Goal: Contribute content: Contribute content

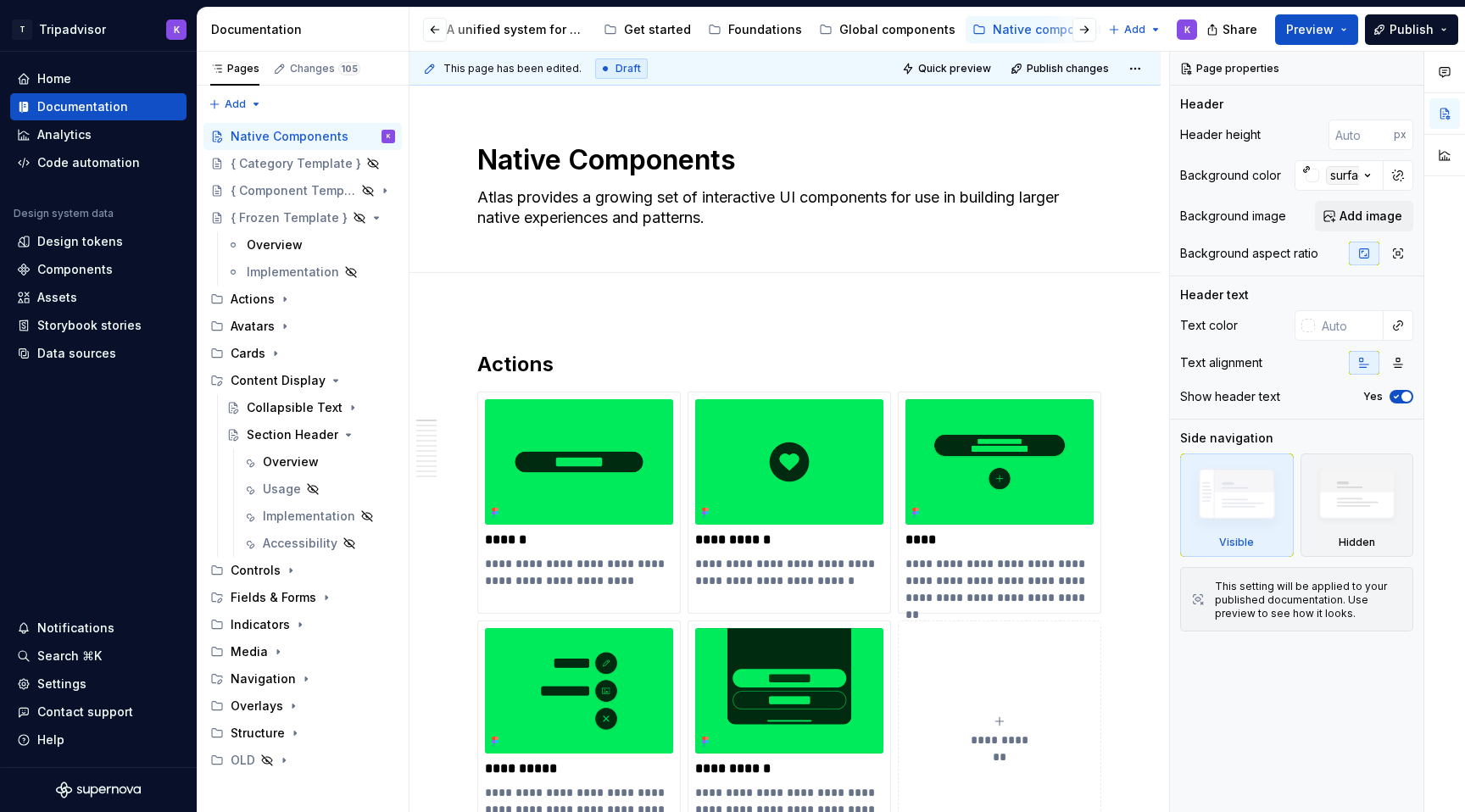
scroll to position [0, 99]
click at [1027, 29] on button "Page tree" at bounding box center [1037, 30] width 20 height 20
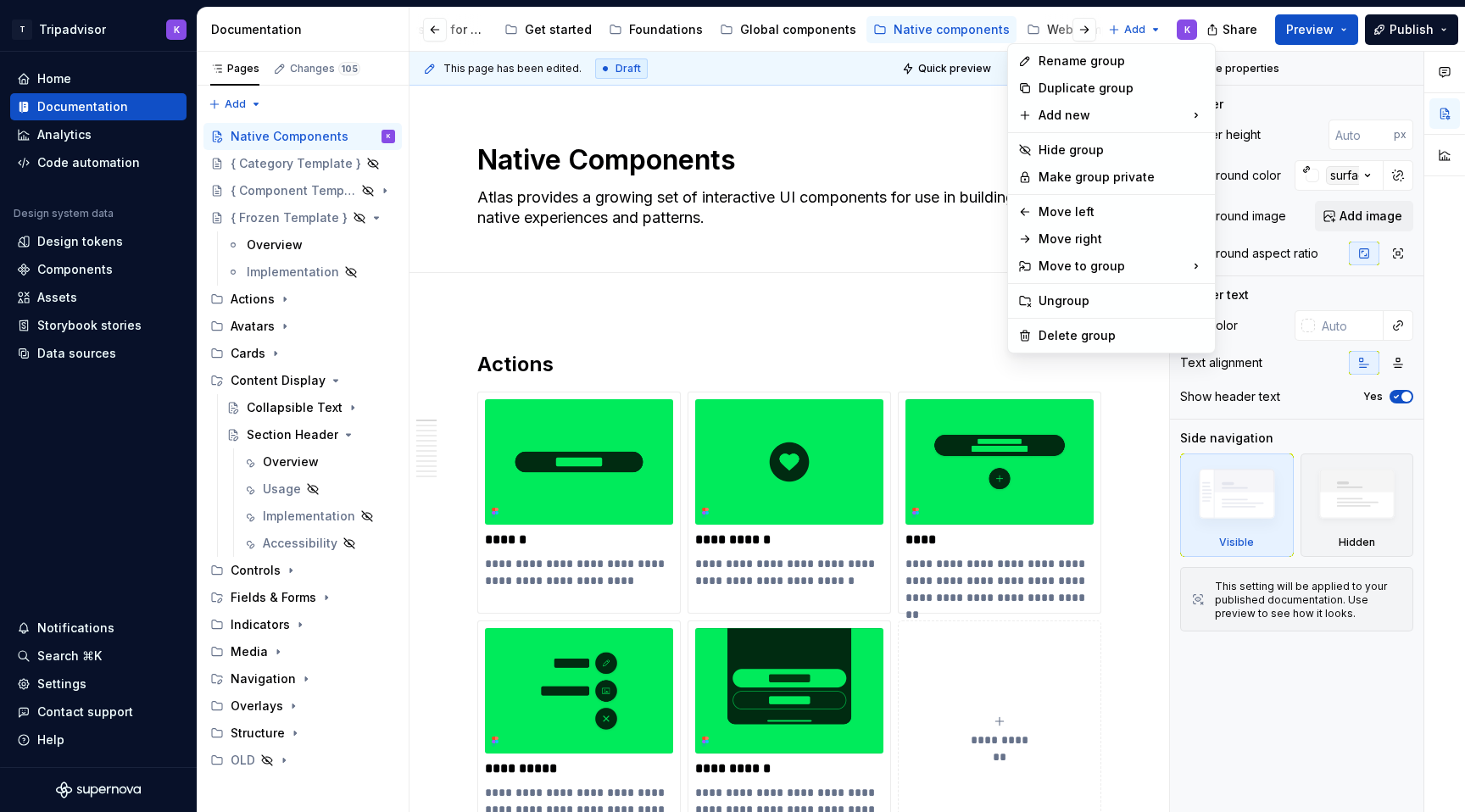
click at [1040, 30] on html "T Tripadvisor K Home Documentation Analytics Code automation Design system data…" at bounding box center [732, 406] width 1465 height 812
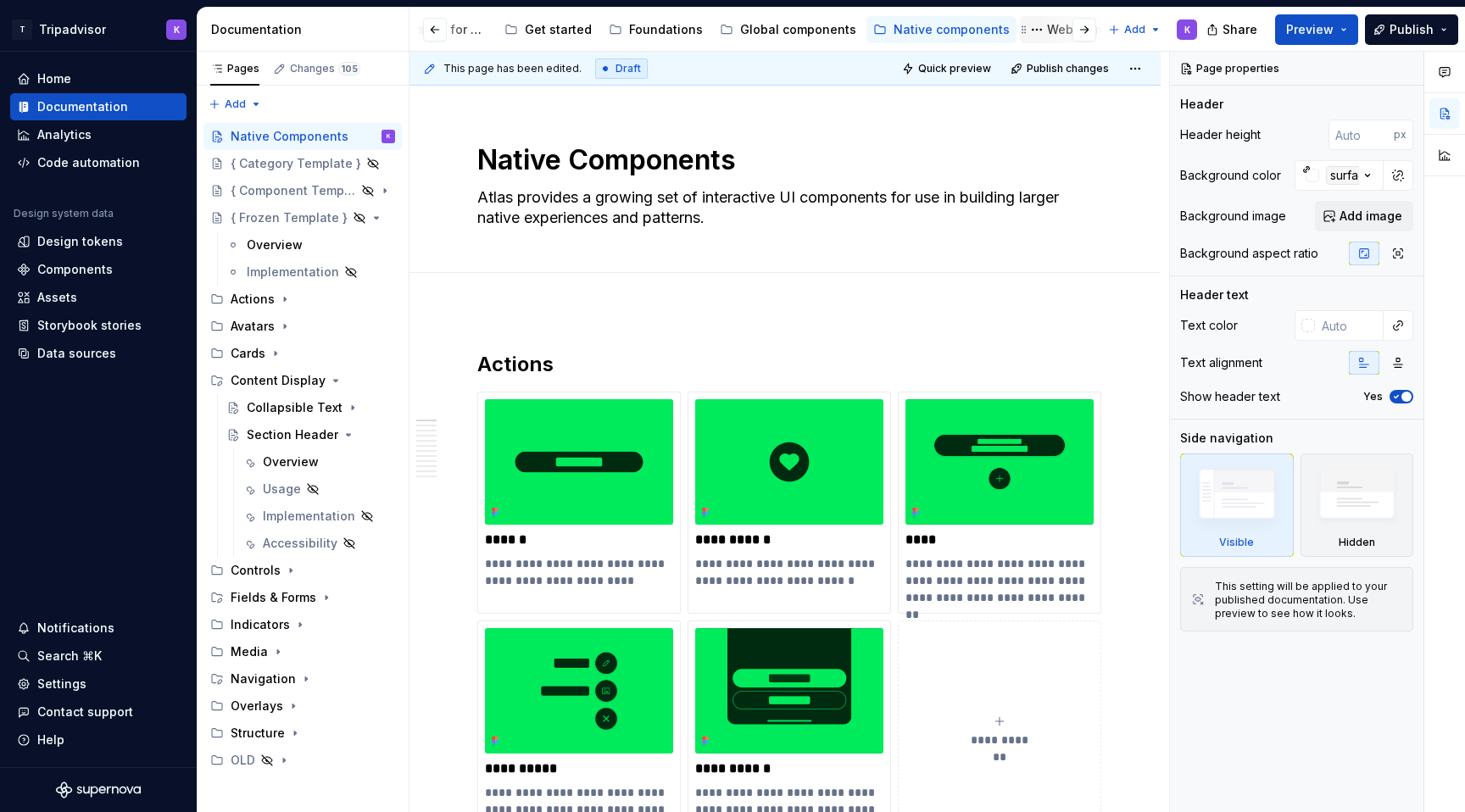
click at [1047, 29] on div "Web components" at bounding box center [1098, 30] width 103 height 17
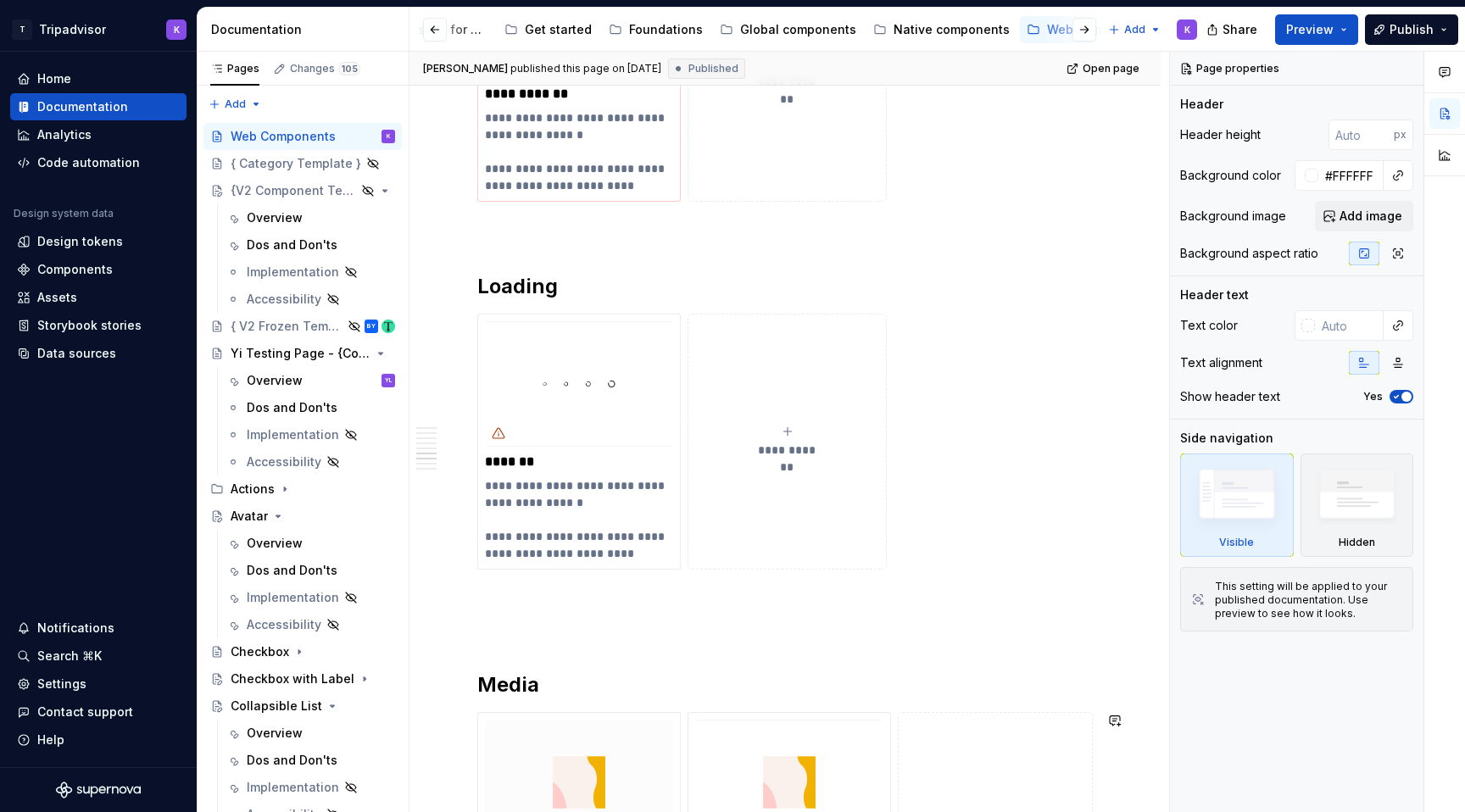
scroll to position [911, 0]
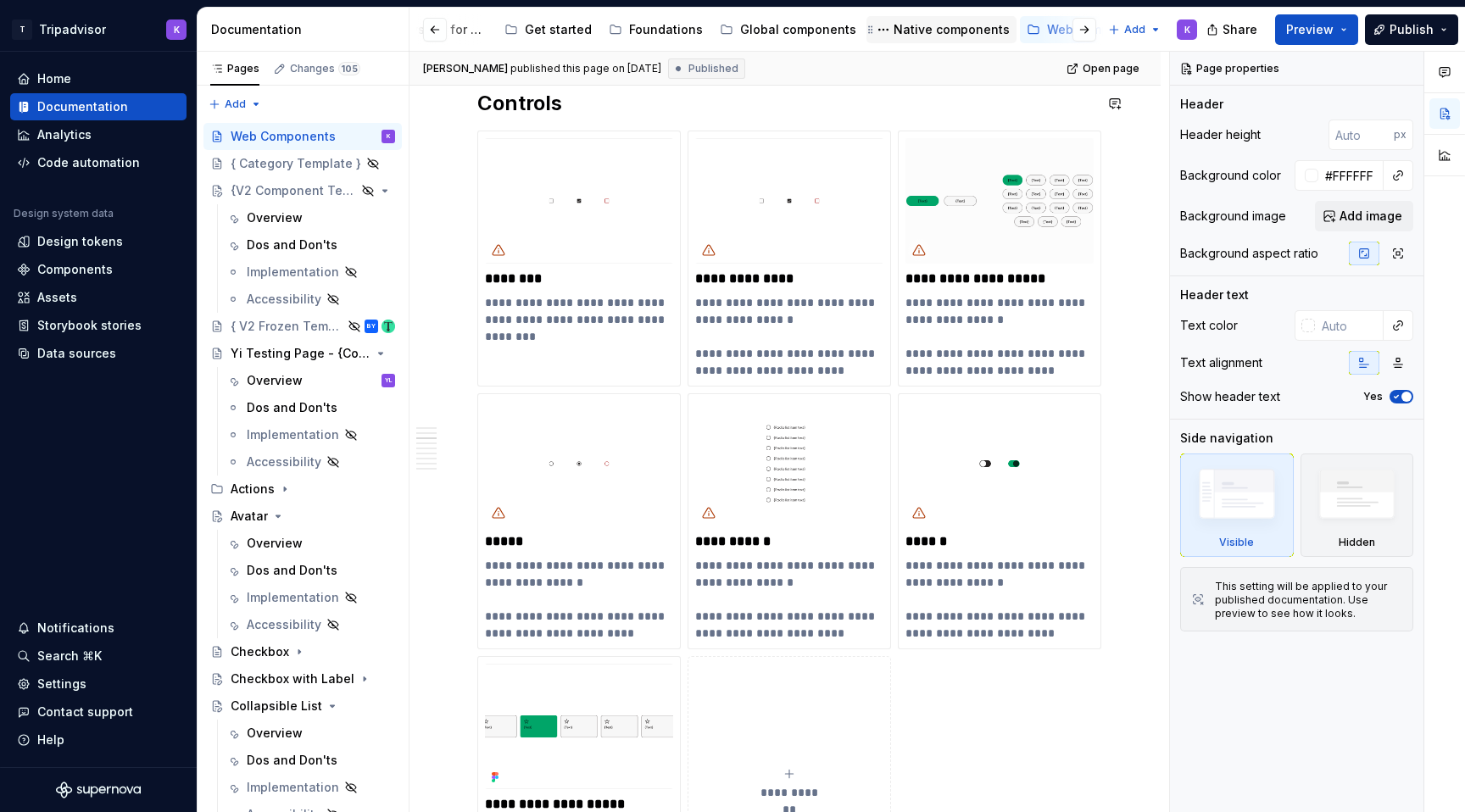
click at [940, 32] on div "Native components" at bounding box center [951, 30] width 116 height 17
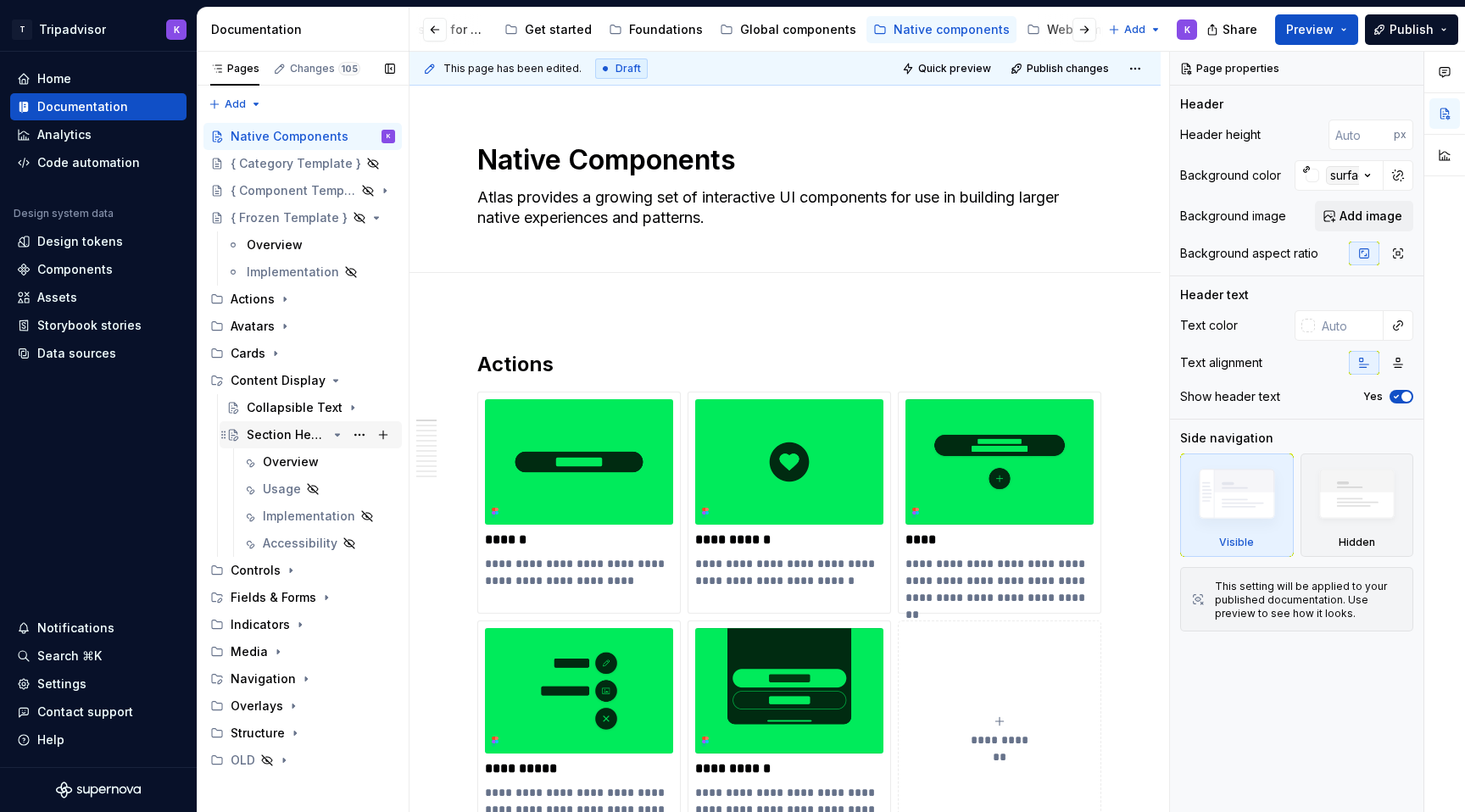
click at [291, 428] on div "Section Header" at bounding box center [287, 434] width 81 height 17
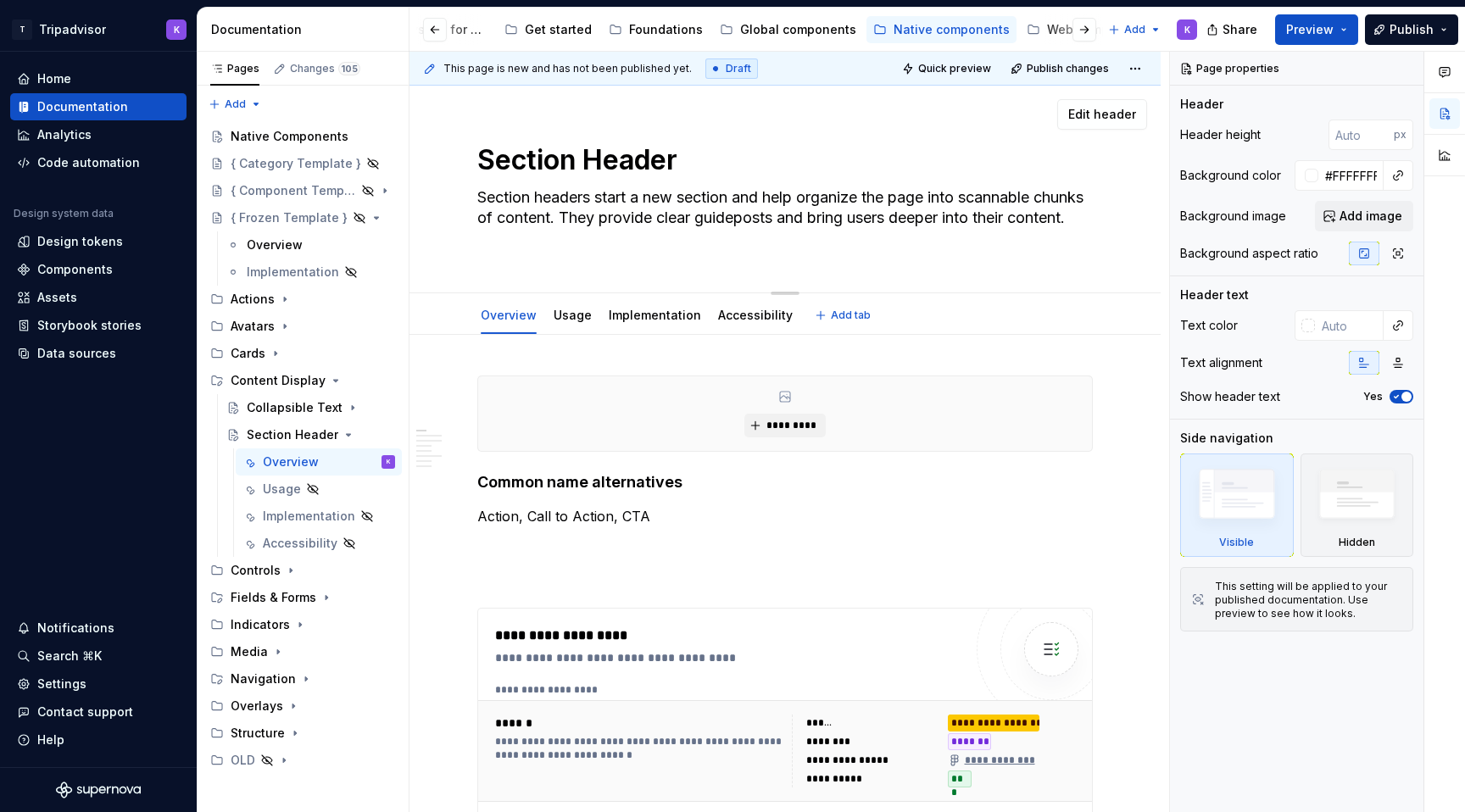
drag, startPoint x: 601, startPoint y: 199, endPoint x: 680, endPoint y: 199, distance: 79.0
click at [680, 199] on textarea "Section headers start a new section and help organize the page into scannable c…" at bounding box center [781, 217] width 616 height 68
drag, startPoint x: 681, startPoint y: 194, endPoint x: 609, endPoint y: 194, distance: 72.0
click at [609, 194] on textarea "Section headers start a new section and help organize the page into scannable c…" at bounding box center [781, 217] width 616 height 68
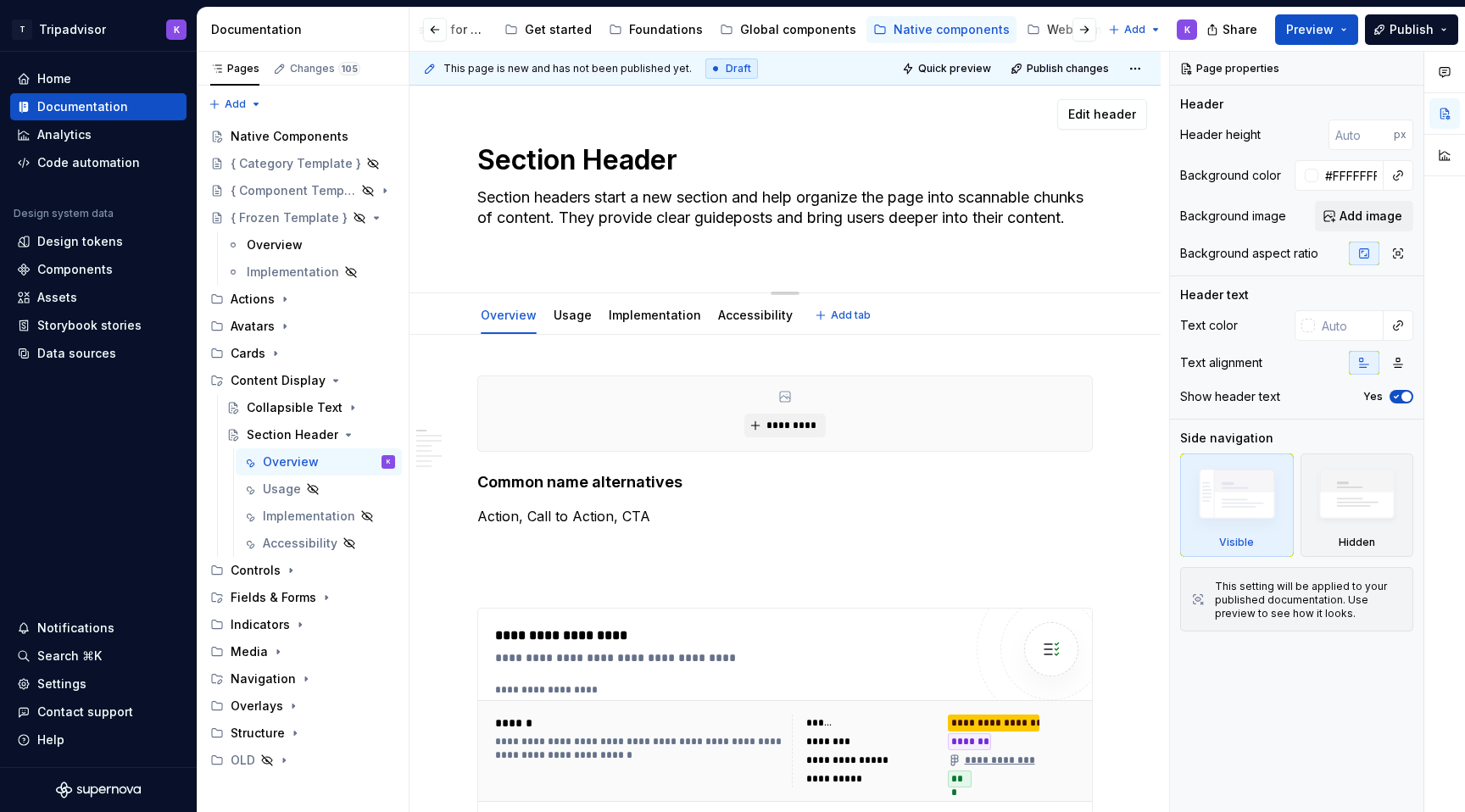
type textarea "*"
type textarea "Section headers stsection and help organize the page into scannable chunks of c…"
type textarea "*"
type textarea "Section headers ssection and help organize the page into scannable chunks of co…"
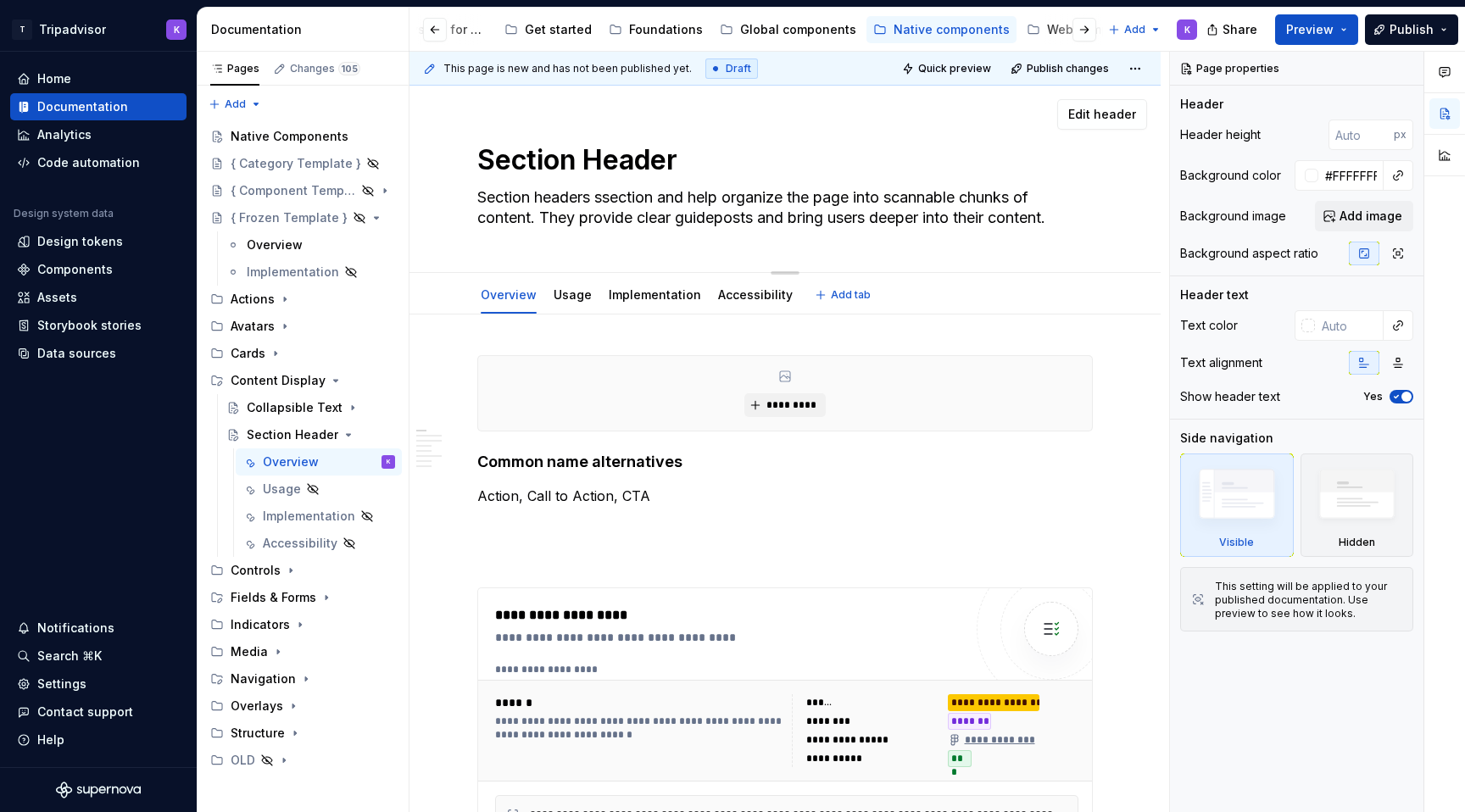
type textarea "*"
type textarea "Section headers sasection and help organize the page into scannable chunks of c…"
type textarea "*"
type textarea "Section headers sapsection and help organize the page into scannable chunks of …"
type textarea "*"
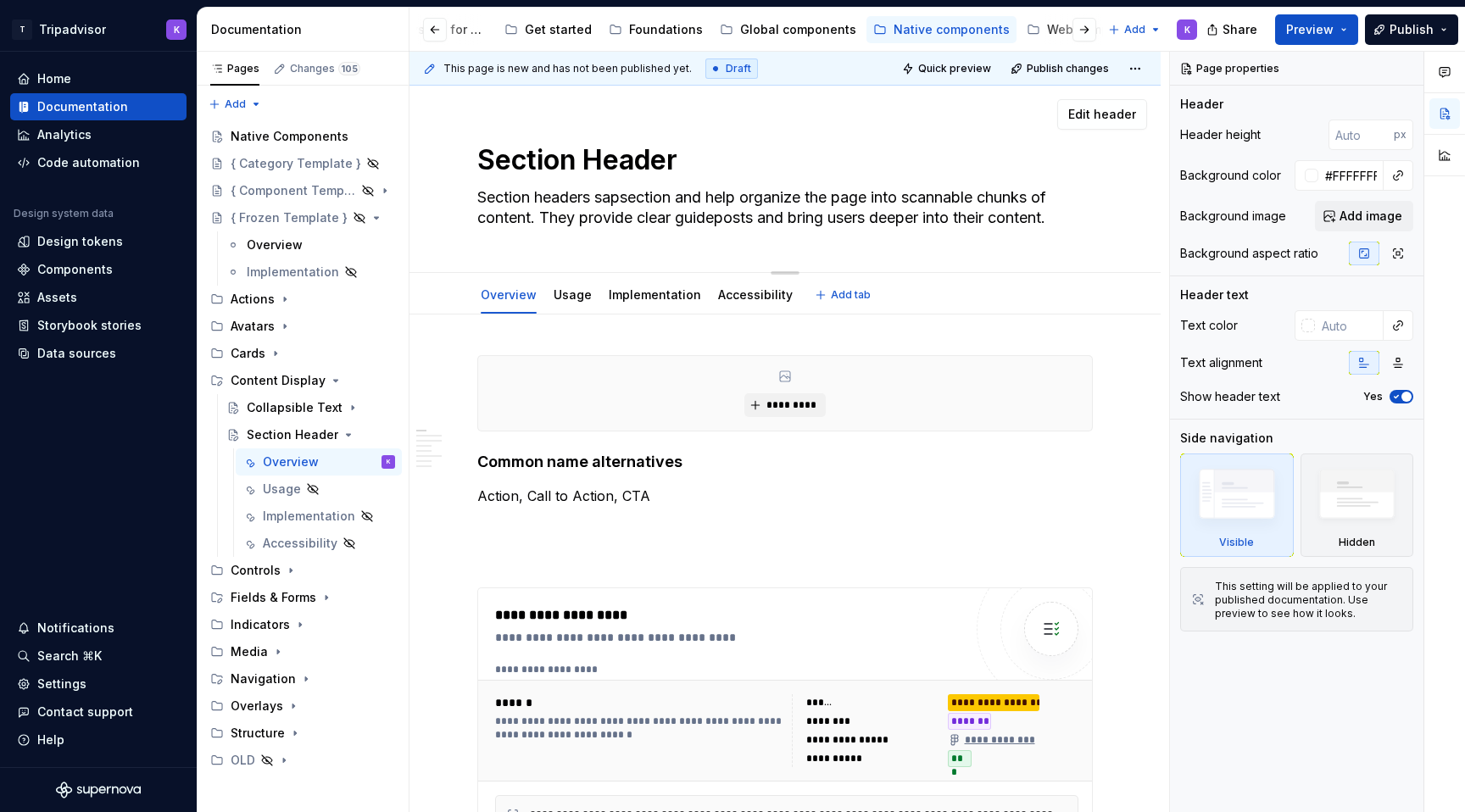
type textarea "Section headers sasection and help organize the page into scannable chunks of c…"
type textarea "*"
type textarea "Section headers ssection and help organize the page into scannable chunks of co…"
type textarea "*"
type textarea "Section headers sesection and help organize the page into scannable chunks of c…"
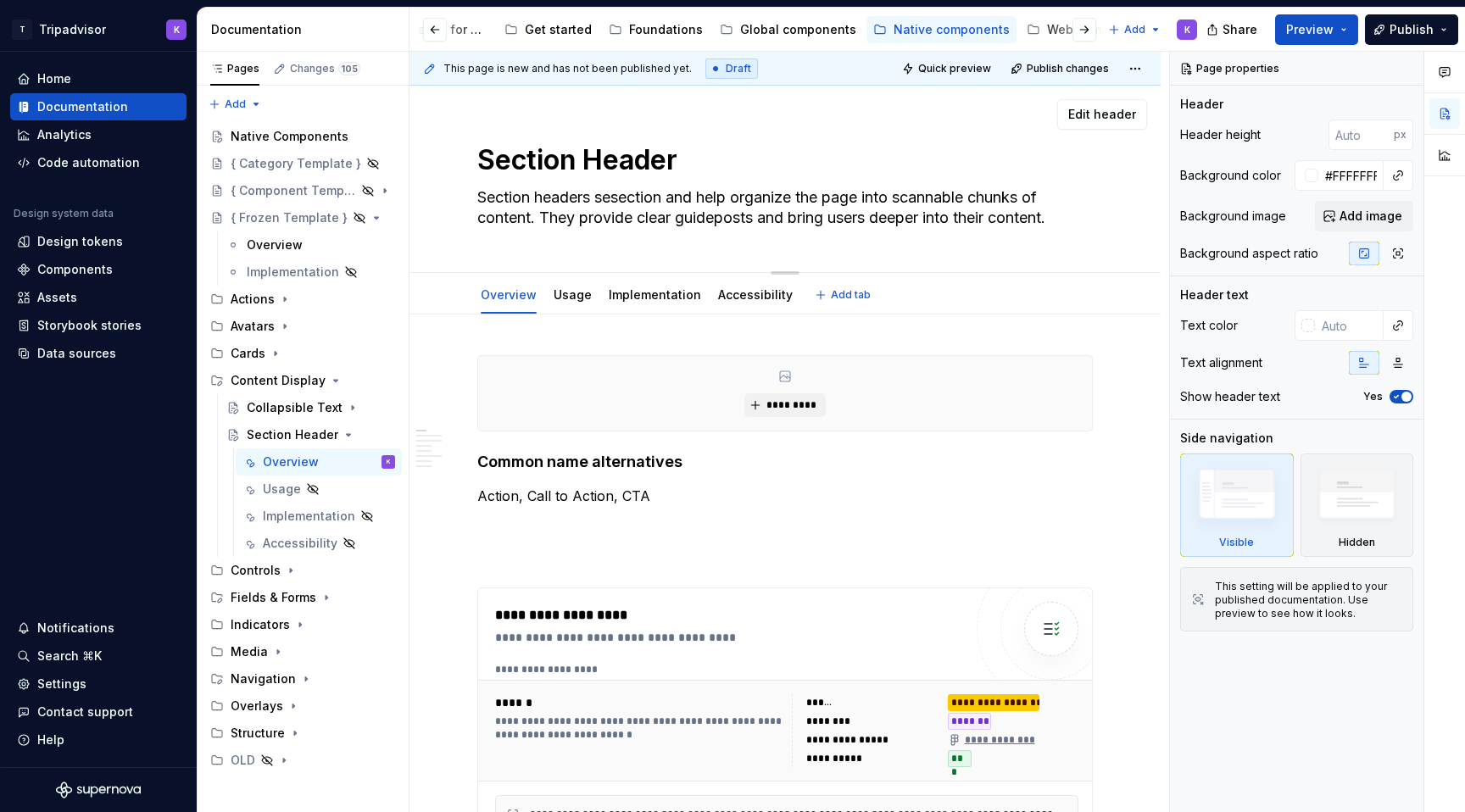
type textarea "*"
type textarea "Section headers sepsection and help organize the page into scannable chunks of …"
type textarea "*"
type textarea "Section headers sepasection and help organize the page into scannable chunks of…"
type textarea "*"
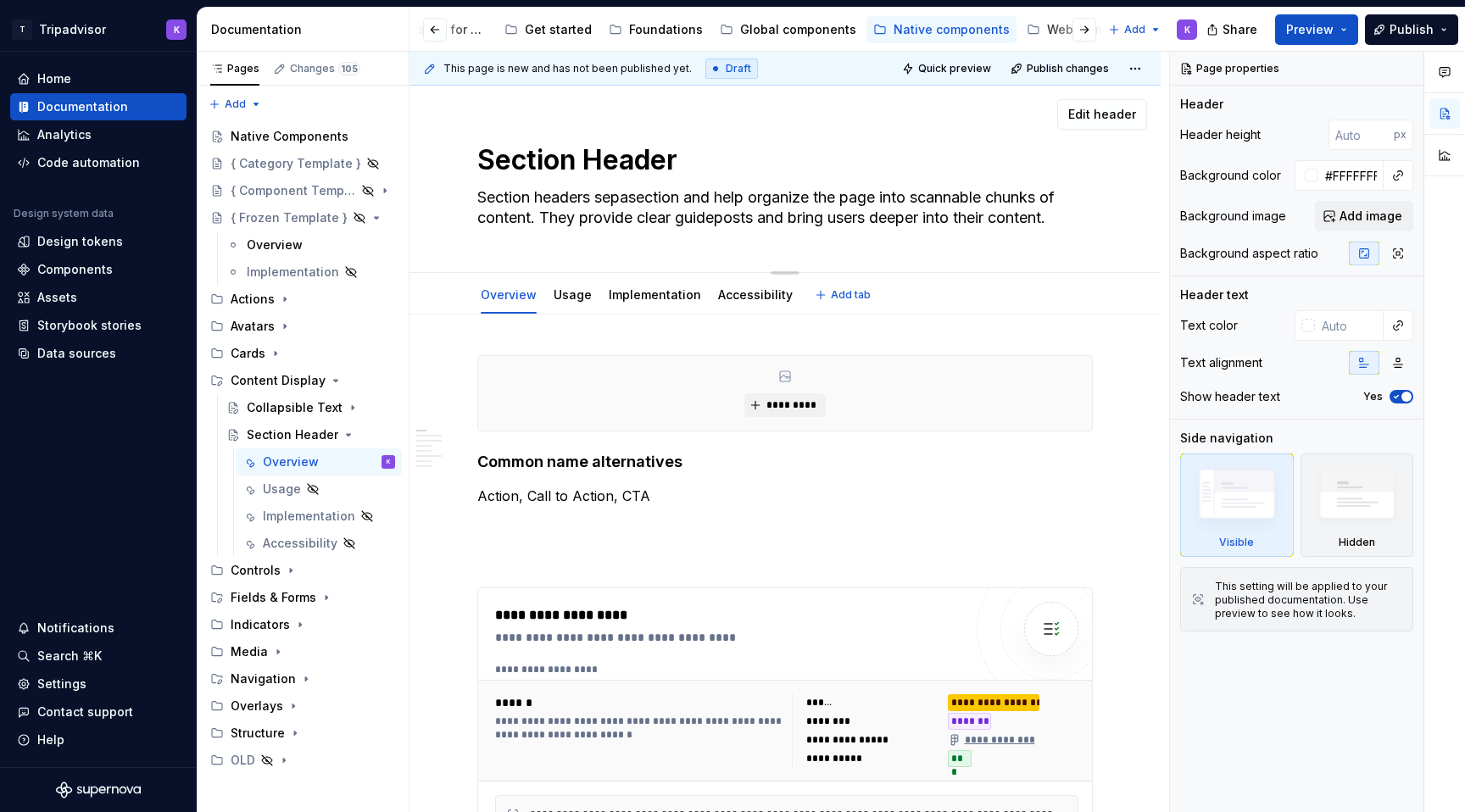
type textarea "Section headers separsection and help organize the page into scannable chunks o…"
type textarea "*"
type textarea "Section headers separasection and help organize the page into scannable chunks …"
type textarea "*"
type textarea "Section headers separatsection and help organize the page into scannable chunks…"
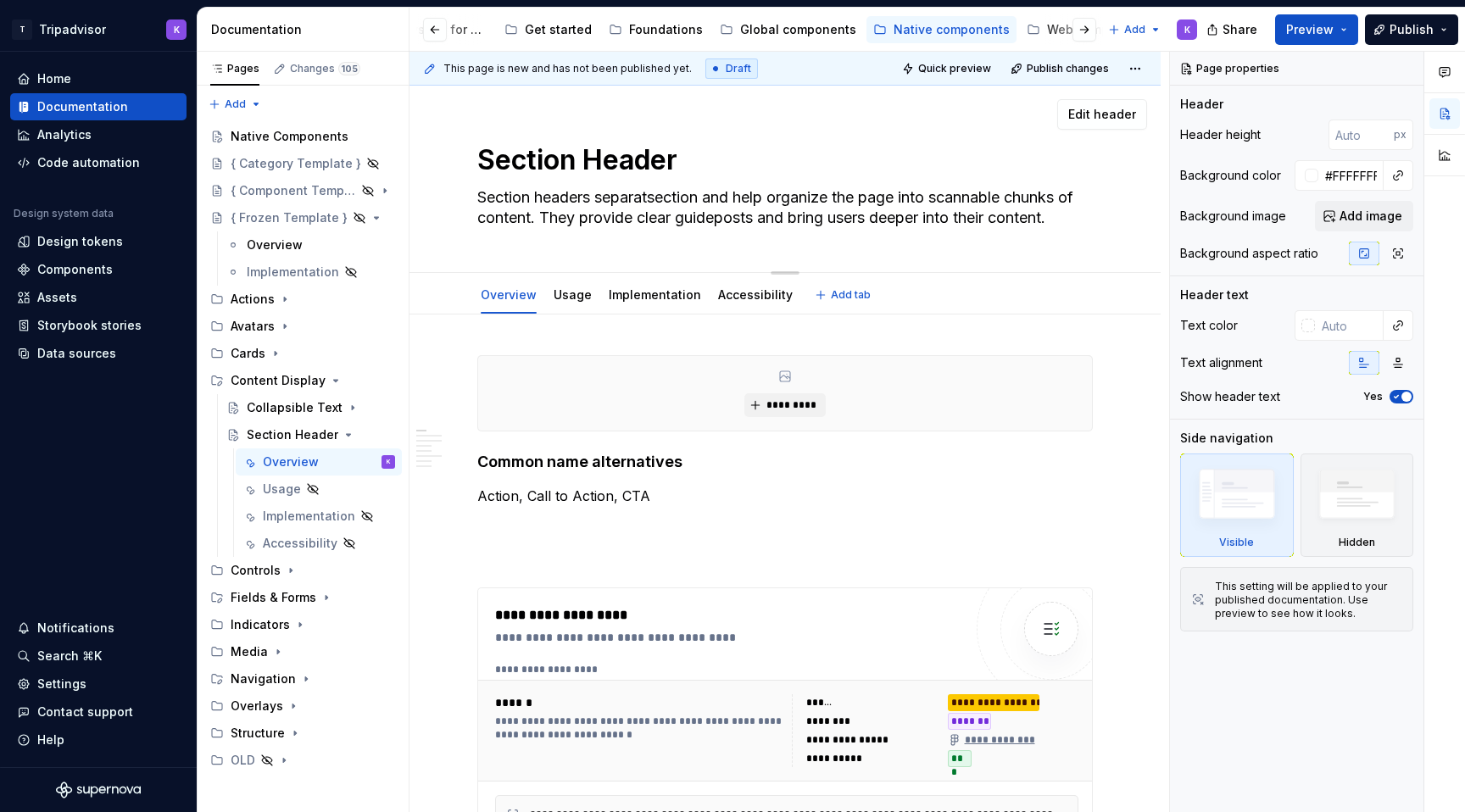
type textarea "*"
type textarea "Section headers separate section and help organize the page into scannable chun…"
click at [719, 190] on textarea "Section headers separate section and help organize the page into scannable chun…" at bounding box center [781, 207] width 616 height 47
type textarea "*"
type textarea "Section headers separate sections and help organize the page into scannable chu…"
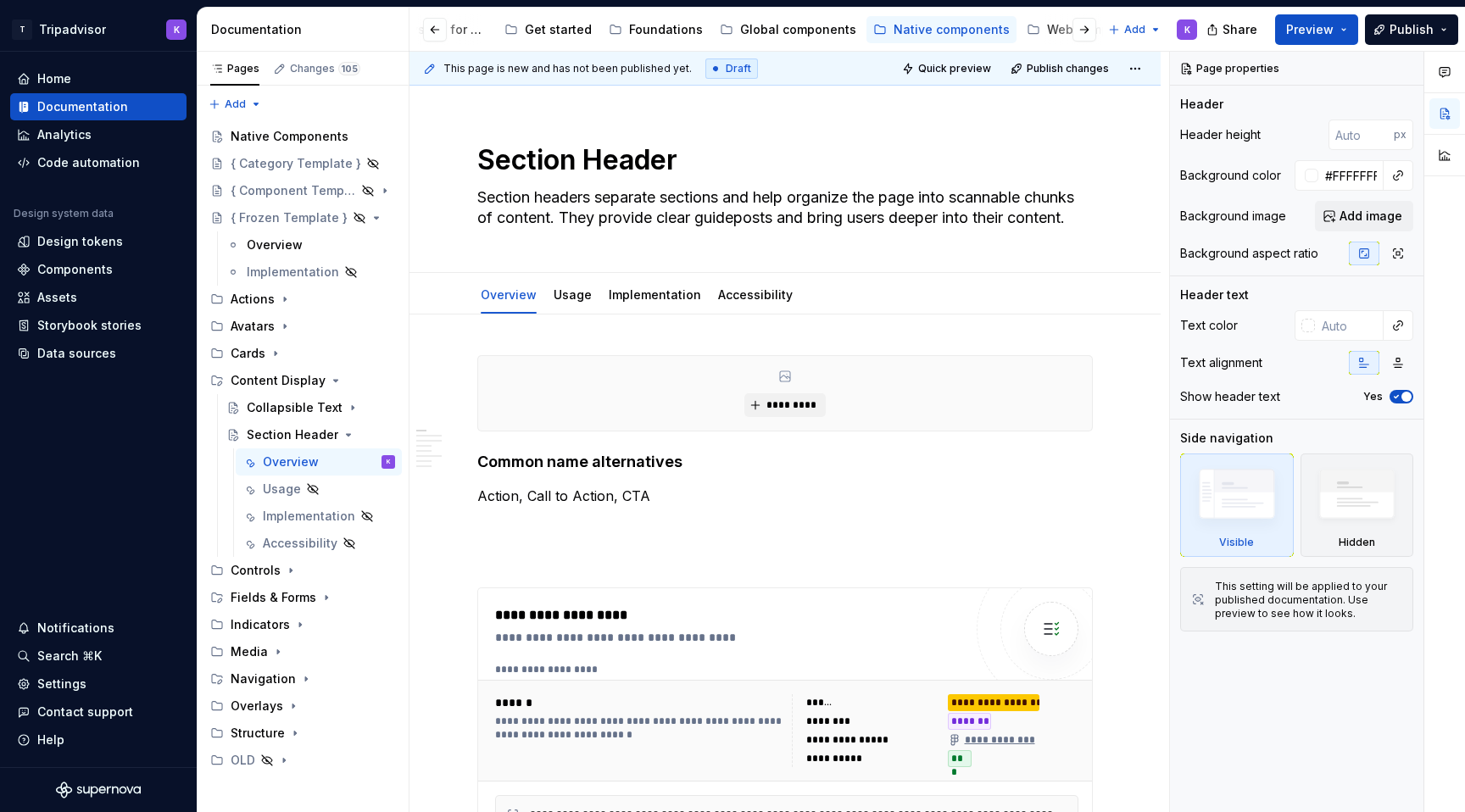
type textarea "*"
type textarea "Section headers separate sections and help organize the page into scannable chu…"
click at [997, 29] on div "Web components" at bounding box center [1027, 30] width 103 height 17
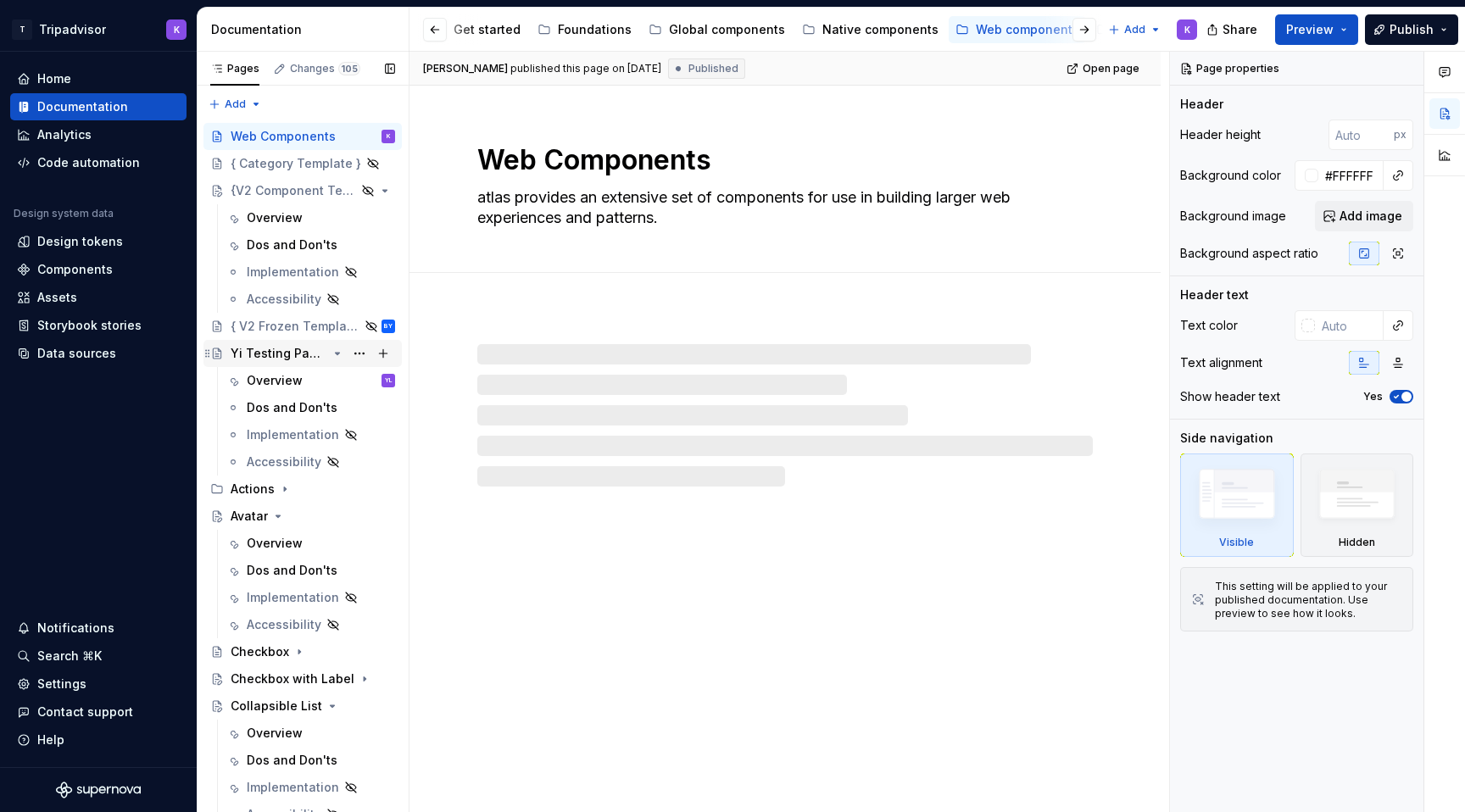
scroll to position [825, 0]
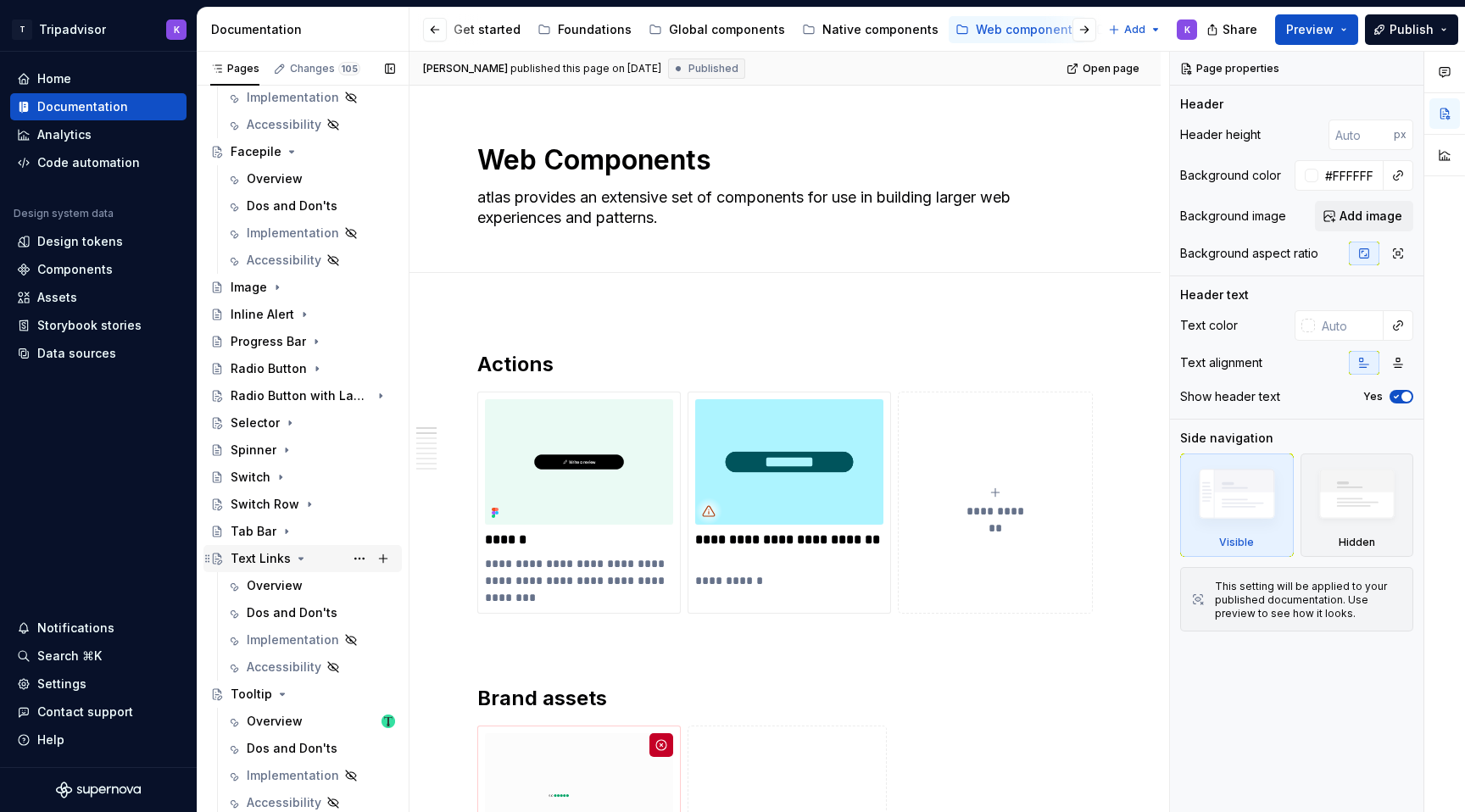
click at [299, 558] on icon "Page tree" at bounding box center [301, 559] width 5 height 2
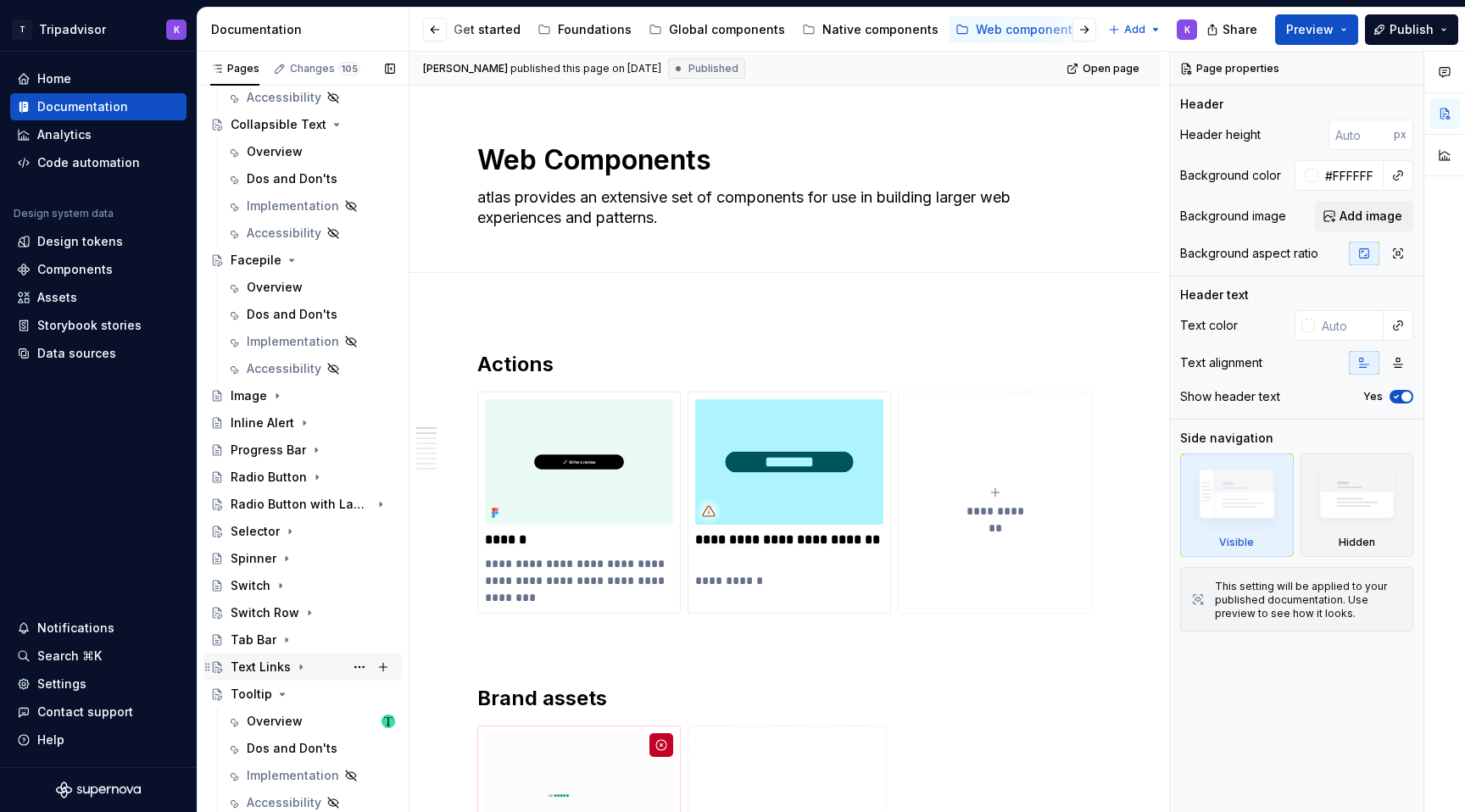
scroll to position [716, 0]
click at [278, 690] on icon "Page tree" at bounding box center [282, 693] width 14 height 14
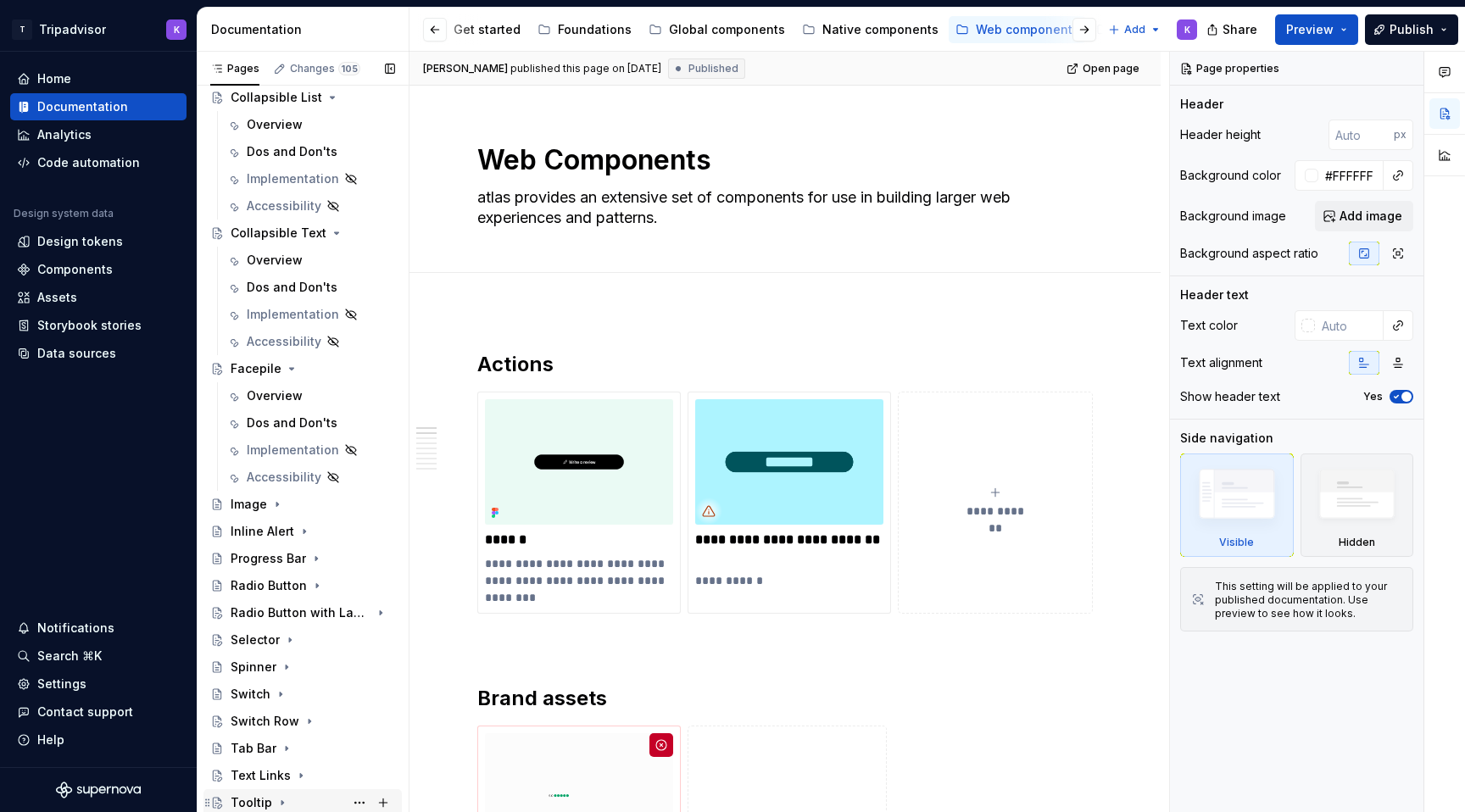
scroll to position [609, 0]
click at [300, 774] on icon "Page tree" at bounding box center [301, 776] width 2 height 5
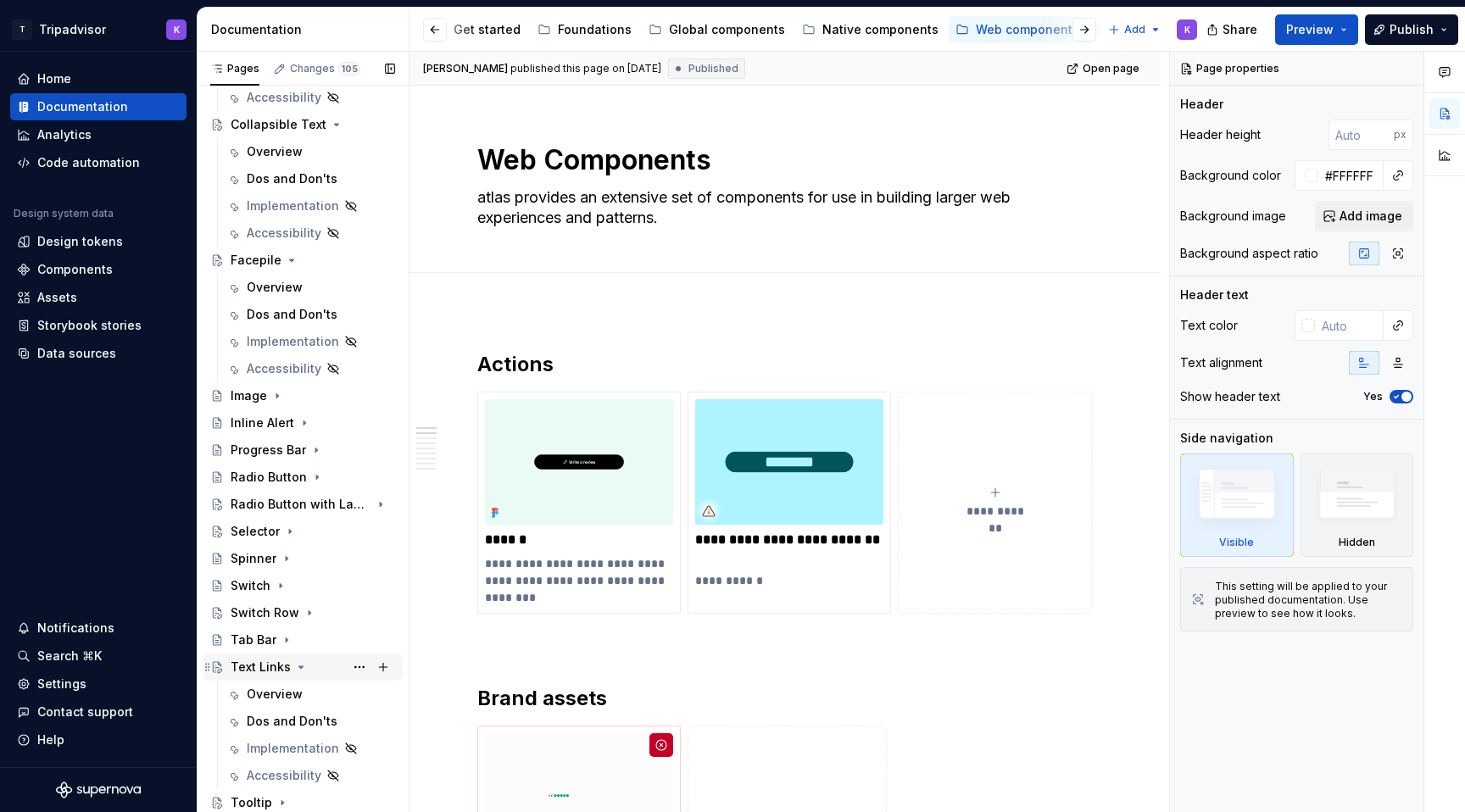
click at [297, 663] on icon "Page tree" at bounding box center [301, 666] width 14 height 14
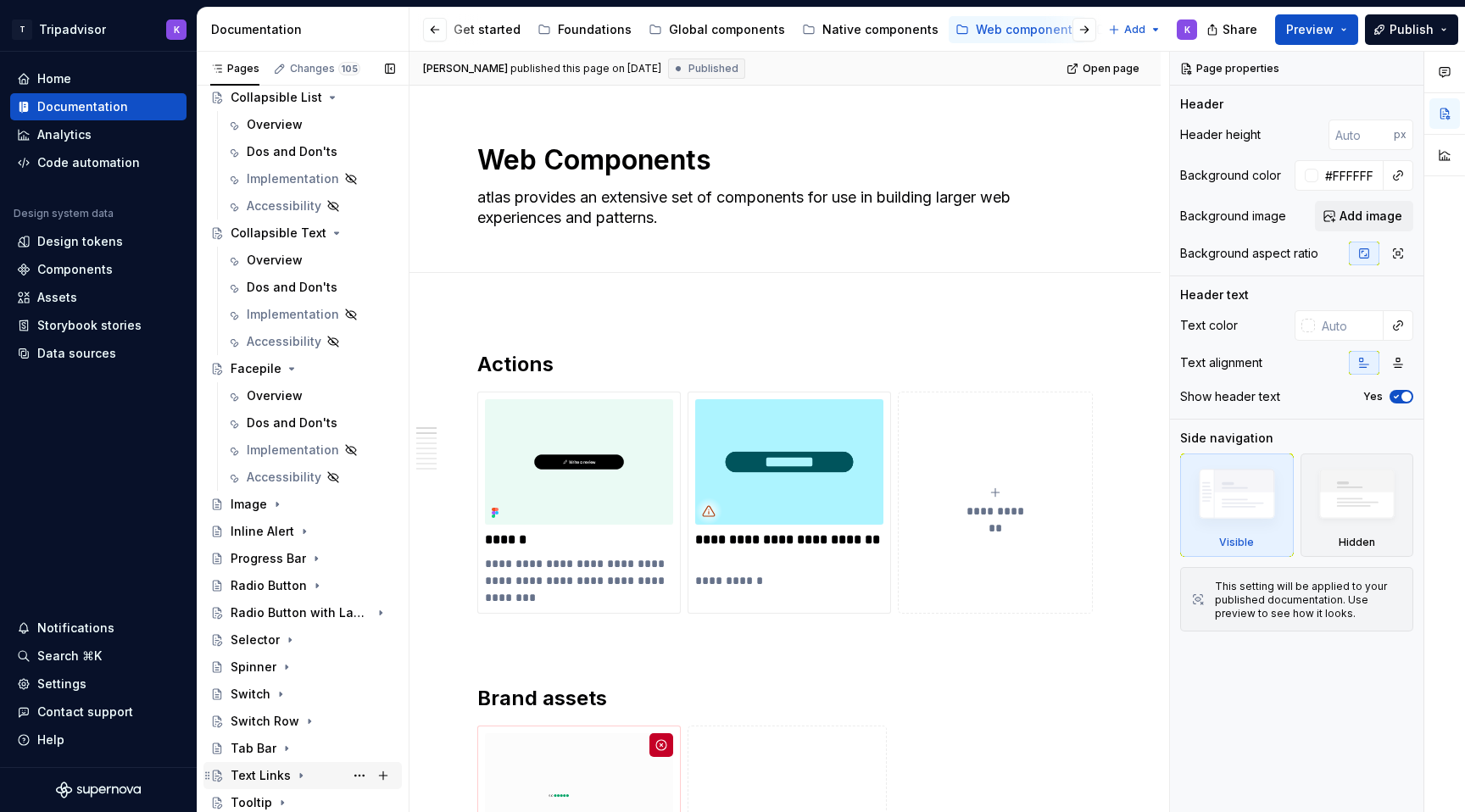
scroll to position [609, 0]
click at [839, 24] on div "Native components" at bounding box center [880, 30] width 116 height 17
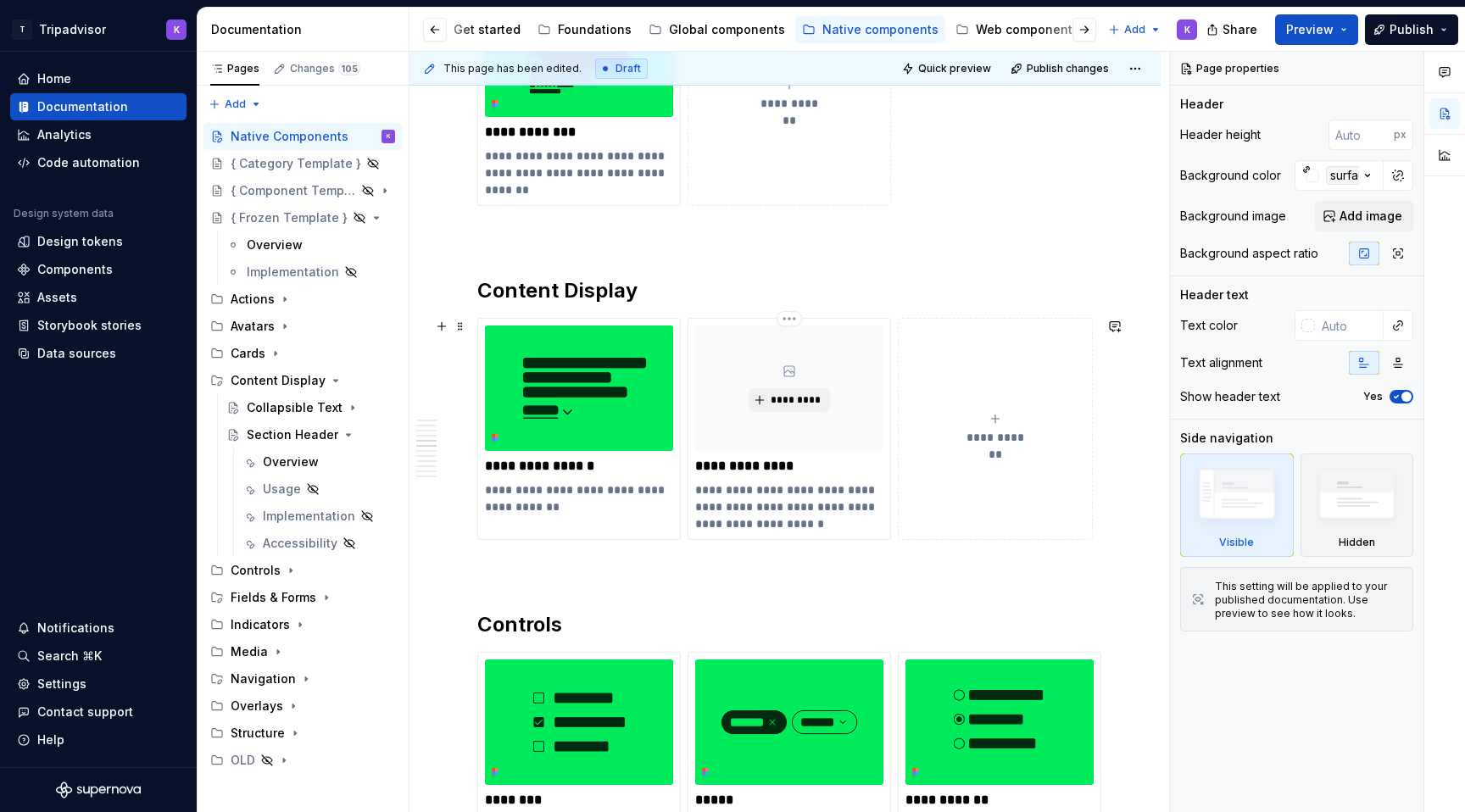
scroll to position [2119, 0]
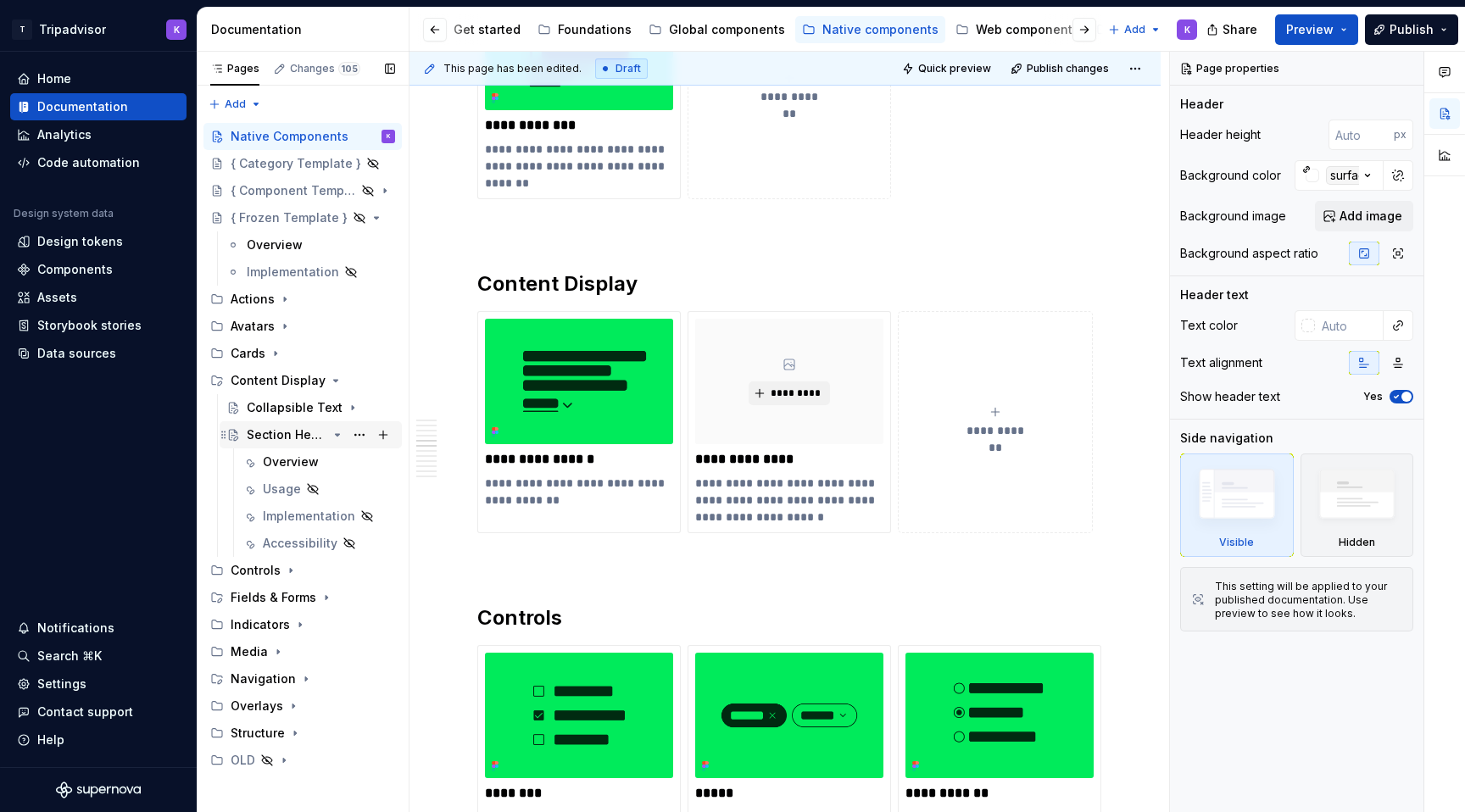
click at [284, 430] on div "Section Header" at bounding box center [287, 434] width 81 height 17
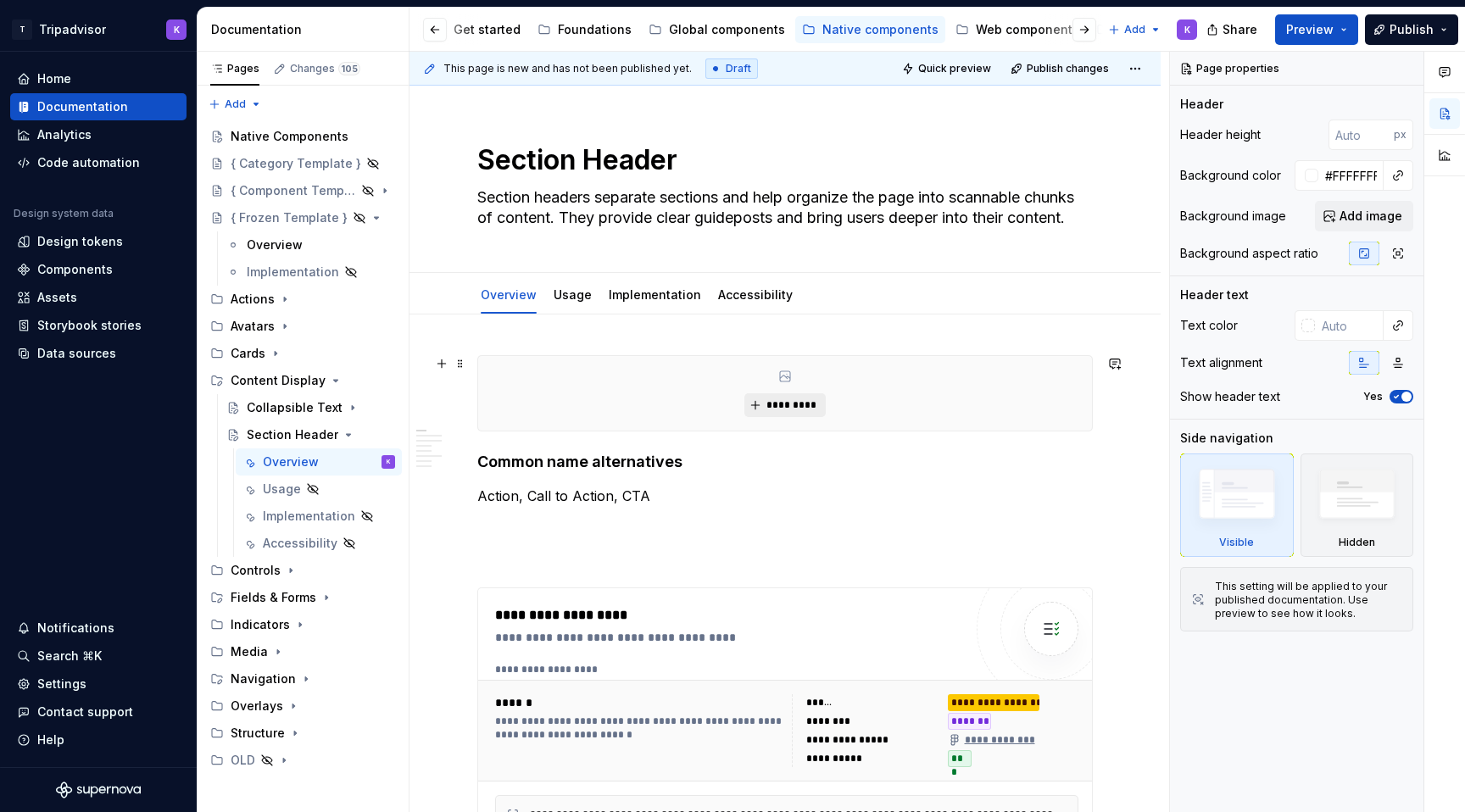
type textarea "*"
click at [791, 403] on span "*********" at bounding box center [791, 405] width 52 height 14
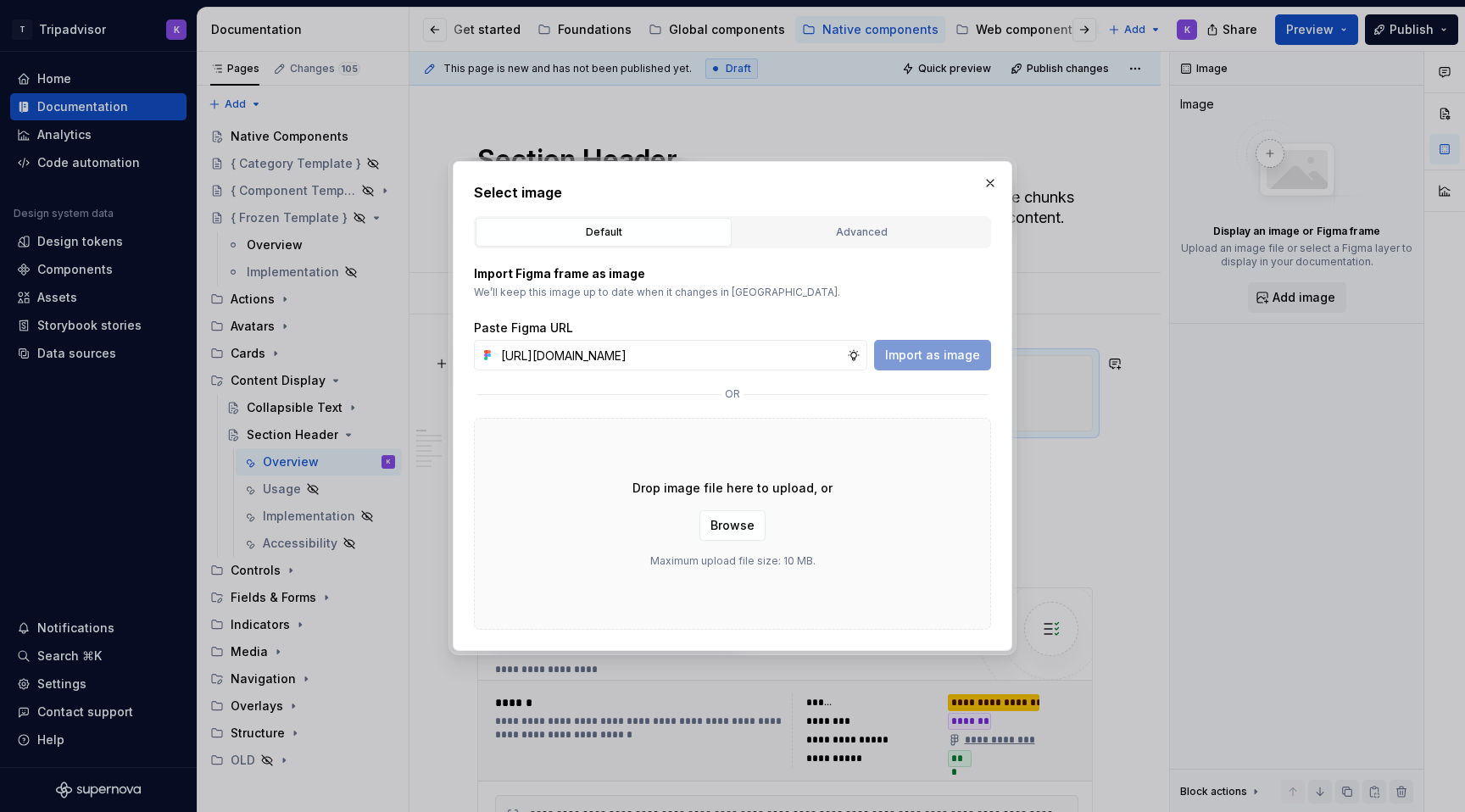
scroll to position [0, 451]
type input "https://www.figma.com/design/eWzZGbXTCMsZ0gwC1u1MU0/Altas-Native-Documentation?…"
click at [927, 352] on span "Import as image" at bounding box center [932, 354] width 95 height 17
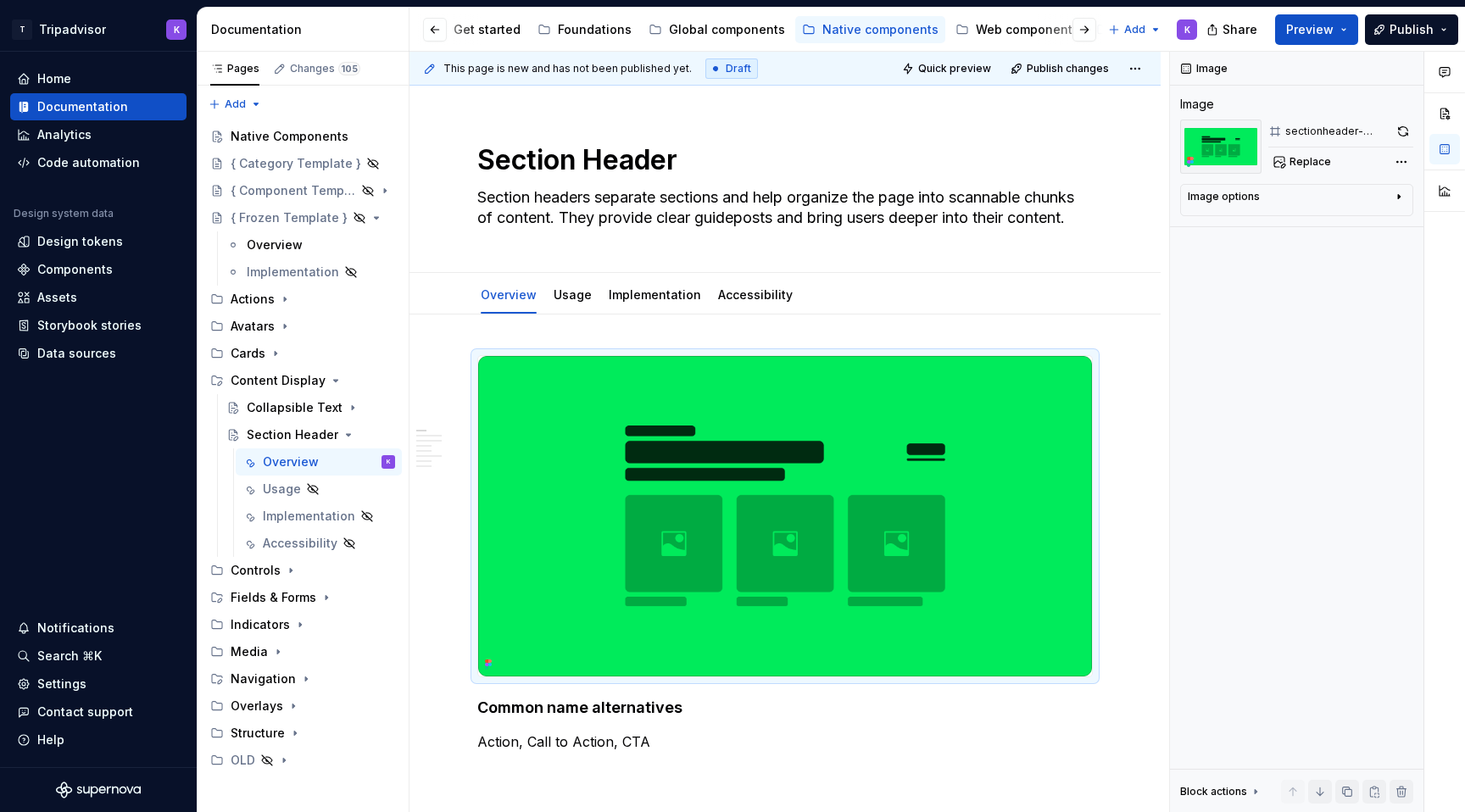
type textarea "*"
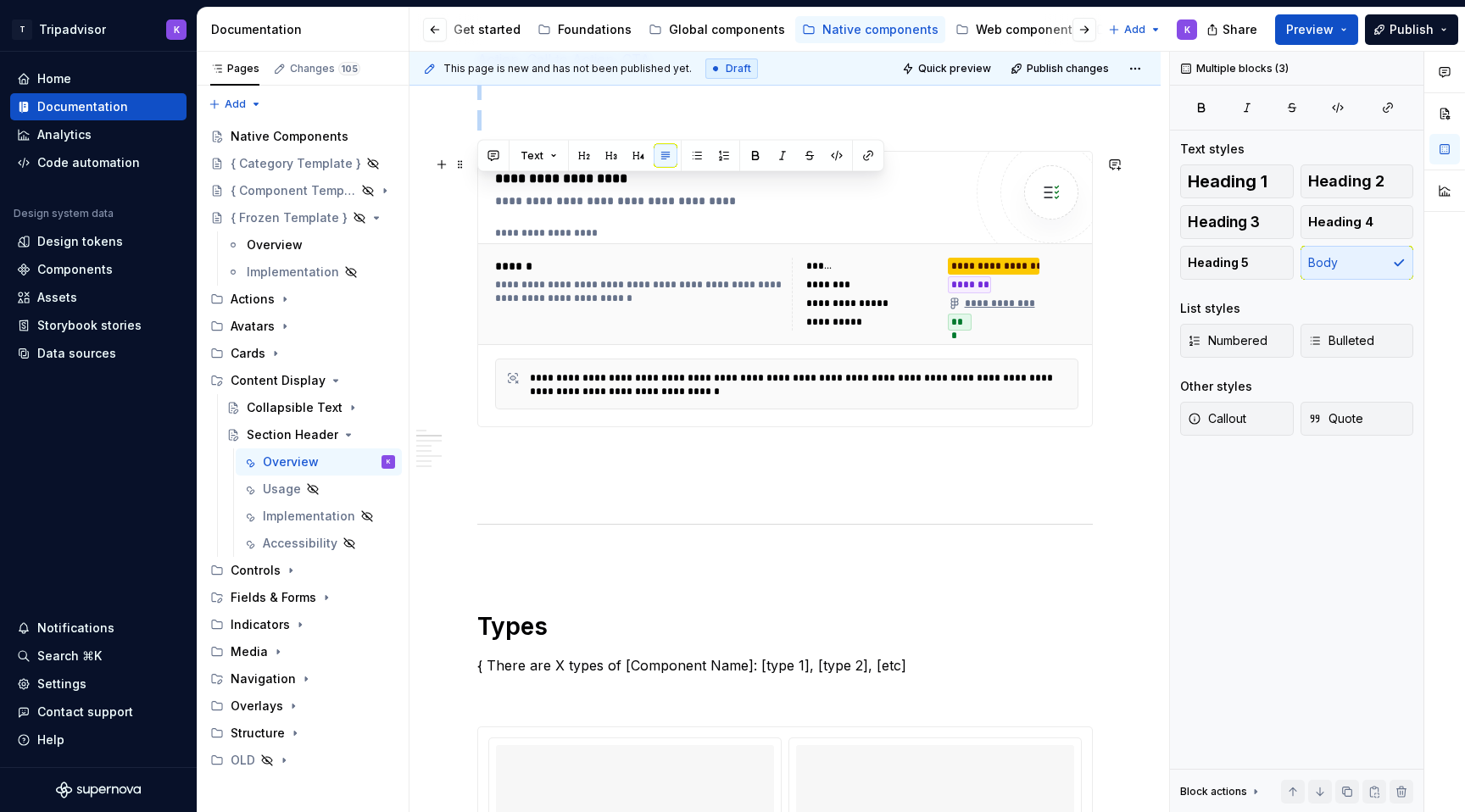
drag, startPoint x: 642, startPoint y: 745, endPoint x: 513, endPoint y: 284, distance: 478.7
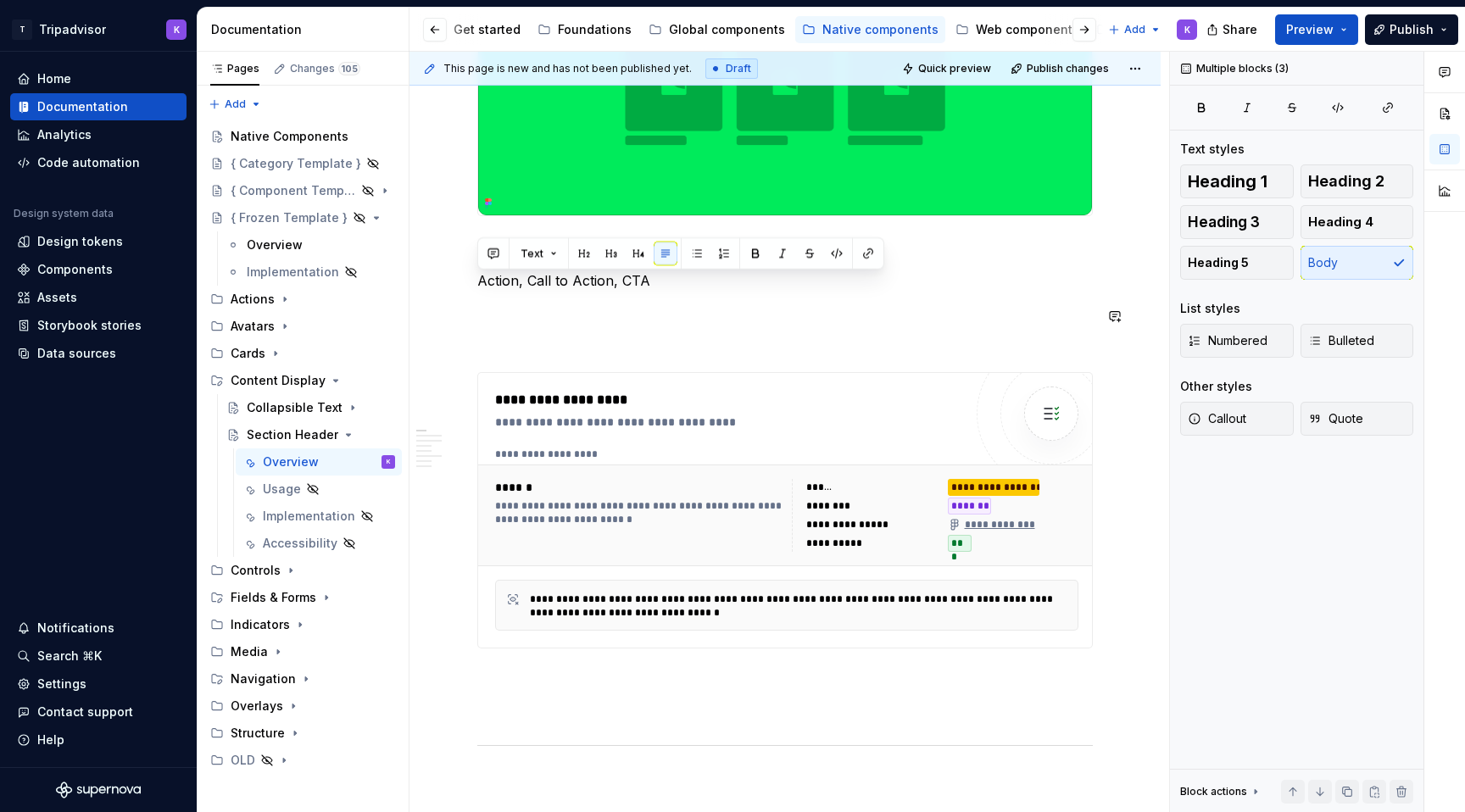
click at [547, 321] on p at bounding box center [784, 311] width 616 height 20
drag, startPoint x: 648, startPoint y: 279, endPoint x: 480, endPoint y: 280, distance: 168.0
click at [480, 279] on p "Action, Call to Action, CTA" at bounding box center [784, 280] width 616 height 20
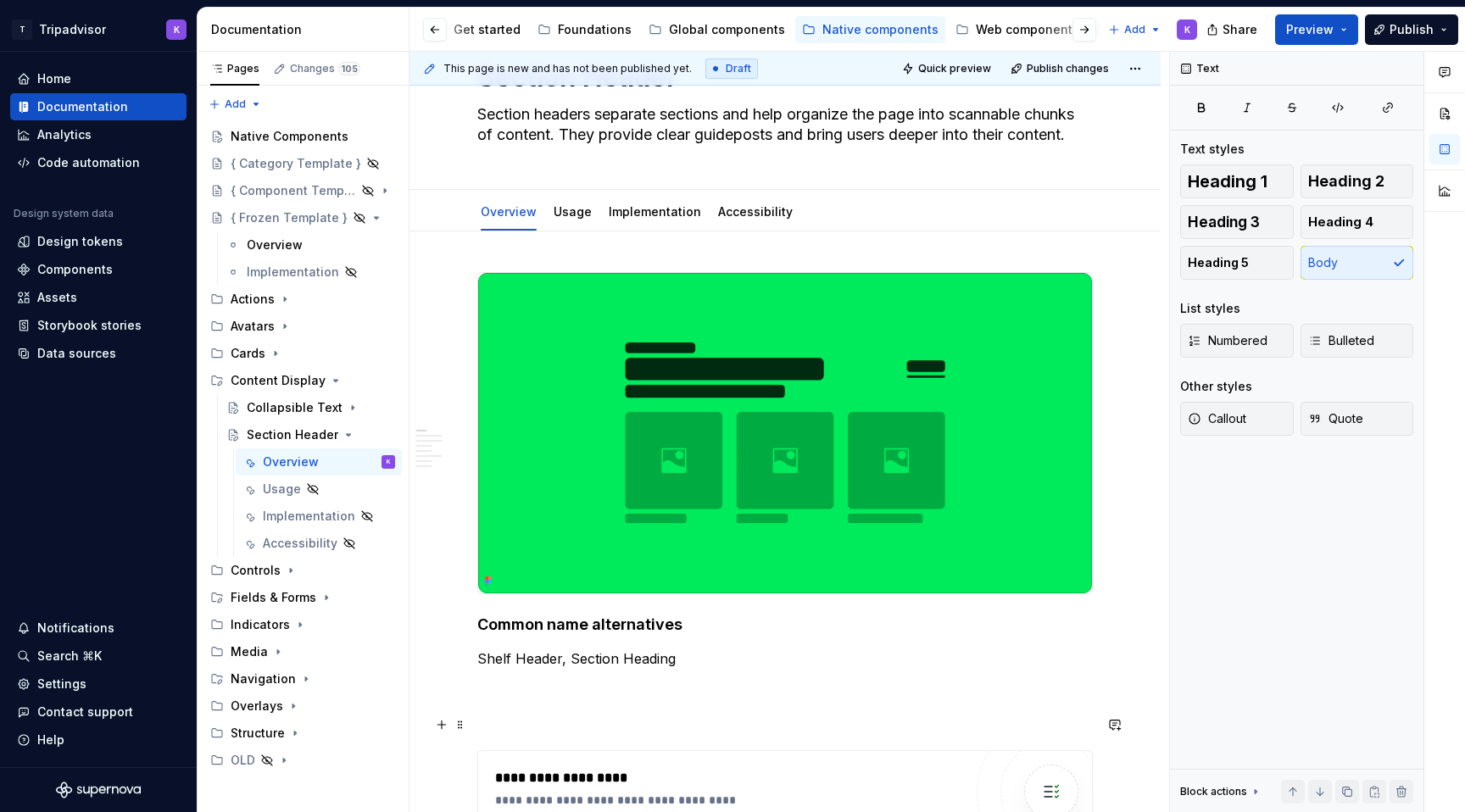
scroll to position [0, 0]
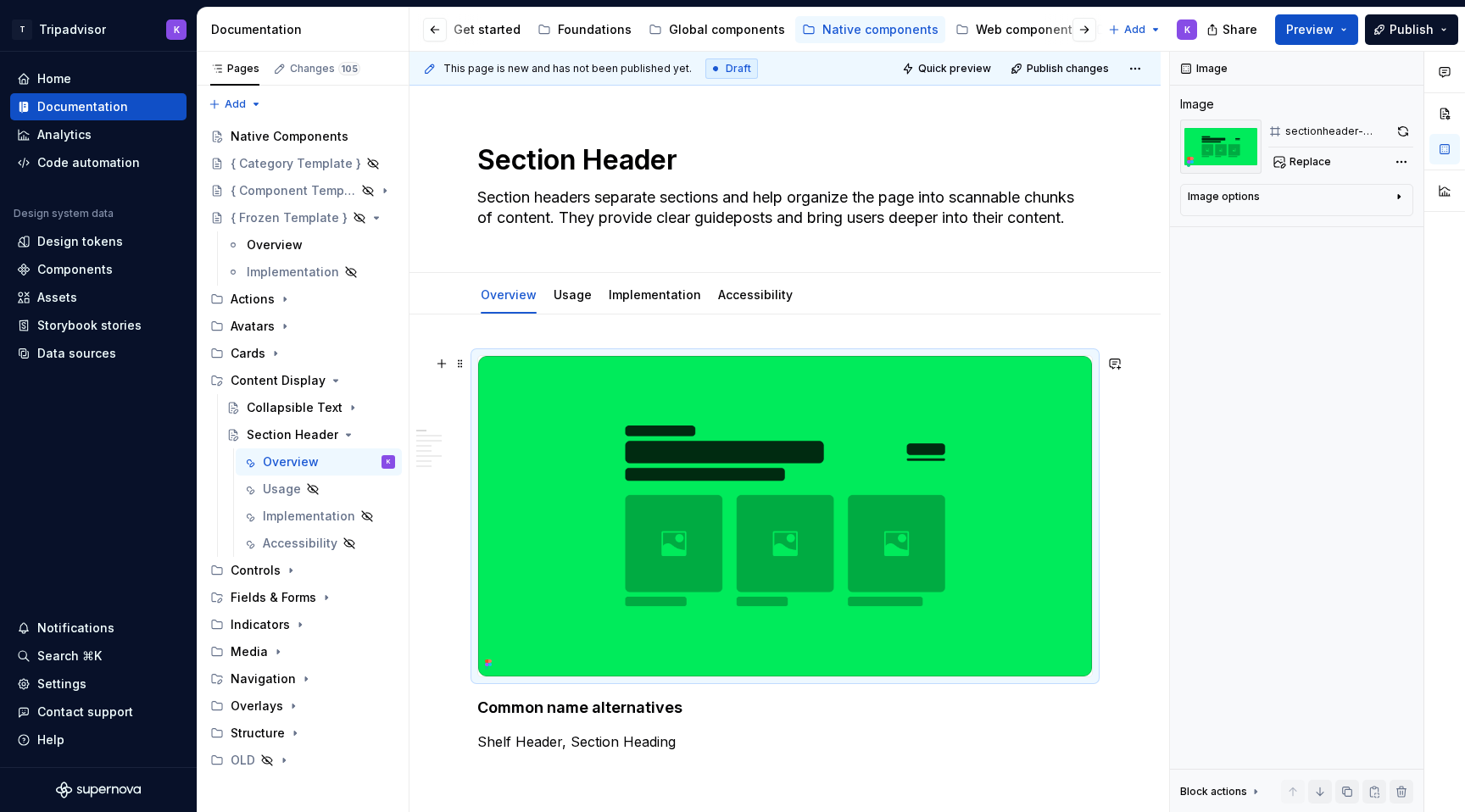
click at [1018, 471] on img at bounding box center [784, 515] width 614 height 320
click at [1406, 132] on button "button" at bounding box center [1403, 132] width 20 height 24
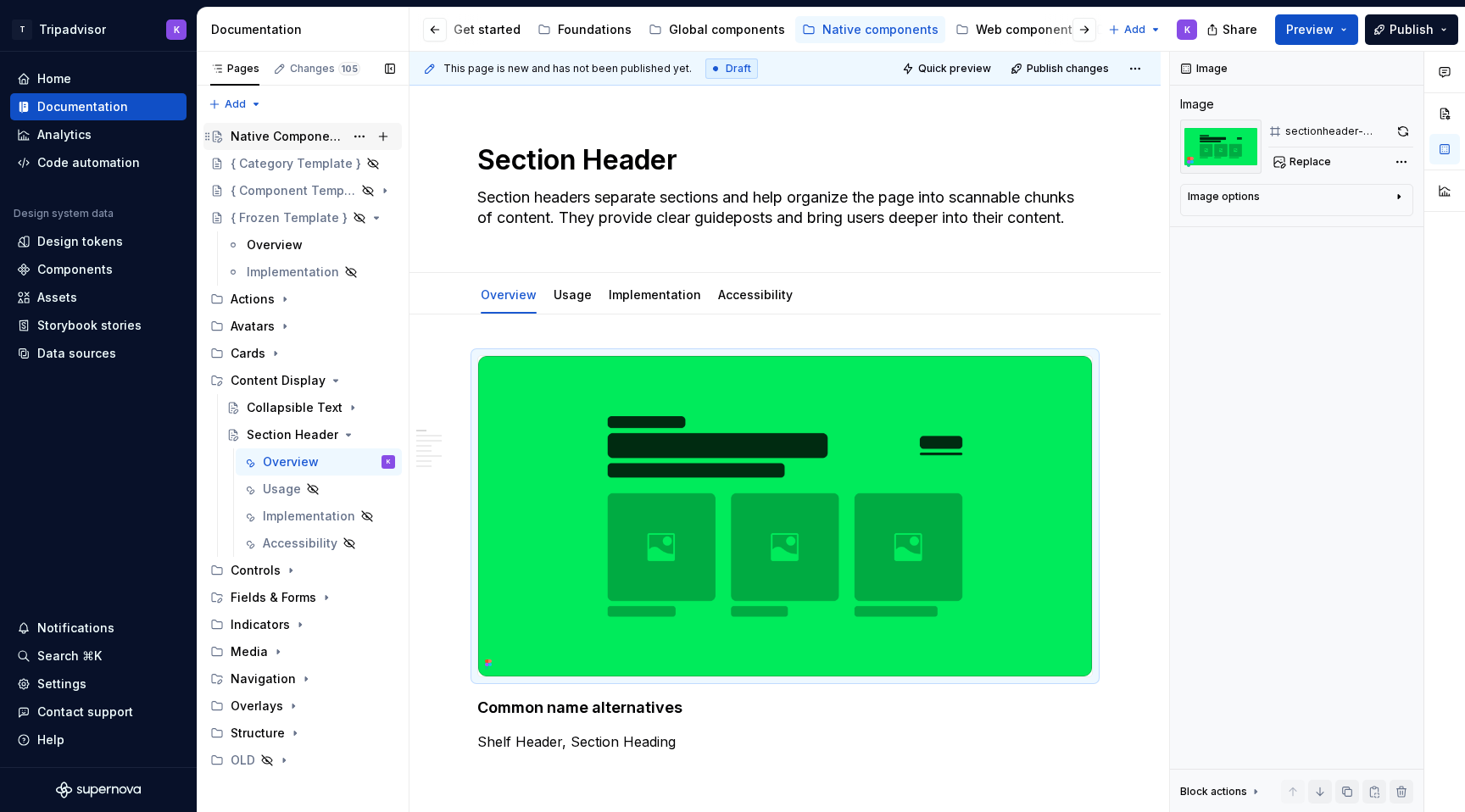
click at [266, 133] on div "Native Components" at bounding box center [287, 136] width 113 height 17
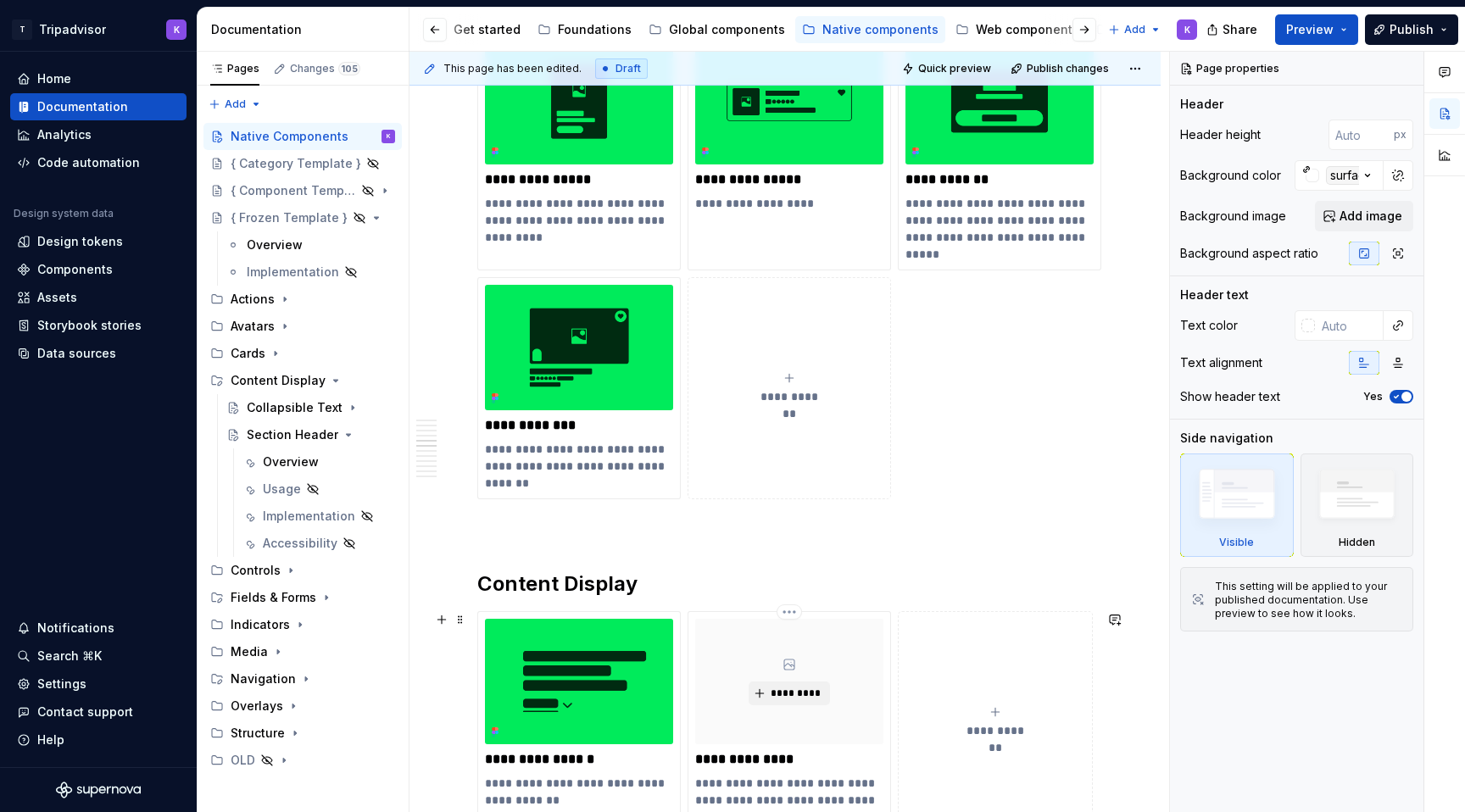
scroll to position [1924, 0]
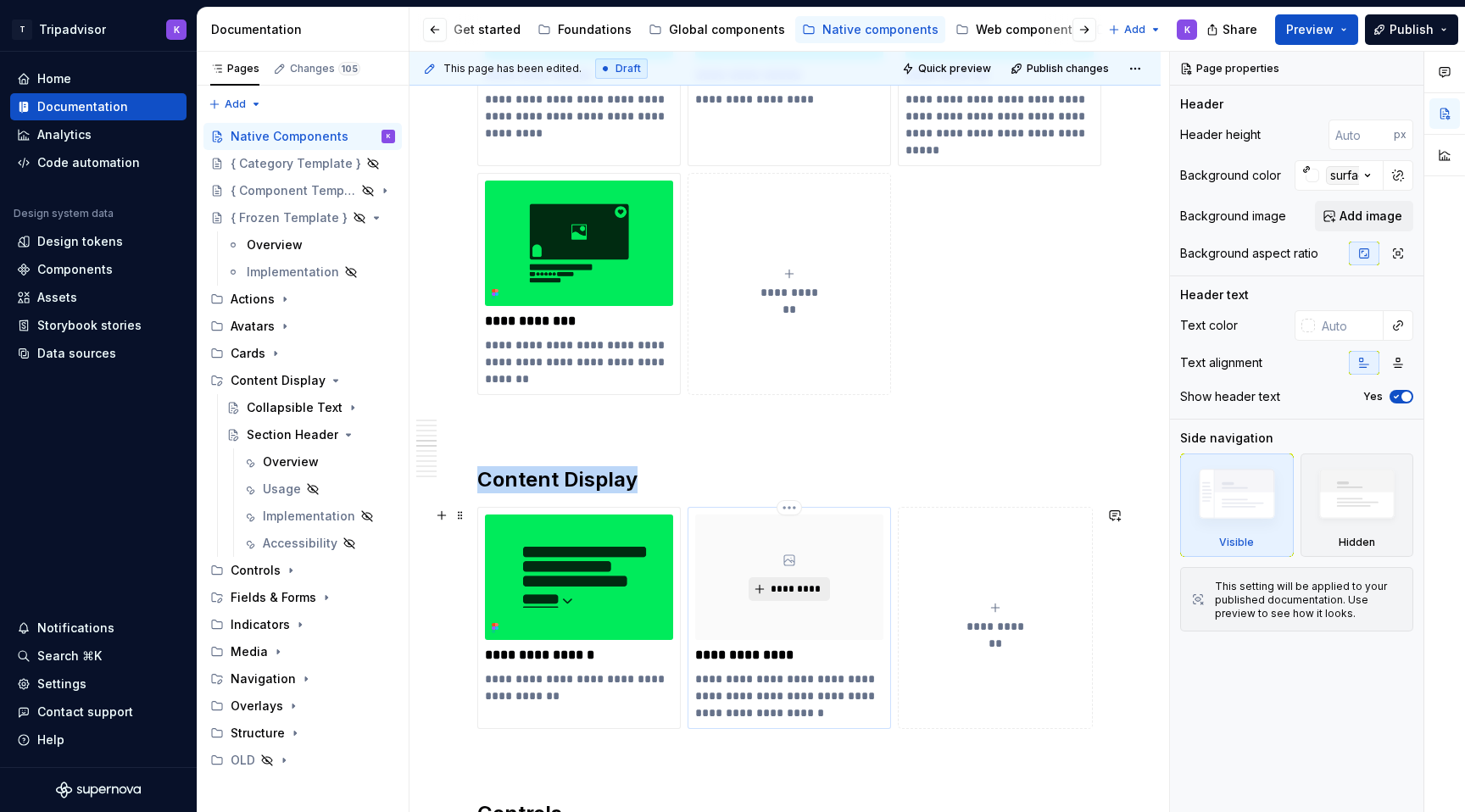
click at [791, 589] on span "*********" at bounding box center [796, 588] width 52 height 14
type textarea "*"
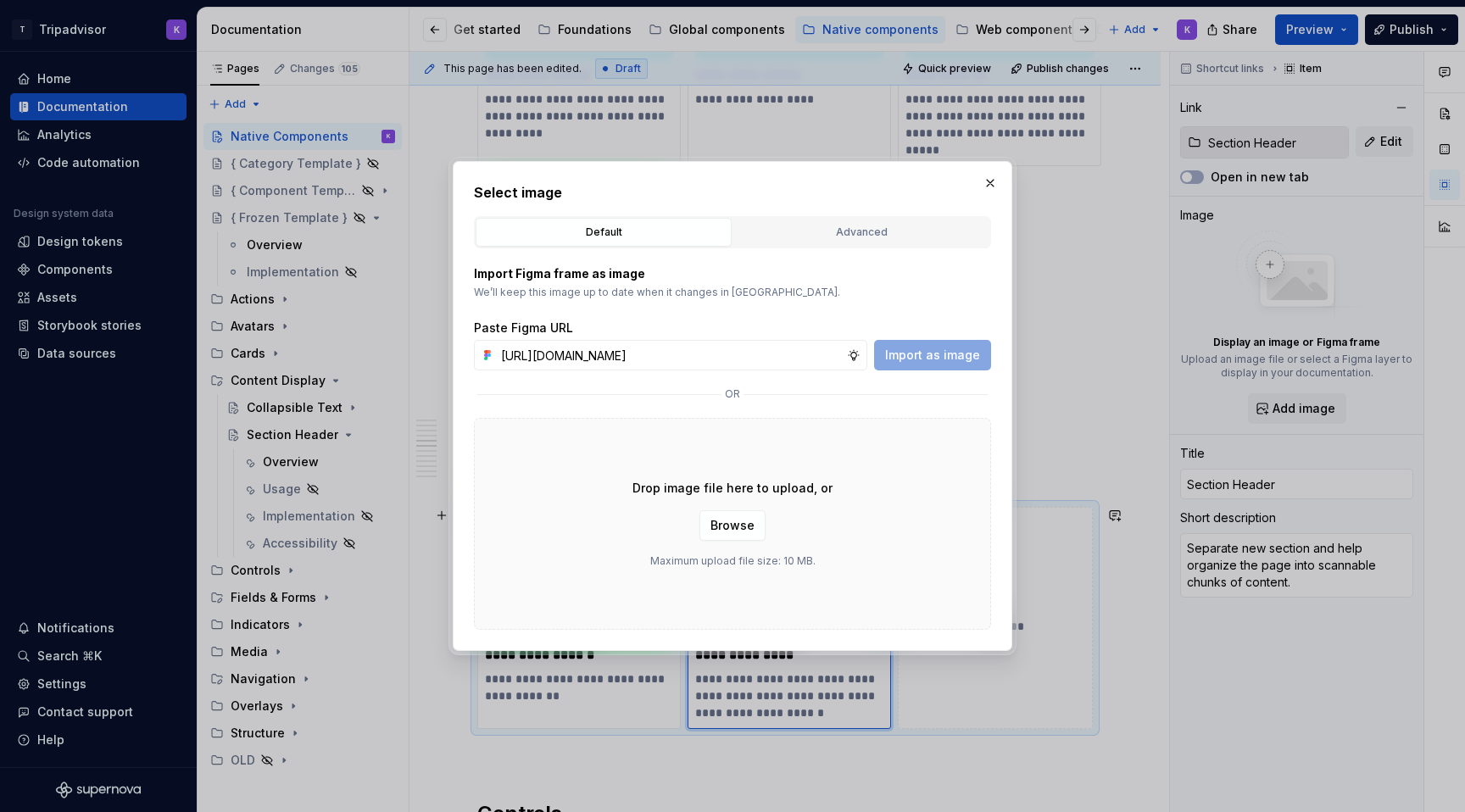
scroll to position [0, 452]
type input "https://www.figma.com/design/eWzZGbXTCMsZ0gwC1u1MU0/Altas-Native-Documentation?…"
click at [945, 350] on span "Import as image" at bounding box center [932, 354] width 95 height 17
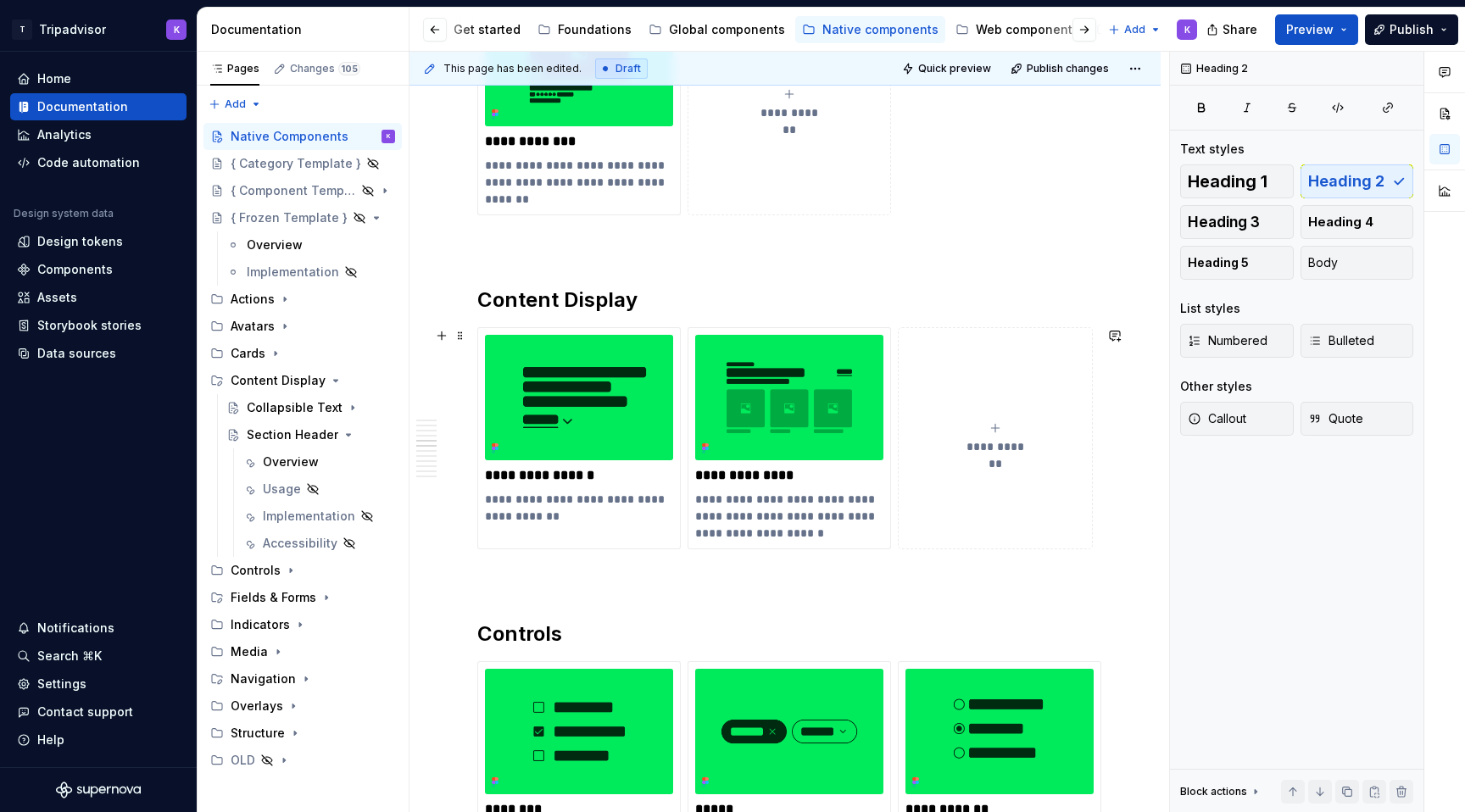
scroll to position [2099, 0]
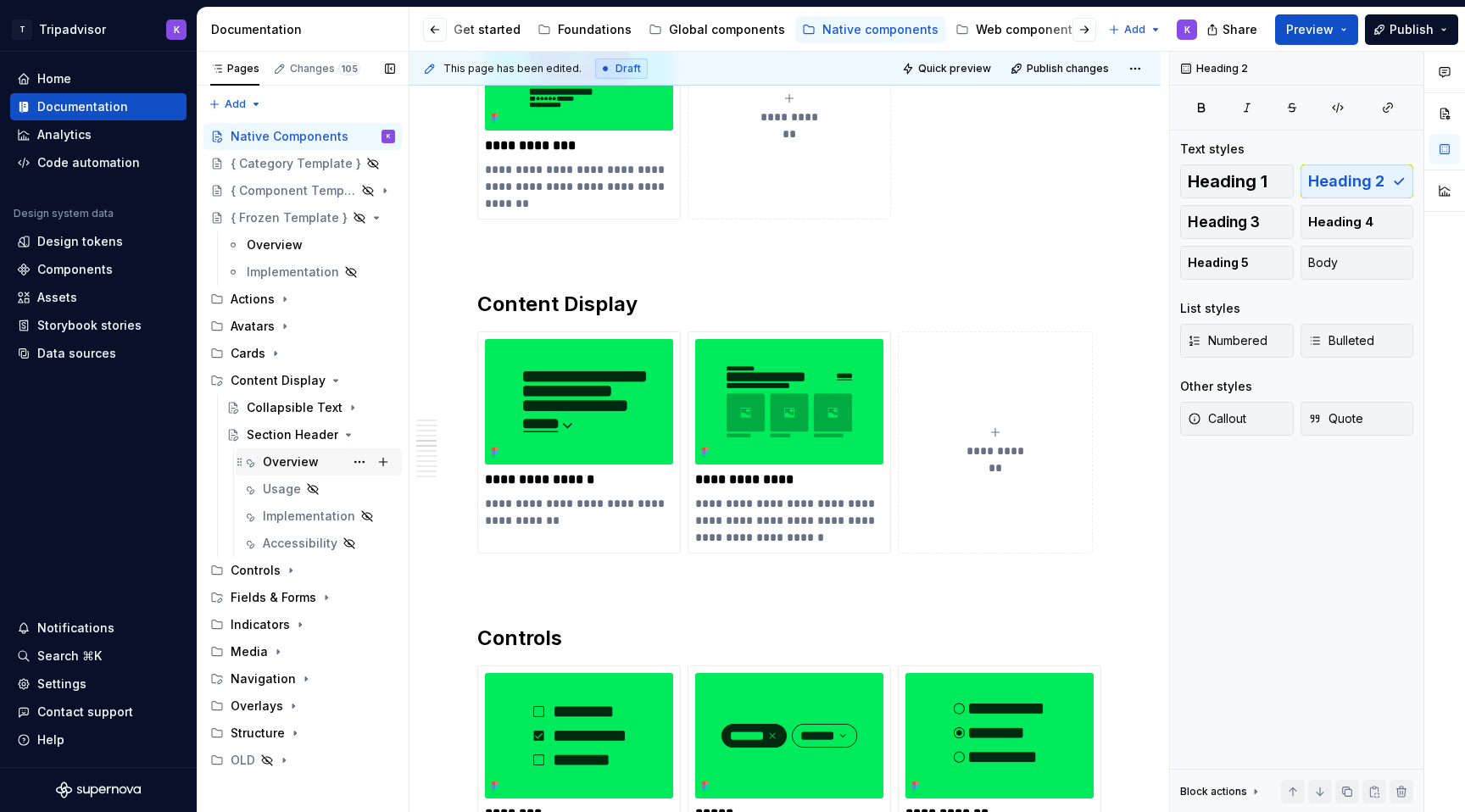
click at [280, 472] on div "Overview" at bounding box center [329, 462] width 132 height 24
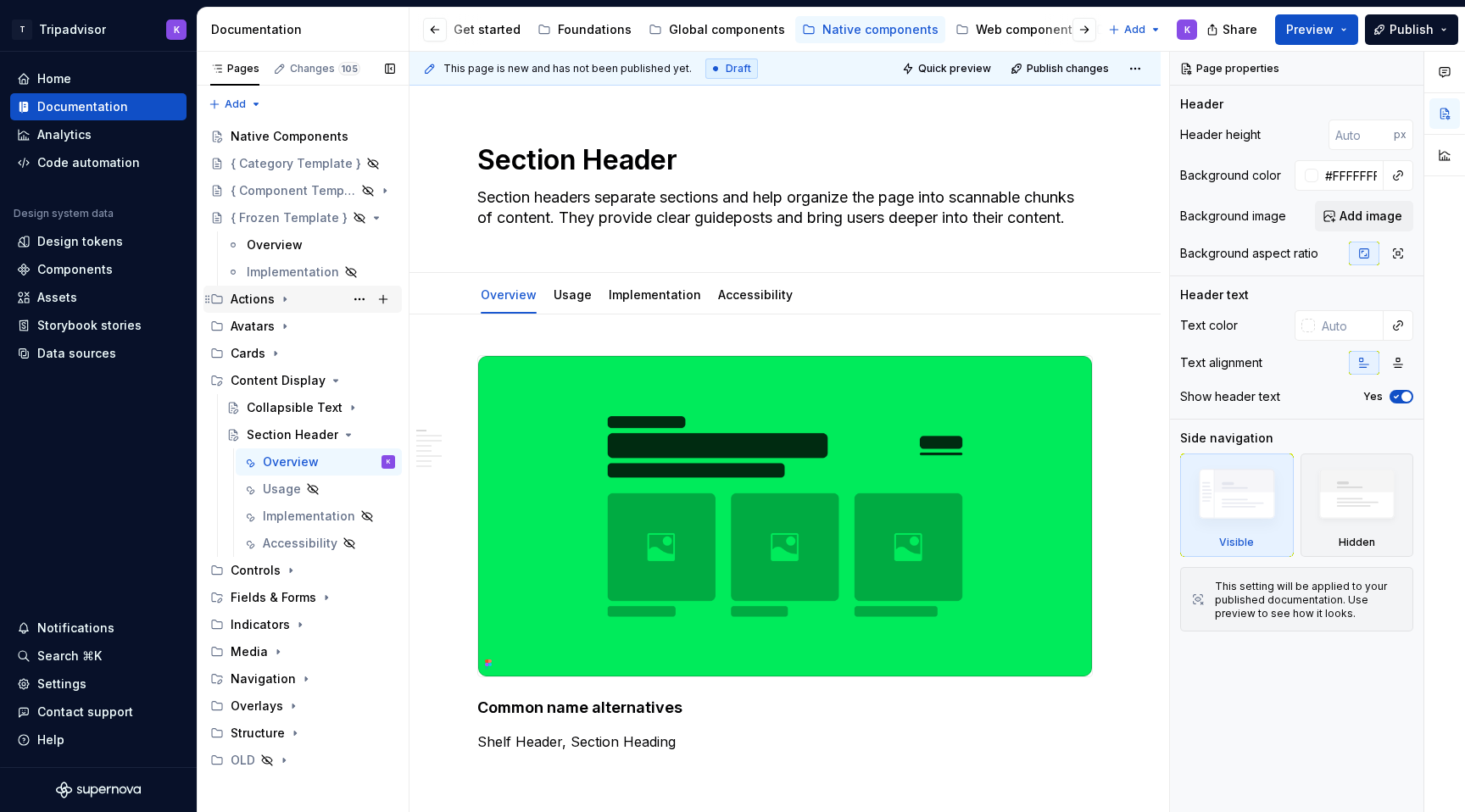
click at [283, 302] on icon "Page tree" at bounding box center [284, 299] width 14 height 14
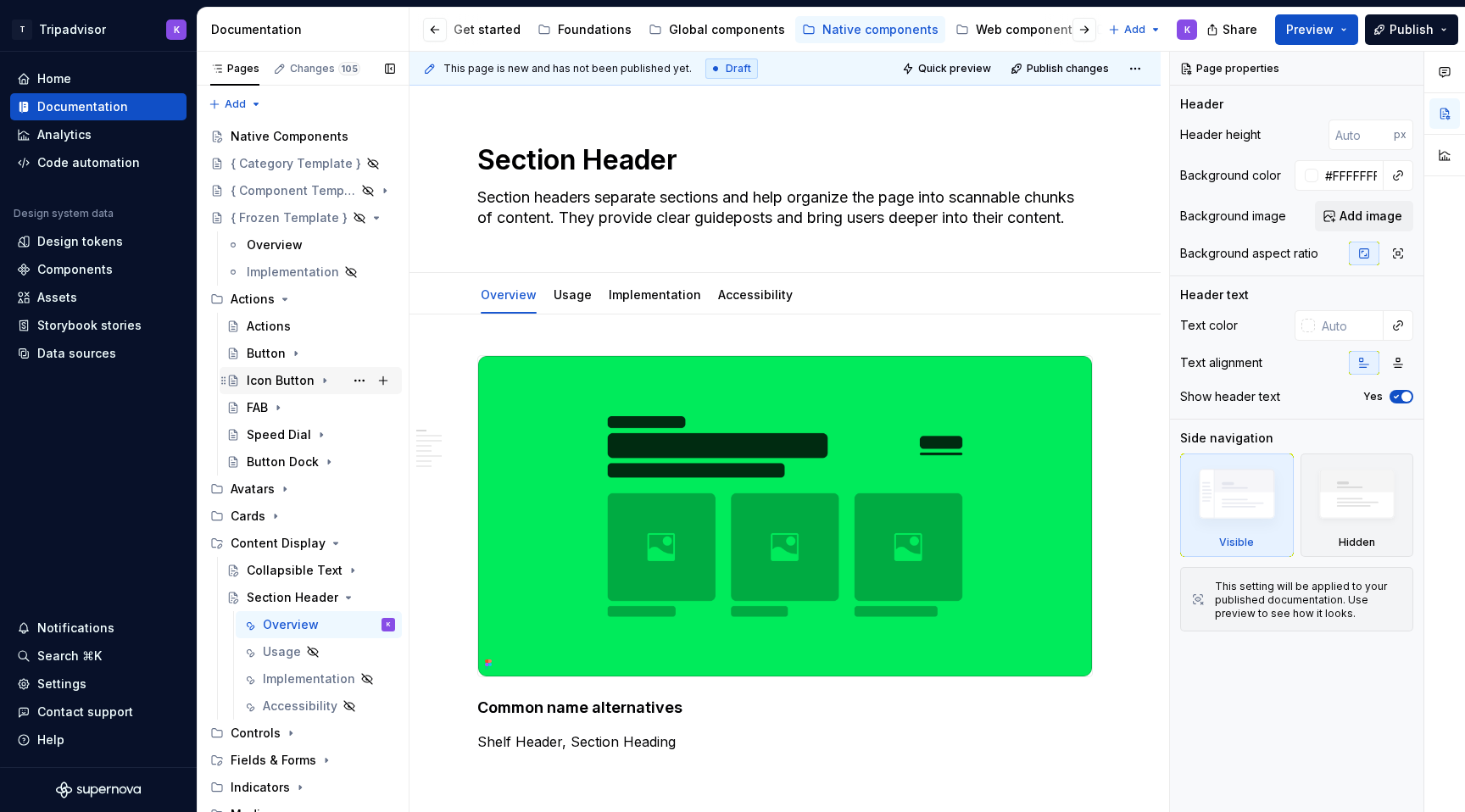
click at [294, 375] on div "Icon Button" at bounding box center [280, 380] width 68 height 17
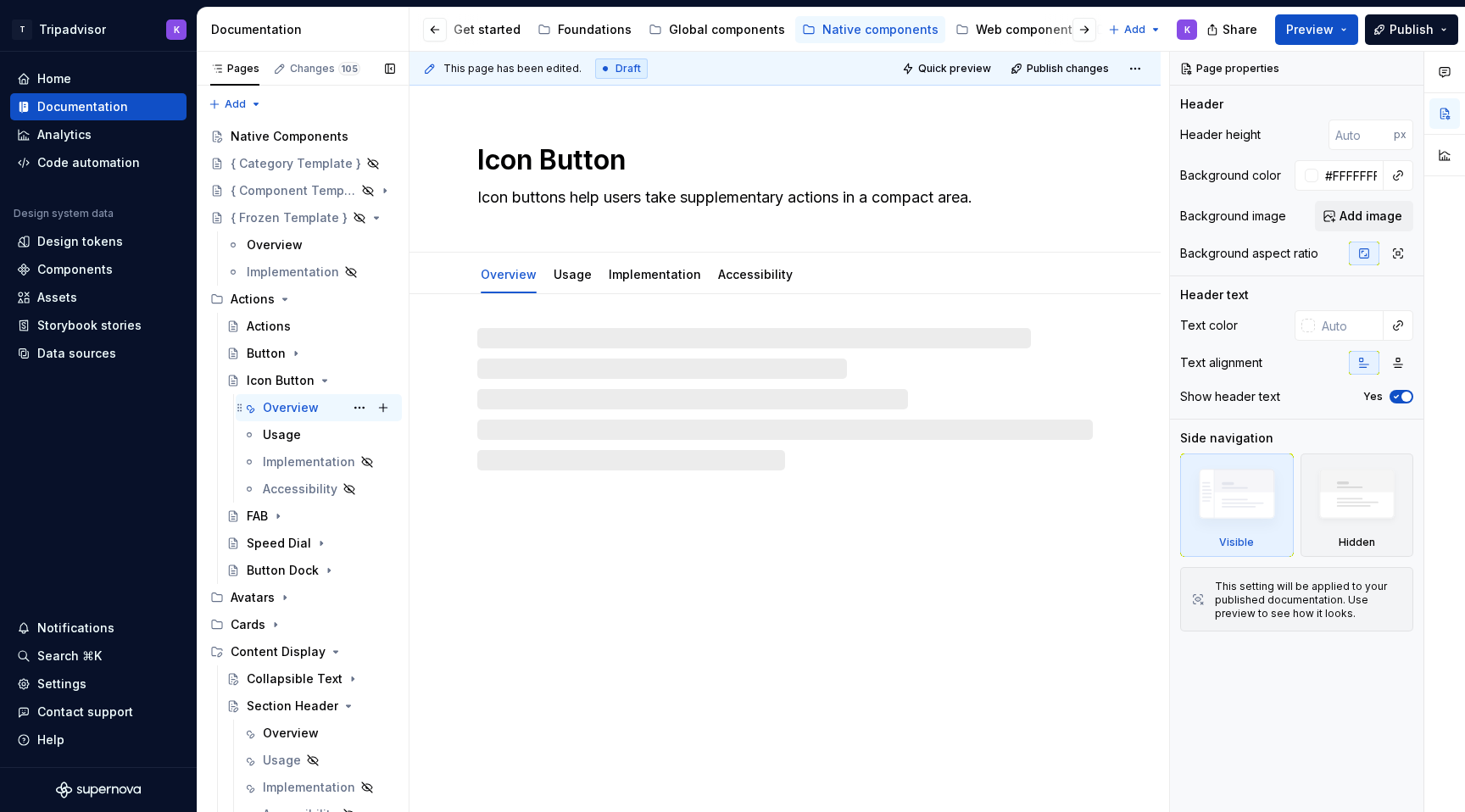
click at [315, 413] on div "Overview" at bounding box center [291, 407] width 56 height 17
click at [304, 434] on div "Usage" at bounding box center [329, 435] width 132 height 24
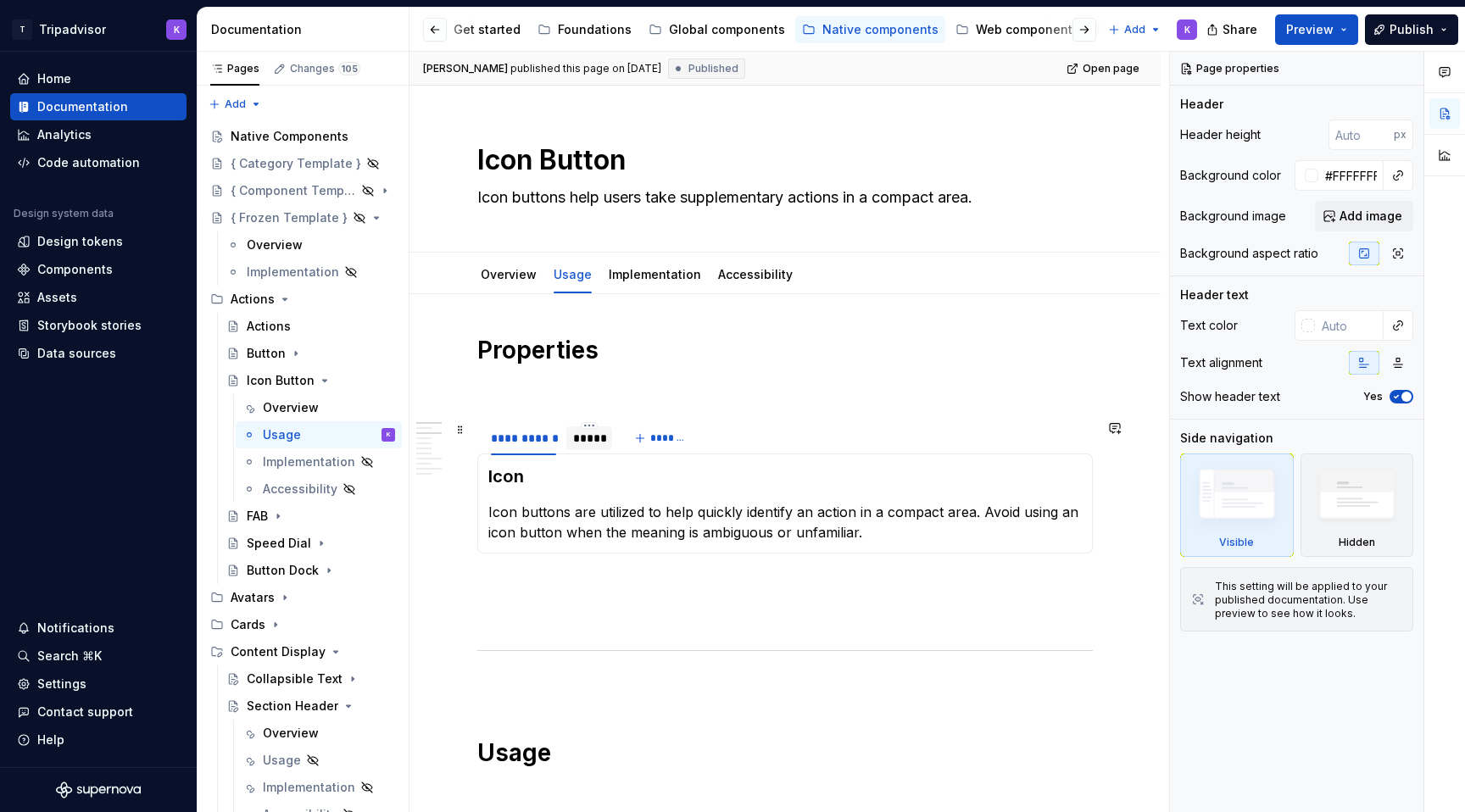
type textarea "*"
click at [585, 447] on div "*****" at bounding box center [589, 438] width 45 height 24
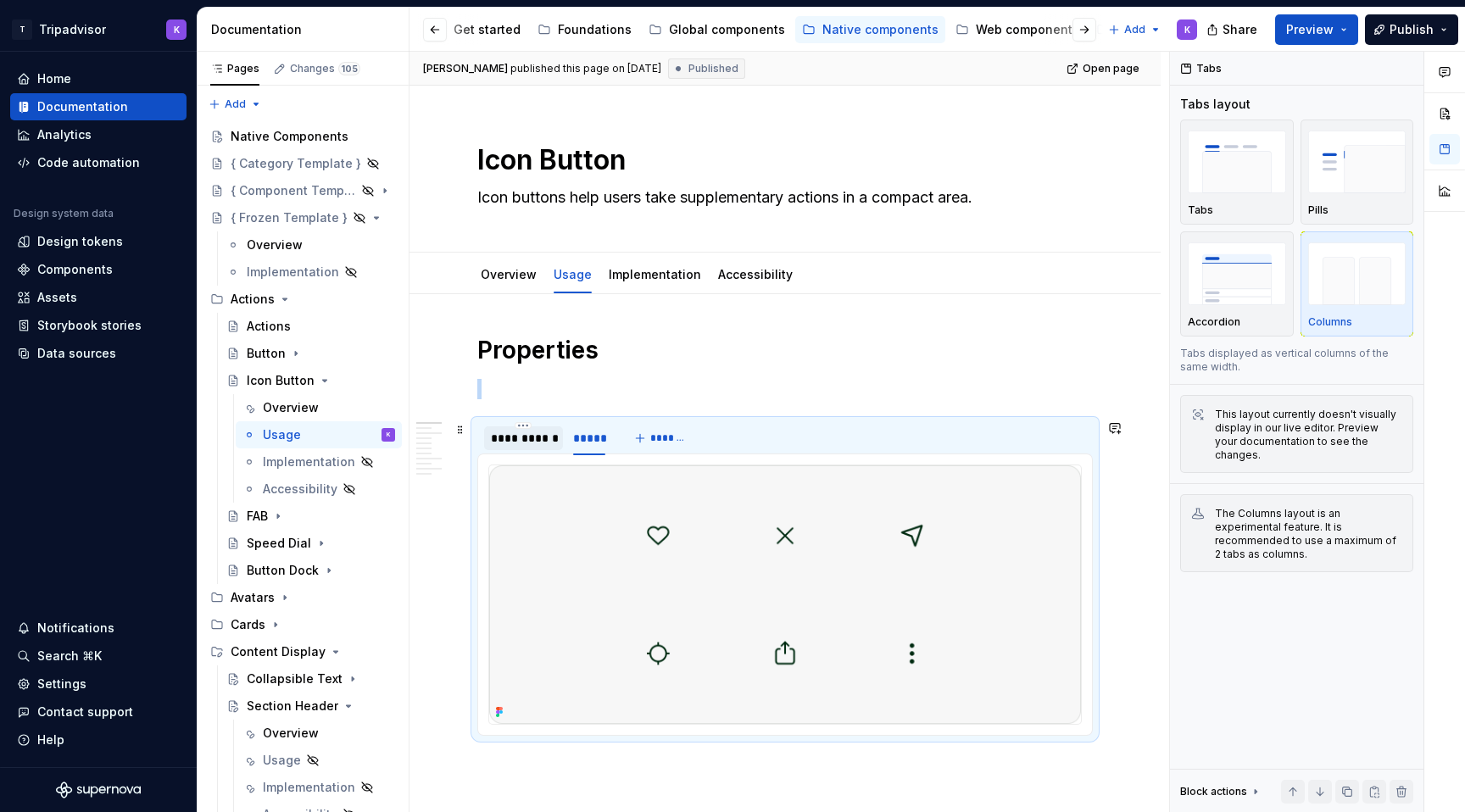
click at [531, 444] on div "**********" at bounding box center [524, 438] width 65 height 17
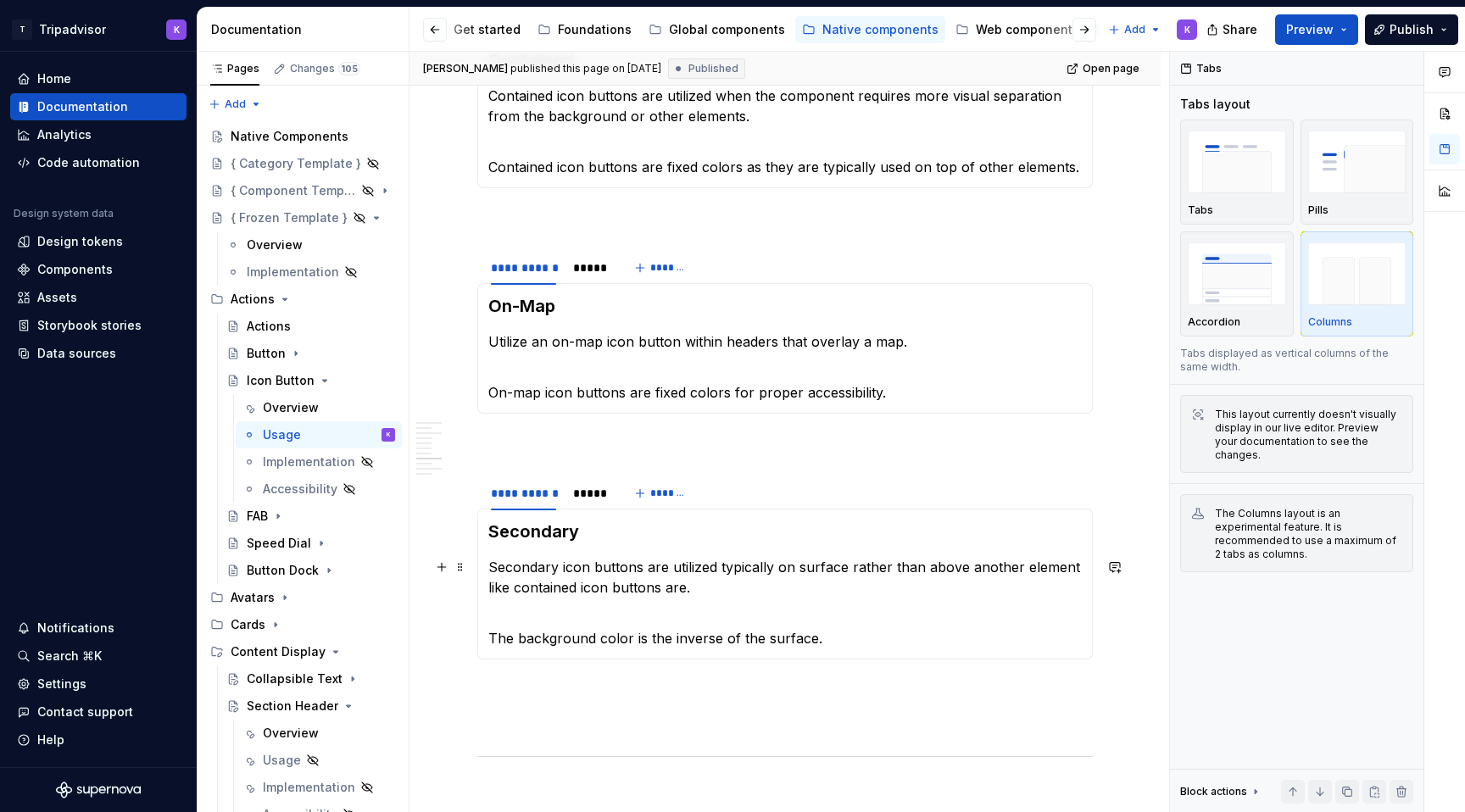
scroll to position [1605, 0]
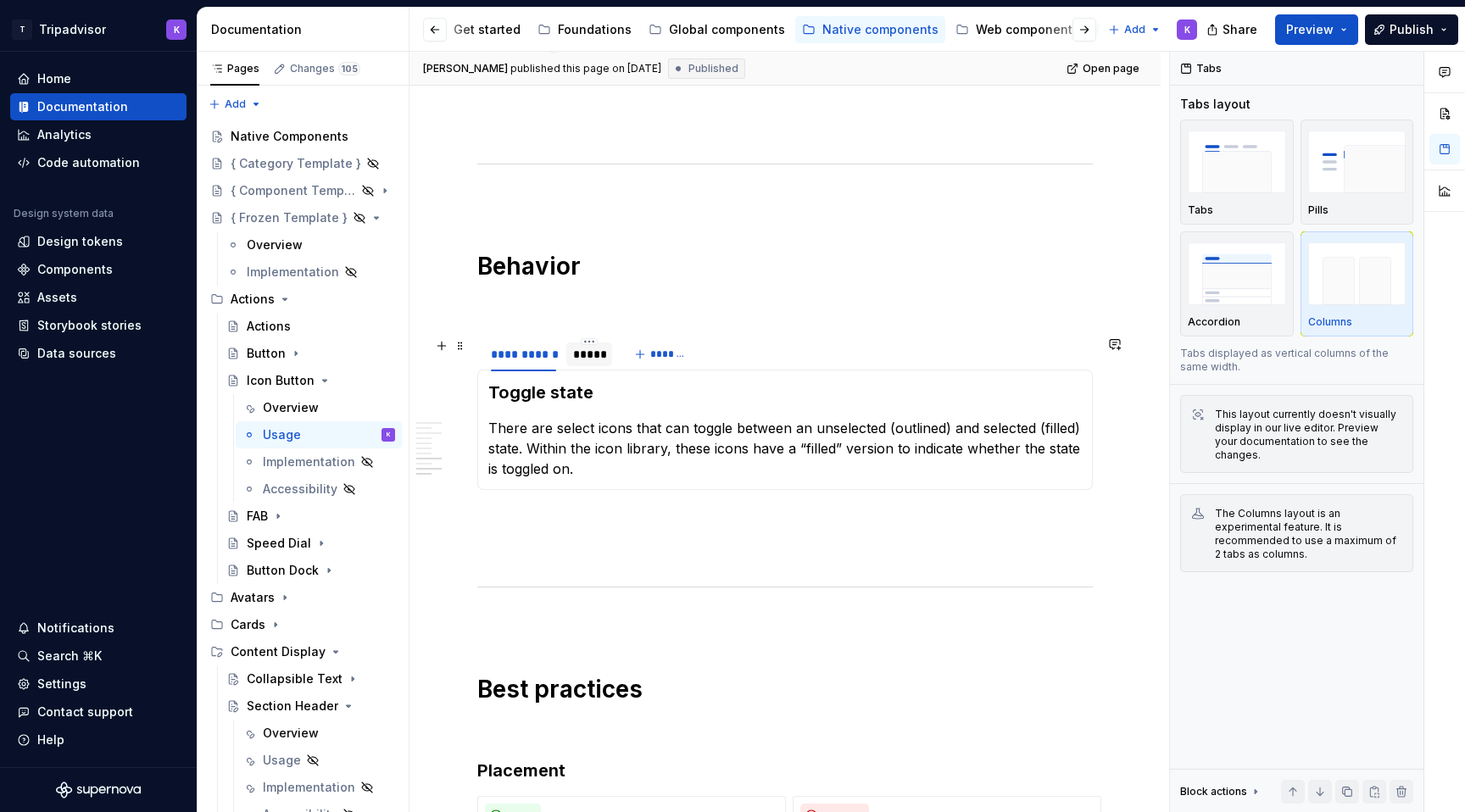
click at [579, 367] on div at bounding box center [589, 368] width 45 height 2
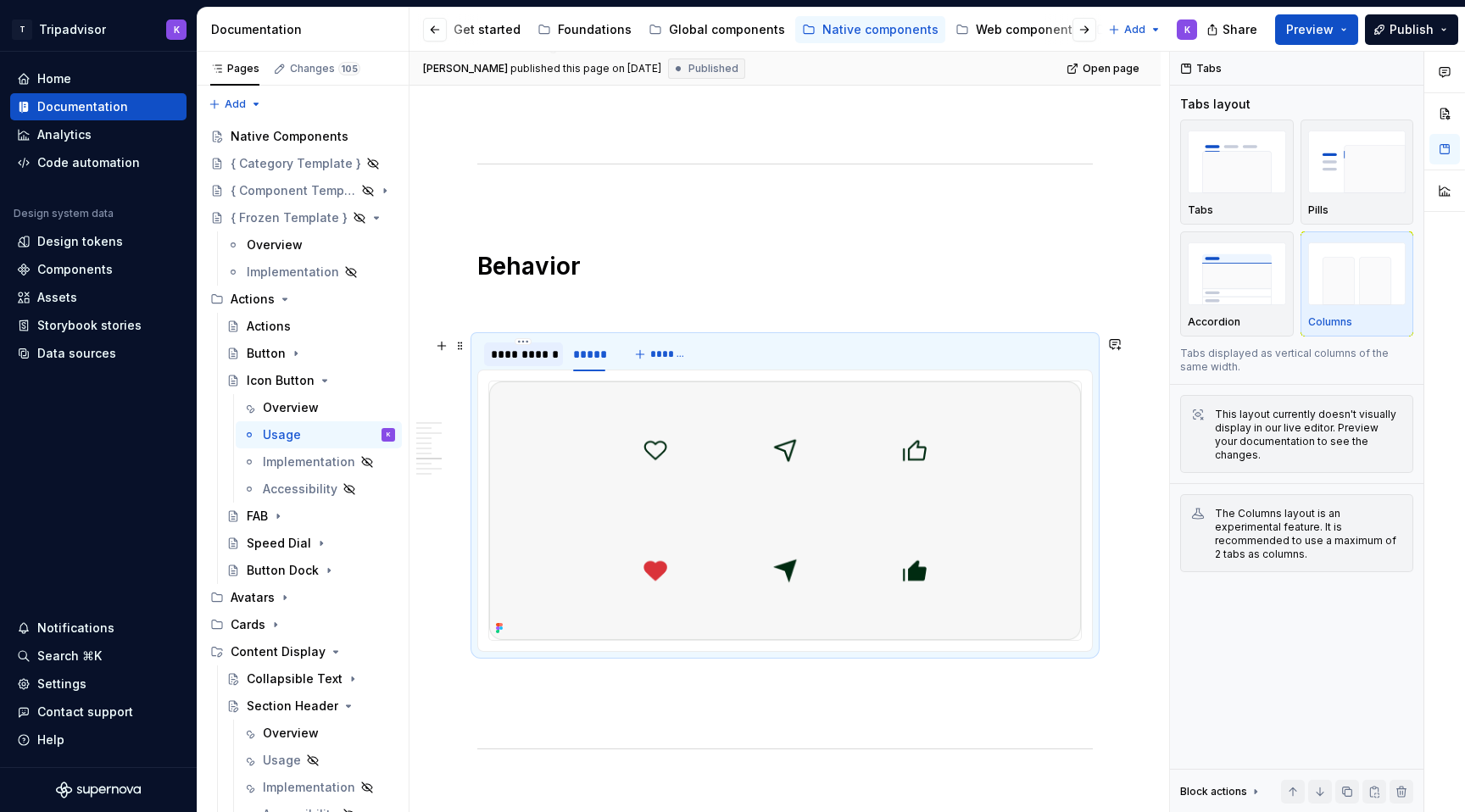
click at [519, 365] on div "**********" at bounding box center [523, 354] width 79 height 24
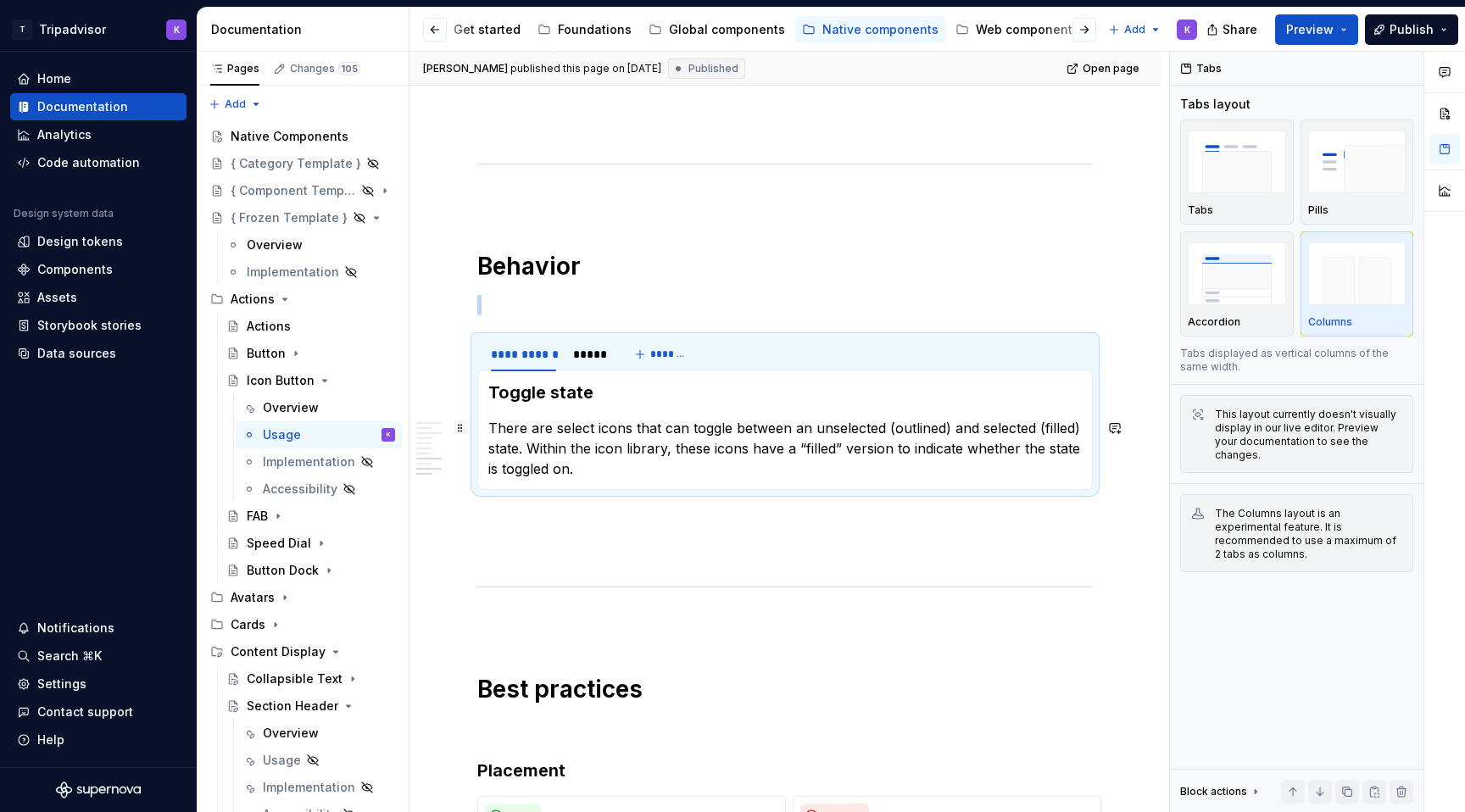
click at [626, 477] on p "There are select icons that can toggle between an unselected (outlined) and sel…" at bounding box center [784, 448] width 593 height 61
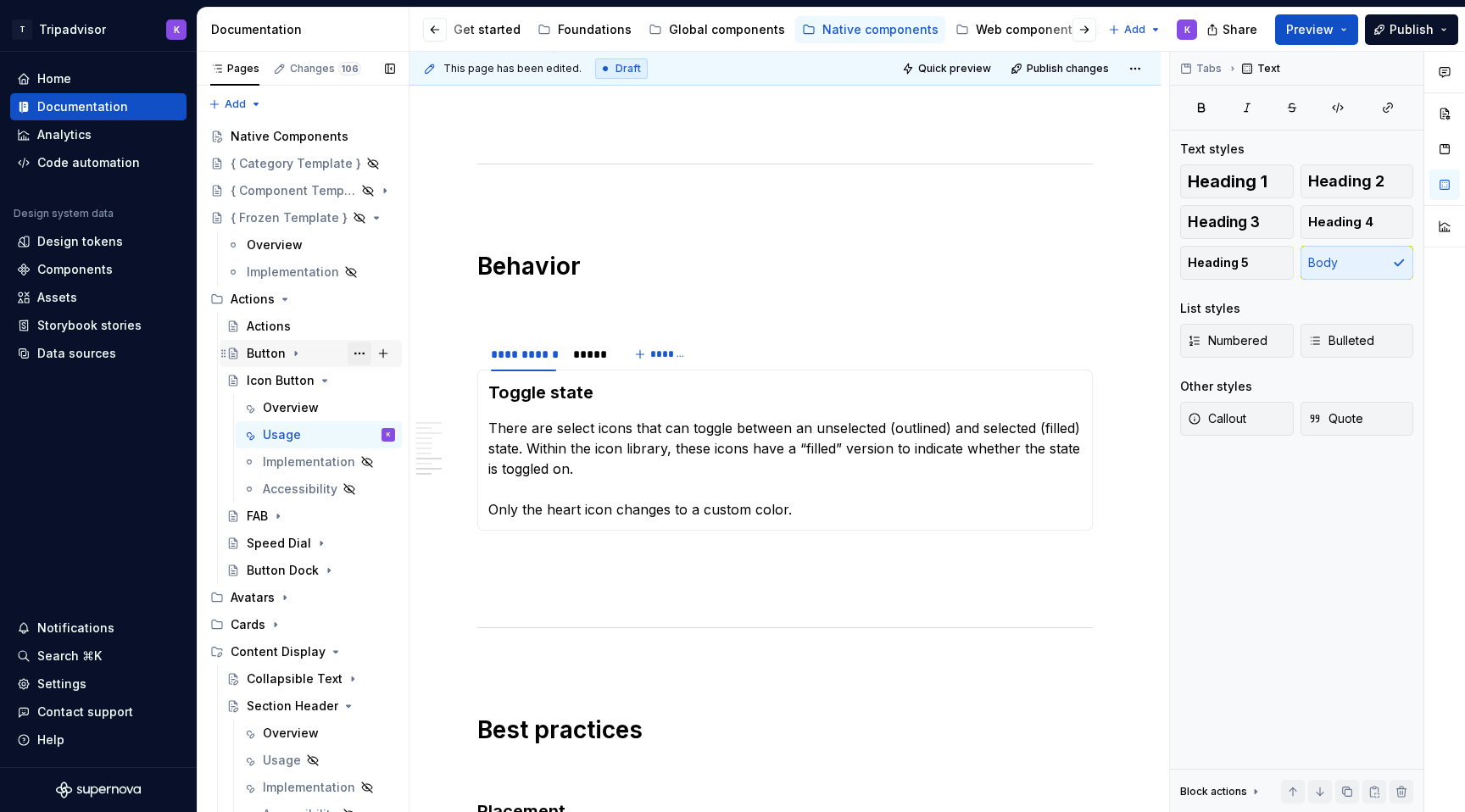
scroll to position [229, 0]
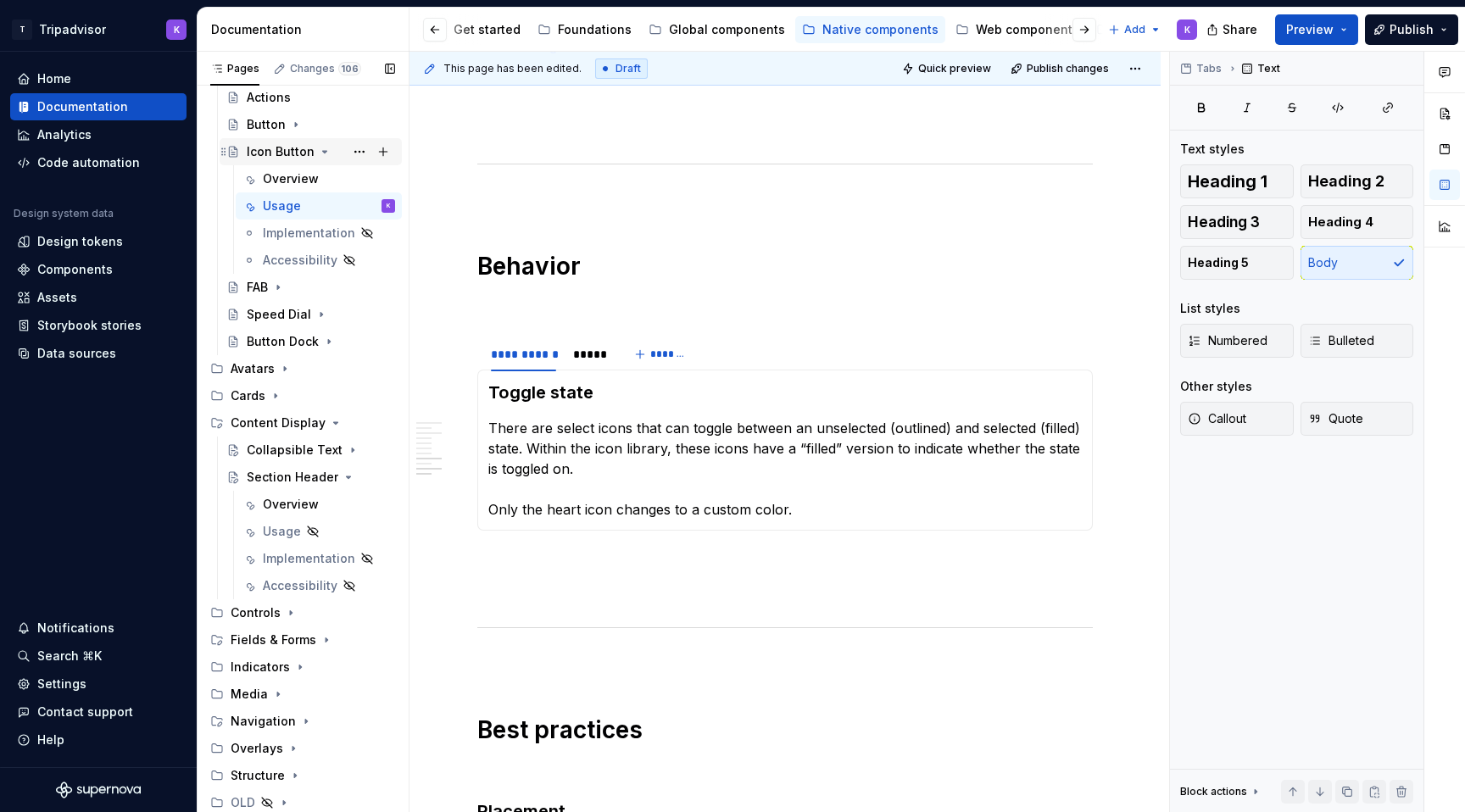
click at [318, 147] on icon "Page tree" at bounding box center [324, 151] width 14 height 14
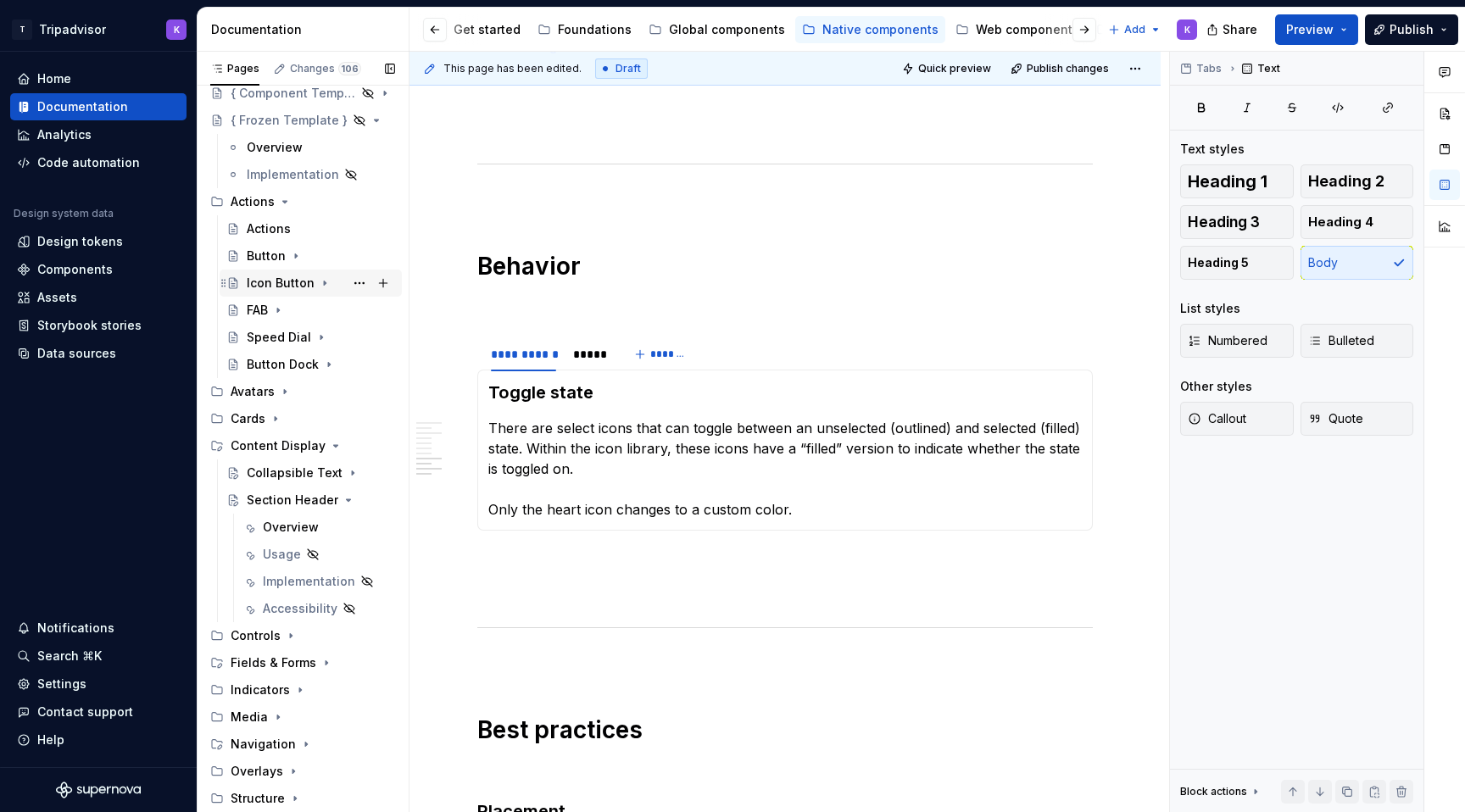
scroll to position [61, 0]
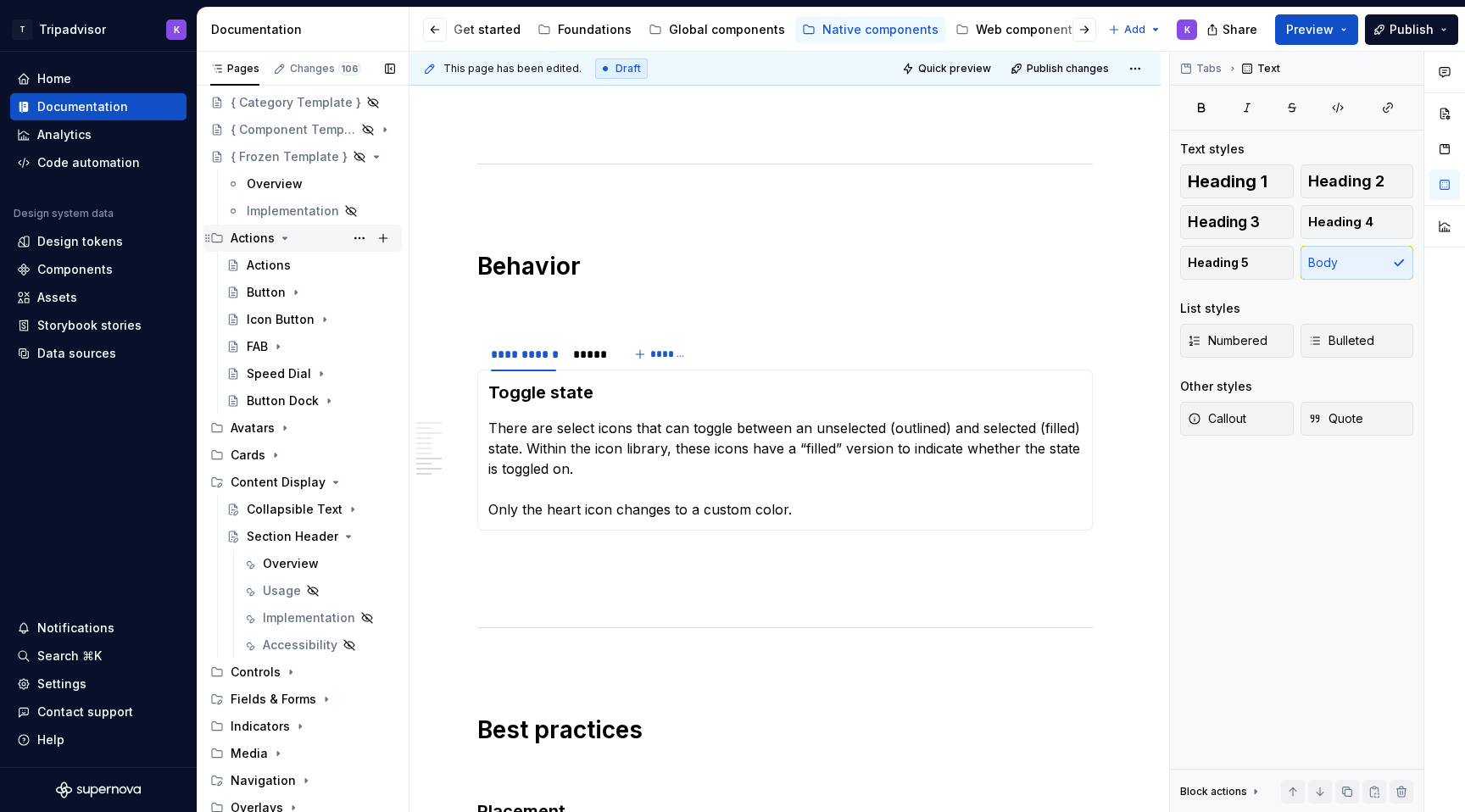
click at [279, 239] on icon "Page tree" at bounding box center [284, 238] width 14 height 14
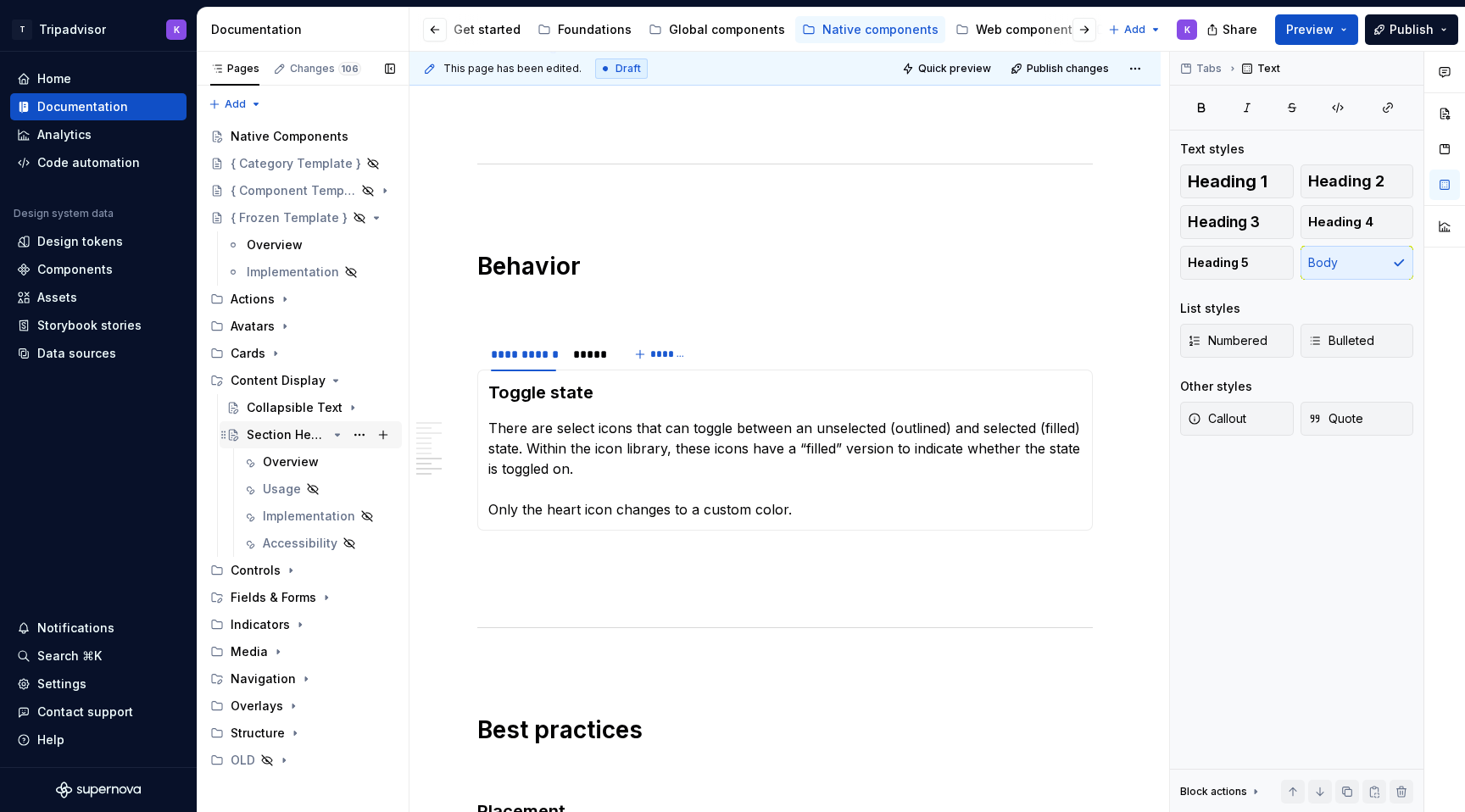
click at [297, 441] on div "Section Header" at bounding box center [287, 434] width 81 height 17
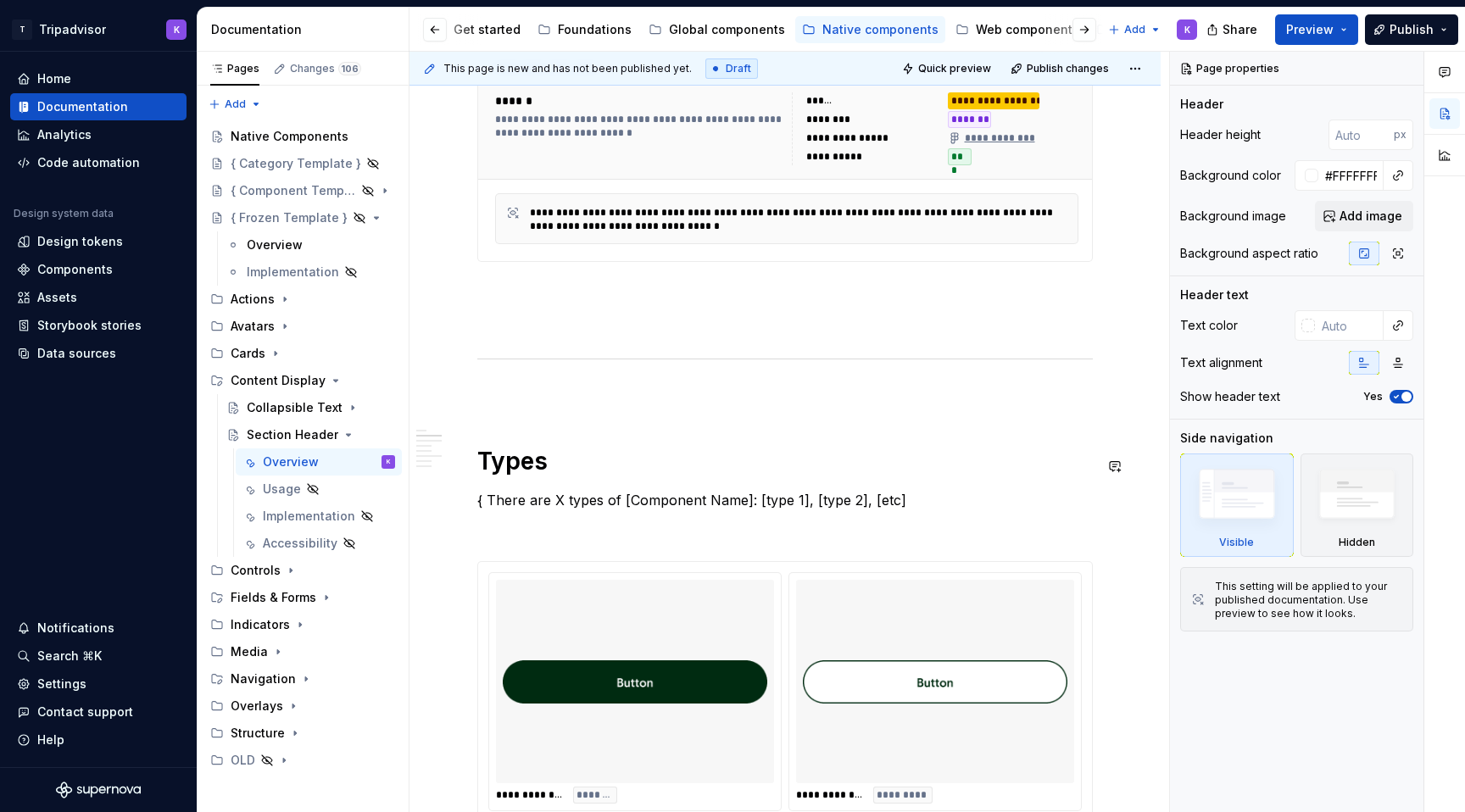
scroll to position [952, 0]
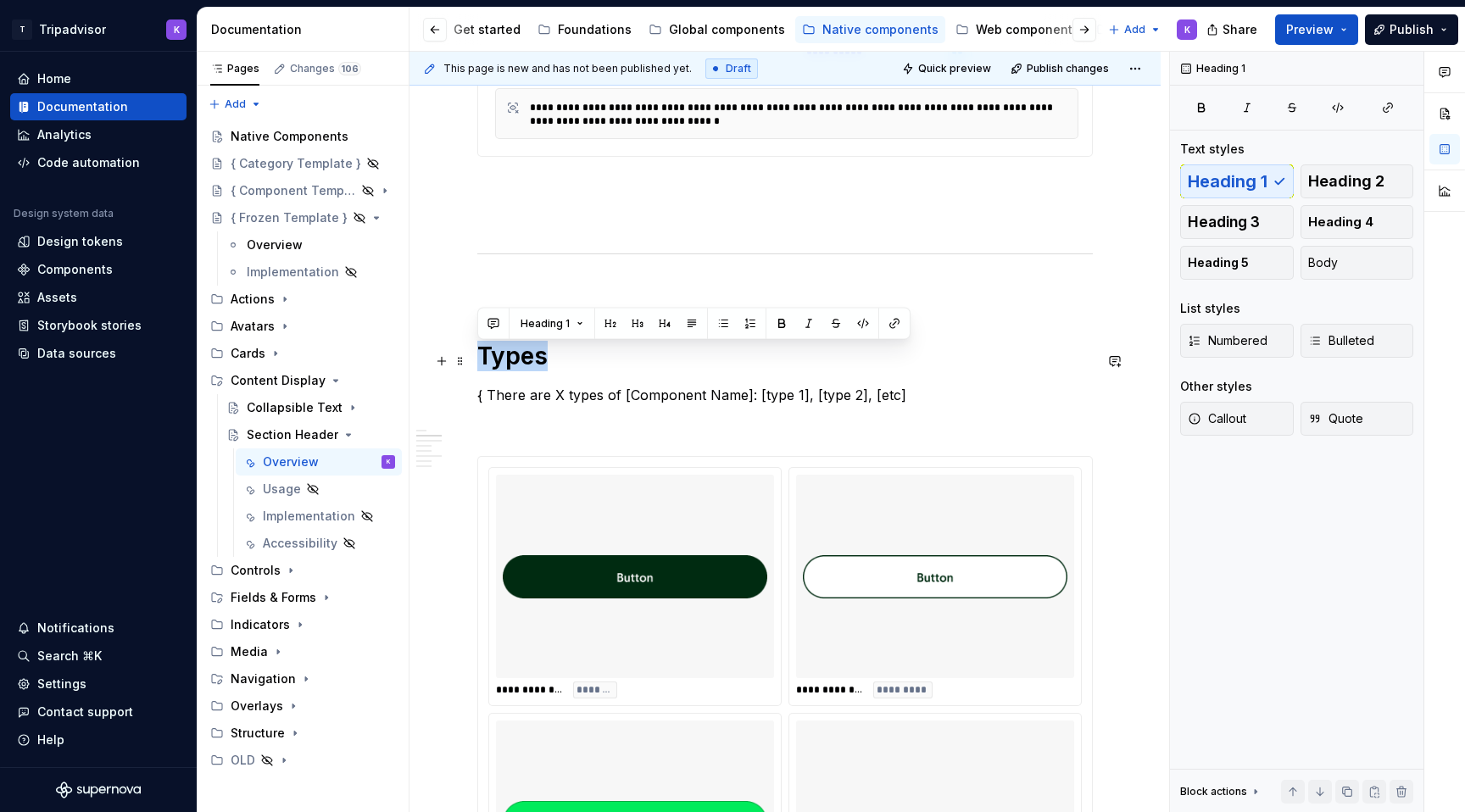
drag, startPoint x: 551, startPoint y: 363, endPoint x: 483, endPoint y: 363, distance: 68.0
click at [483, 363] on h1 "Types" at bounding box center [784, 355] width 616 height 31
type textarea "*"
click at [600, 384] on div "**********" at bounding box center [784, 820] width 616 height 2836
drag, startPoint x: 562, startPoint y: 365, endPoint x: 476, endPoint y: 365, distance: 86.0
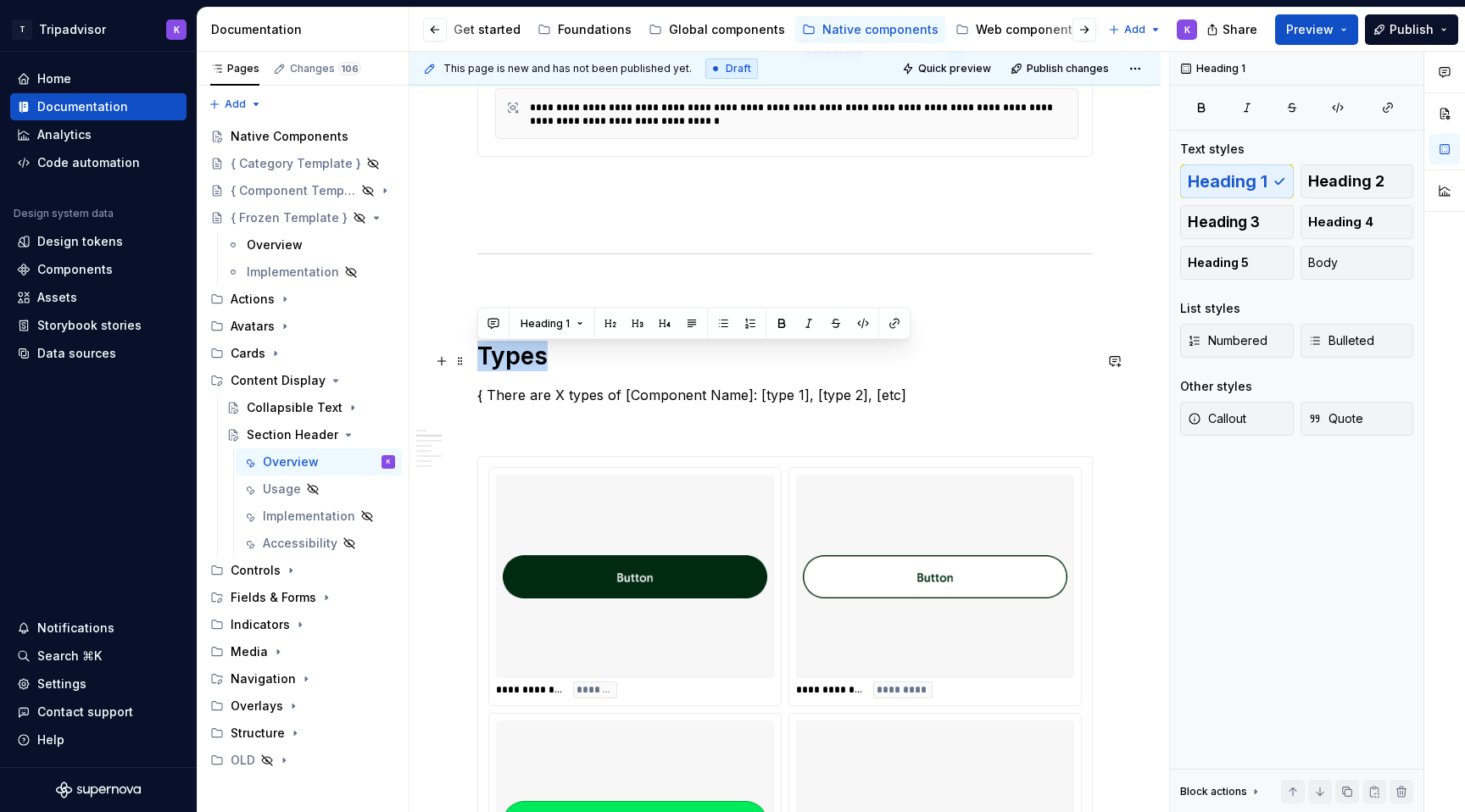
click at [477, 365] on h1 "Types" at bounding box center [784, 355] width 616 height 31
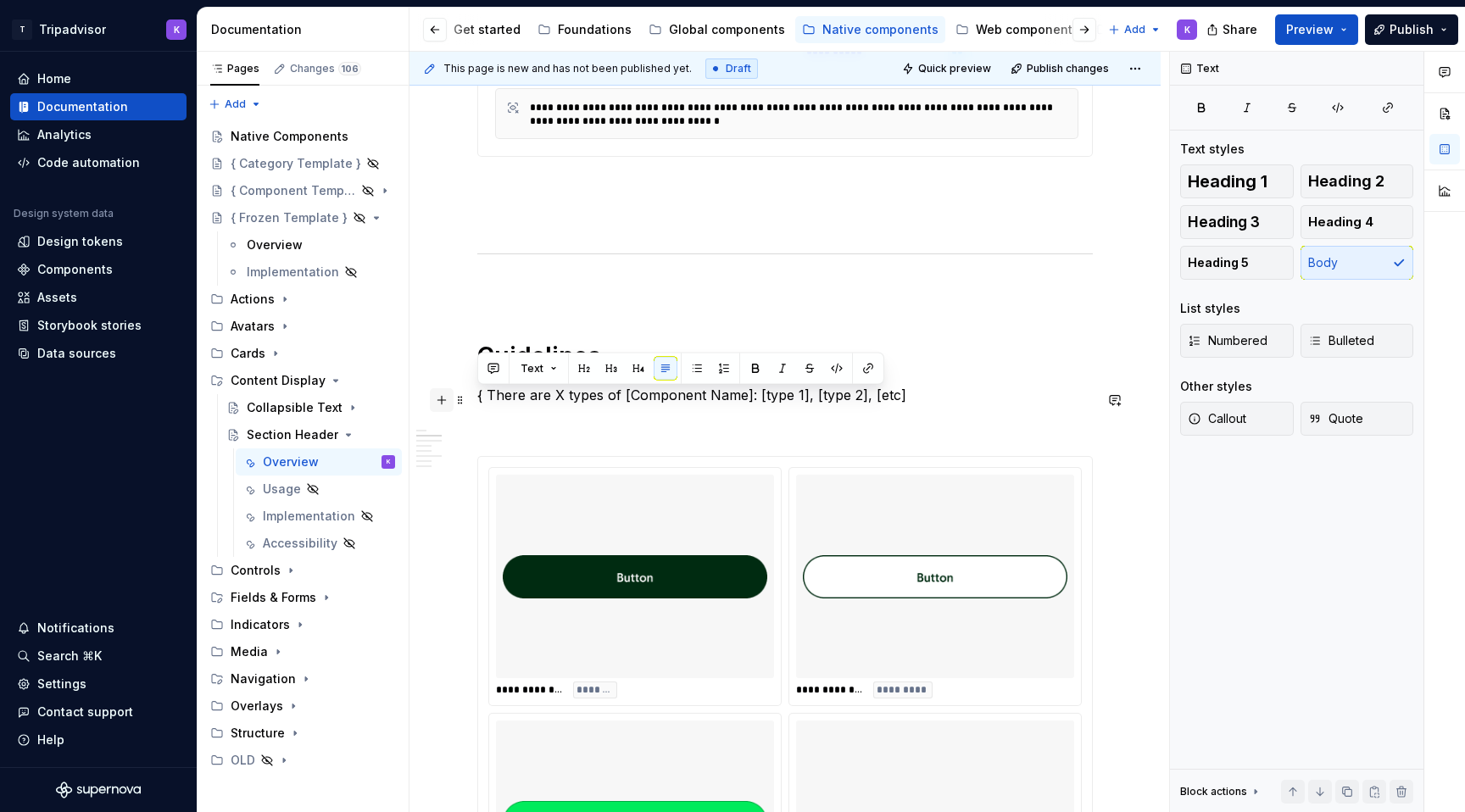
drag, startPoint x: 856, startPoint y: 406, endPoint x: 434, endPoint y: 406, distance: 422.0
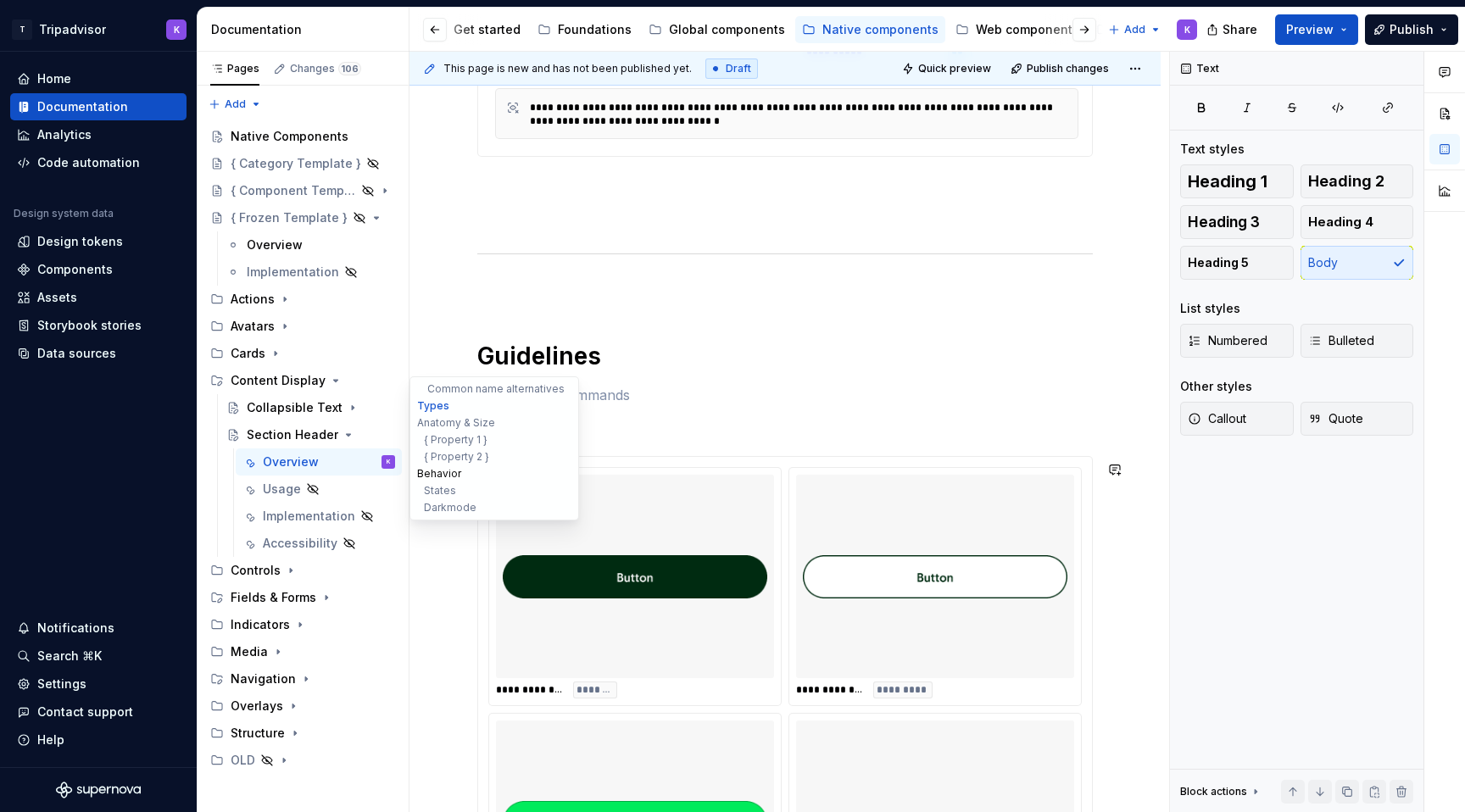
click at [464, 472] on button "Behavior" at bounding box center [494, 473] width 161 height 17
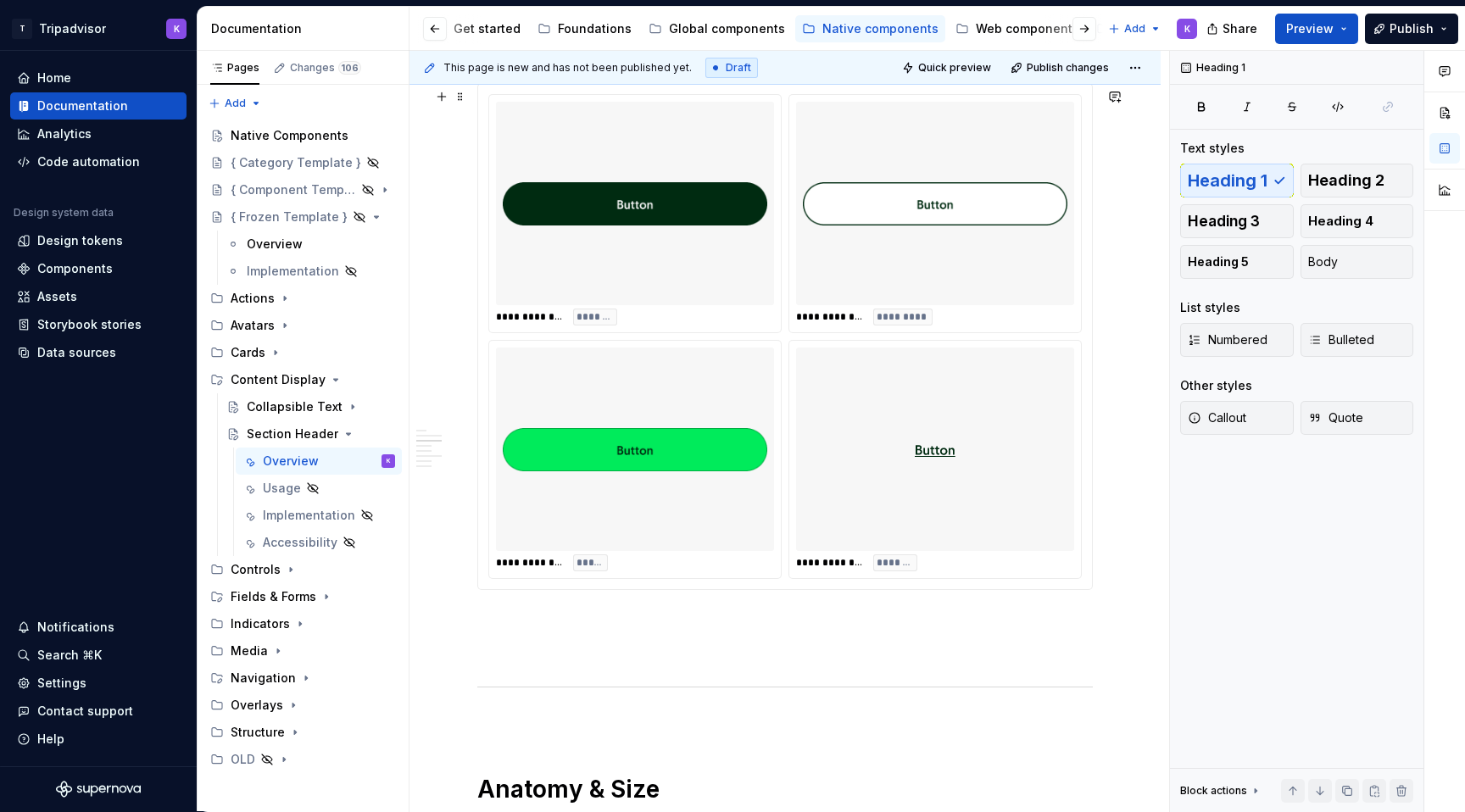
scroll to position [1267, 0]
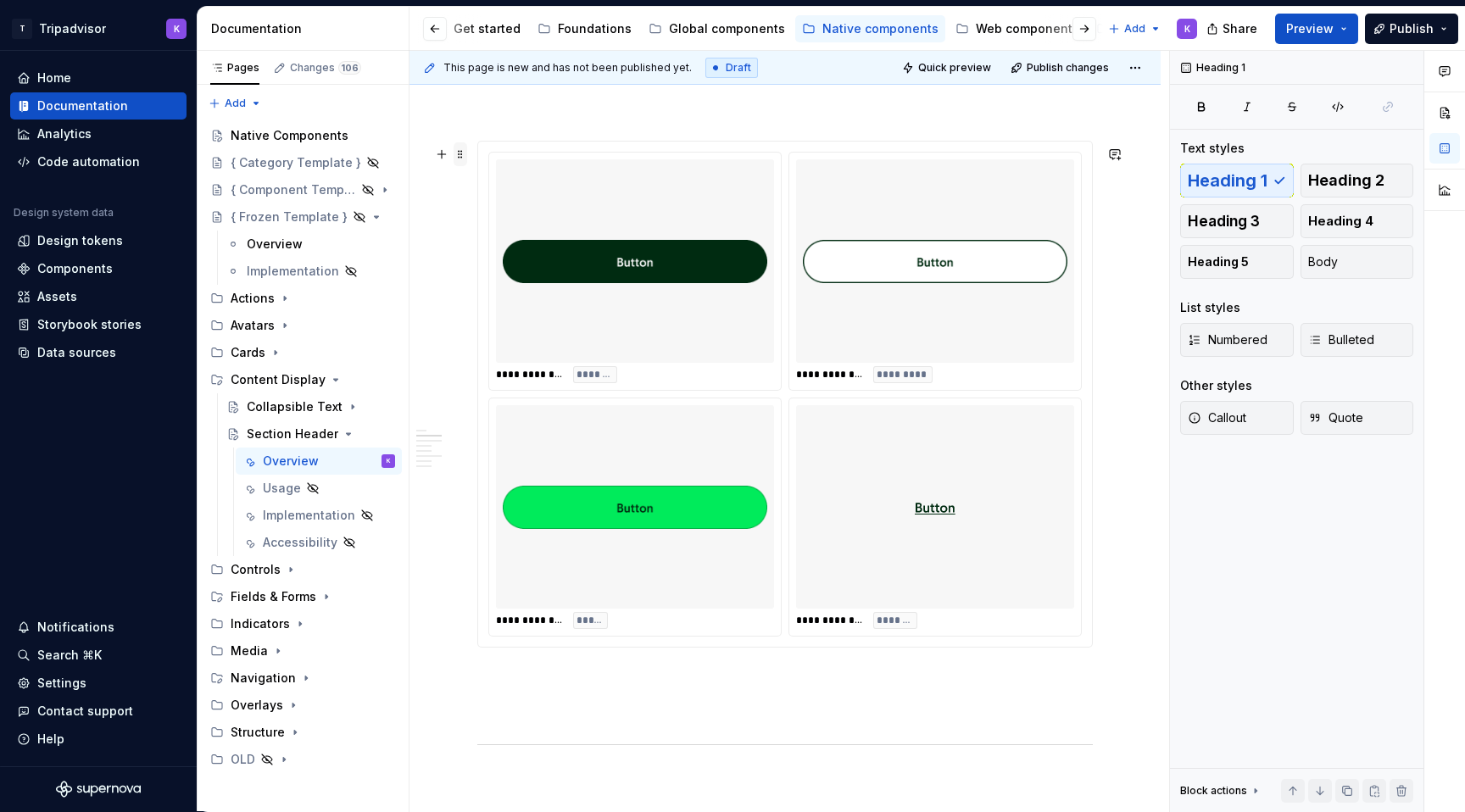
click at [461, 162] on span at bounding box center [460, 154] width 14 height 24
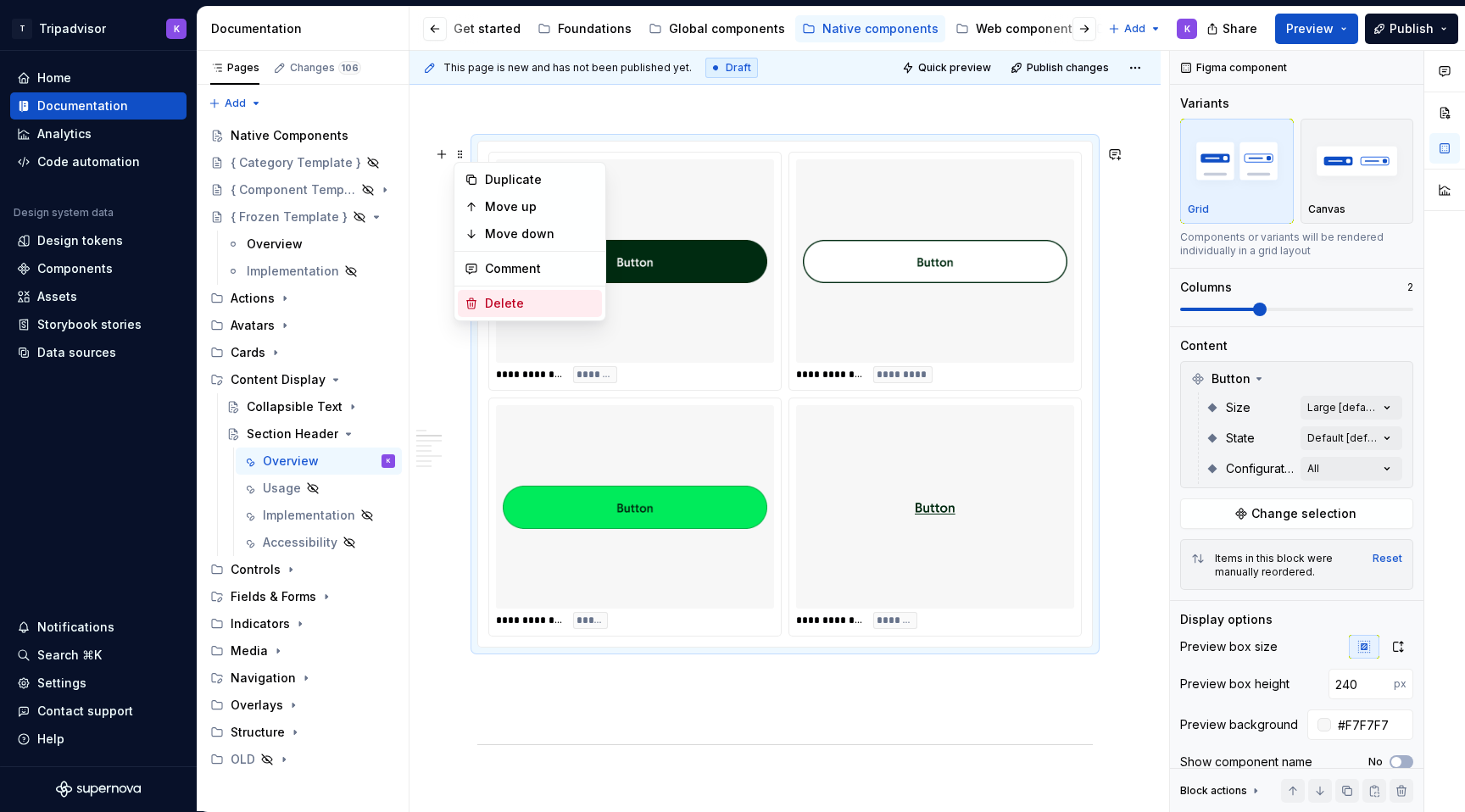
click at [526, 302] on div "Delete" at bounding box center [539, 303] width 110 height 17
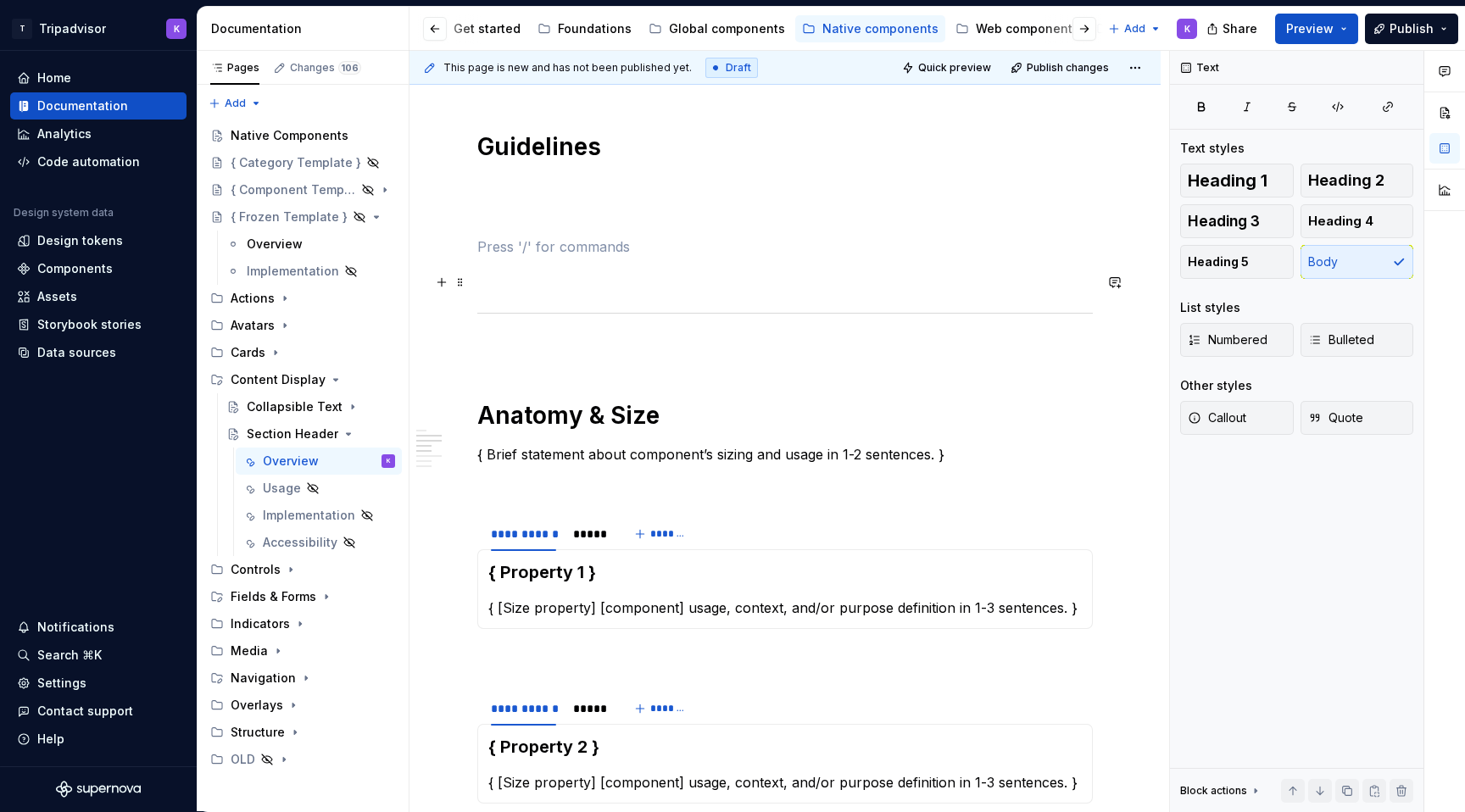
scroll to position [1143, 0]
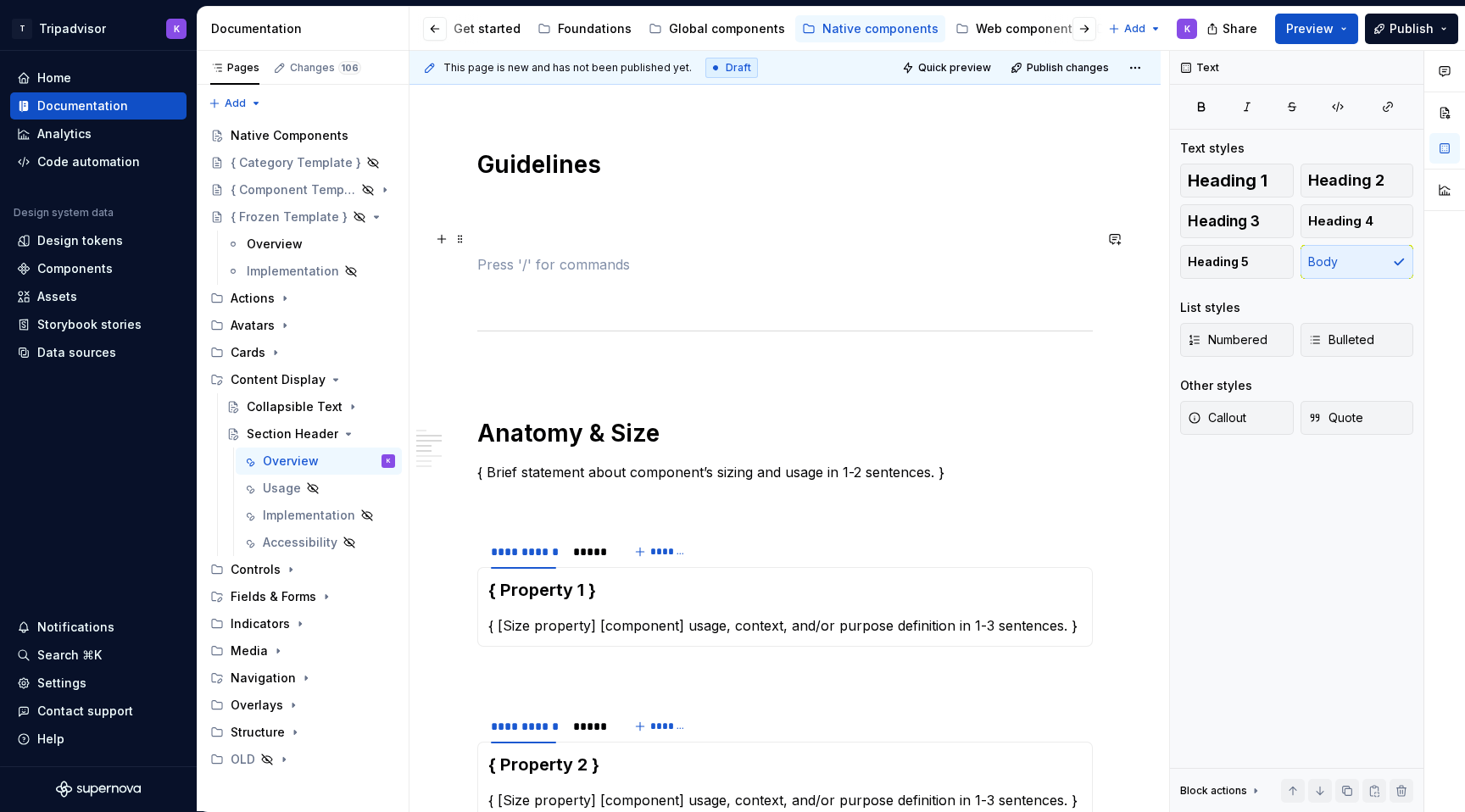
click at [518, 230] on p at bounding box center [784, 234] width 616 height 20
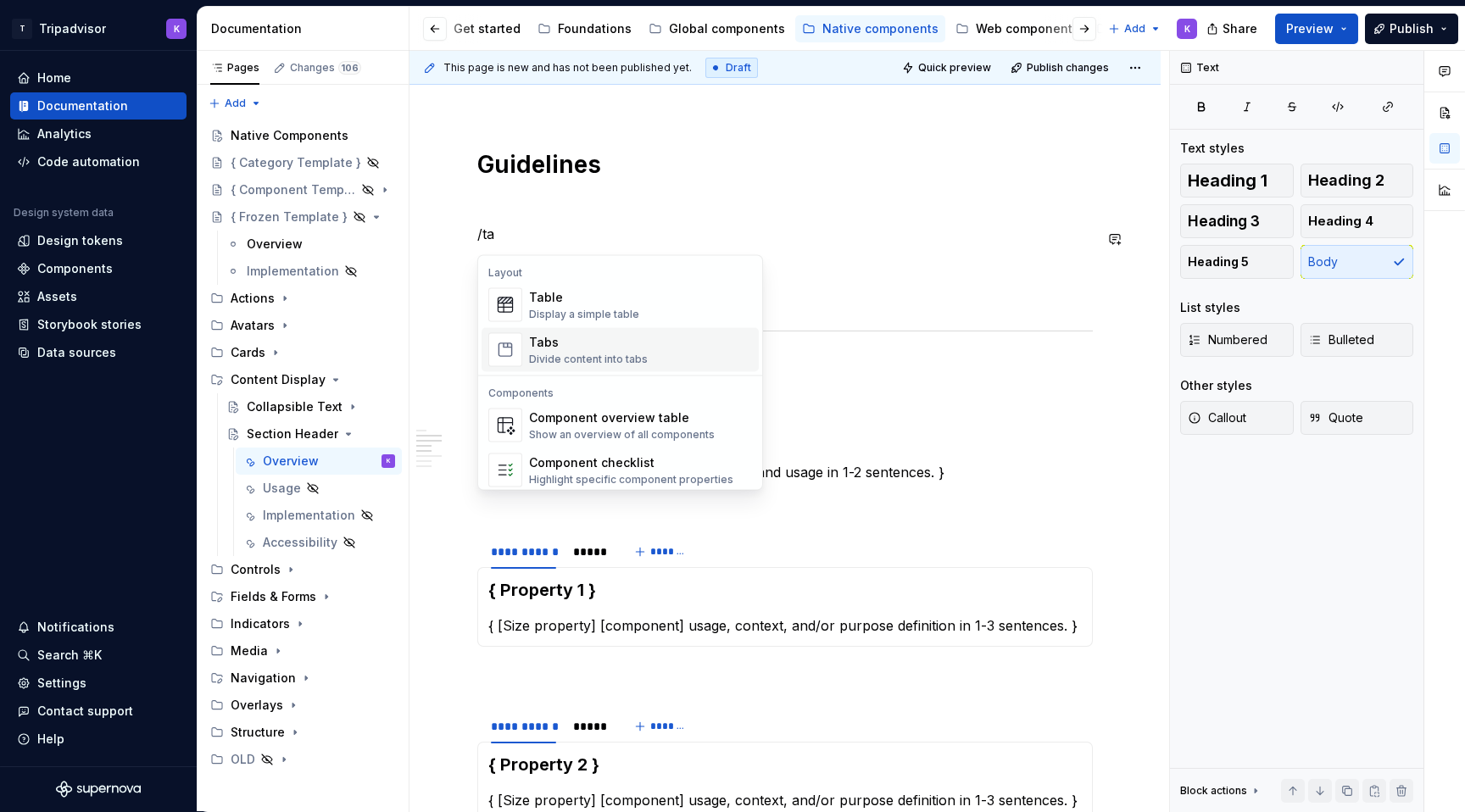
click at [556, 338] on div "Tabs" at bounding box center [589, 342] width 119 height 17
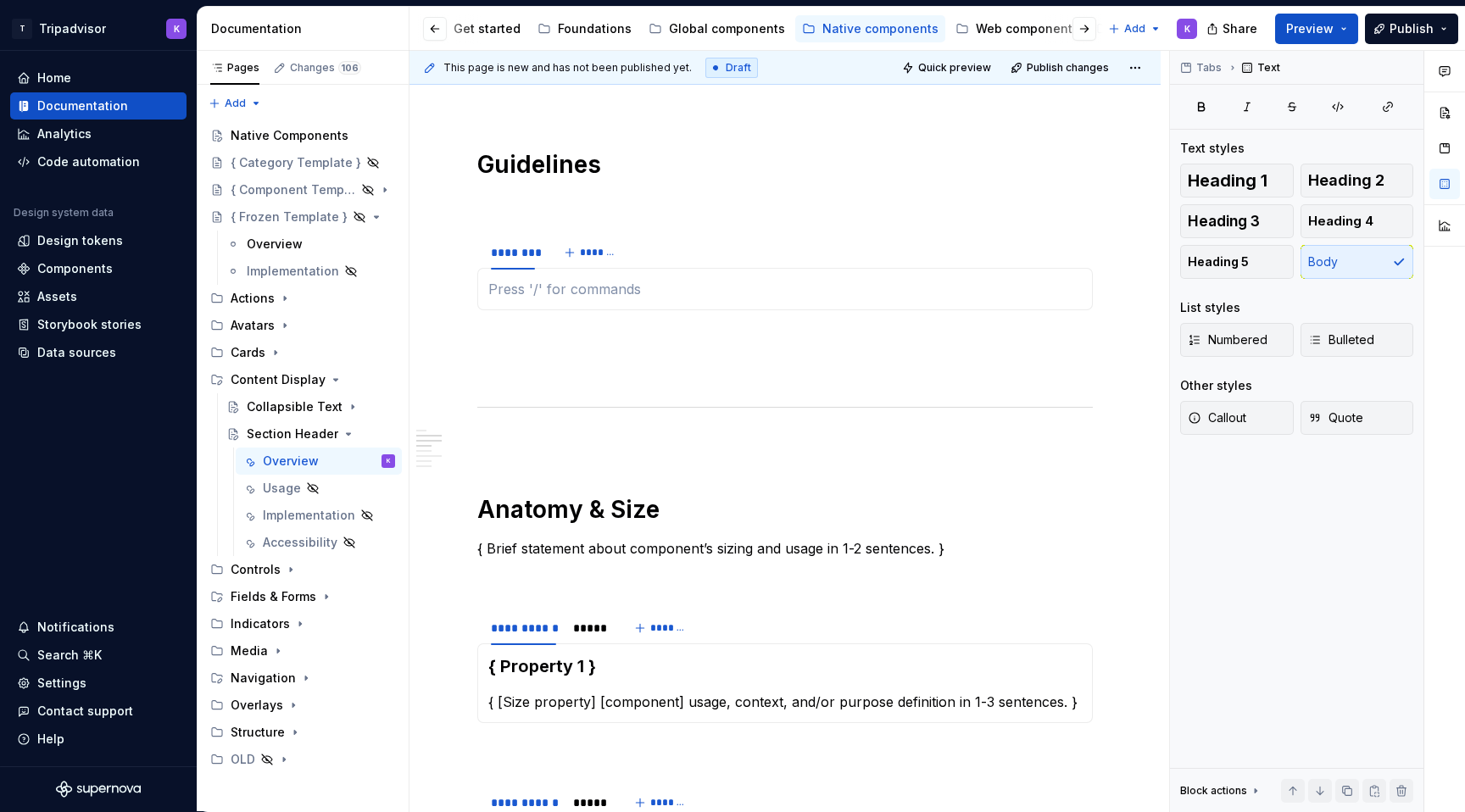
type textarea "*"
click at [513, 250] on div "********" at bounding box center [512, 252] width 44 height 17
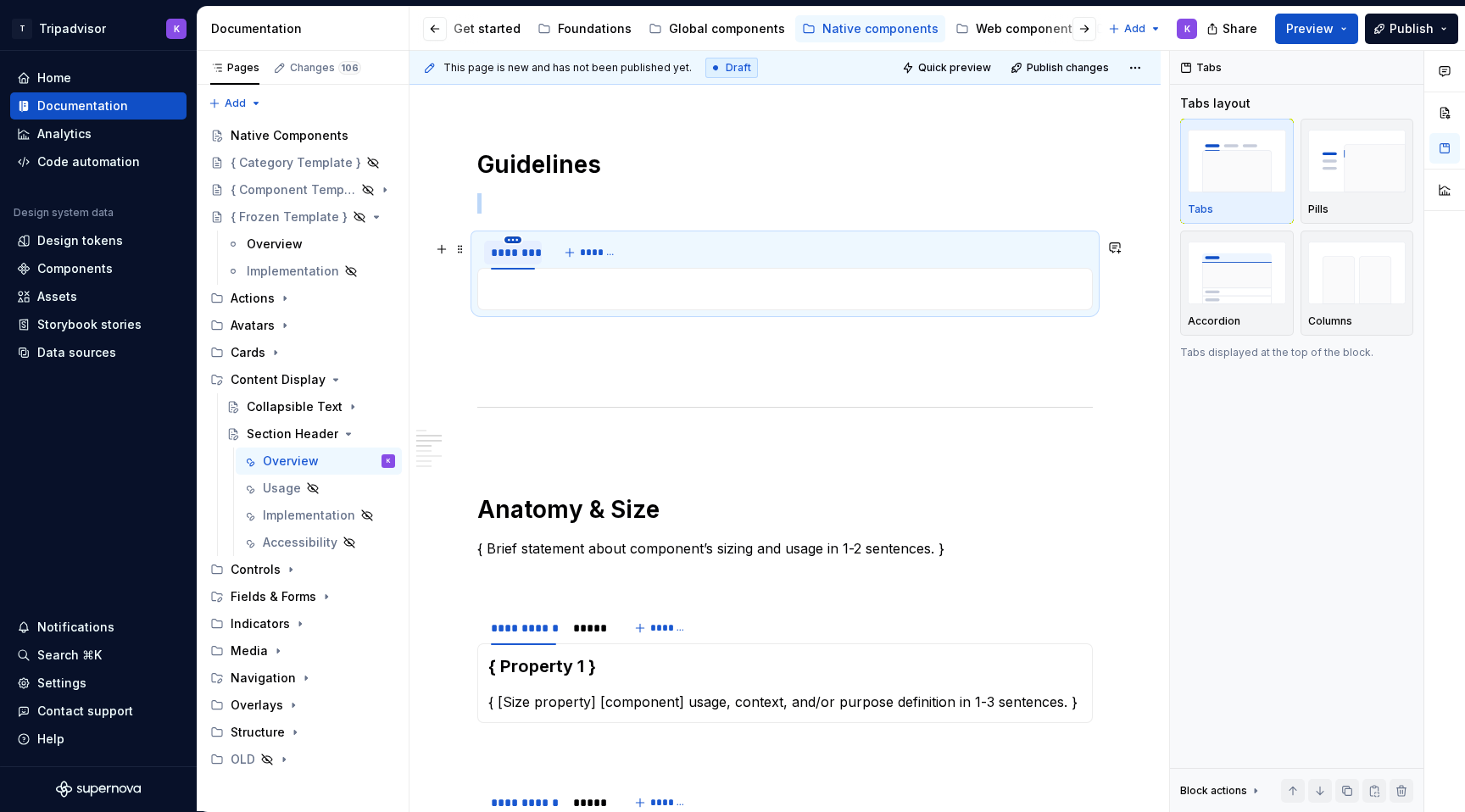
click at [513, 245] on html "T Tripadvisor K Home Documentation Analytics Code automation Design system data…" at bounding box center [732, 406] width 1465 height 812
click at [536, 271] on div "Edit name" at bounding box center [590, 268] width 110 height 17
type input "**********"
click at [613, 259] on span "*******" at bounding box center [616, 252] width 38 height 14
type input "*"
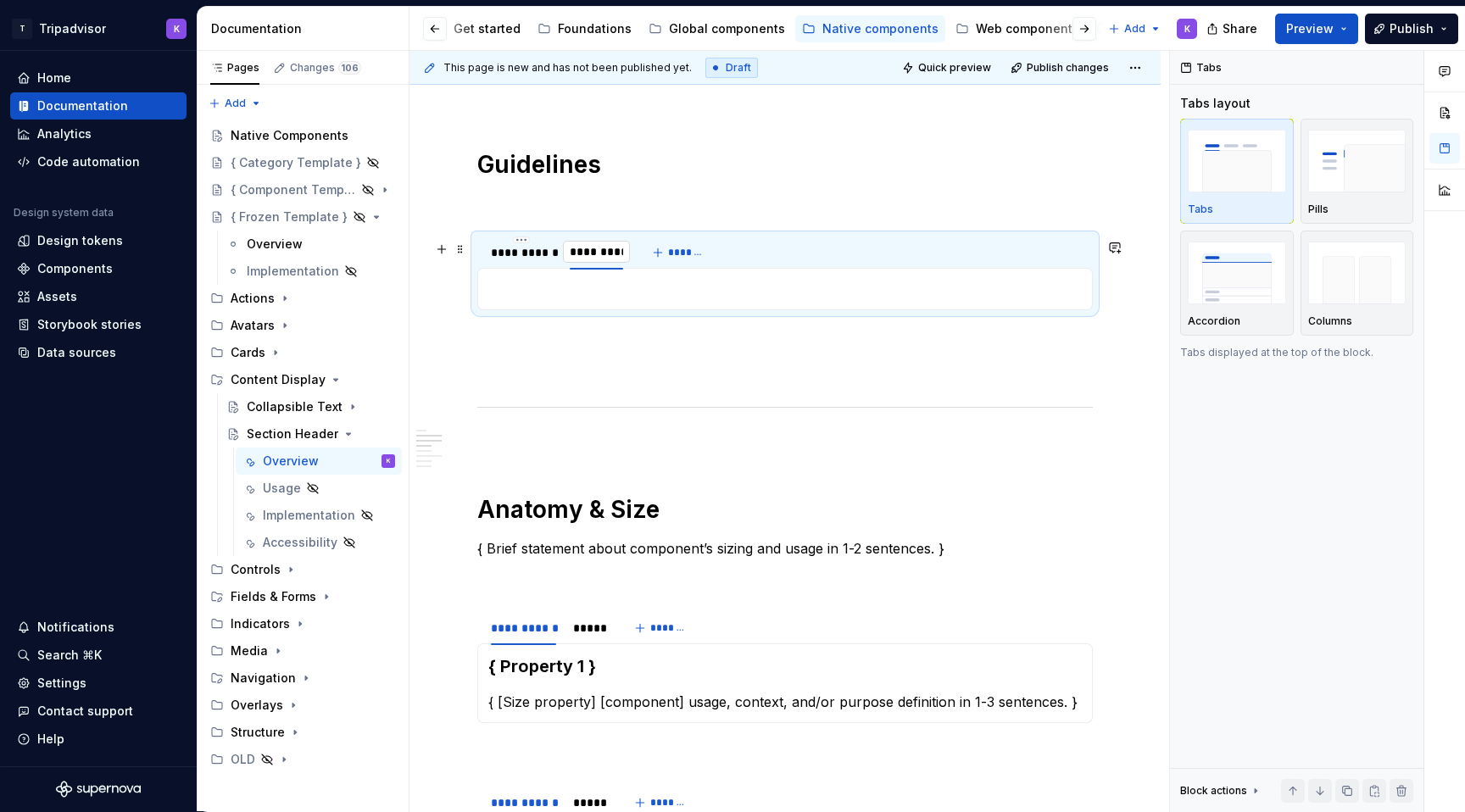
type input "**********"
click at [685, 249] on button "*******" at bounding box center [691, 252] width 67 height 24
type input "**********"
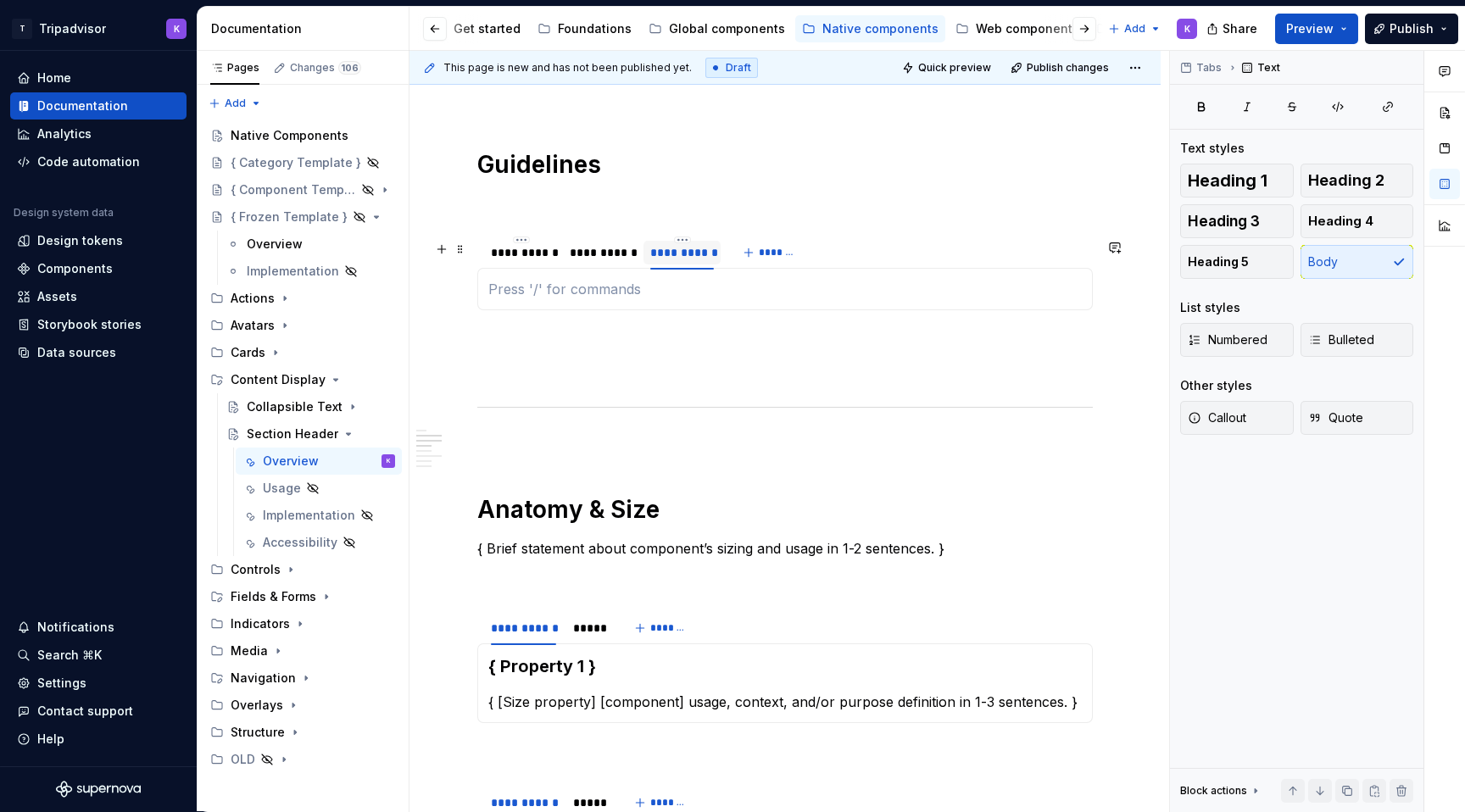
click at [686, 261] on div "**********" at bounding box center [681, 252] width 64 height 17
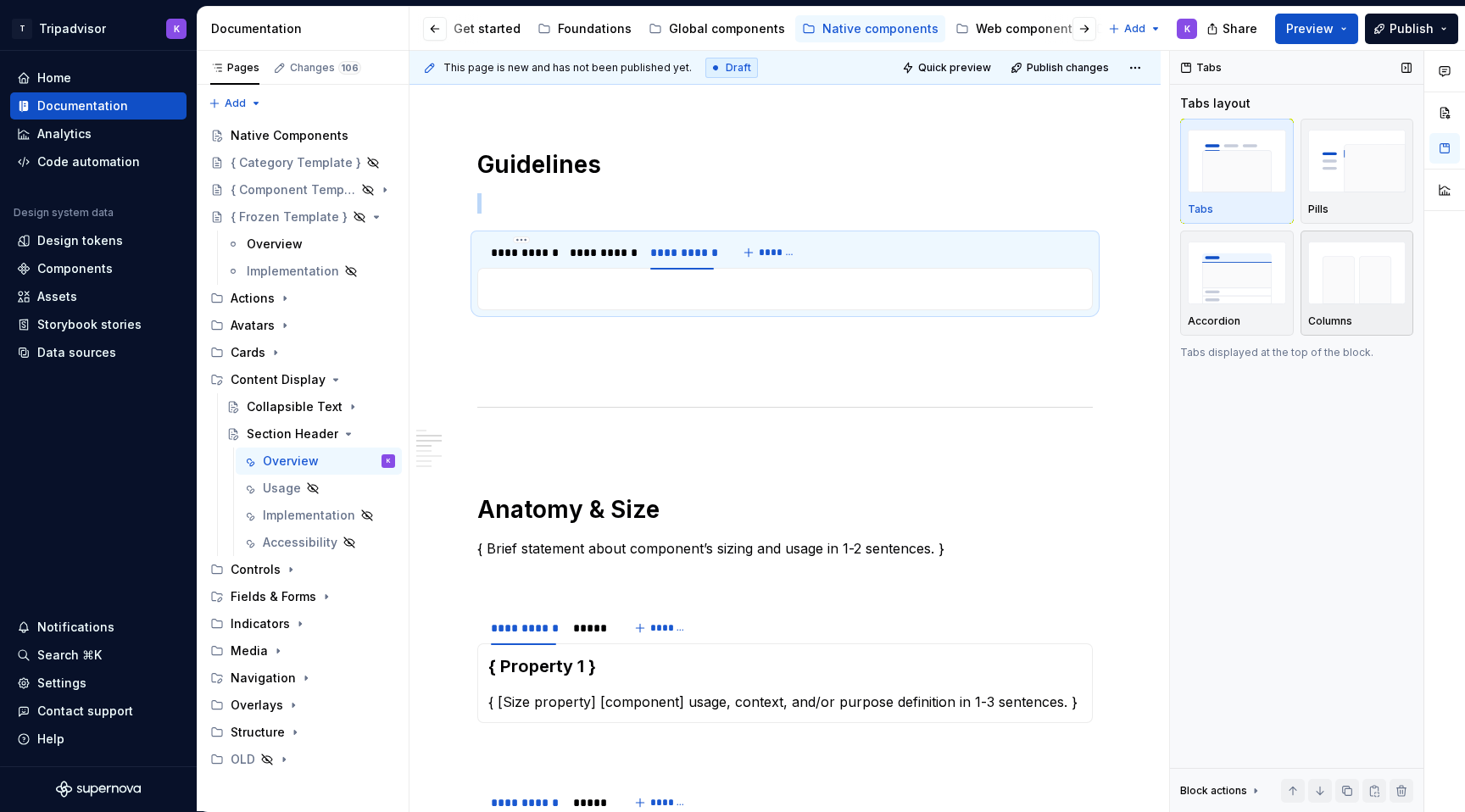
click at [1328, 277] on img "button" at bounding box center [1357, 272] width 98 height 62
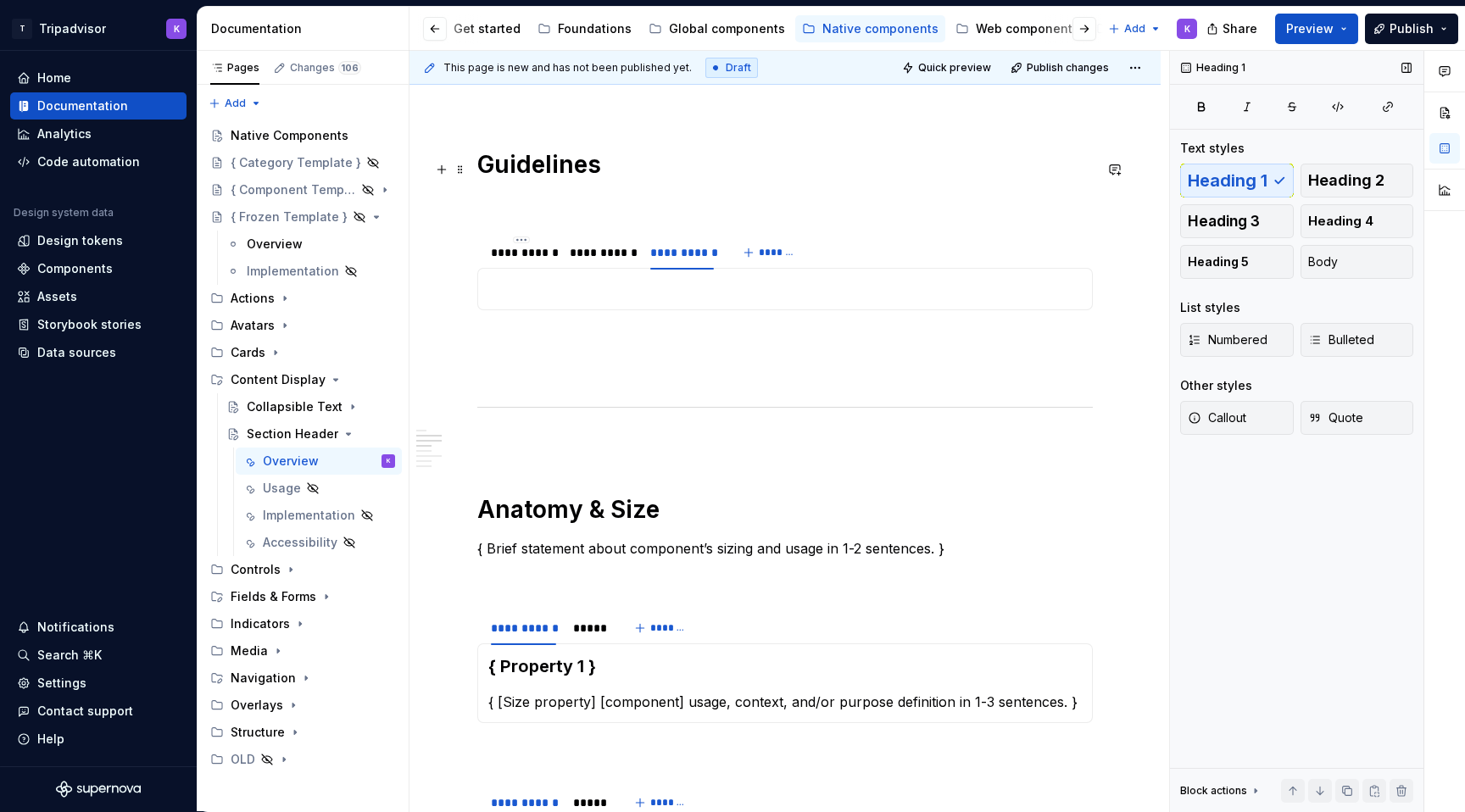
click at [617, 179] on h1 "Guidelines" at bounding box center [784, 164] width 616 height 31
click at [617, 200] on p at bounding box center [784, 203] width 616 height 20
click at [590, 291] on p at bounding box center [784, 289] width 593 height 20
click at [522, 260] on div "**********" at bounding box center [522, 252] width 62 height 17
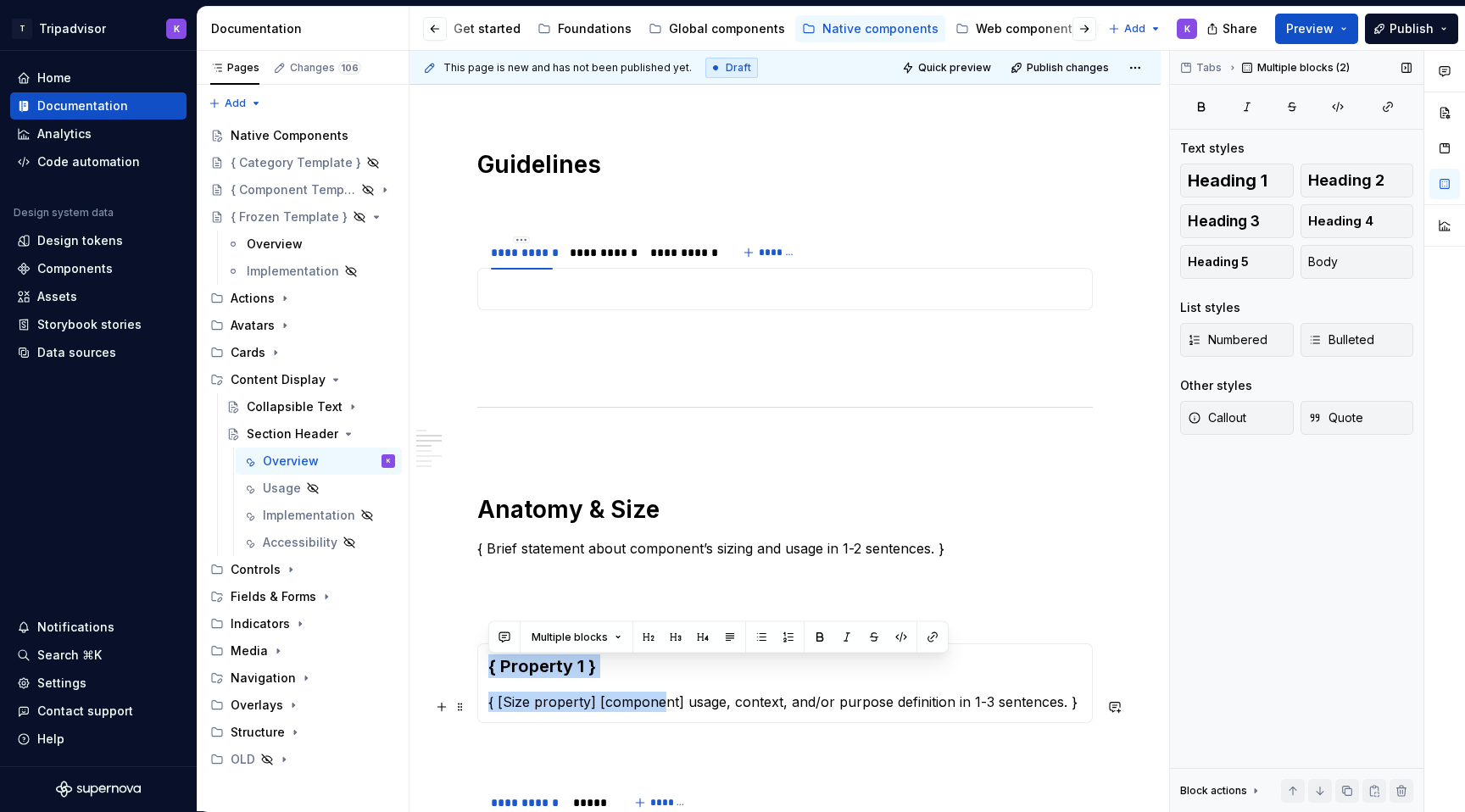
drag, startPoint x: 487, startPoint y: 671, endPoint x: 665, endPoint y: 702, distance: 180.7
click at [665, 701] on div "{ Property 1 } { [Size property] [component] usage, context, and/or purpose def…" at bounding box center [784, 683] width 616 height 80
copy section-item-column "{ Property 1 } { [Size property] [compone"
click at [524, 289] on p at bounding box center [784, 289] width 593 height 20
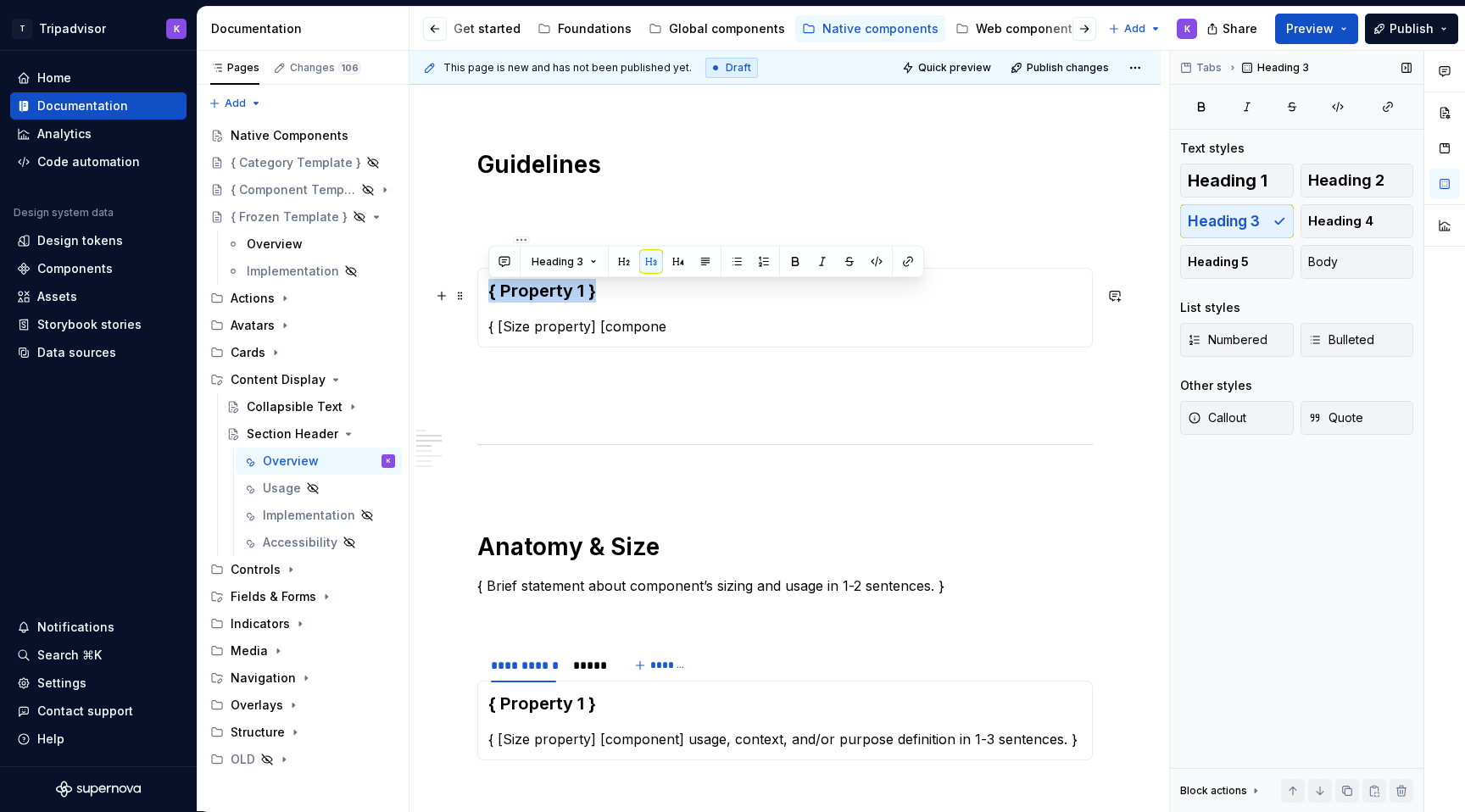
drag, startPoint x: 600, startPoint y: 295, endPoint x: 483, endPoint y: 296, distance: 117.0
click at [483, 296] on div "{ Property 1 } { [Size property] [compone" at bounding box center [784, 308] width 616 height 80
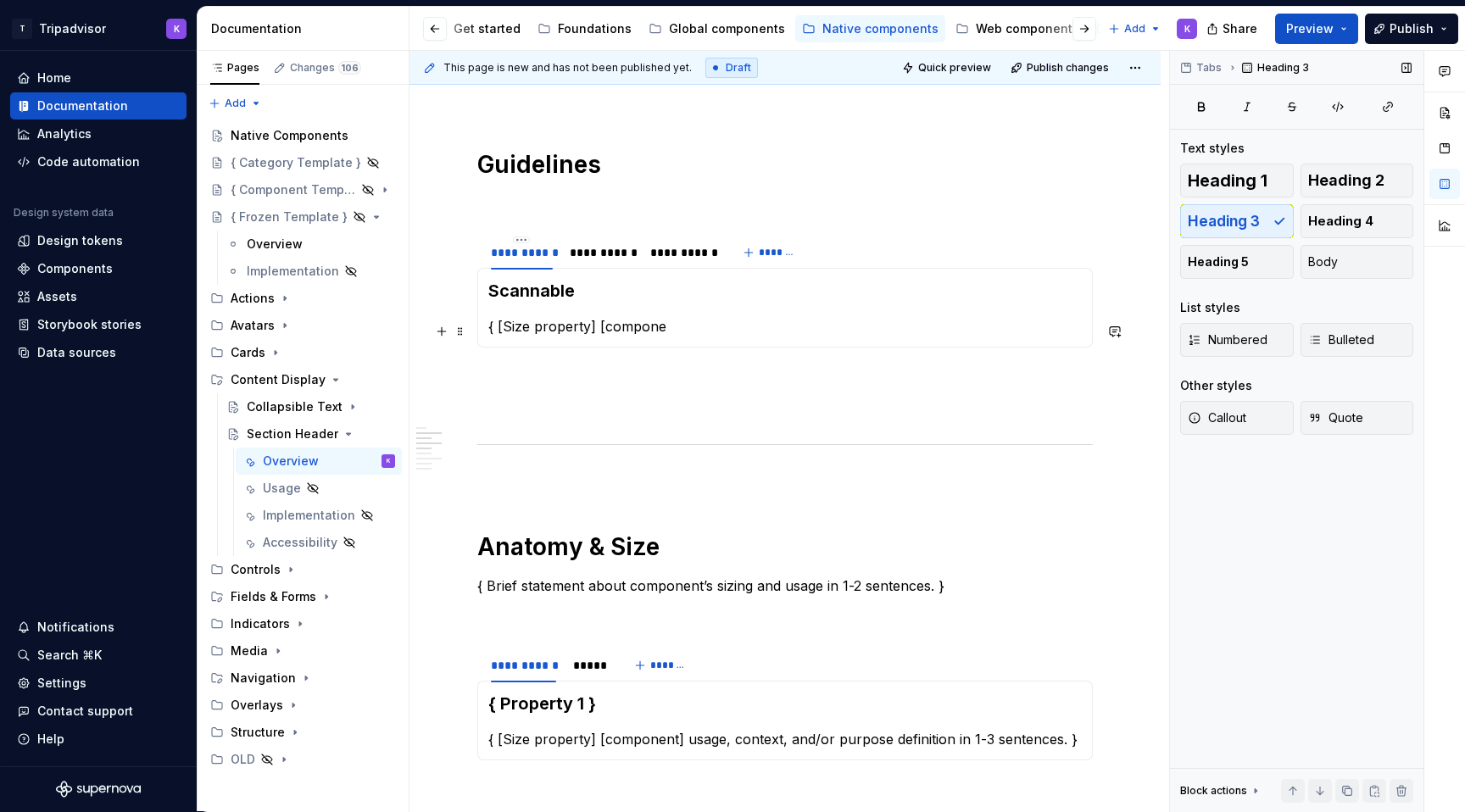
click at [617, 336] on p "{ [Size property] [compone" at bounding box center [784, 327] width 593 height 20
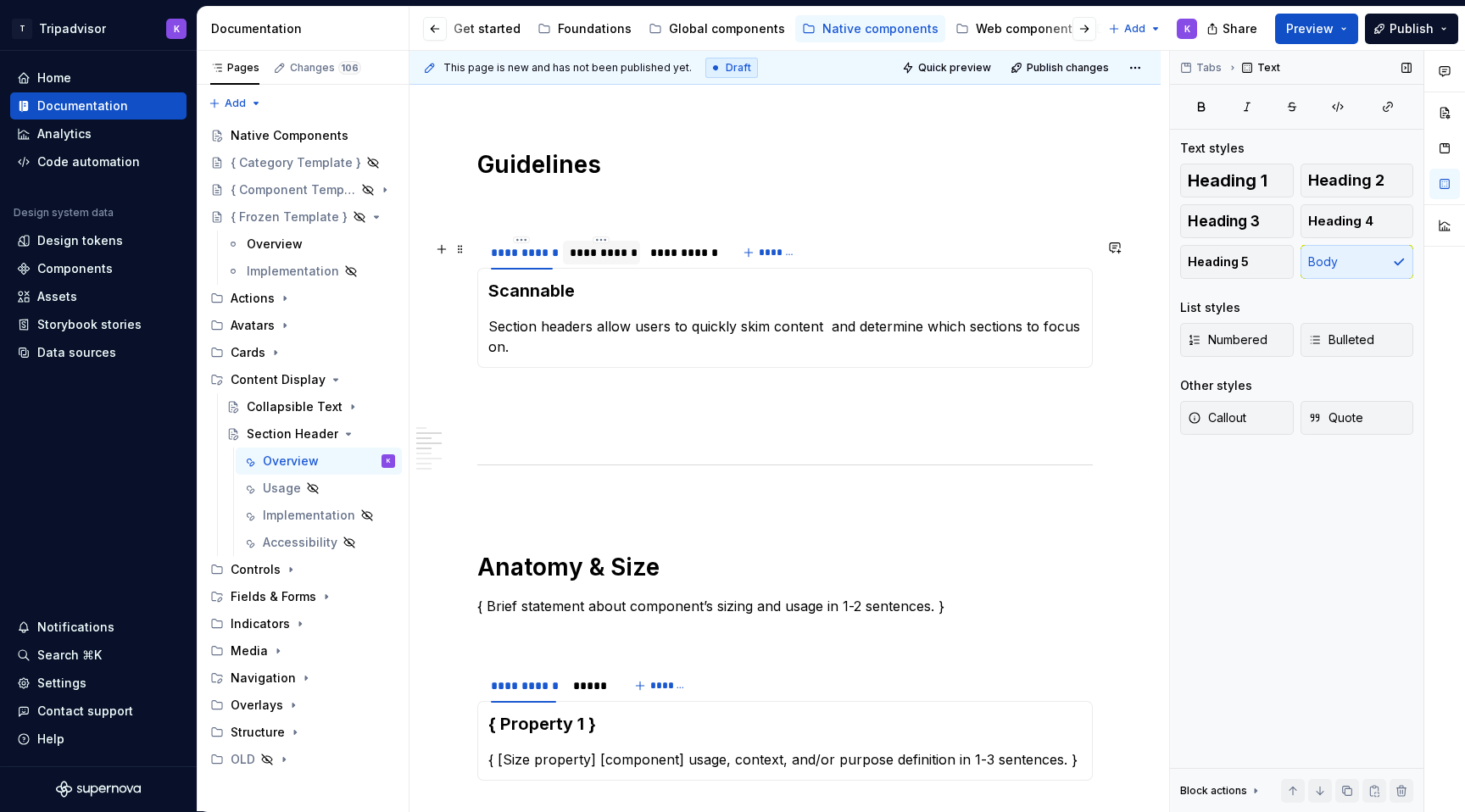
click at [609, 261] on div "**********" at bounding box center [602, 252] width 63 height 17
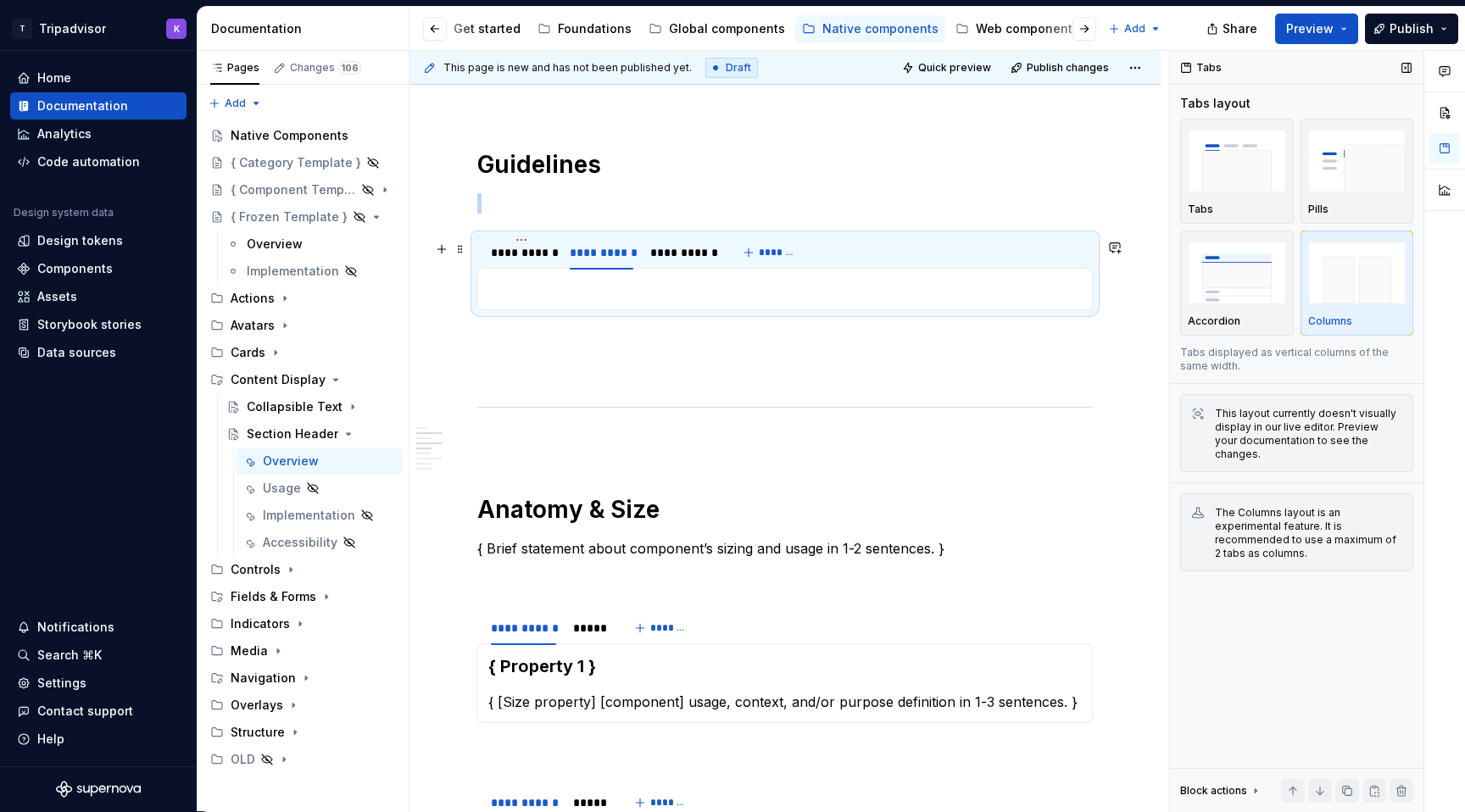
click at [600, 292] on p at bounding box center [784, 289] width 593 height 20
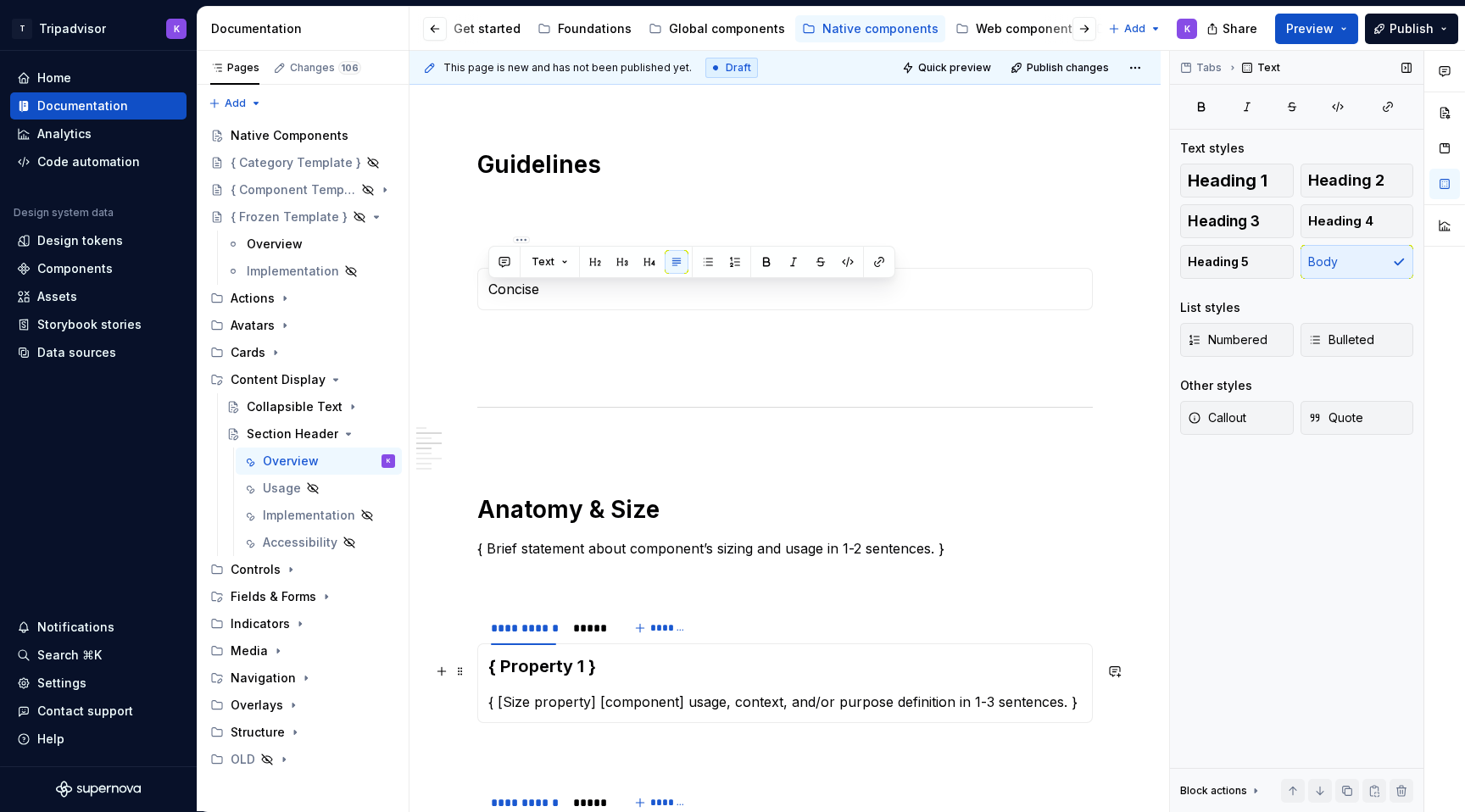
click at [596, 677] on h3 "{ Property 1 }" at bounding box center [784, 666] width 593 height 24
drag, startPoint x: 563, startPoint y: 289, endPoint x: 492, endPoint y: 289, distance: 71.0
click at [492, 289] on p "Concise" at bounding box center [784, 289] width 593 height 20
click at [1218, 213] on span "Heading 3" at bounding box center [1224, 221] width 72 height 17
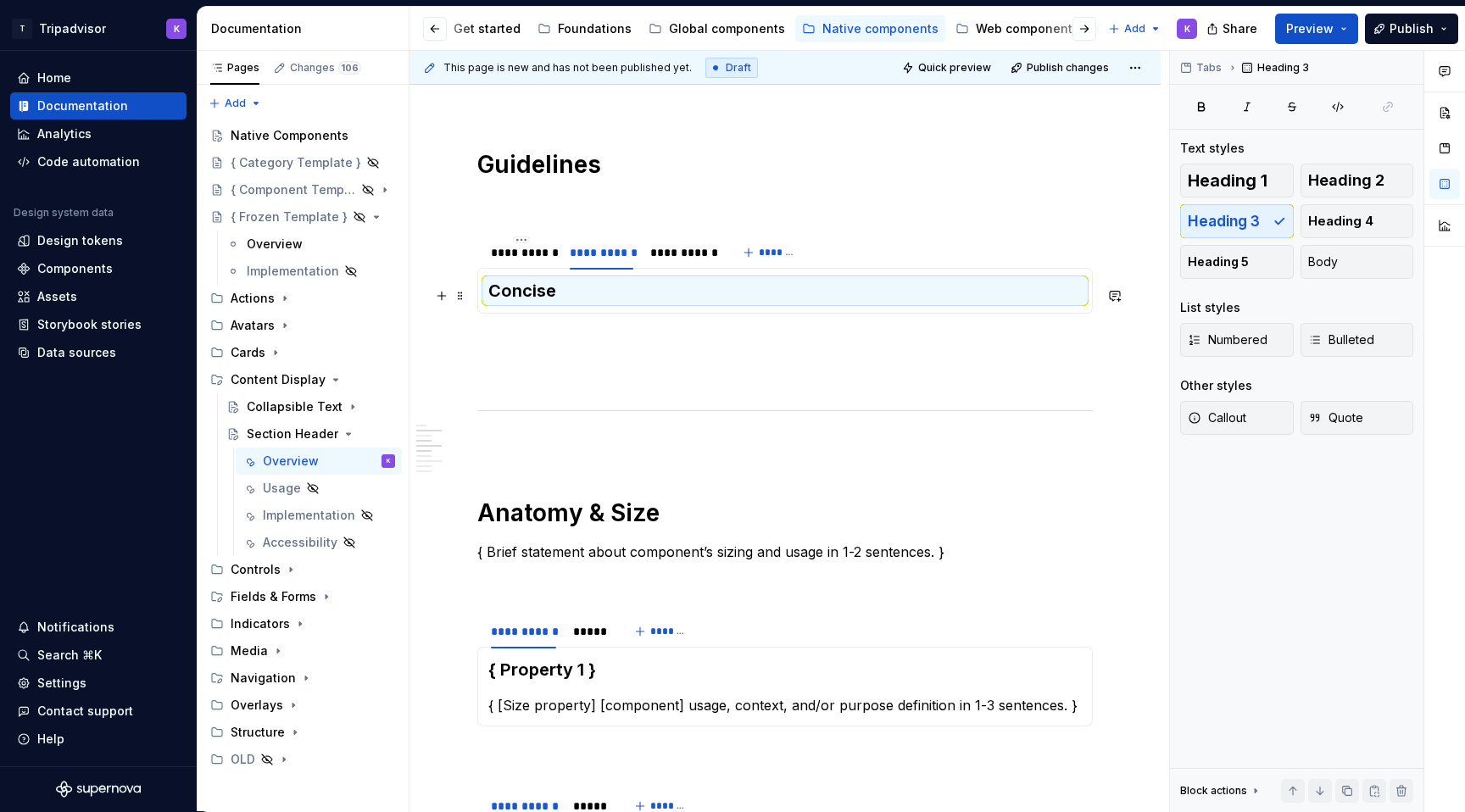
click at [685, 294] on h3 "Concise" at bounding box center [784, 290] width 593 height 24
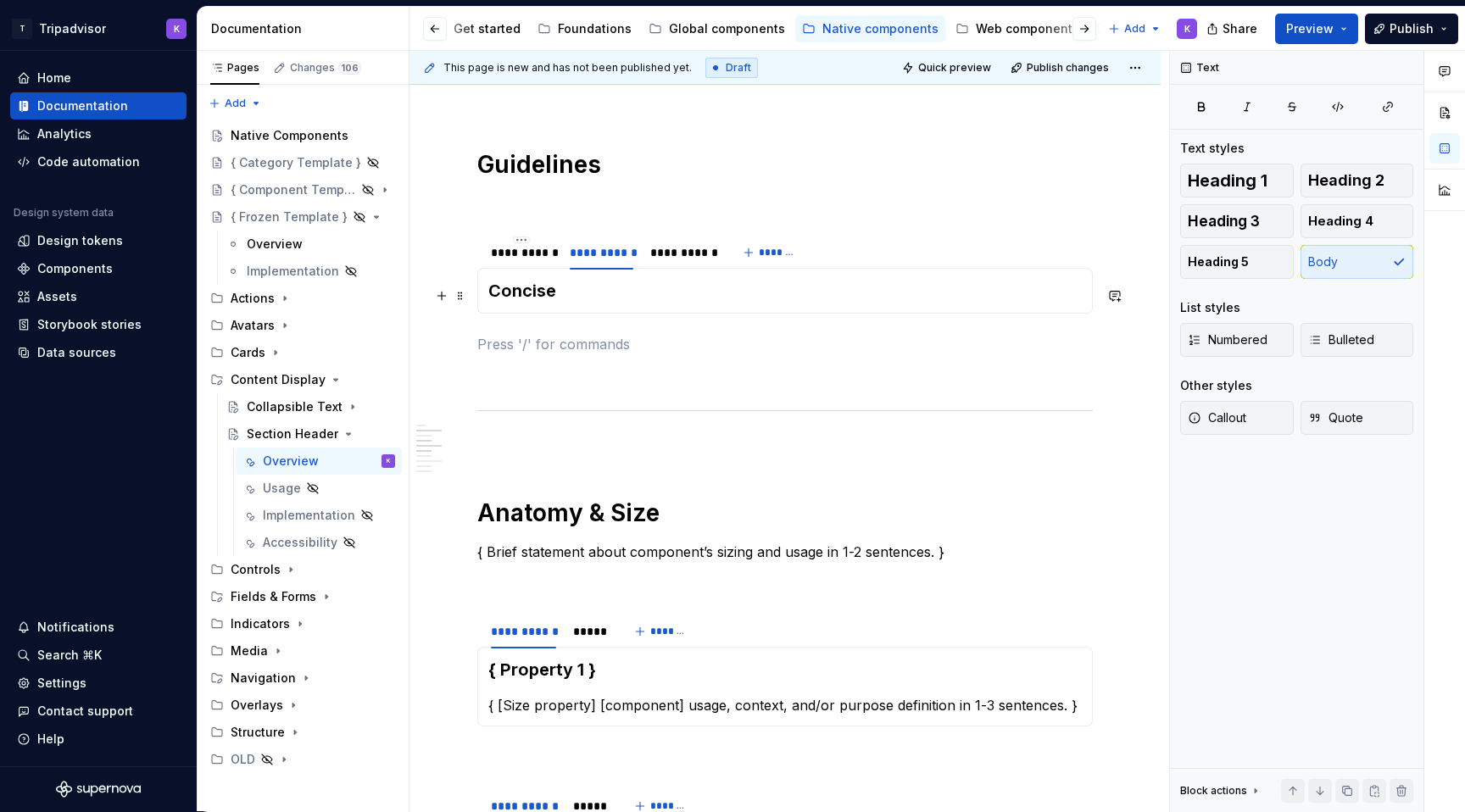
click at [623, 288] on h3 "Concise" at bounding box center [784, 290] width 593 height 24
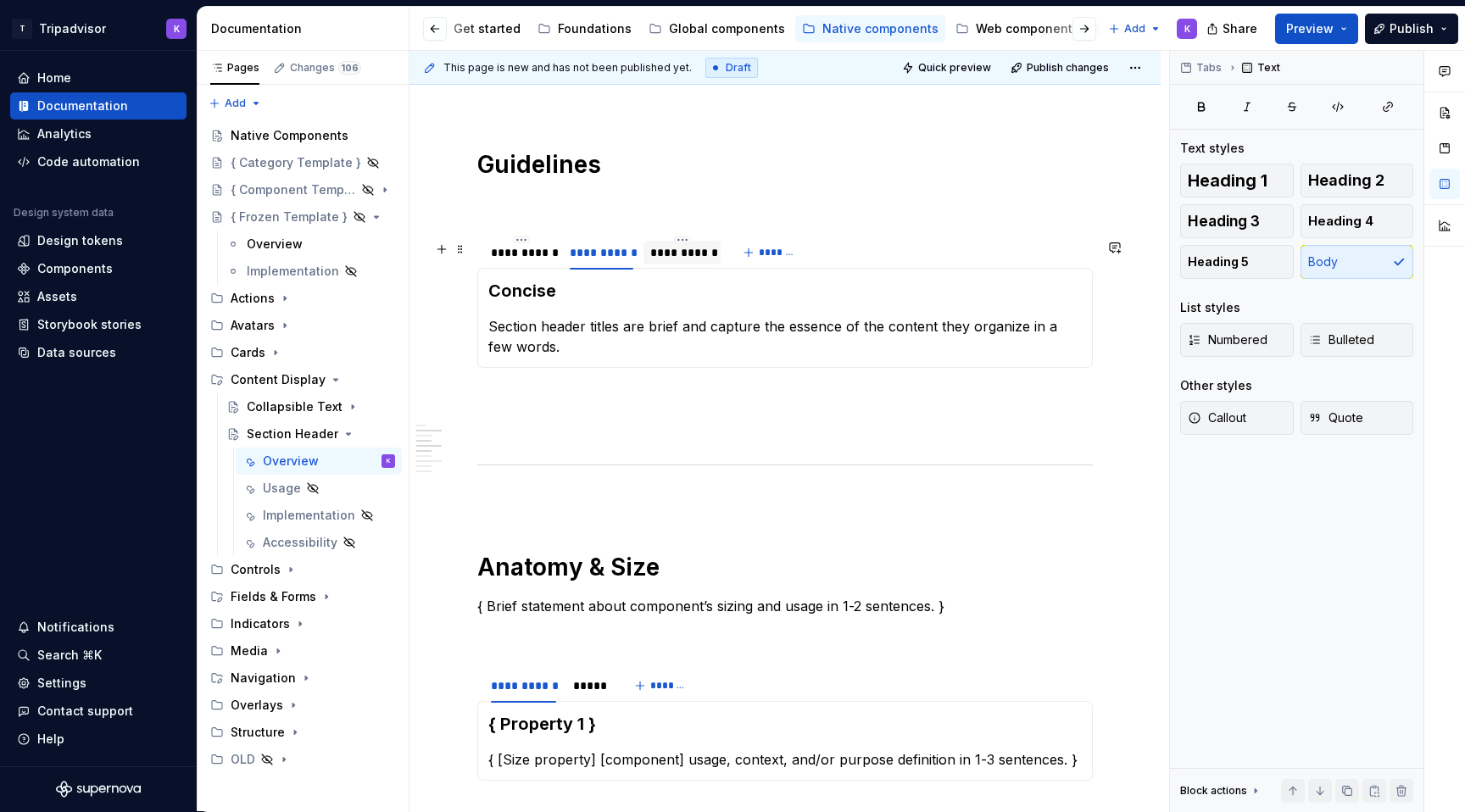
click at [672, 261] on div "**********" at bounding box center [681, 252] width 64 height 17
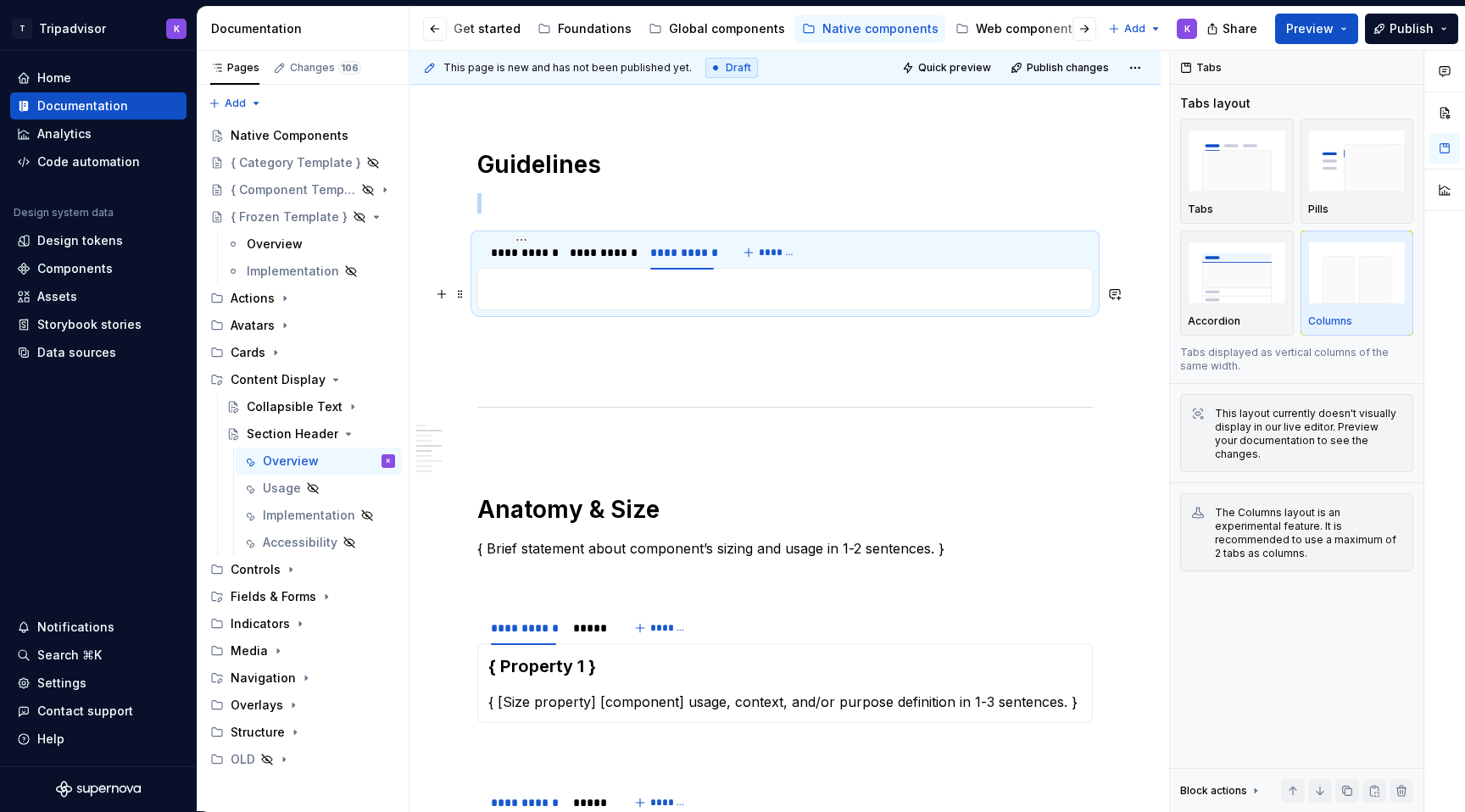
click at [660, 290] on p at bounding box center [784, 289] width 593 height 20
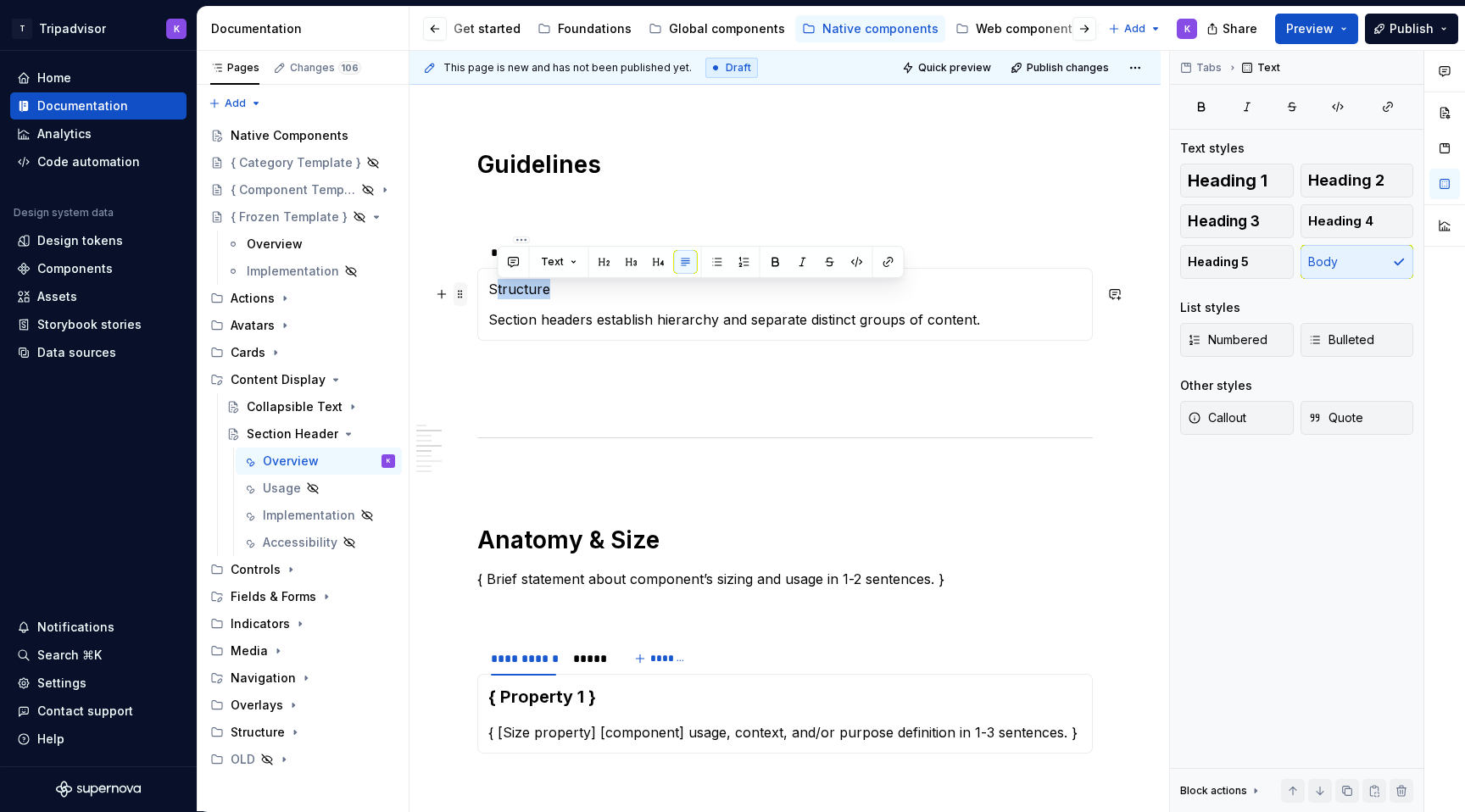
drag, startPoint x: 589, startPoint y: 298, endPoint x: 460, endPoint y: 298, distance: 129.0
click at [477, 298] on div "**********" at bounding box center [784, 424] width 616 height 2426
drag, startPoint x: 557, startPoint y: 298, endPoint x: 485, endPoint y: 298, distance: 72.0
click at [485, 298] on div "Scannable Section headers allow users to quickly skim content and determine whi…" at bounding box center [784, 304] width 616 height 73
click at [1242, 236] on button "Heading 3" at bounding box center [1237, 221] width 113 height 34
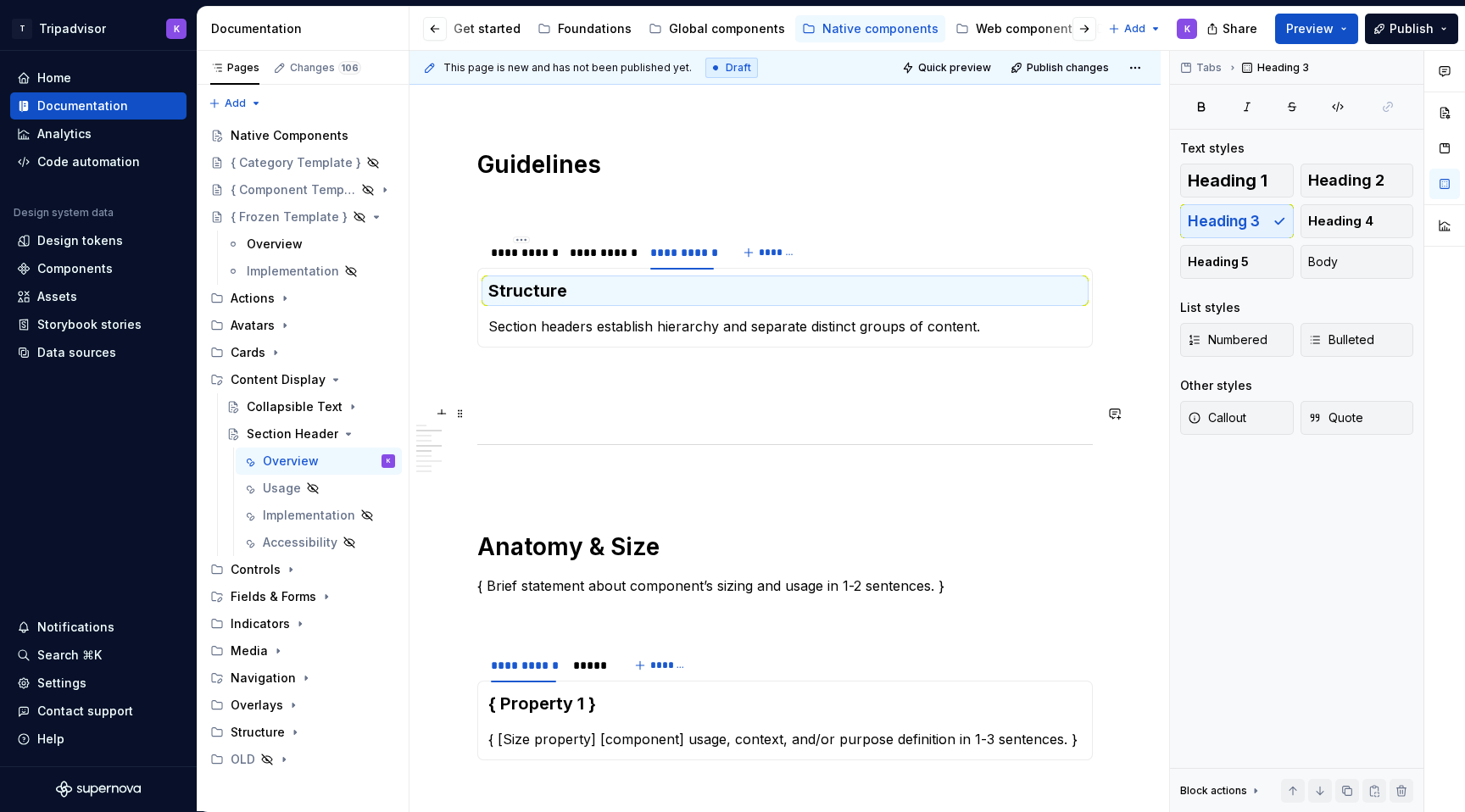
click at [725, 408] on p at bounding box center [784, 408] width 616 height 20
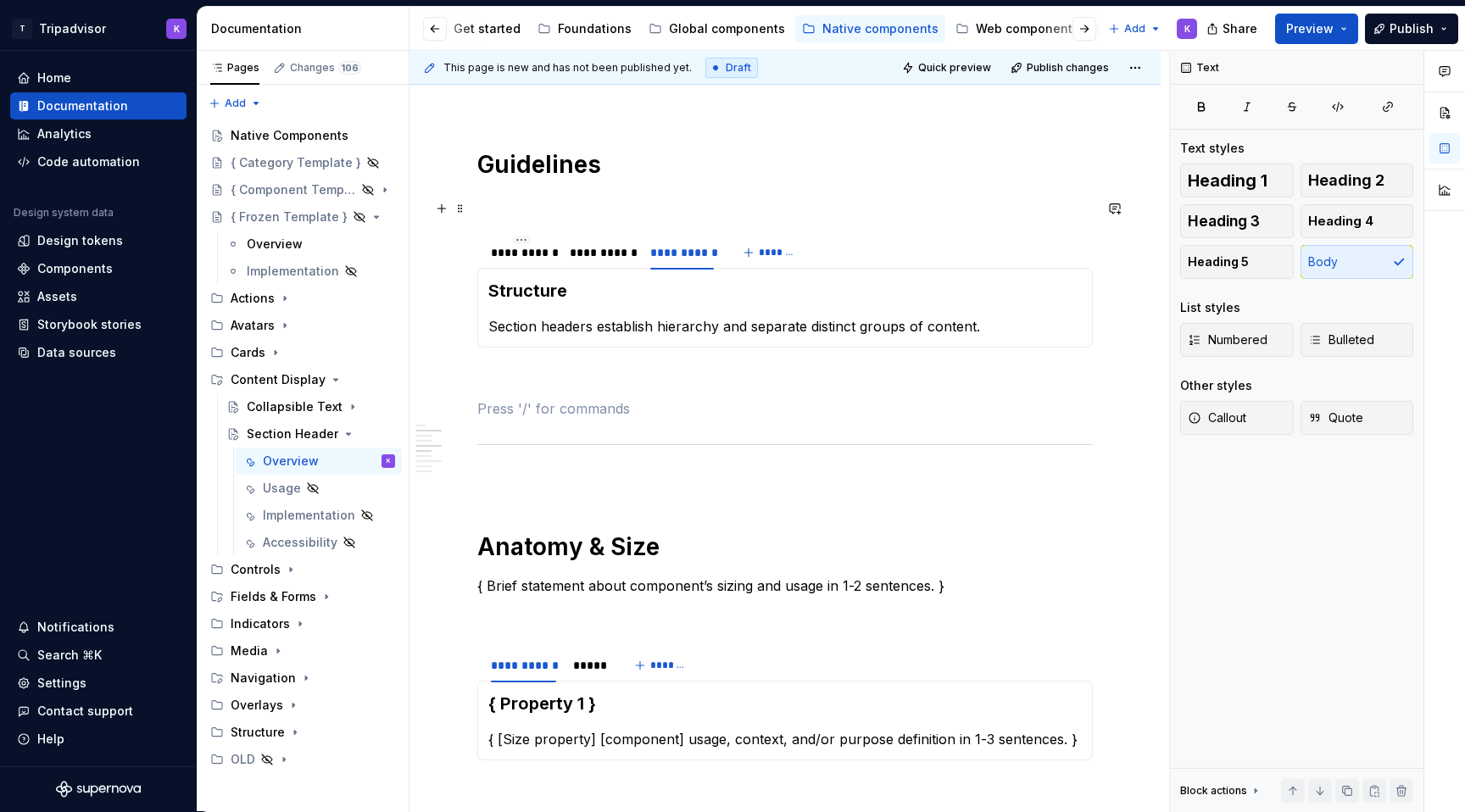
click at [594, 200] on p at bounding box center [784, 203] width 616 height 20
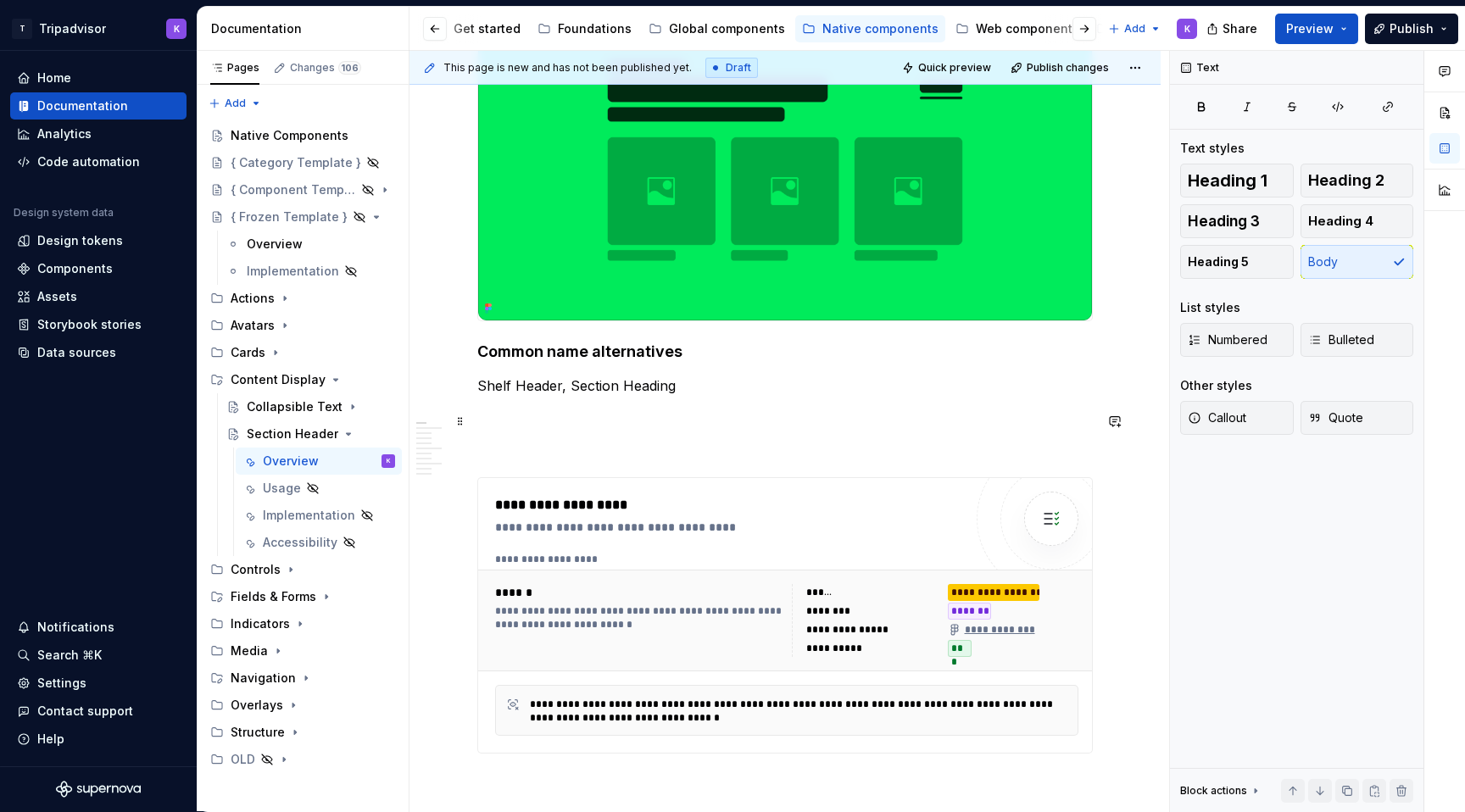
scroll to position [351, 0]
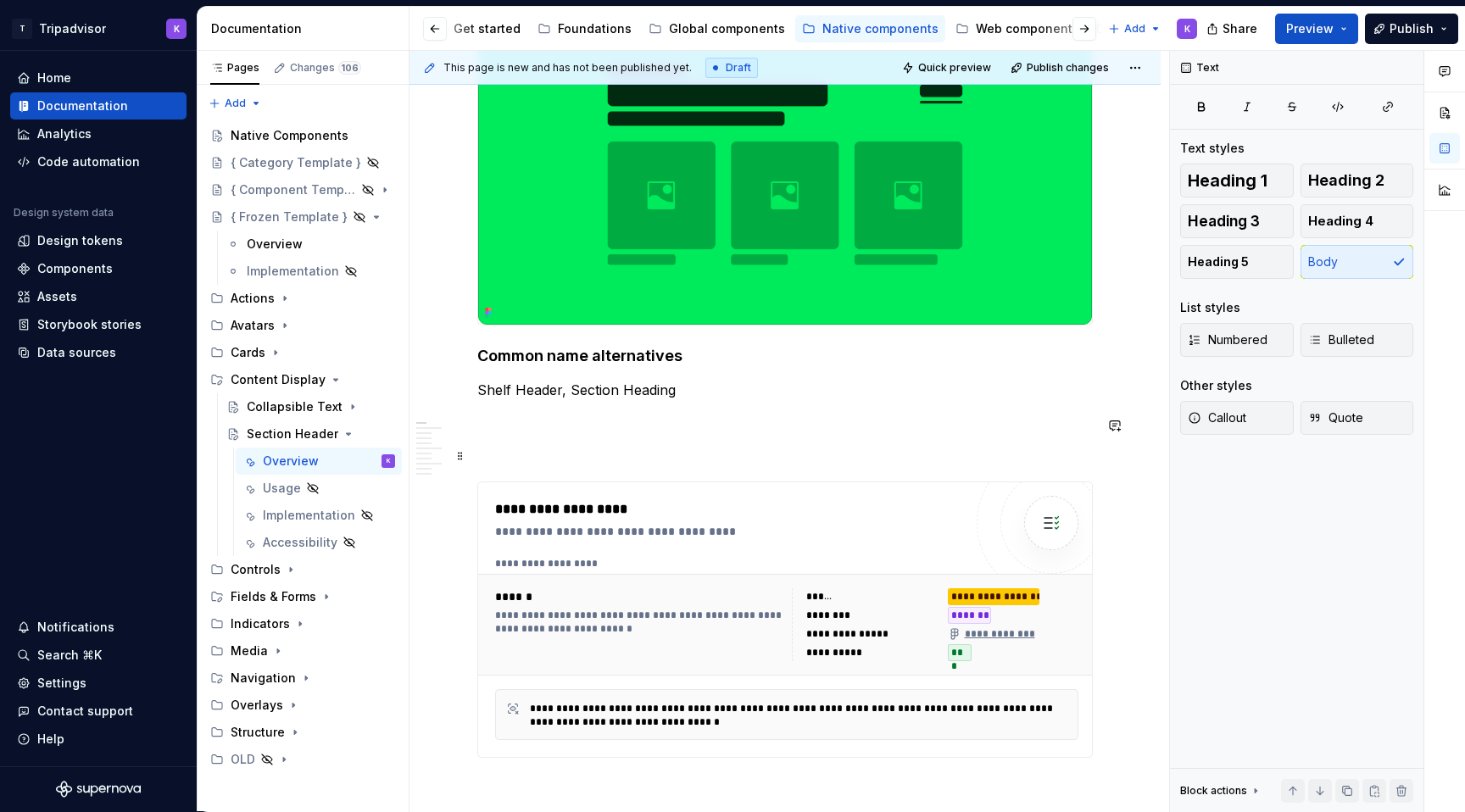
click at [678, 624] on div "**********" at bounding box center [640, 622] width 291 height 27
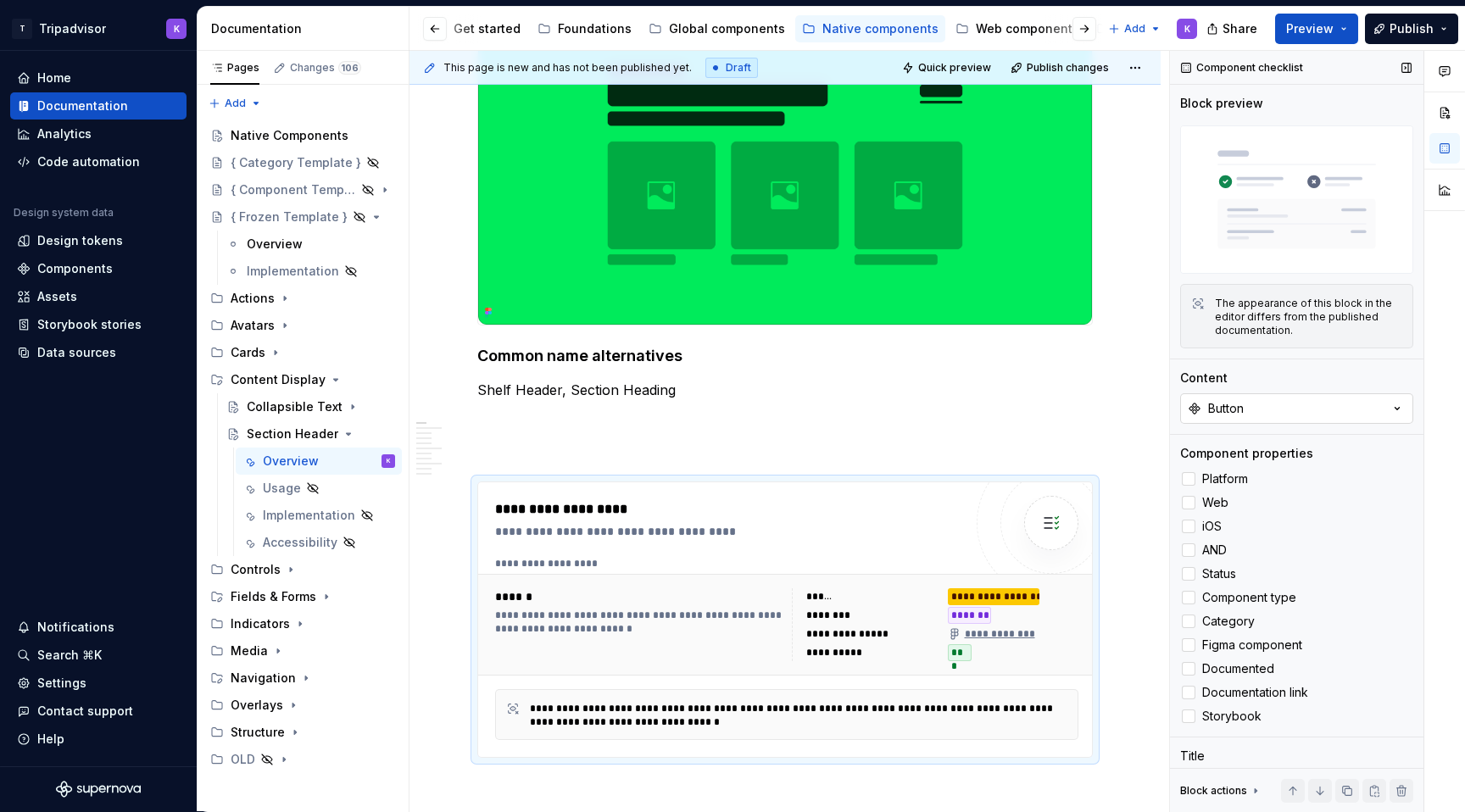
type textarea "*"
click at [1289, 409] on button "Button" at bounding box center [1296, 408] width 233 height 31
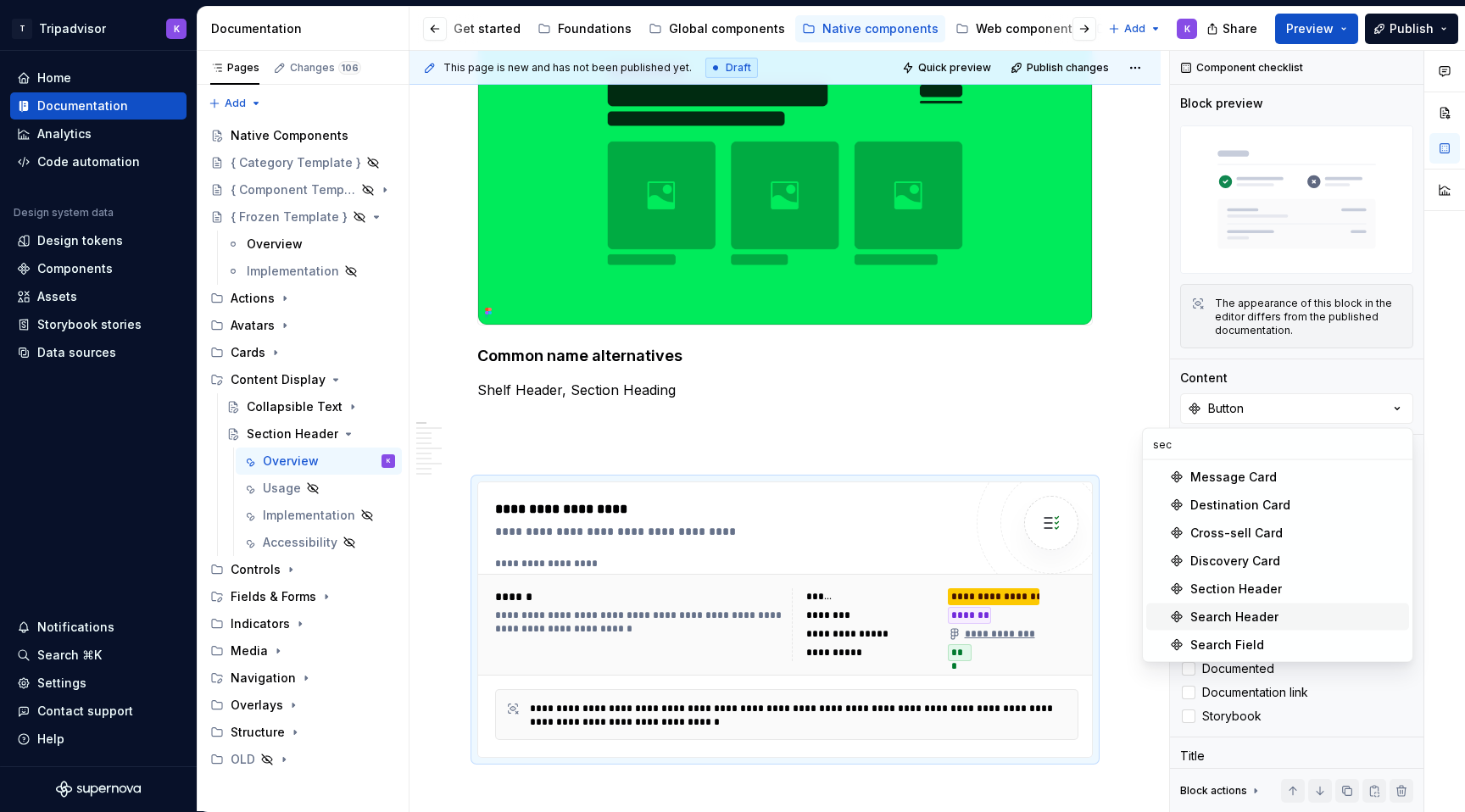
type input "sec"
click at [1296, 610] on div "Search Header" at bounding box center [1296, 617] width 212 height 17
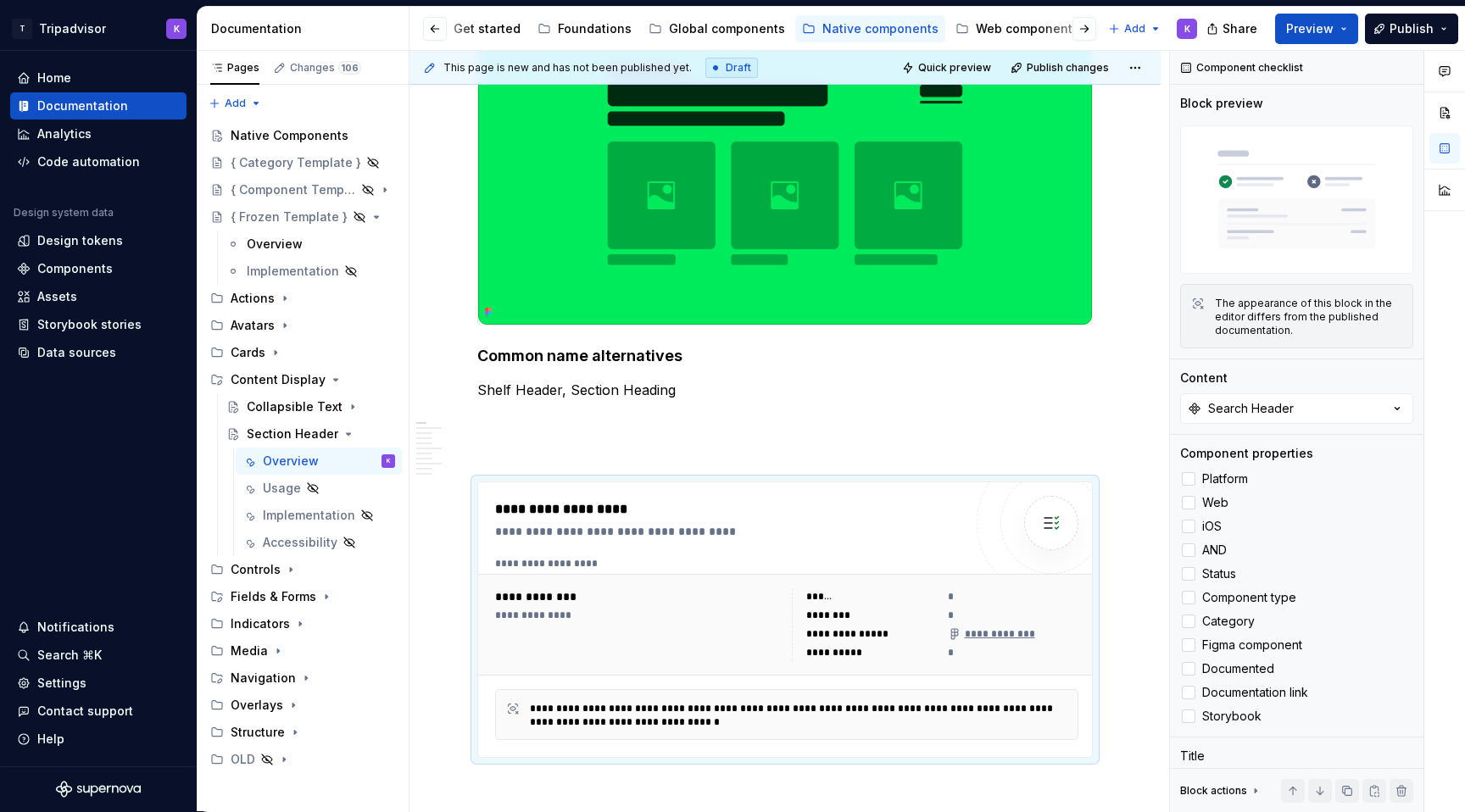
type textarea "*"
click at [1252, 400] on div "Search Header" at bounding box center [1251, 408] width 85 height 17
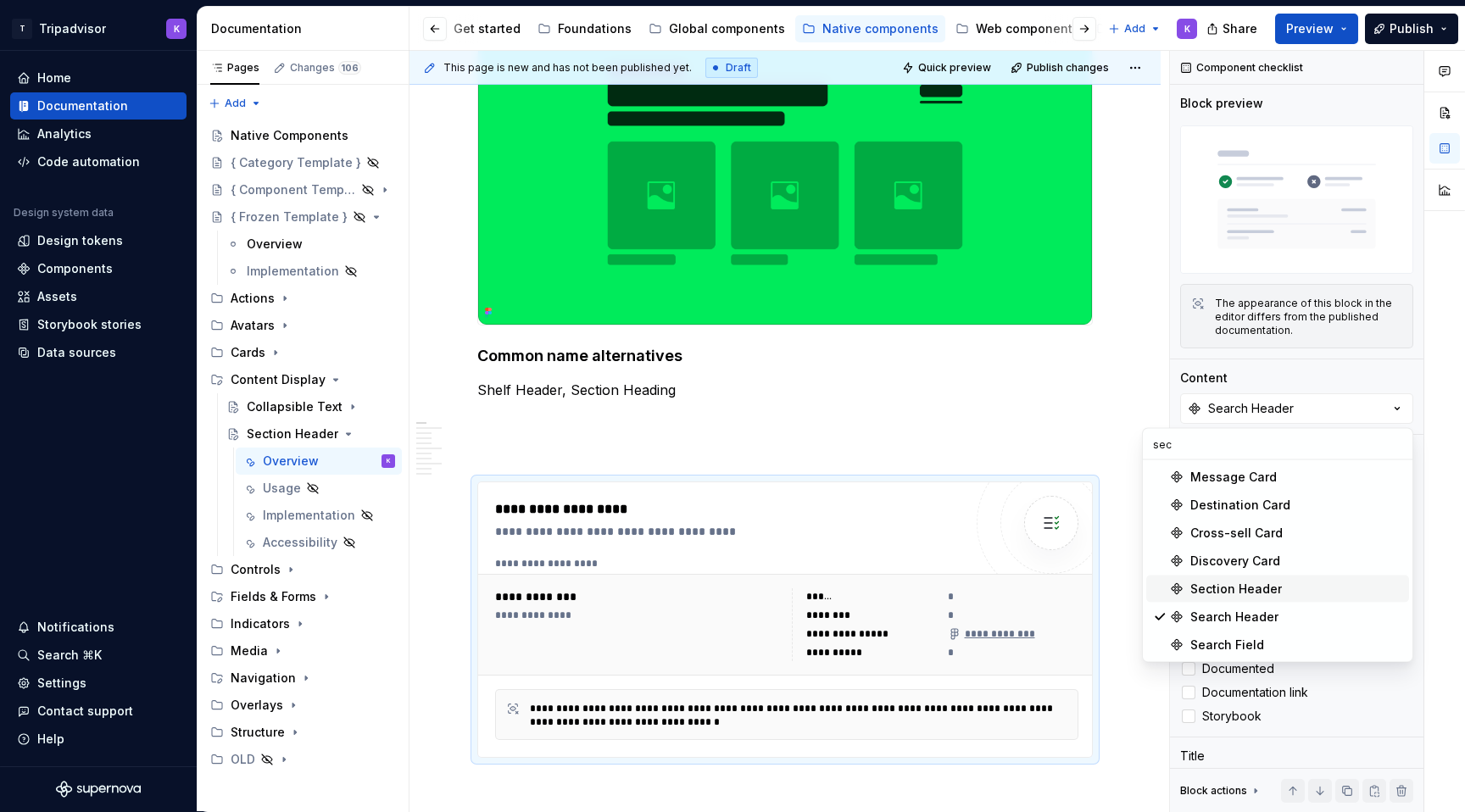
type input "sec"
click at [1268, 584] on div "Section Header" at bounding box center [1236, 588] width 92 height 17
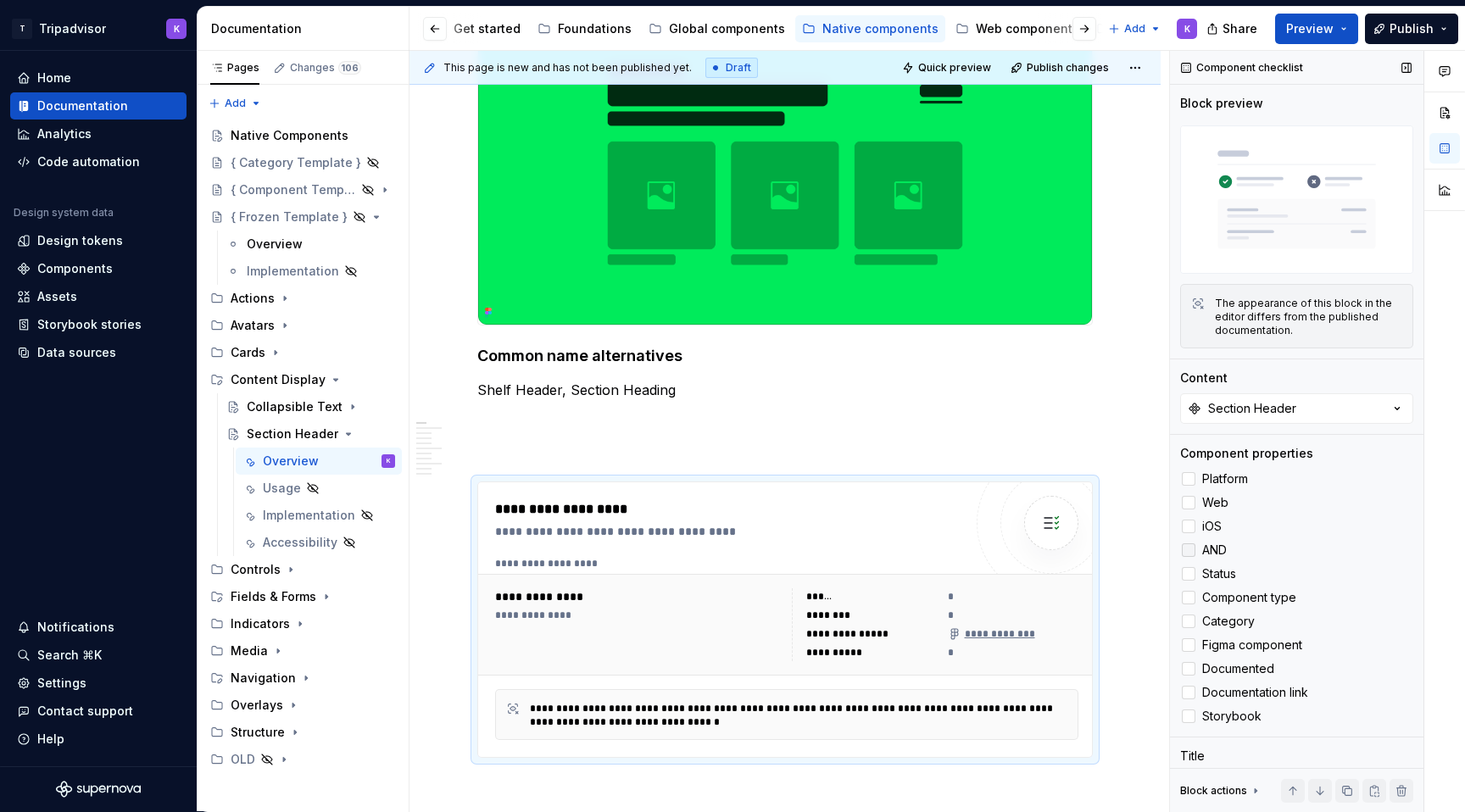
click at [1194, 546] on div at bounding box center [1188, 549] width 14 height 14
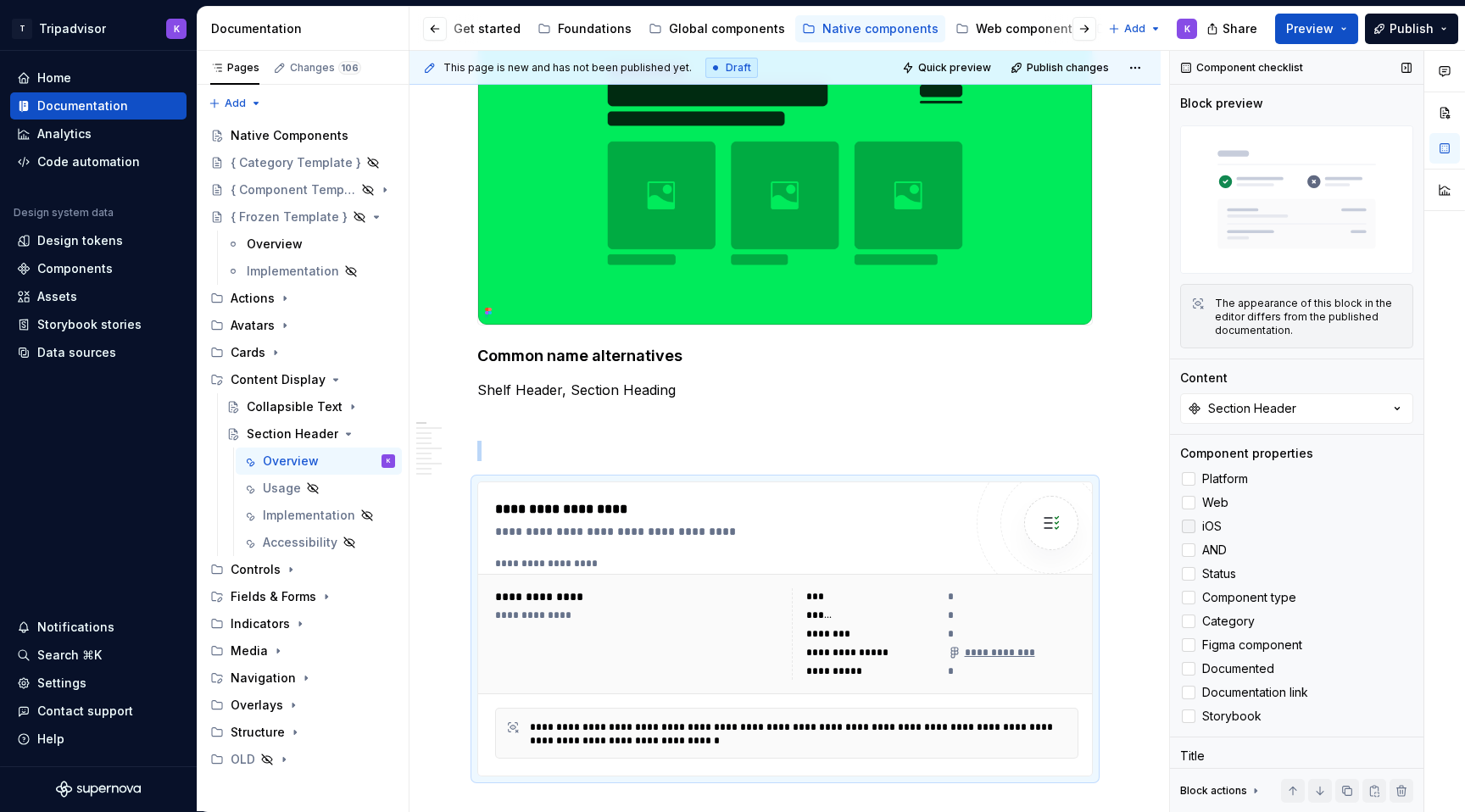
click at [1194, 526] on div at bounding box center [1188, 526] width 14 height 14
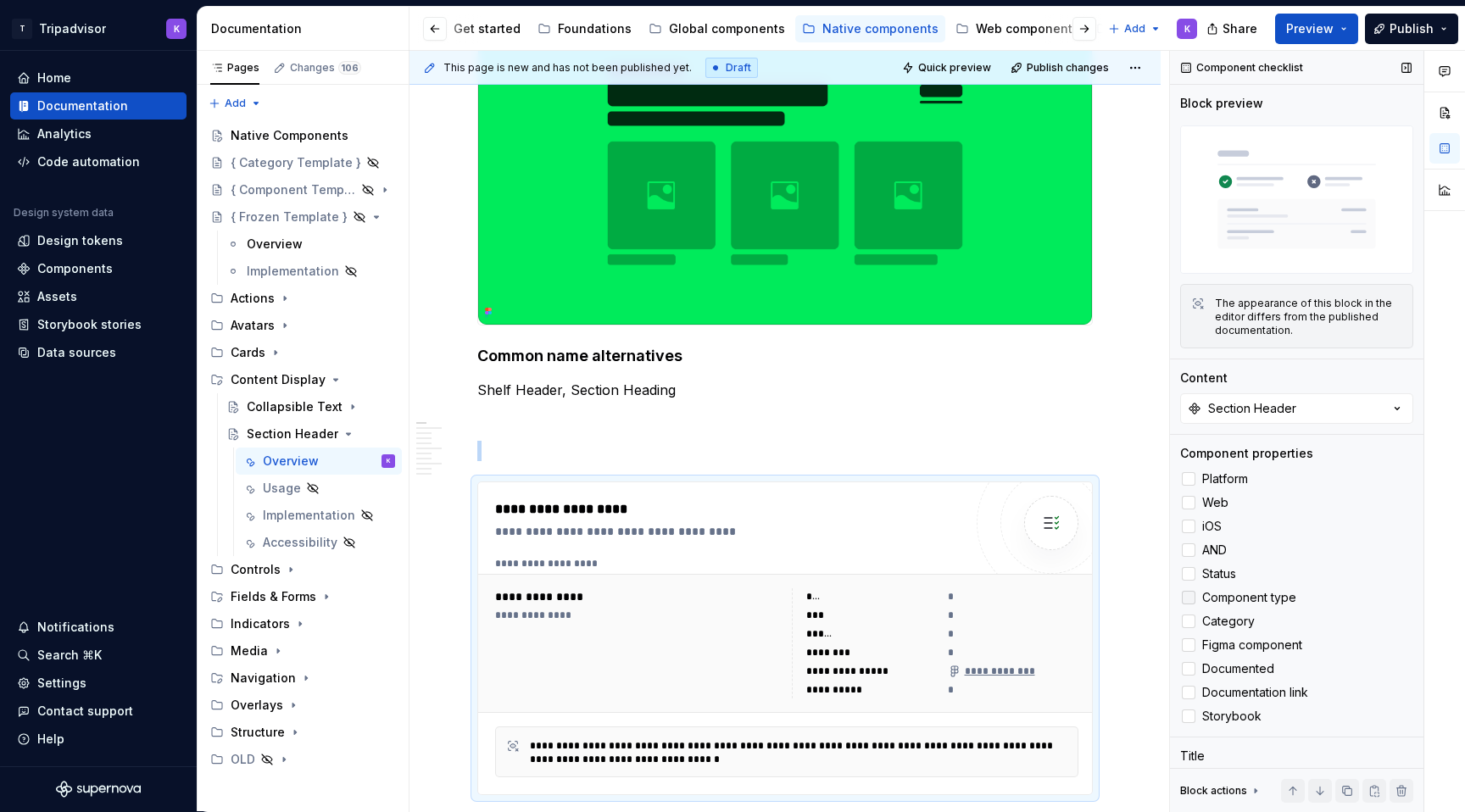
click at [1193, 599] on div at bounding box center [1188, 597] width 14 height 14
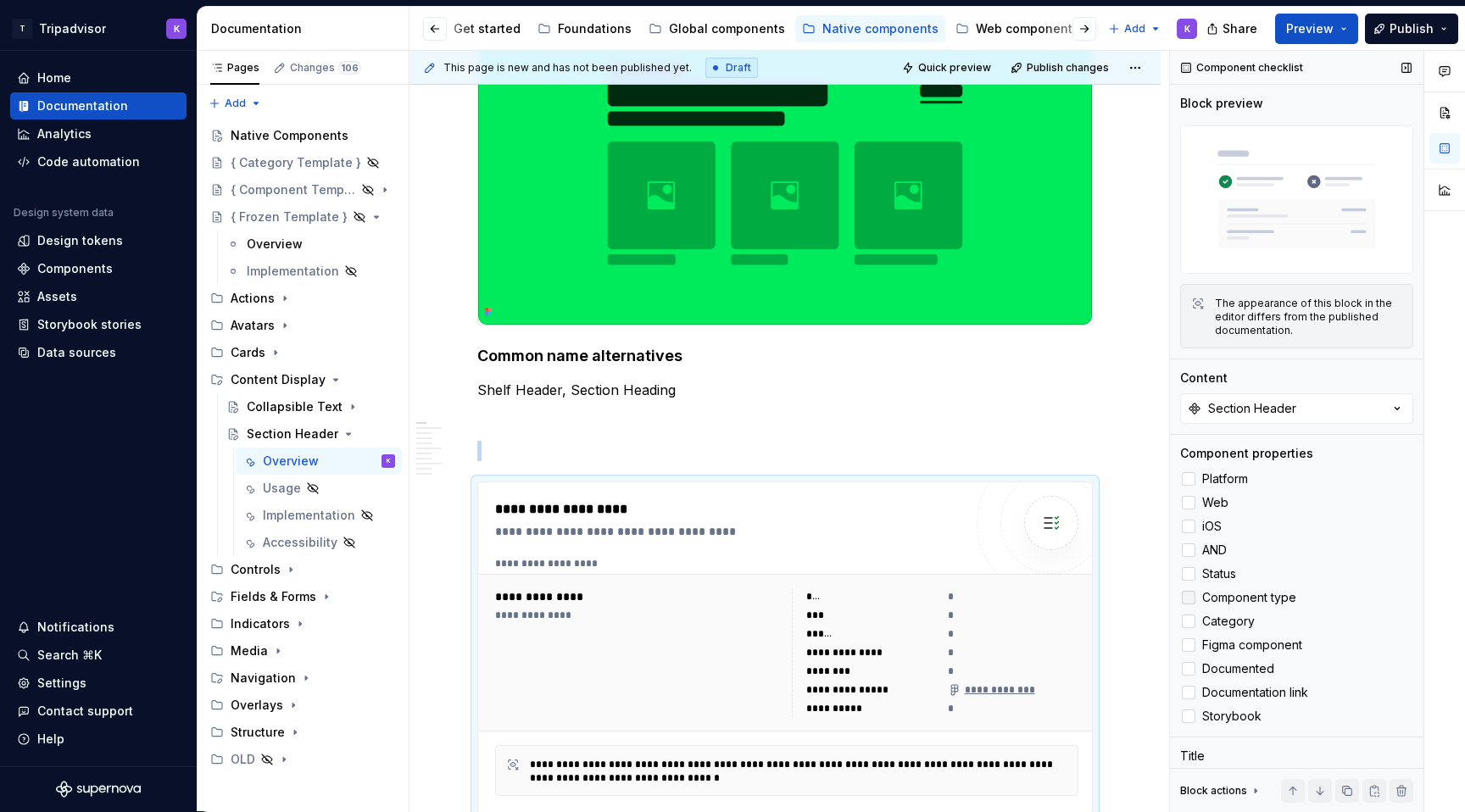
scroll to position [356, 0]
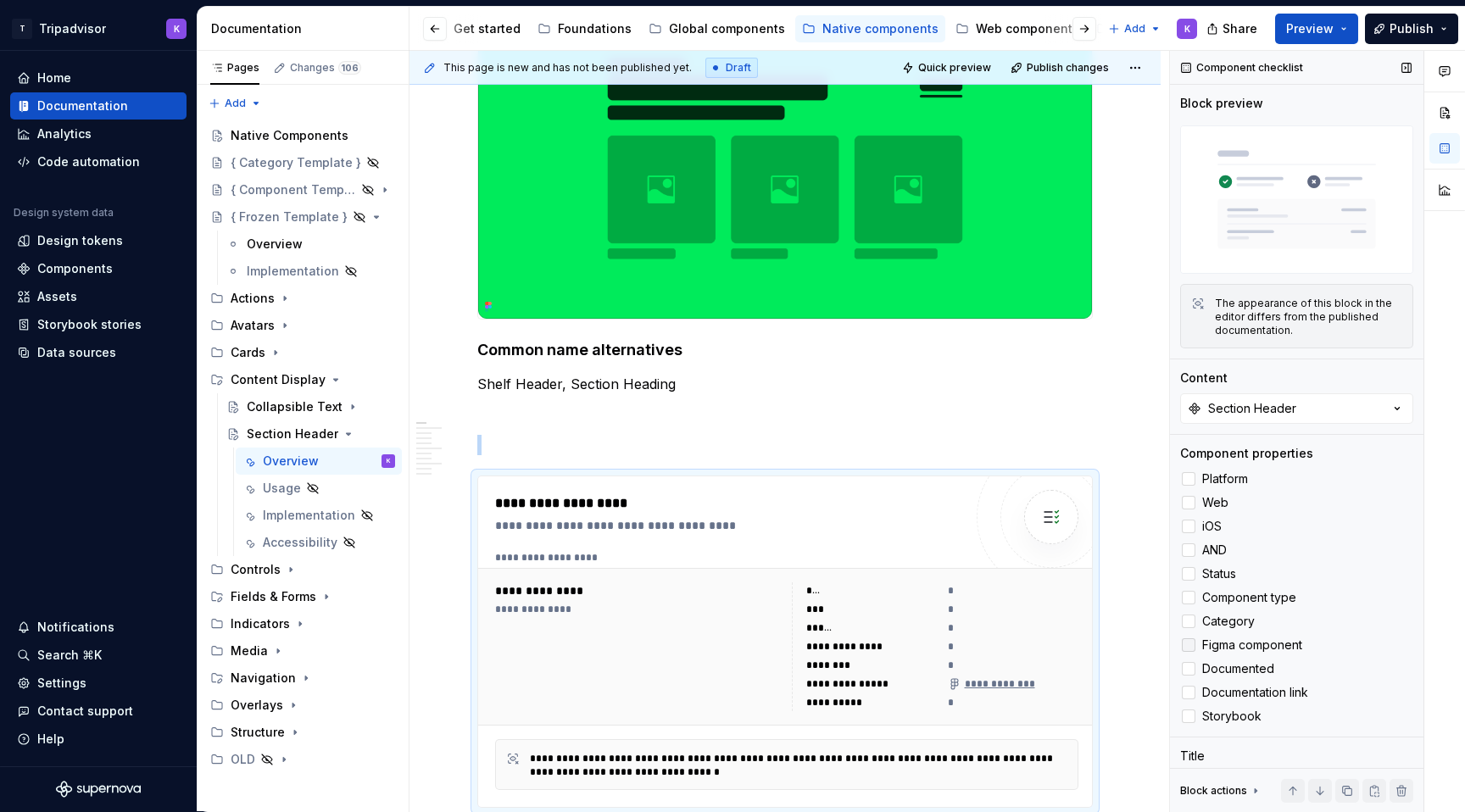
click at [1188, 645] on icon at bounding box center [1188, 645] width 0 height 0
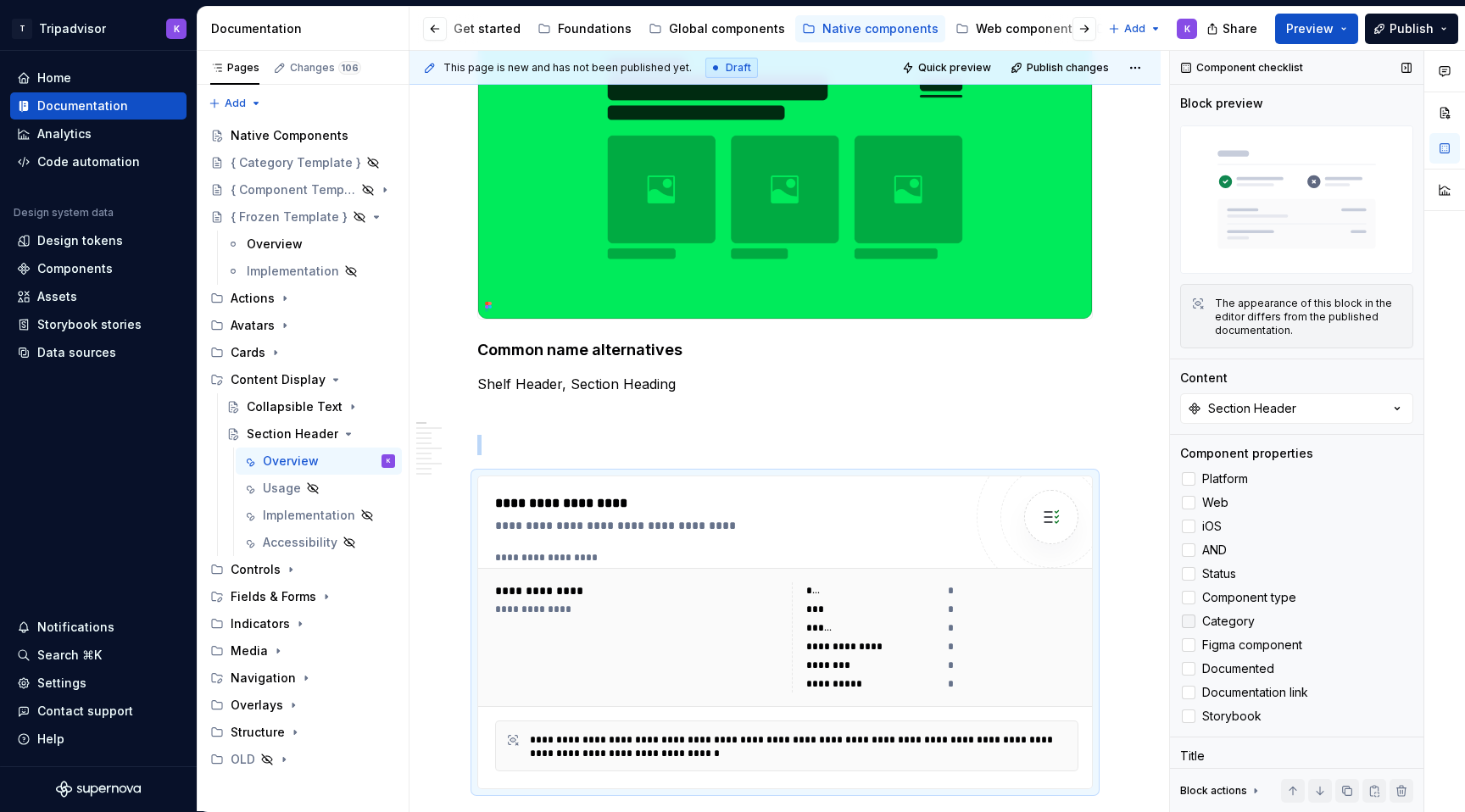
click at [1188, 621] on icon at bounding box center [1188, 621] width 0 height 0
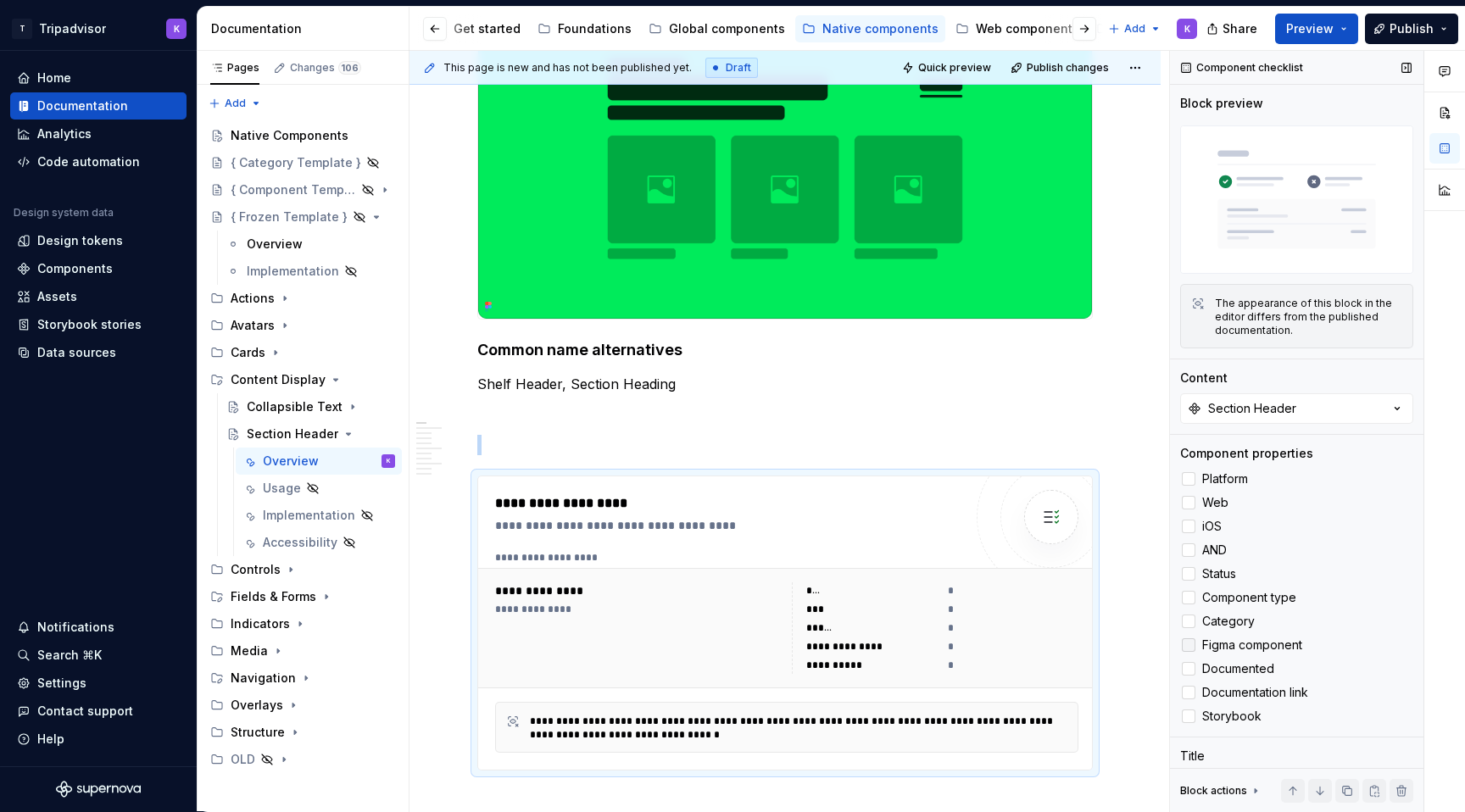
click at [1193, 639] on div at bounding box center [1188, 645] width 14 height 14
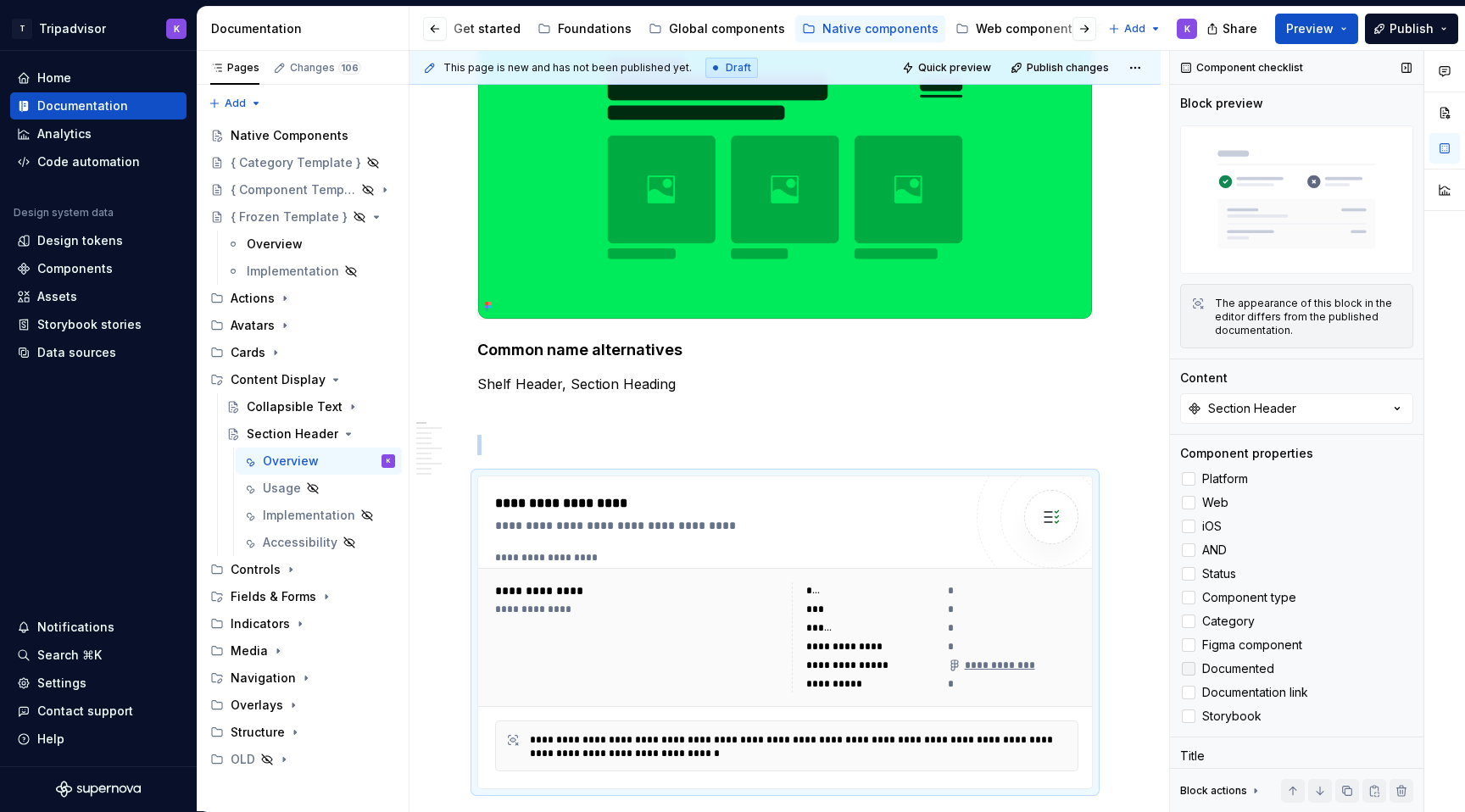
click at [1188, 668] on icon at bounding box center [1188, 668] width 0 height 0
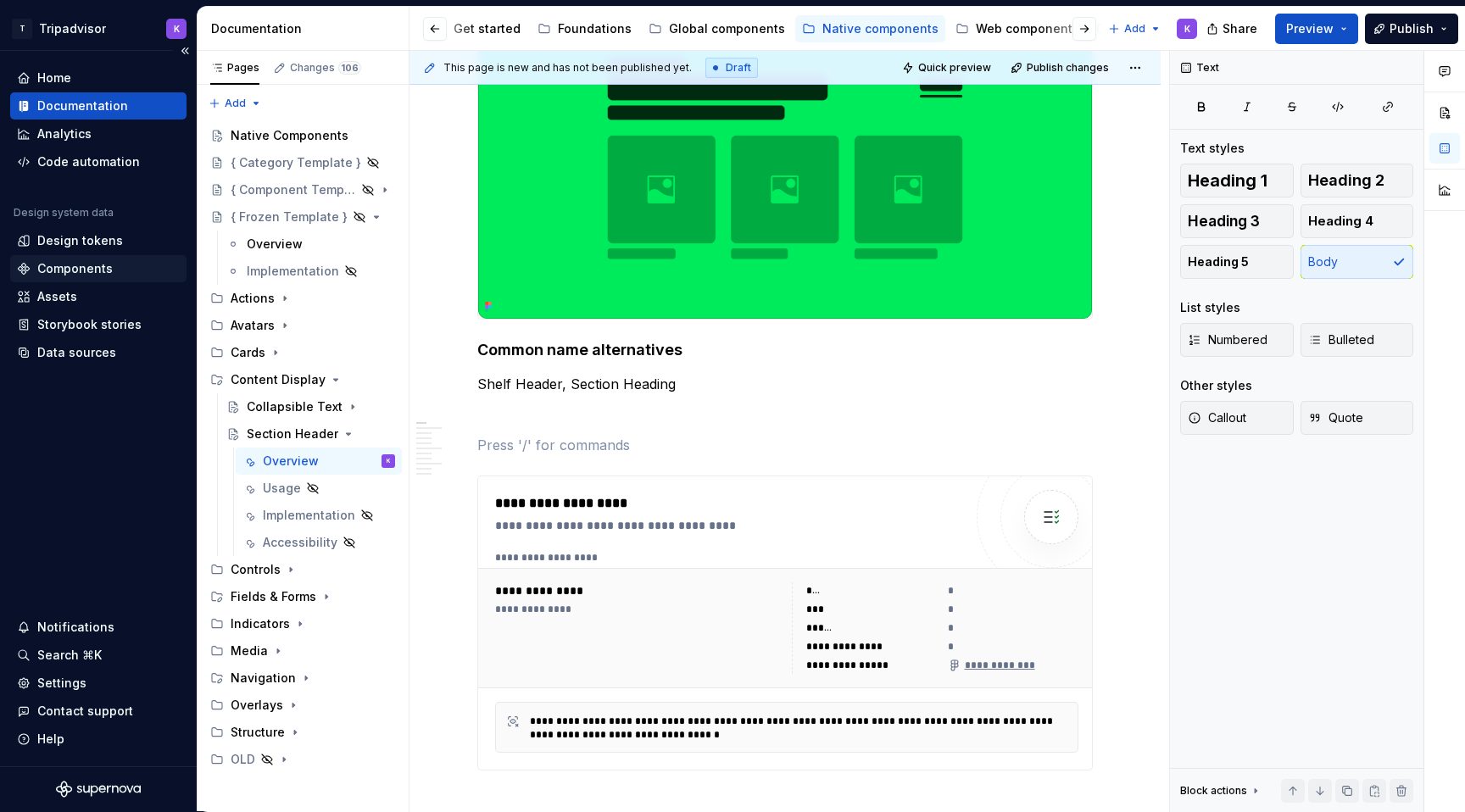
click at [110, 264] on div "Components" at bounding box center [97, 268] width 162 height 17
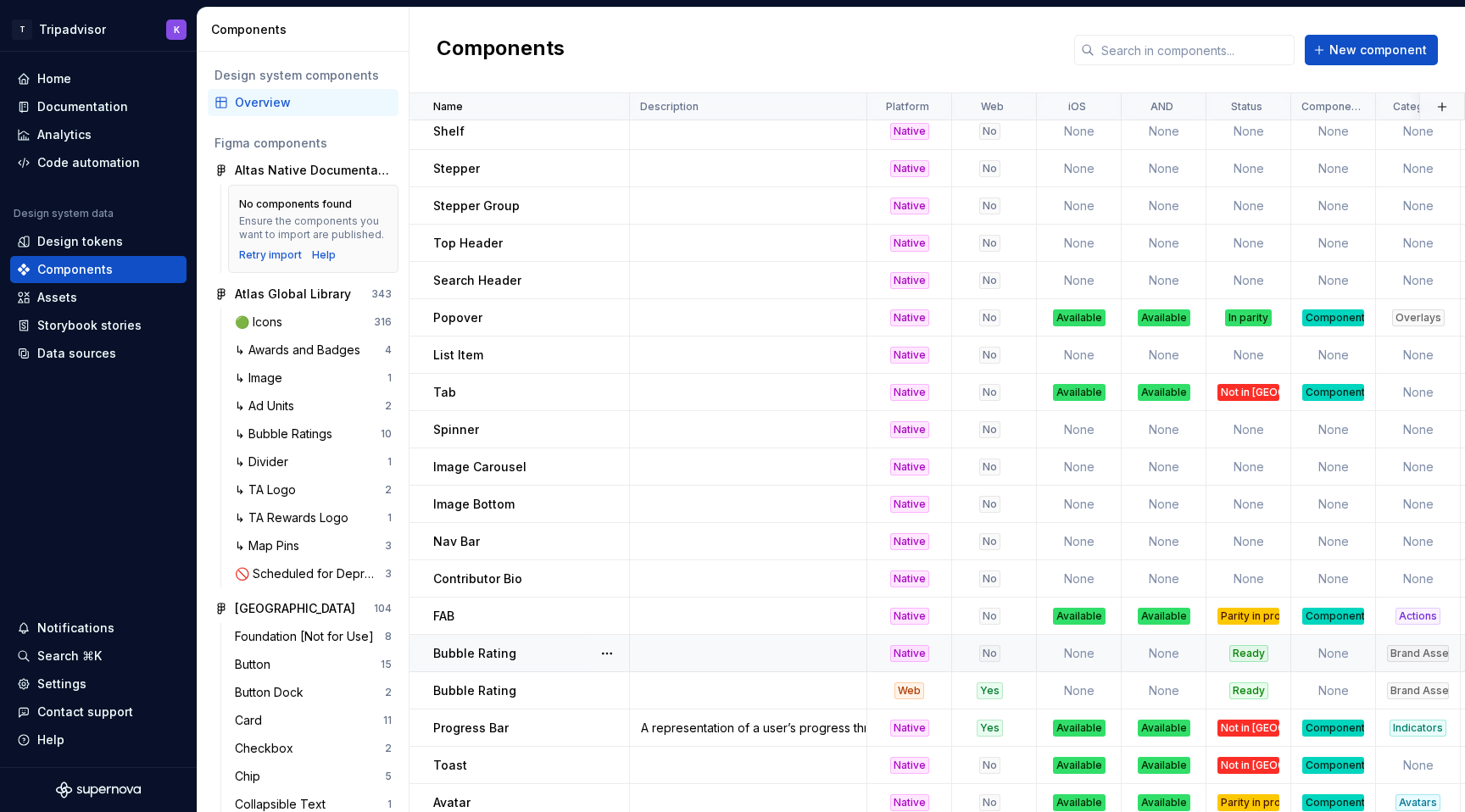
scroll to position [899, 0]
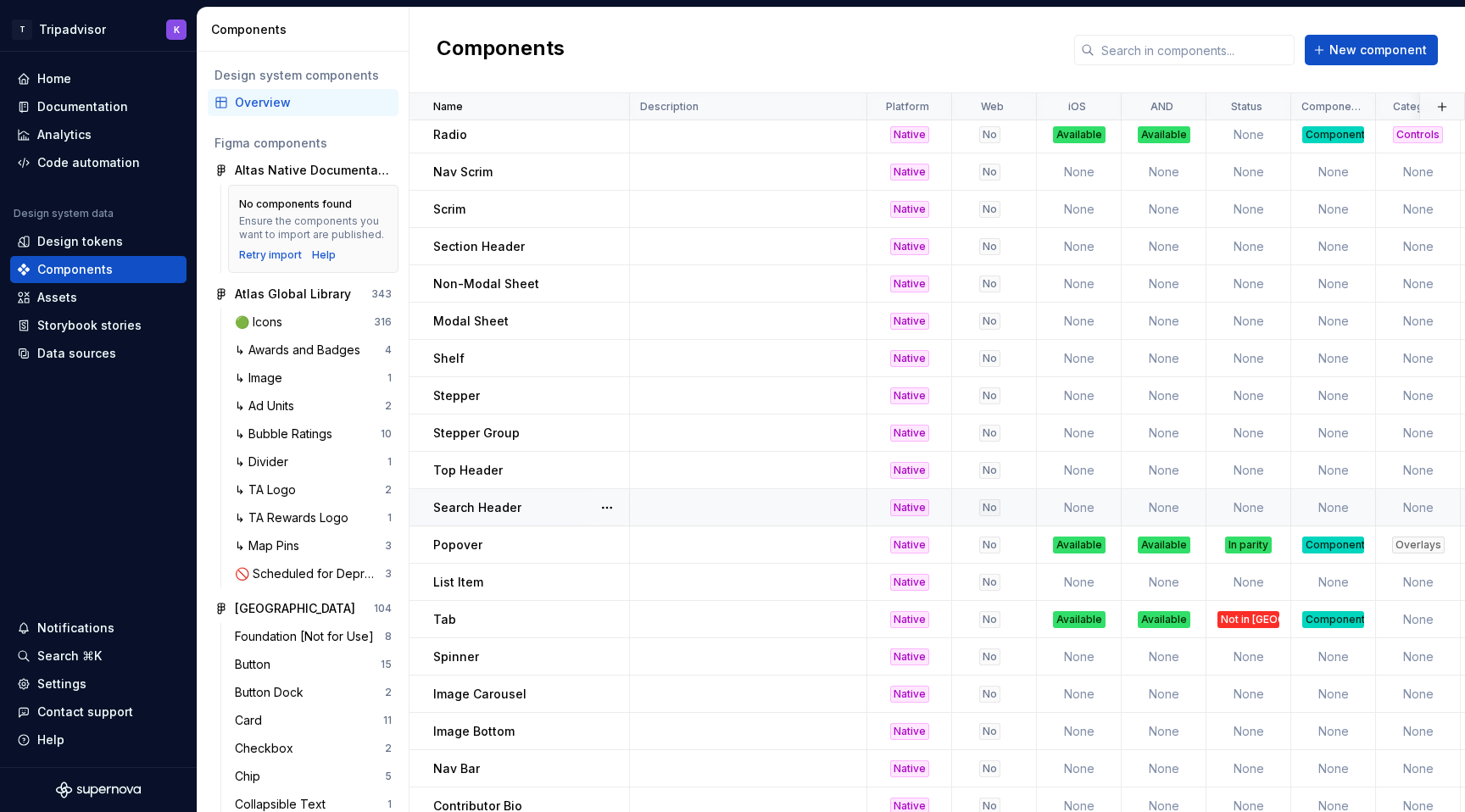
click at [522, 501] on div "Search Header" at bounding box center [531, 508] width 195 height 17
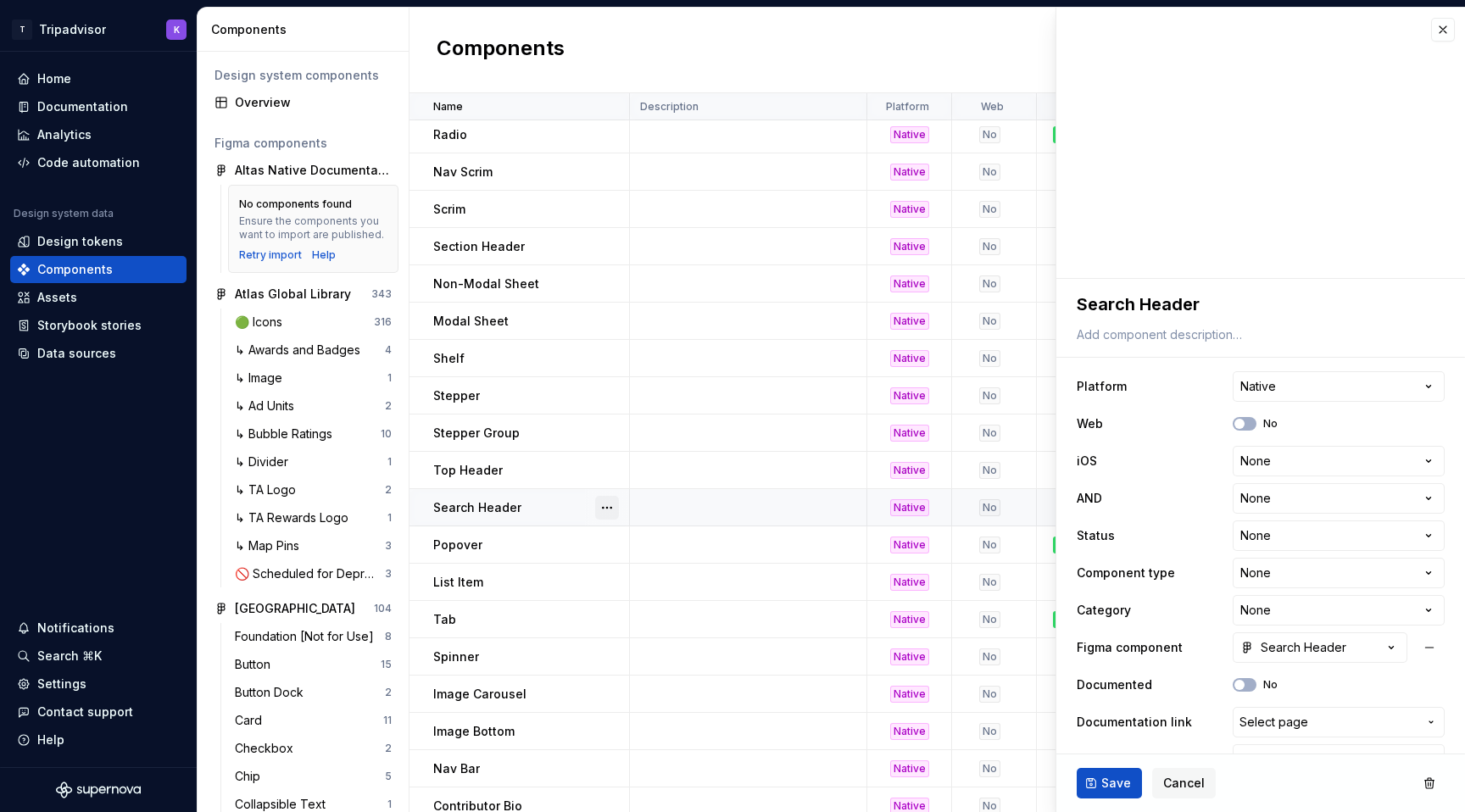
click at [609, 507] on button "button" at bounding box center [607, 508] width 24 height 24
click at [643, 581] on div "Delete component" at bounding box center [696, 575] width 140 height 17
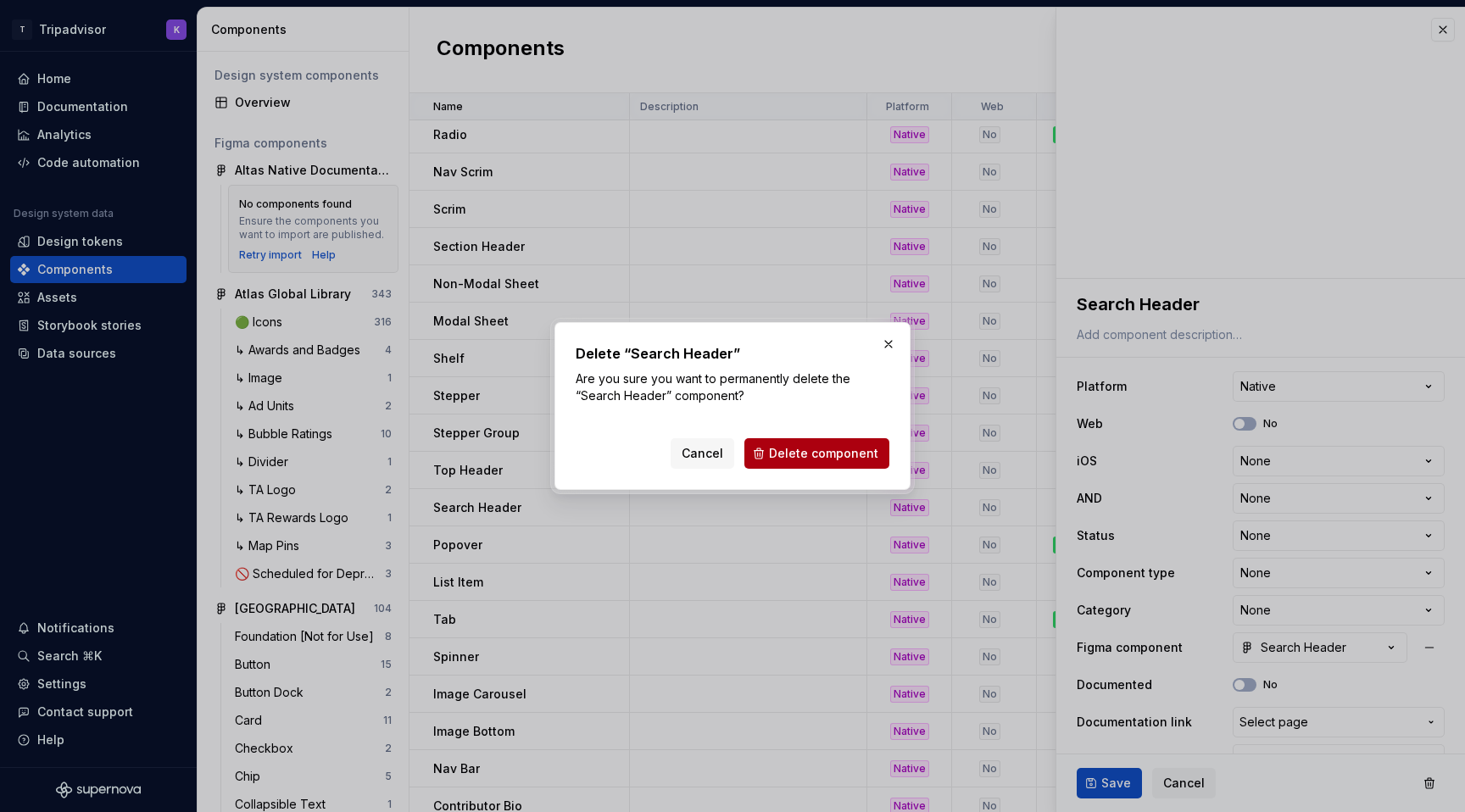
click at [831, 456] on span "Delete component" at bounding box center [823, 453] width 110 height 17
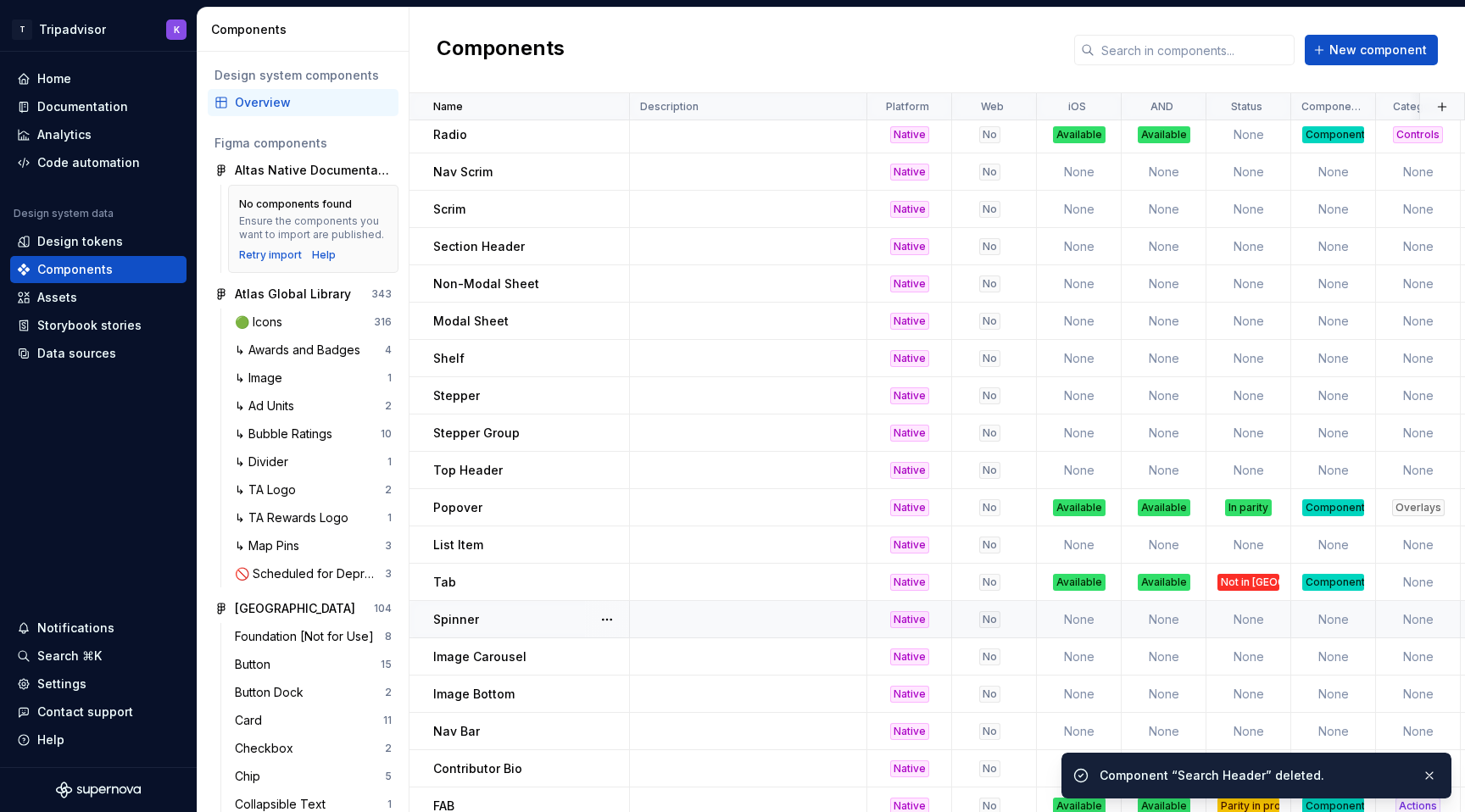
scroll to position [889, 0]
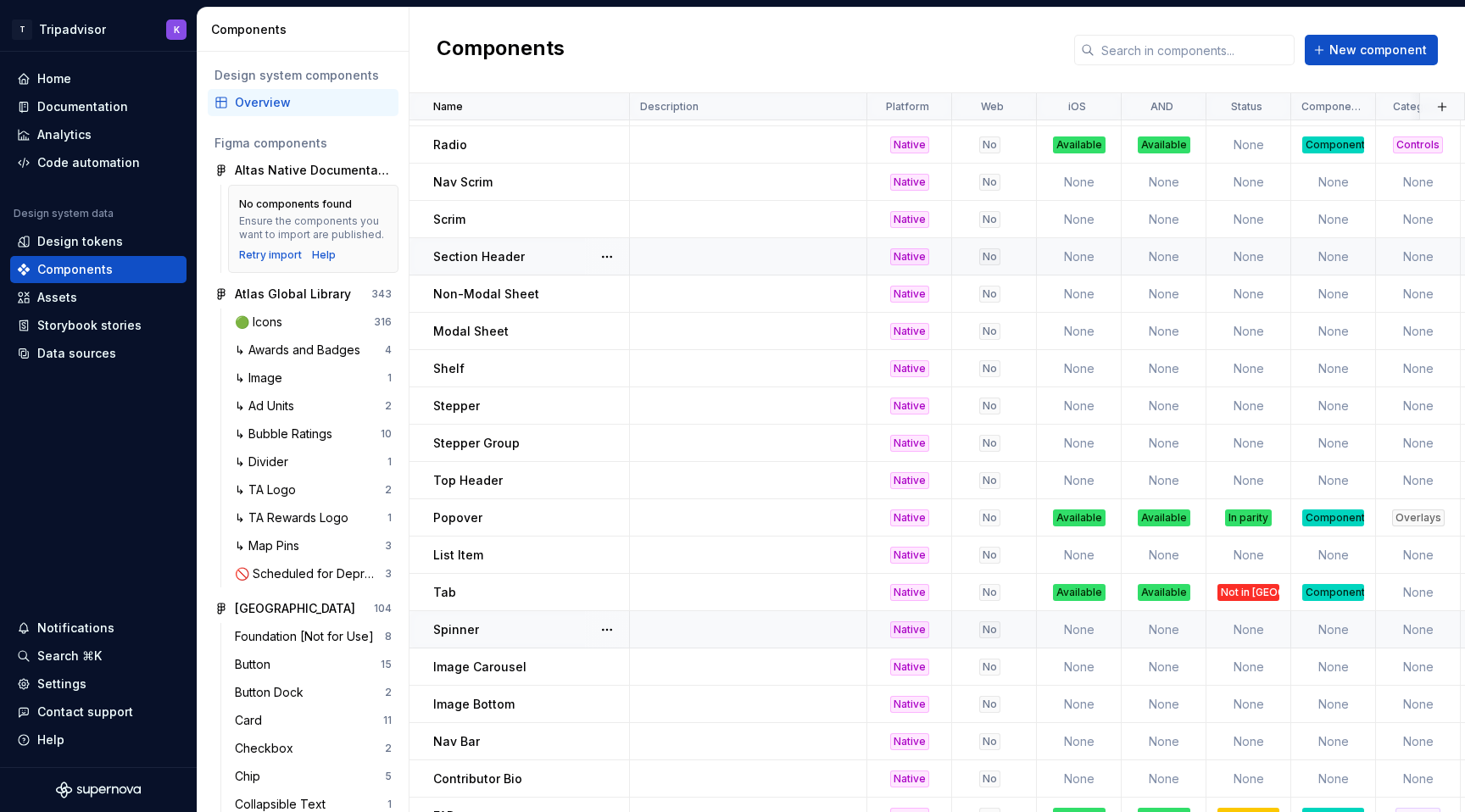
click at [494, 255] on p "Section Header" at bounding box center [479, 257] width 92 height 17
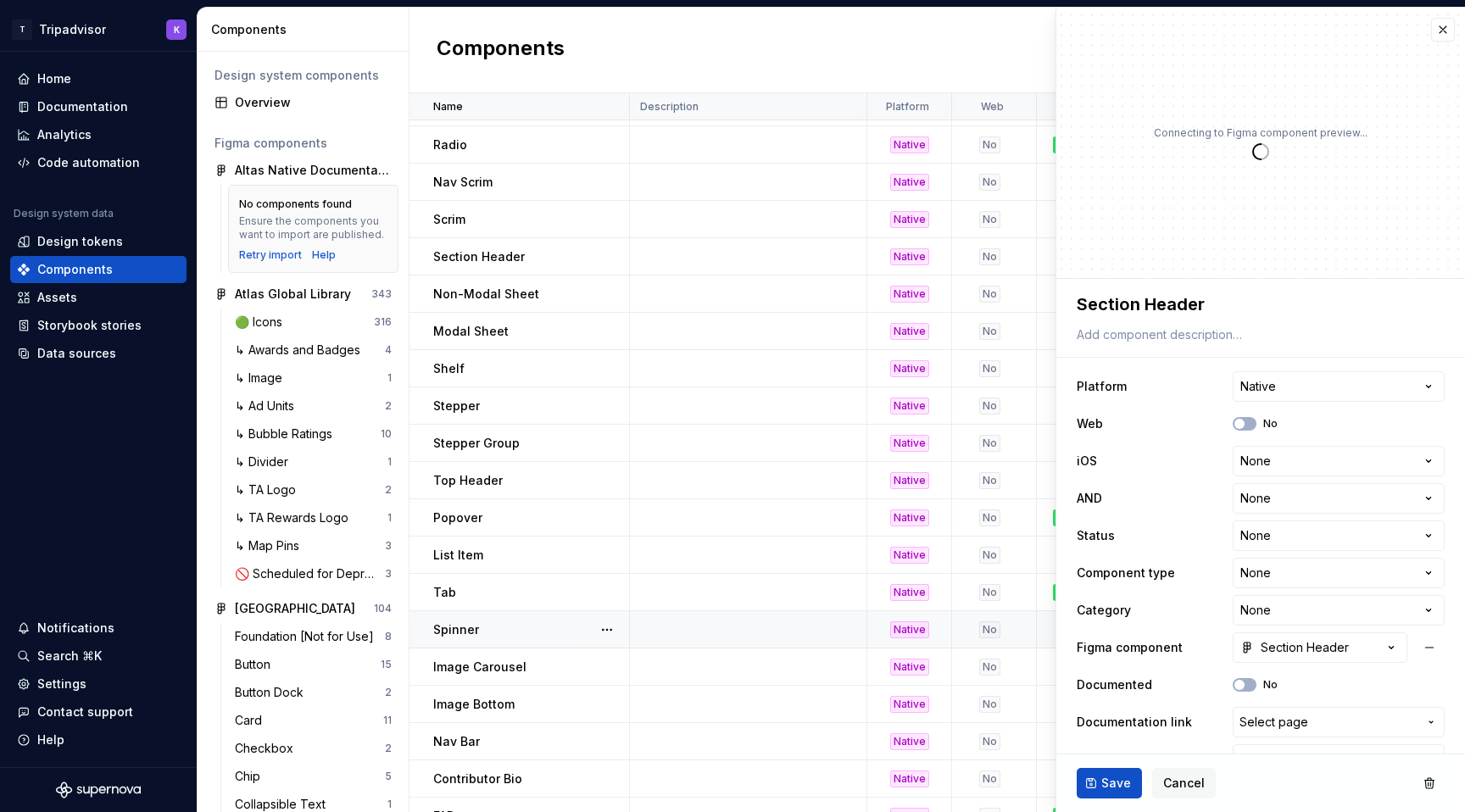
type textarea "*"
click at [1292, 478] on div "**********" at bounding box center [1261, 573] width 368 height 410
click at [1291, 462] on html "T Tripadvisor K Home Documentation Analytics Code automation Design system data…" at bounding box center [732, 406] width 1465 height 812
select select "**********"
type textarea "*"
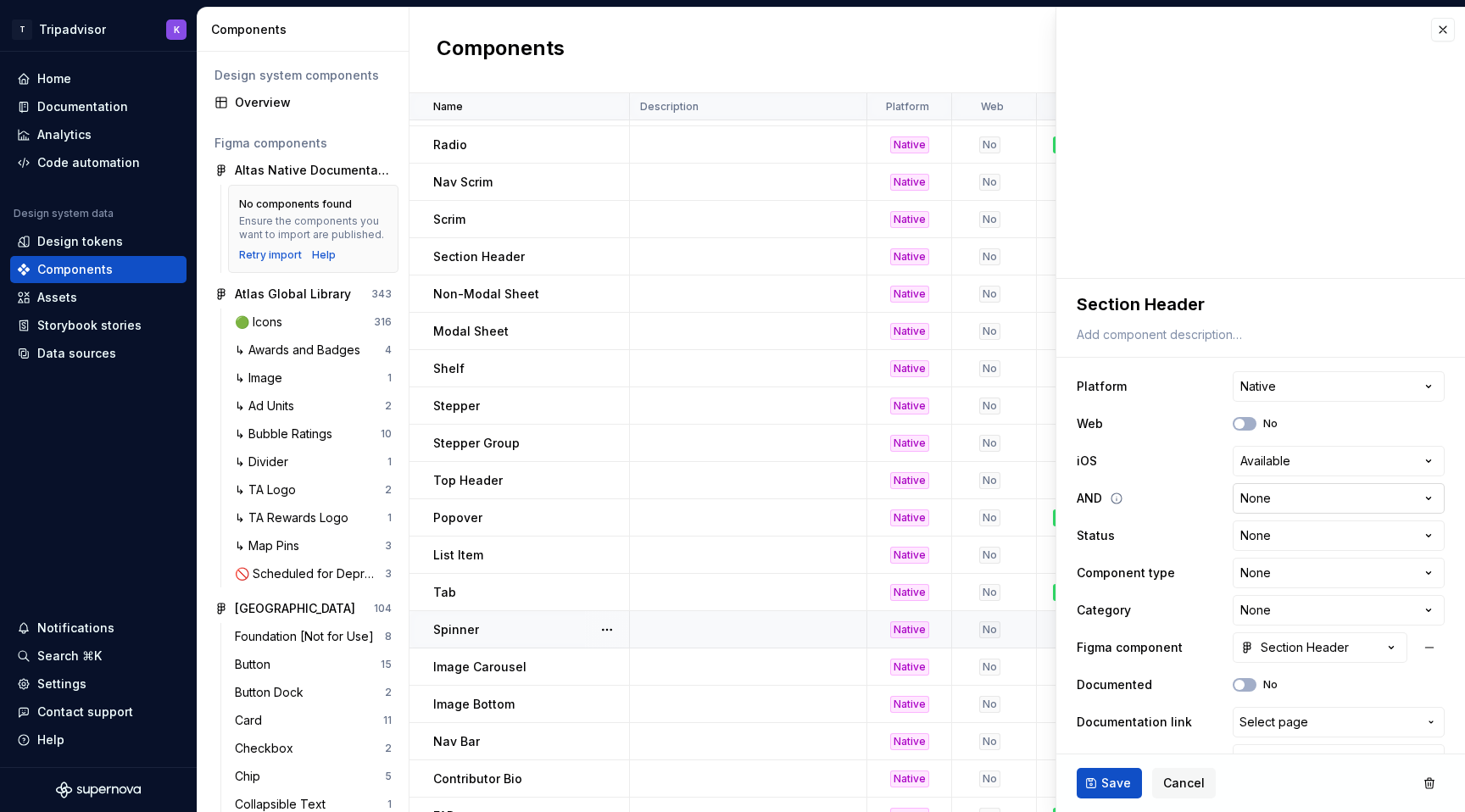
click at [1282, 506] on html "T Tripadvisor K Home Documentation Analytics Code automation Design system data…" at bounding box center [732, 406] width 1465 height 812
select select "**********"
type textarea "*"
click at [1281, 541] on html "T Tripadvisor K Home Documentation Analytics Code automation Design system data…" at bounding box center [732, 406] width 1465 height 812
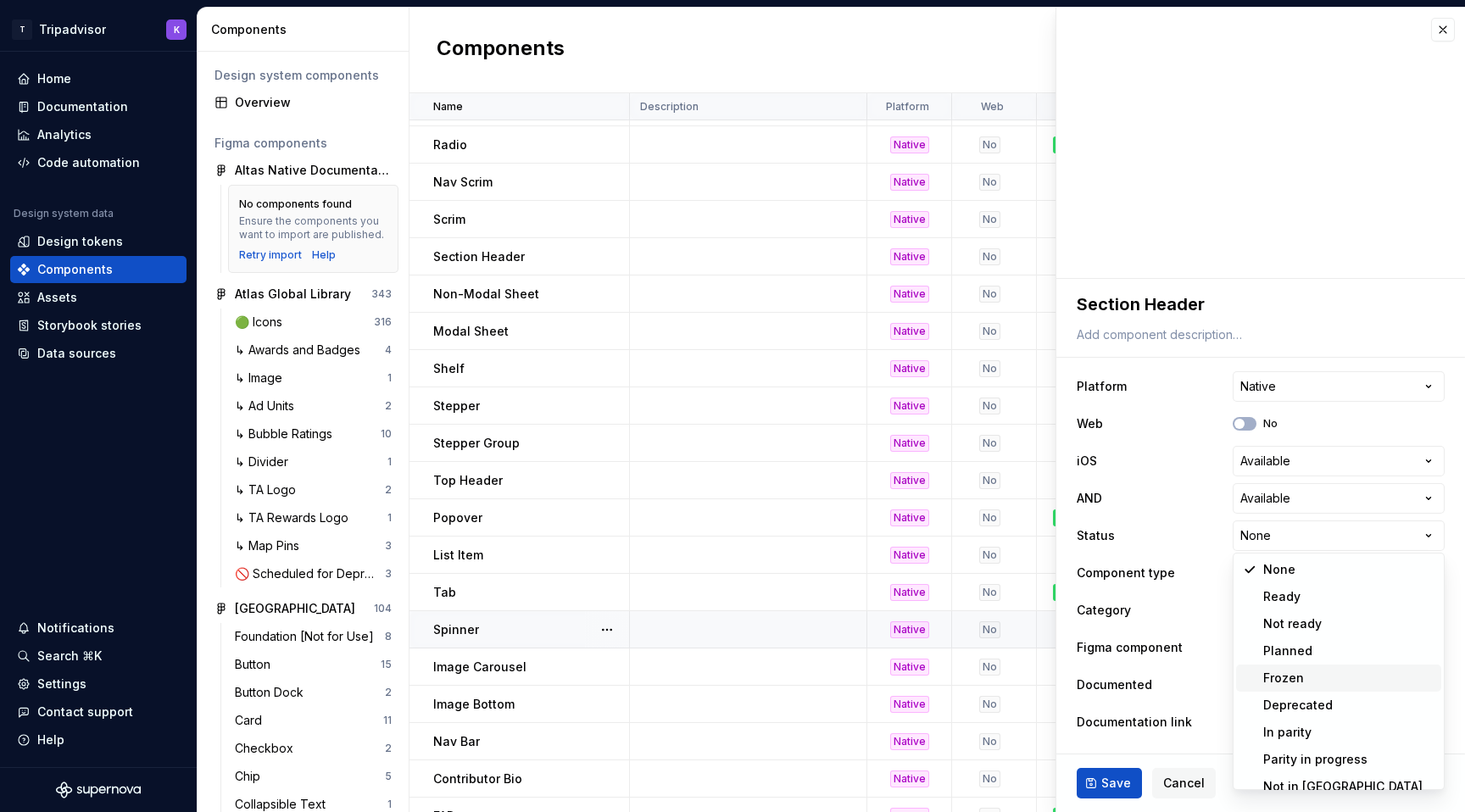
scroll to position [14, 0]
select select "**********"
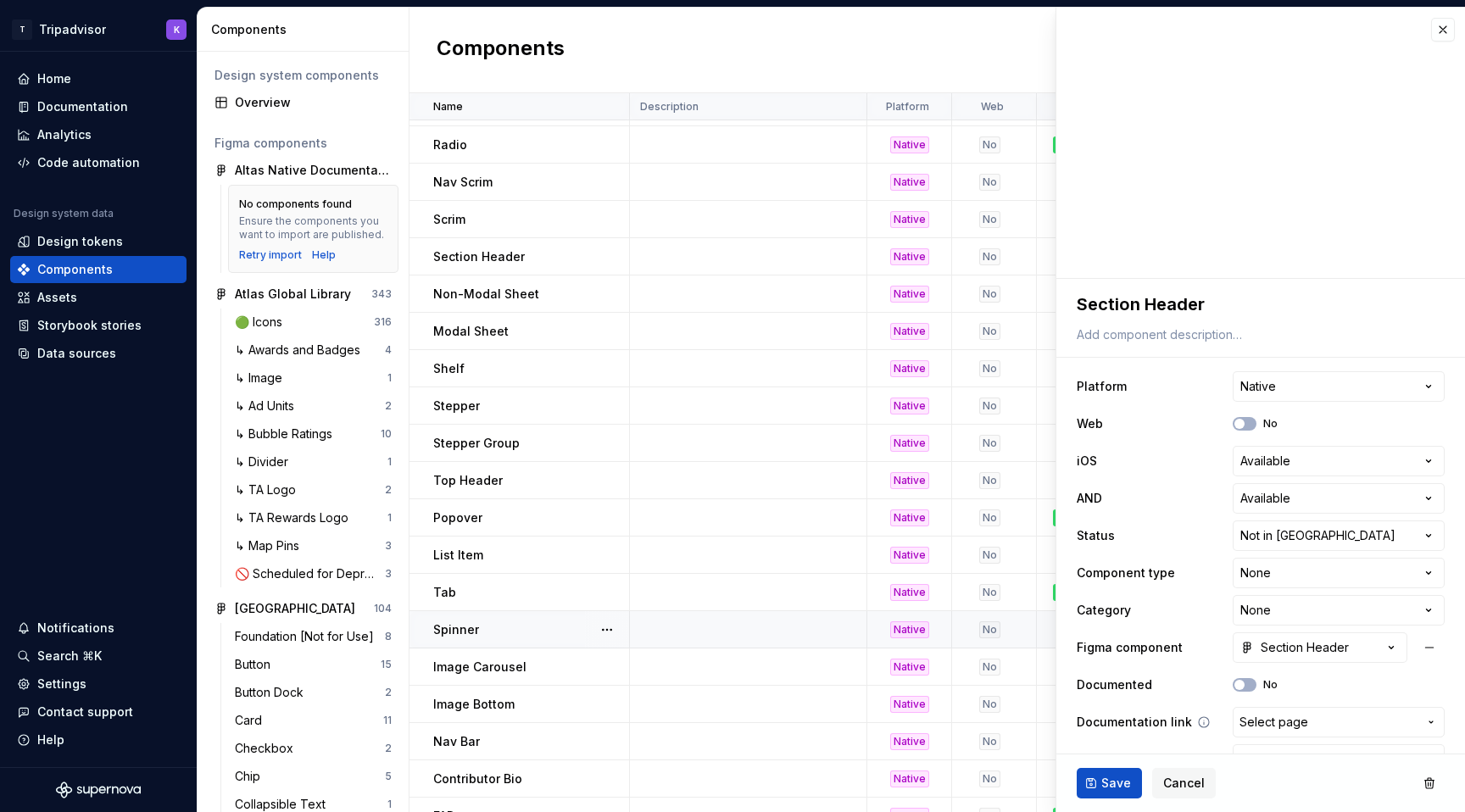
type textarea "*"
click at [1277, 575] on html "T Tripadvisor K Home Documentation Analytics Code automation Design system data…" at bounding box center [732, 406] width 1465 height 812
select select "**********"
type textarea "*"
click at [1291, 575] on html "T Tripadvisor K Home Documentation Analytics Code automation Design system data…" at bounding box center [732, 406] width 1465 height 812
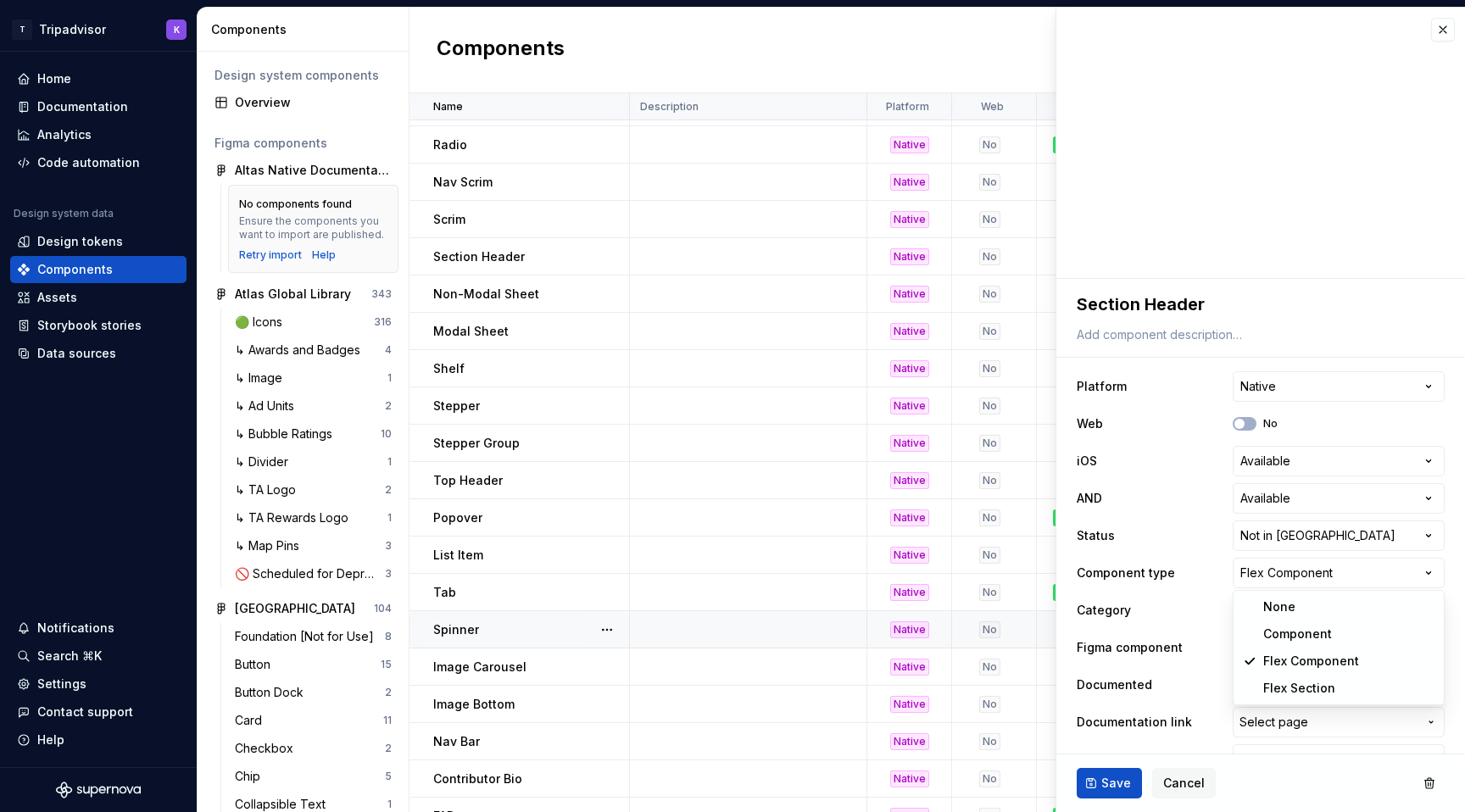
select select "**********"
click at [1276, 618] on html "T Tripadvisor K Home Documentation Analytics Code automation Design system data…" at bounding box center [732, 406] width 1465 height 812
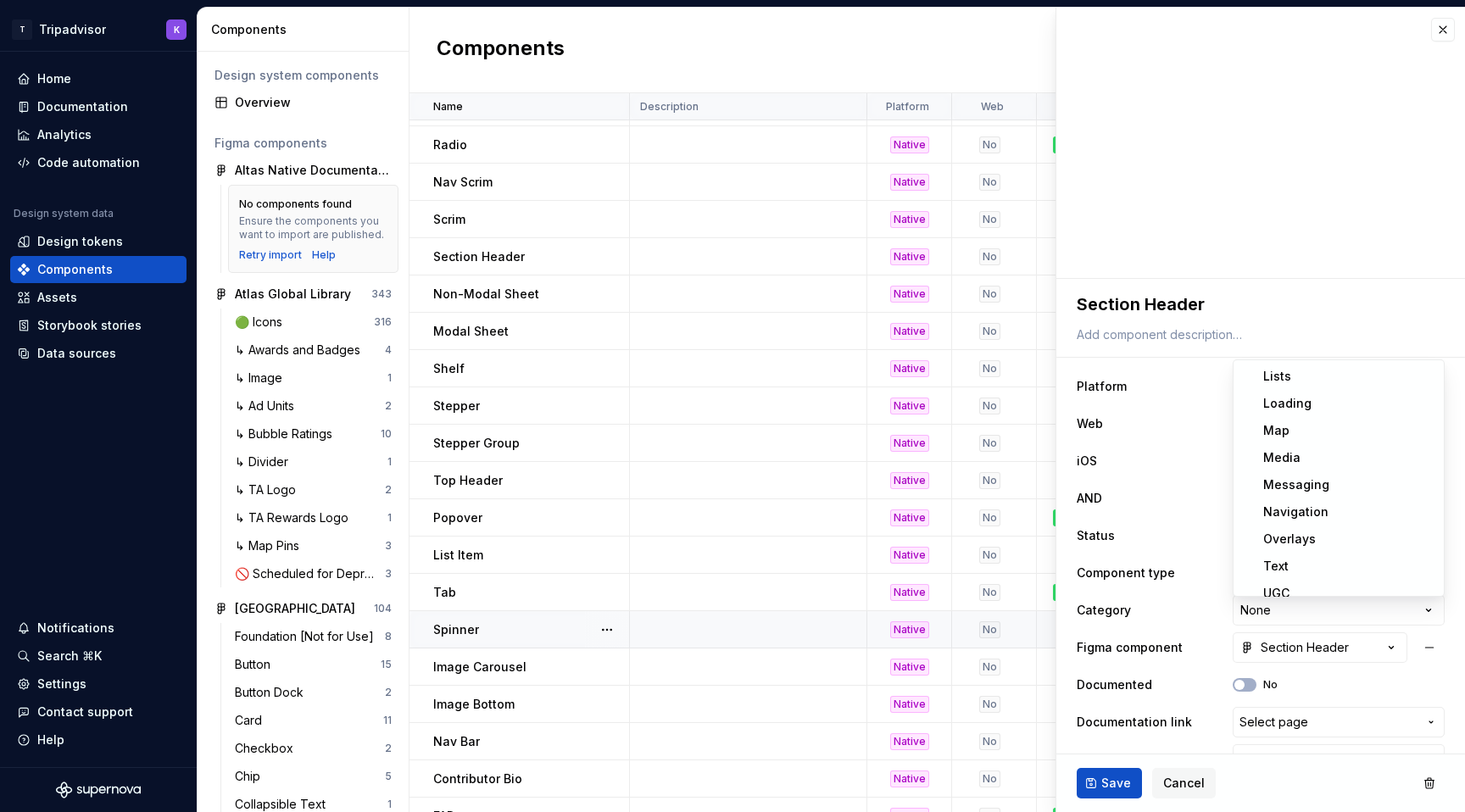
scroll to position [258, 0]
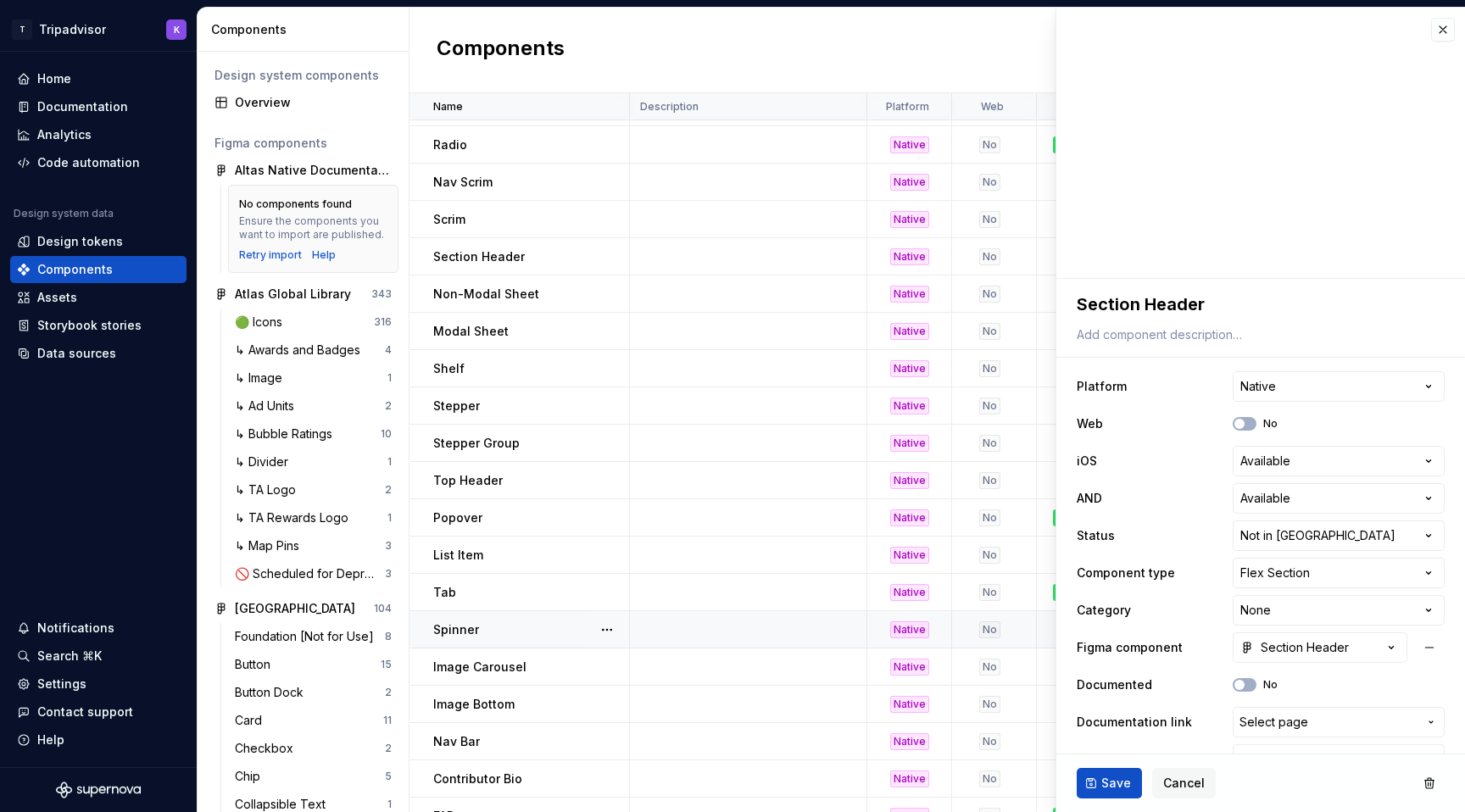
click at [1249, 678] on html "T Tripadvisor K Home Documentation Analytics Code automation Design system data…" at bounding box center [732, 406] width 1465 height 812
click at [1245, 679] on icon "button" at bounding box center [1239, 684] width 14 height 10
click at [1111, 782] on span "Save" at bounding box center [1116, 783] width 30 height 17
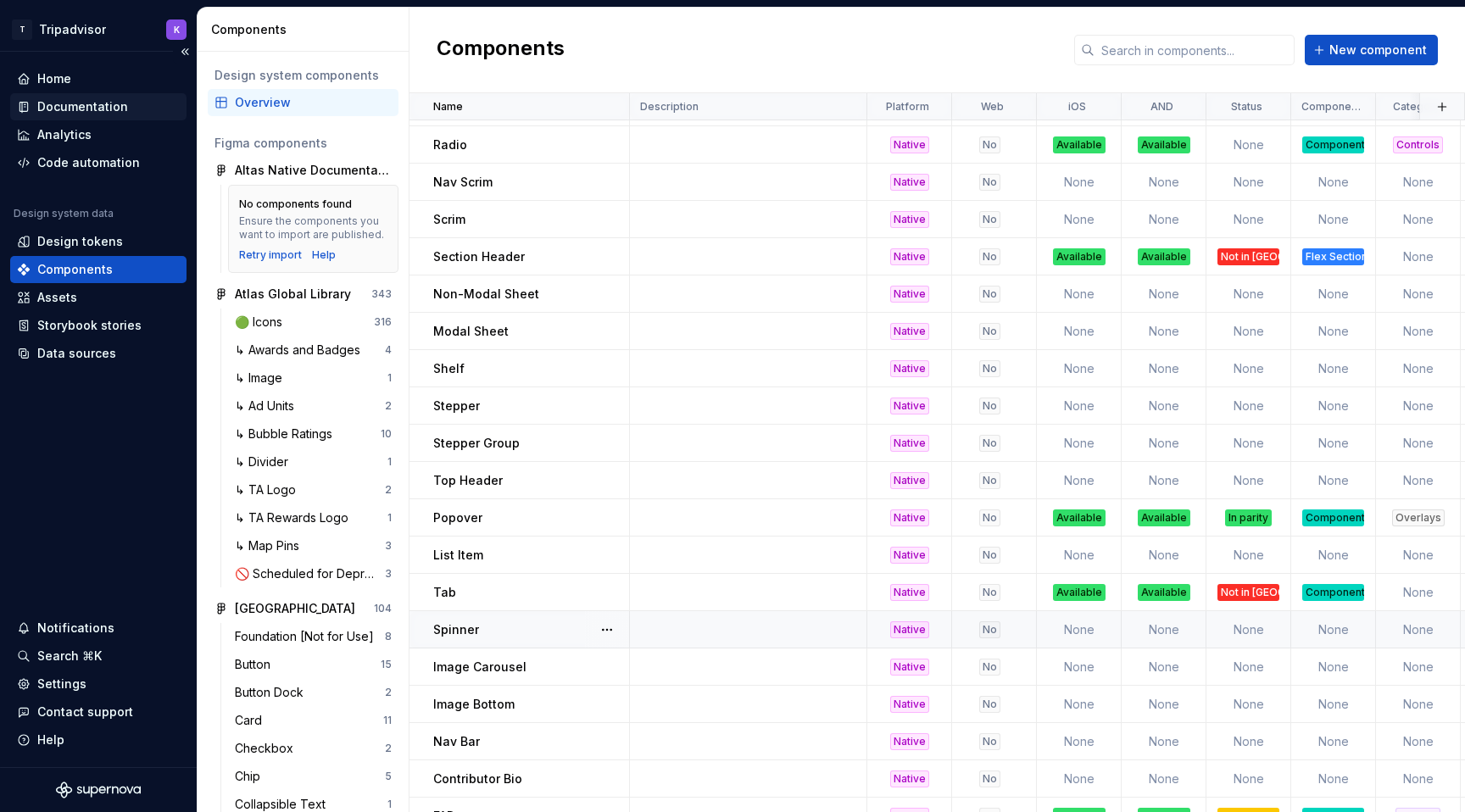
click at [102, 105] on div "Documentation" at bounding box center [83, 107] width 91 height 17
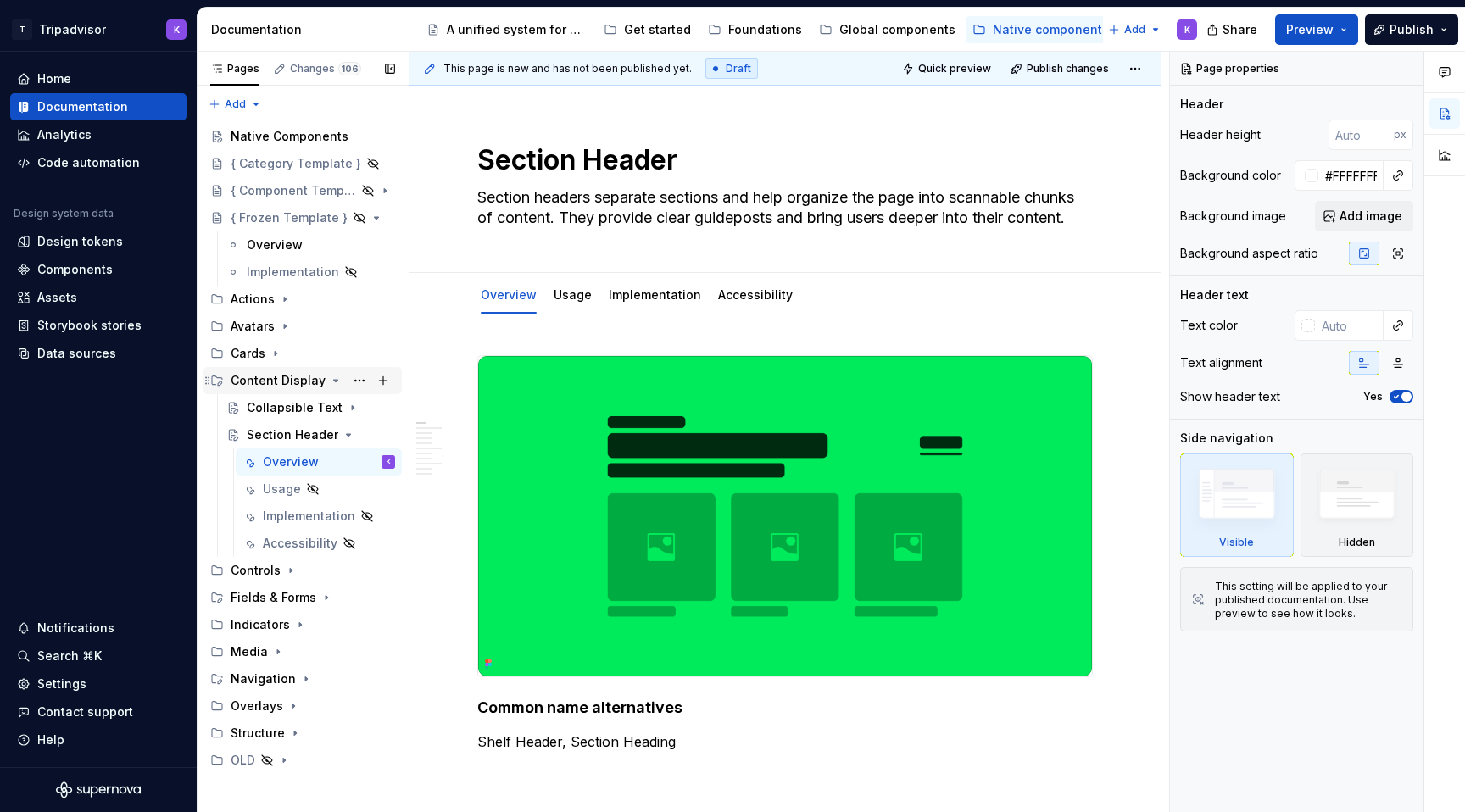
click at [227, 382] on div "Content Display" at bounding box center [302, 380] width 185 height 24
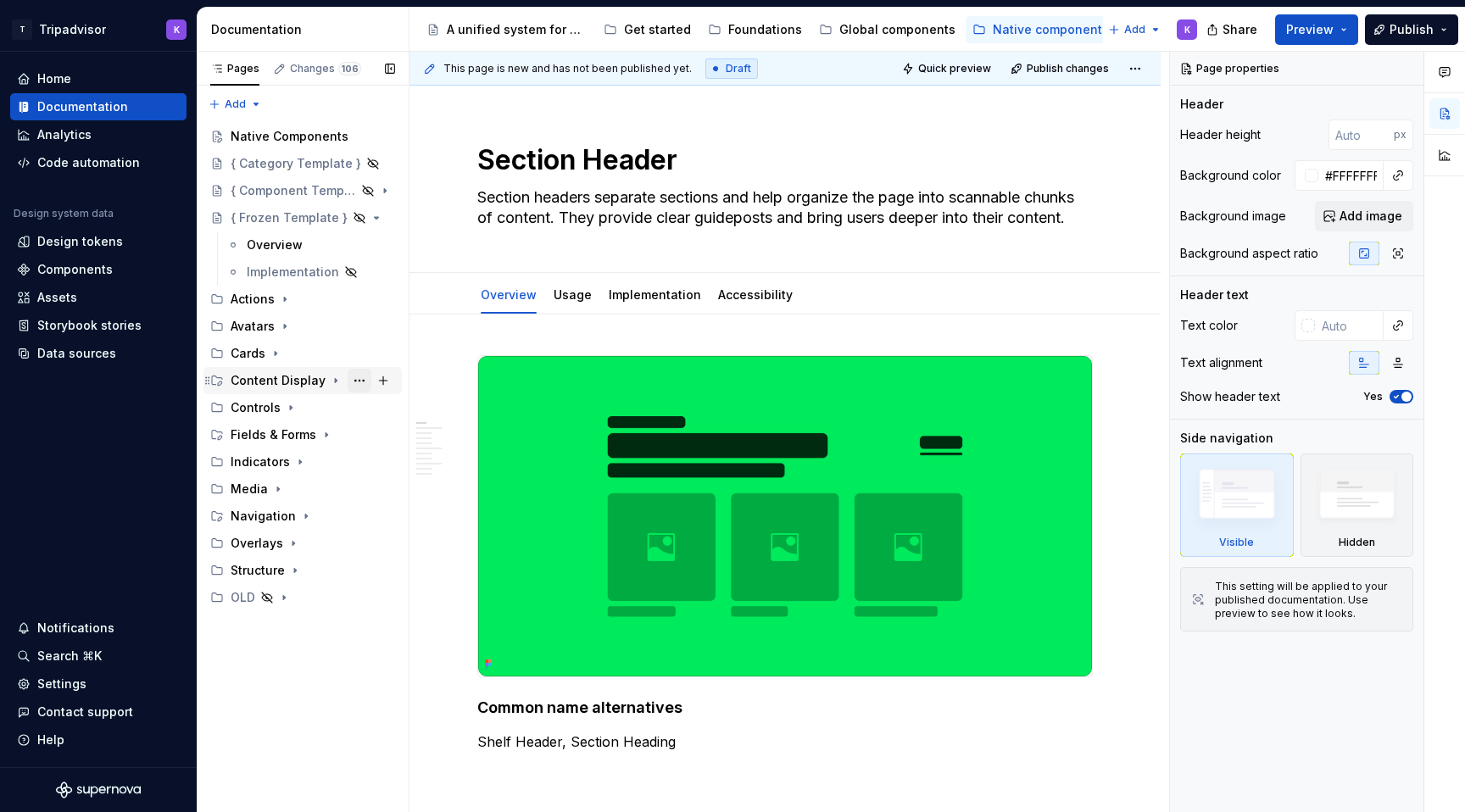
click at [357, 377] on button "Page tree" at bounding box center [359, 380] width 24 height 24
click at [288, 630] on div "Pages Changes 106 Add Accessibility guide for tree Page tree. Navigate the tree…" at bounding box center [303, 432] width 212 height 761
click at [956, 28] on div "Web components" at bounding box center [992, 30] width 103 height 17
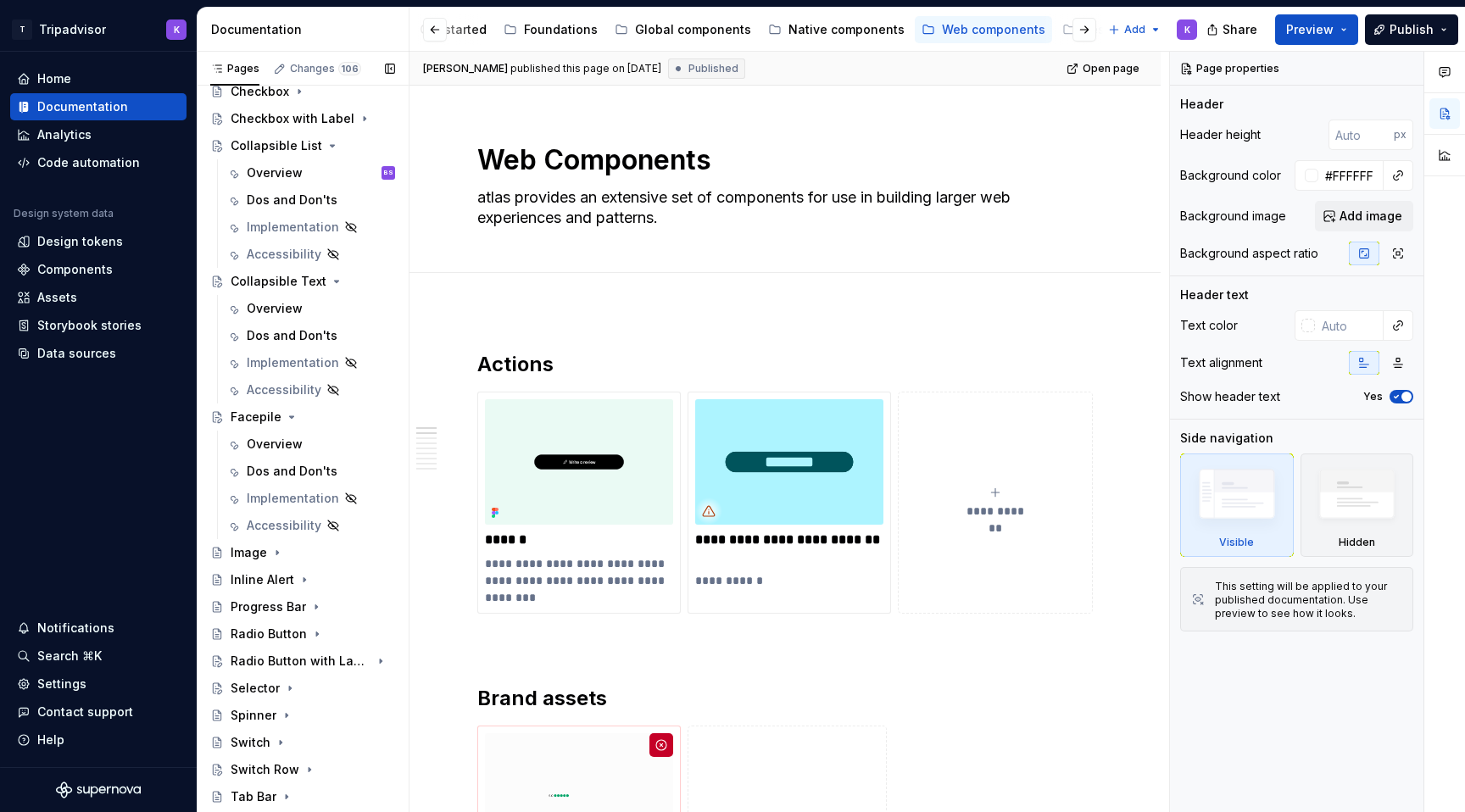
scroll to position [609, 0]
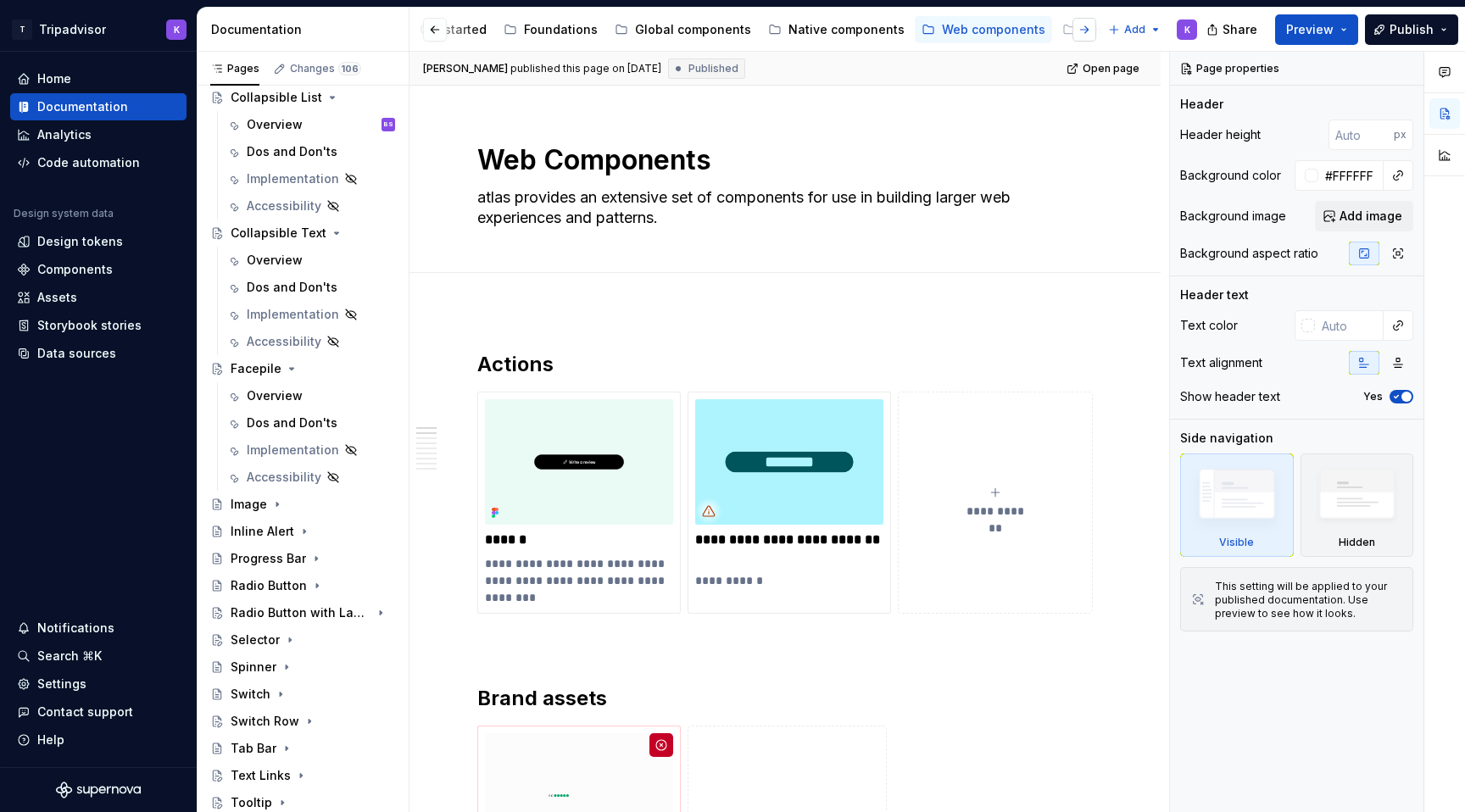
click at [1084, 31] on button "button" at bounding box center [1084, 30] width 24 height 24
click at [1048, 32] on div "Hidden Pages" at bounding box center [1078, 30] width 83 height 17
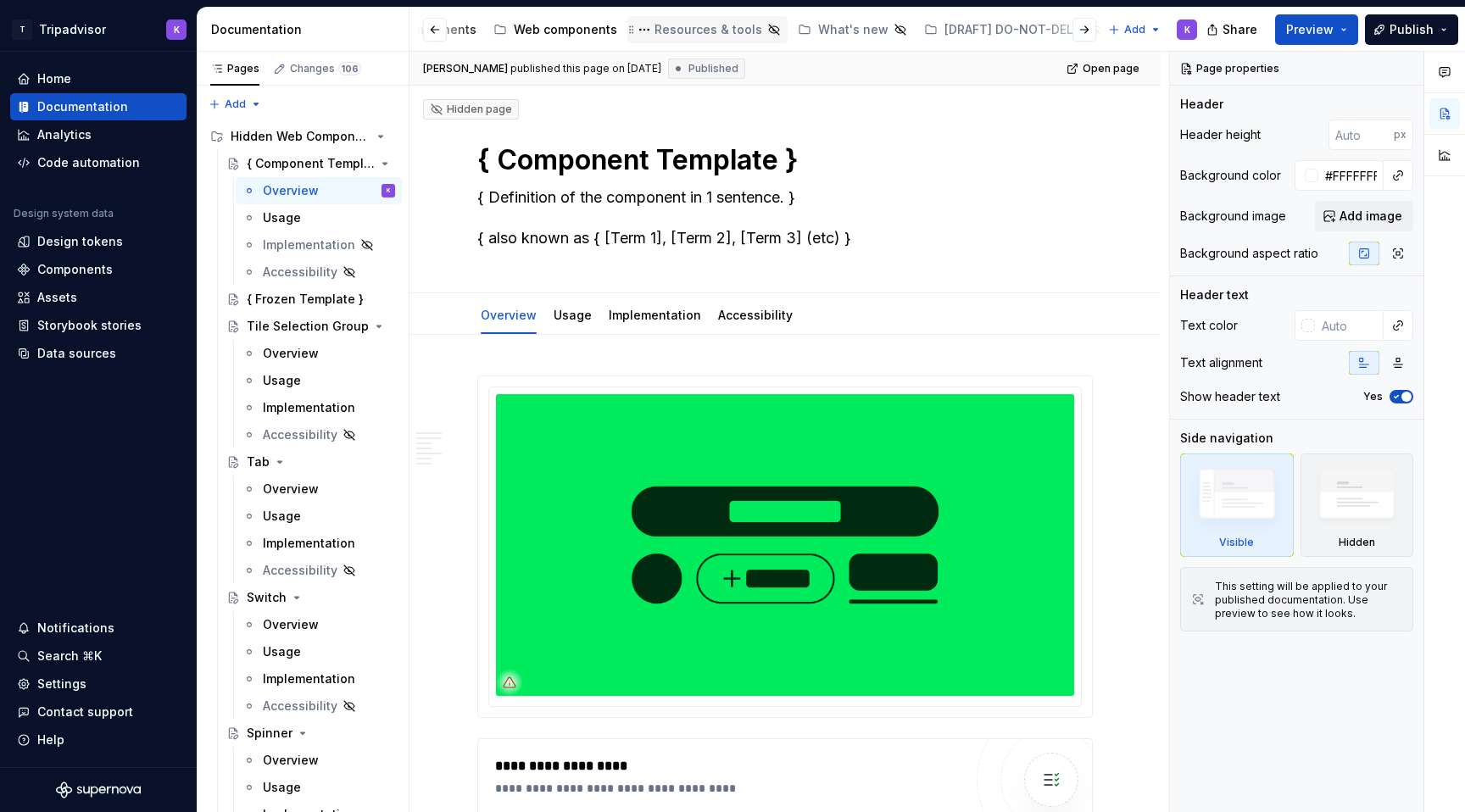
scroll to position [0, 620]
click at [545, 30] on div "Web components" at bounding box center [577, 30] width 103 height 17
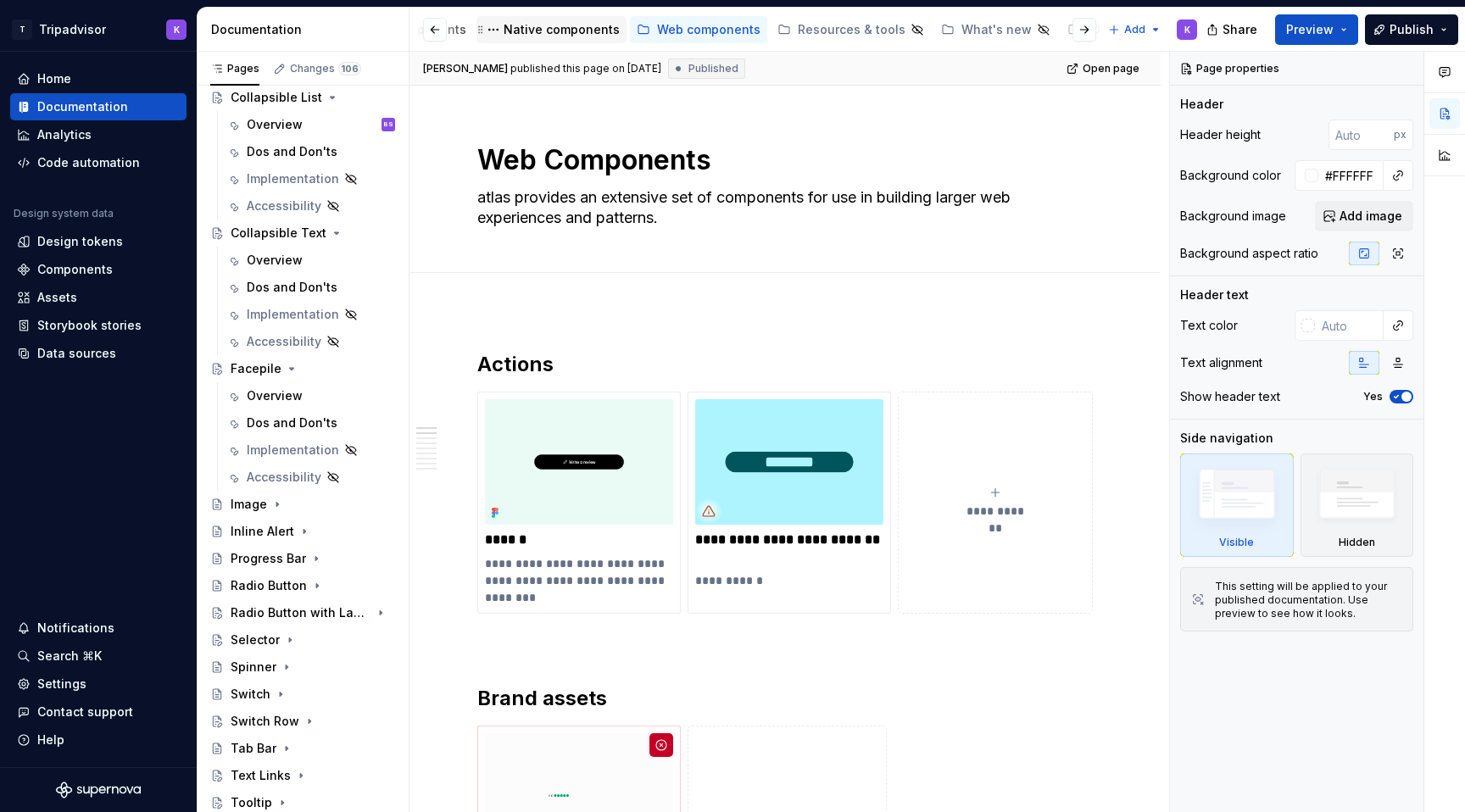
scroll to position [0, 487]
click at [563, 26] on div "Native components" at bounding box center [563, 30] width 116 height 17
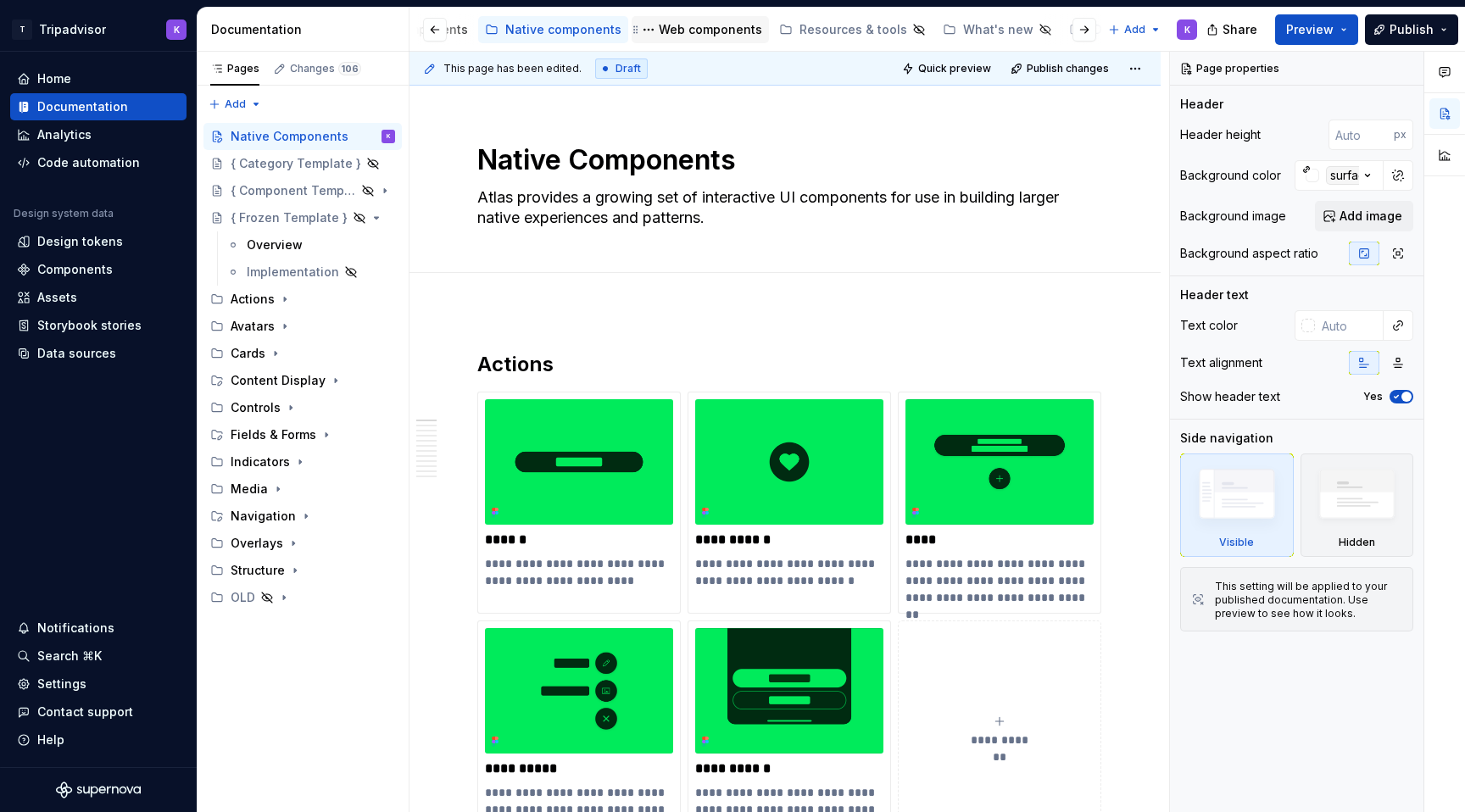
click at [691, 39] on div "Web components" at bounding box center [700, 30] width 123 height 20
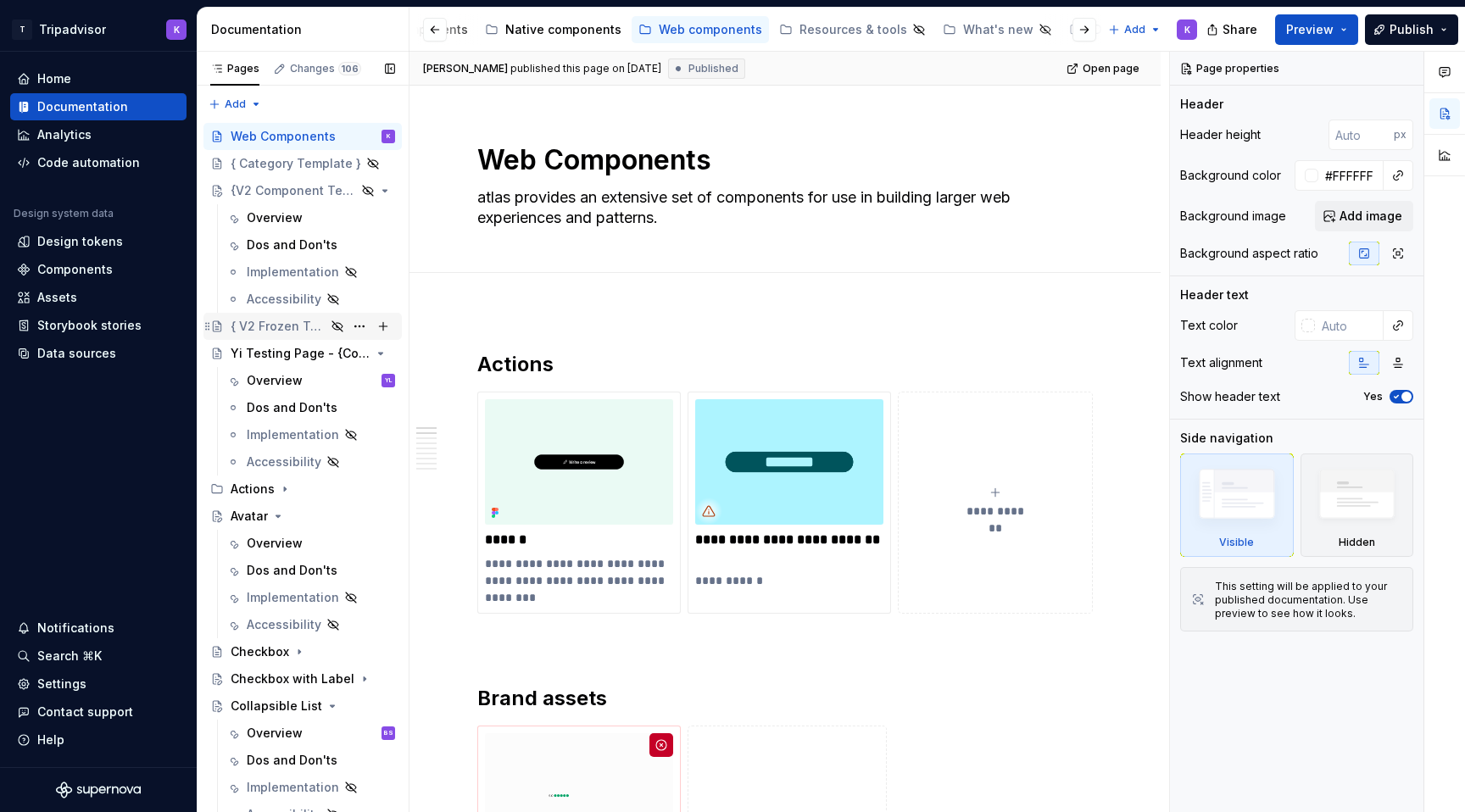
click at [270, 328] on div "{ V2 Frozen Template }" at bounding box center [278, 326] width 95 height 17
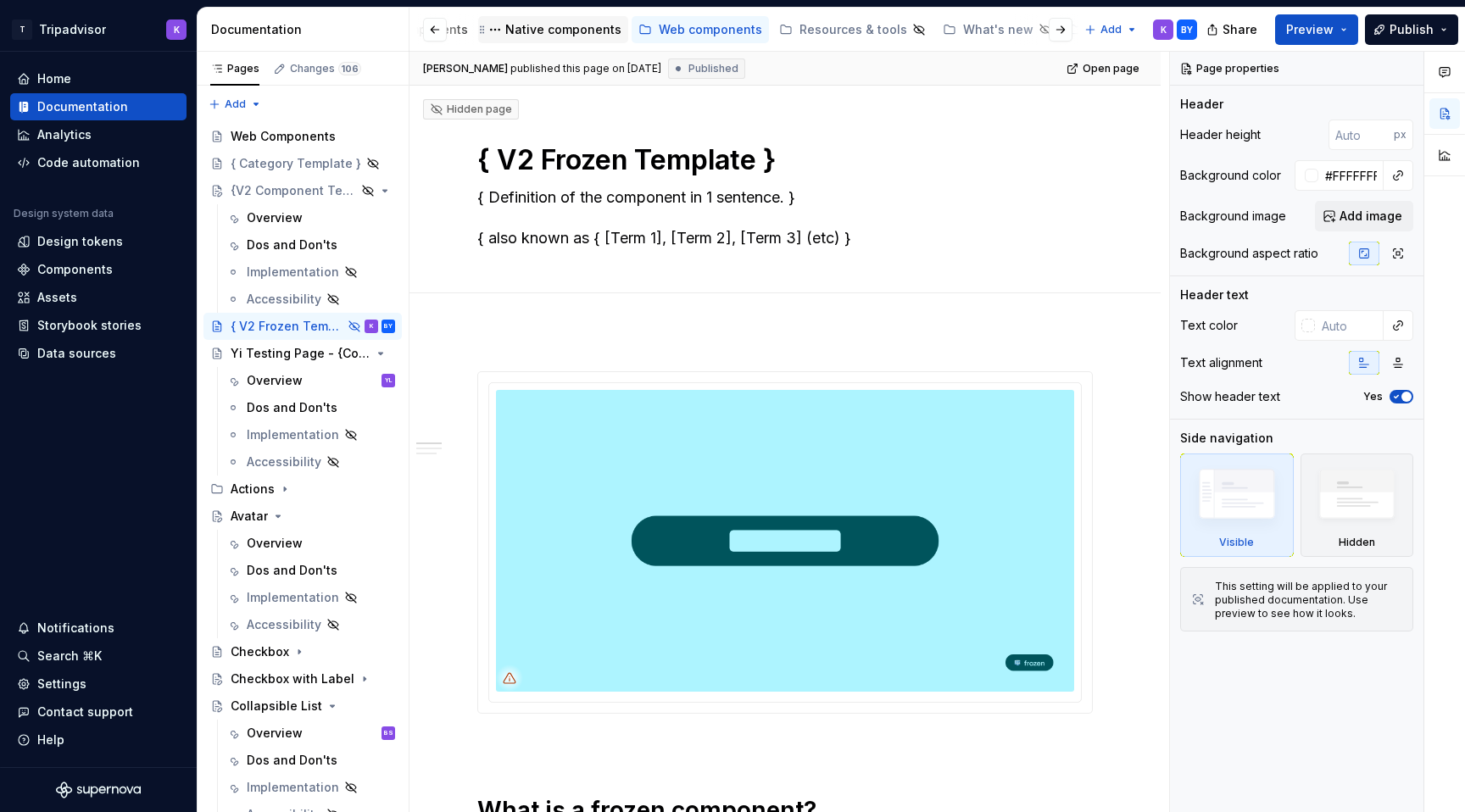
click at [539, 26] on div "Native components" at bounding box center [563, 30] width 116 height 17
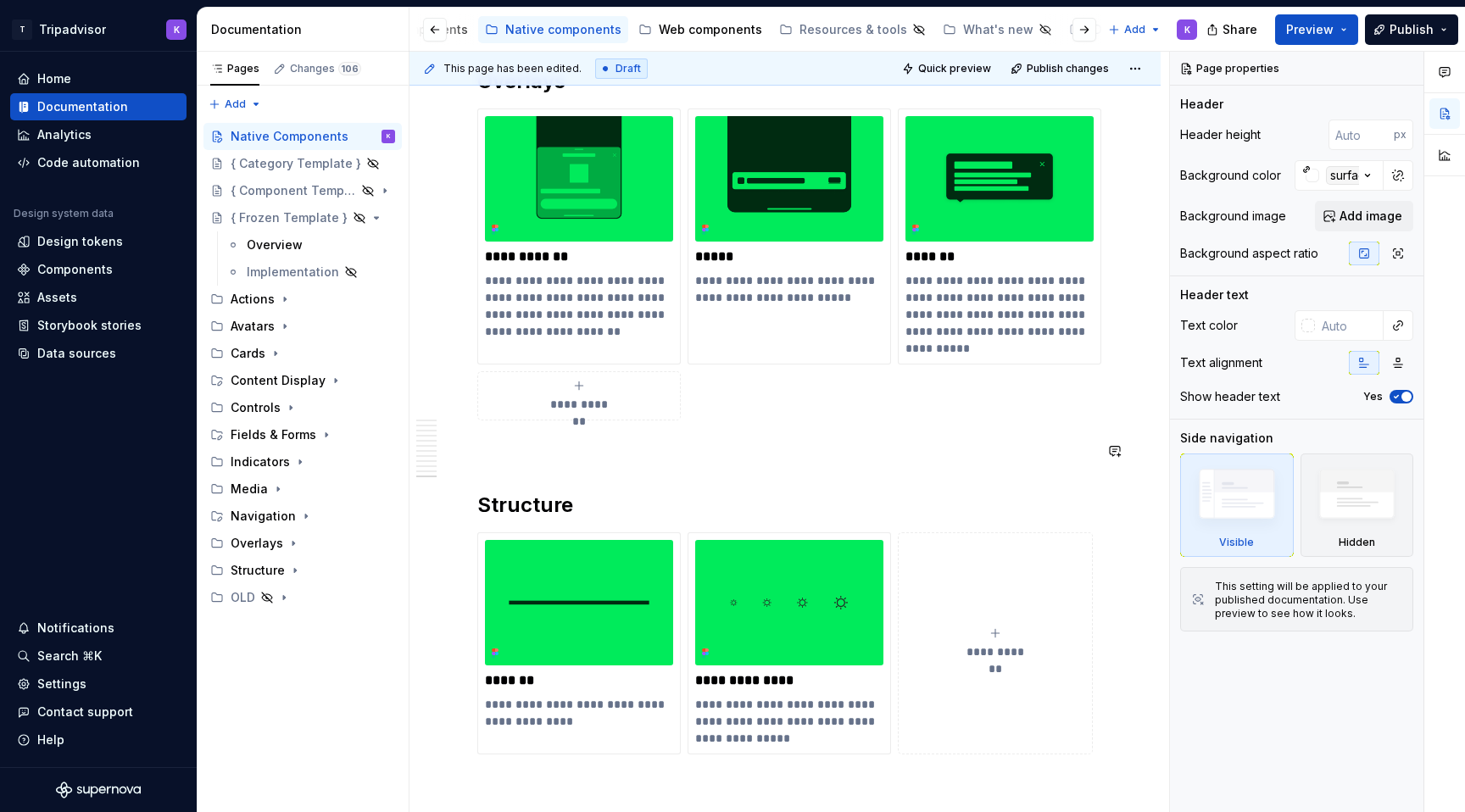
scroll to position [4453, 0]
click at [329, 381] on icon "Page tree" at bounding box center [335, 380] width 14 height 14
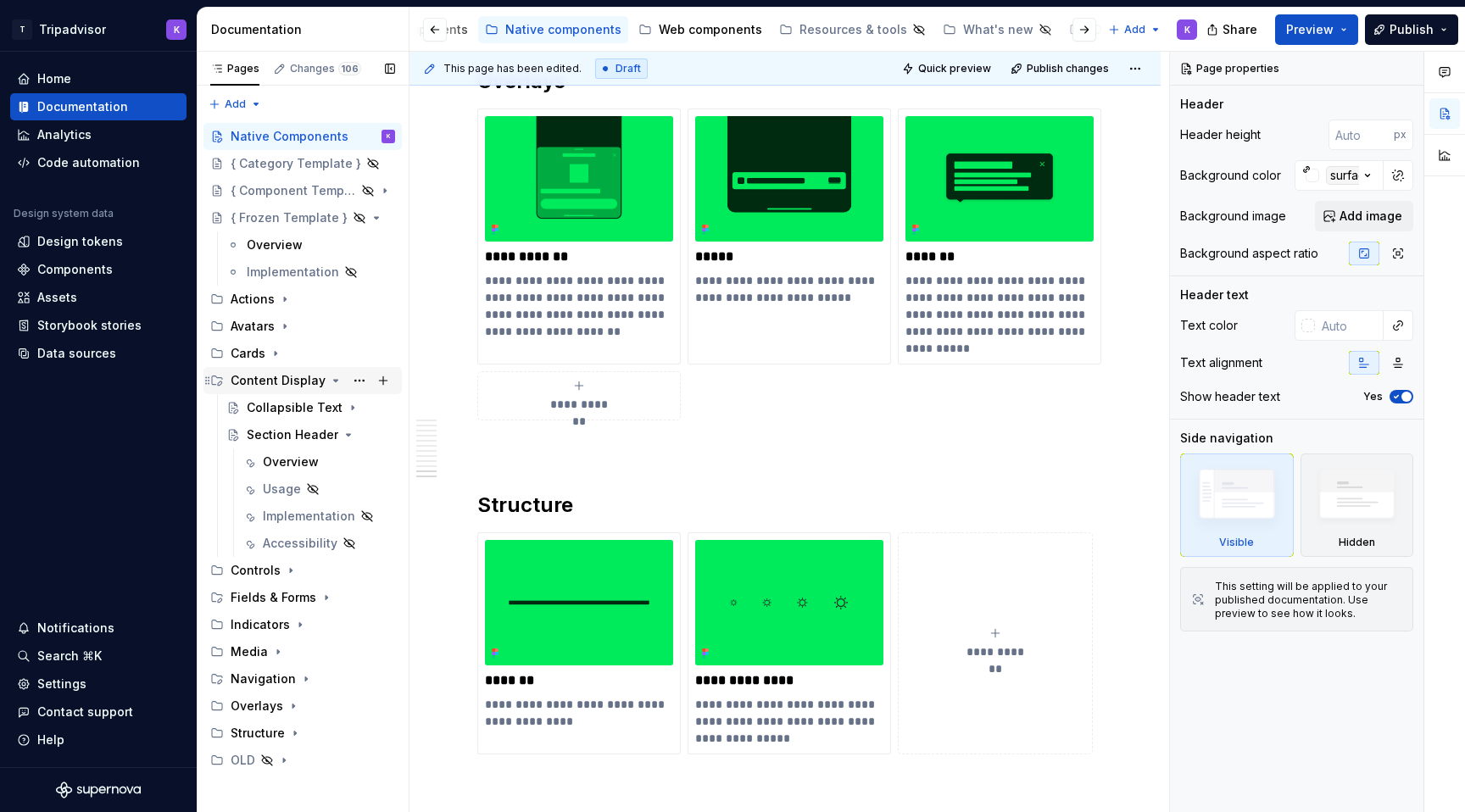
click at [267, 375] on div "Content Display" at bounding box center [278, 380] width 95 height 17
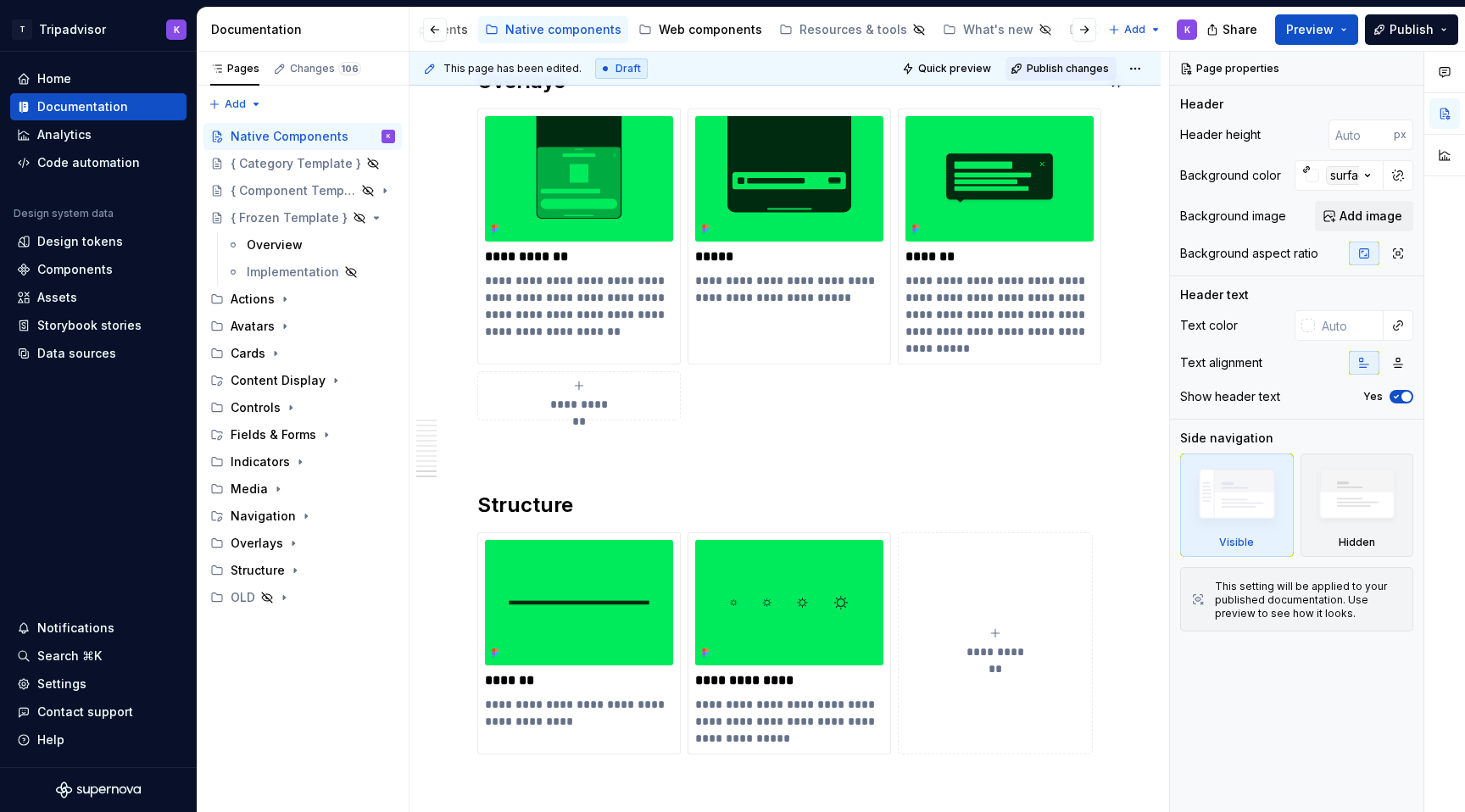
click at [1039, 68] on span "Publish changes" at bounding box center [1068, 69] width 83 height 14
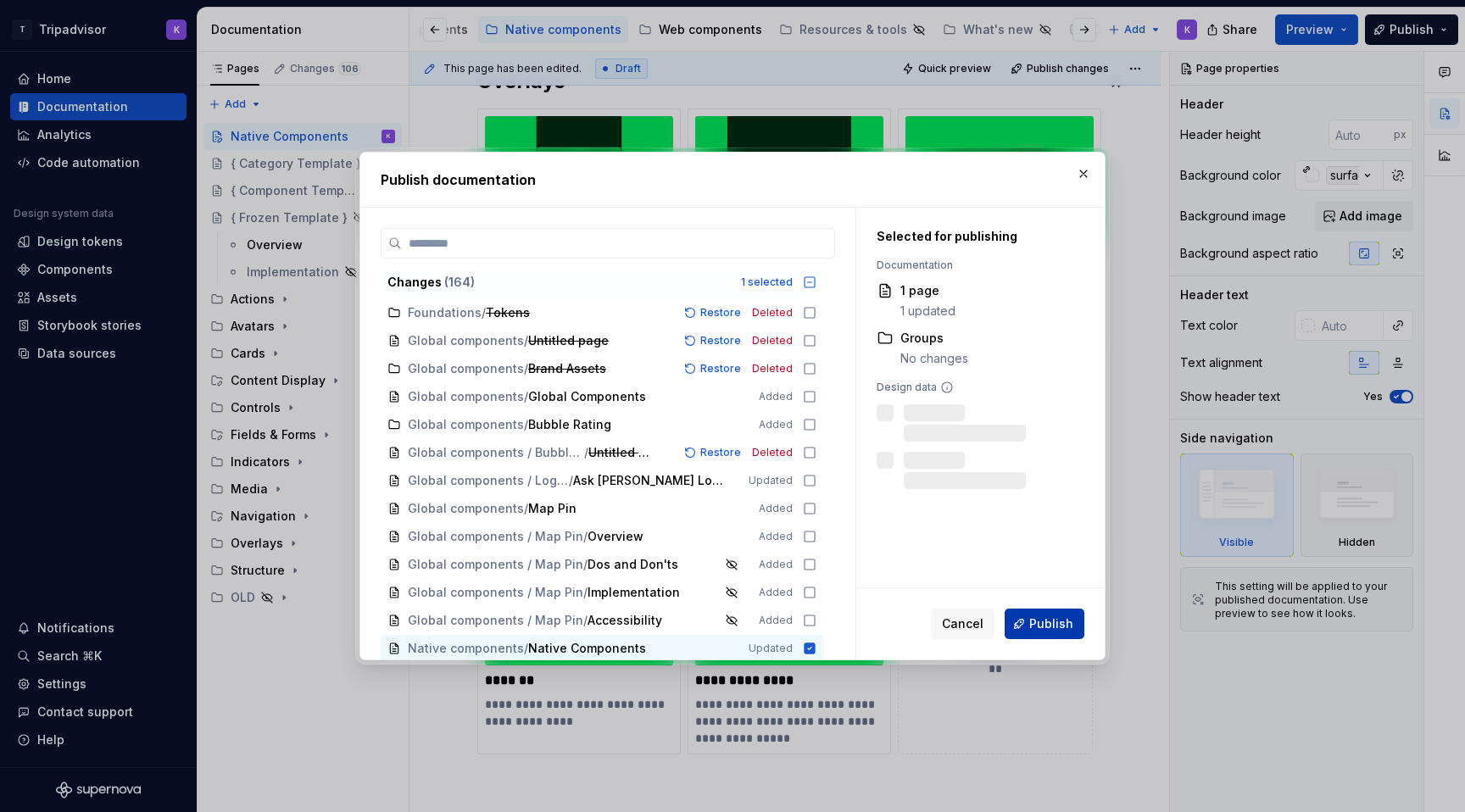
click at [1040, 629] on span "Publish" at bounding box center [1050, 624] width 44 height 17
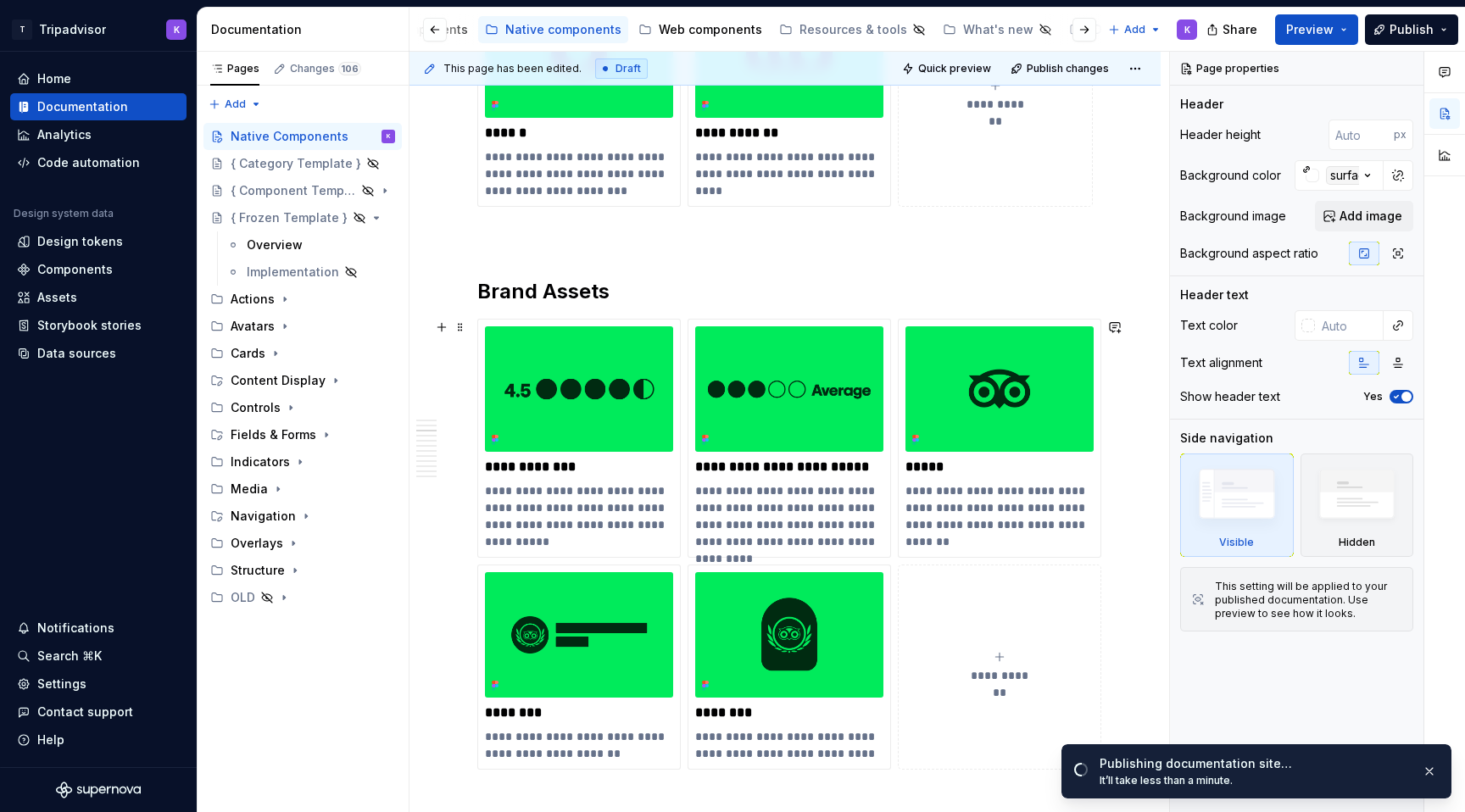
scroll to position [973, 0]
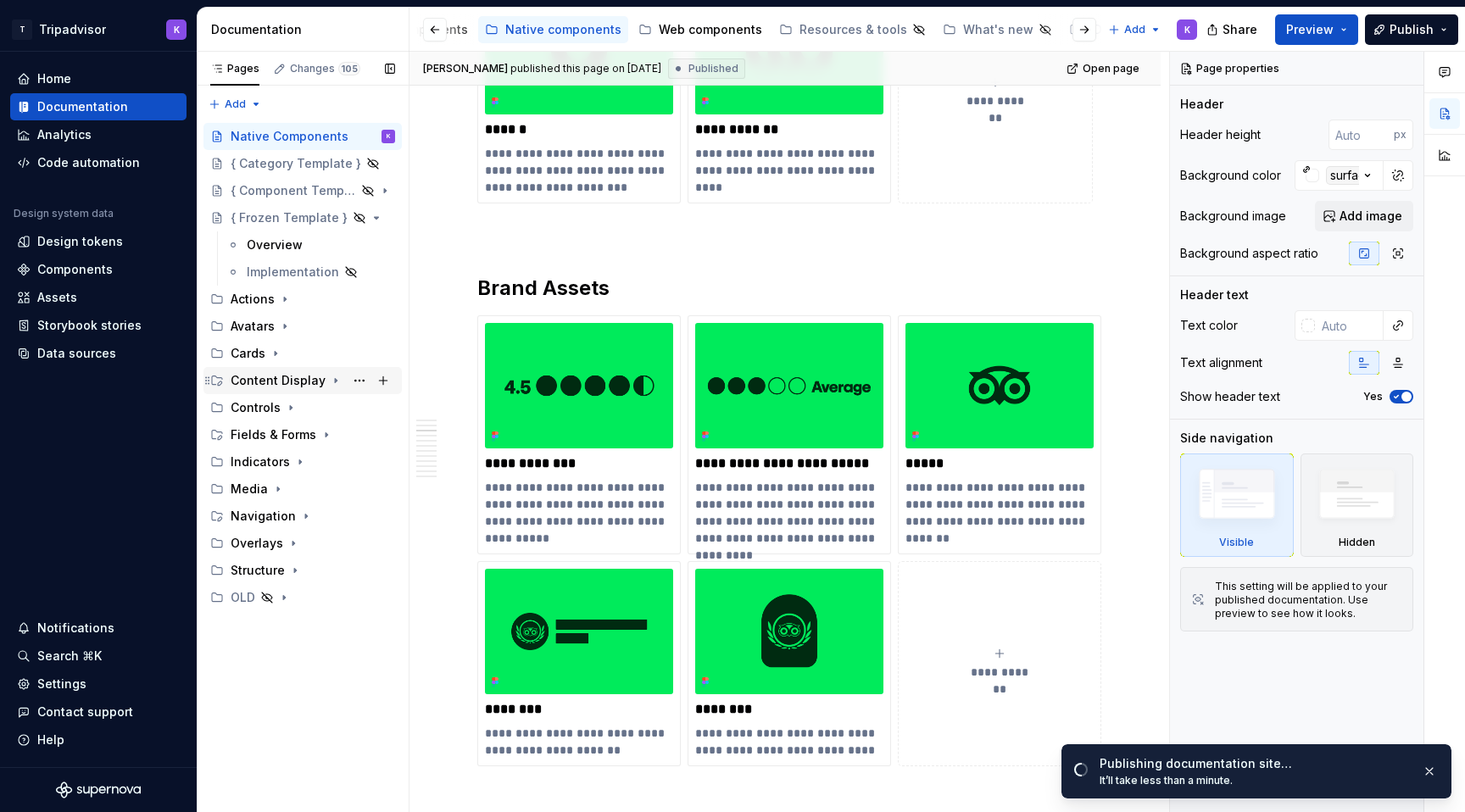
click at [302, 381] on div "Content Display" at bounding box center [278, 380] width 95 height 17
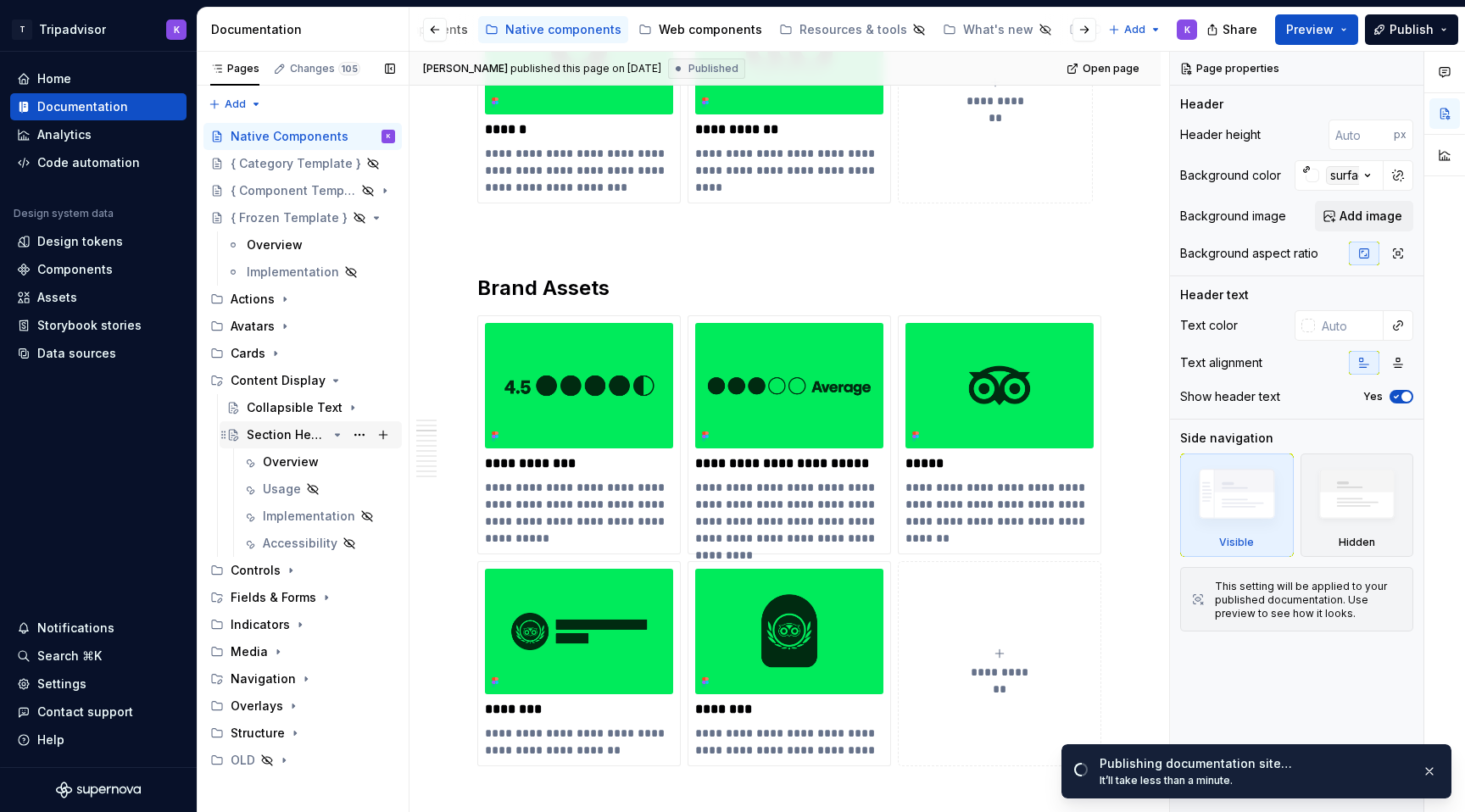
click at [325, 432] on div "Section Header" at bounding box center [287, 434] width 81 height 17
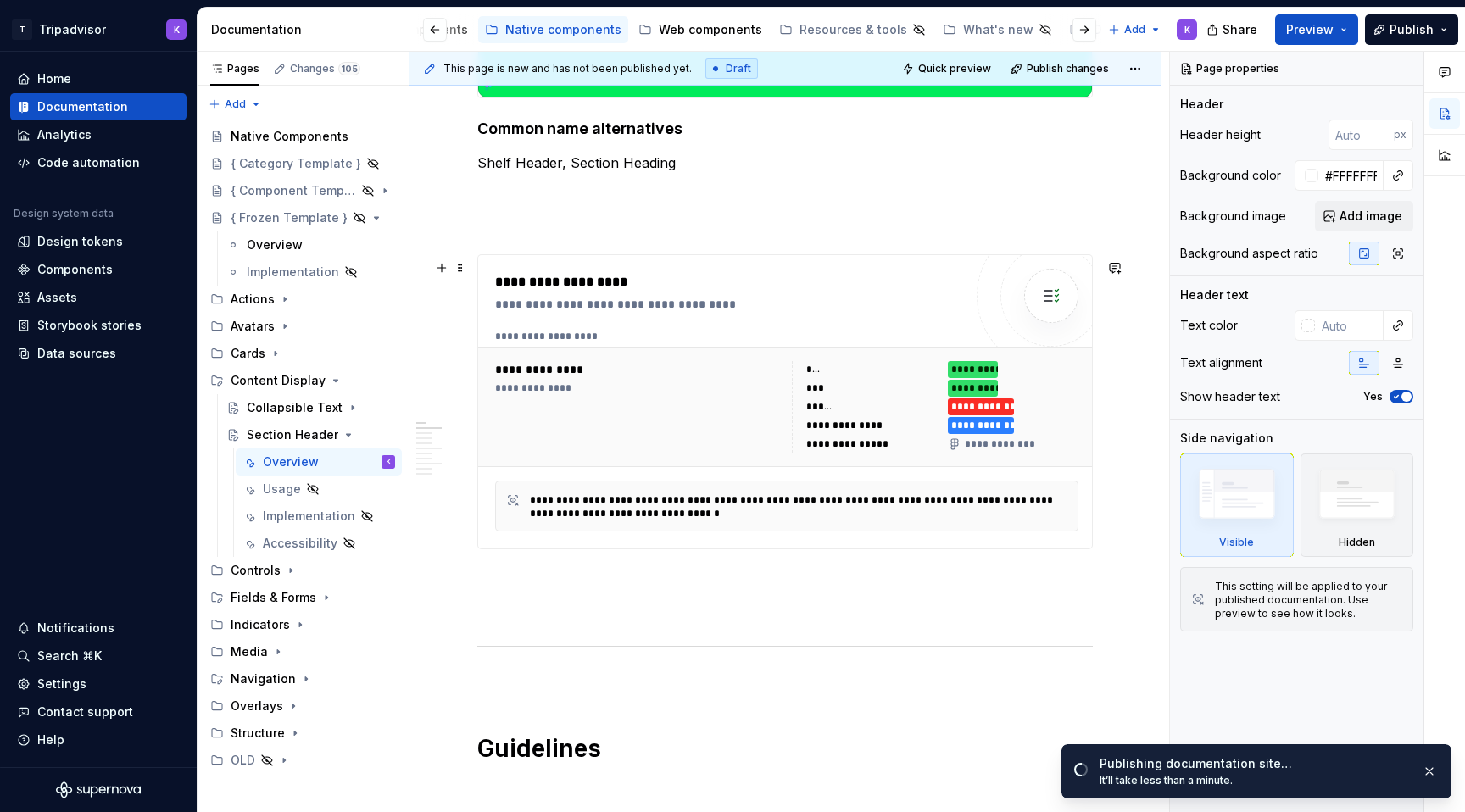
scroll to position [578, 0]
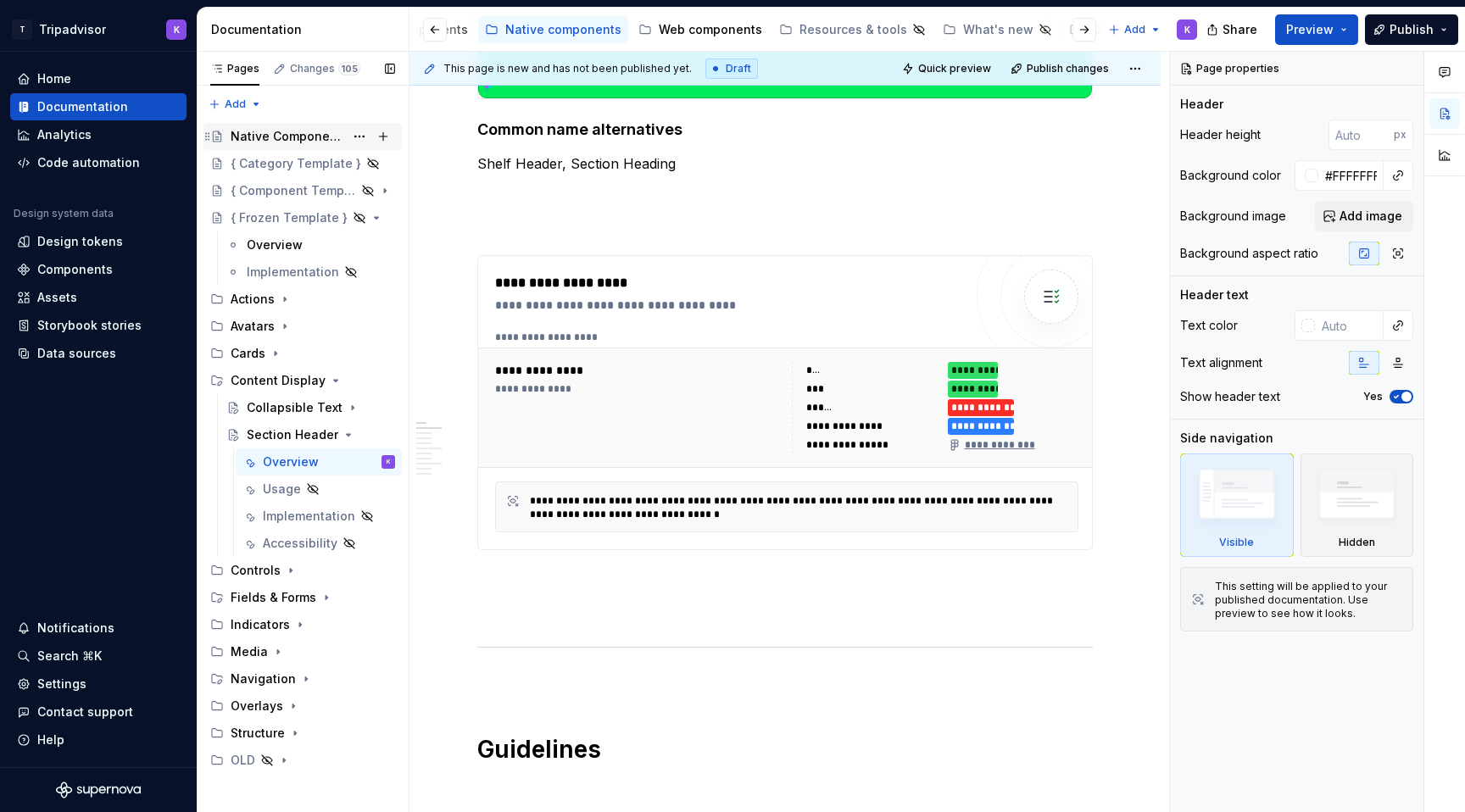
click at [269, 141] on div "Native Components" at bounding box center [287, 136] width 113 height 17
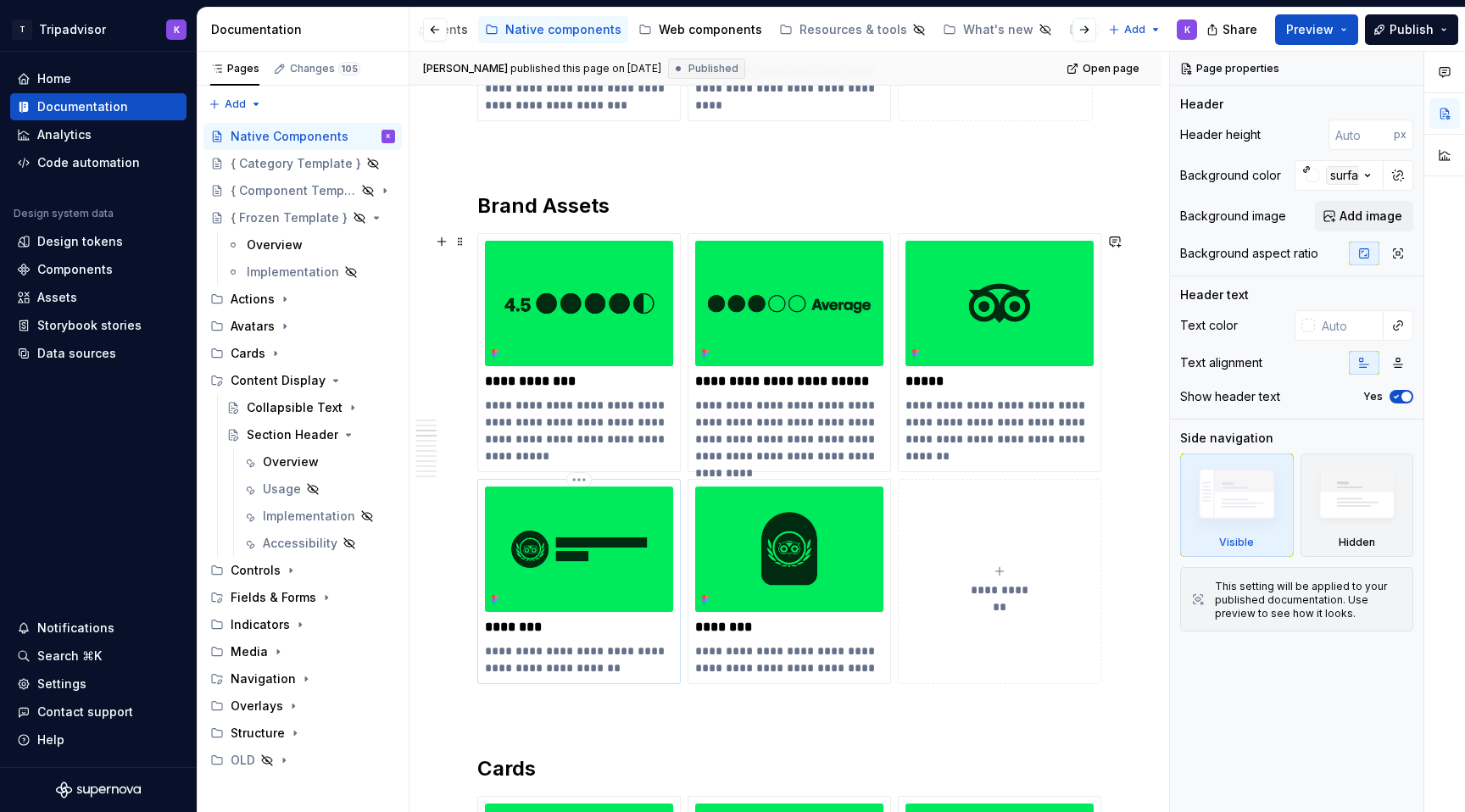
scroll to position [1087, 0]
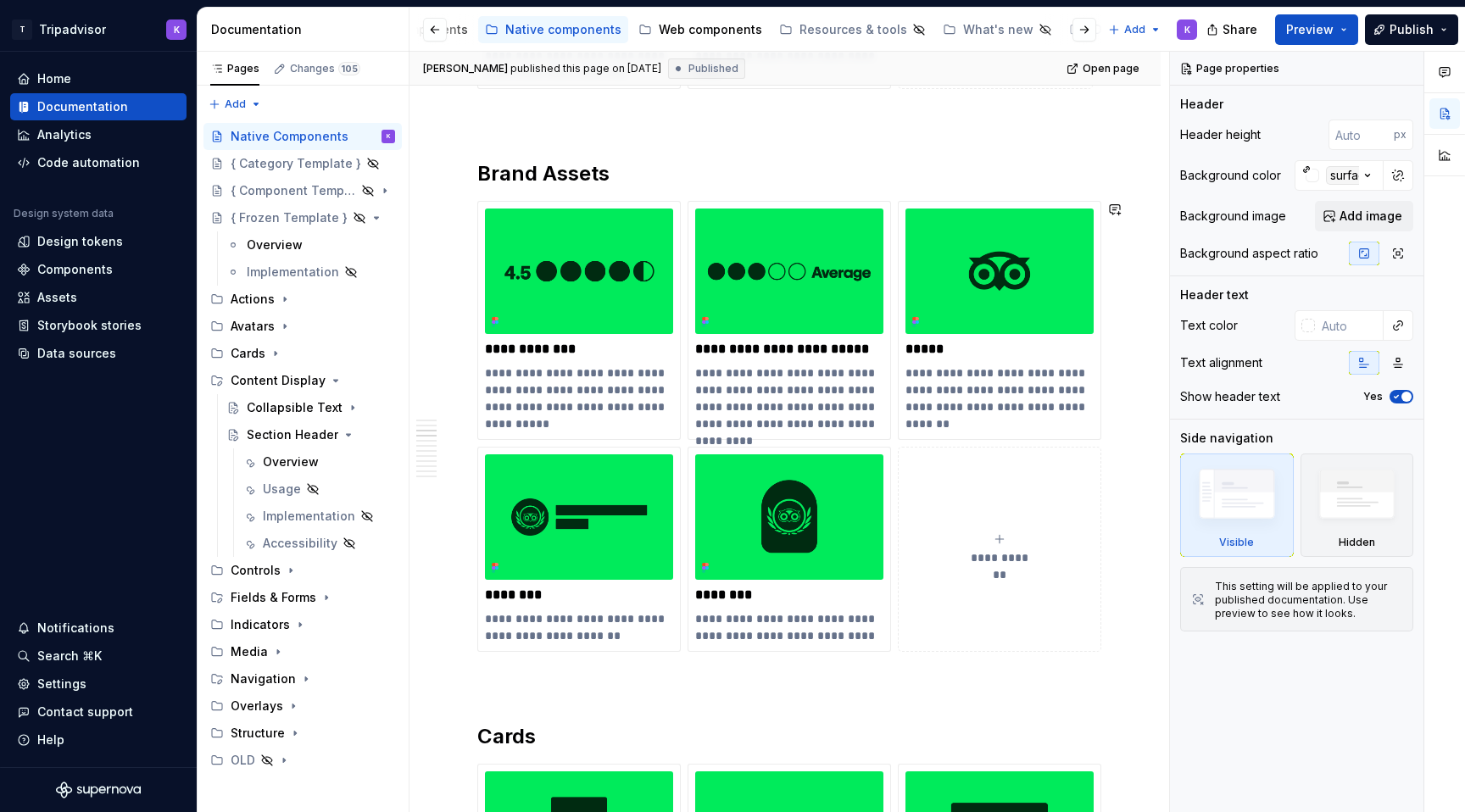
type textarea "*"
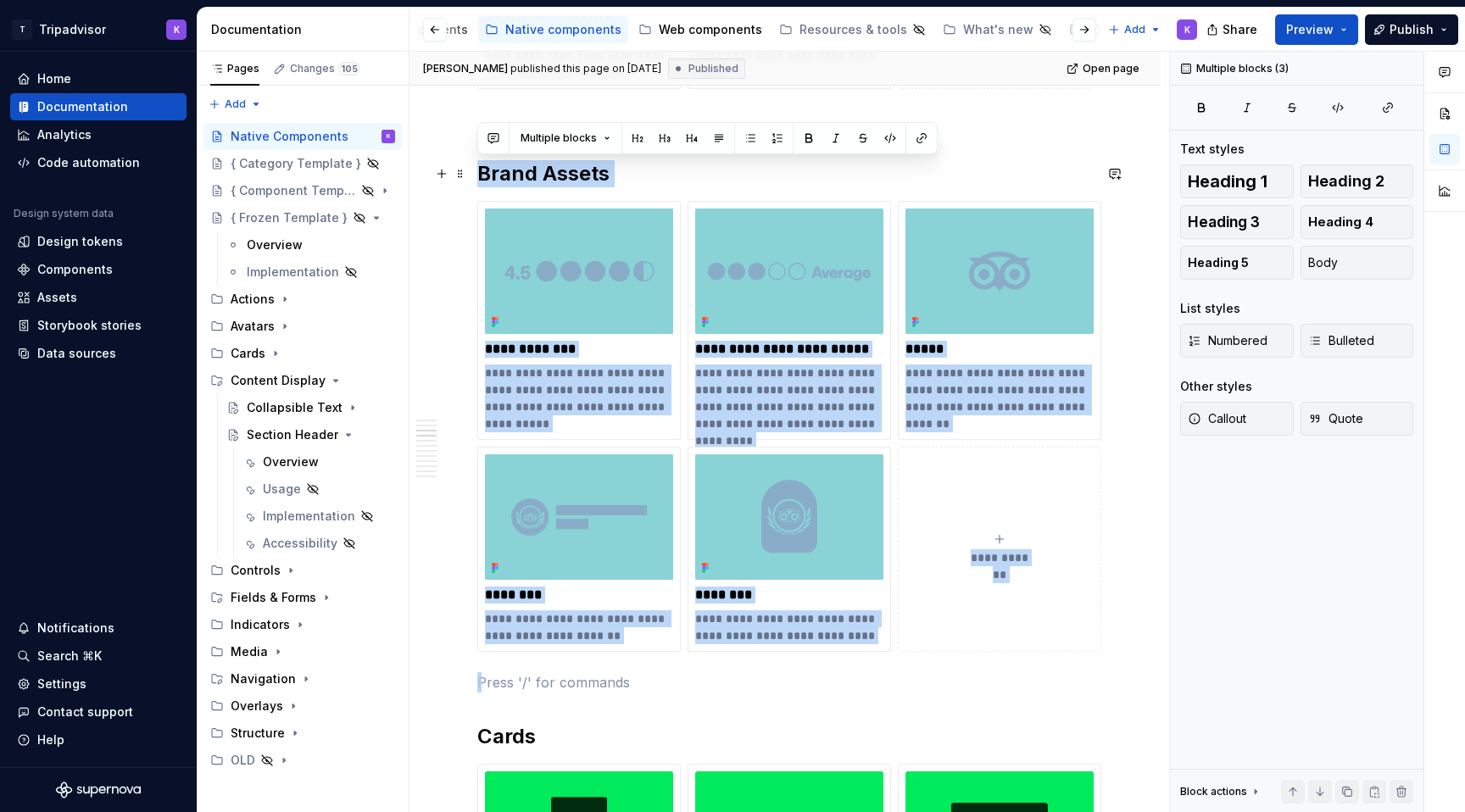
drag, startPoint x: 488, startPoint y: 667, endPoint x: 472, endPoint y: 174, distance: 493.3
click at [460, 175] on span at bounding box center [460, 174] width 14 height 24
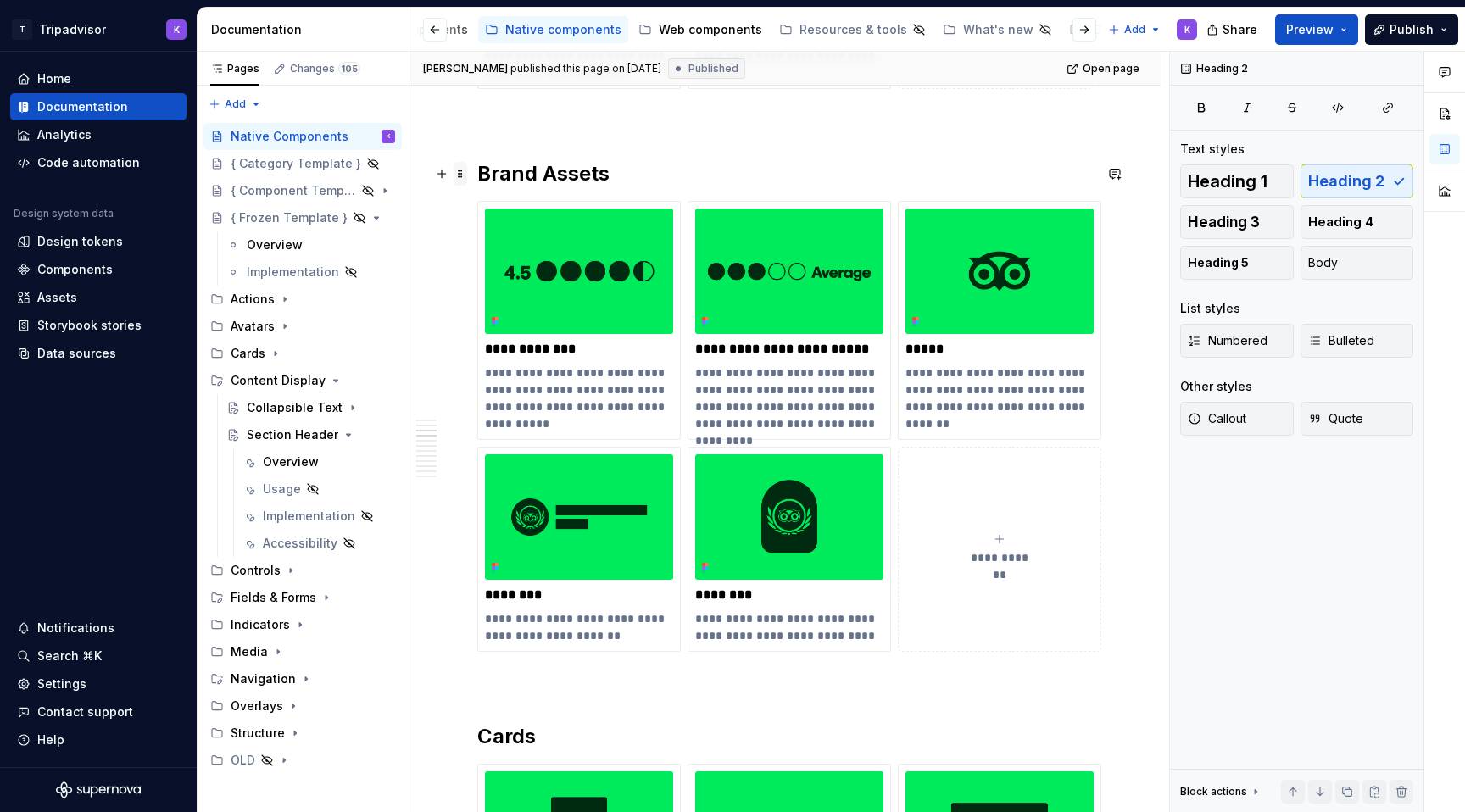
click at [461, 174] on span at bounding box center [460, 174] width 14 height 24
click at [538, 122] on p at bounding box center [784, 120] width 616 height 20
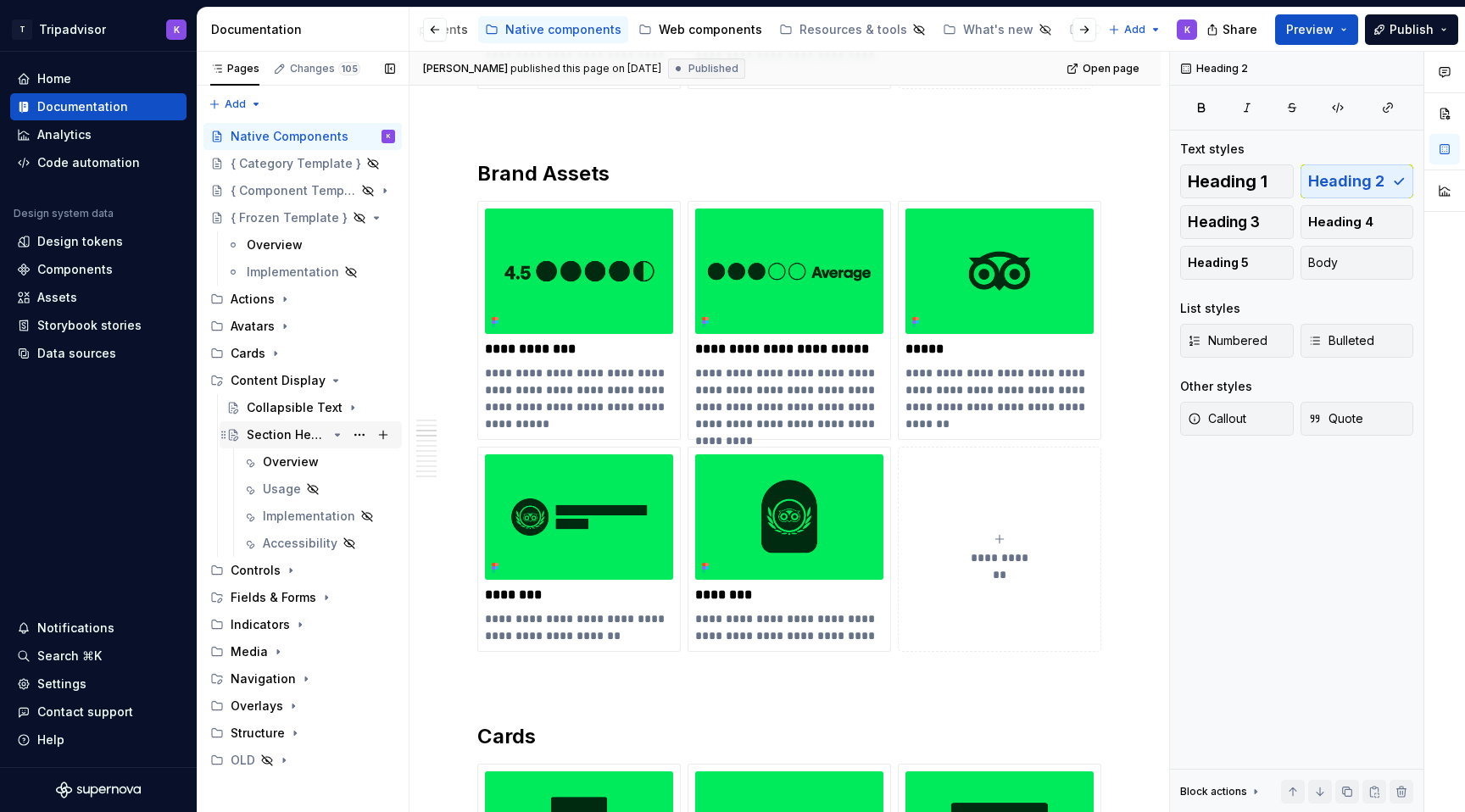
click at [298, 434] on div "Section Header" at bounding box center [287, 434] width 81 height 17
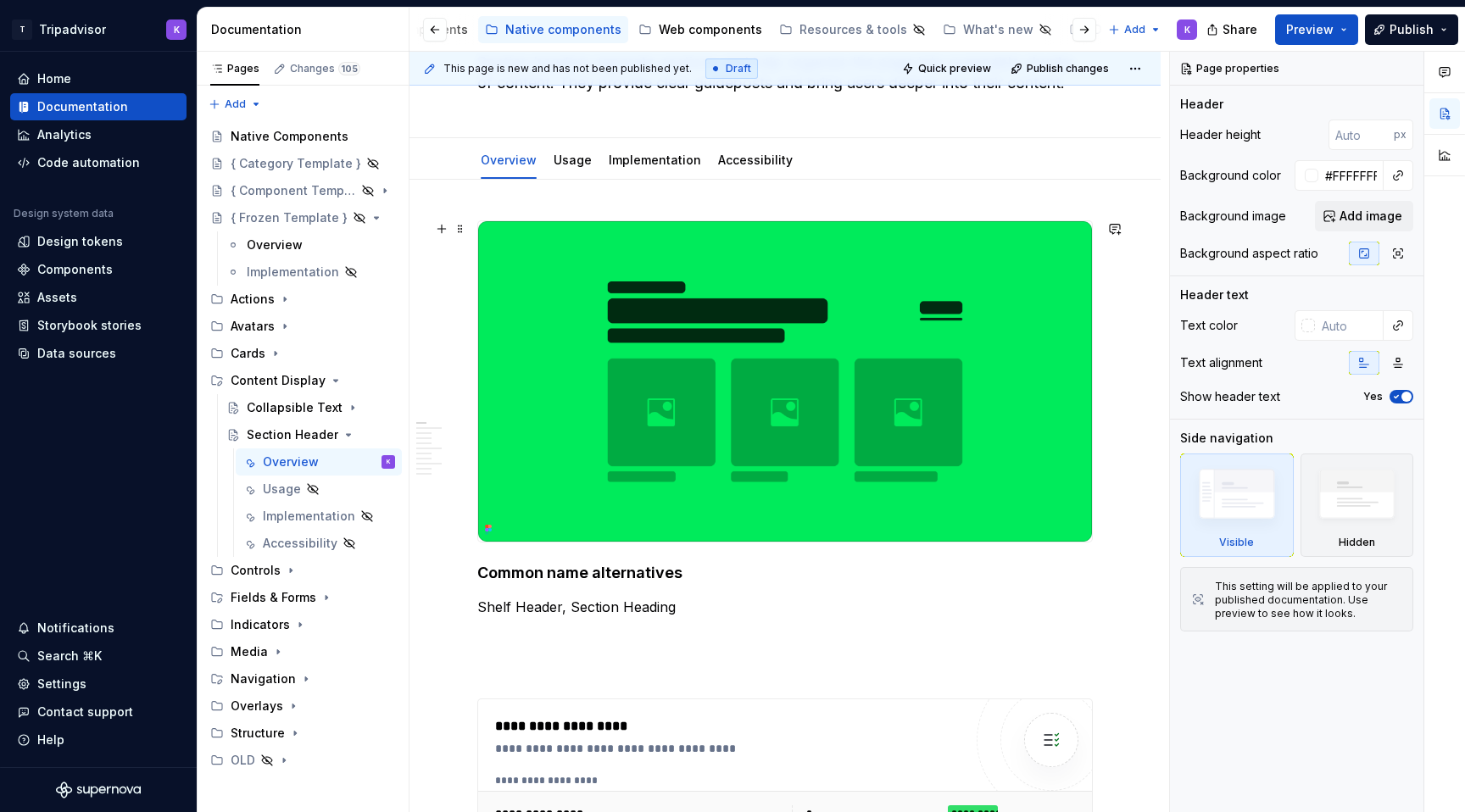
scroll to position [135, 0]
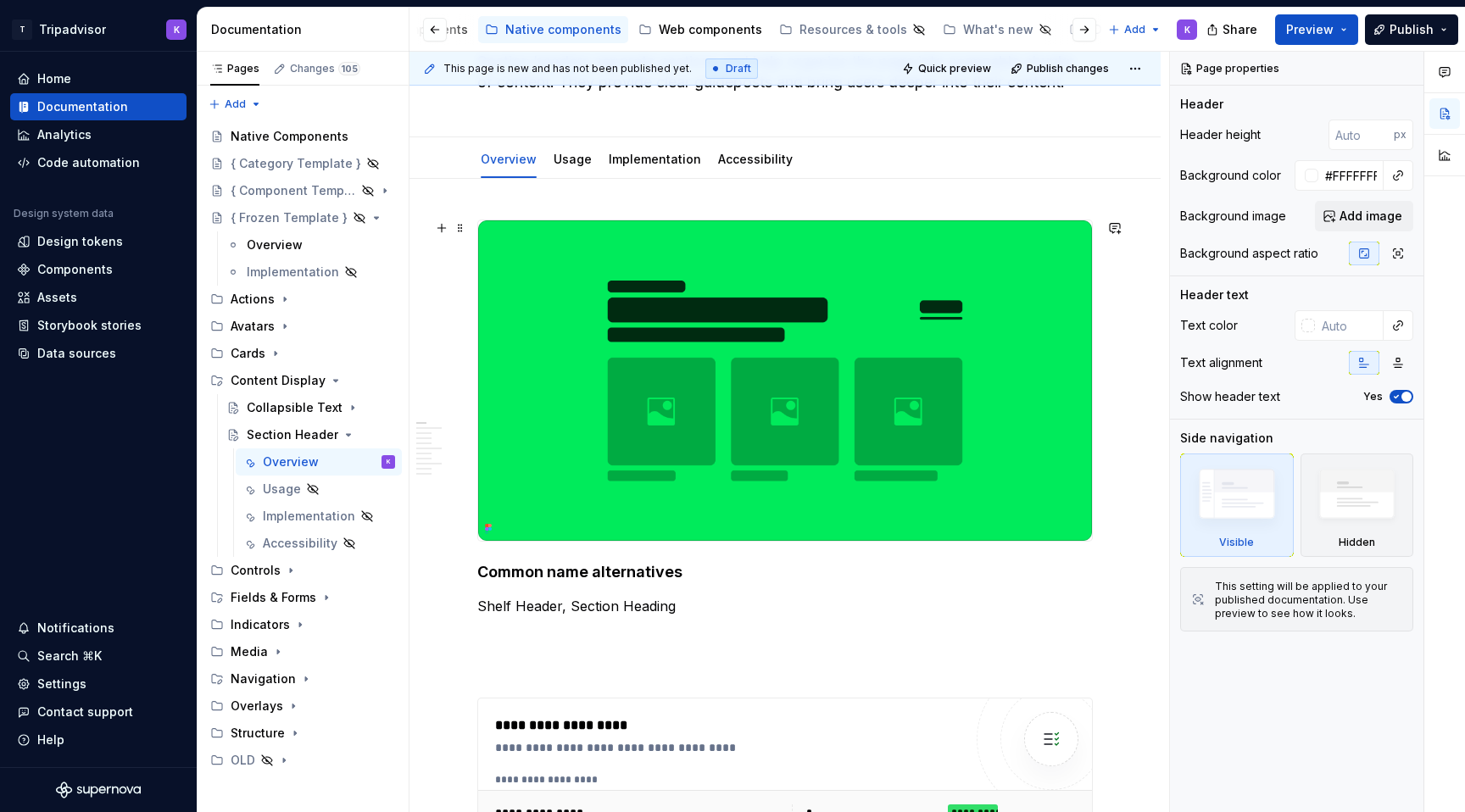
click at [784, 453] on img at bounding box center [784, 380] width 614 height 320
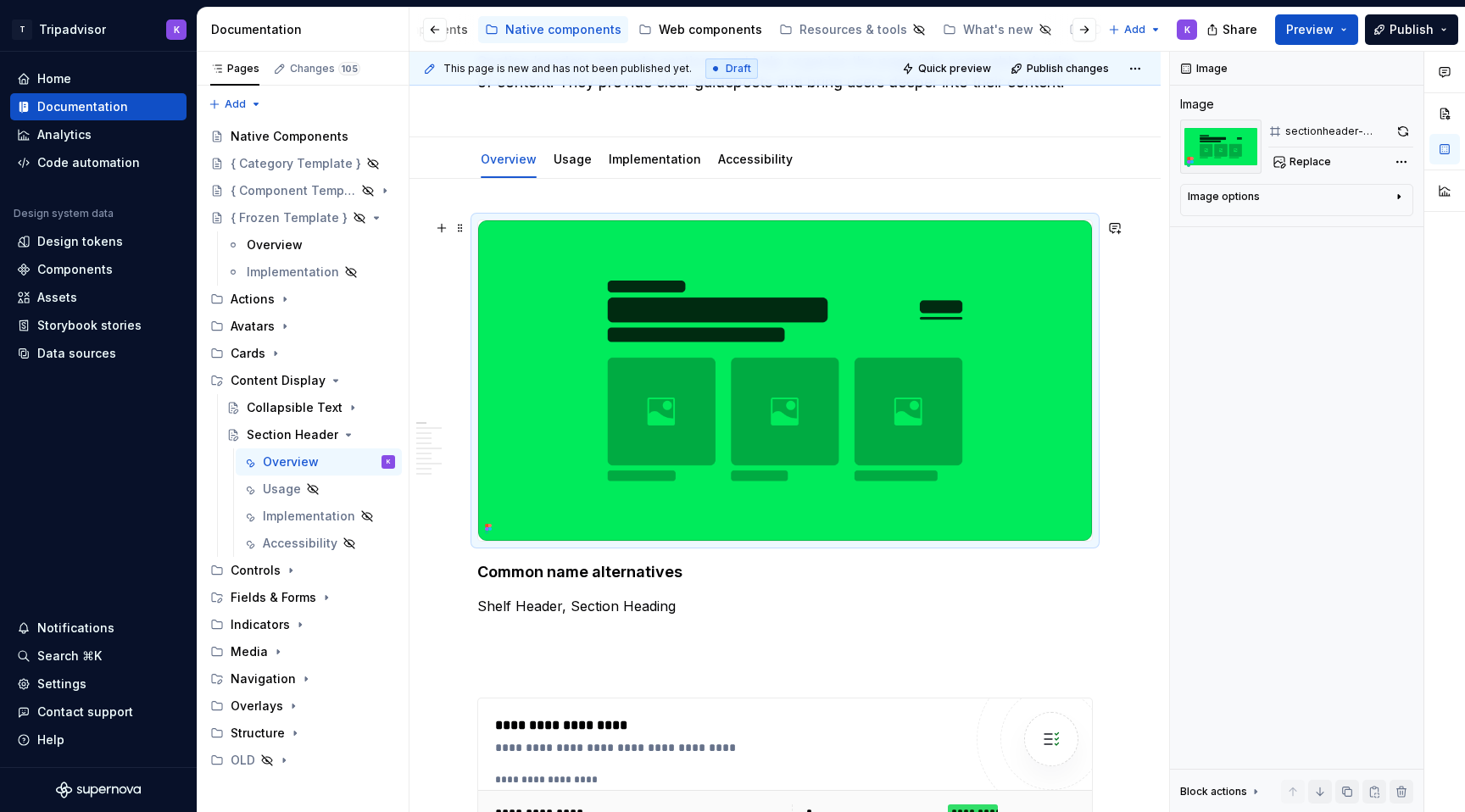
click at [1005, 375] on img at bounding box center [784, 380] width 614 height 320
click at [1396, 132] on button "button" at bounding box center [1403, 132] width 20 height 24
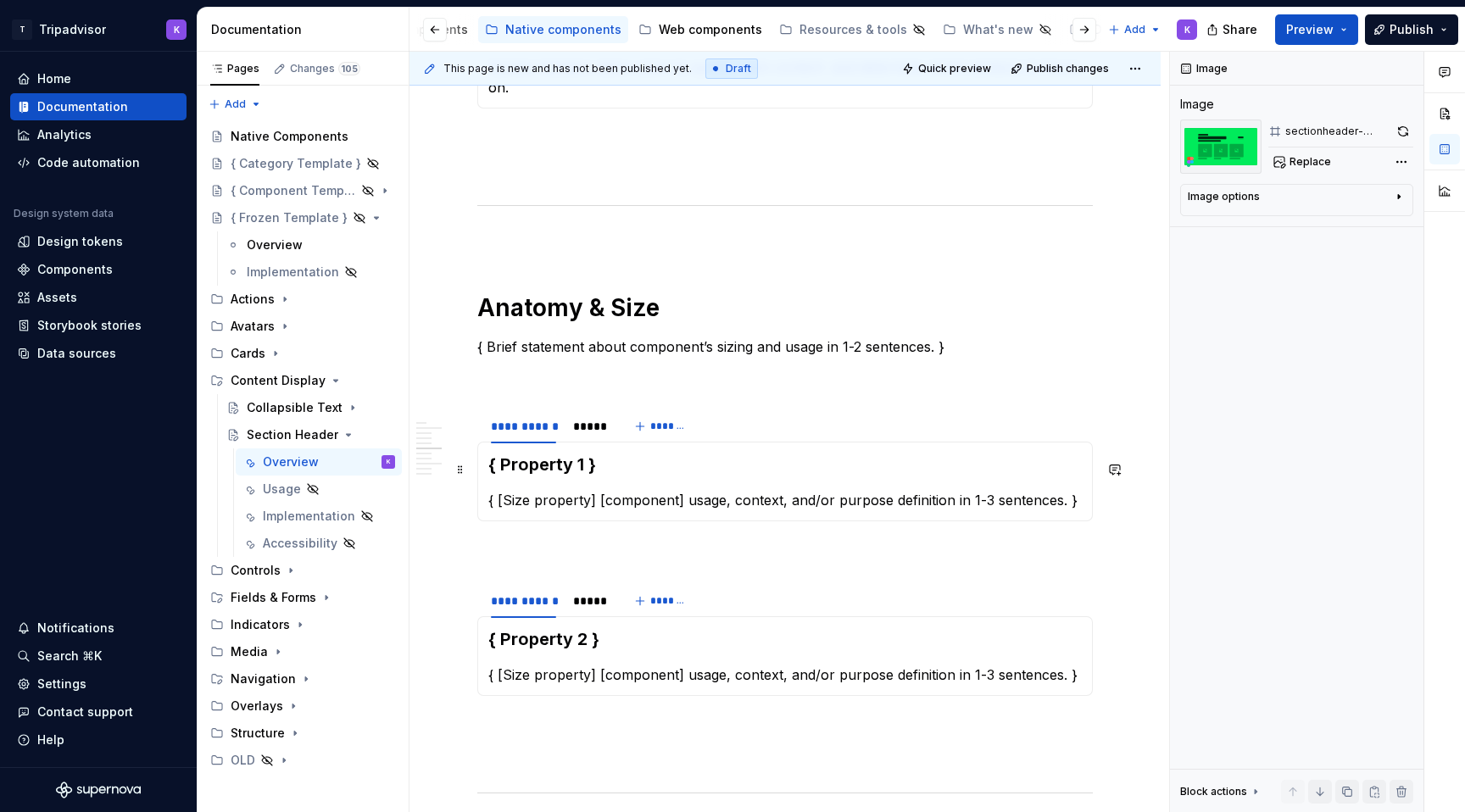
scroll to position [1427, 0]
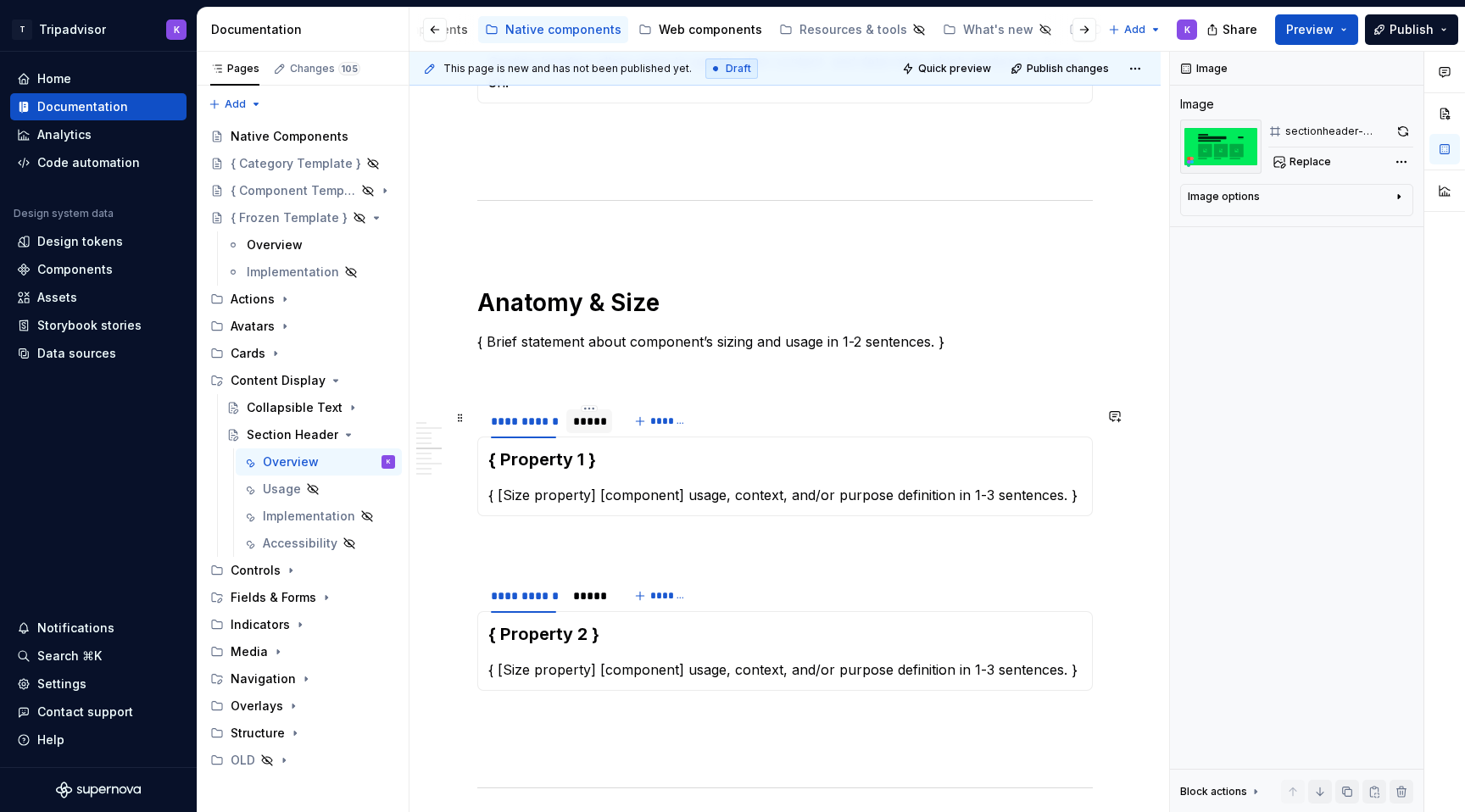
click at [584, 424] on div "*****" at bounding box center [589, 421] width 32 height 17
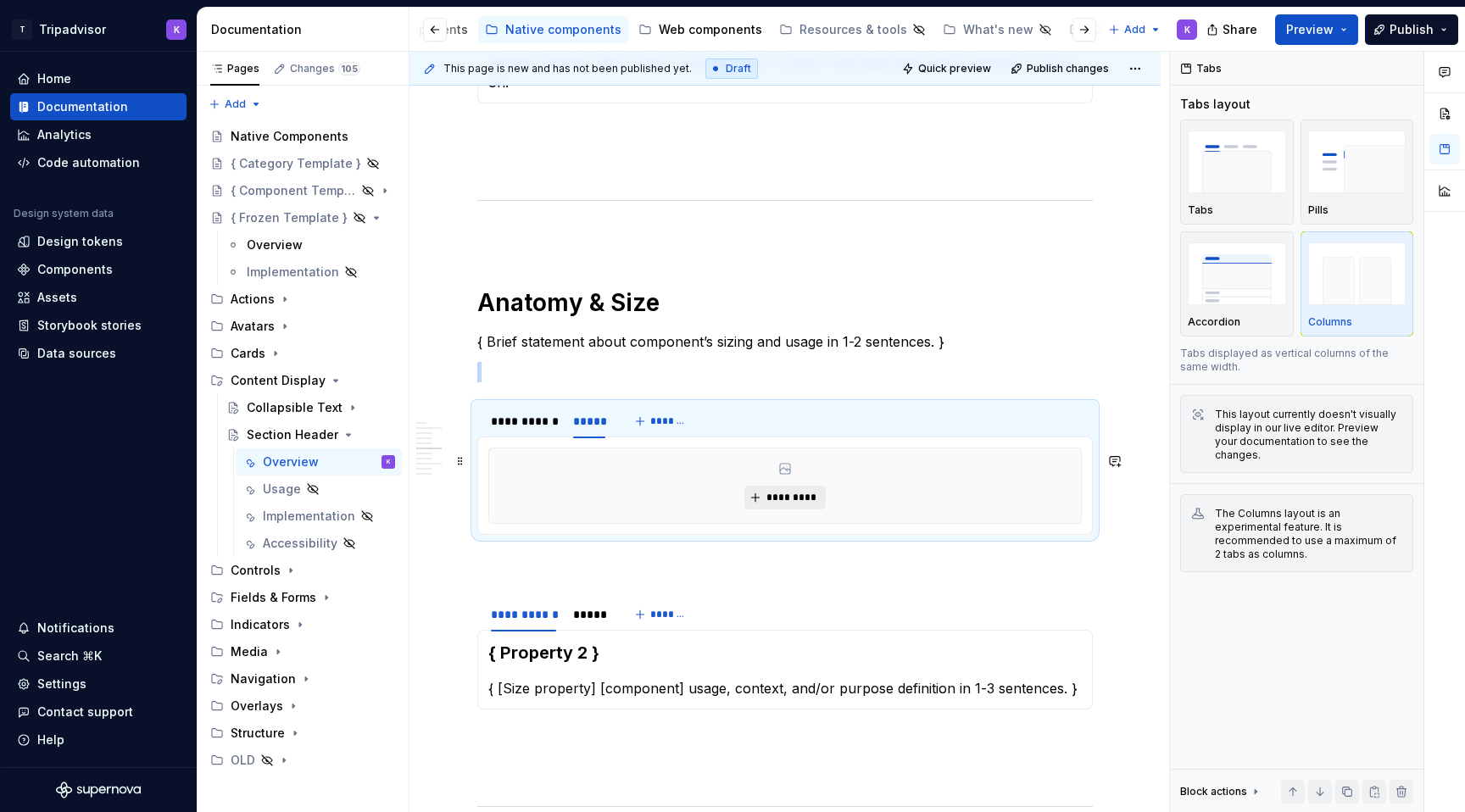
click at [775, 495] on span "*********" at bounding box center [791, 497] width 52 height 14
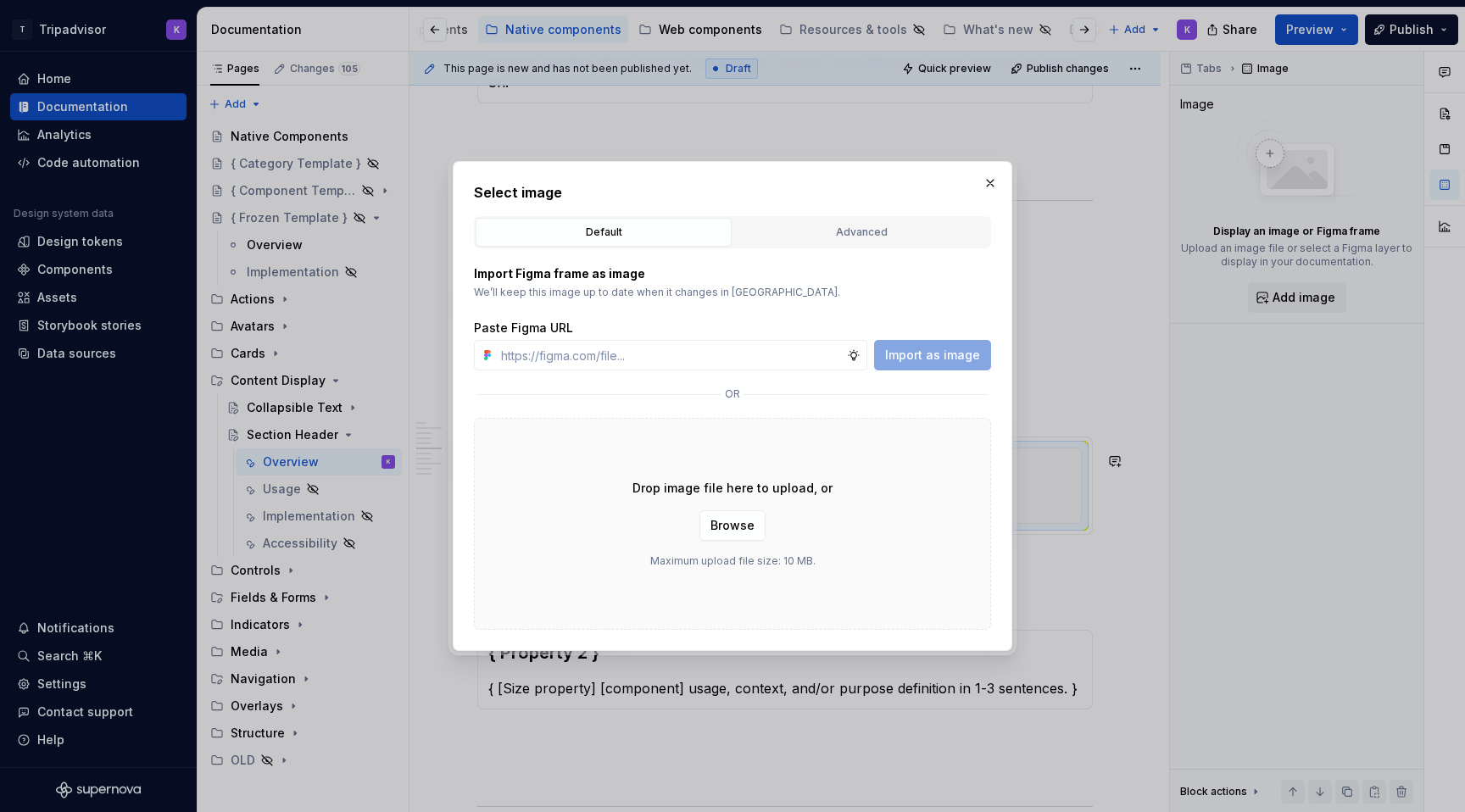
type textarea "*"
type input "https://www.figma.com/design/eWzZGbXTCMsZ0gwC1u1MU0/Altas-Native-Documentation?…"
click at [912, 358] on span "Import as image" at bounding box center [932, 354] width 95 height 17
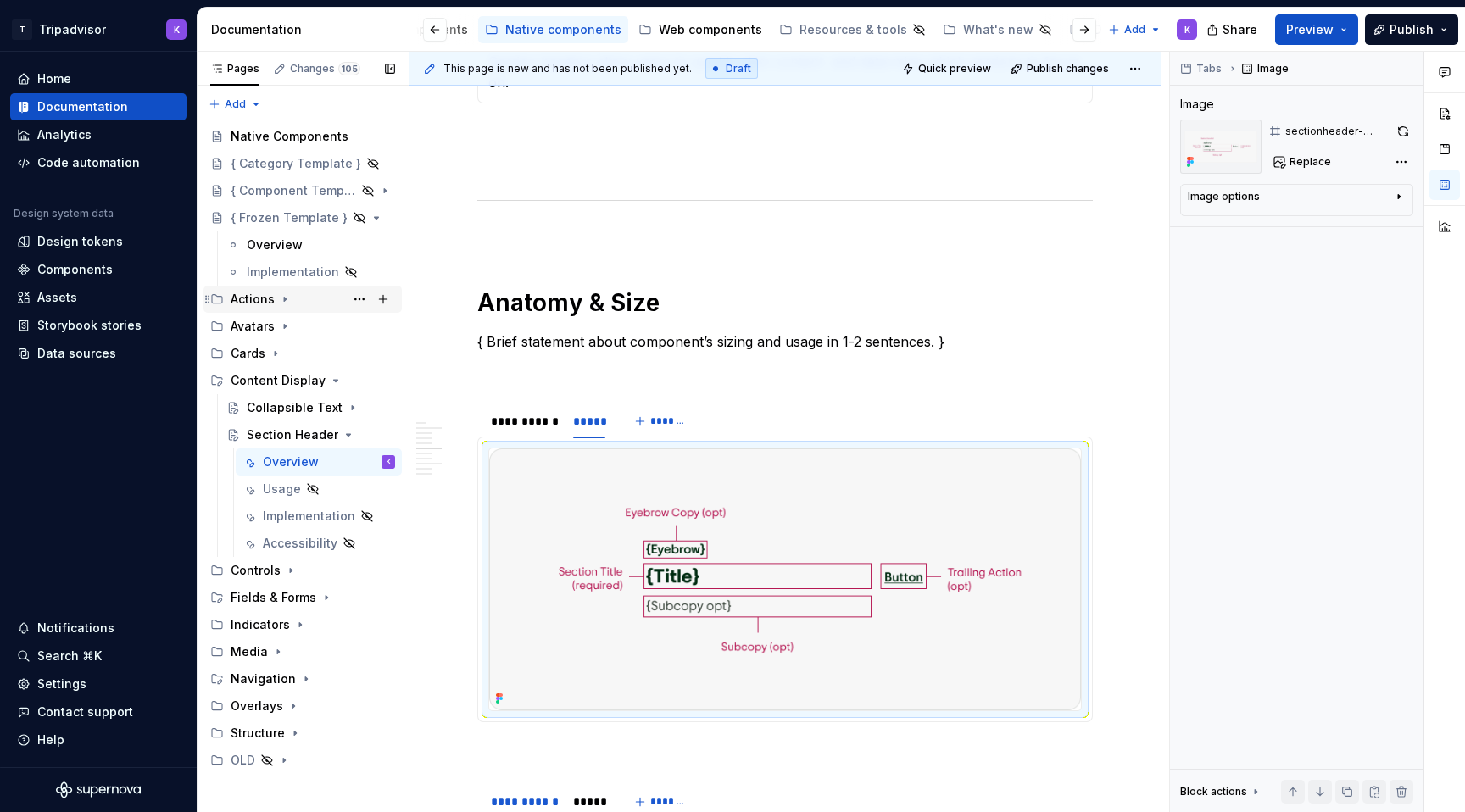
click at [280, 297] on icon "Page tree" at bounding box center [284, 299] width 14 height 14
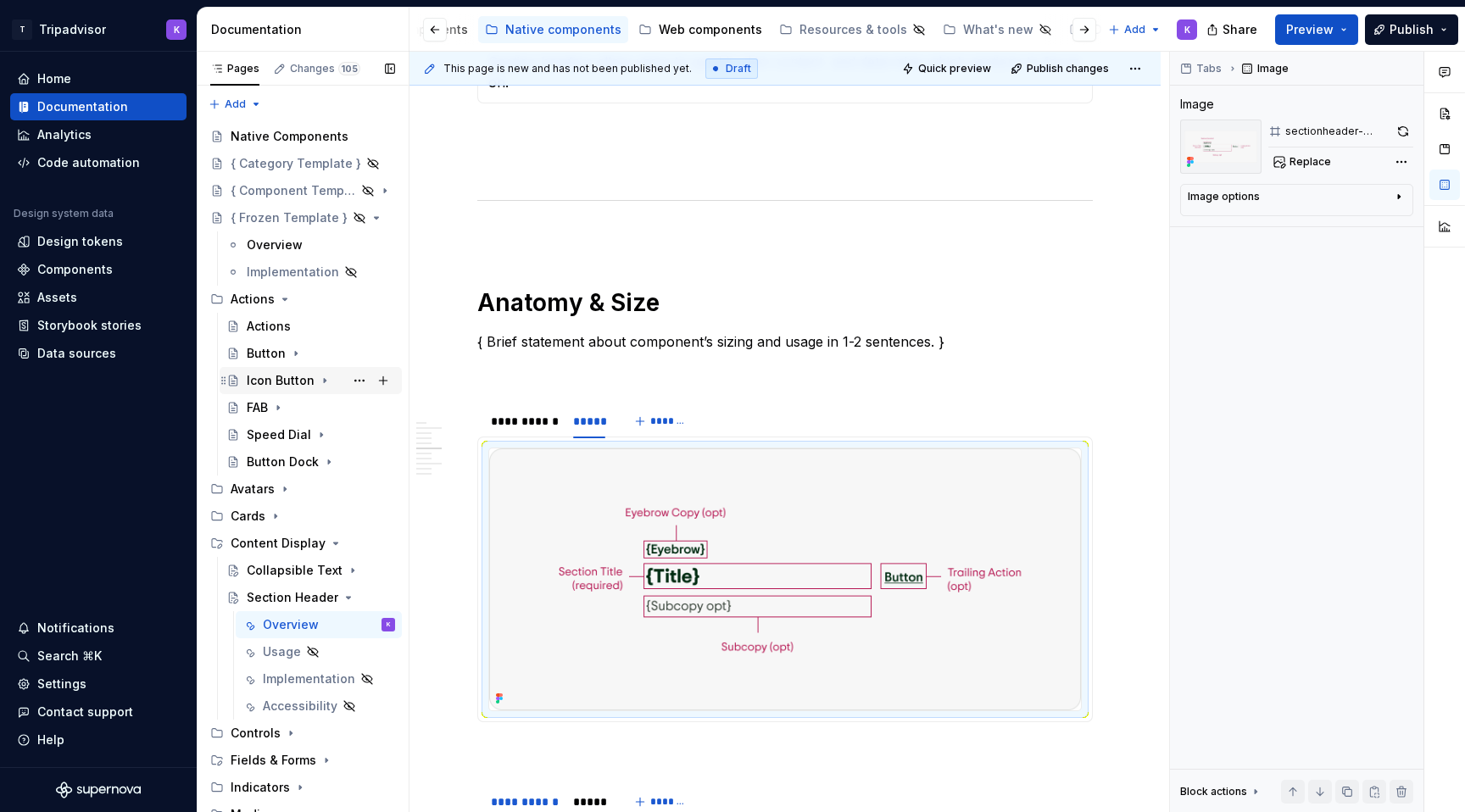
click at [318, 380] on icon "Page tree" at bounding box center [324, 380] width 14 height 14
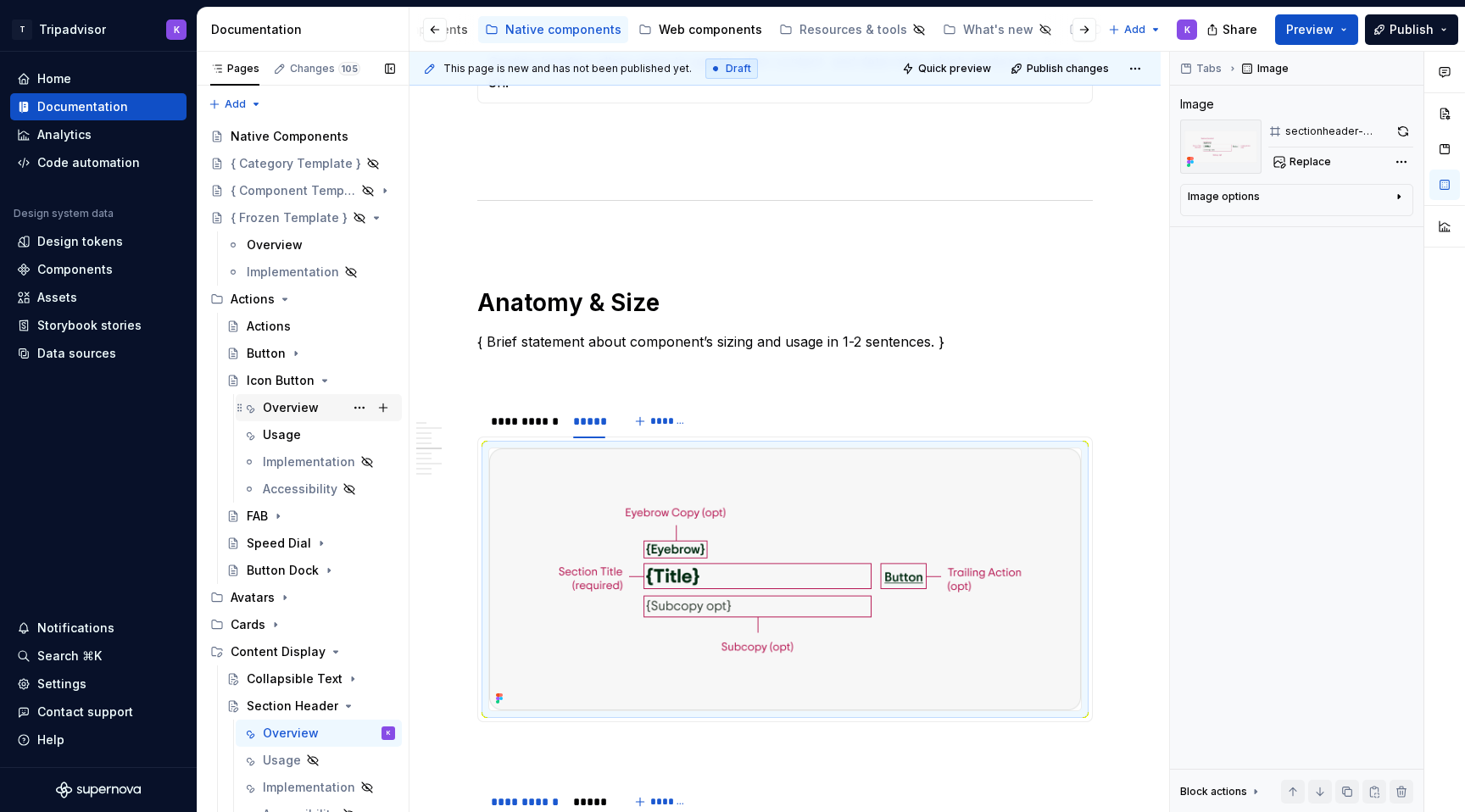
click at [312, 413] on div "Overview" at bounding box center [291, 407] width 56 height 17
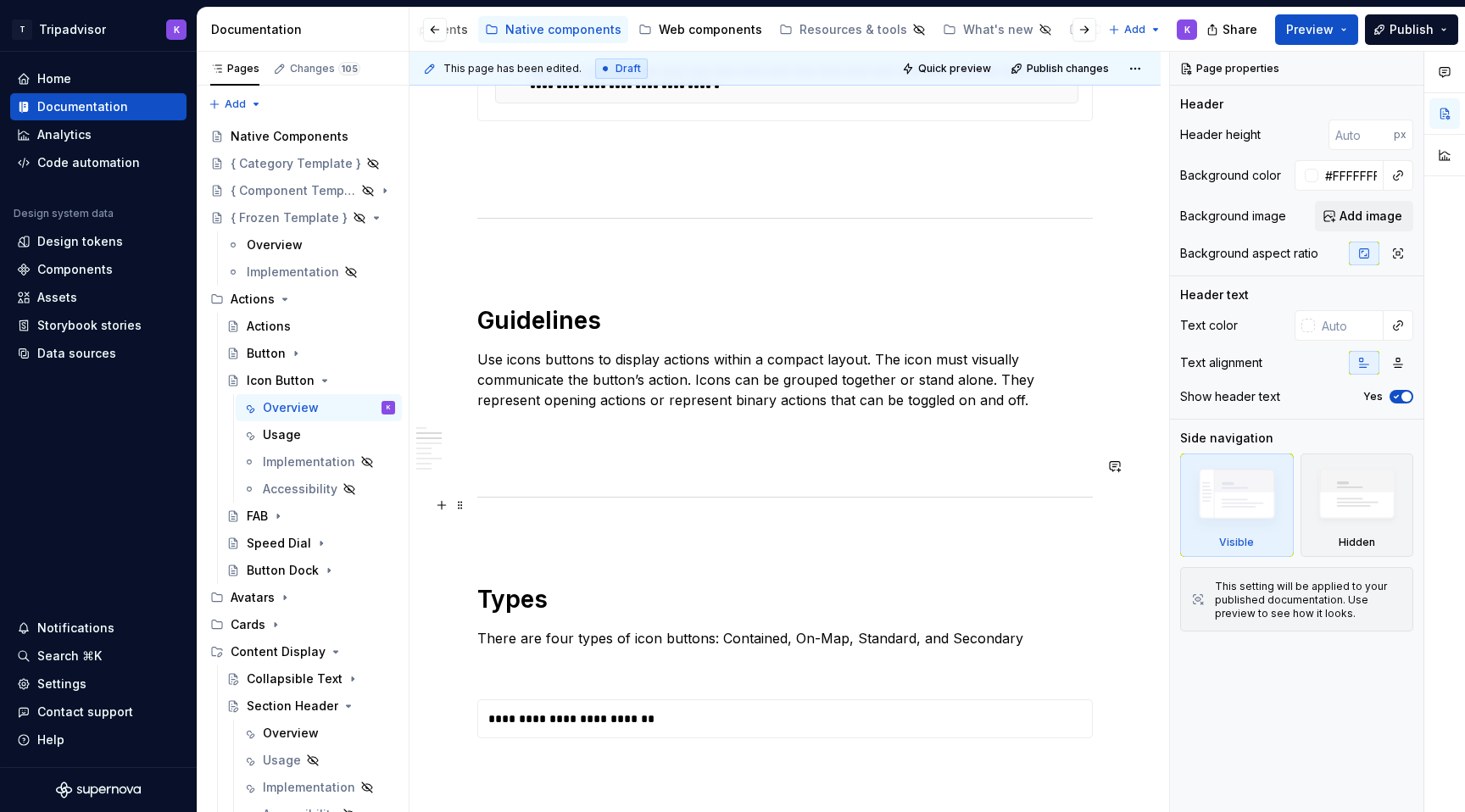
scroll to position [1071, 0]
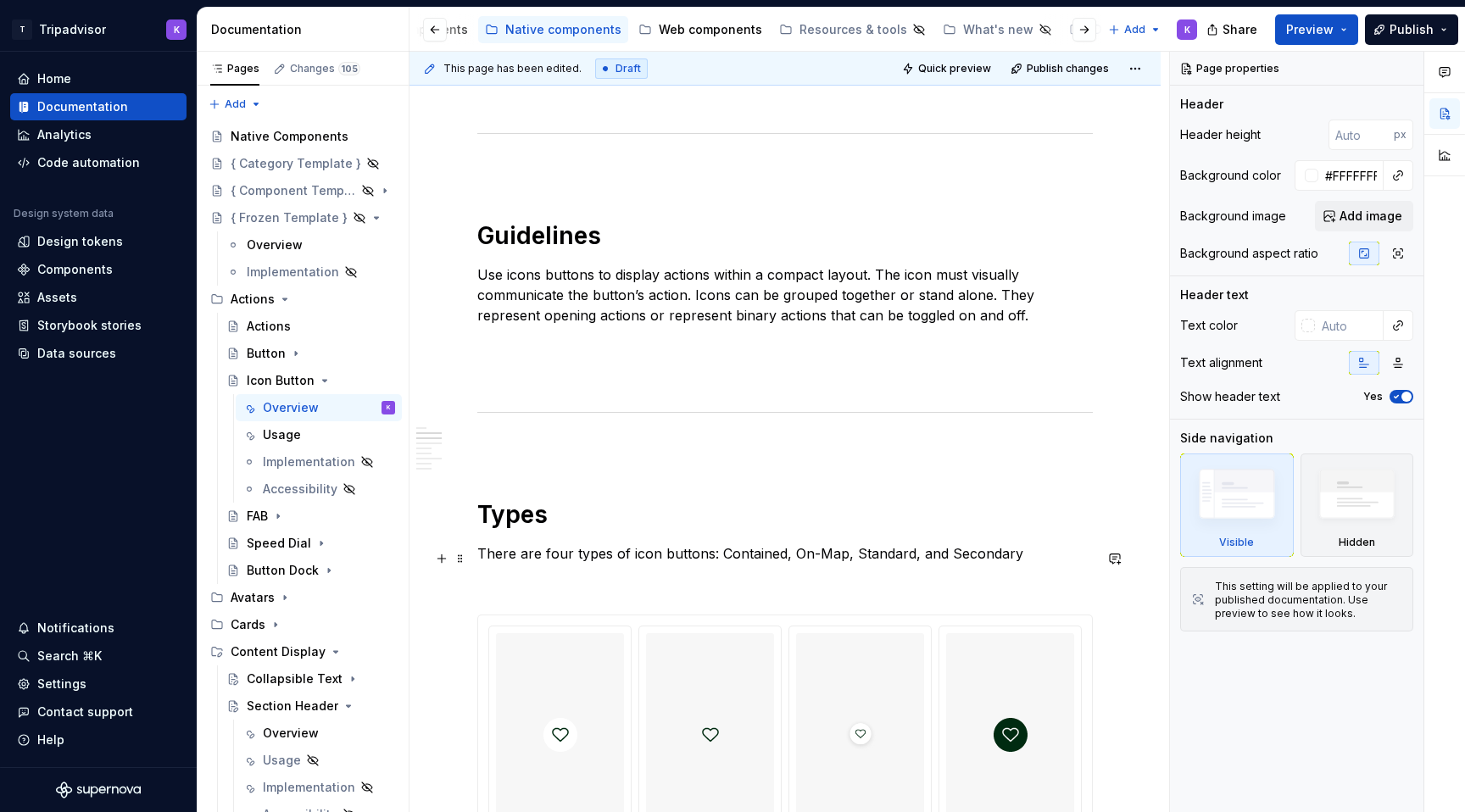
type textarea "*"
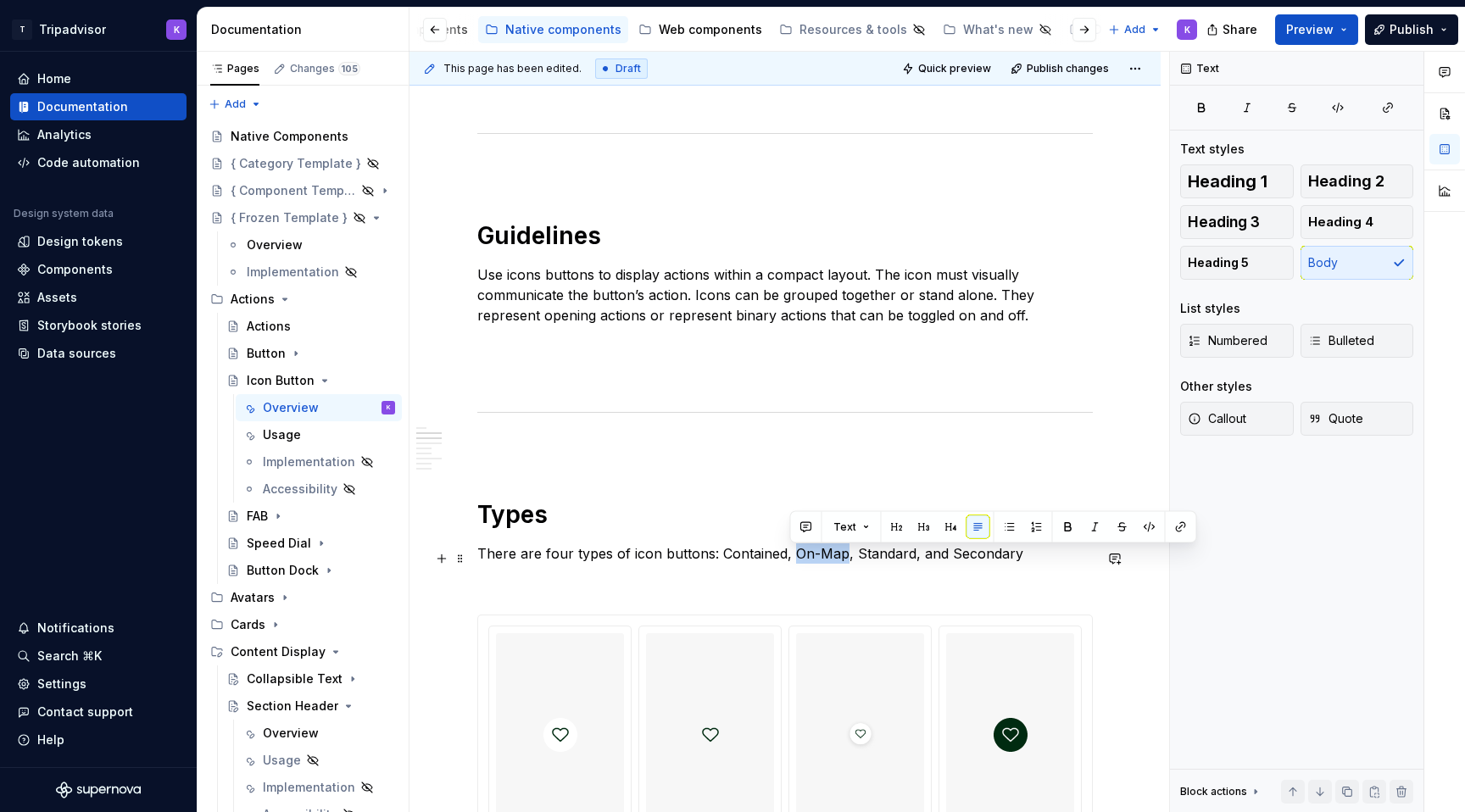
drag, startPoint x: 839, startPoint y: 559, endPoint x: 788, endPoint y: 559, distance: 51.0
click at [788, 559] on p "There are four types of icon buttons: Contained, On-Map, Standard, and Secondary" at bounding box center [784, 553] width 616 height 20
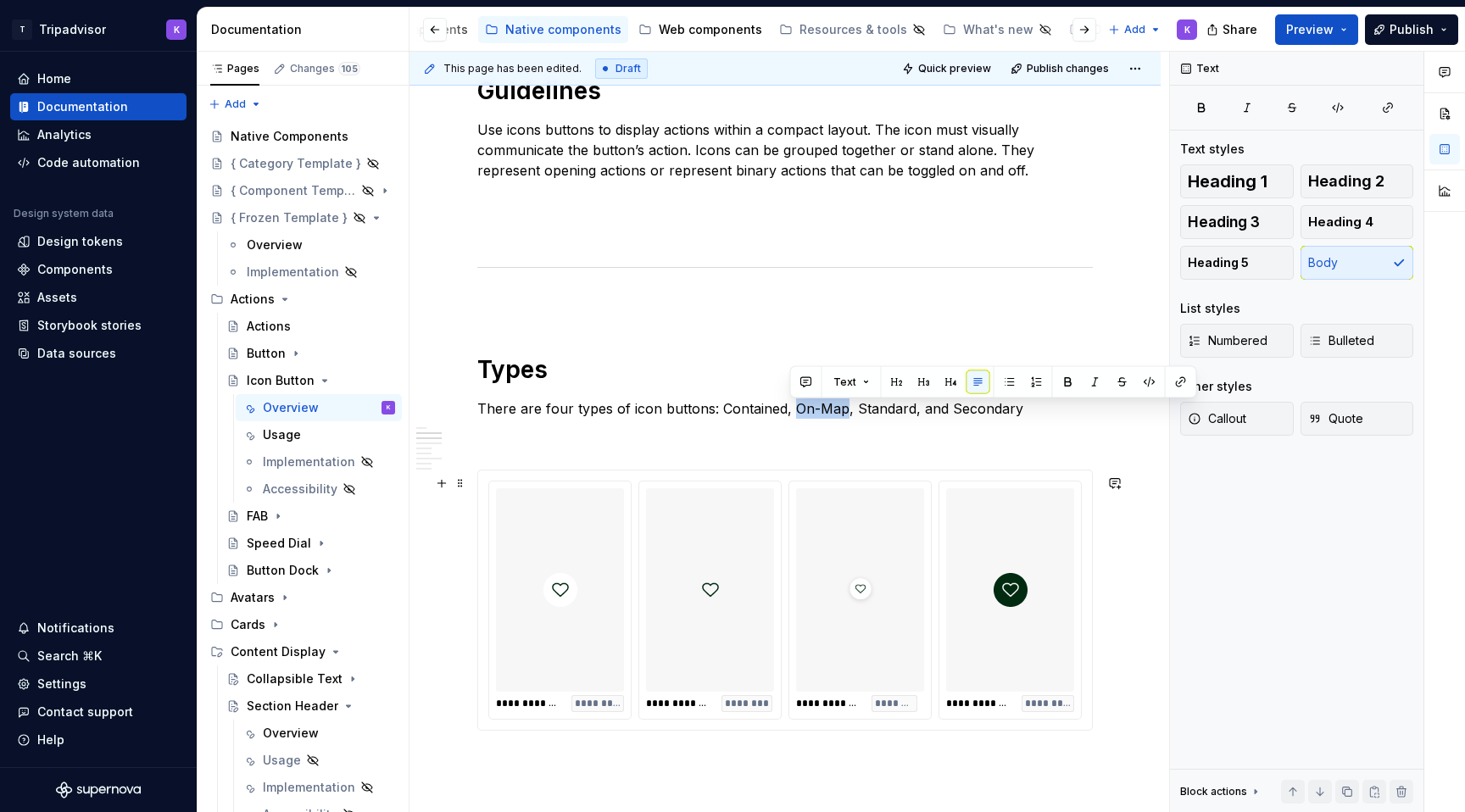
scroll to position [1219, 0]
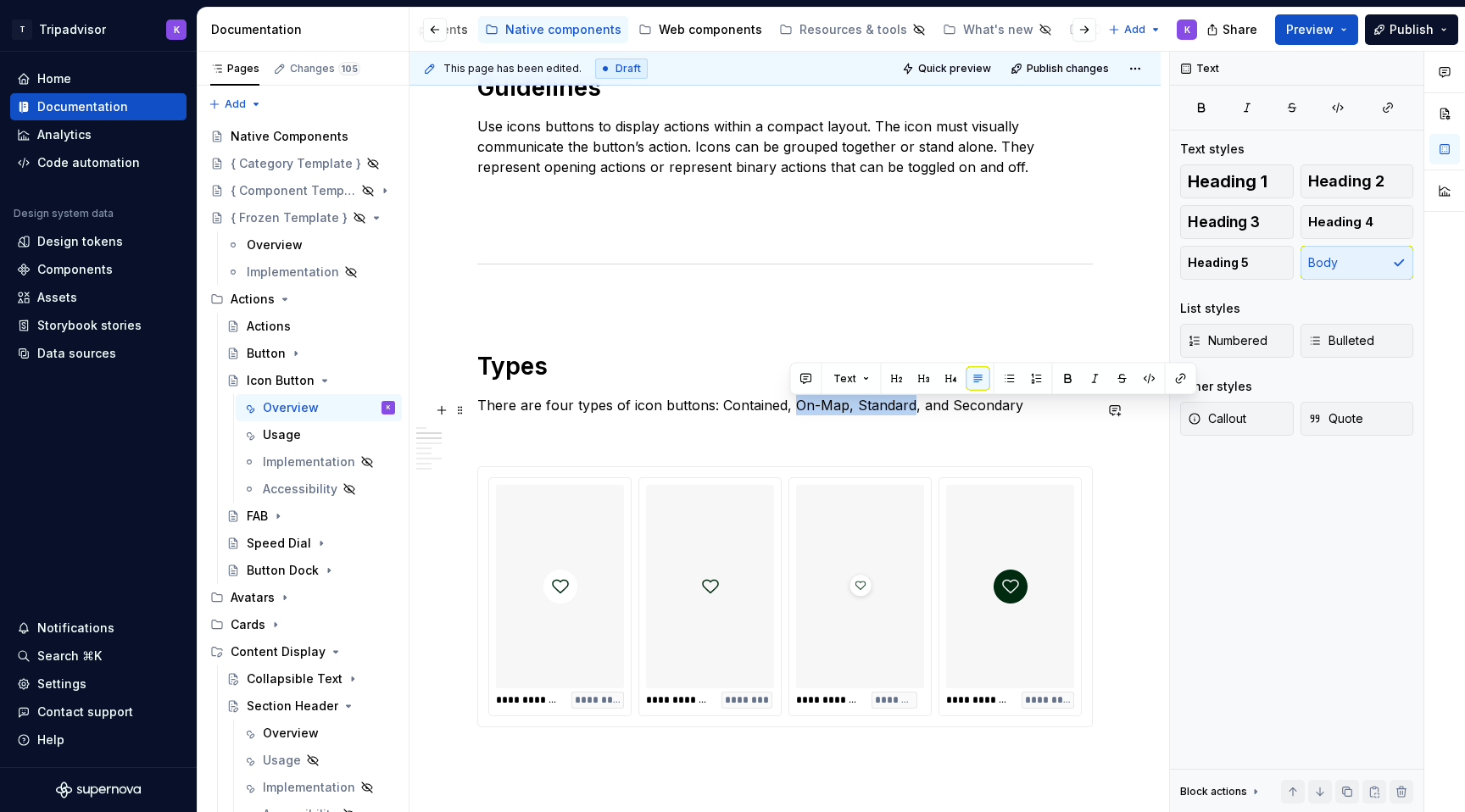
drag, startPoint x: 907, startPoint y: 412, endPoint x: 792, endPoint y: 411, distance: 115.0
click at [792, 411] on p "There are four types of icon buttons: Contained, On-Map, Standard, and Secondary" at bounding box center [784, 405] width 616 height 20
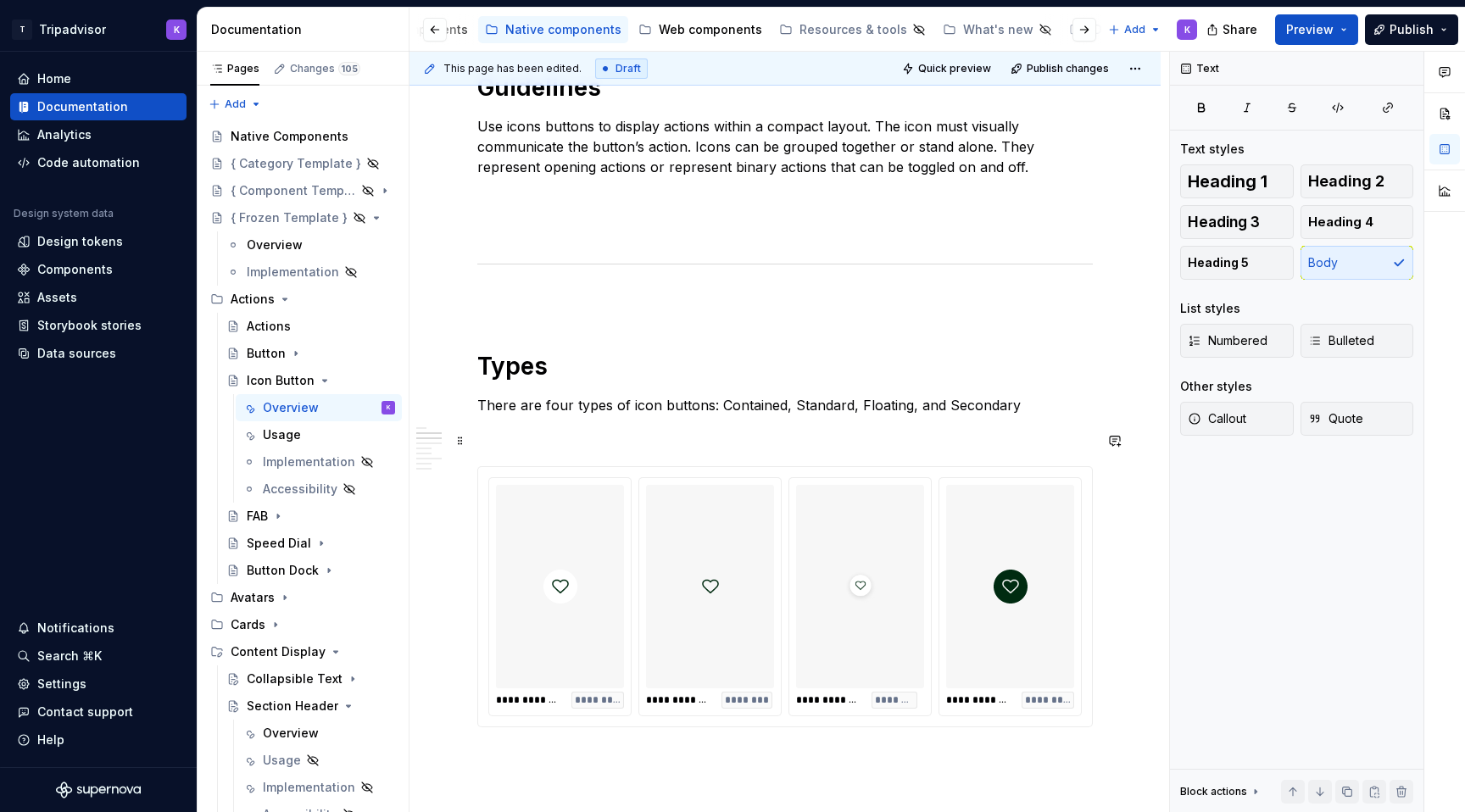
click at [807, 433] on p at bounding box center [784, 435] width 616 height 20
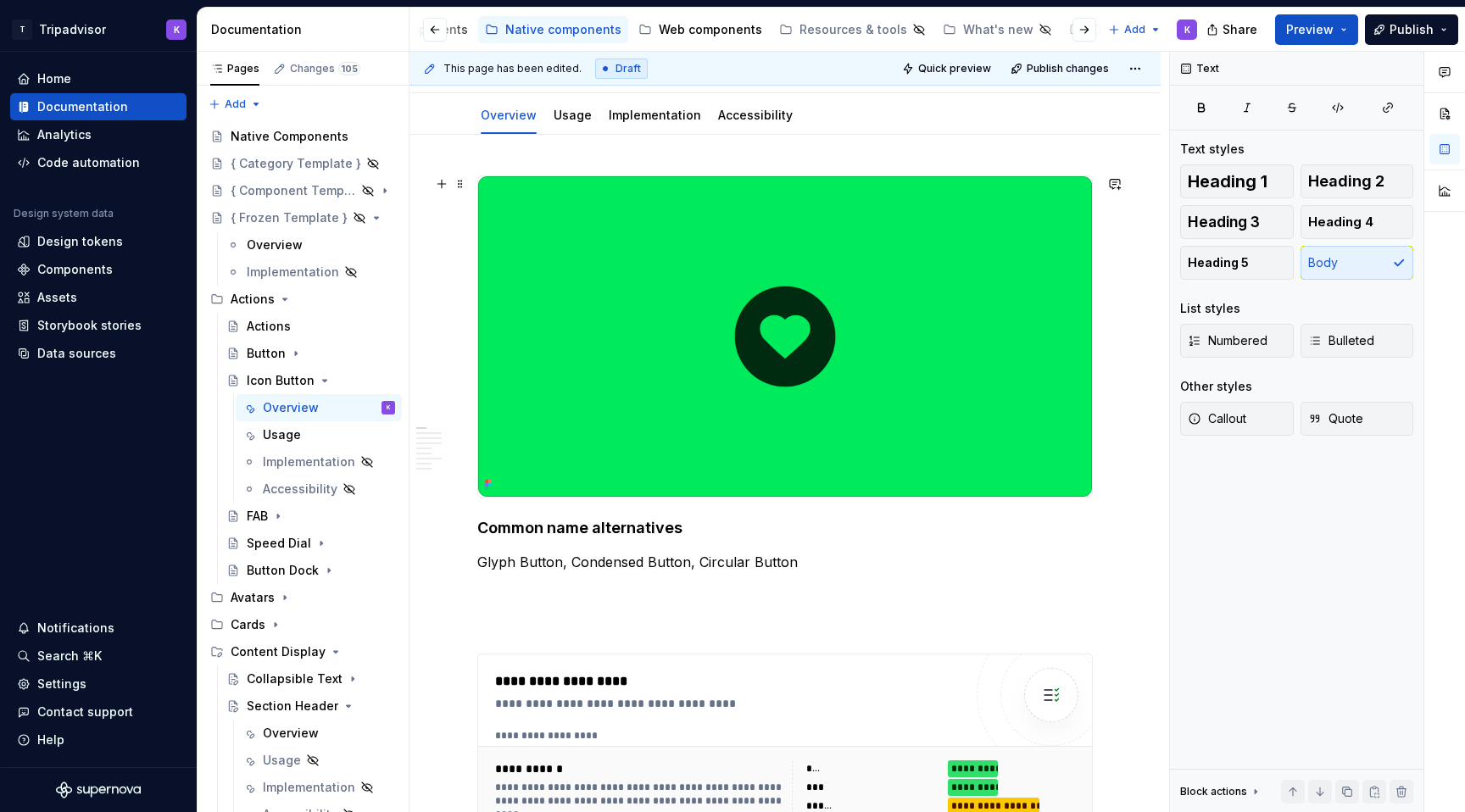
scroll to position [0, 0]
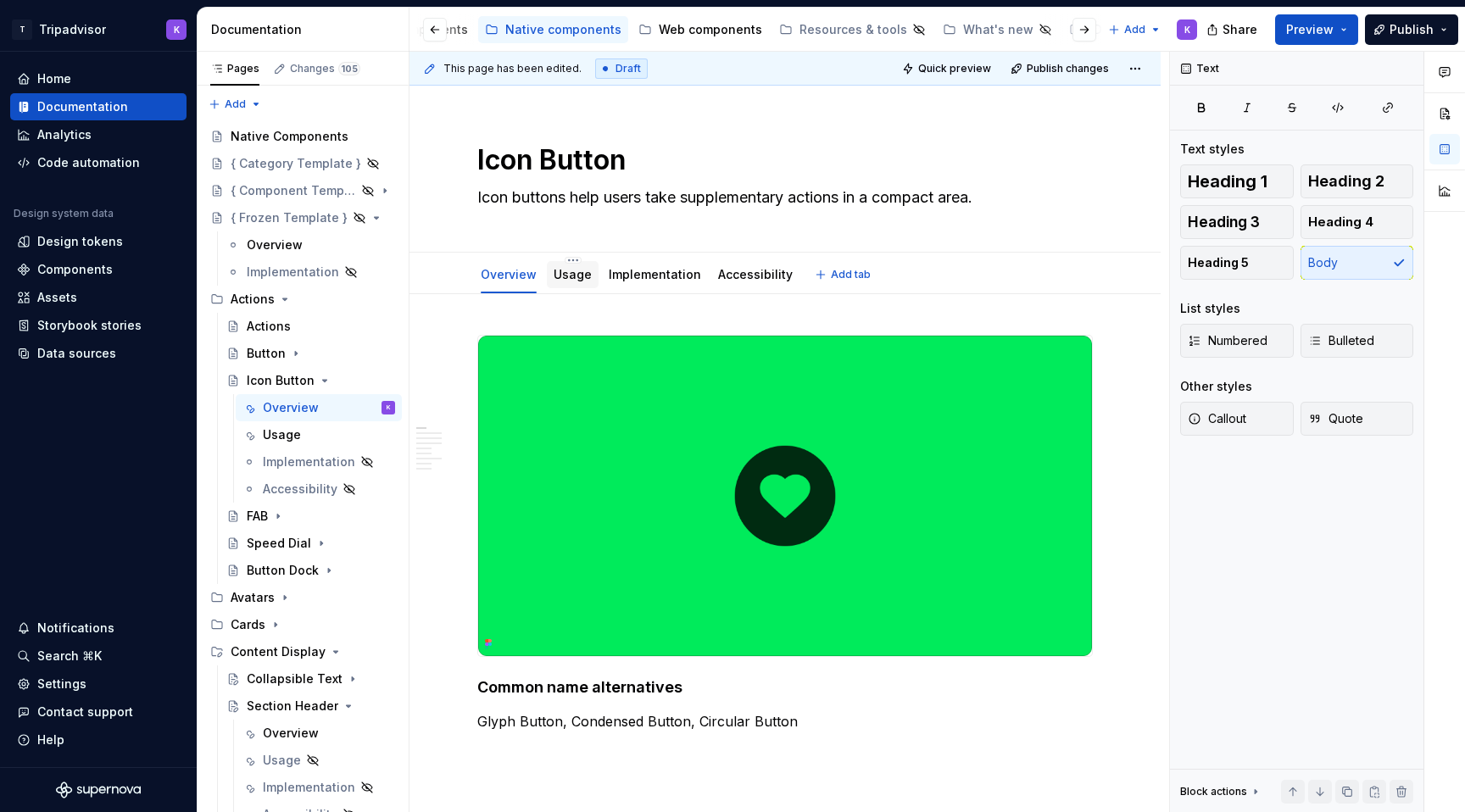
click at [570, 284] on div "Usage" at bounding box center [572, 275] width 38 height 20
click at [306, 433] on div "Usage" at bounding box center [329, 435] width 132 height 24
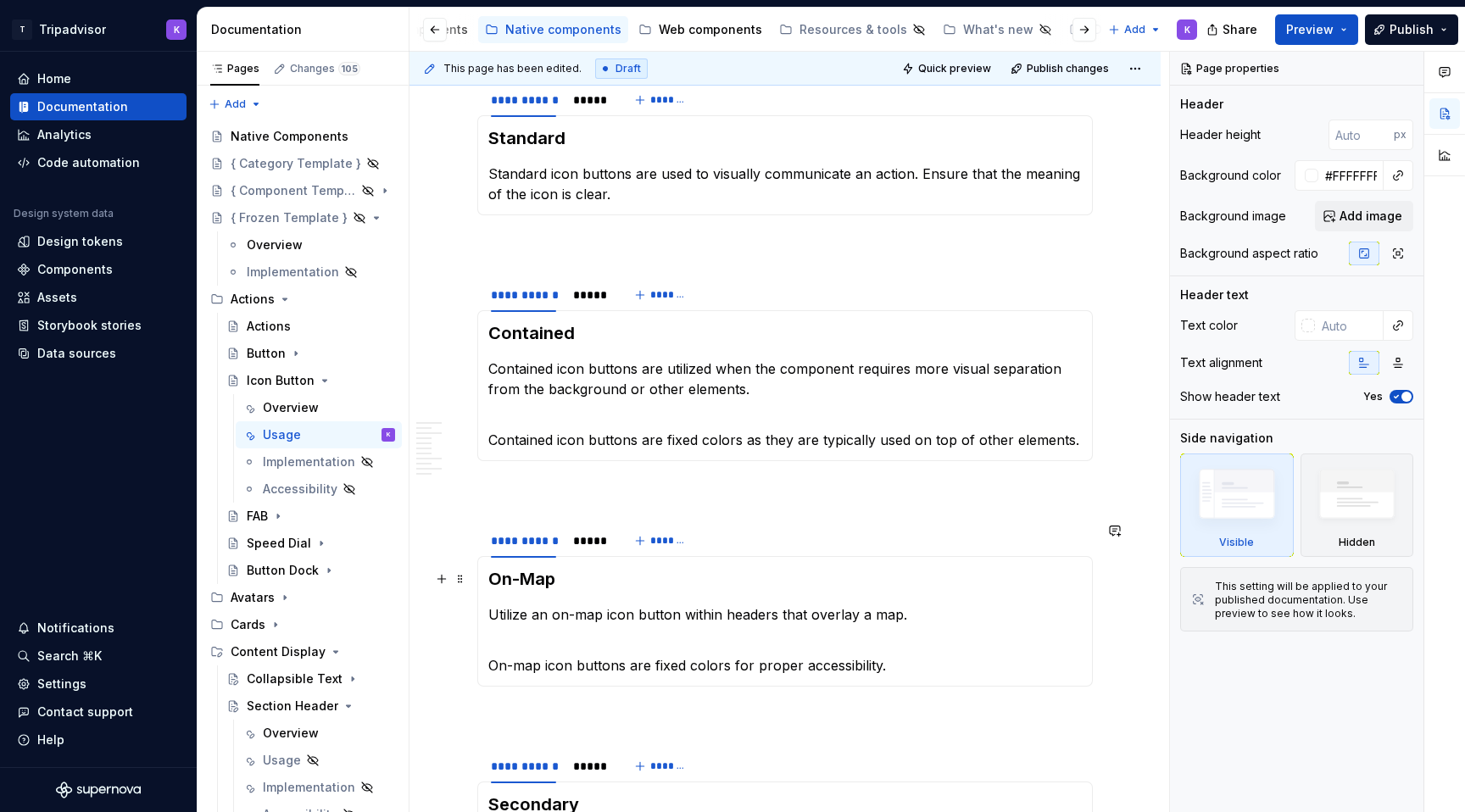
scroll to position [890, 0]
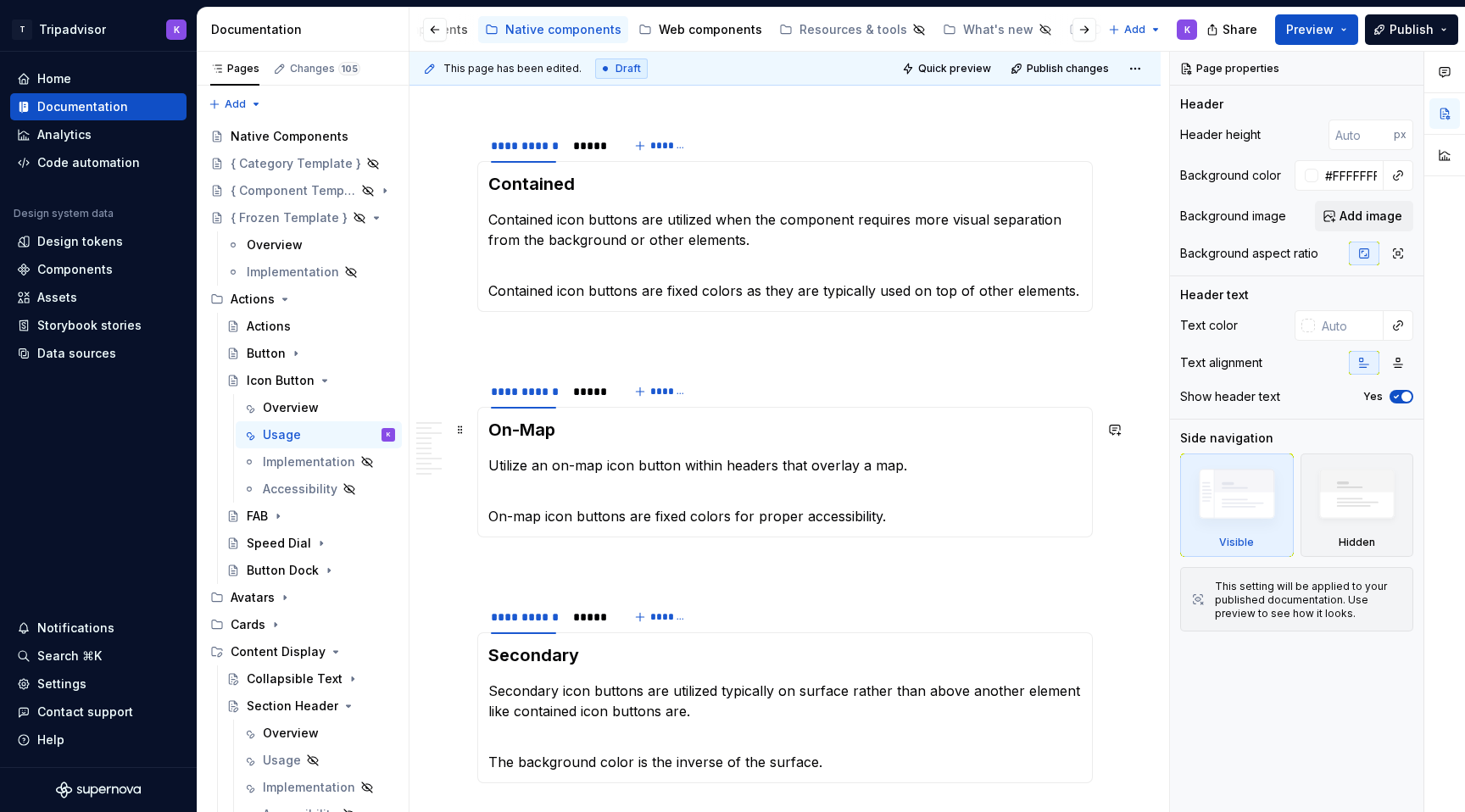
type textarea "*"
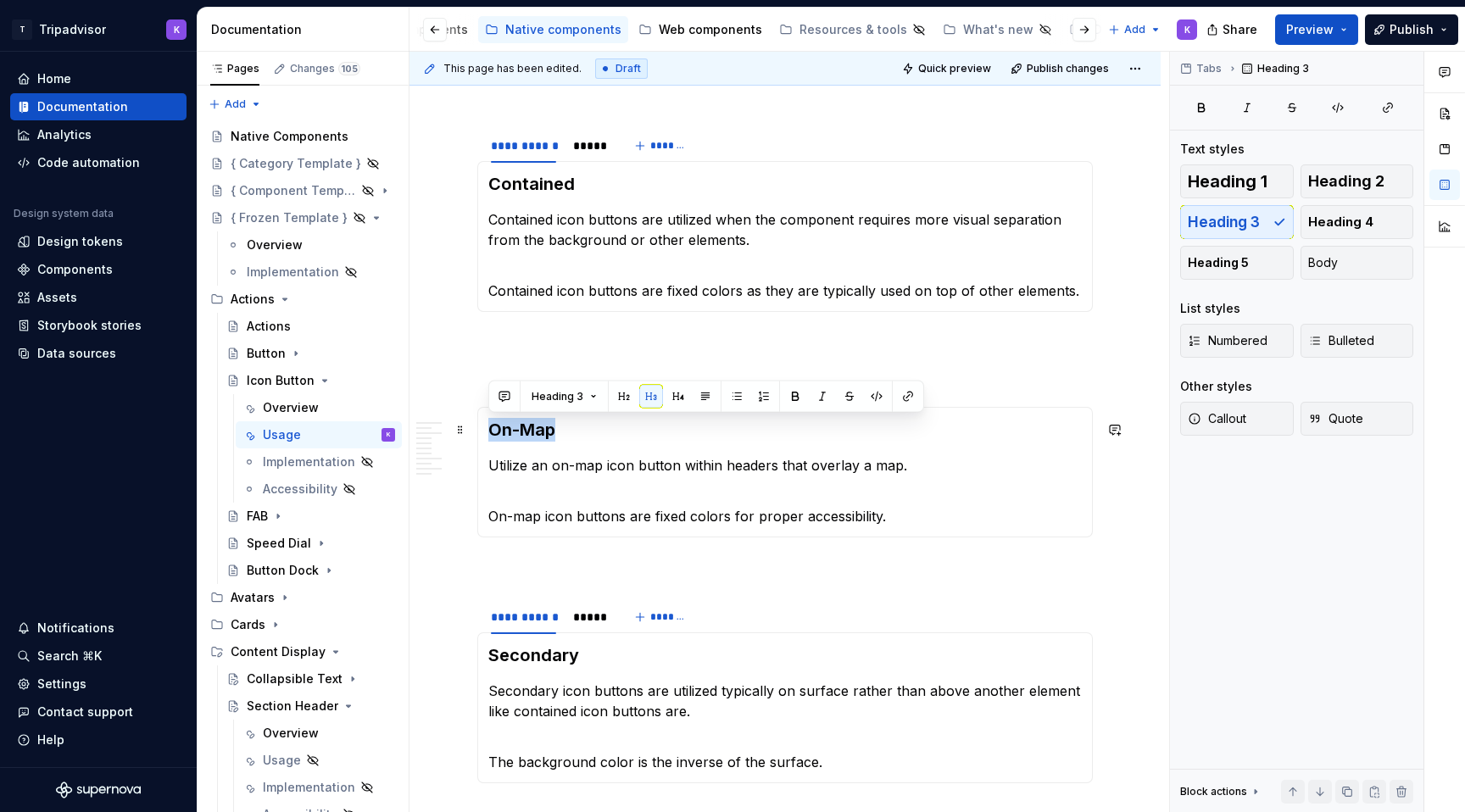
drag, startPoint x: 553, startPoint y: 431, endPoint x: 486, endPoint y: 431, distance: 67.0
click at [486, 431] on div "On-Map Utilize an on-map icon button within headers that overlay a map. On-map …" at bounding box center [784, 471] width 616 height 131
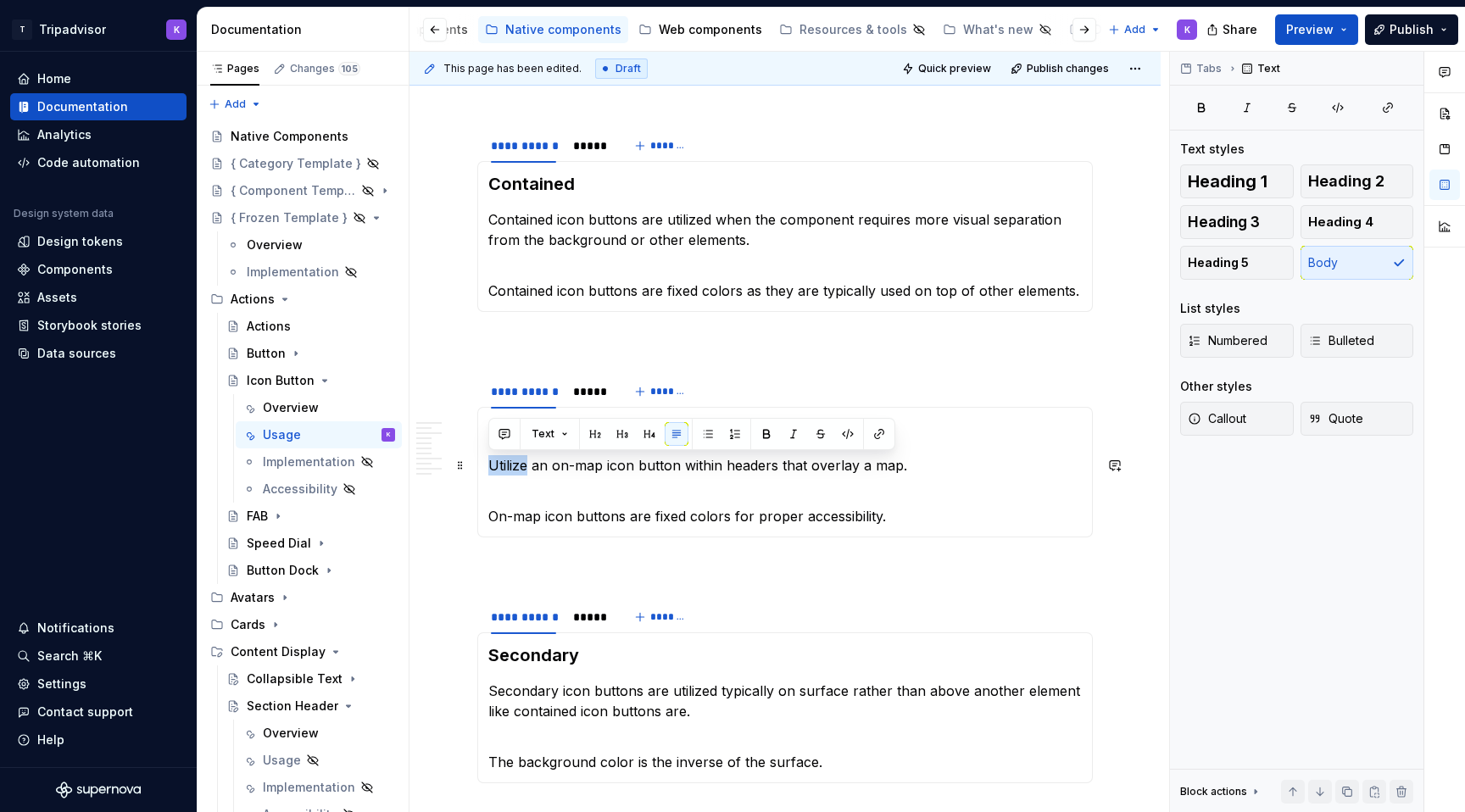
drag, startPoint x: 529, startPoint y: 464, endPoint x: 490, endPoint y: 465, distance: 39.0
click at [490, 465] on p "Utilize an on-map icon button within headers that overlay a map." at bounding box center [784, 475] width 593 height 41
drag, startPoint x: 615, startPoint y: 462, endPoint x: 543, endPoint y: 462, distance: 72.0
click at [543, 462] on p "Floating an on-map icon button within headers that overlay a map." at bounding box center [784, 475] width 593 height 41
click at [615, 463] on p "Floating icon button within headers that overlay a map." at bounding box center [784, 475] width 593 height 41
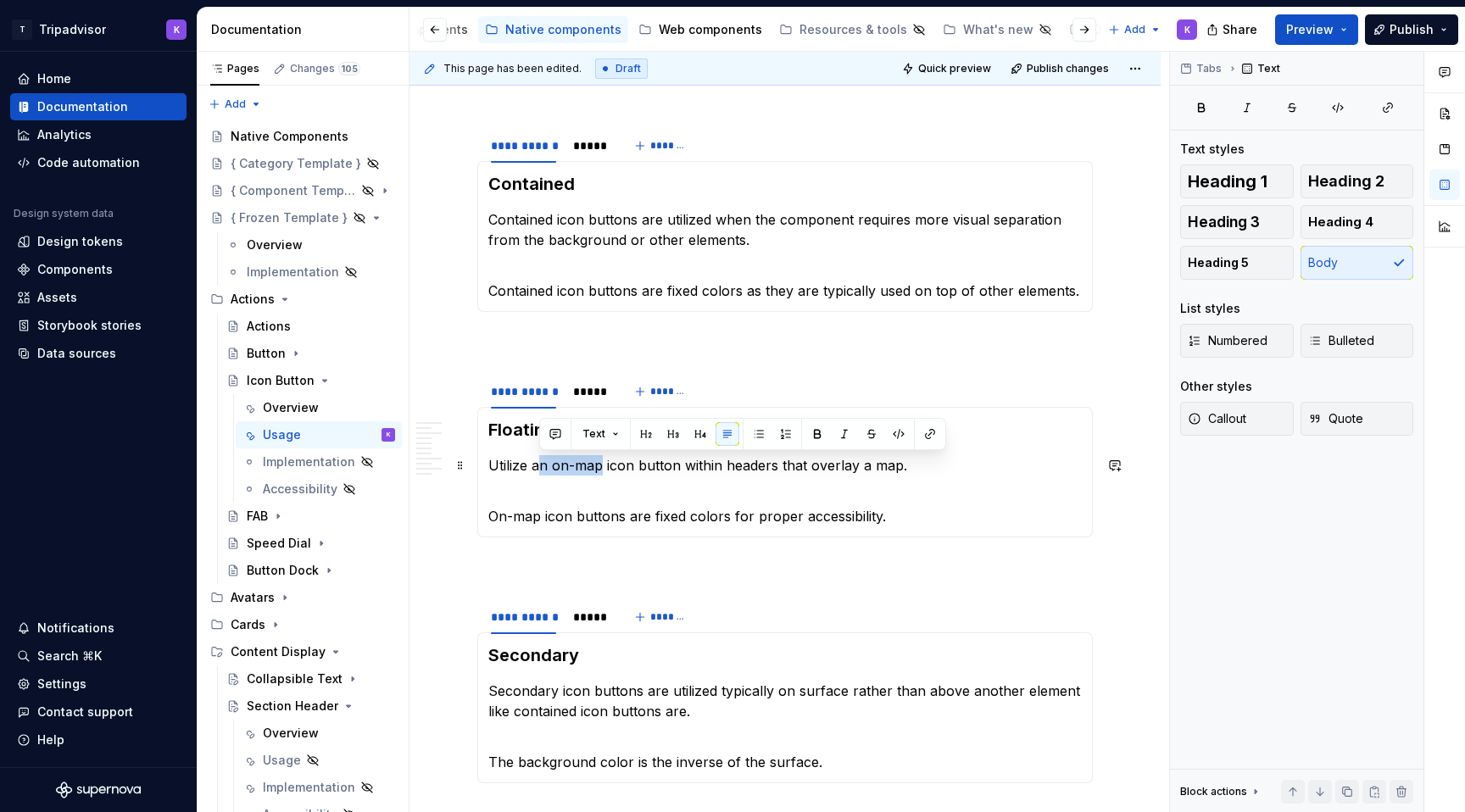
drag, startPoint x: 540, startPoint y: 465, endPoint x: 602, endPoint y: 465, distance: 62.0
click at [602, 465] on p "Utilize an on-map icon button within headers that overlay a map." at bounding box center [784, 475] width 593 height 41
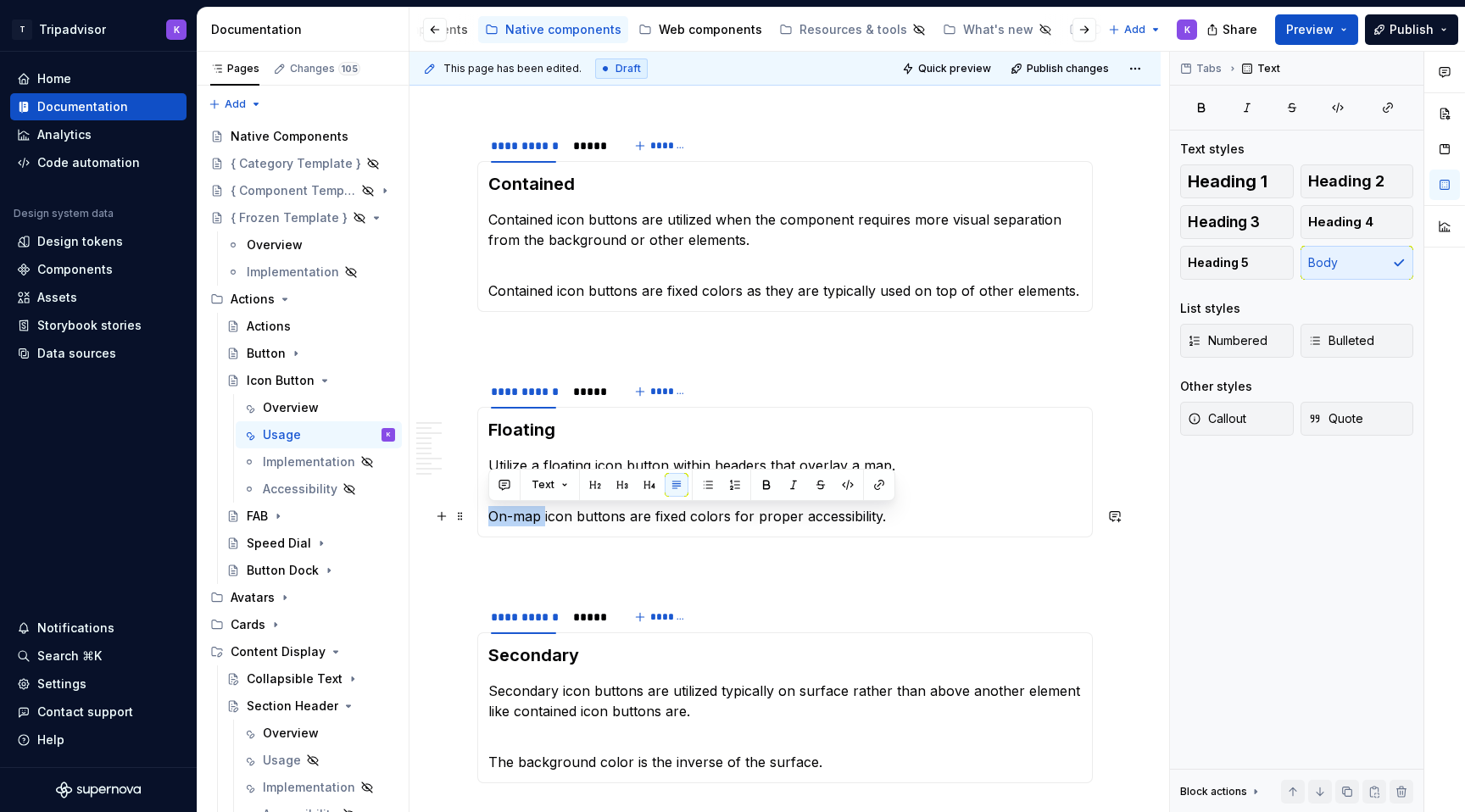
drag, startPoint x: 544, startPoint y: 520, endPoint x: 490, endPoint y: 520, distance: 54.0
click at [490, 520] on p "On-map icon buttons are fixed colors for proper accessibility." at bounding box center [784, 516] width 593 height 20
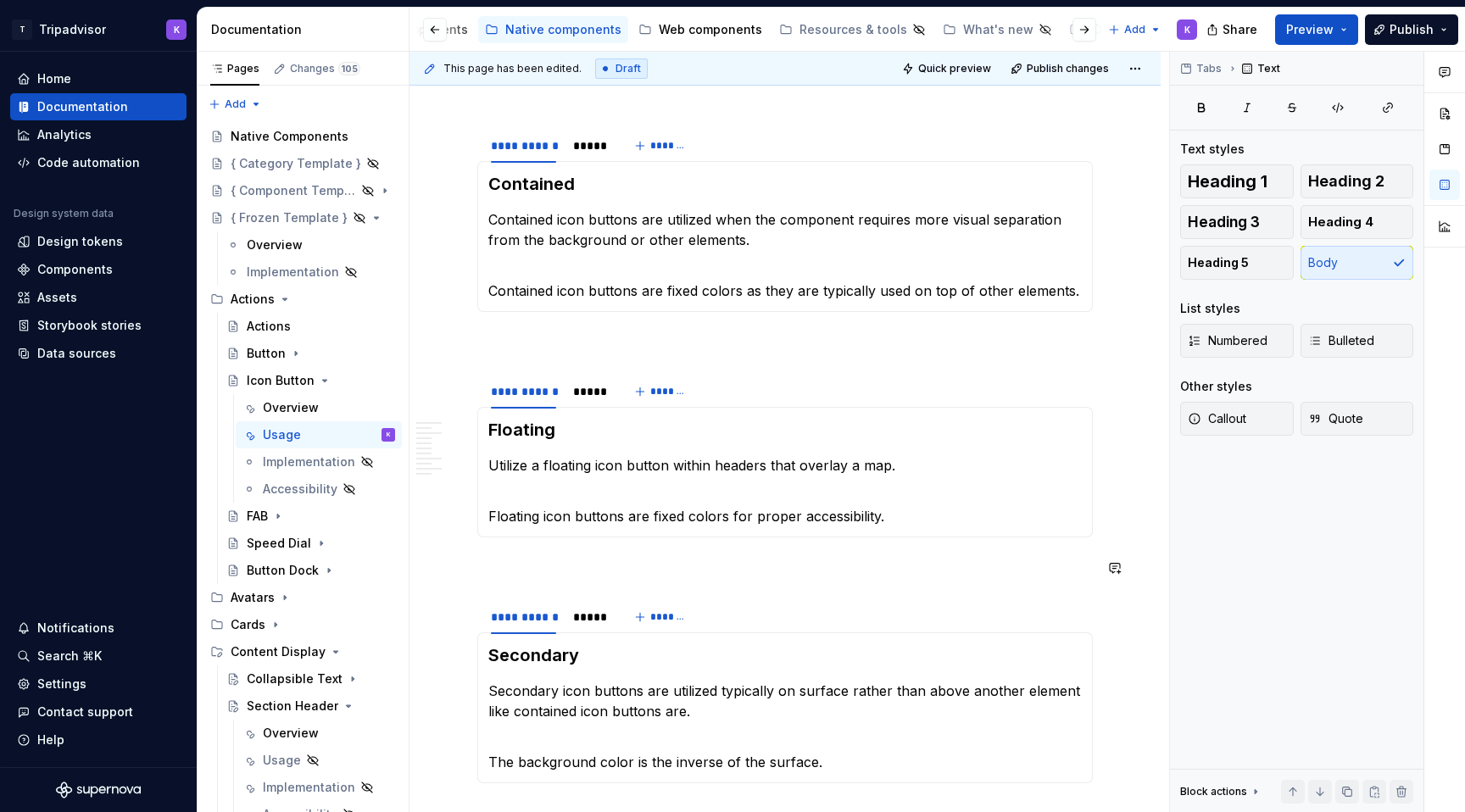
click at [539, 575] on p at bounding box center [784, 568] width 616 height 20
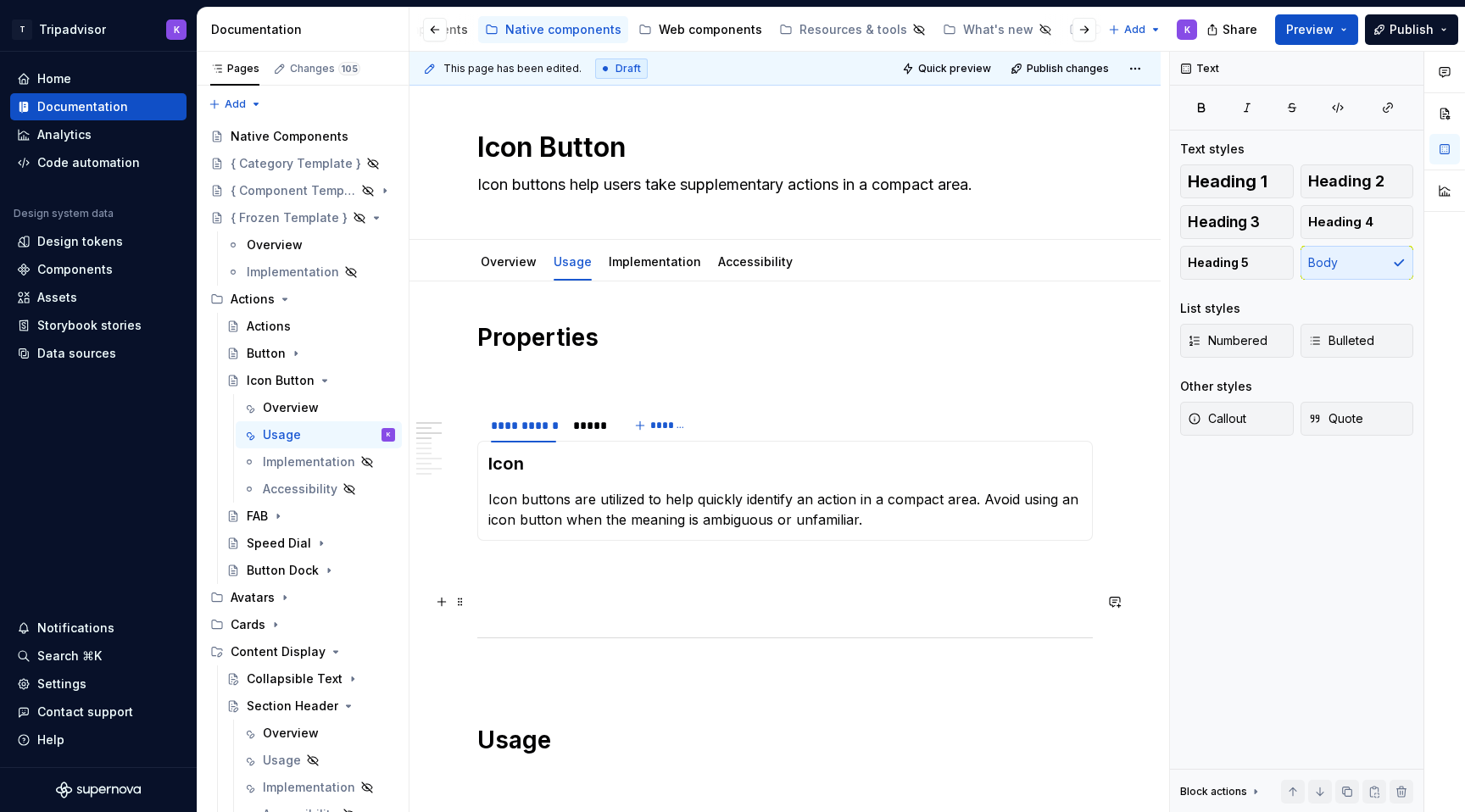
scroll to position [0, 0]
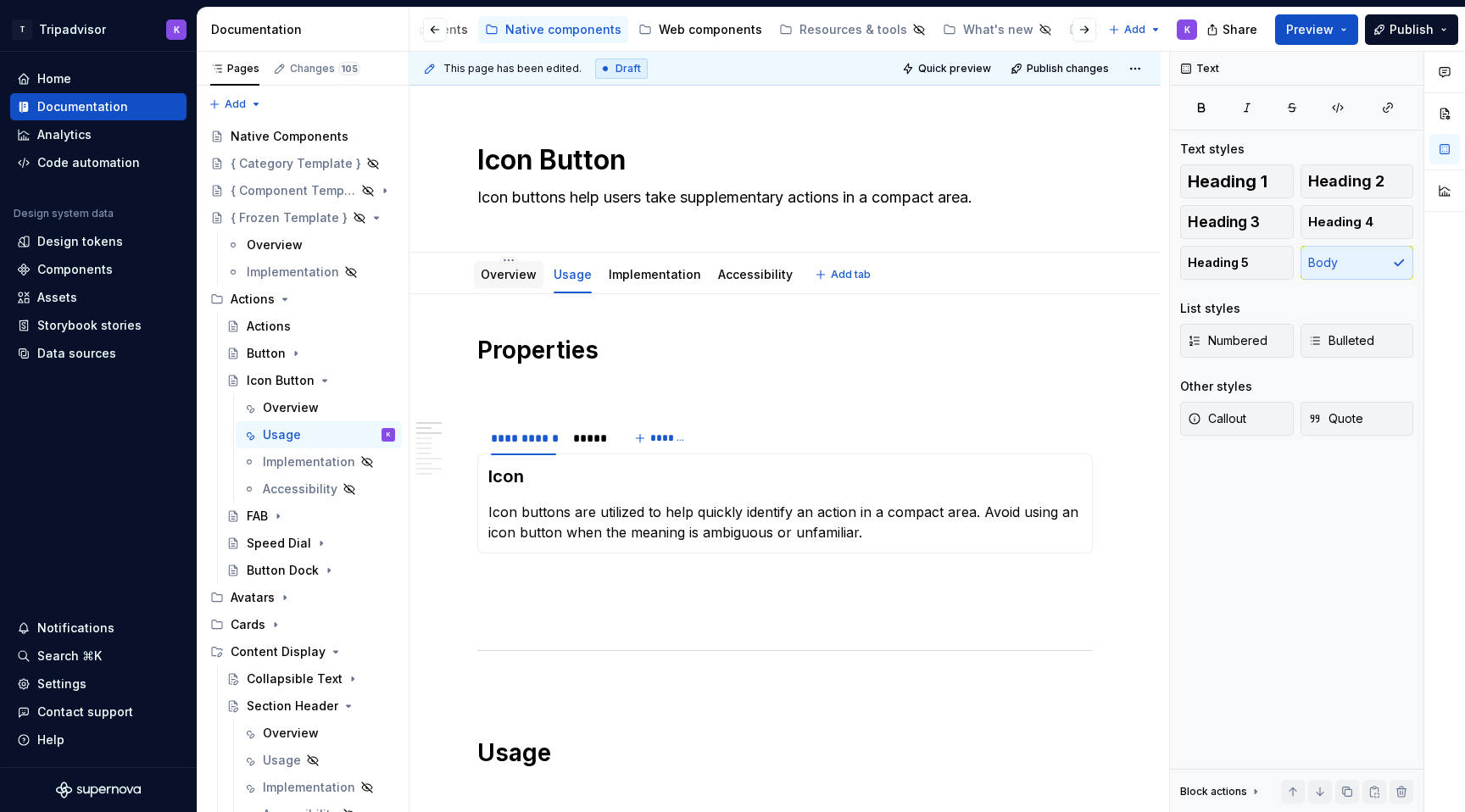
click at [512, 277] on link "Overview" at bounding box center [509, 275] width 56 height 15
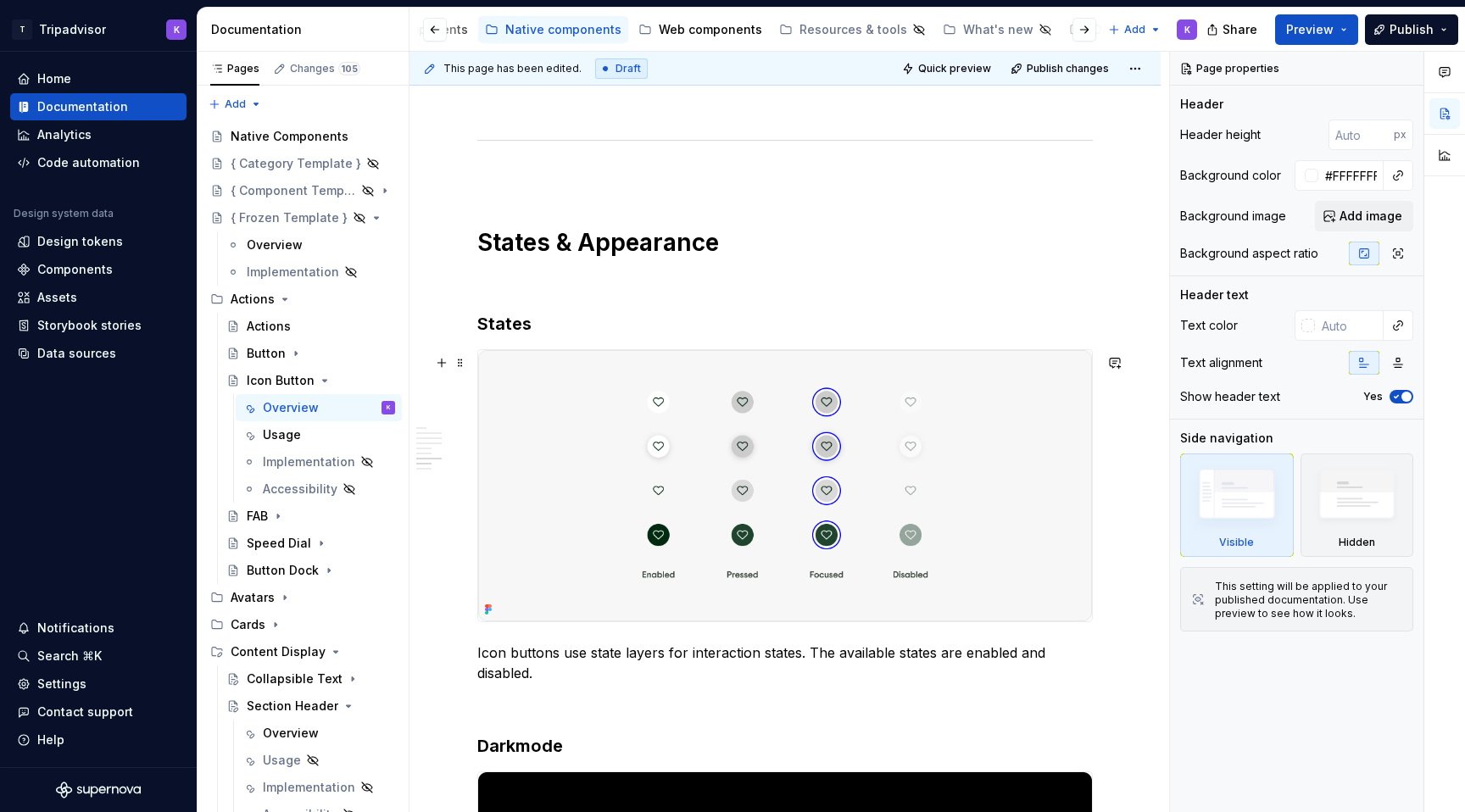
scroll to position [3139, 0]
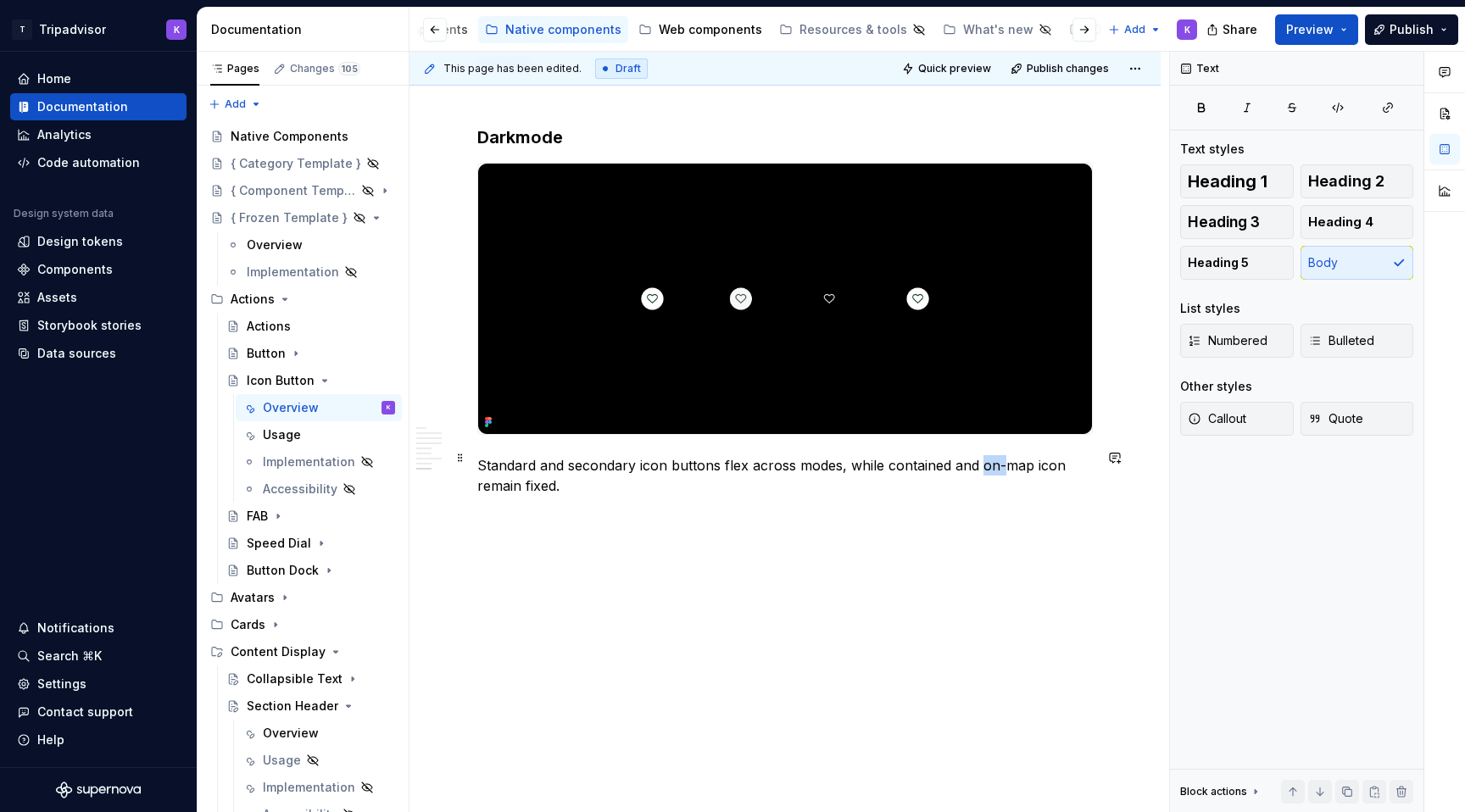
type textarea "*"
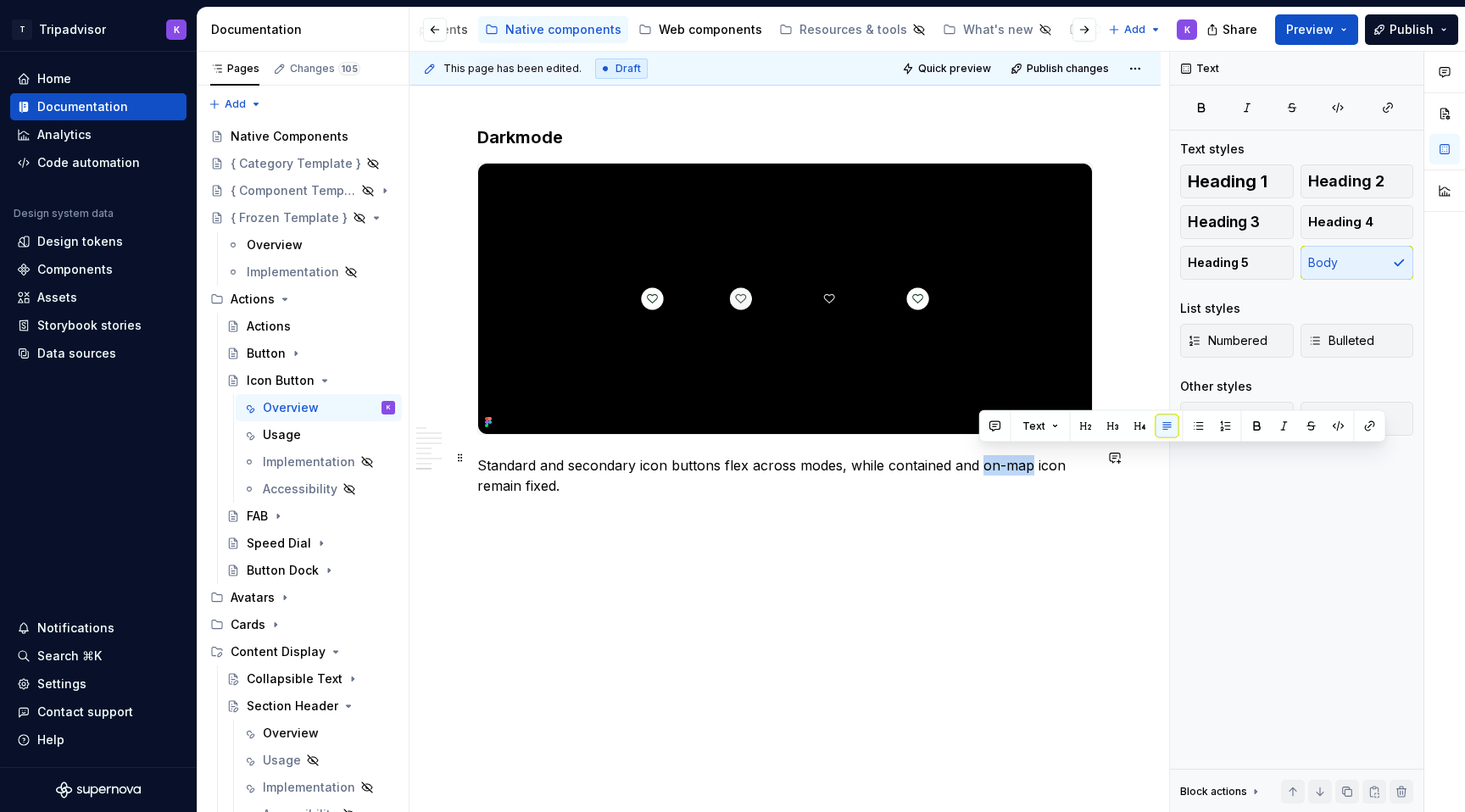
drag, startPoint x: 978, startPoint y: 453, endPoint x: 1029, endPoint y: 454, distance: 51.0
click at [1029, 455] on p "Standard and secondary icon buttons flex across modes, while contained and on-m…" at bounding box center [784, 475] width 616 height 41
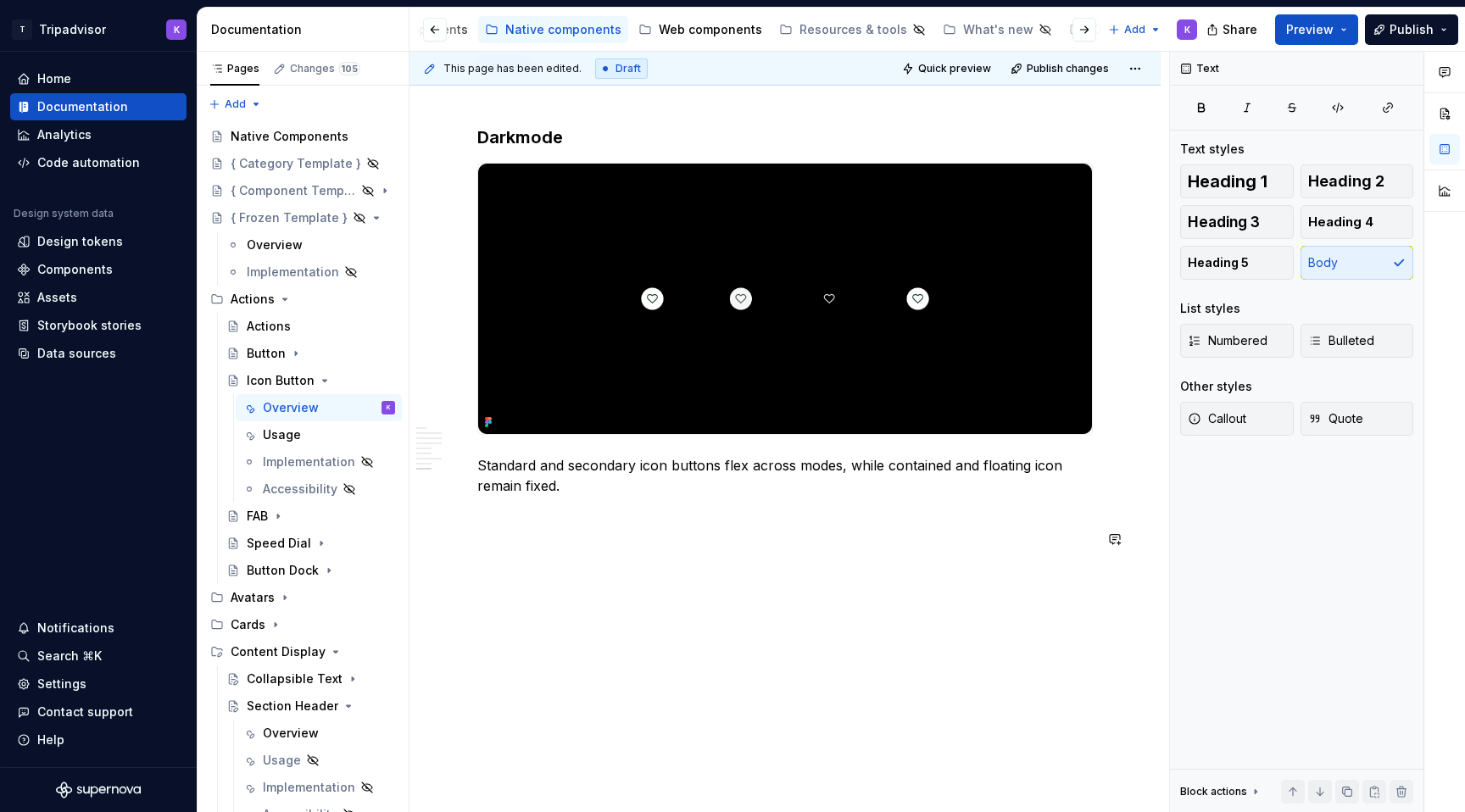
click at [767, 506] on p at bounding box center [784, 516] width 616 height 20
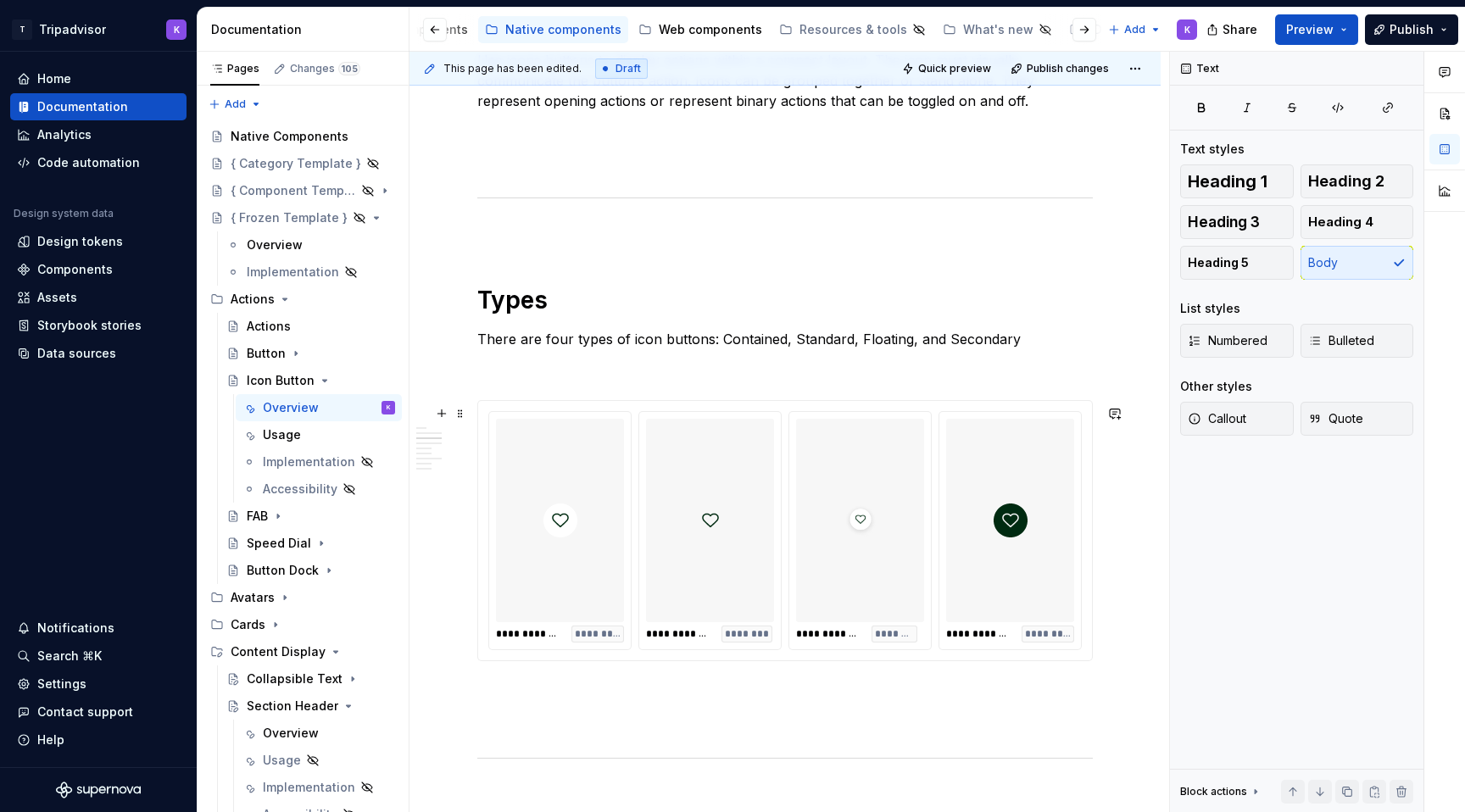
scroll to position [1235, 0]
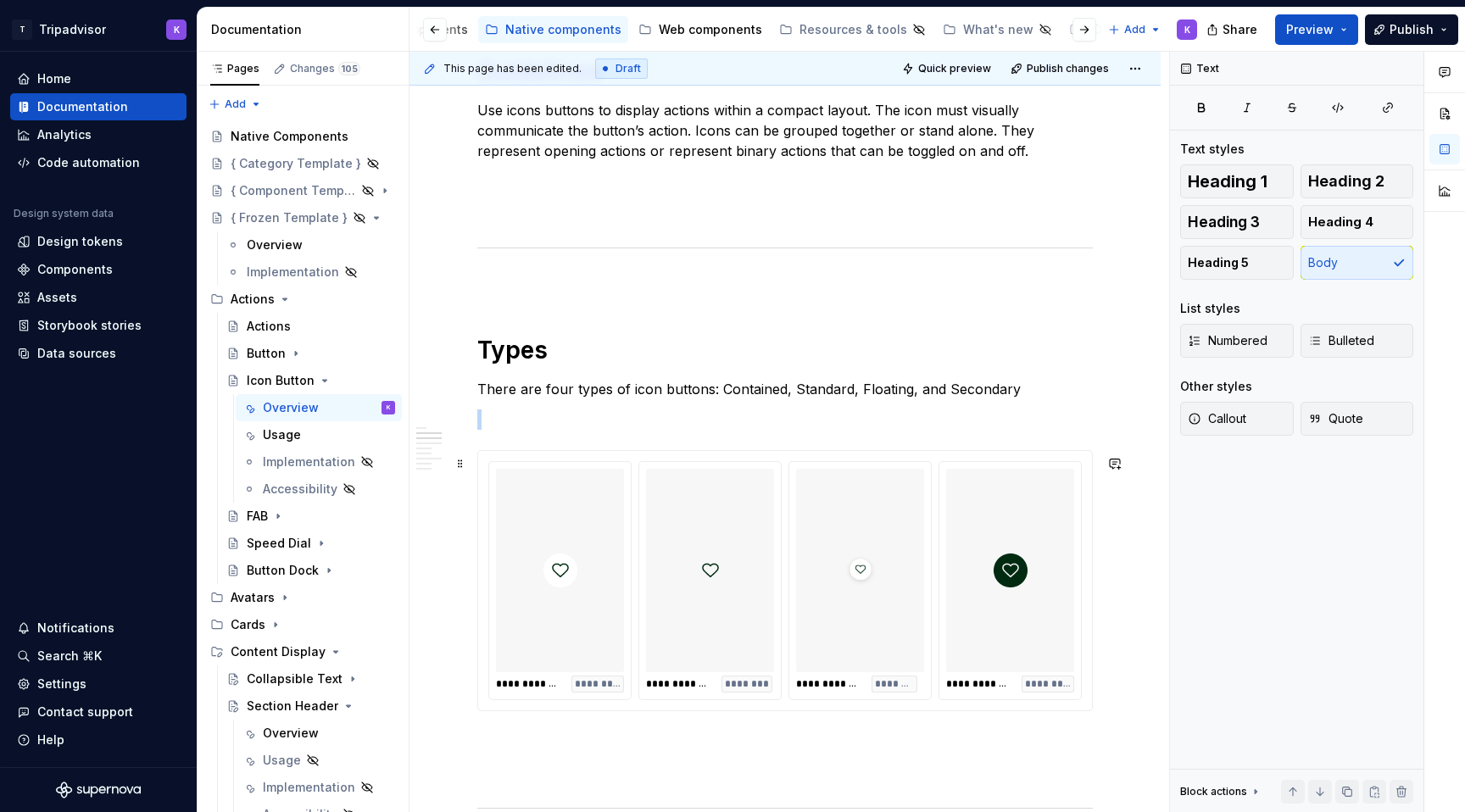
click at [856, 642] on img at bounding box center [860, 570] width 34 height 190
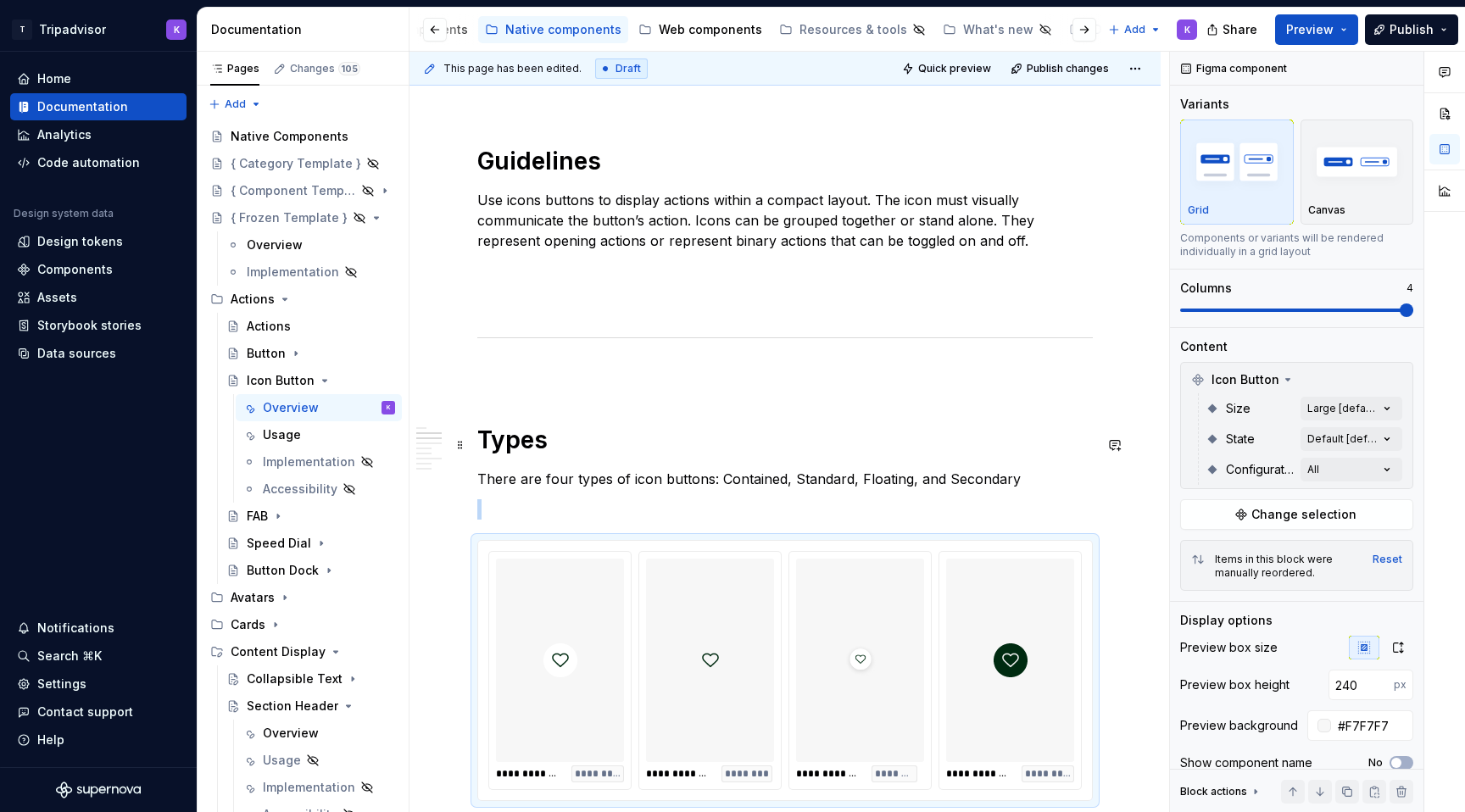
scroll to position [1458, 0]
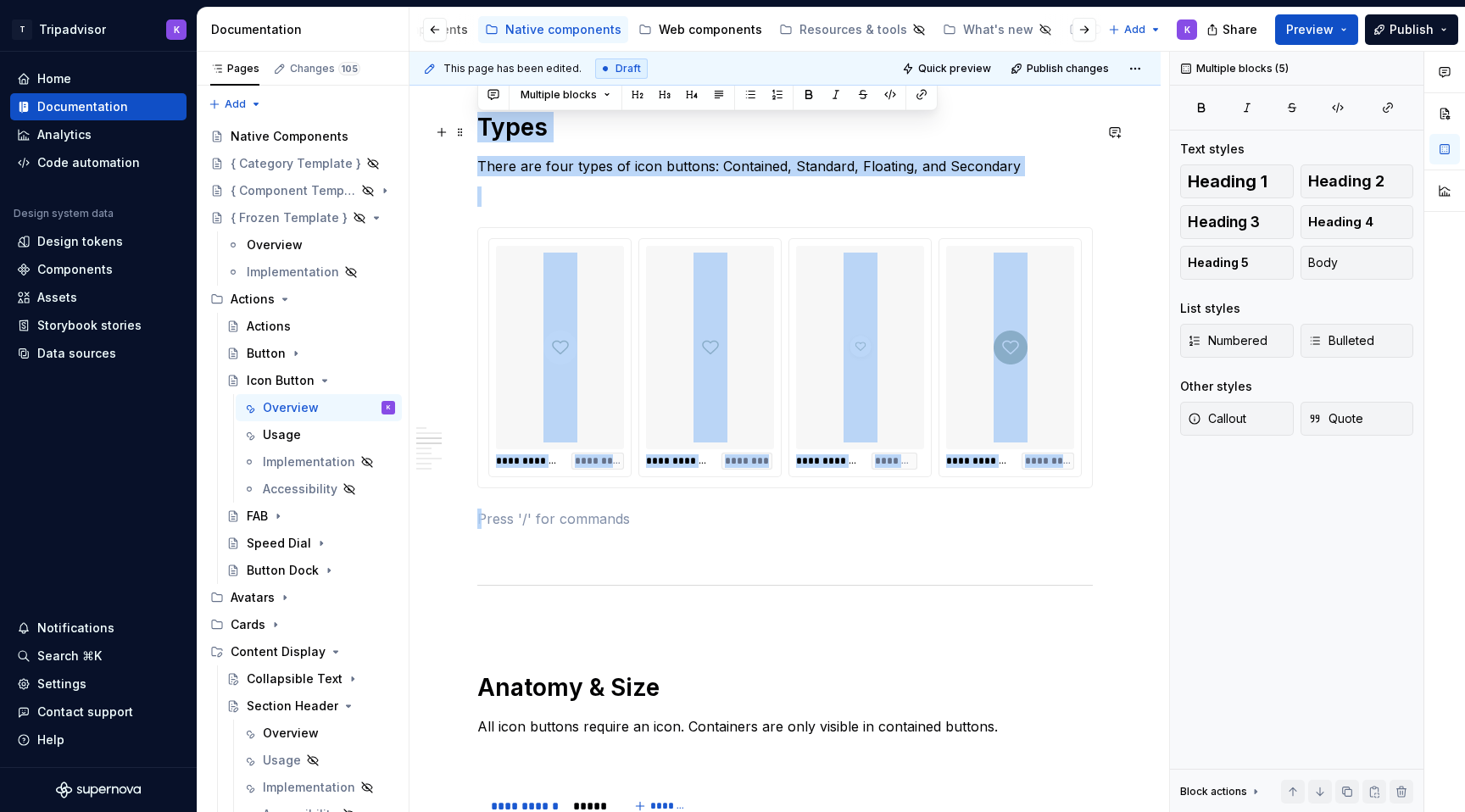
drag, startPoint x: 489, startPoint y: 528, endPoint x: 473, endPoint y: 144, distance: 384.3
click at [473, 144] on div "**********" at bounding box center [784, 668] width 751 height 3667
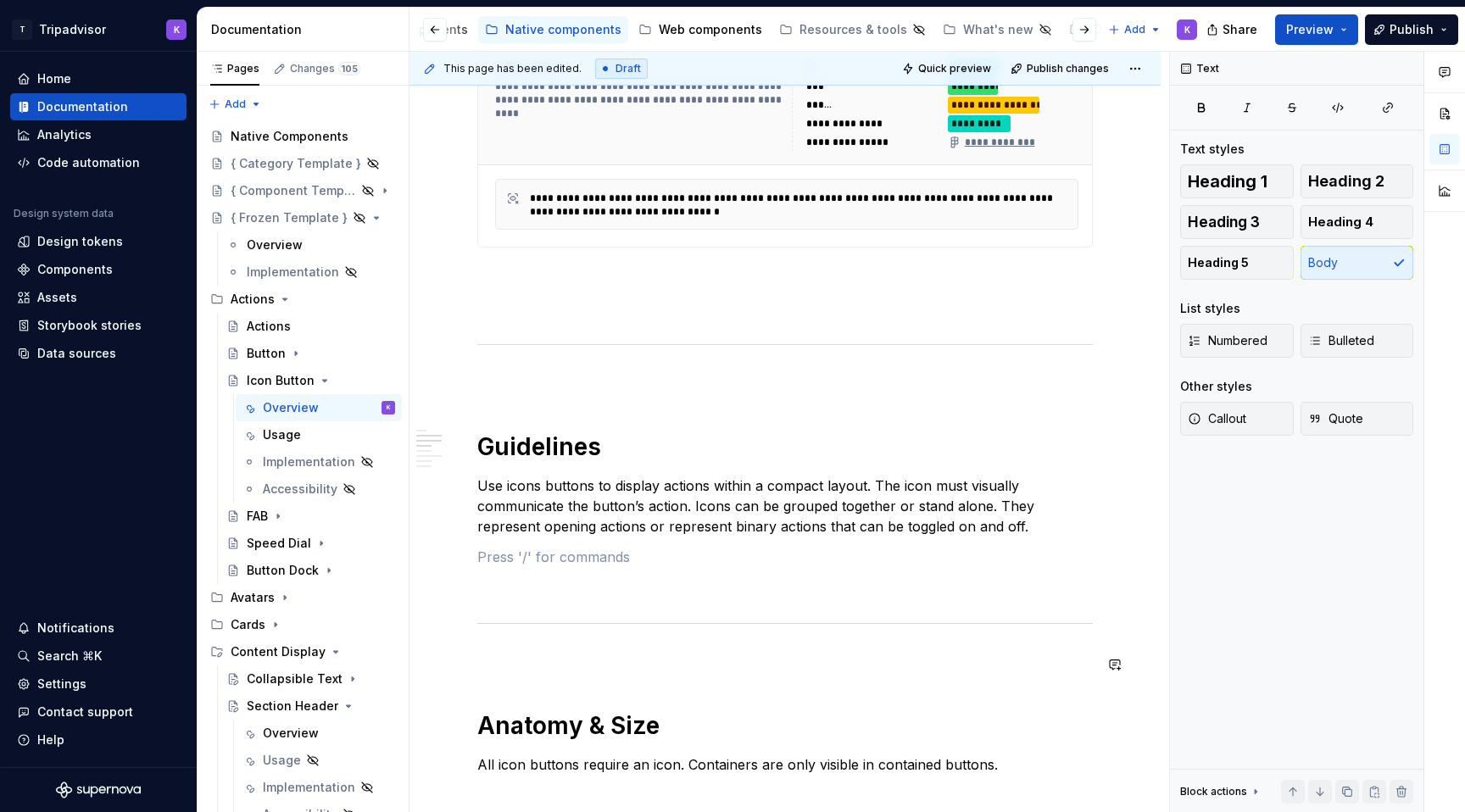
scroll to position [833, 0]
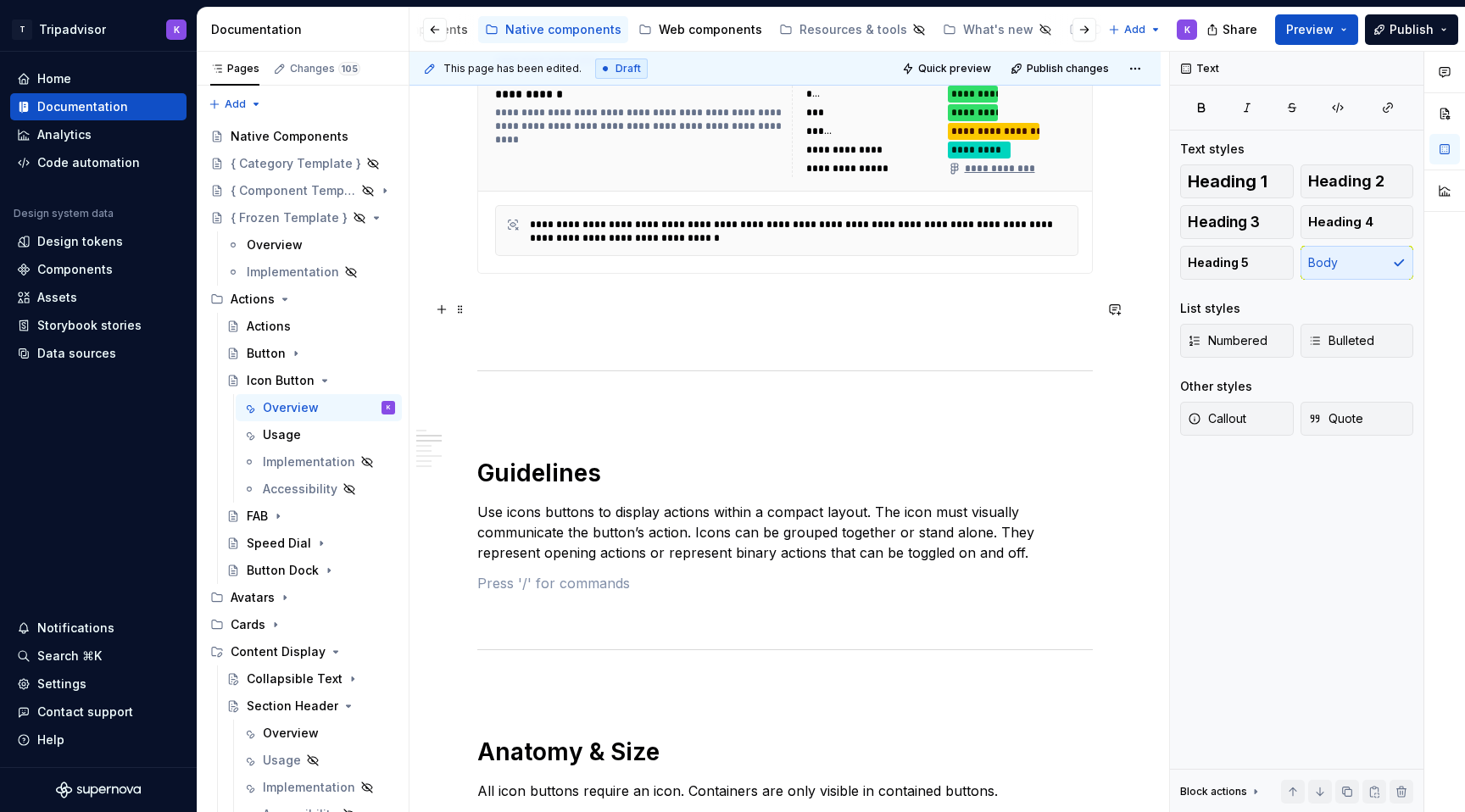
click at [522, 309] on p at bounding box center [784, 304] width 616 height 20
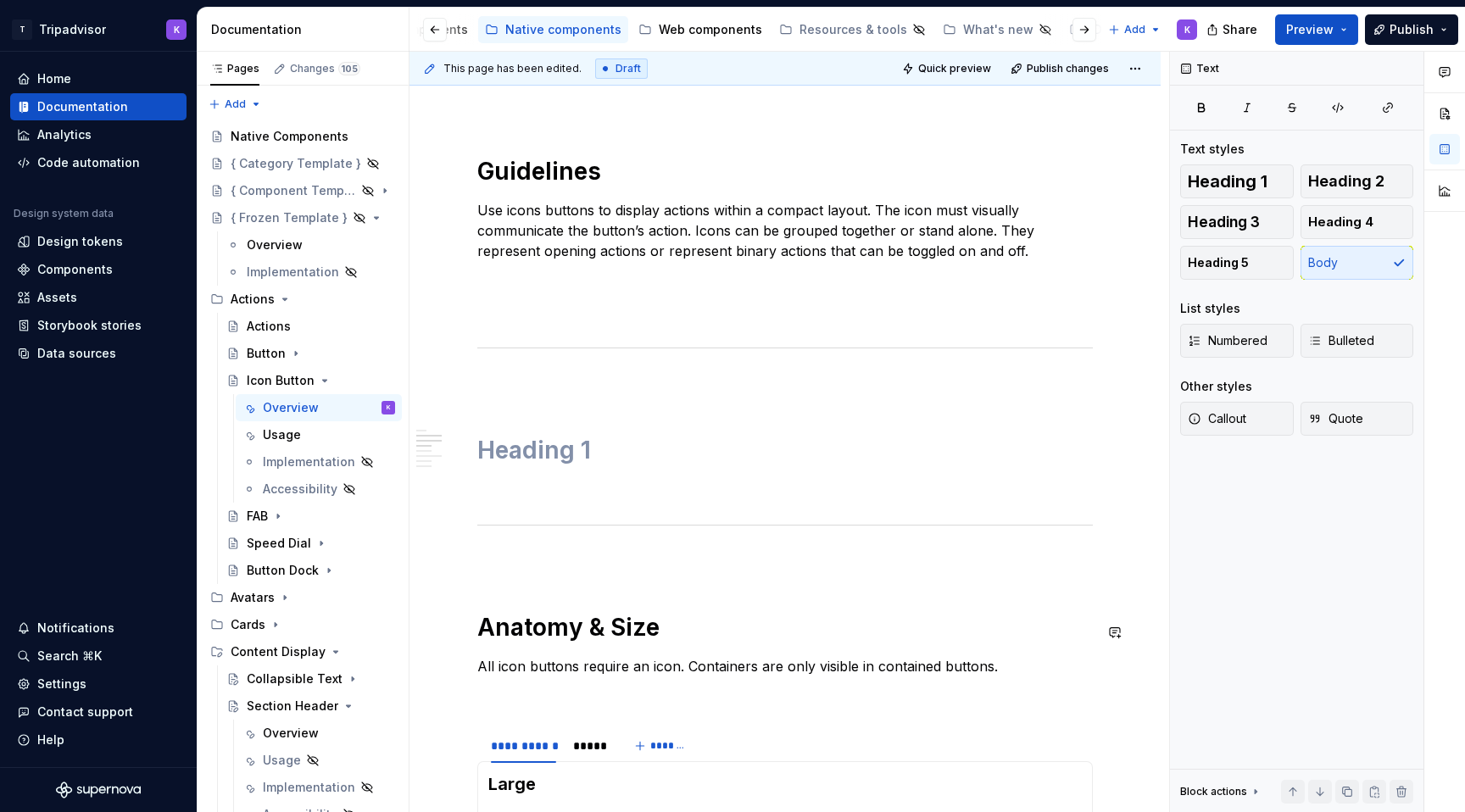
scroll to position [1108, 0]
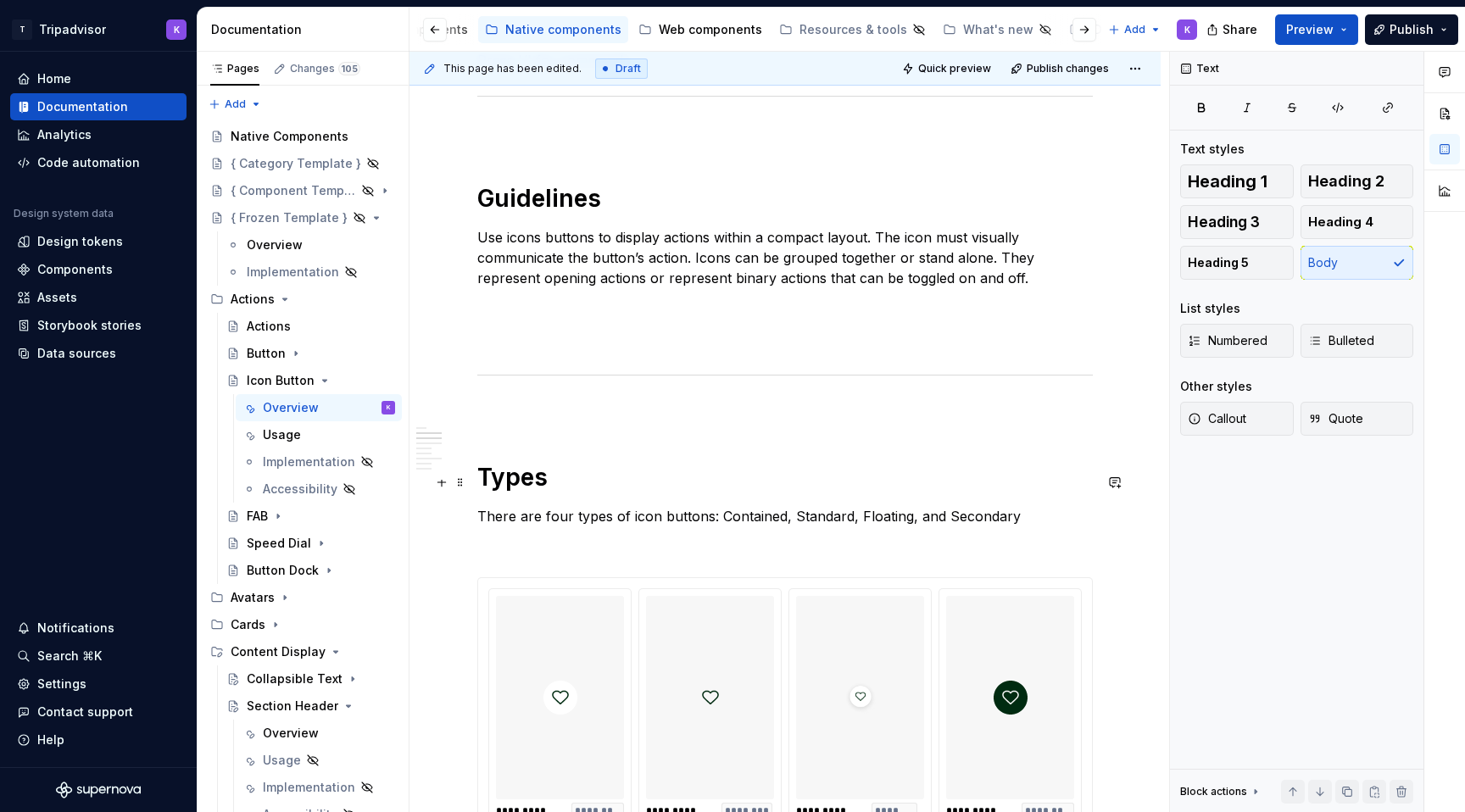
click at [597, 411] on p at bounding box center [784, 411] width 616 height 20
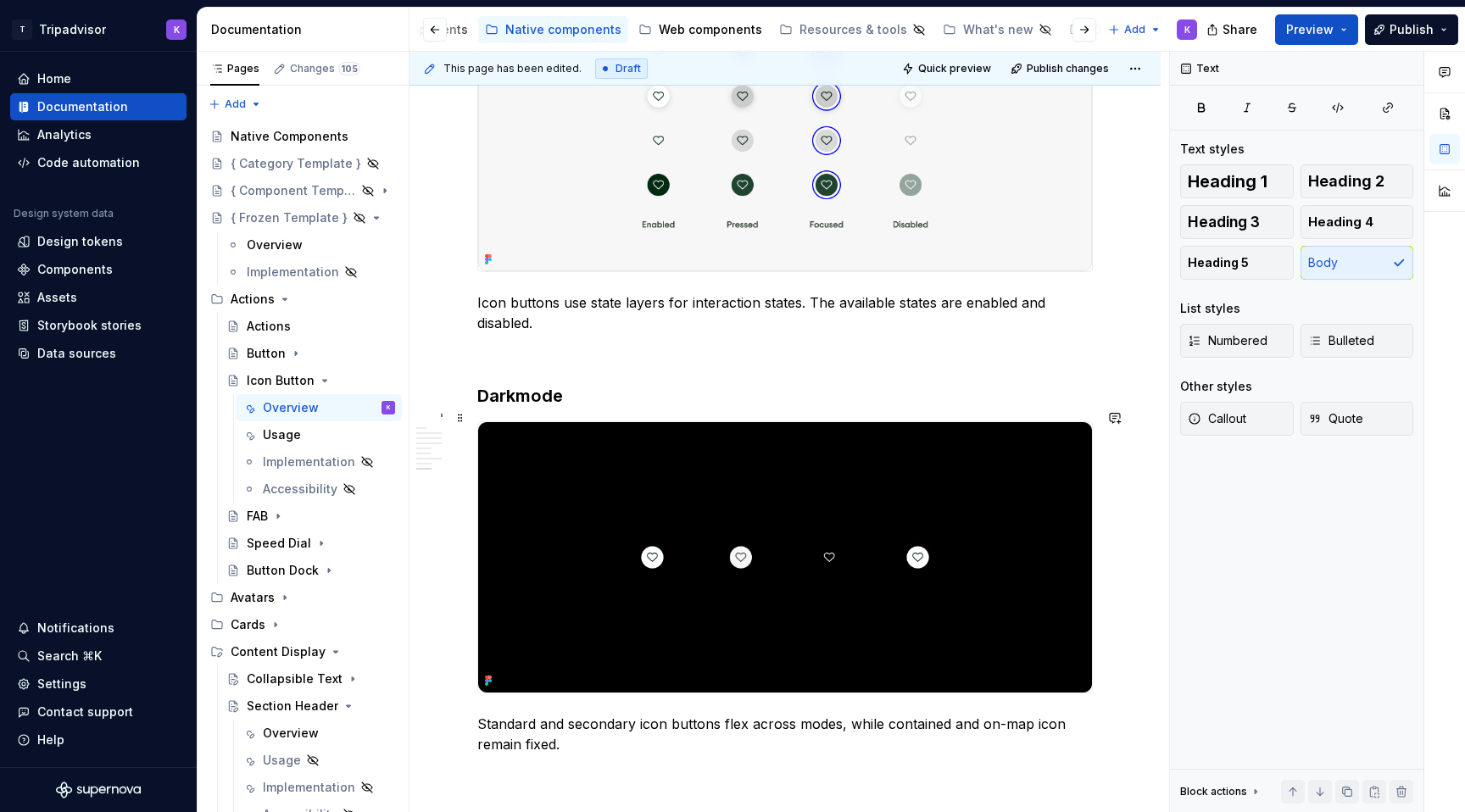
scroll to position [2875, 0]
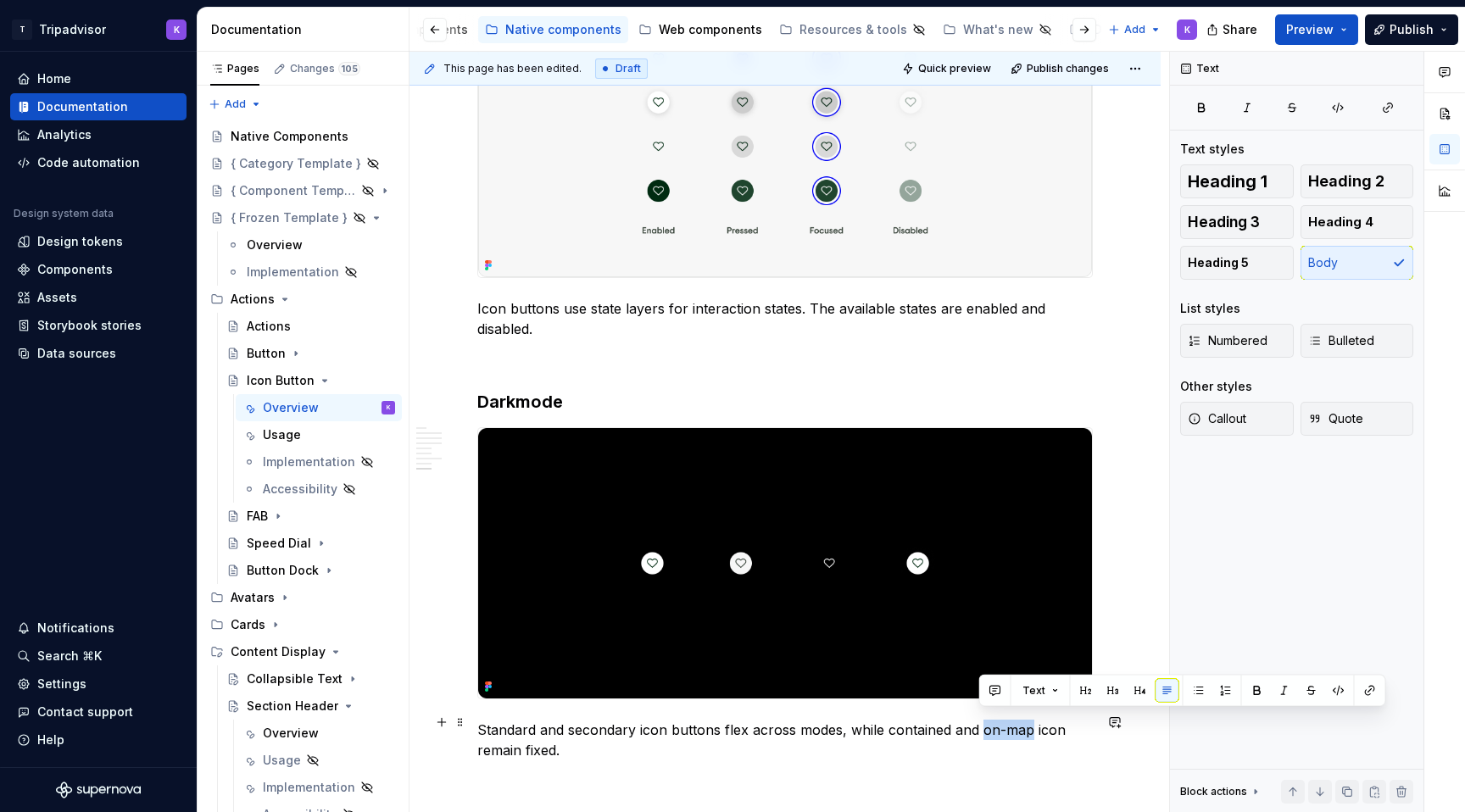
drag, startPoint x: 1025, startPoint y: 724, endPoint x: 979, endPoint y: 724, distance: 46.0
click at [979, 724] on p "Standard and secondary icon buttons flex across modes, while contained and on-m…" at bounding box center [784, 740] width 616 height 41
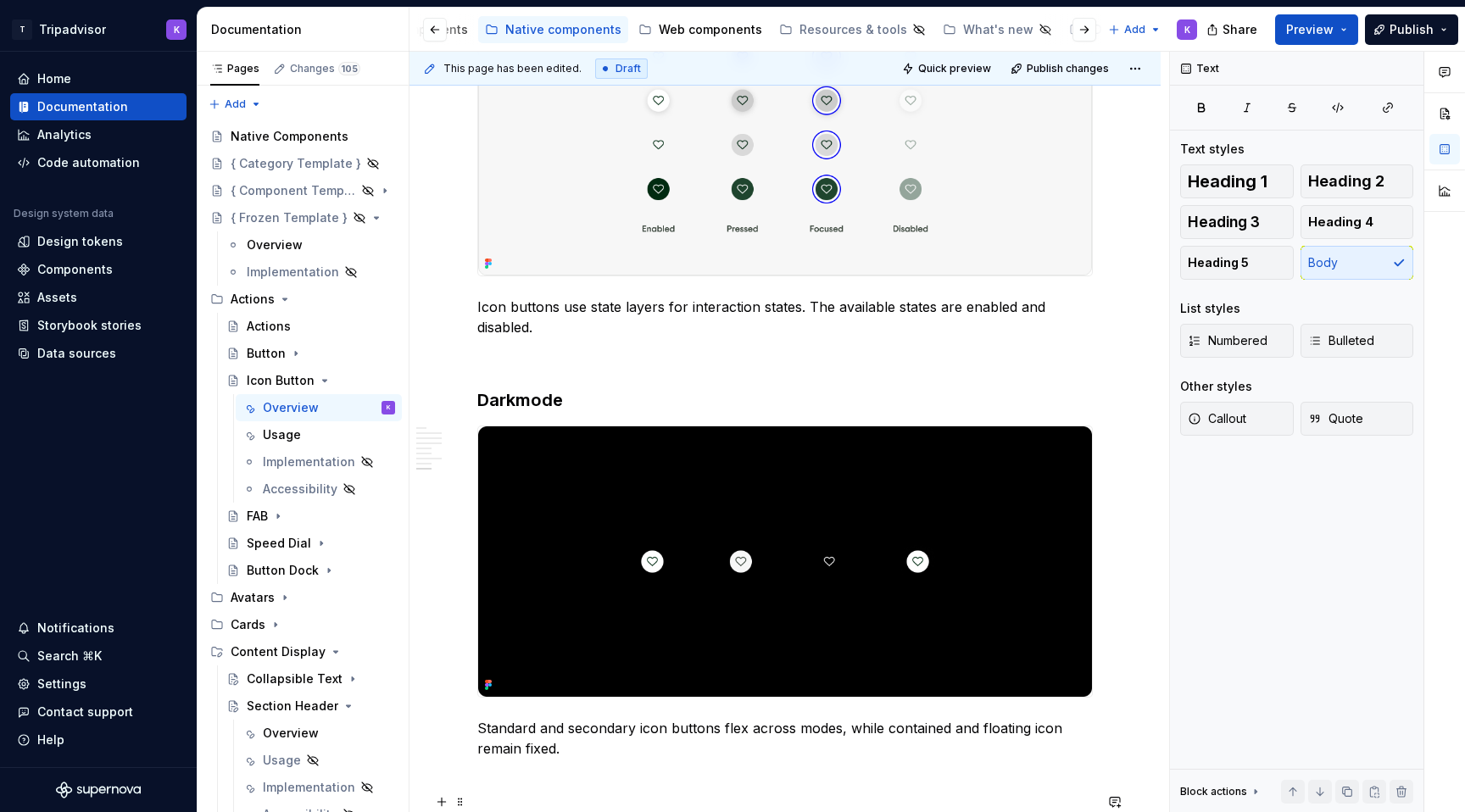
click at [811, 799] on p at bounding box center [784, 809] width 616 height 20
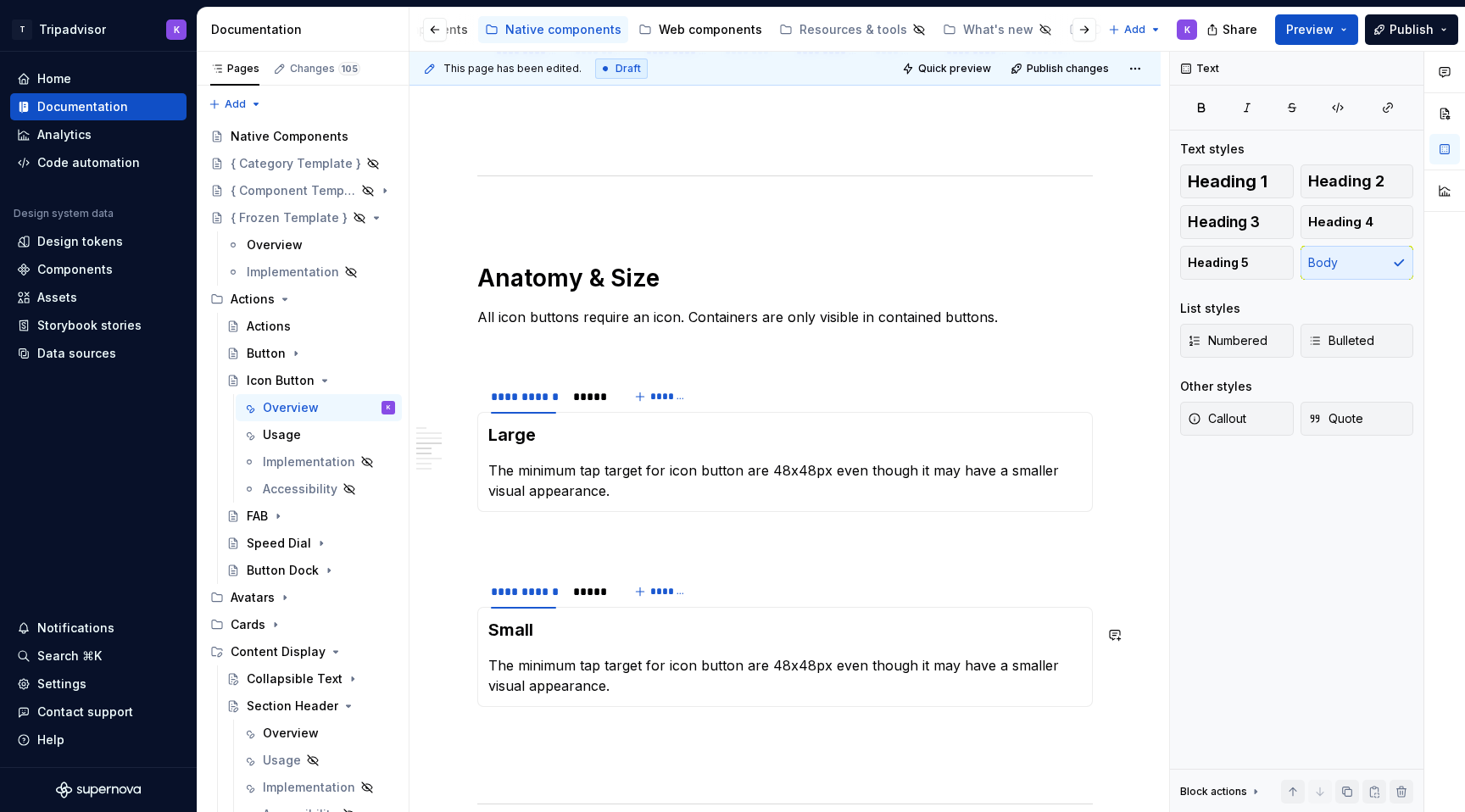
scroll to position [1434, 0]
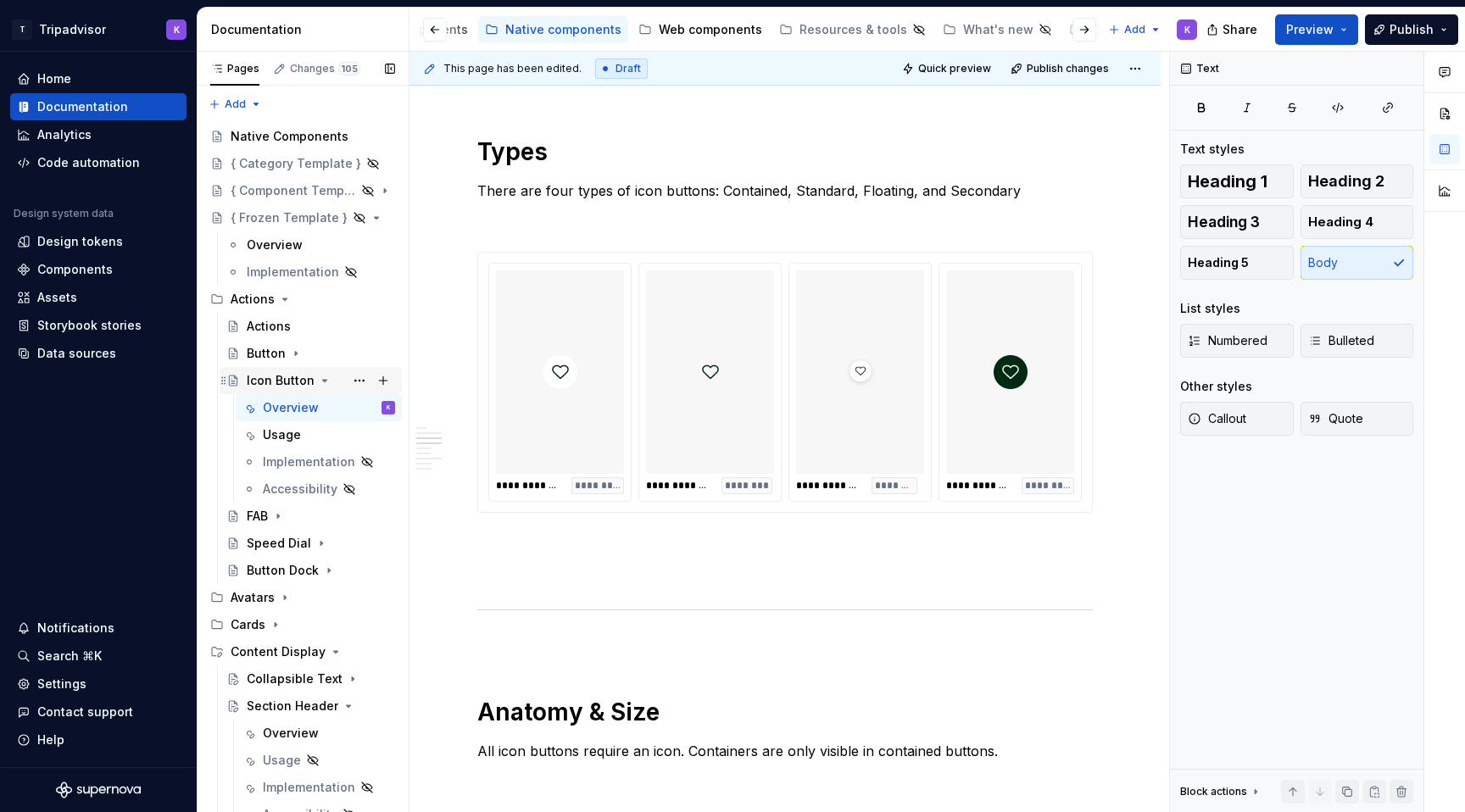
click at [323, 381] on icon "Page tree" at bounding box center [324, 380] width 14 height 14
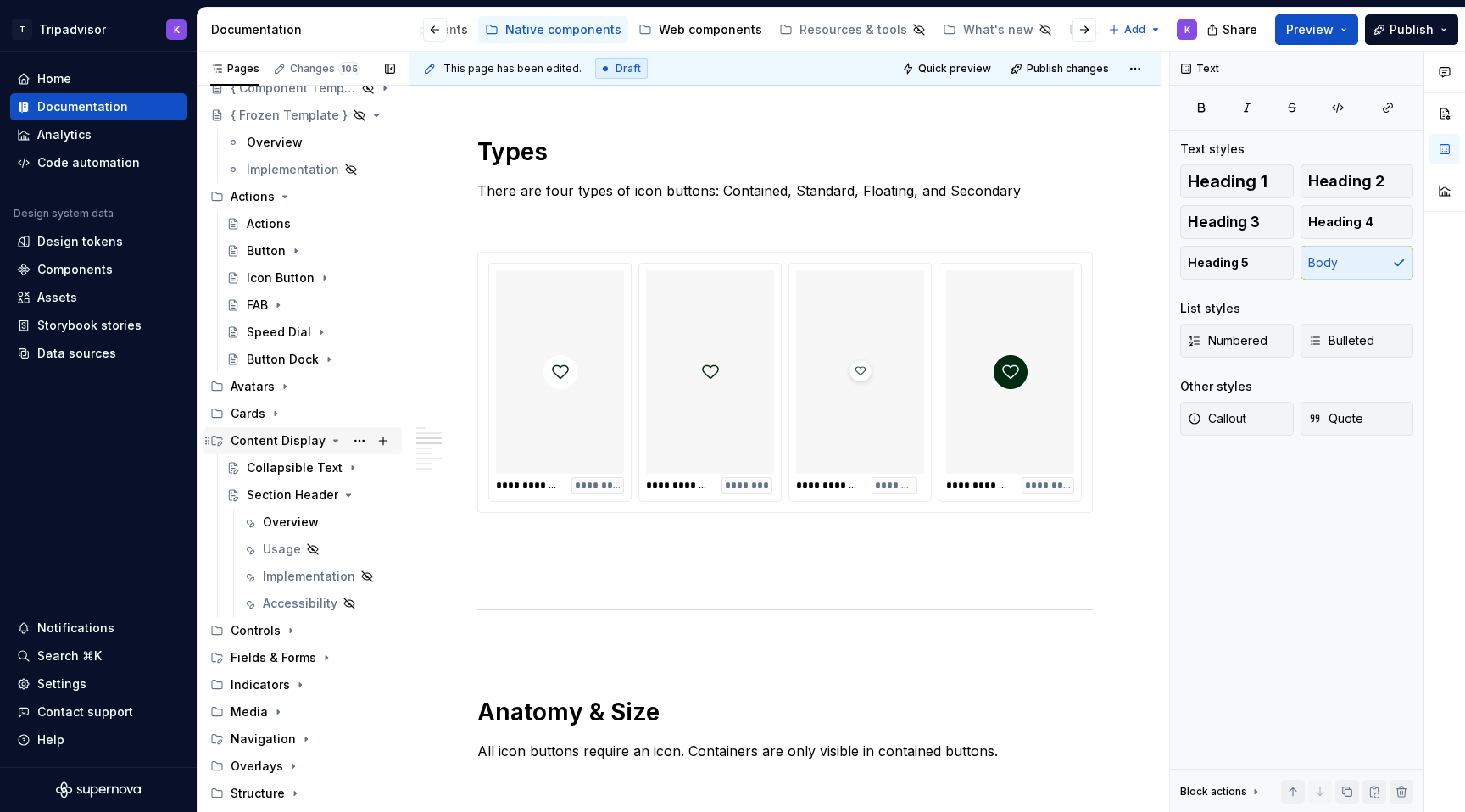
scroll to position [121, 0]
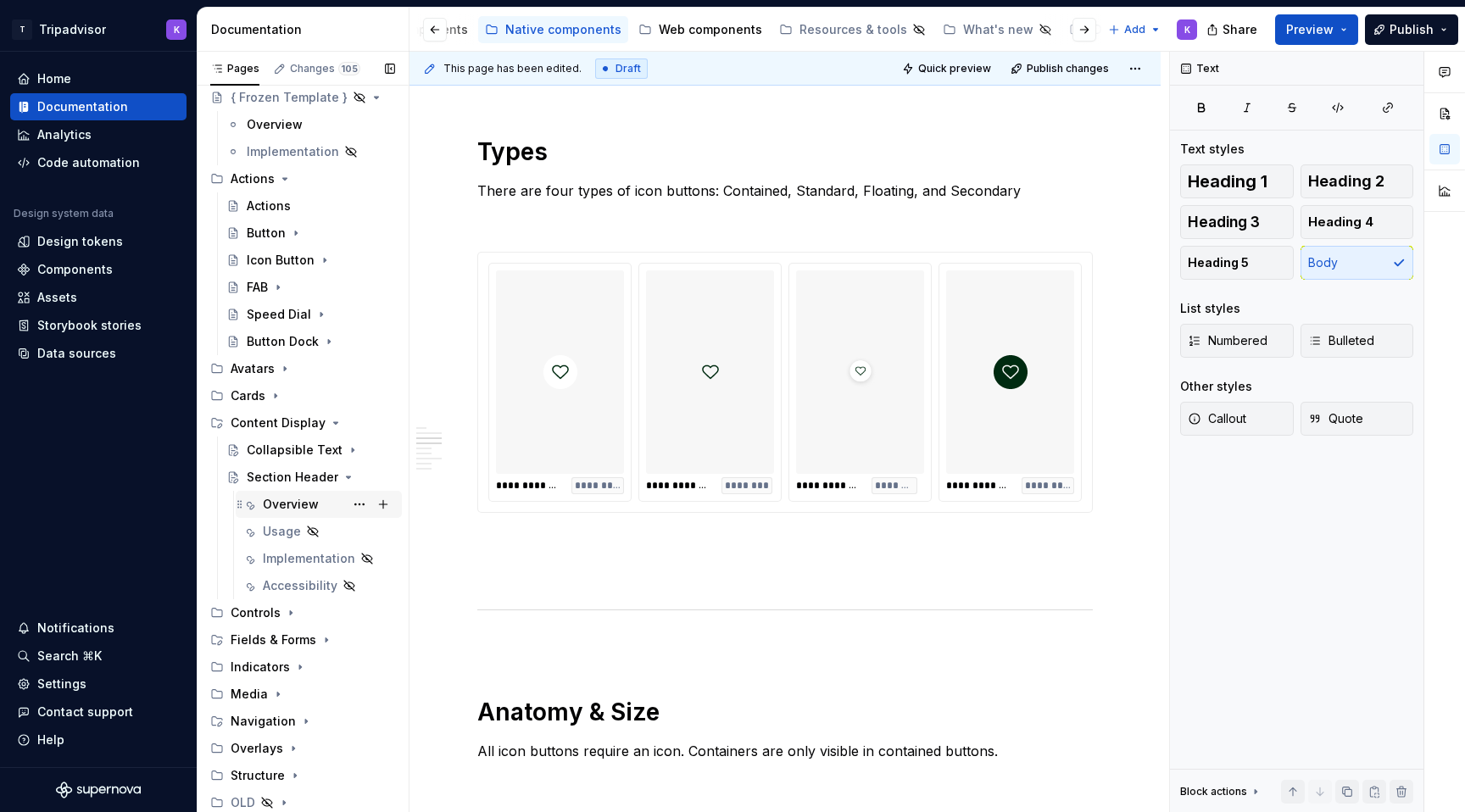
click at [285, 499] on div "Overview" at bounding box center [291, 504] width 56 height 17
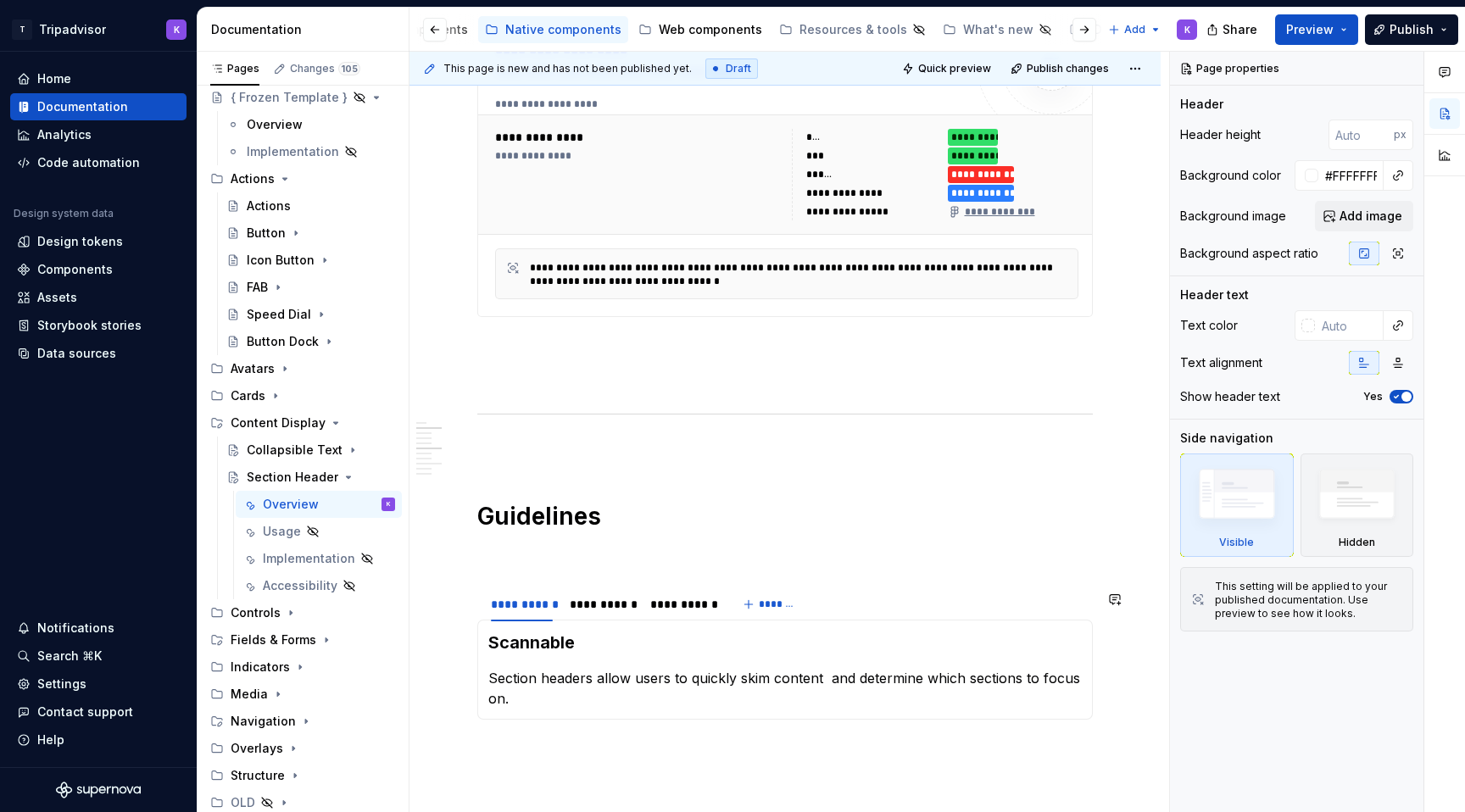
scroll to position [1381, 0]
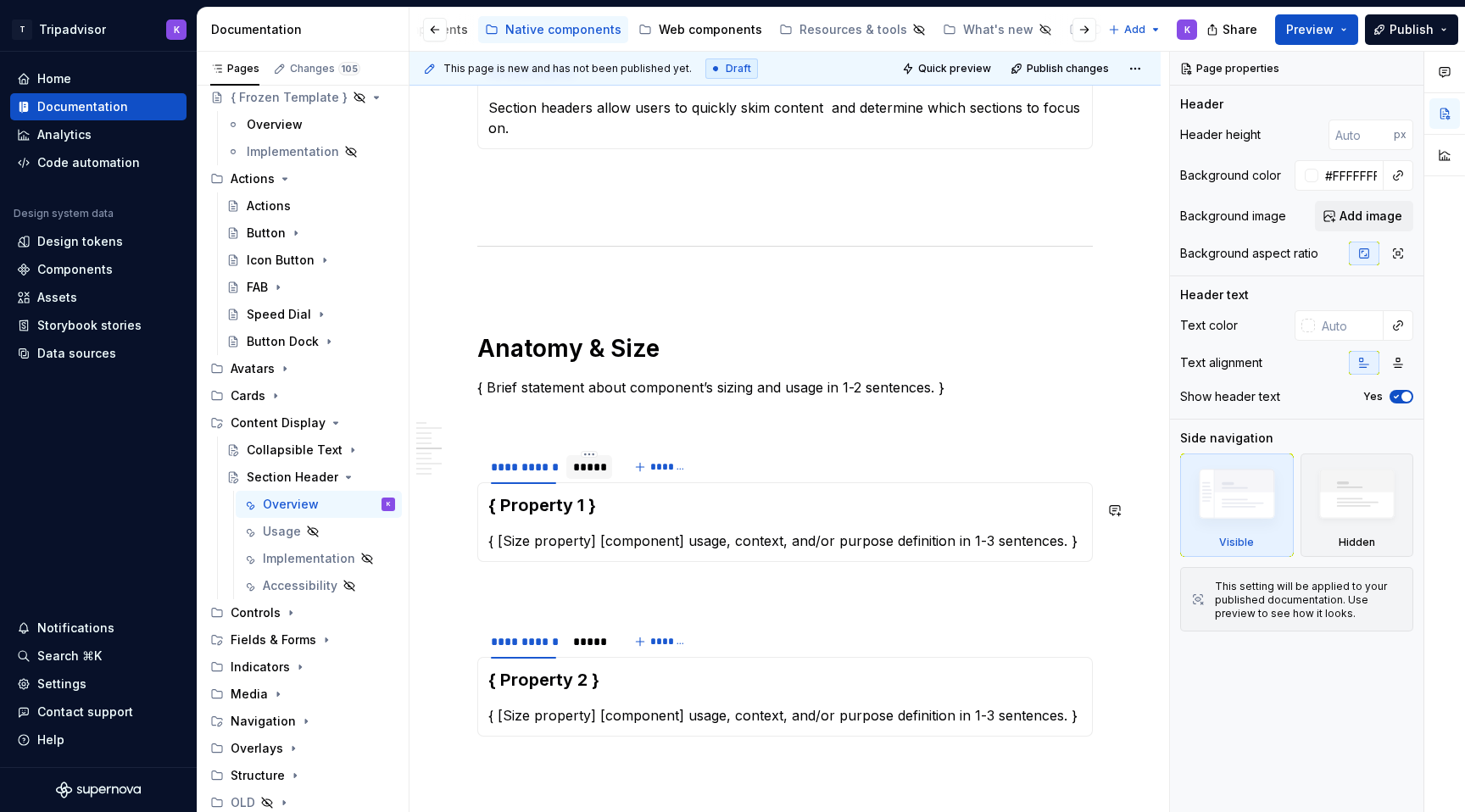
type textarea "*"
click at [582, 475] on div "*****" at bounding box center [589, 467] width 32 height 17
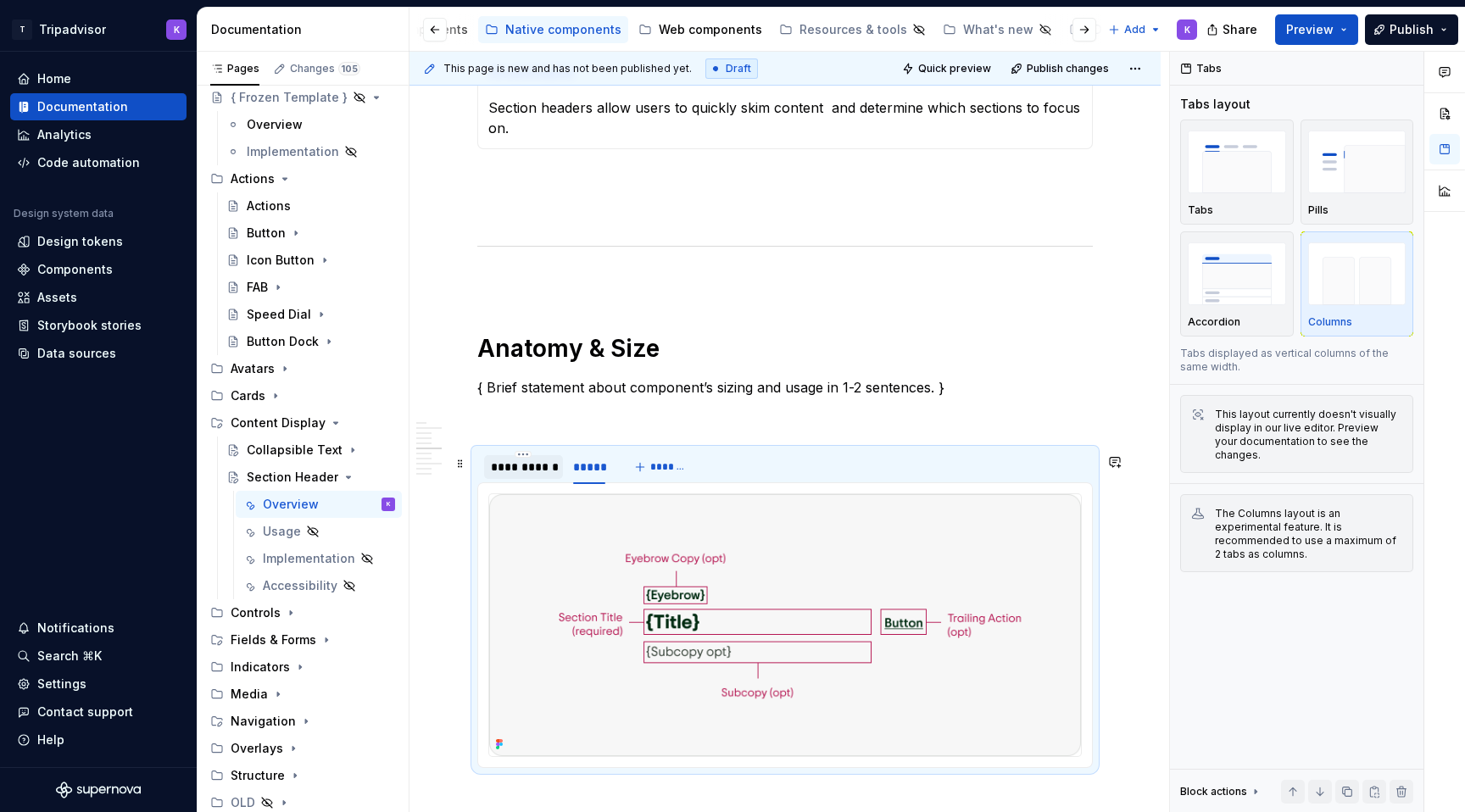
click at [532, 479] on div "**********" at bounding box center [523, 467] width 79 height 24
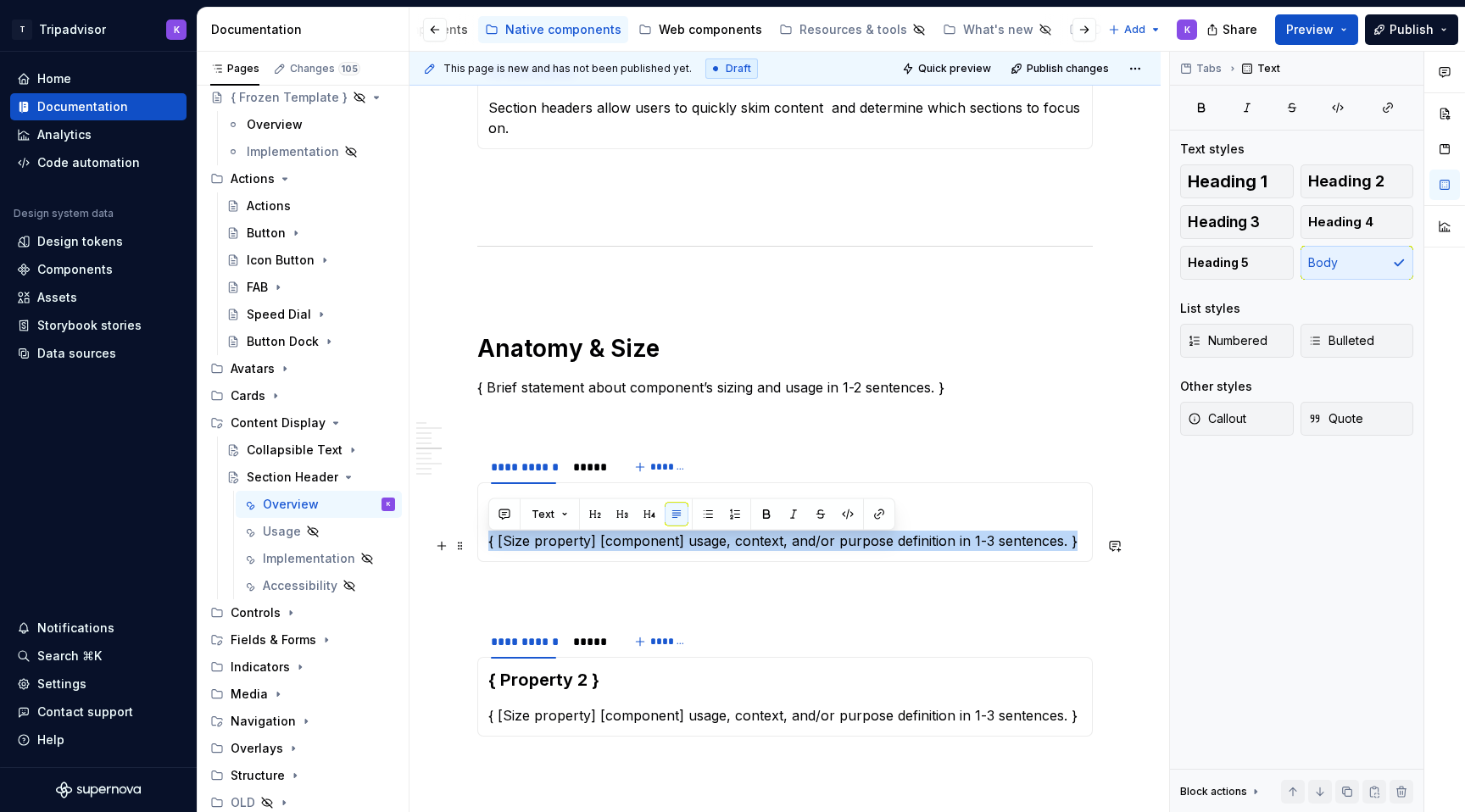
drag, startPoint x: 489, startPoint y: 544, endPoint x: 1083, endPoint y: 541, distance: 594.0
click at [1082, 541] on p "{ [Size property] [component] usage, context, and/or purpose definition in 1-3 …" at bounding box center [784, 541] width 593 height 20
paste div
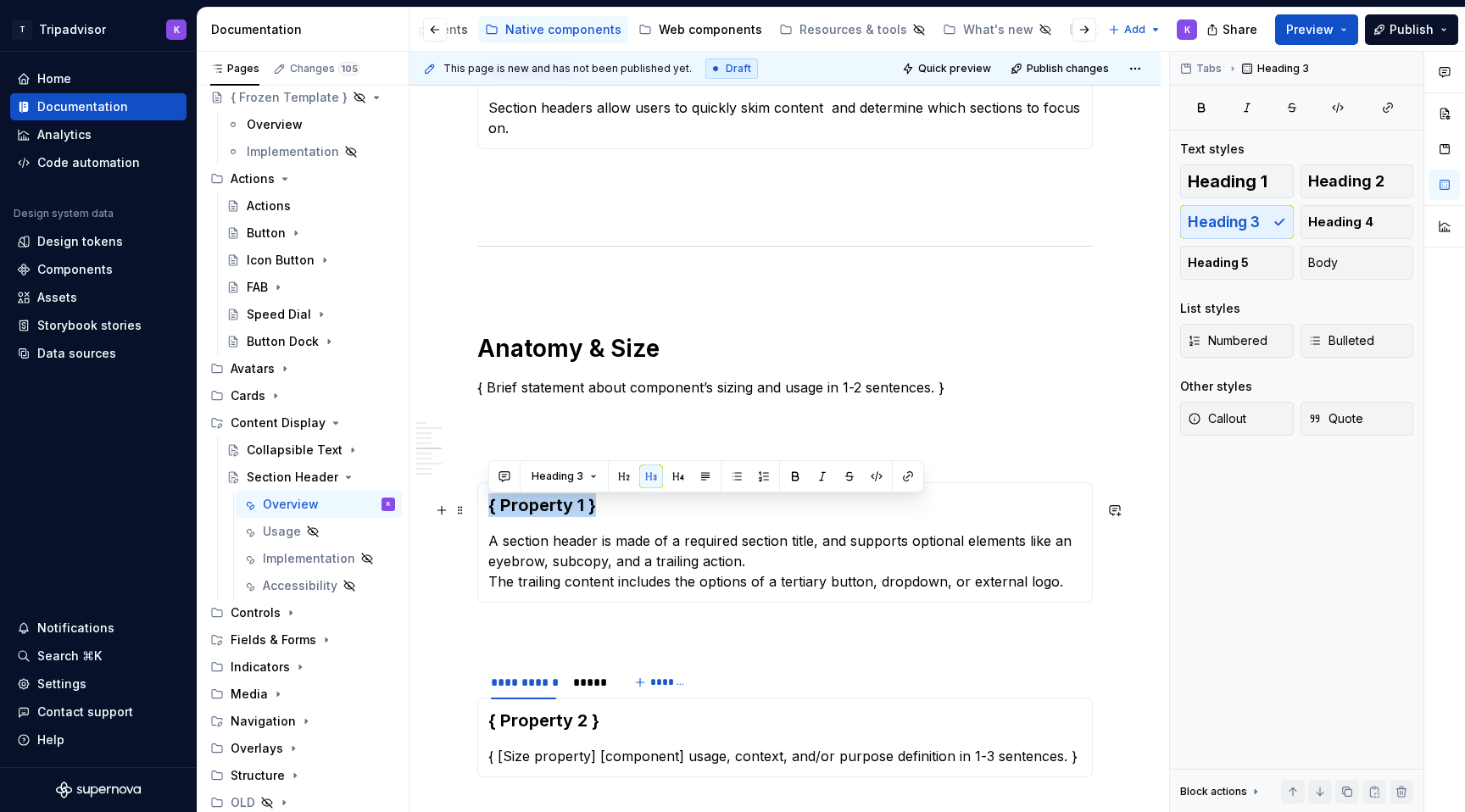
drag, startPoint x: 613, startPoint y: 511, endPoint x: 491, endPoint y: 510, distance: 122.0
click at [491, 510] on h3 "{ Property 1 }" at bounding box center [784, 505] width 593 height 24
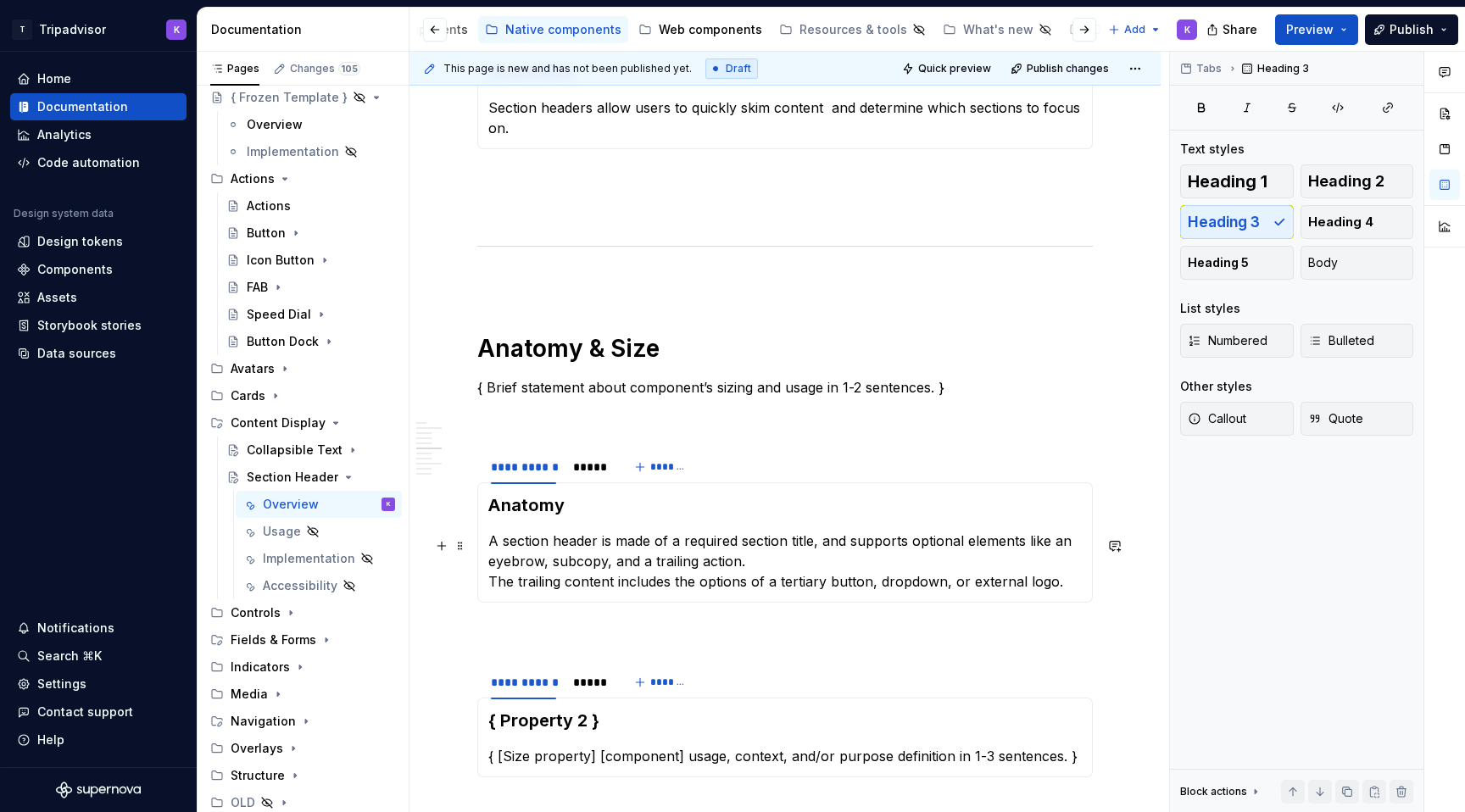
click at [761, 563] on p "A section header is made of a required section title, and supports optional ele…" at bounding box center [784, 561] width 593 height 61
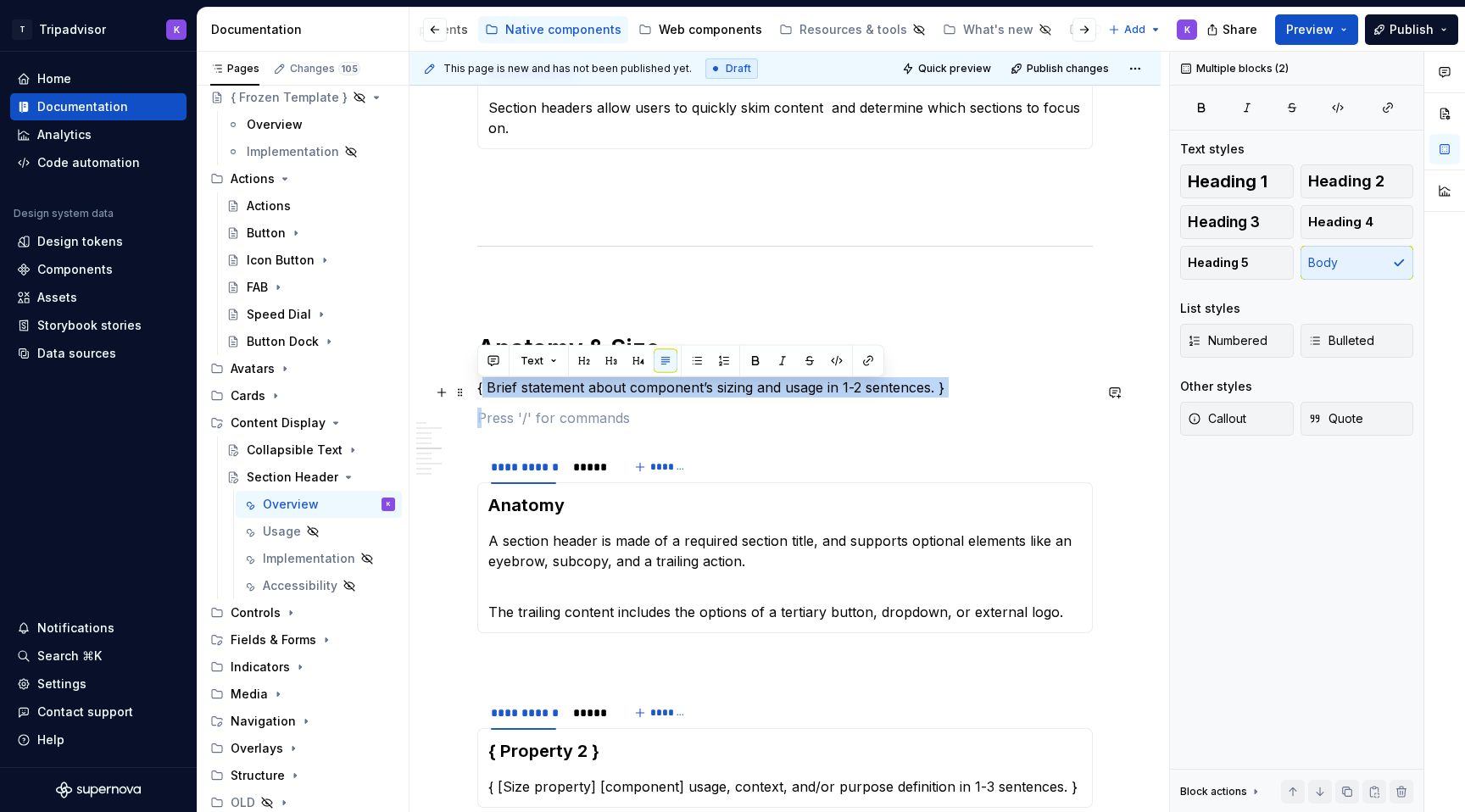
drag, startPoint x: 526, startPoint y: 440, endPoint x: 483, endPoint y: 390, distance: 65.9
click at [483, 390] on div "**********" at bounding box center [784, 235] width 616 height 2522
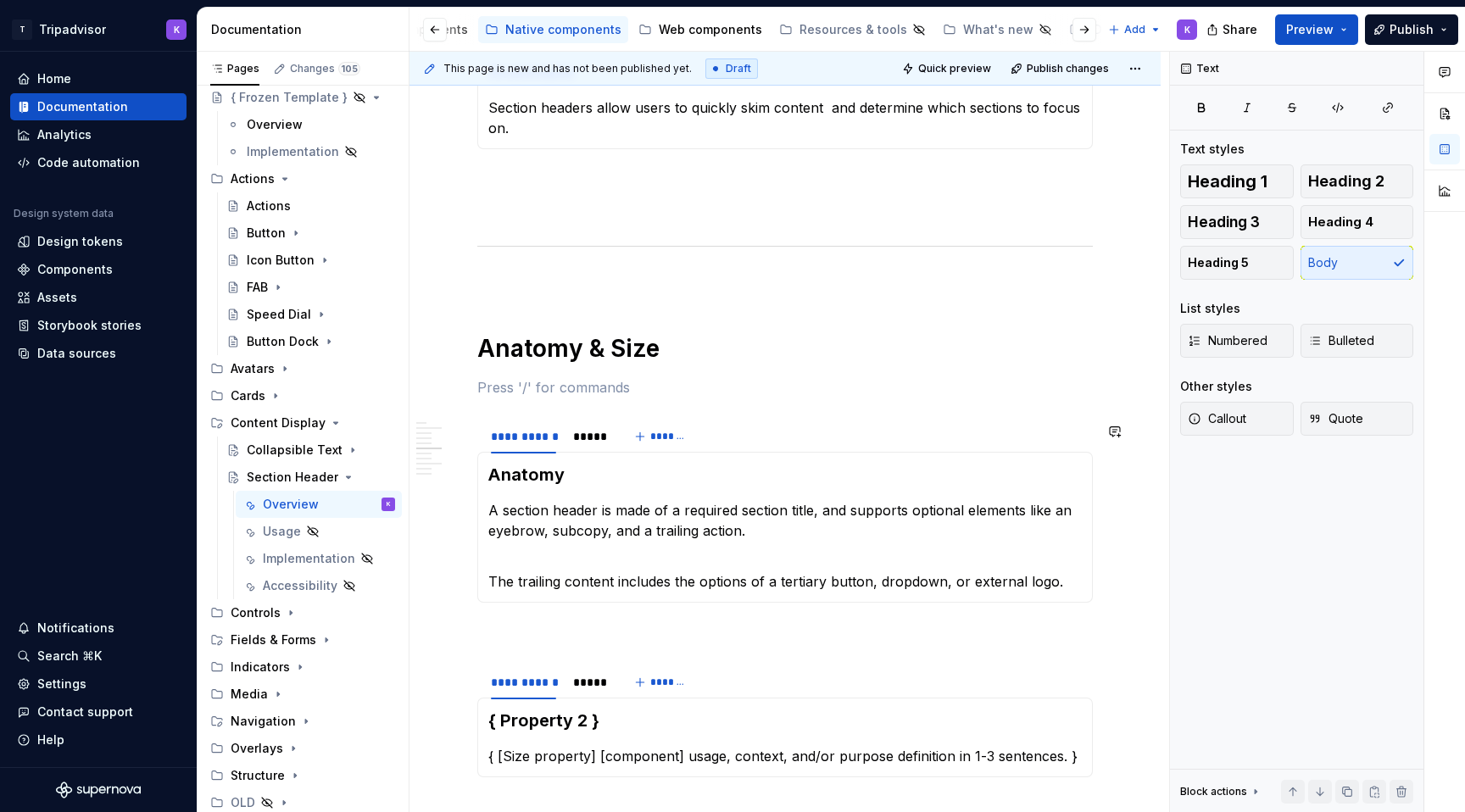
click at [594, 636] on p at bounding box center [784, 633] width 616 height 20
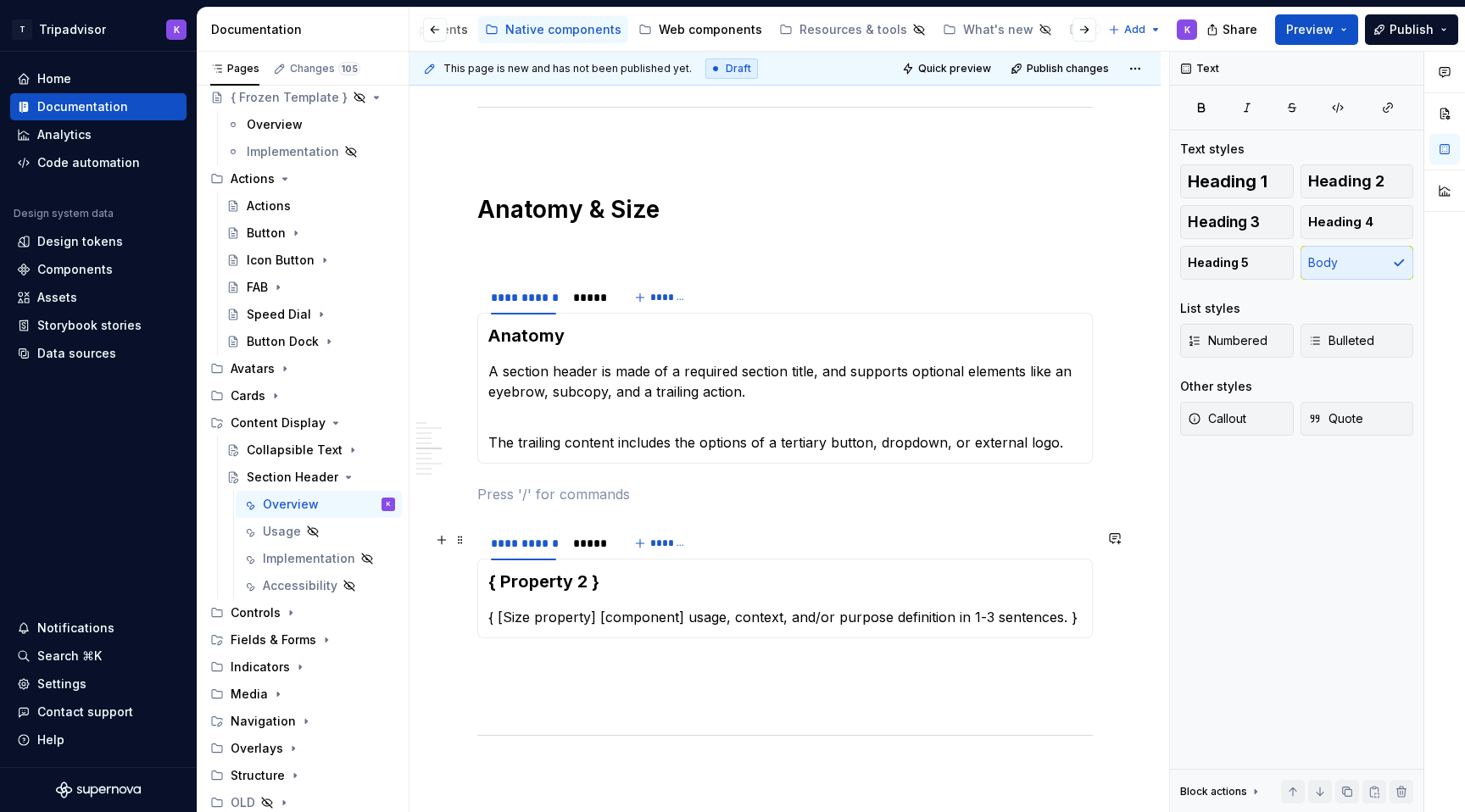
click at [469, 546] on div "**********" at bounding box center [784, 193] width 751 height 2797
click at [460, 539] on span at bounding box center [460, 540] width 14 height 24
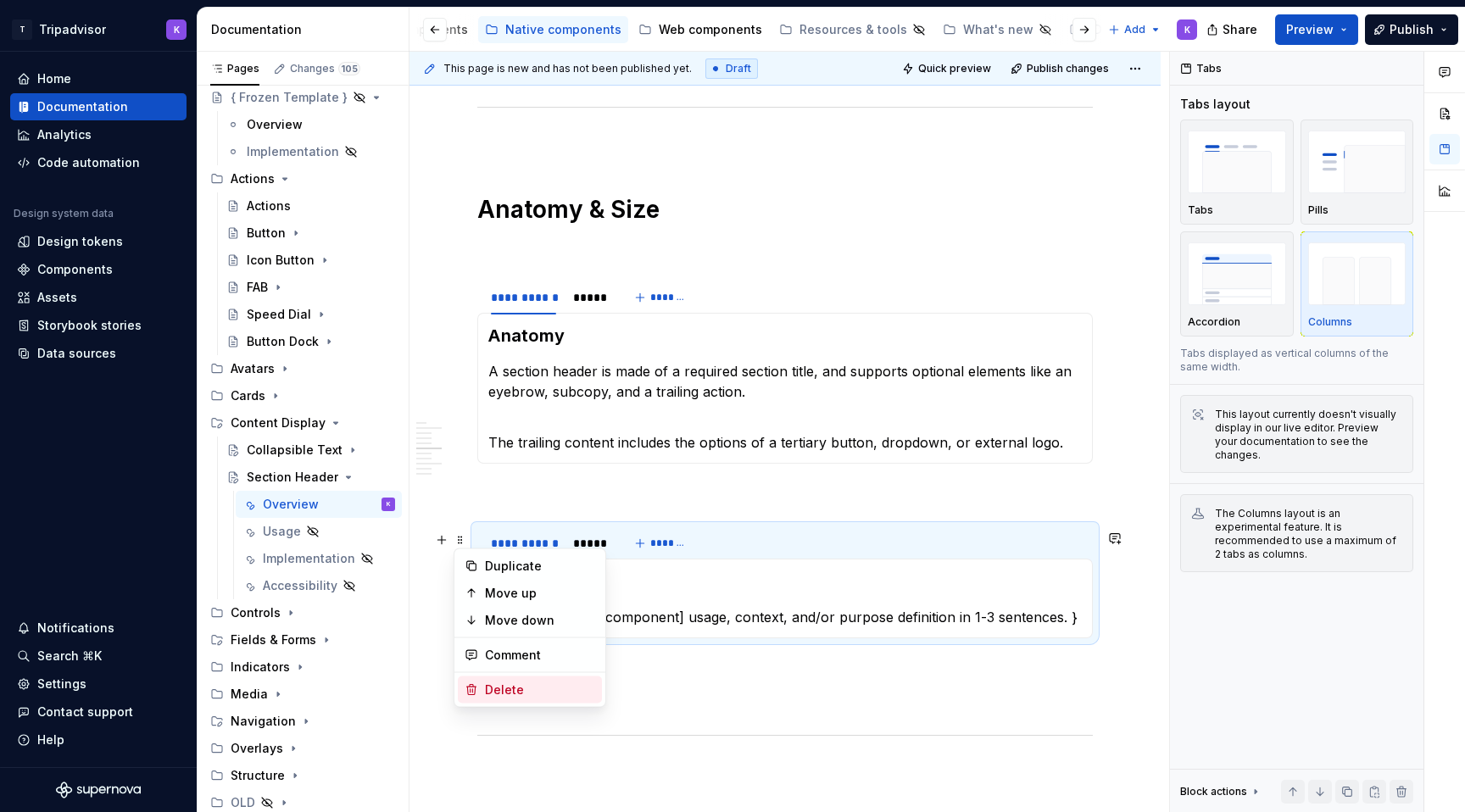
click at [504, 688] on div "Delete" at bounding box center [539, 690] width 110 height 17
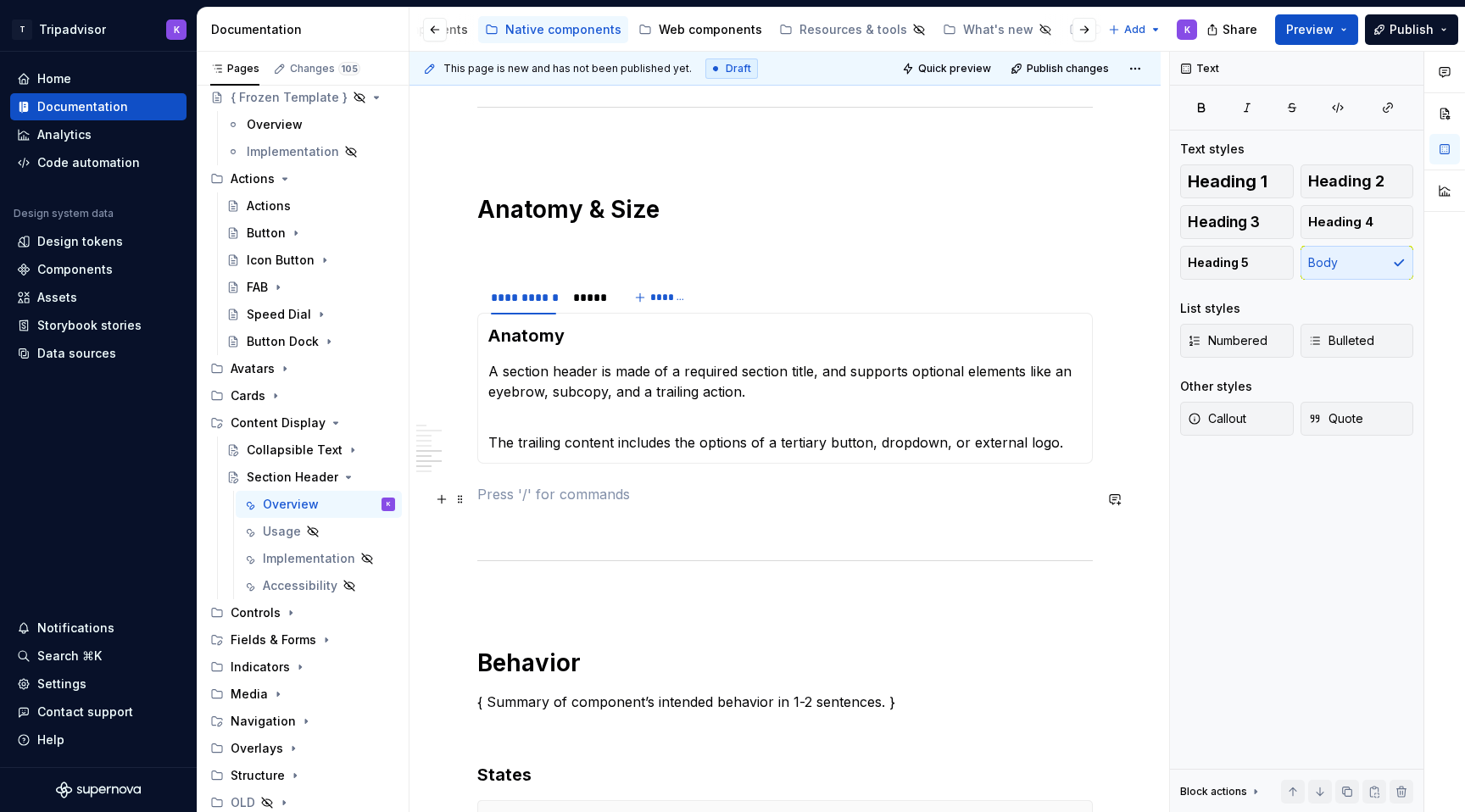
click at [489, 495] on p at bounding box center [784, 494] width 616 height 20
click at [489, 530] on p at bounding box center [784, 524] width 616 height 20
click at [531, 490] on p at bounding box center [784, 494] width 616 height 20
drag, startPoint x: 582, startPoint y: 682, endPoint x: 531, endPoint y: 676, distance: 51.4
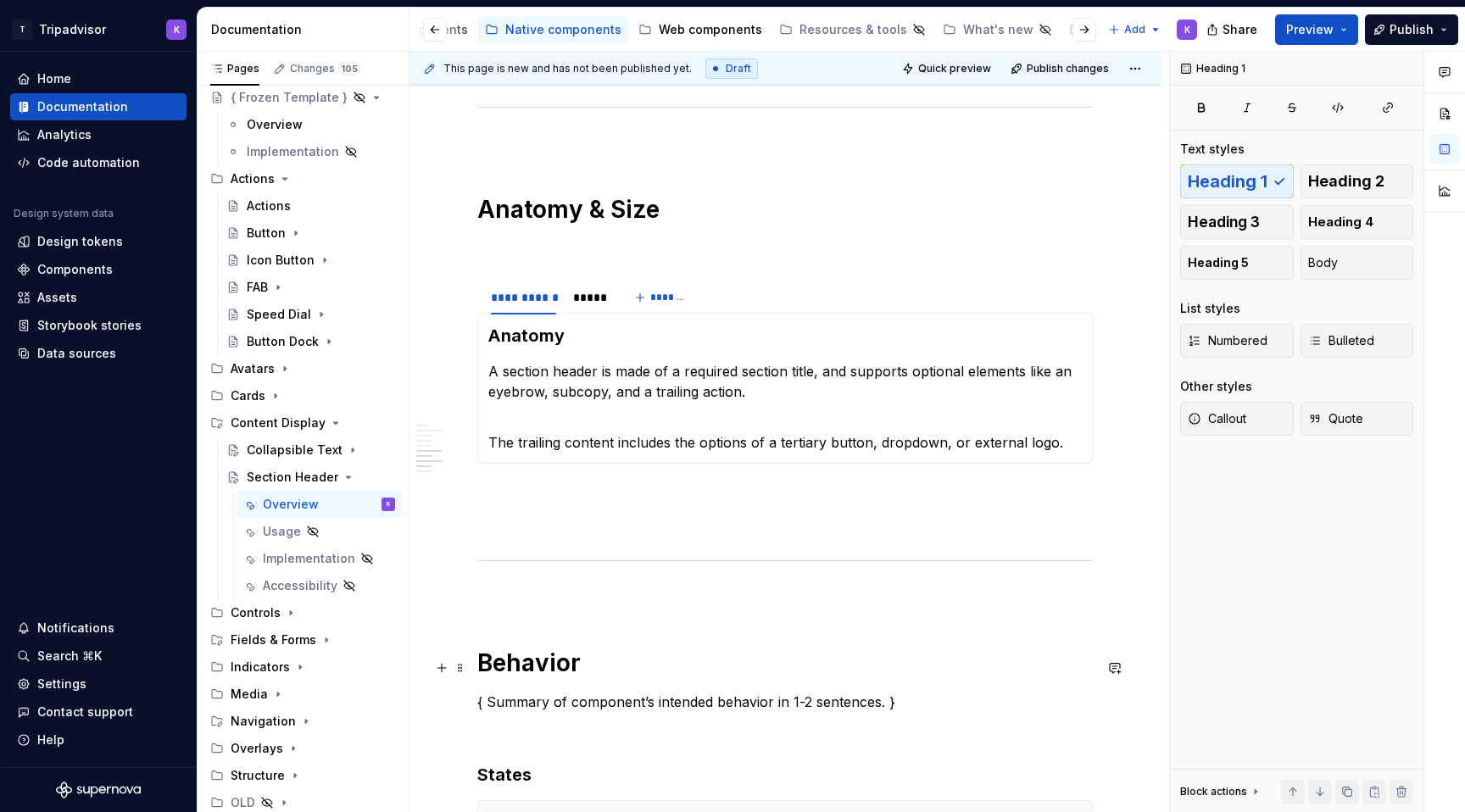
click at [577, 676] on h1 "Behavior" at bounding box center [784, 663] width 616 height 31
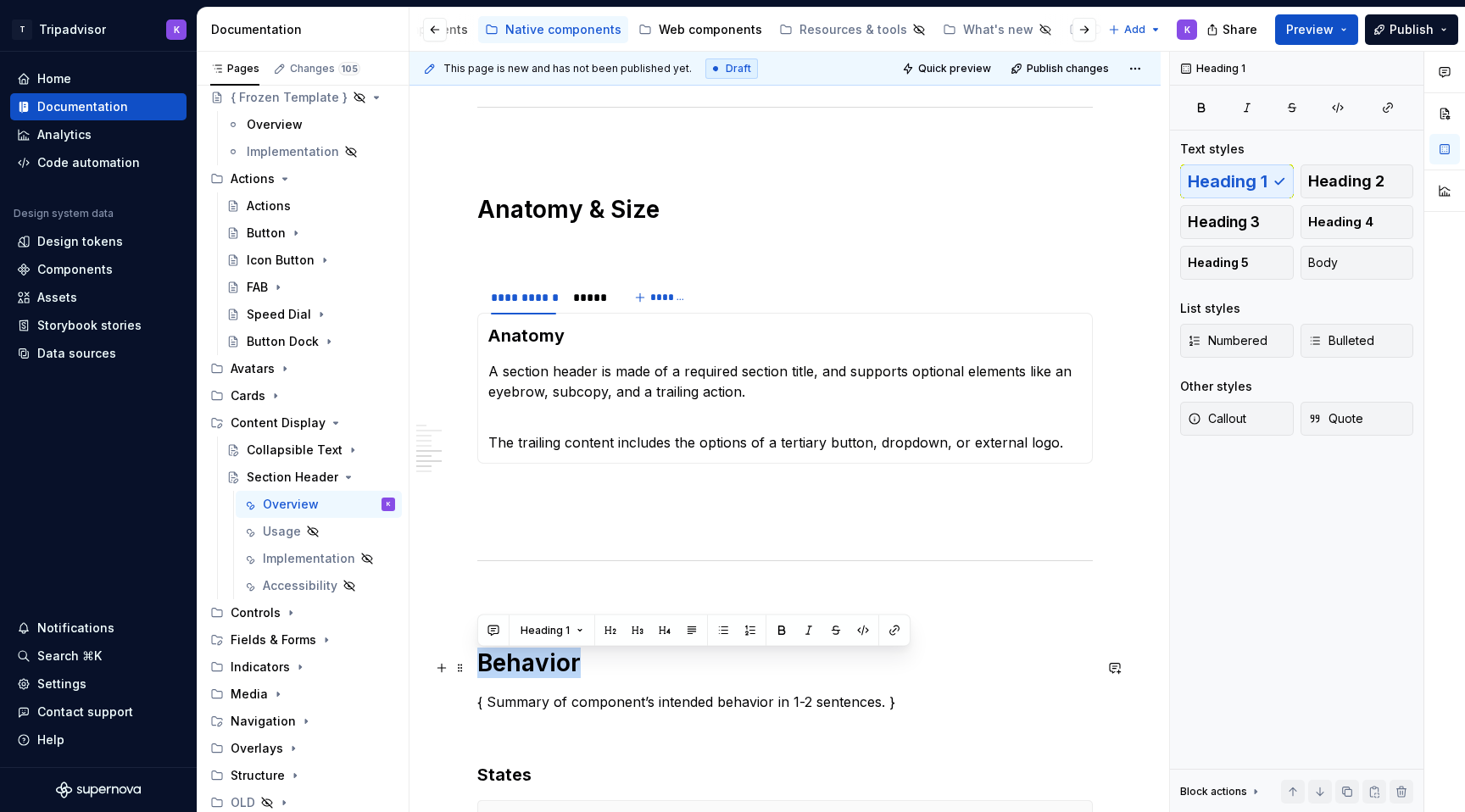
drag, startPoint x: 589, startPoint y: 664, endPoint x: 475, endPoint y: 663, distance: 114.0
click at [475, 663] on div "**********" at bounding box center [784, 106] width 751 height 2623
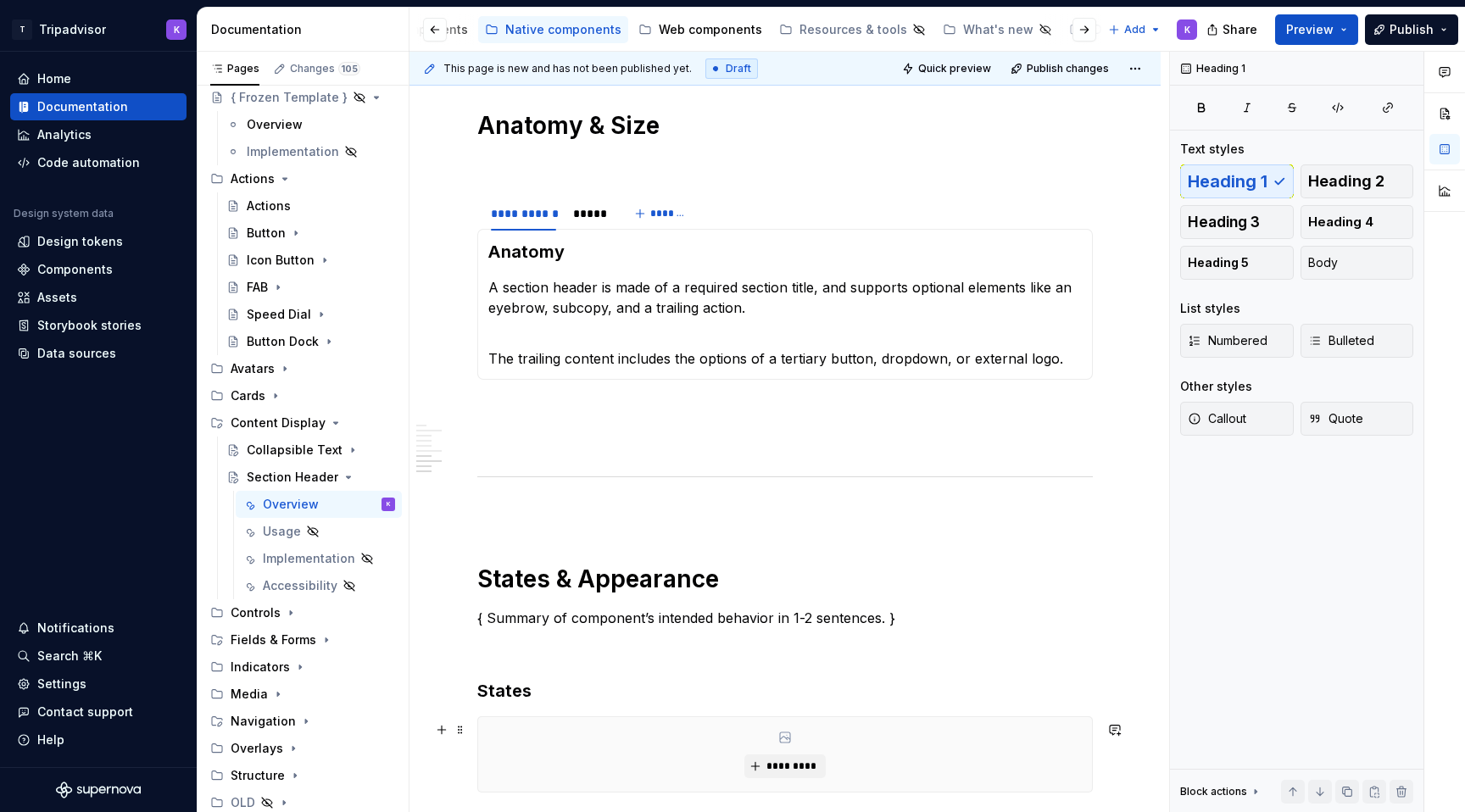
scroll to position [1704, 0]
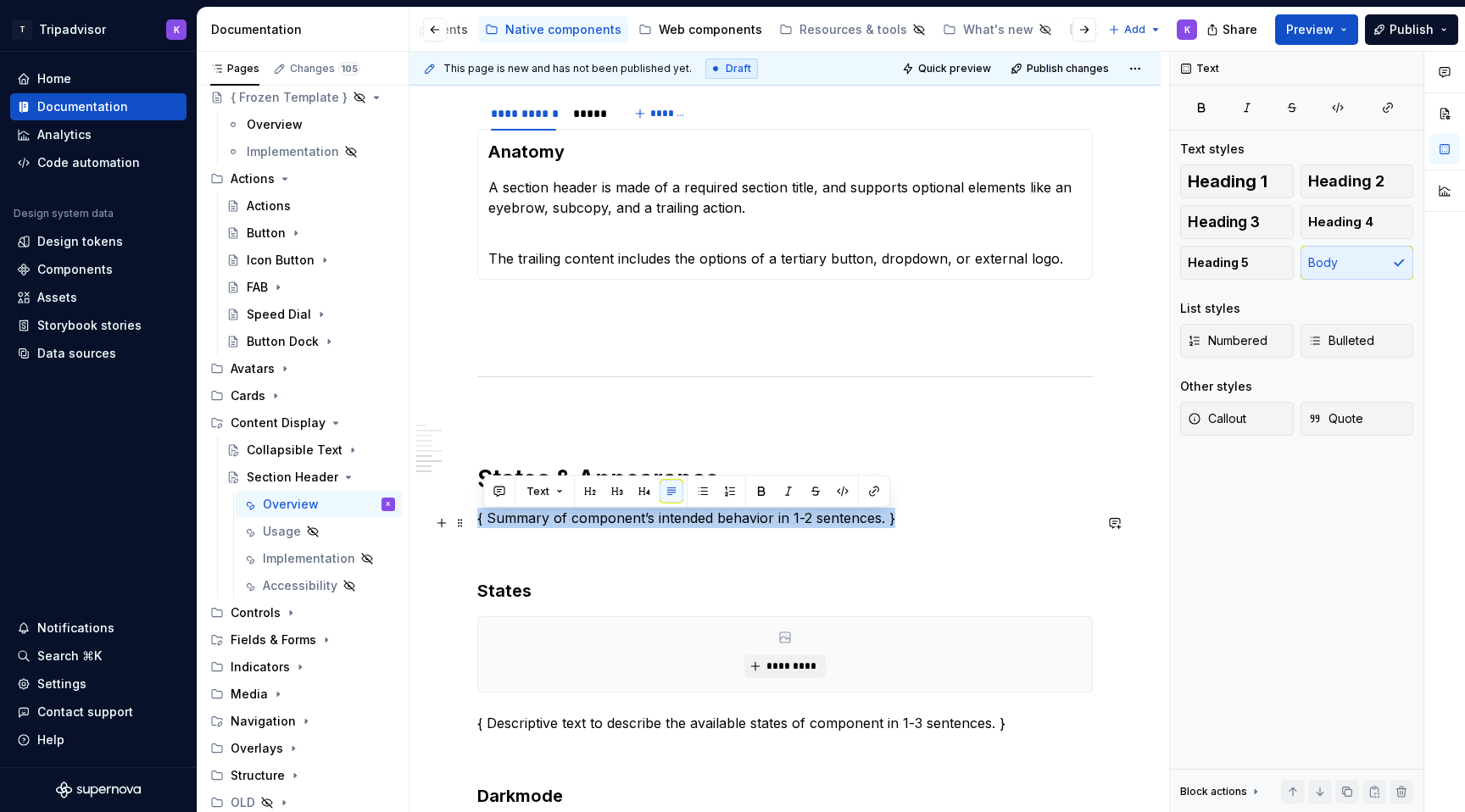
drag, startPoint x: 895, startPoint y: 522, endPoint x: 477, endPoint y: 520, distance: 418.0
click at [477, 520] on p "{ Summary of component’s intended behavior in 1-2 sentences. }" at bounding box center [784, 518] width 616 height 20
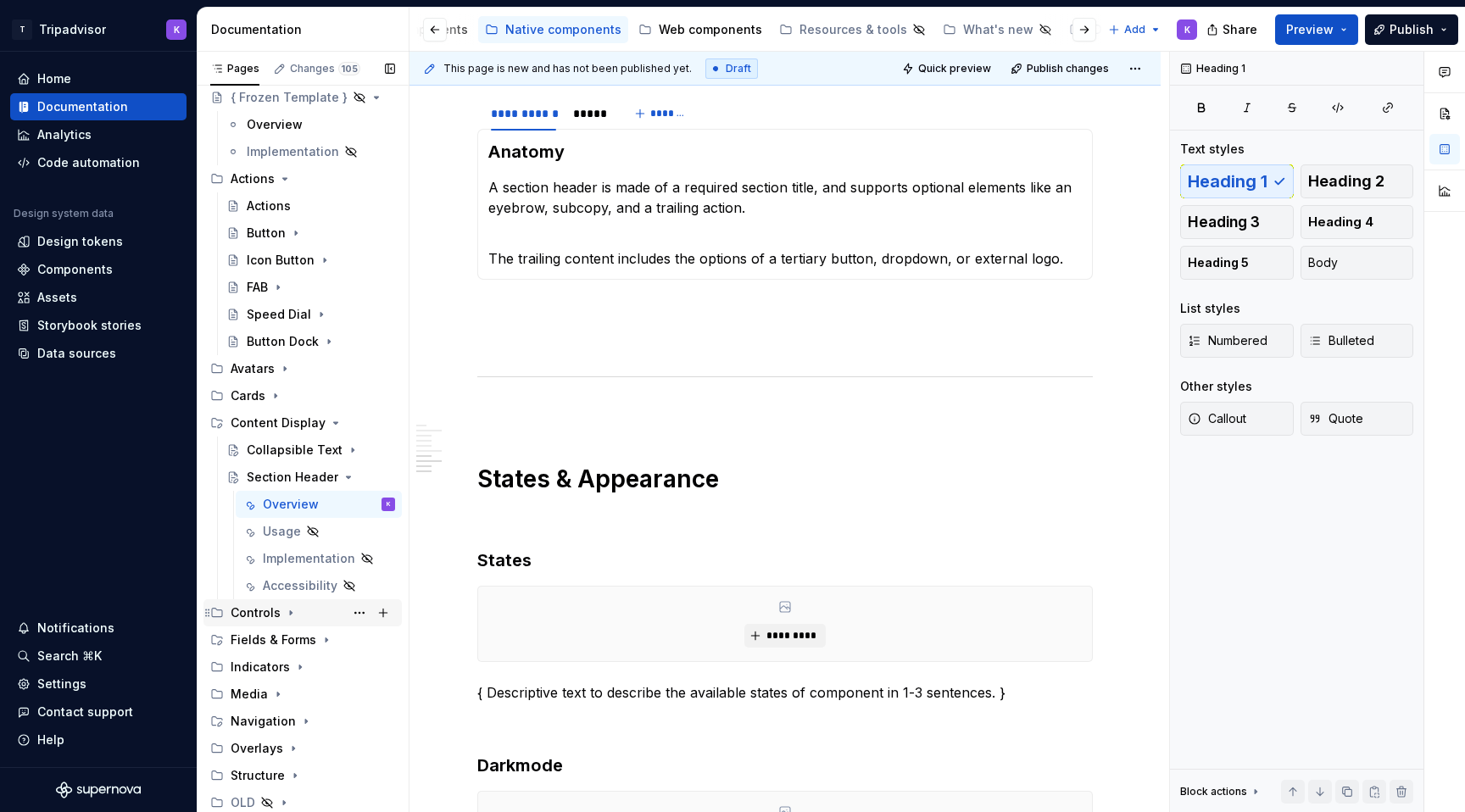
click at [291, 615] on icon "Page tree" at bounding box center [291, 612] width 14 height 14
click at [286, 639] on div "Checkbox" at bounding box center [276, 639] width 58 height 17
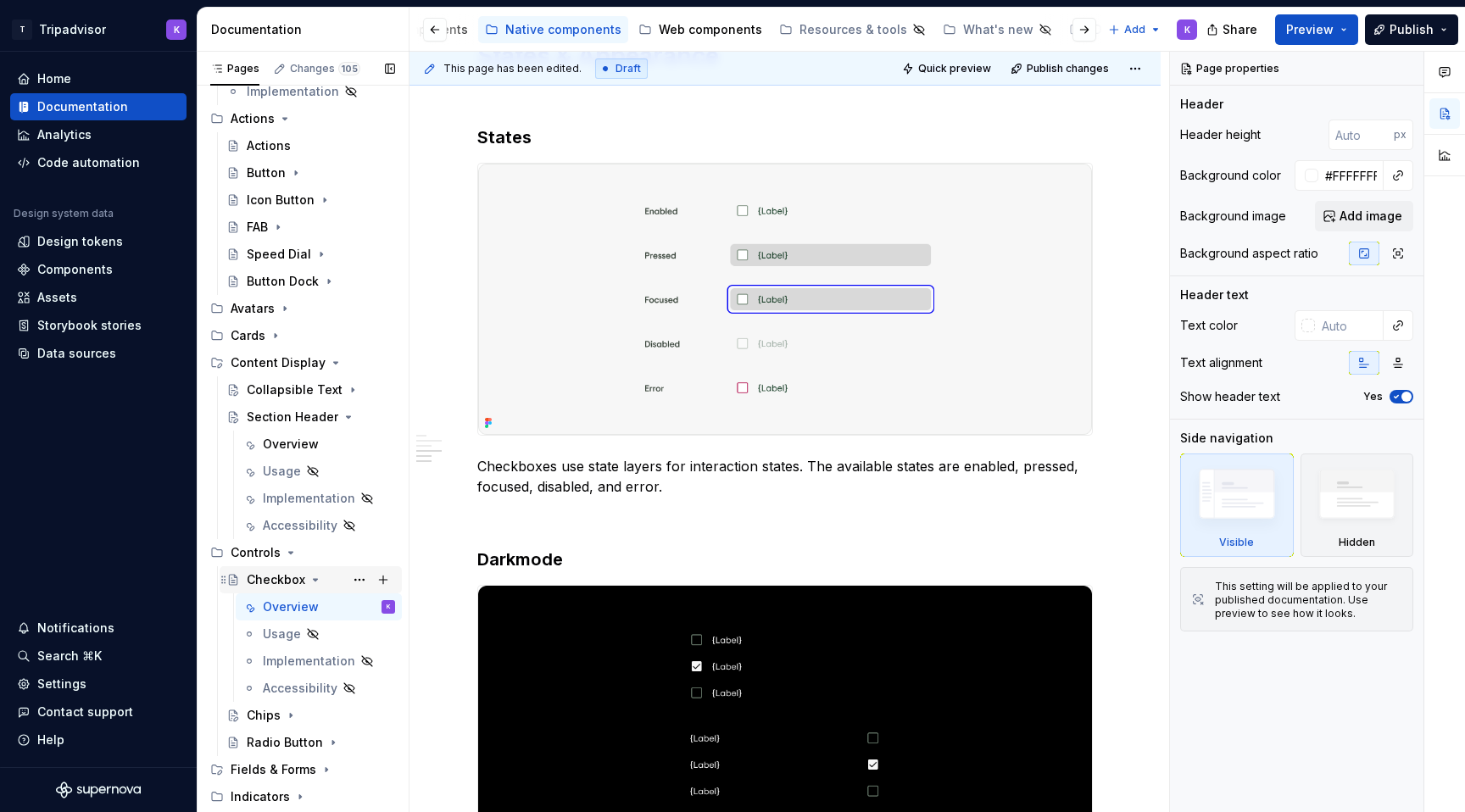
scroll to position [310, 0]
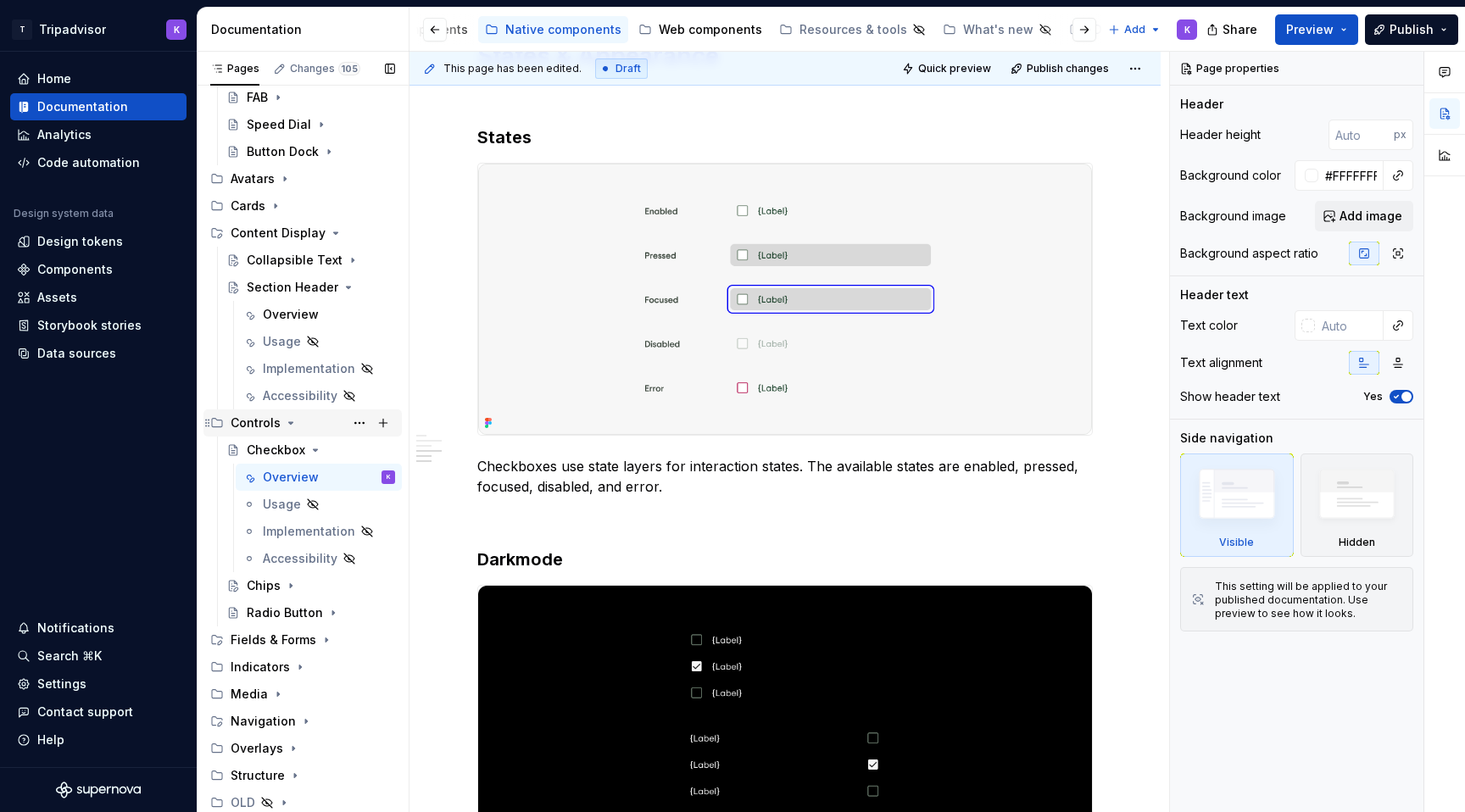
click at [288, 419] on icon "Page tree" at bounding box center [291, 422] width 14 height 14
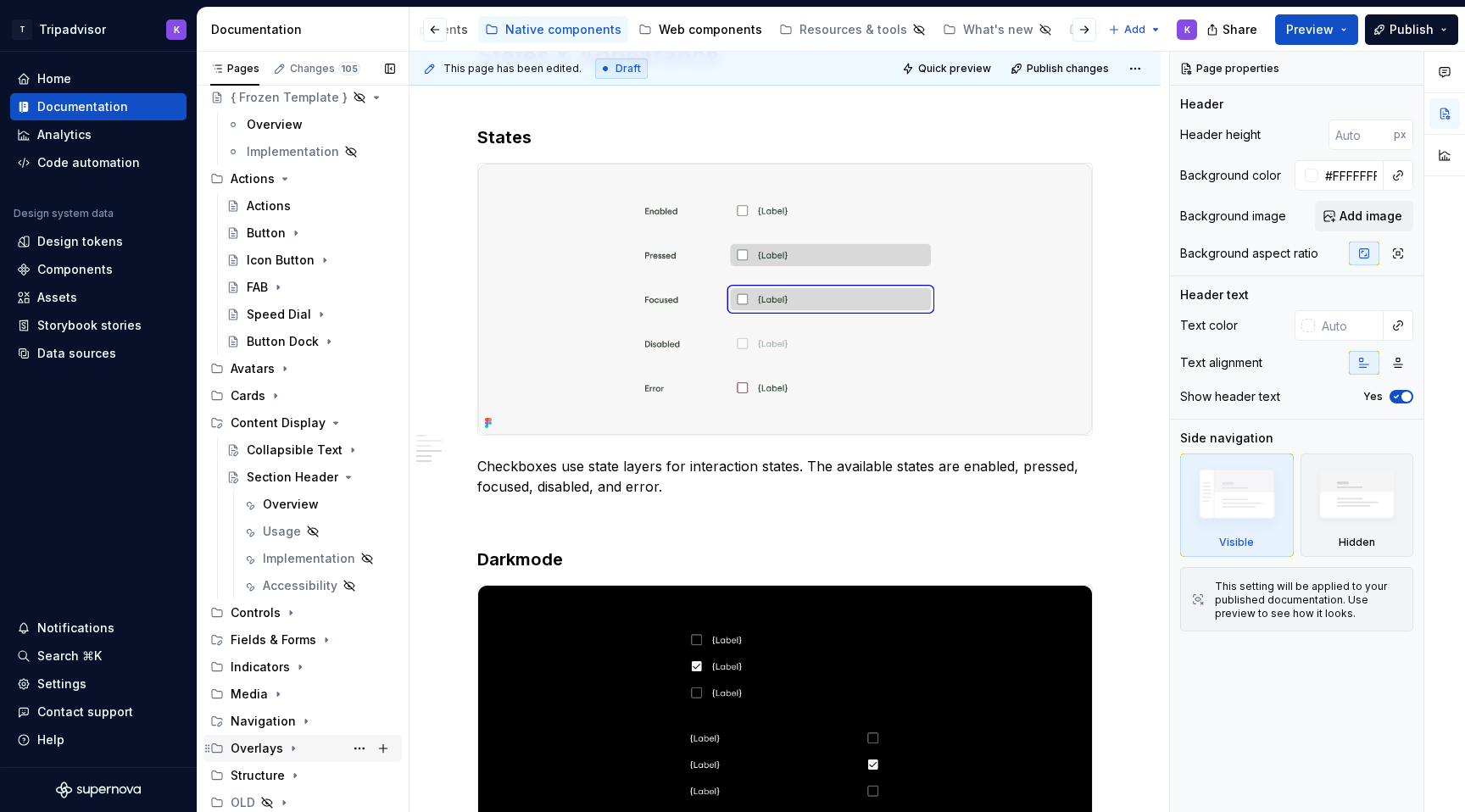
click at [287, 750] on icon "Page tree" at bounding box center [293, 748] width 14 height 14
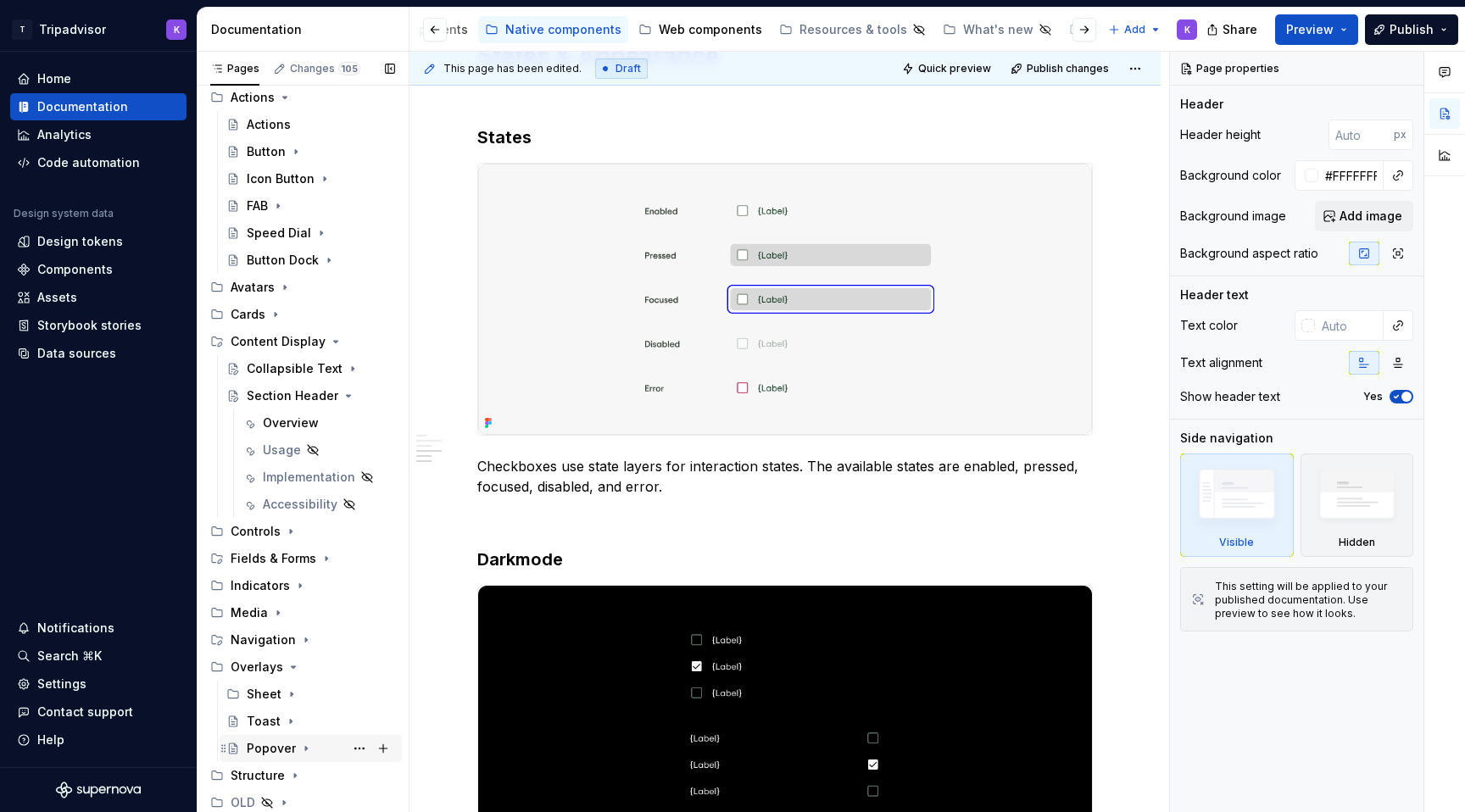
click at [308, 746] on icon "Page tree" at bounding box center [305, 748] width 14 height 14
click at [318, 776] on div "Overview" at bounding box center [329, 776] width 132 height 24
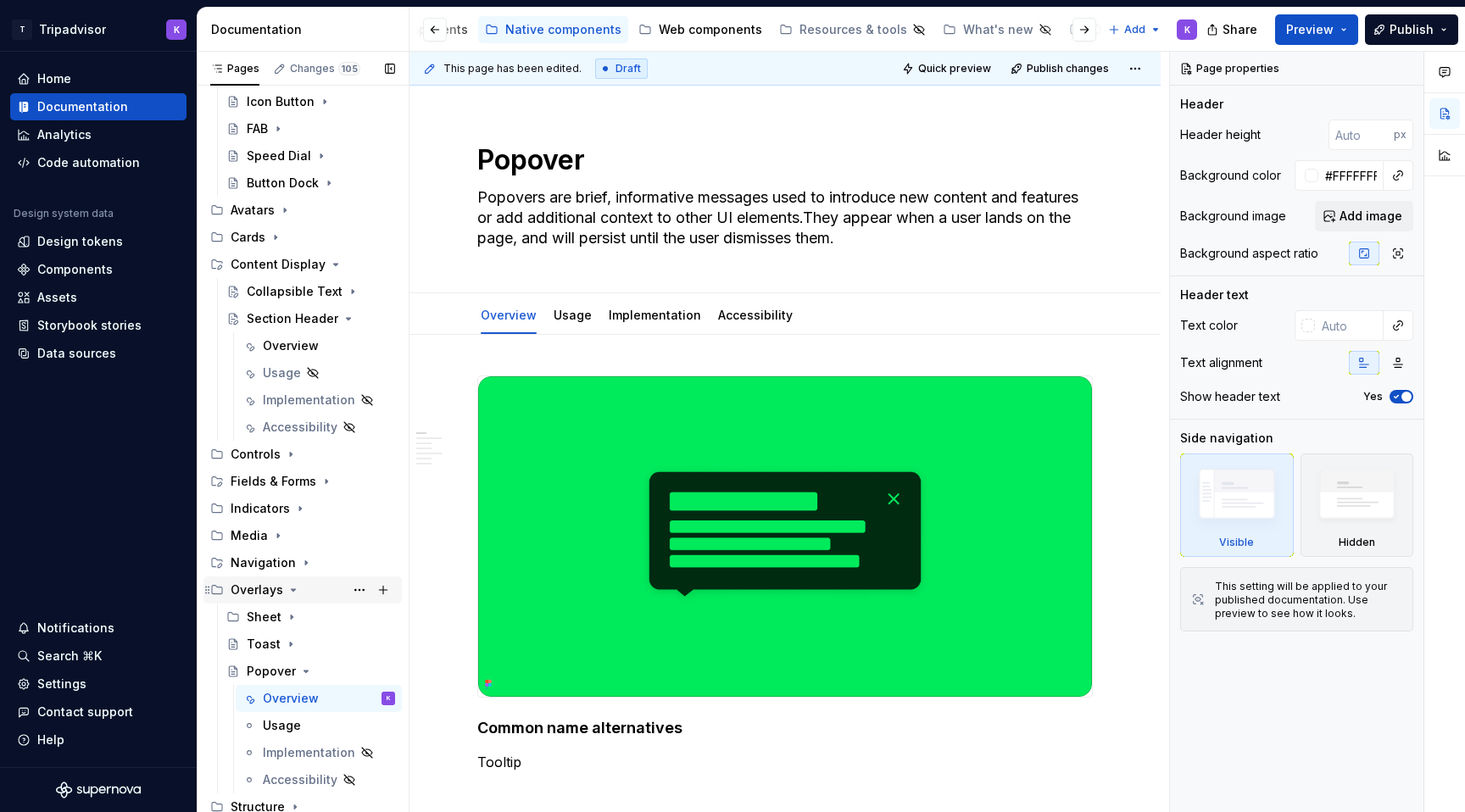
scroll to position [279, 0]
click at [284, 639] on icon "Page tree" at bounding box center [291, 643] width 14 height 14
click at [318, 667] on div "Overview" at bounding box center [329, 670] width 132 height 24
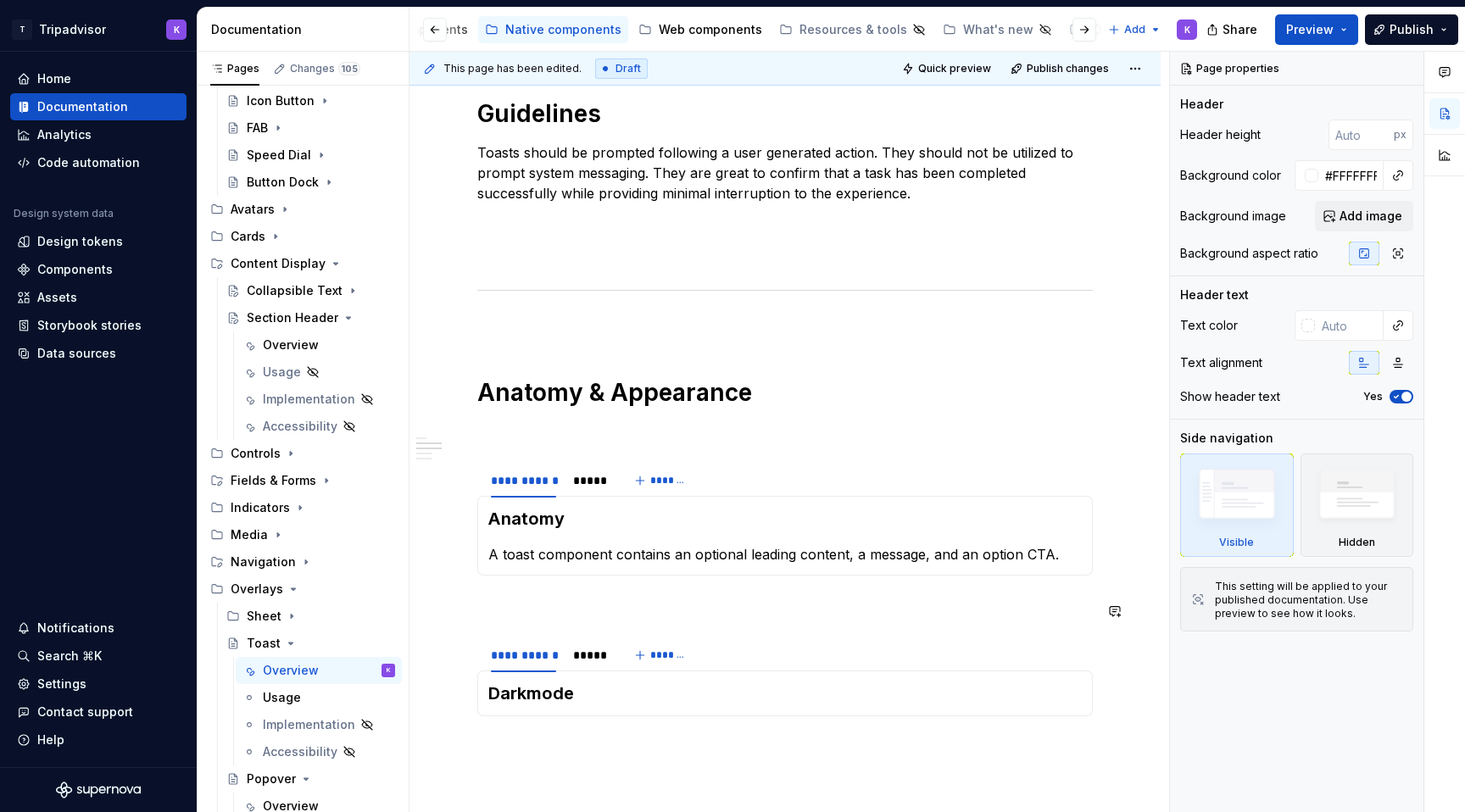
scroll to position [1218, 0]
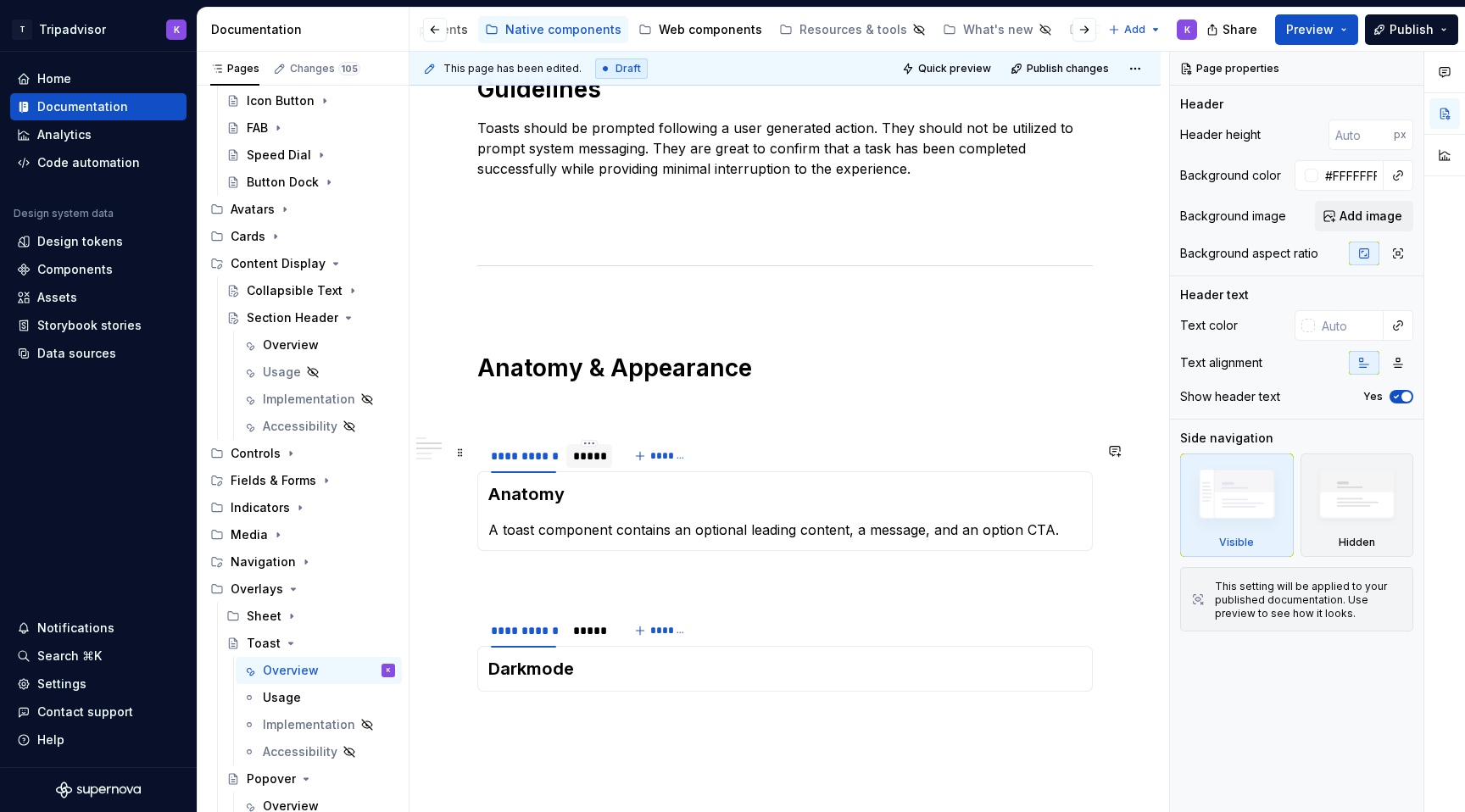
click at [578, 471] on div at bounding box center [589, 470] width 45 height 2
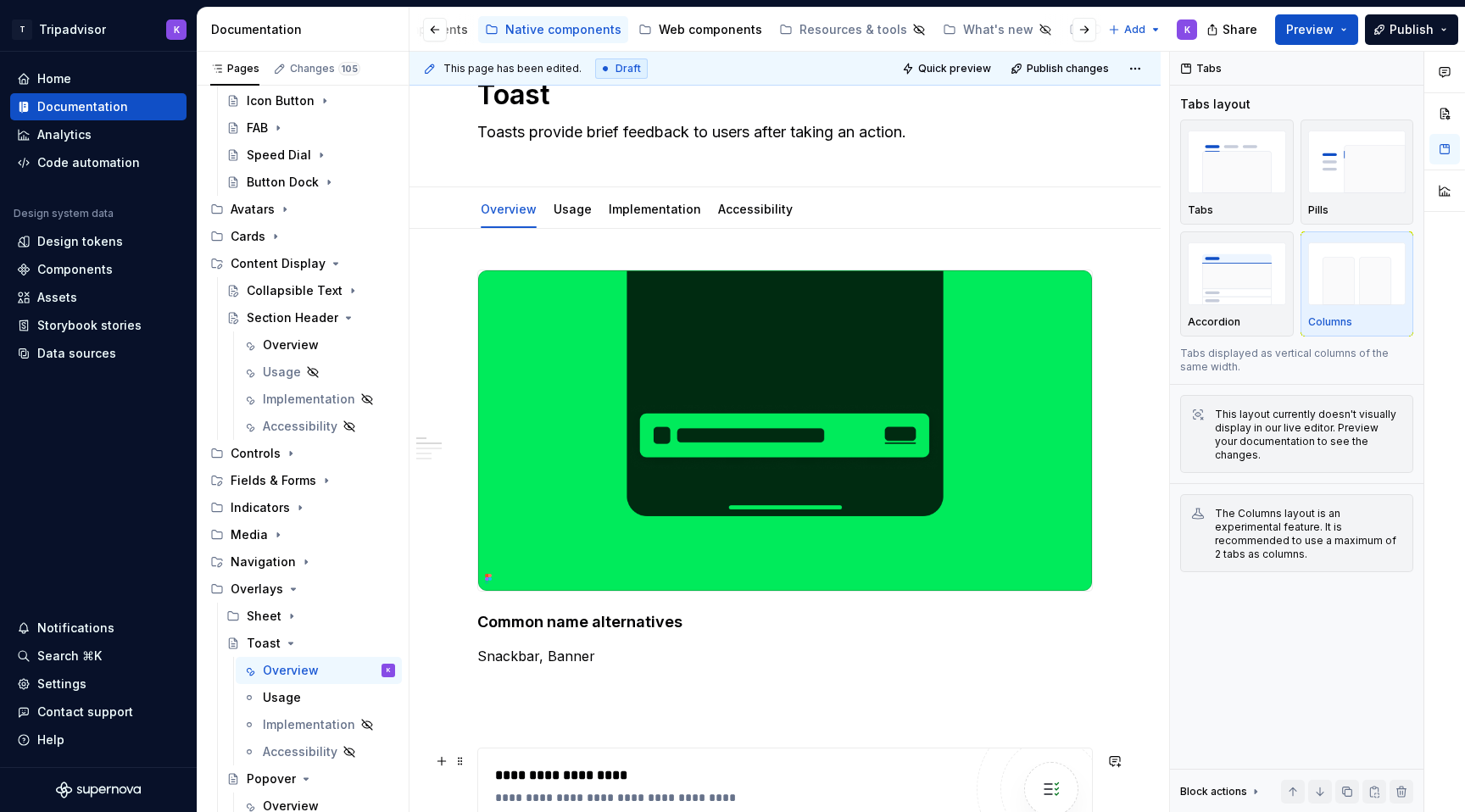
scroll to position [0, 0]
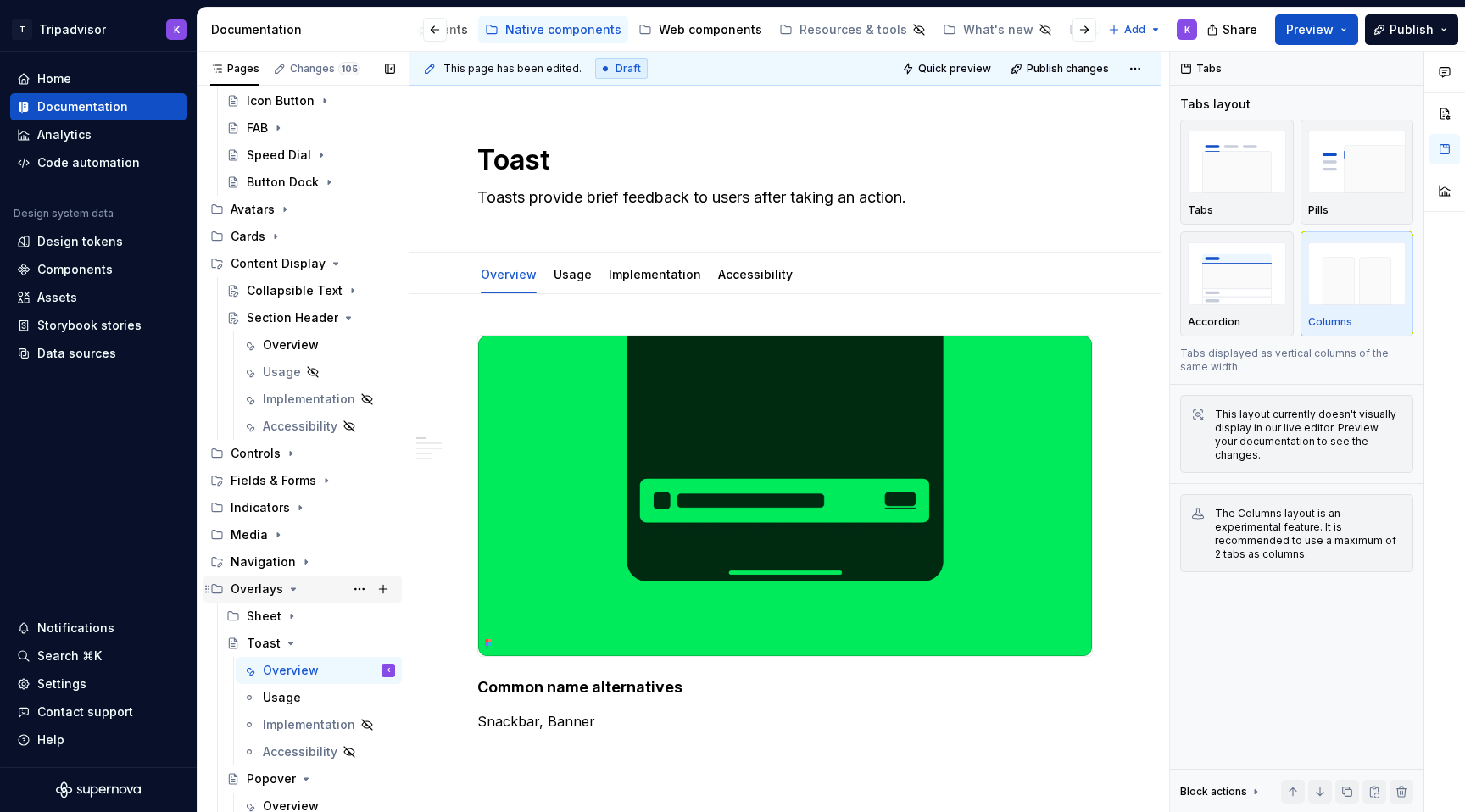
click at [292, 588] on icon "Page tree" at bounding box center [293, 589] width 5 height 2
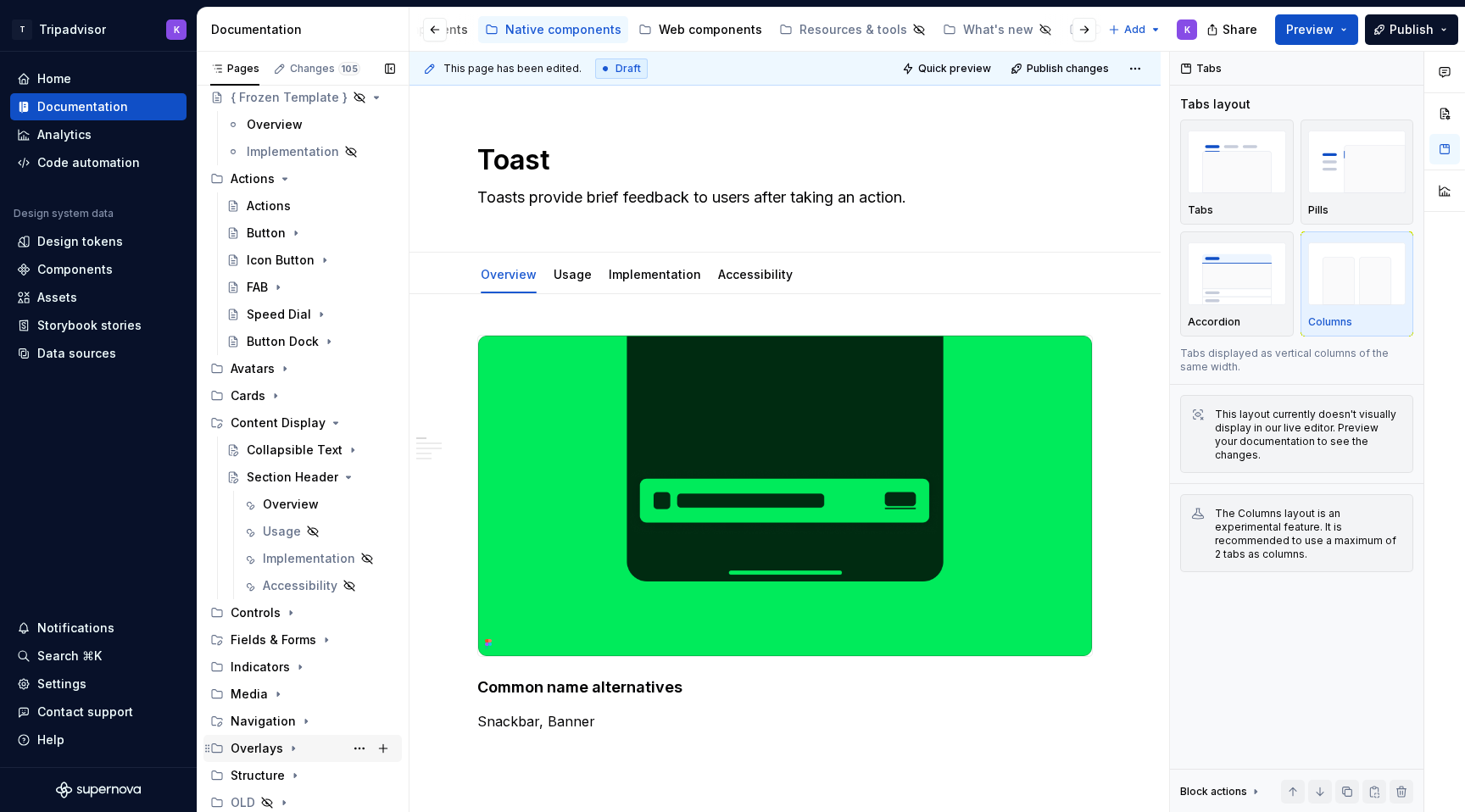
scroll to position [121, 0]
click at [292, 482] on div "Section Header" at bounding box center [287, 477] width 81 height 17
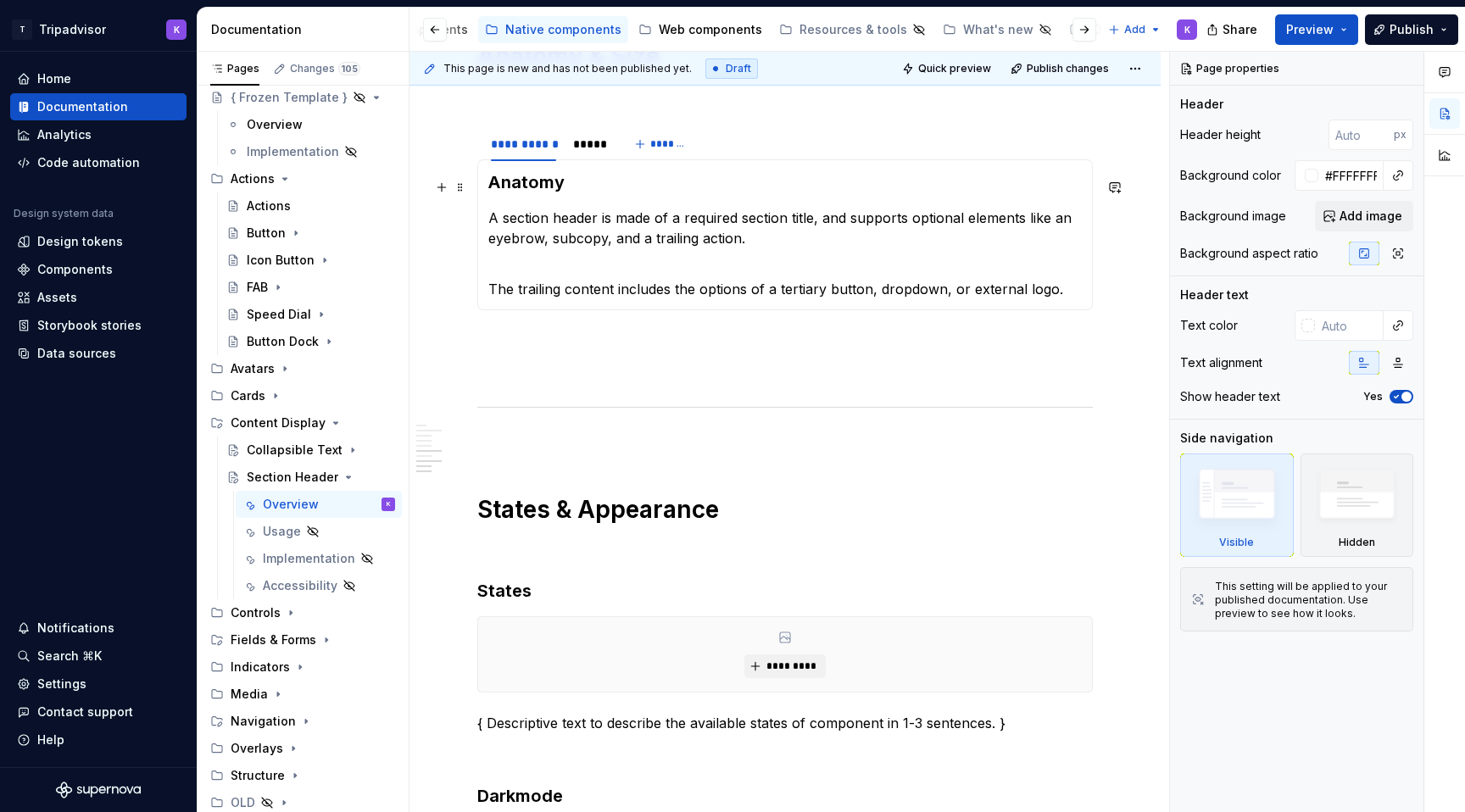
scroll to position [1572, 0]
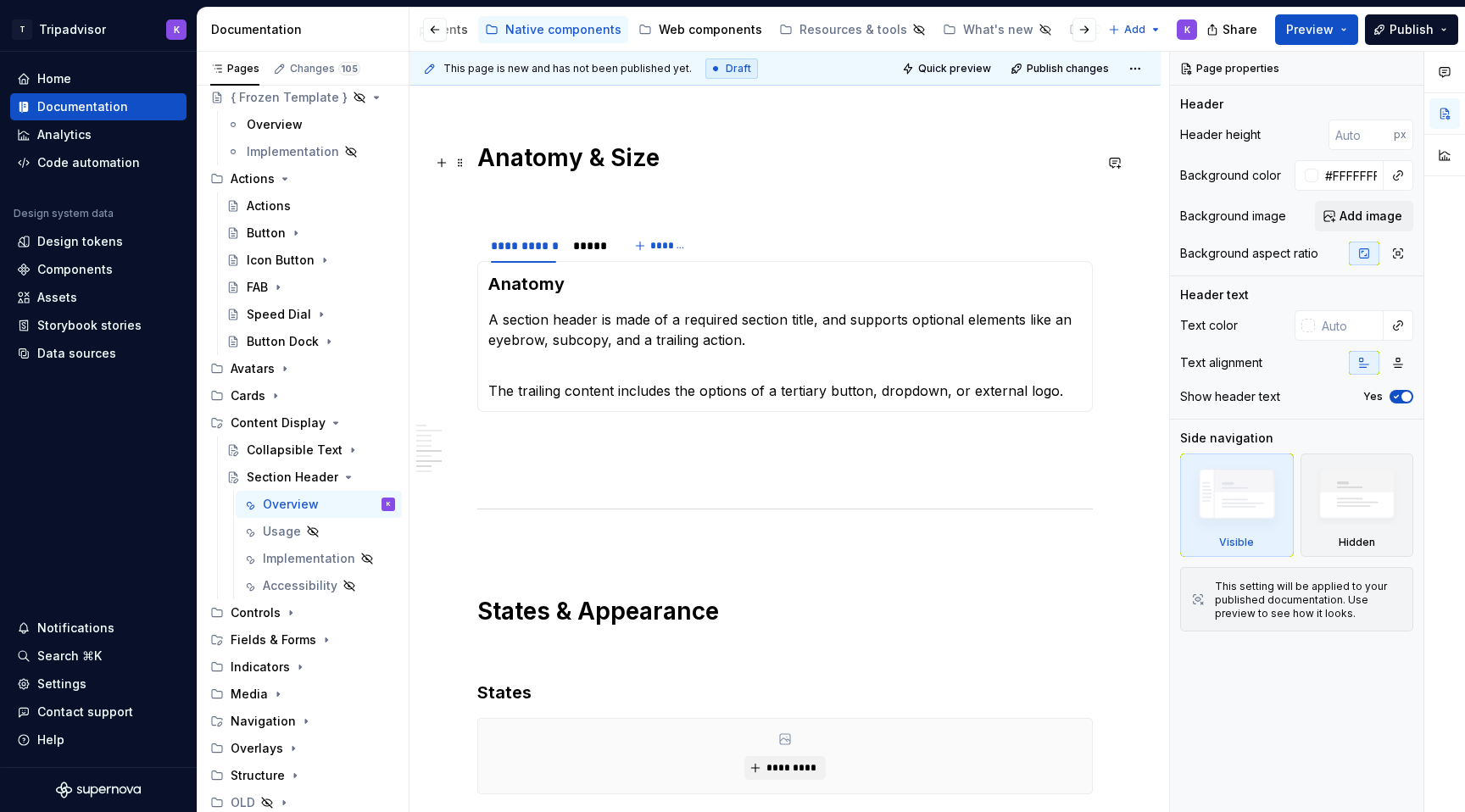
type textarea "*"
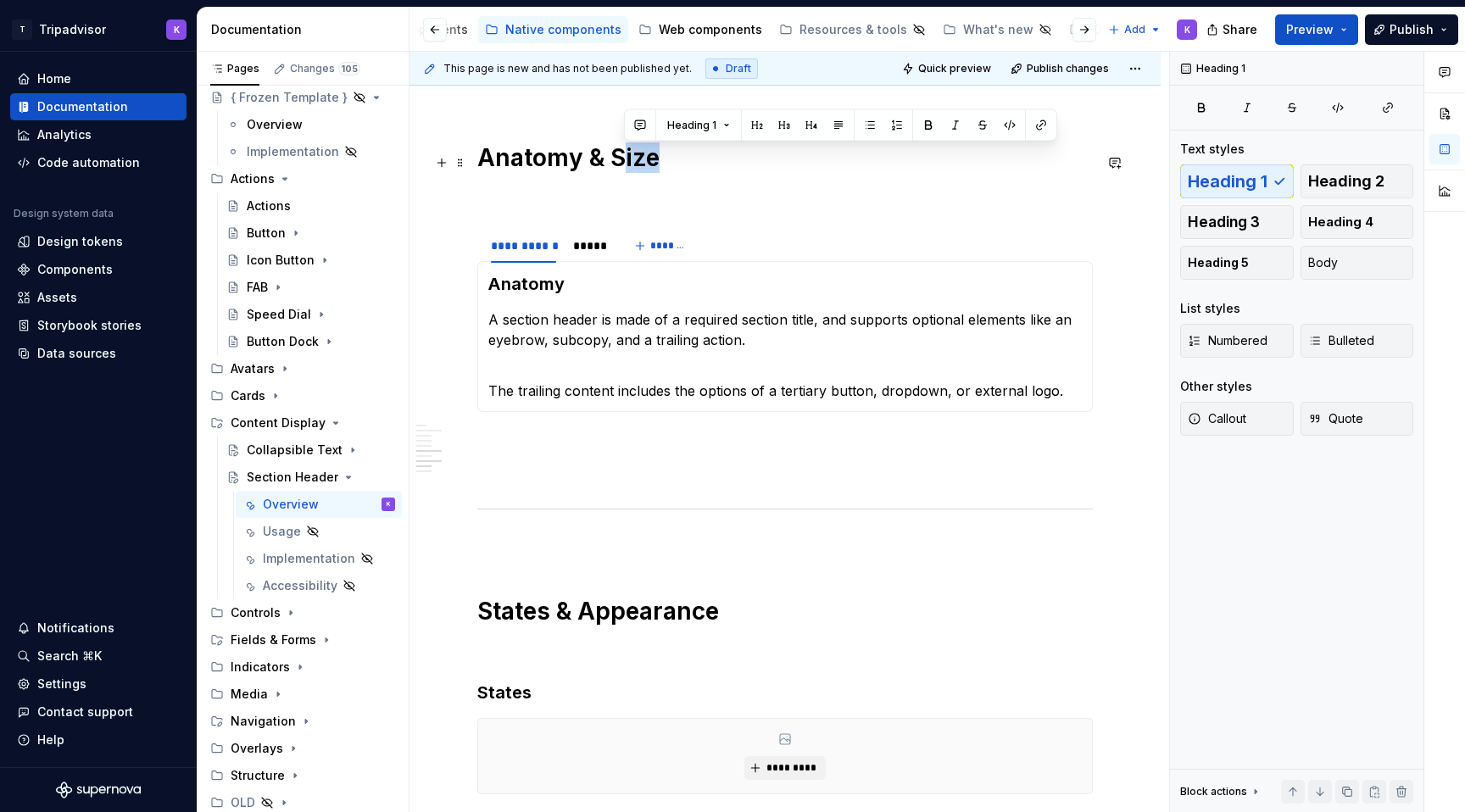
drag, startPoint x: 616, startPoint y: 166, endPoint x: 655, endPoint y: 166, distance: 39.0
click at [655, 166] on h1 "Anatomy & Size" at bounding box center [784, 157] width 616 height 31
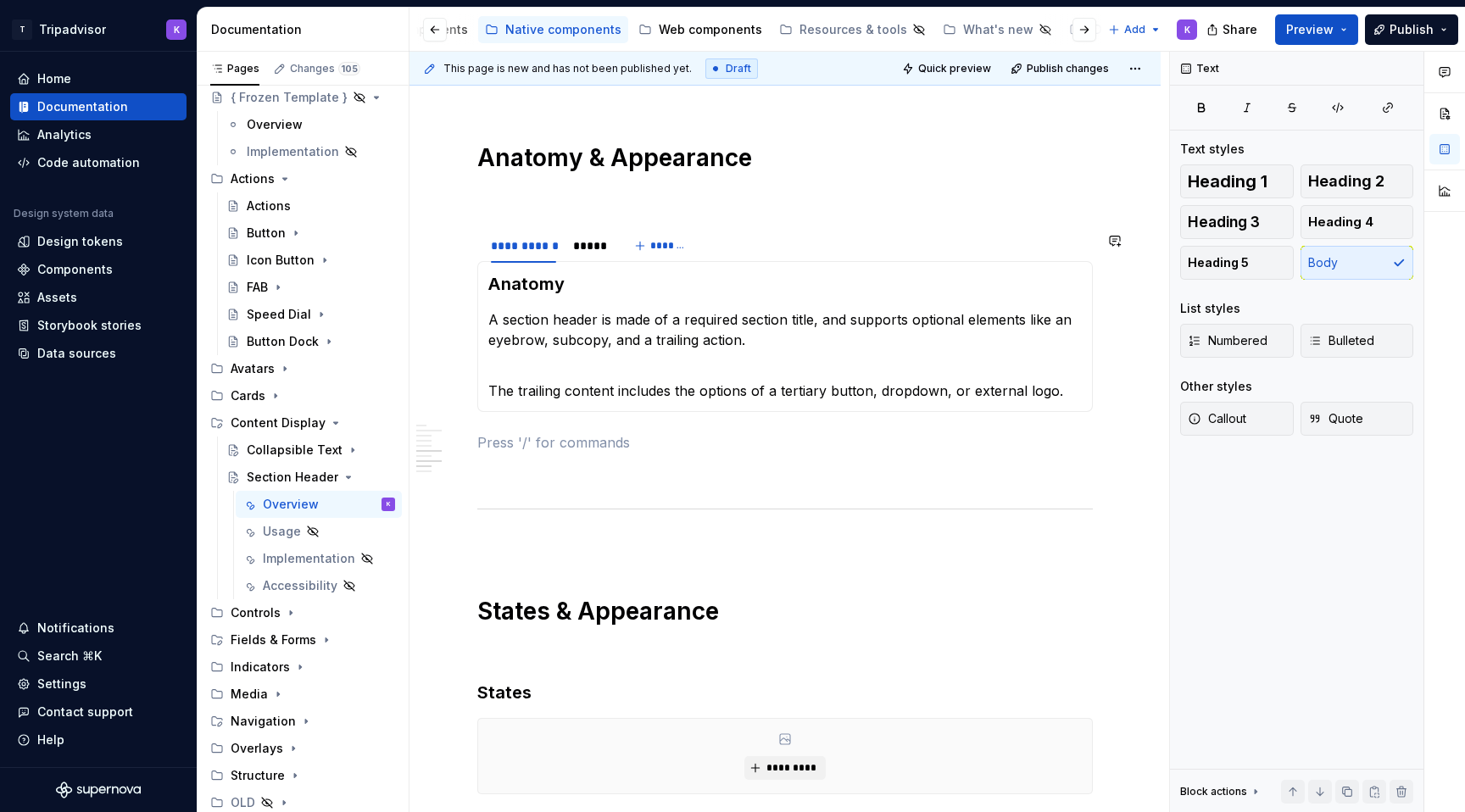
click at [483, 451] on p at bounding box center [784, 443] width 616 height 20
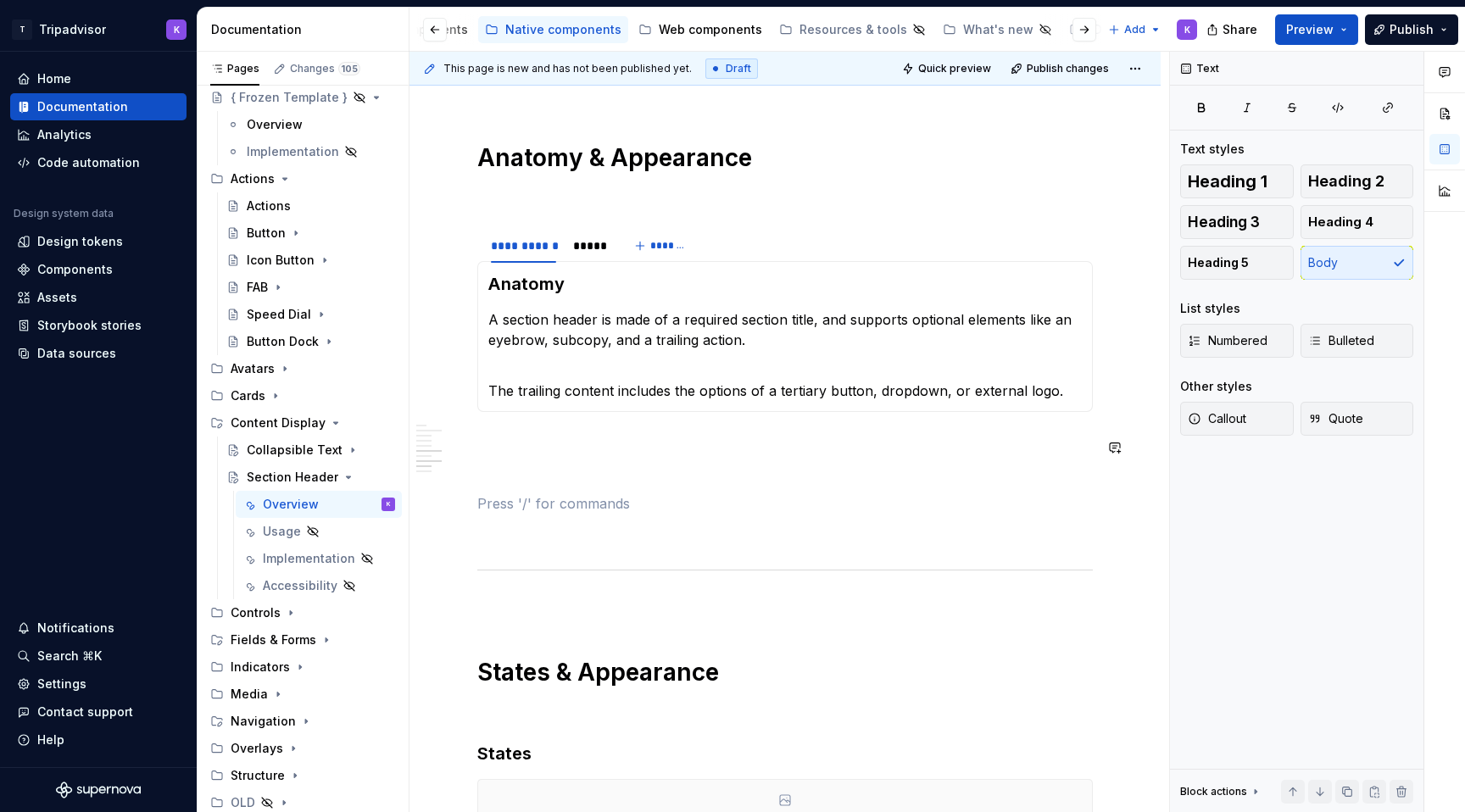
click at [474, 463] on div "**********" at bounding box center [784, 69] width 751 height 2653
click at [460, 244] on span at bounding box center [460, 242] width 14 height 24
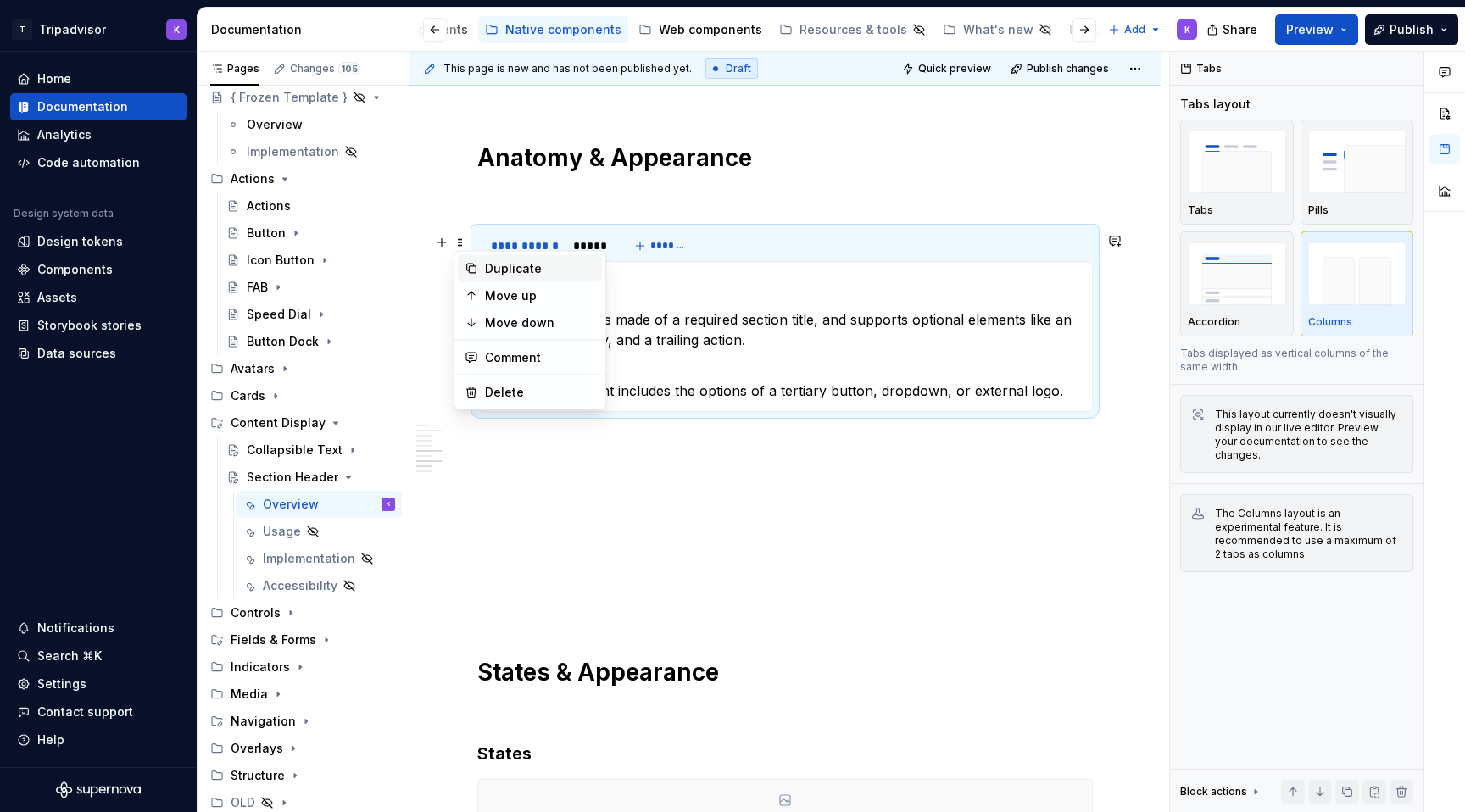
click at [542, 268] on div "Duplicate" at bounding box center [539, 268] width 110 height 17
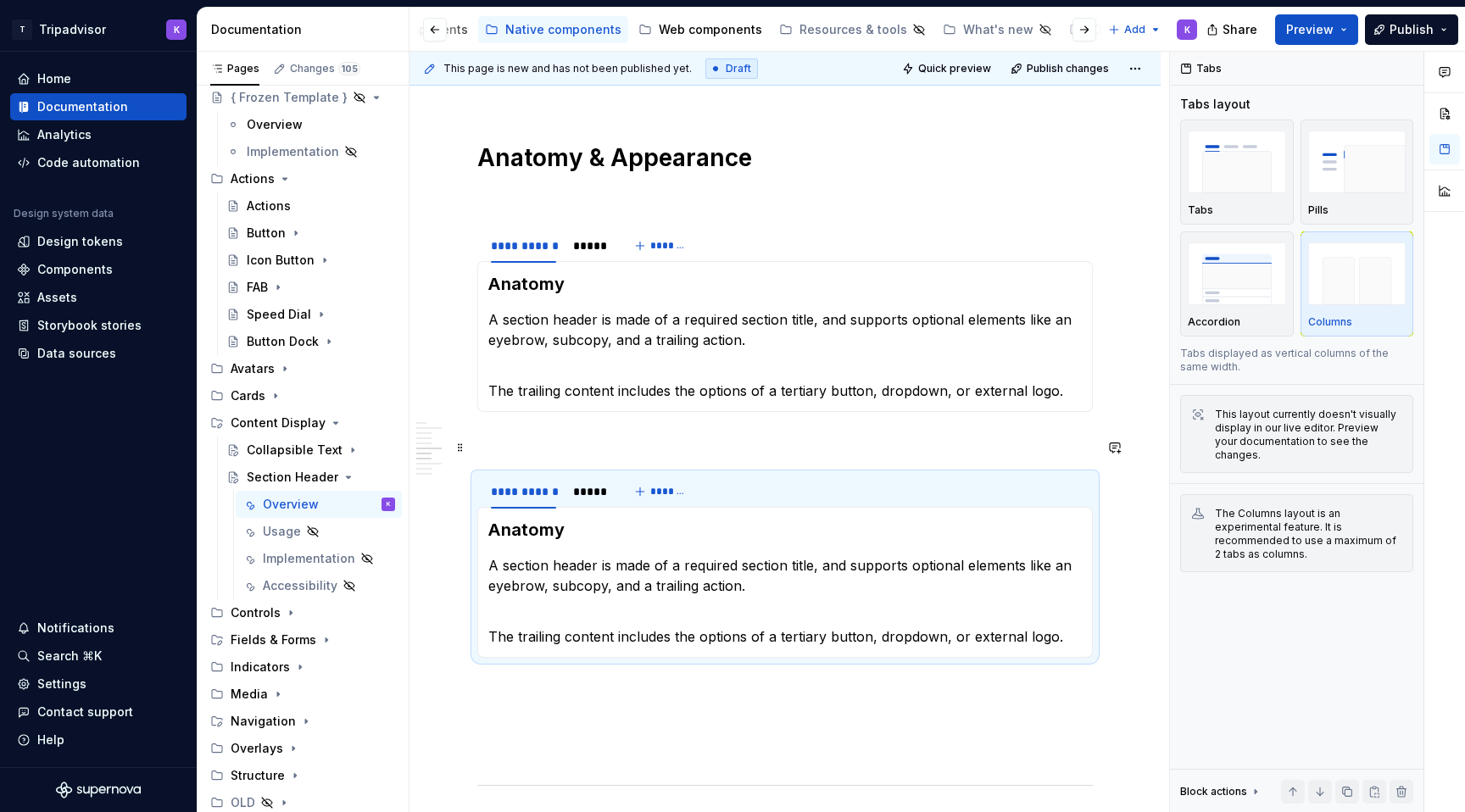
click at [499, 453] on p at bounding box center [784, 443] width 616 height 20
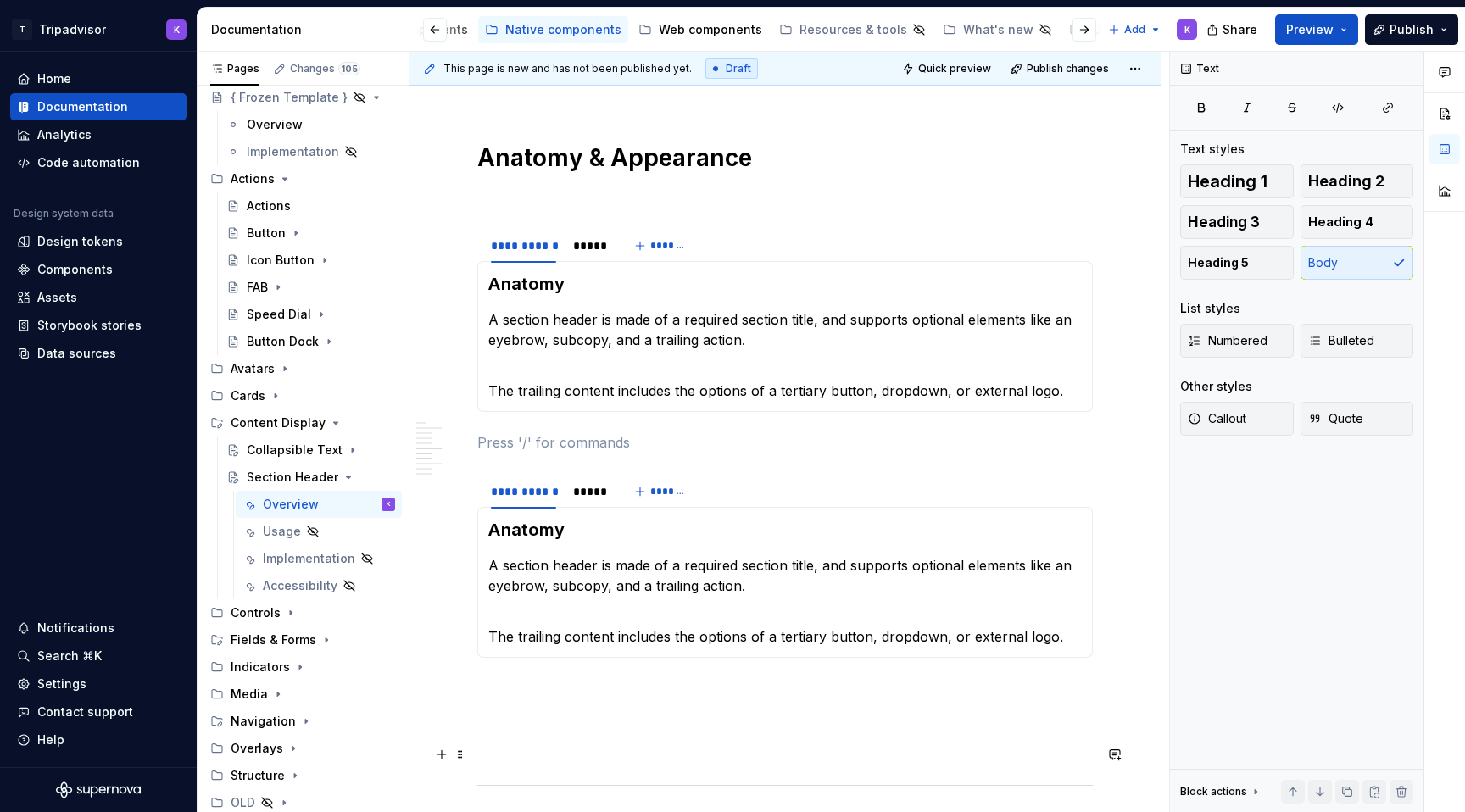
scroll to position [1680, 0]
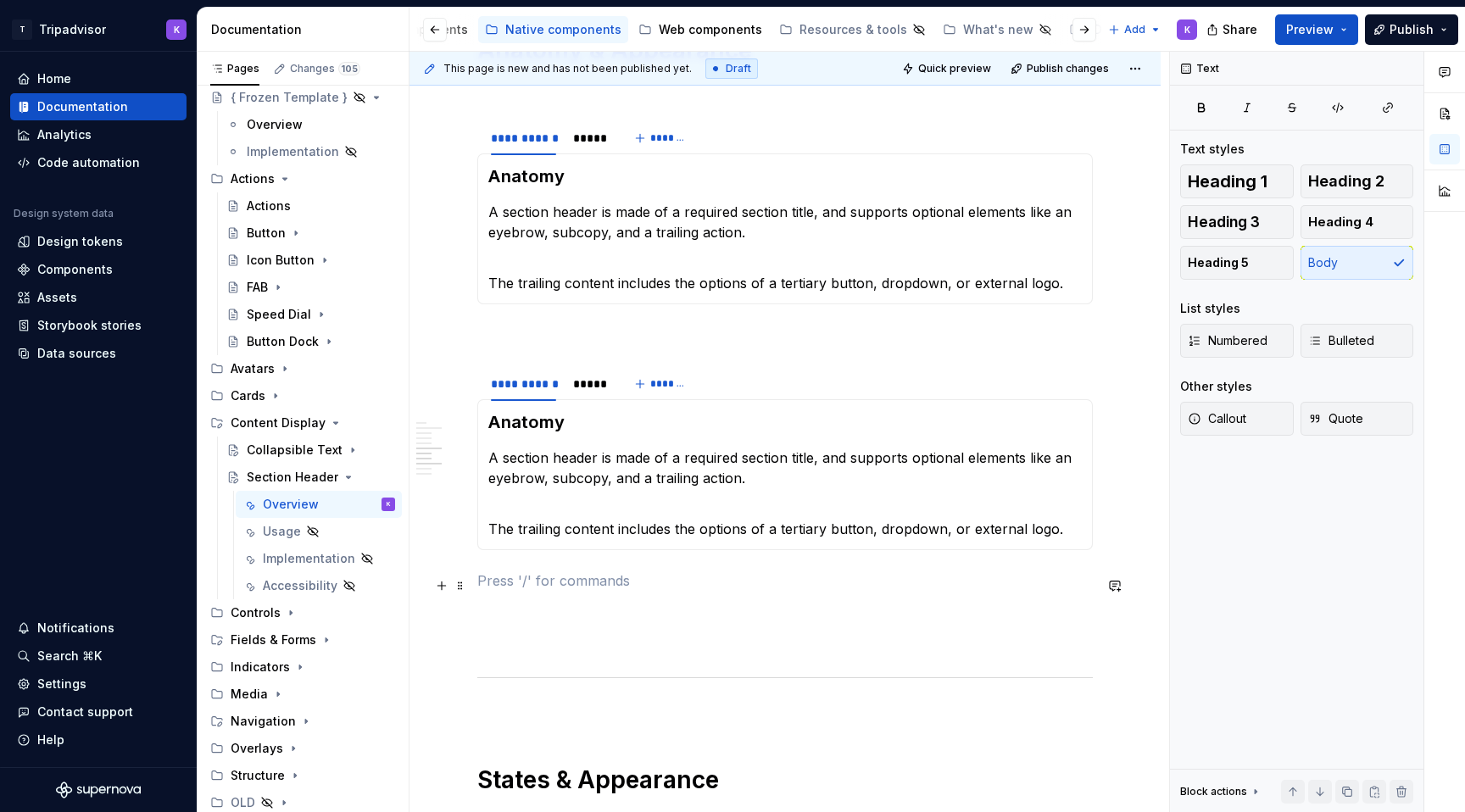
click at [542, 587] on p at bounding box center [784, 580] width 616 height 20
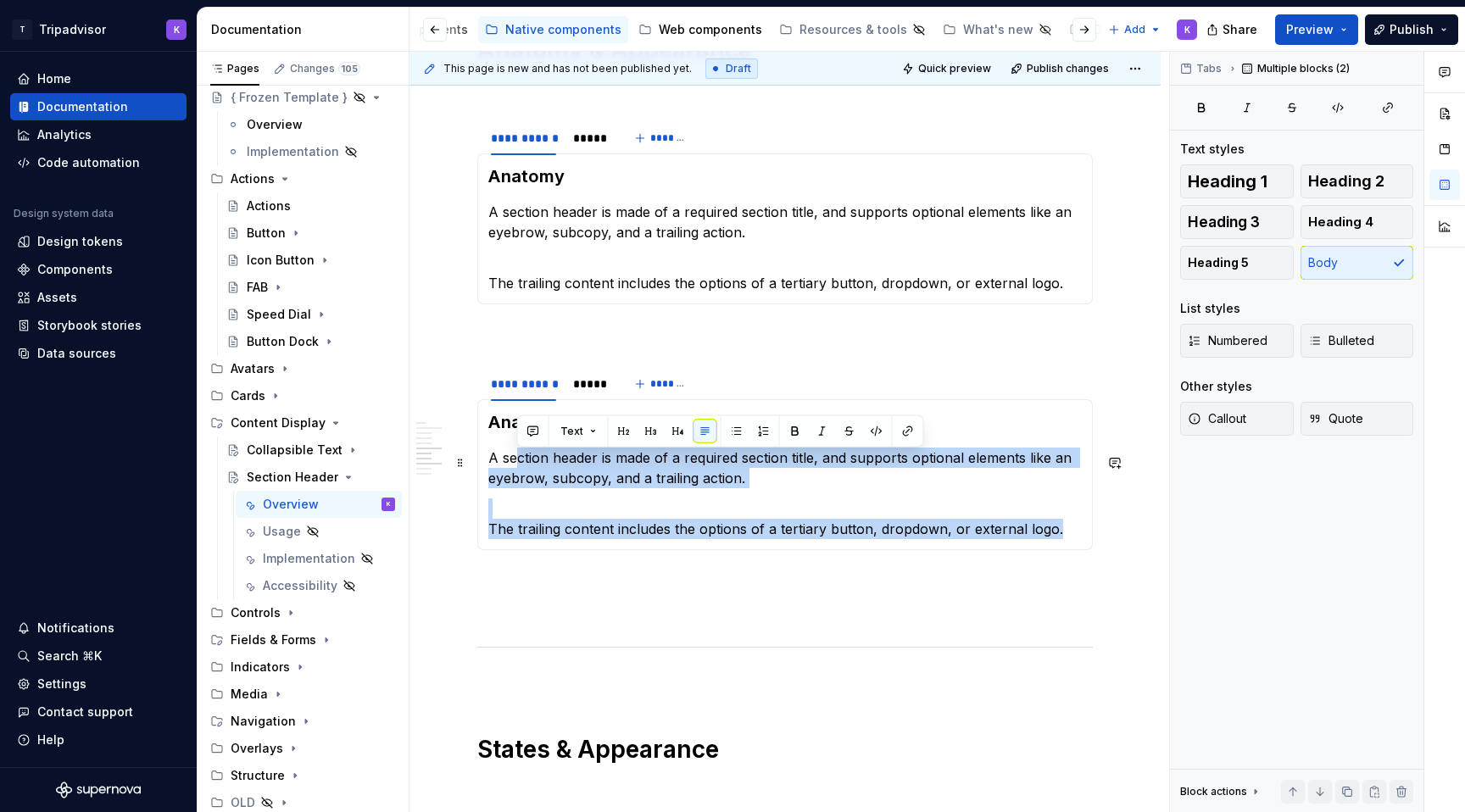
drag, startPoint x: 1072, startPoint y: 534, endPoint x: 514, endPoint y: 453, distance: 563.8
click at [514, 453] on section-item-column "Anatomy A section header is made of a required section title, and supports opti…" at bounding box center [784, 474] width 593 height 129
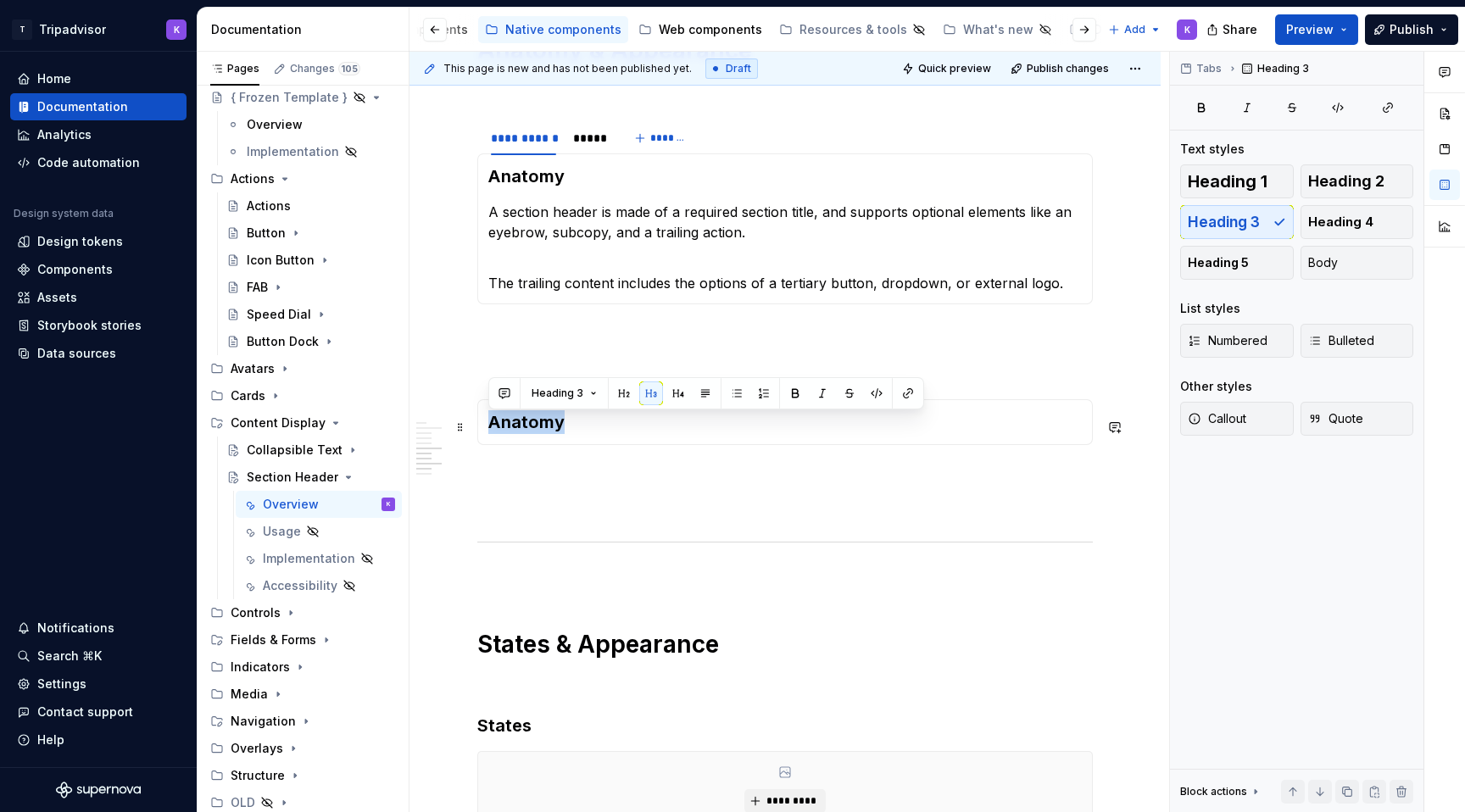
drag, startPoint x: 564, startPoint y: 433, endPoint x: 489, endPoint y: 433, distance: 75.0
click at [489, 433] on h3 "Anatomy" at bounding box center [784, 422] width 593 height 24
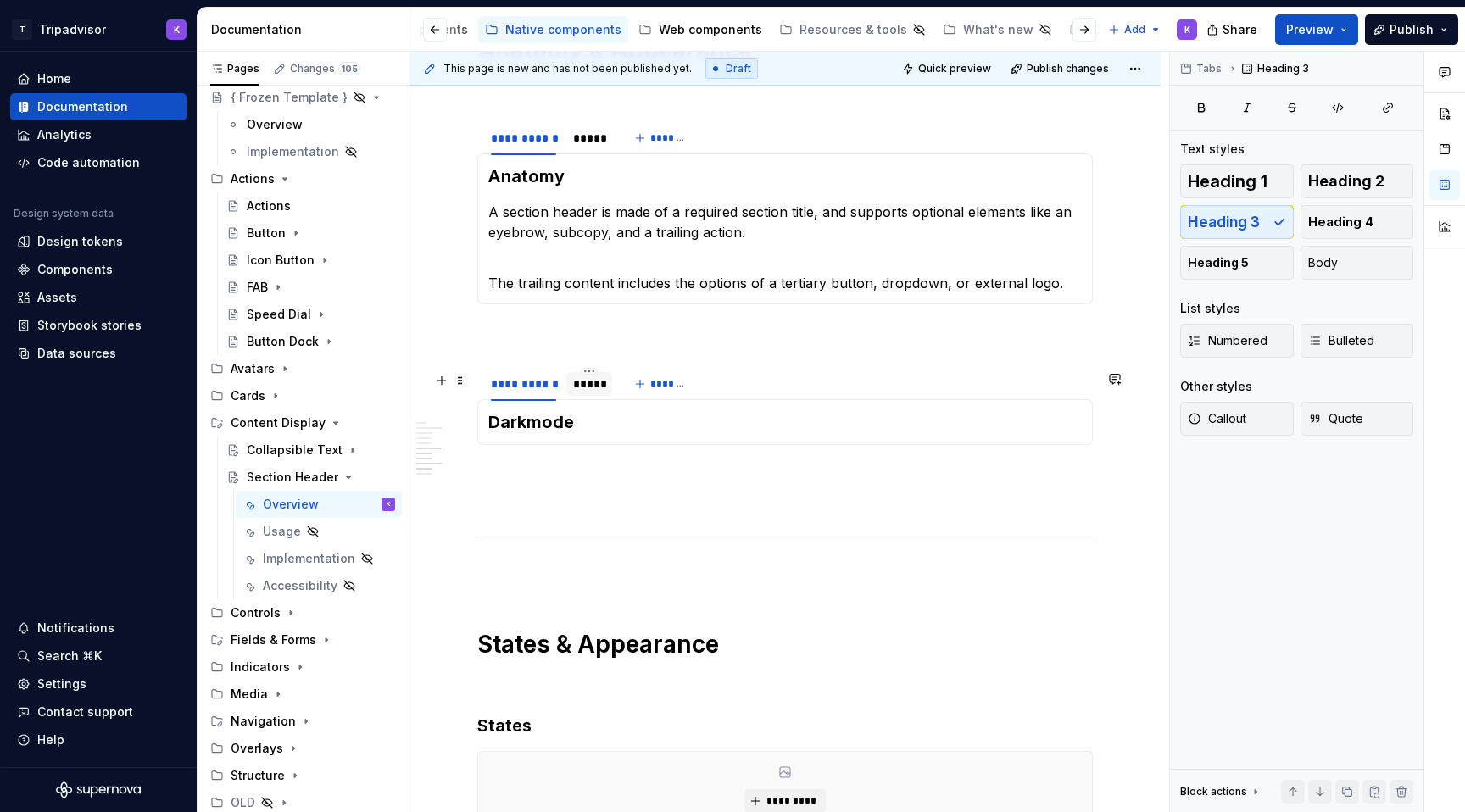
click at [585, 395] on div "*****" at bounding box center [589, 384] width 45 height 24
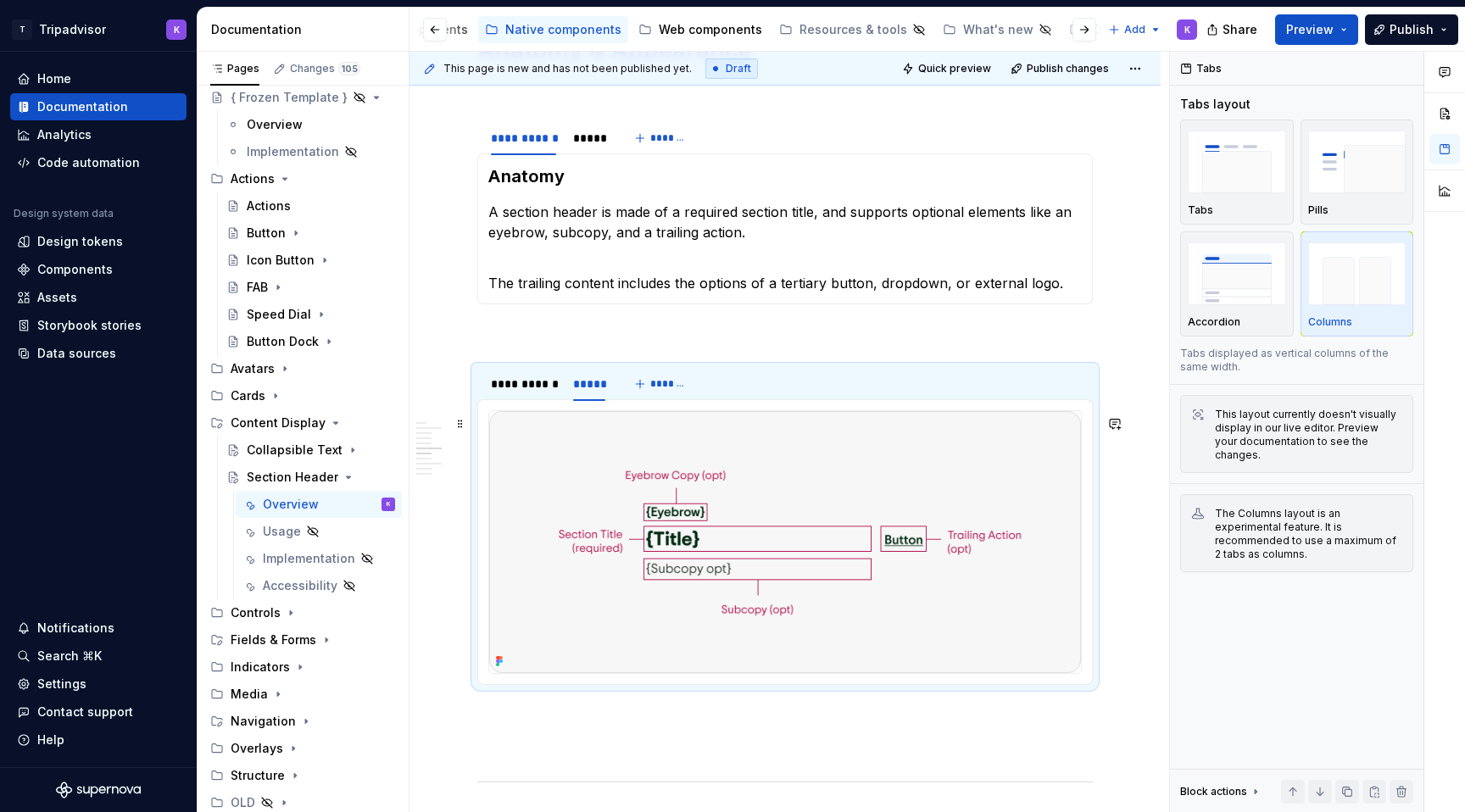
click at [728, 570] on img at bounding box center [784, 542] width 591 height 262
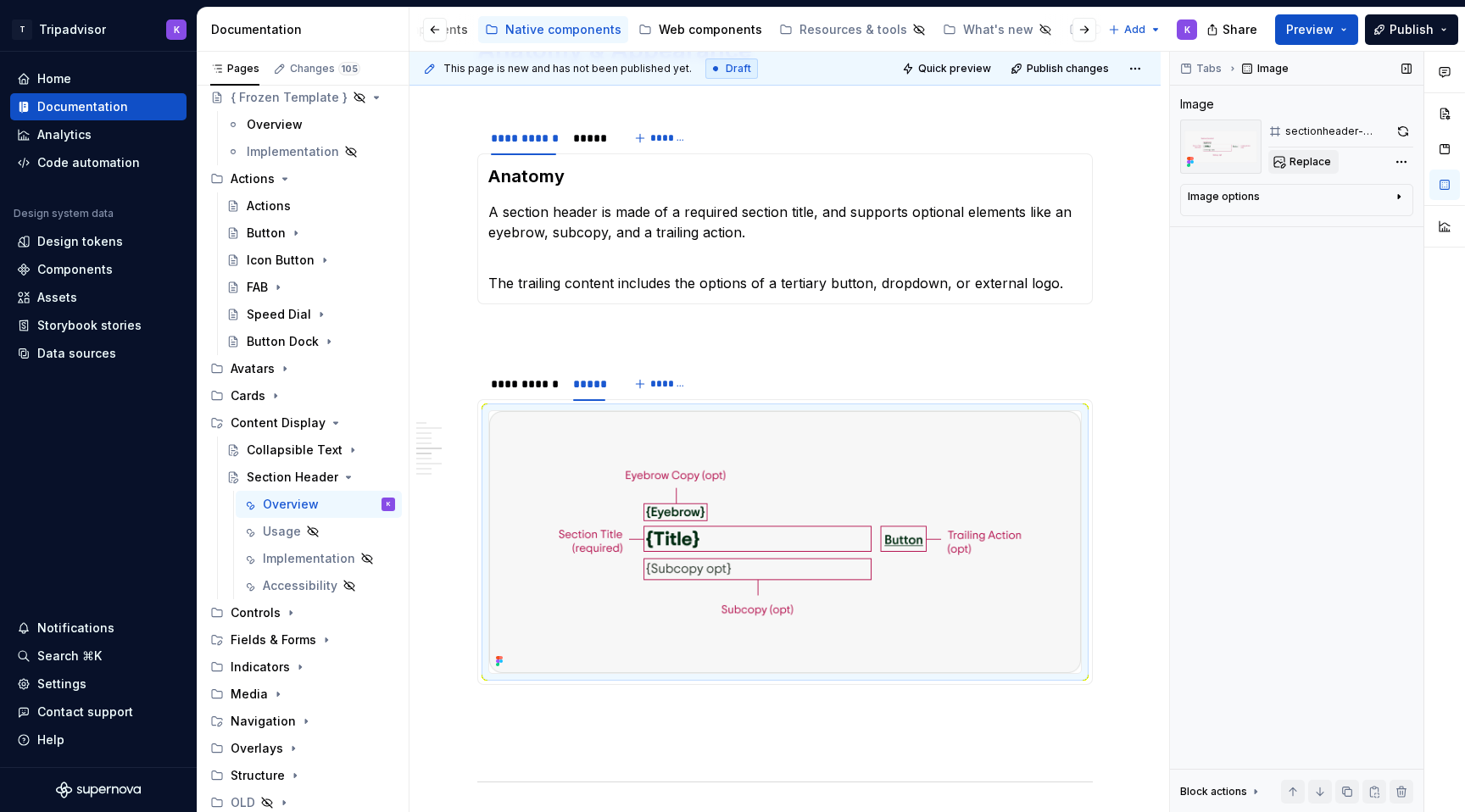
click at [1290, 161] on span "Replace" at bounding box center [1310, 161] width 42 height 14
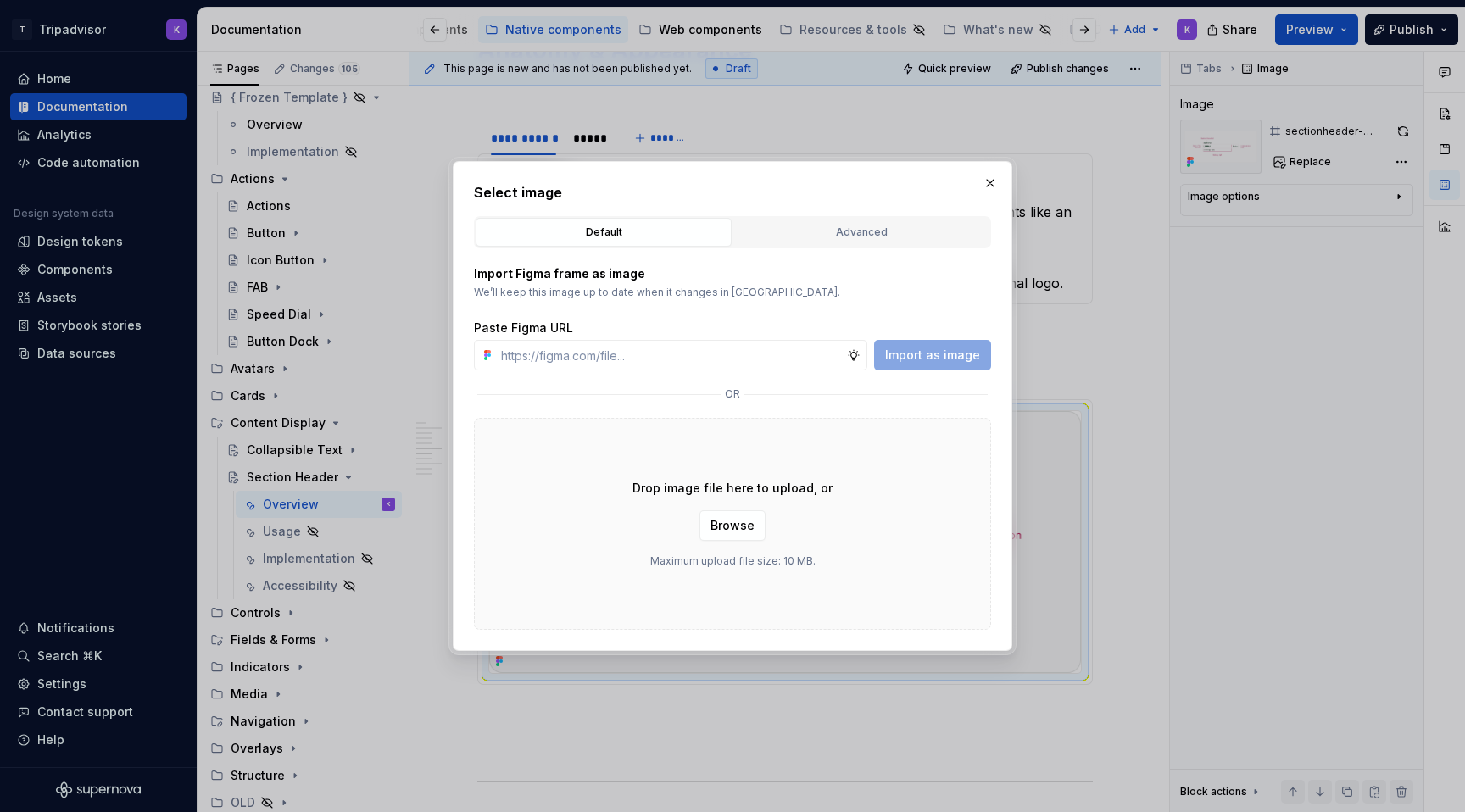
type textarea "*"
type input "https://www.figma.com/design/eWzZGbXTCMsZ0gwC1u1MU0/Altas-Native-Documentation?…"
click at [921, 357] on span "Import as image" at bounding box center [932, 354] width 95 height 17
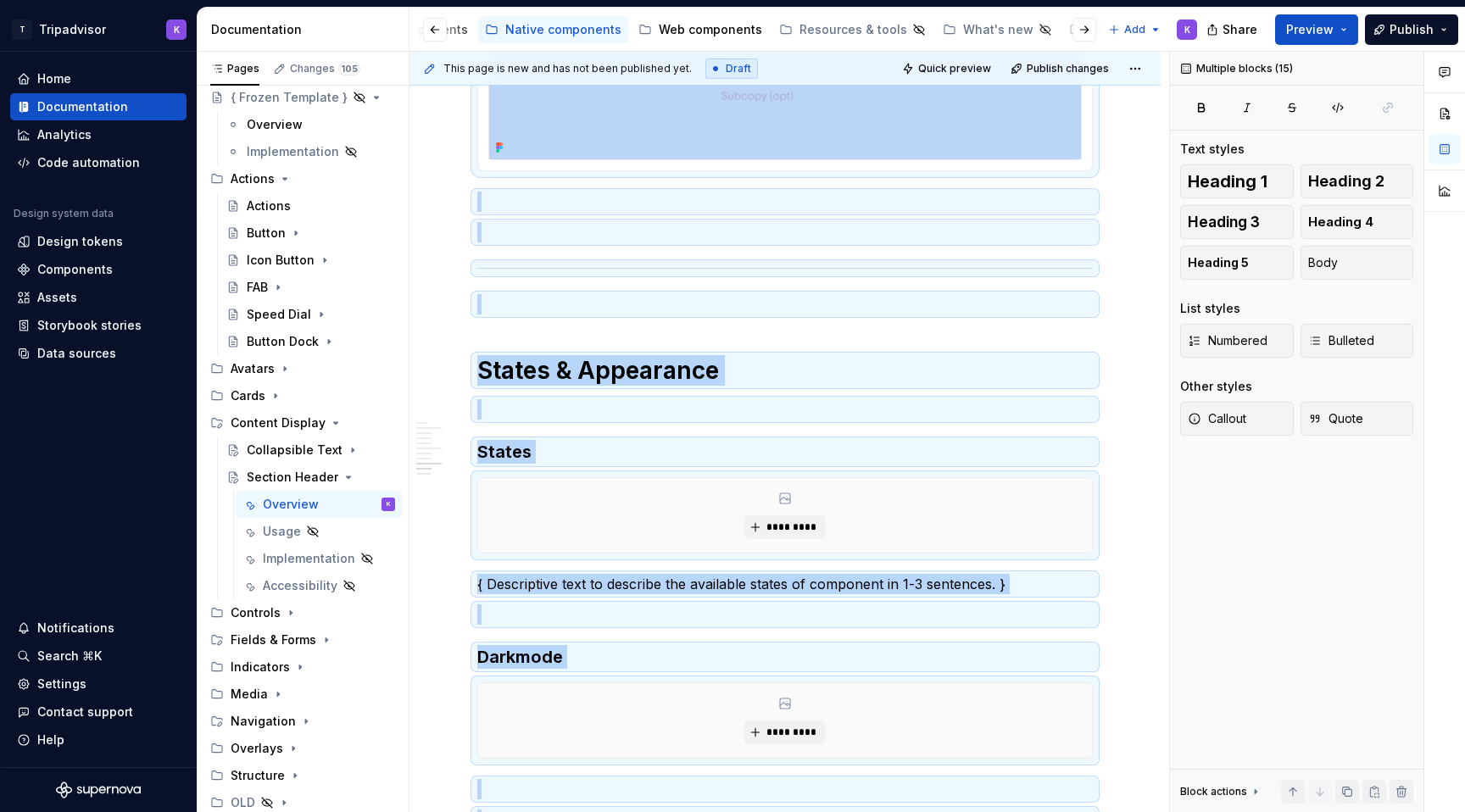
scroll to position [1924, 0]
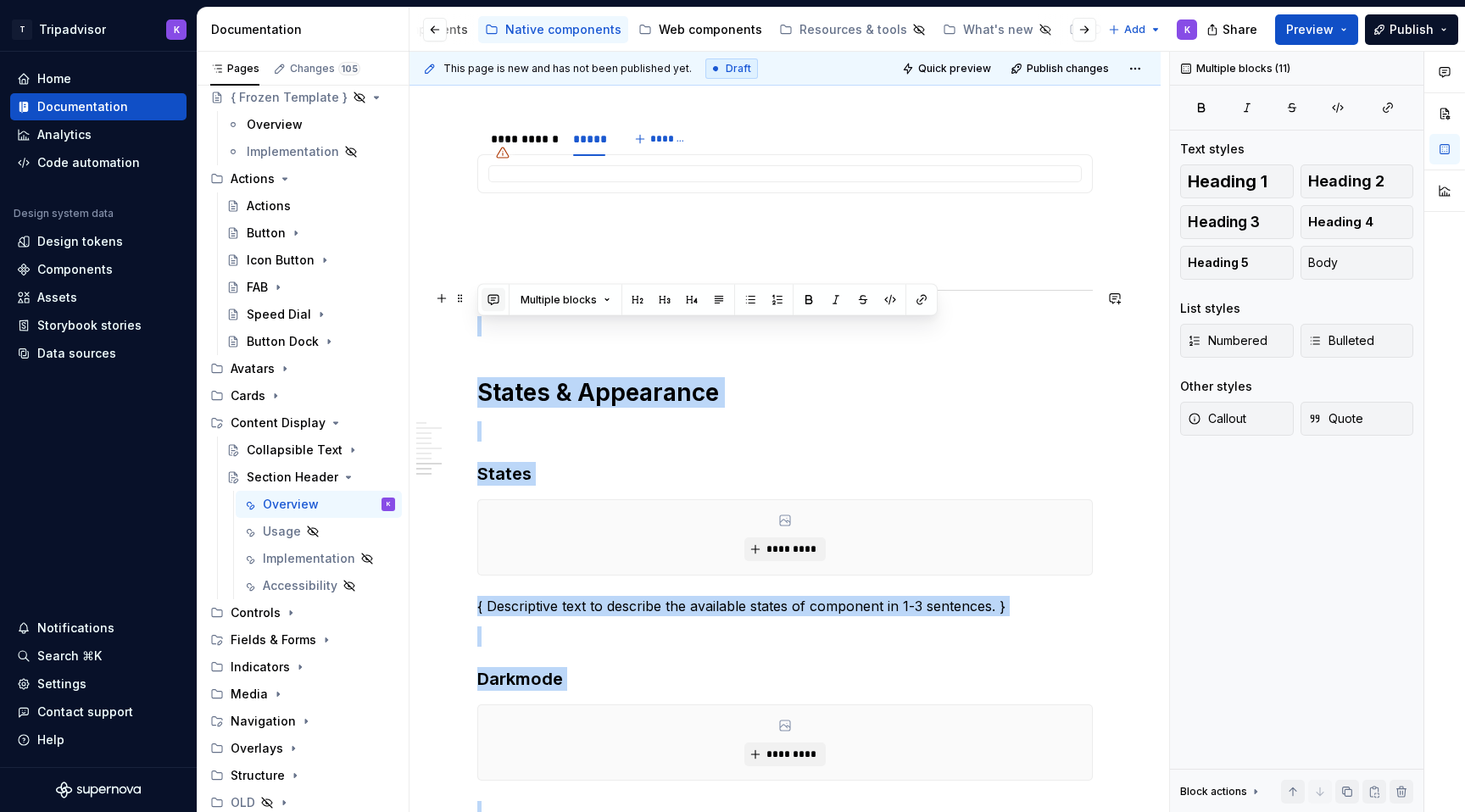
drag, startPoint x: 727, startPoint y: 544, endPoint x: 483, endPoint y: 294, distance: 349.3
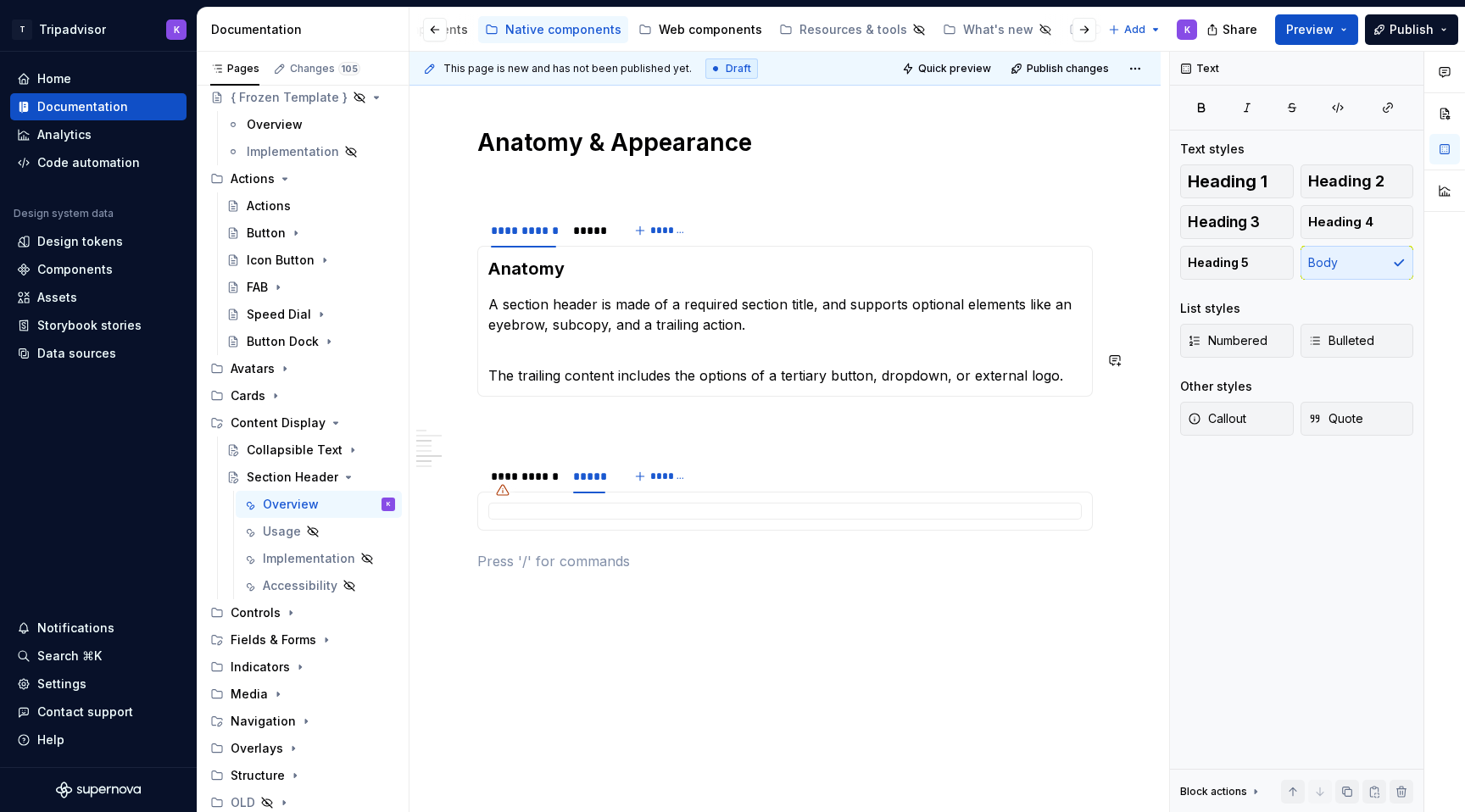
scroll to position [1614, 0]
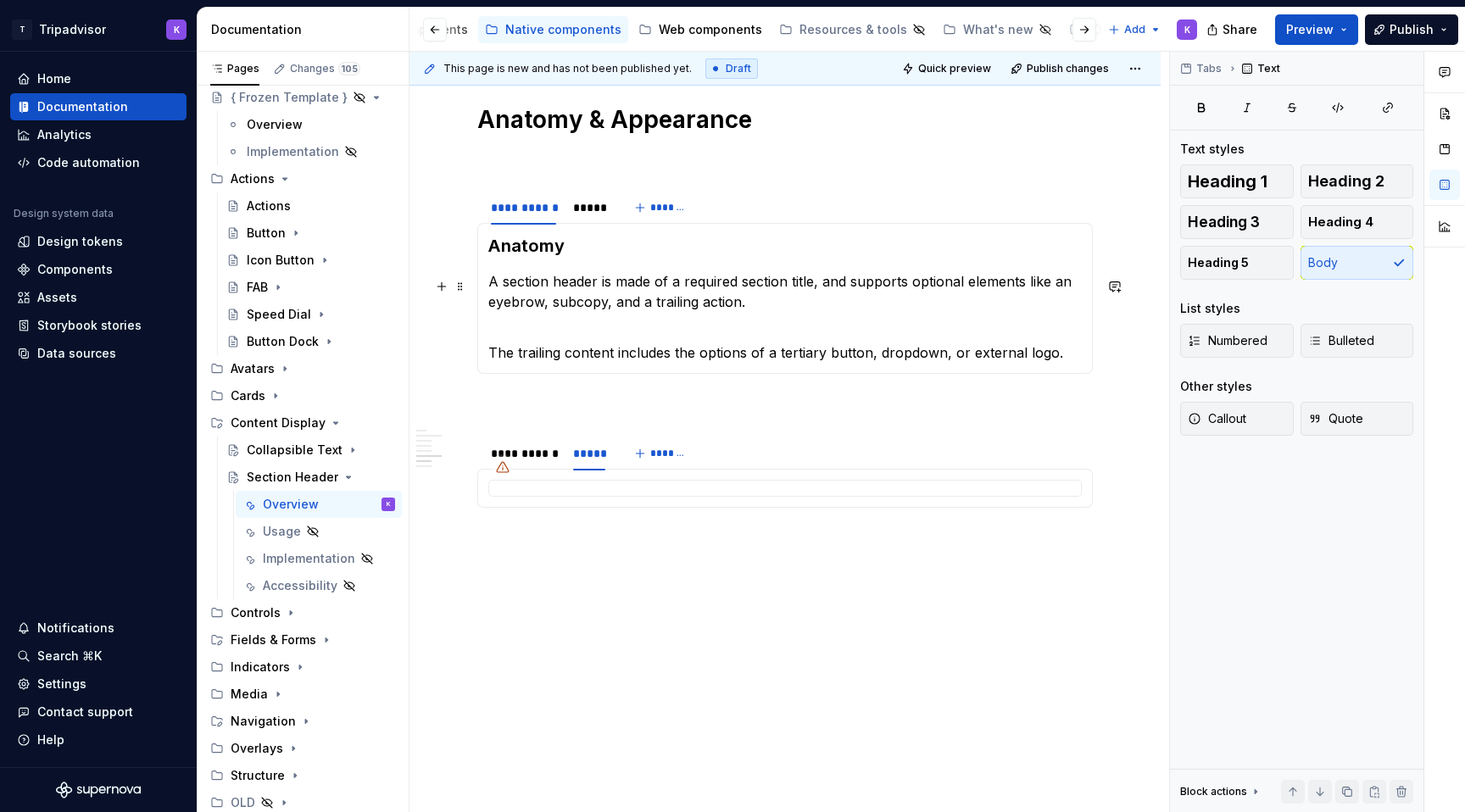
click at [572, 301] on p "A section header is made of a required section title, and supports optional ele…" at bounding box center [784, 291] width 593 height 41
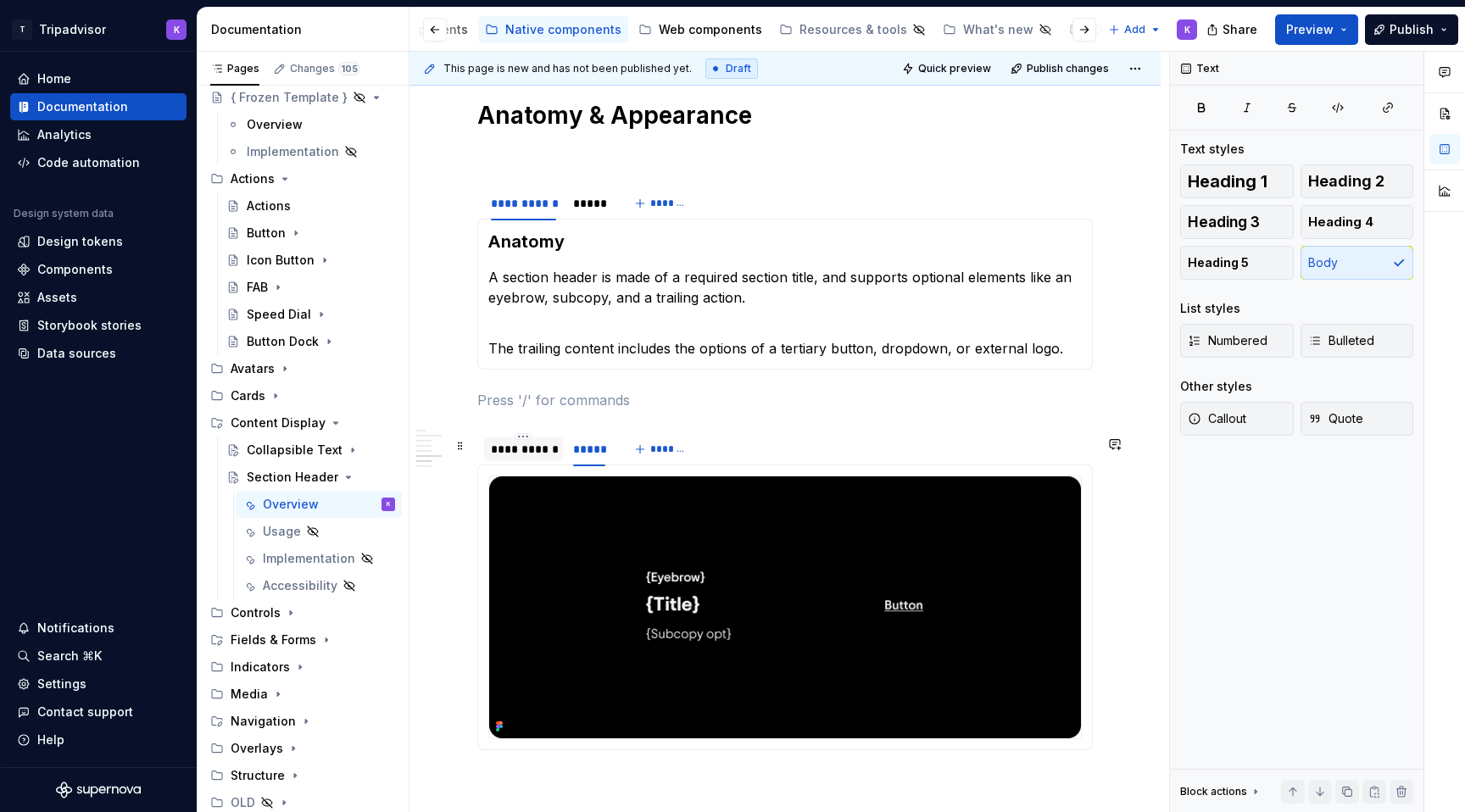
click at [530, 463] on div "**********" at bounding box center [523, 448] width 79 height 27
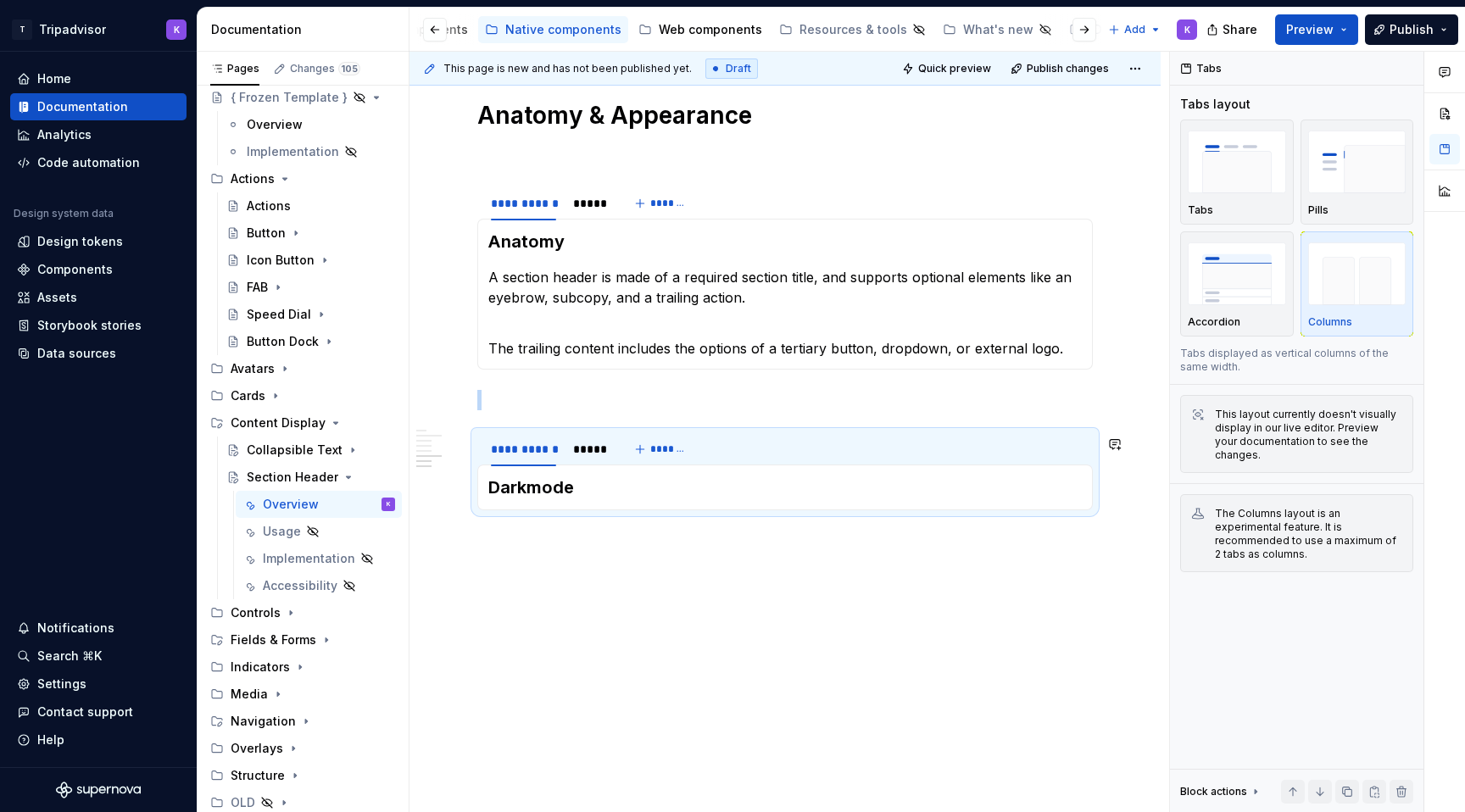
click at [690, 505] on div "Darkmode" at bounding box center [784, 486] width 616 height 45
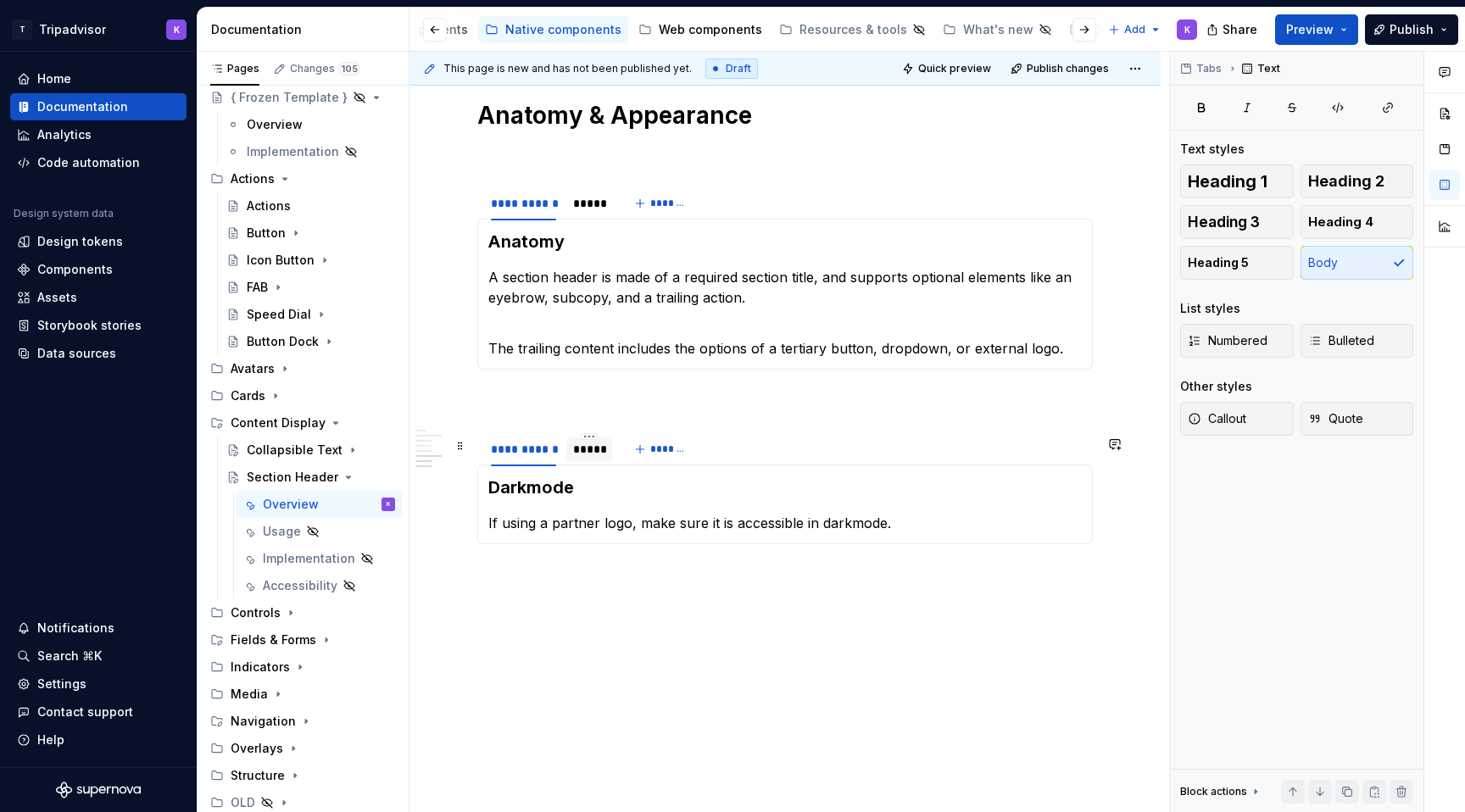
click at [588, 456] on div "*****" at bounding box center [589, 449] width 32 height 17
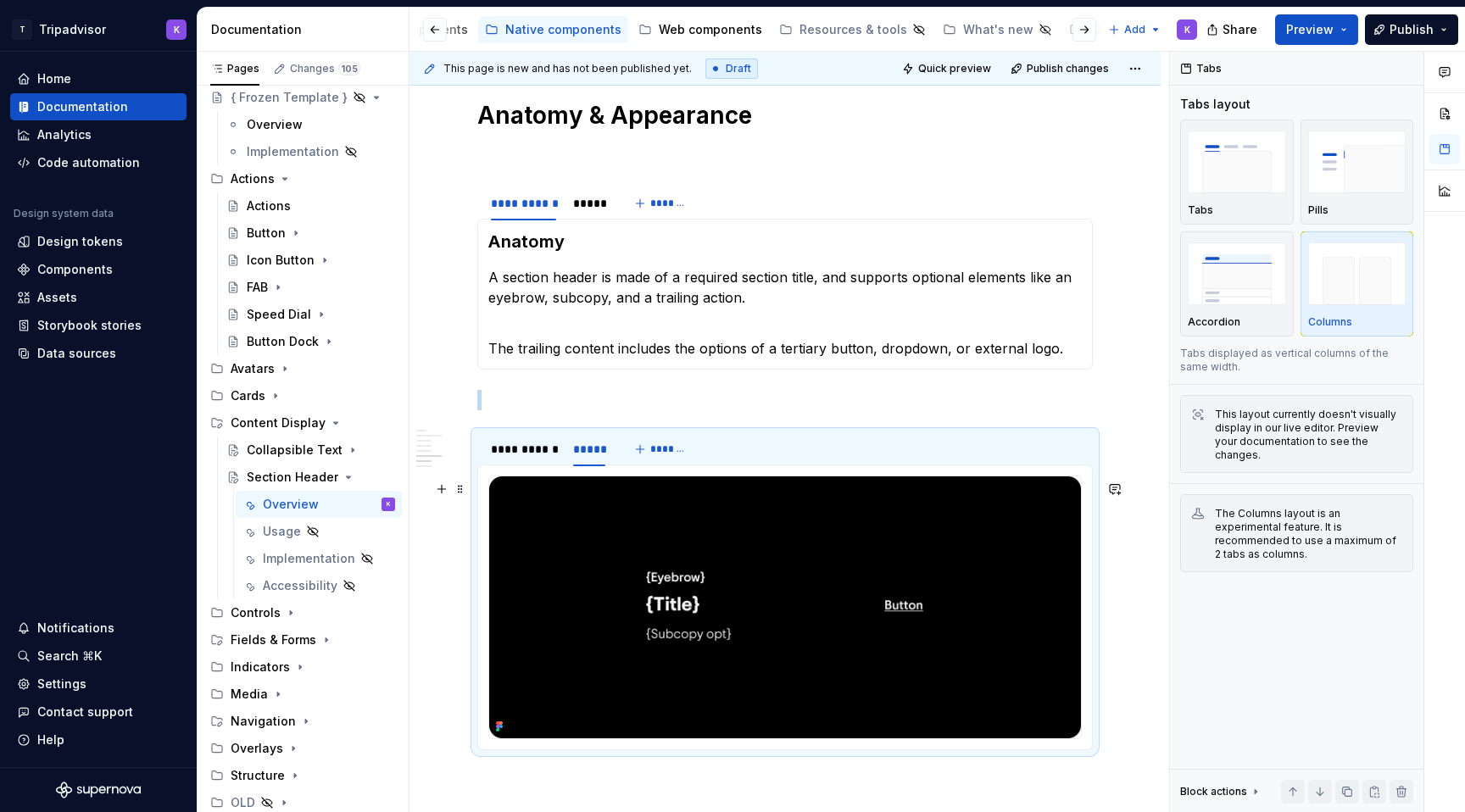
click at [956, 586] on img at bounding box center [784, 607] width 591 height 262
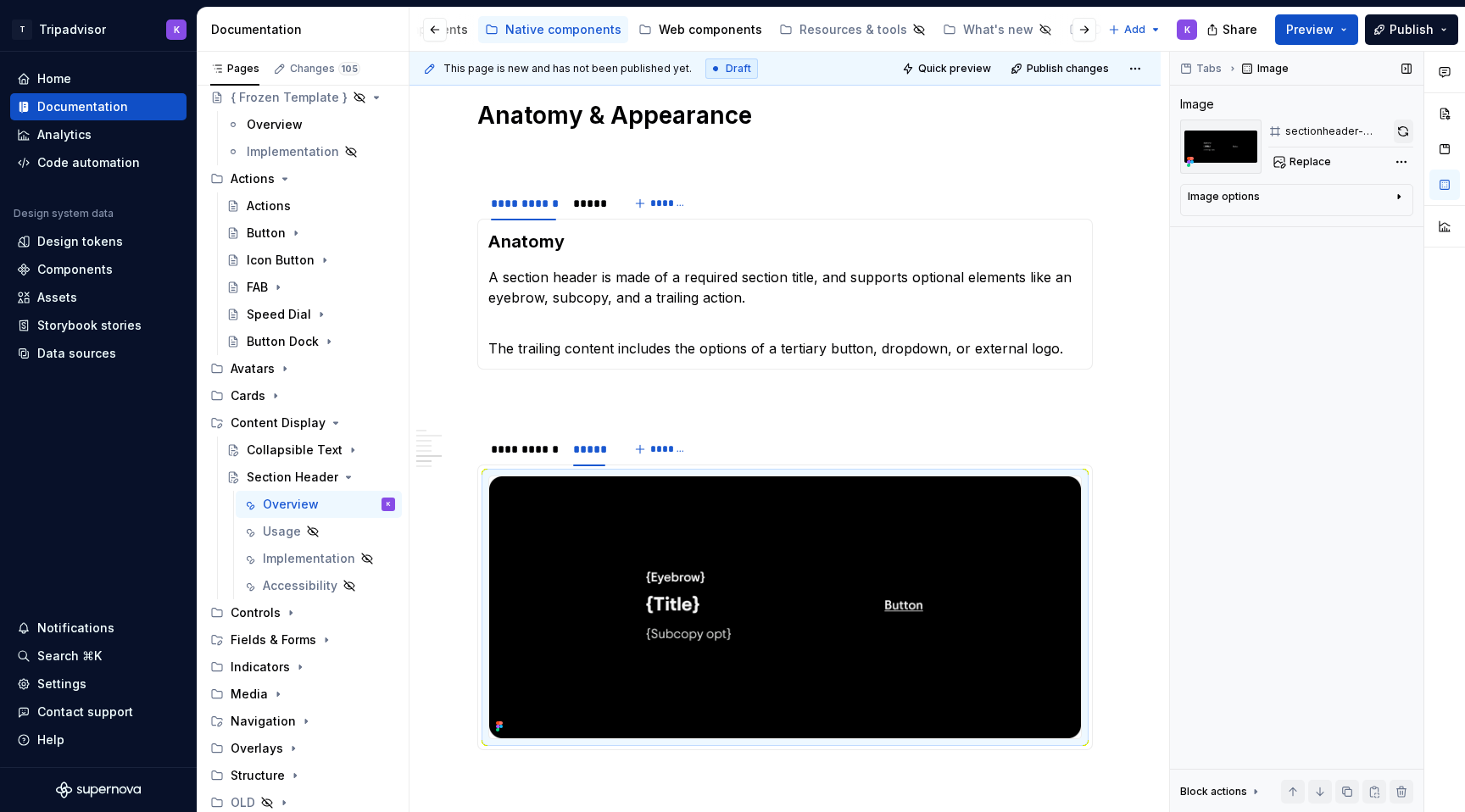
click at [1399, 135] on button "button" at bounding box center [1403, 132] width 19 height 24
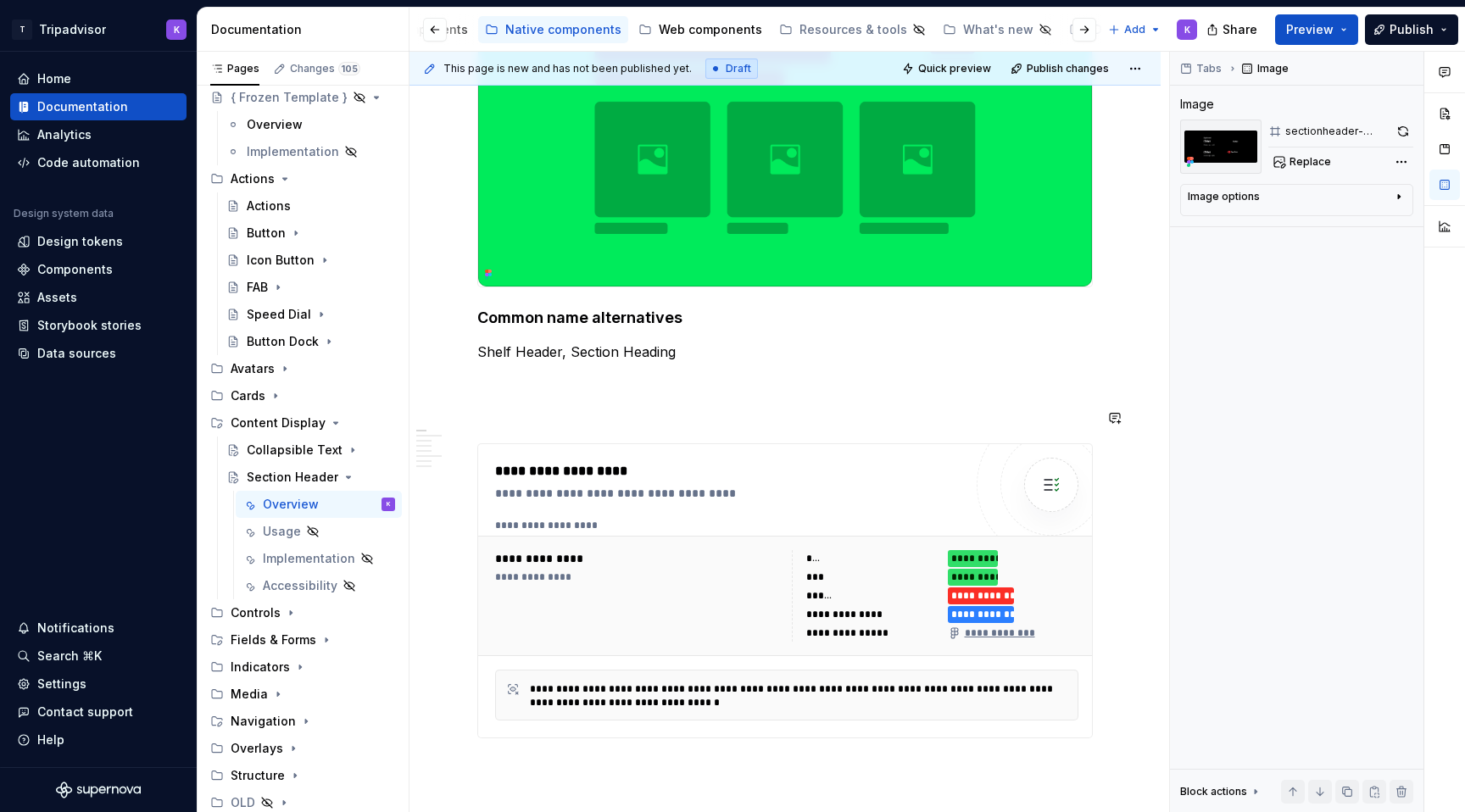
scroll to position [380, 0]
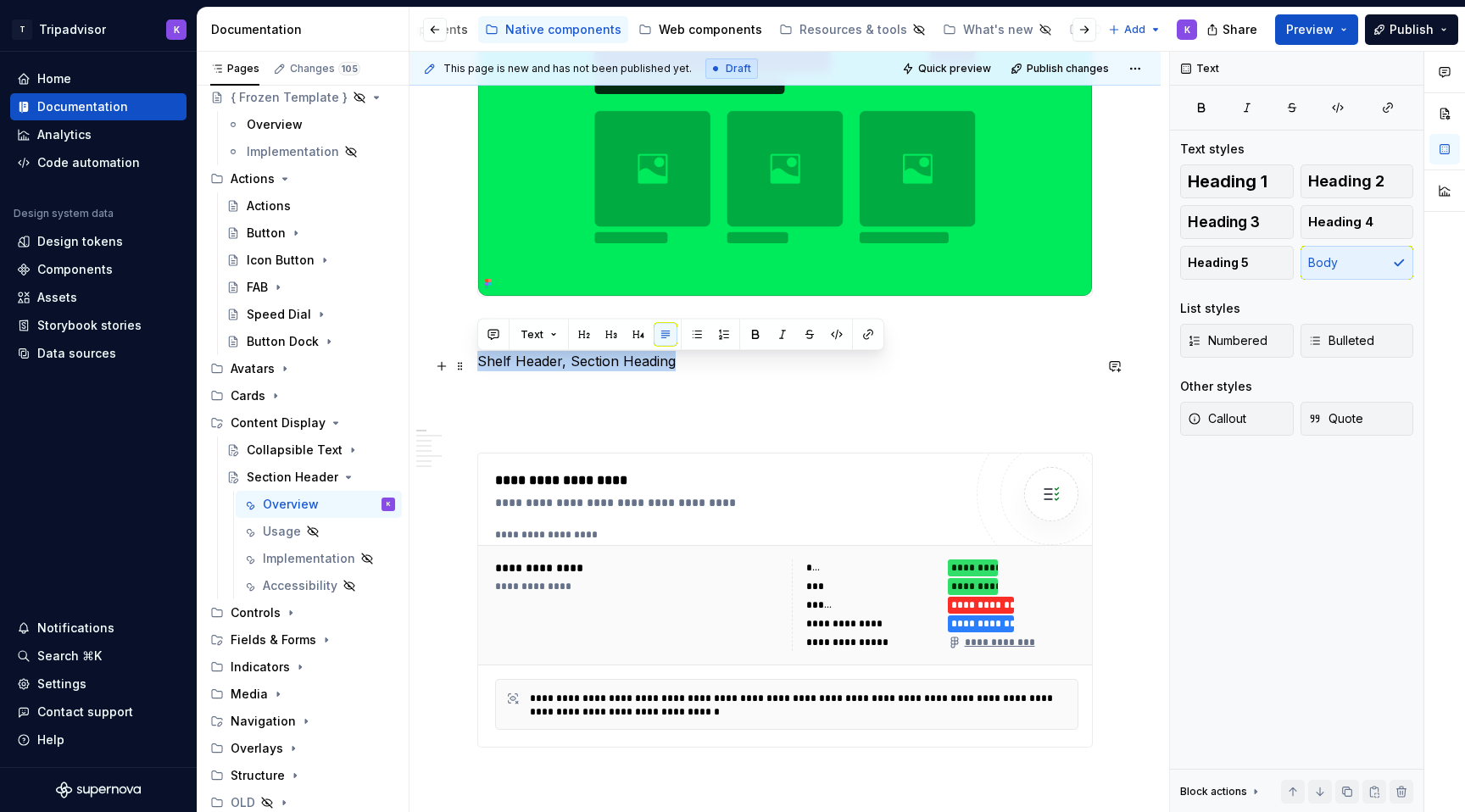
drag, startPoint x: 674, startPoint y: 365, endPoint x: 473, endPoint y: 365, distance: 201.0
copy p "Shelf Header, Section Heading"
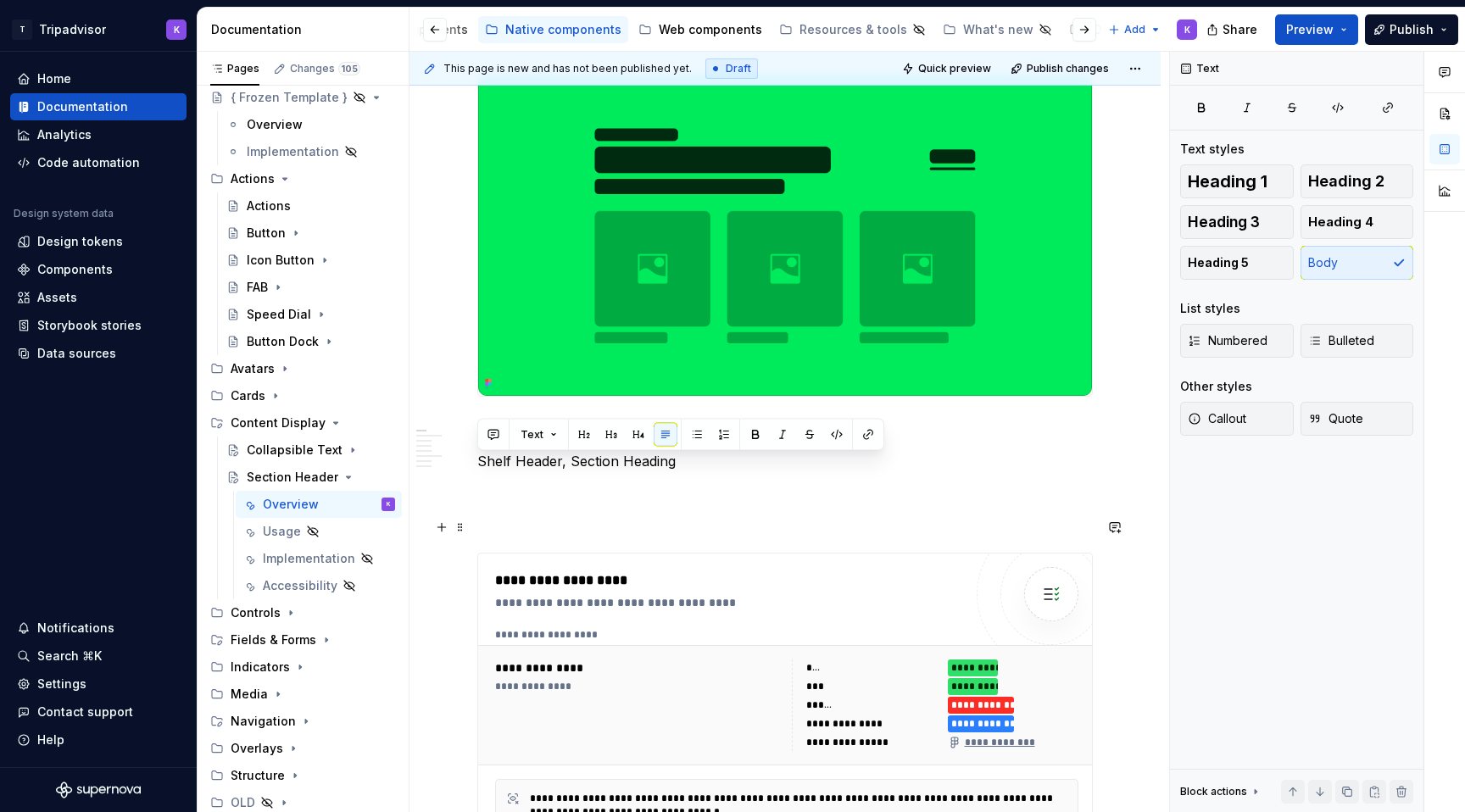
click at [639, 519] on p at bounding box center [784, 522] width 616 height 20
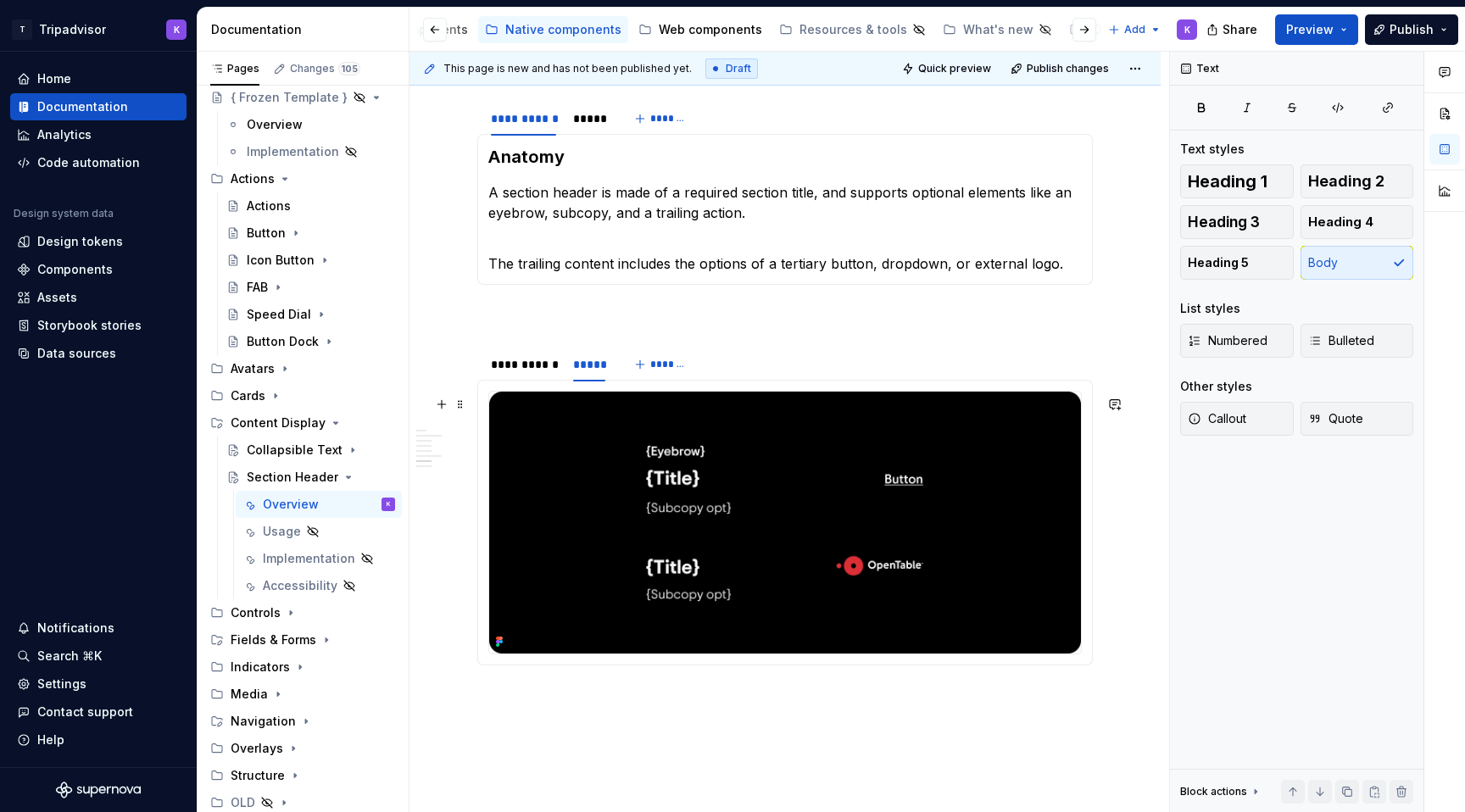
scroll to position [1864, 0]
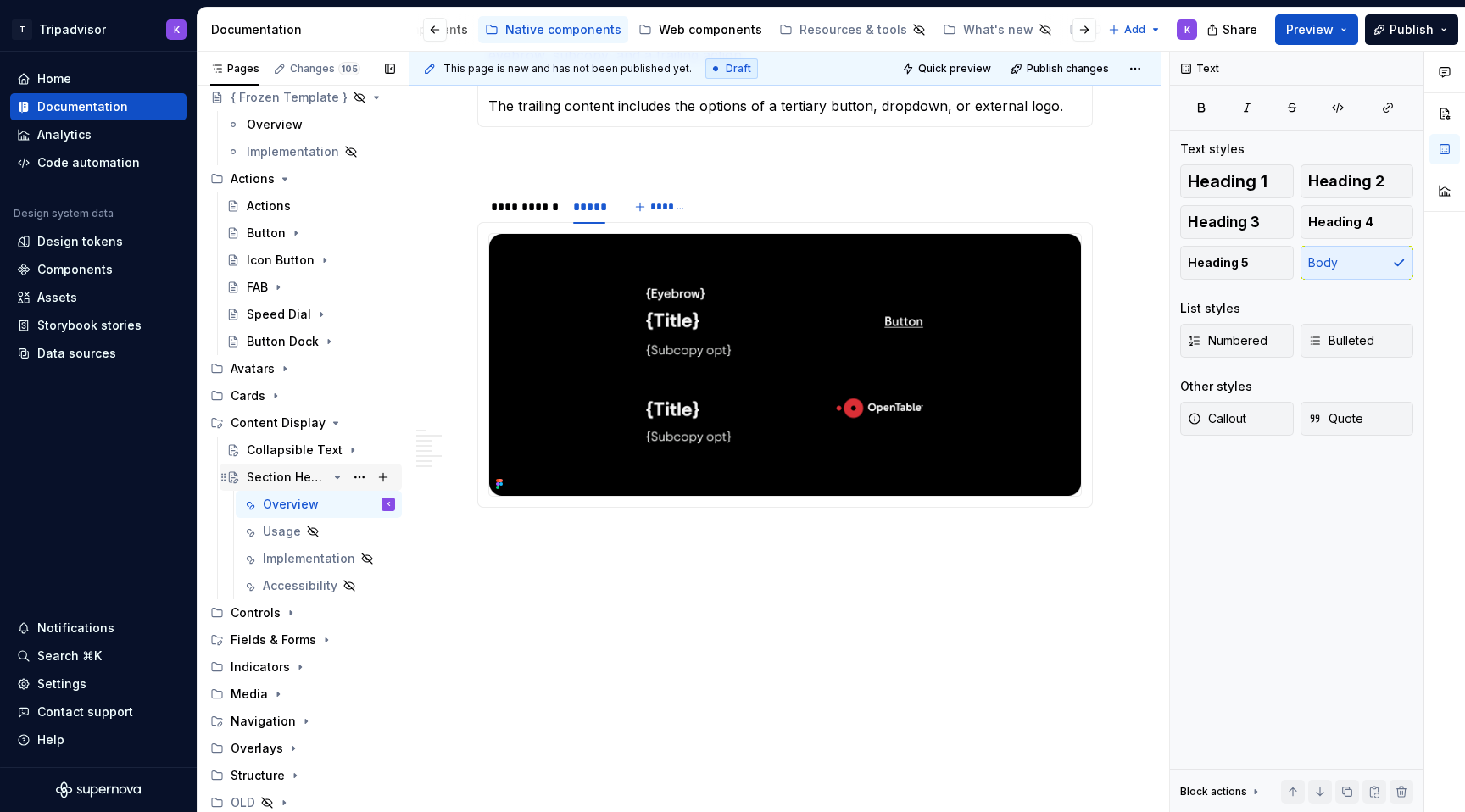
click at [334, 474] on icon "Page tree" at bounding box center [337, 477] width 14 height 14
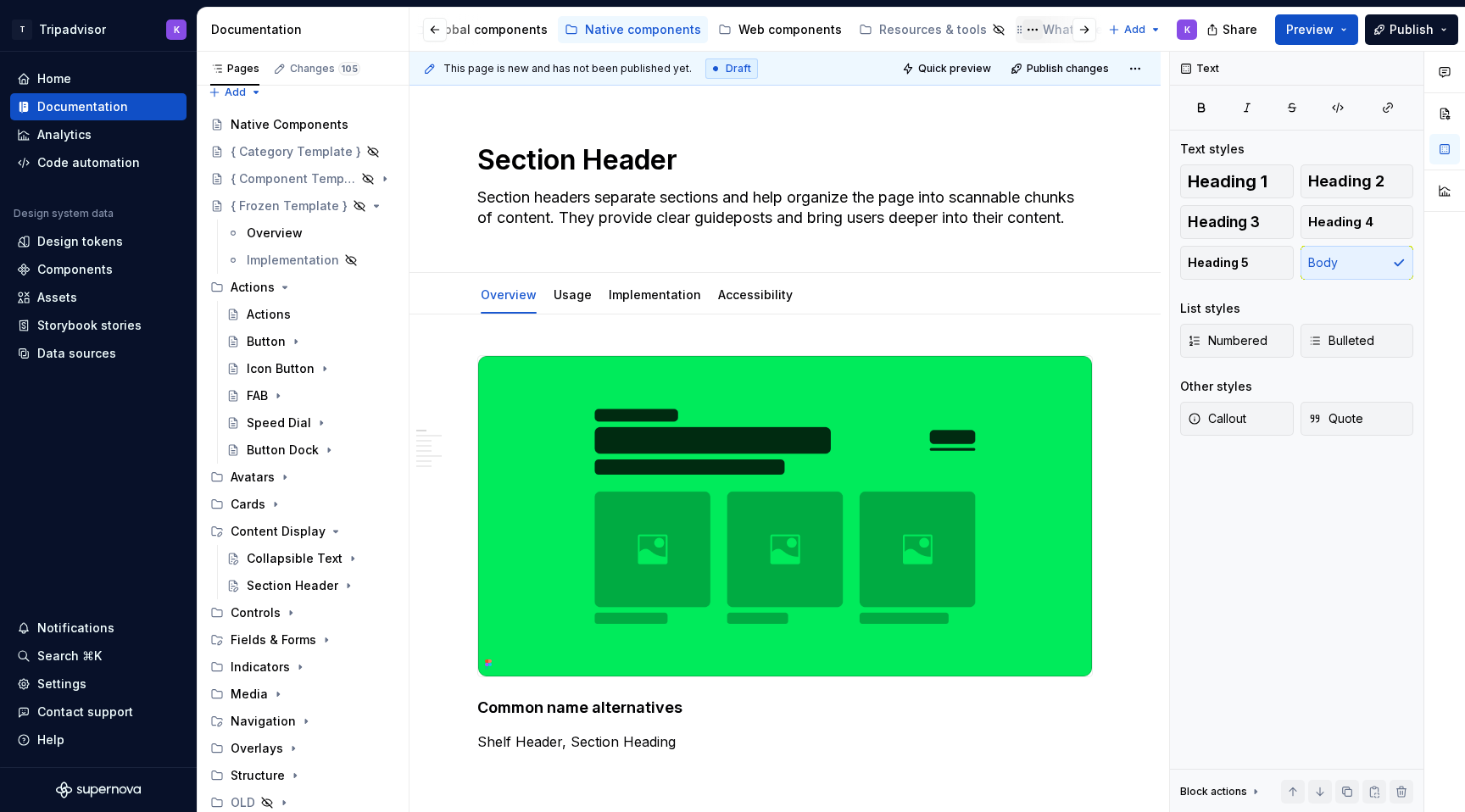
scroll to position [0, 306]
click at [577, 24] on div "Global components" at bounding box center [590, 30] width 116 height 17
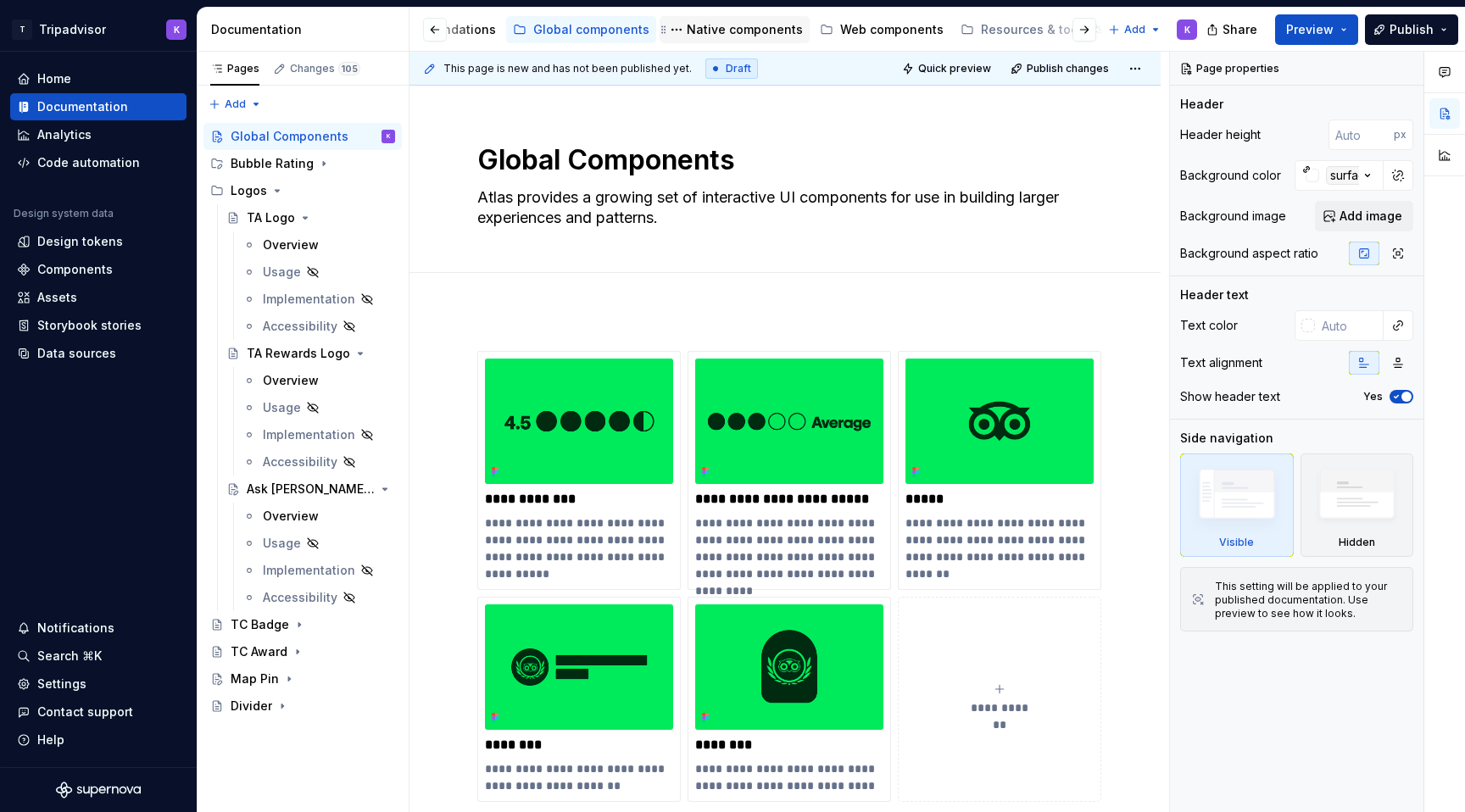
click at [736, 29] on div "Native components" at bounding box center [745, 30] width 116 height 17
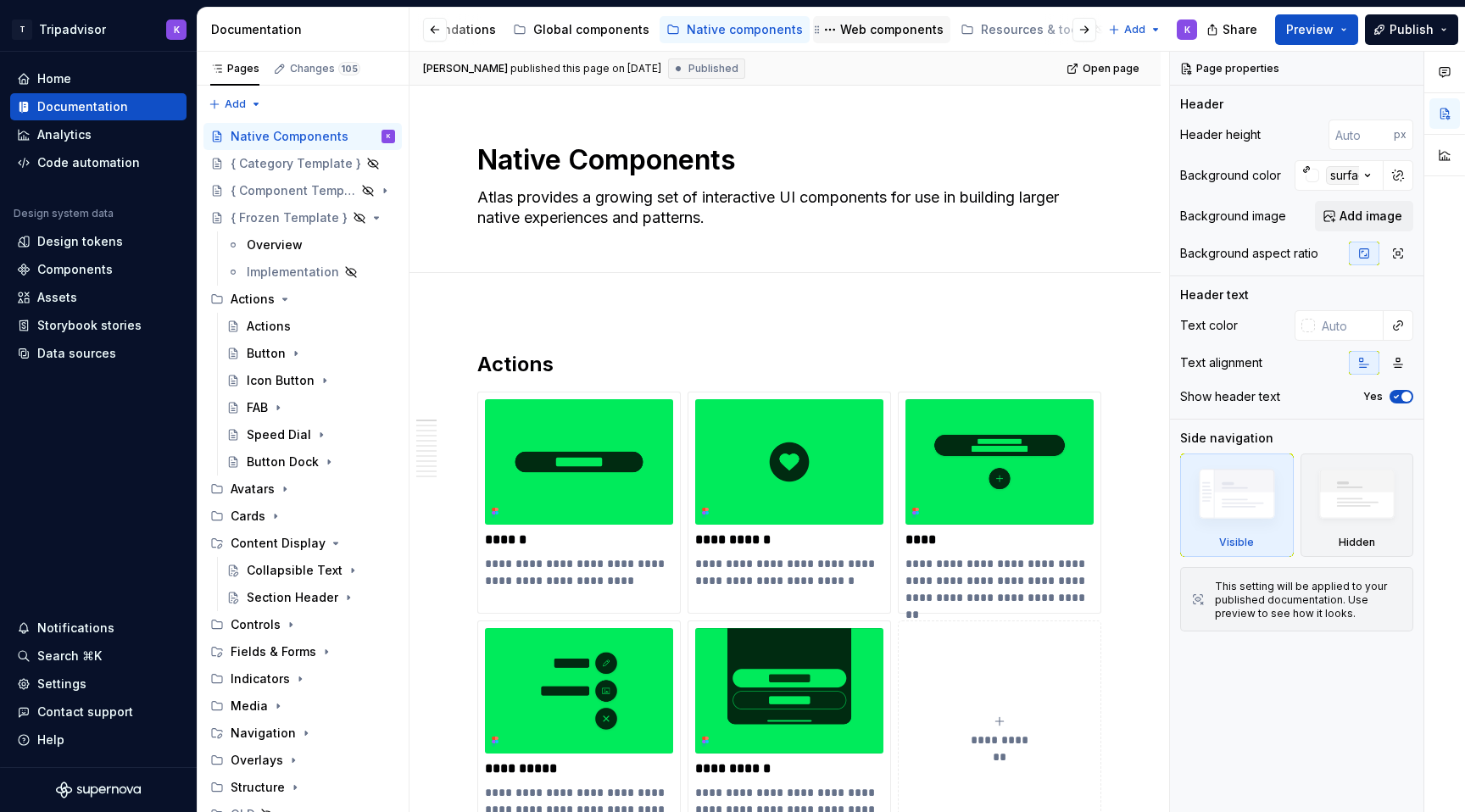
click at [864, 32] on div "Web components" at bounding box center [891, 30] width 103 height 17
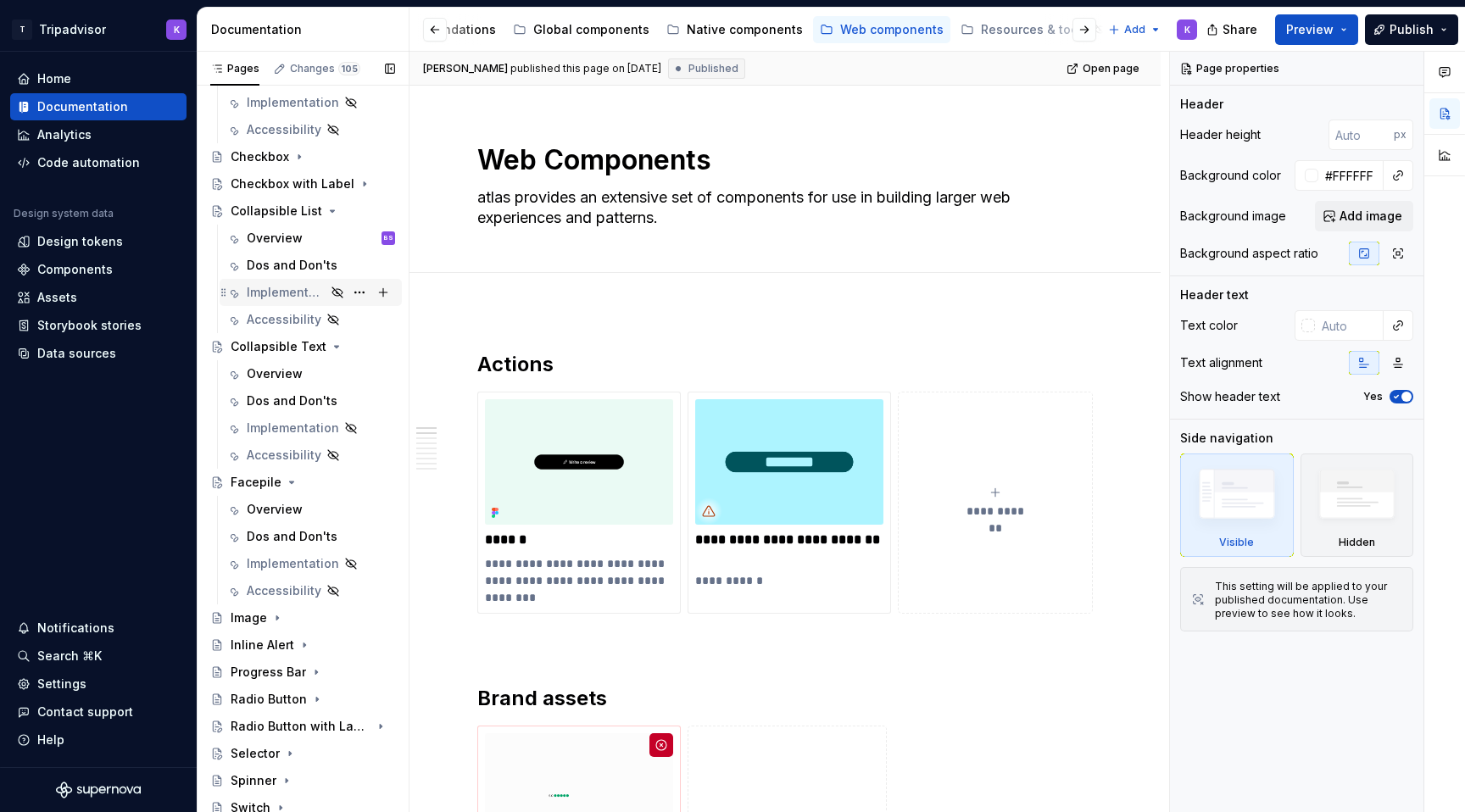
scroll to position [609, 0]
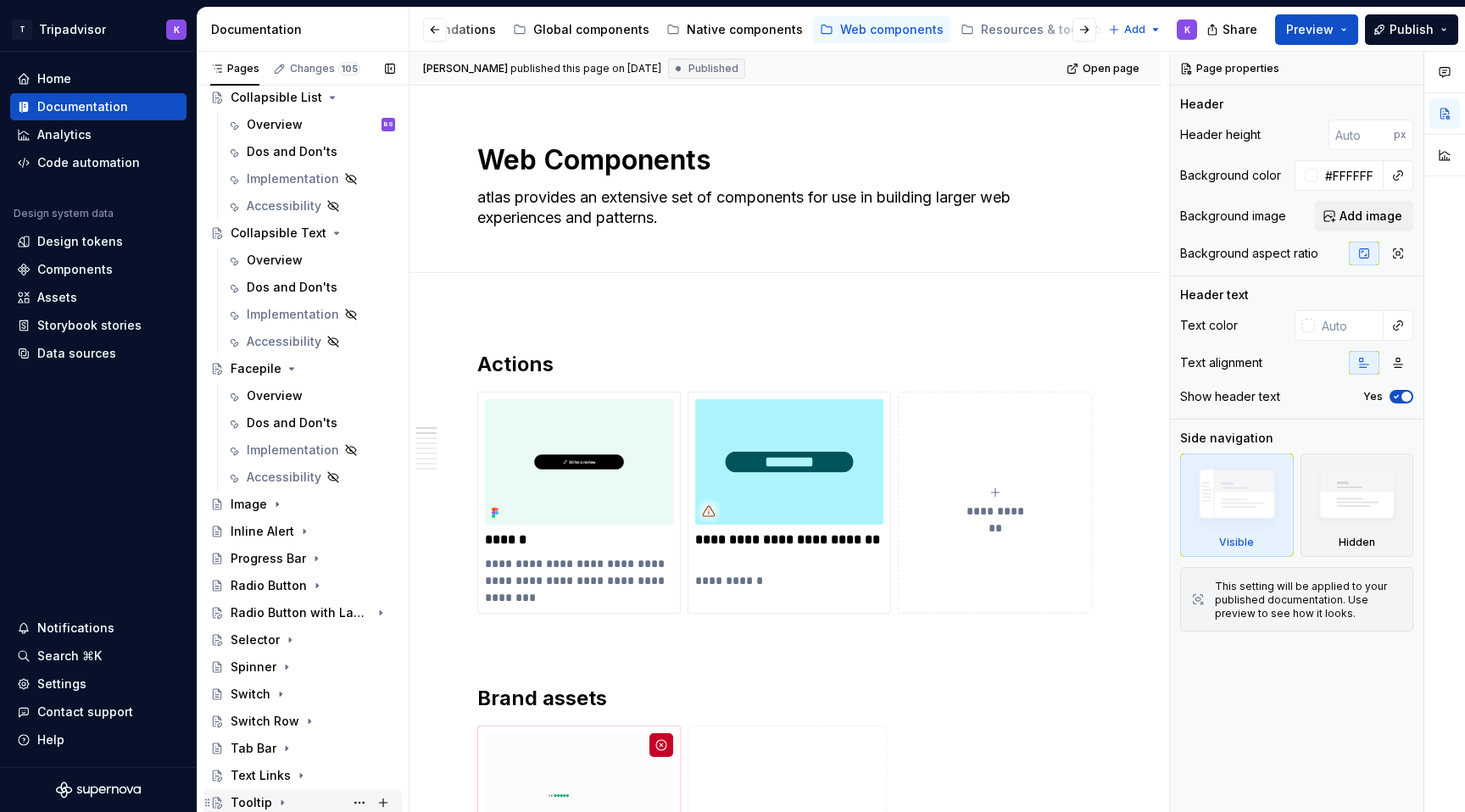
click at [280, 803] on icon "Page tree" at bounding box center [282, 802] width 14 height 14
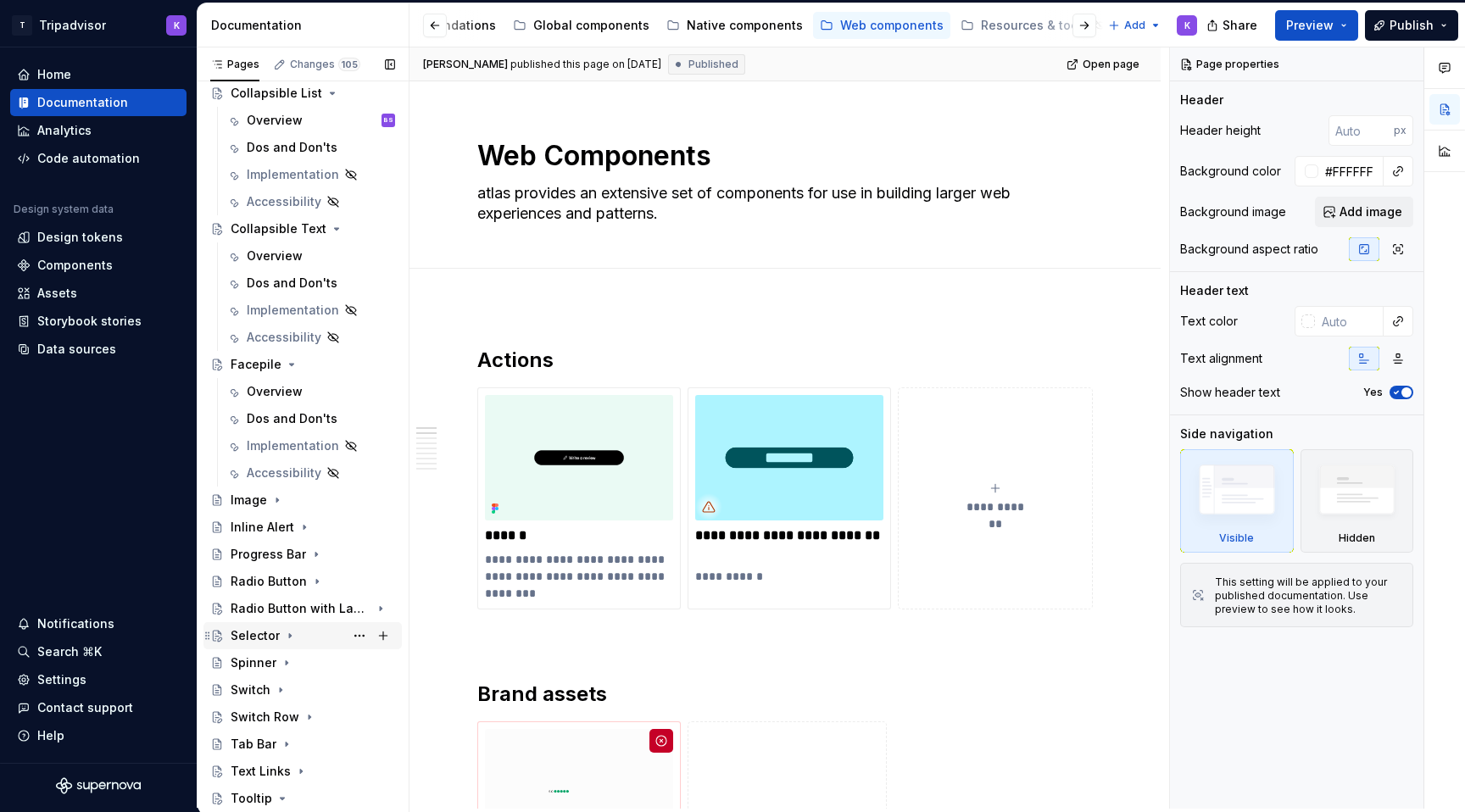
scroll to position [716, 0]
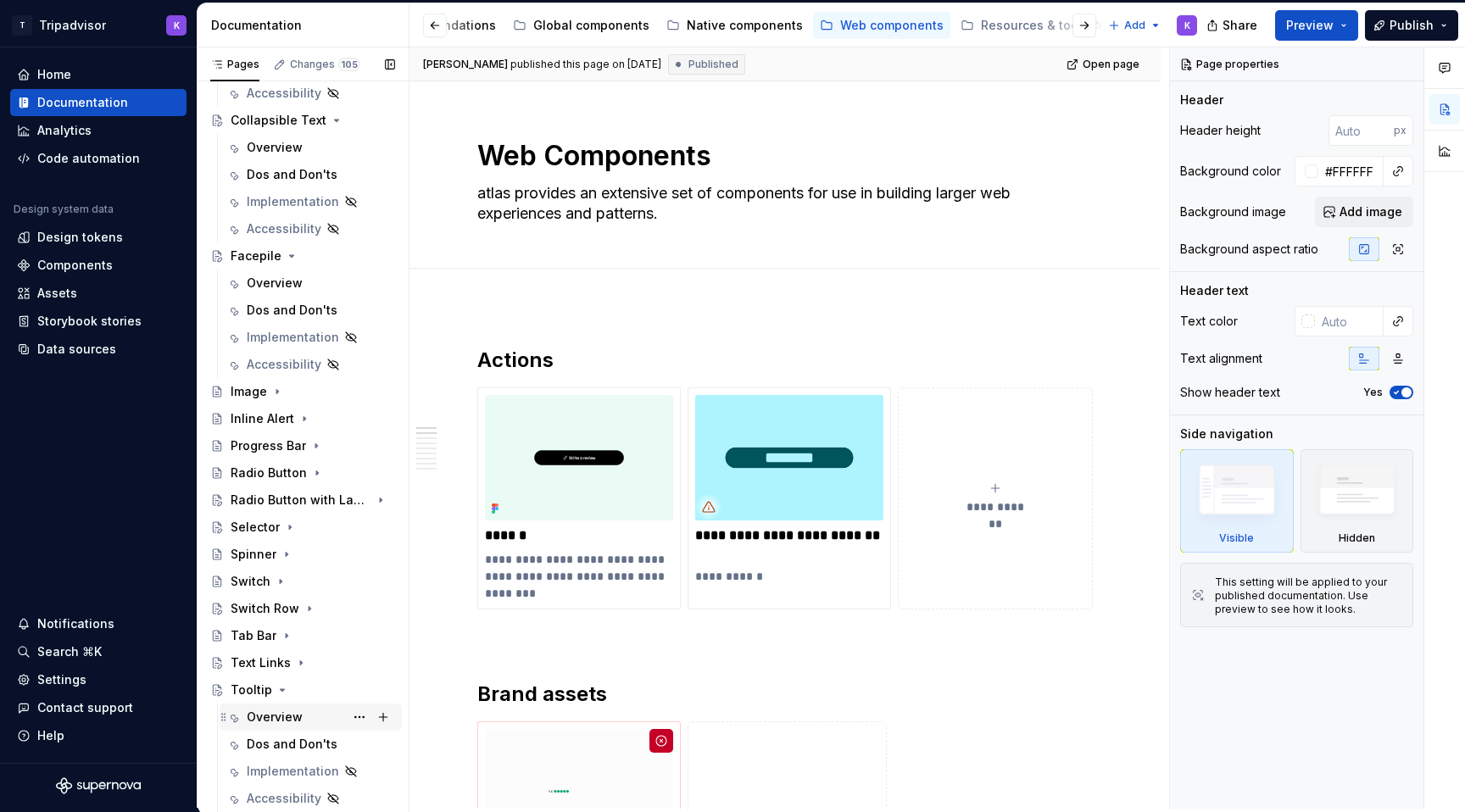
click at [291, 714] on div "Overview" at bounding box center [275, 716] width 56 height 17
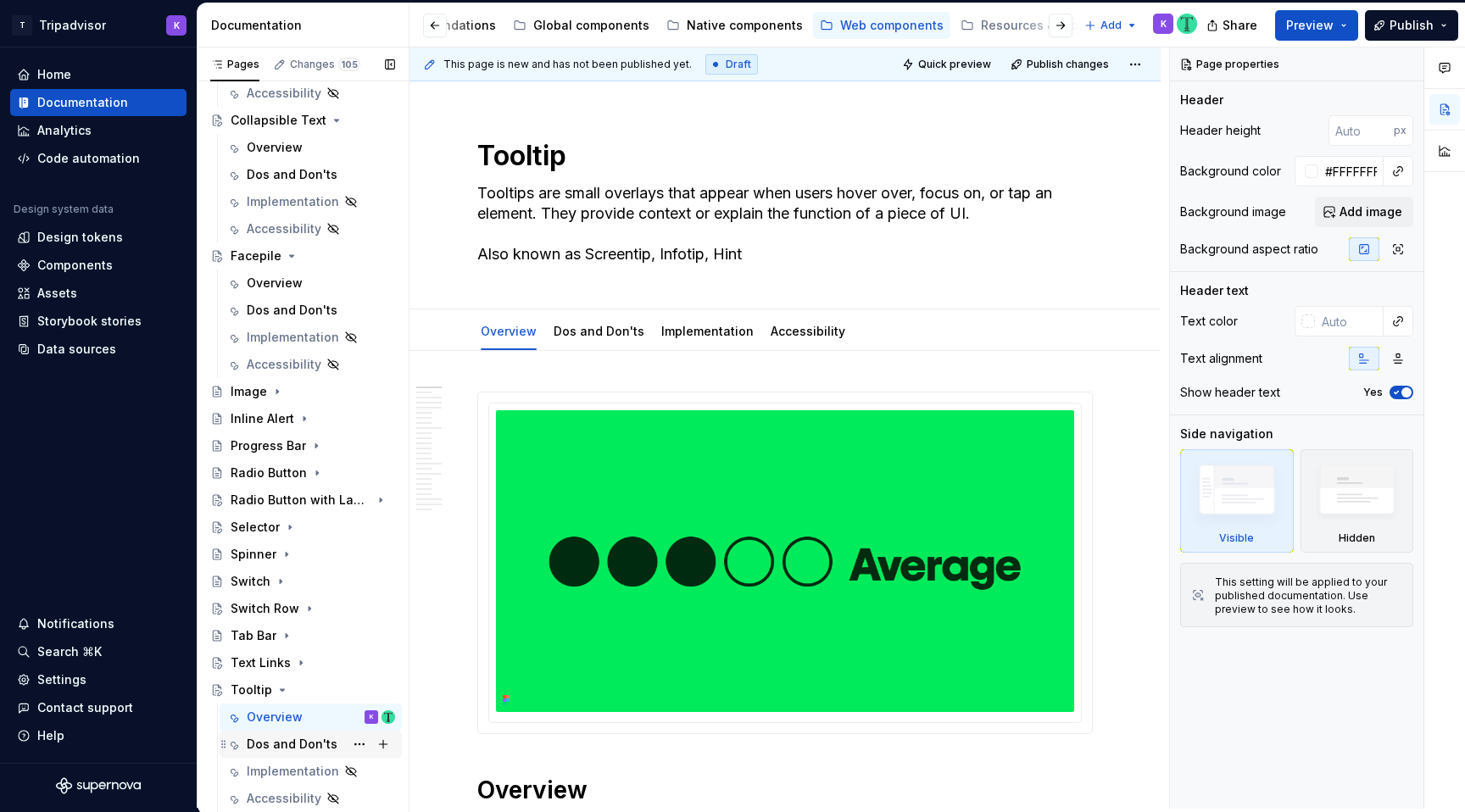
click at [304, 743] on div "Dos and Don'ts" at bounding box center [292, 744] width 91 height 17
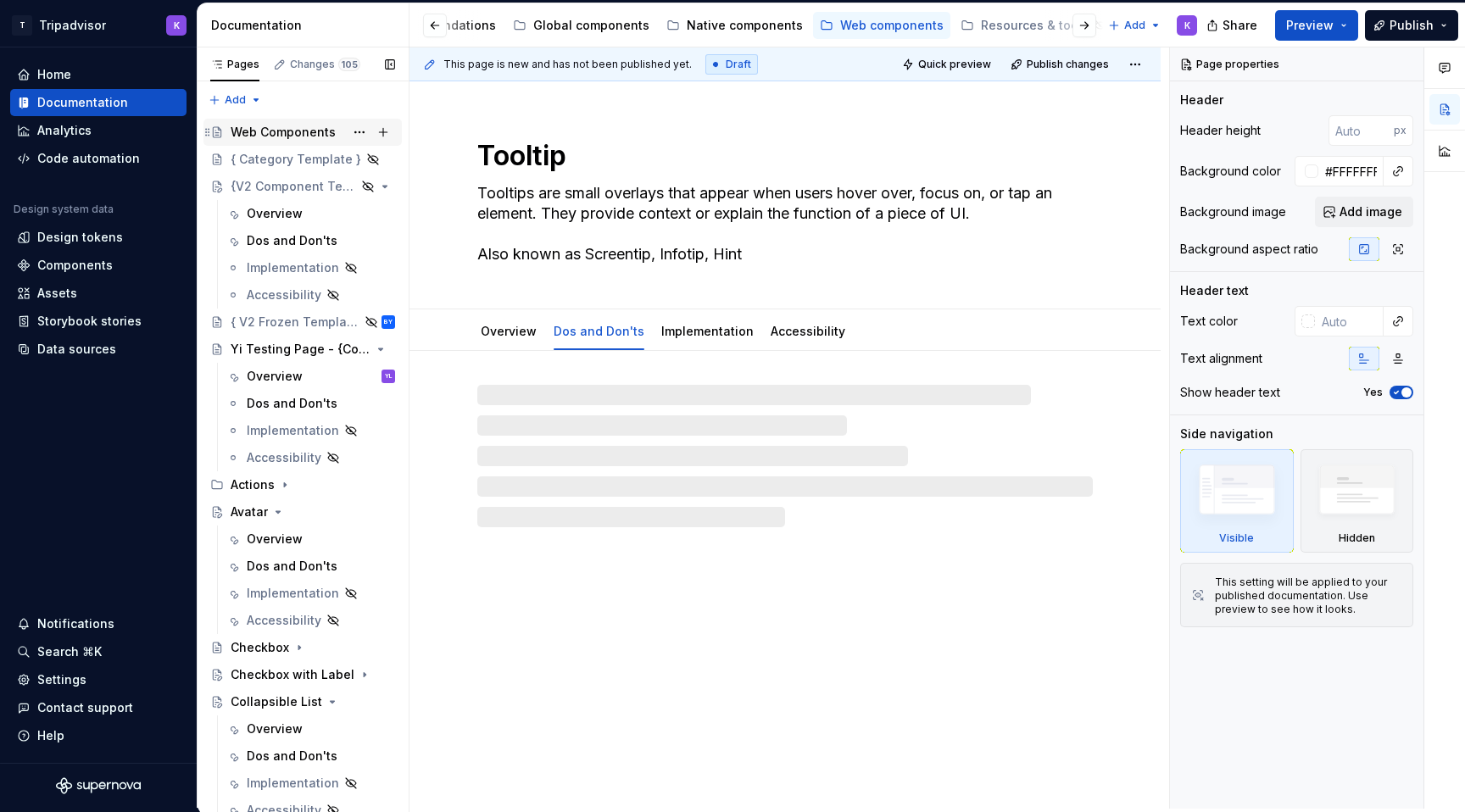
click at [302, 135] on div "Web Components" at bounding box center [282, 132] width 105 height 17
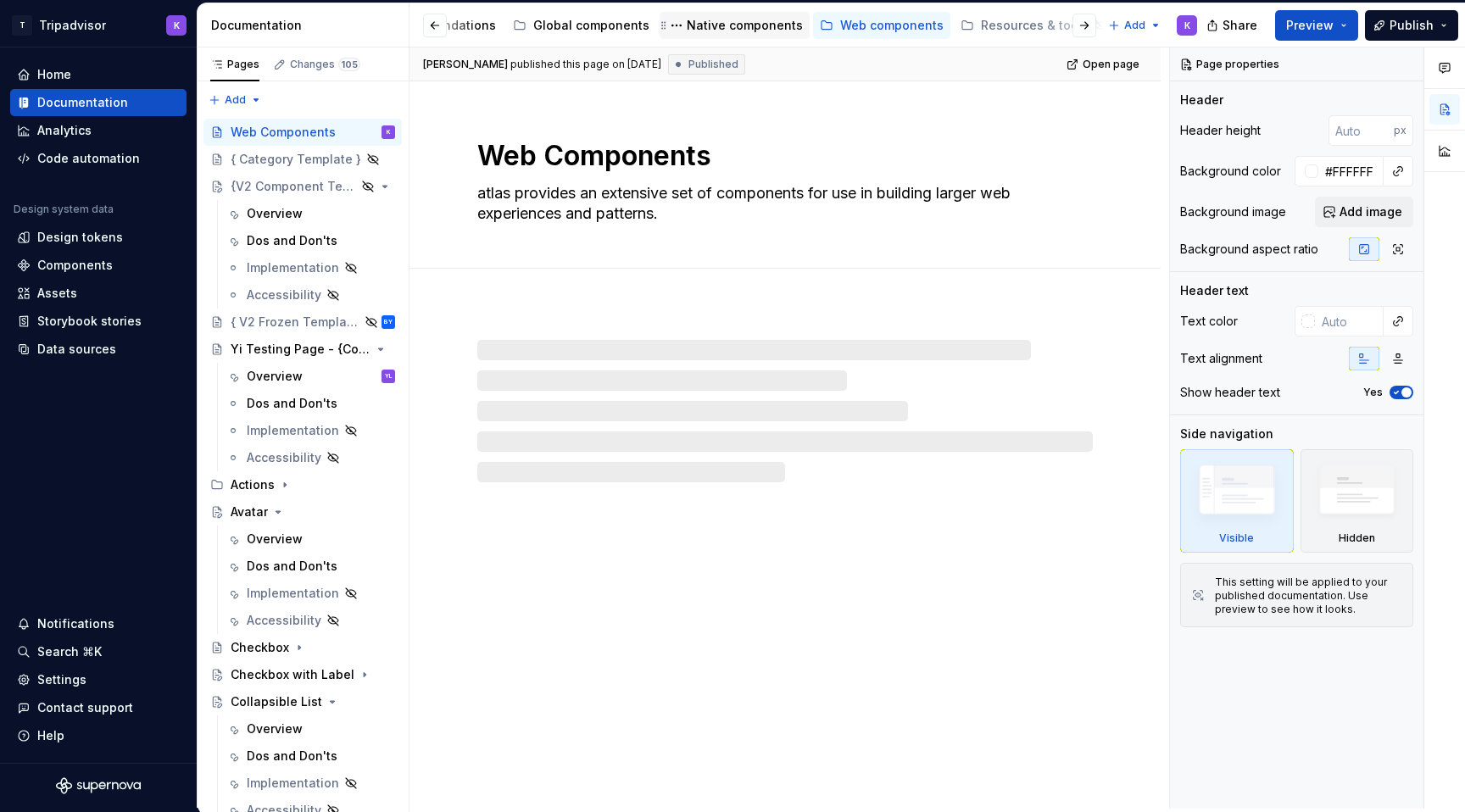
click at [732, 20] on div "Native components" at bounding box center [745, 25] width 116 height 17
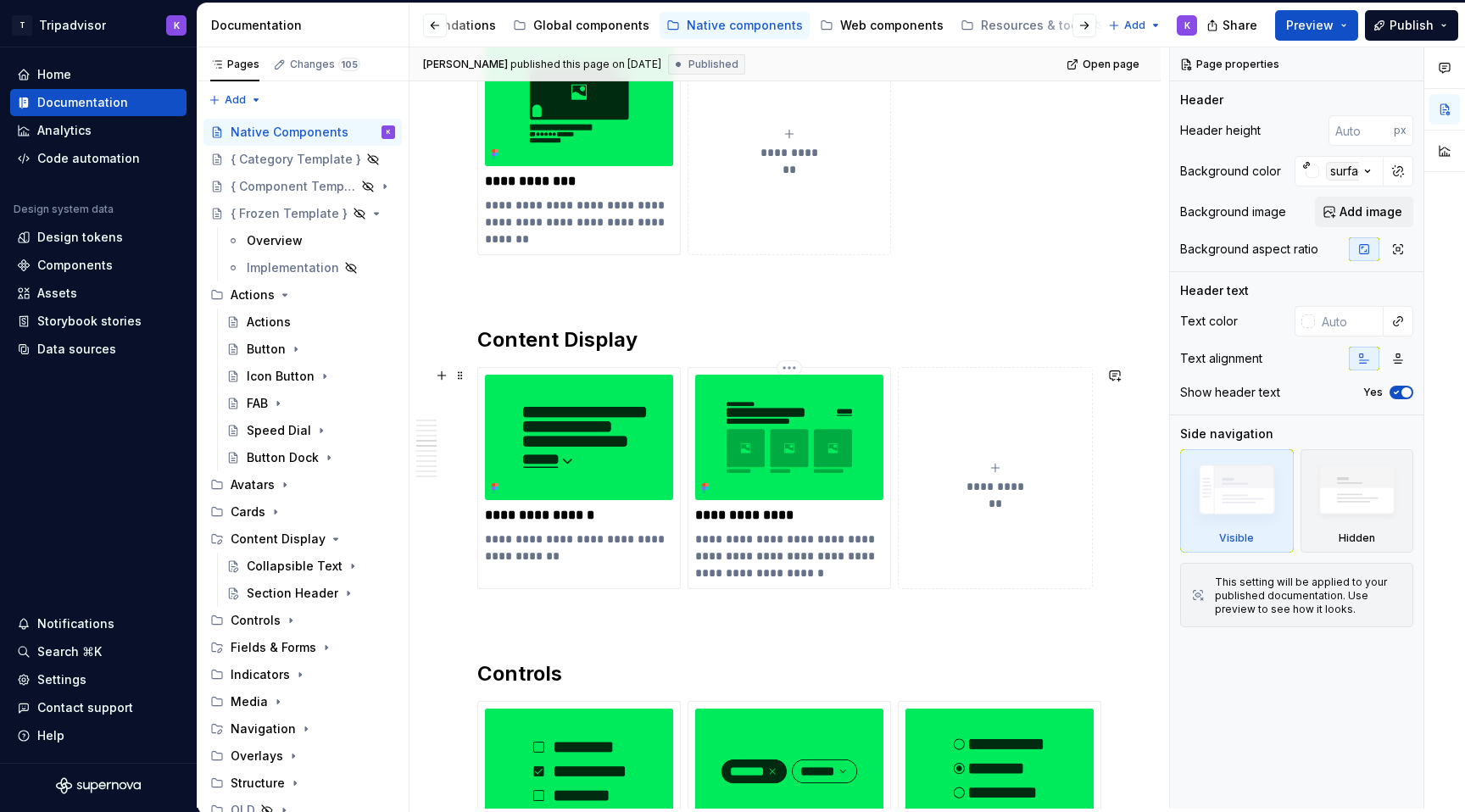
scroll to position [2061, 0]
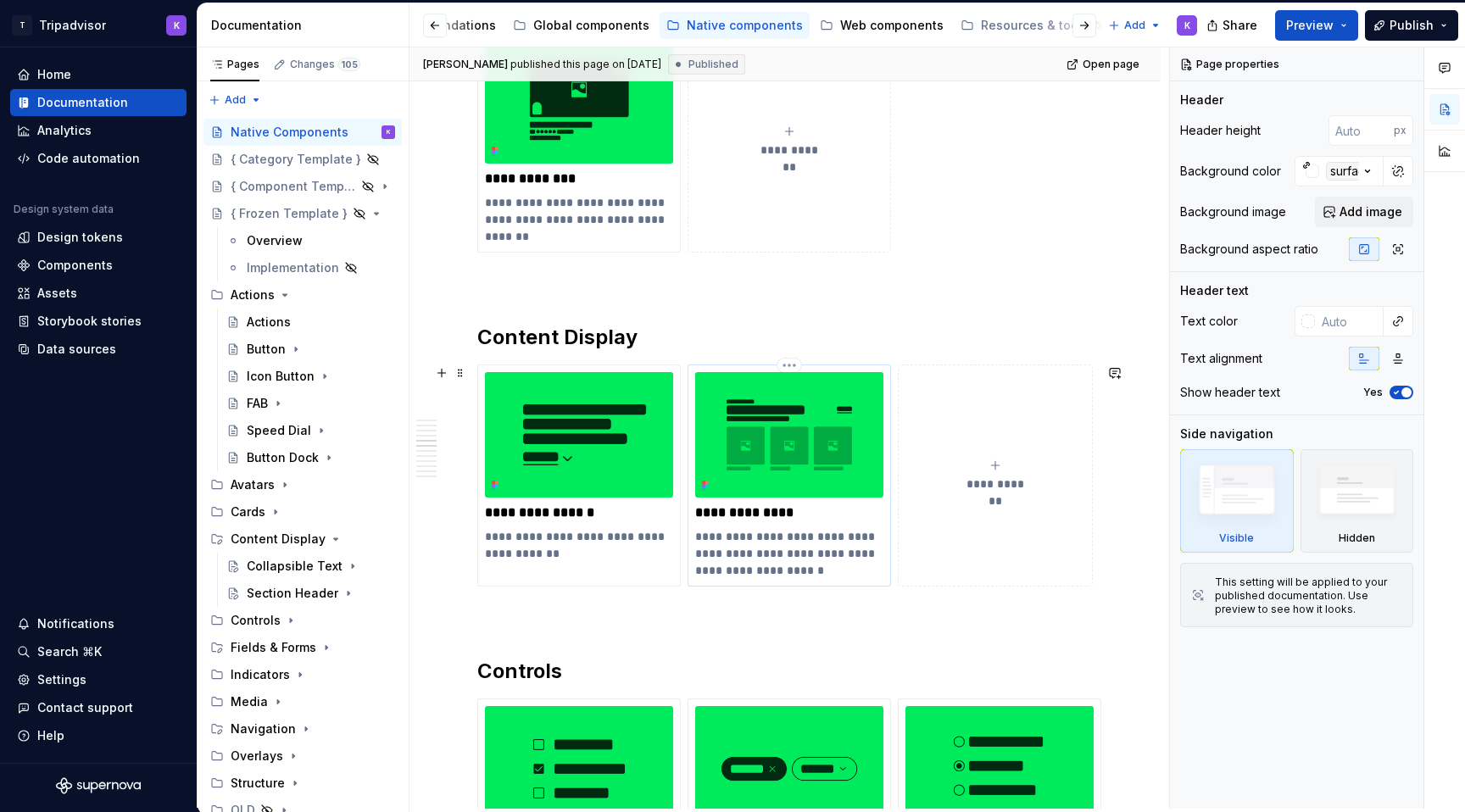
click at [745, 537] on p "**********" at bounding box center [789, 553] width 188 height 51
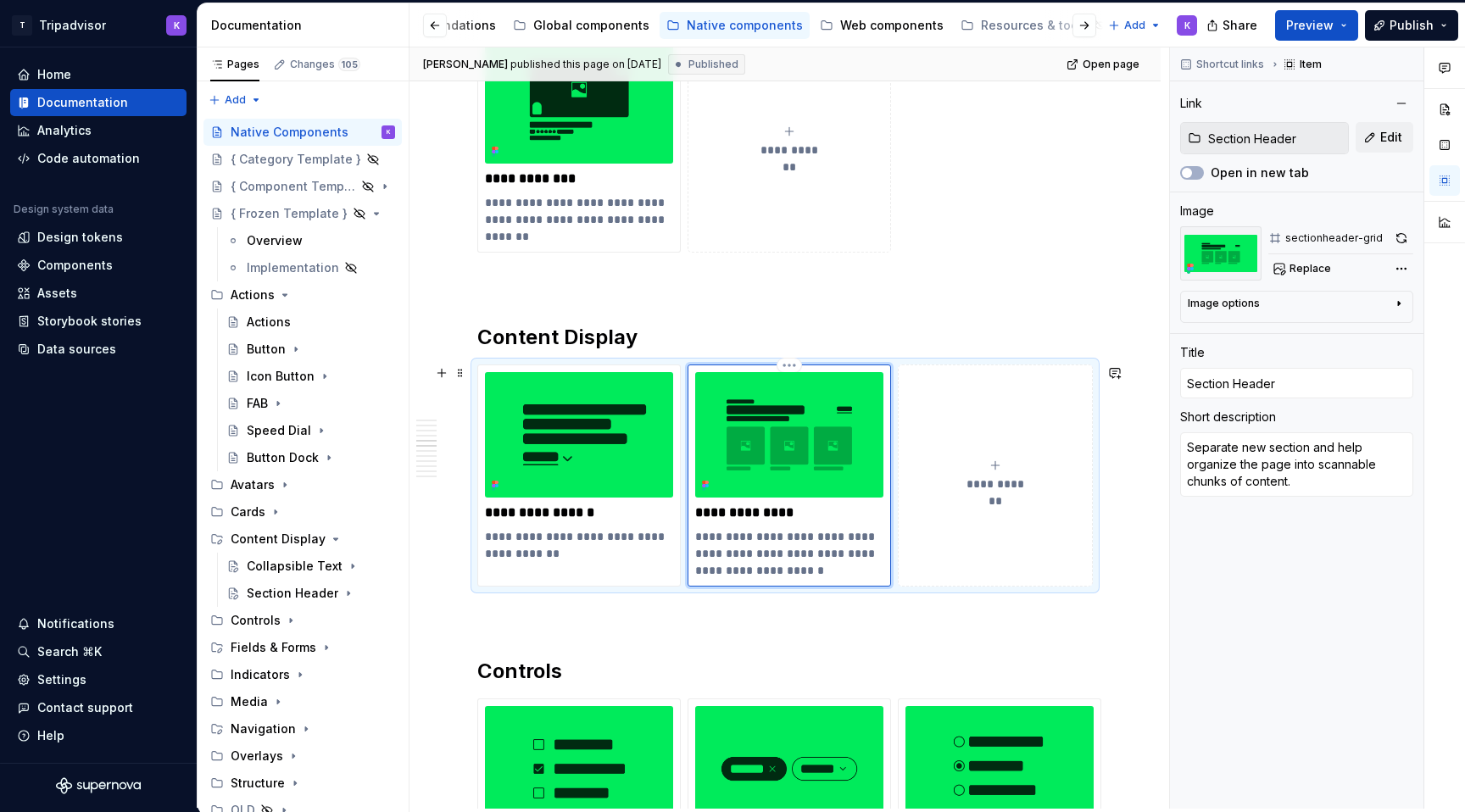
type textarea "*"
type textarea "Separates new section and help organize the page into scannable chunks of conte…"
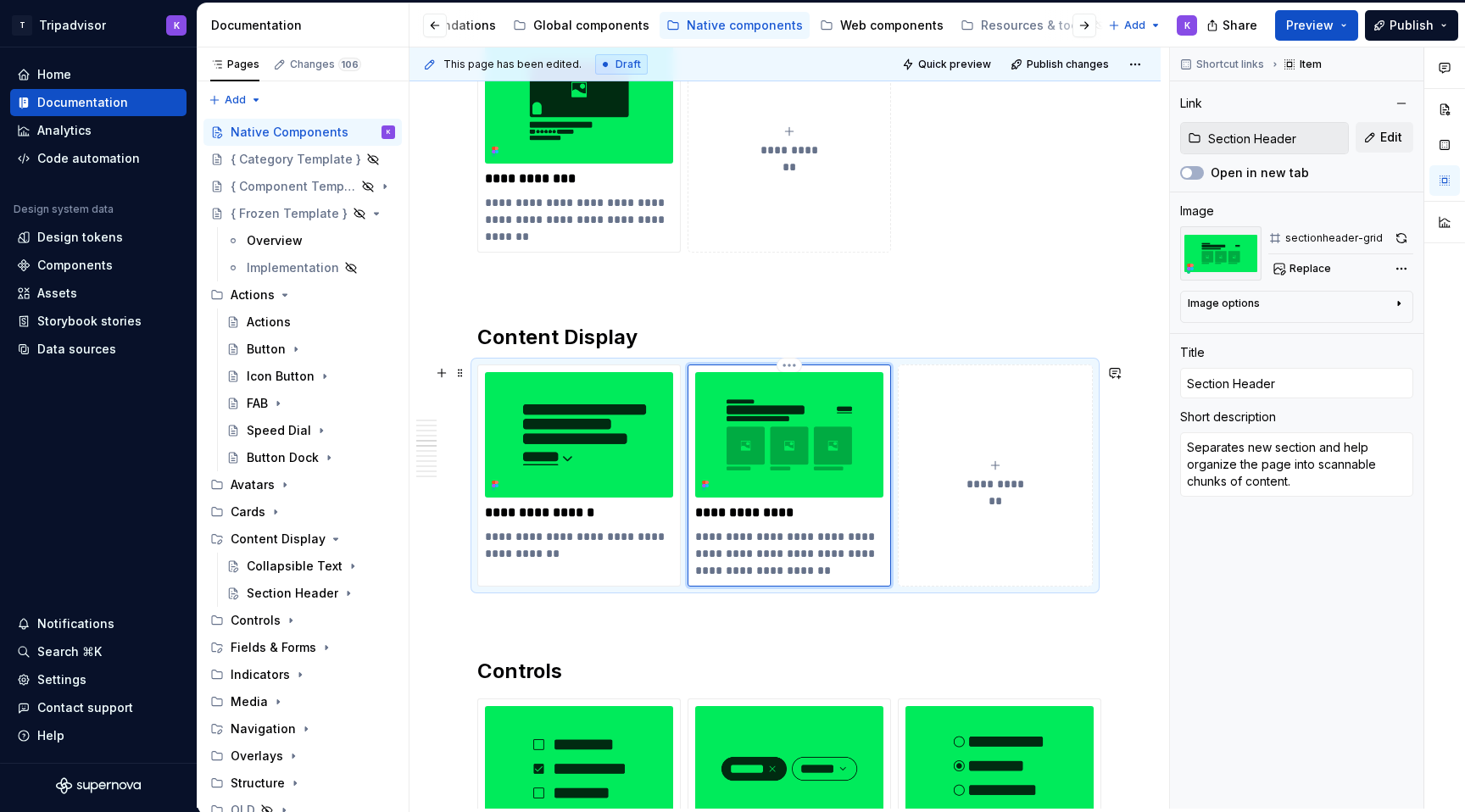
click at [828, 576] on p "**********" at bounding box center [789, 553] width 188 height 51
click at [820, 537] on p "**********" at bounding box center [789, 553] width 188 height 51
type textarea "*"
type textarea "Separates new sections and help organize the page into scannable chunks of cont…"
click at [878, 541] on p "**********" at bounding box center [789, 553] width 188 height 51
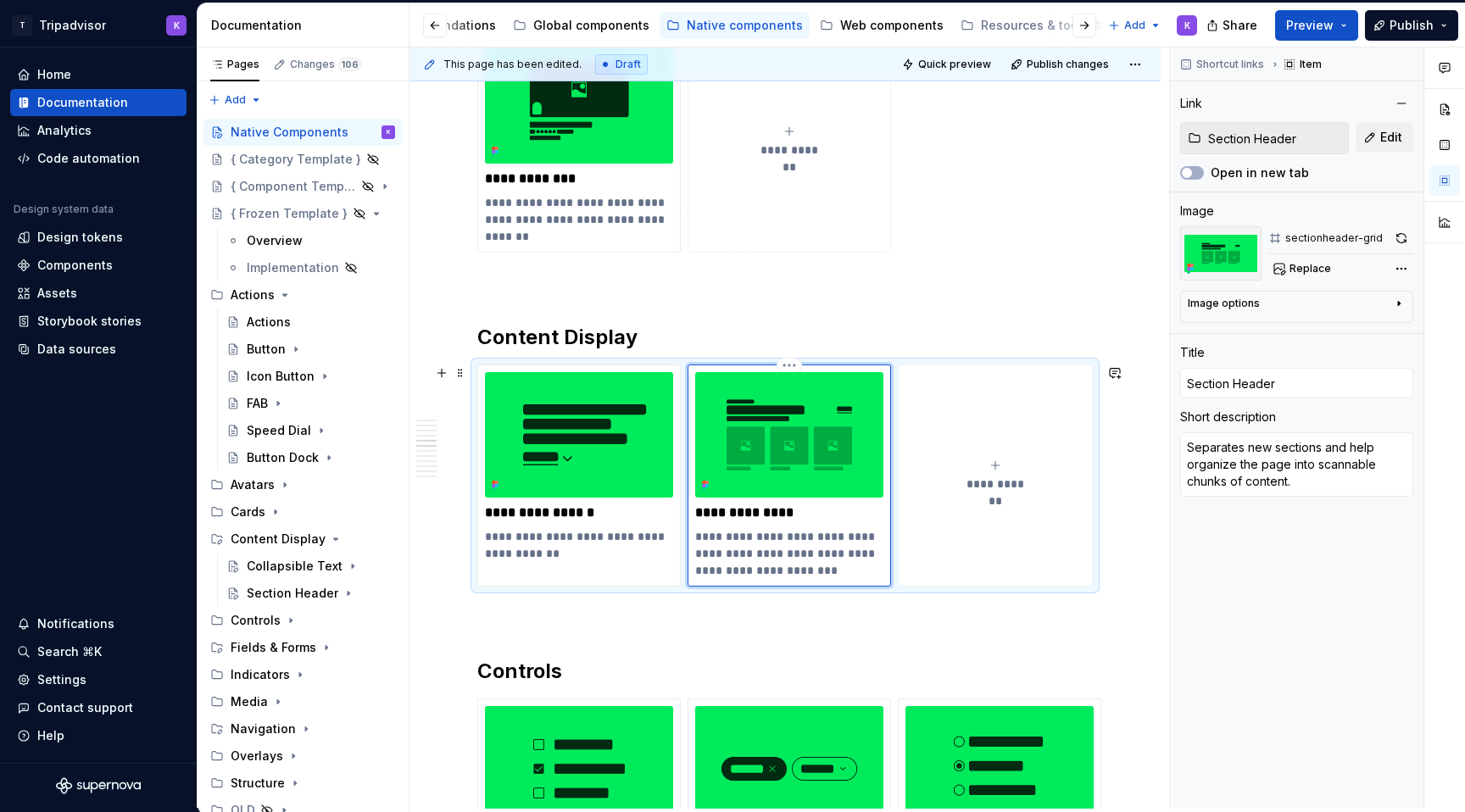
type textarea "*"
type textarea "Separates new sections and helps organize the page into scannable chunks of con…"
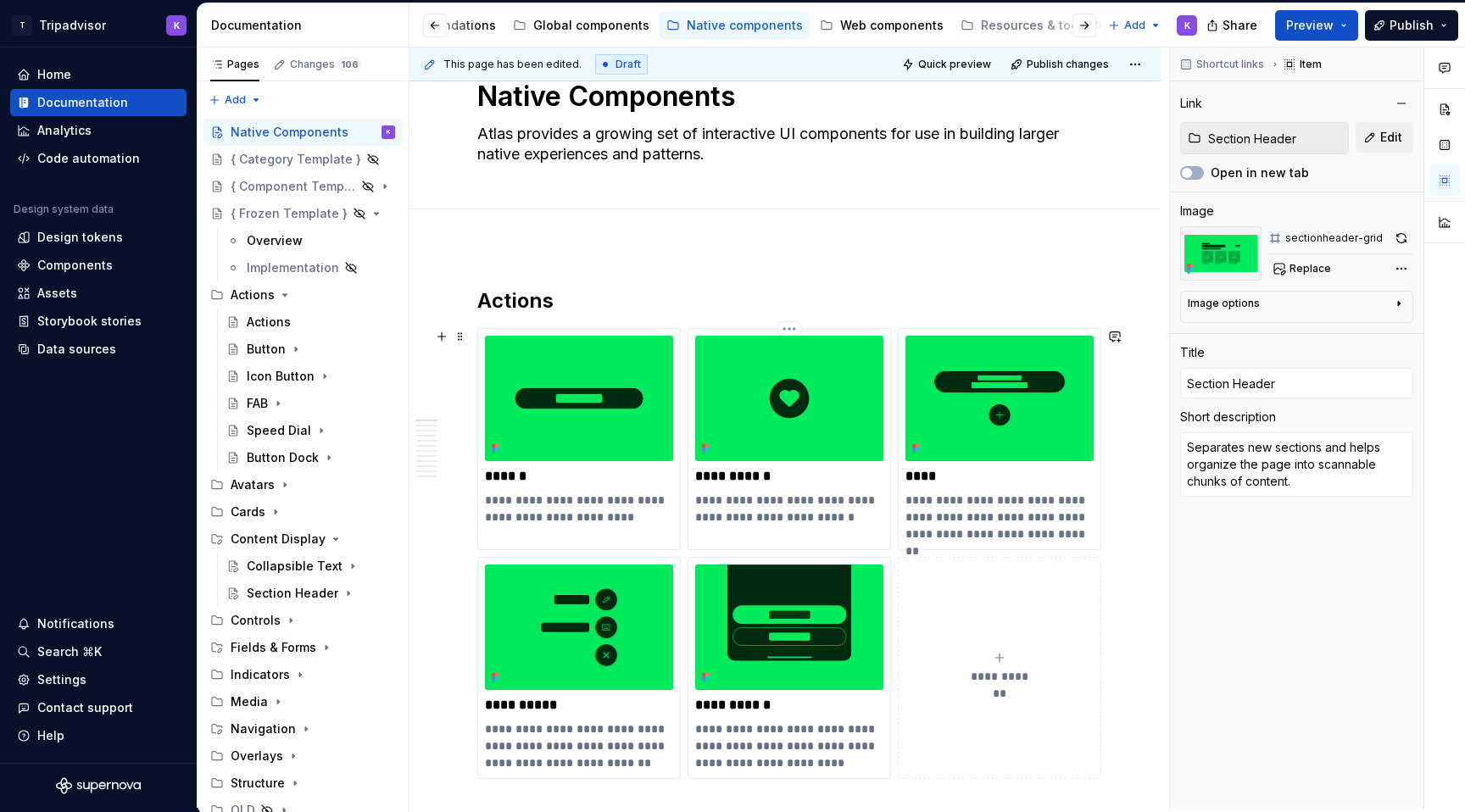
scroll to position [0, 0]
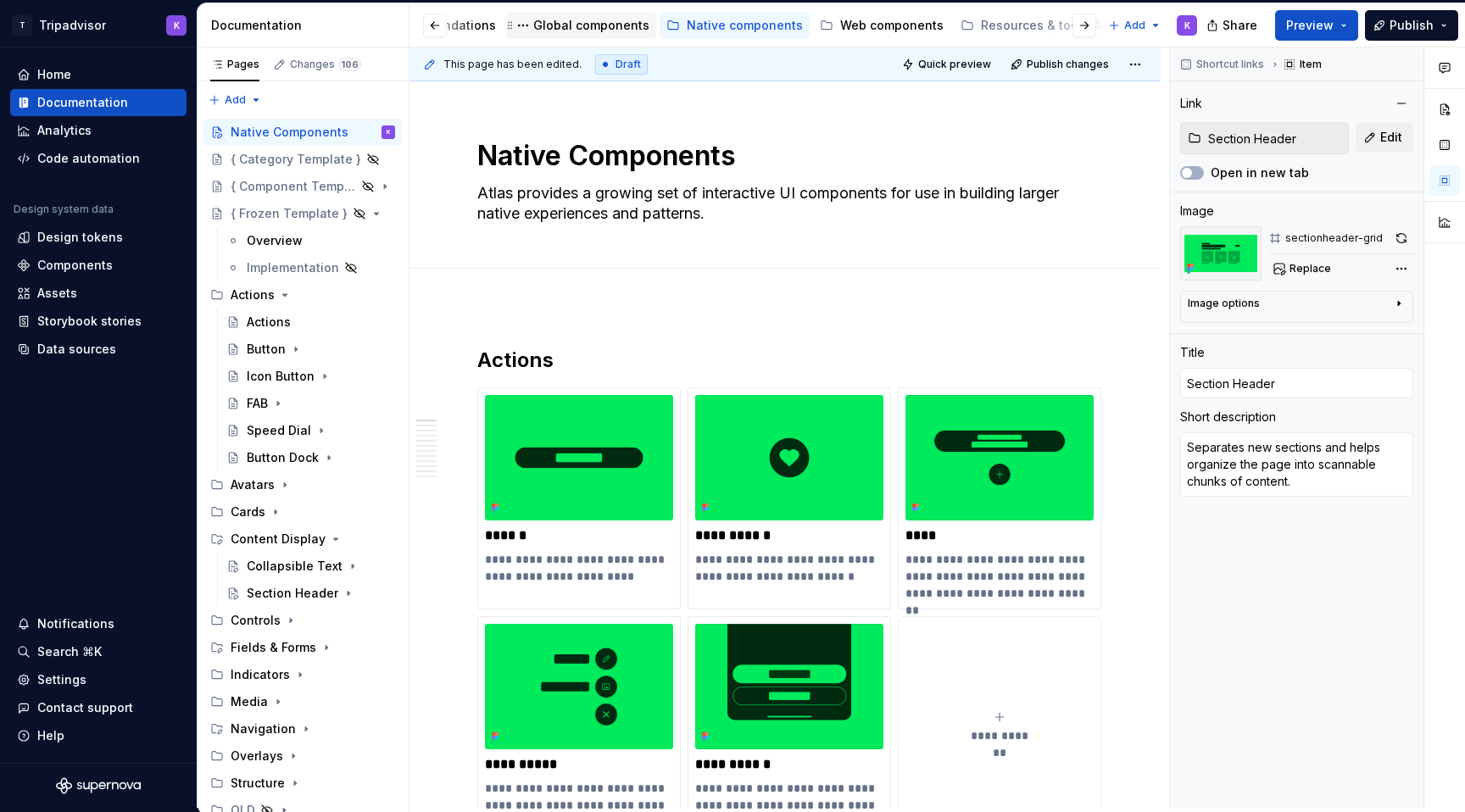
click at [564, 17] on div "Global components" at bounding box center [590, 25] width 116 height 17
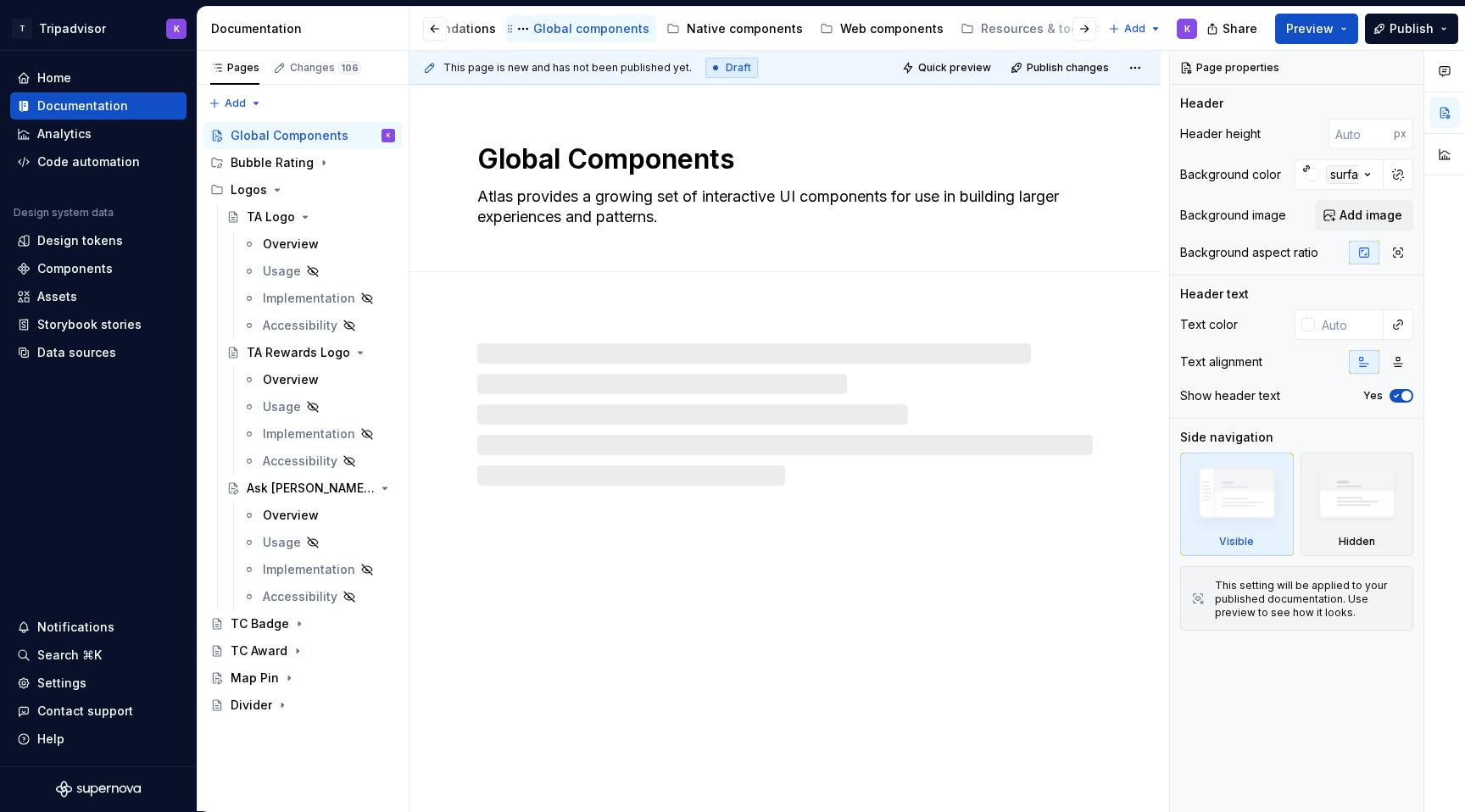
scroll to position [1, 0]
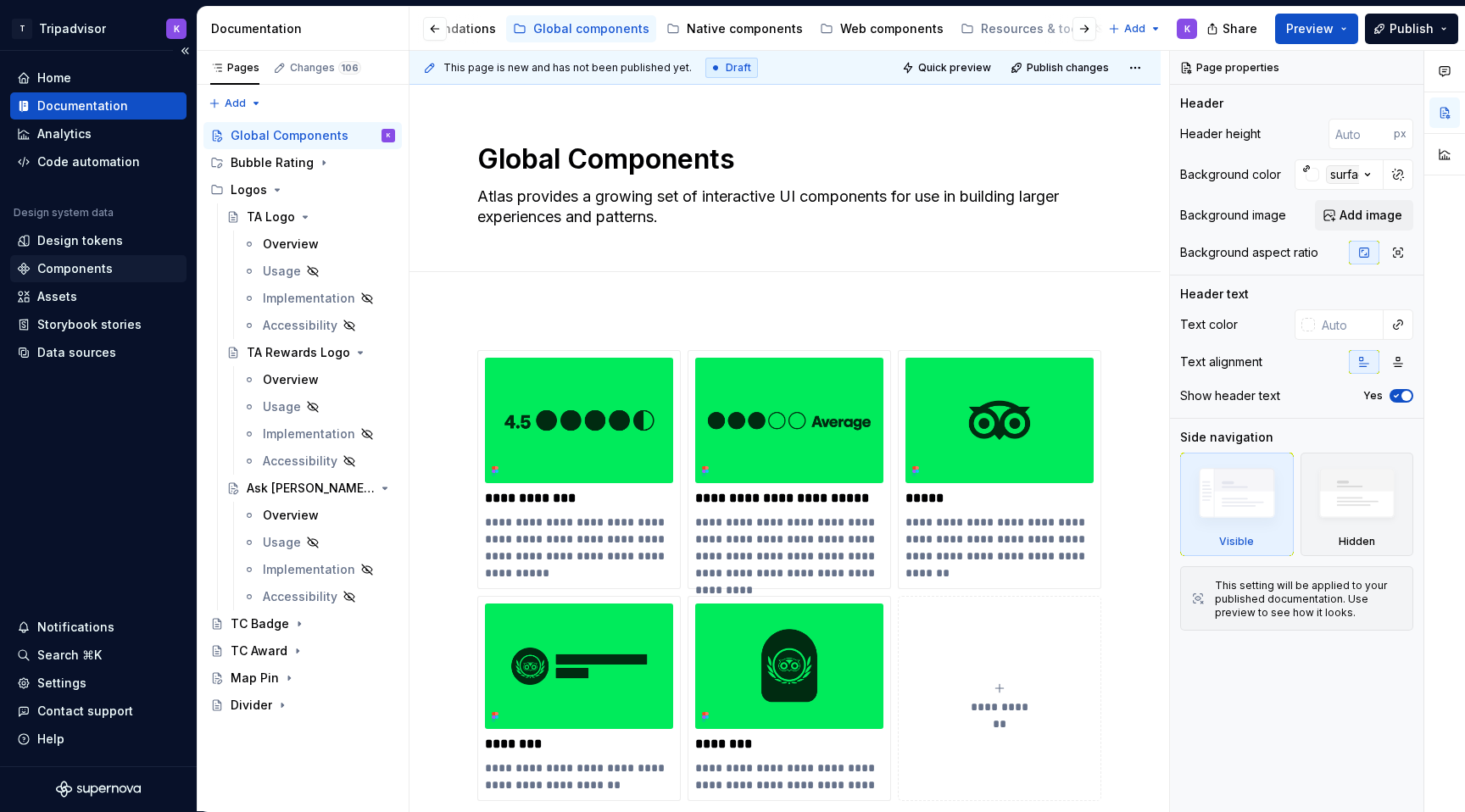
click at [101, 271] on div "Components" at bounding box center [74, 268] width 75 height 17
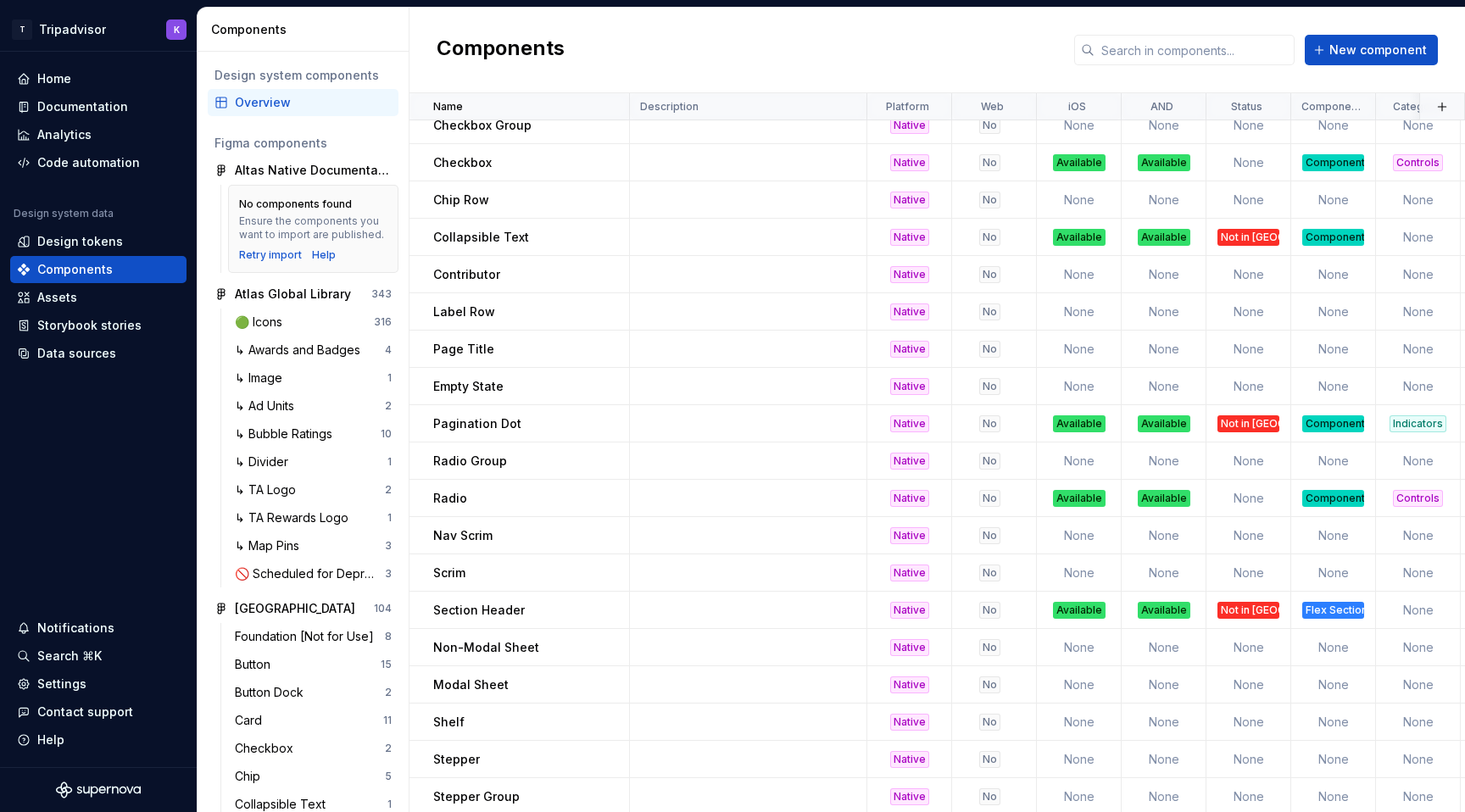
scroll to position [1321, 0]
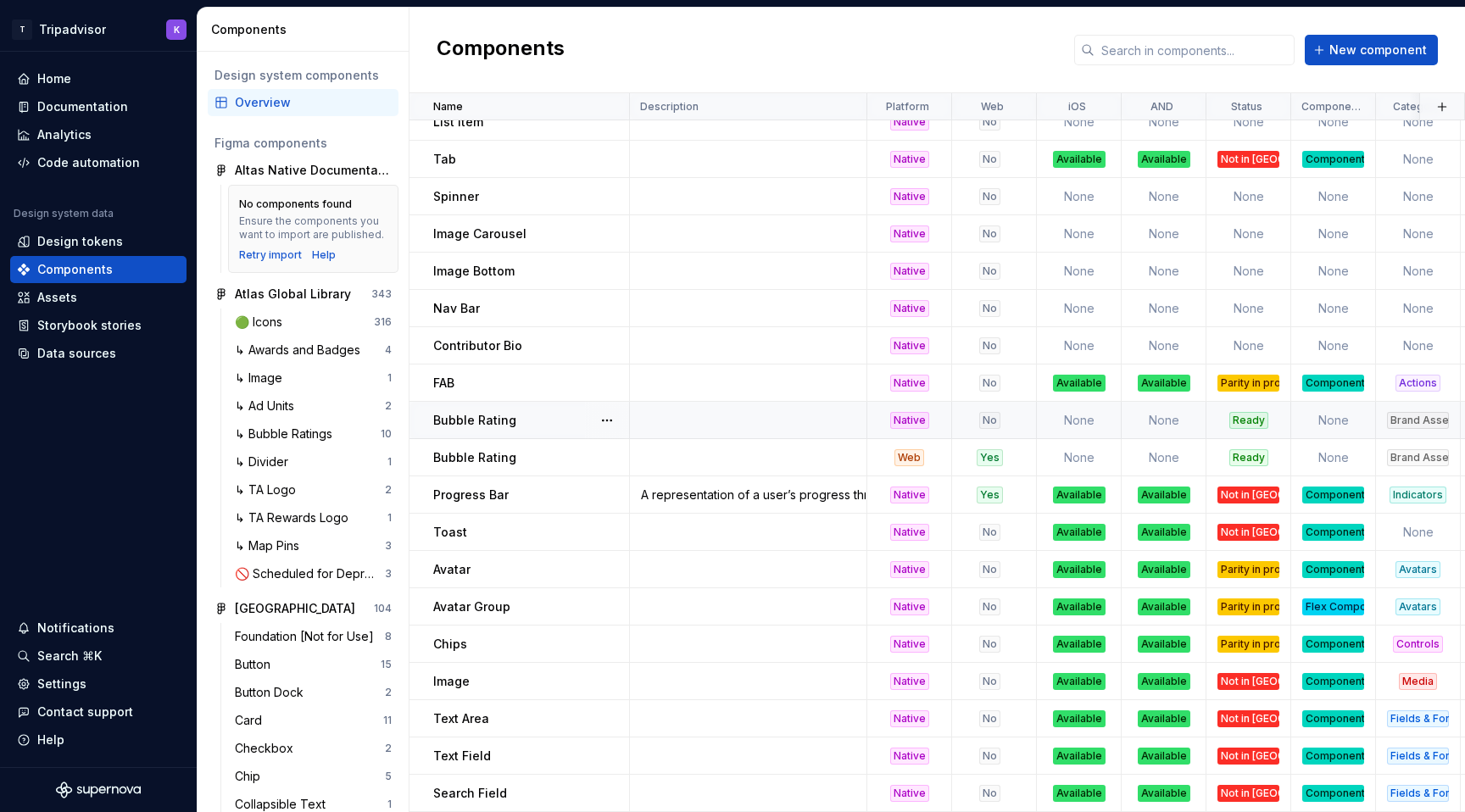
click at [499, 423] on p "Bubble Rating" at bounding box center [474, 420] width 83 height 17
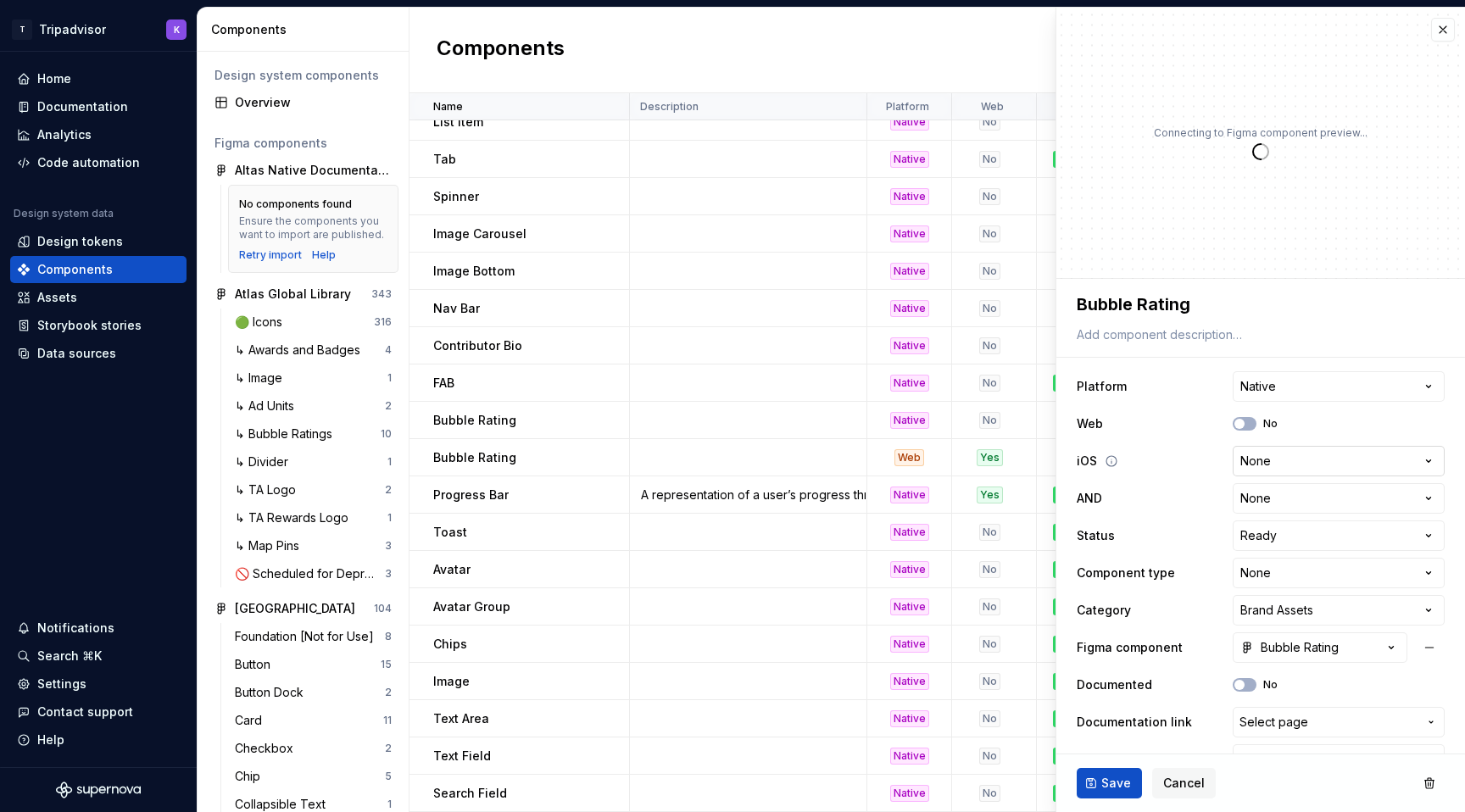
type textarea "*"
click at [1298, 464] on html "T Tripadvisor K Home Documentation Analytics Code automation Design system data…" at bounding box center [732, 406] width 1465 height 812
select select "**********"
type textarea "*"
click at [1272, 496] on html "T Tripadvisor K Home Documentation Analytics Code automation Design system data…" at bounding box center [732, 406] width 1465 height 812
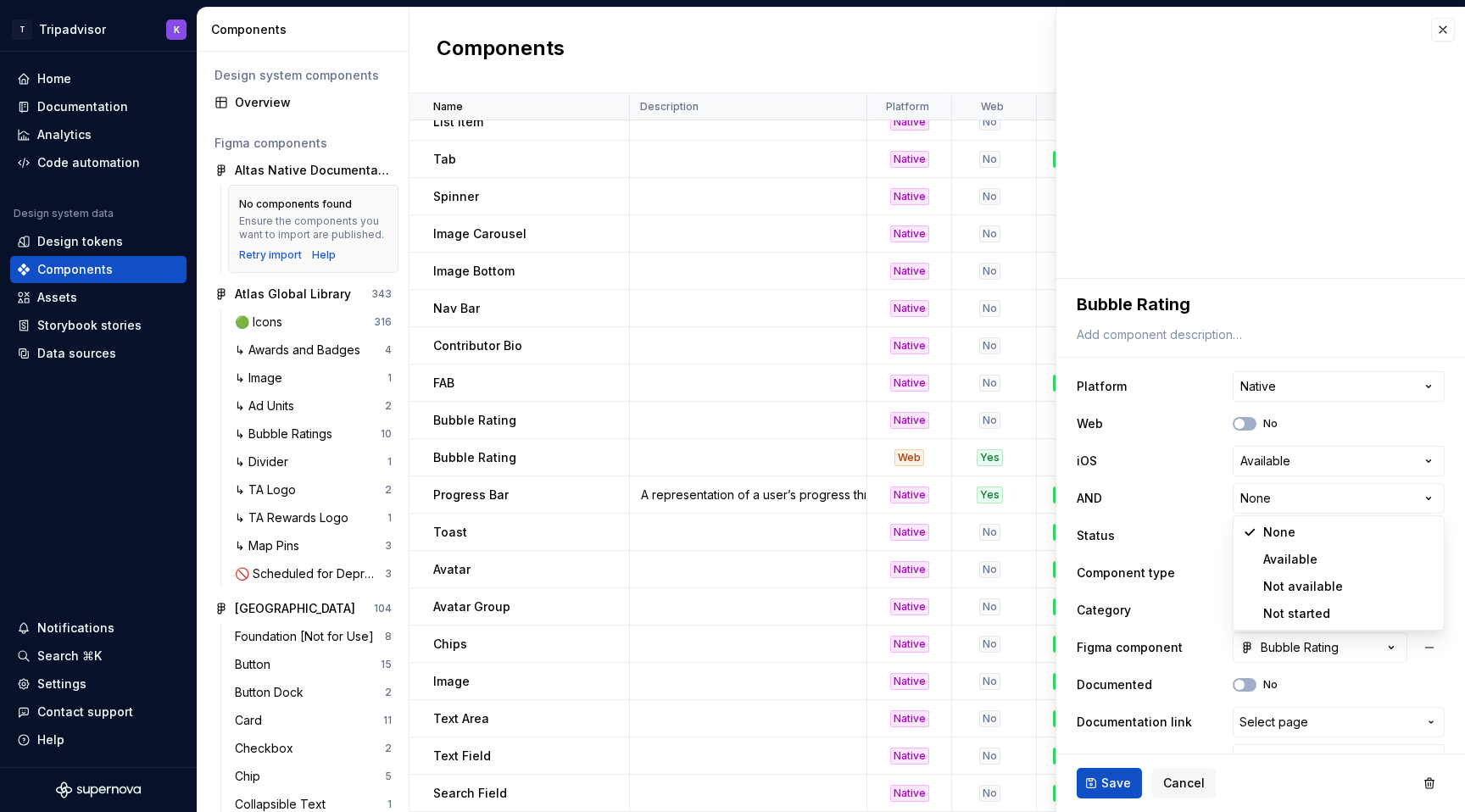
select select "**********"
type textarea "*"
click at [1282, 543] on html "T Tripadvisor K Home Documentation Analytics Code automation Design system data…" at bounding box center [732, 406] width 1465 height 812
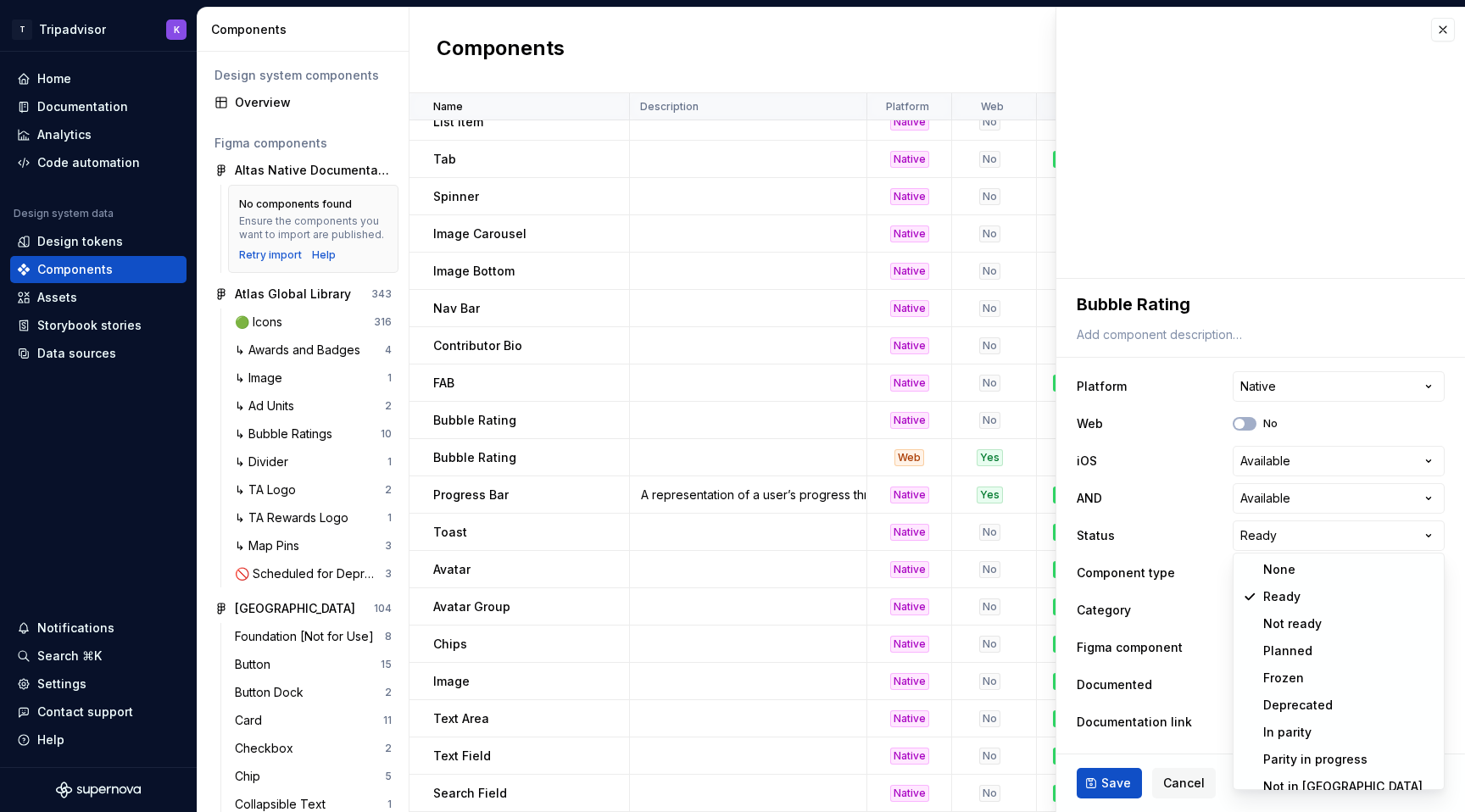
select select "**********"
type textarea "*"
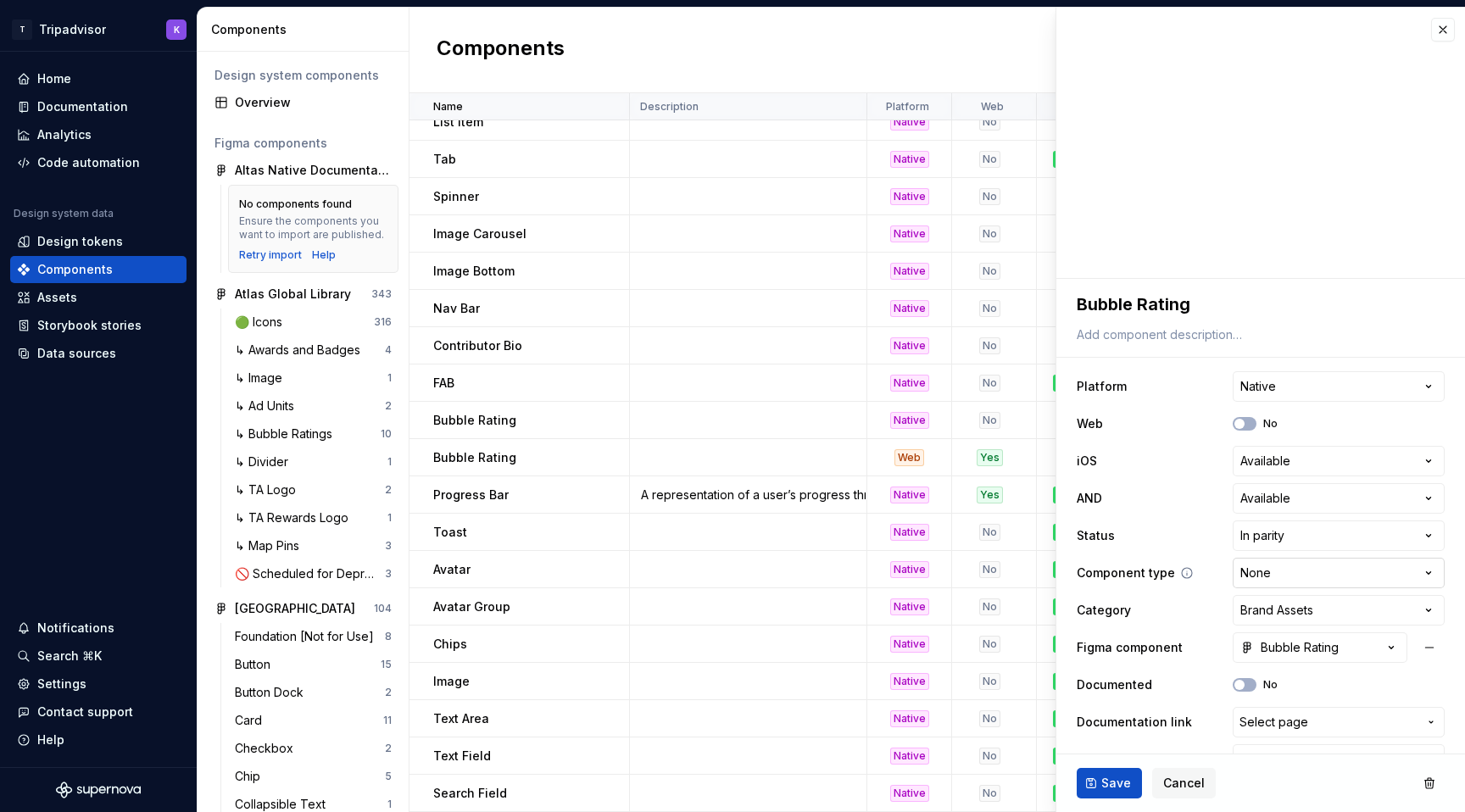
click at [1290, 583] on html "T Tripadvisor K Home Documentation Analytics Code automation Design system data…" at bounding box center [732, 406] width 1465 height 812
select select "**********"
click at [1288, 619] on html "T Tripadvisor K Home Documentation Analytics Code automation Design system data…" at bounding box center [732, 406] width 1465 height 812
click at [1246, 685] on button "No" at bounding box center [1245, 684] width 24 height 14
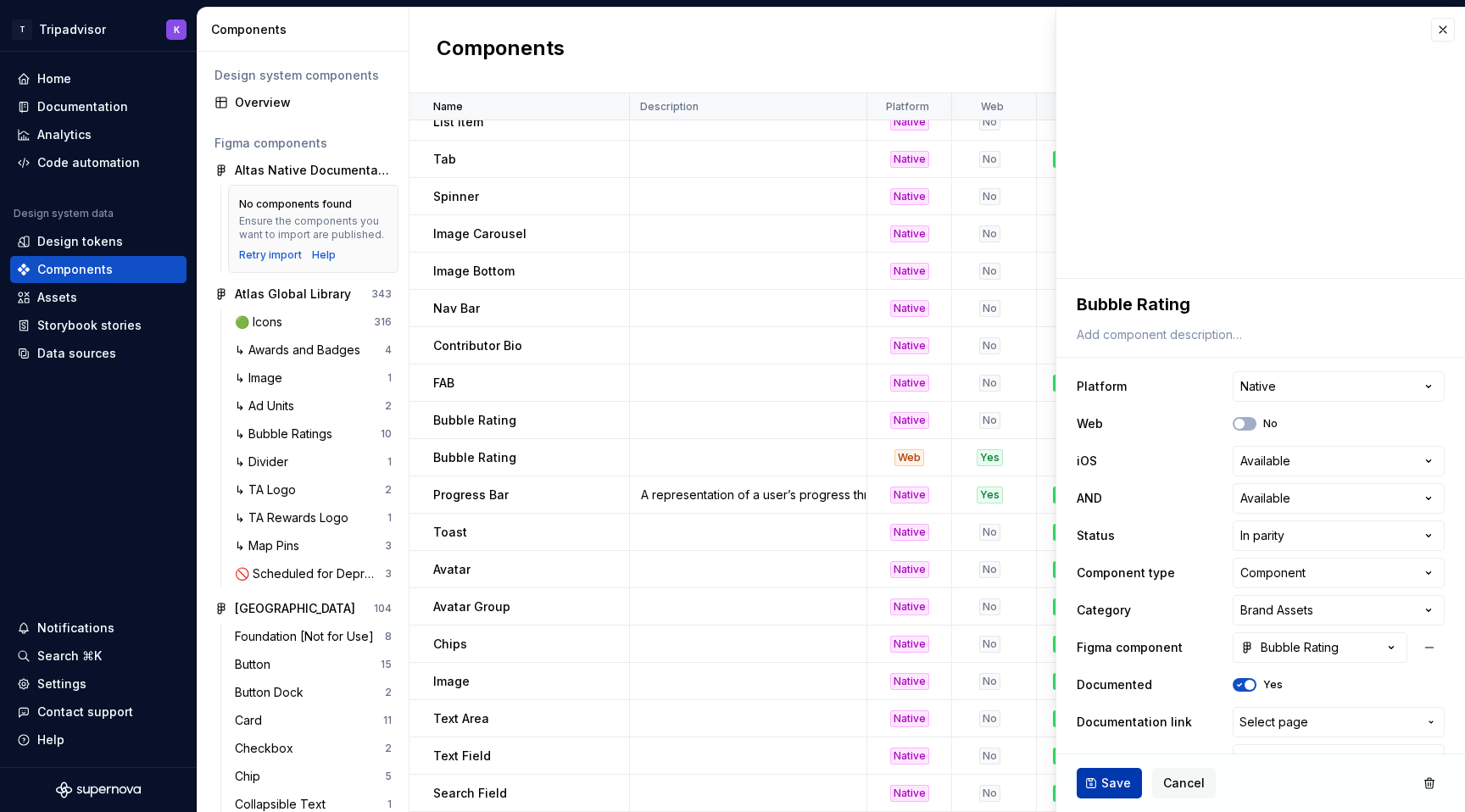
click at [1107, 776] on span "Save" at bounding box center [1116, 783] width 30 height 17
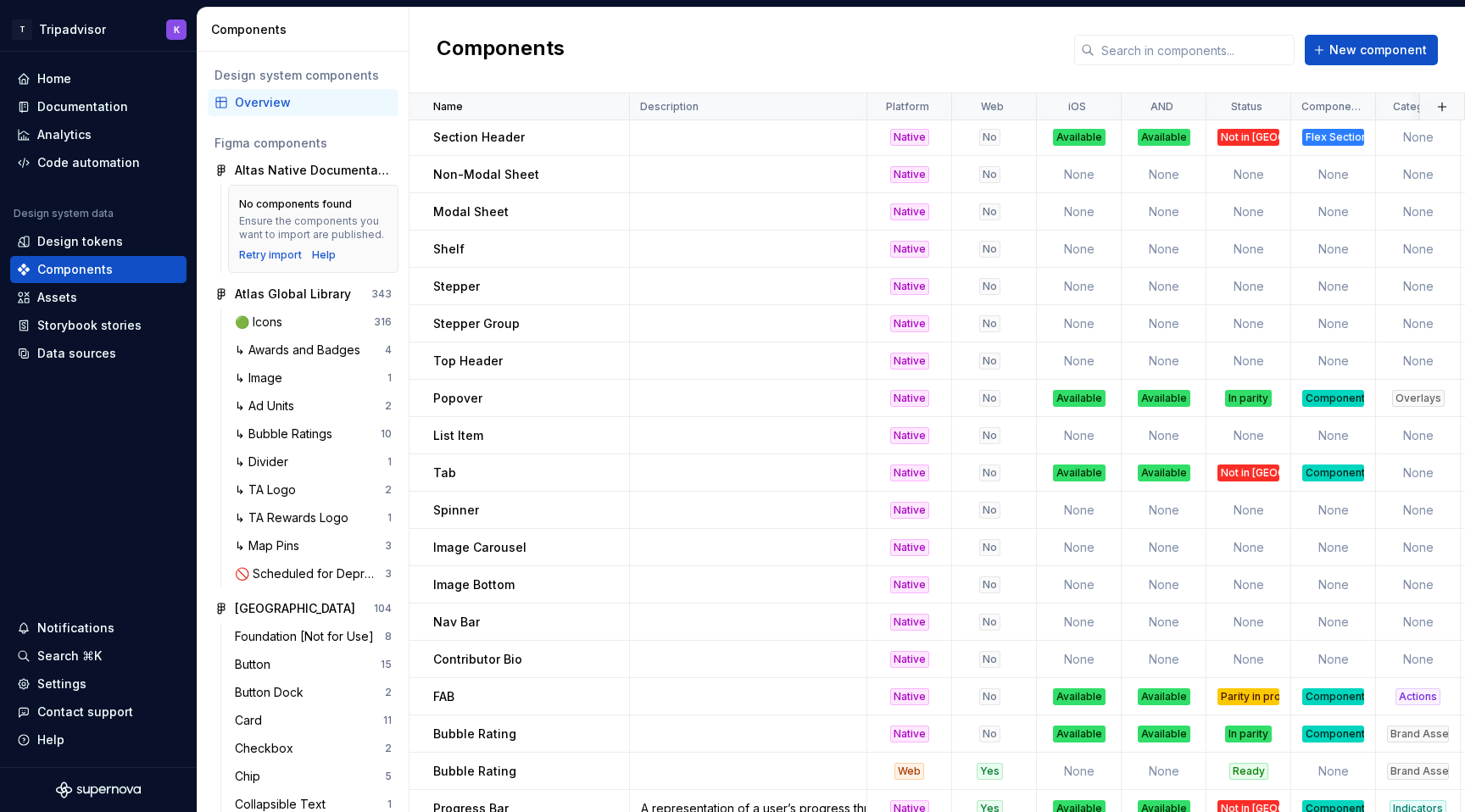
scroll to position [1321, 0]
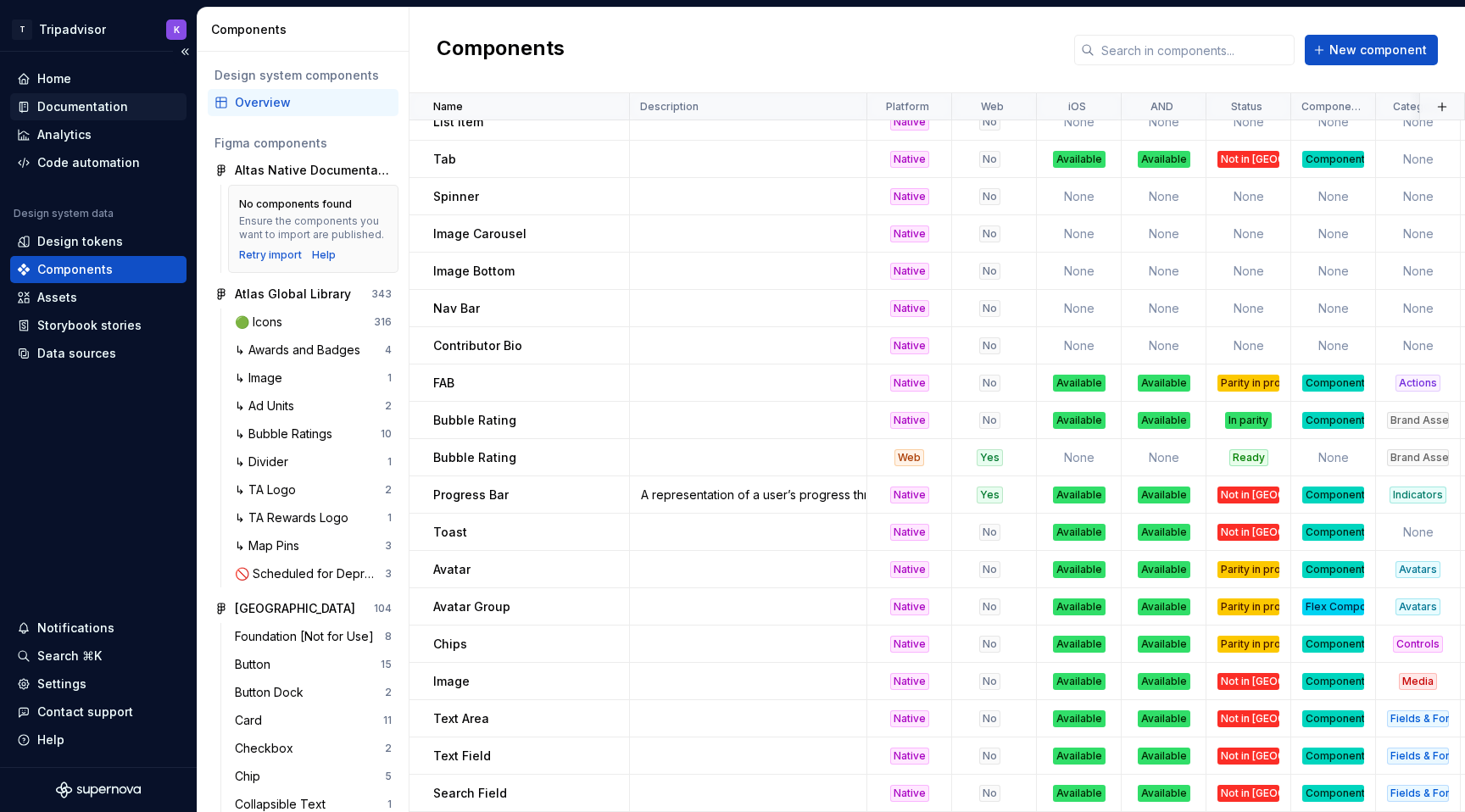
click at [89, 108] on div "Documentation" at bounding box center [83, 107] width 91 height 17
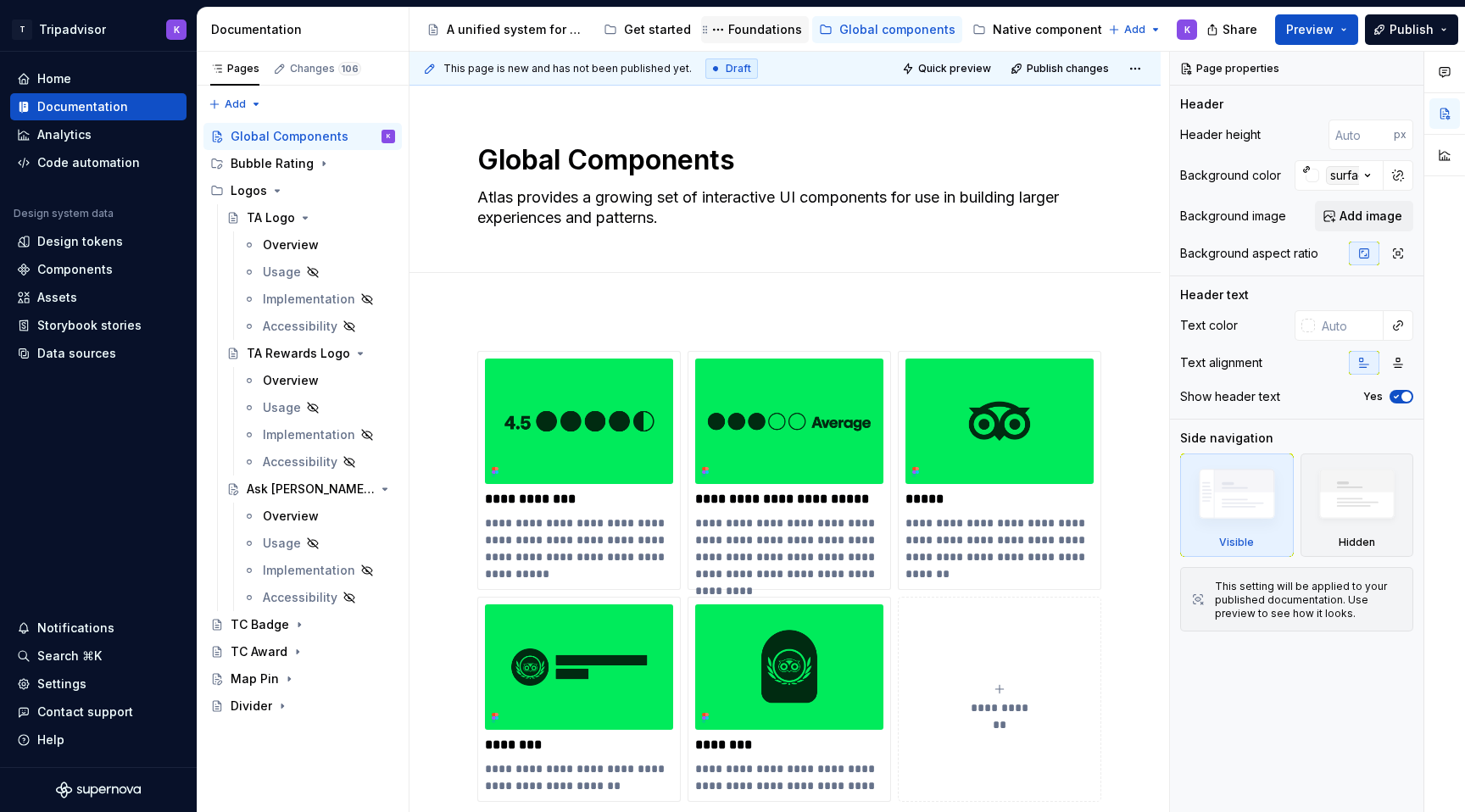
click at [742, 32] on div "Foundations" at bounding box center [764, 30] width 73 height 17
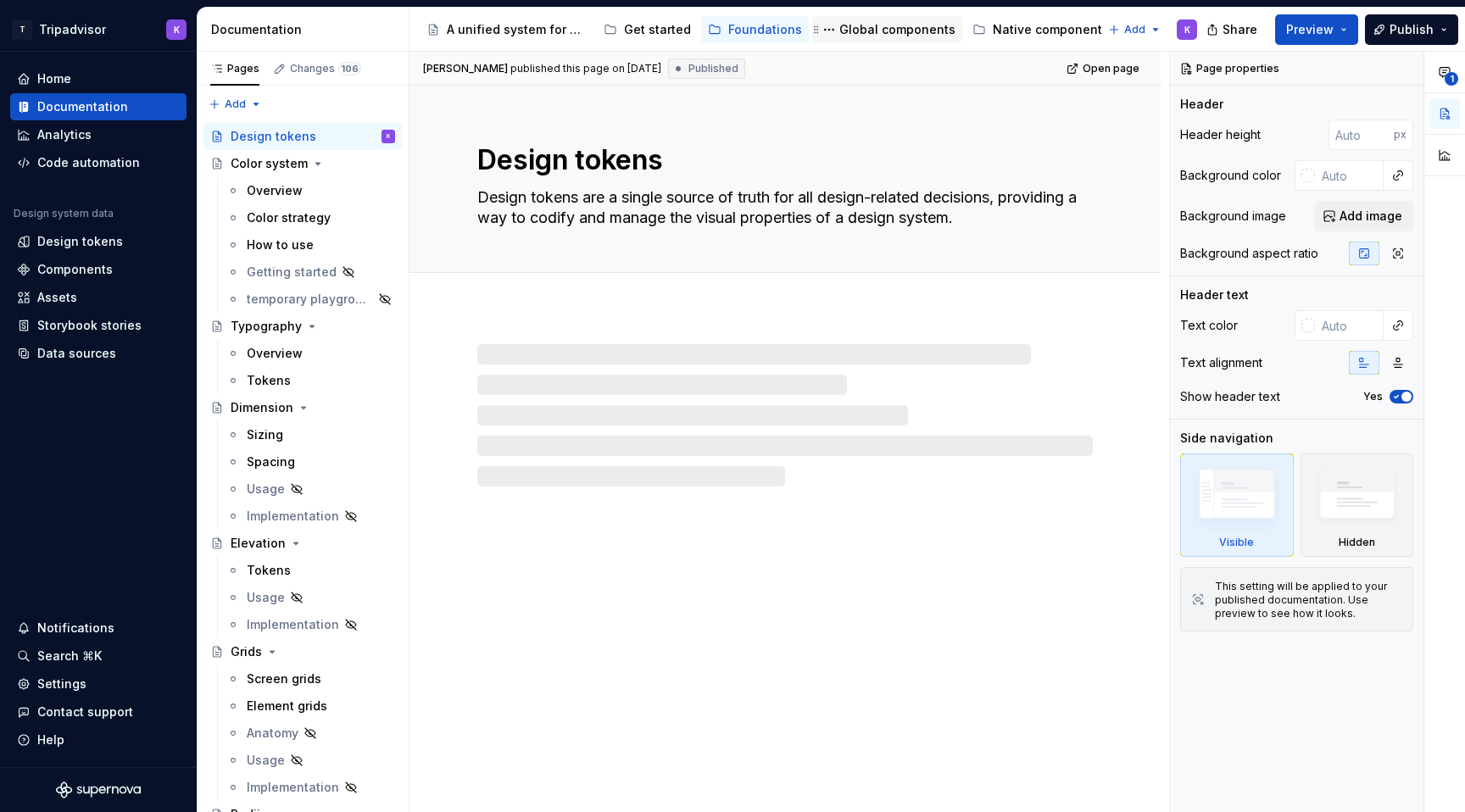
click at [892, 22] on div "Global components" at bounding box center [897, 30] width 116 height 17
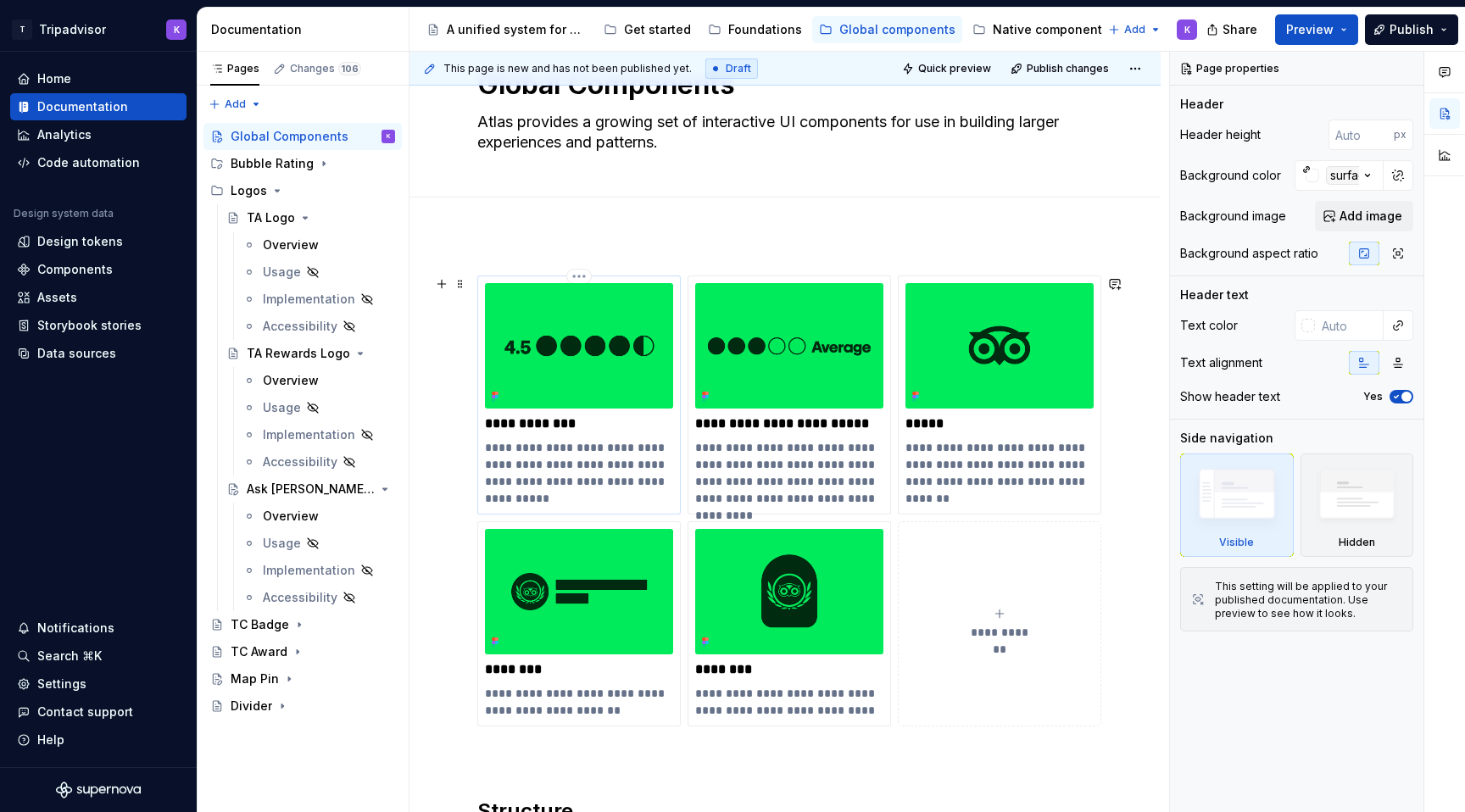
scroll to position [78, 0]
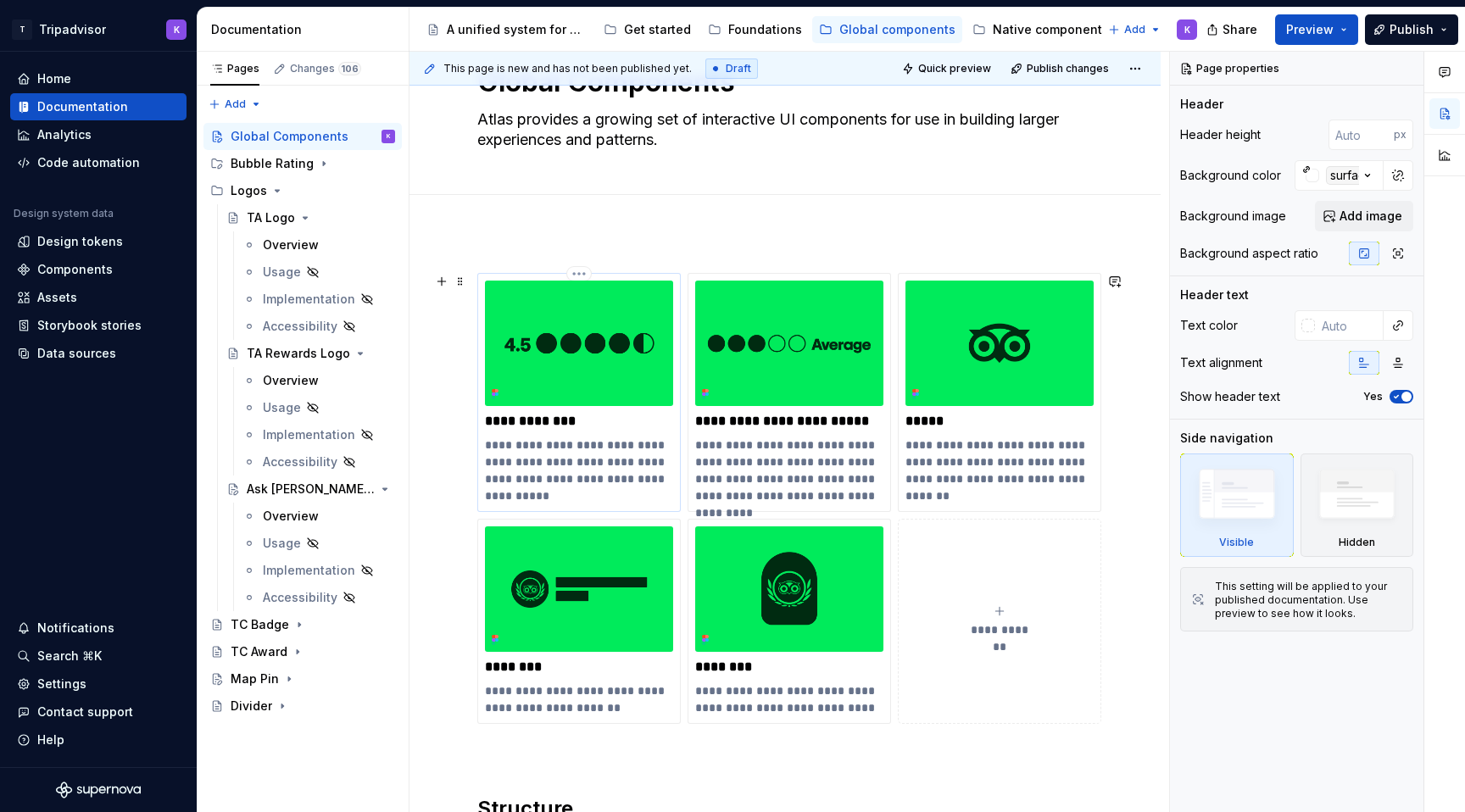
click at [616, 421] on p "**********" at bounding box center [578, 421] width 188 height 17
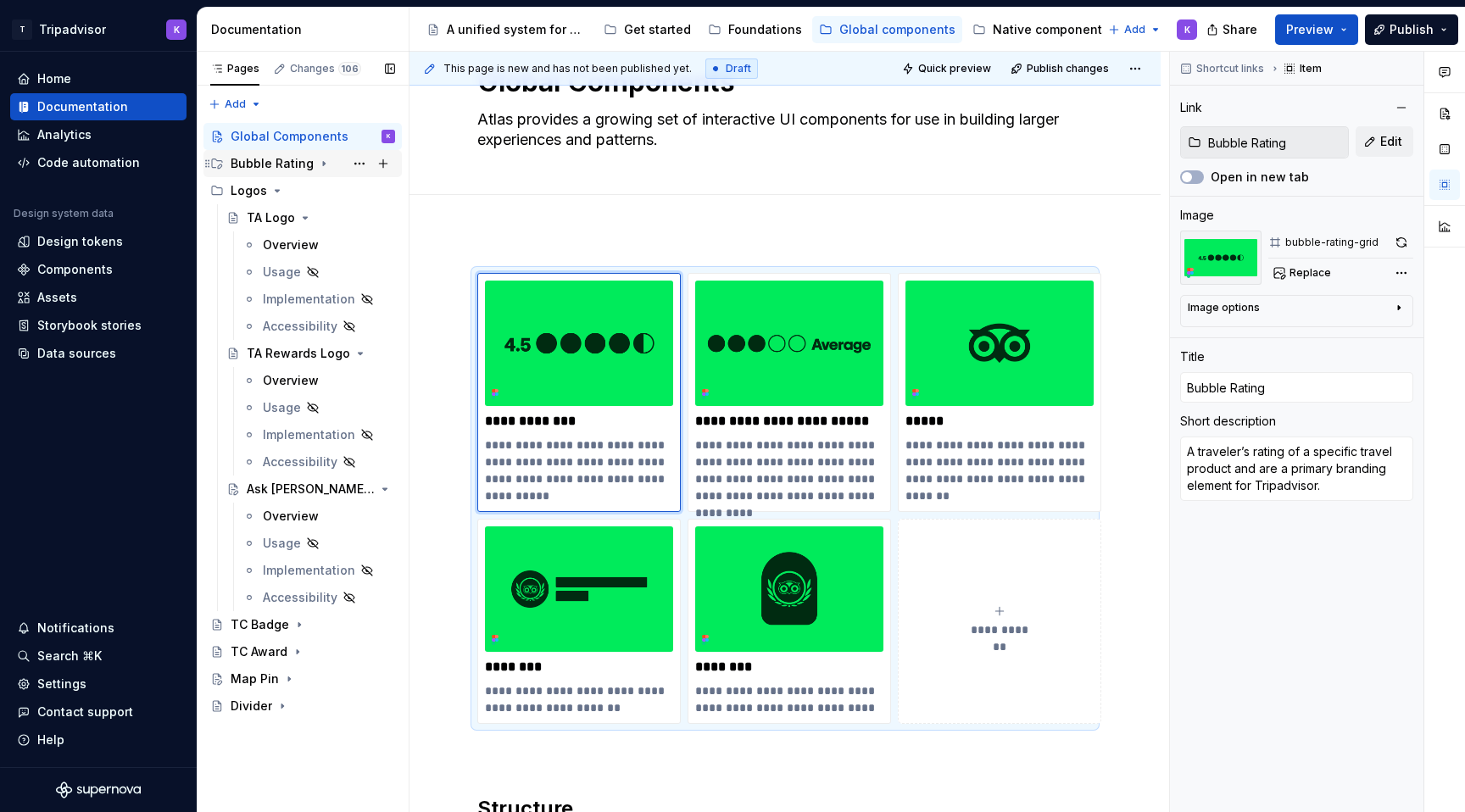
click at [318, 158] on icon "Page tree" at bounding box center [323, 163] width 14 height 14
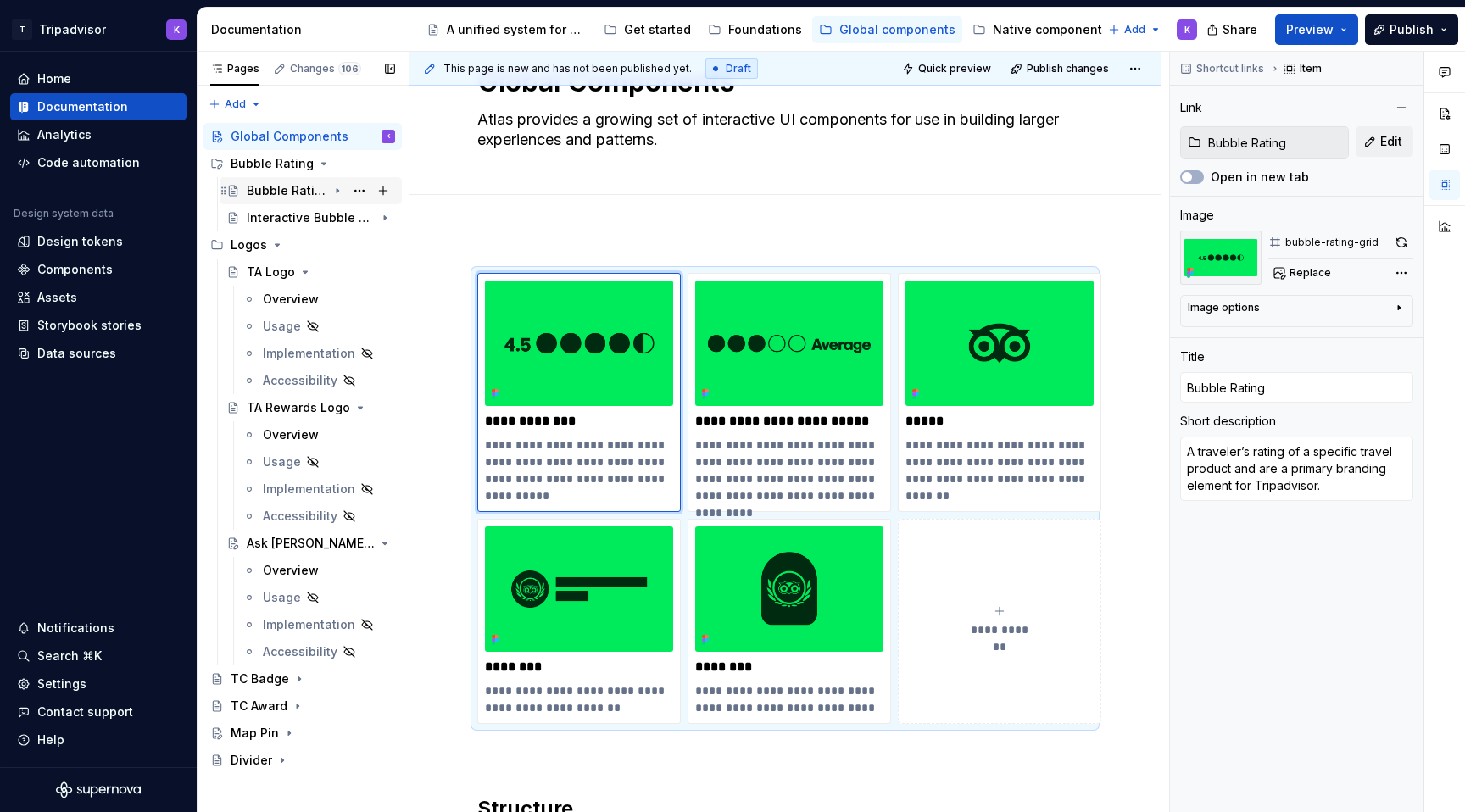
click at [317, 188] on div "Bubble Rating" at bounding box center [287, 190] width 81 height 17
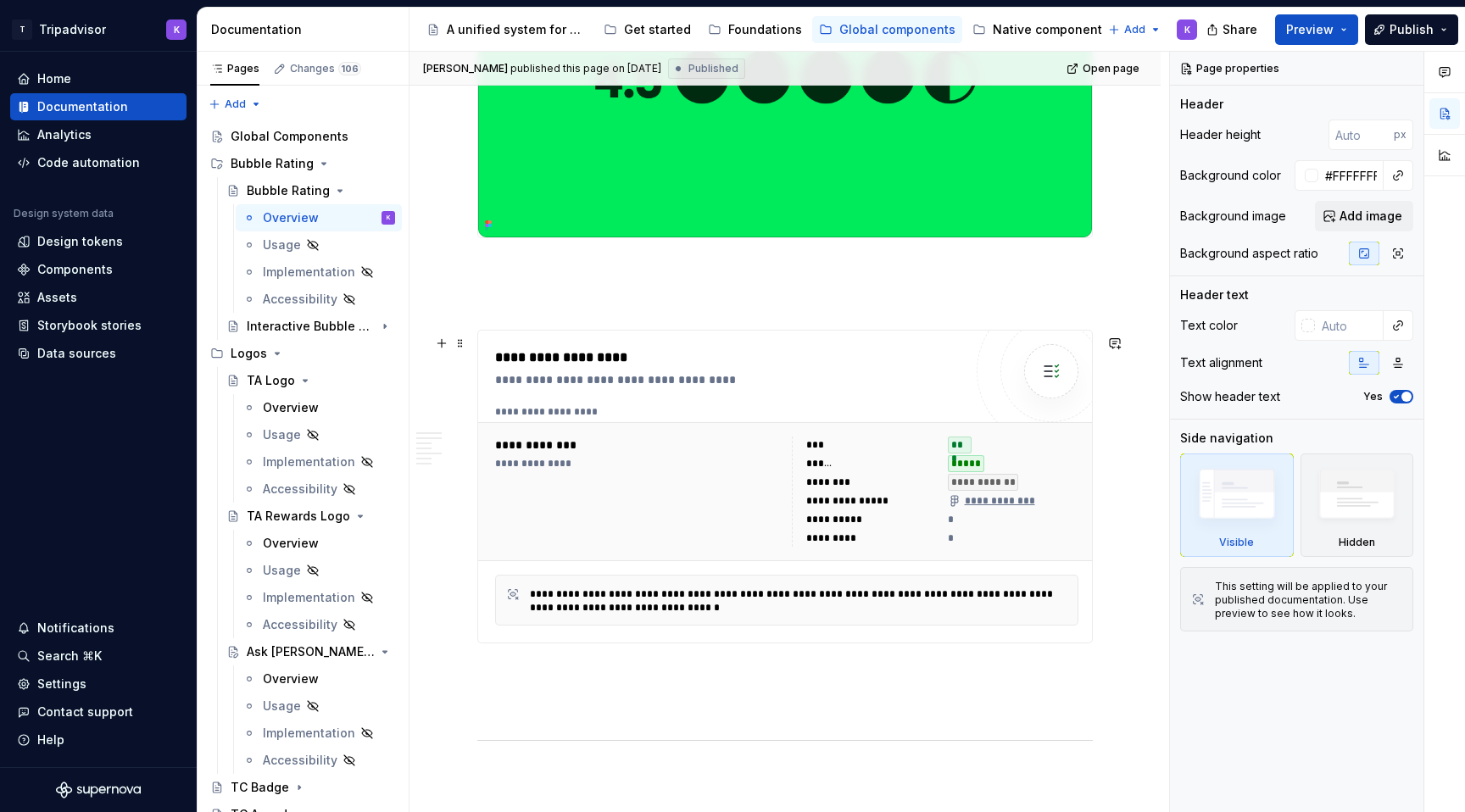
scroll to position [456, 0]
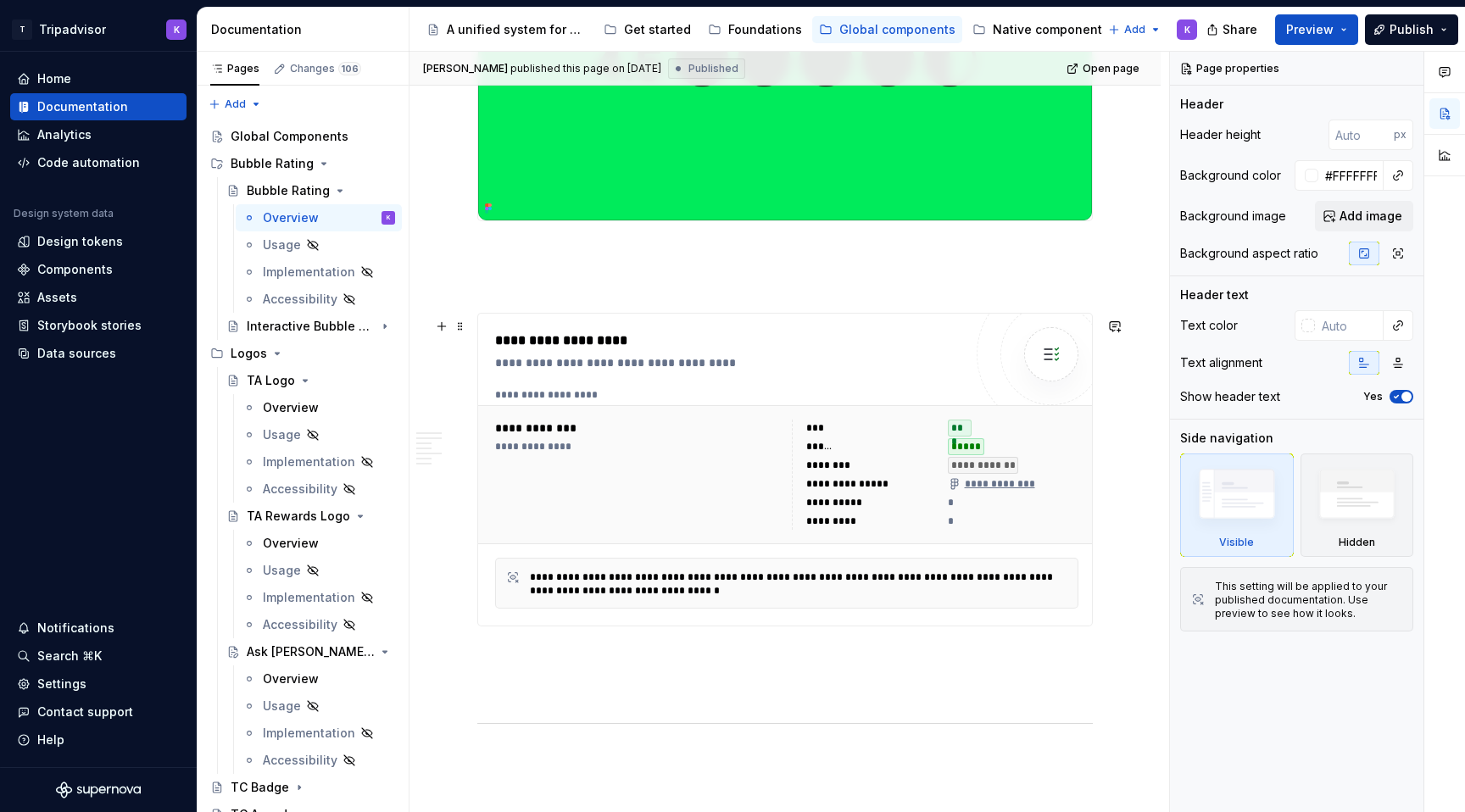
click at [679, 484] on div "**********" at bounding box center [638, 474] width 287 height 110
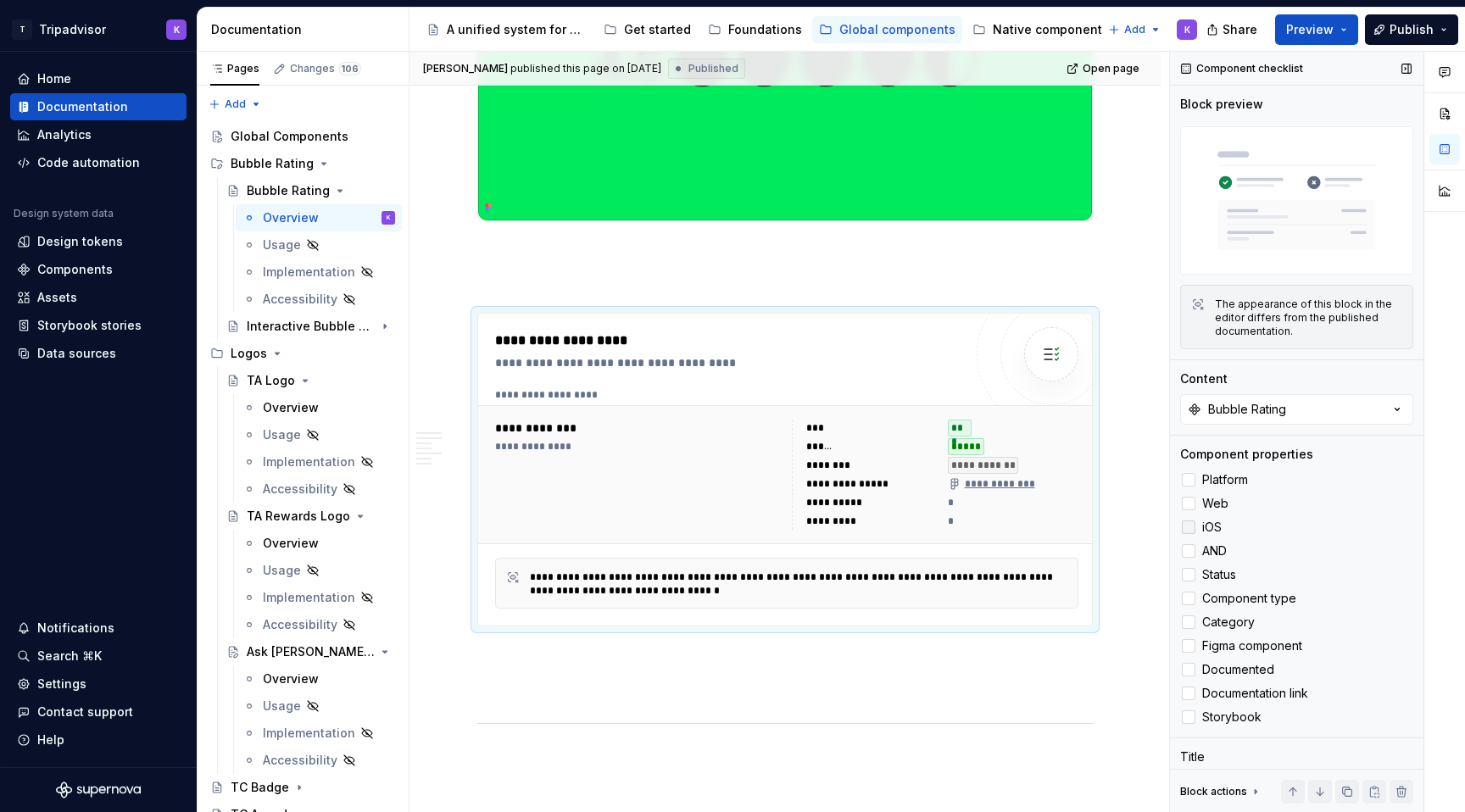
click at [1191, 533] on div at bounding box center [1188, 527] width 14 height 14
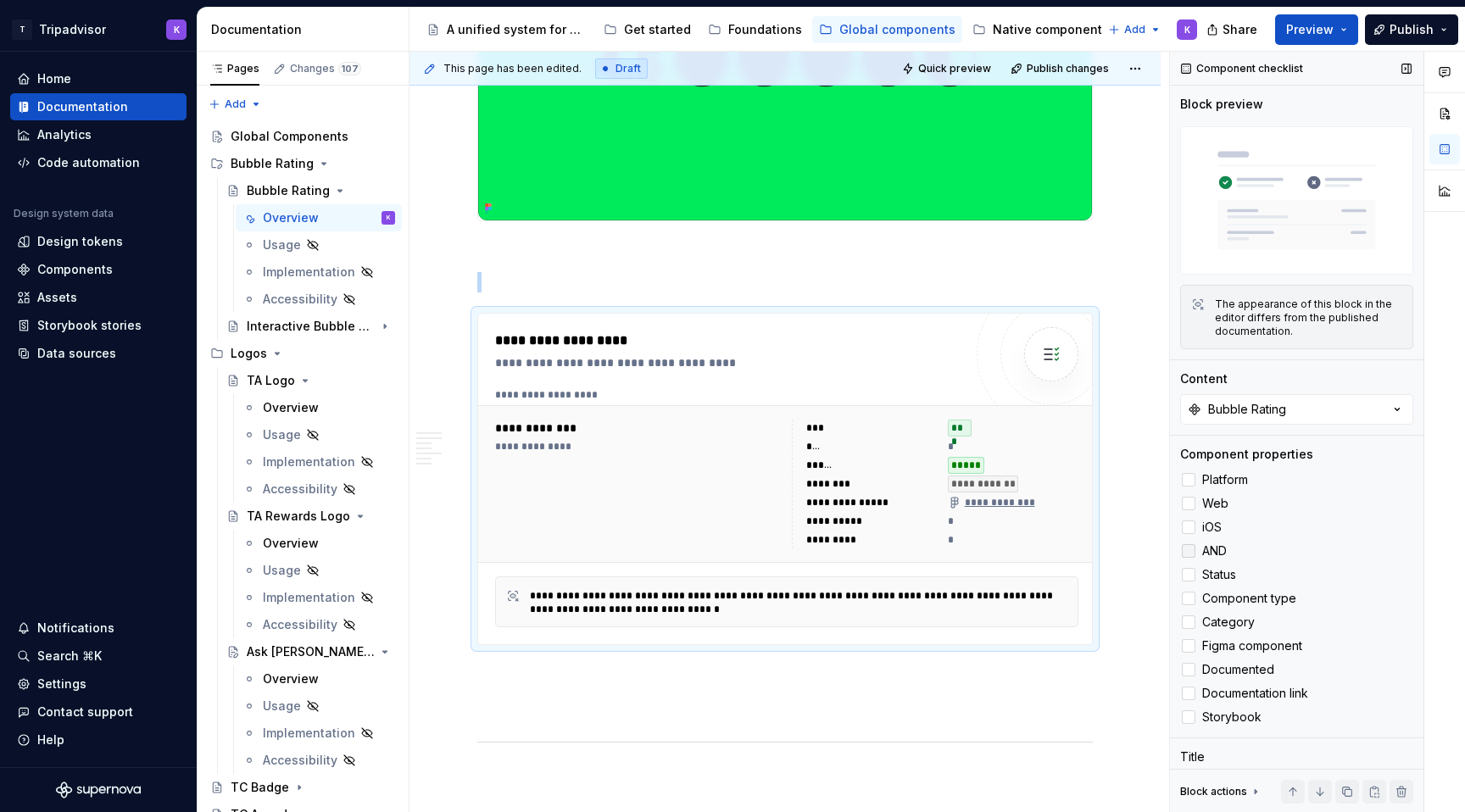
click at [1191, 556] on div at bounding box center [1188, 550] width 14 height 14
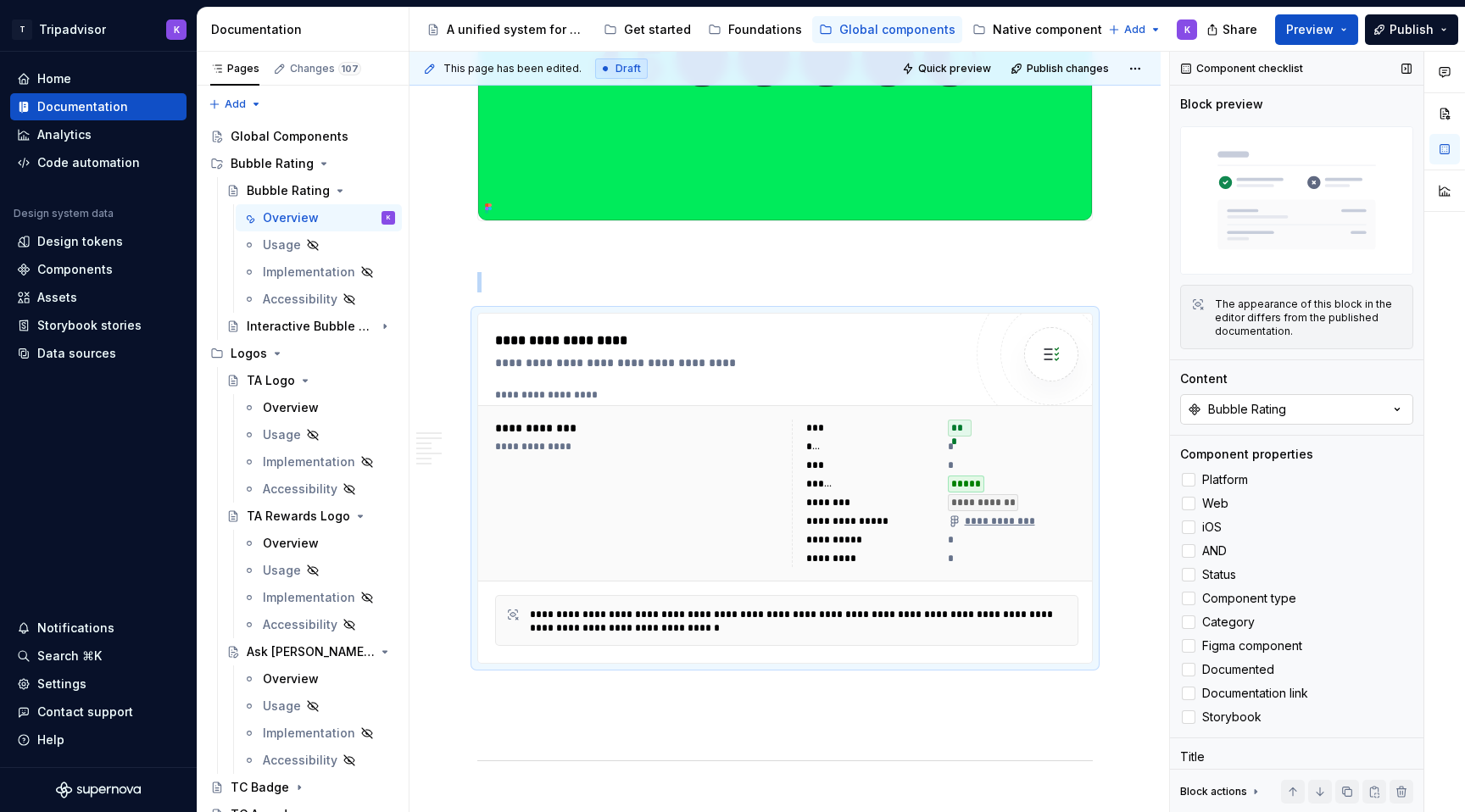
click at [1264, 408] on div "Bubble Rating" at bounding box center [1247, 409] width 78 height 17
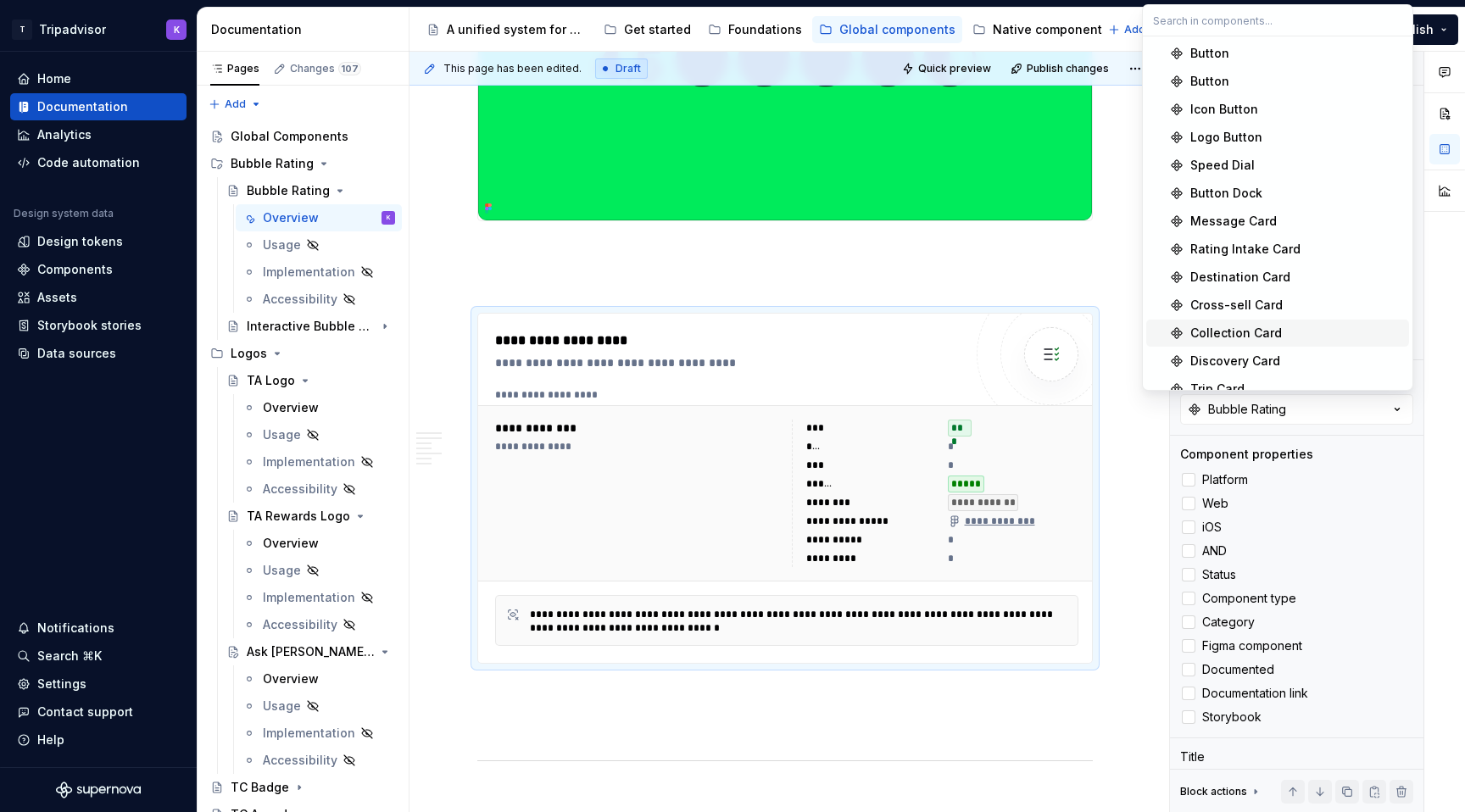
scroll to position [1162, 0]
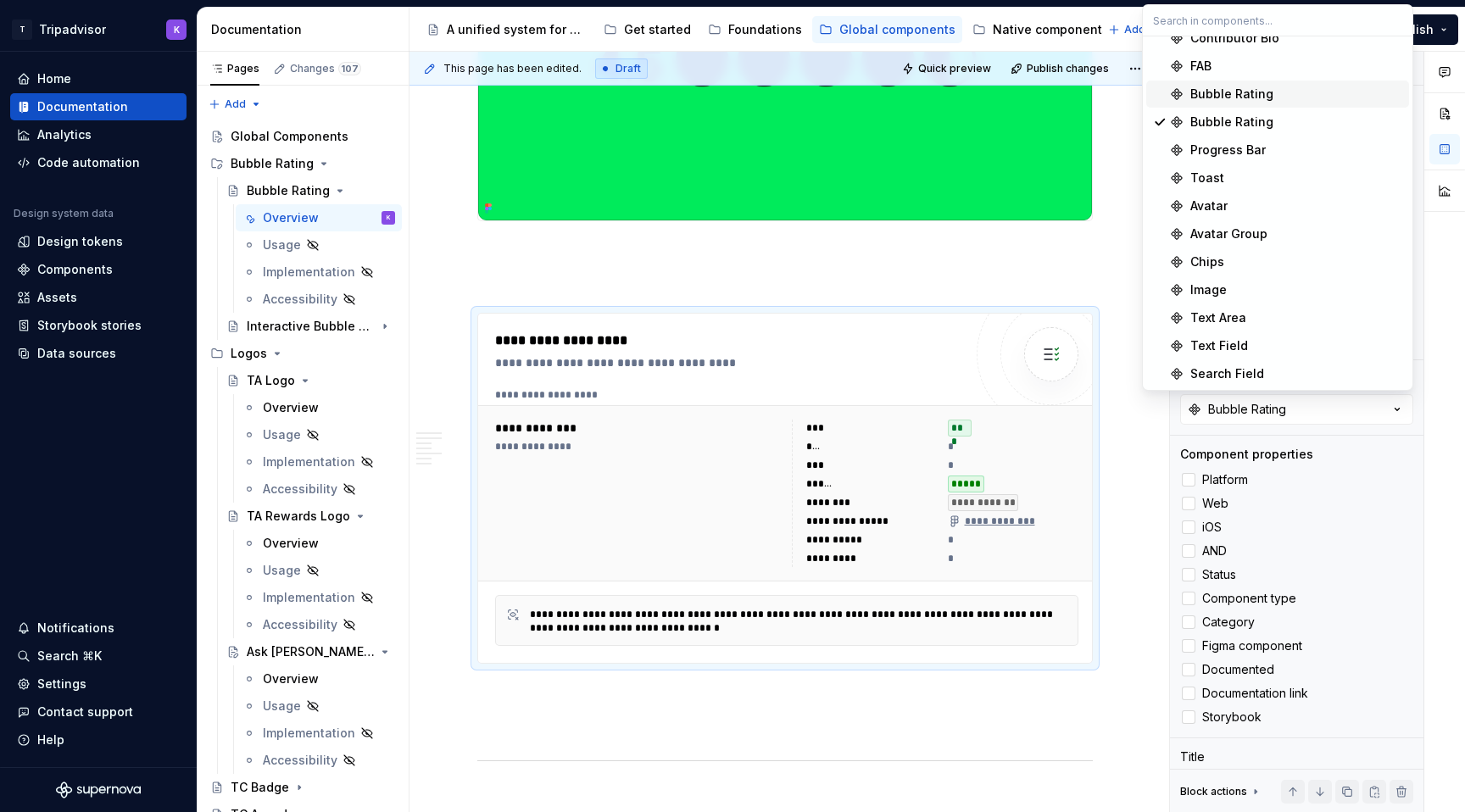
click at [1249, 101] on div "Bubble Rating" at bounding box center [1231, 94] width 83 height 17
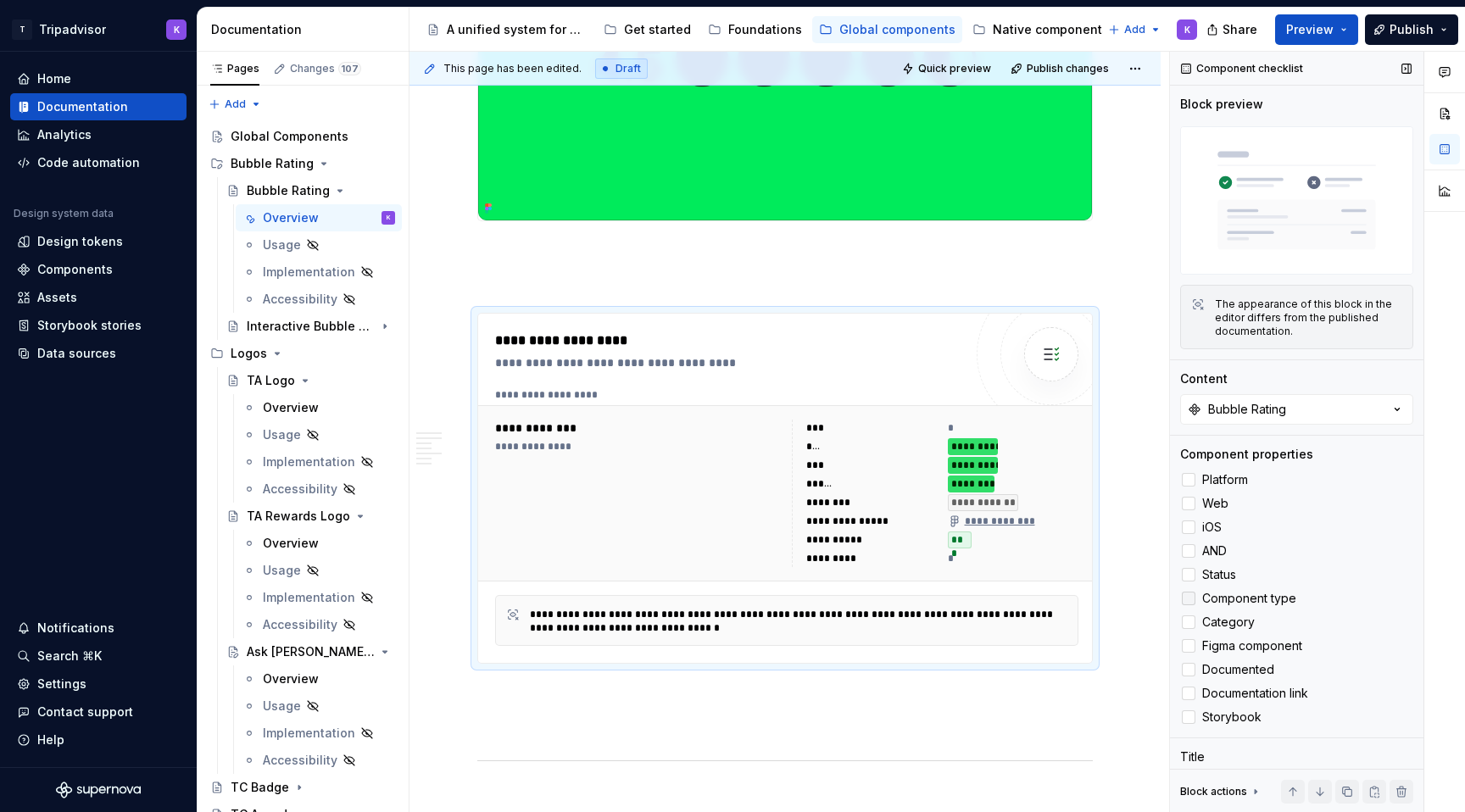
click at [1192, 600] on div at bounding box center [1188, 598] width 14 height 14
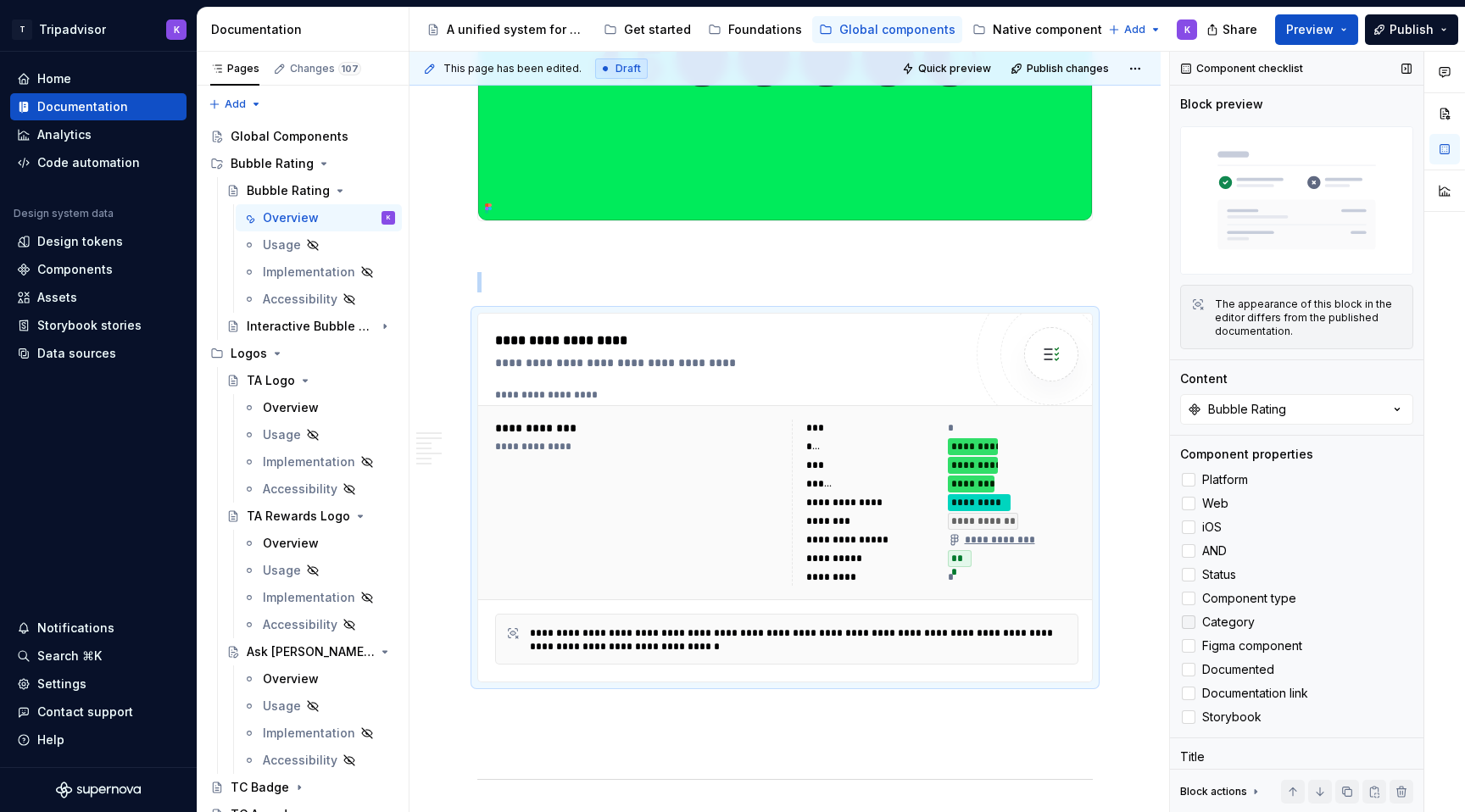
click at [1188, 622] on icon at bounding box center [1188, 622] width 0 height 0
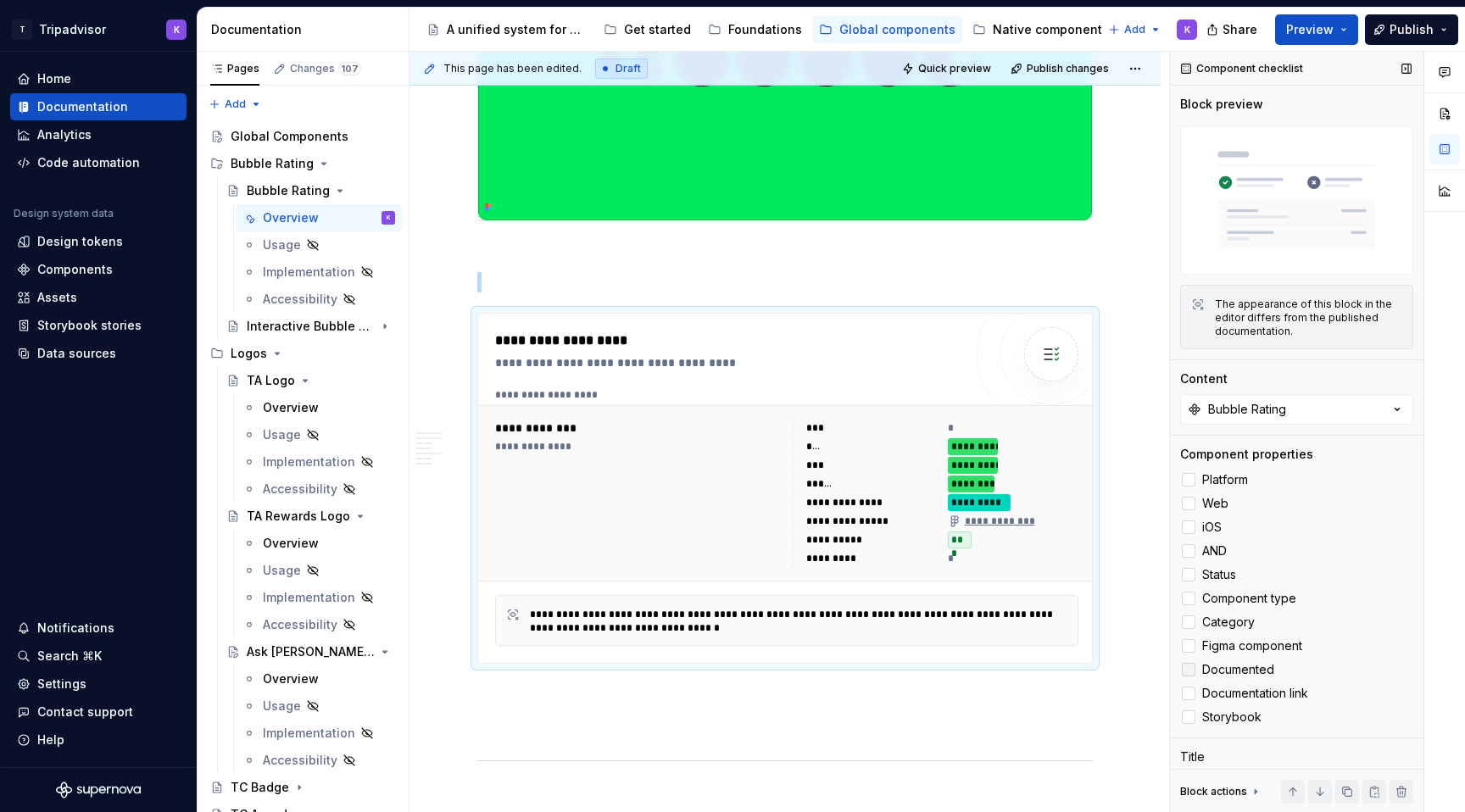
click at [1188, 669] on polyline at bounding box center [1188, 669] width 0 height 0
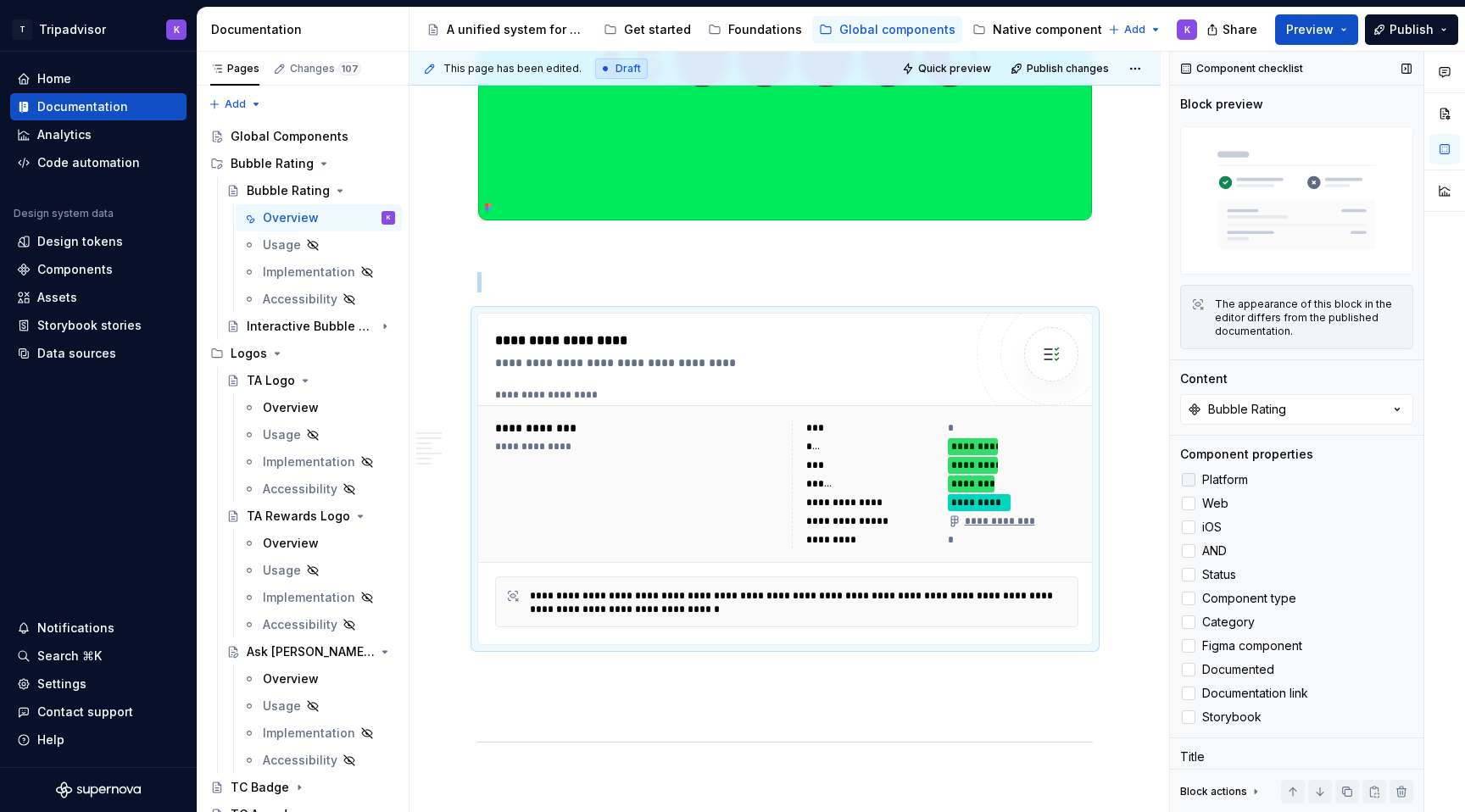
click at [1191, 482] on div at bounding box center [1188, 479] width 14 height 14
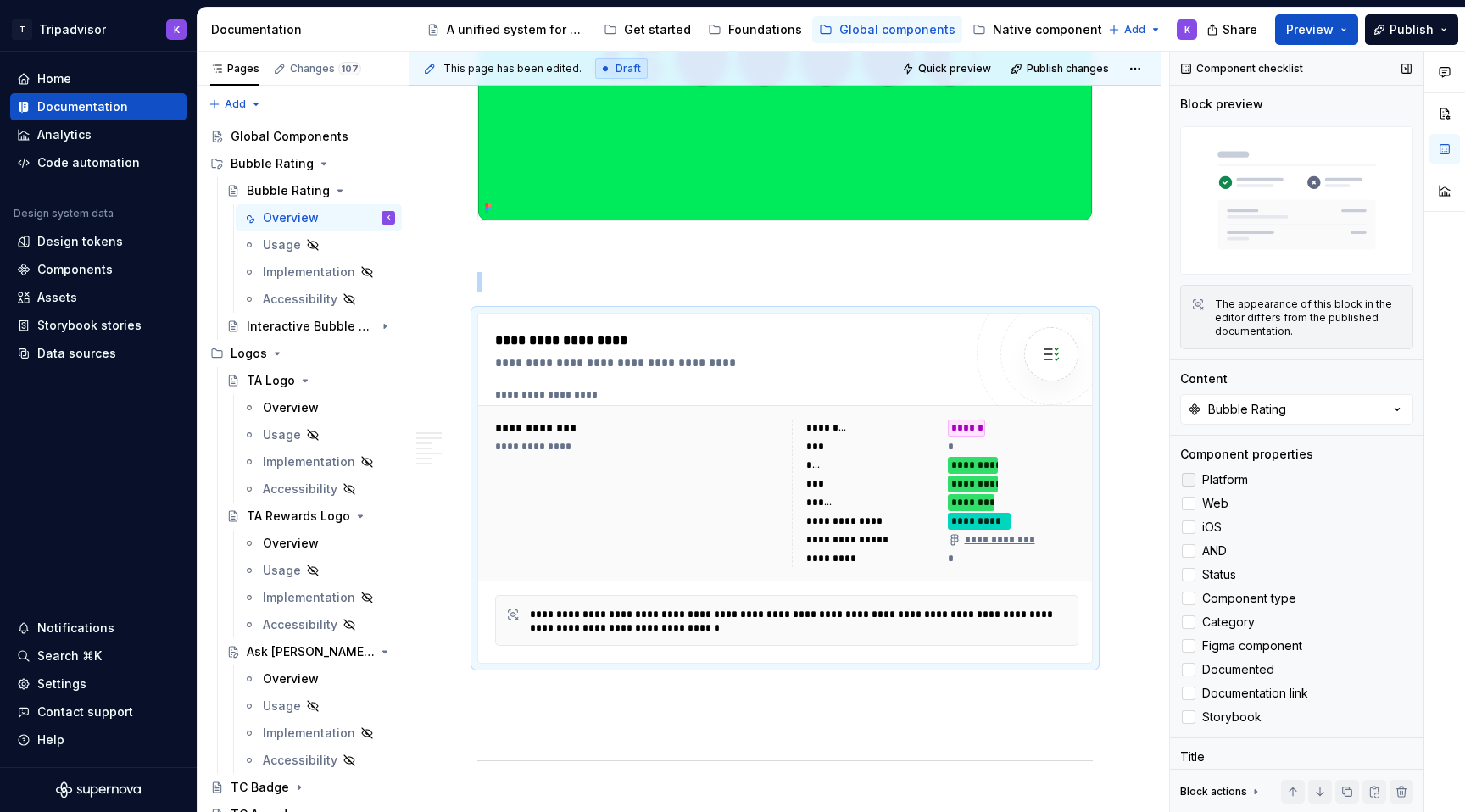
click at [1188, 480] on icon at bounding box center [1188, 480] width 0 height 0
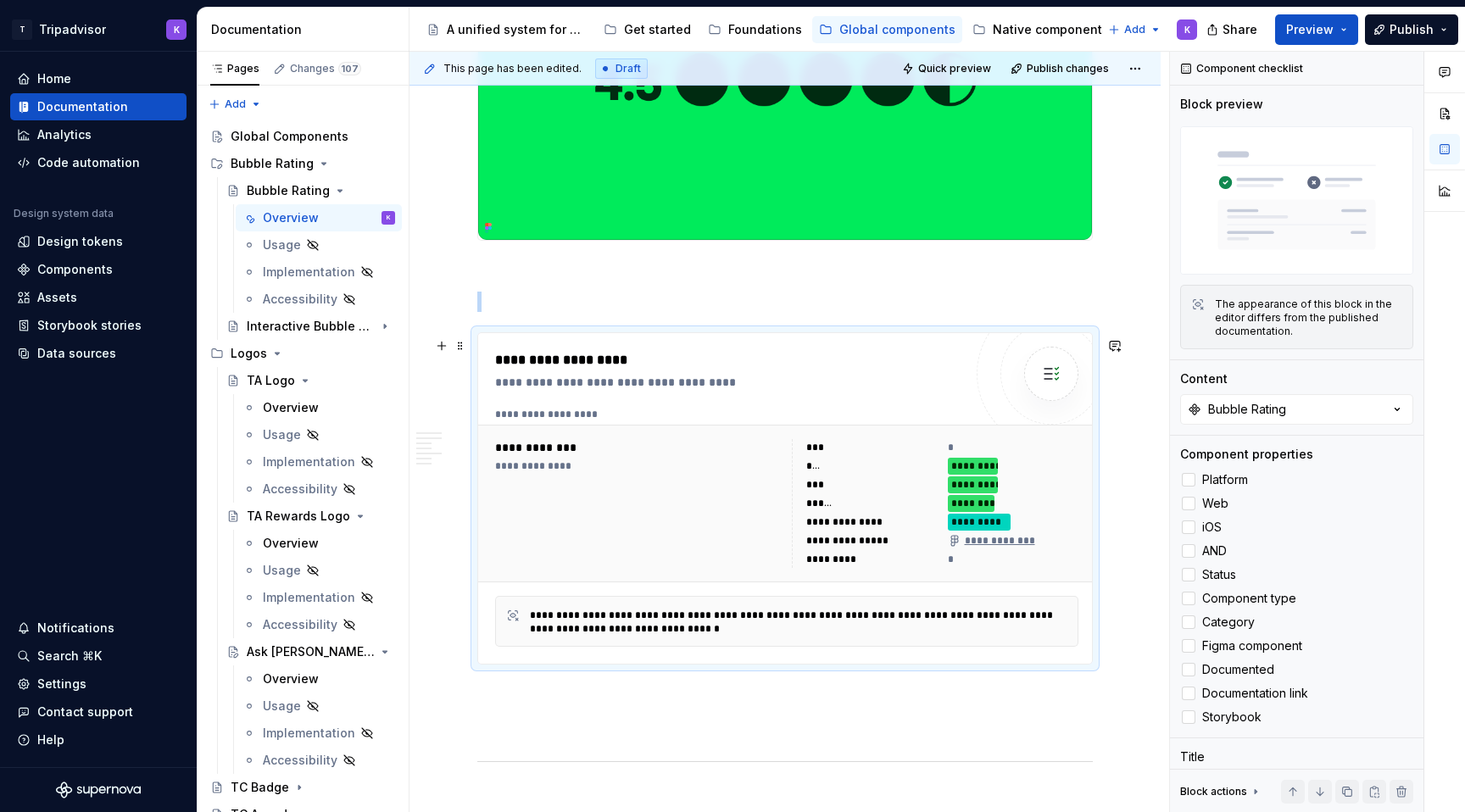
scroll to position [667, 0]
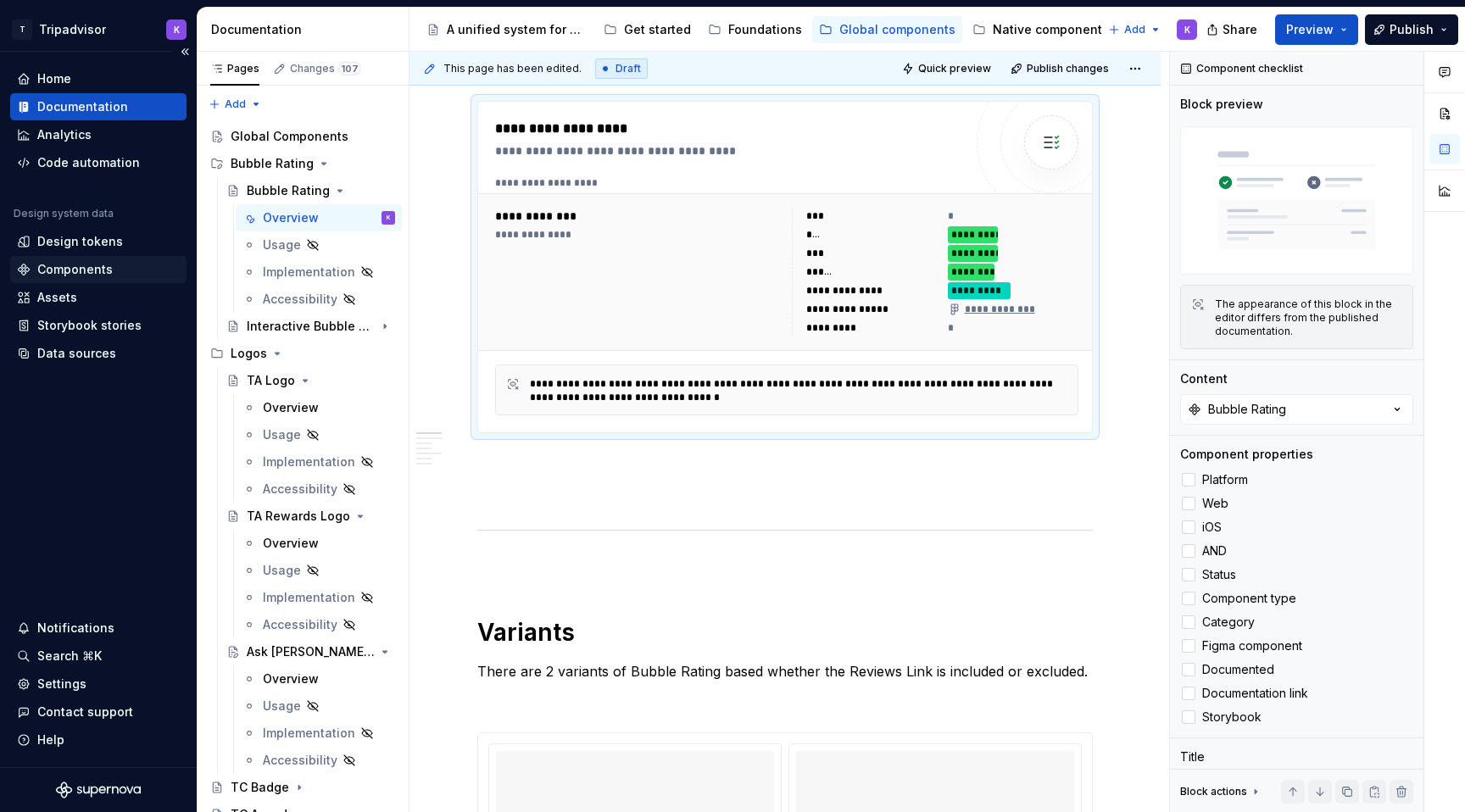
click at [90, 268] on div "Components" at bounding box center [74, 269] width 75 height 17
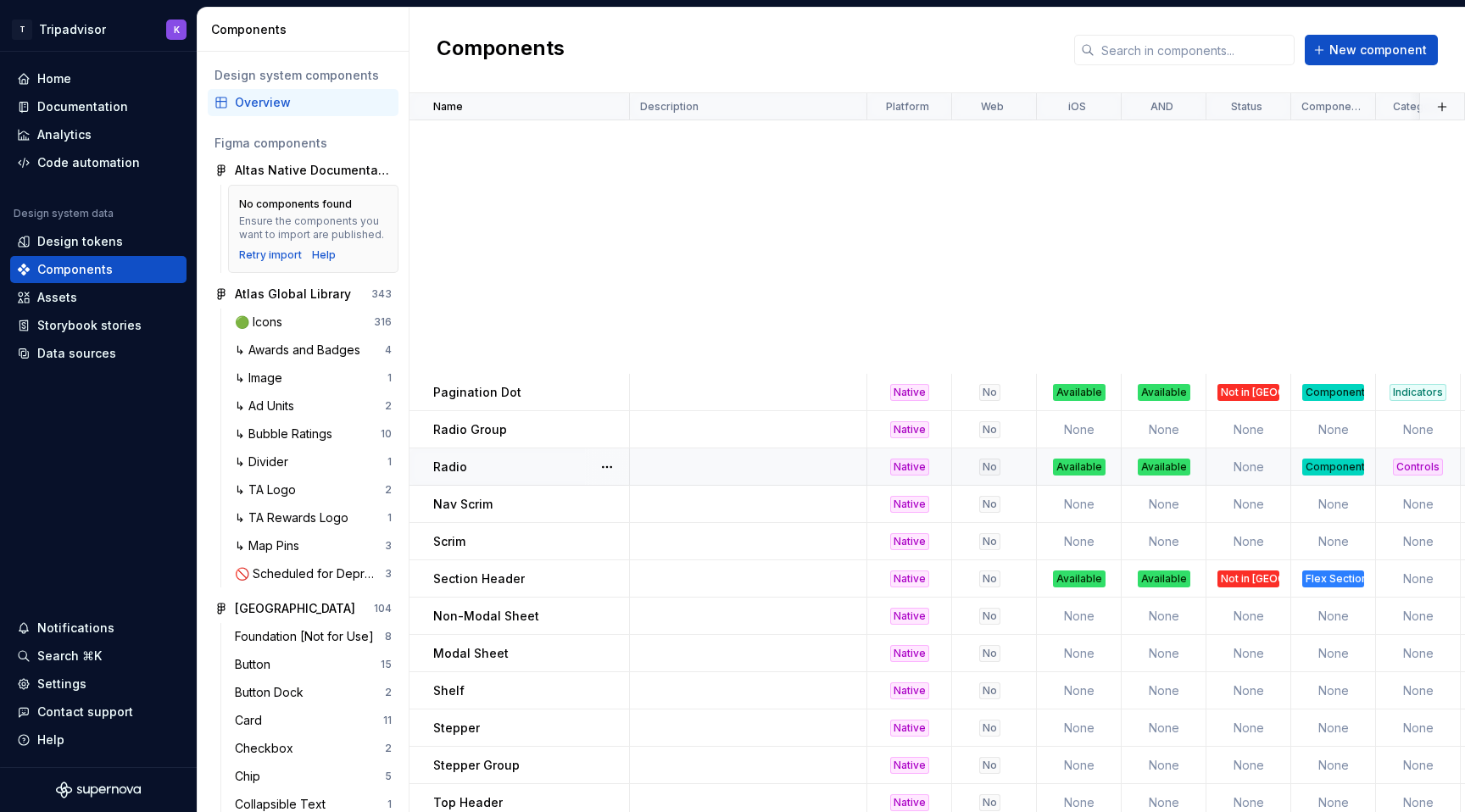
scroll to position [1321, 0]
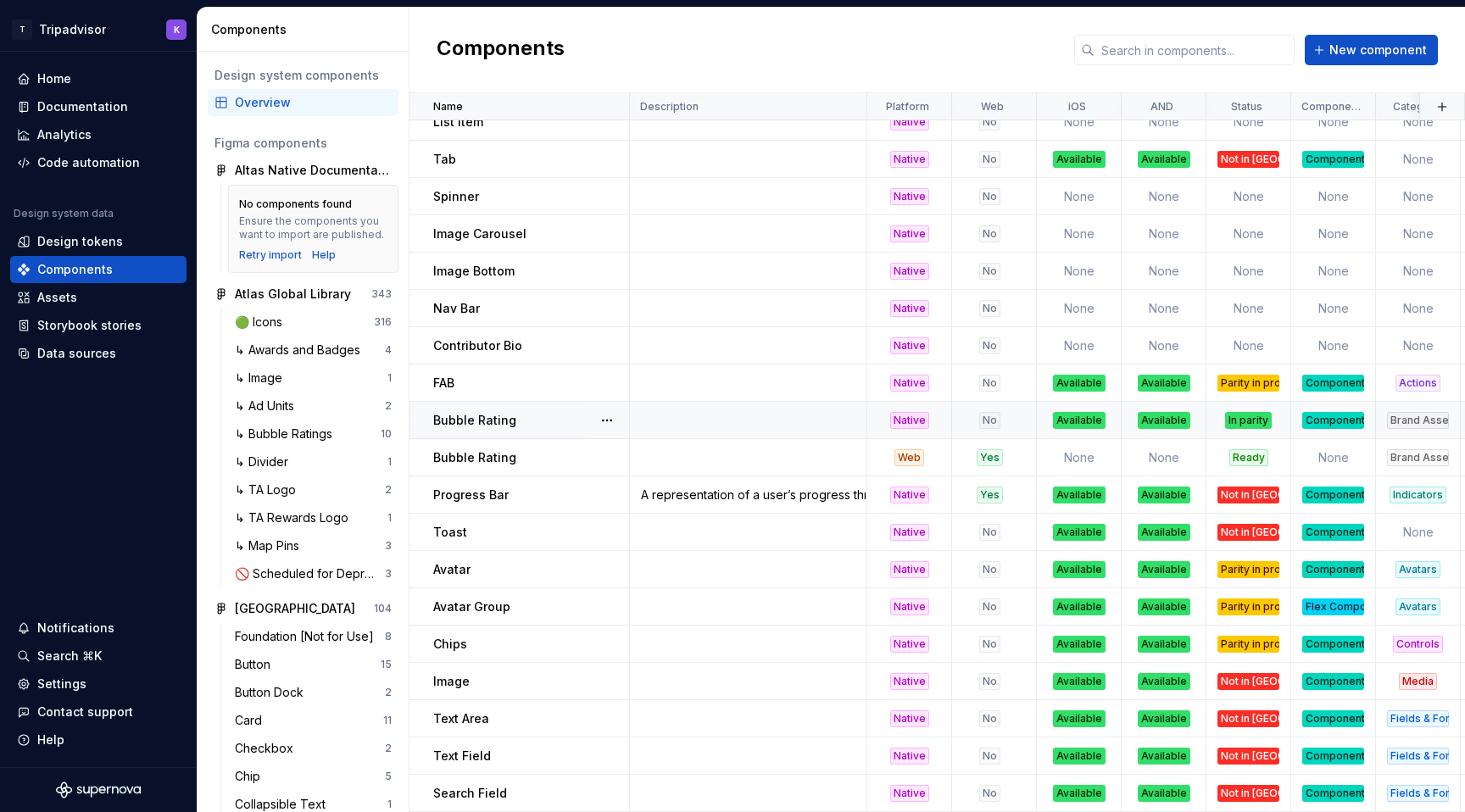
click at [913, 416] on div "Native" at bounding box center [910, 420] width 39 height 17
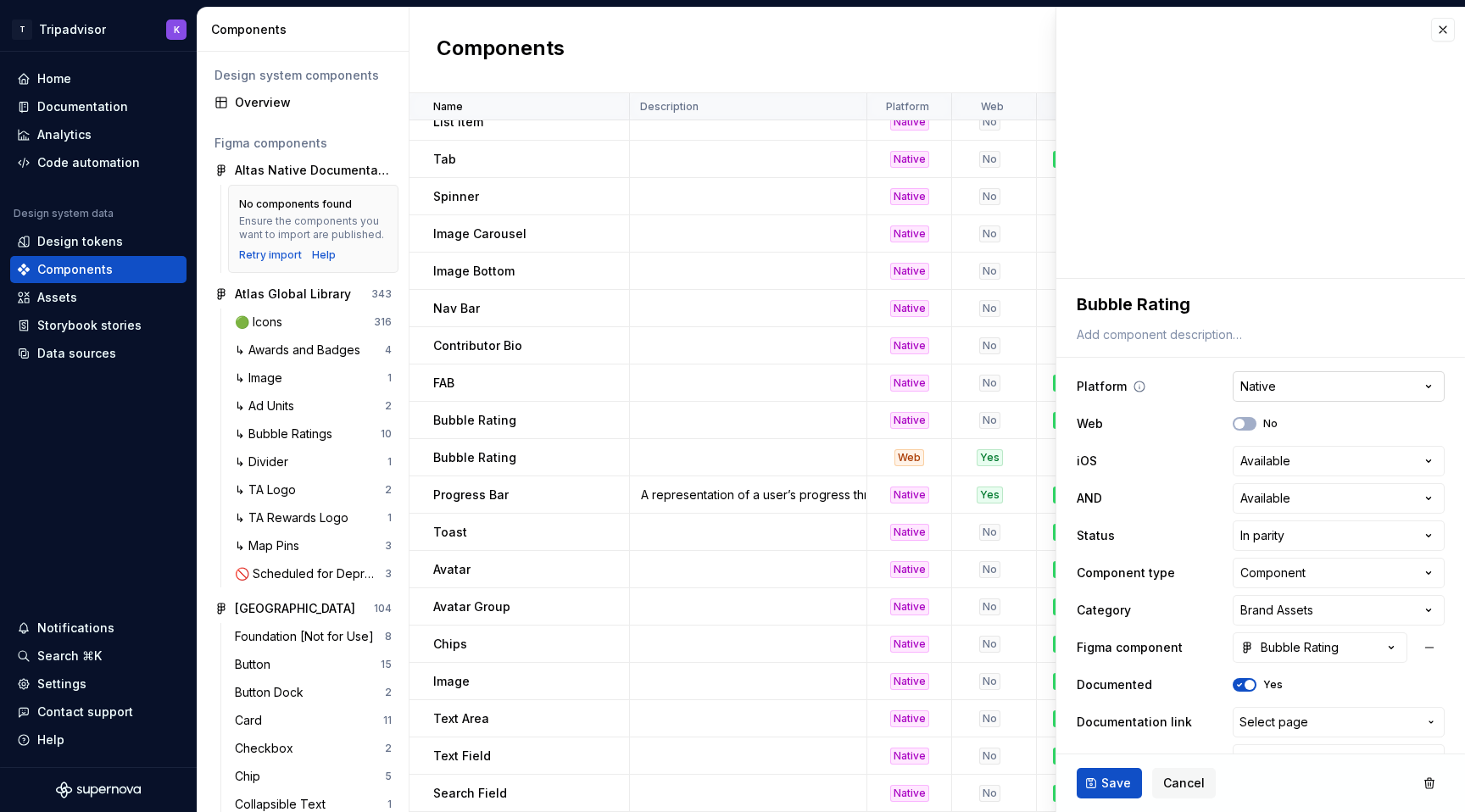
click at [1276, 388] on html "T Tripadvisor K Home Documentation Analytics Code automation Design system data…" at bounding box center [732, 406] width 1465 height 812
click at [1277, 387] on html "T Tripadvisor K Home Documentation Analytics Code automation Design system data…" at bounding box center [732, 406] width 1465 height 812
click at [1274, 385] on html "T Tripadvisor K Home Documentation Analytics Code automation Design system data…" at bounding box center [732, 406] width 1465 height 812
click at [914, 415] on div "Native" at bounding box center [910, 420] width 39 height 17
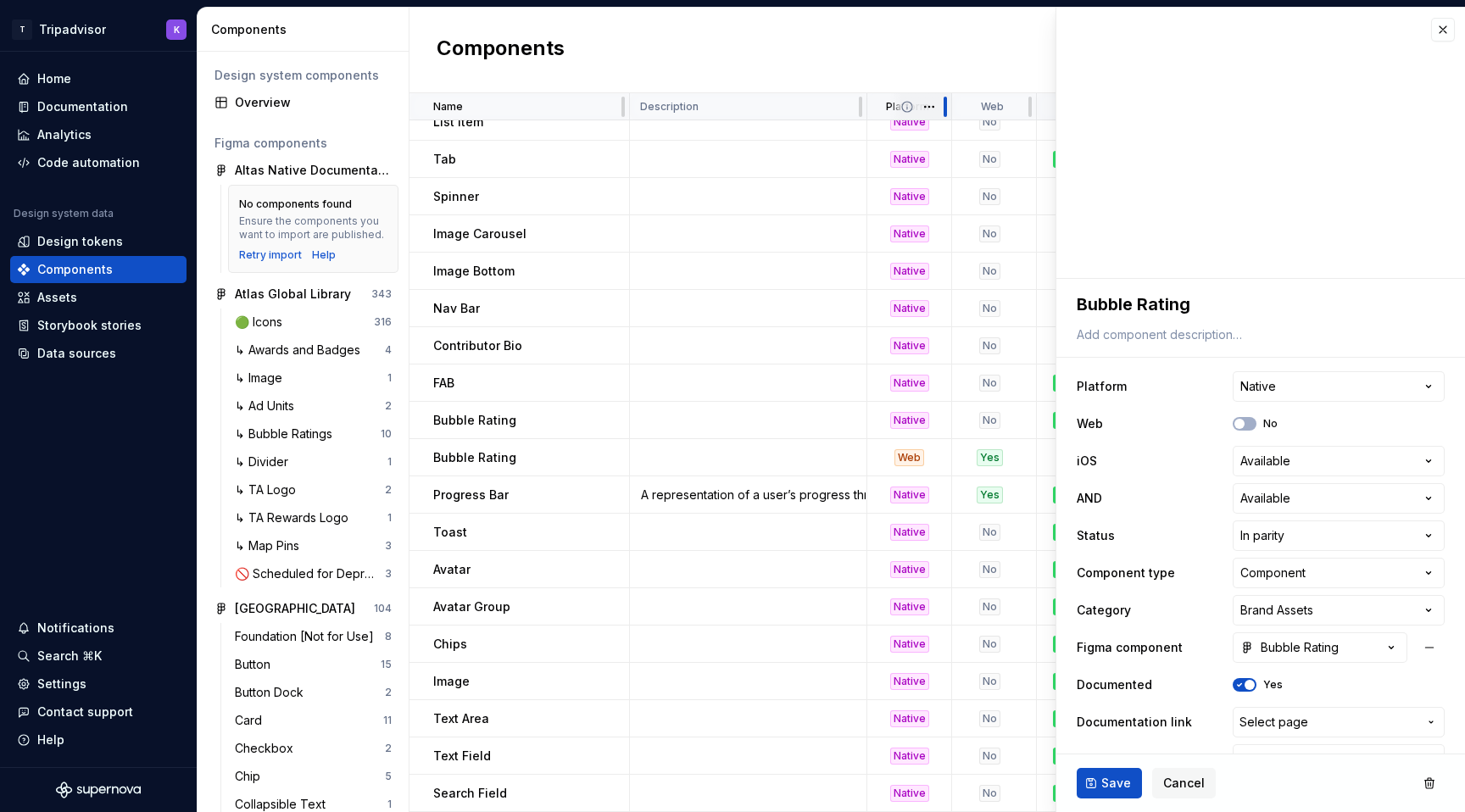
type textarea "*"
click at [931, 105] on html "T Tripadvisor K Home Documentation Analytics Code automation Design system data…" at bounding box center [732, 406] width 1465 height 812
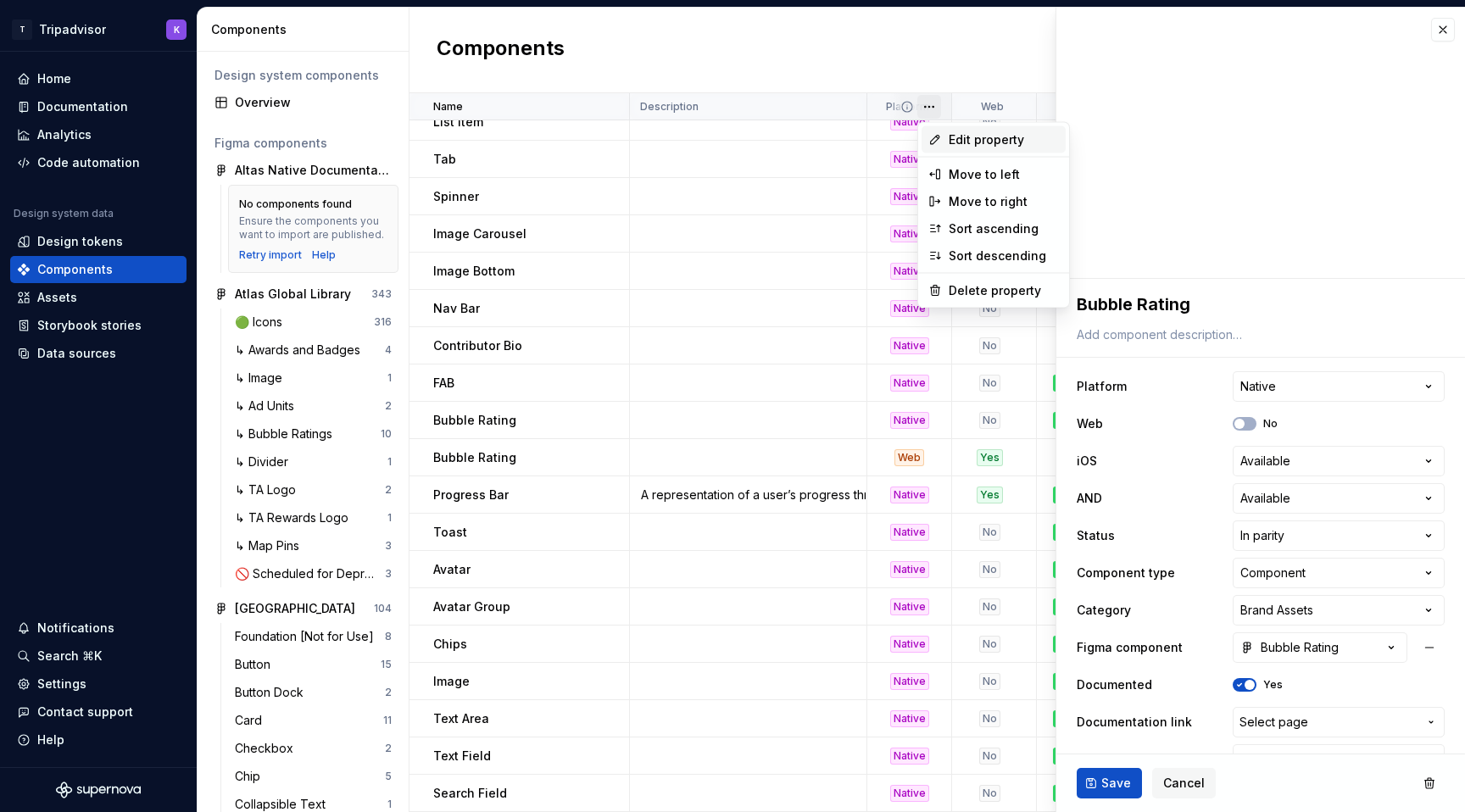
click at [986, 142] on span "Edit property" at bounding box center [1004, 140] width 110 height 17
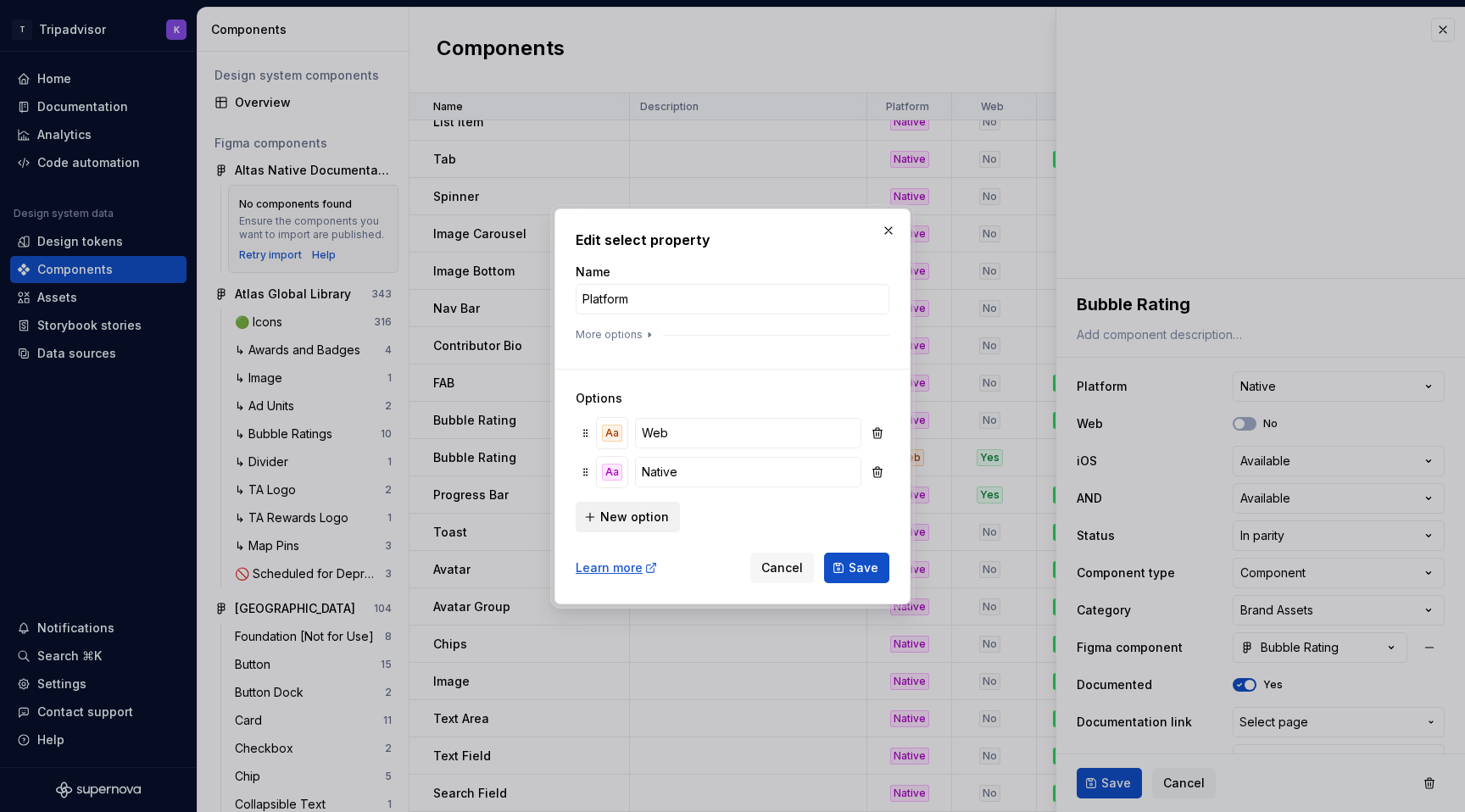
click at [632, 504] on button "New option" at bounding box center [628, 517] width 104 height 31
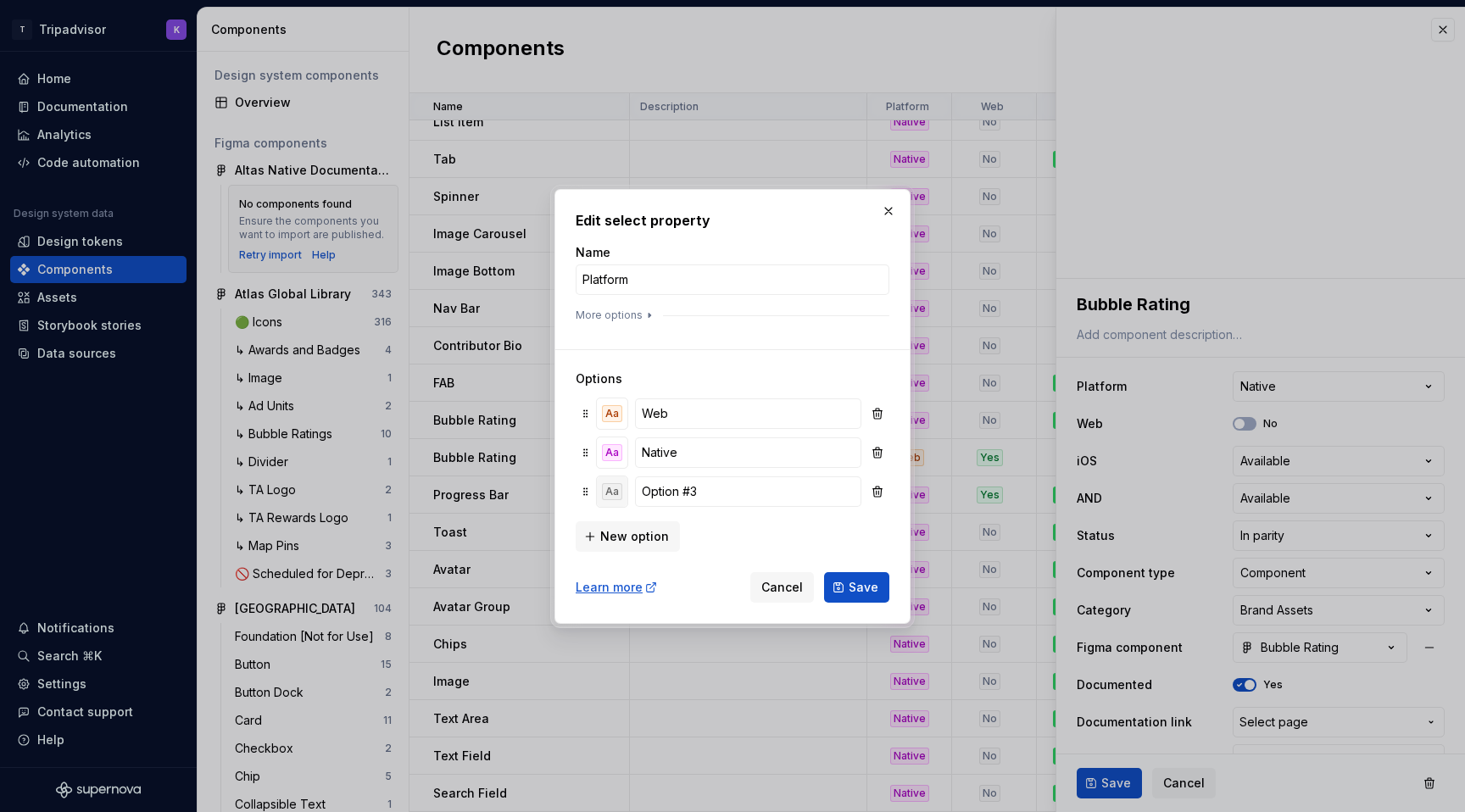
click at [609, 478] on button "Aa" at bounding box center [612, 491] width 31 height 31
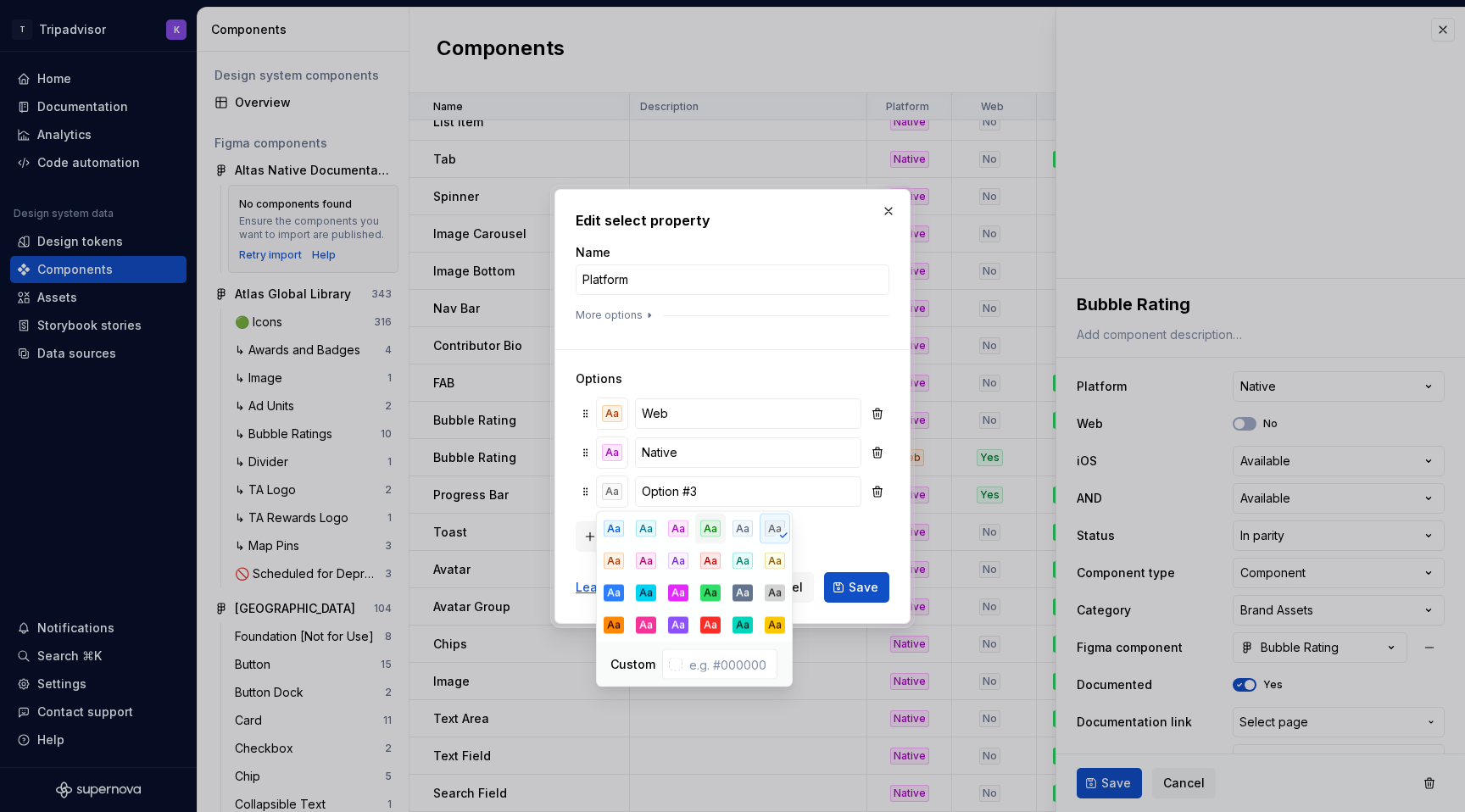
click at [706, 531] on div "Aa" at bounding box center [710, 529] width 20 height 17
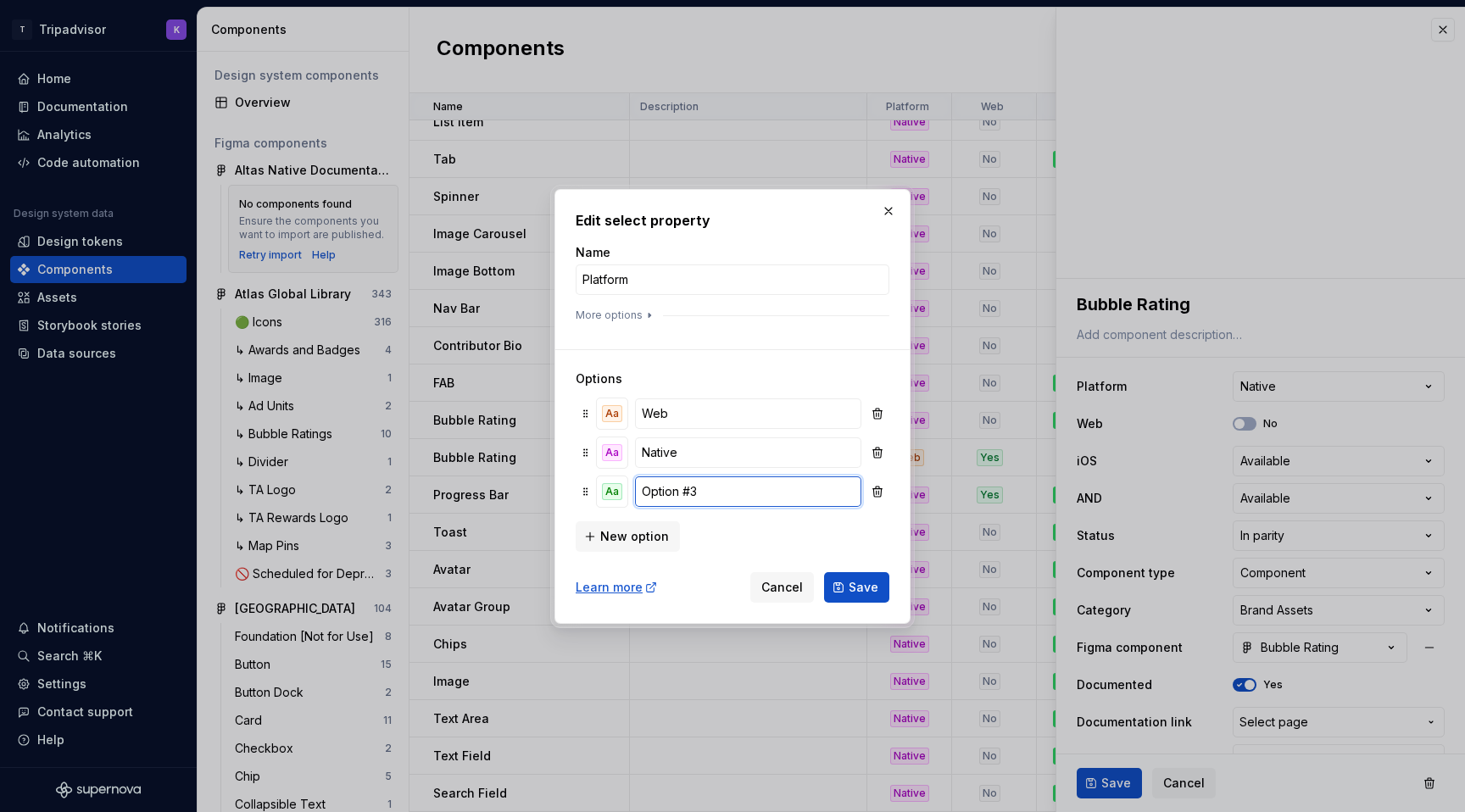
click at [703, 488] on input "Option #3" at bounding box center [748, 491] width 227 height 31
type input "Global"
click at [858, 585] on span "Save" at bounding box center [863, 587] width 30 height 17
type textarea "*"
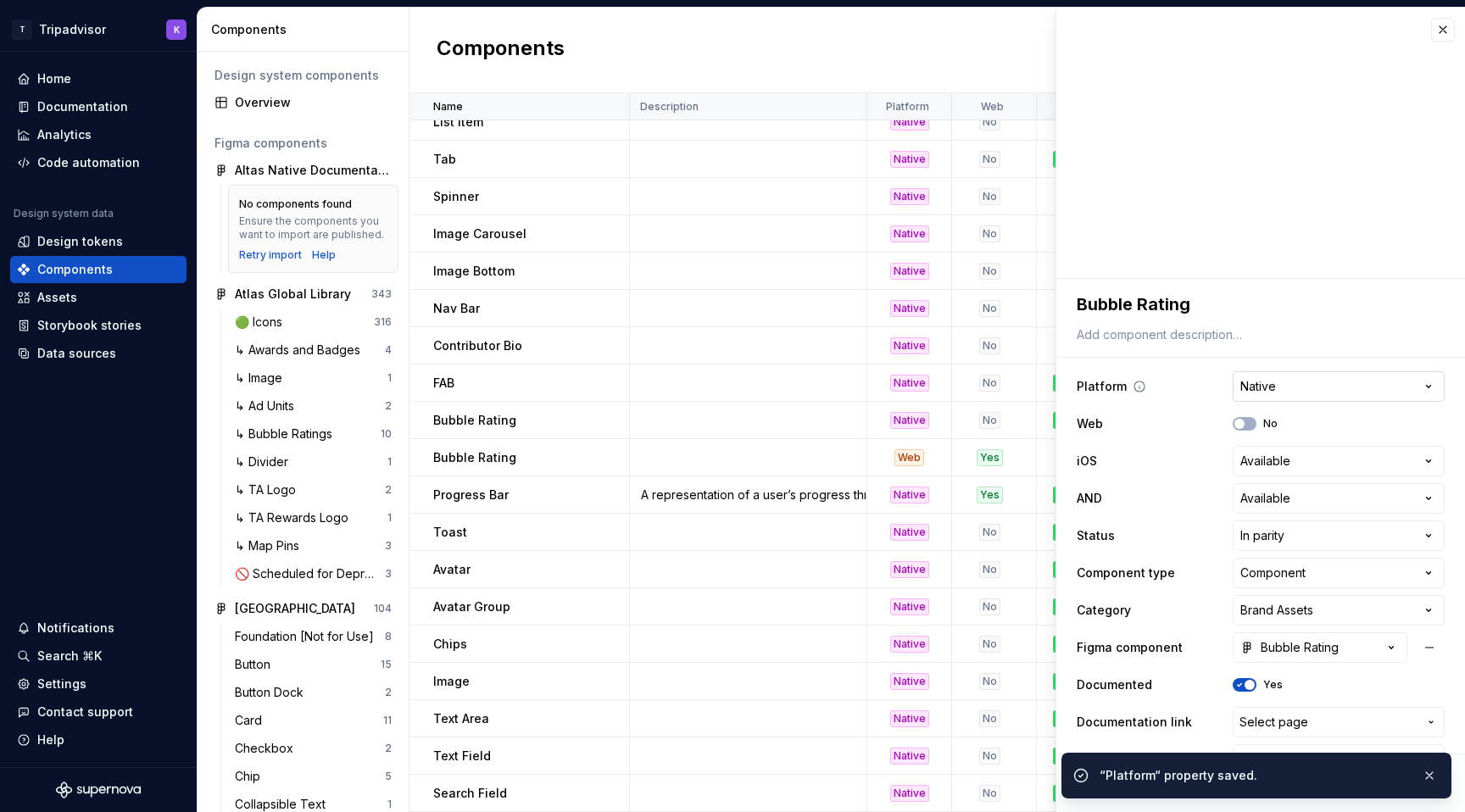
click at [1285, 384] on html "T Tripadvisor K Home Documentation Analytics Code automation Design system data…" at bounding box center [732, 406] width 1465 height 812
select select "**********"
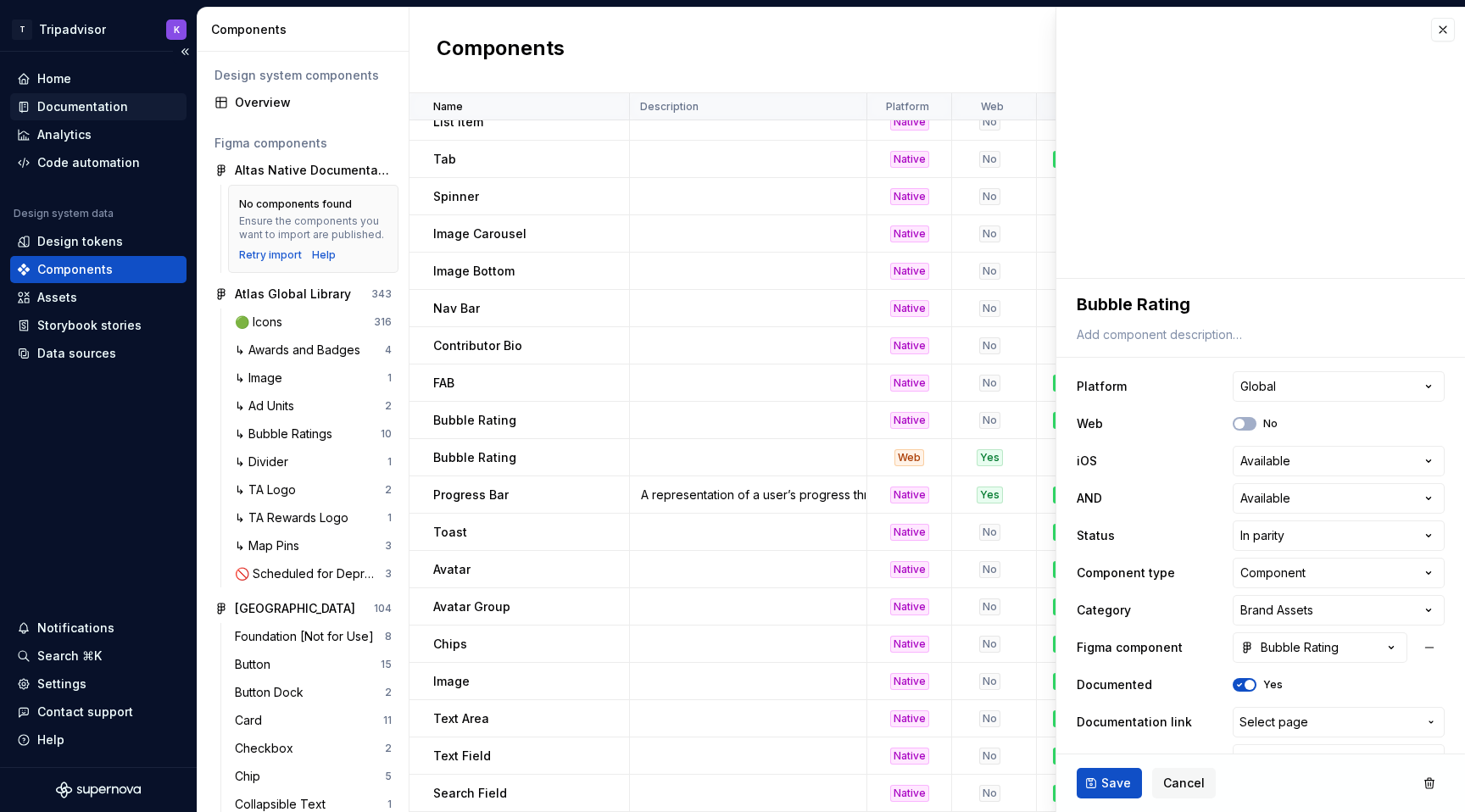
click at [94, 106] on div "Documentation" at bounding box center [83, 107] width 91 height 17
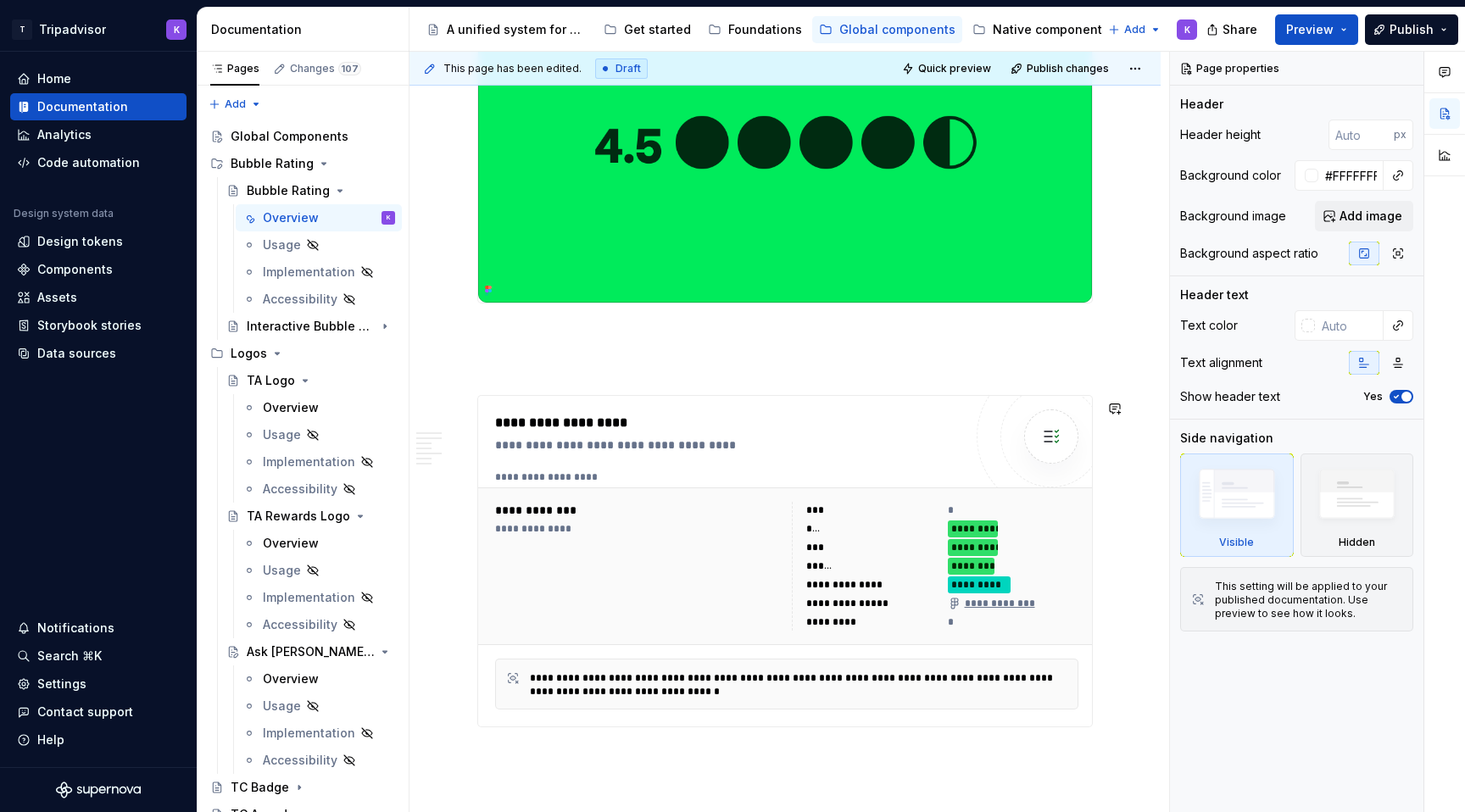
scroll to position [403, 0]
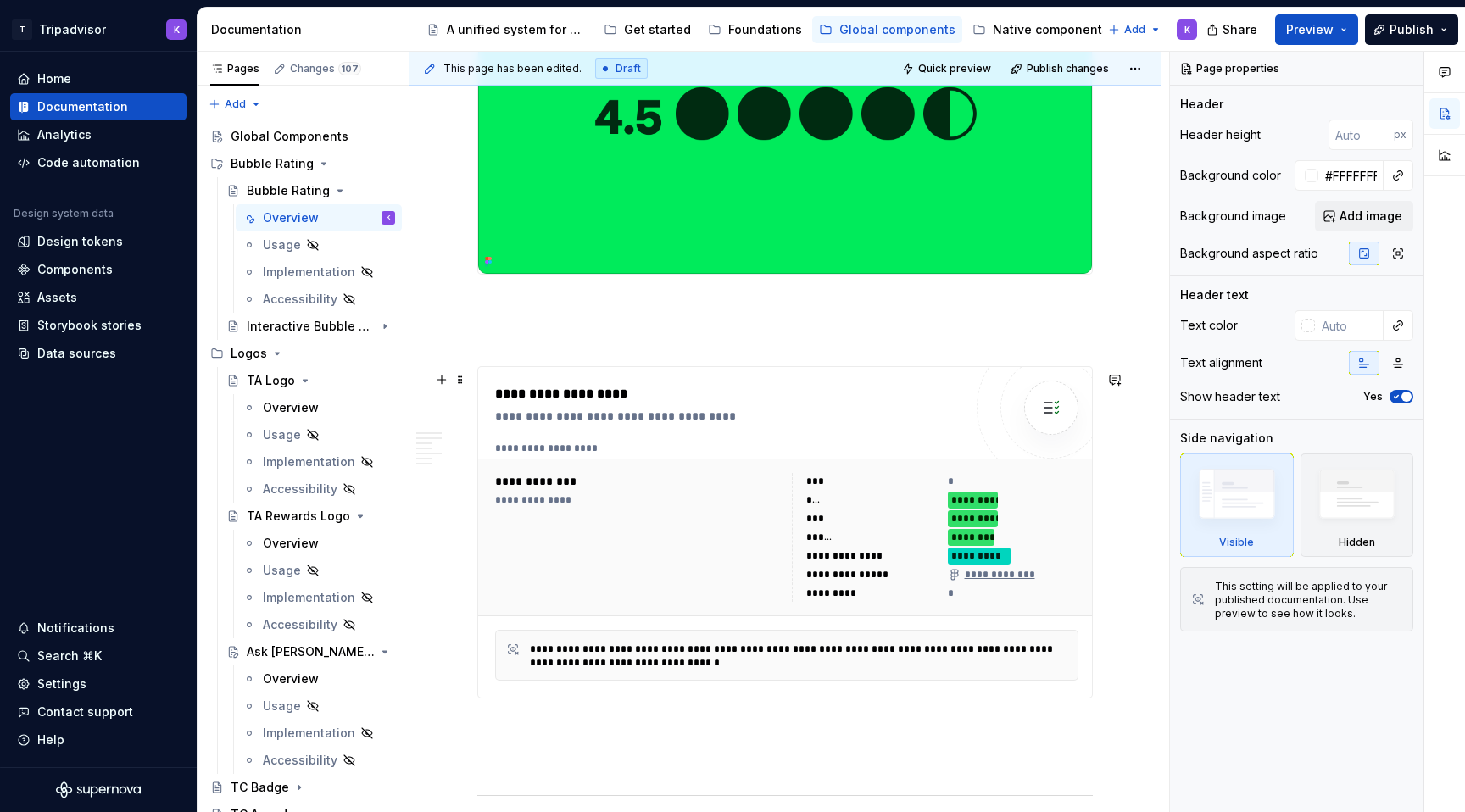
click at [908, 601] on div "*********" at bounding box center [872, 593] width 132 height 17
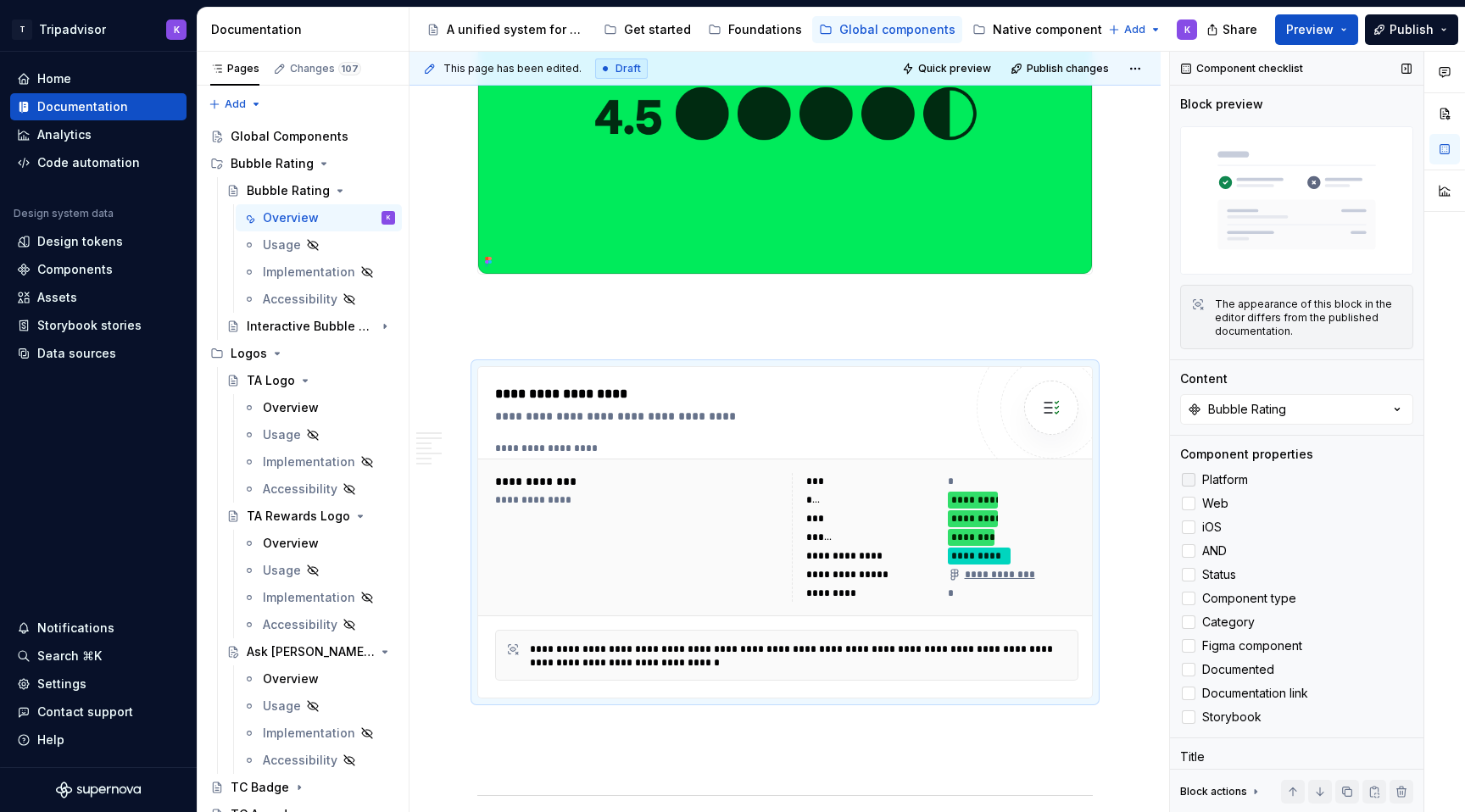
click at [1186, 481] on div at bounding box center [1188, 479] width 14 height 14
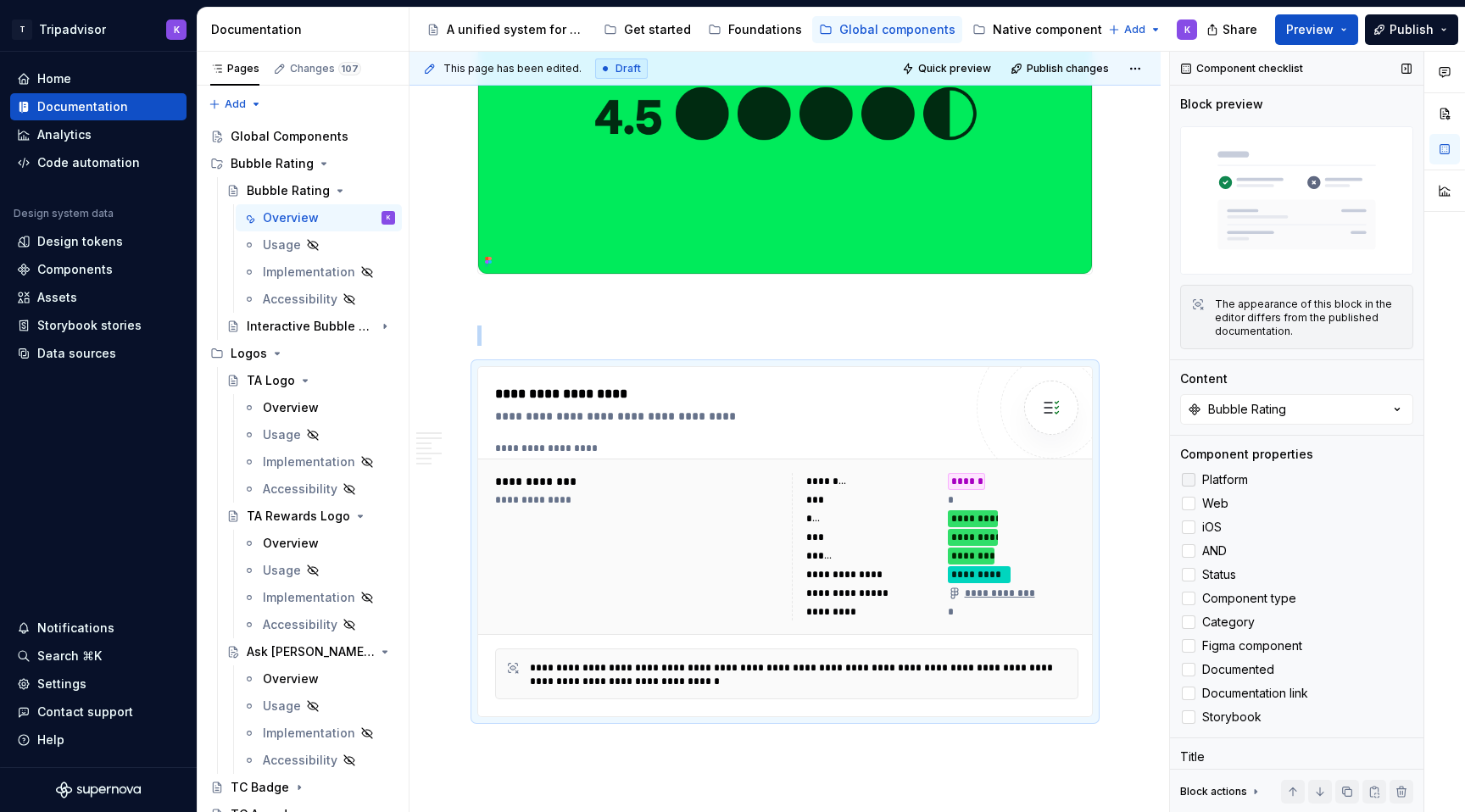
click at [1188, 480] on icon at bounding box center [1188, 480] width 0 height 0
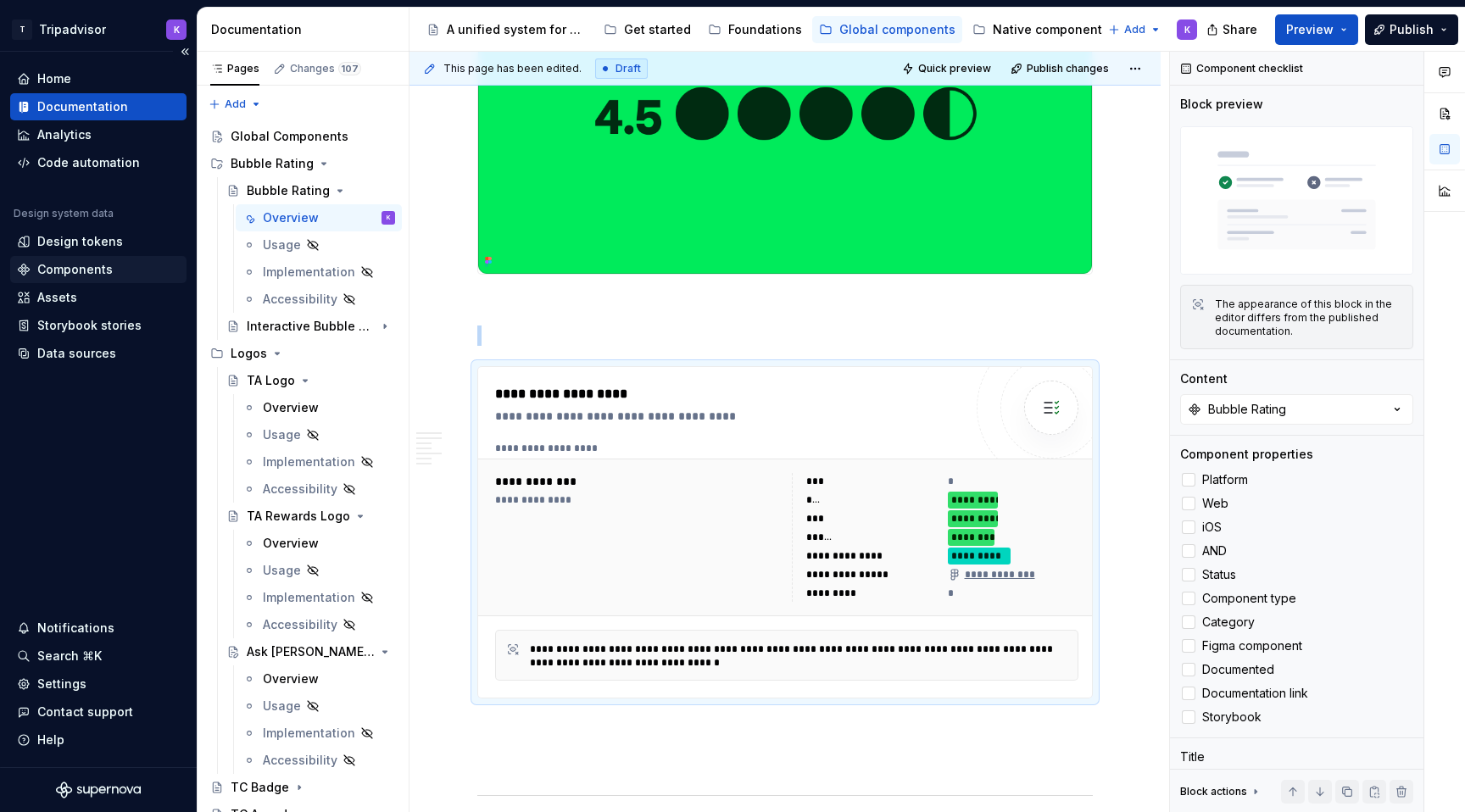
click at [108, 263] on div "Components" at bounding box center [74, 269] width 75 height 17
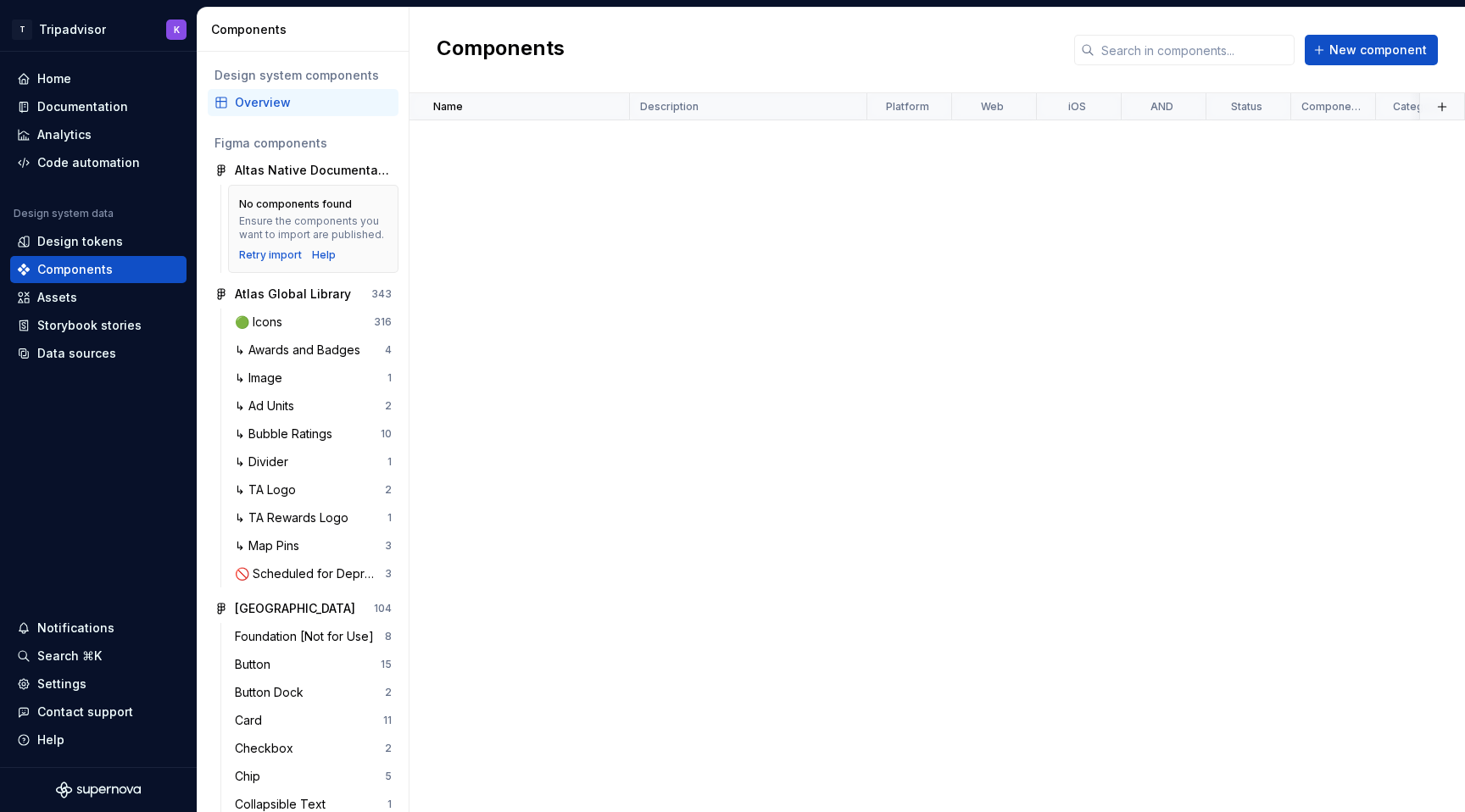
scroll to position [1321, 0]
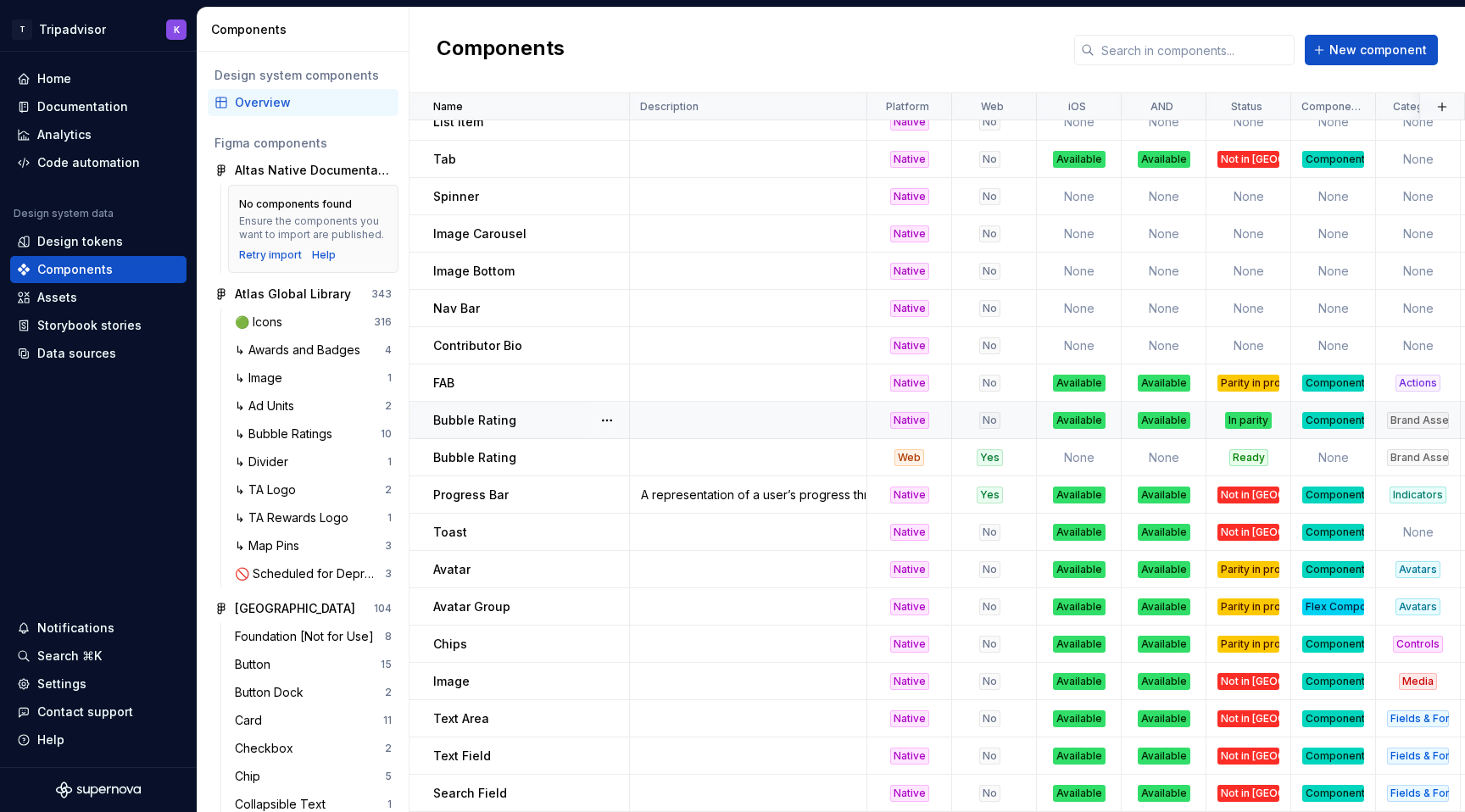
click at [544, 424] on div "Bubble Rating" at bounding box center [531, 420] width 195 height 17
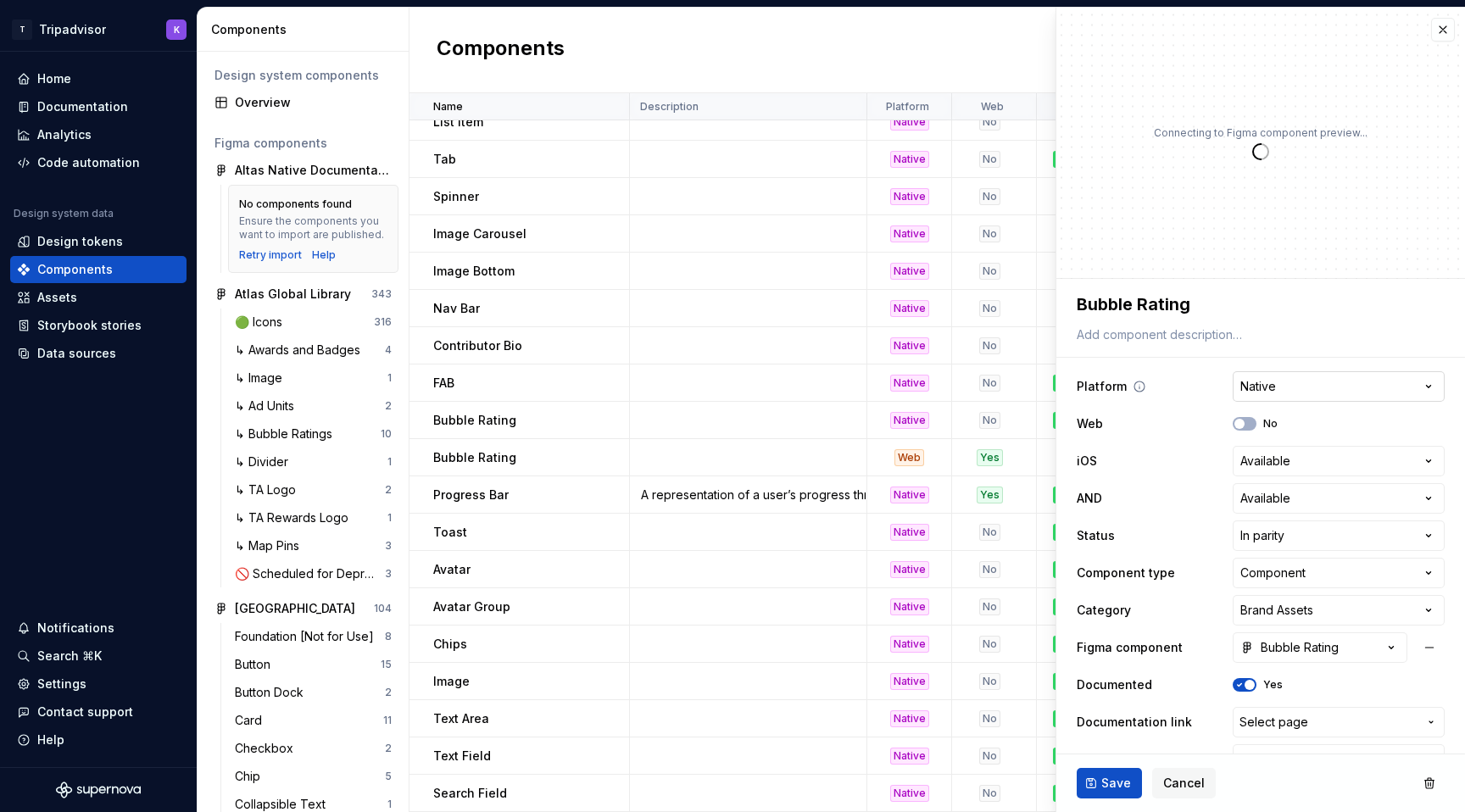
type textarea "*"
click at [1281, 377] on html "T Tripadvisor K Home Documentation Analytics Code automation Design system data…" at bounding box center [732, 406] width 1465 height 812
select select "**********"
type textarea "*"
click at [1262, 463] on html "T Tripadvisor K Home Documentation Analytics Code automation Design system data…" at bounding box center [732, 406] width 1465 height 812
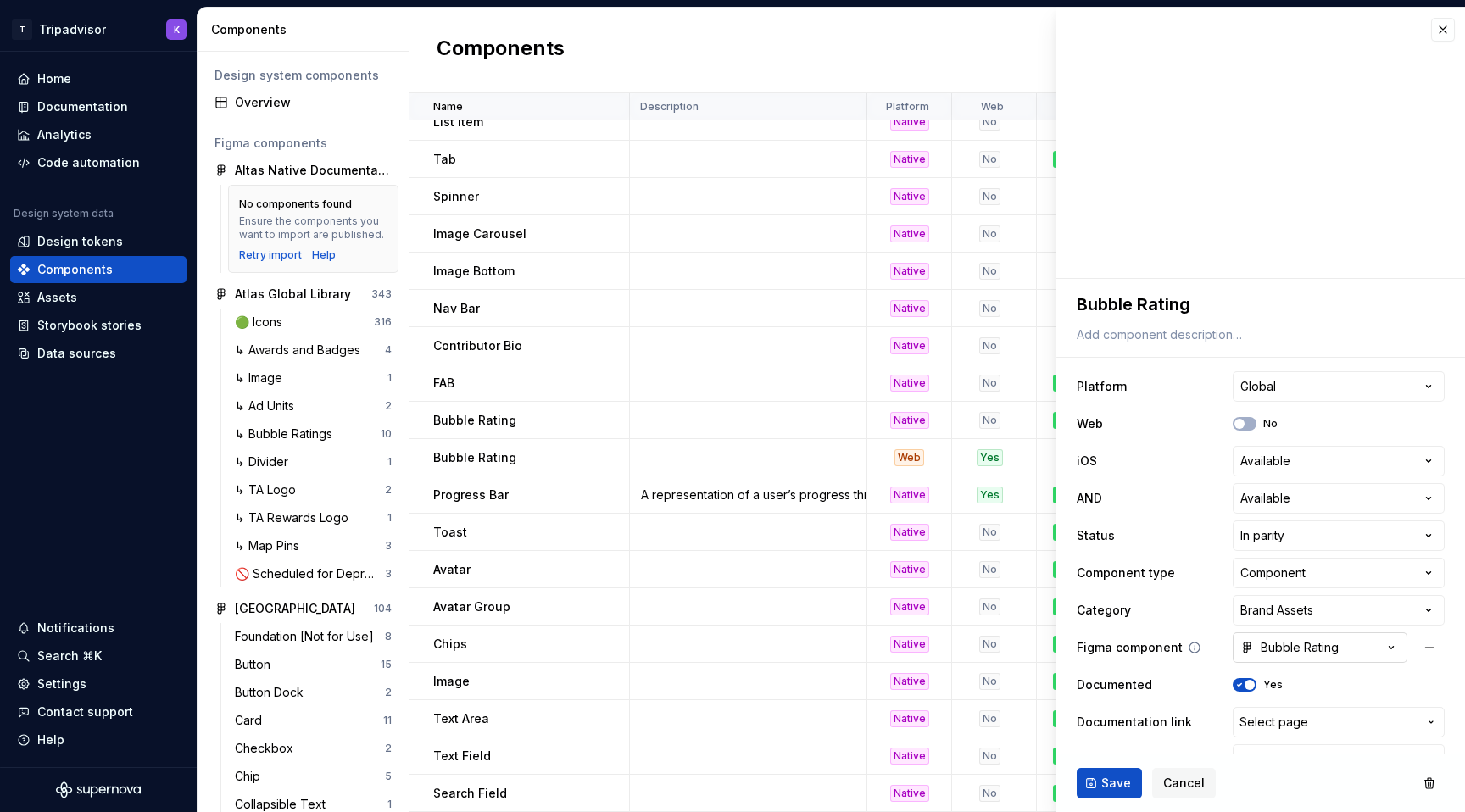
click at [1301, 648] on div "Bubble Rating" at bounding box center [1290, 647] width 98 height 17
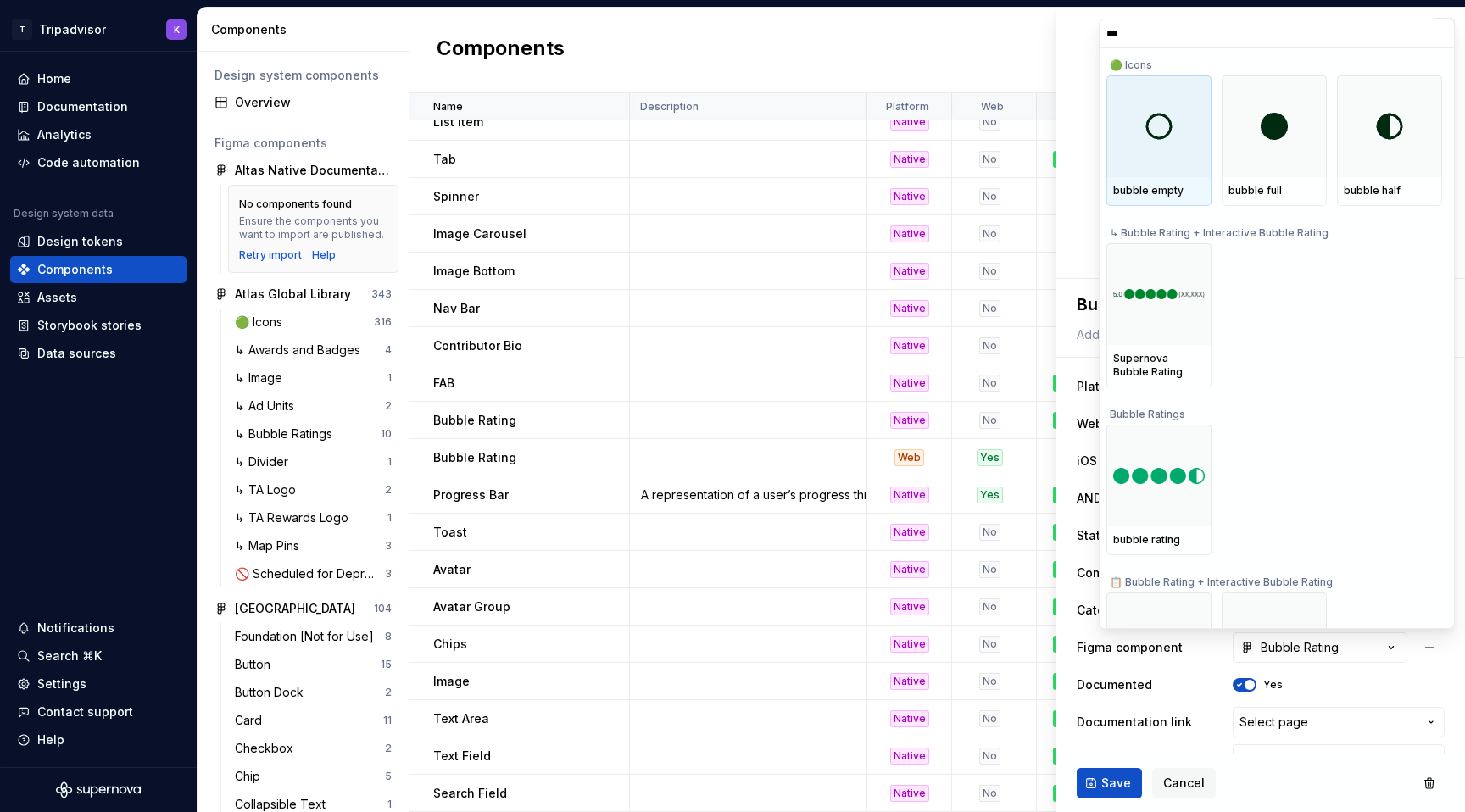
type input "****"
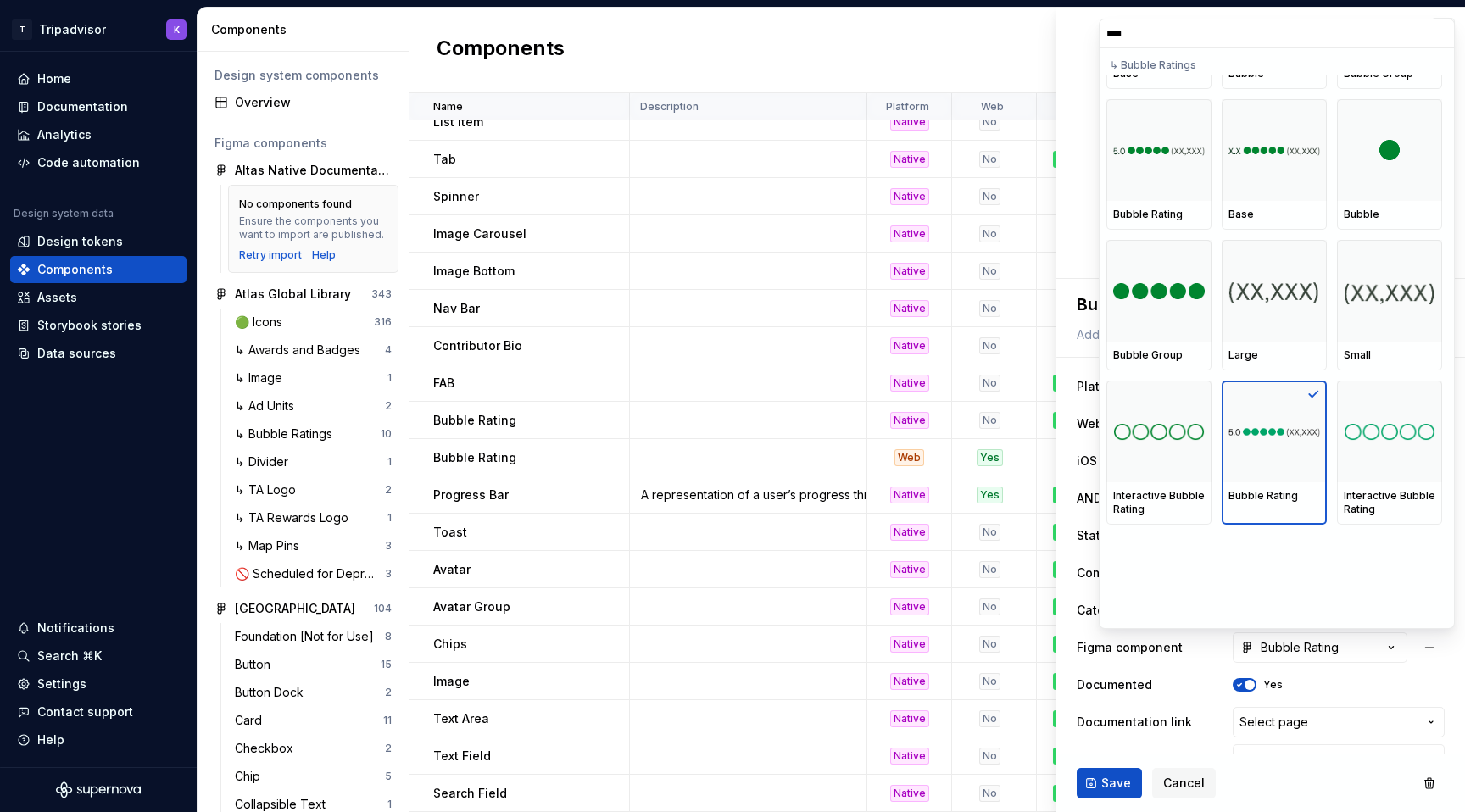
scroll to position [912, 0]
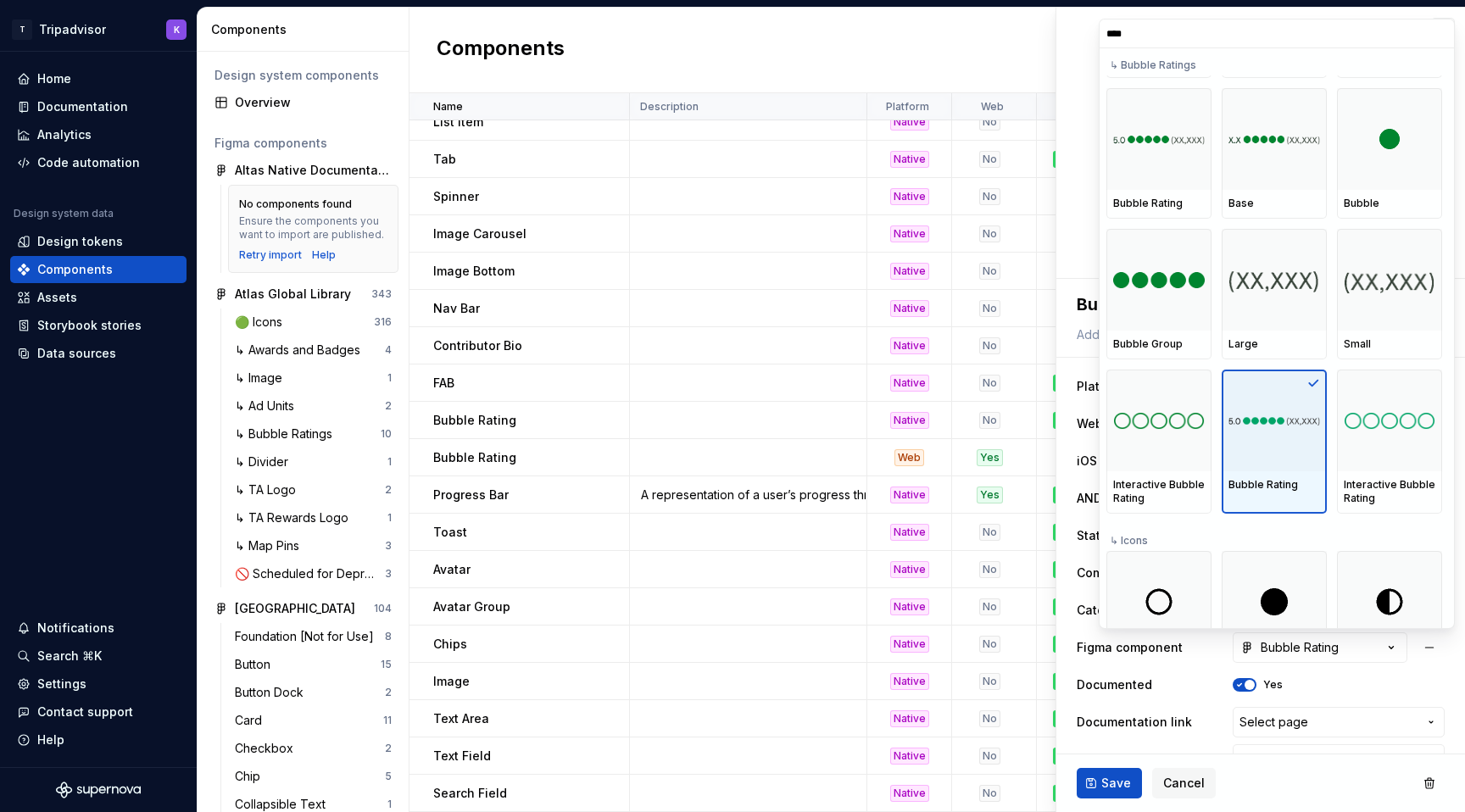
click at [1298, 439] on div at bounding box center [1274, 420] width 105 height 102
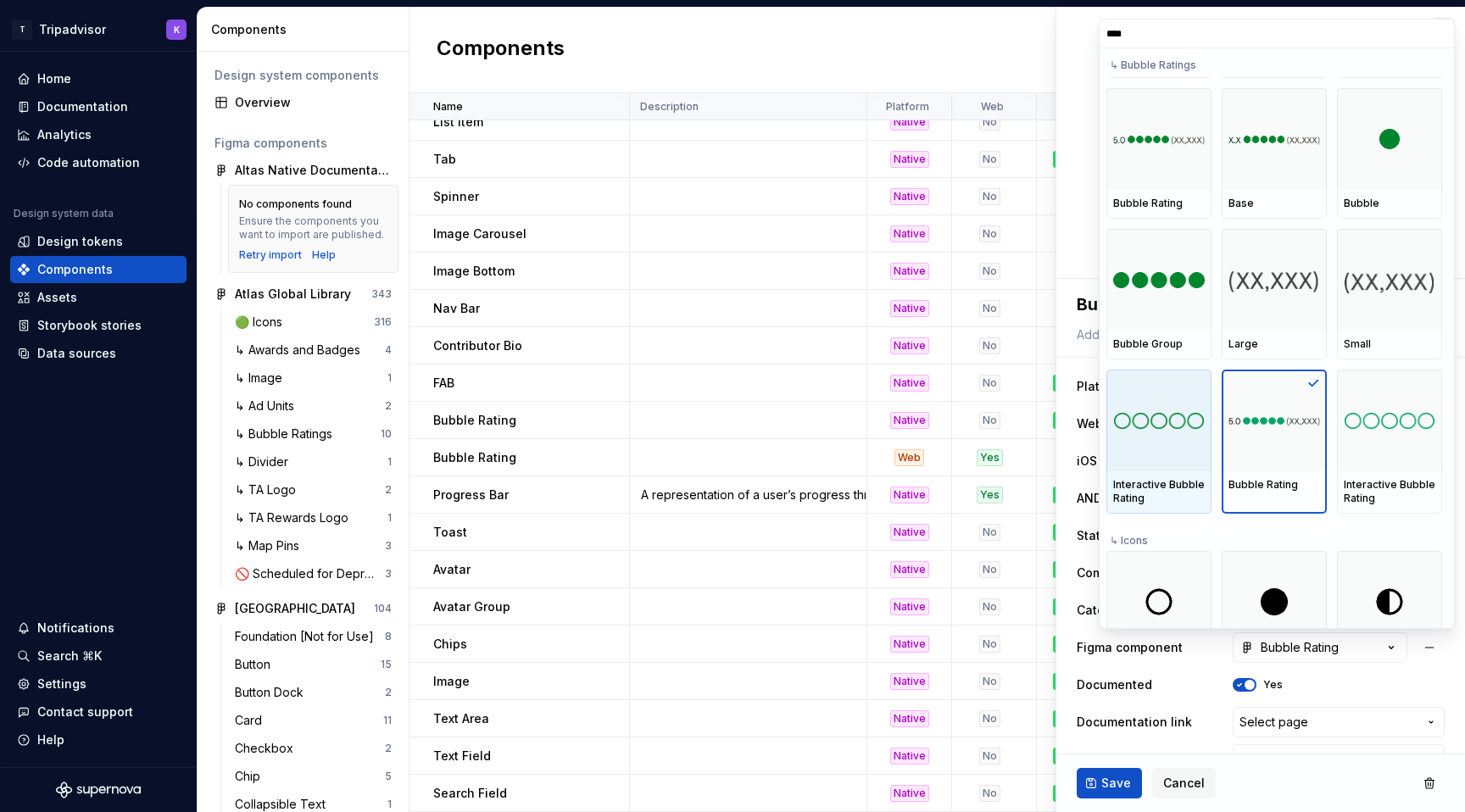
click at [1153, 454] on div at bounding box center [1159, 420] width 105 height 102
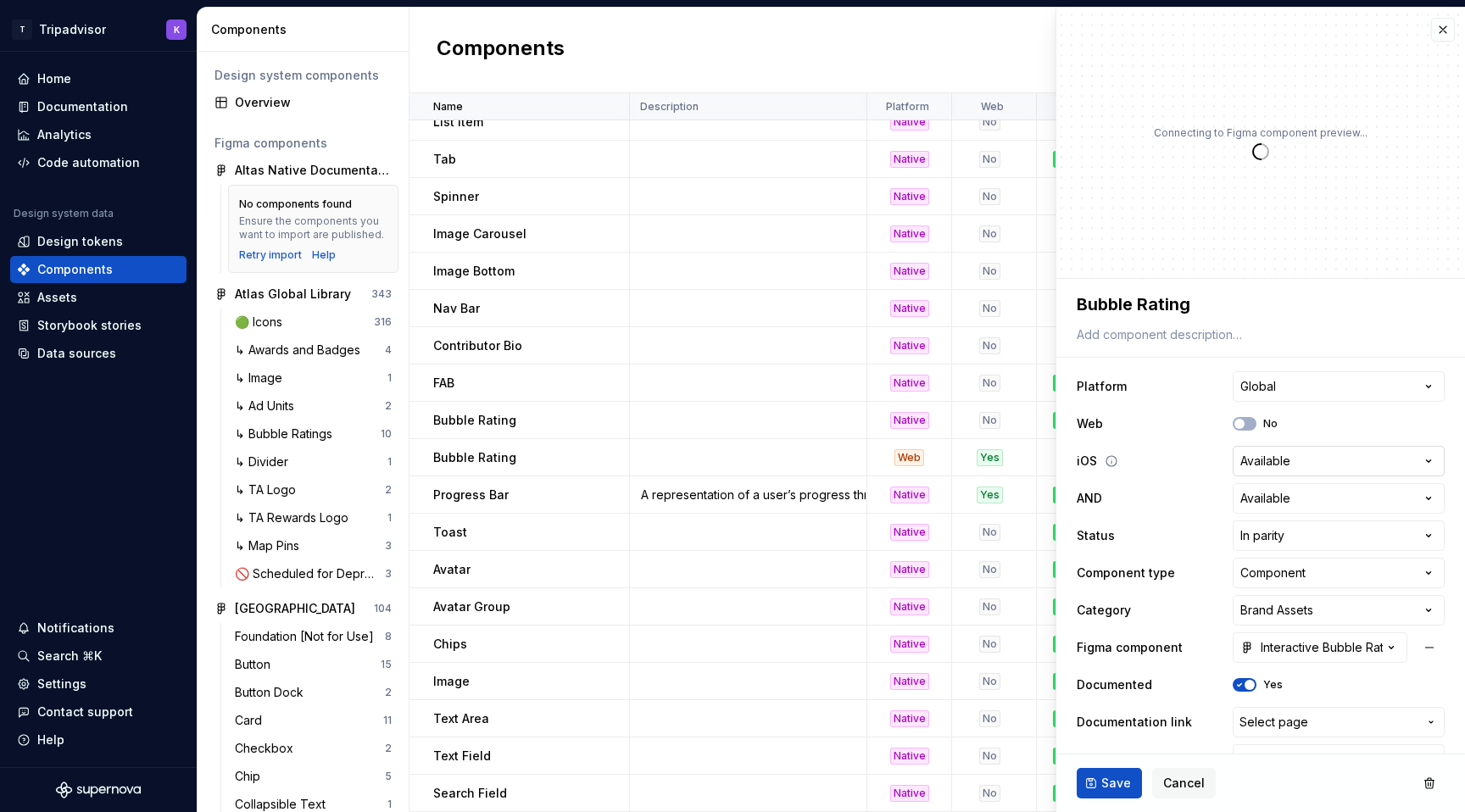
type textarea "*"
click at [1304, 648] on div "Interactive Bubble Rating" at bounding box center [1311, 647] width 142 height 17
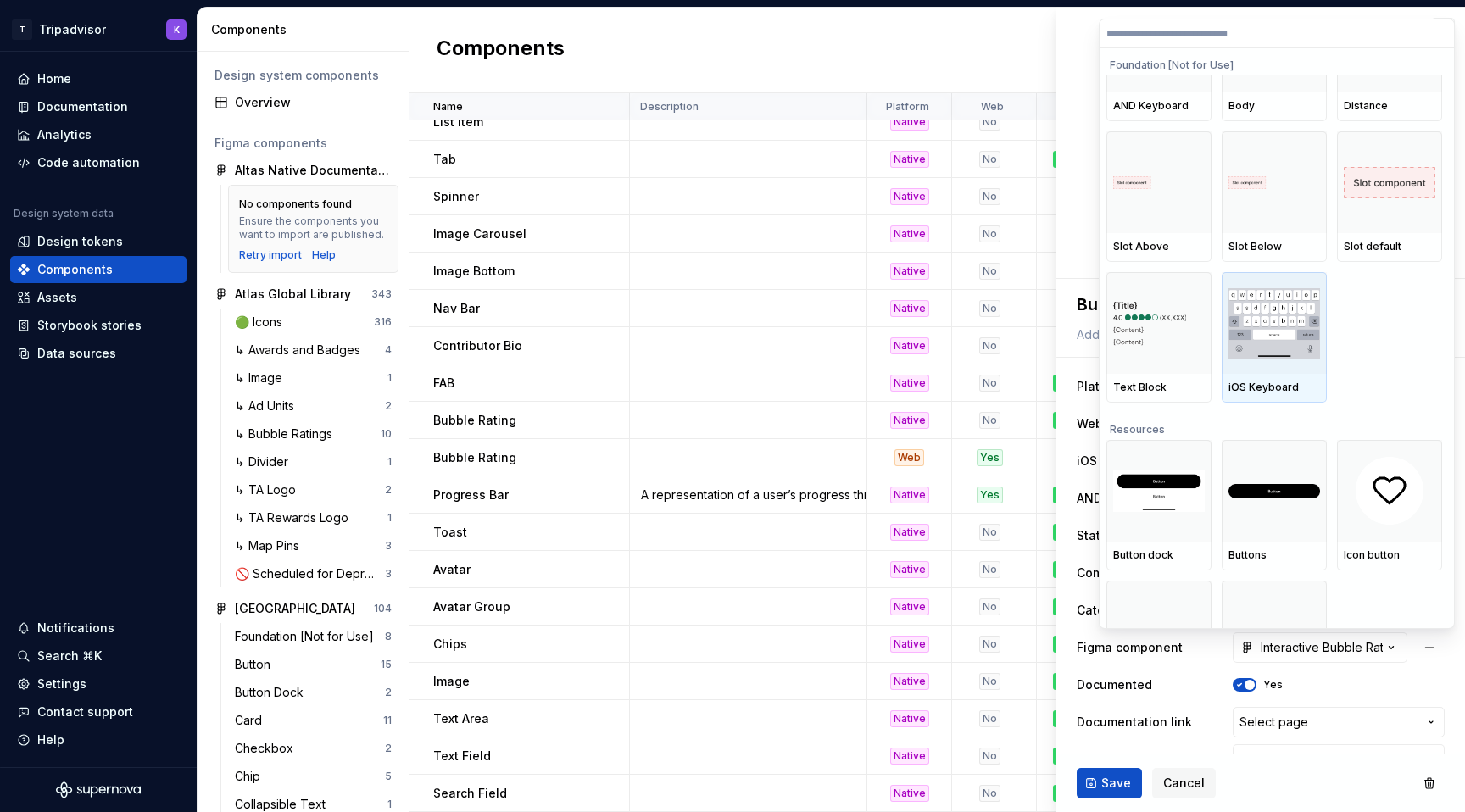
scroll to position [0, 0]
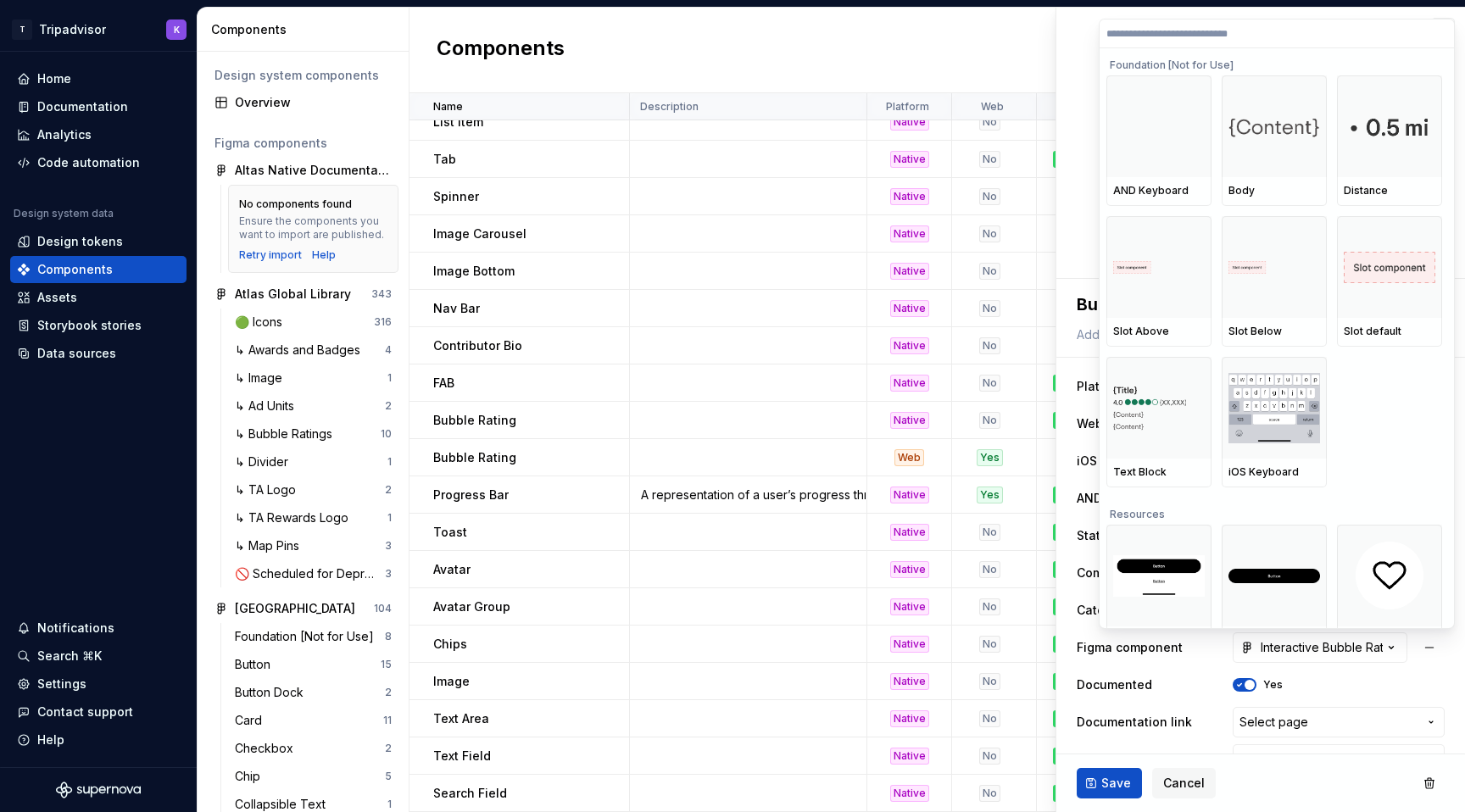
click at [1206, 33] on input "search" at bounding box center [1277, 33] width 355 height 14
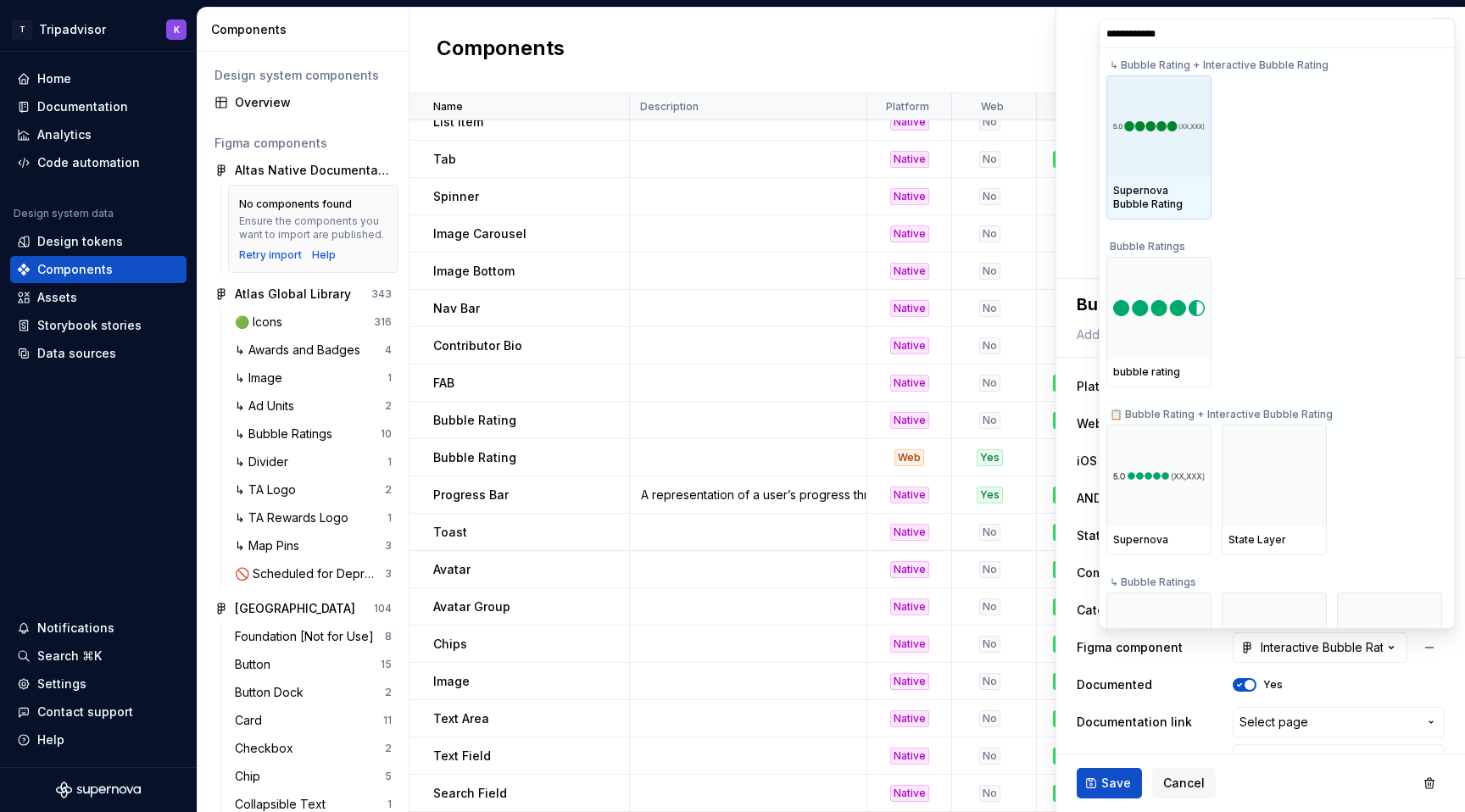
type input "**********"
click at [1153, 171] on div at bounding box center [1159, 126] width 105 height 102
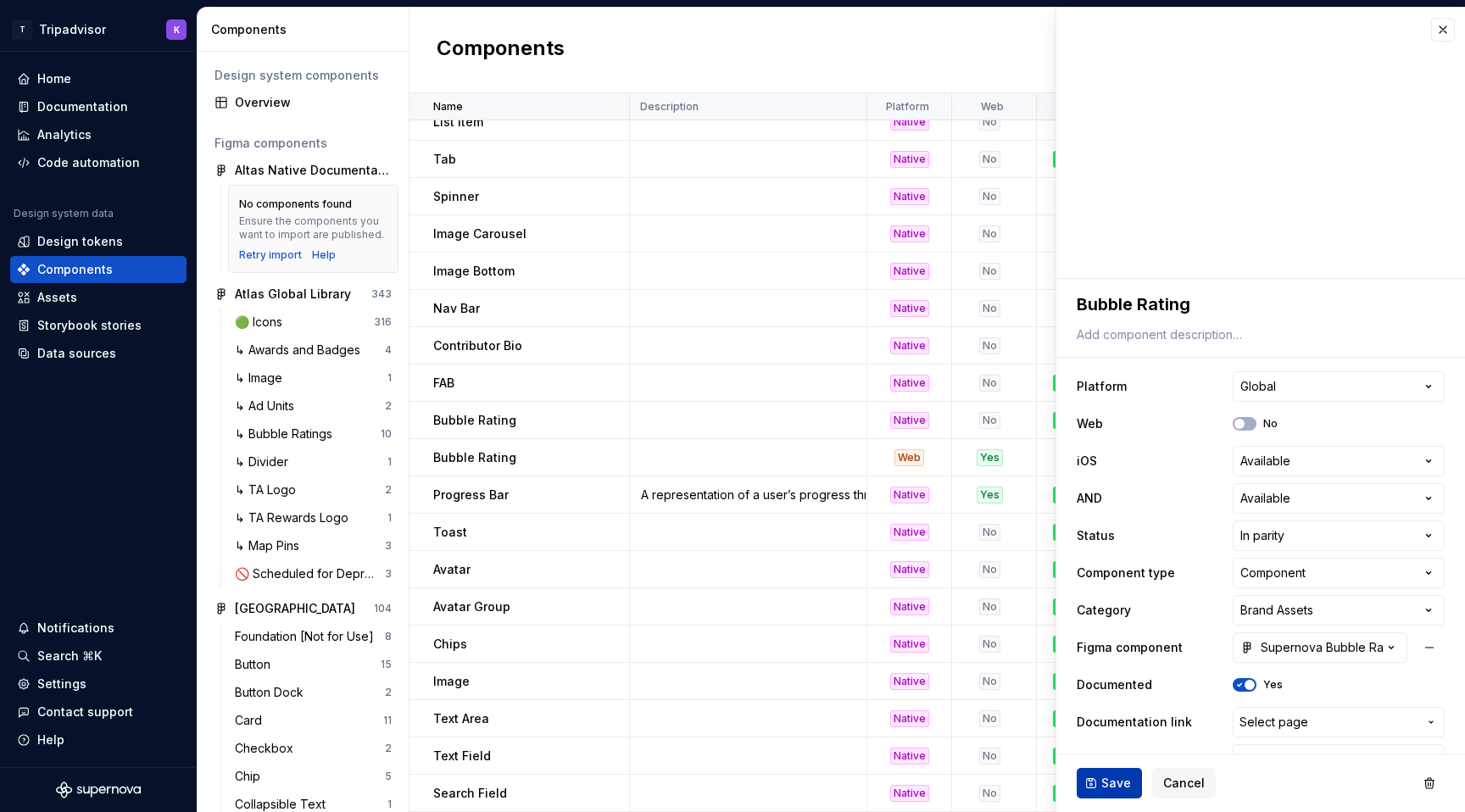
click at [1114, 784] on span "Save" at bounding box center [1116, 783] width 30 height 17
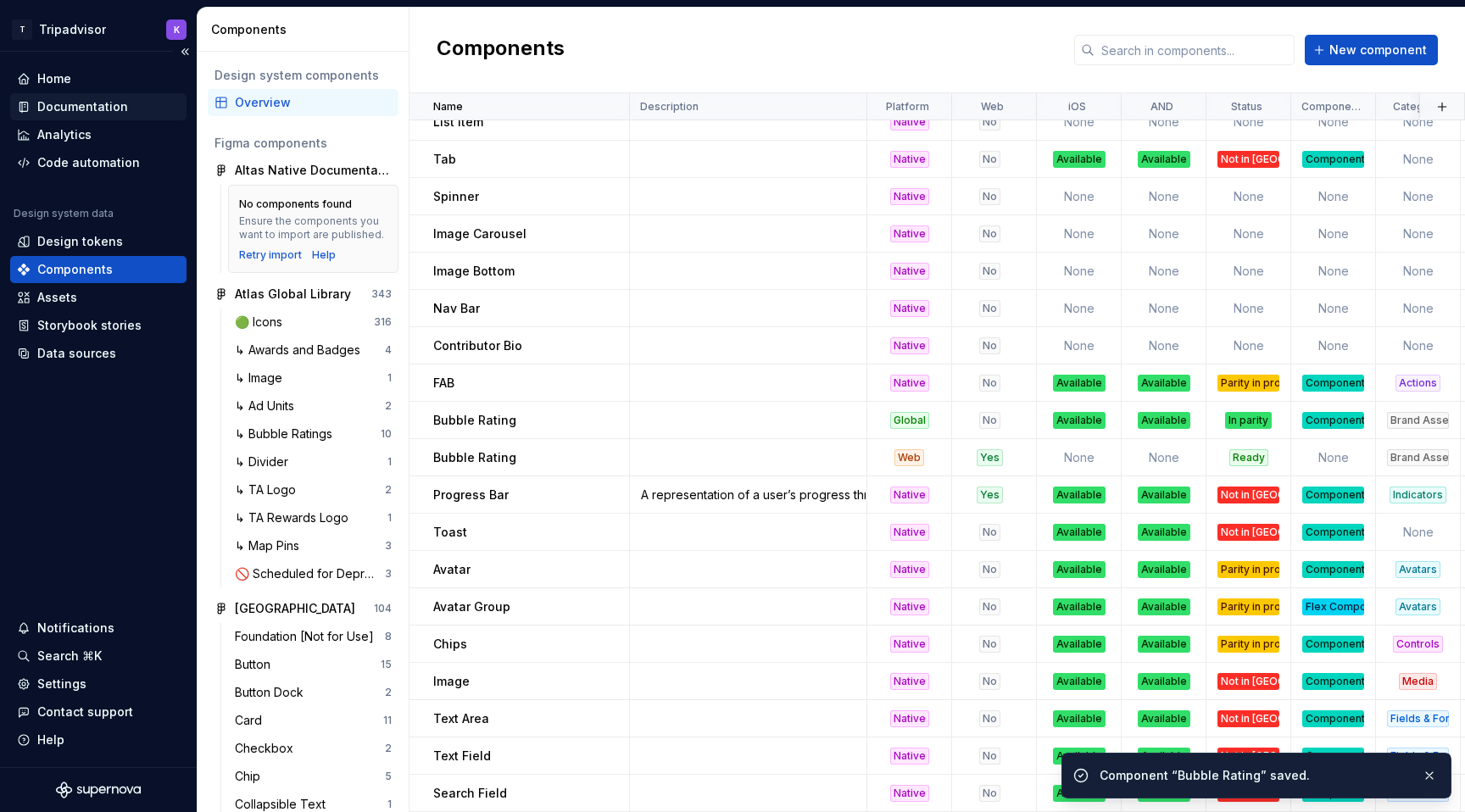
click at [63, 109] on div "Documentation" at bounding box center [83, 107] width 91 height 17
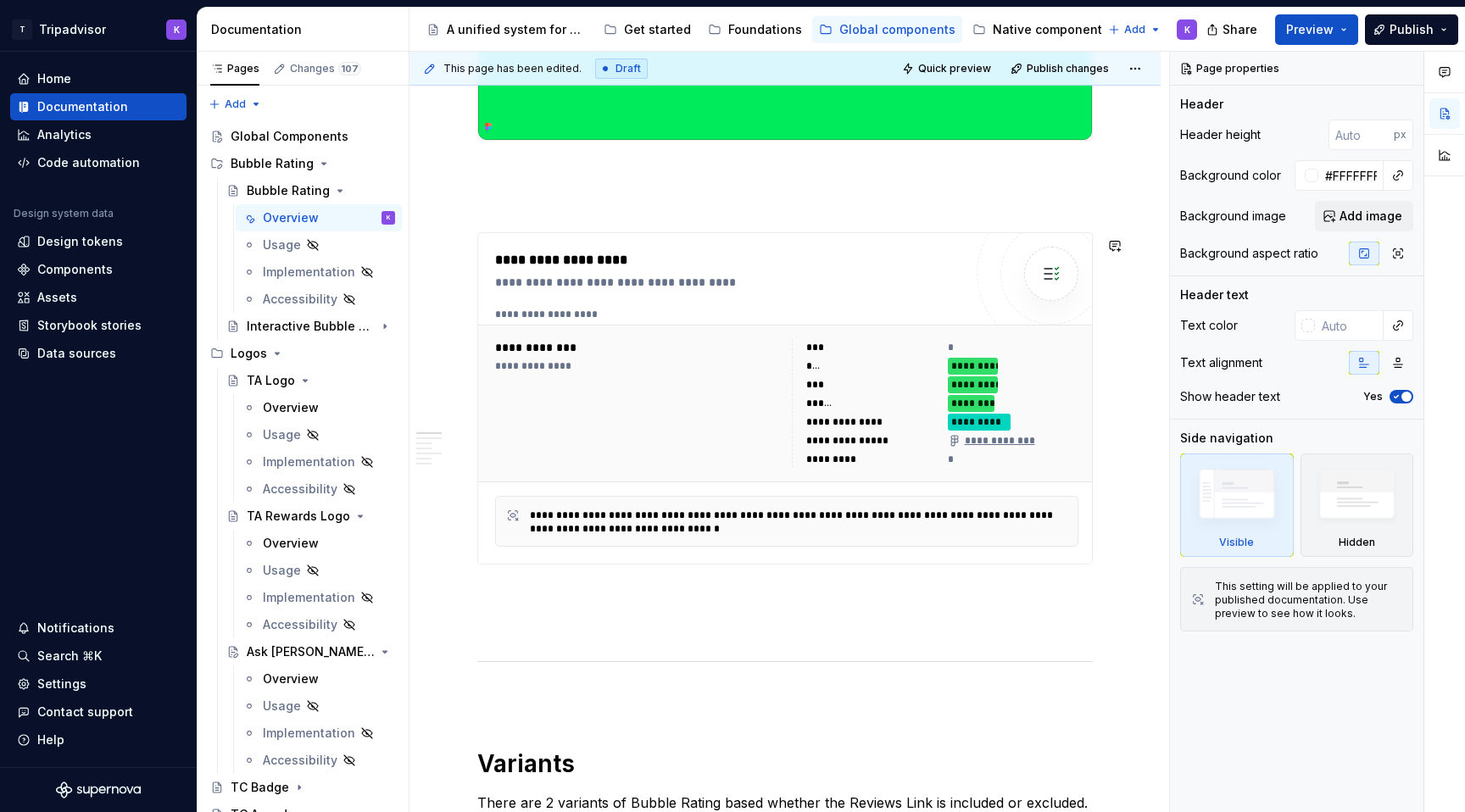
scroll to position [613, 0]
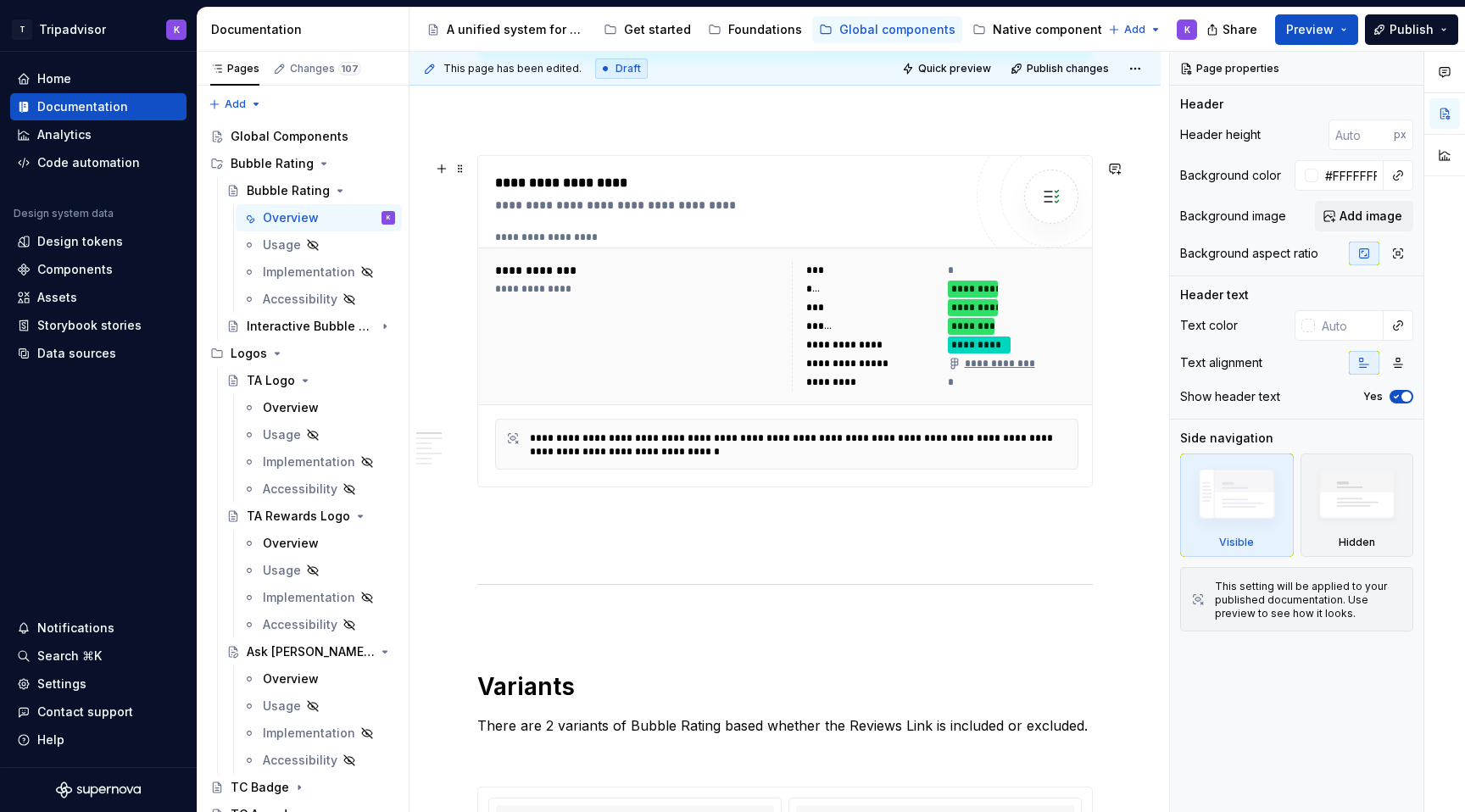
click at [738, 412] on div "**********" at bounding box center [786, 349] width 583 height 238
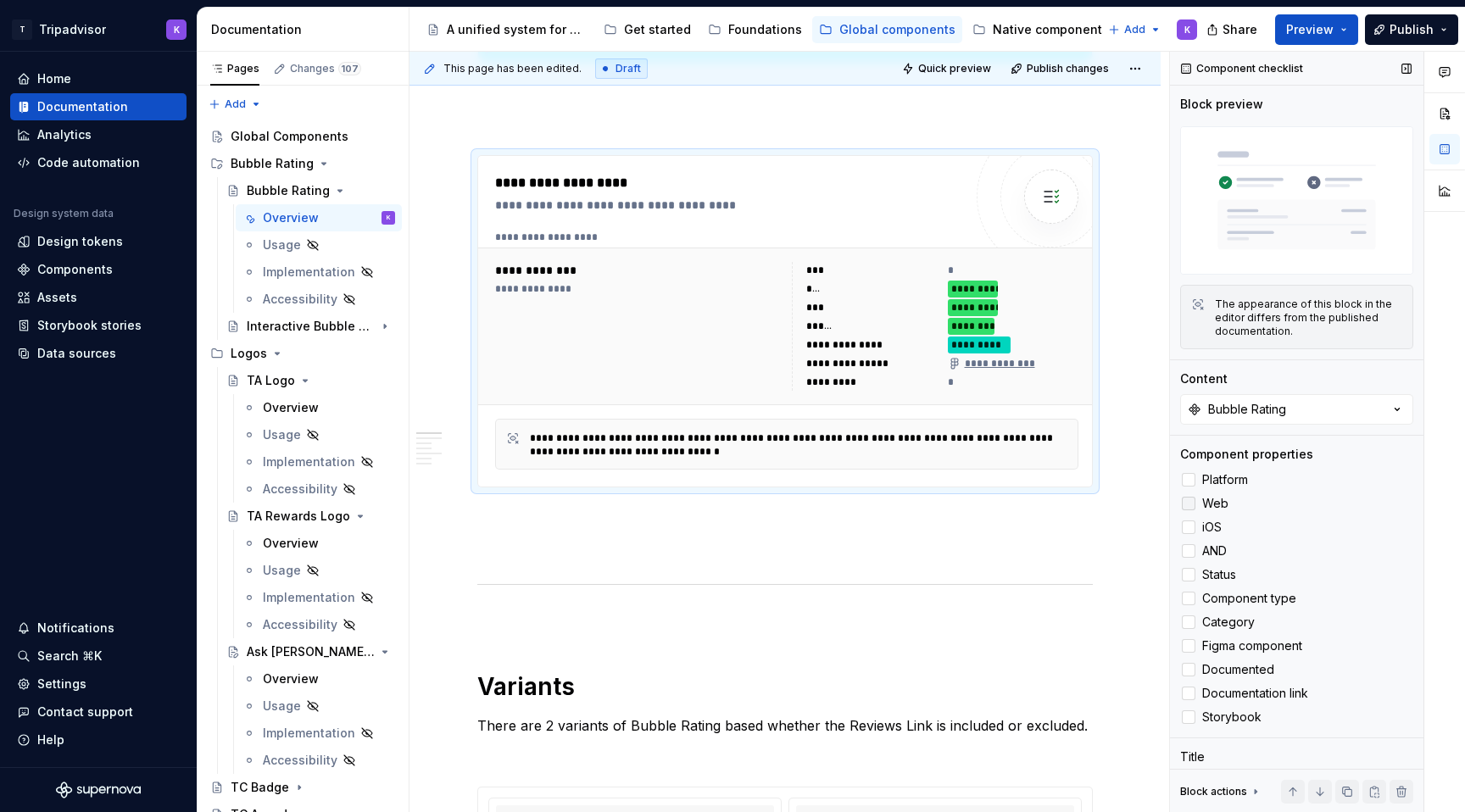
click at [1188, 503] on icon at bounding box center [1188, 503] width 0 height 0
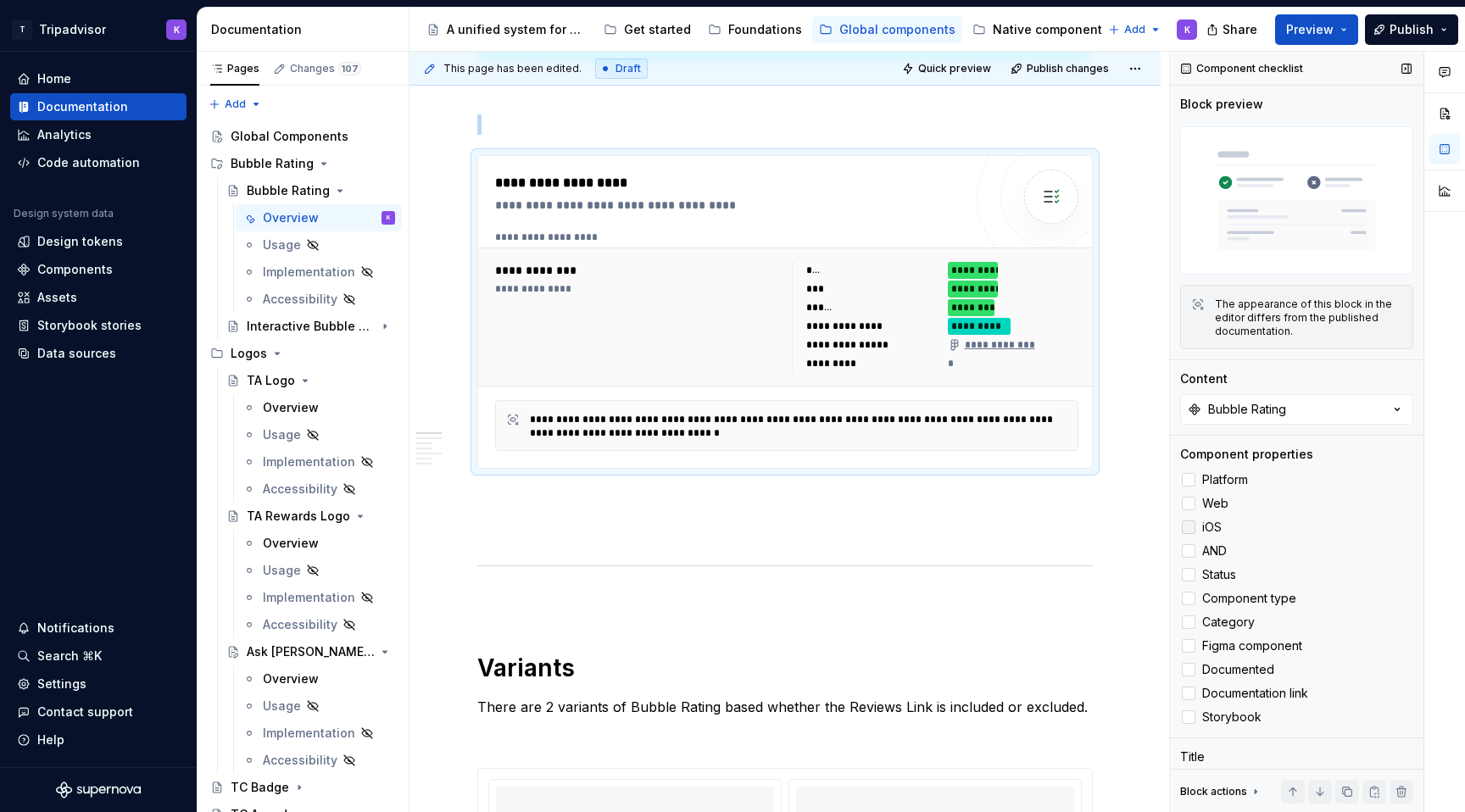
click at [1188, 527] on polyline at bounding box center [1188, 527] width 0 height 0
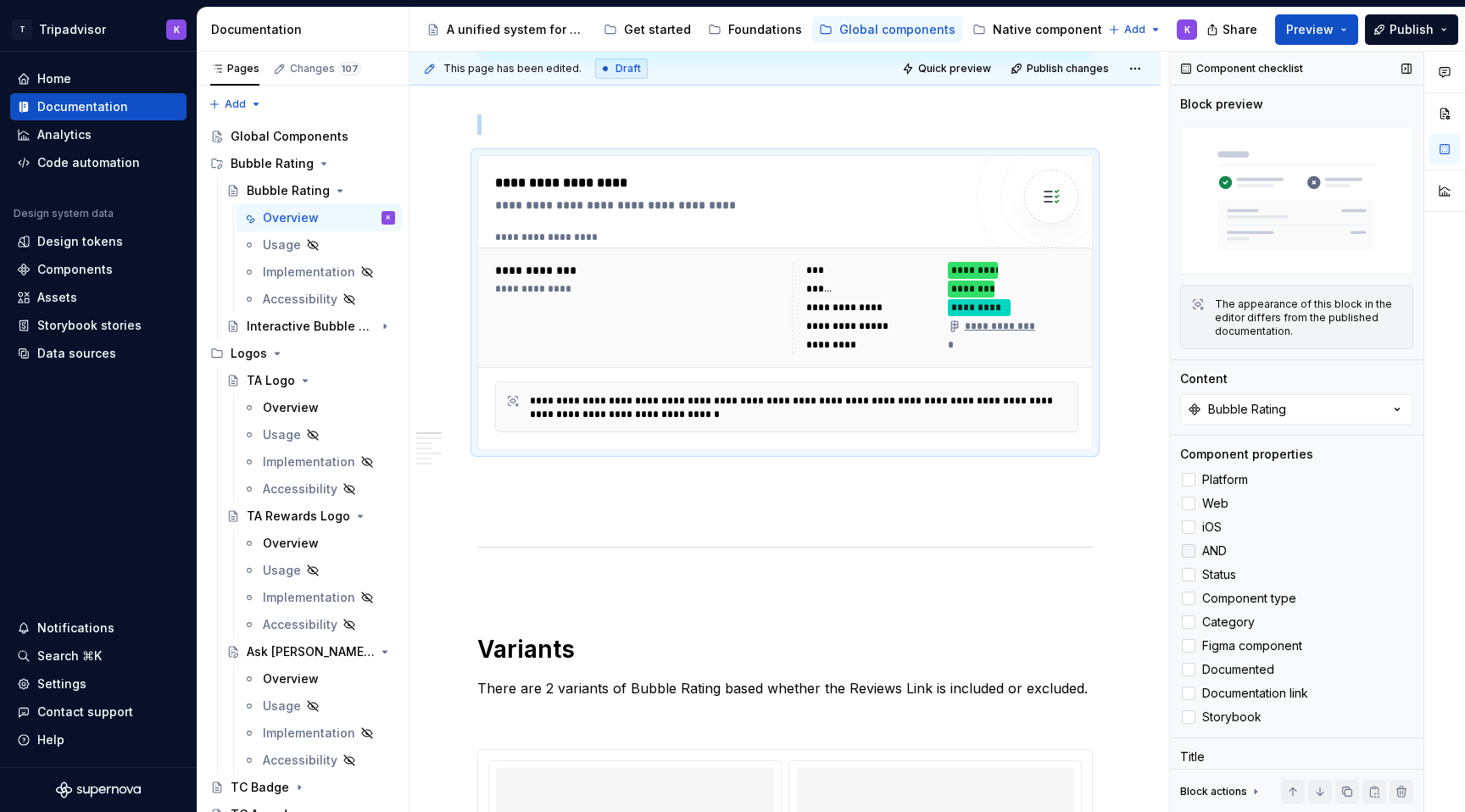
click at [1188, 550] on icon at bounding box center [1188, 550] width 0 height 0
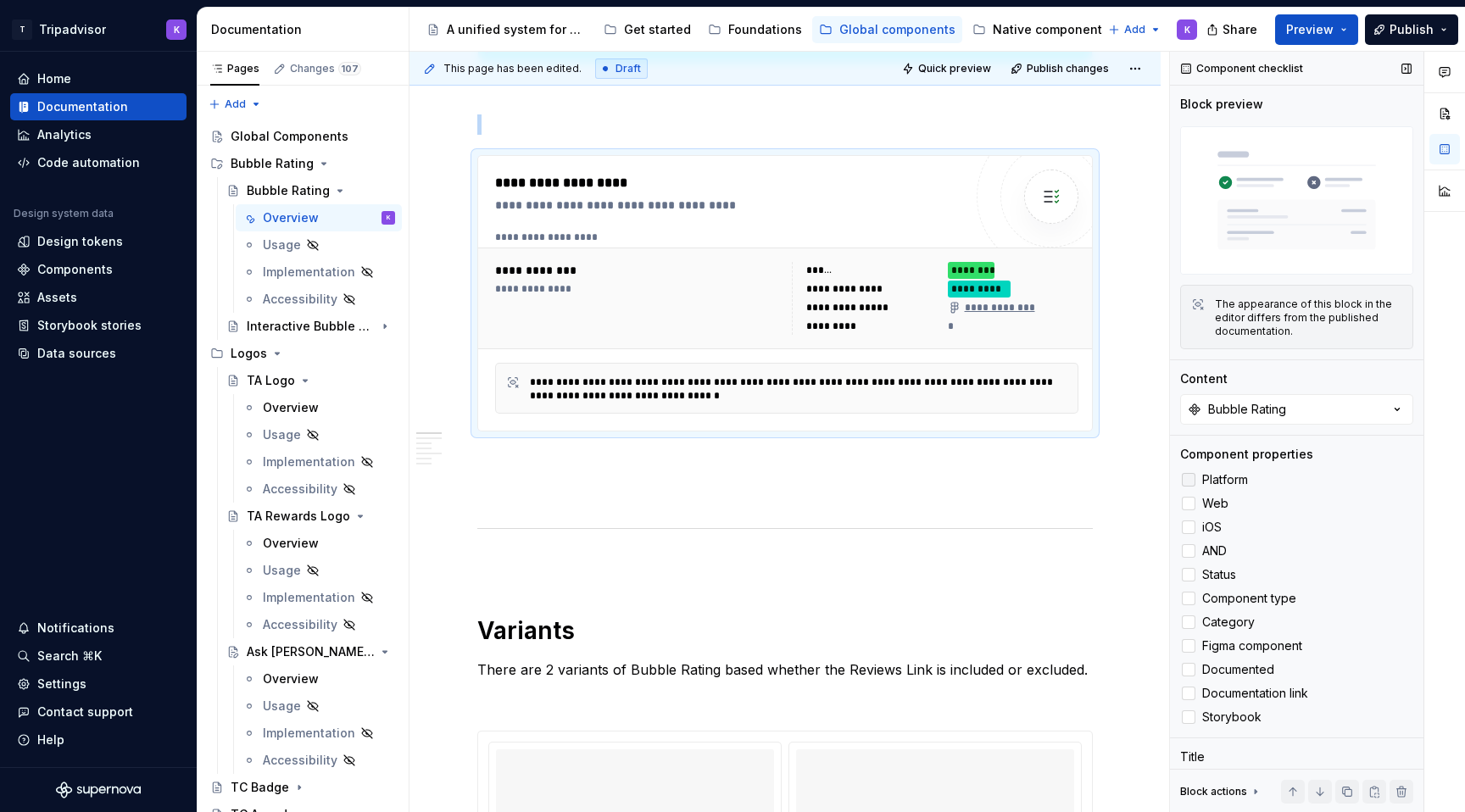
click at [1185, 478] on div at bounding box center [1188, 479] width 14 height 14
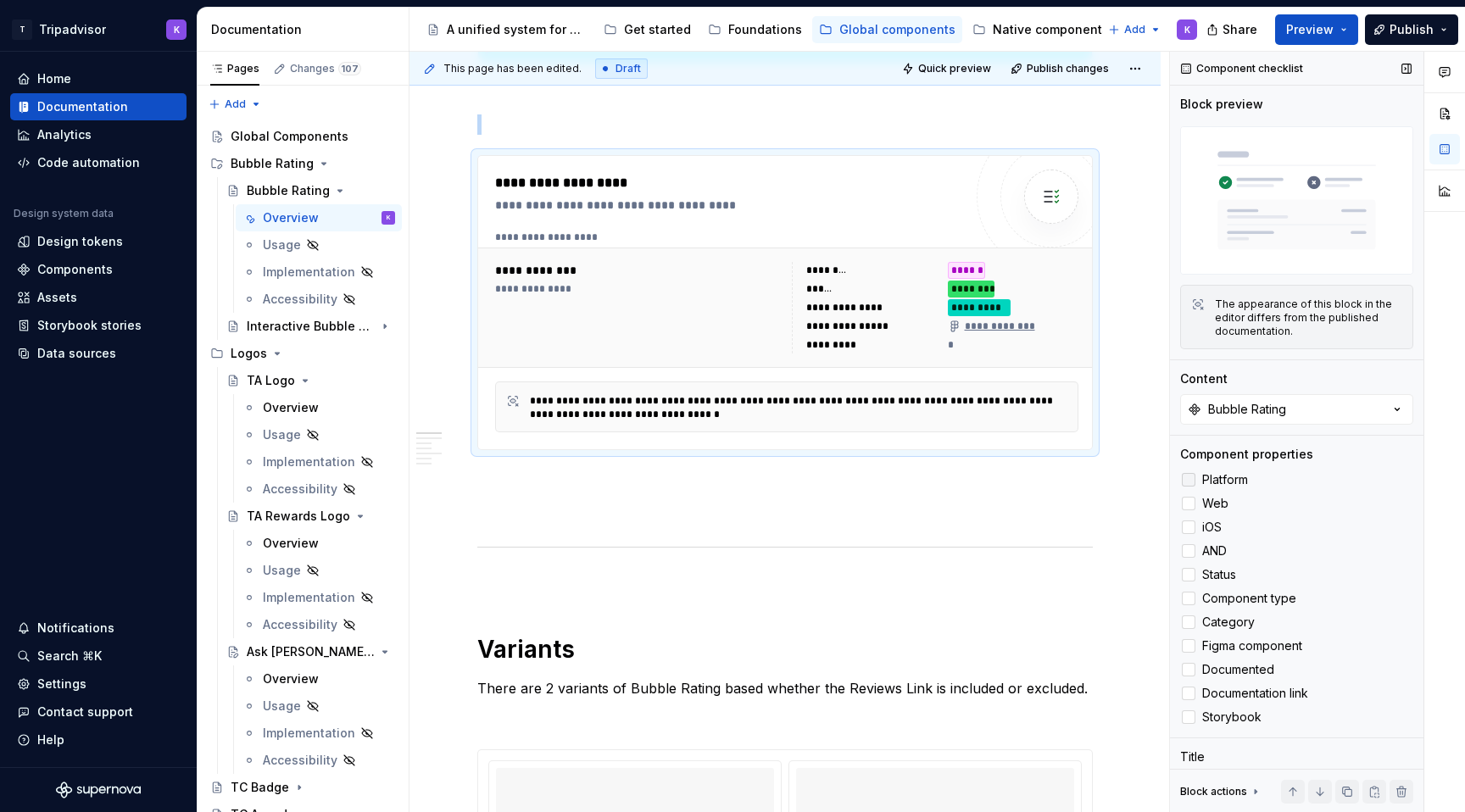
click at [1188, 480] on icon at bounding box center [1188, 480] width 0 height 0
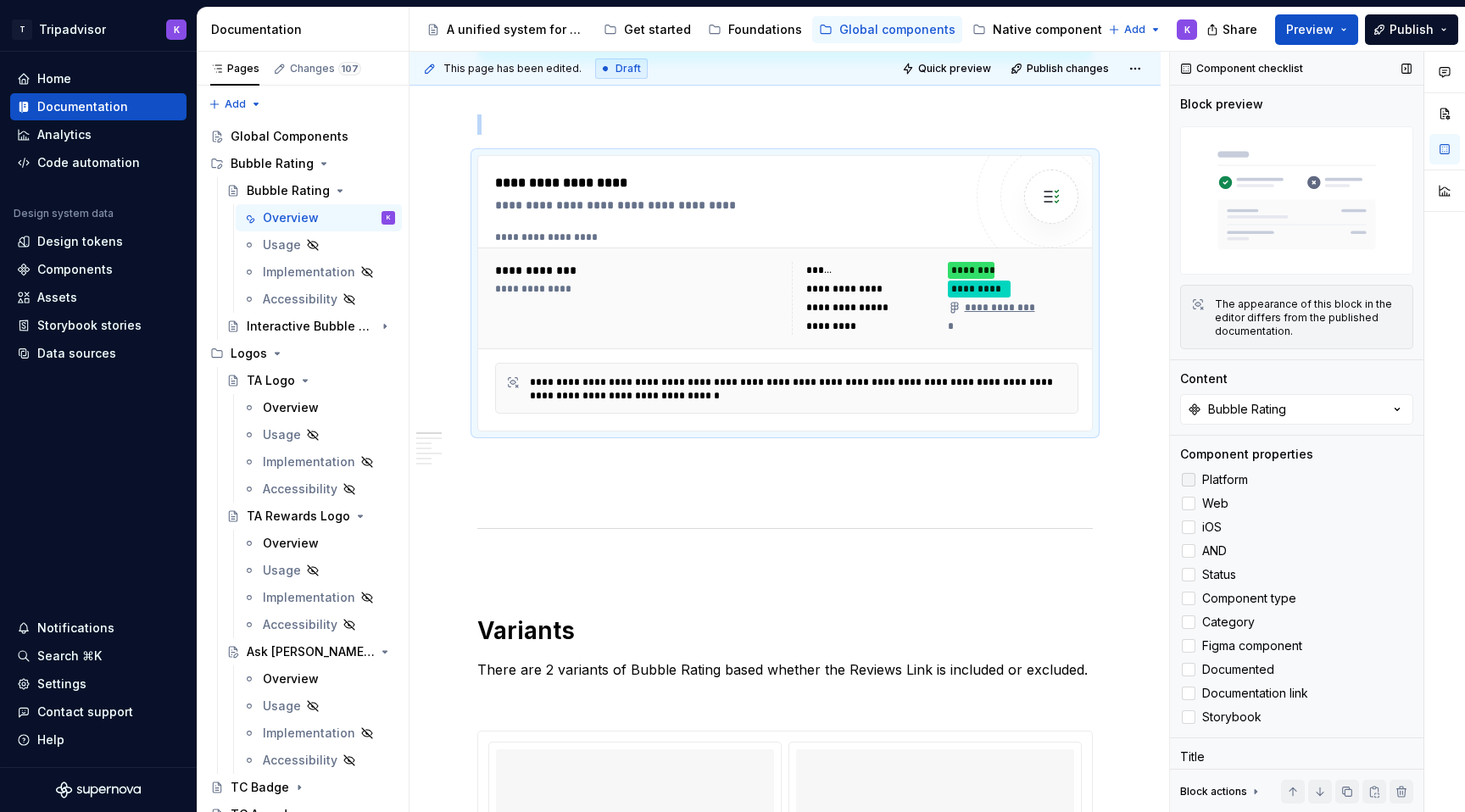
click at [1187, 478] on div at bounding box center [1188, 479] width 14 height 14
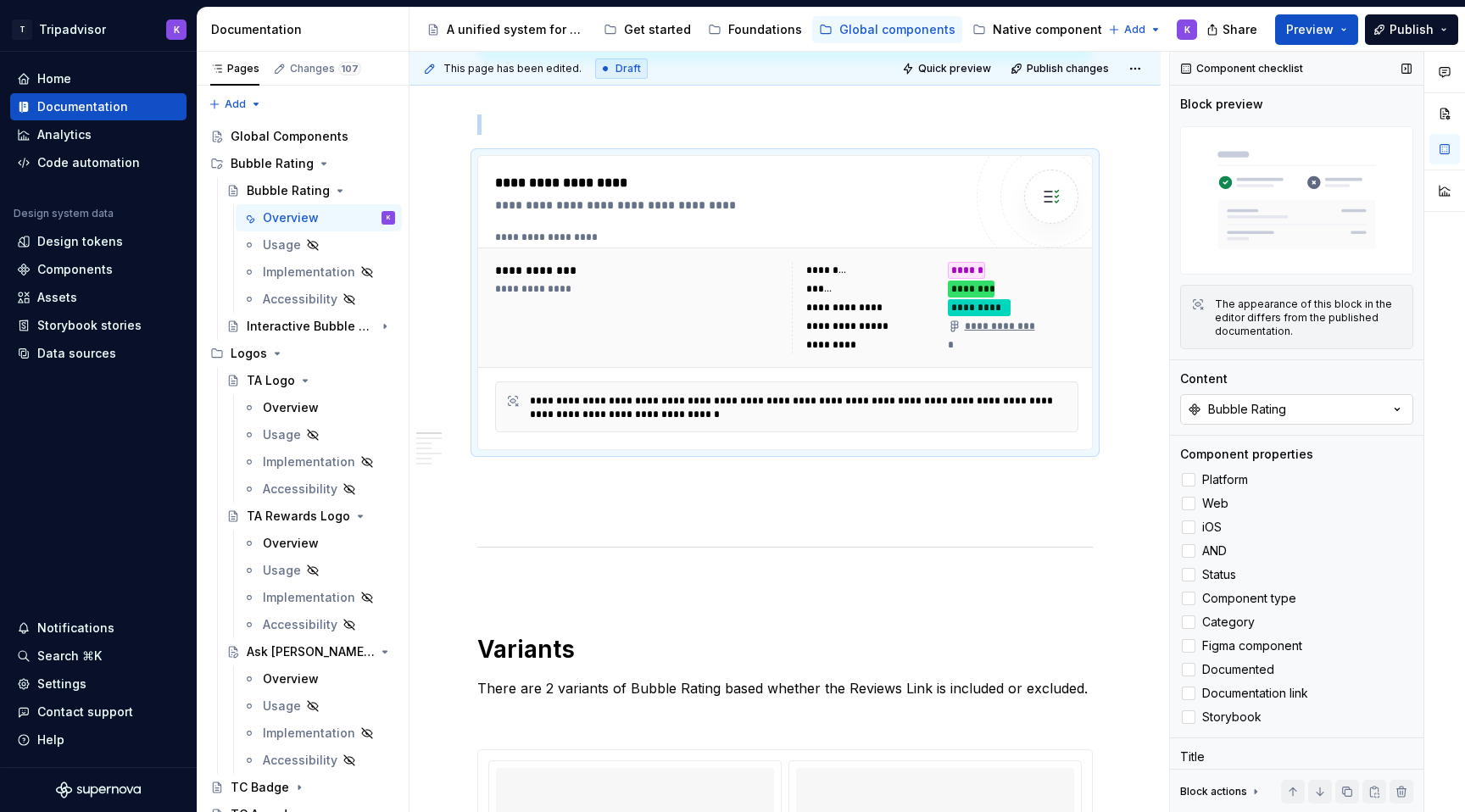
click at [1252, 404] on div "Bubble Rating" at bounding box center [1247, 409] width 78 height 17
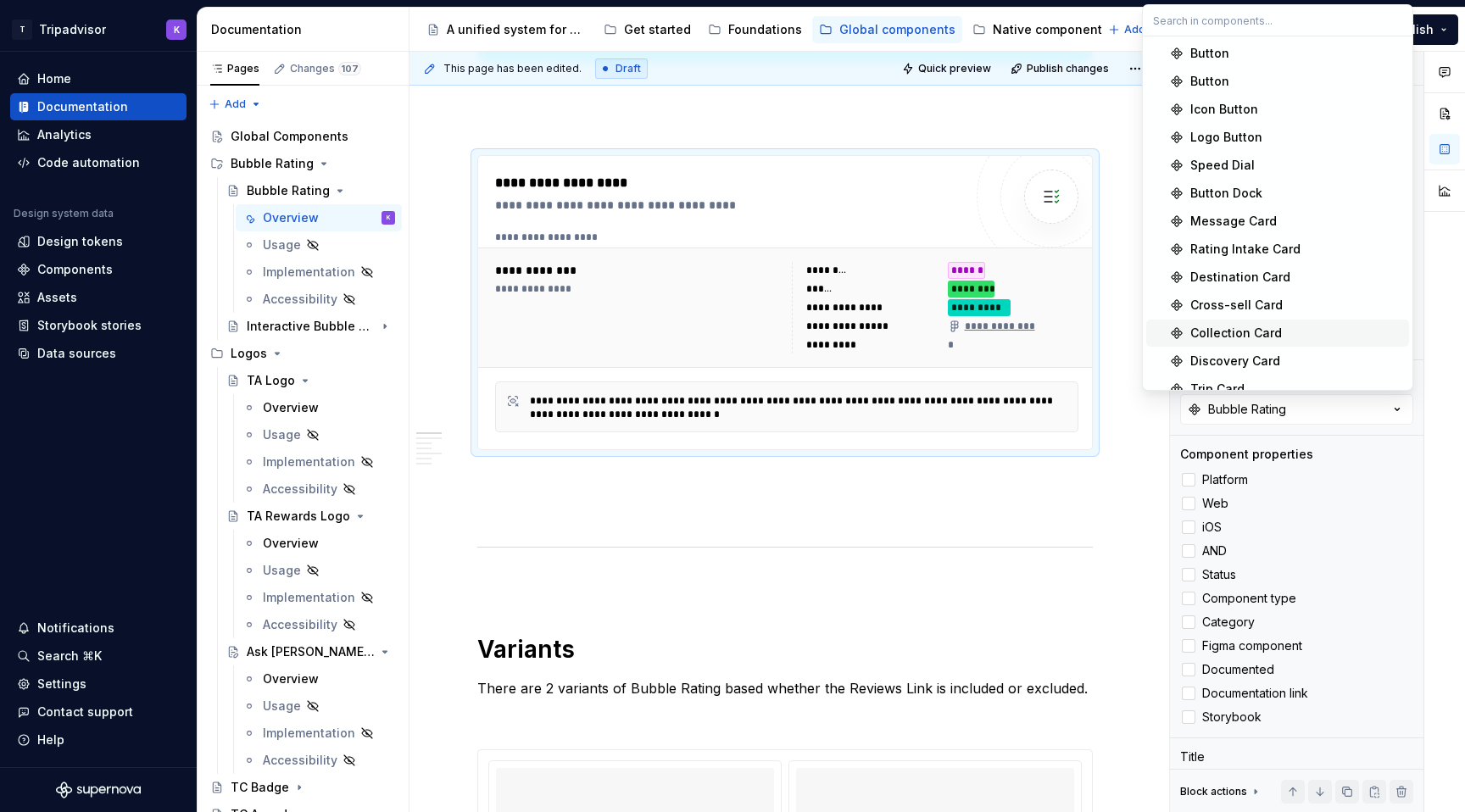
scroll to position [1162, 0]
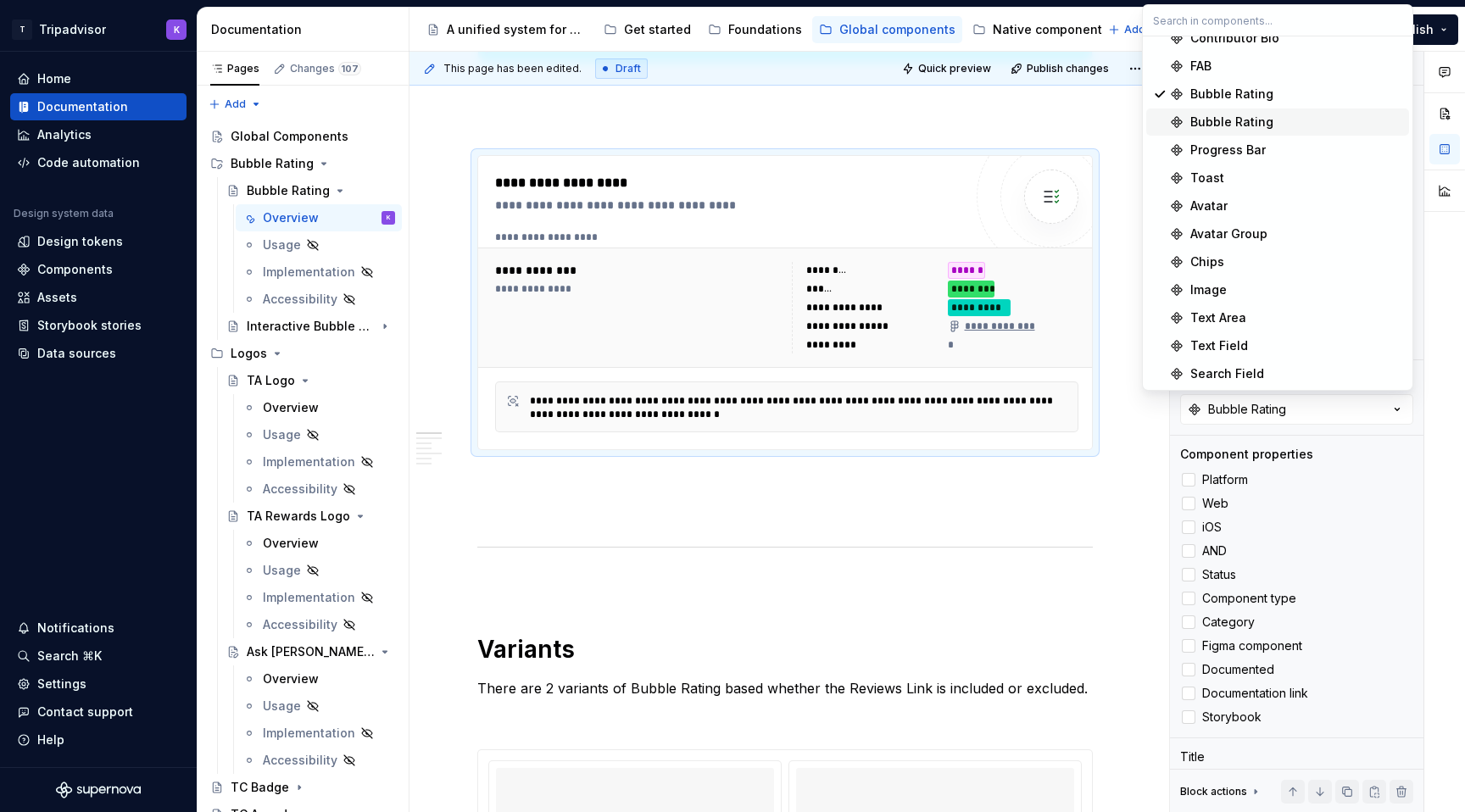
click at [1272, 124] on div "Bubble Rating" at bounding box center [1296, 122] width 212 height 17
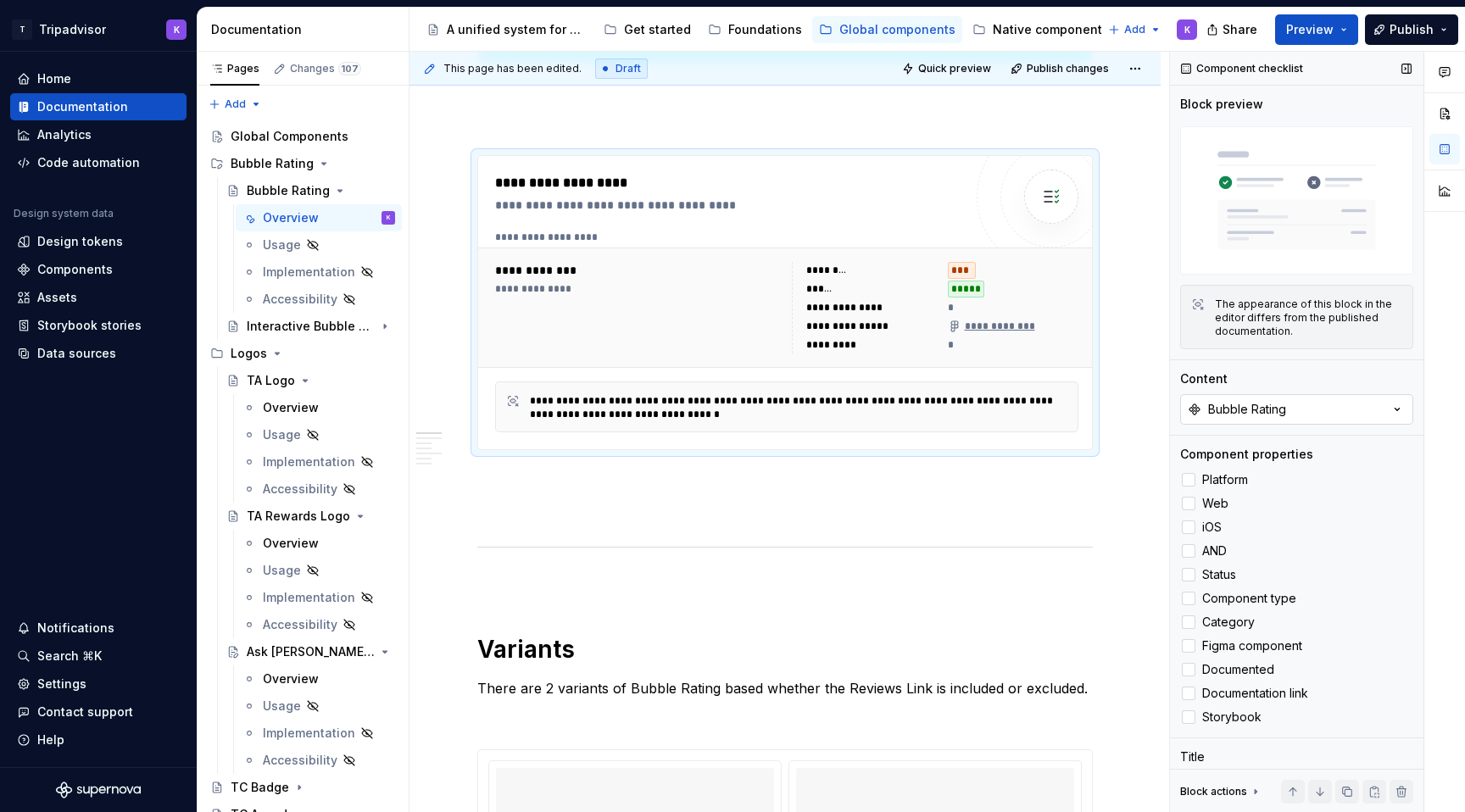
click at [1232, 420] on button "Bubble Rating" at bounding box center [1296, 409] width 233 height 31
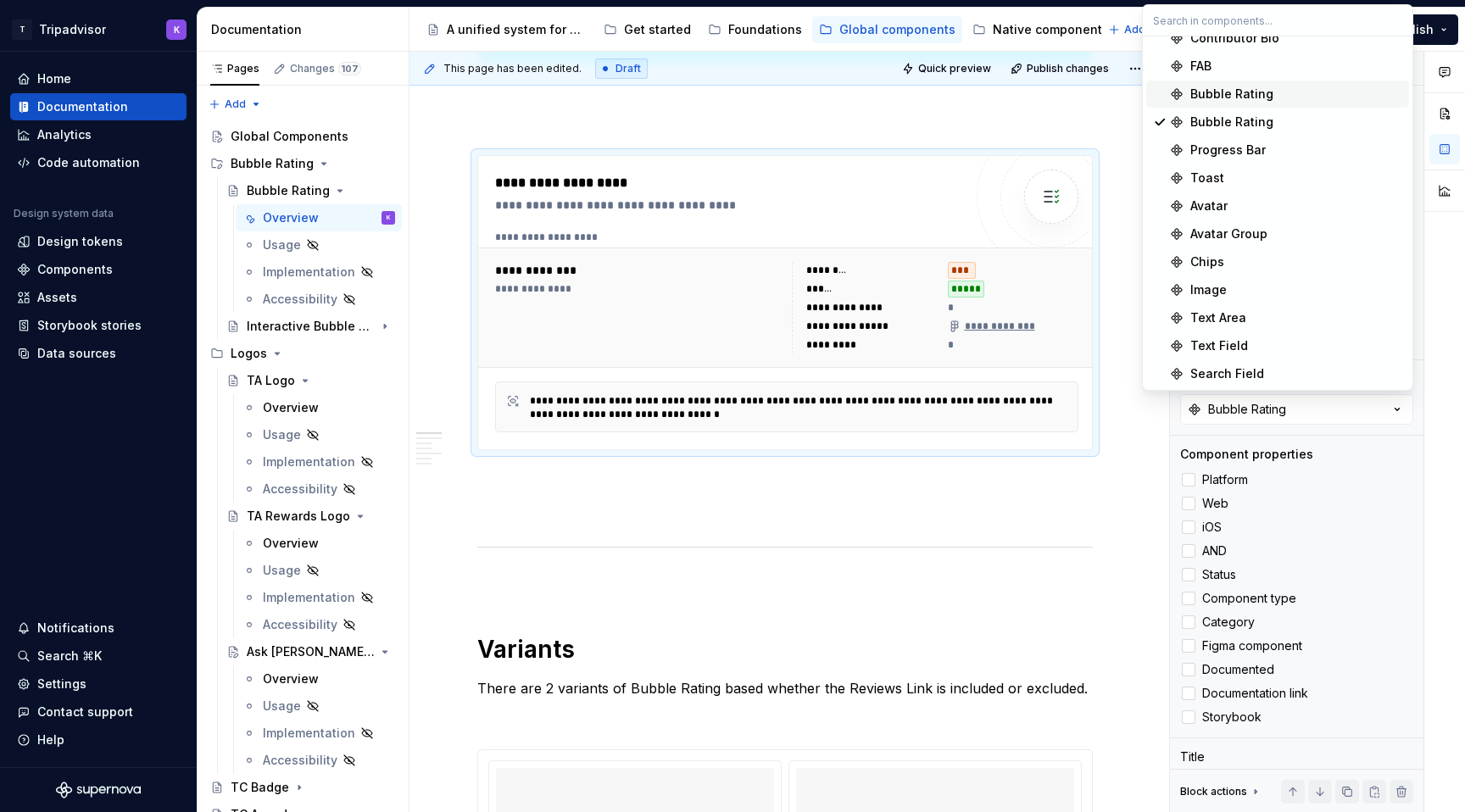
click at [1243, 87] on div "Bubble Rating" at bounding box center [1231, 94] width 83 height 17
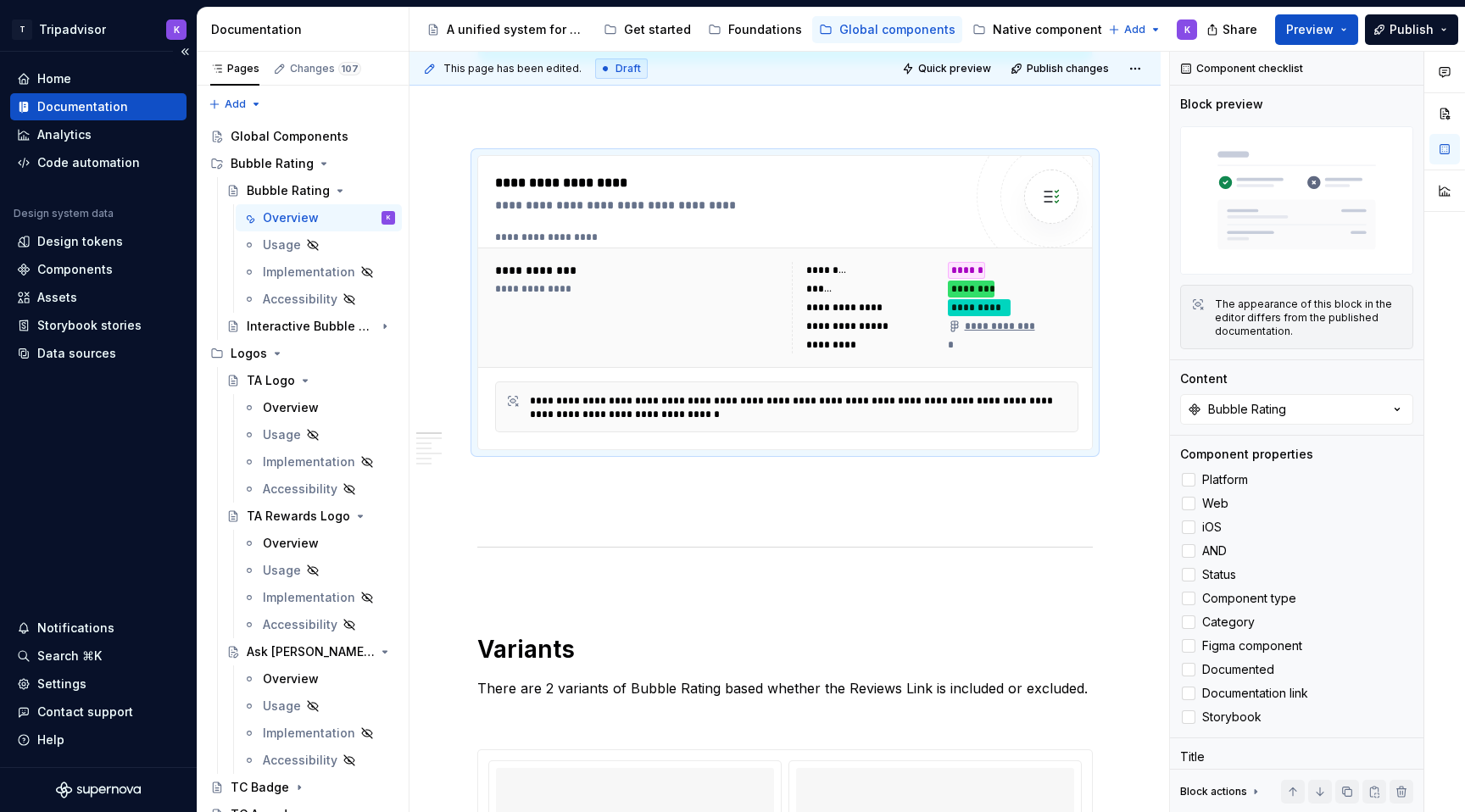
click at [105, 102] on div "Documentation" at bounding box center [83, 107] width 91 height 17
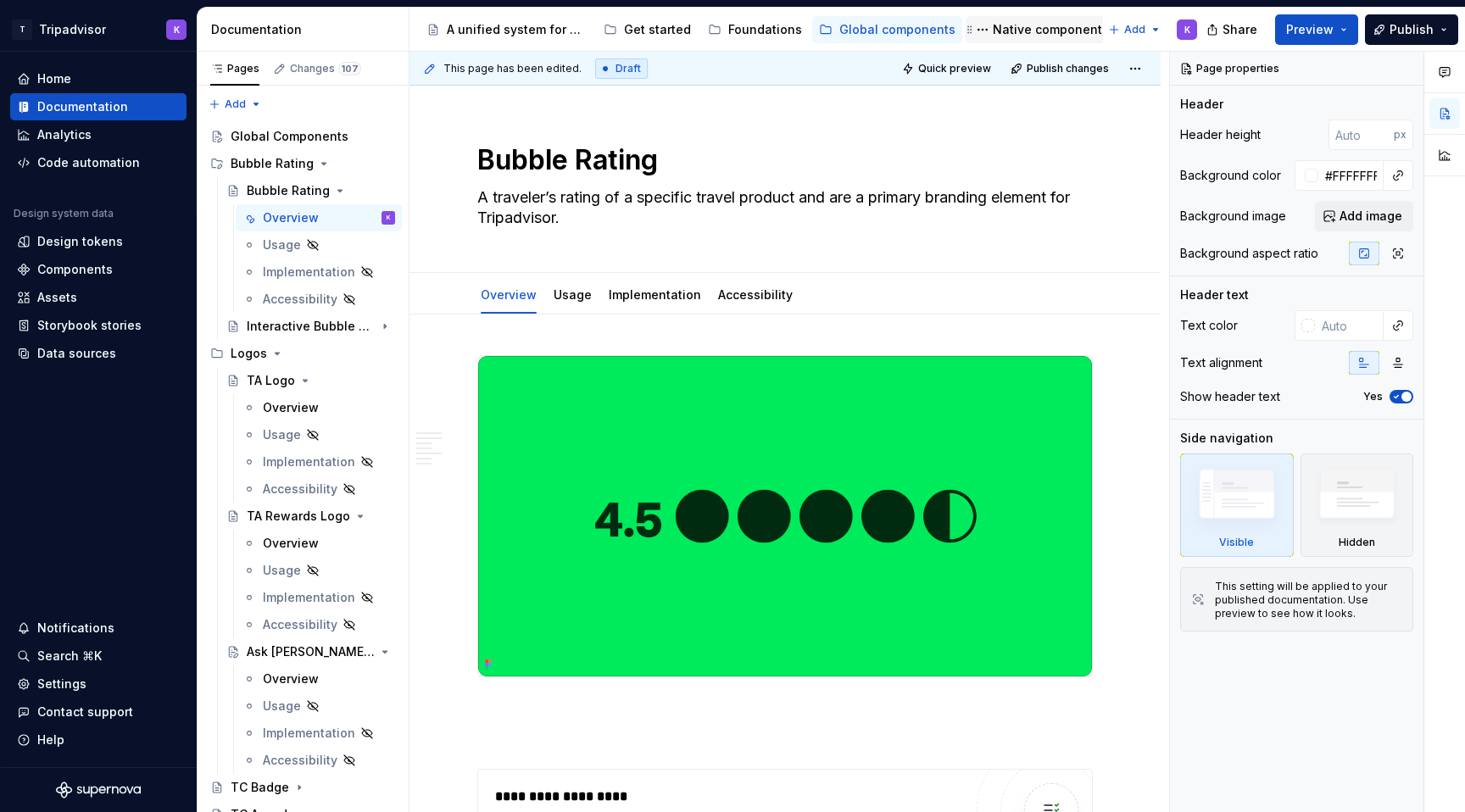
click at [1026, 27] on div "Native components" at bounding box center [1050, 30] width 116 height 17
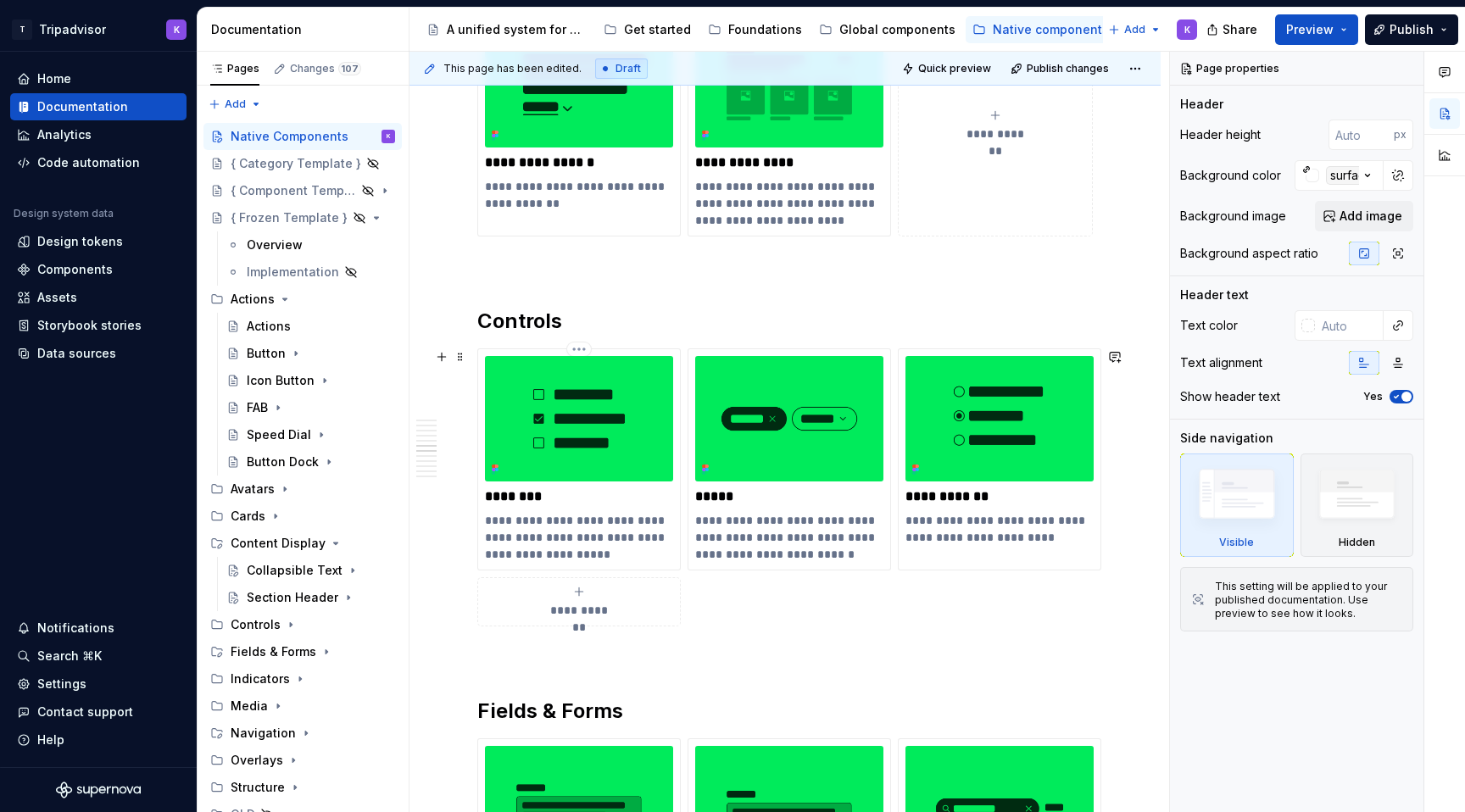
scroll to position [2448, 0]
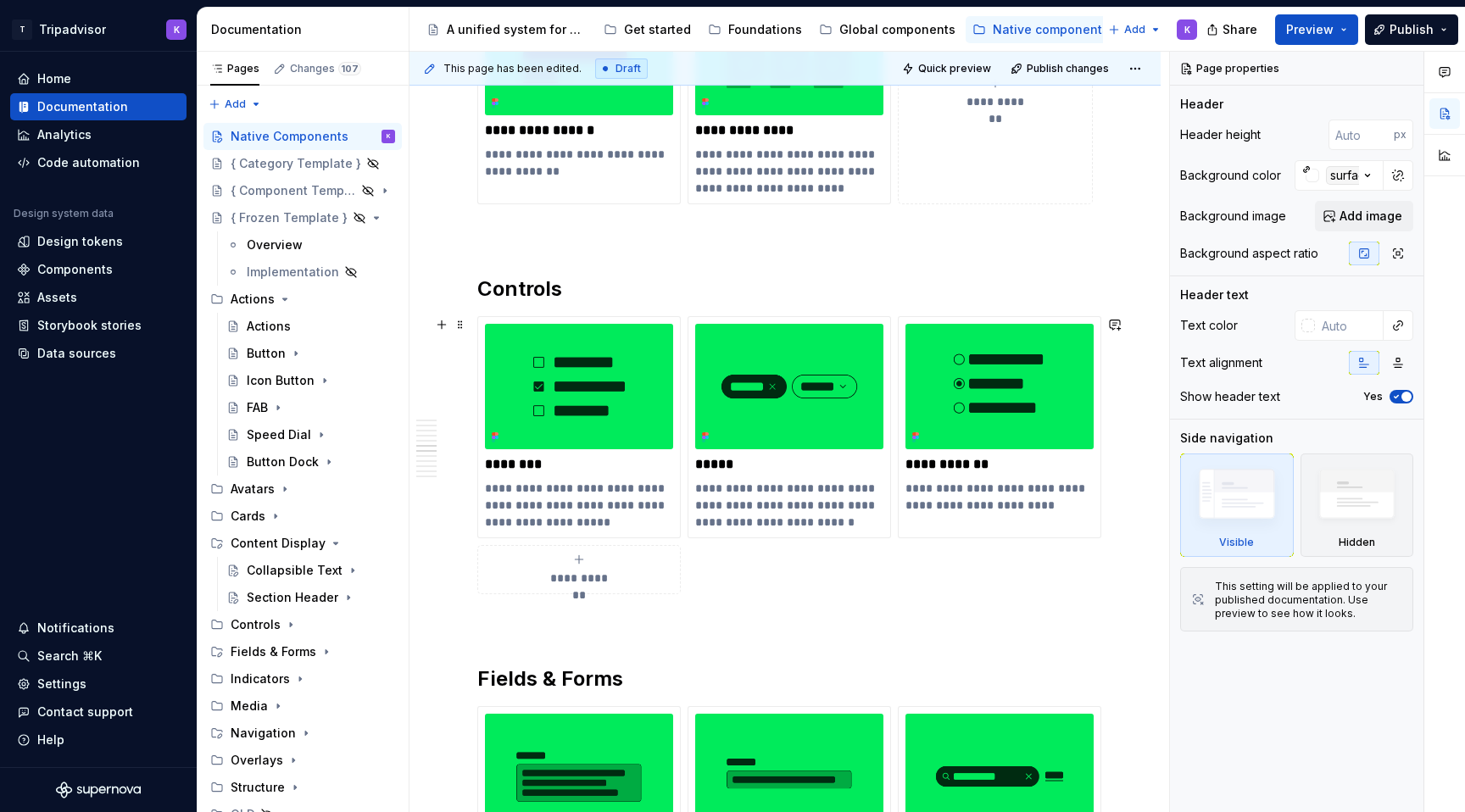
click at [584, 584] on span "**********" at bounding box center [578, 578] width 73 height 17
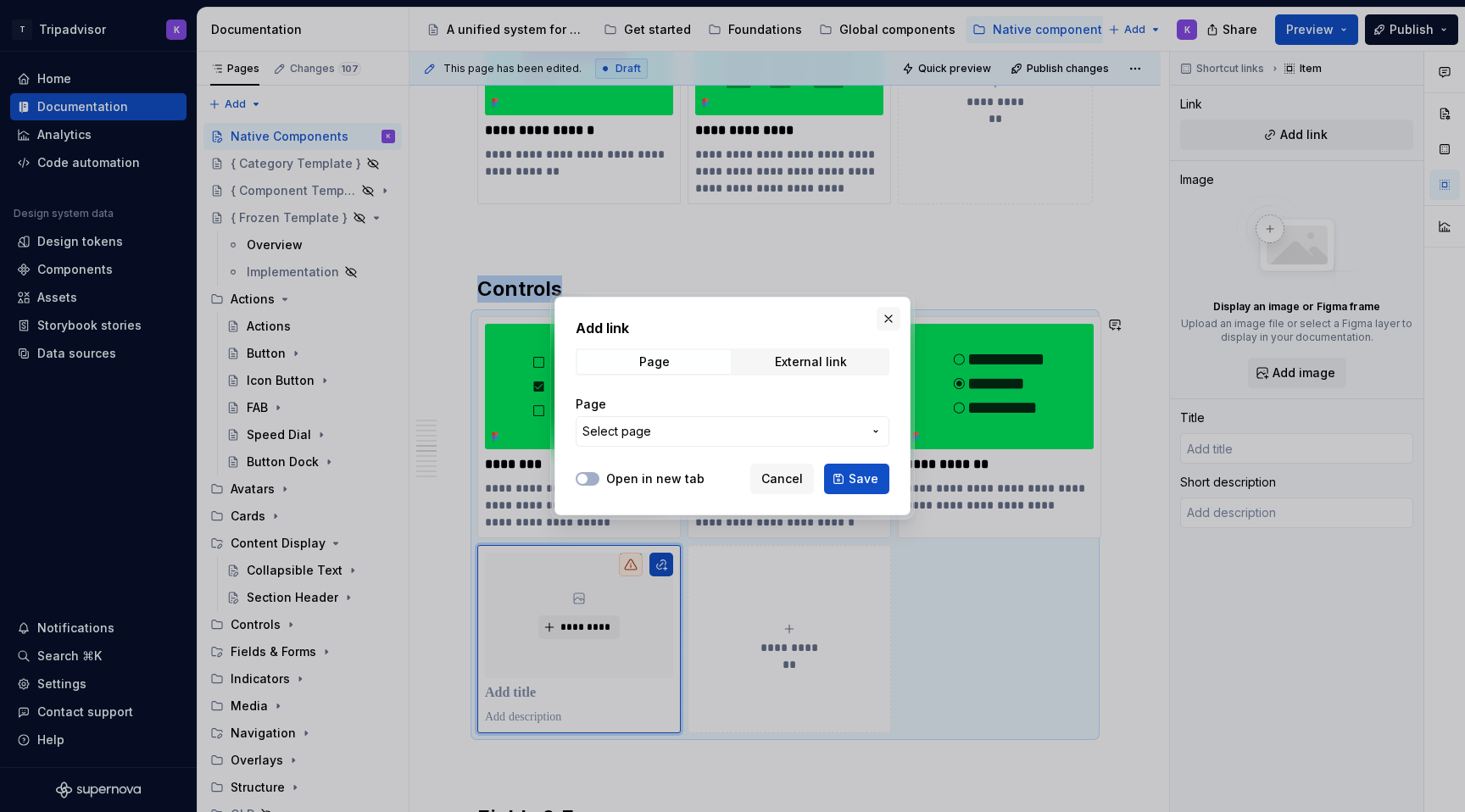
click at [896, 316] on button "button" at bounding box center [888, 319] width 24 height 24
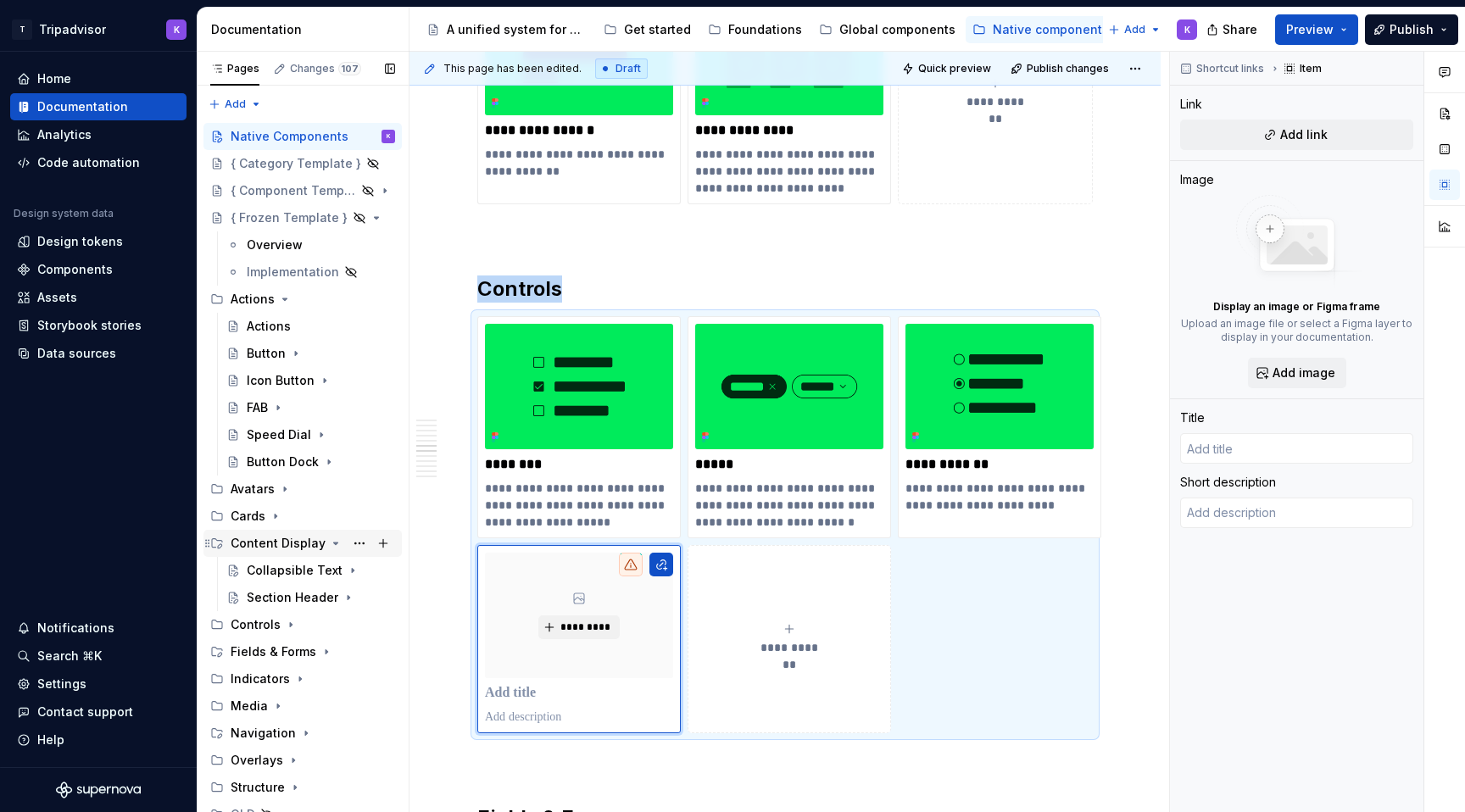
click at [329, 543] on icon "Page tree" at bounding box center [335, 543] width 14 height 14
click at [293, 570] on icon "Page tree" at bounding box center [291, 570] width 14 height 14
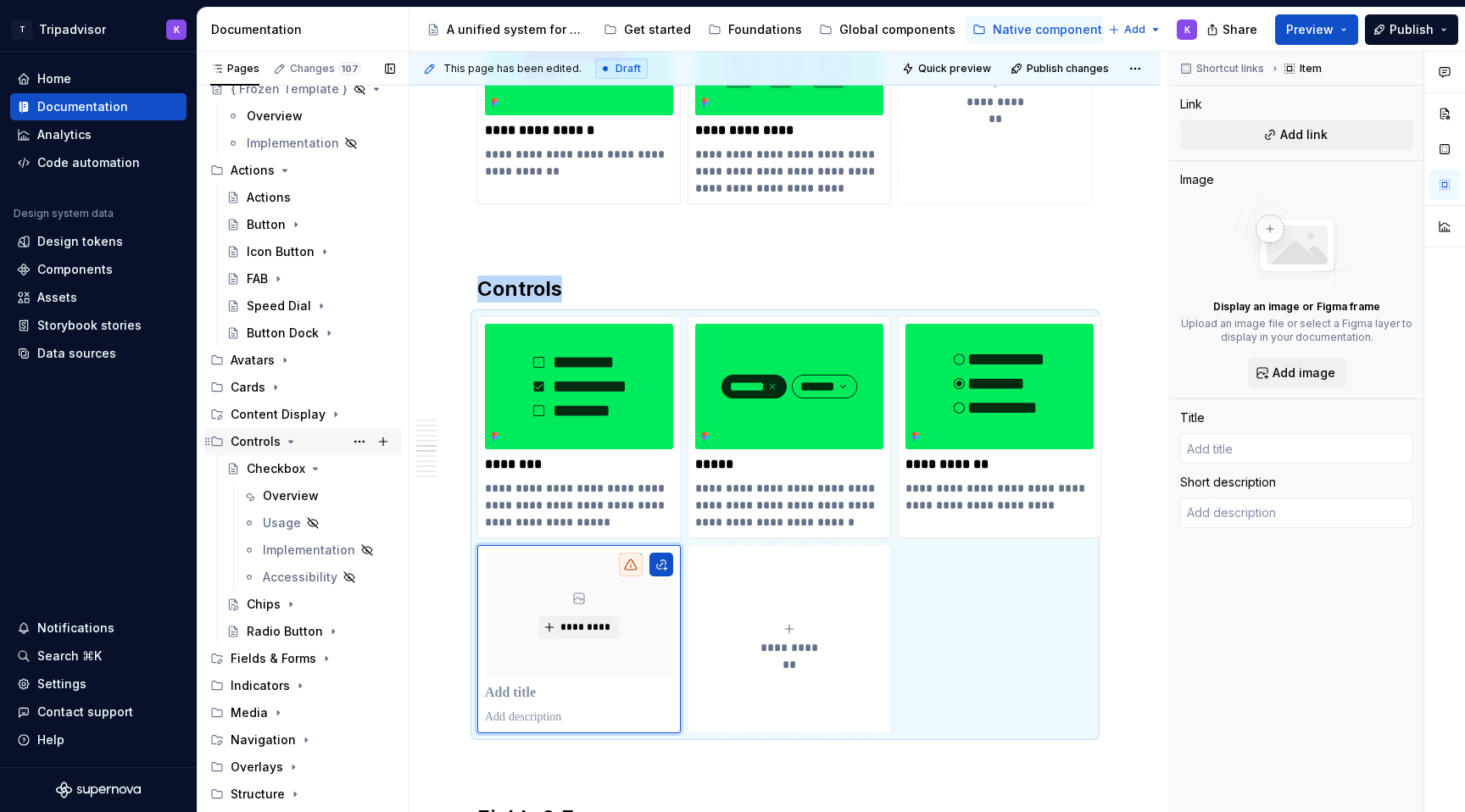
scroll to position [141, 0]
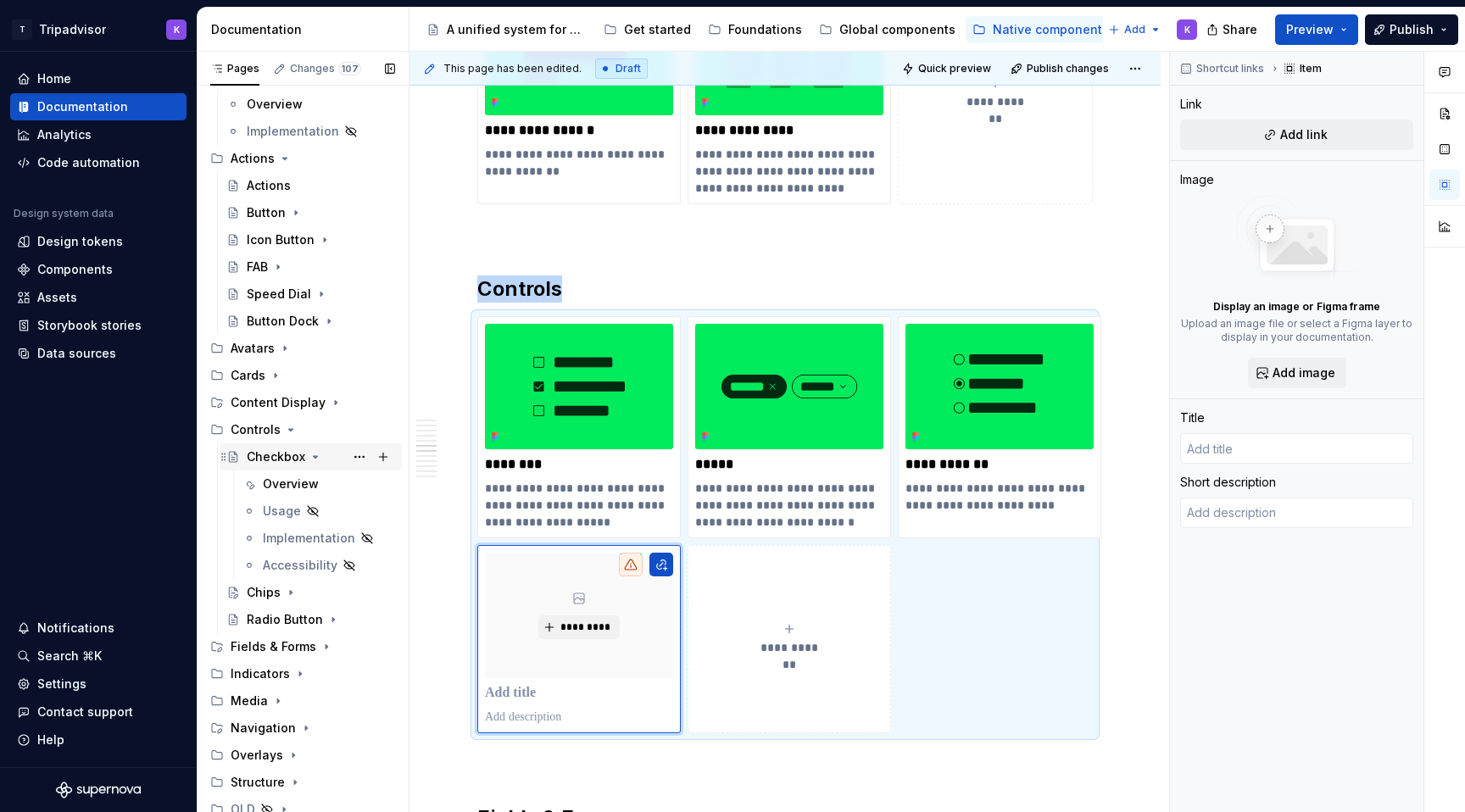
click at [316, 456] on icon "Page tree" at bounding box center [316, 457] width 5 height 2
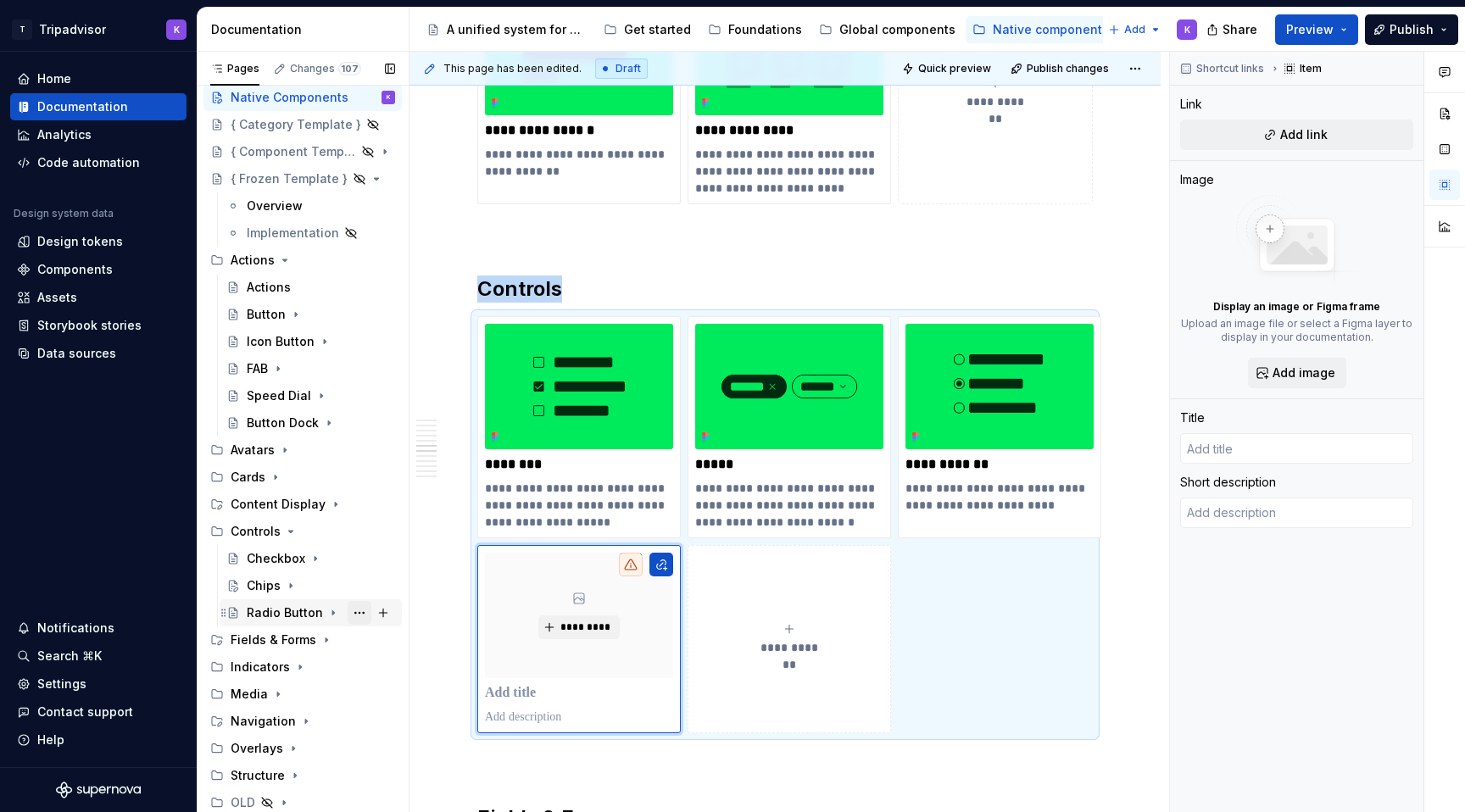
click at [363, 609] on button "Page tree" at bounding box center [359, 612] width 24 height 24
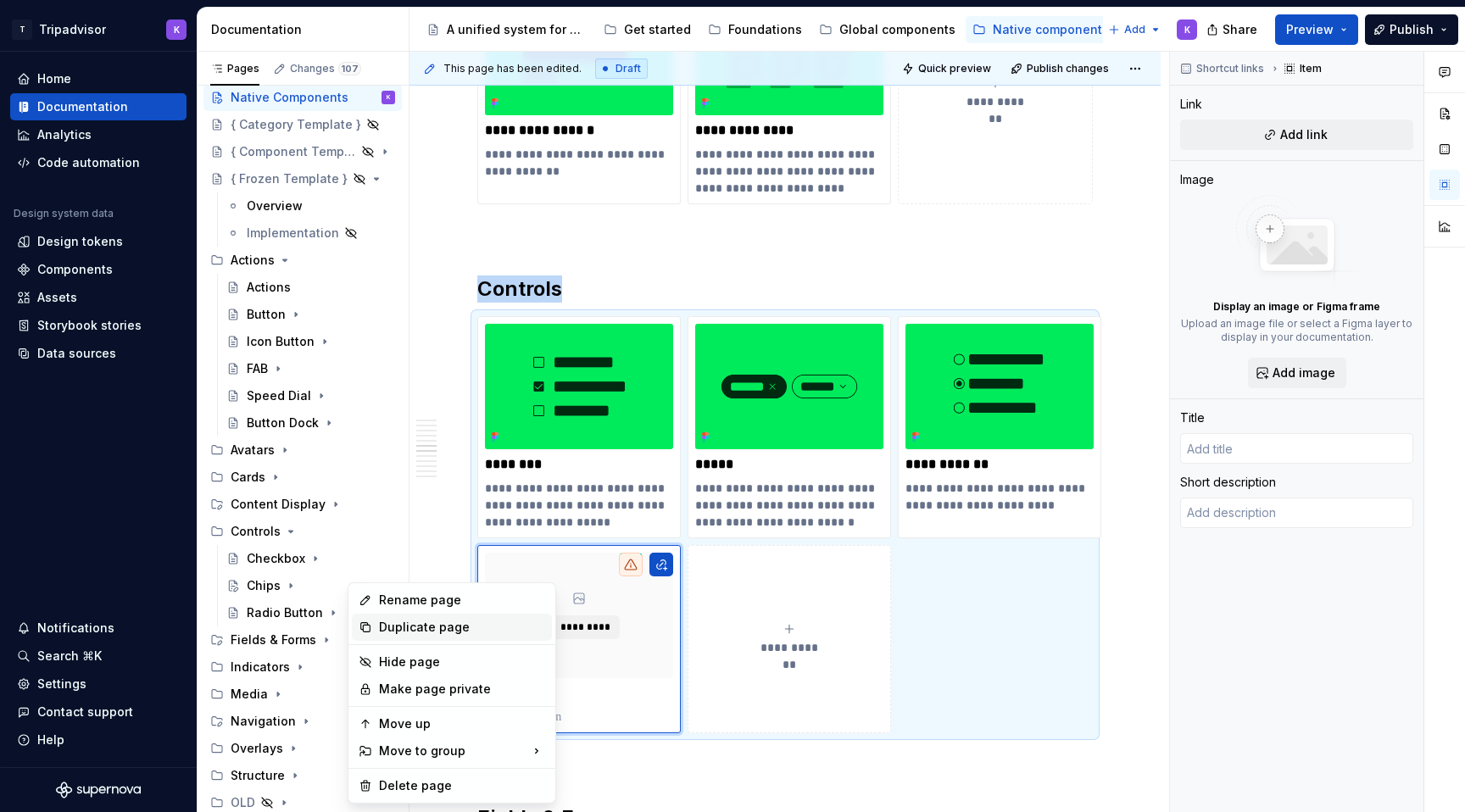
click at [385, 619] on div "Duplicate page" at bounding box center [461, 627] width 166 height 17
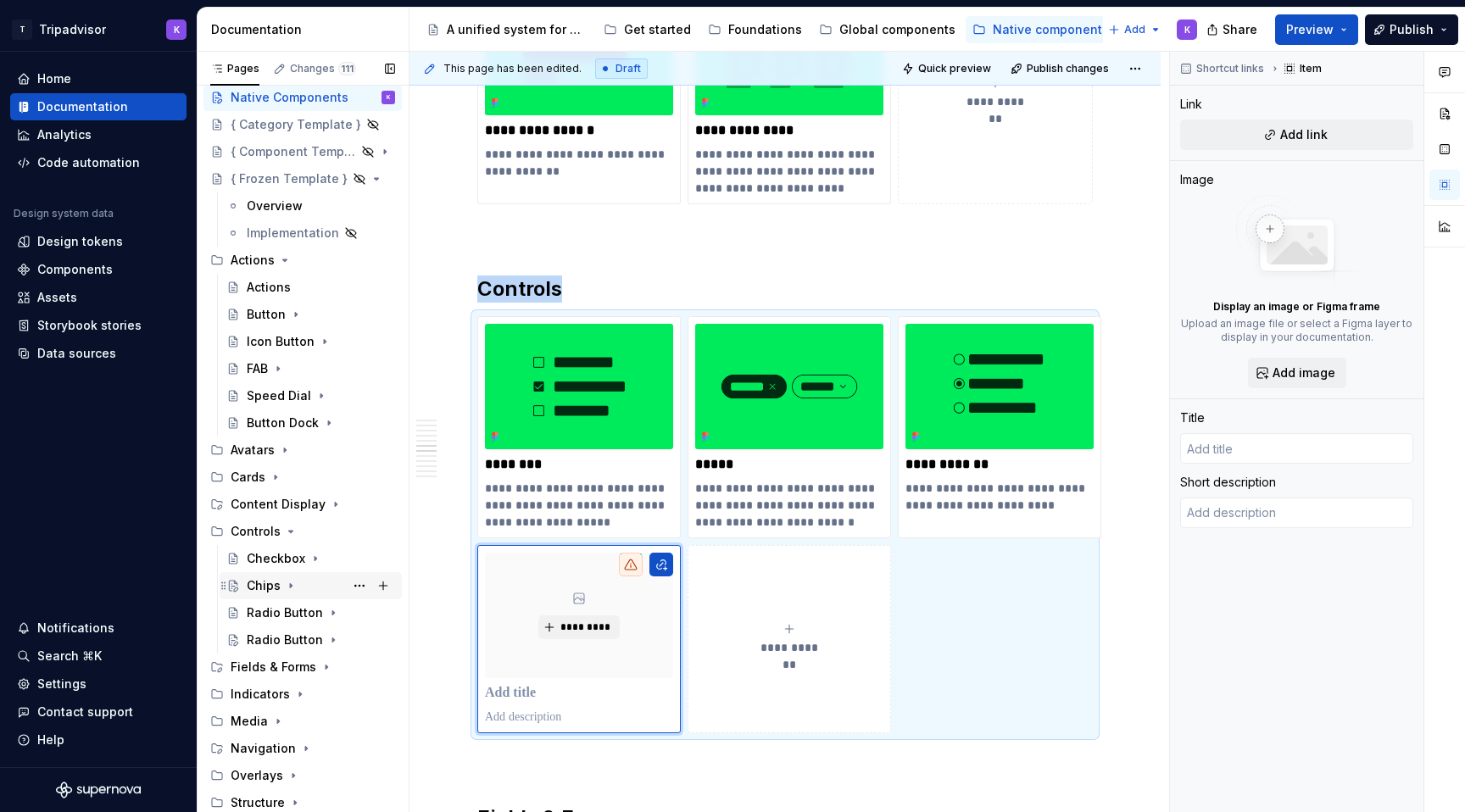
scroll to position [66, 0]
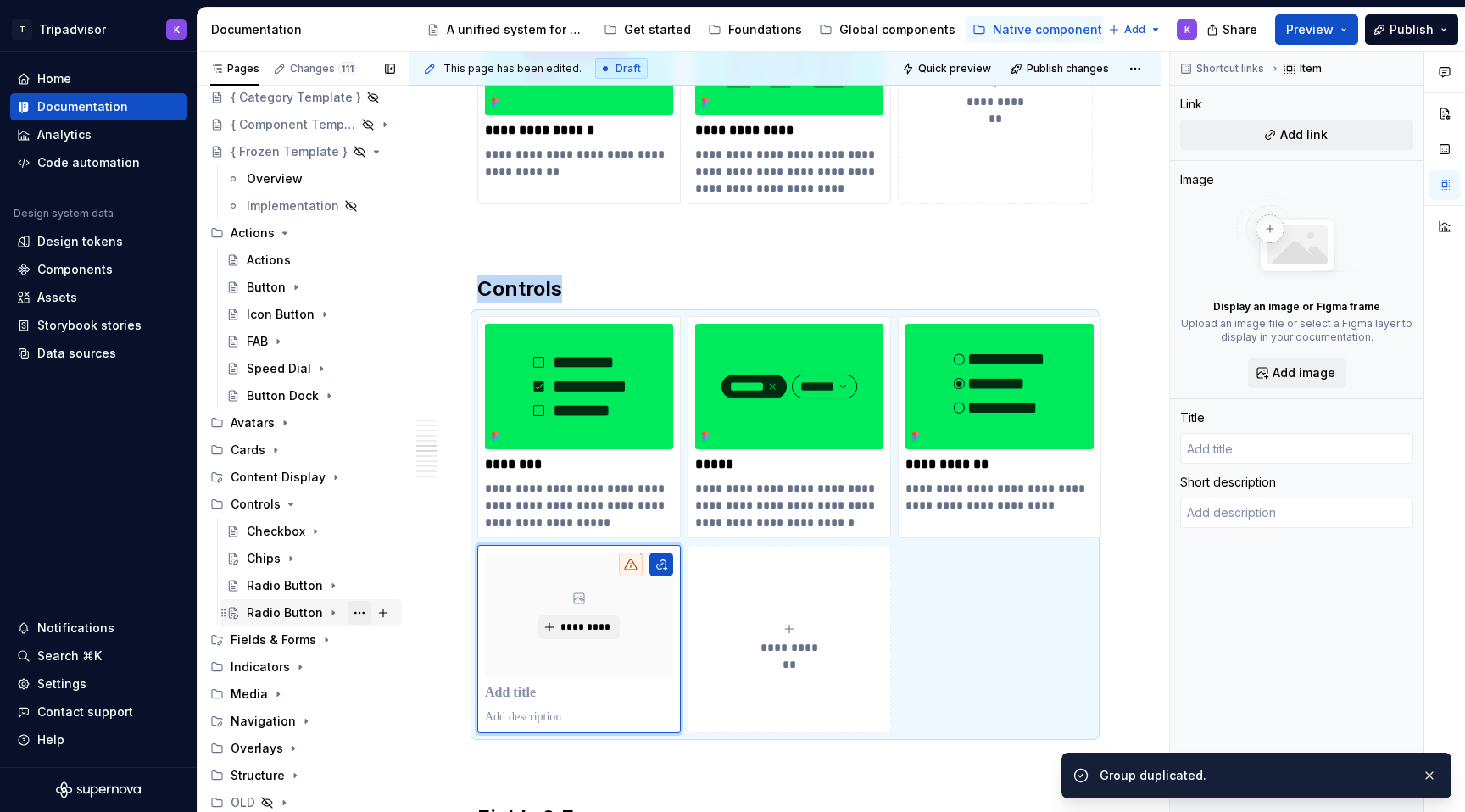
click at [362, 611] on button "Page tree" at bounding box center [359, 612] width 24 height 24
type textarea "*"
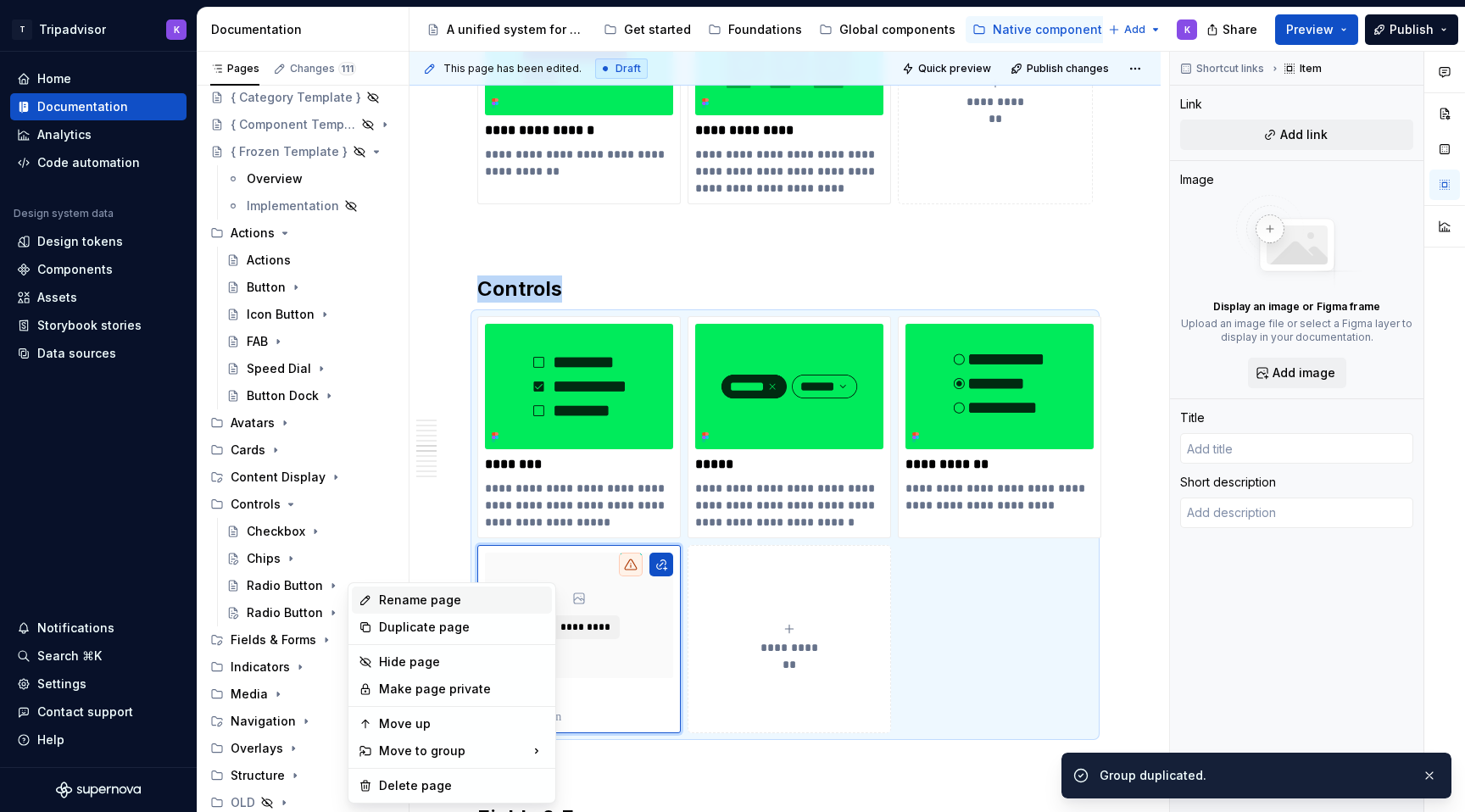
click at [408, 608] on div "Rename page" at bounding box center [461, 599] width 166 height 17
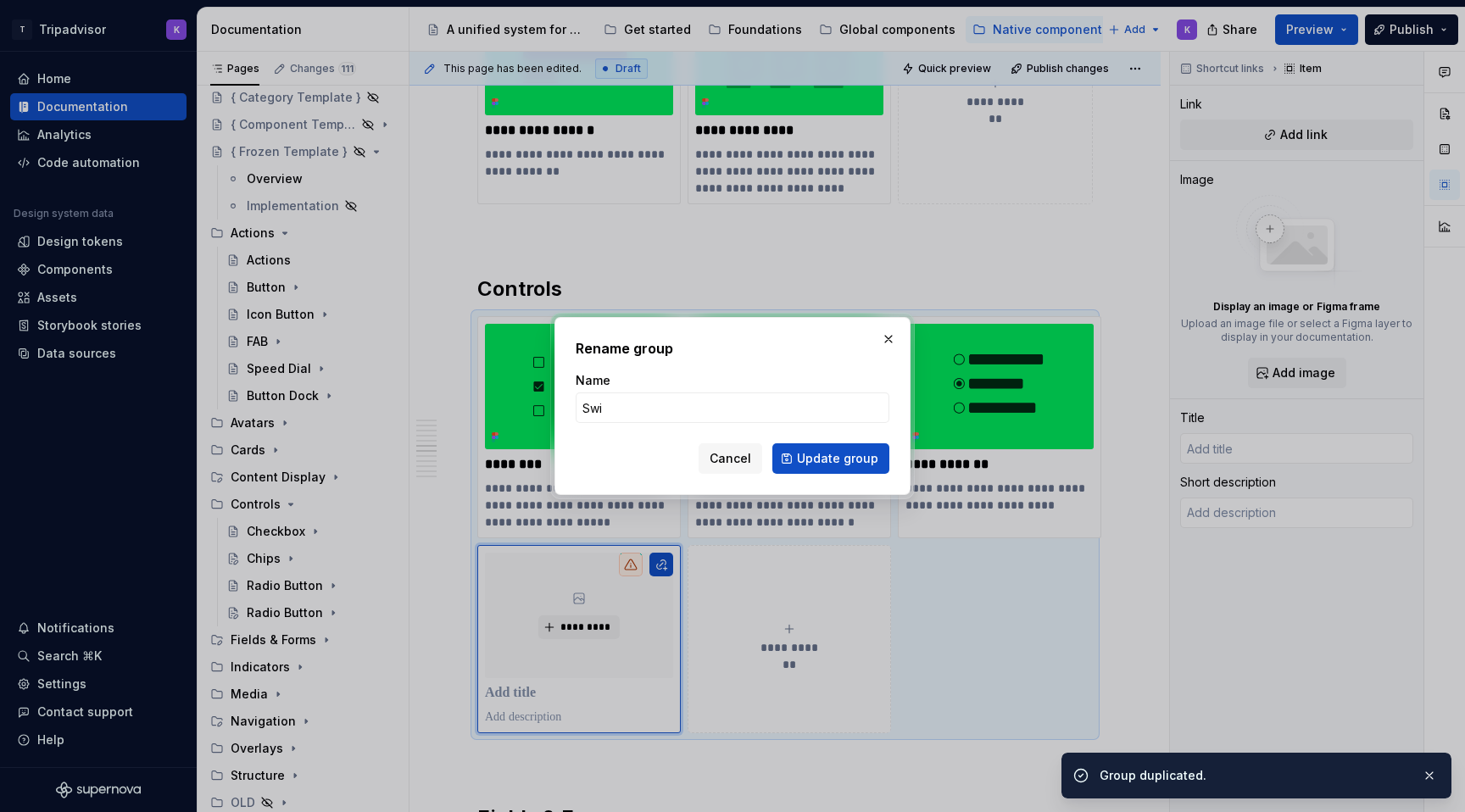
type input "Swit"
type textarea "*"
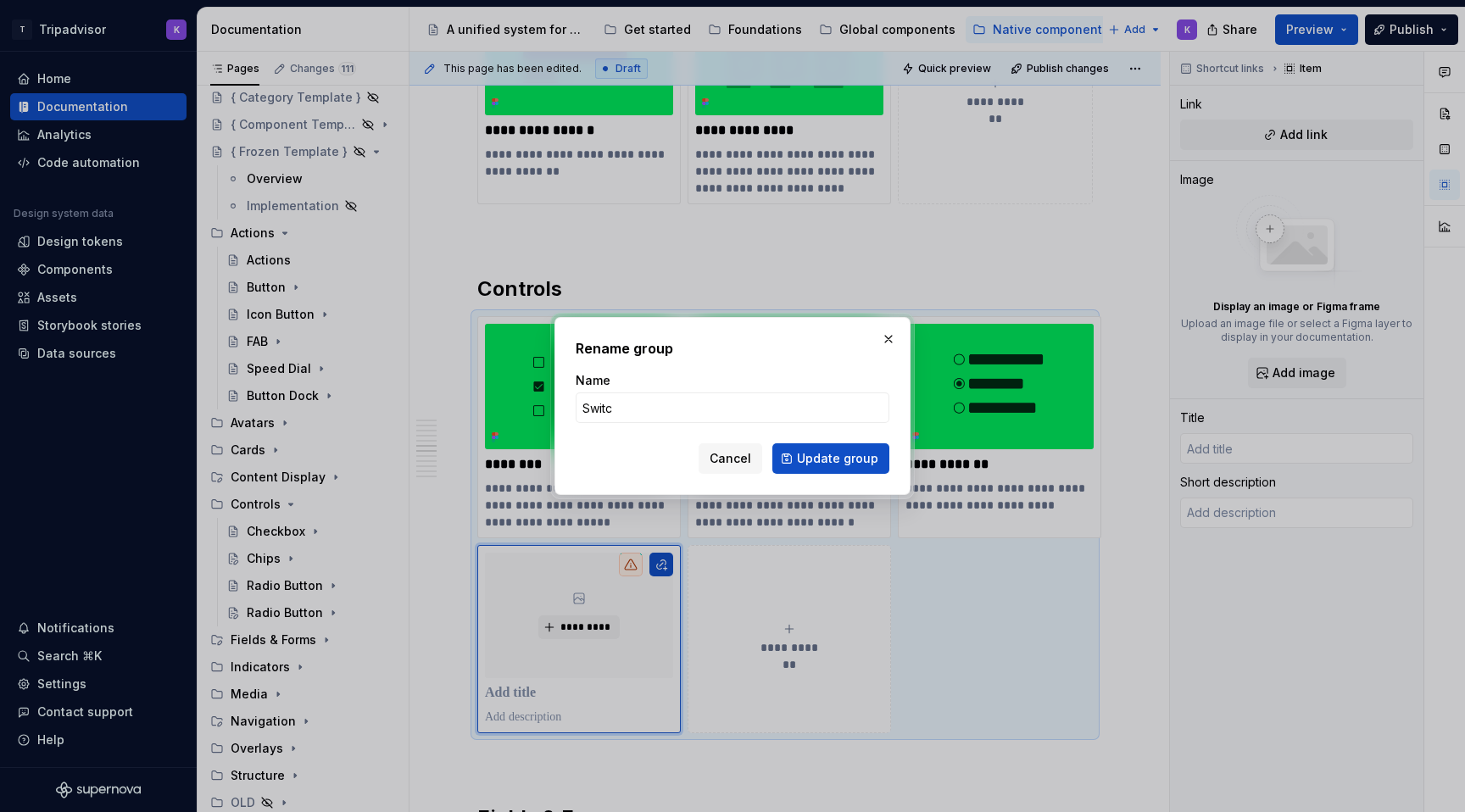
type input "Switch"
click button "Update group" at bounding box center [831, 458] width 117 height 31
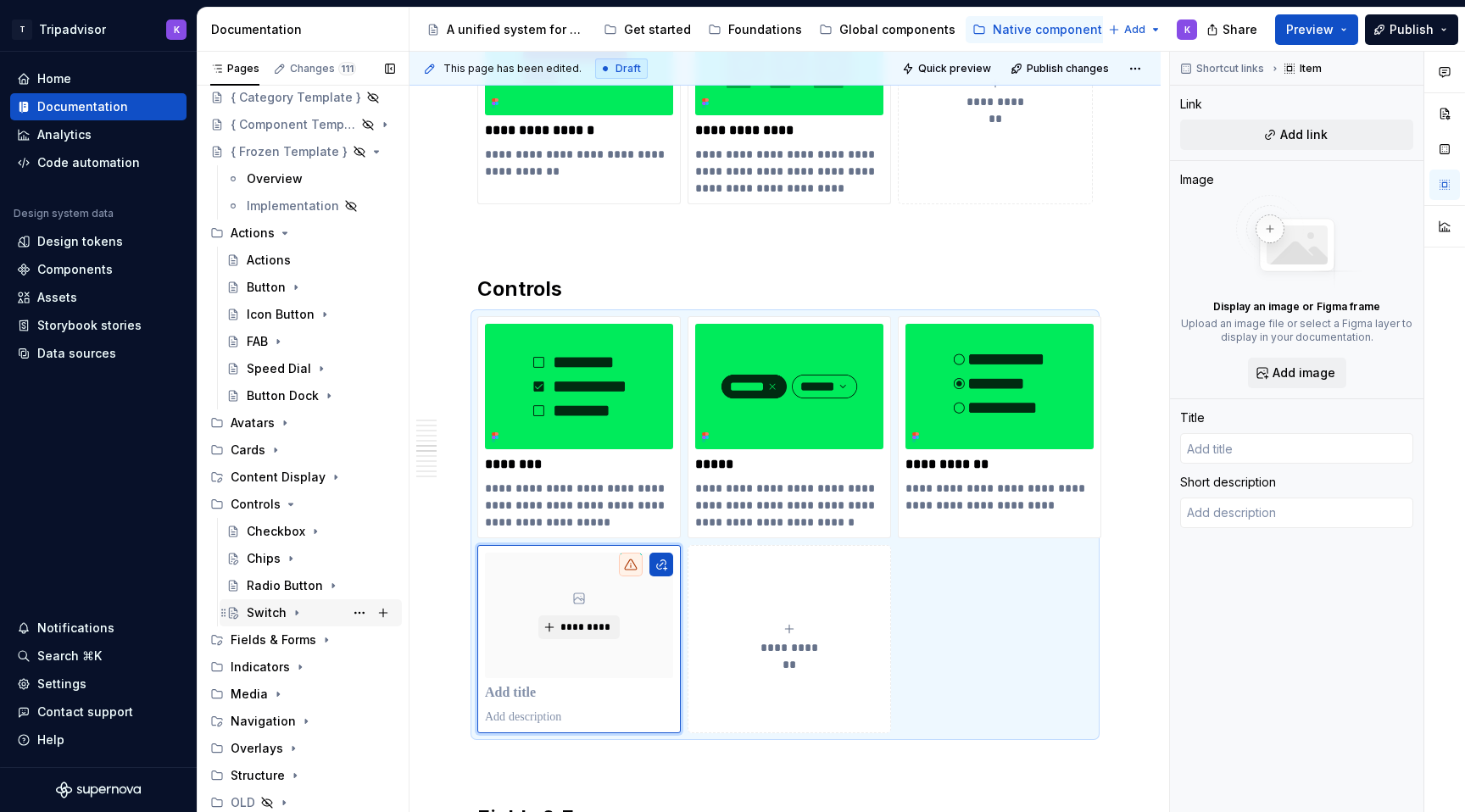
click at [298, 612] on icon "Page tree" at bounding box center [296, 612] width 14 height 14
click at [308, 639] on div "Overview" at bounding box center [291, 639] width 56 height 17
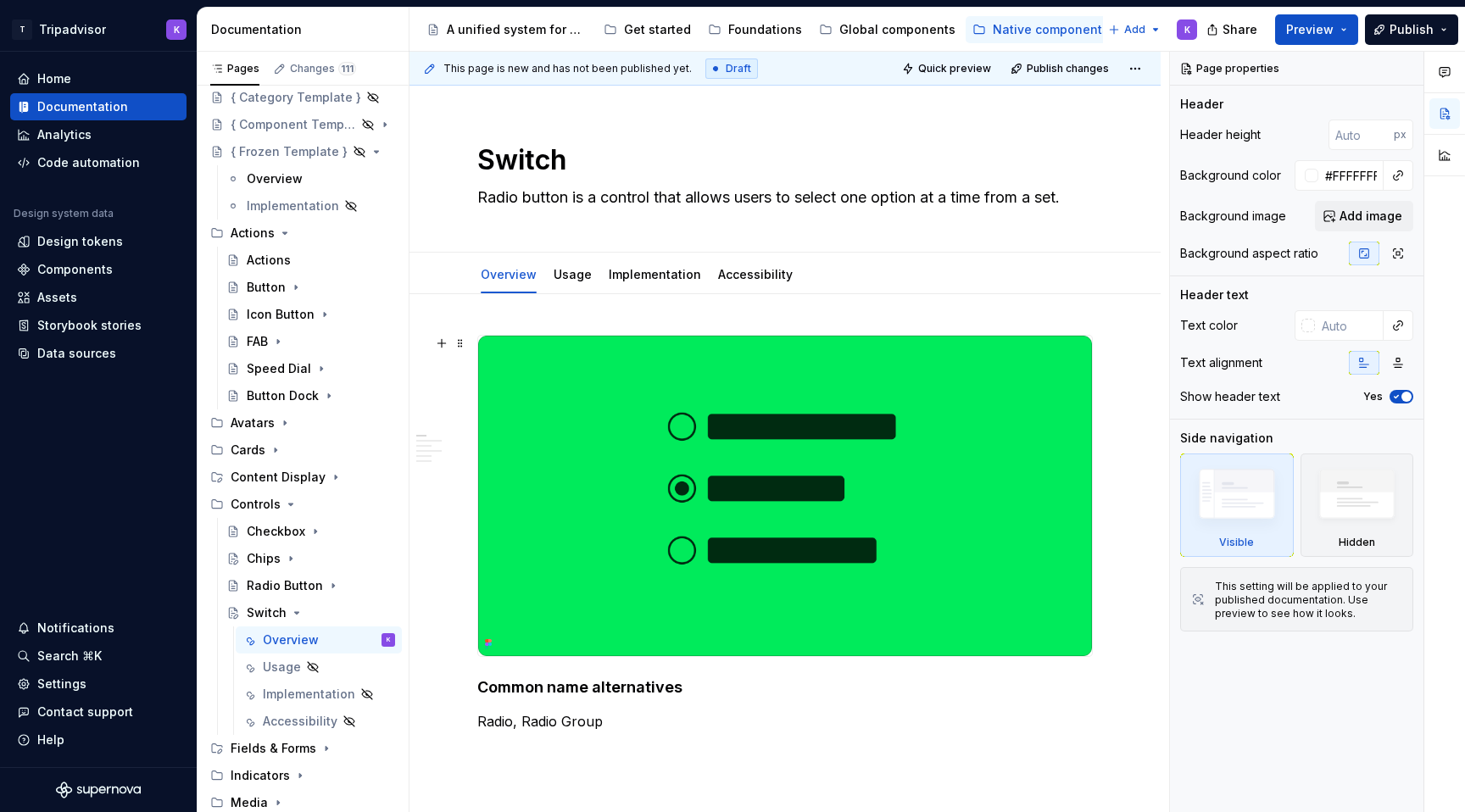
click at [795, 502] on img at bounding box center [784, 496] width 614 height 320
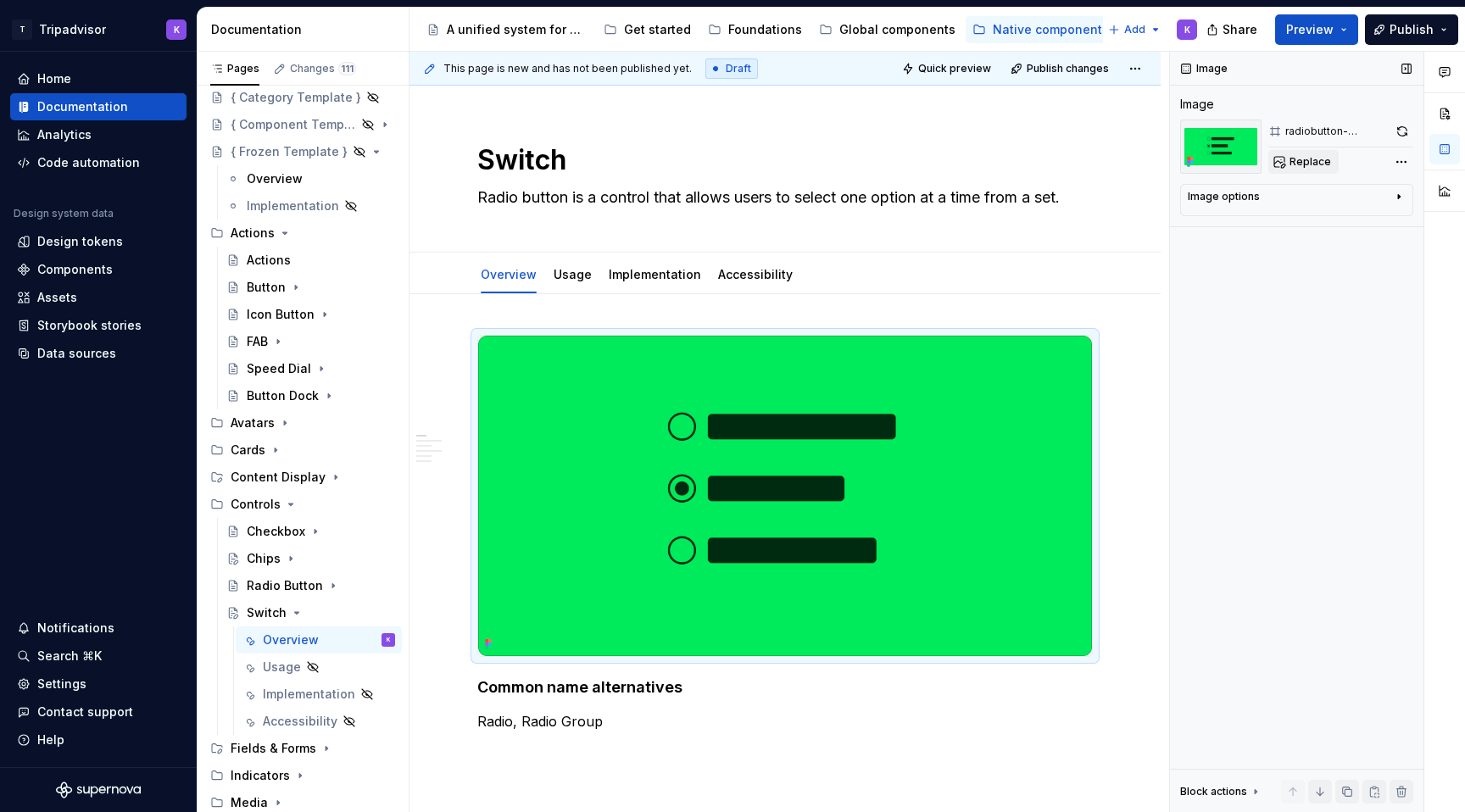
click at [1300, 164] on span "Replace" at bounding box center [1310, 161] width 42 height 14
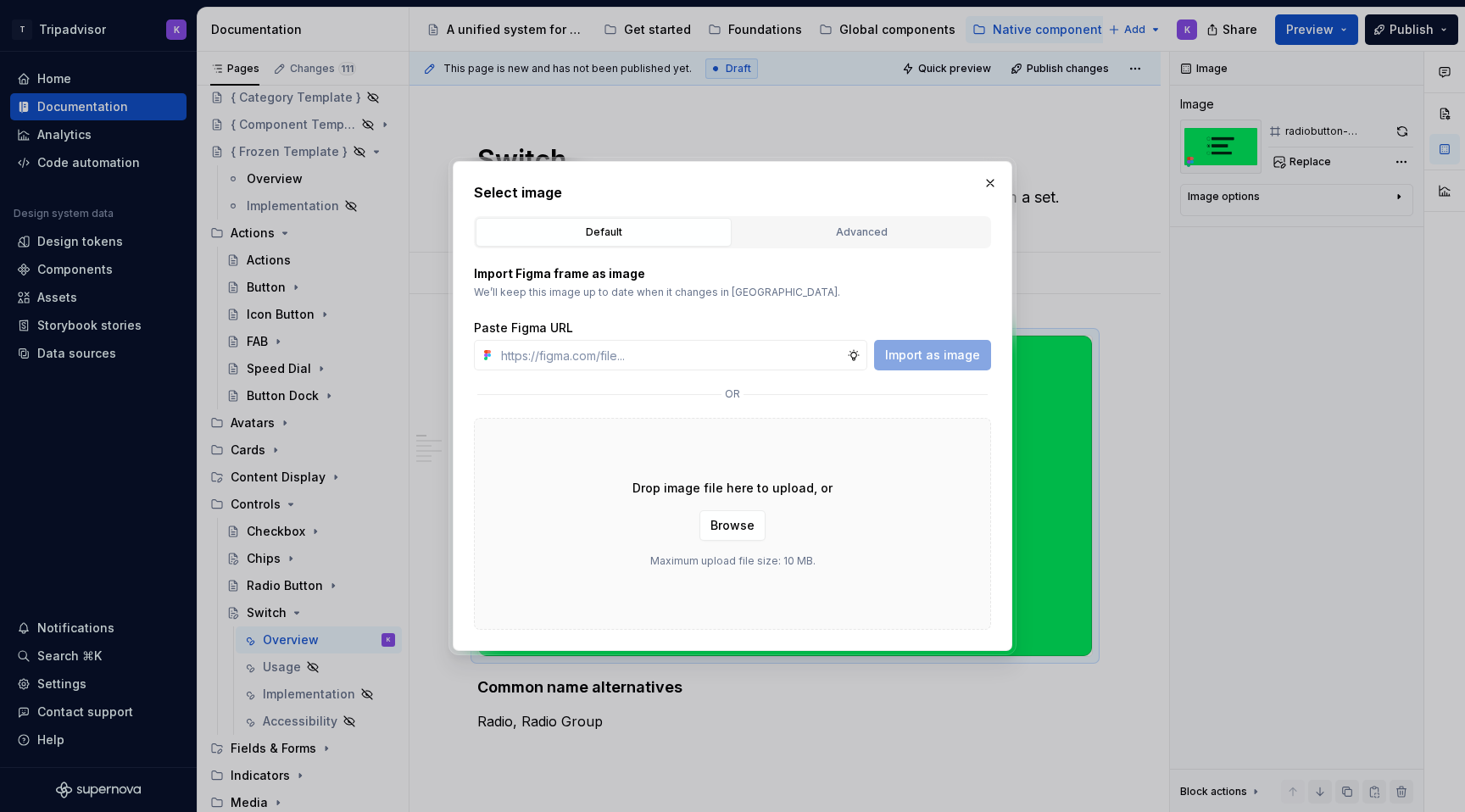
type textarea "*"
type input "https://www.figma.com/design/eWzZGbXTCMsZ0gwC1u1MU0/Altas-Native-Documentation?…"
click at [927, 354] on span "Import as image" at bounding box center [932, 354] width 95 height 17
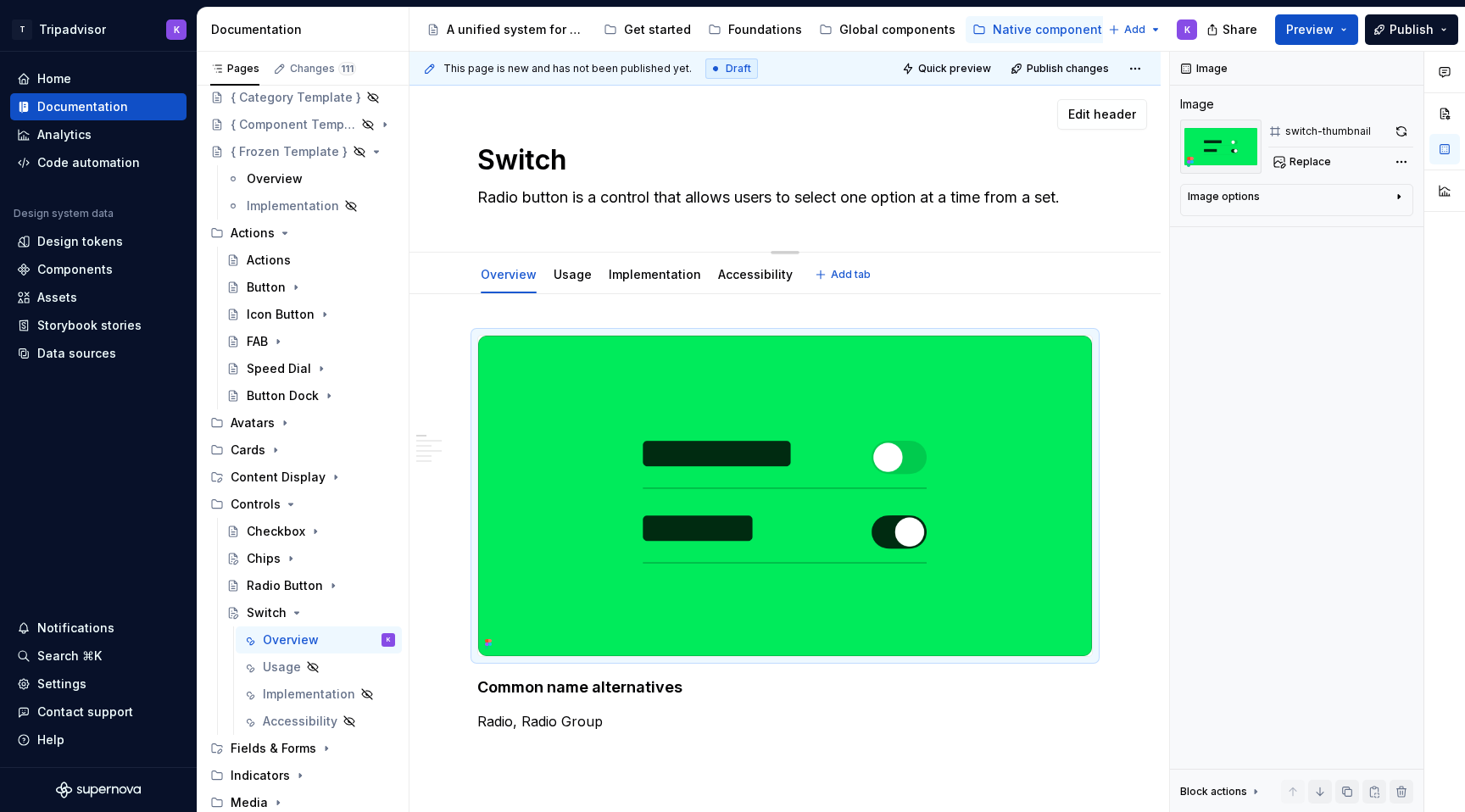
click at [674, 196] on textarea "Radio button is a control that allows users to select one option at a time from…" at bounding box center [781, 197] width 616 height 27
paste textarea "Switches are controls that allow users to make a binary on/off choice. Their in…"
type textarea "*"
type textarea "Switches are controls that allow users to make a binary on/off choice. Their in…"
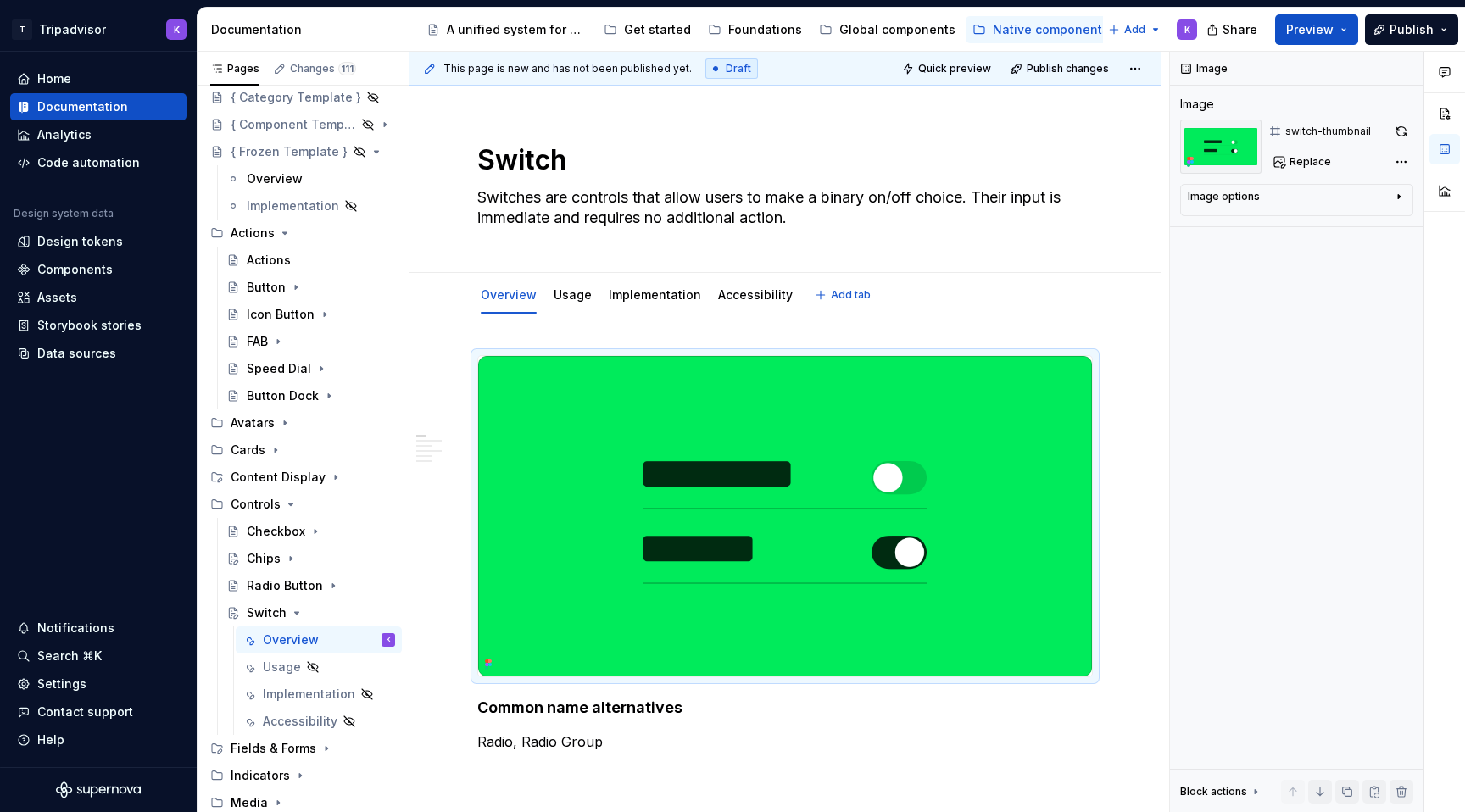
type textarea "*"
type textarea "Switches are controls that allow users to make a binary on/off choice. Their in…"
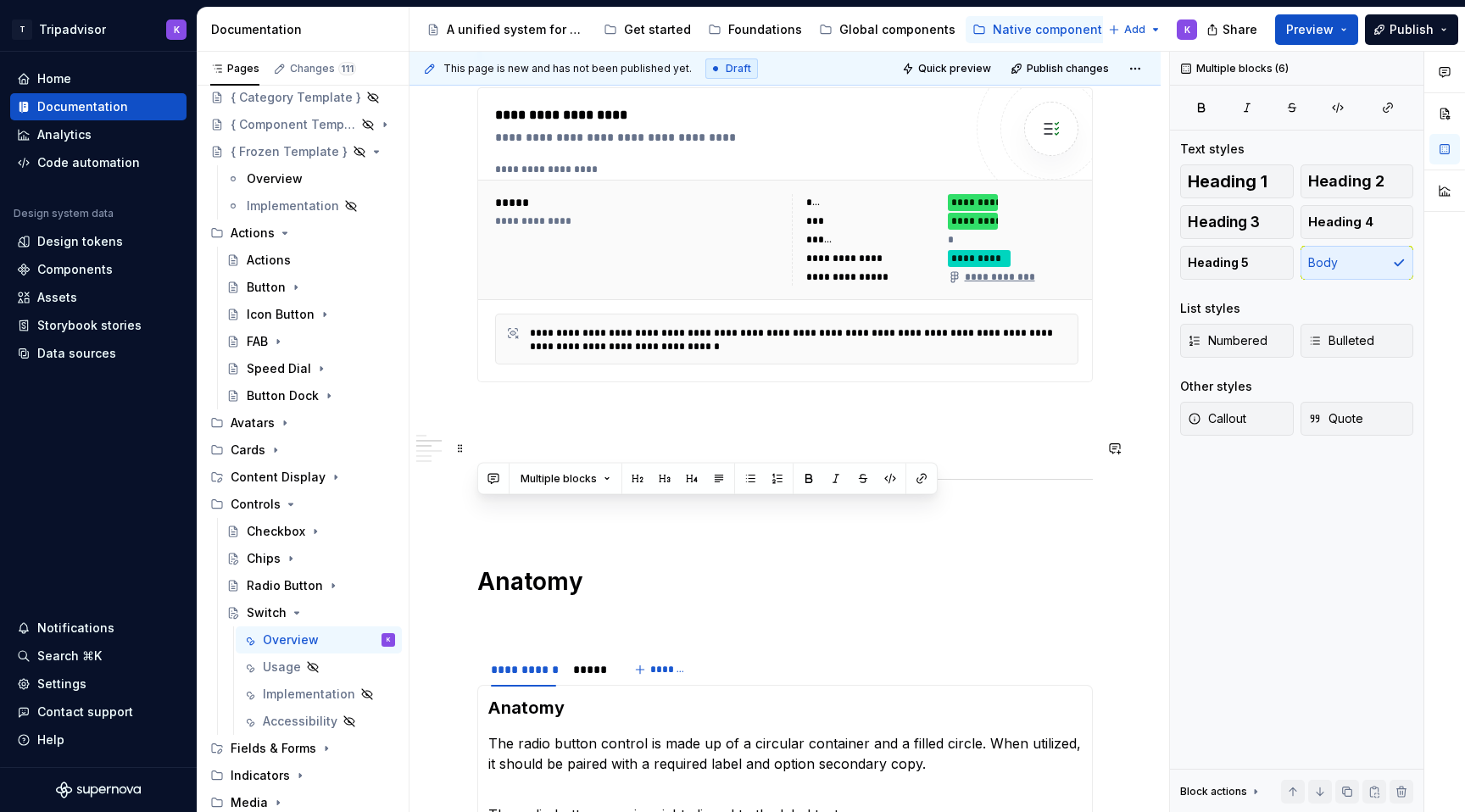
drag, startPoint x: 601, startPoint y: 751, endPoint x: 576, endPoint y: 367, distance: 384.8
click at [575, 367] on div "**********" at bounding box center [784, 722] width 616 height 2226
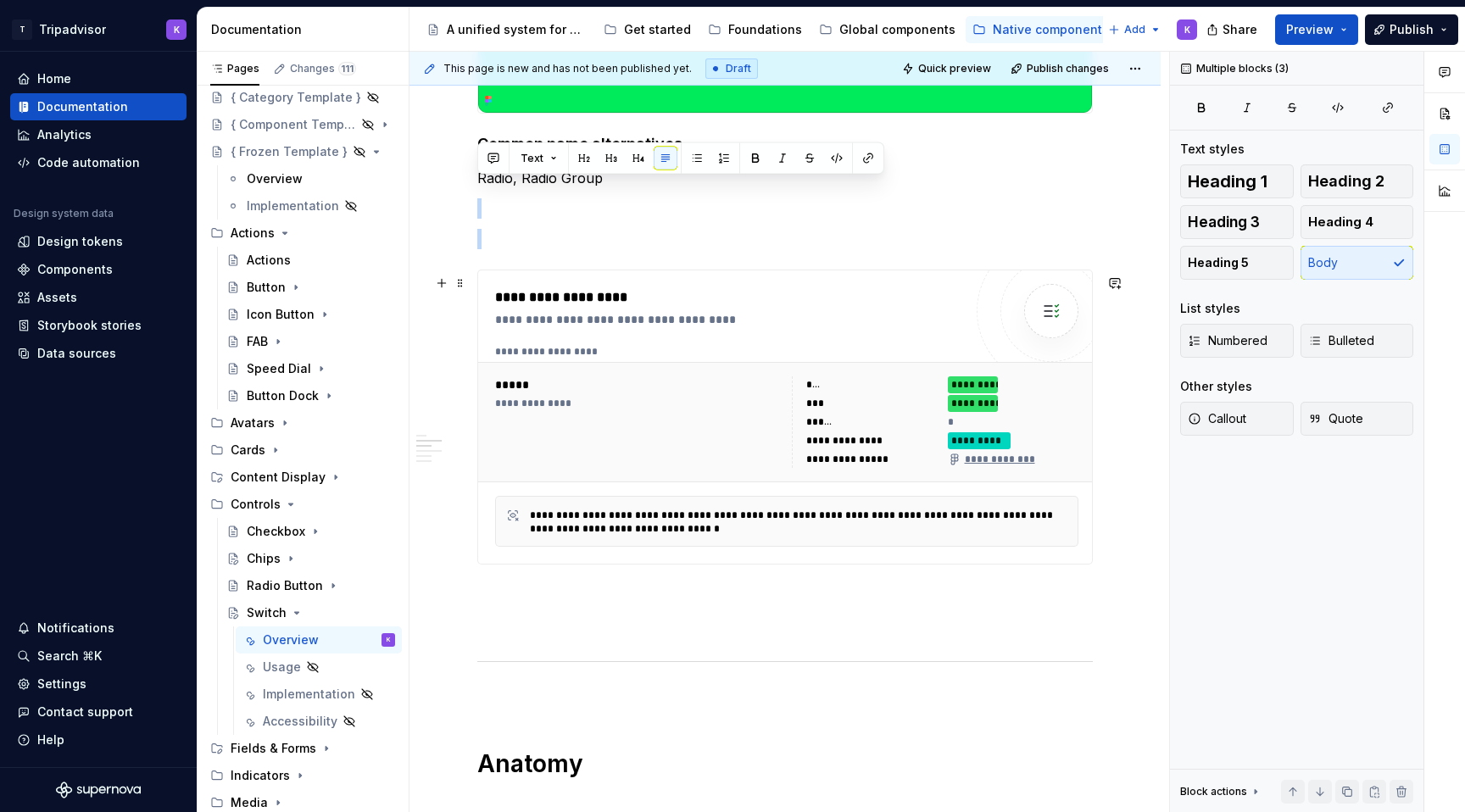
scroll to position [474, 0]
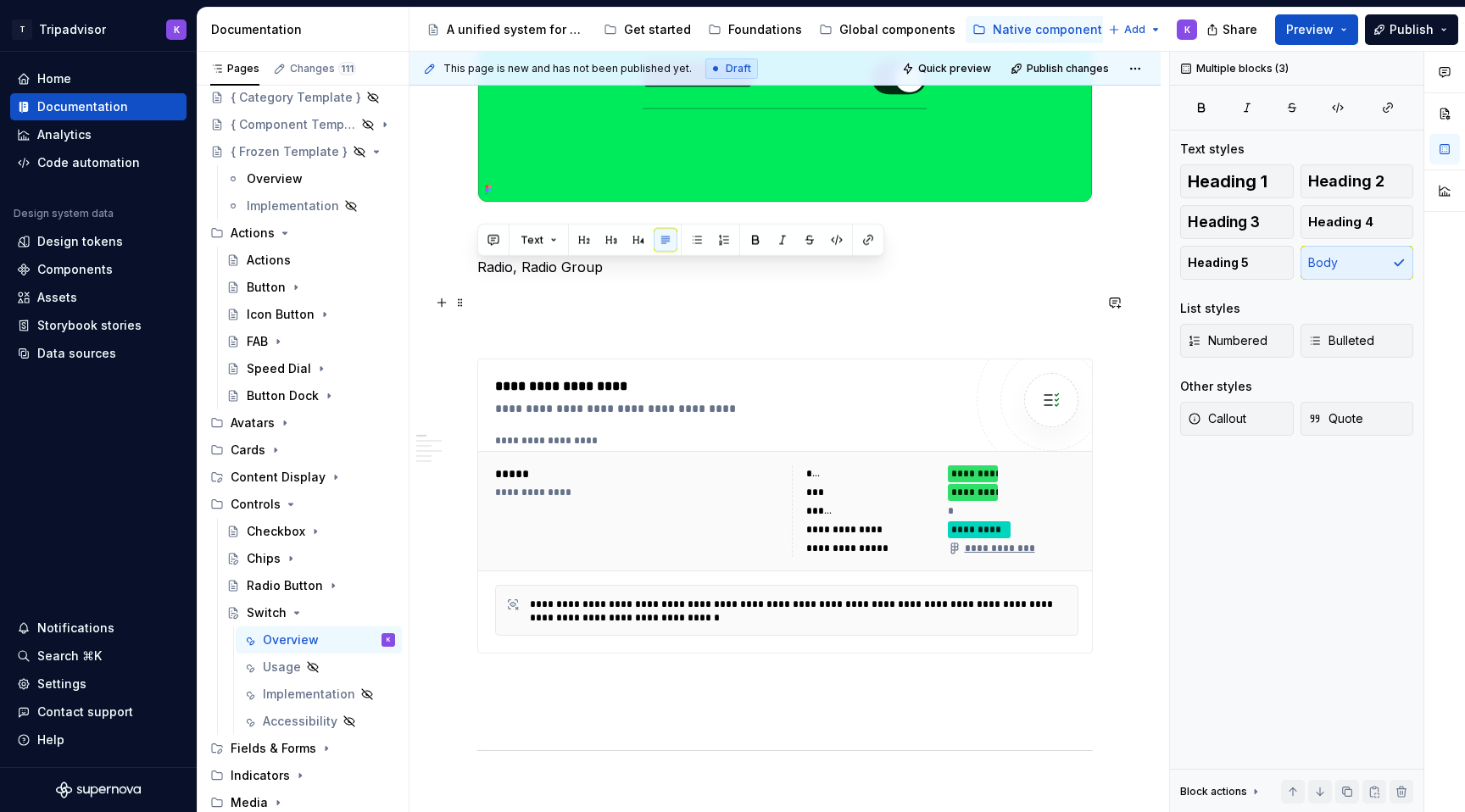
click at [592, 294] on p at bounding box center [784, 298] width 616 height 20
drag, startPoint x: 599, startPoint y: 271, endPoint x: 478, endPoint y: 271, distance: 121.0
click at [478, 271] on p "Radio, Radio Group" at bounding box center [784, 267] width 616 height 20
type textarea "*"
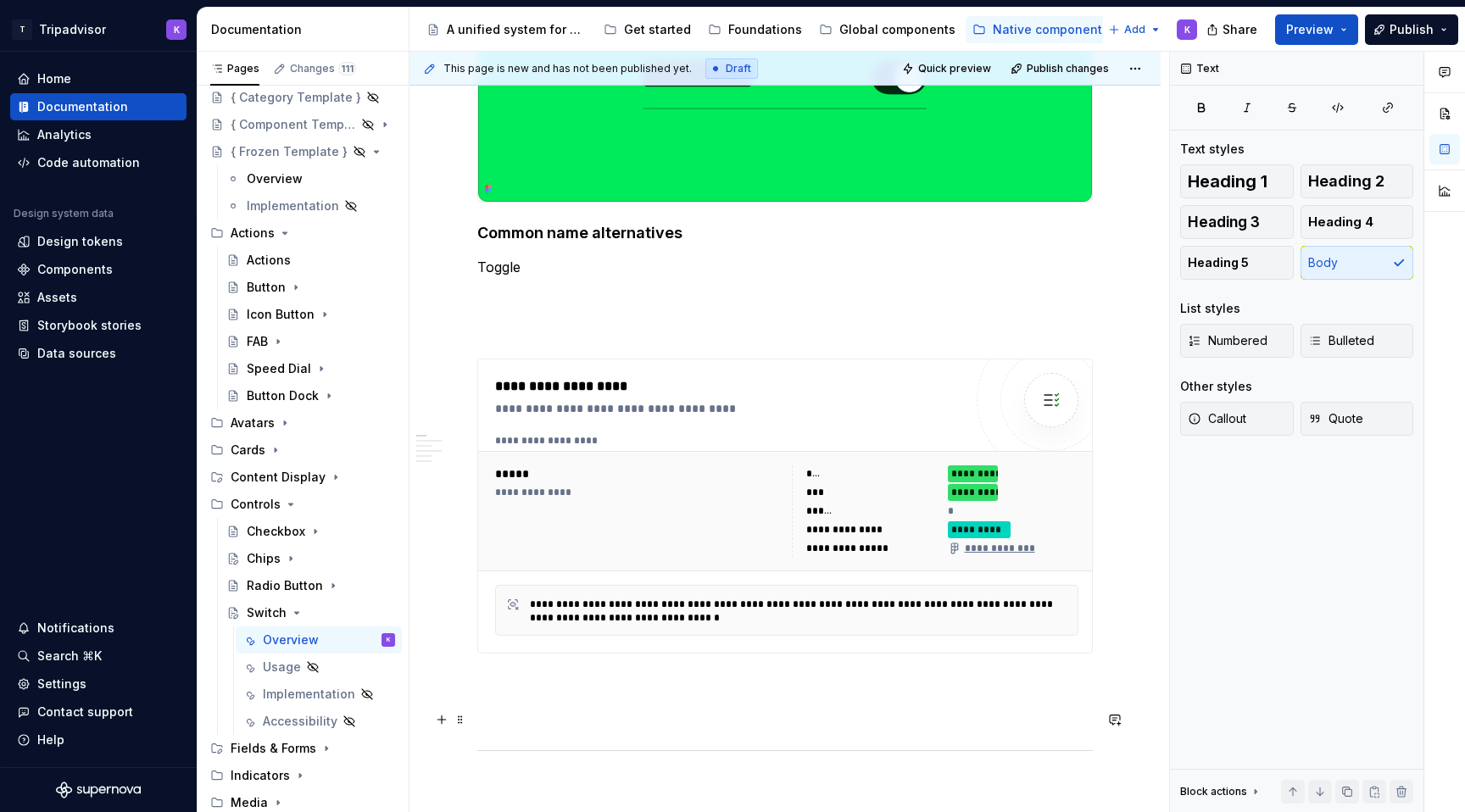
click at [618, 715] on p at bounding box center [784, 715] width 616 height 20
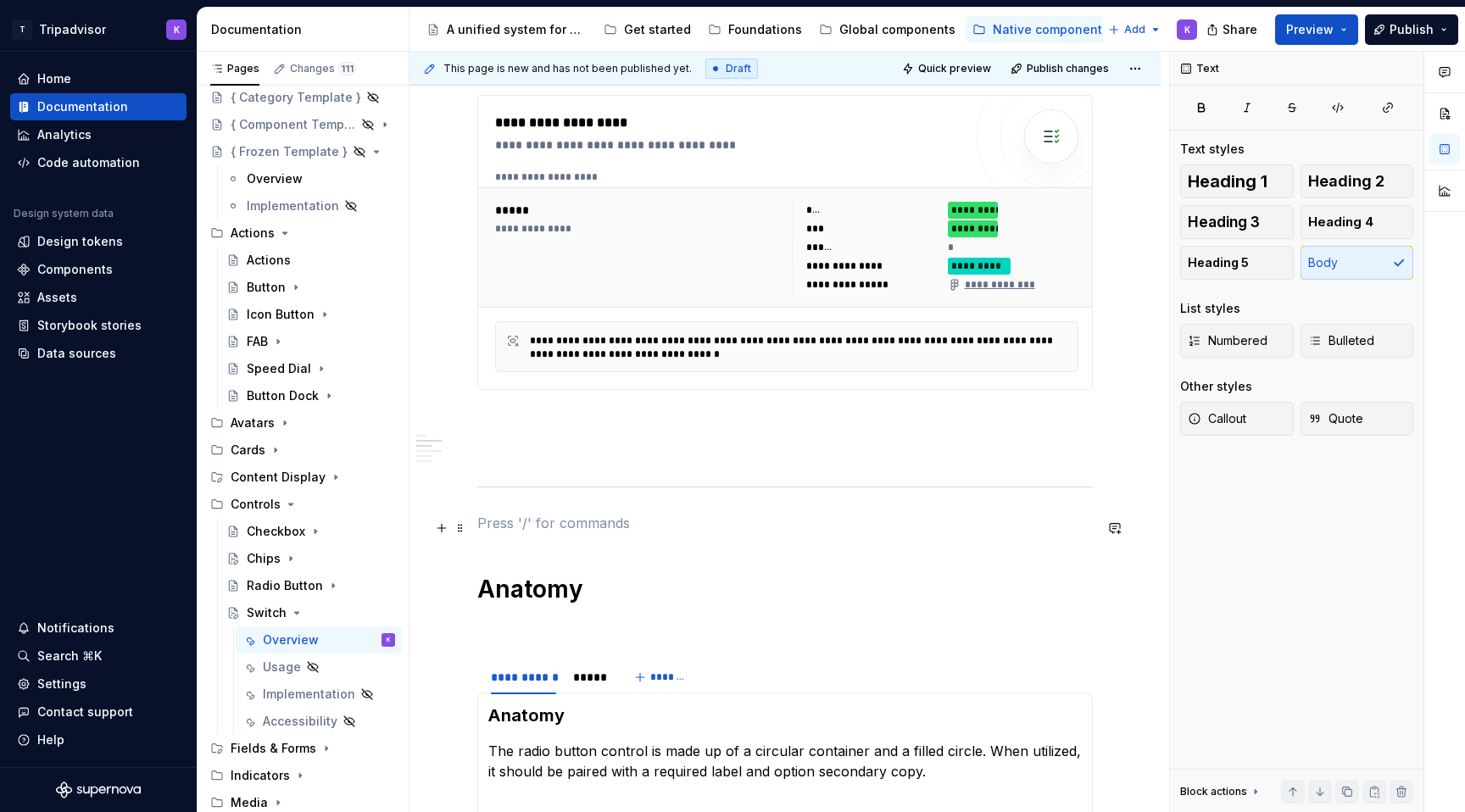
click at [607, 527] on p at bounding box center [784, 522] width 616 height 20
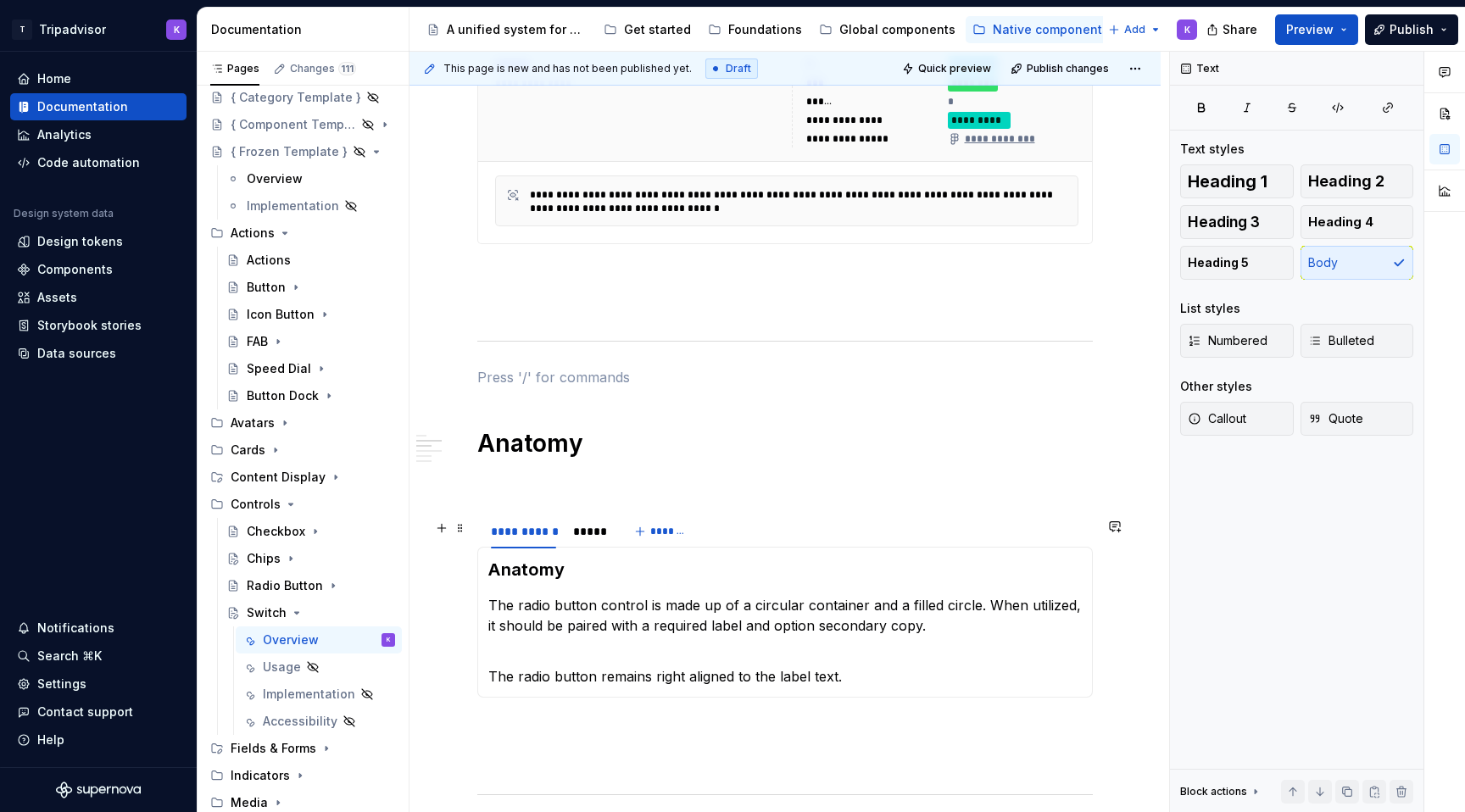
scroll to position [893, 0]
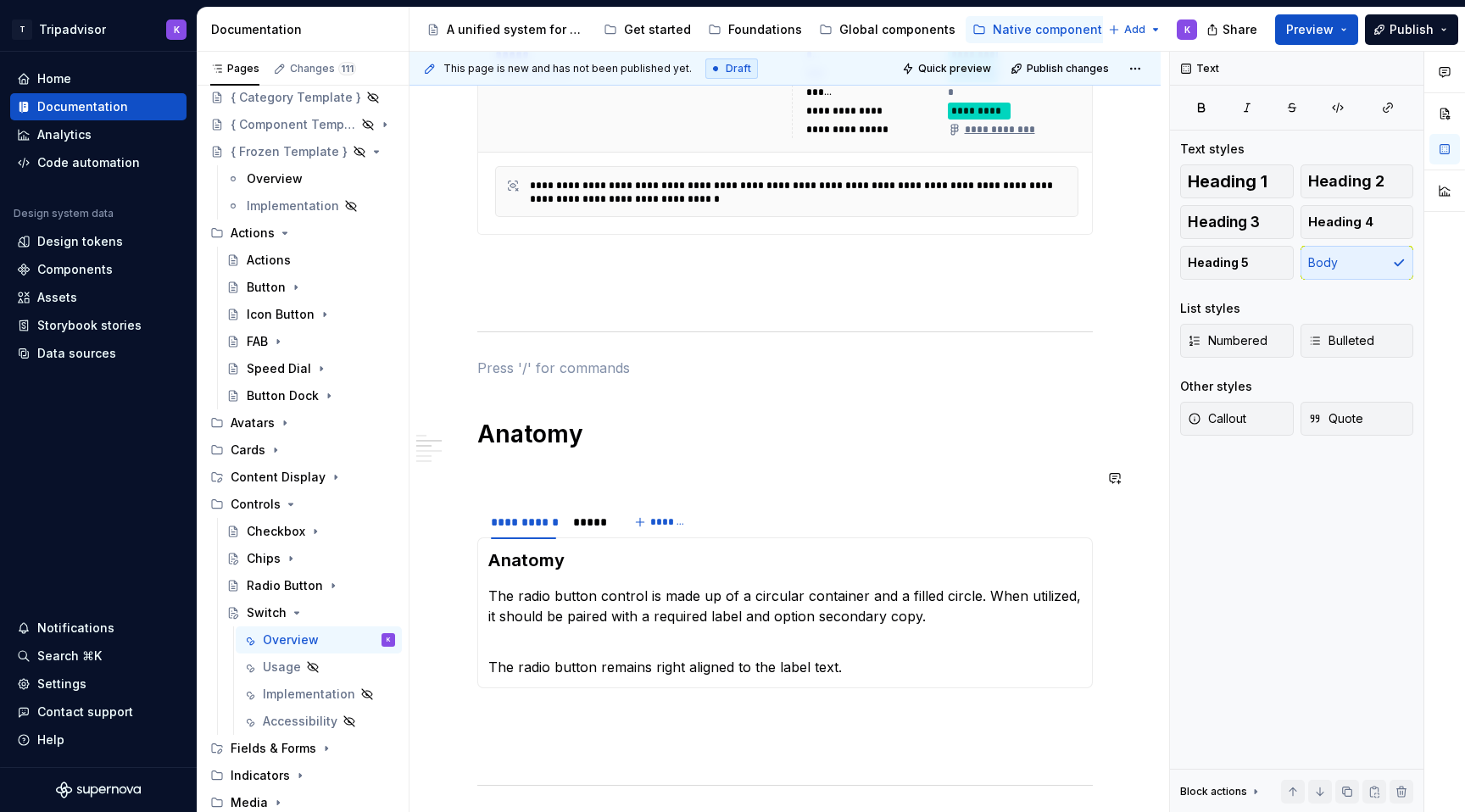
click at [616, 475] on p at bounding box center [784, 473] width 616 height 20
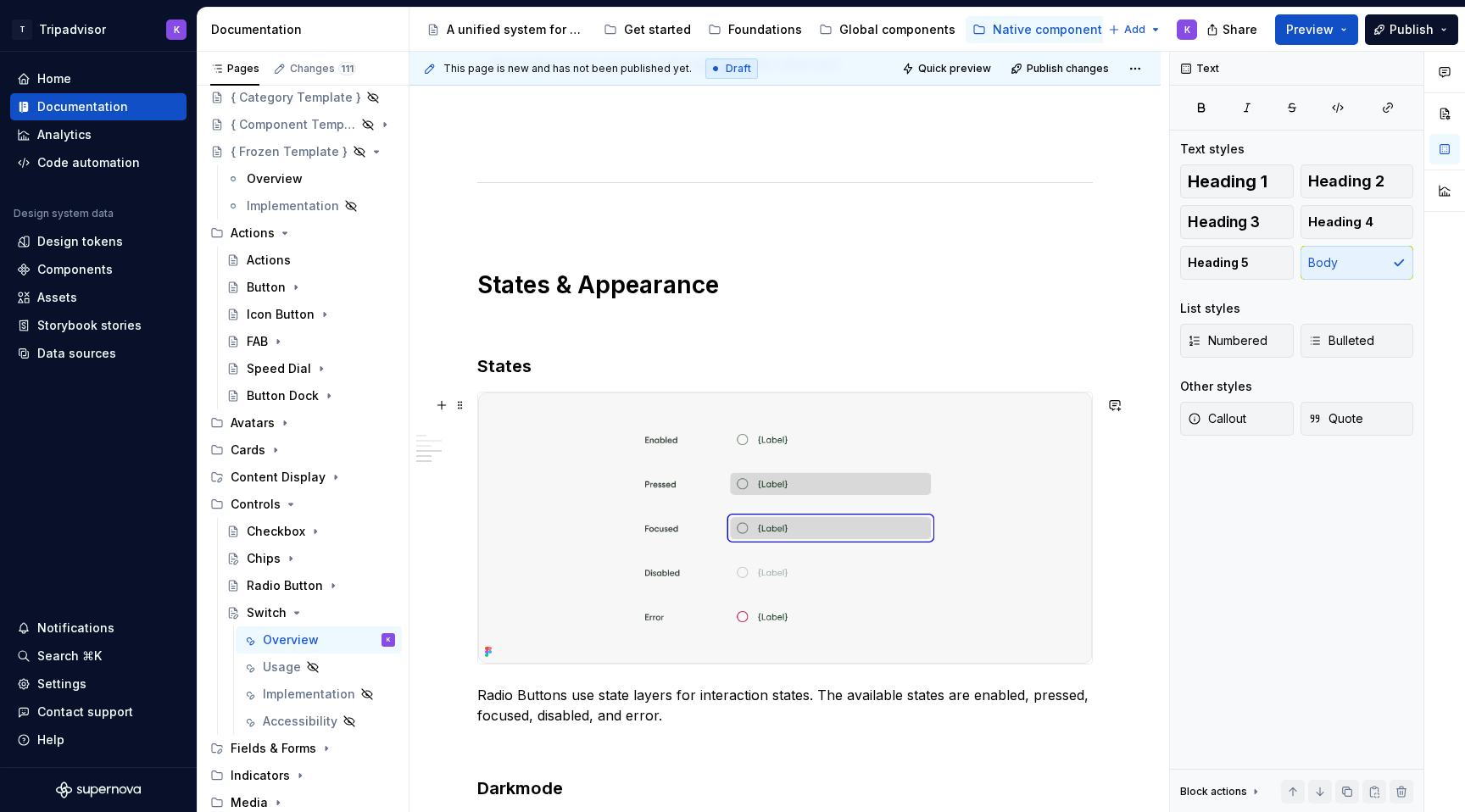
scroll to position [1020, 0]
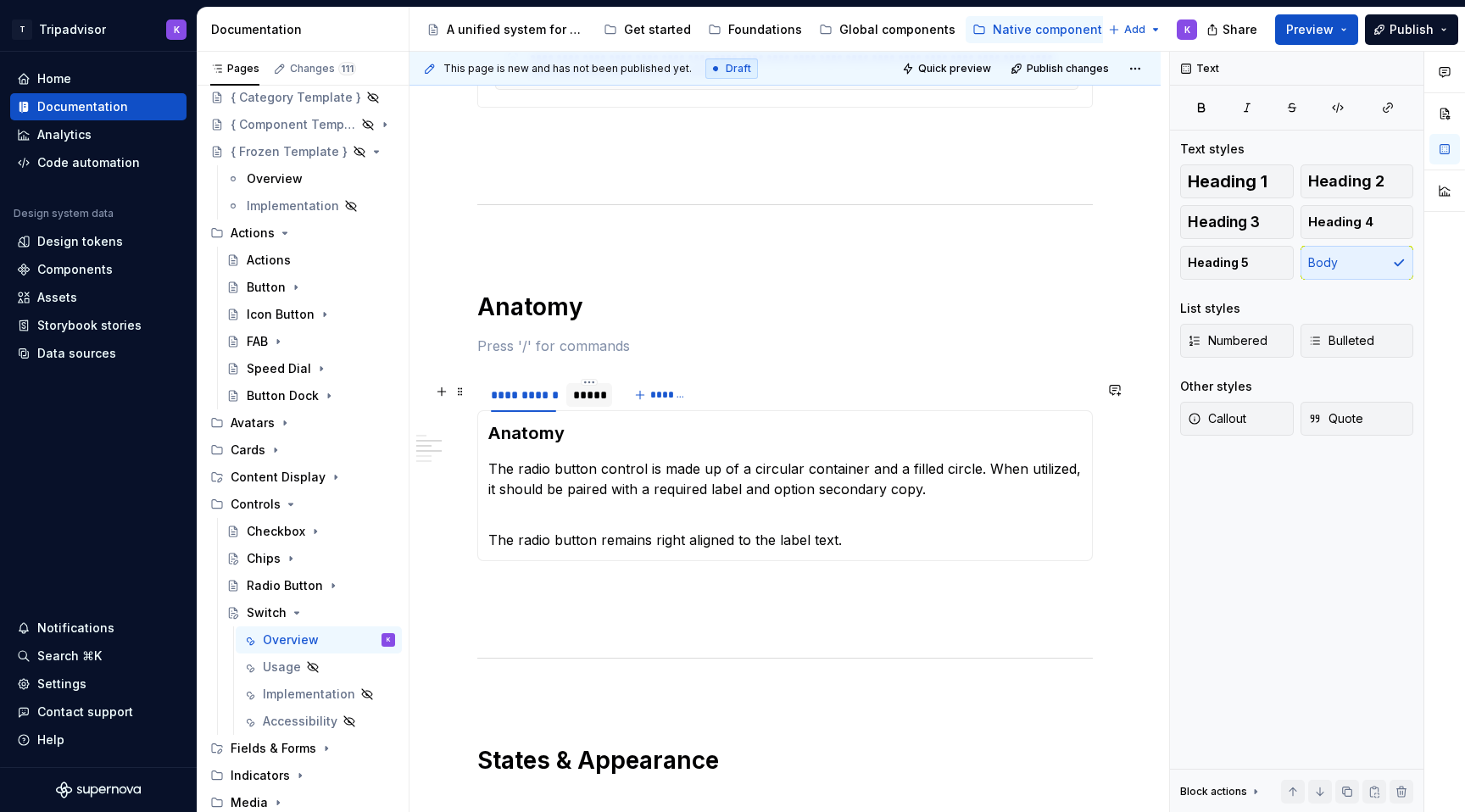
click at [583, 410] on div at bounding box center [589, 409] width 45 height 2
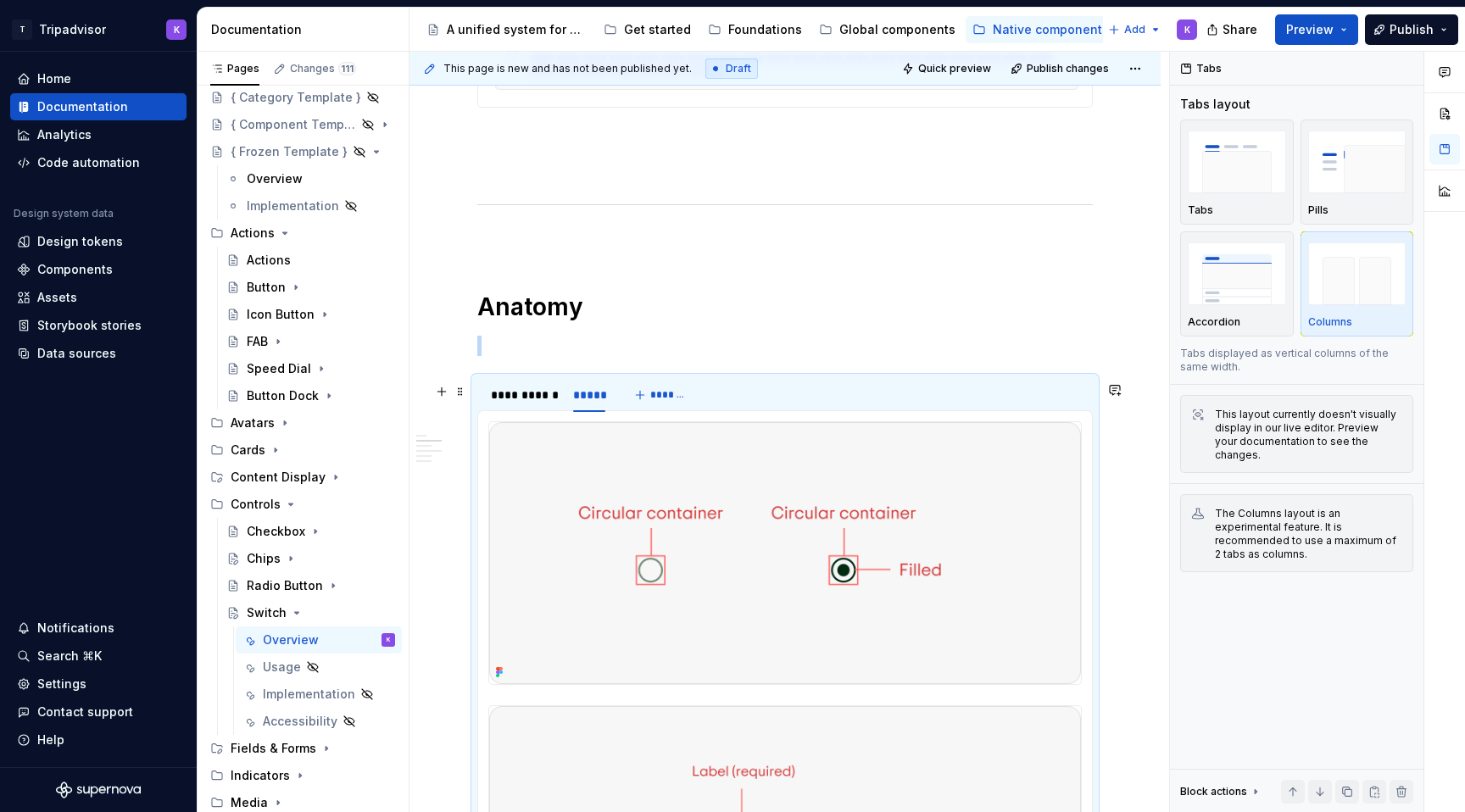
click at [683, 556] on img at bounding box center [784, 553] width 591 height 262
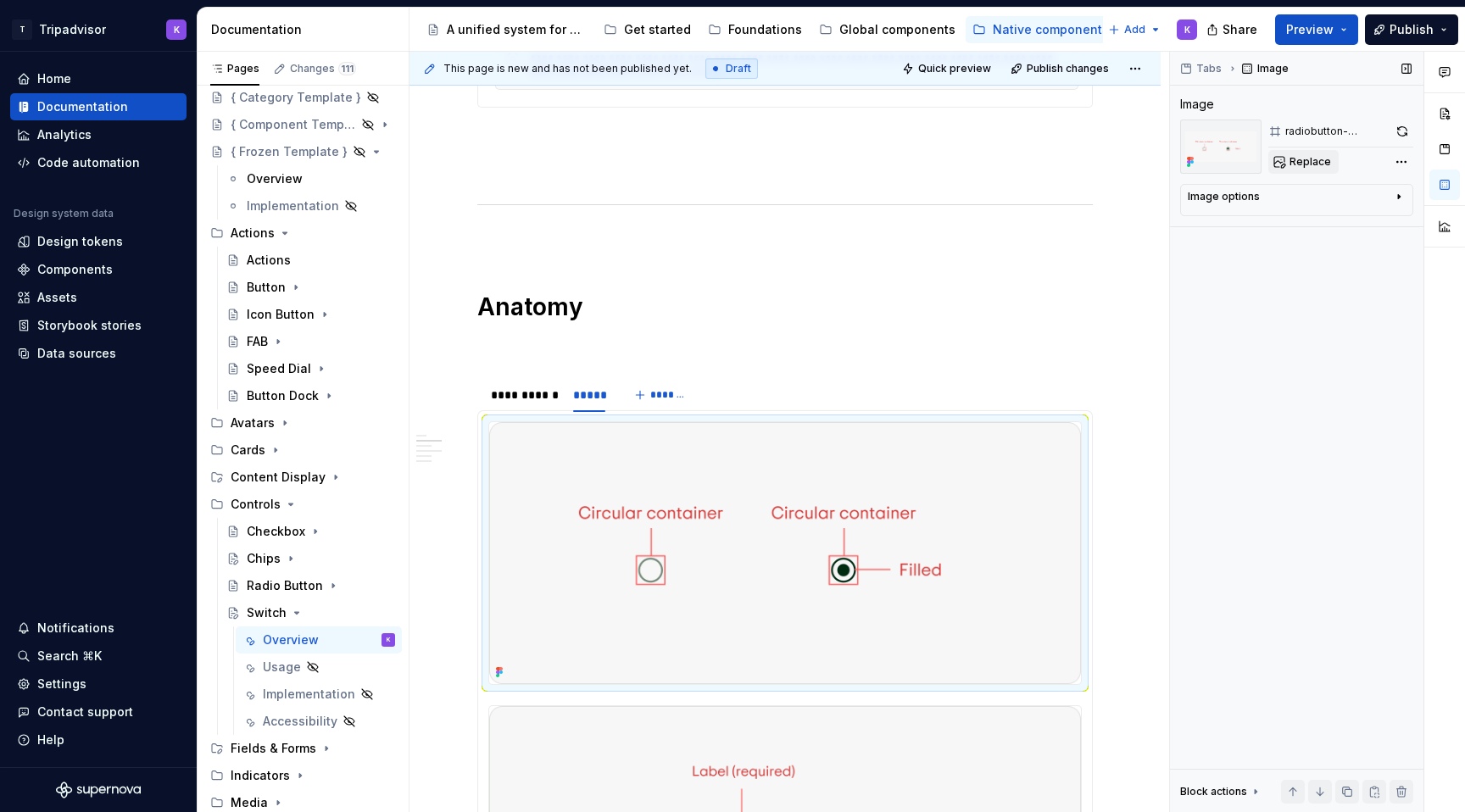
click at [1278, 157] on button "Replace" at bounding box center [1303, 162] width 71 height 24
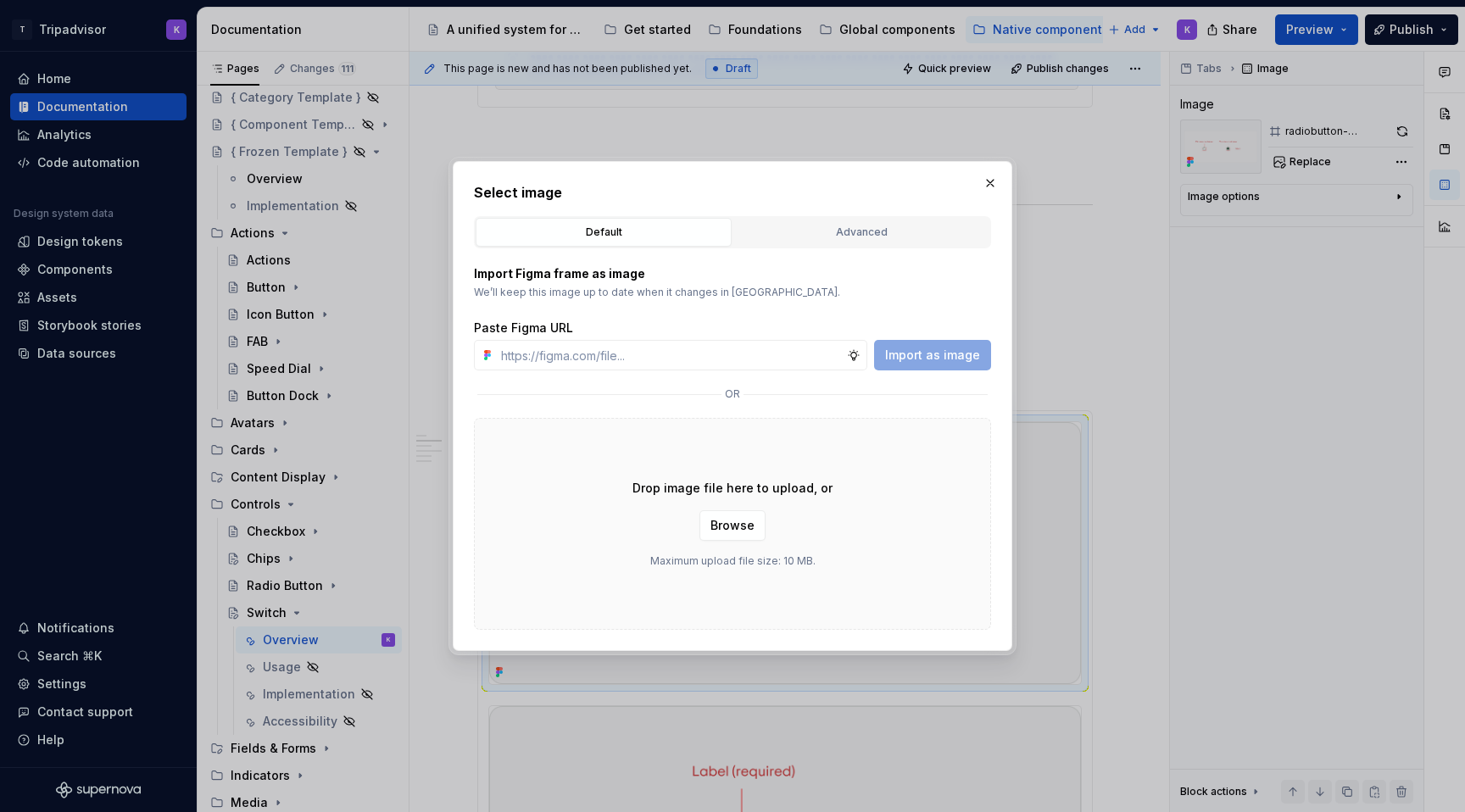
type textarea "*"
type input "https://www.figma.com/design/eWzZGbXTCMsZ0gwC1u1MU0/Altas-Native-Documentation?…"
click at [917, 352] on span "Import as image" at bounding box center [932, 354] width 95 height 17
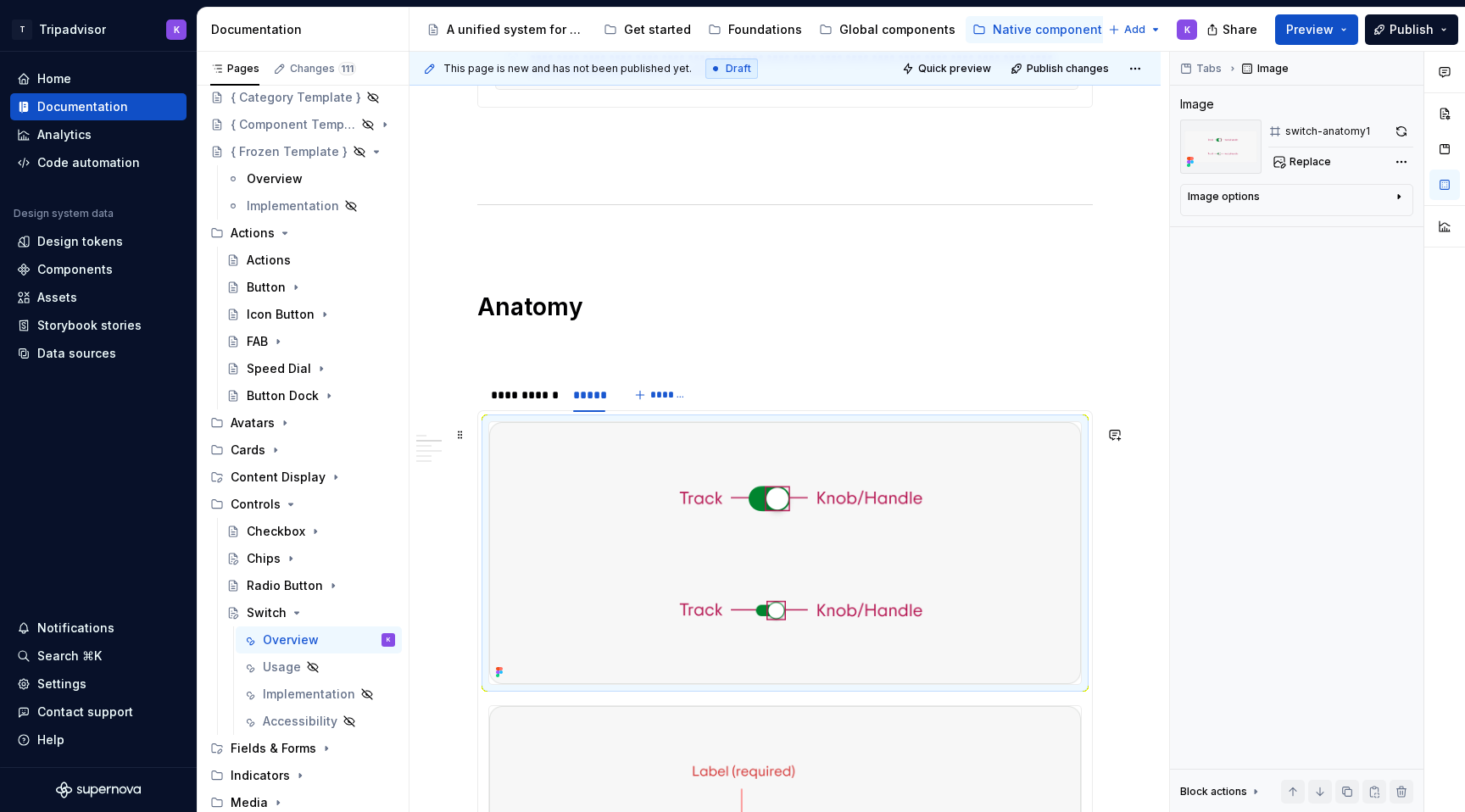
scroll to position [1235, 0]
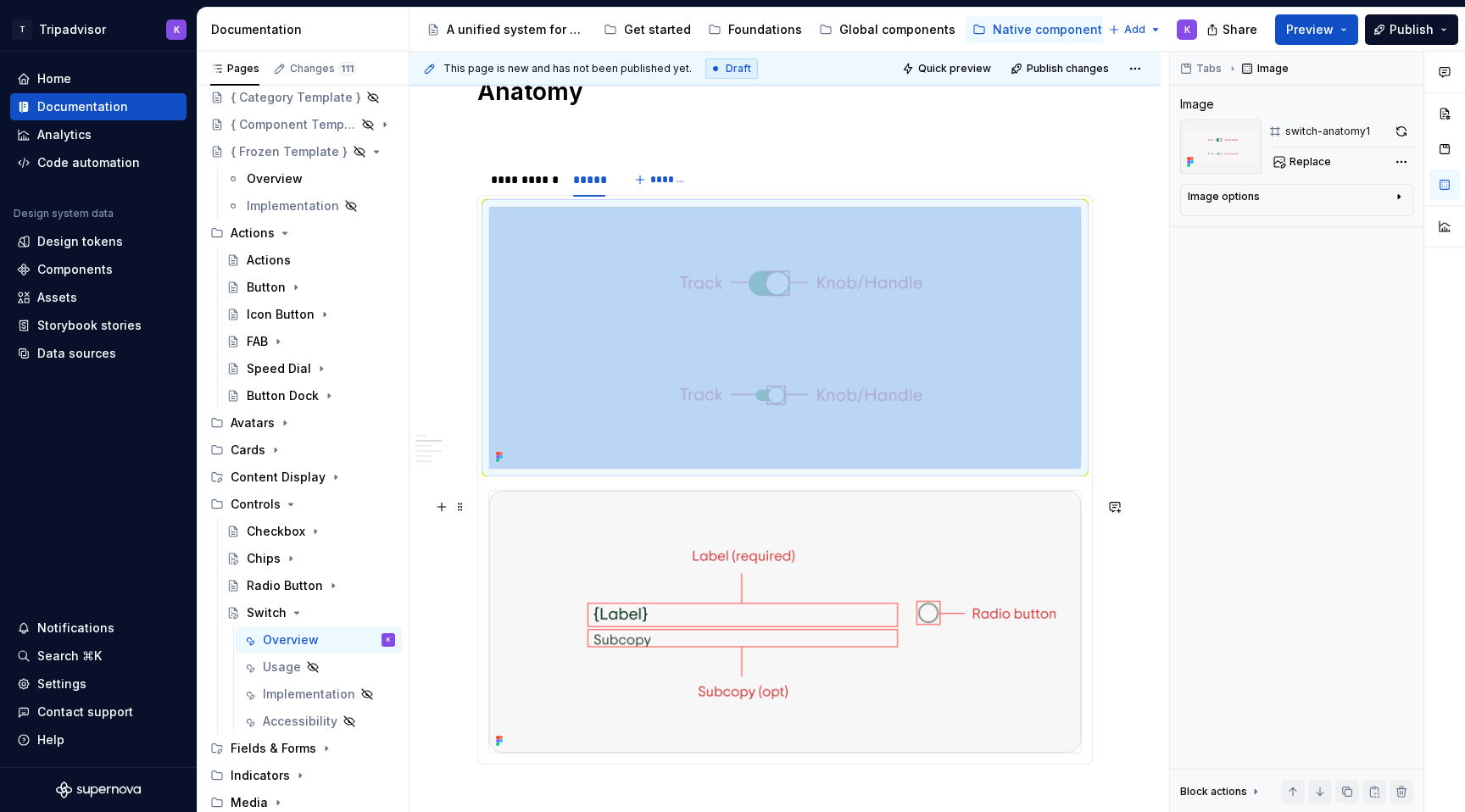
click at [799, 605] on img at bounding box center [784, 622] width 591 height 262
click at [1300, 169] on button "Replace" at bounding box center [1303, 162] width 71 height 24
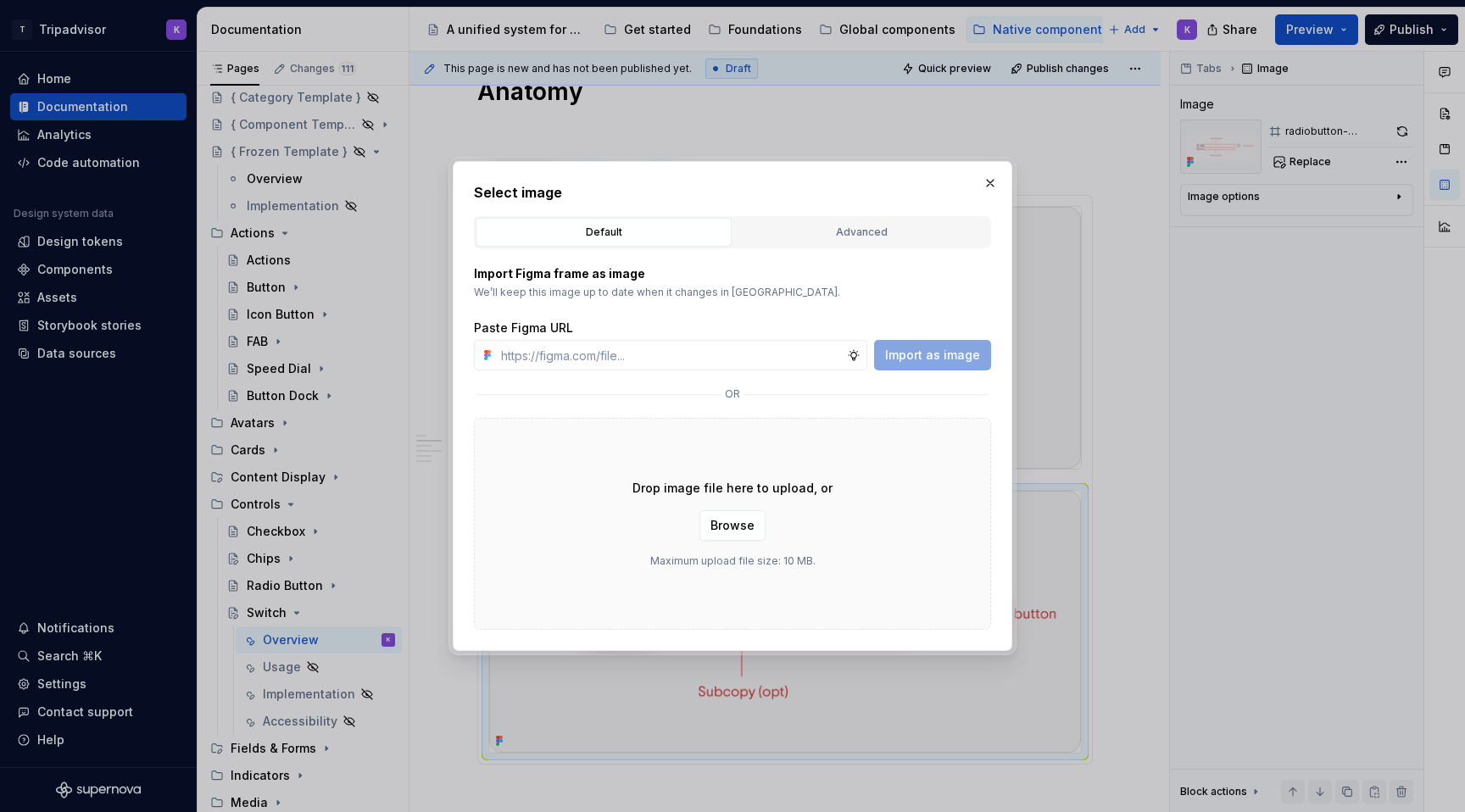
type textarea "*"
type input "https://www.figma.com/design/eWzZGbXTCMsZ0gwC1u1MU0/Altas-Native-Documentation?…"
click at [933, 346] on span "Import as image" at bounding box center [932, 354] width 95 height 17
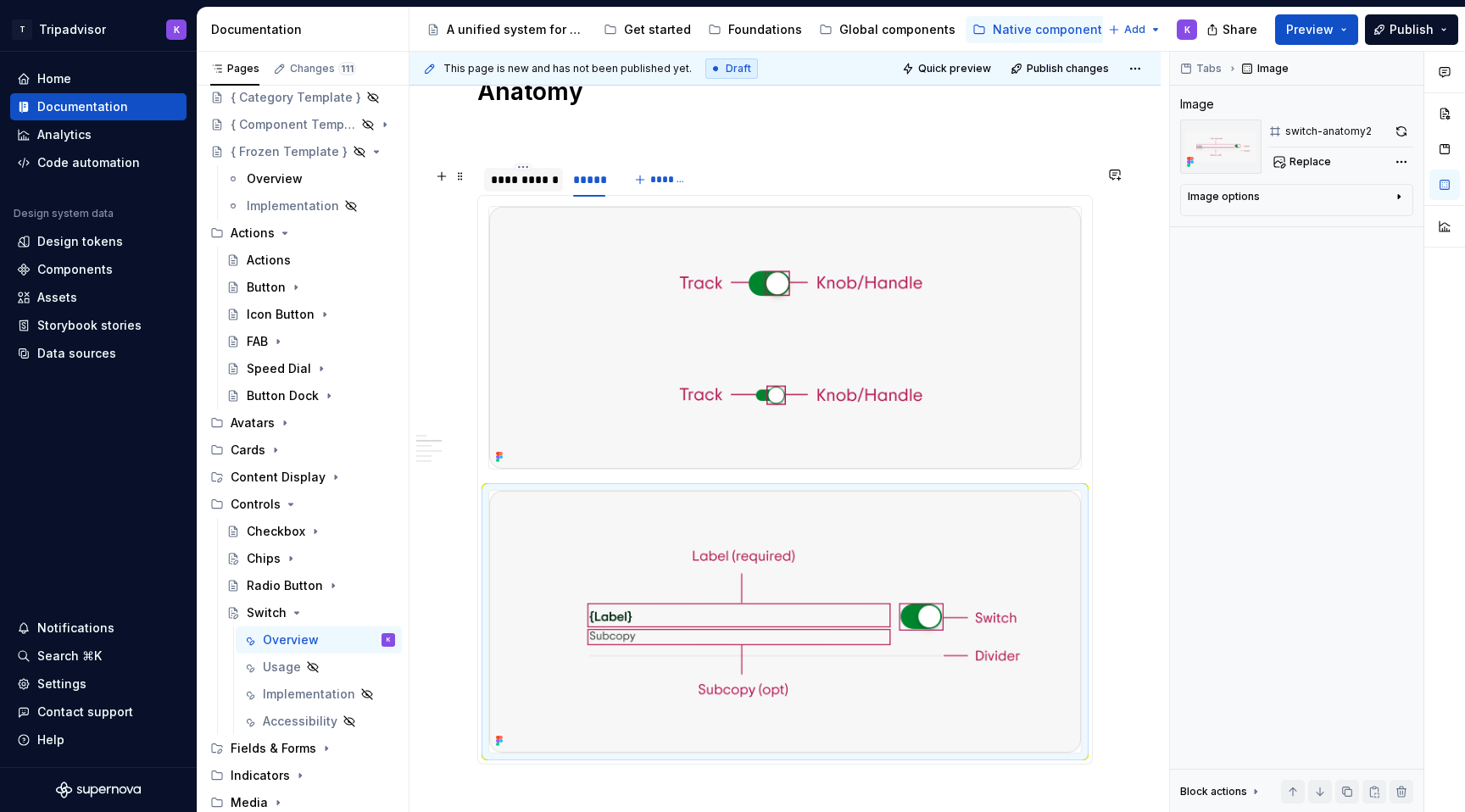
click at [520, 191] on div "**********" at bounding box center [523, 180] width 79 height 24
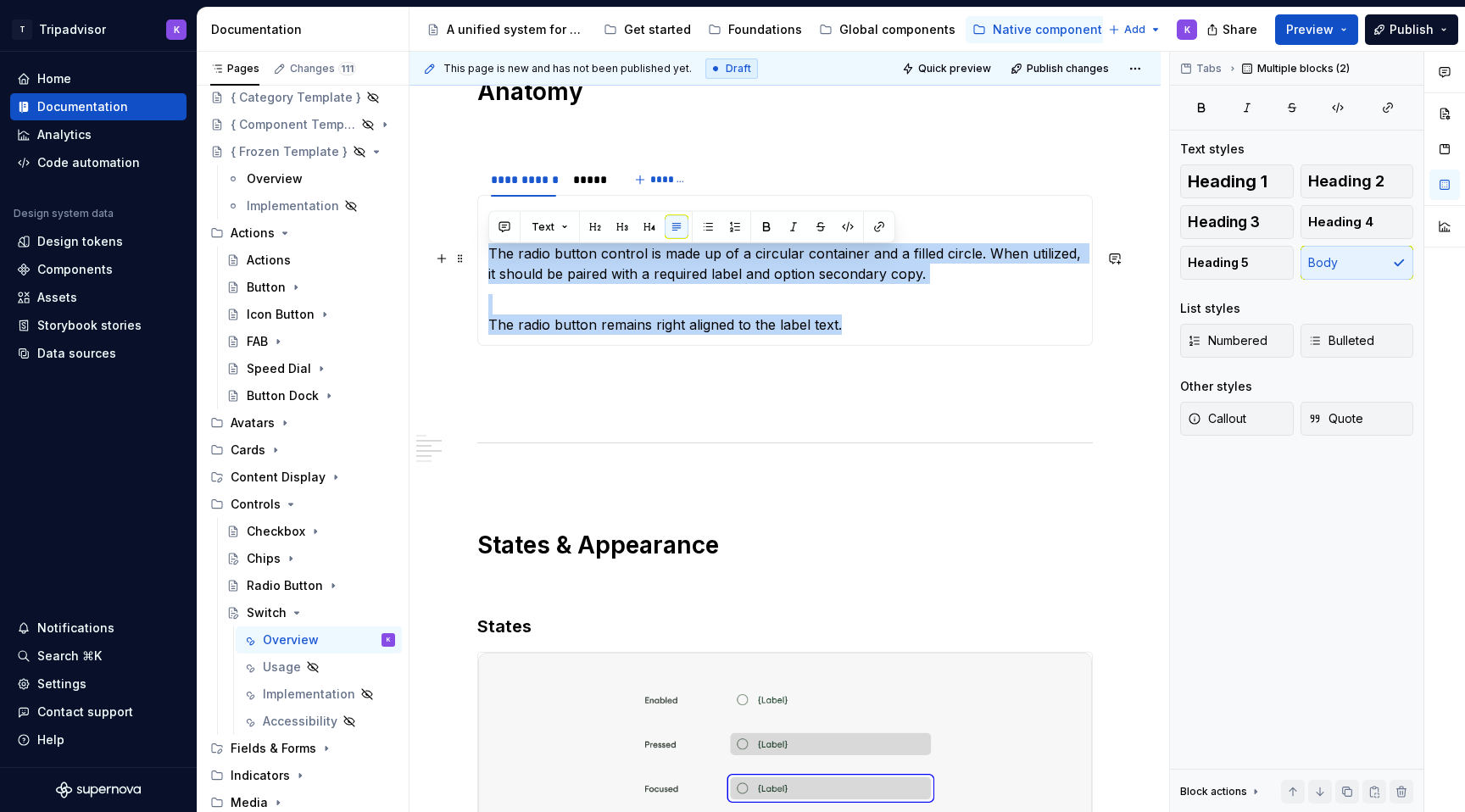
drag, startPoint x: 765, startPoint y: 329, endPoint x: 490, endPoint y: 257, distance: 284.3
click at [490, 256] on section-item-column "Anatomy The radio button control is made up of a circular container and a fille…" at bounding box center [784, 270] width 593 height 129
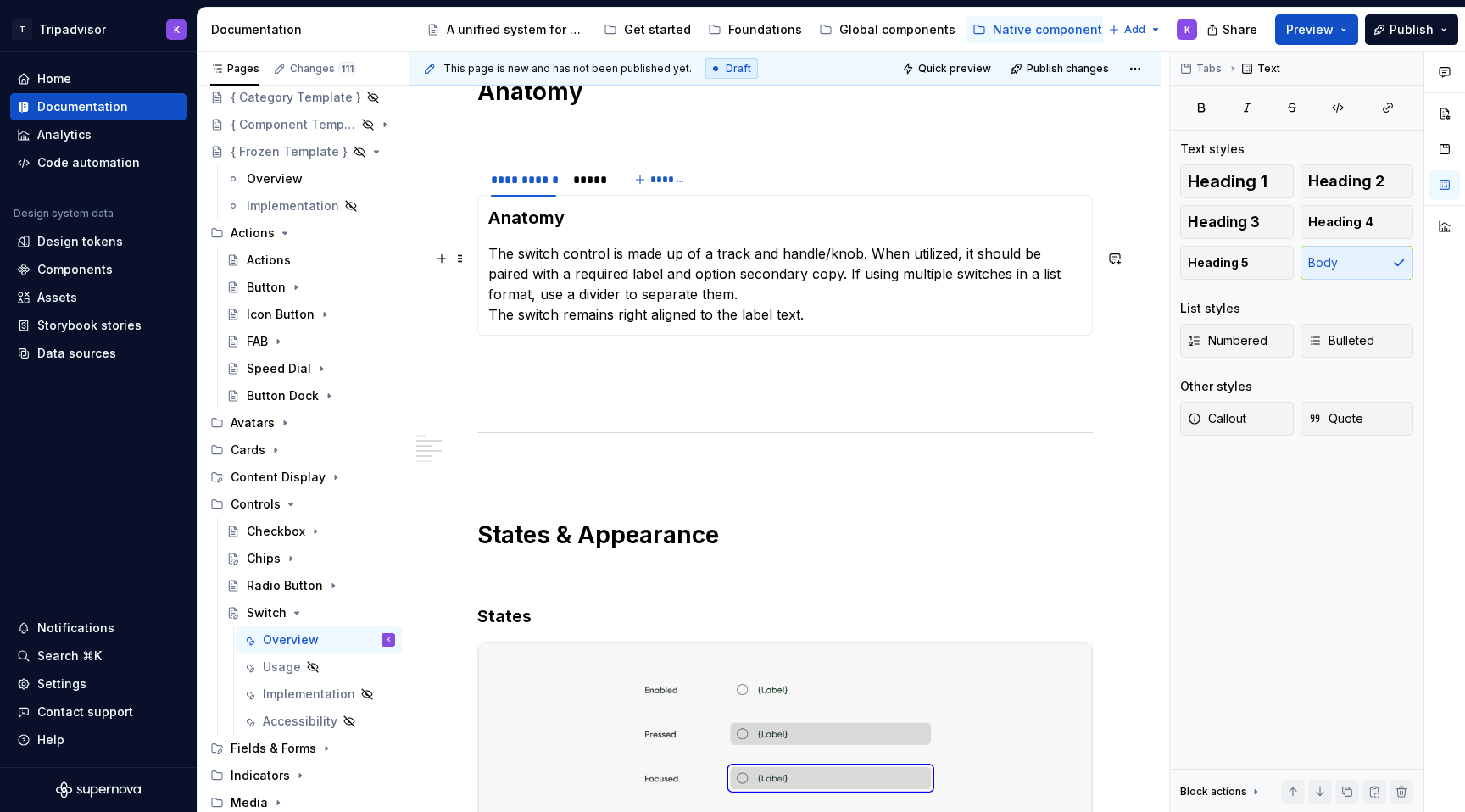
click at [734, 292] on p "The switch control is made up of a track and handle/knob. When utilized, it sho…" at bounding box center [784, 284] width 593 height 82
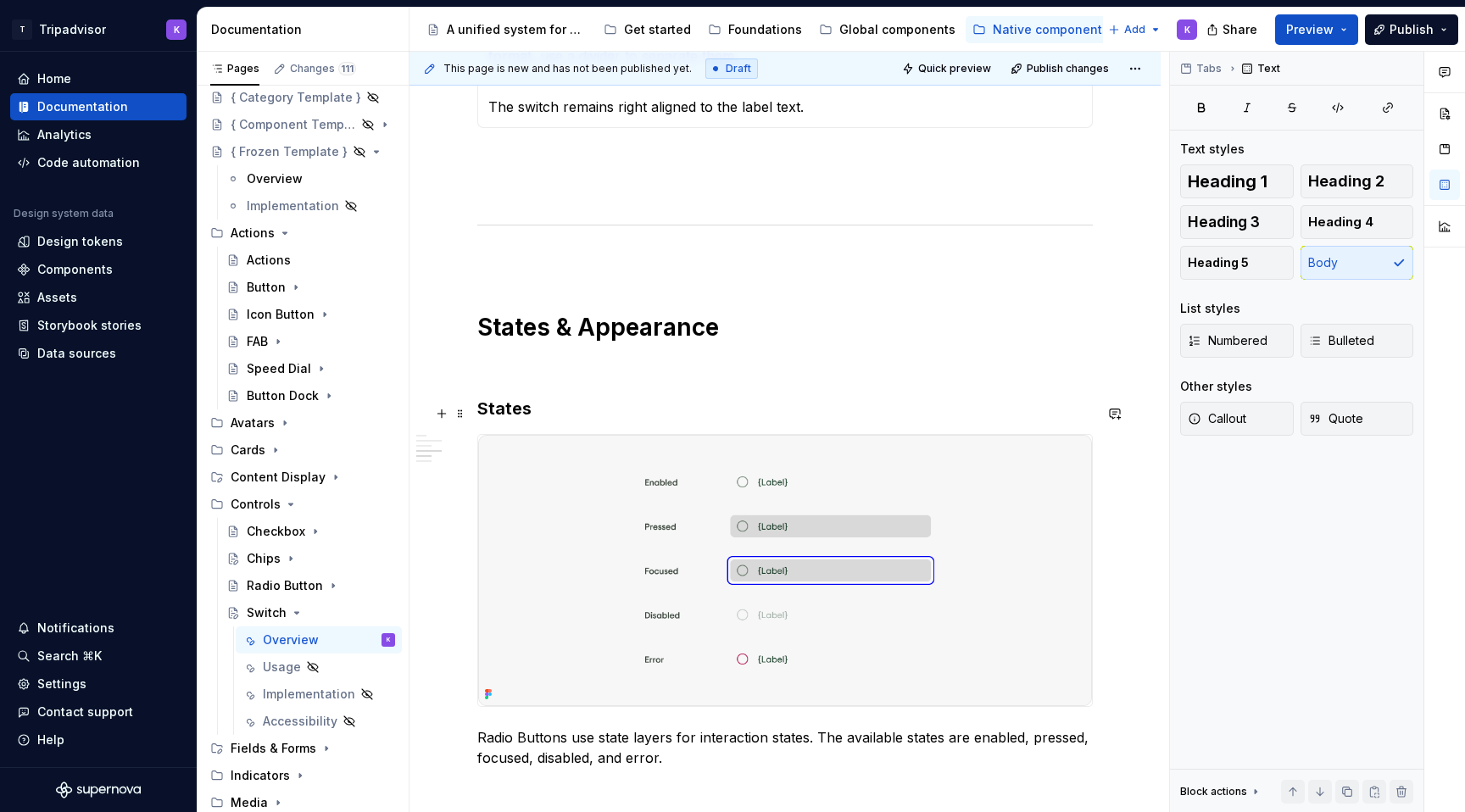
scroll to position [1629, 0]
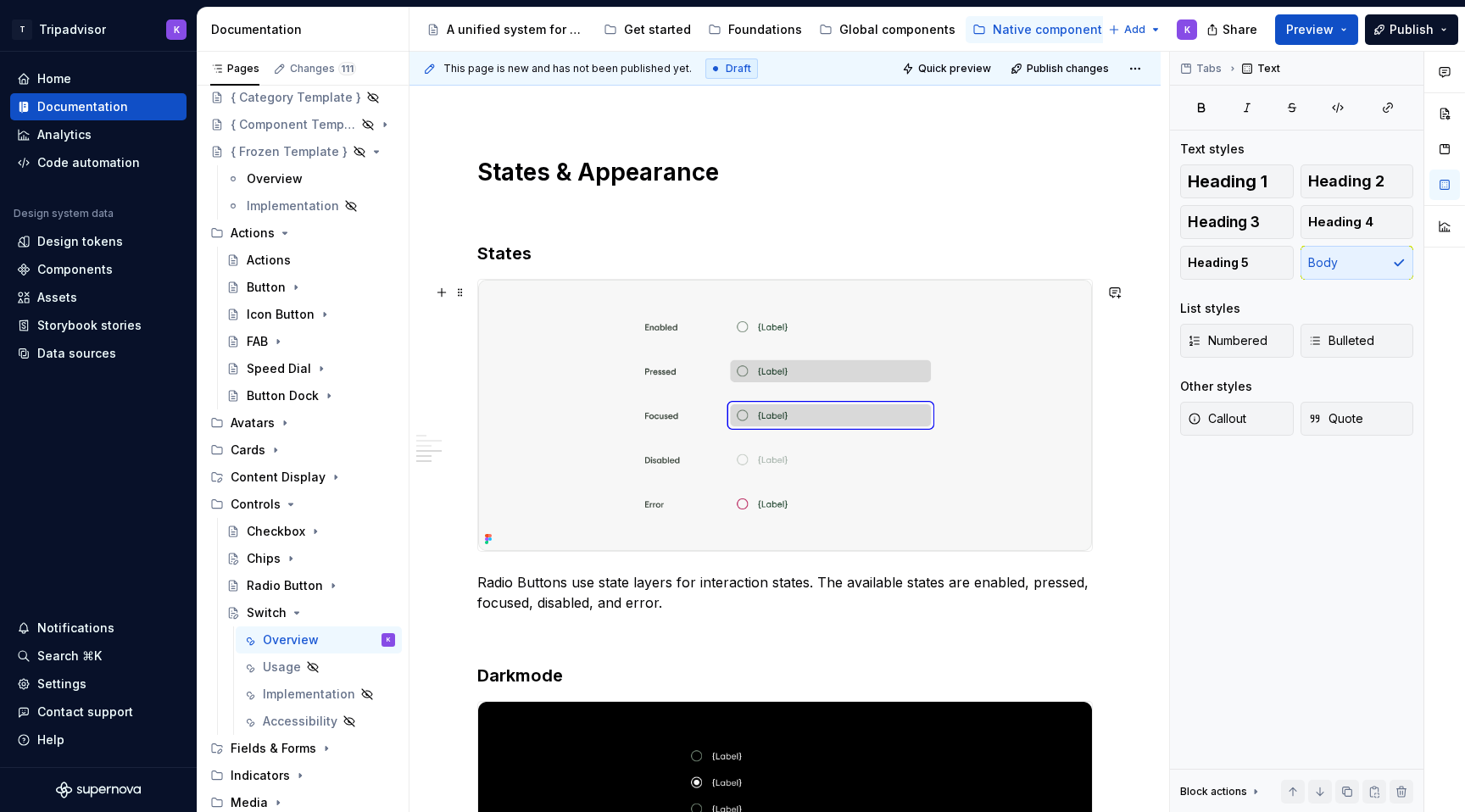
click at [677, 416] on img at bounding box center [784, 415] width 614 height 271
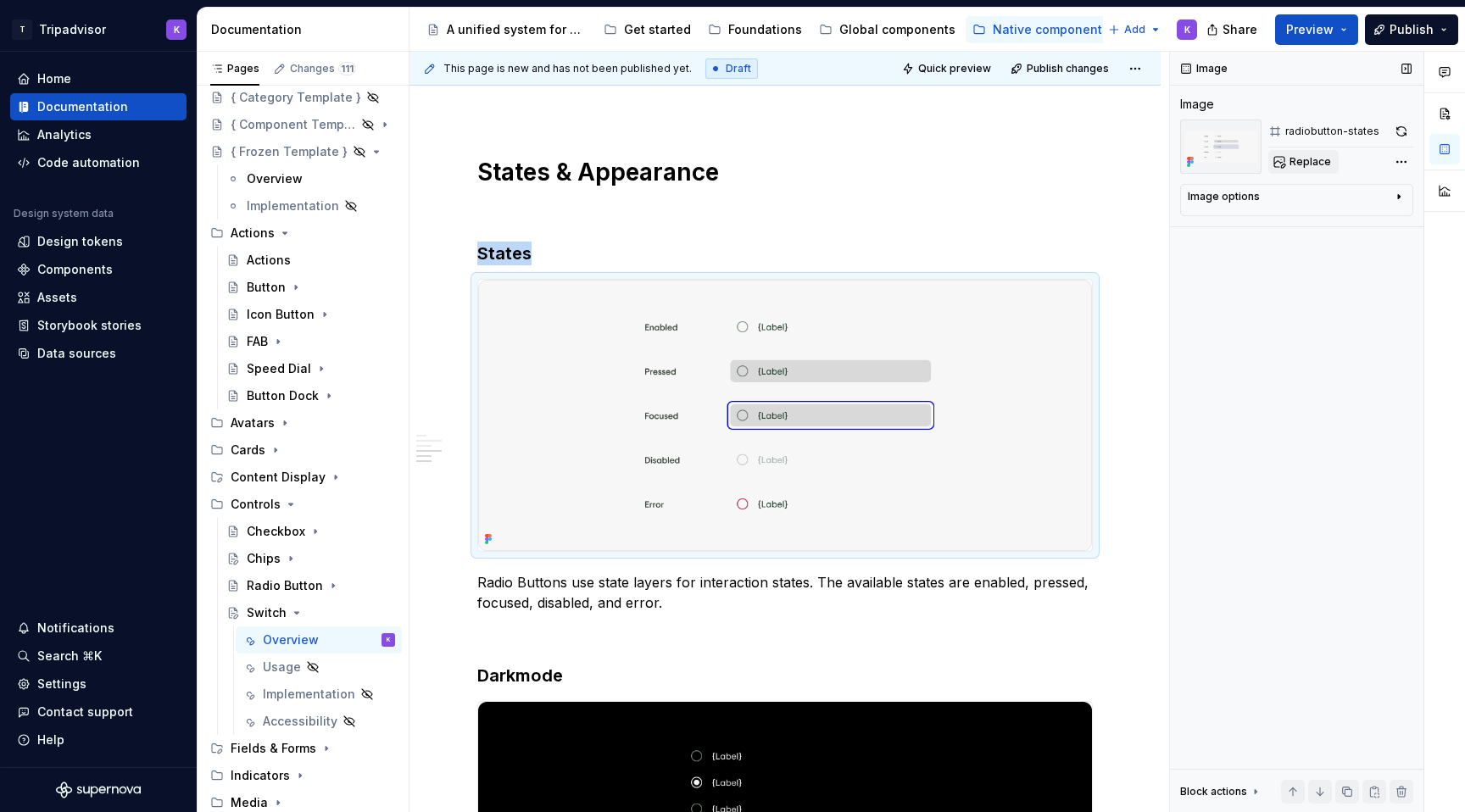
click at [1276, 164] on button "Replace" at bounding box center [1303, 162] width 71 height 24
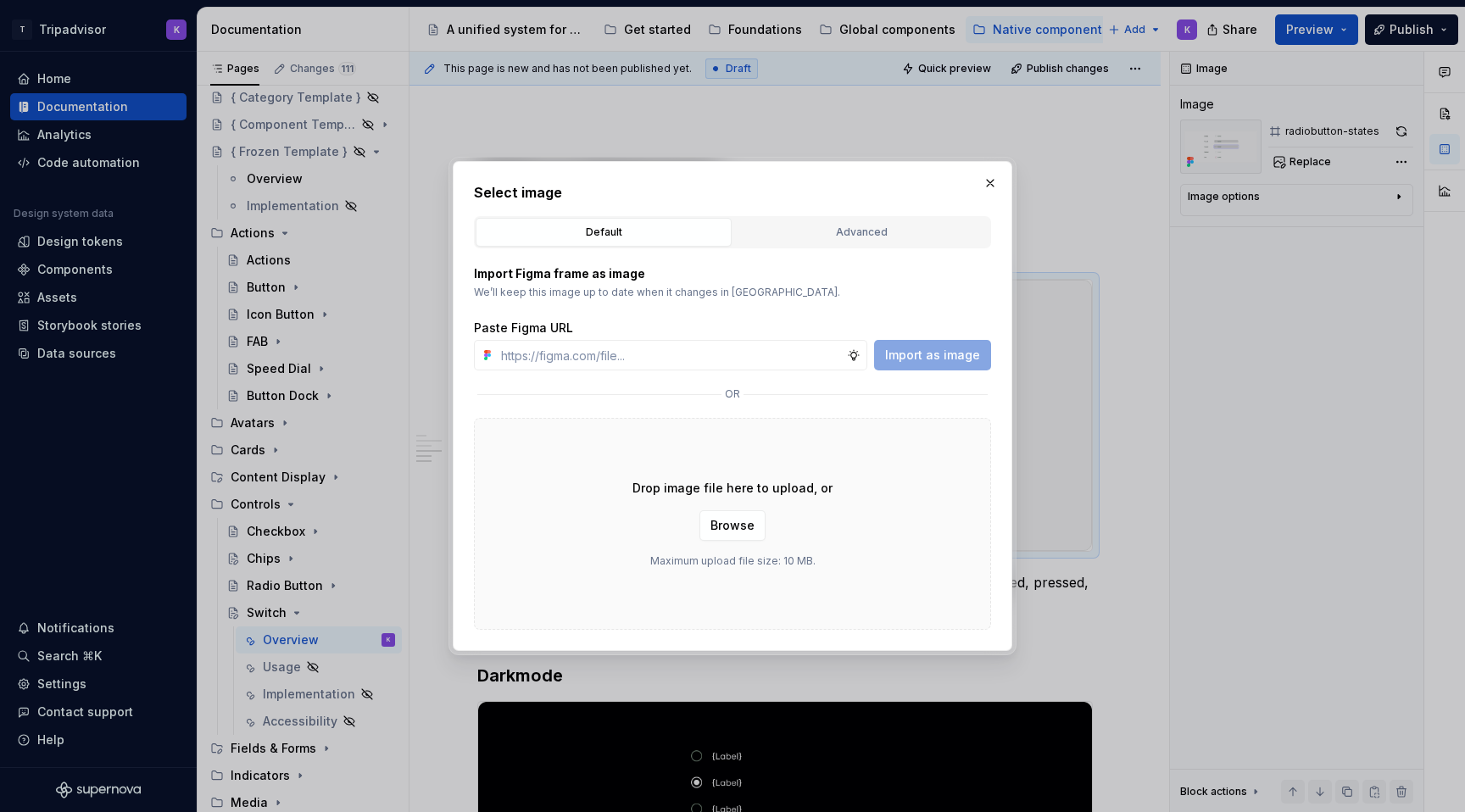
type textarea "*"
type input "https://www.figma.com/design/eWzZGbXTCMsZ0gwC1u1MU0/Altas-Native-Documentation?…"
click at [915, 359] on span "Import as image" at bounding box center [932, 354] width 95 height 17
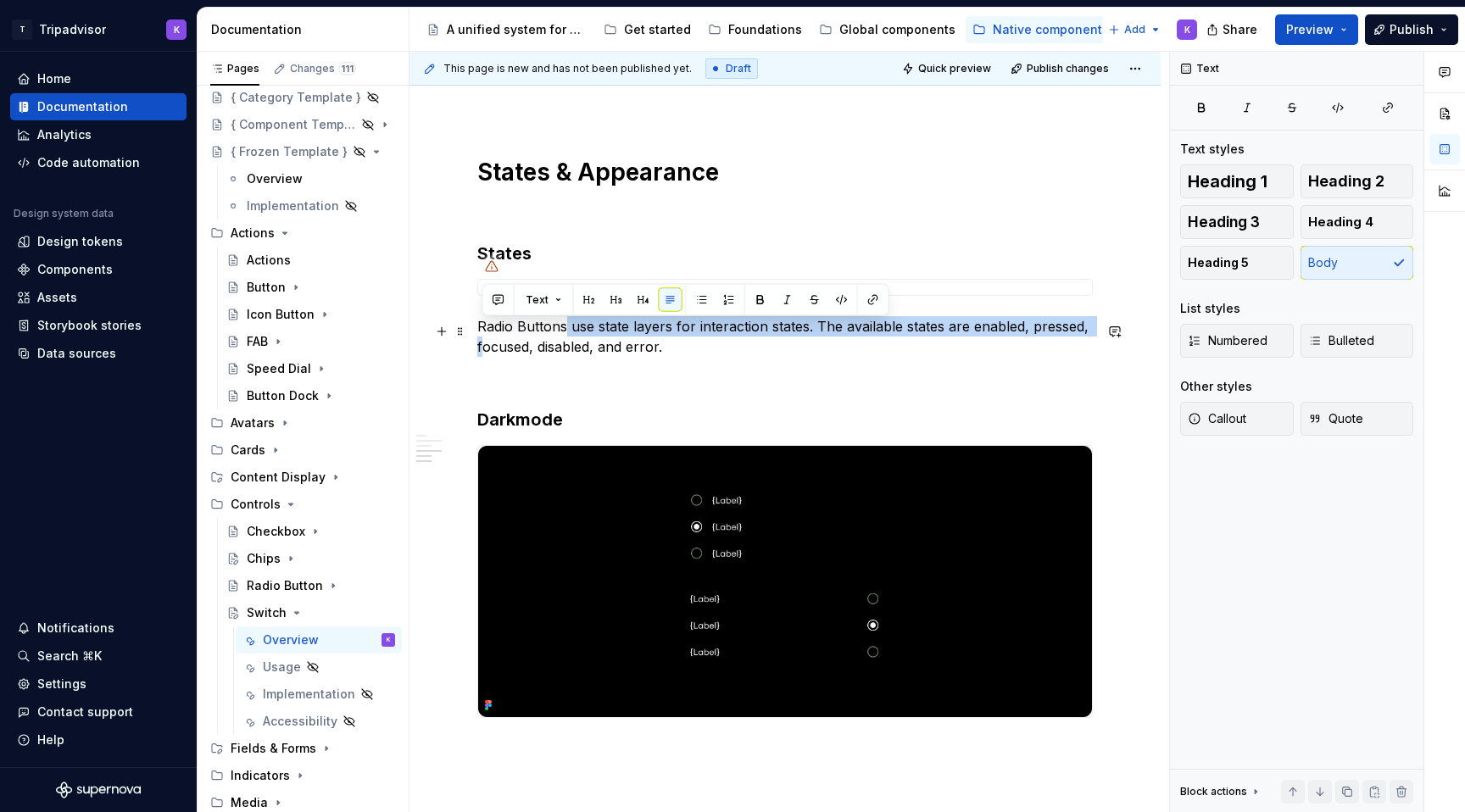
drag, startPoint x: 565, startPoint y: 589, endPoint x: 483, endPoint y: 350, distance: 252.7
click at [483, 348] on p "Radio Buttons use state layers for interaction states. The available states are…" at bounding box center [784, 337] width 616 height 41
click at [492, 350] on p "Radio Buttons use state layers for interaction states. The available states are…" at bounding box center [784, 337] width 616 height 41
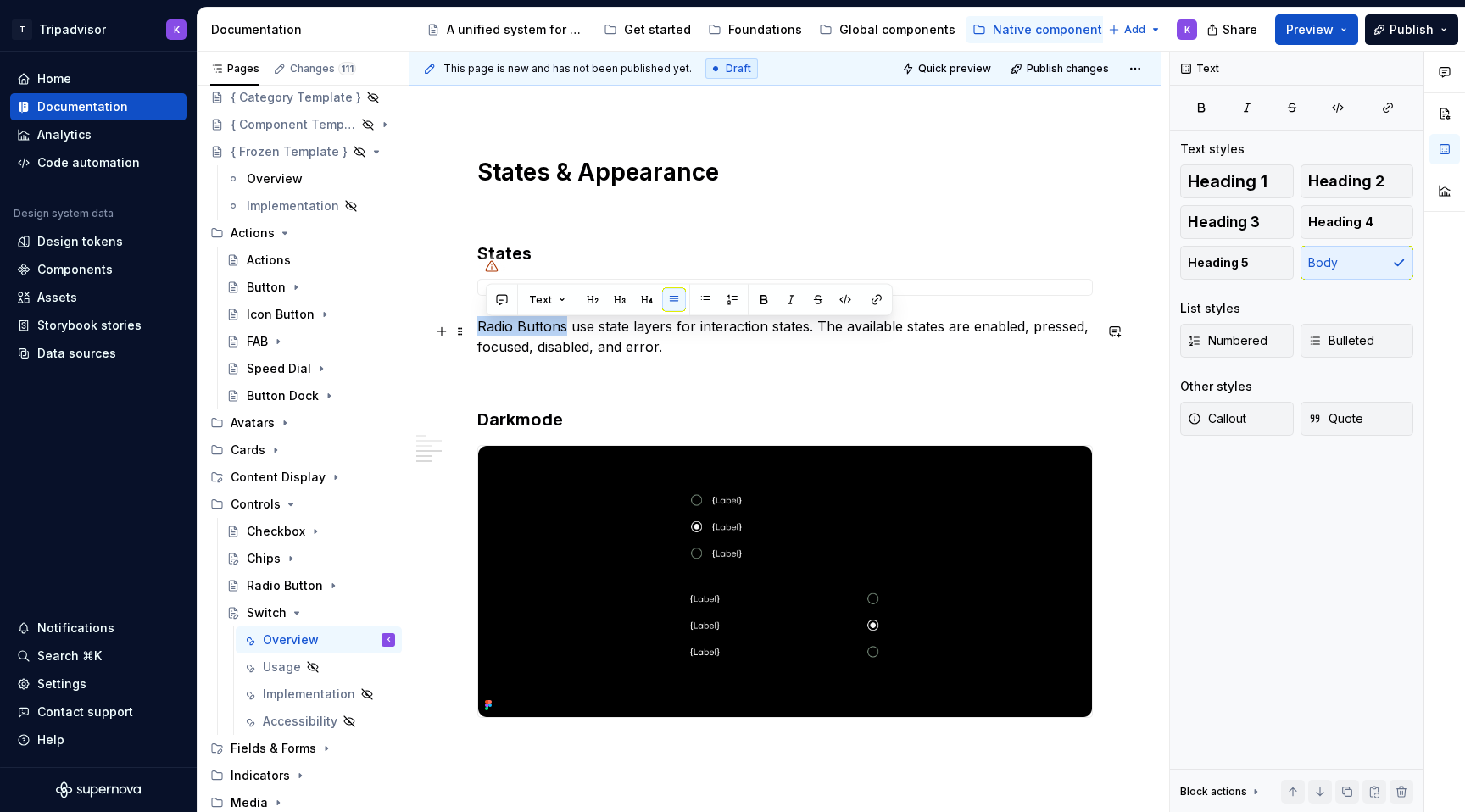
drag, startPoint x: 563, startPoint y: 331, endPoint x: 481, endPoint y: 329, distance: 82.0
click at [481, 329] on p "Radio Buttons use state layers for interaction states. The available states are…" at bounding box center [784, 337] width 616 height 41
click at [536, 350] on p "Switches use state layers for interaction states. The available states are enab…" at bounding box center [784, 337] width 616 height 41
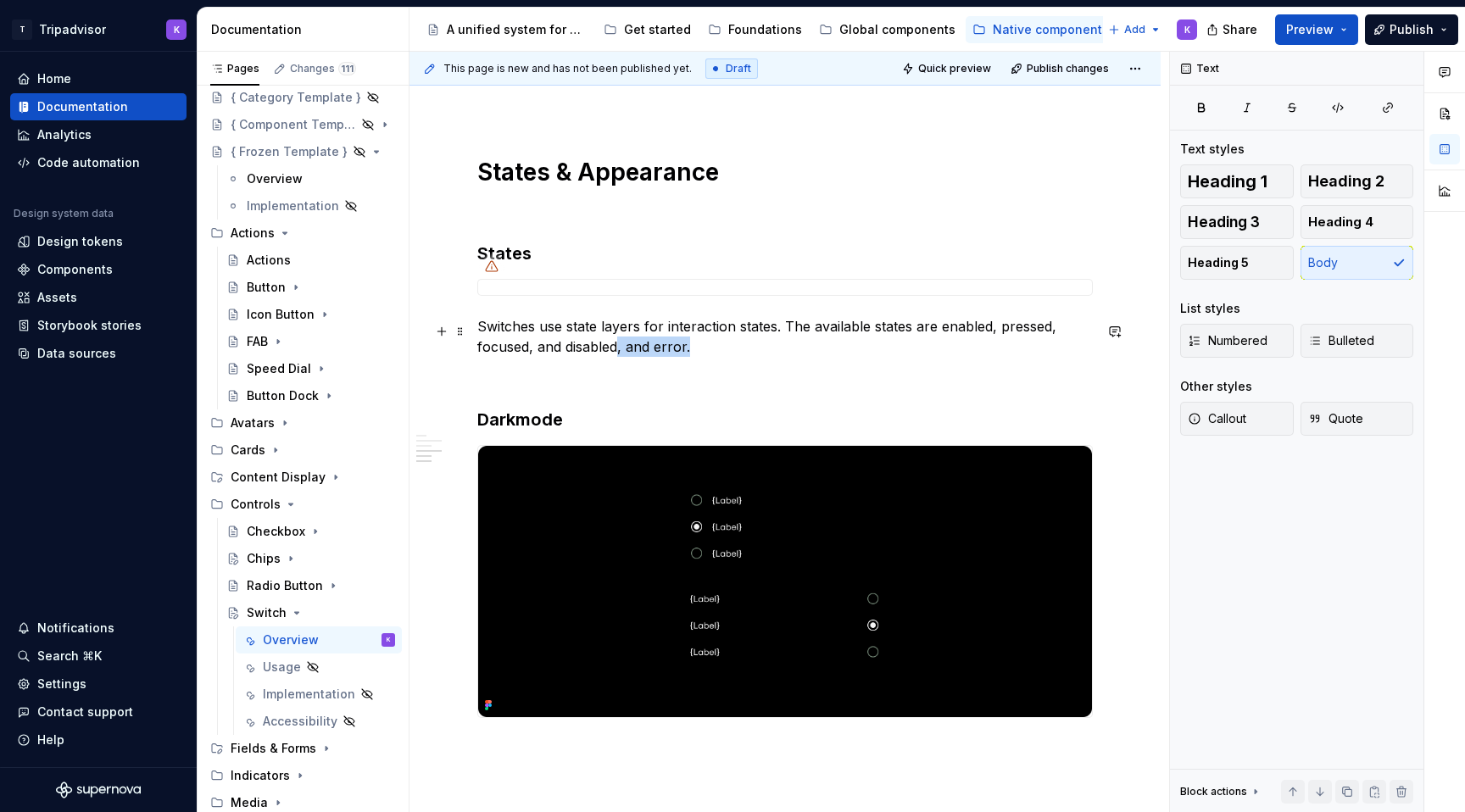
drag, startPoint x: 618, startPoint y: 353, endPoint x: 728, endPoint y: 352, distance: 110.0
click at [719, 353] on p "Switches use state layers for interaction states. The available states are enab…" at bounding box center [784, 337] width 616 height 41
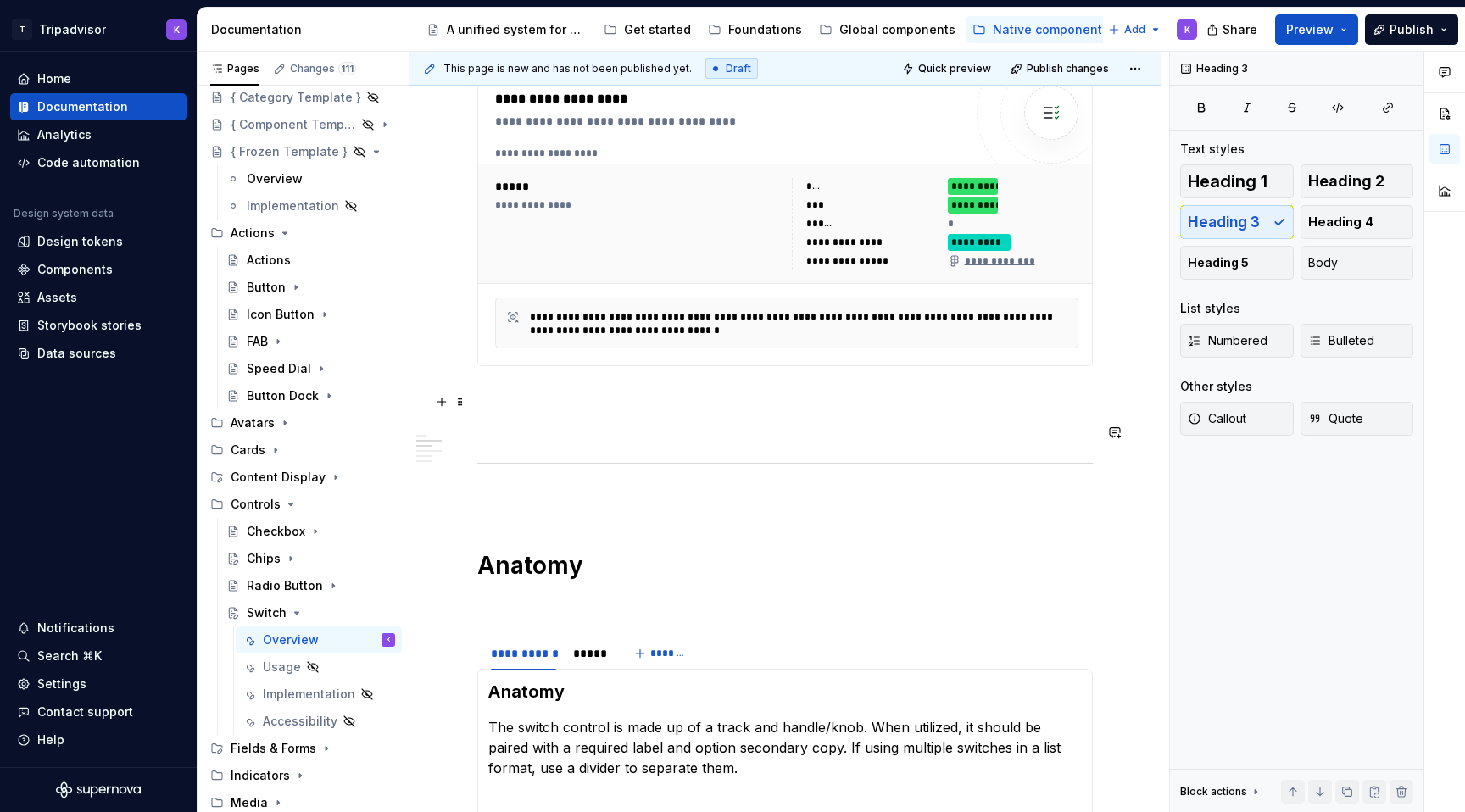
scroll to position [748, 0]
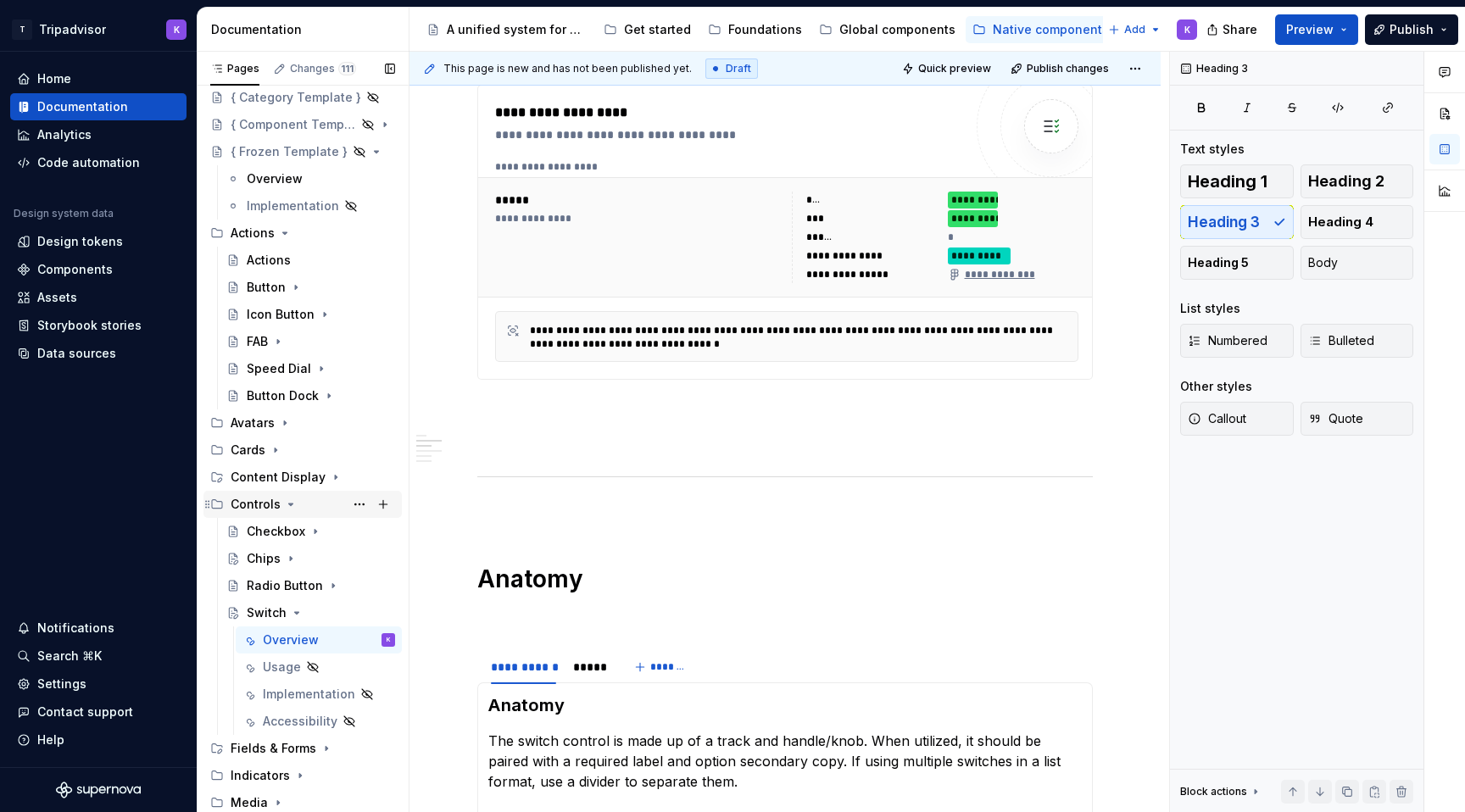
click at [287, 506] on icon "Page tree" at bounding box center [291, 504] width 14 height 14
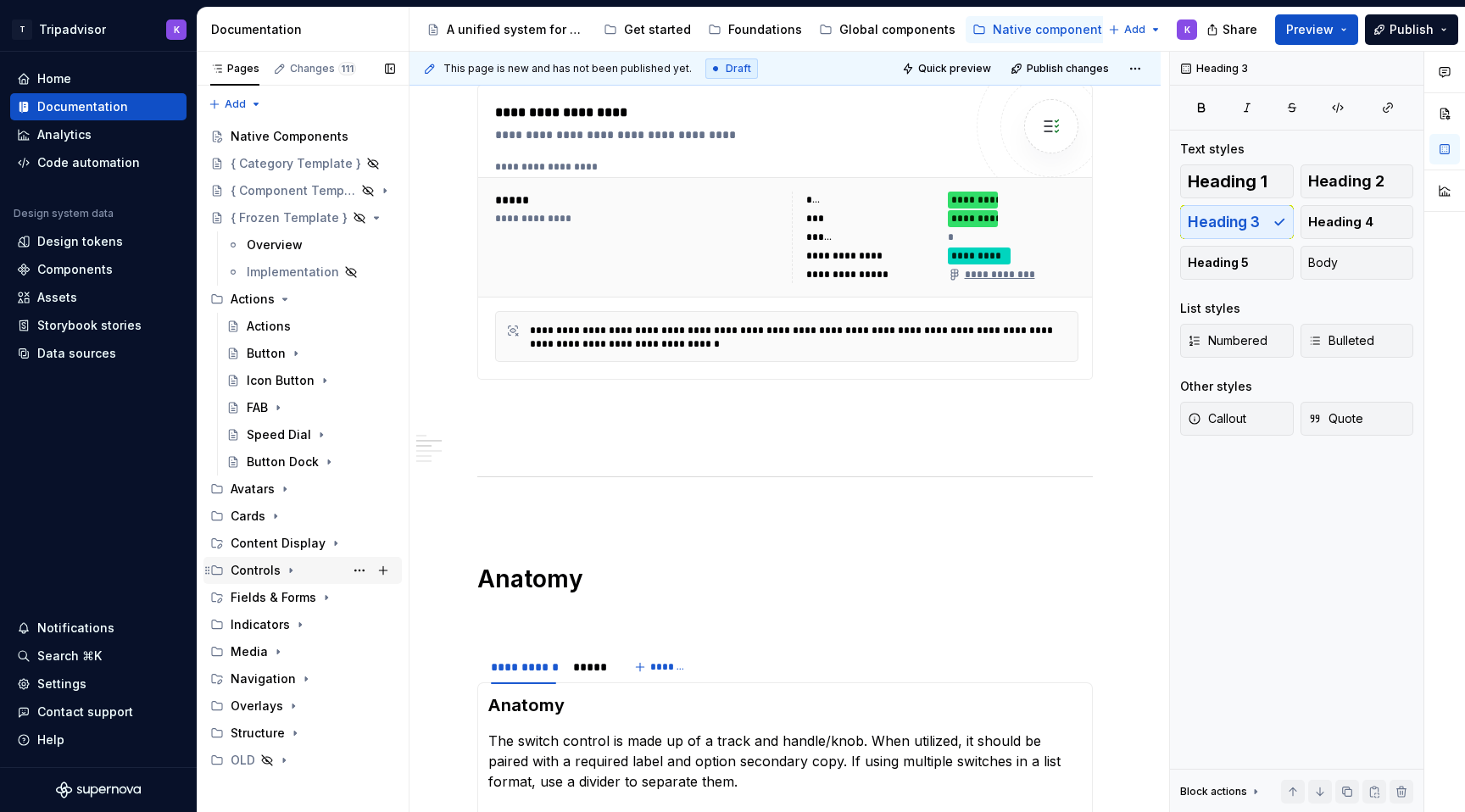
scroll to position [0, 0]
click at [299, 678] on icon "Page tree" at bounding box center [305, 678] width 14 height 14
click at [323, 594] on icon "Page tree" at bounding box center [326, 597] width 14 height 14
click at [307, 680] on div "Search Field" at bounding box center [283, 678] width 73 height 17
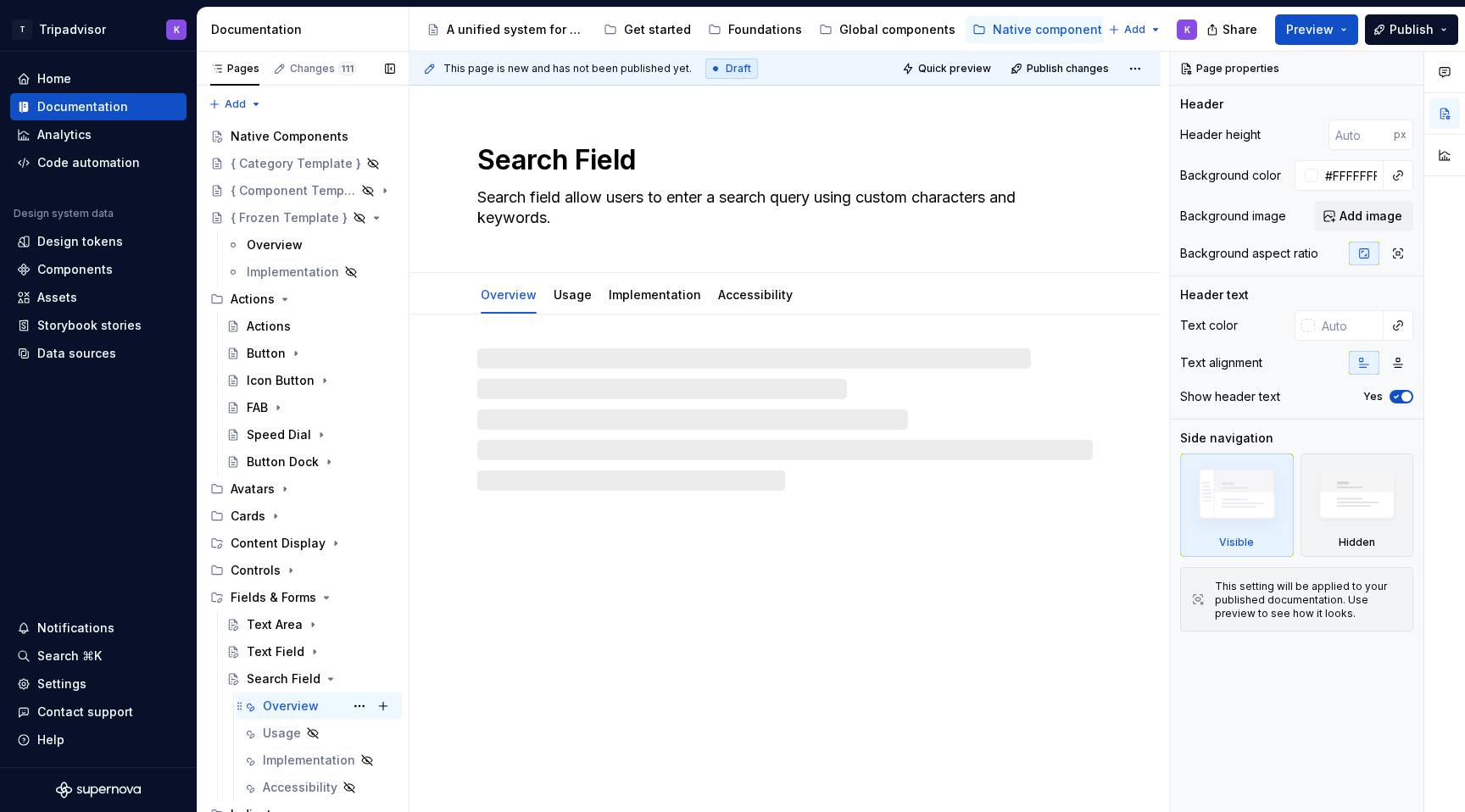
click at [320, 702] on div "Overview K" at bounding box center [329, 706] width 132 height 24
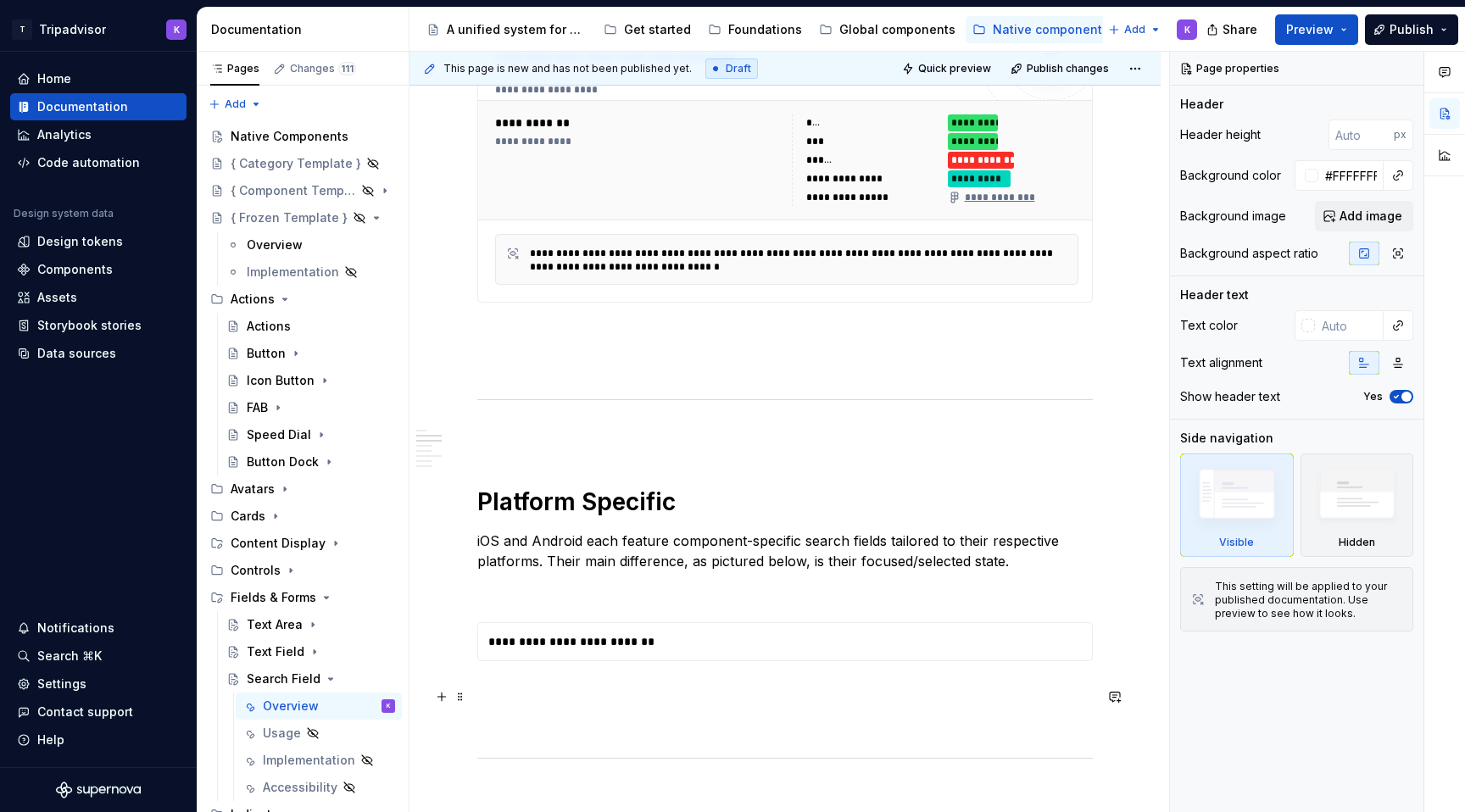
scroll to position [950, 0]
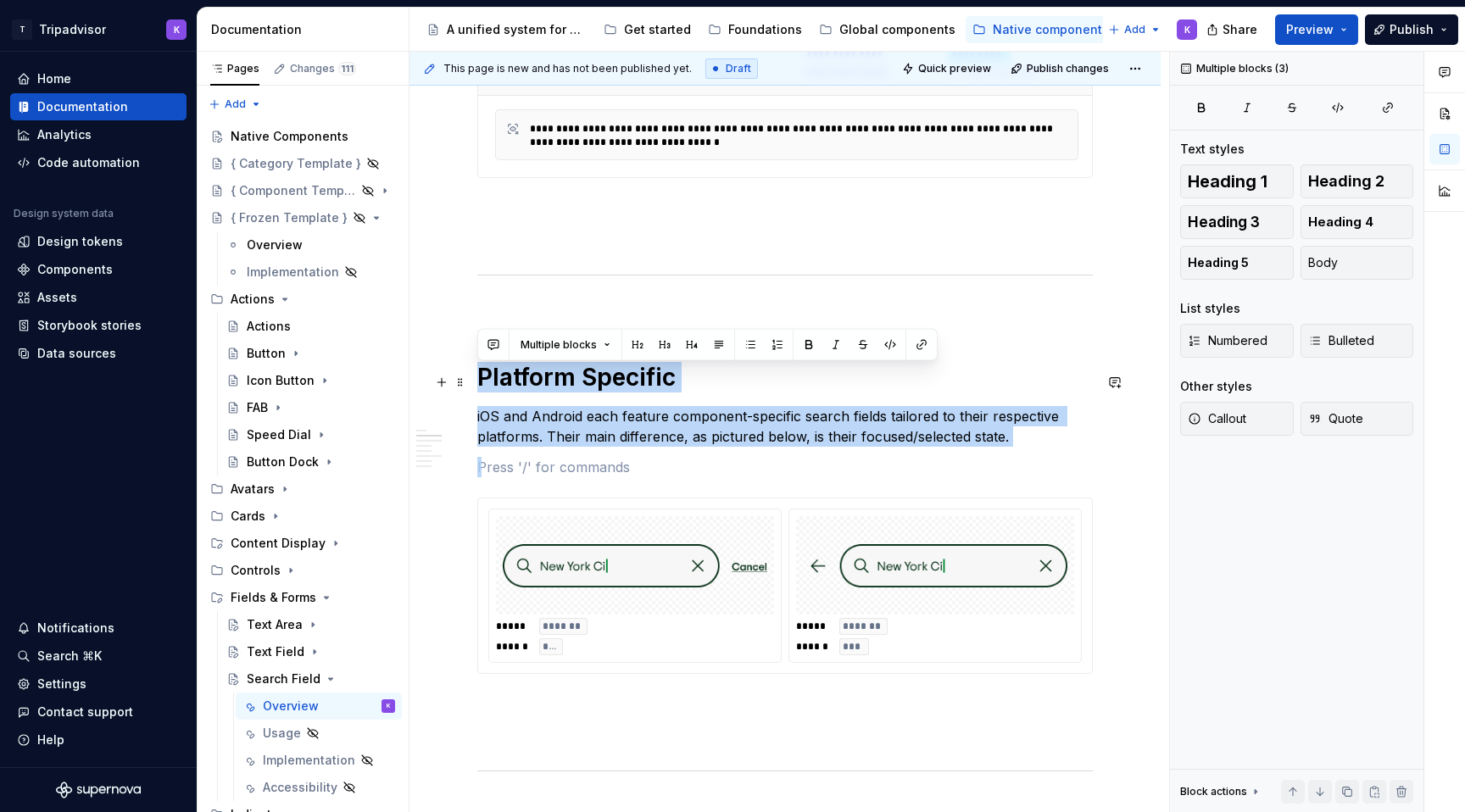
drag, startPoint x: 569, startPoint y: 462, endPoint x: 473, endPoint y: 381, distance: 125.6
copy div "Platform Specific iOS and Android each feature component-specific search fields…"
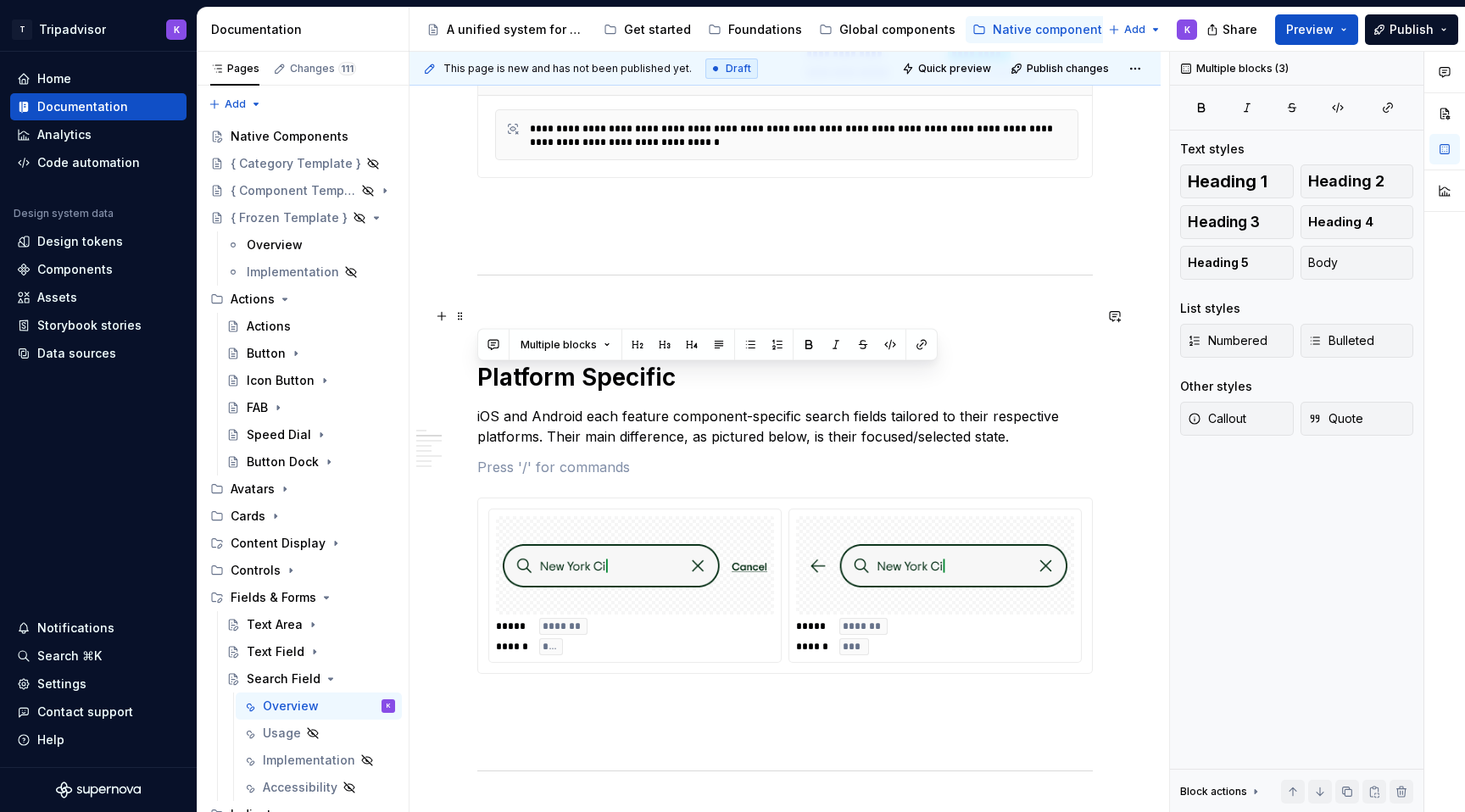
click at [538, 301] on div "**********" at bounding box center [784, 828] width 616 height 2845
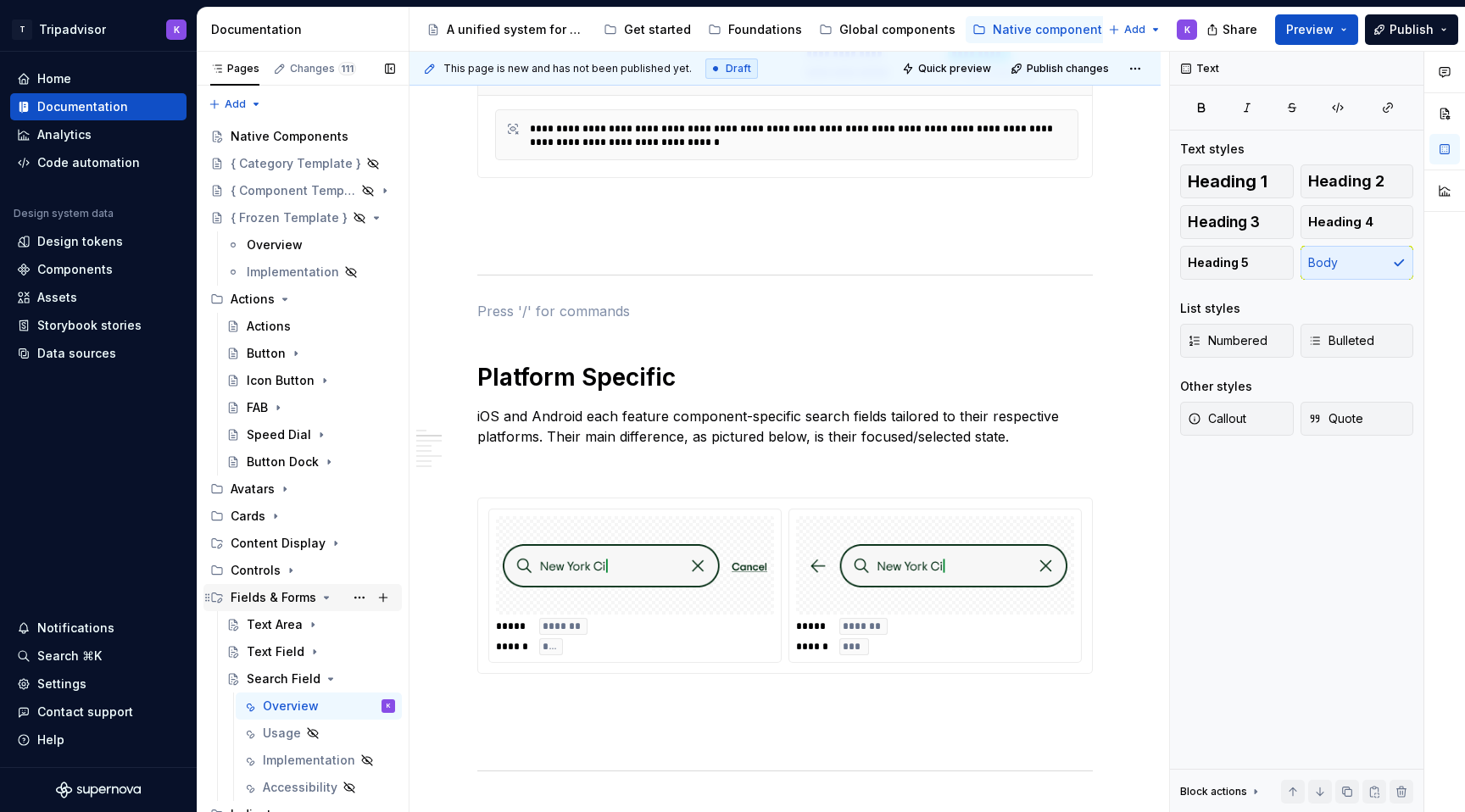
click at [320, 594] on icon "Page tree" at bounding box center [326, 597] width 14 height 14
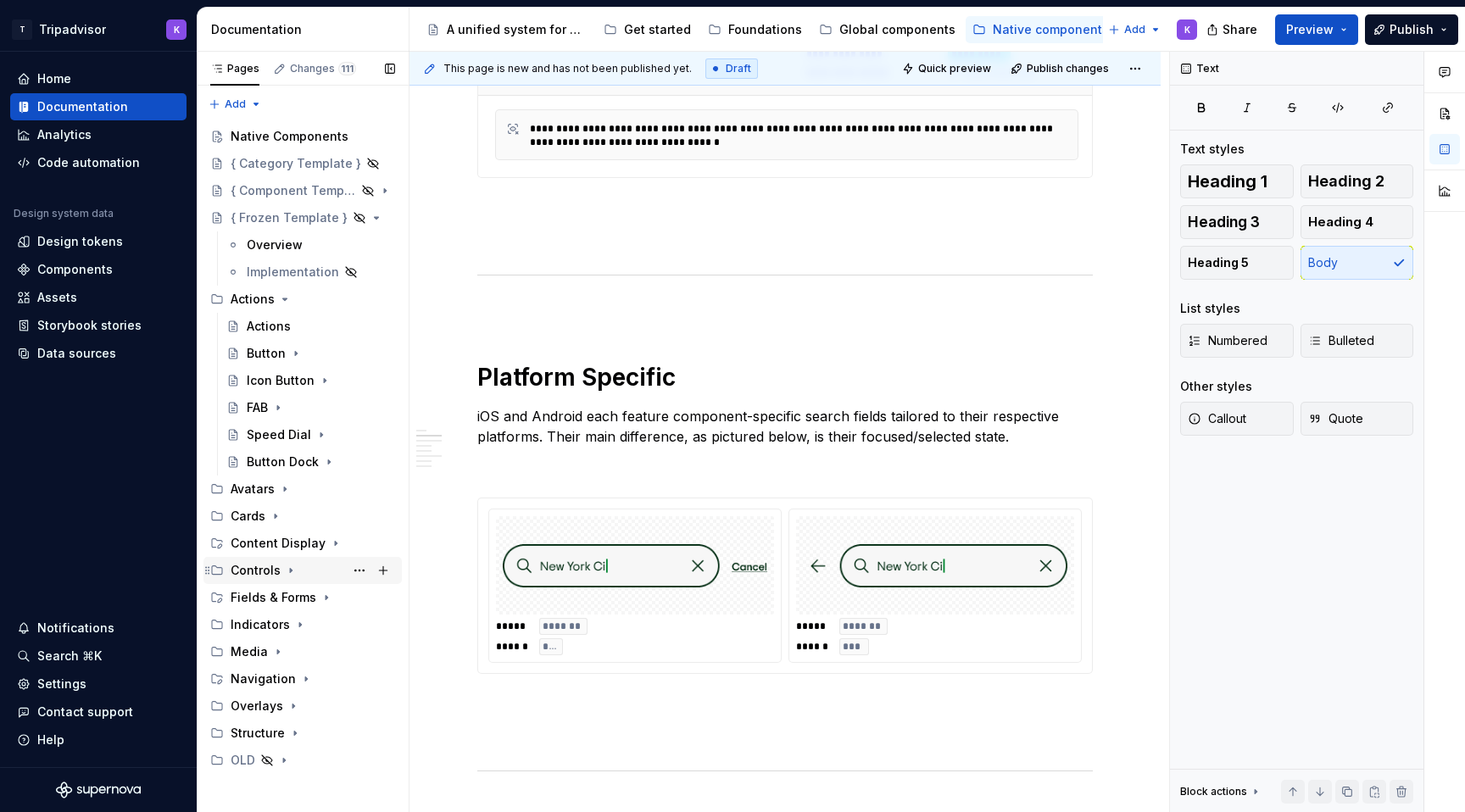
click at [281, 575] on div "Controls" at bounding box center [312, 571] width 164 height 24
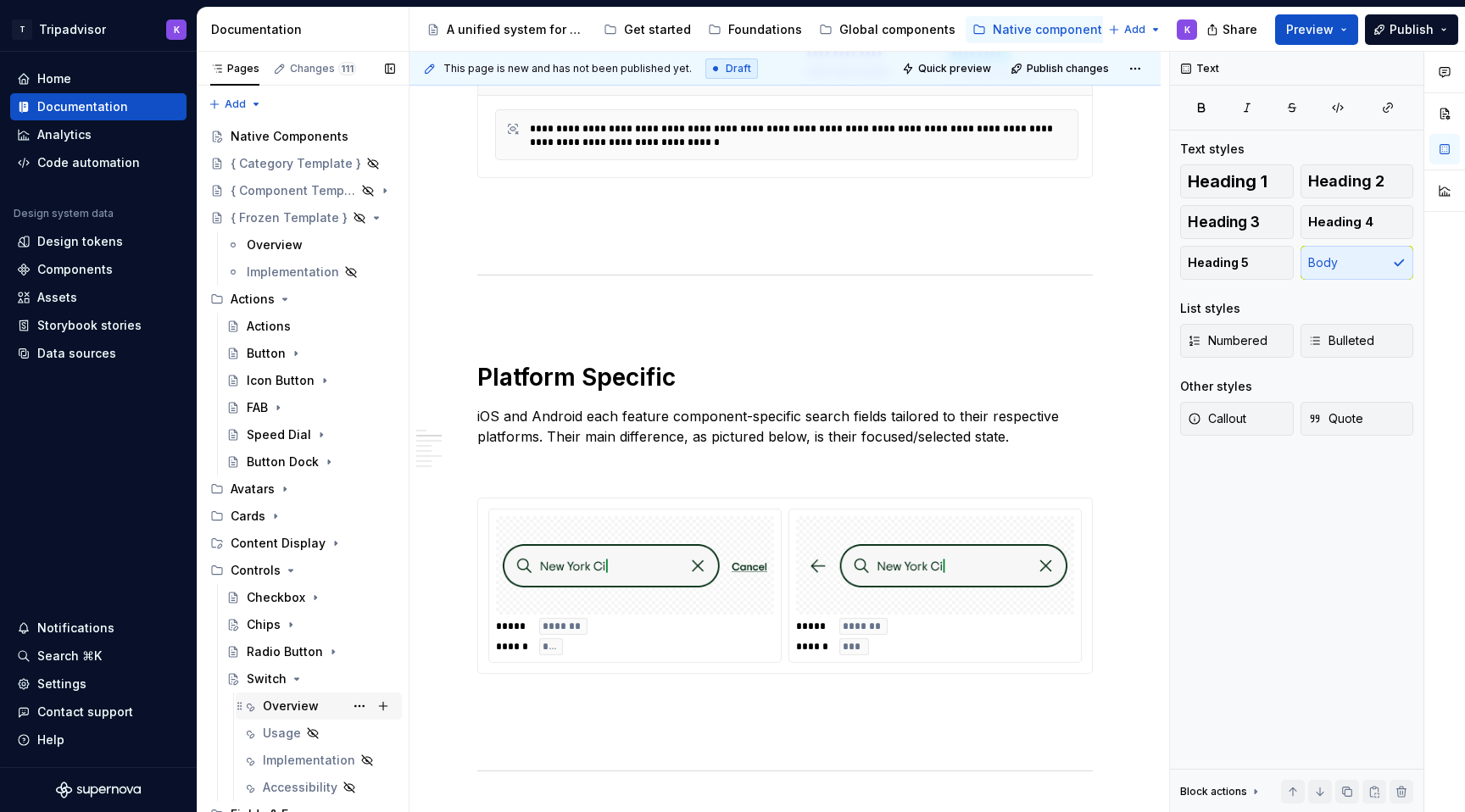
click at [296, 697] on div "Overview" at bounding box center [291, 705] width 56 height 17
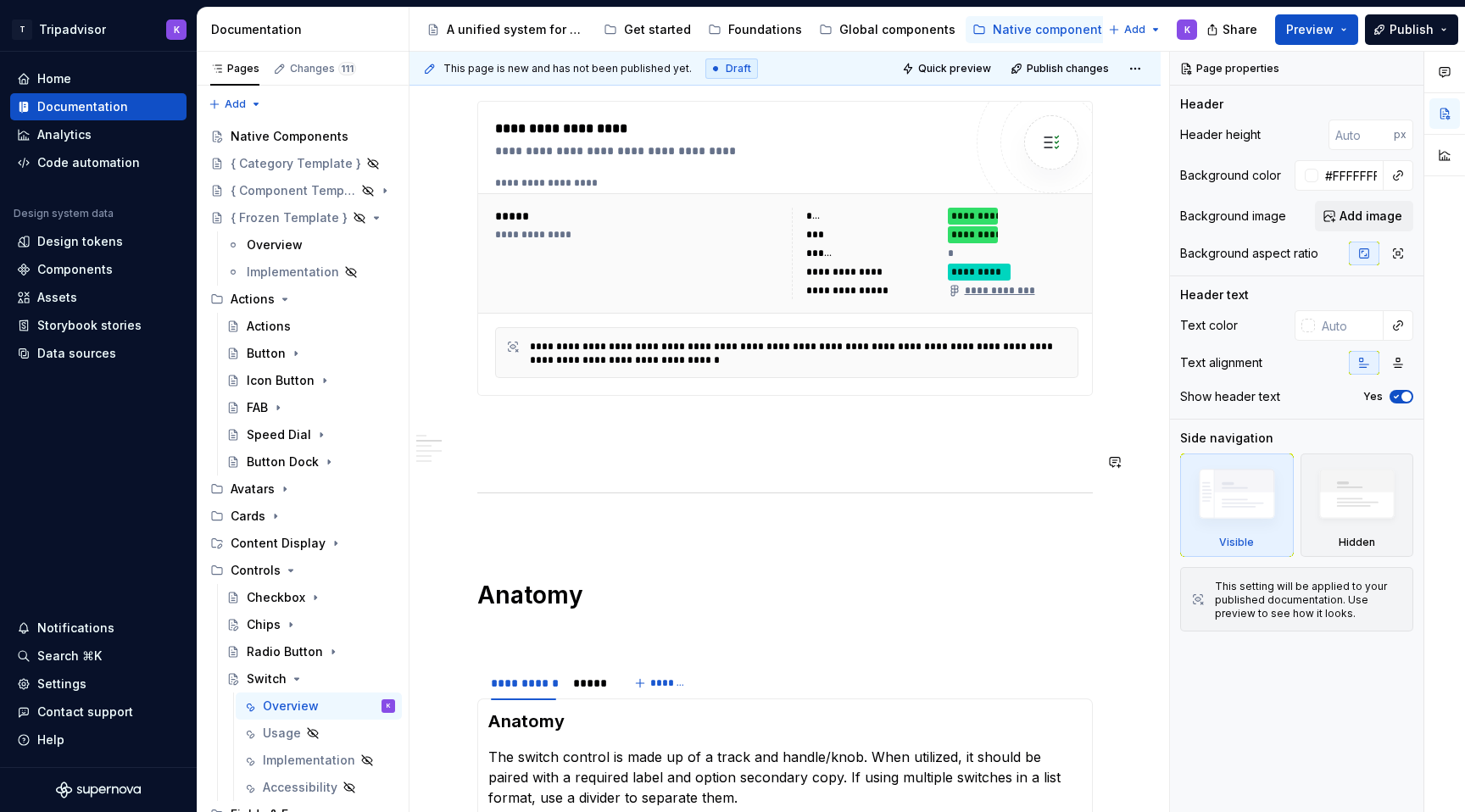
scroll to position [841, 0]
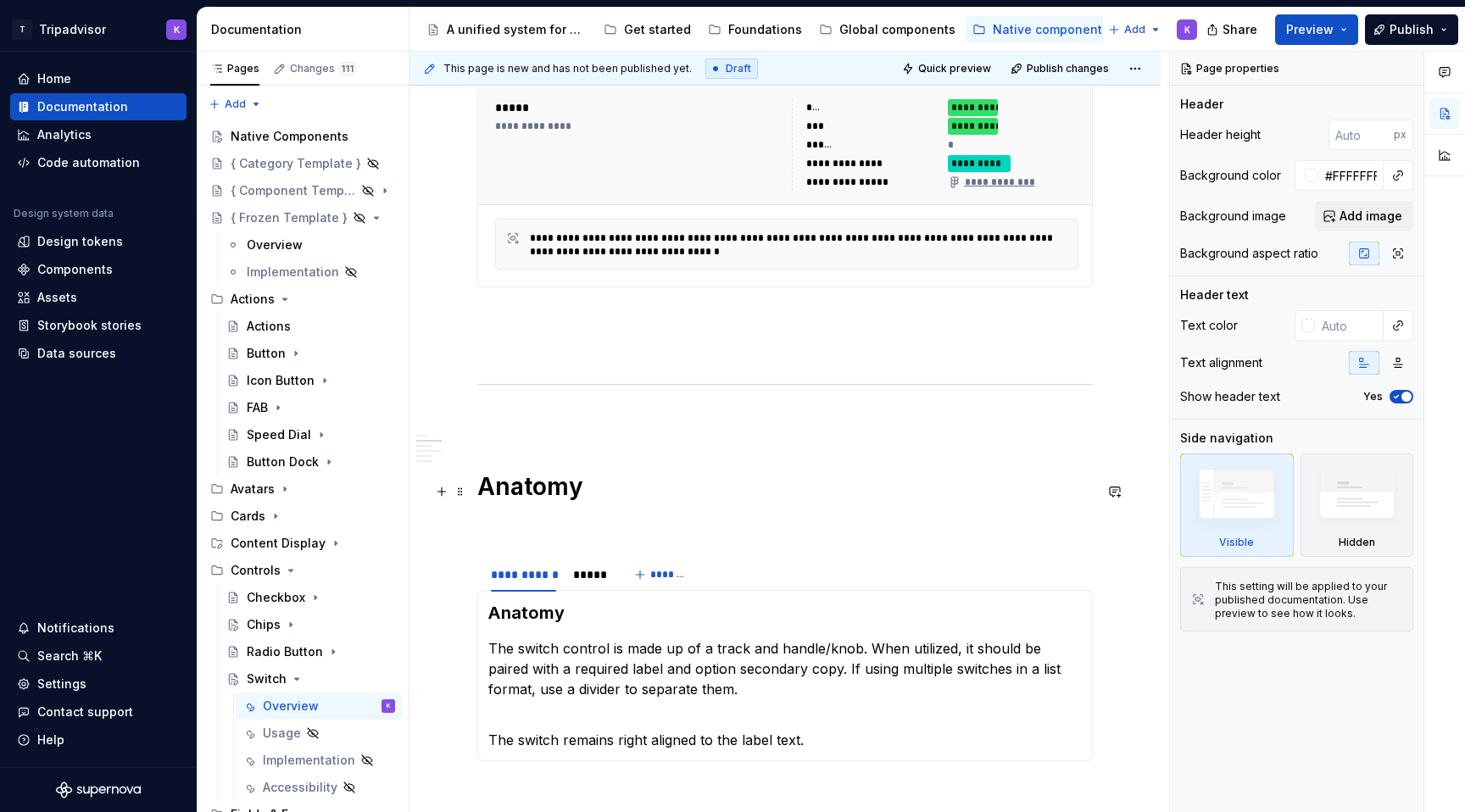
type textarea "*"
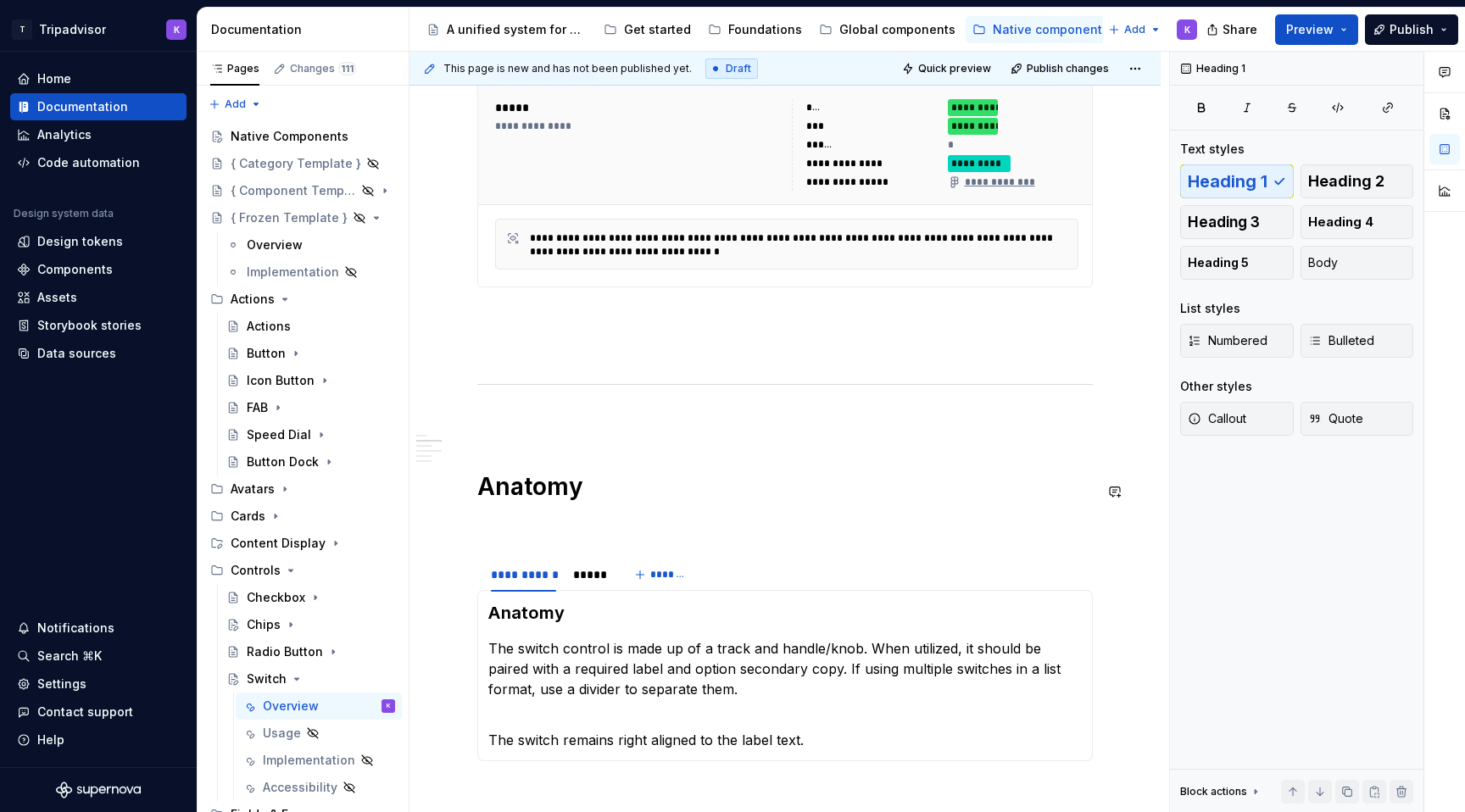
click at [564, 438] on div "**********" at bounding box center [784, 638] width 616 height 2246
click at [546, 425] on p at bounding box center [784, 420] width 616 height 20
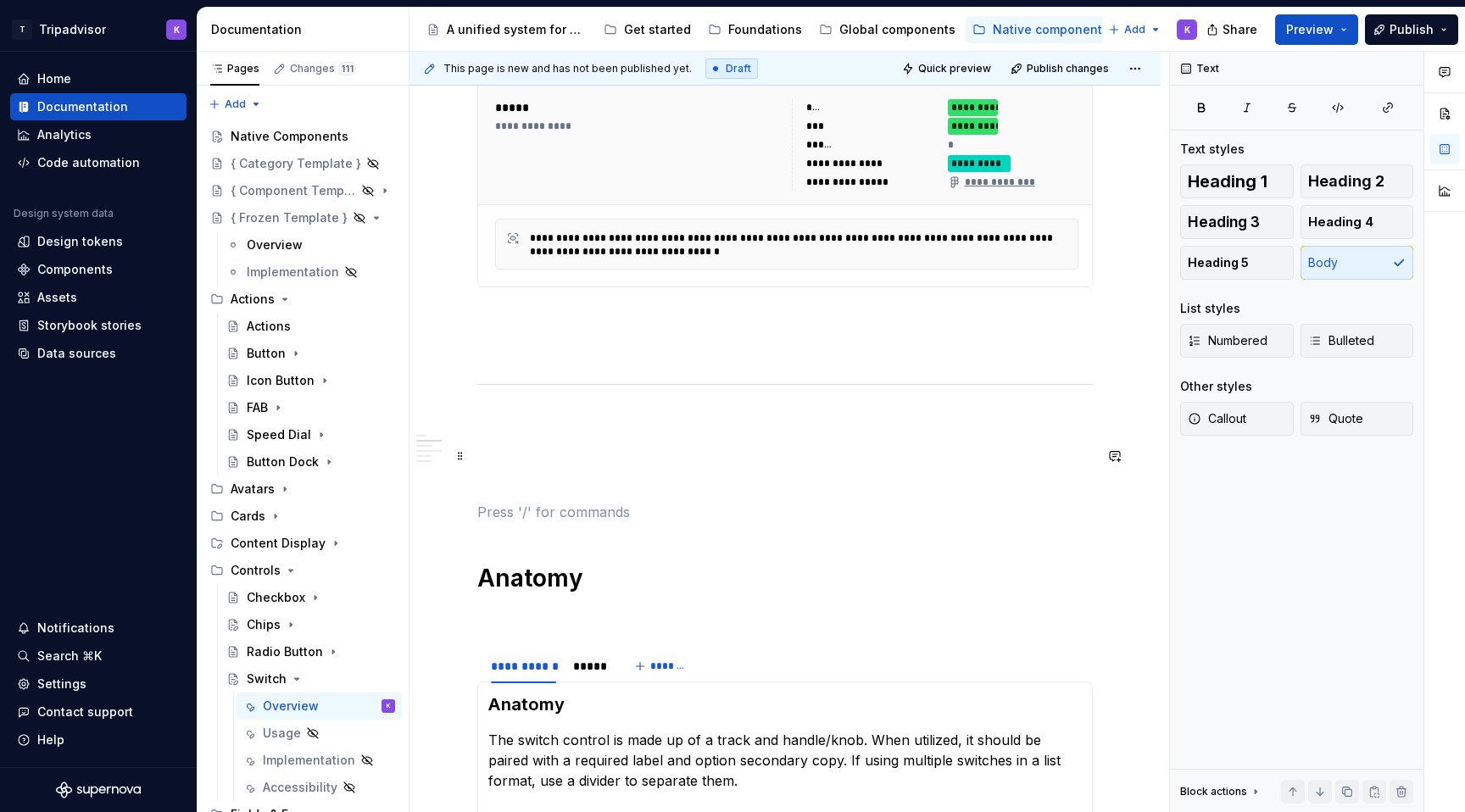
click at [541, 449] on p at bounding box center [784, 451] width 616 height 20
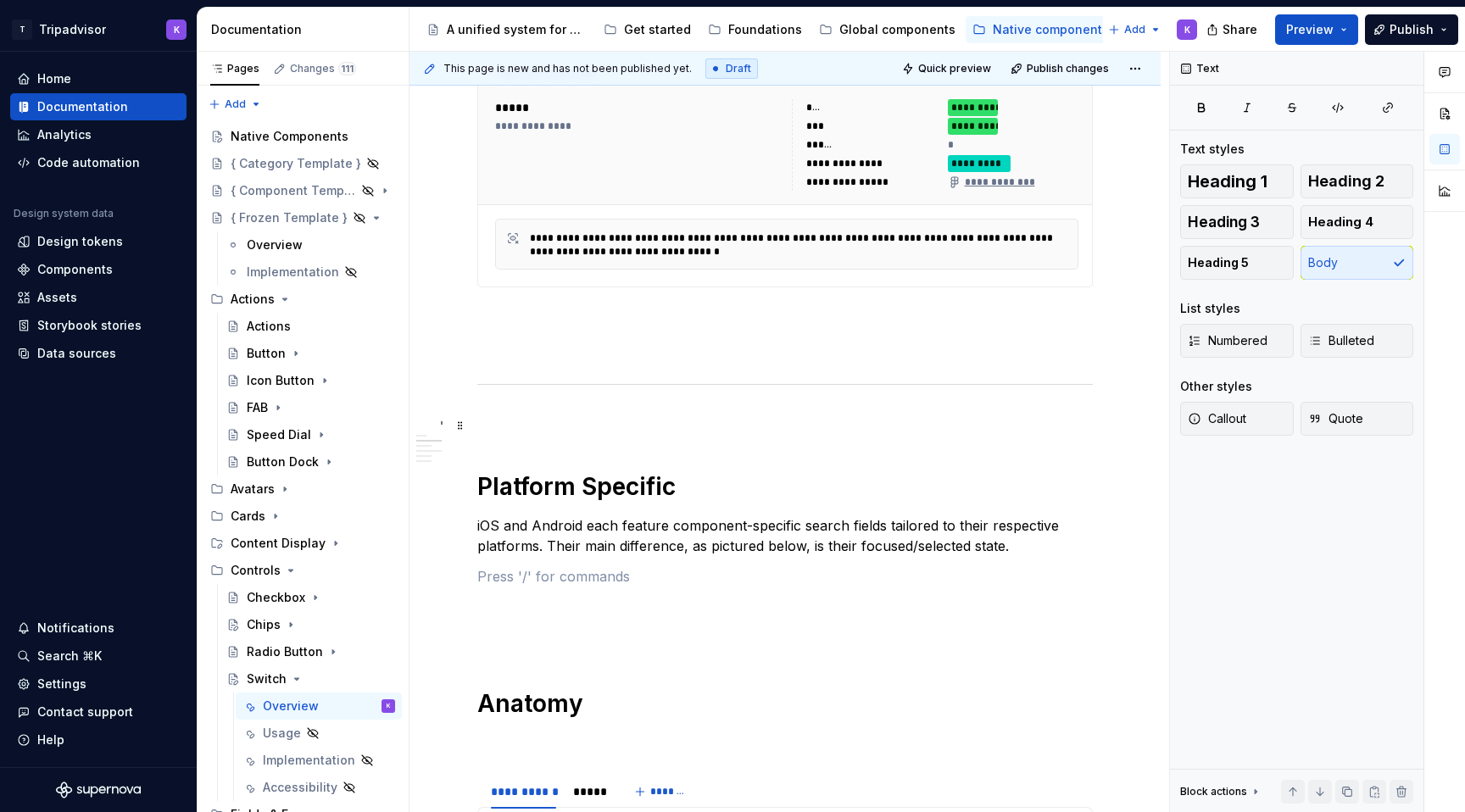
click at [530, 419] on p at bounding box center [784, 420] width 616 height 20
click at [522, 609] on p at bounding box center [784, 607] width 616 height 20
click at [522, 586] on p at bounding box center [784, 576] width 616 height 20
click at [522, 637] on p at bounding box center [784, 638] width 616 height 20
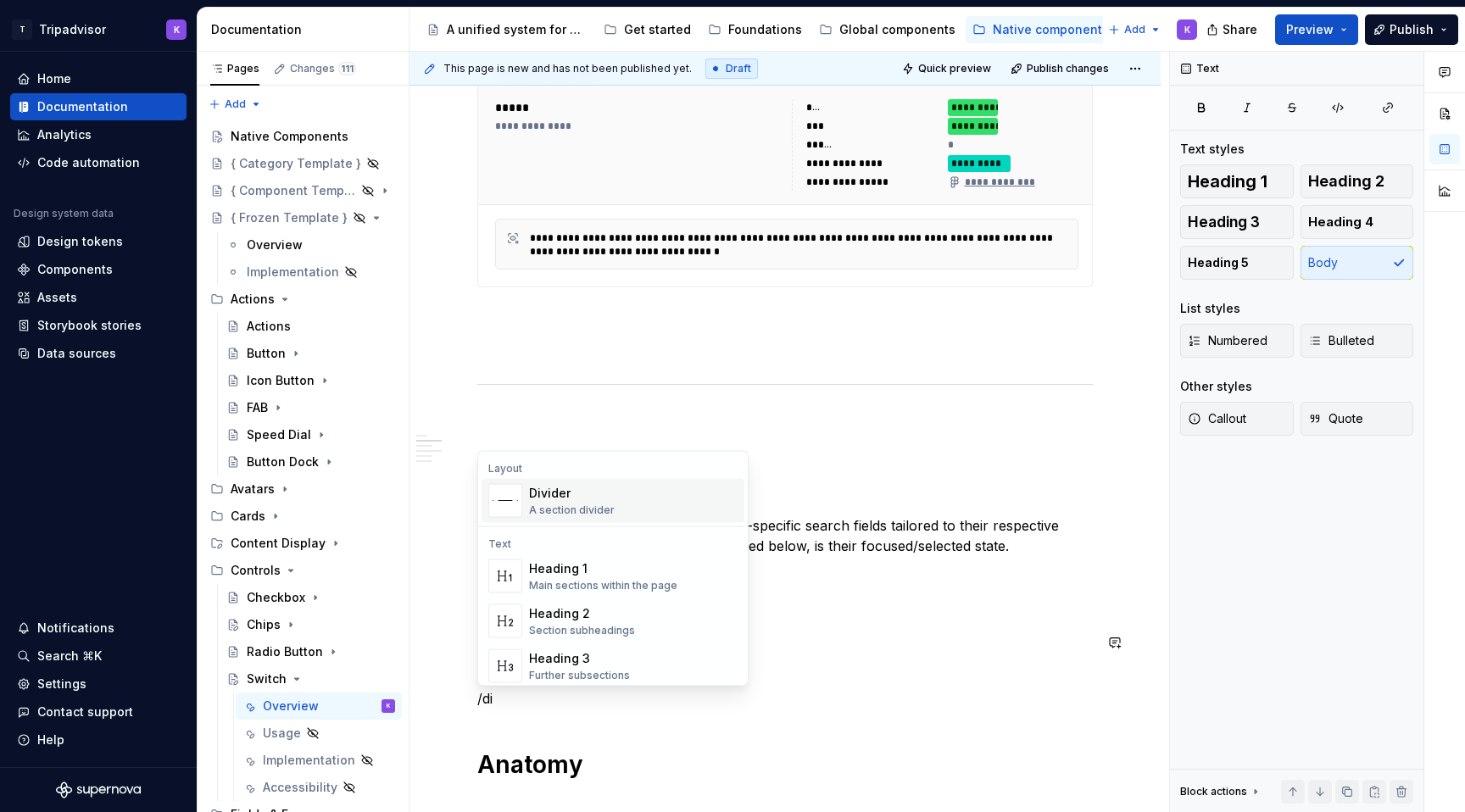
click at [576, 504] on div "A section divider" at bounding box center [572, 509] width 85 height 14
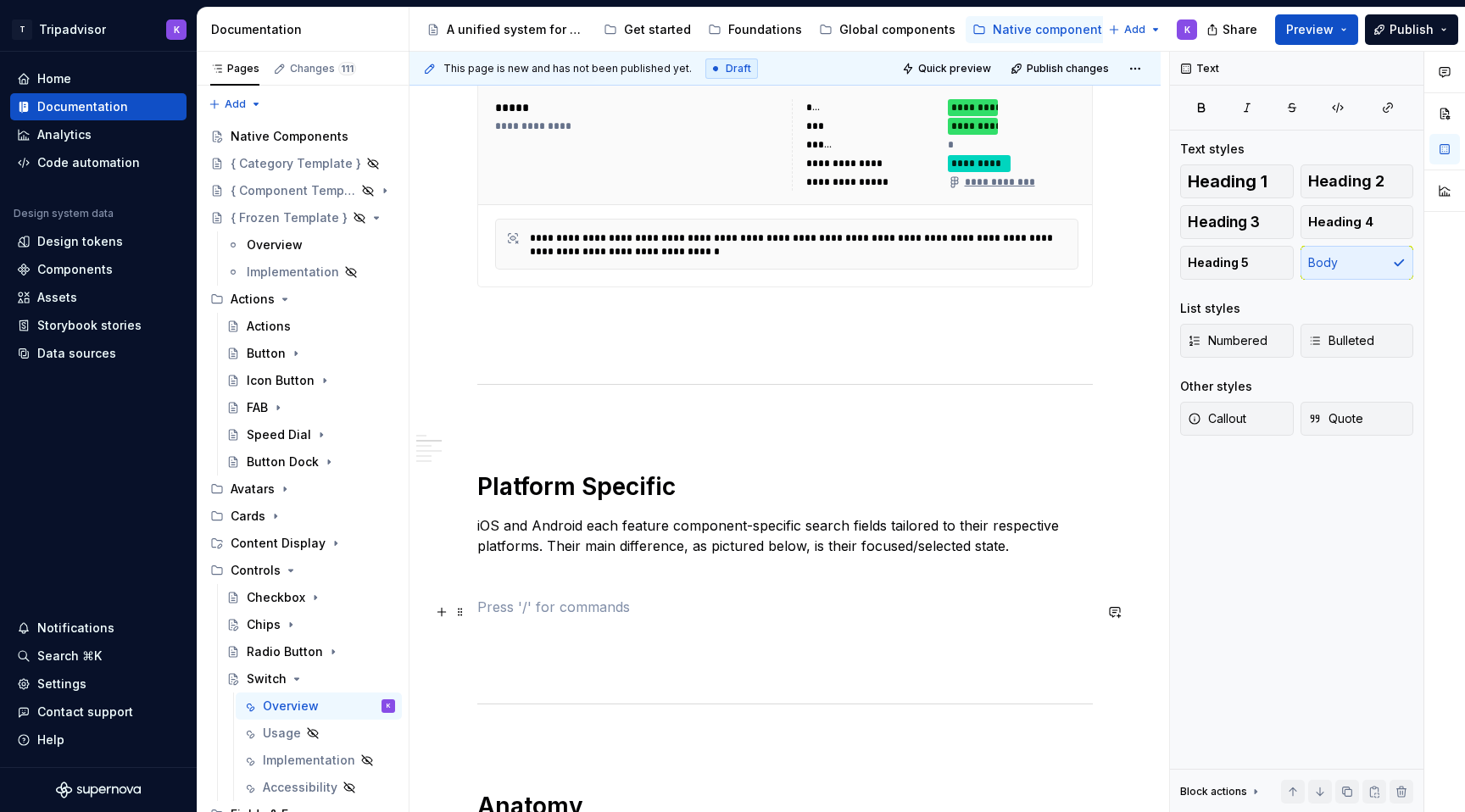
click at [518, 613] on p at bounding box center [784, 607] width 616 height 20
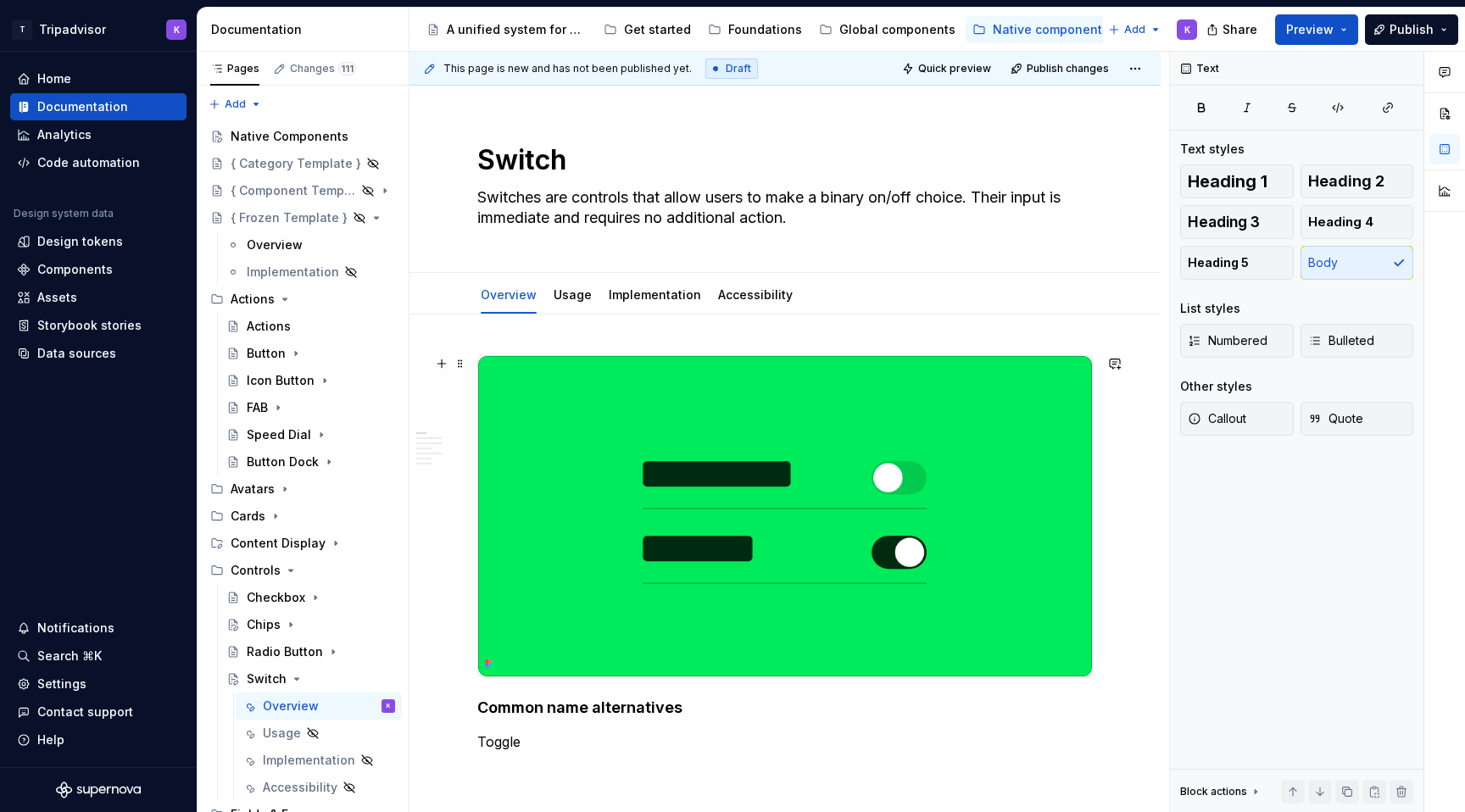
scroll to position [850, 0]
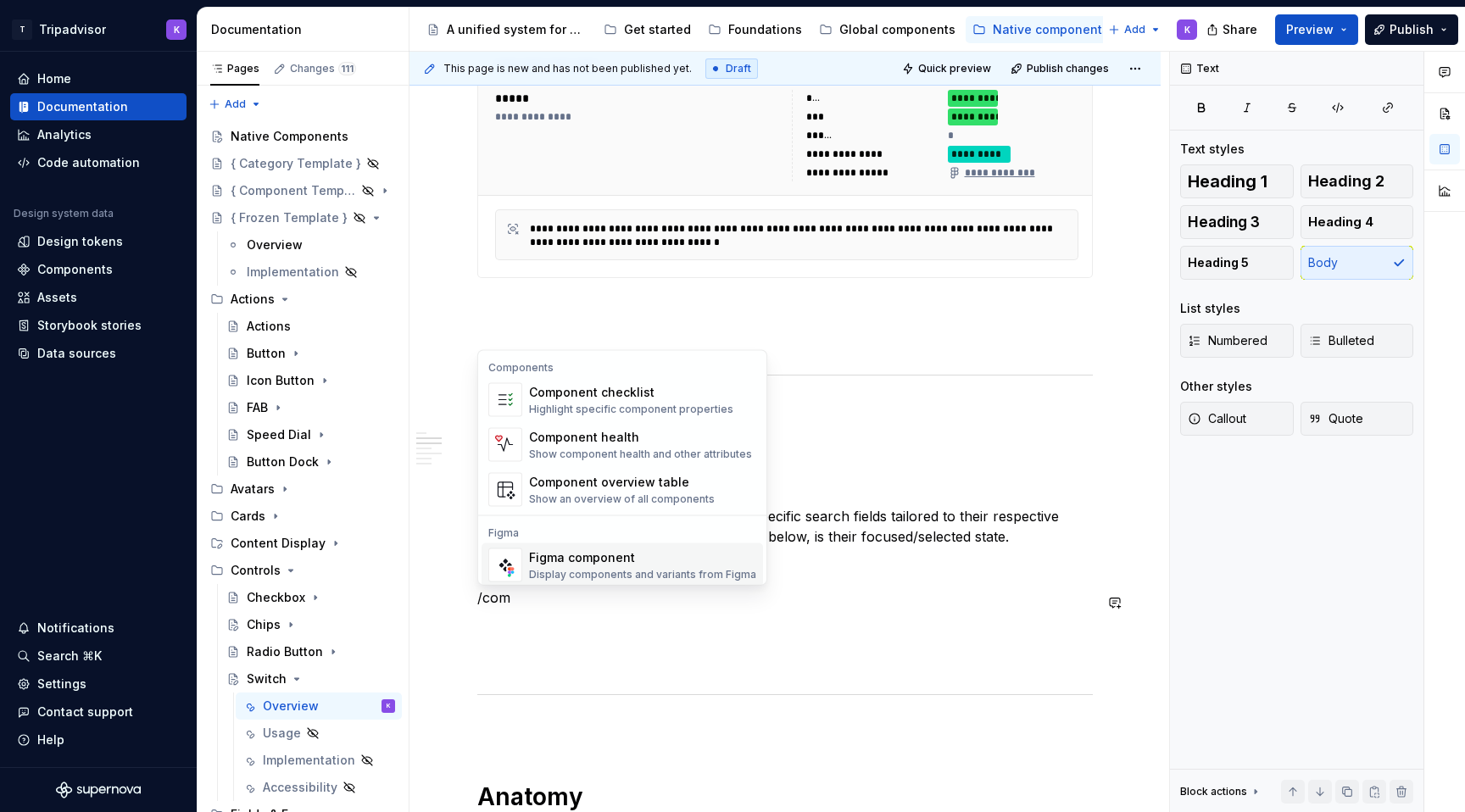
click at [568, 558] on div "Figma component" at bounding box center [642, 558] width 227 height 17
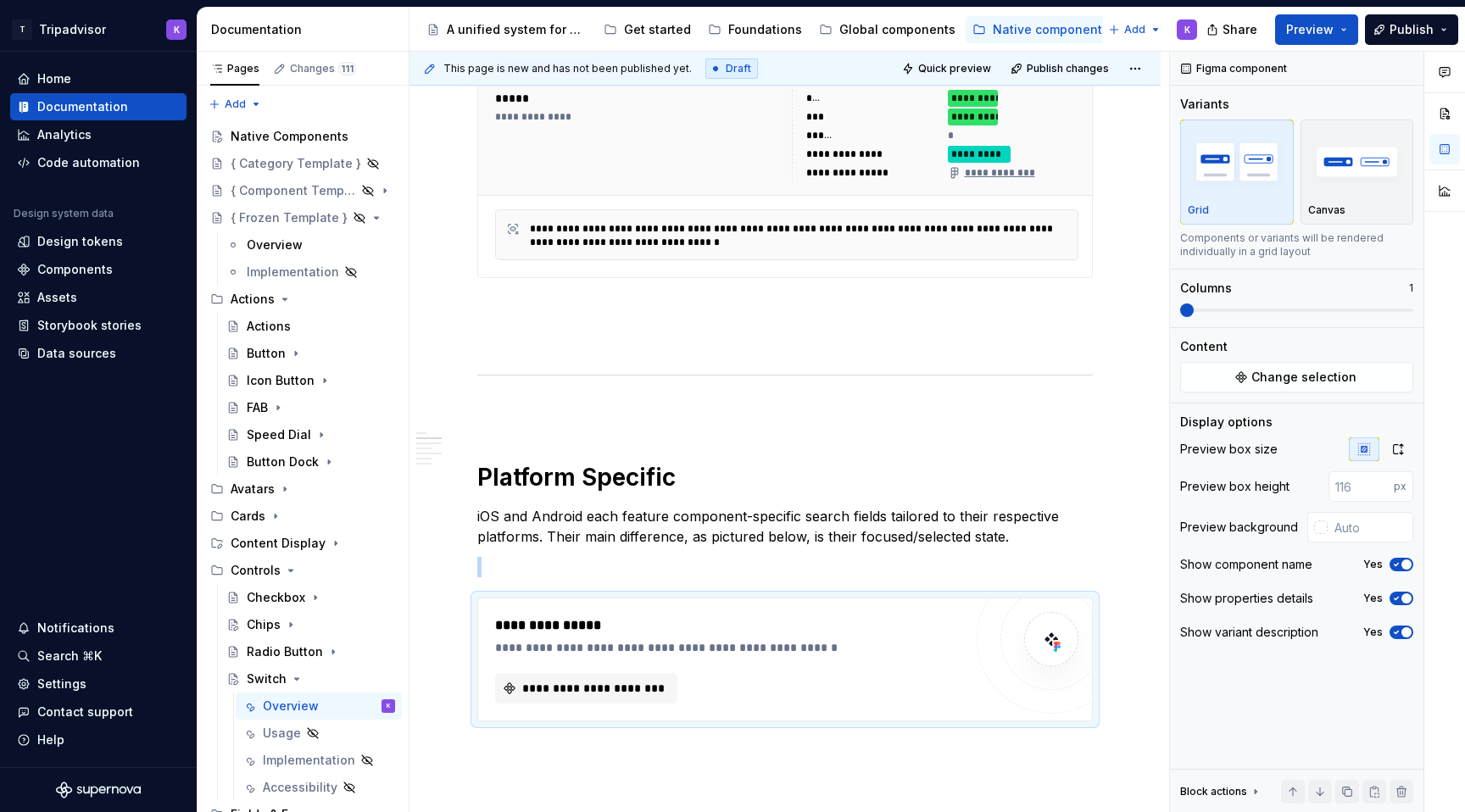
type textarea "*"
click at [603, 687] on span "**********" at bounding box center [593, 688] width 147 height 17
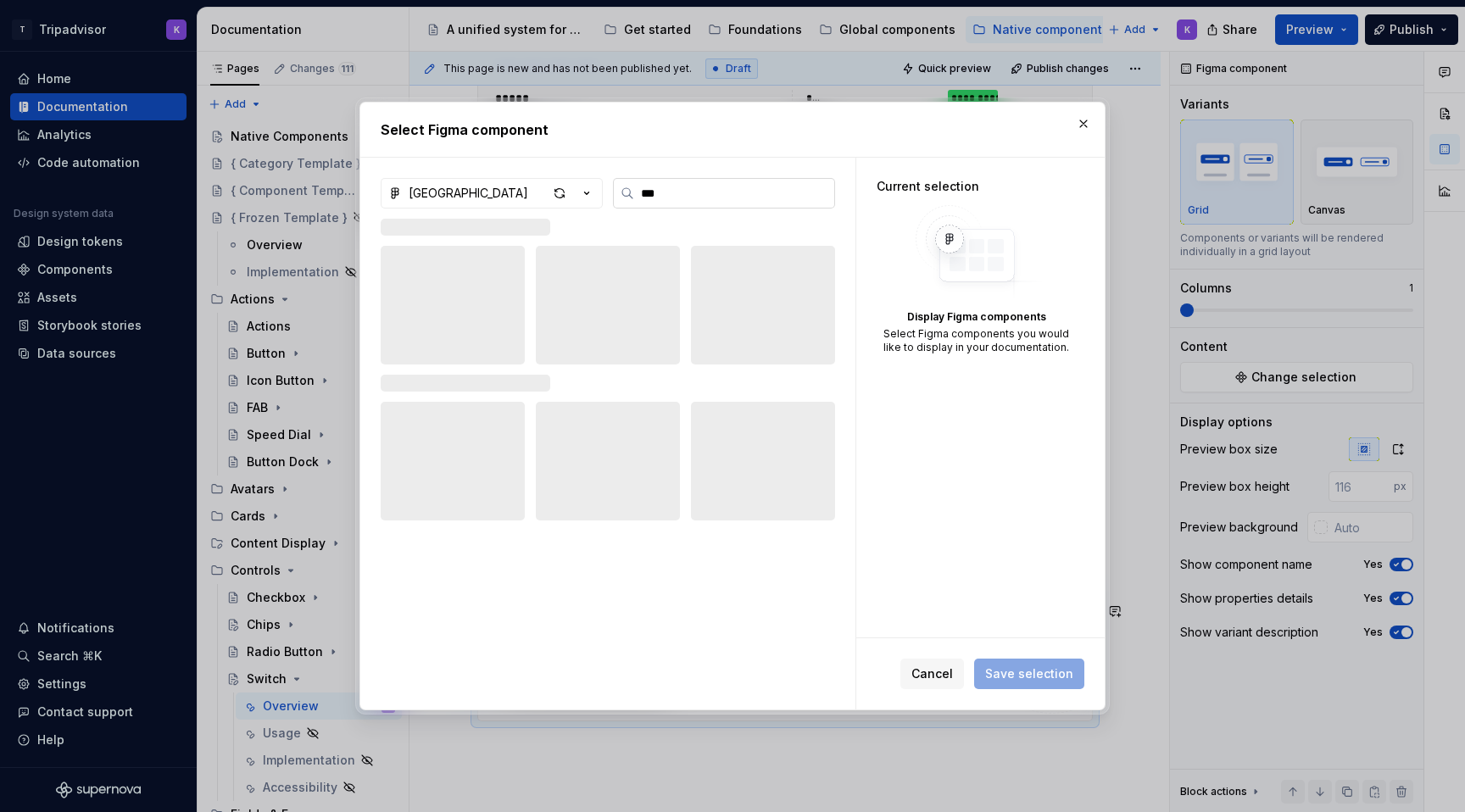
type input "****"
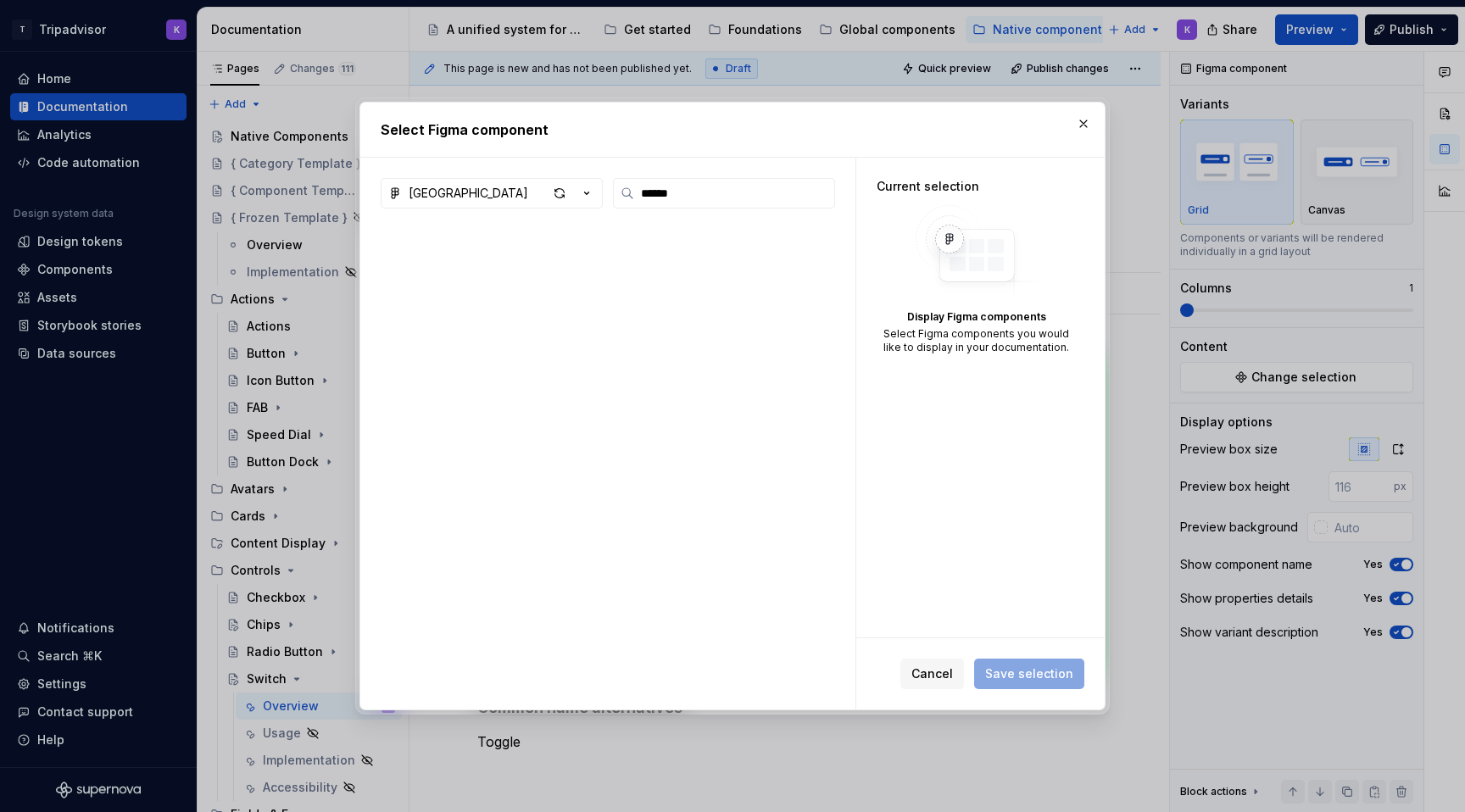
type input "******"
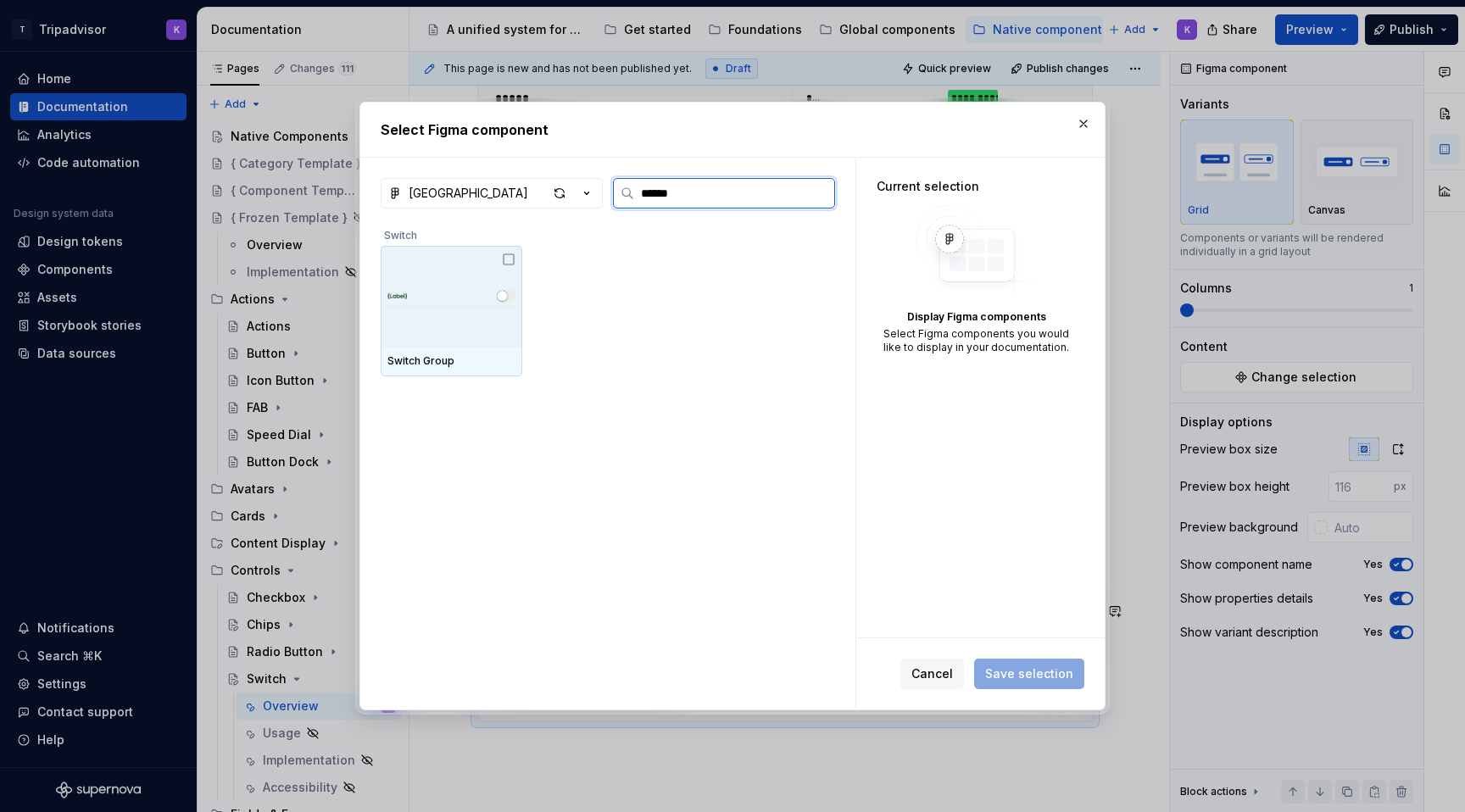
click at [512, 259] on icon at bounding box center [509, 259] width 14 height 14
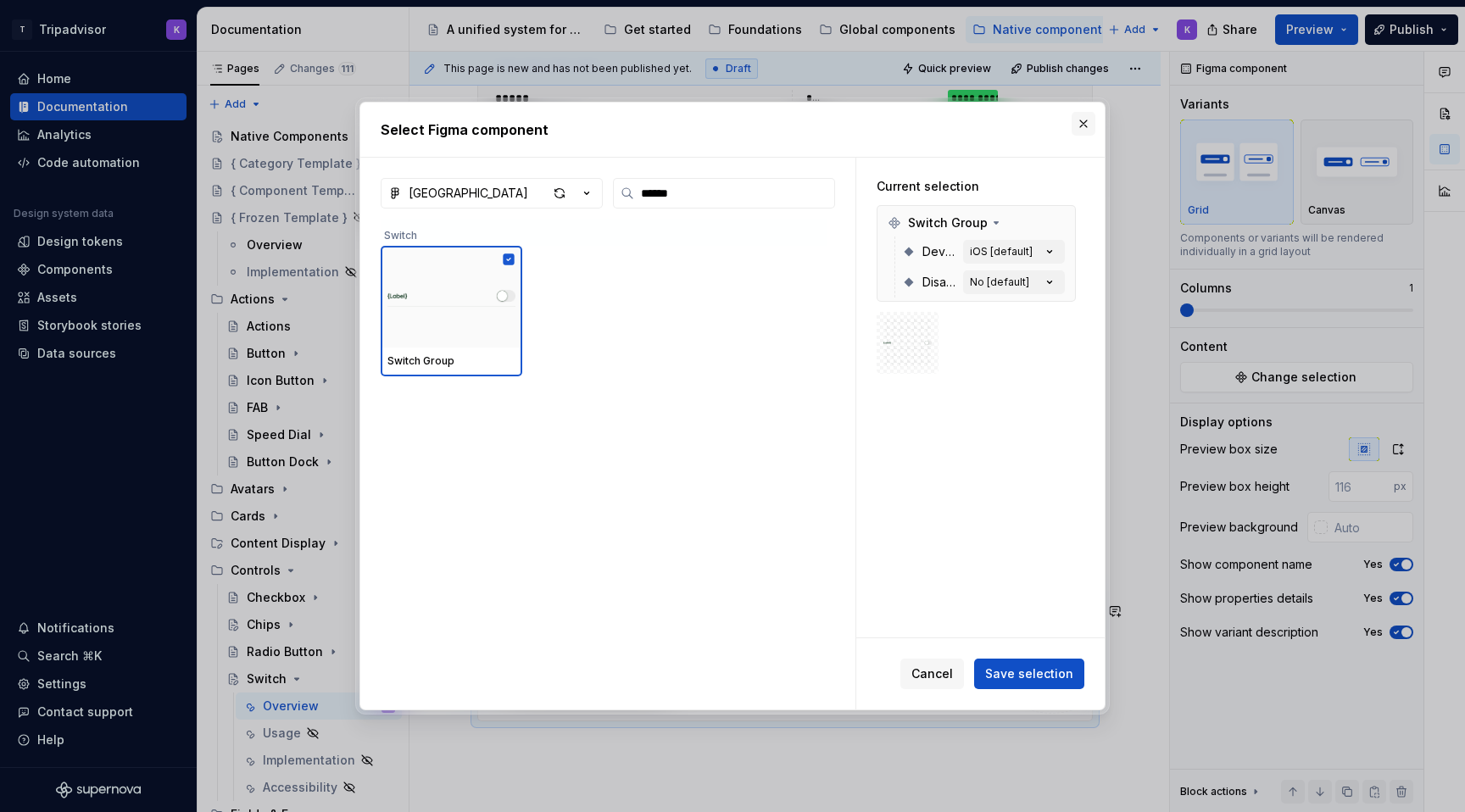
click at [1077, 134] on button "button" at bounding box center [1083, 124] width 24 height 24
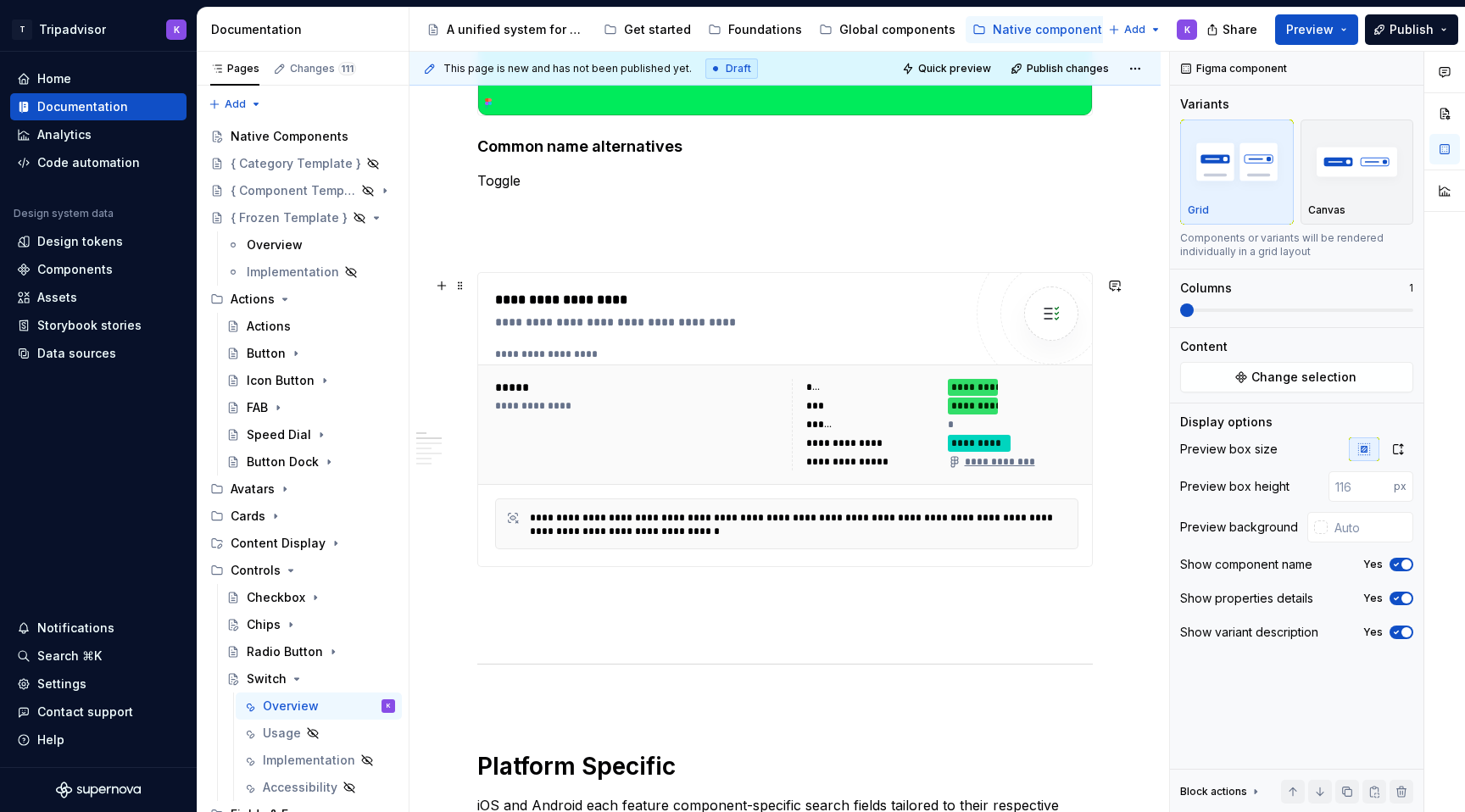
scroll to position [561, 0]
click at [714, 414] on div "**********" at bounding box center [640, 406] width 291 height 14
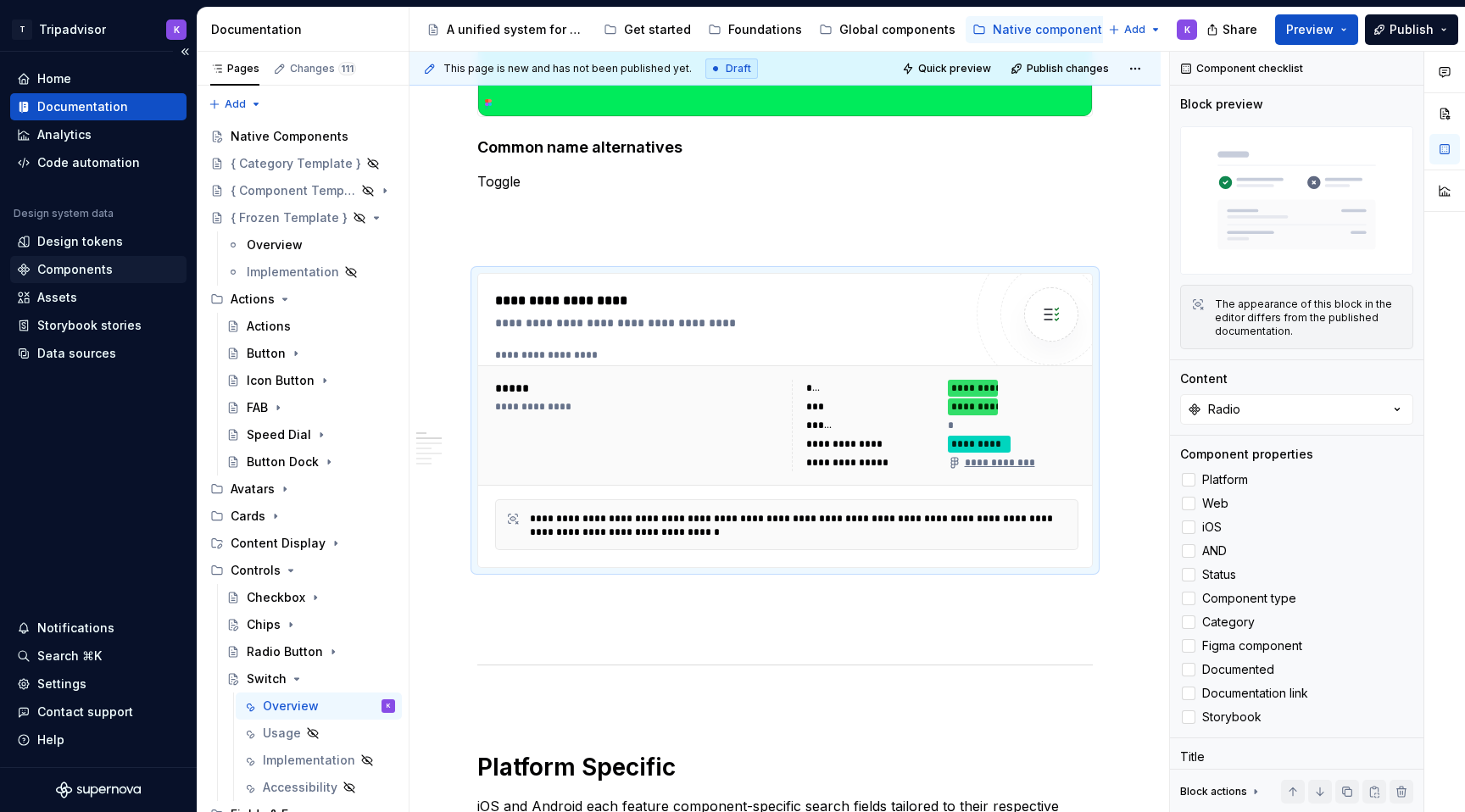
click at [83, 268] on div "Components" at bounding box center [74, 269] width 75 height 17
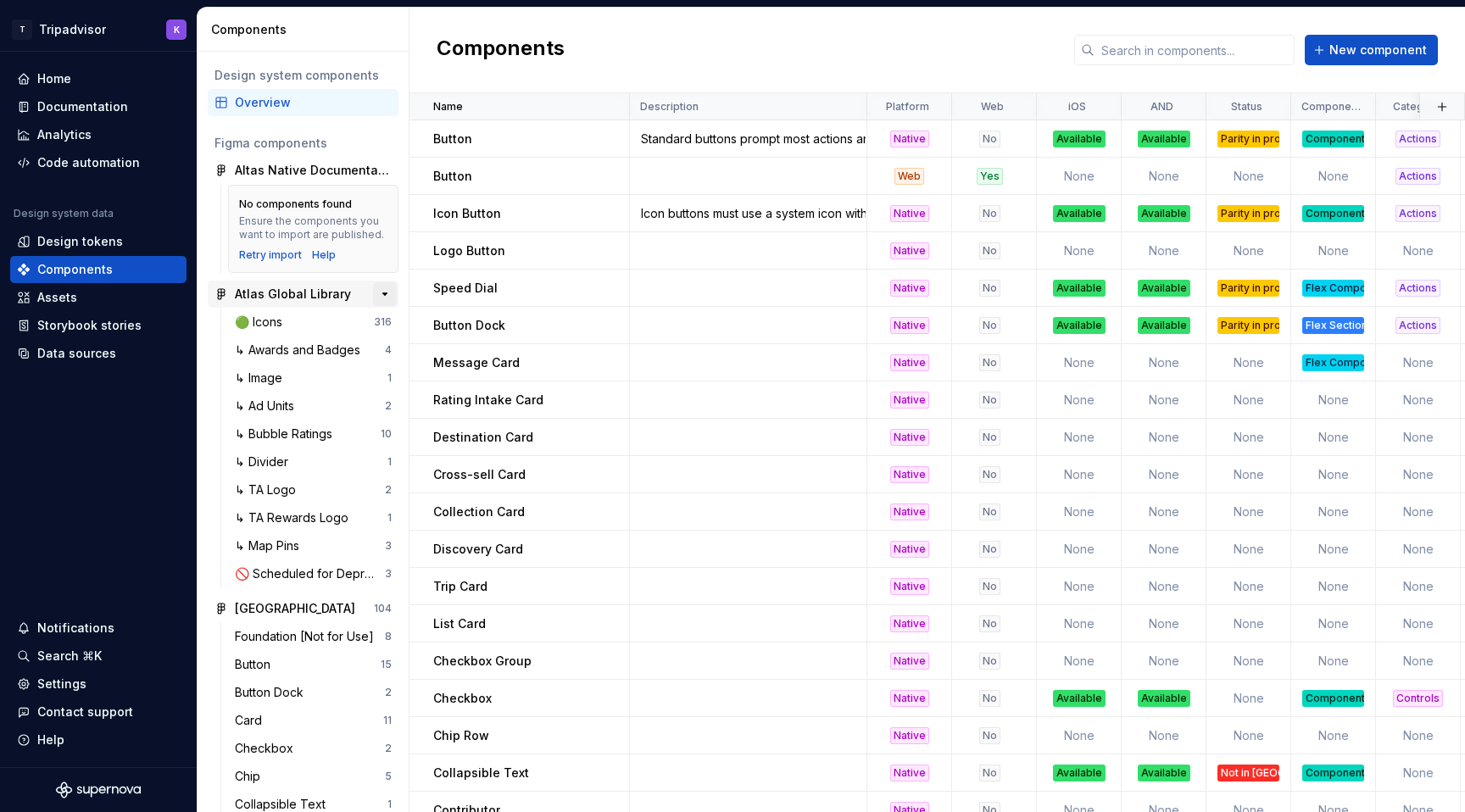
click at [383, 290] on button "button" at bounding box center [385, 294] width 24 height 24
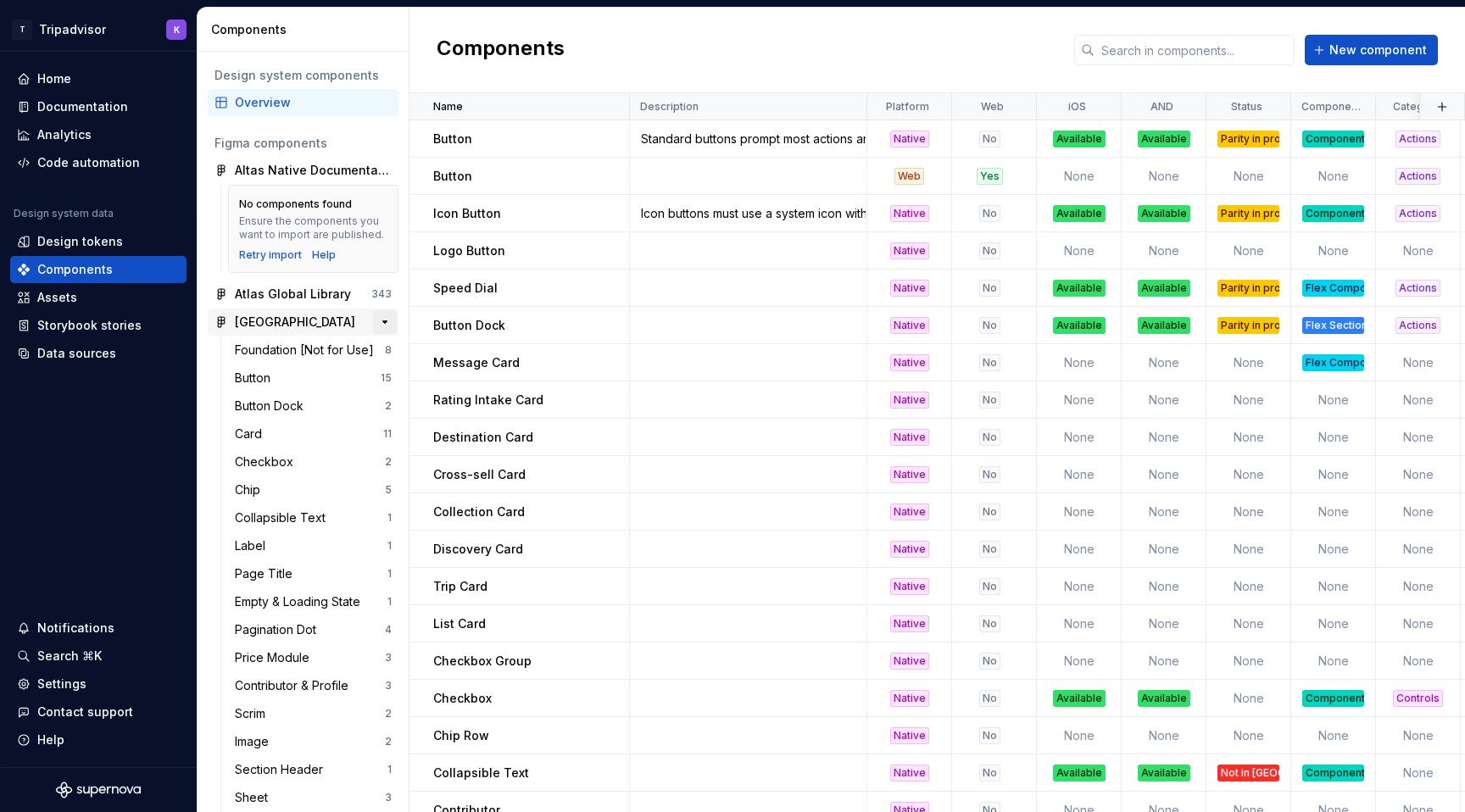
click at [383, 319] on button "button" at bounding box center [385, 322] width 24 height 24
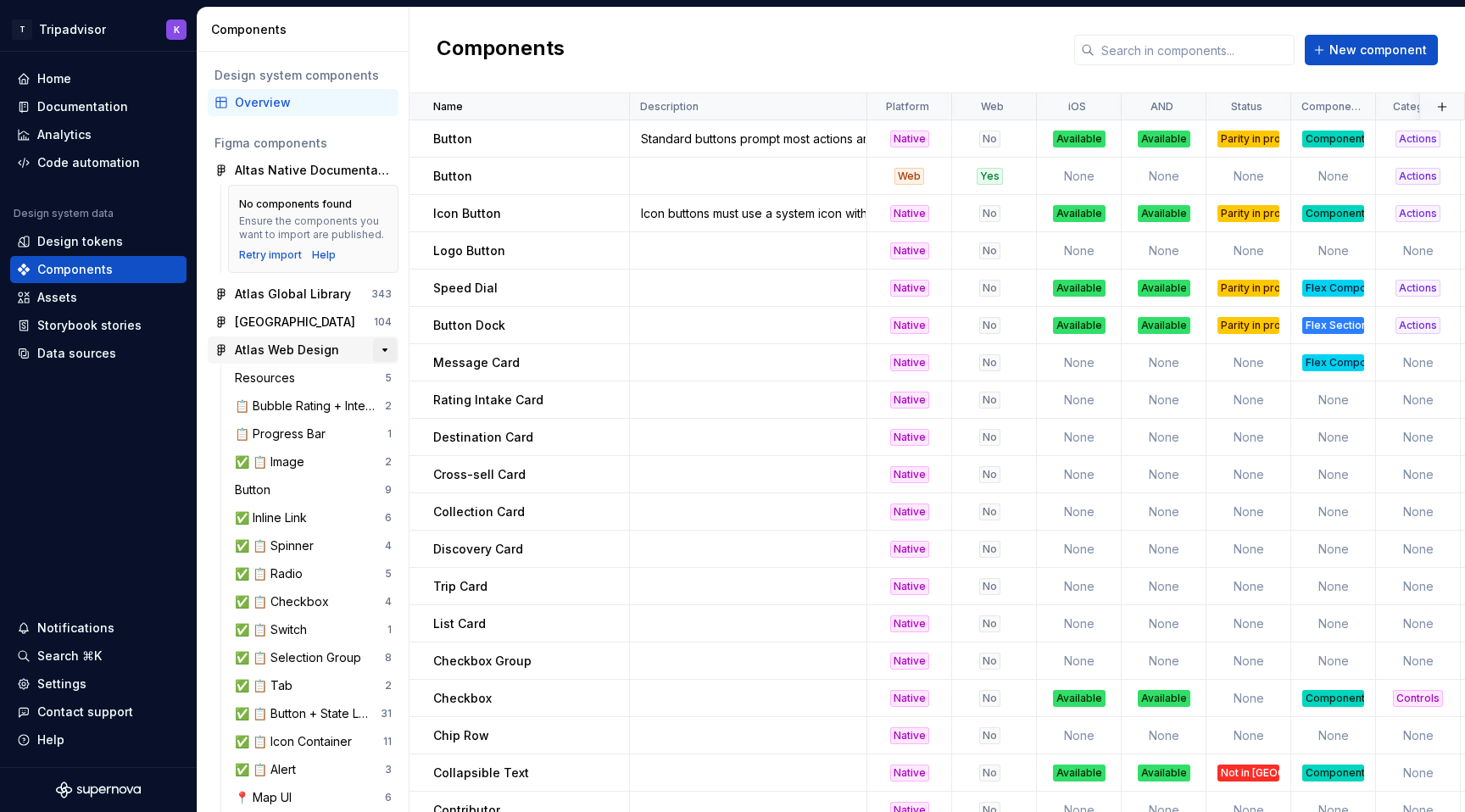
click at [386, 343] on button "button" at bounding box center [385, 350] width 24 height 24
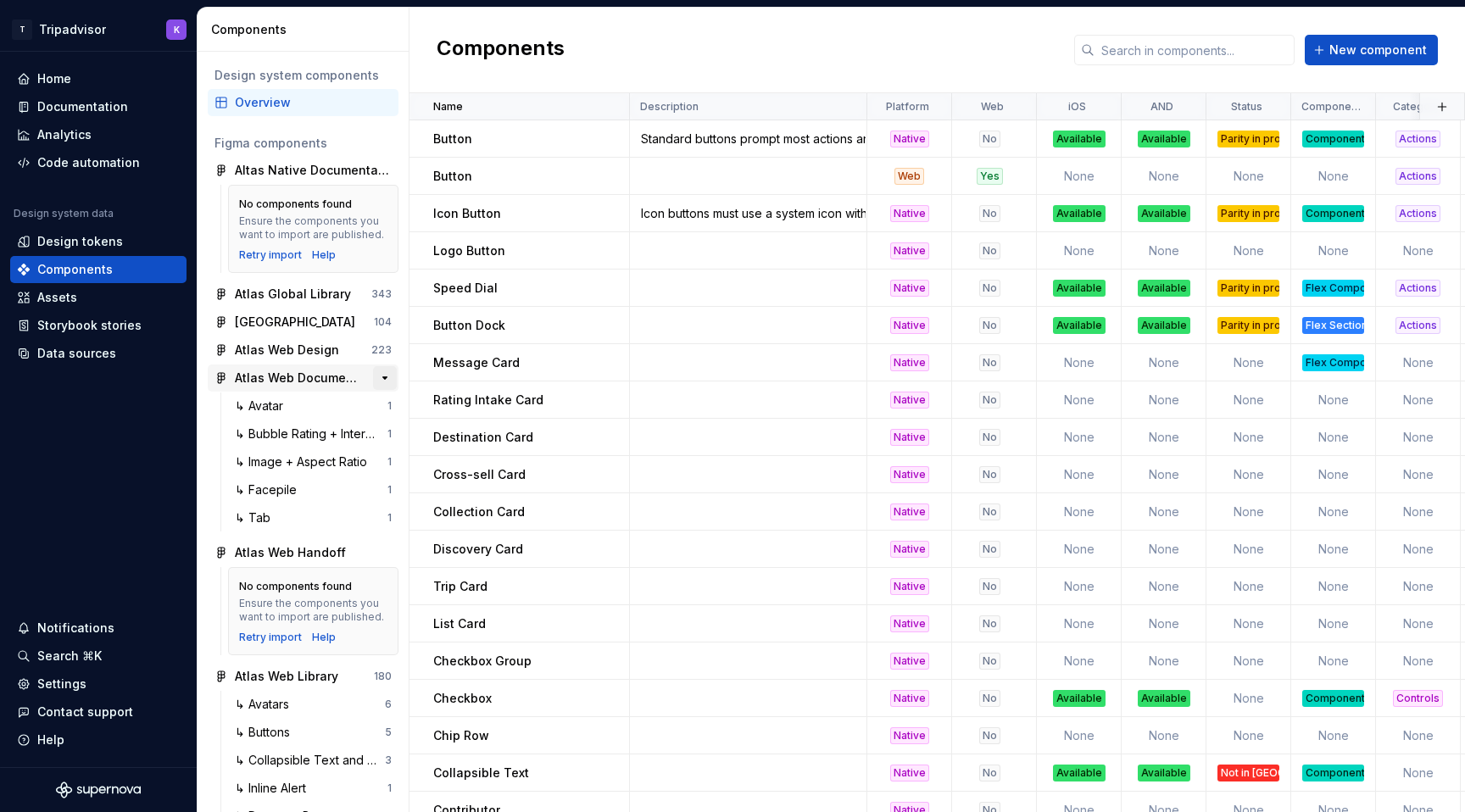
click at [387, 375] on button "button" at bounding box center [385, 378] width 24 height 24
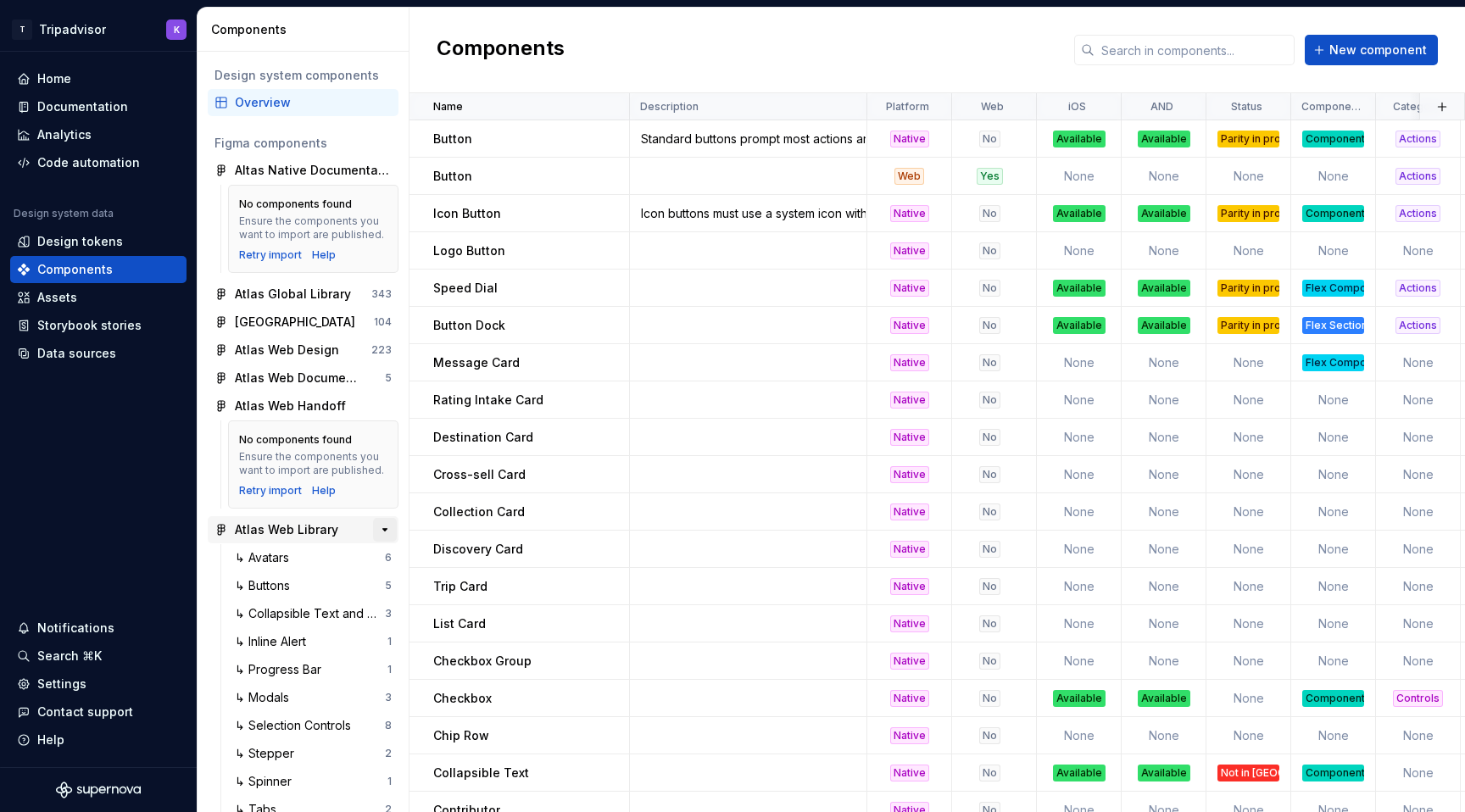
click at [385, 529] on button "button" at bounding box center [385, 530] width 24 height 24
click at [391, 561] on button "button" at bounding box center [385, 558] width 24 height 24
click at [385, 580] on button "button" at bounding box center [385, 586] width 24 height 24
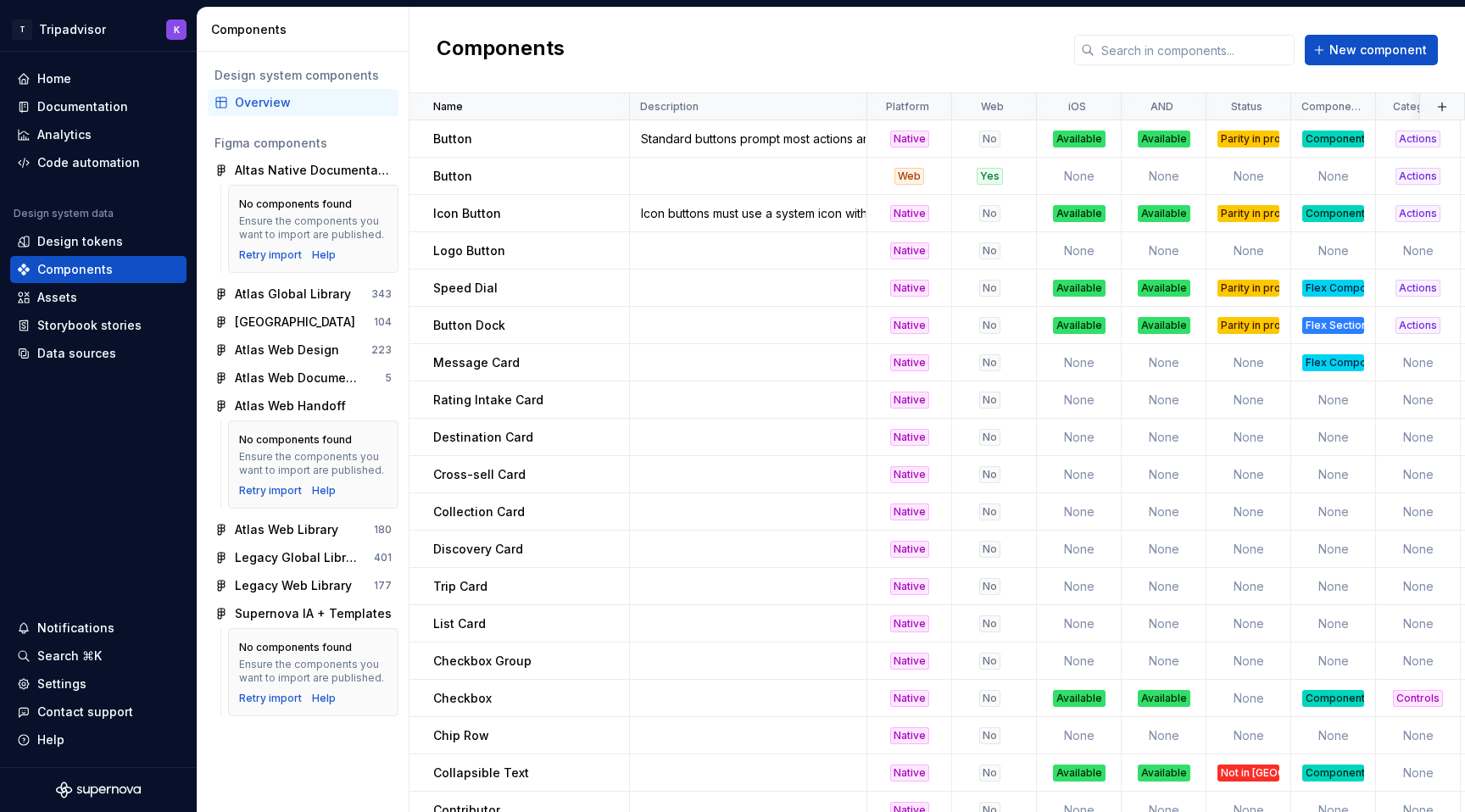
click at [312, 102] on div "Overview" at bounding box center [313, 102] width 157 height 17
click at [1385, 56] on span "New component" at bounding box center [1378, 50] width 97 height 17
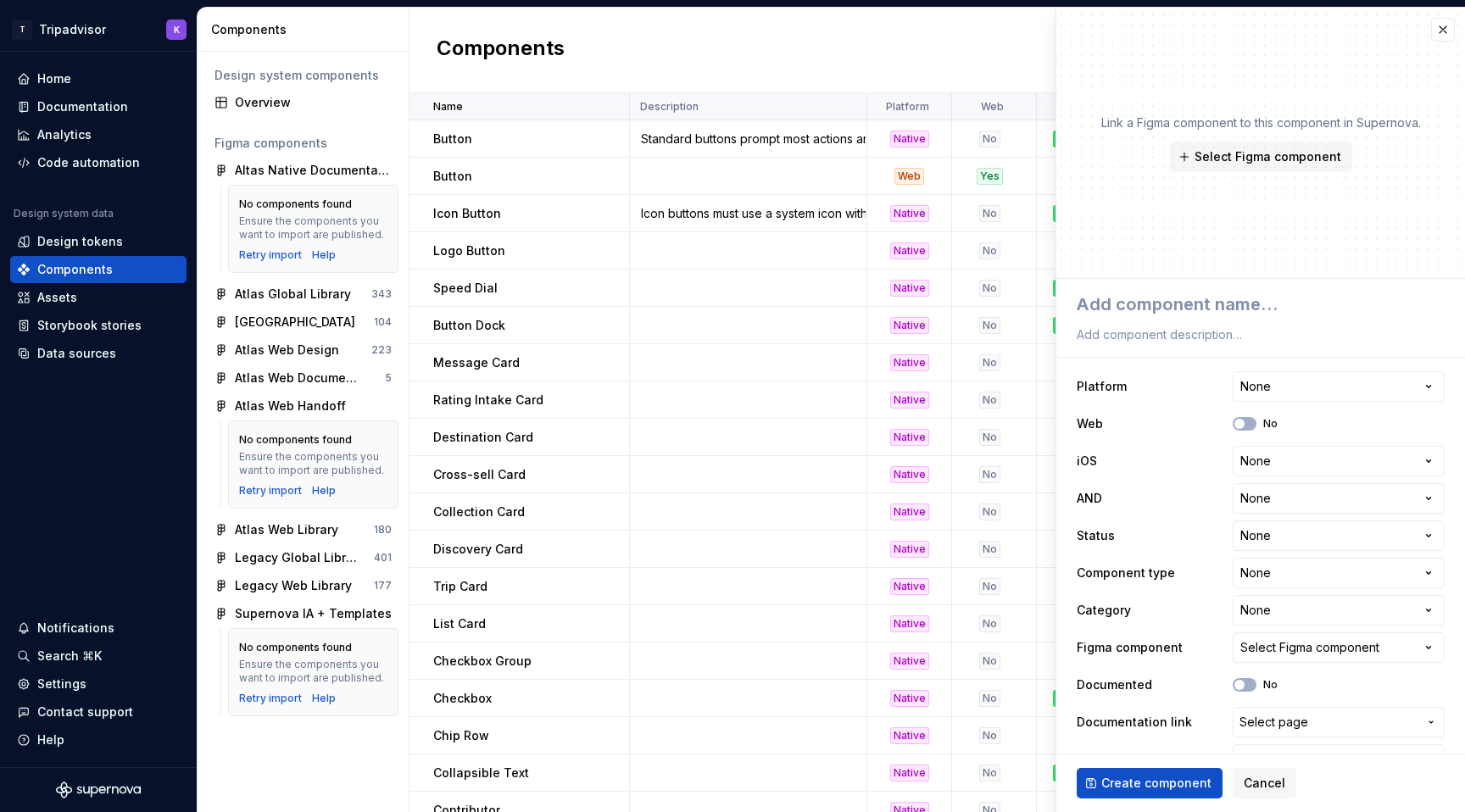
type textarea "*"
type textarea "S"
type textarea "*"
type textarea "Sw"
type textarea "*"
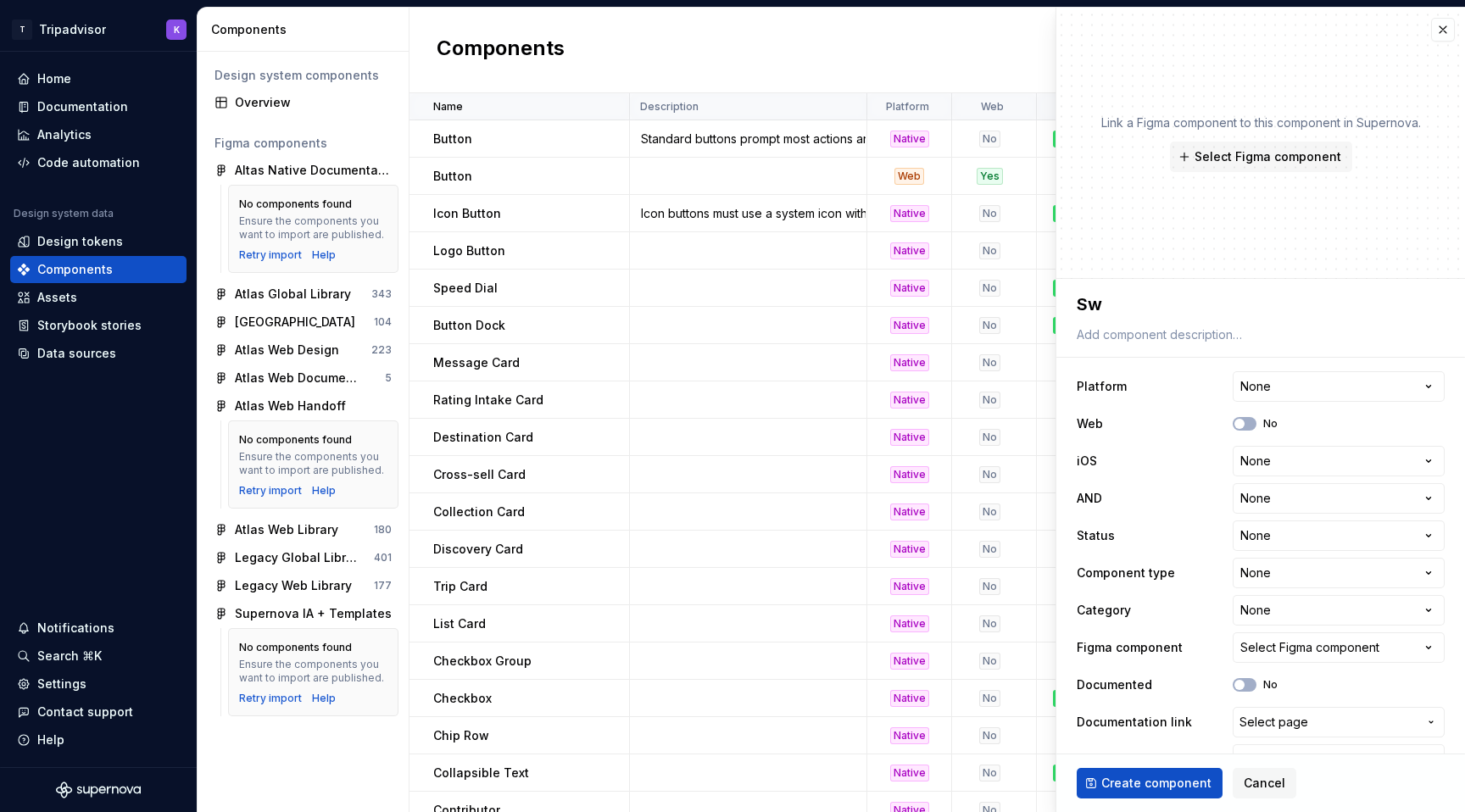
type textarea "Swi"
type textarea "*"
type textarea "Swit"
type textarea "*"
type textarea "Switc"
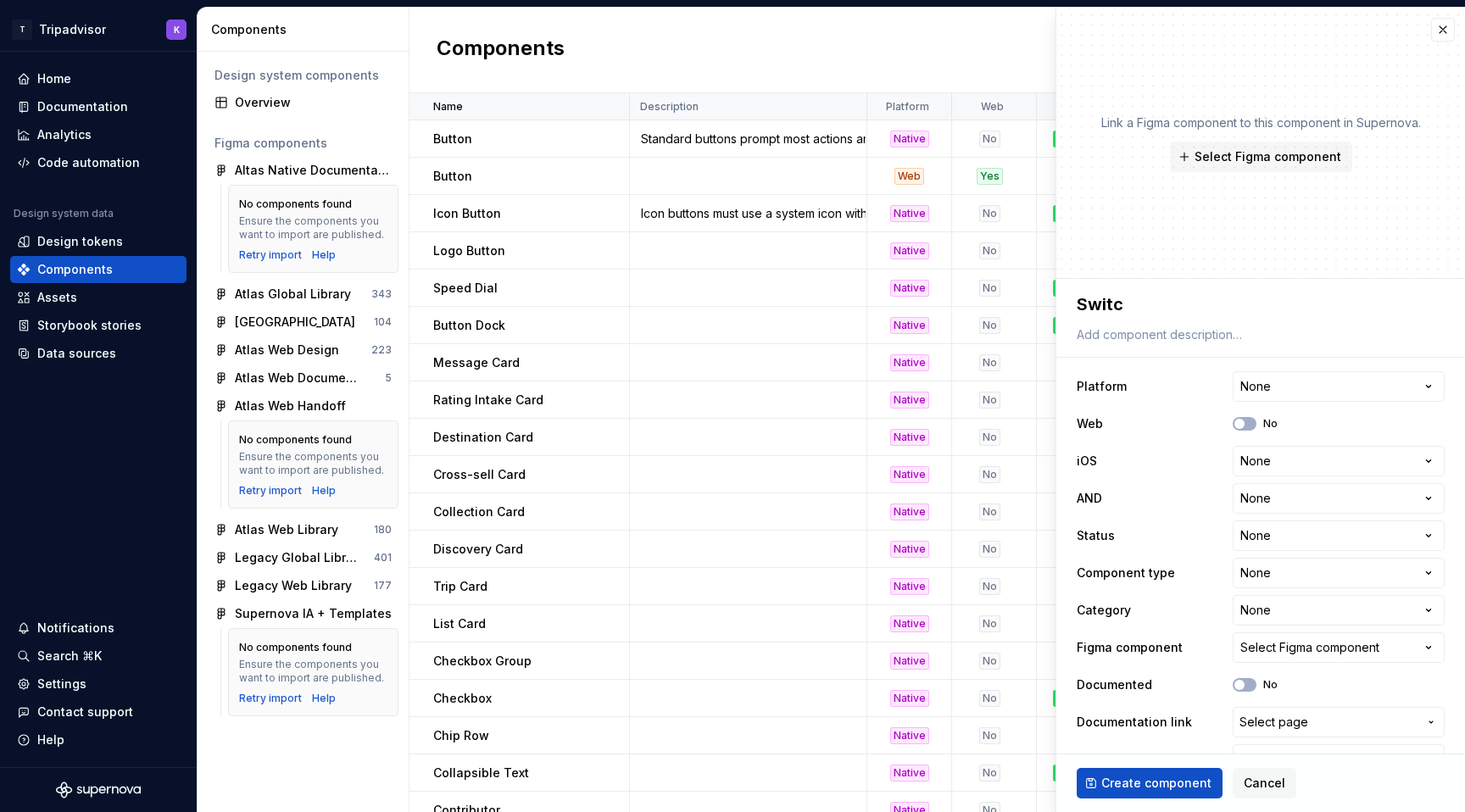
type textarea "*"
type textarea "Switch"
click at [1263, 394] on html "T Tripadvisor K Home Documentation Analytics Code automation Design system data…" at bounding box center [732, 406] width 1465 height 812
select select "**********"
type textarea "*"
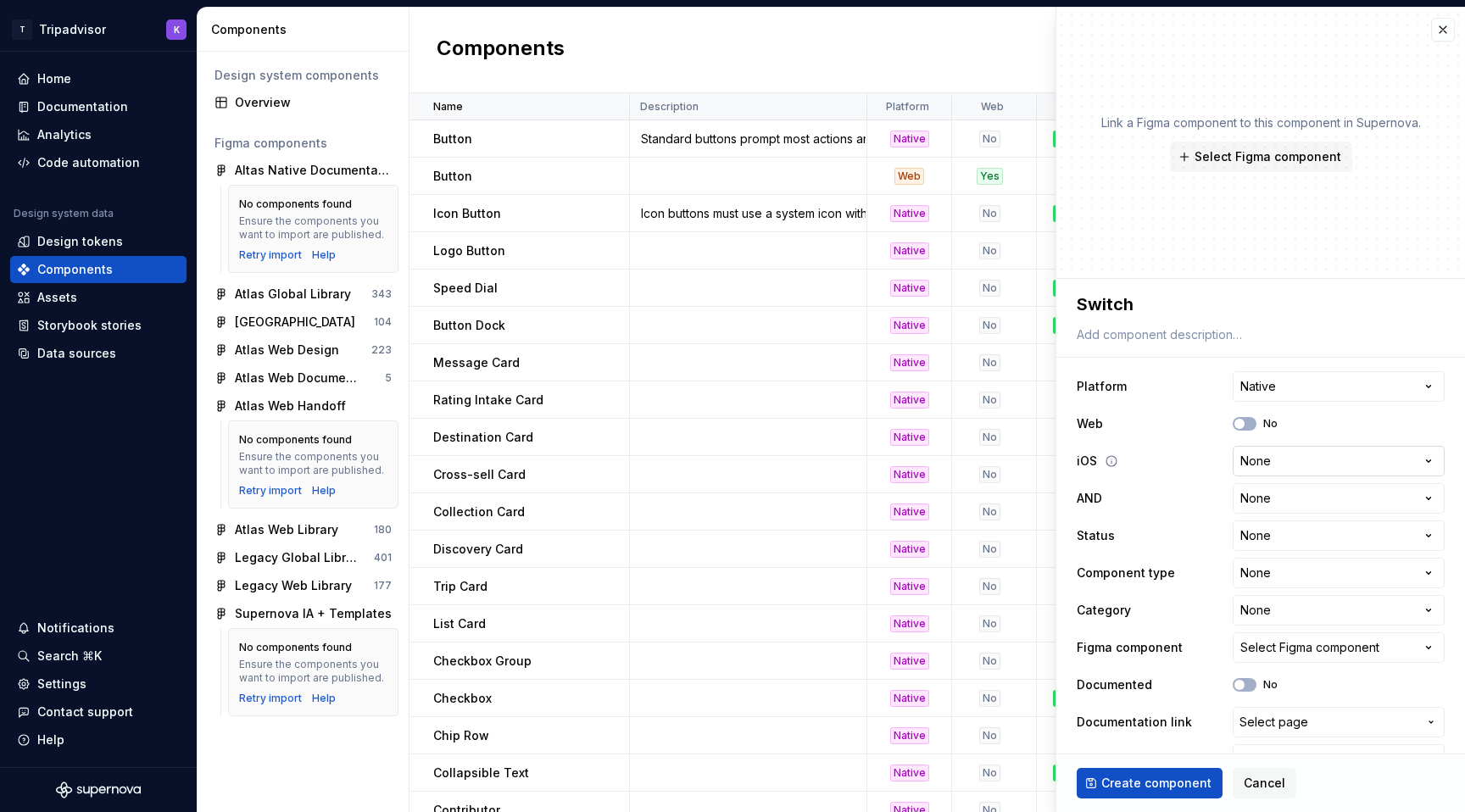
click at [1276, 457] on html "T Tripadvisor K Home Documentation Analytics Code automation Design system data…" at bounding box center [732, 406] width 1465 height 812
select select "**********"
type textarea "*"
click at [1277, 496] on html "T Tripadvisor K Home Documentation Analytics Code automation Design system data…" at bounding box center [732, 406] width 1465 height 812
select select "**********"
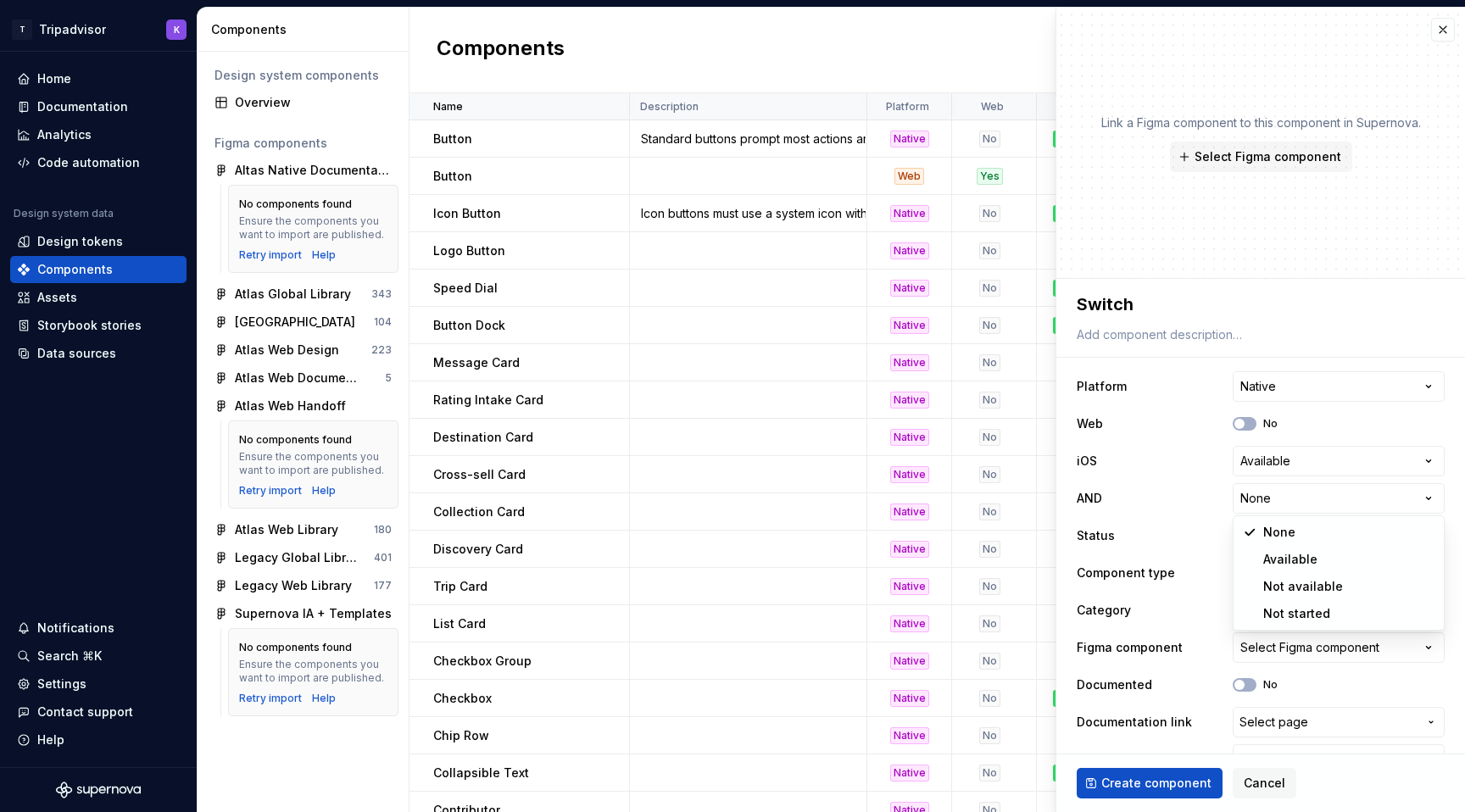
type textarea "*"
click at [1267, 536] on html "T Tripadvisor K Home Documentation Analytics Code automation Design system data…" at bounding box center [732, 406] width 1465 height 812
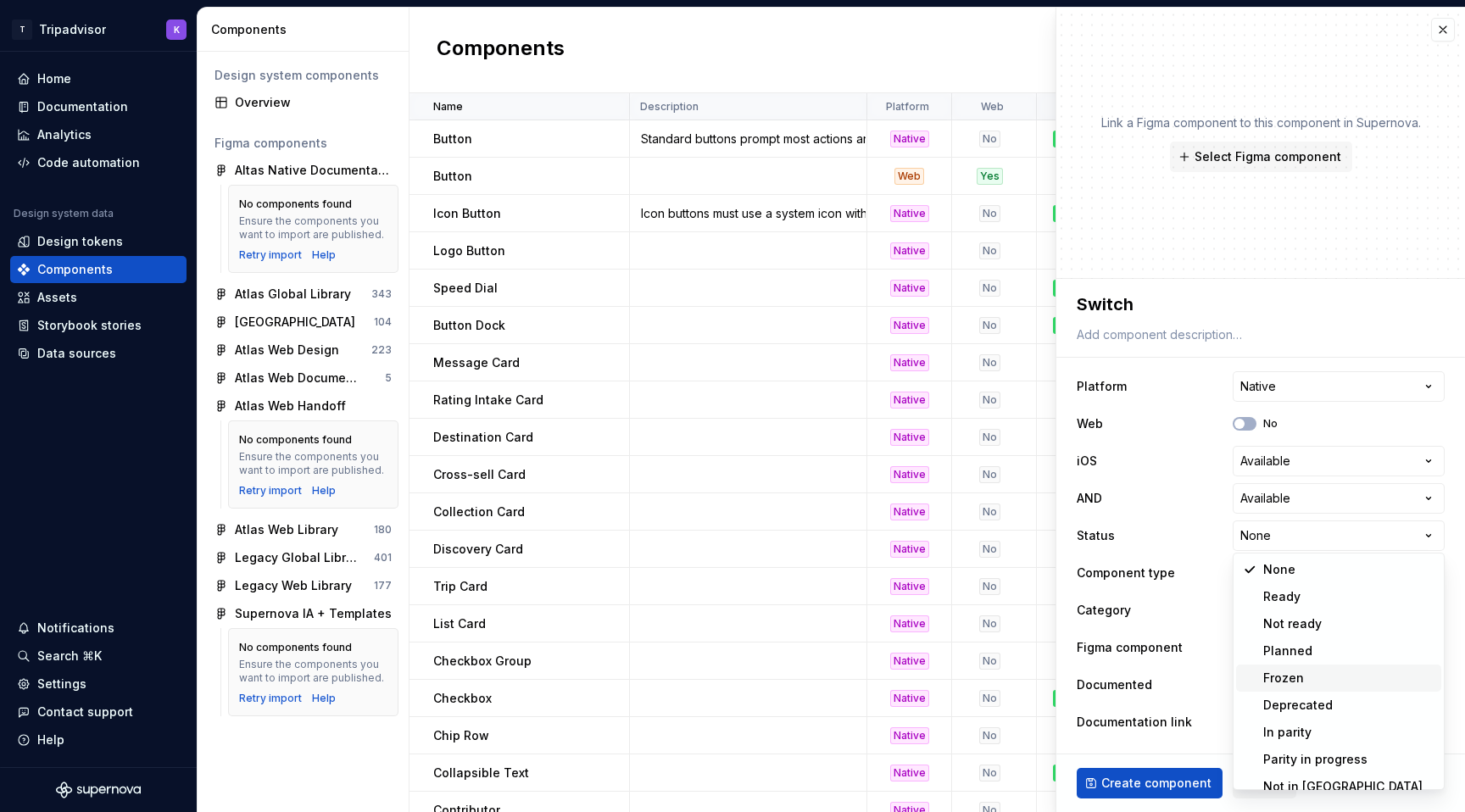
scroll to position [14, 0]
select select "**********"
type textarea "*"
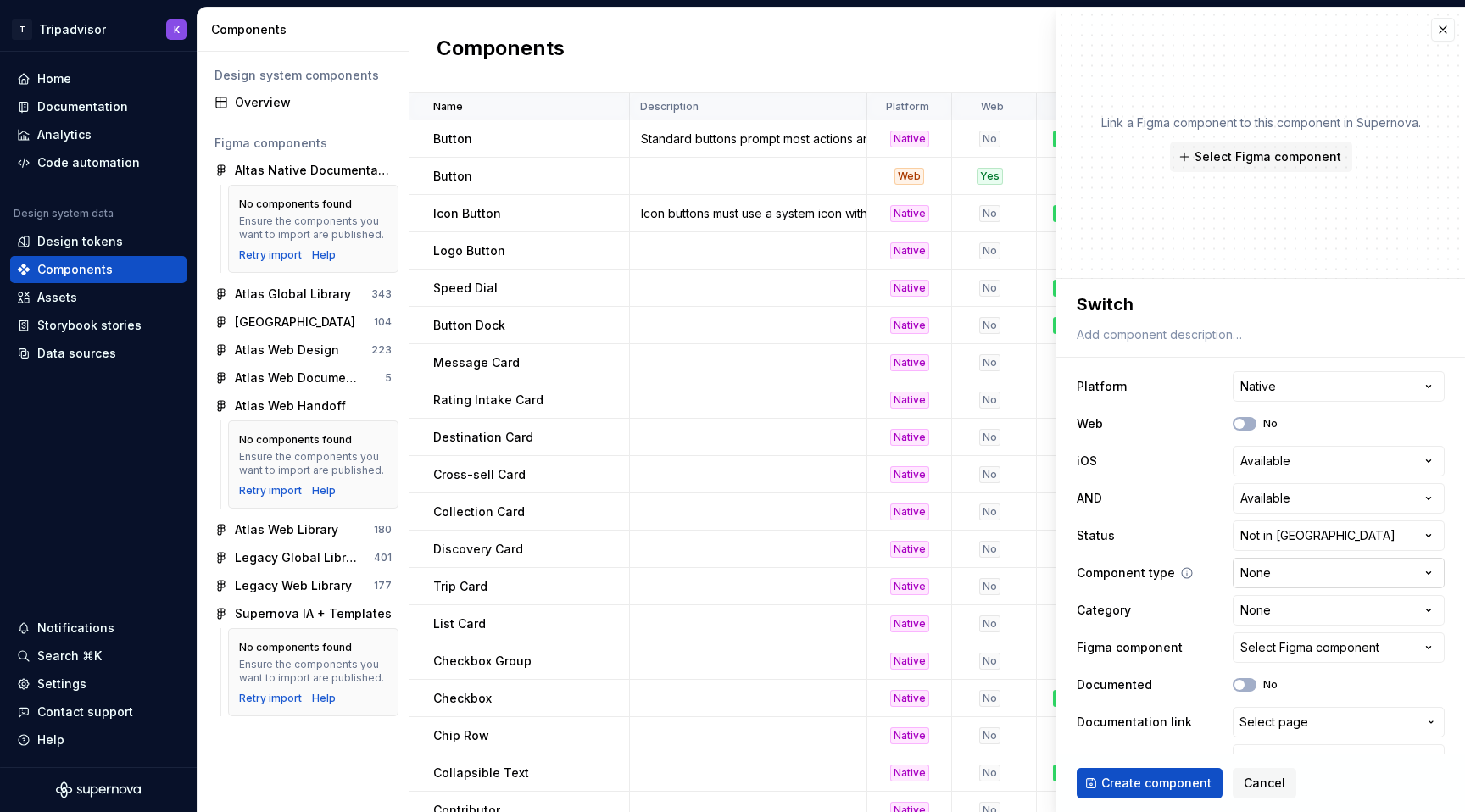
click at [1272, 574] on html "T Tripadvisor K Home Documentation Analytics Code automation Design system data…" at bounding box center [732, 406] width 1465 height 812
select select "**********"
type textarea "*"
click at [1273, 608] on html "T Tripadvisor K Home Documentation Analytics Code automation Design system data…" at bounding box center [732, 406] width 1465 height 812
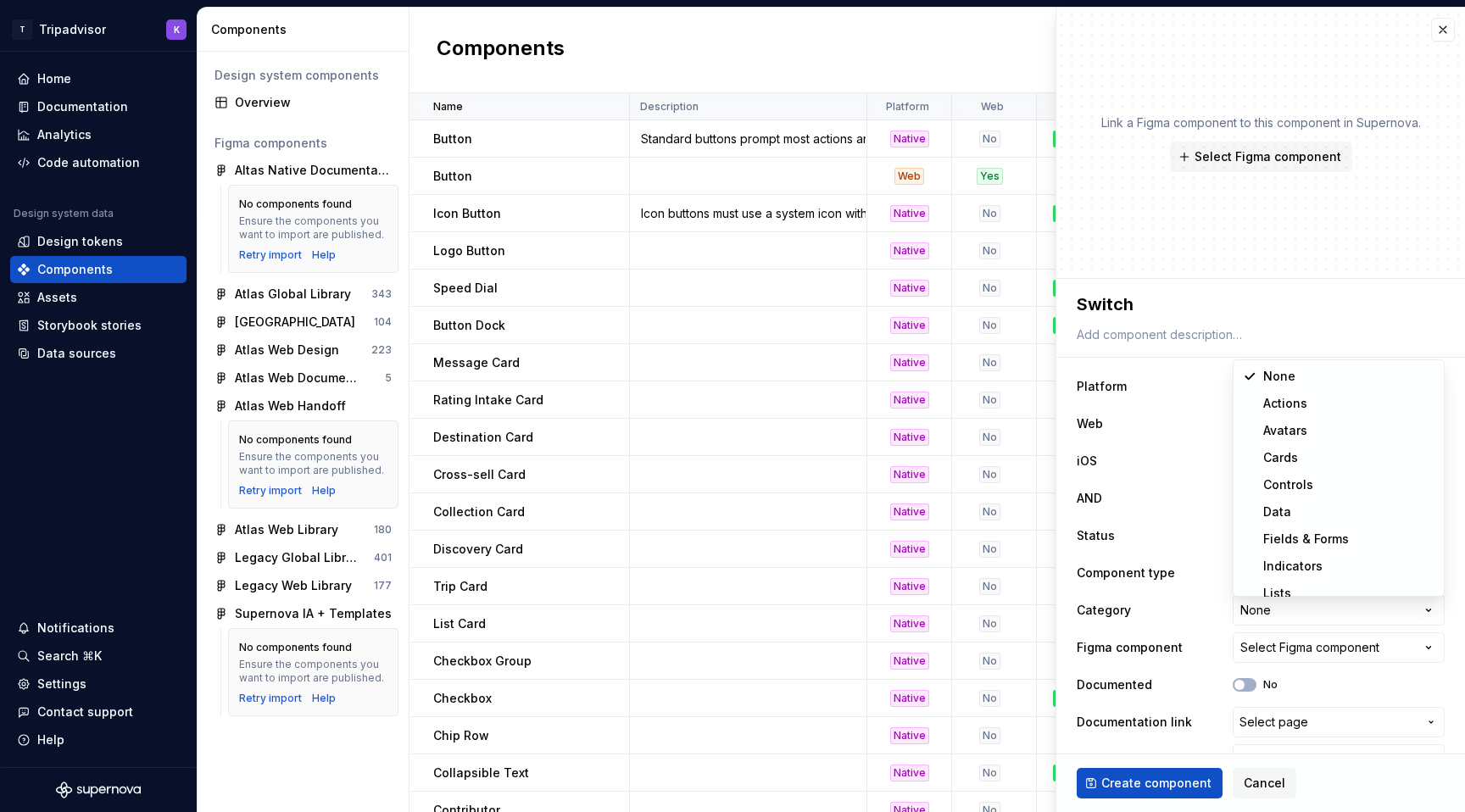
select select "**********"
type textarea "*"
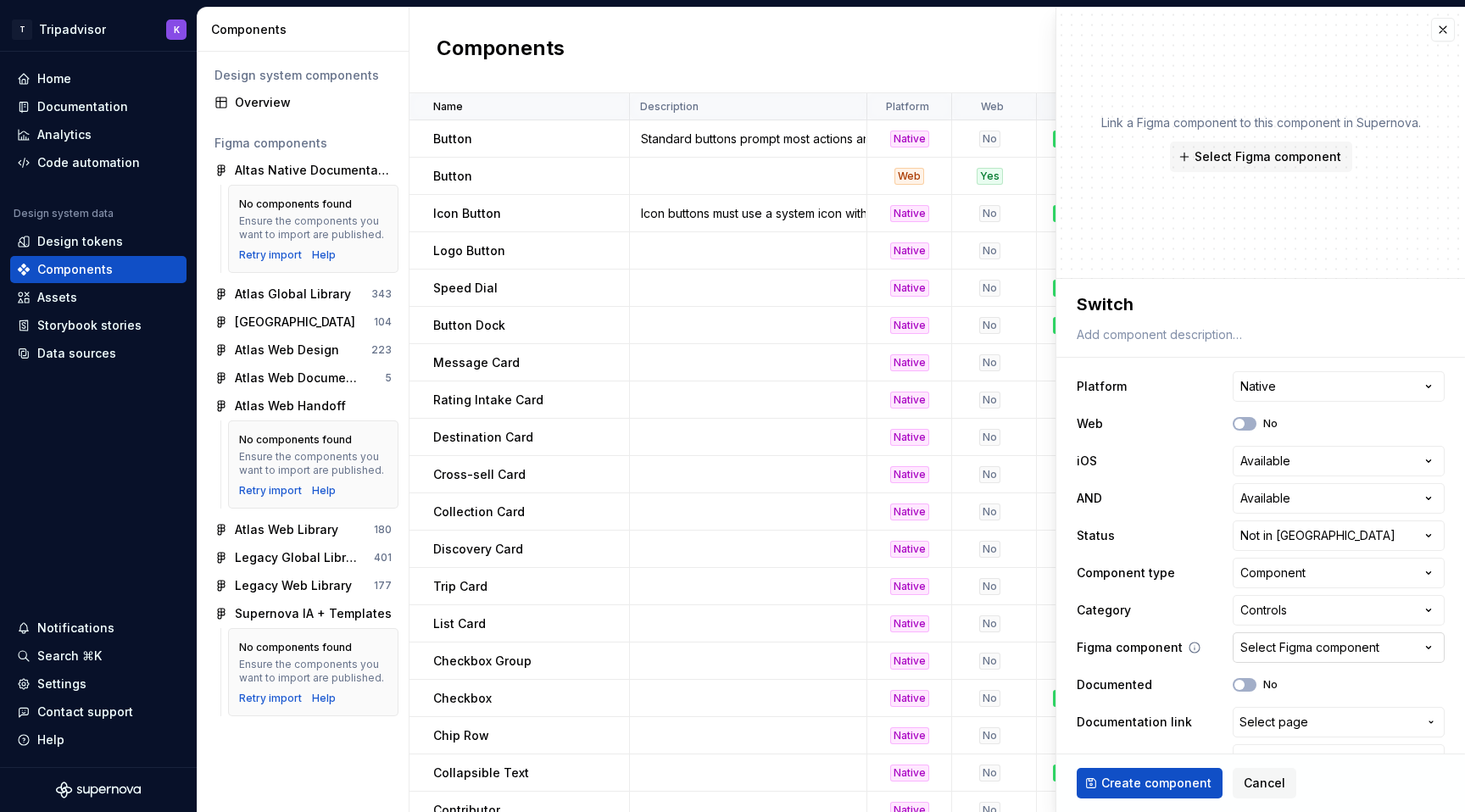
click at [1289, 638] on div "Select Figma component" at bounding box center [1310, 647] width 139 height 17
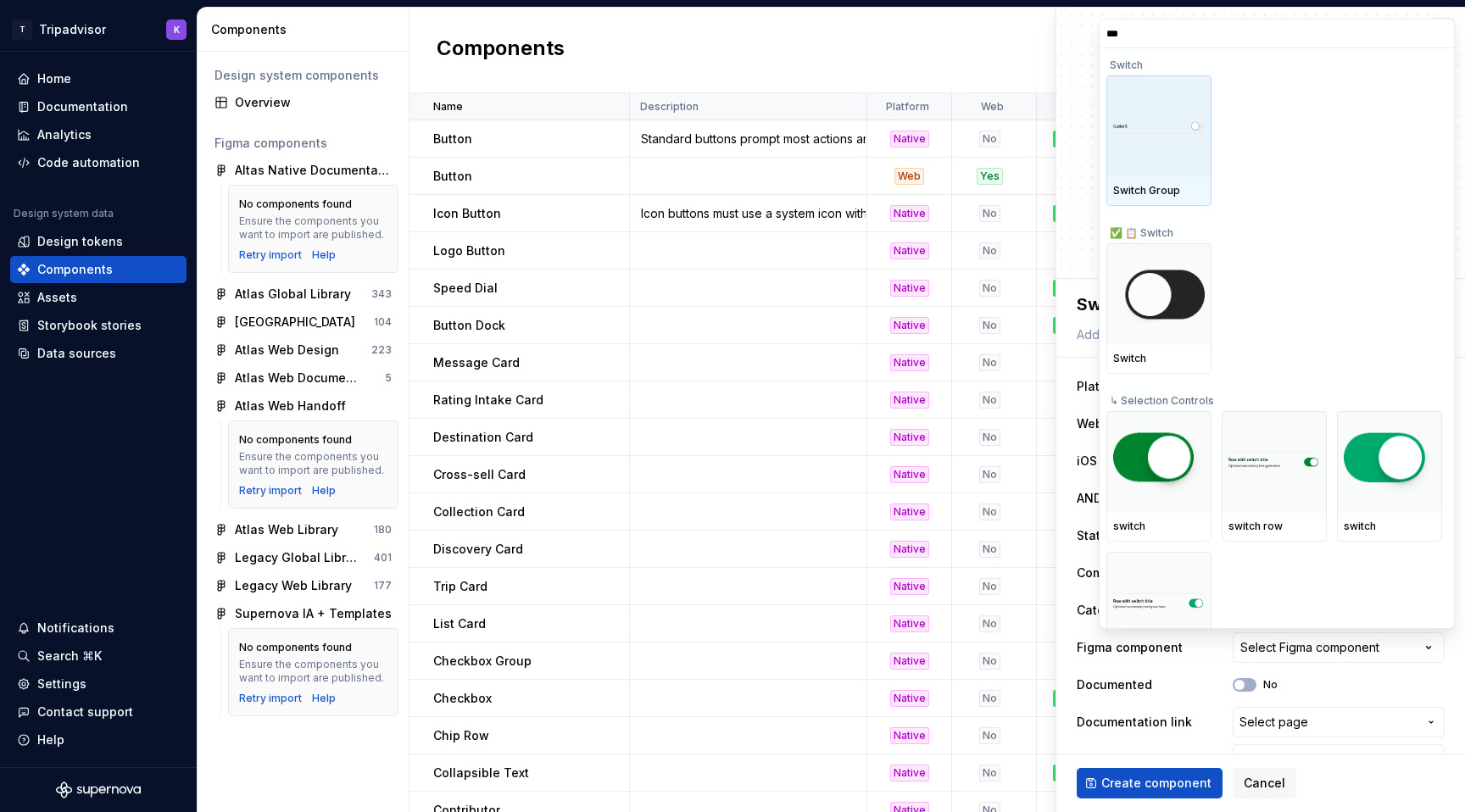
type input "****"
click at [1176, 169] on div at bounding box center [1159, 126] width 105 height 102
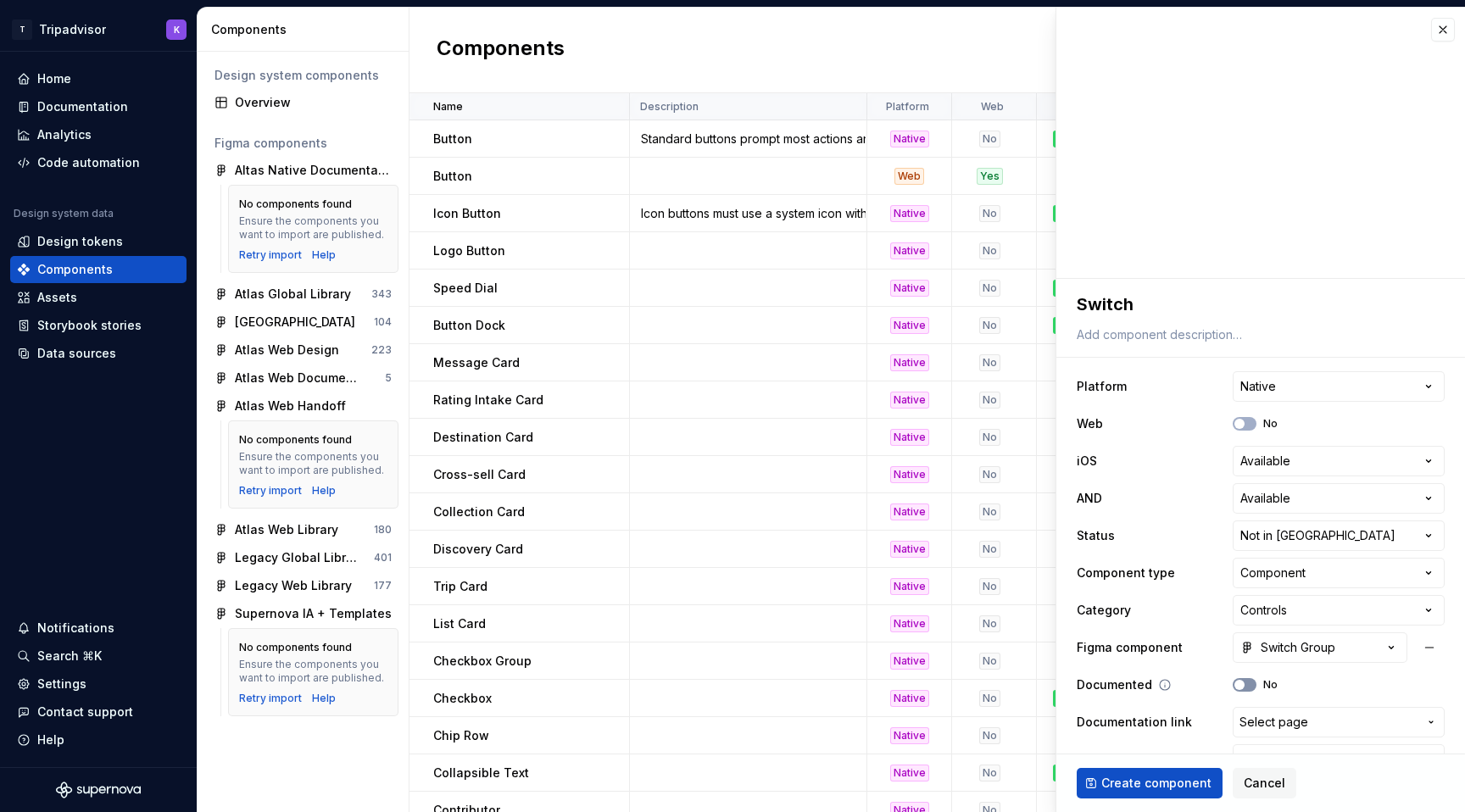
click at [1241, 677] on button "No" at bounding box center [1245, 684] width 24 height 14
click at [1160, 783] on span "Create component" at bounding box center [1156, 783] width 110 height 17
type textarea "*"
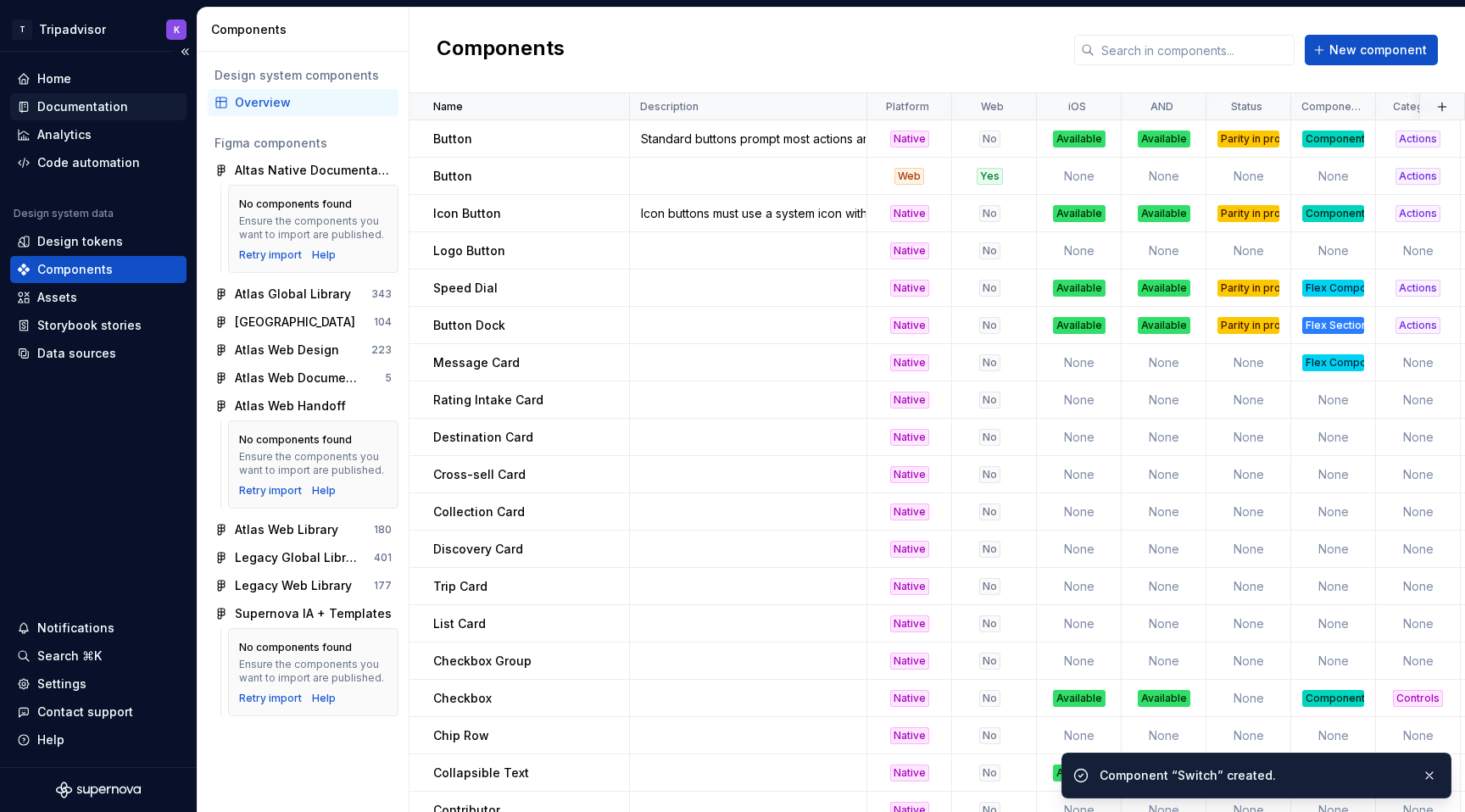
click at [97, 103] on div "Documentation" at bounding box center [83, 107] width 91 height 17
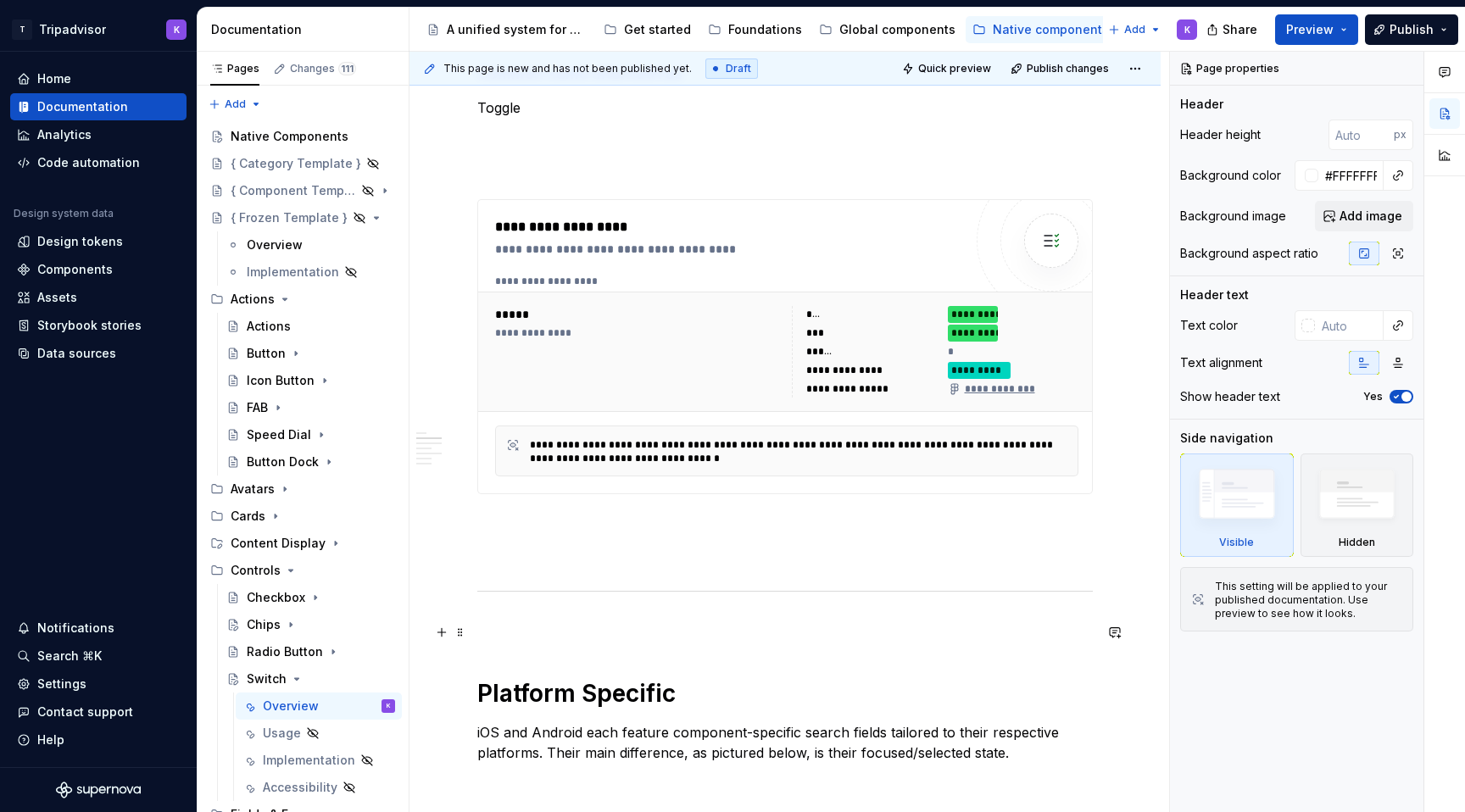
scroll to position [702, 0]
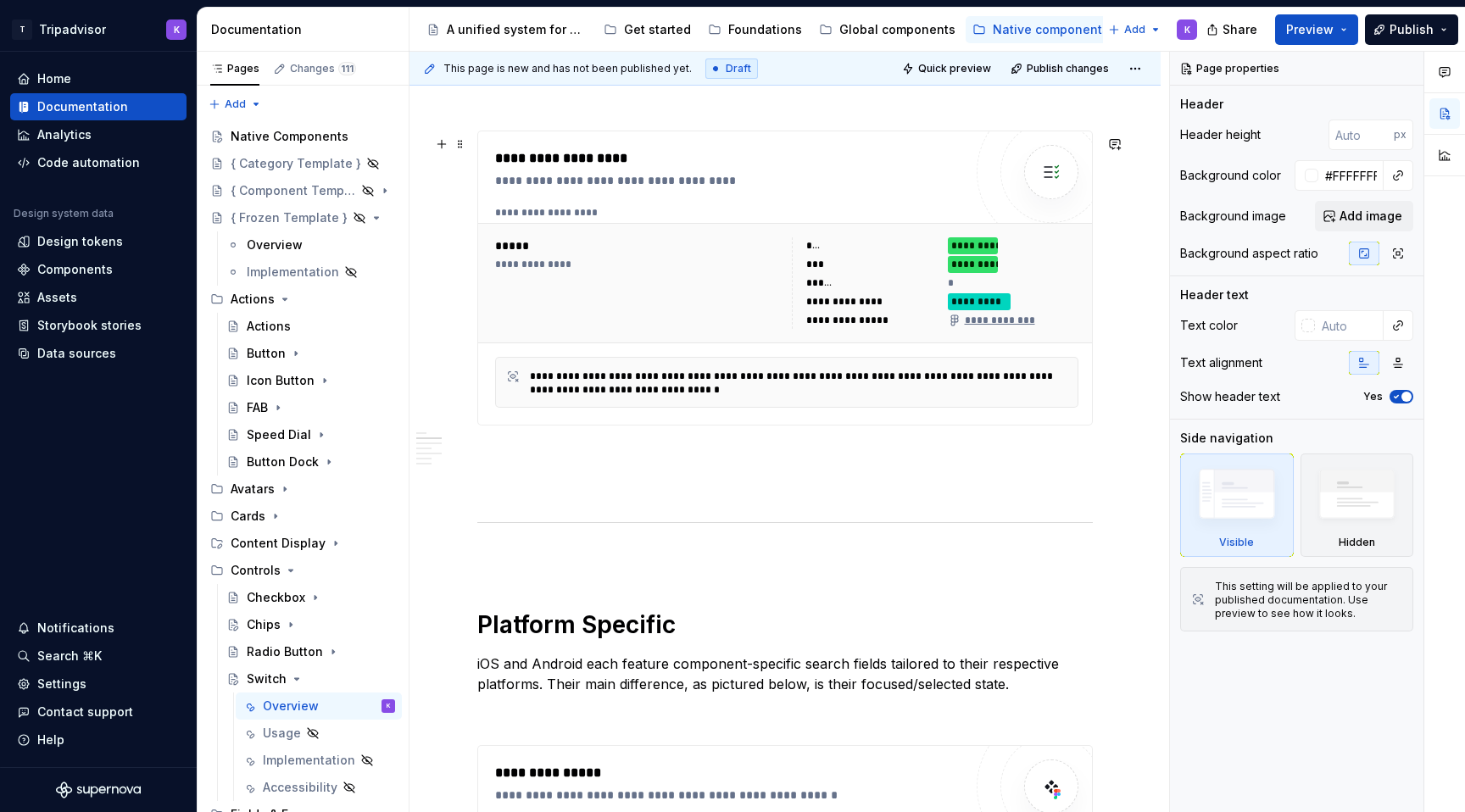
click at [712, 336] on div "**********" at bounding box center [786, 282] width 597 height 105
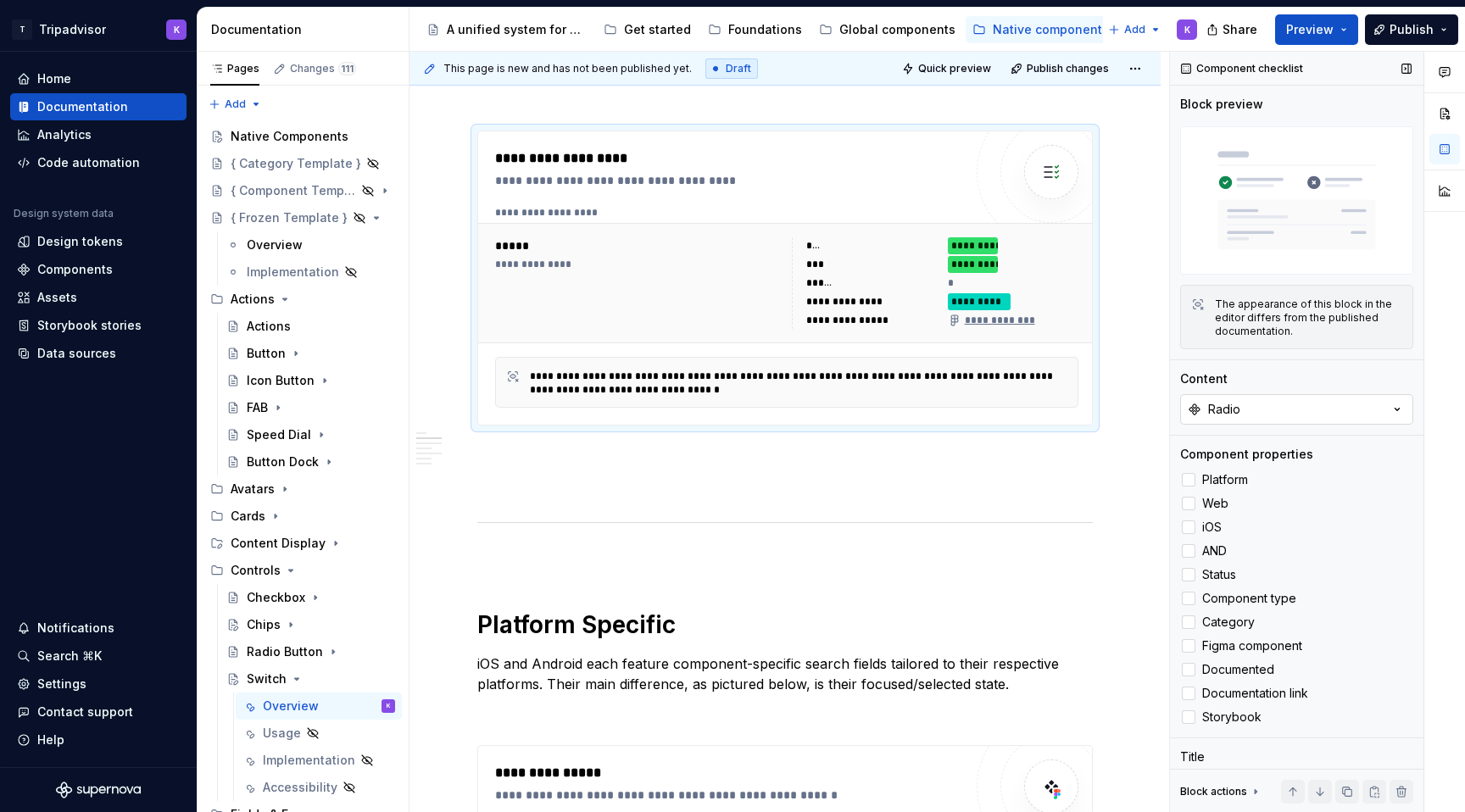
click at [1245, 403] on button "Radio" at bounding box center [1296, 409] width 233 height 31
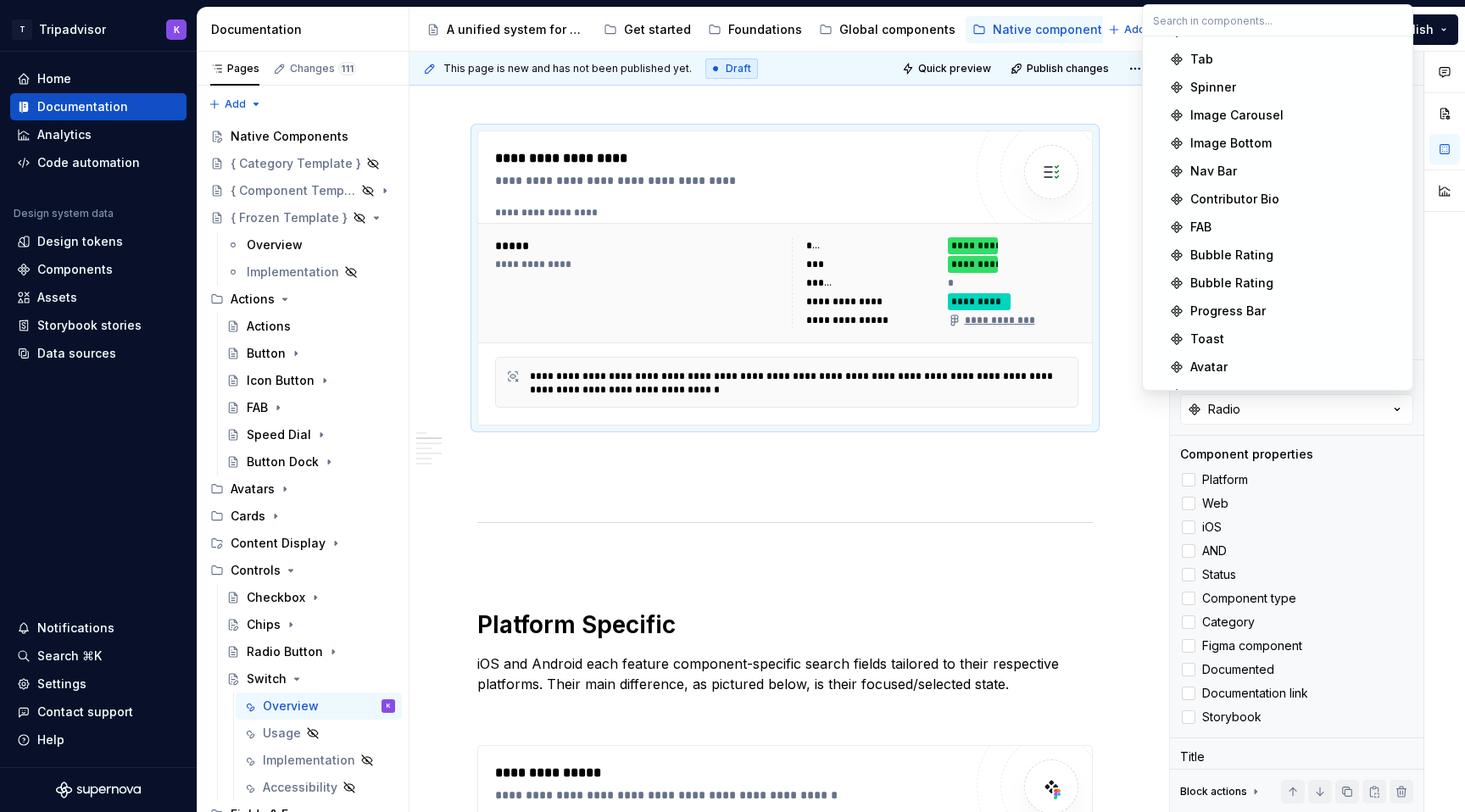
scroll to position [1190, 0]
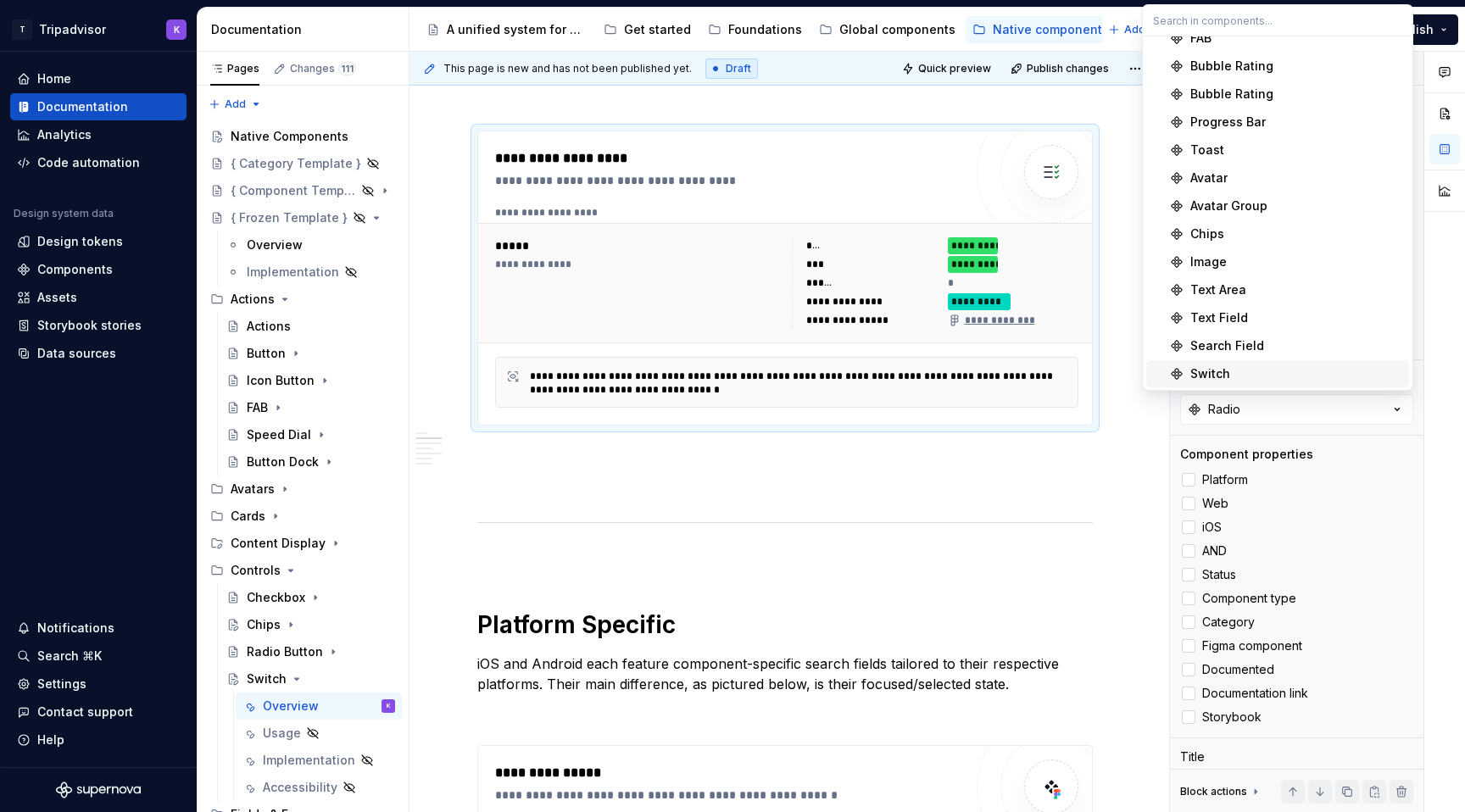
click at [1223, 370] on div "Switch" at bounding box center [1210, 374] width 40 height 17
type textarea "*"
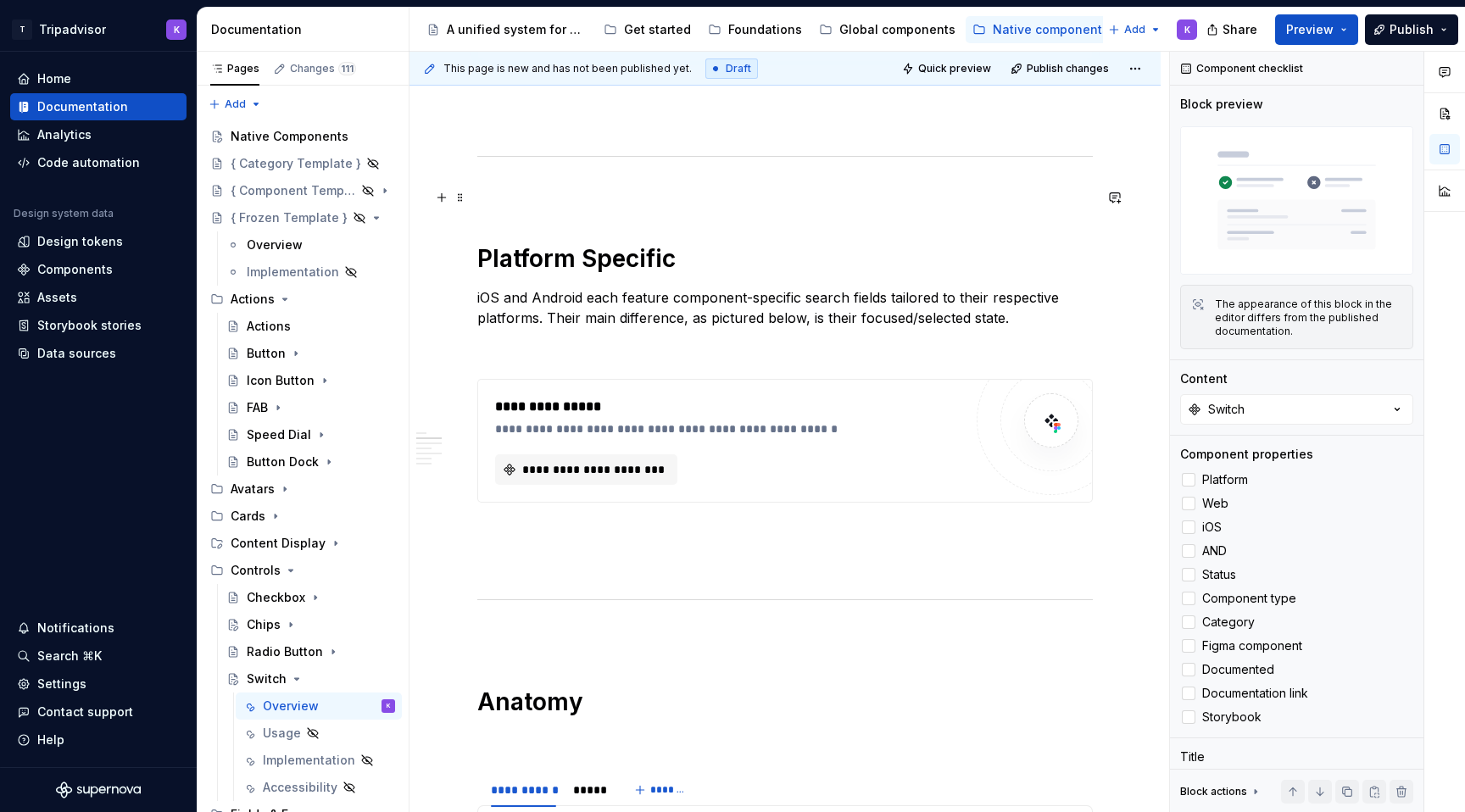
scroll to position [1105, 0]
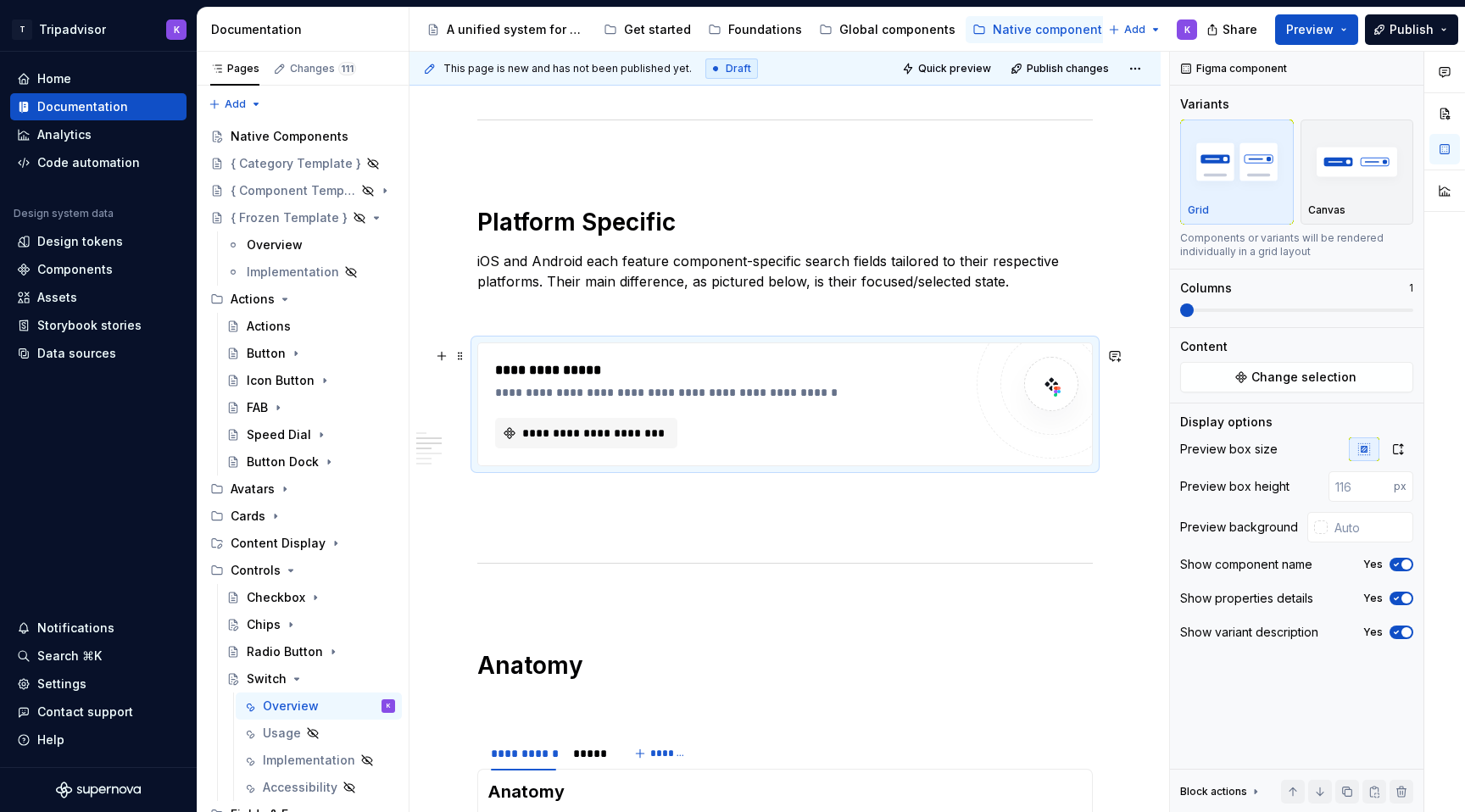
click at [748, 435] on div "**********" at bounding box center [729, 432] width 468 height 31
click at [629, 435] on span "**********" at bounding box center [593, 432] width 147 height 17
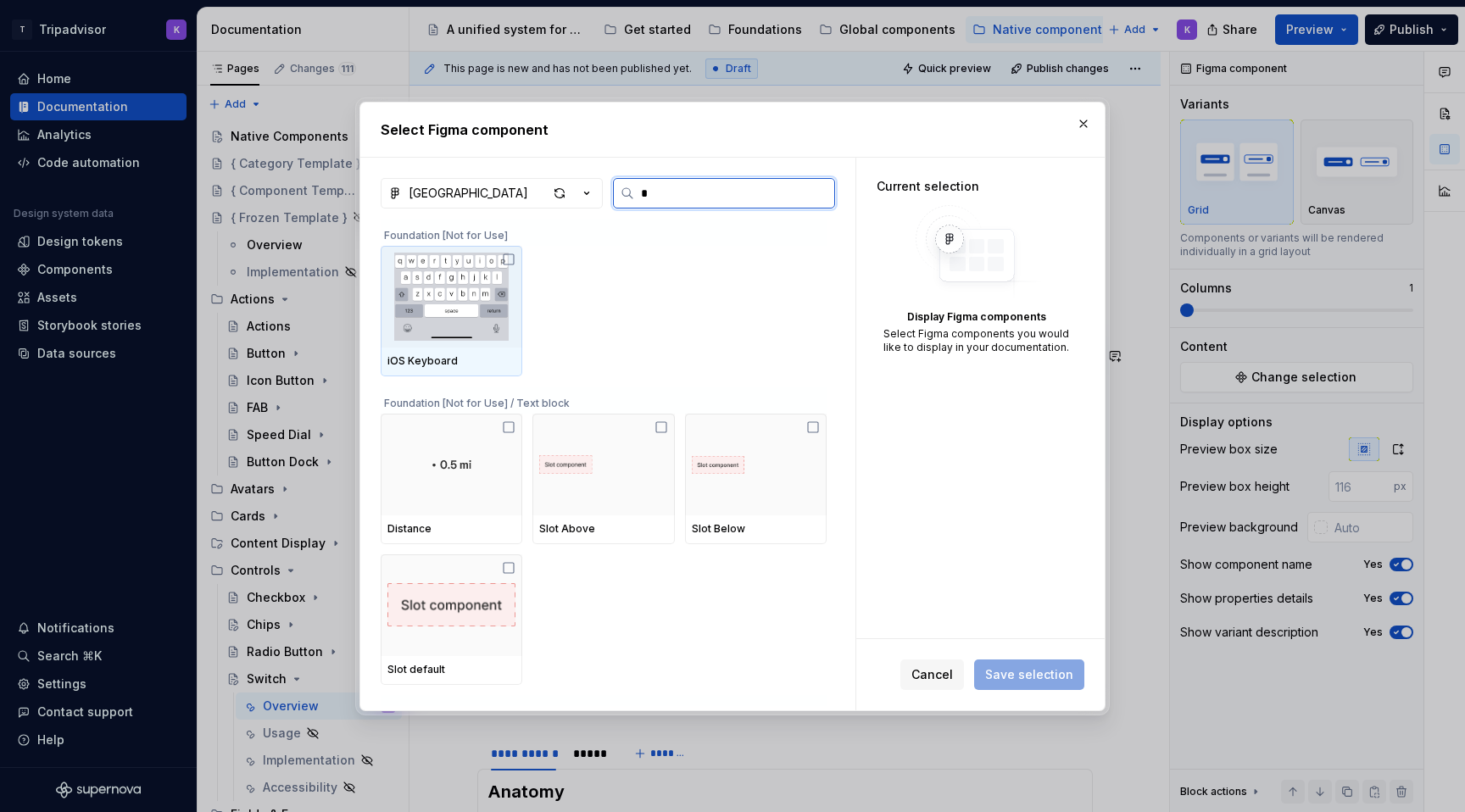
type input "**"
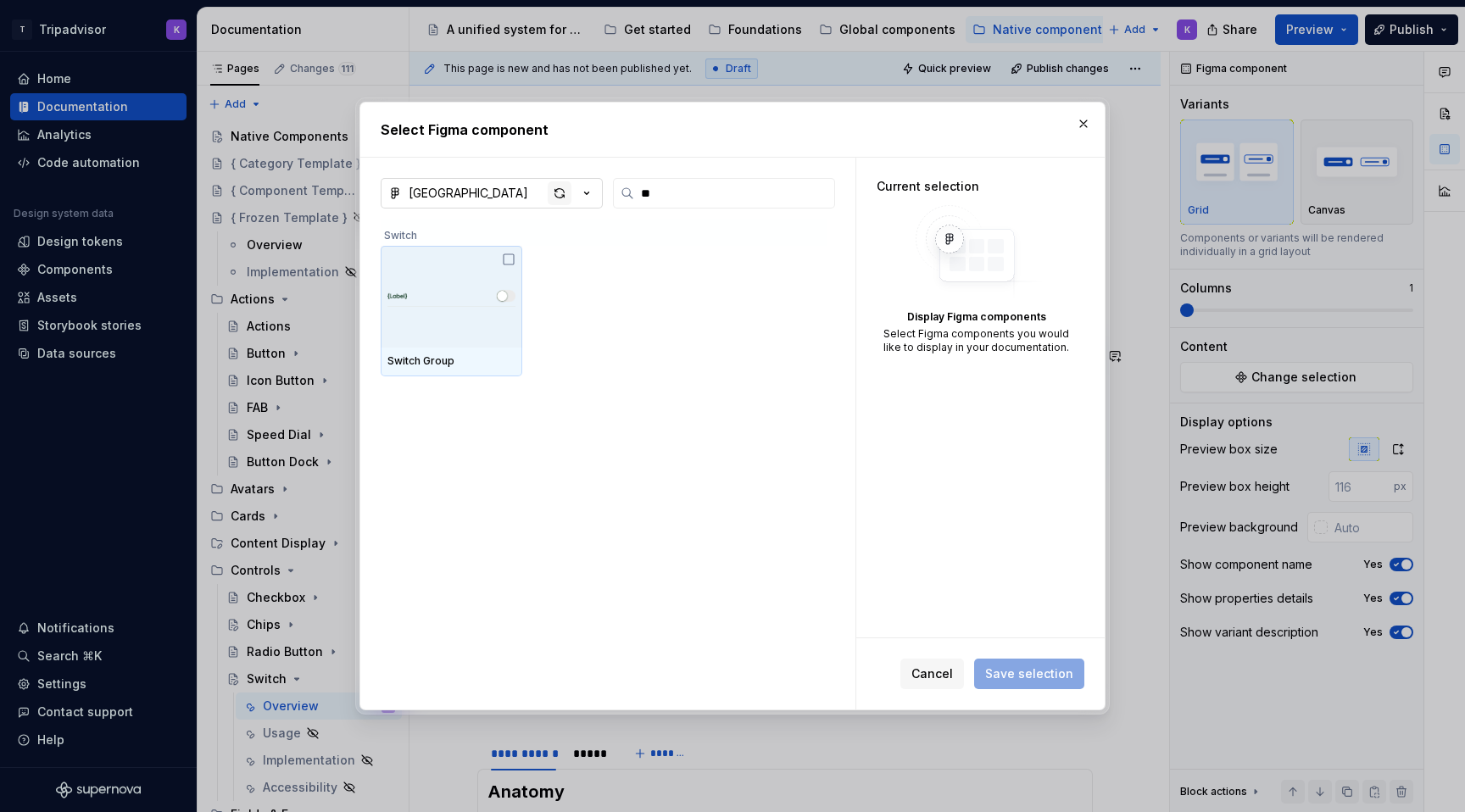
click at [562, 192] on div "button" at bounding box center [560, 193] width 24 height 24
type textarea "*"
click at [657, 190] on input "**" at bounding box center [733, 193] width 200 height 17
type input "******"
click at [937, 677] on span "Cancel" at bounding box center [932, 674] width 42 height 17
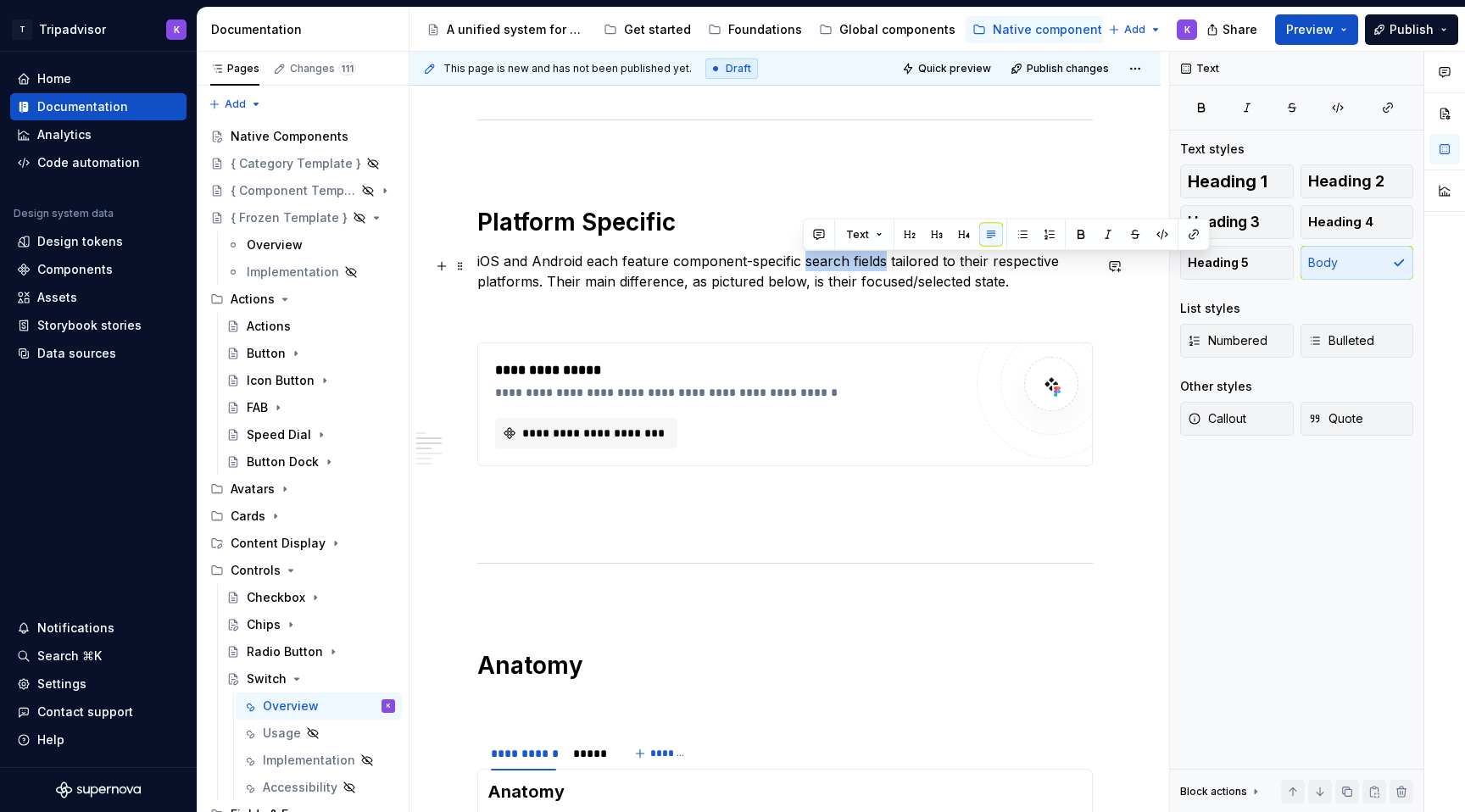
drag, startPoint x: 804, startPoint y: 266, endPoint x: 887, endPoint y: 265, distance: 83.0
click at [887, 265] on p "iOS and Android each feature component-specific search fields tailored to their…" at bounding box center [784, 271] width 616 height 41
drag, startPoint x: 665, startPoint y: 264, endPoint x: 621, endPoint y: 257, distance: 44.6
click at [621, 257] on p "iOS and Android each feature component-specific switche tailored to their respe…" at bounding box center [784, 271] width 616 height 41
click at [853, 268] on p "iOS and Android each feature component-specific switche tailored to their respe…" at bounding box center [784, 271] width 616 height 41
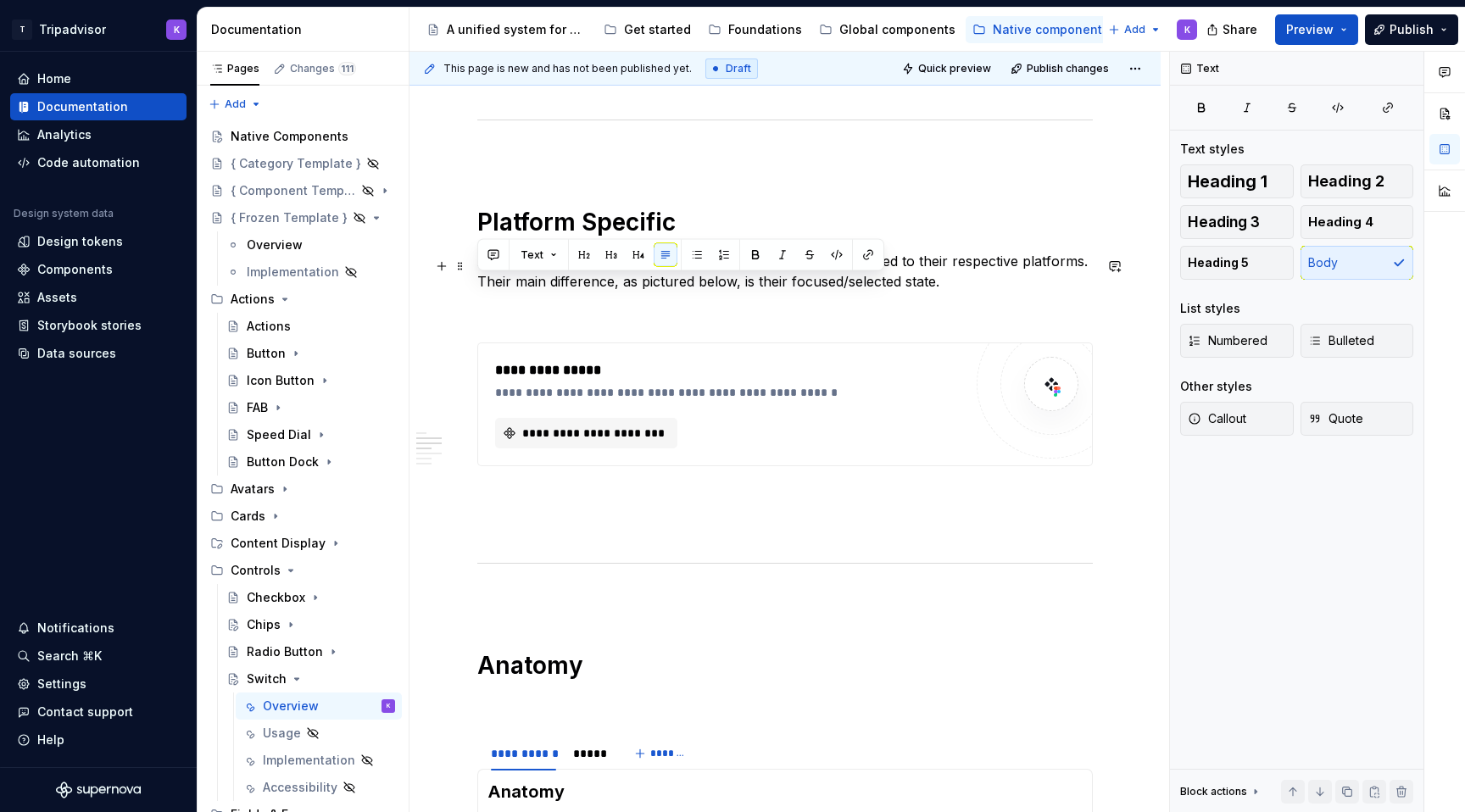
drag, startPoint x: 478, startPoint y: 288, endPoint x: 959, endPoint y: 290, distance: 481.0
click at [959, 290] on p "iOS and Android each feature component-specific switch tailored to their respec…" at bounding box center [784, 271] width 616 height 41
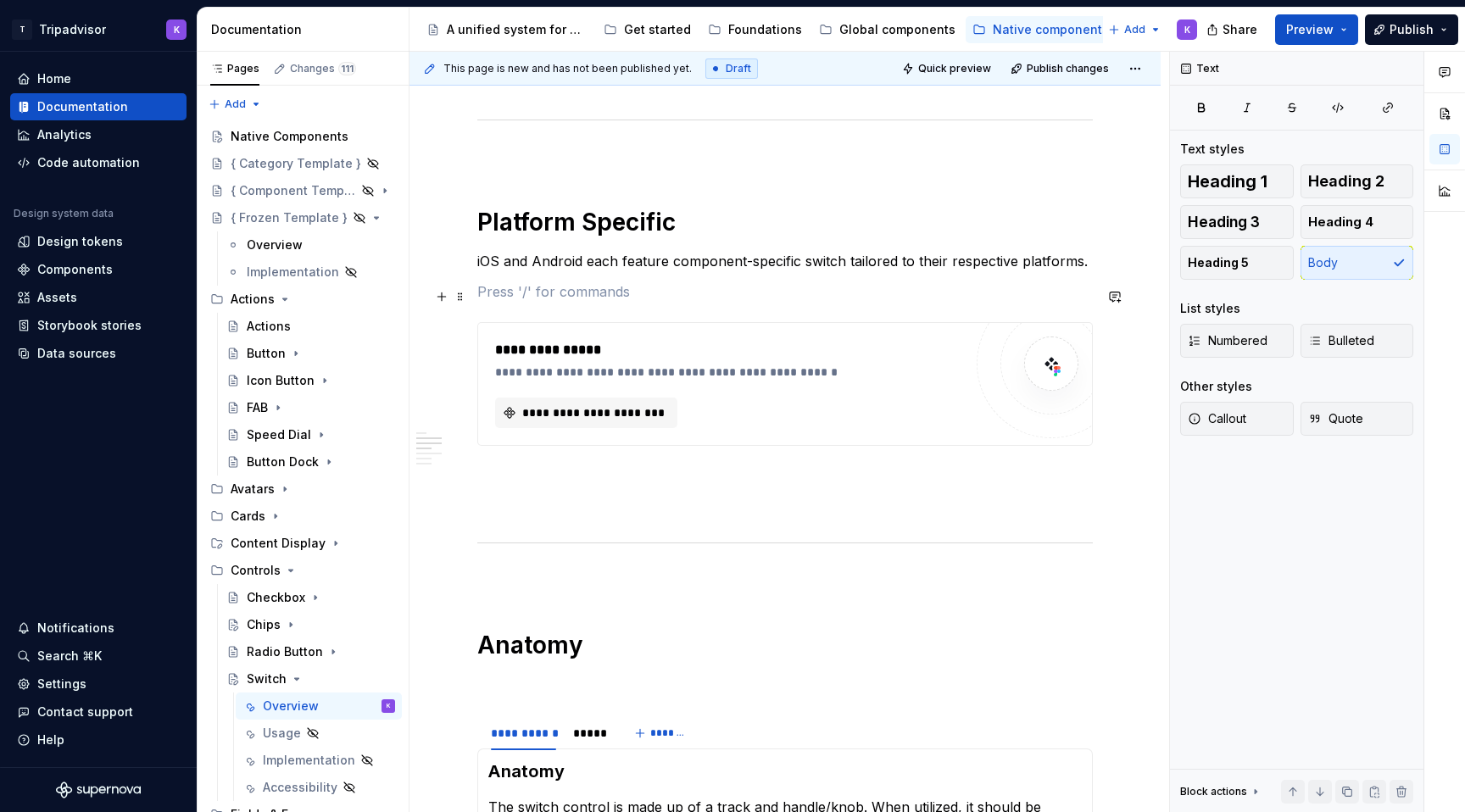
click at [823, 297] on p at bounding box center [784, 291] width 616 height 20
click at [687, 480] on p at bounding box center [784, 476] width 616 height 20
click at [676, 516] on p at bounding box center [784, 507] width 616 height 20
click at [612, 434] on div "**********" at bounding box center [784, 383] width 614 height 122
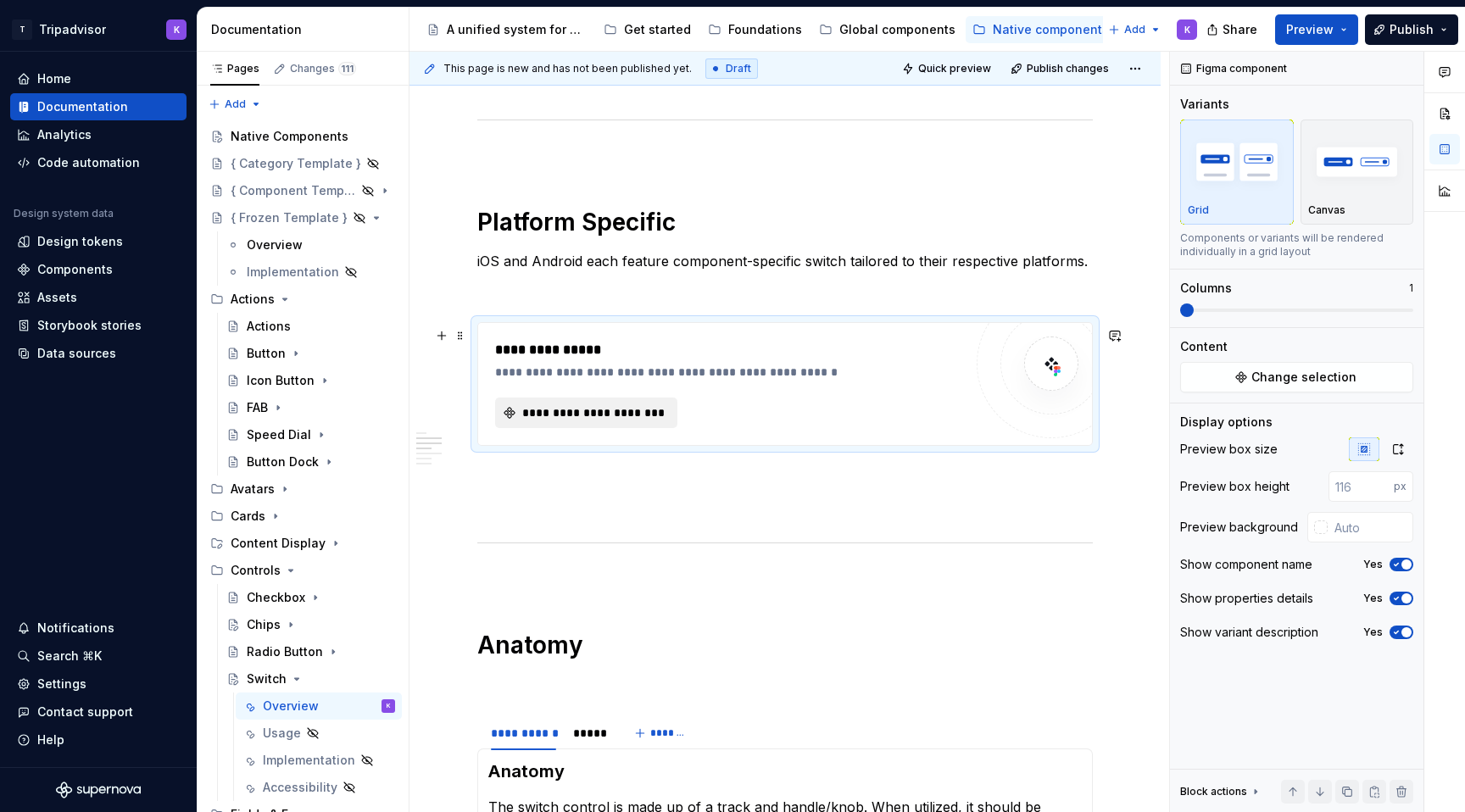
click at [612, 421] on span "**********" at bounding box center [593, 413] width 147 height 17
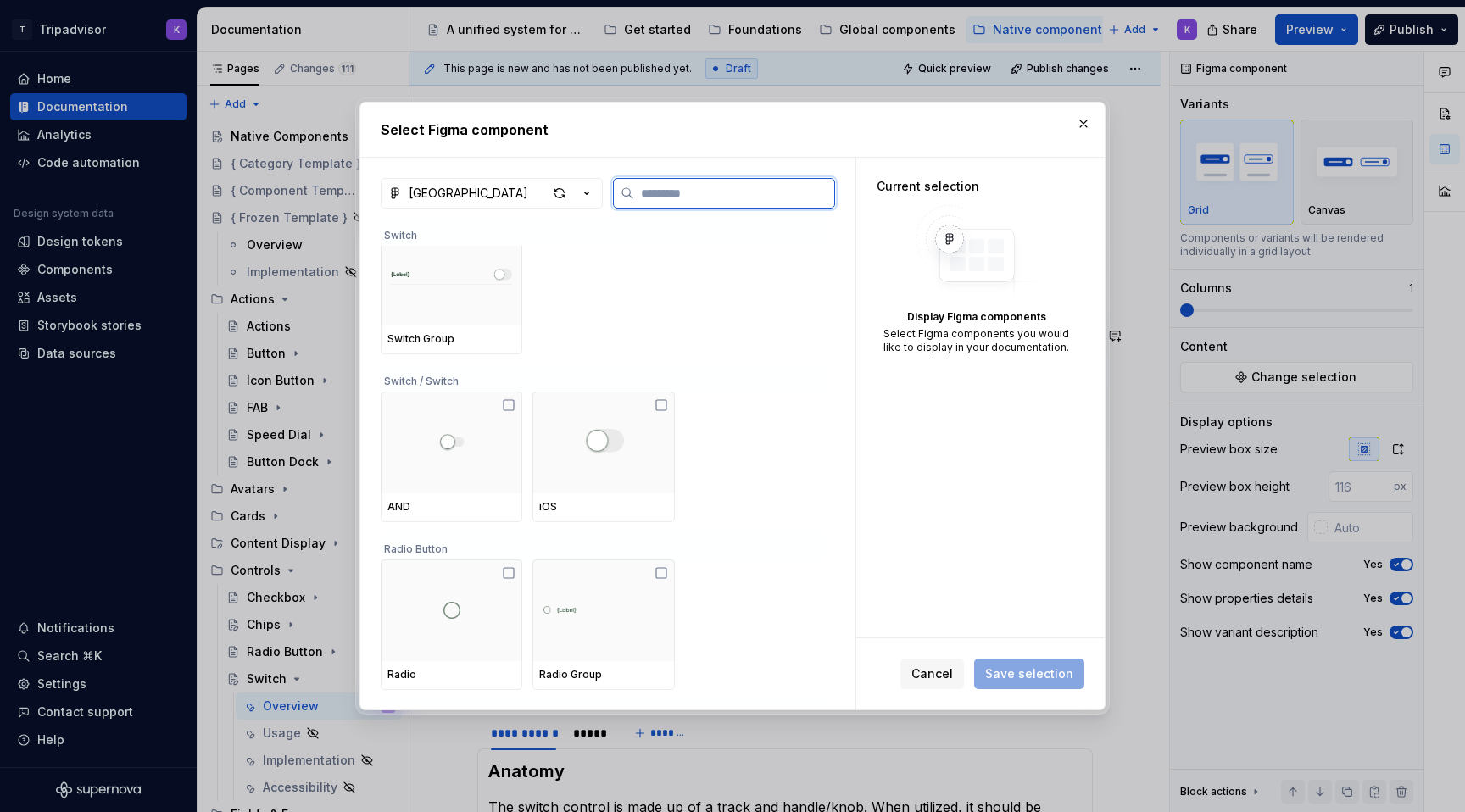
scroll to position [8066, 0]
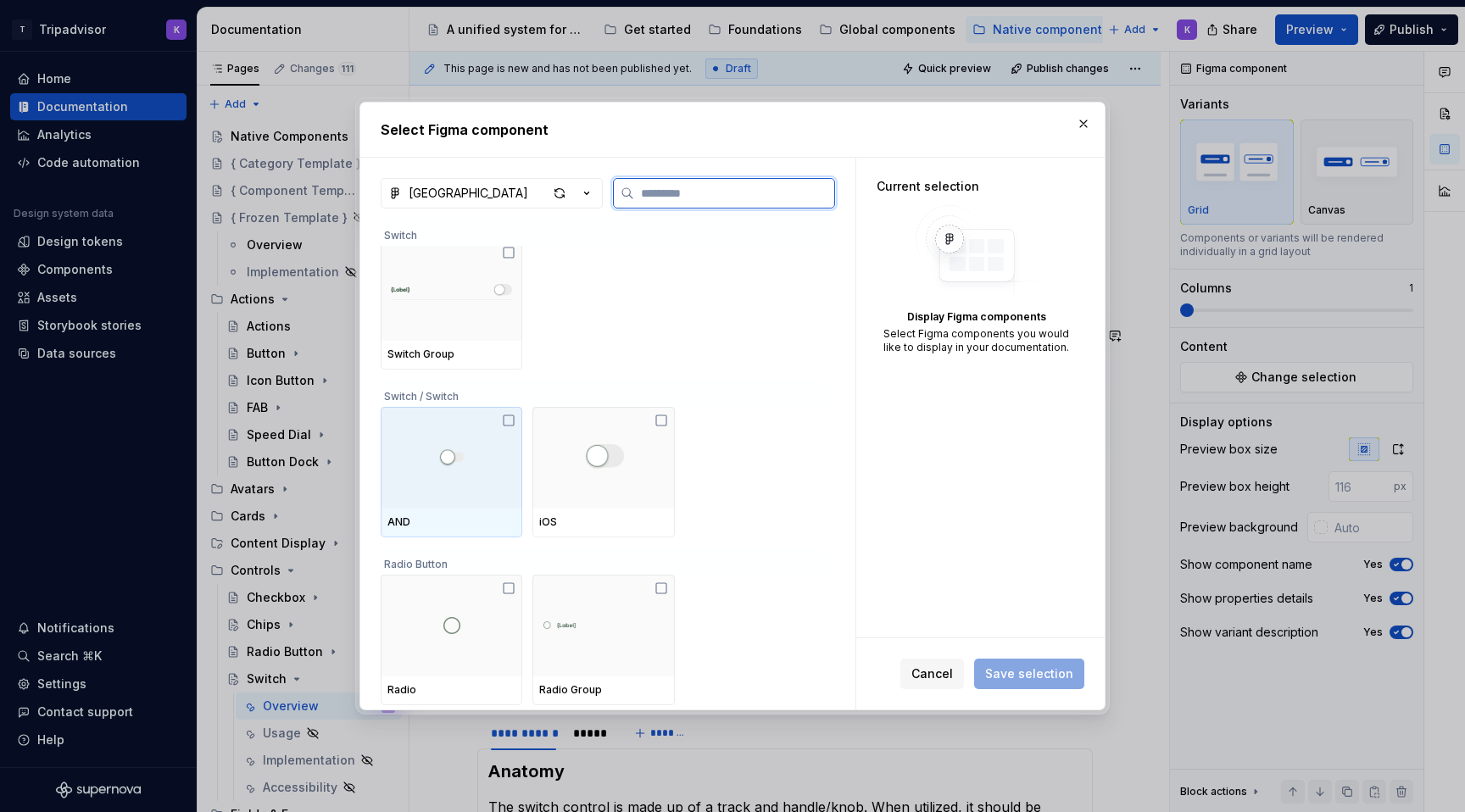
click at [508, 424] on icon at bounding box center [508, 419] width 10 height 10
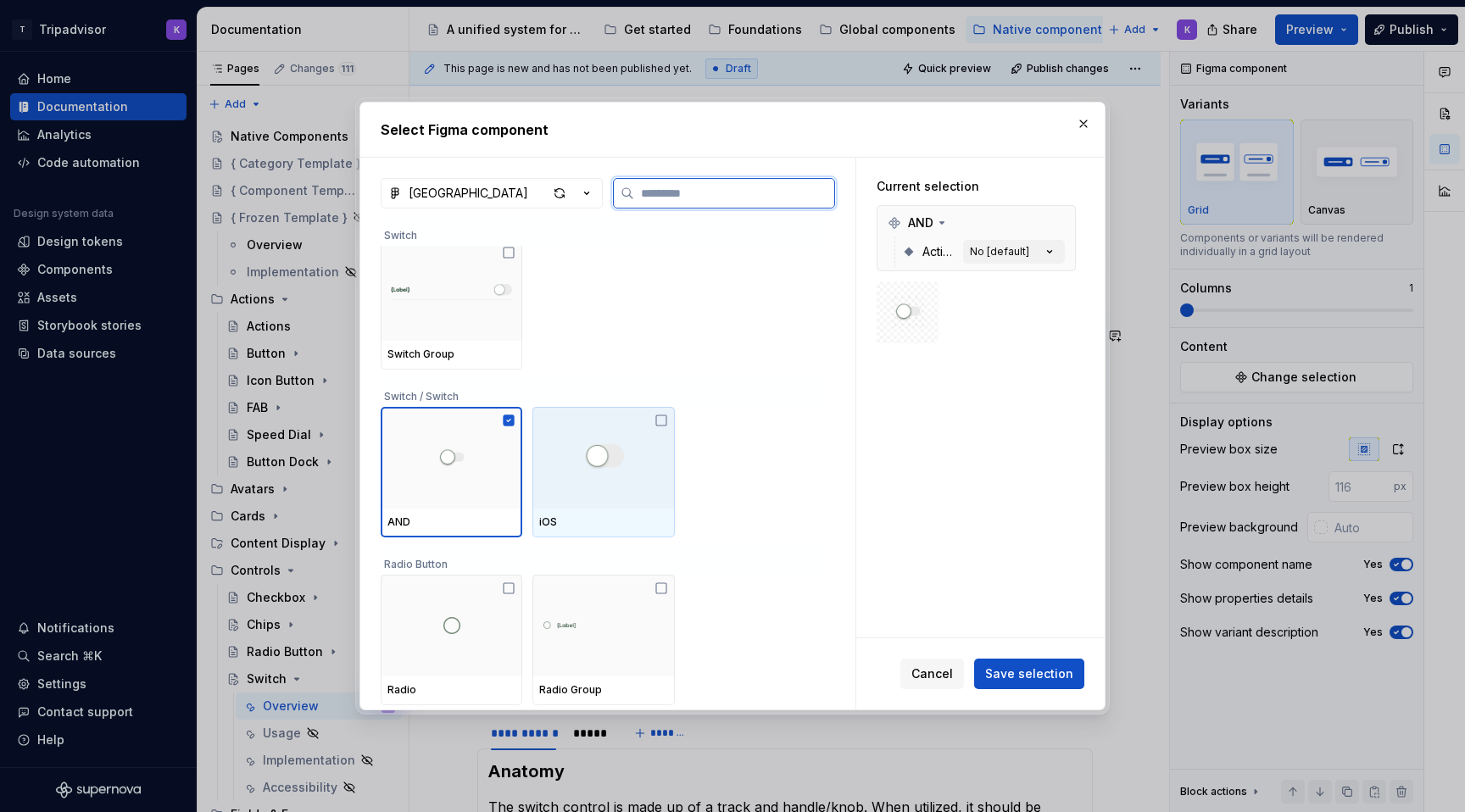
click at [647, 425] on div at bounding box center [603, 458] width 141 height 102
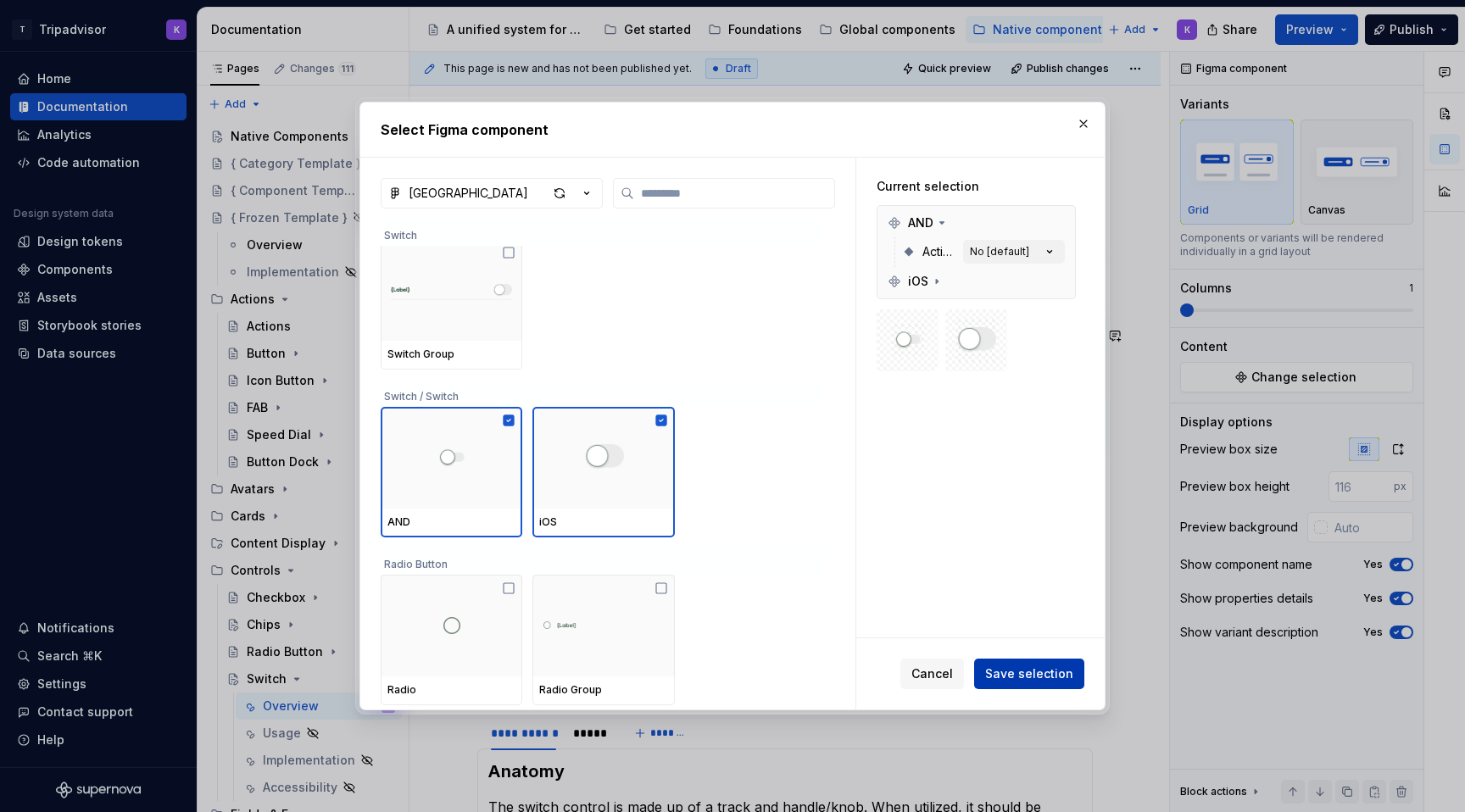
click at [1022, 669] on span "Save selection" at bounding box center [1029, 674] width 88 height 17
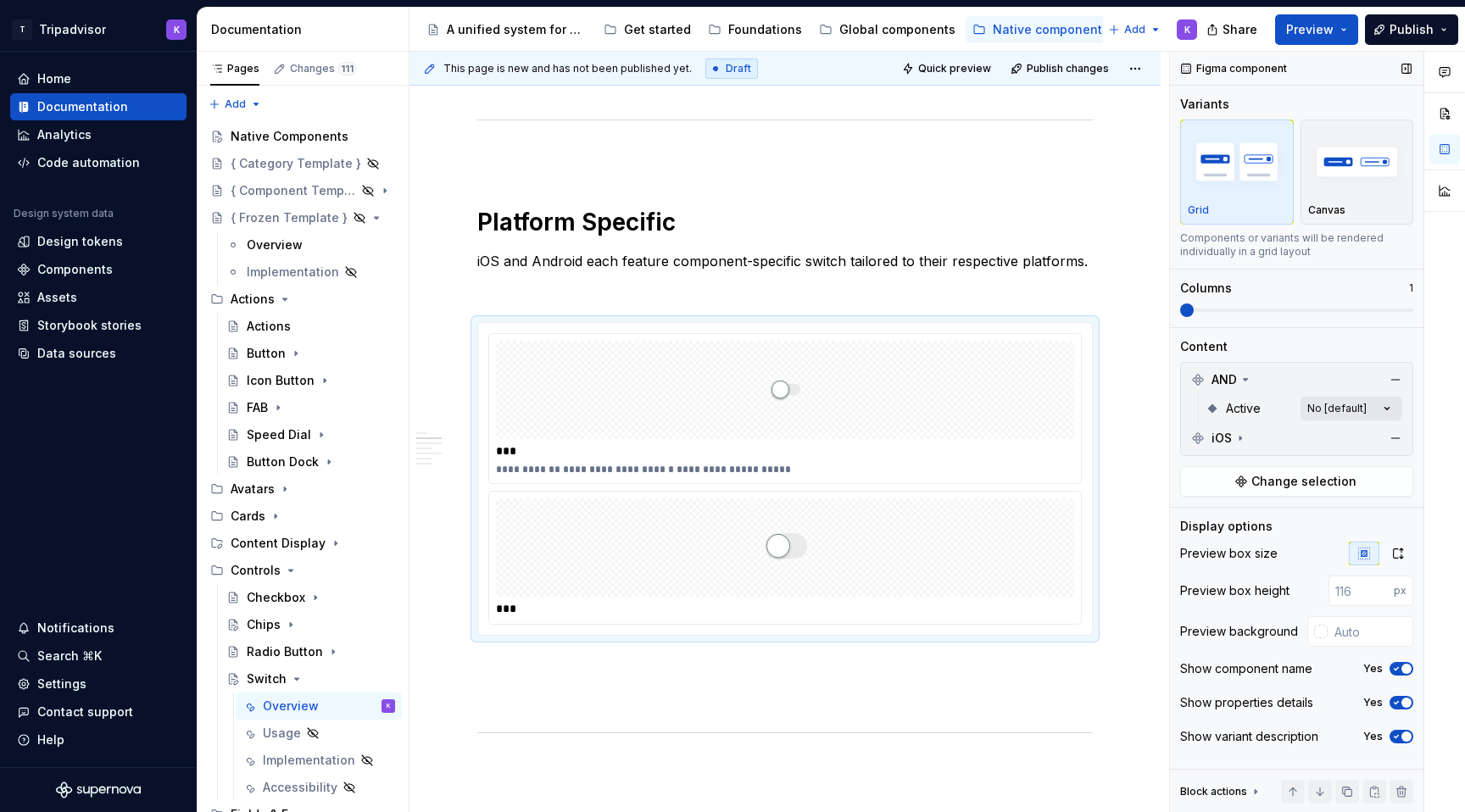
click at [1330, 414] on div "Comments Open comments No comments yet Select ‘Comment’ from the block context …" at bounding box center [1317, 432] width 295 height 761
click at [1282, 493] on div "Yes" at bounding box center [1288, 490] width 207 height 17
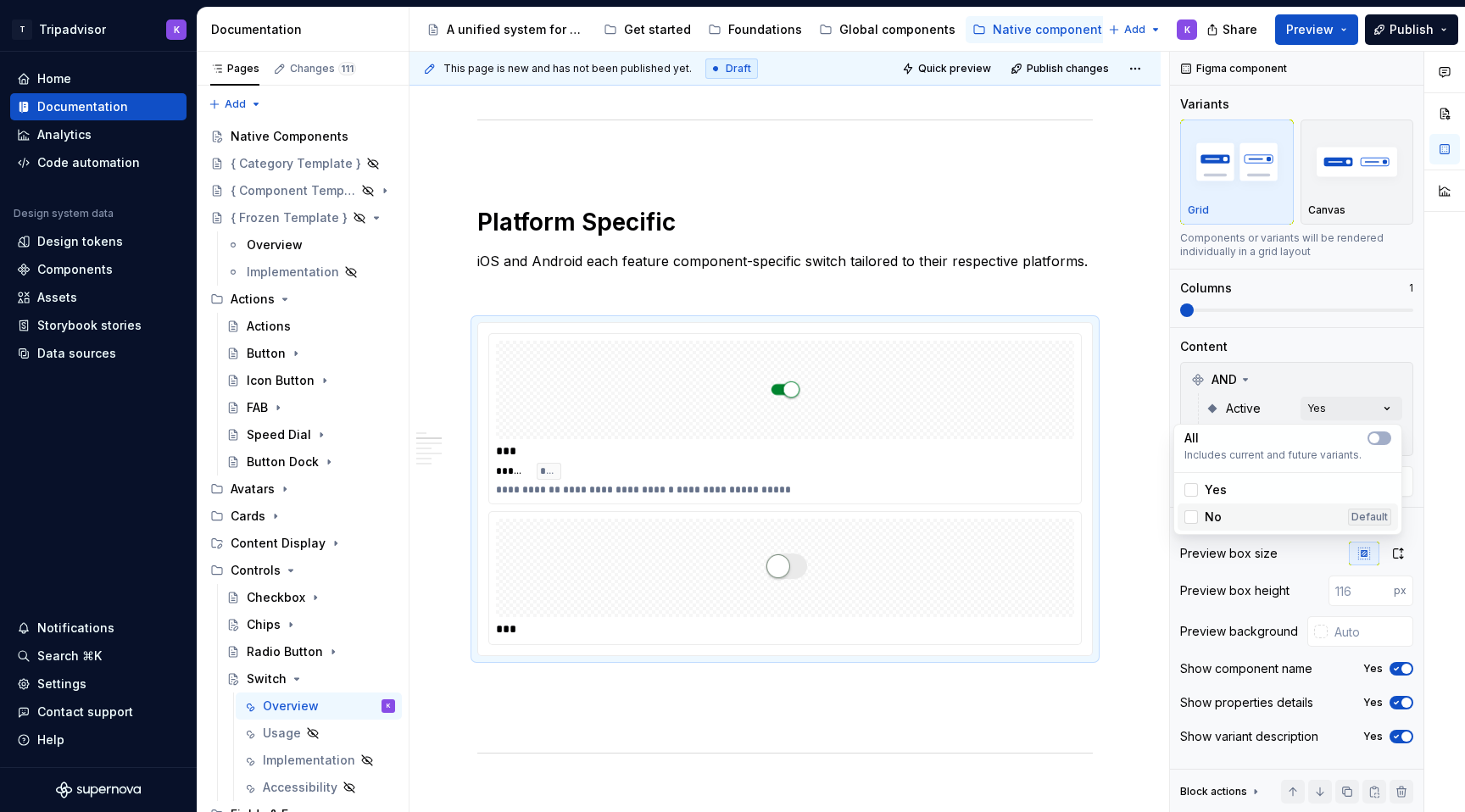
click at [1269, 511] on div "No Default" at bounding box center [1288, 517] width 207 height 17
click at [1273, 489] on div "Yes" at bounding box center [1288, 490] width 207 height 17
click at [1269, 509] on div "No Default" at bounding box center [1288, 517] width 207 height 17
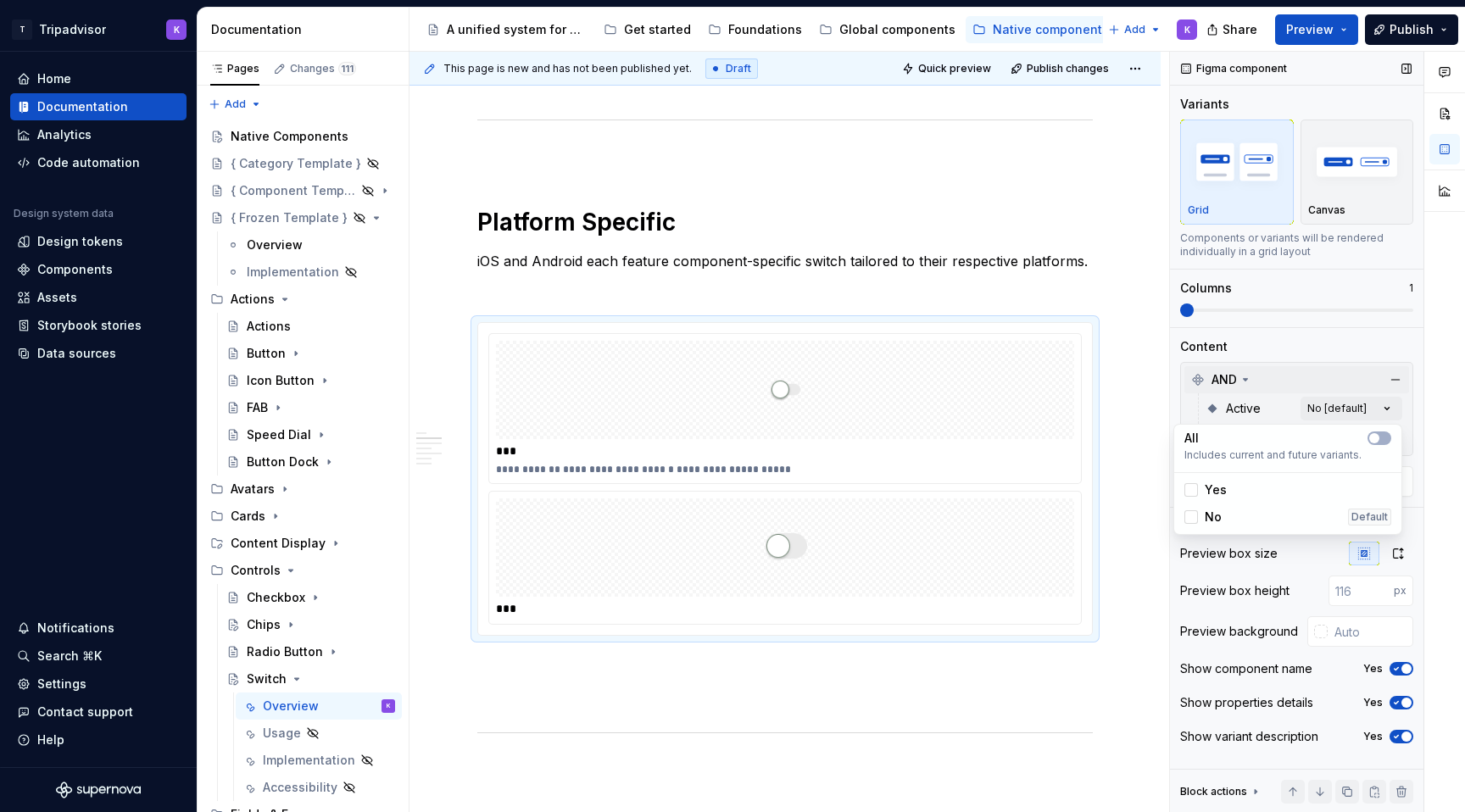
click at [1299, 378] on div "Comments Open comments No comments yet Select ‘Comment’ from the block context …" at bounding box center [1317, 432] width 295 height 761
click at [901, 412] on div at bounding box center [784, 390] width 578 height 98
click at [1280, 444] on div "iOS" at bounding box center [1297, 437] width 225 height 27
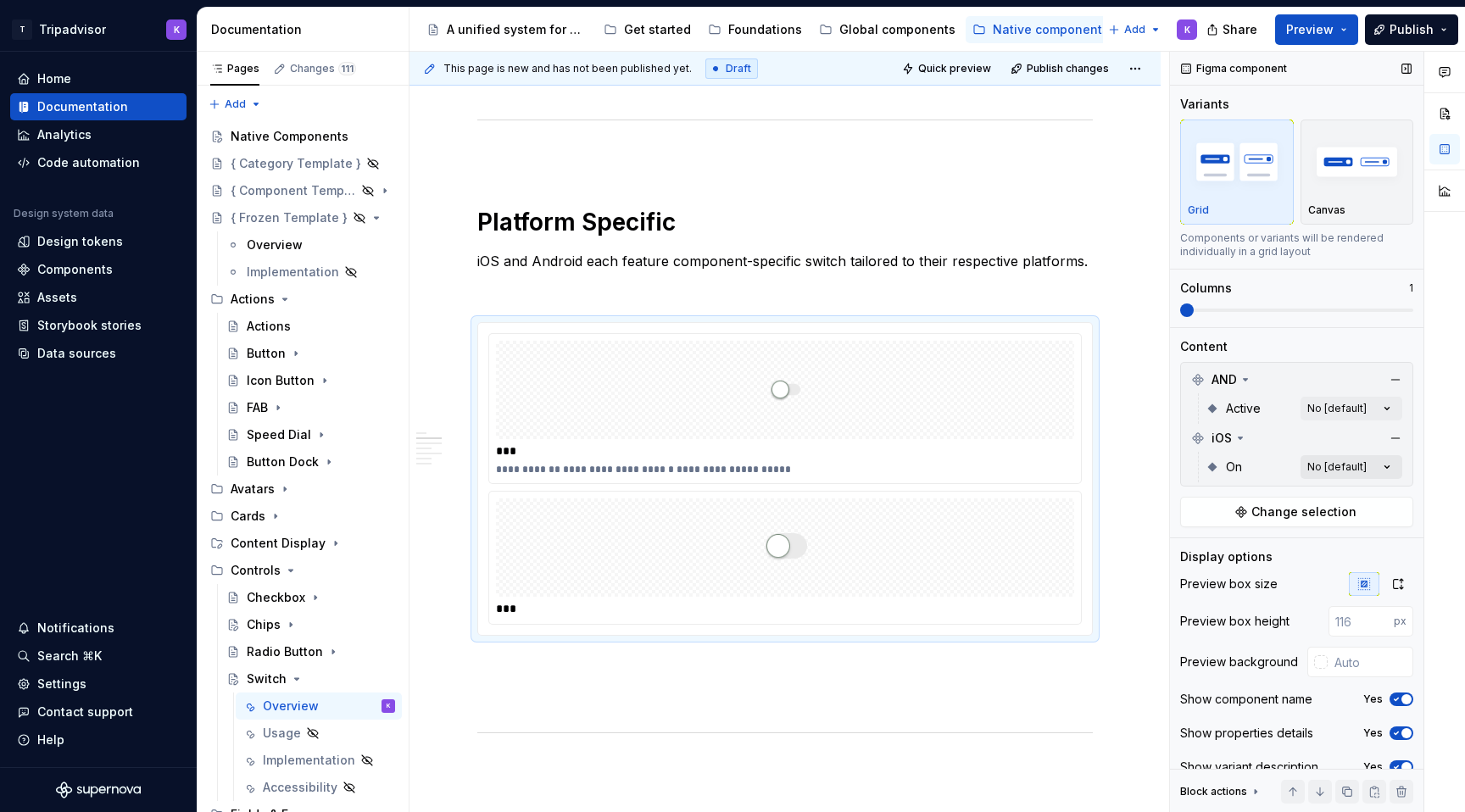
click at [1354, 471] on div "Comments Open comments No comments yet Select ‘Comment’ from the block context …" at bounding box center [1317, 432] width 295 height 761
click at [1300, 574] on div "Yes" at bounding box center [1288, 575] width 207 height 17
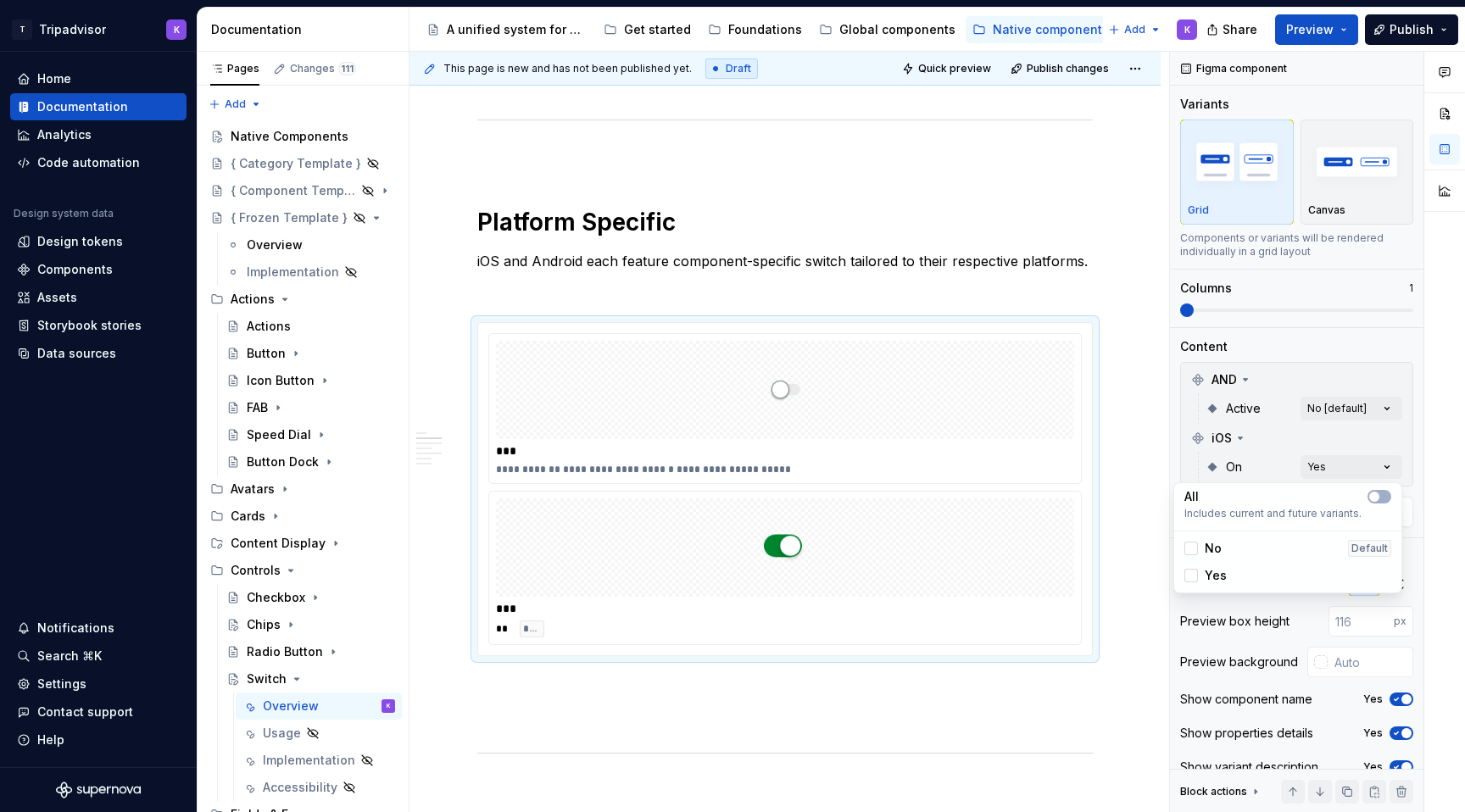
click at [1350, 412] on div "Comments Open comments No comments yet Select ‘Comment’ from the block context …" at bounding box center [1317, 432] width 295 height 761
click at [1350, 409] on div "Comments Open comments No comments yet Select ‘Comment’ from the block context …" at bounding box center [1317, 432] width 295 height 761
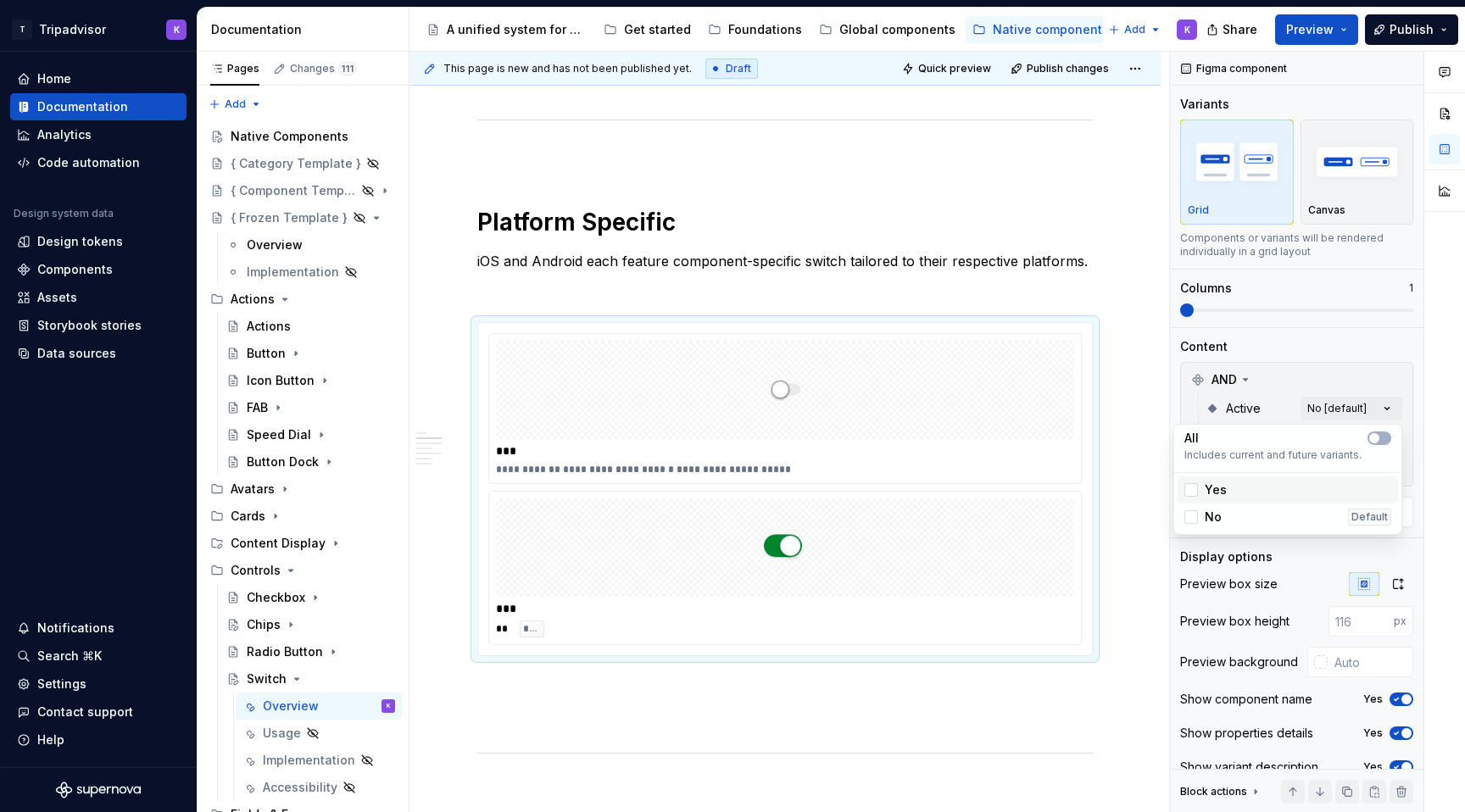
click at [1305, 484] on div "Yes" at bounding box center [1288, 490] width 207 height 17
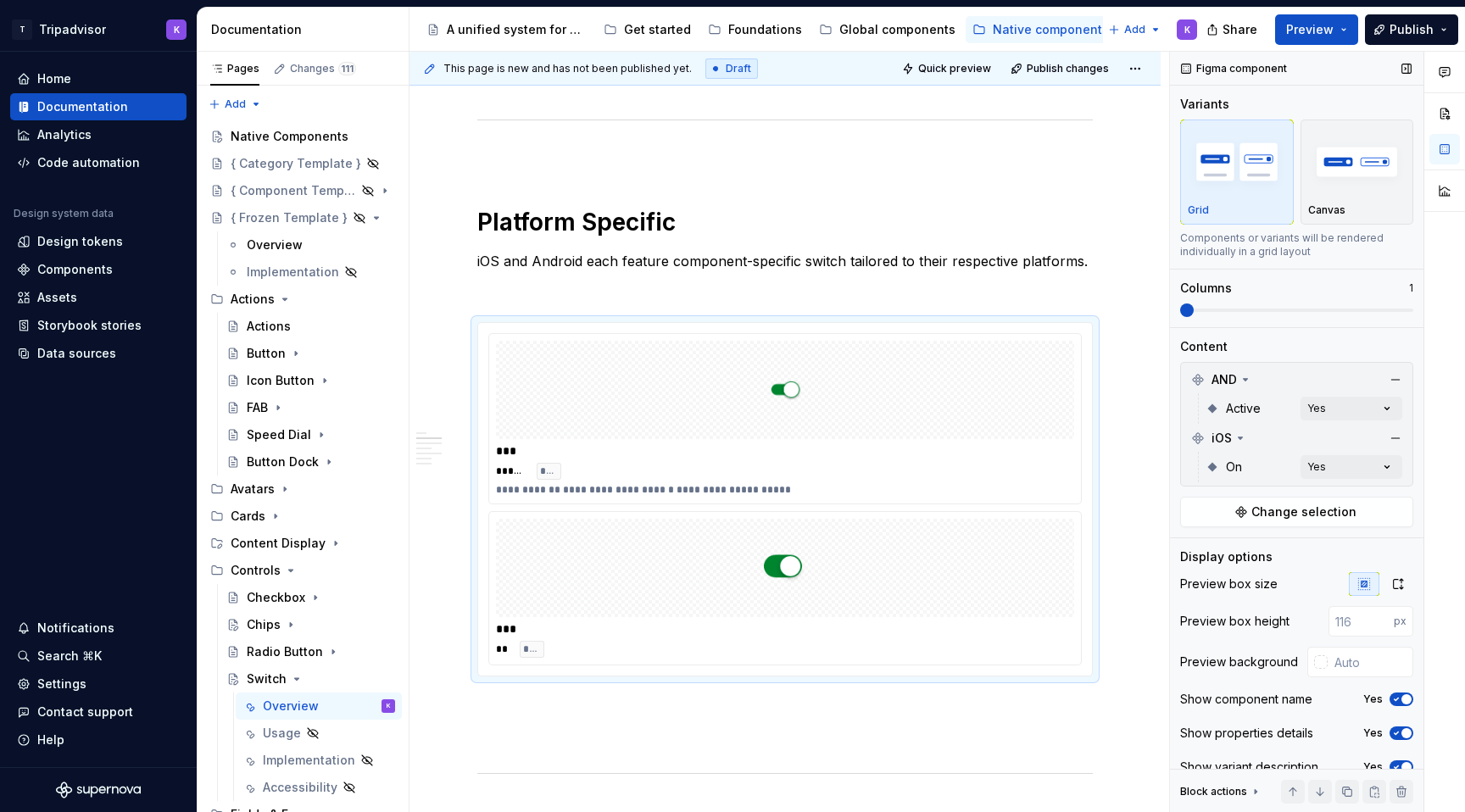
drag, startPoint x: 1189, startPoint y: 311, endPoint x: 1302, endPoint y: 305, distance: 113.2
click at [1302, 305] on div "Comments Open comments No comments yet Select ‘Comment’ from the block context …" at bounding box center [1317, 432] width 295 height 761
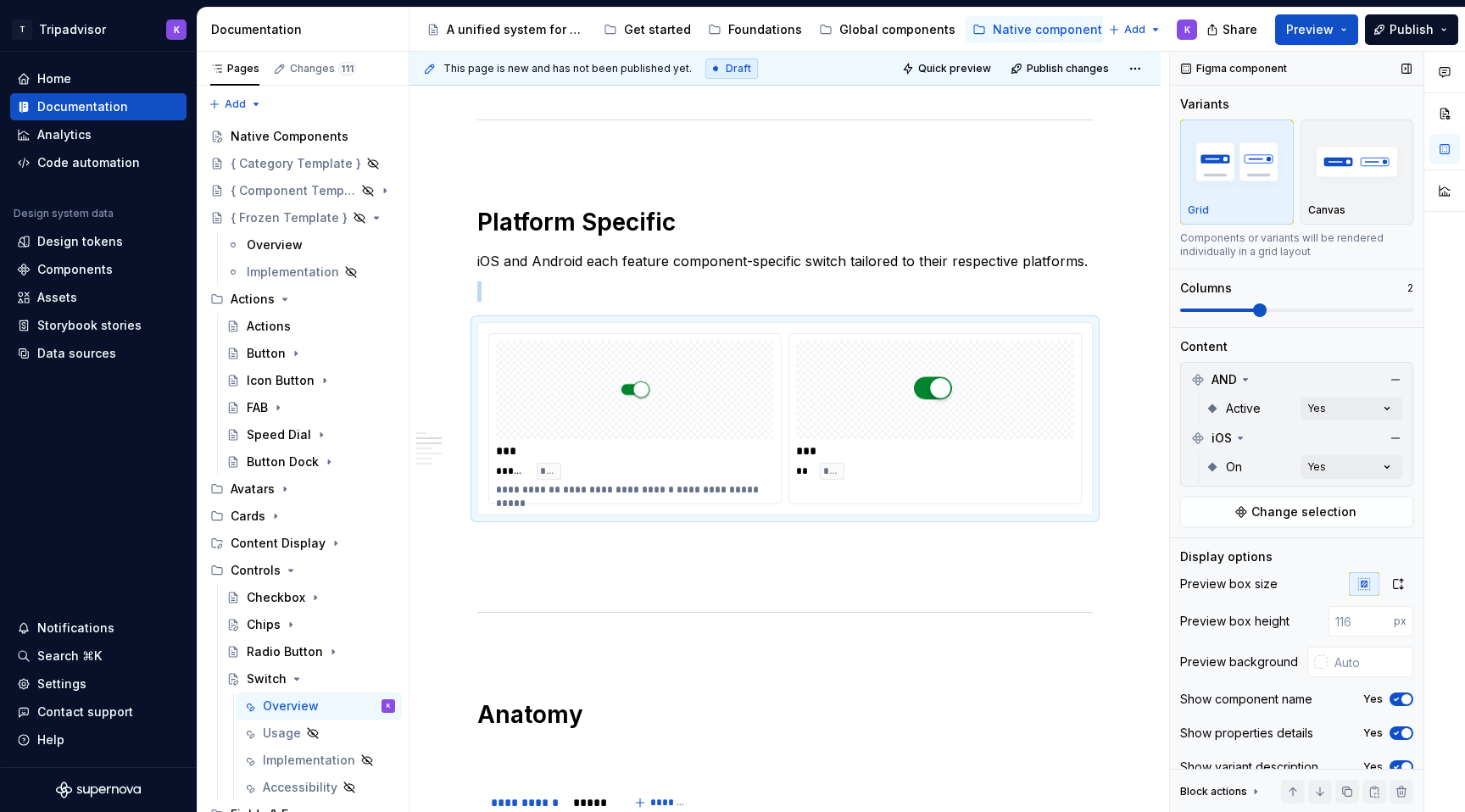
click at [1260, 307] on span at bounding box center [1296, 310] width 233 height 14
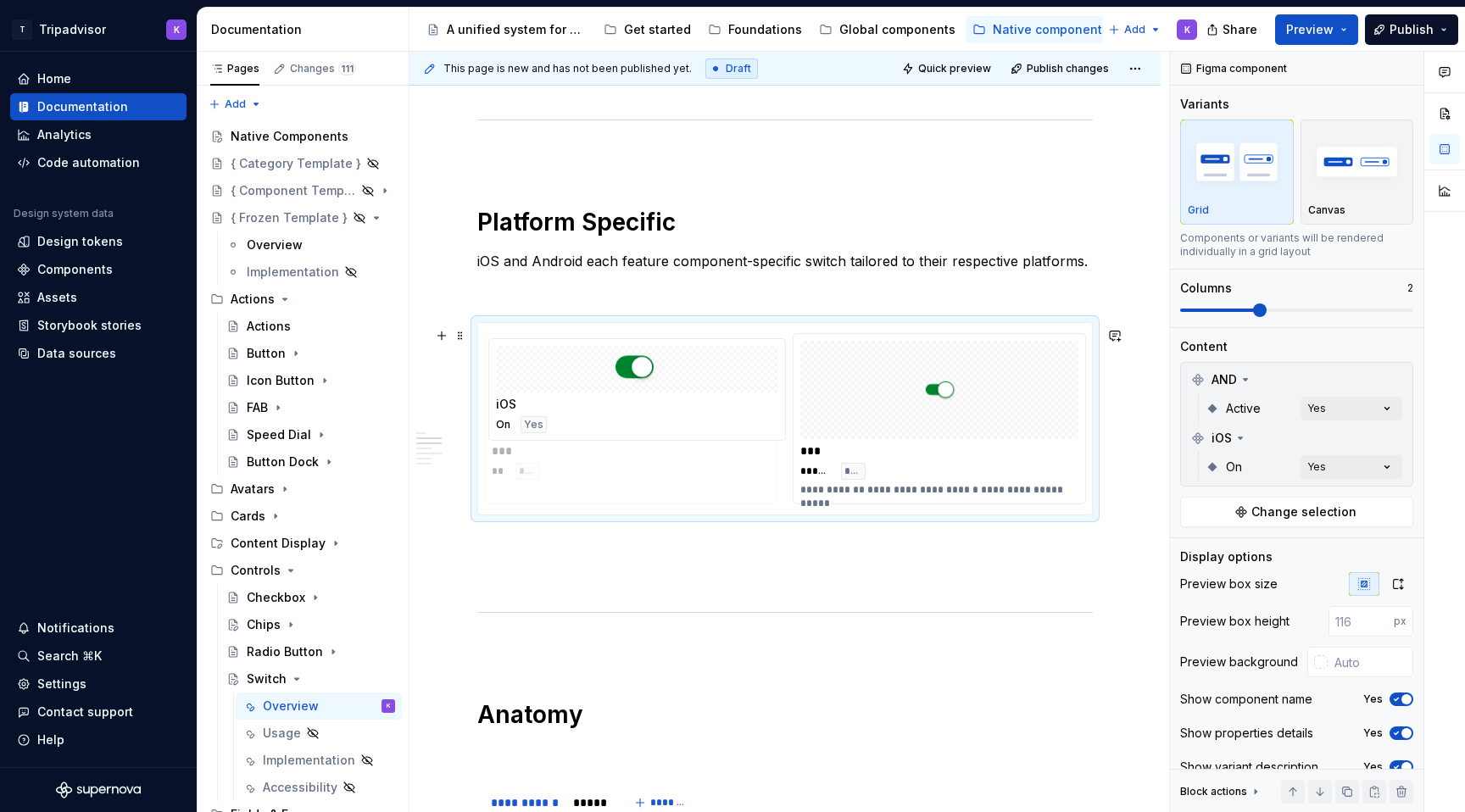
drag, startPoint x: 867, startPoint y: 386, endPoint x: 526, endPoint y: 386, distance: 341.0
click at [526, 386] on body "T Tripadvisor K Home Documentation Analytics Code automation Design system data…" at bounding box center [732, 406] width 1465 height 812
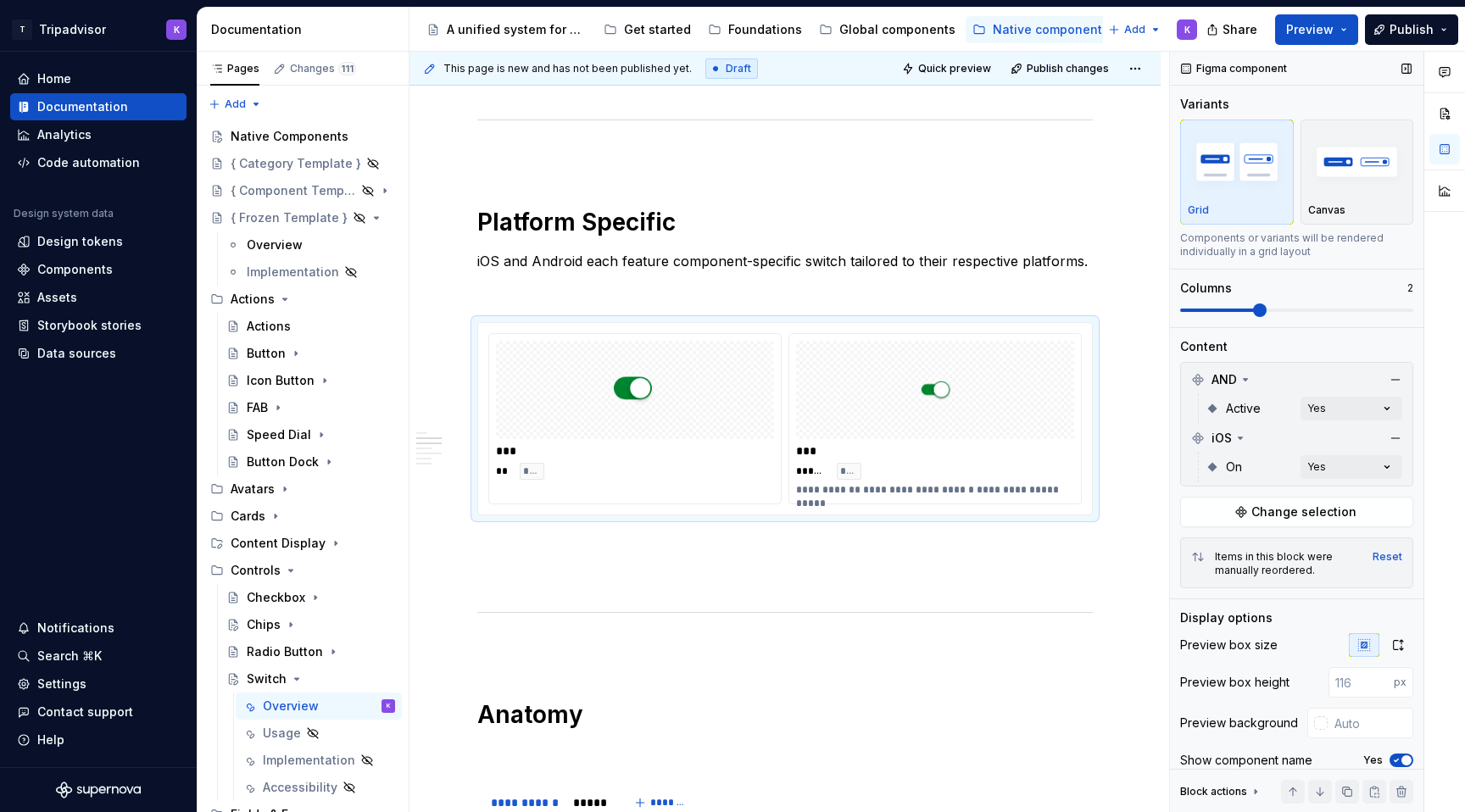
scroll to position [82, 0]
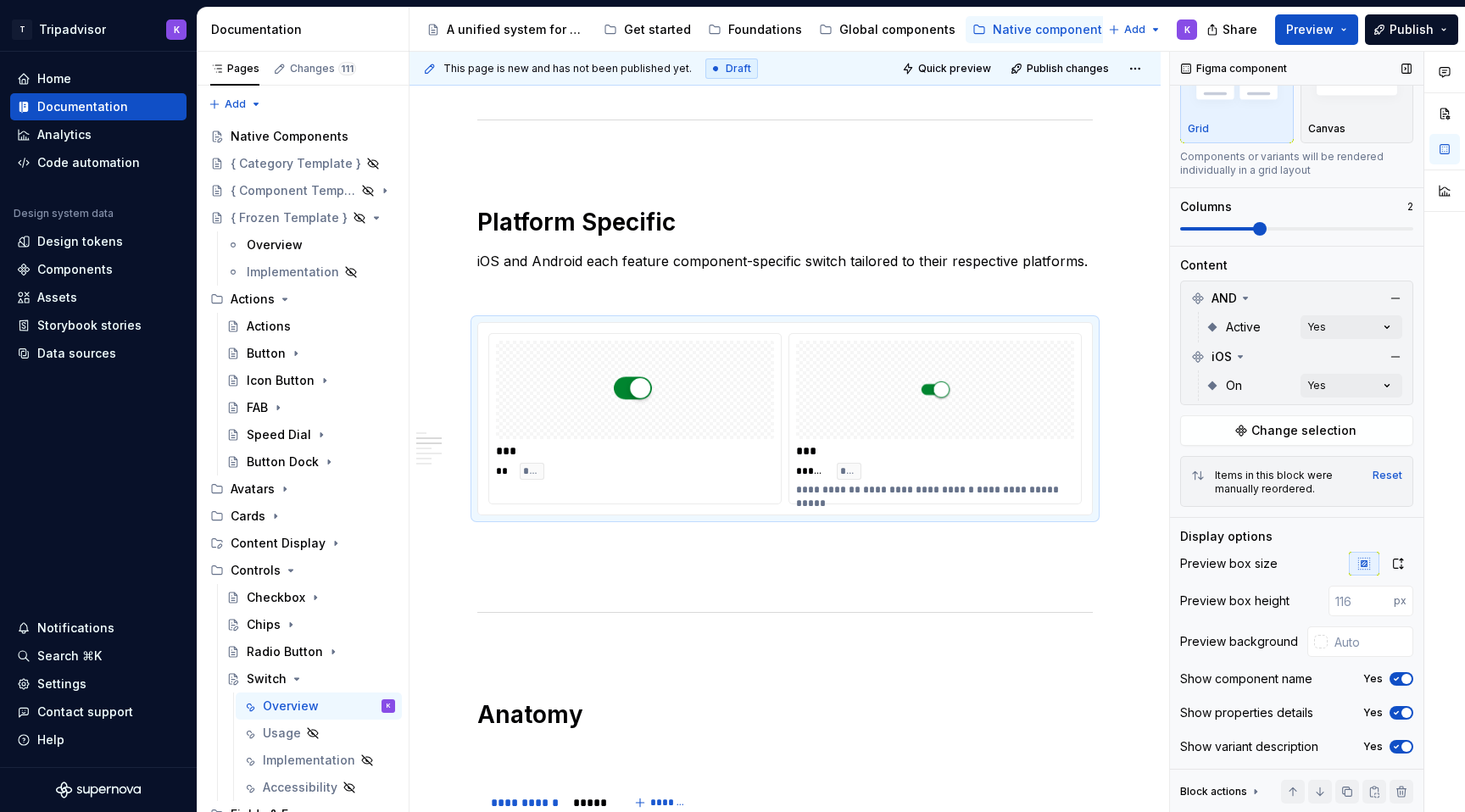
click at [1406, 709] on span "button" at bounding box center [1406, 712] width 10 height 10
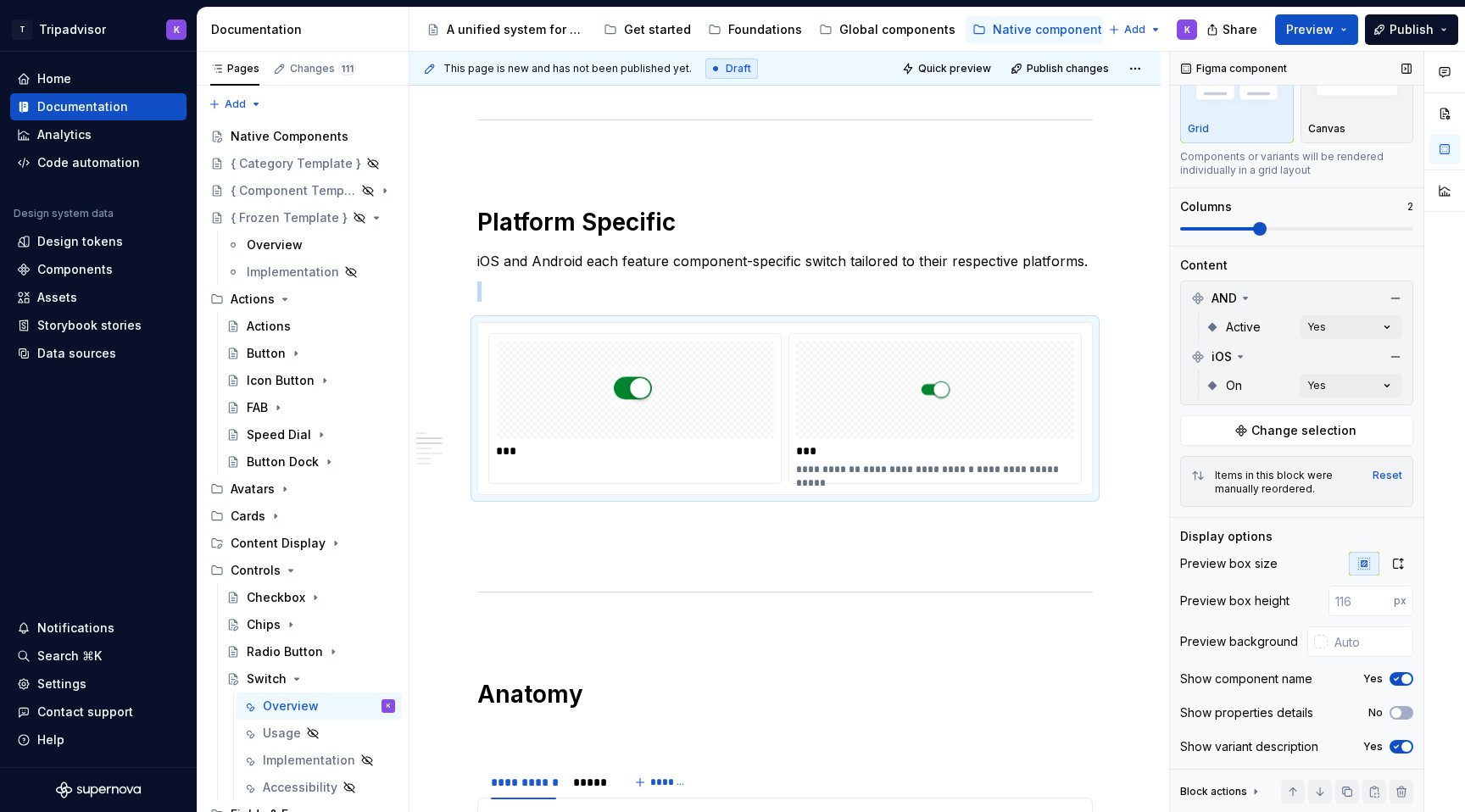
click at [1399, 742] on icon "button" at bounding box center [1395, 746] width 14 height 10
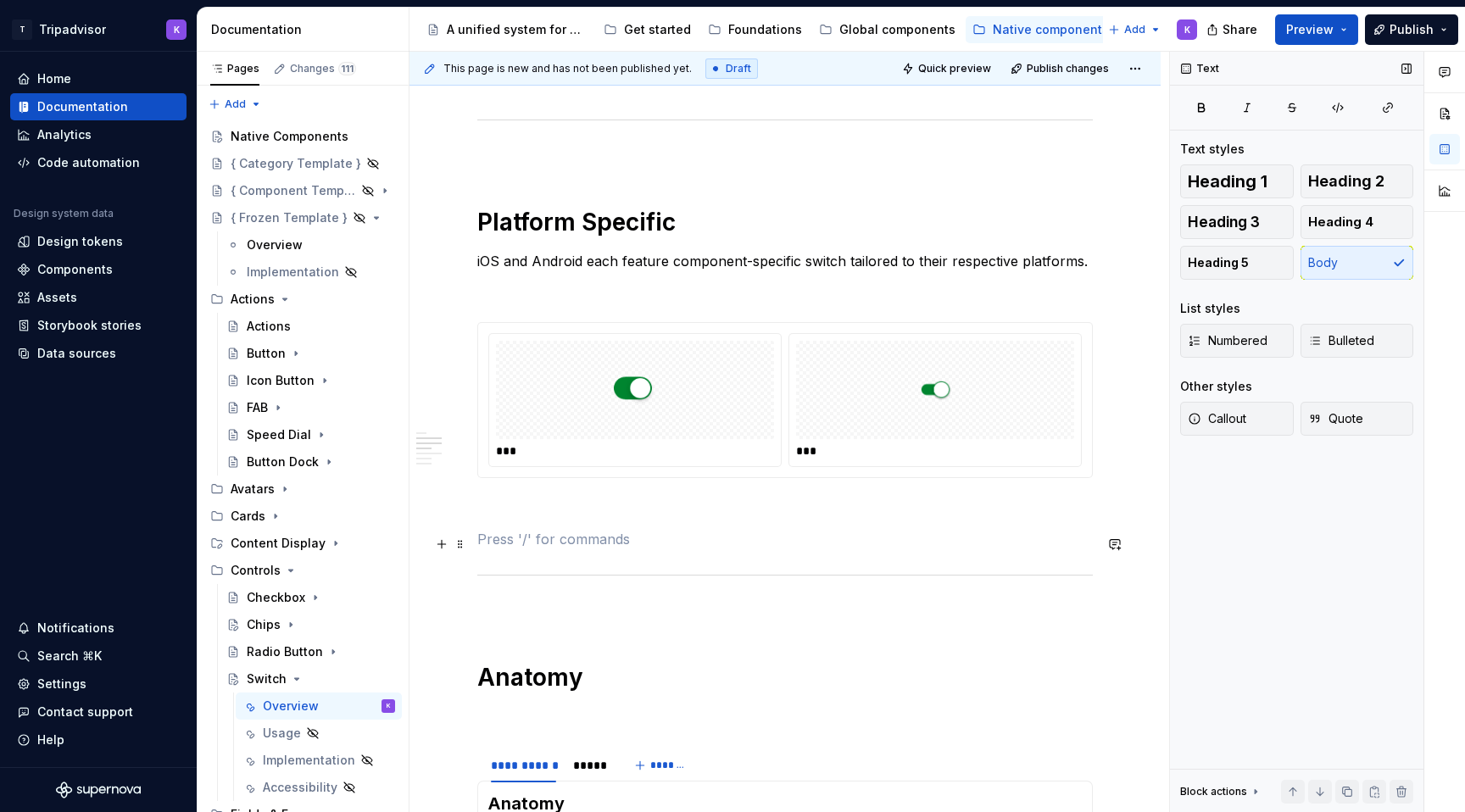
click at [916, 540] on p at bounding box center [784, 539] width 616 height 20
click at [901, 510] on p at bounding box center [784, 509] width 616 height 20
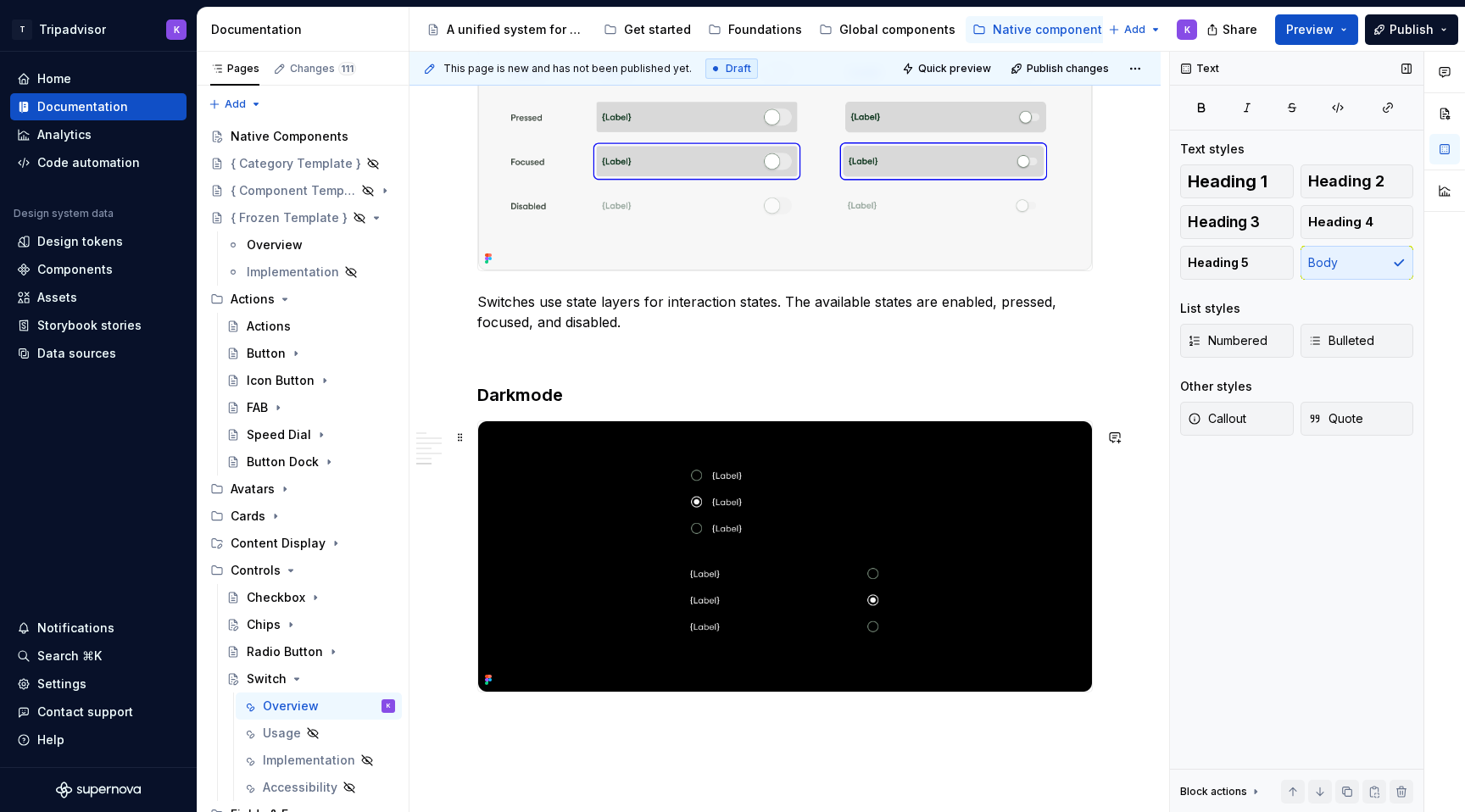
scroll to position [2480, 0]
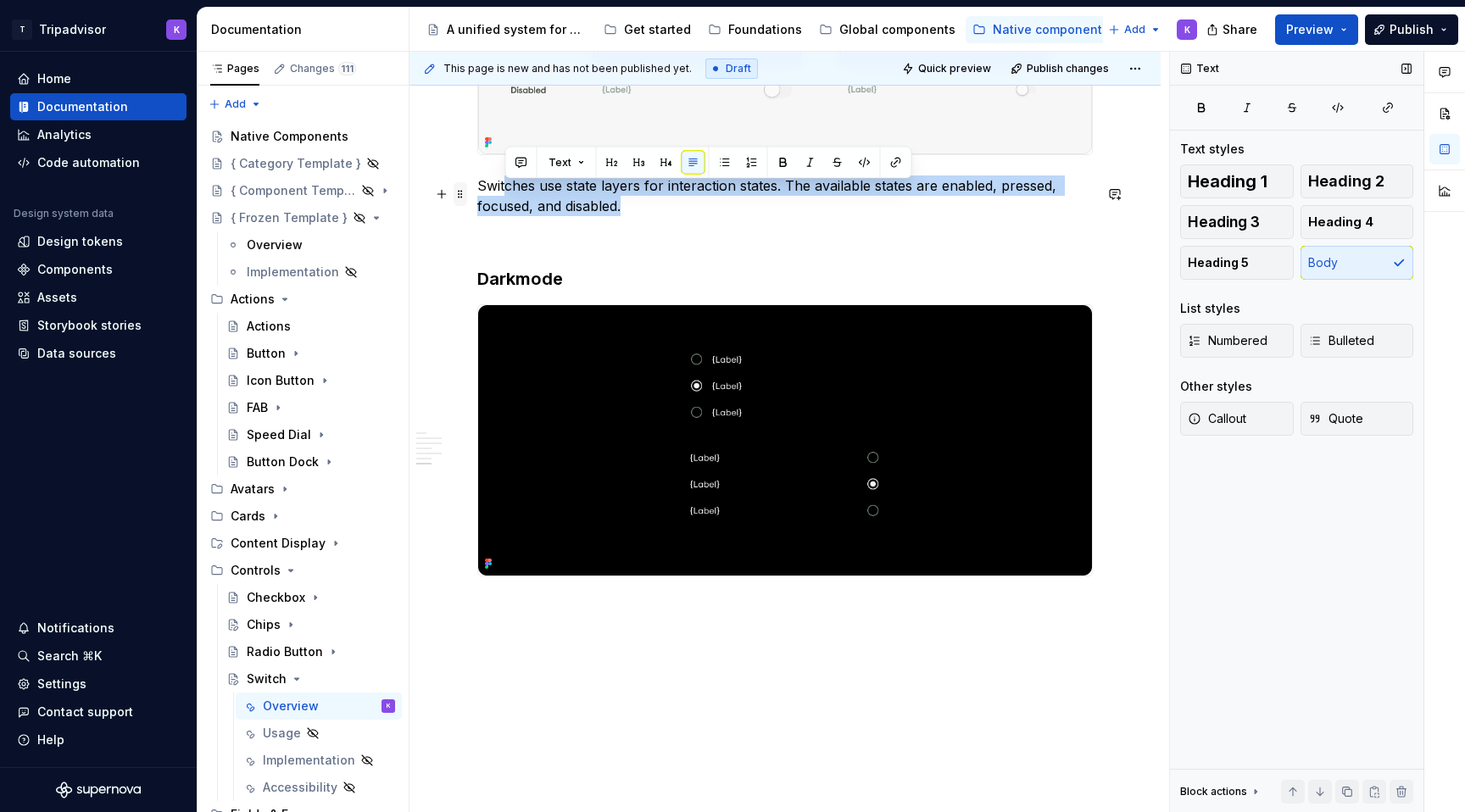
drag, startPoint x: 629, startPoint y: 219, endPoint x: 466, endPoint y: 195, distance: 164.8
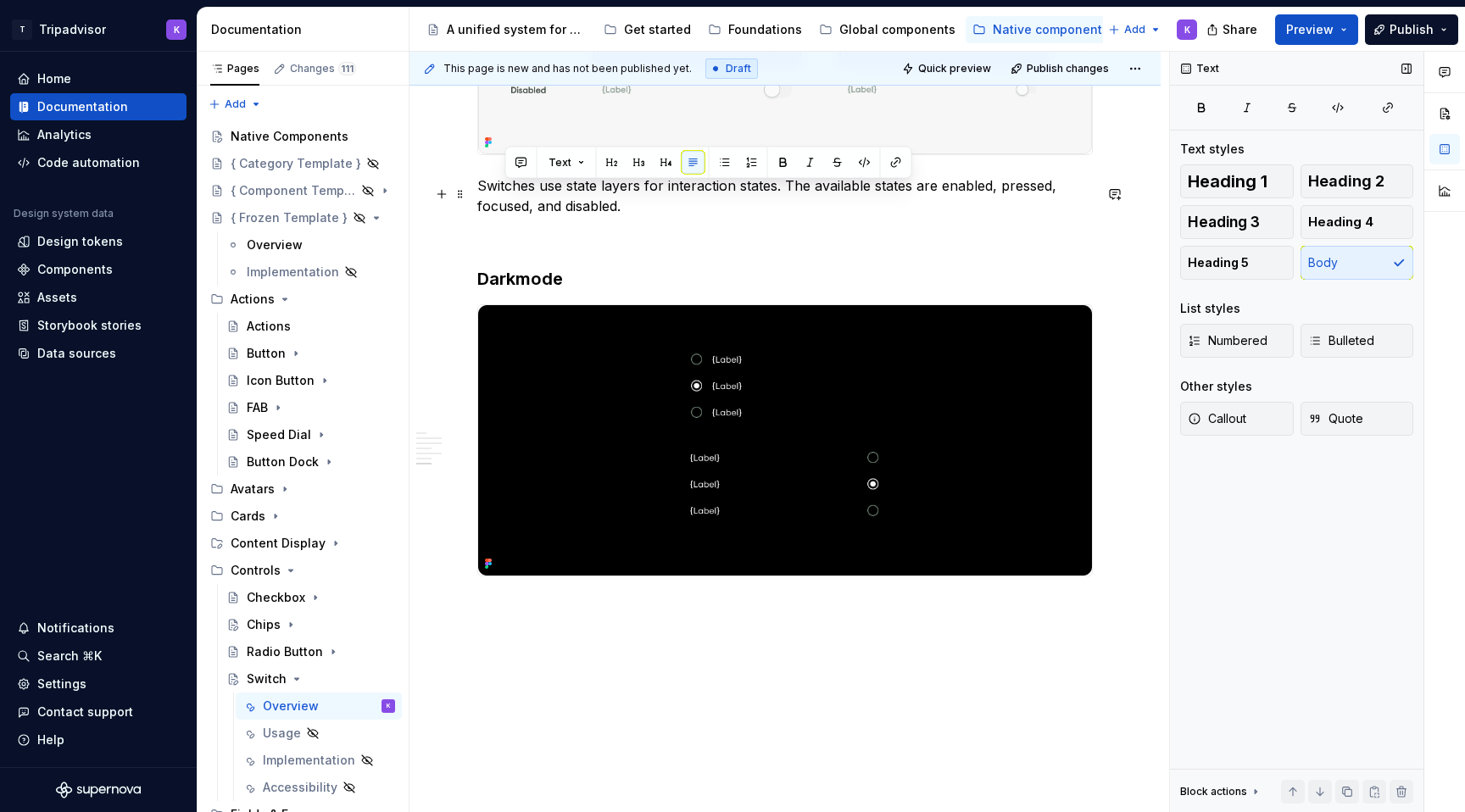
click at [597, 200] on p "Switches use state layers for interaction states. The available states are enab…" at bounding box center [784, 196] width 616 height 41
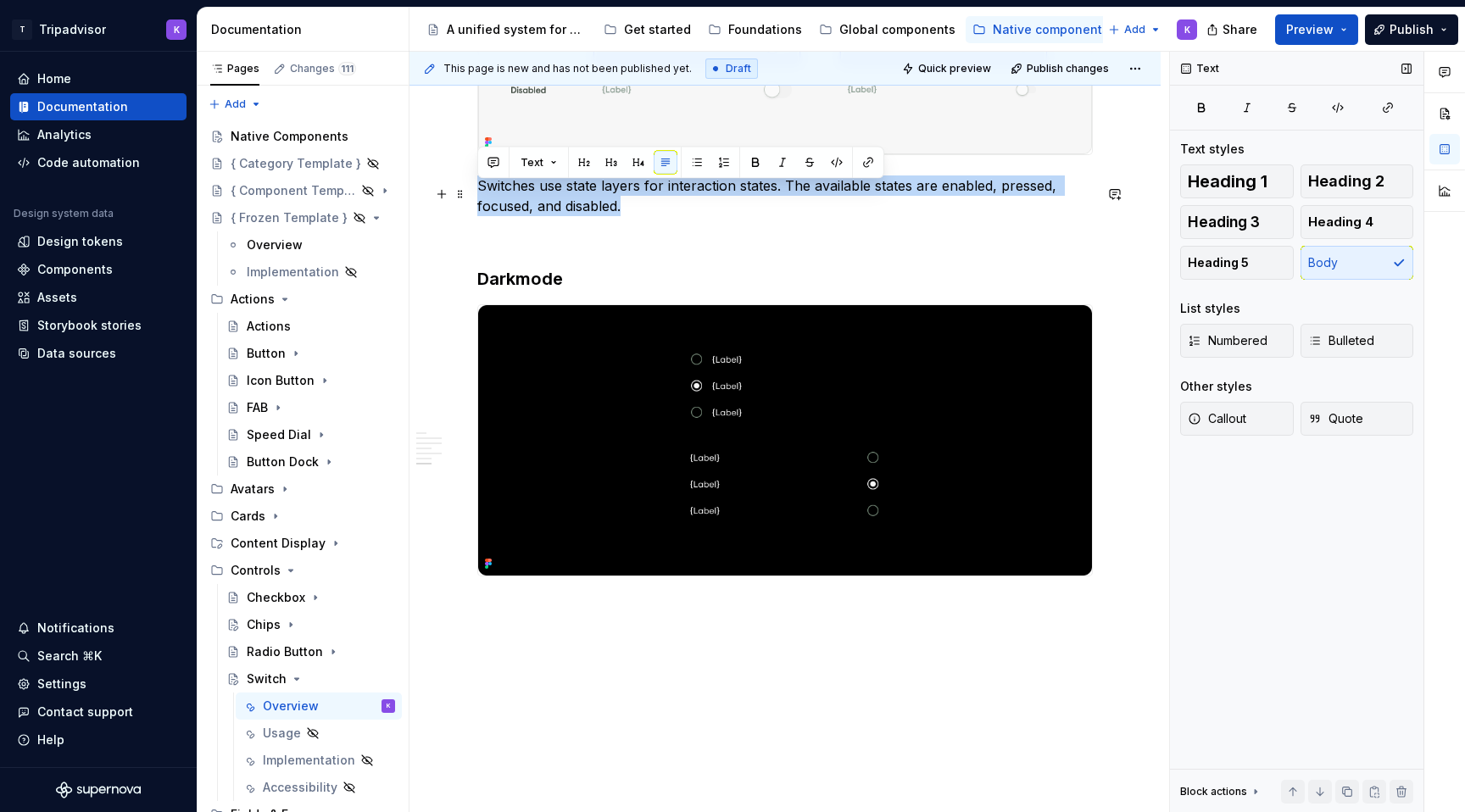
drag, startPoint x: 632, startPoint y: 213, endPoint x: 480, endPoint y: 194, distance: 153.2
click at [480, 194] on p "Switches use state layers for interaction states. The available states are enab…" at bounding box center [784, 196] width 616 height 41
copy p "Switches use state layers for interaction states. The available states are enab…"
click at [901, 476] on img at bounding box center [784, 441] width 614 height 271
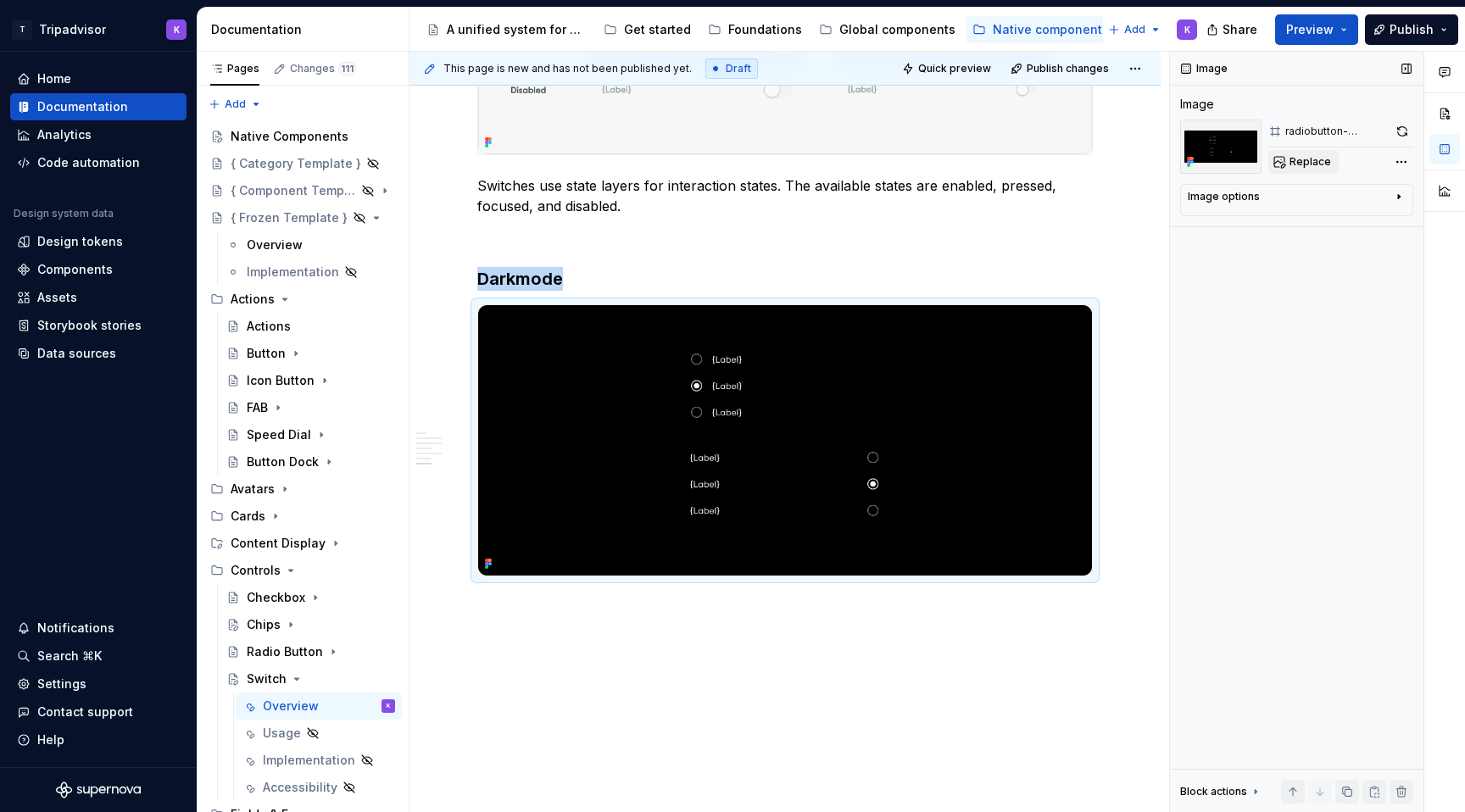
click at [1327, 156] on span "Replace" at bounding box center [1310, 161] width 42 height 14
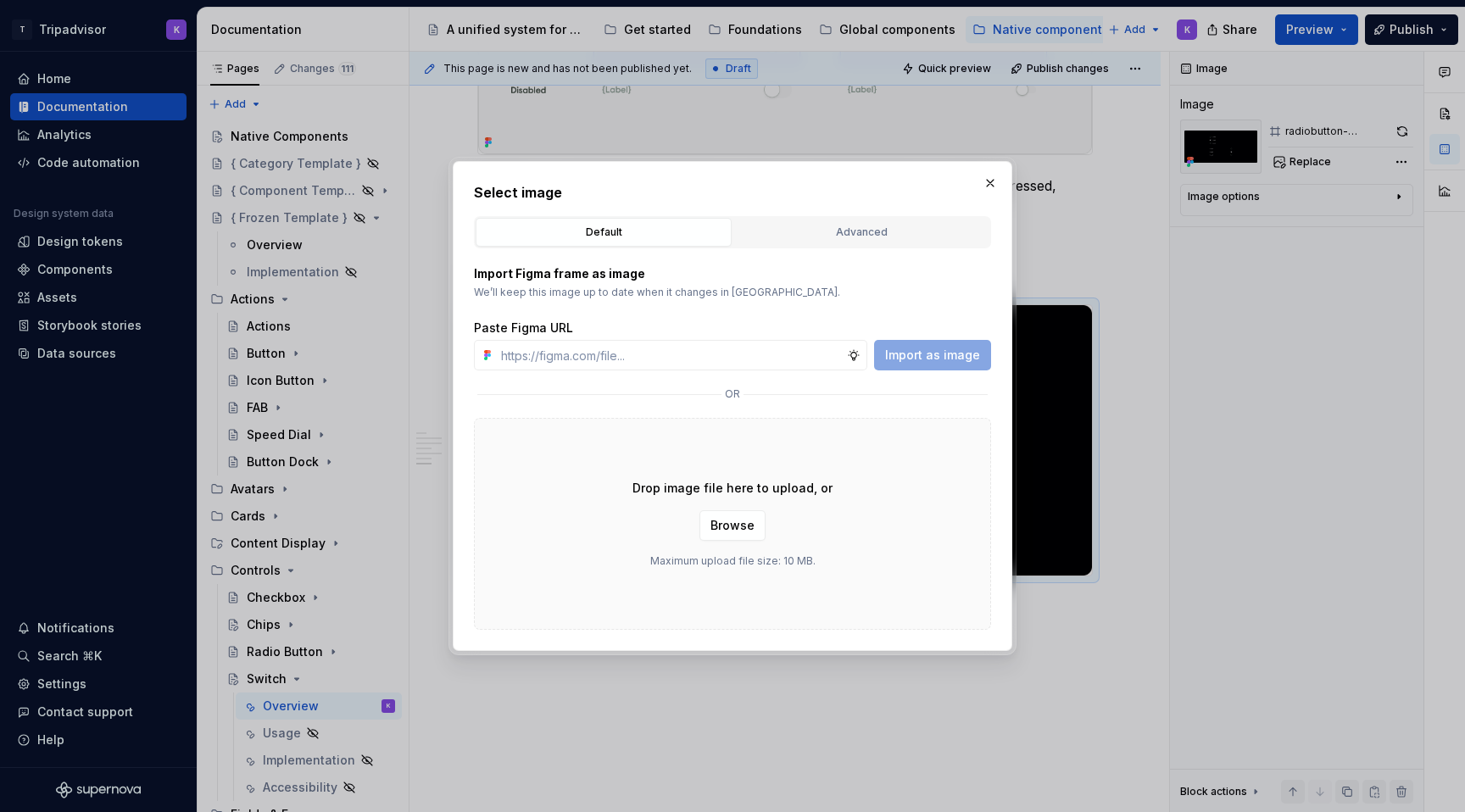
type textarea "*"
type input "{Label} {Label} Subcopy Subcopy {Label} {Label} Subcopy Subcopy {Label} {Label}…"
click at [916, 362] on span "Import as image" at bounding box center [932, 354] width 95 height 17
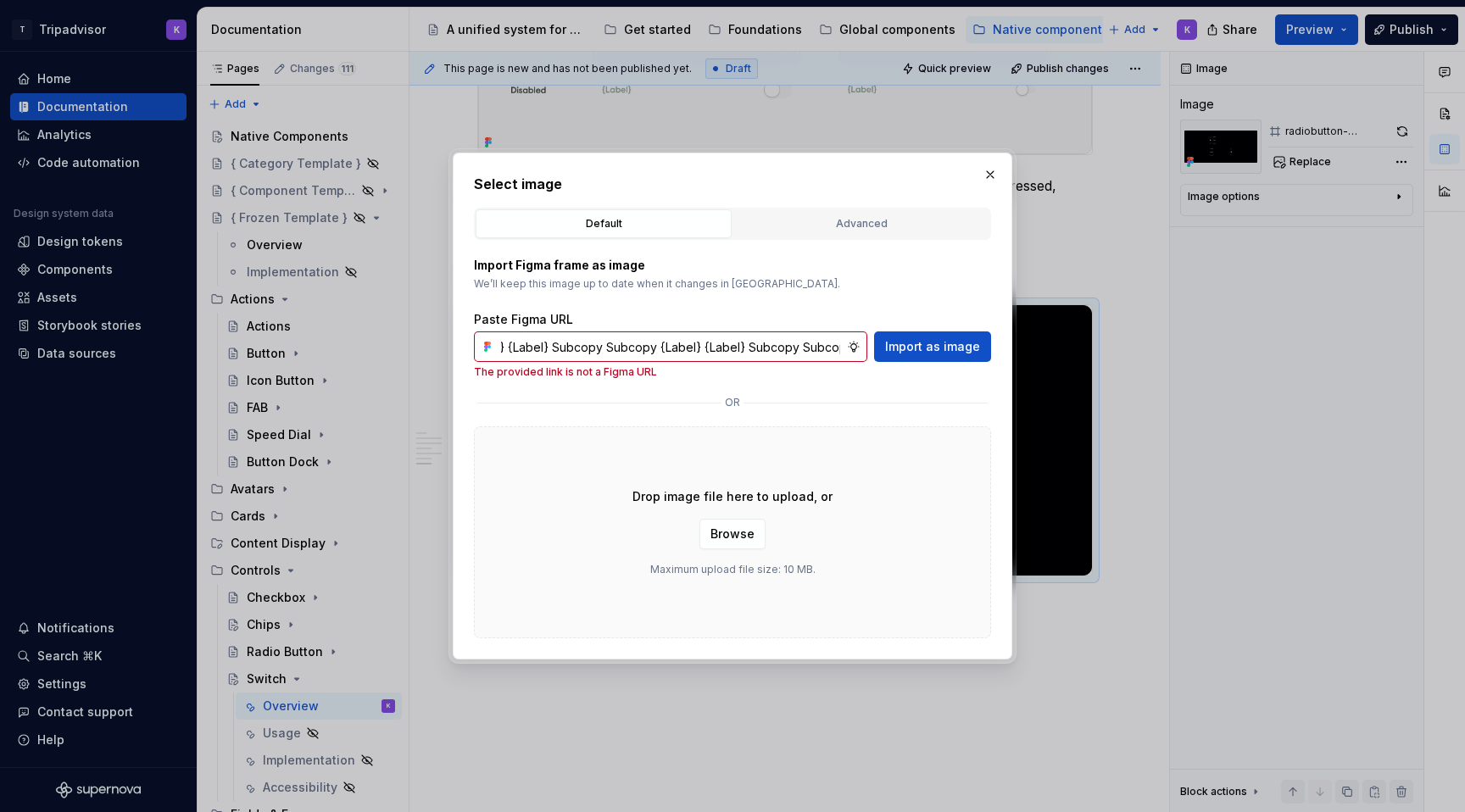
scroll to position [0, 0]
type textarea "*"
click at [795, 352] on input "{Label} {Label} Subcopy Subcopy {Label} {Label} Subcopy Subcopy {Label} {Label}…" at bounding box center [670, 346] width 353 height 31
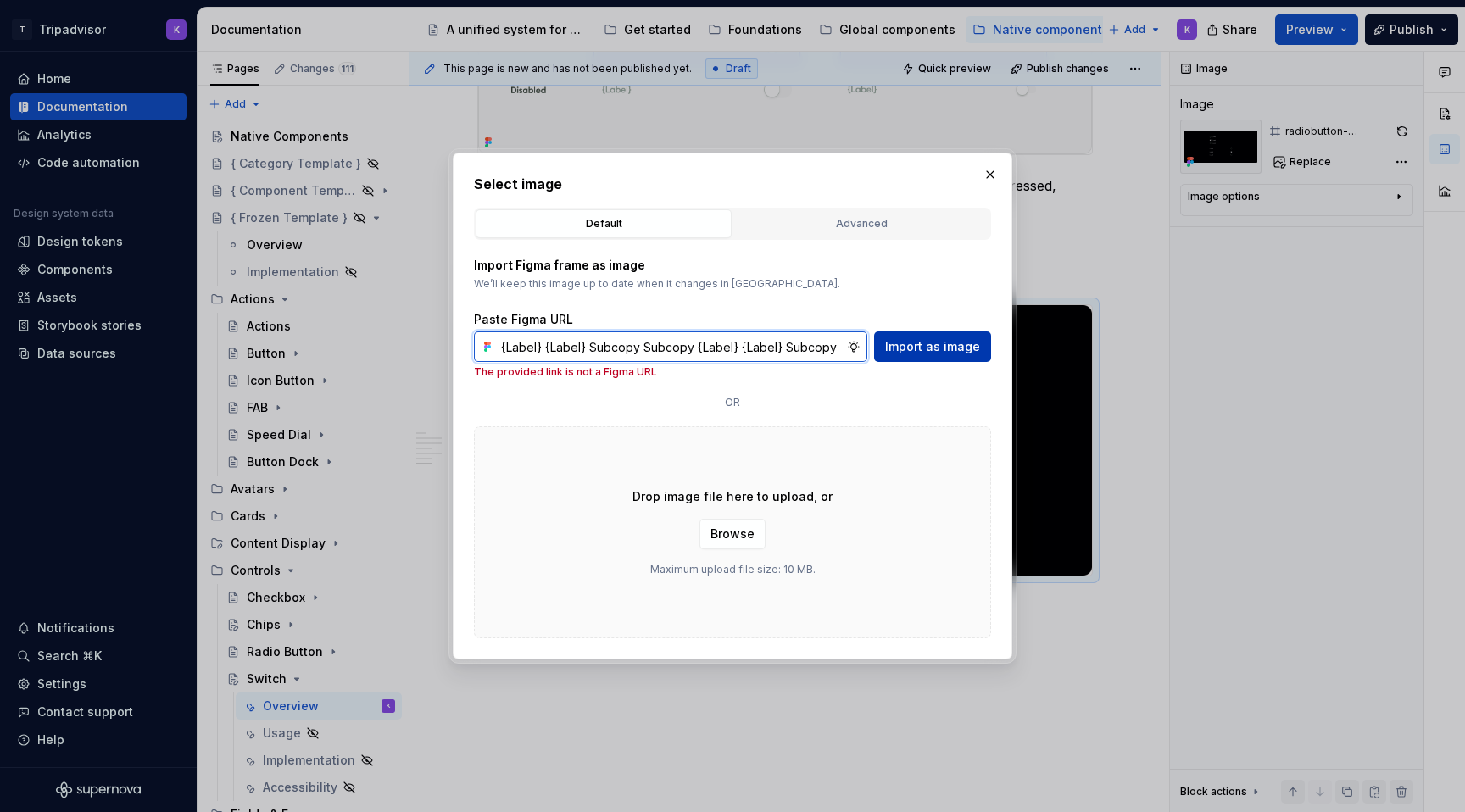
paste input "[URL][DOMAIN_NAME]"
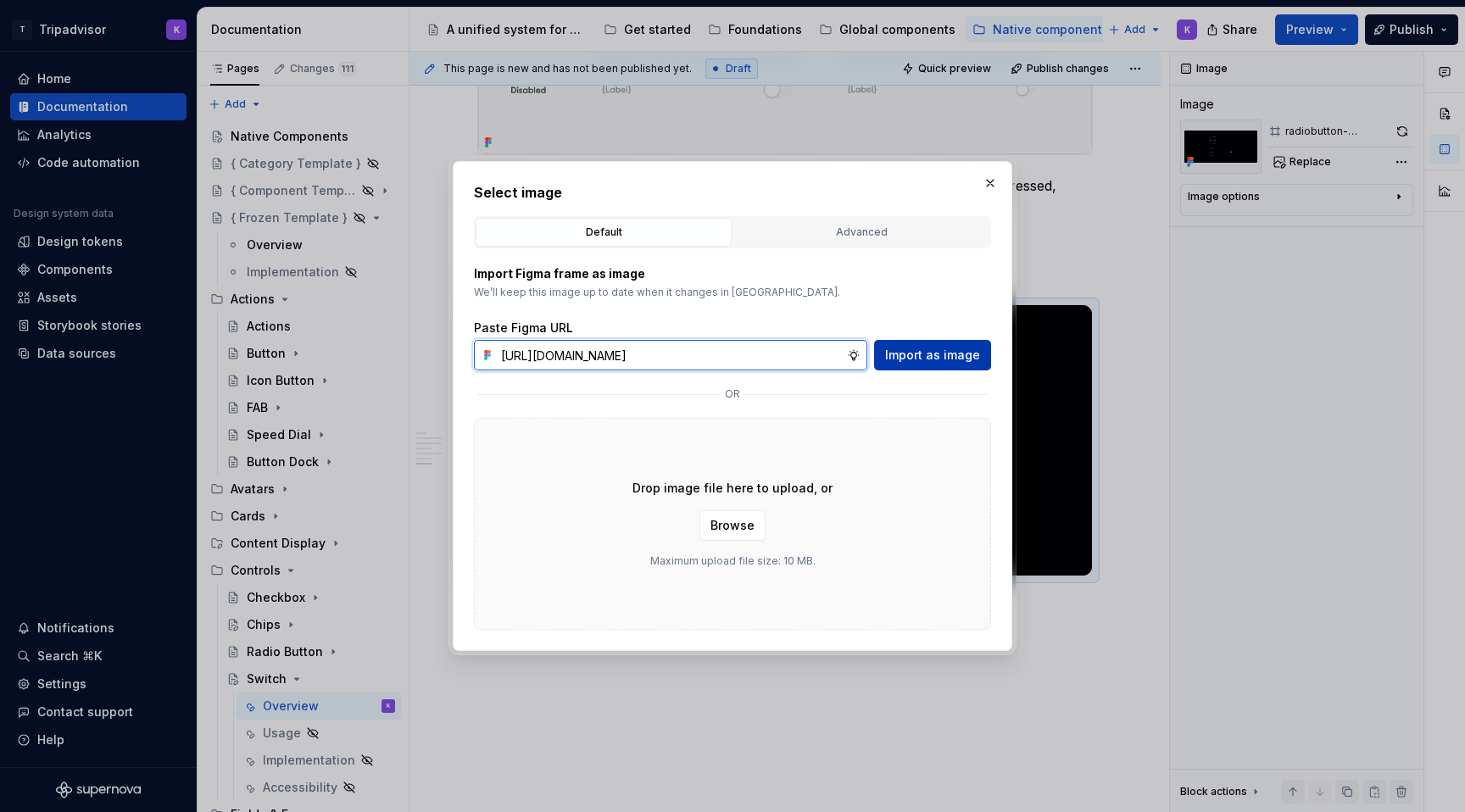
type input "[URL][DOMAIN_NAME]"
click at [944, 354] on span "Import as image" at bounding box center [932, 354] width 95 height 17
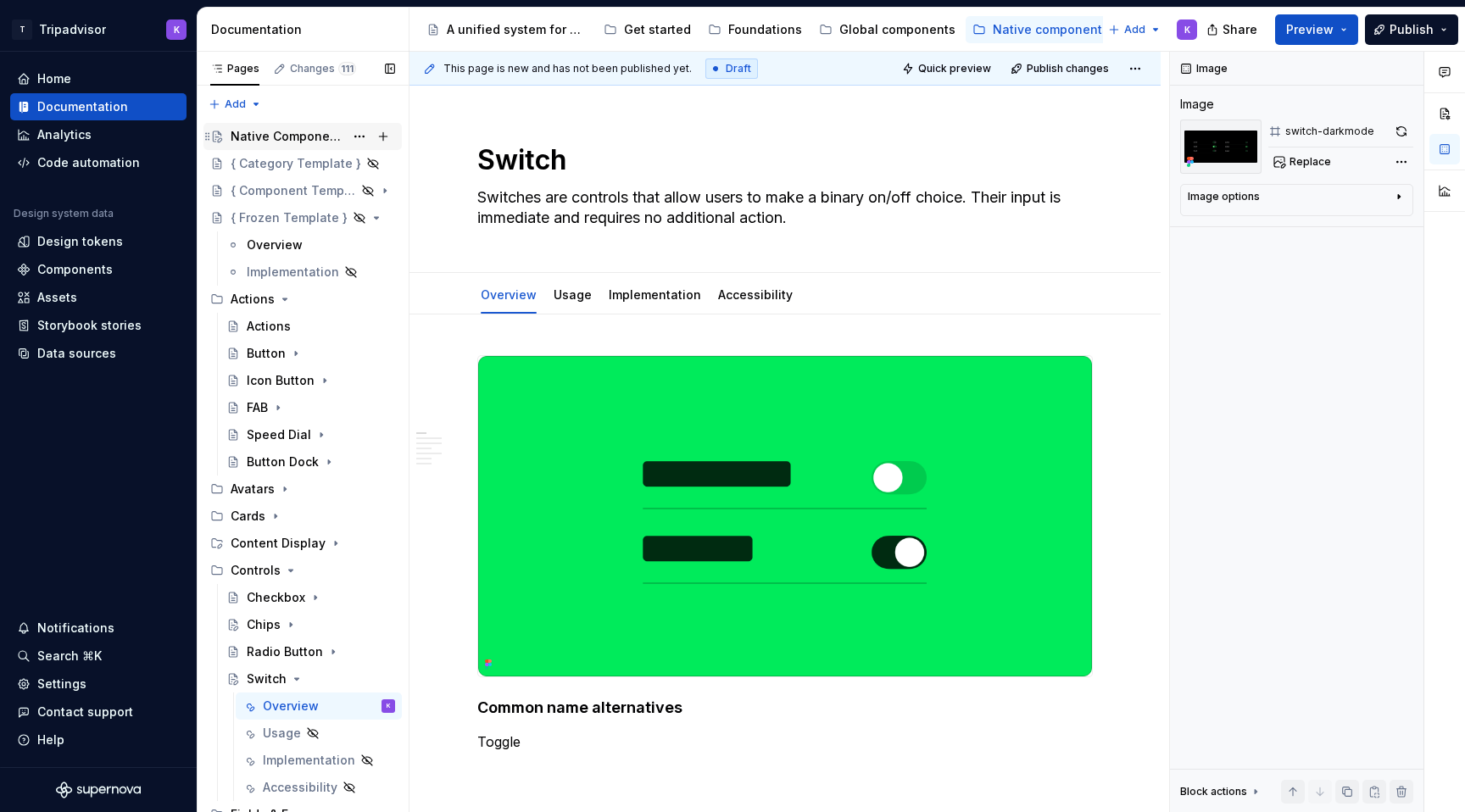
click at [288, 148] on div "Native Components" at bounding box center [303, 135] width 199 height 27
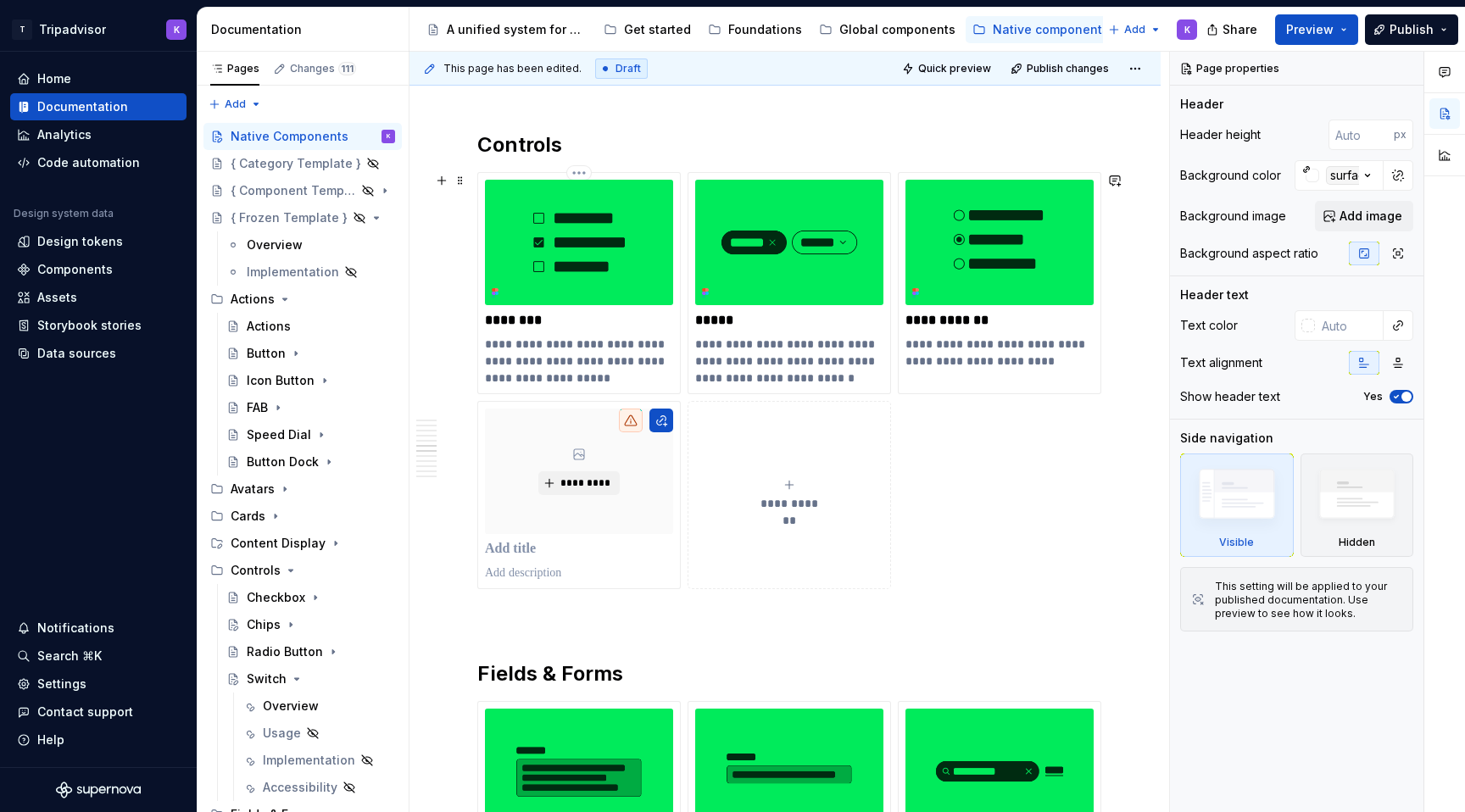
scroll to position [2670, 0]
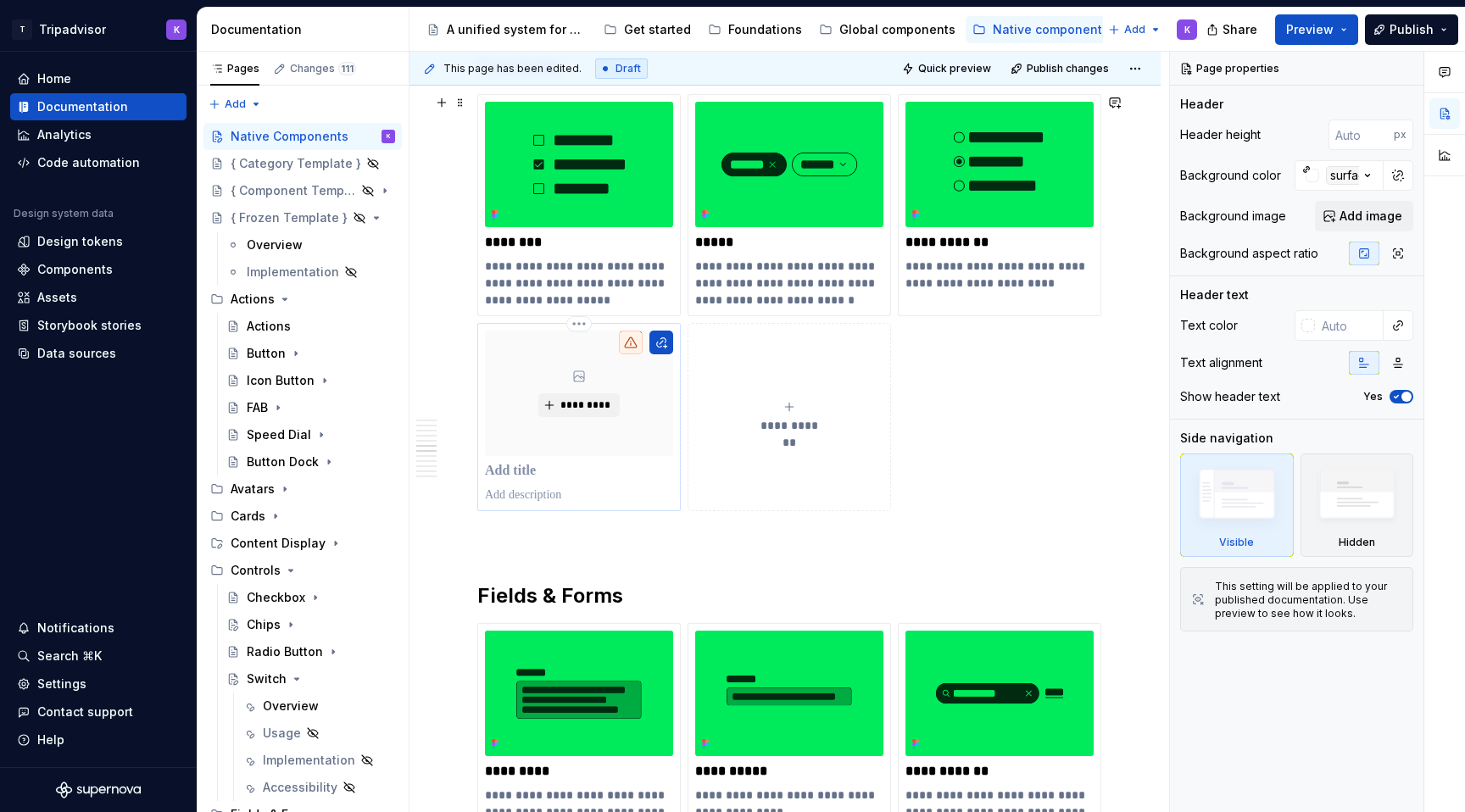
click at [574, 474] on p at bounding box center [578, 471] width 188 height 17
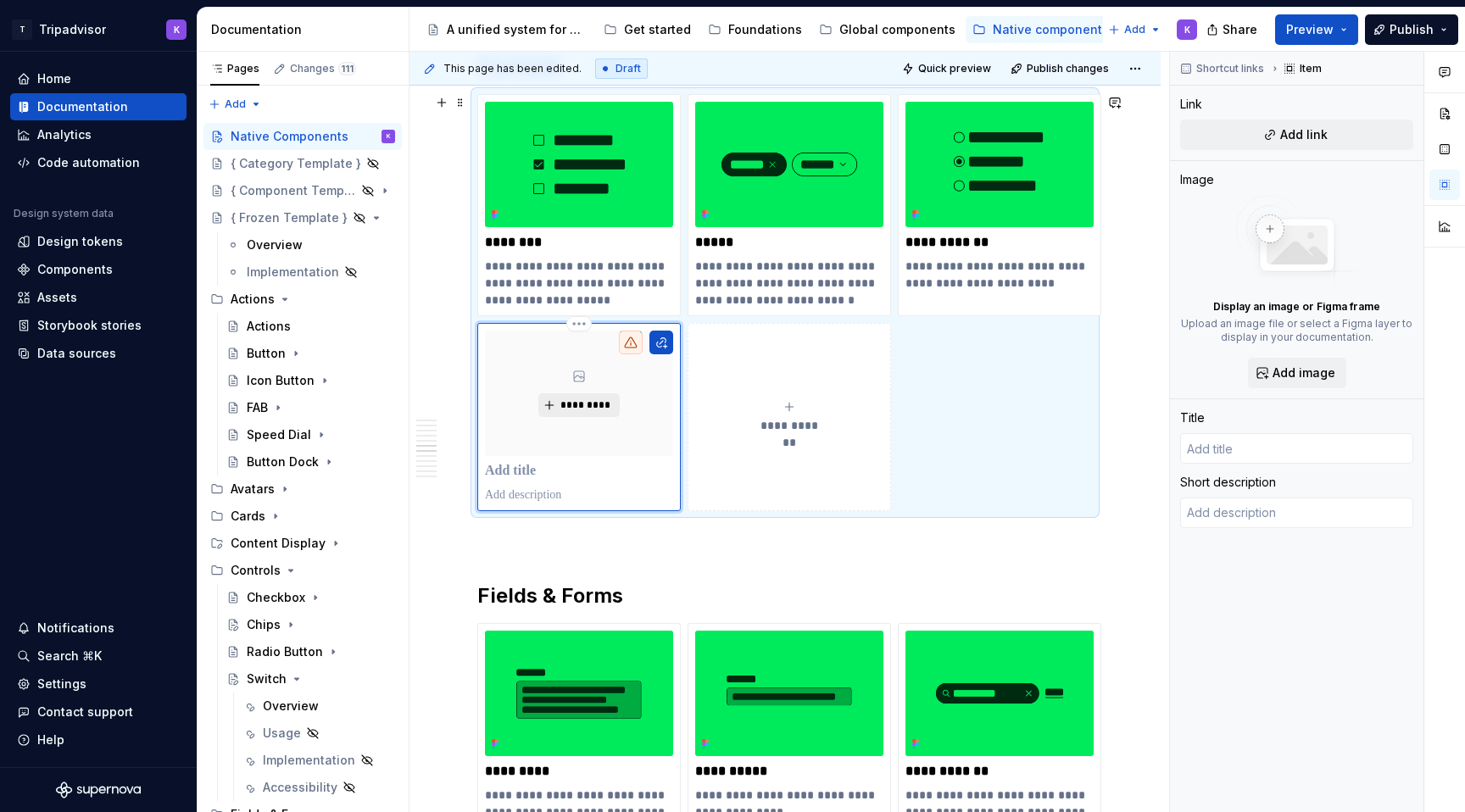
click at [582, 404] on span "*********" at bounding box center [586, 405] width 52 height 14
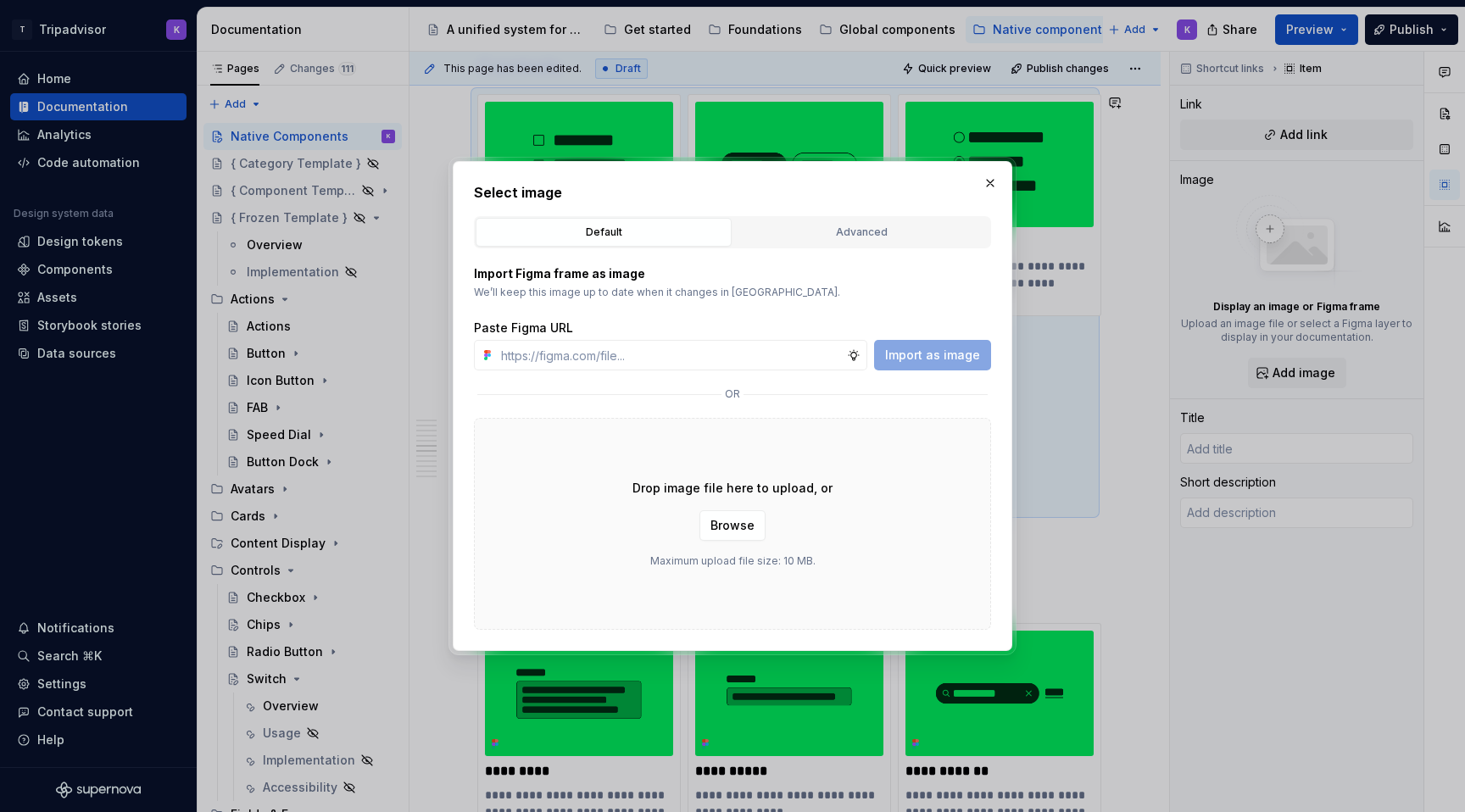
type textarea "*"
type input "[URL][DOMAIN_NAME]"
click at [919, 352] on span "Import as image" at bounding box center [932, 354] width 95 height 17
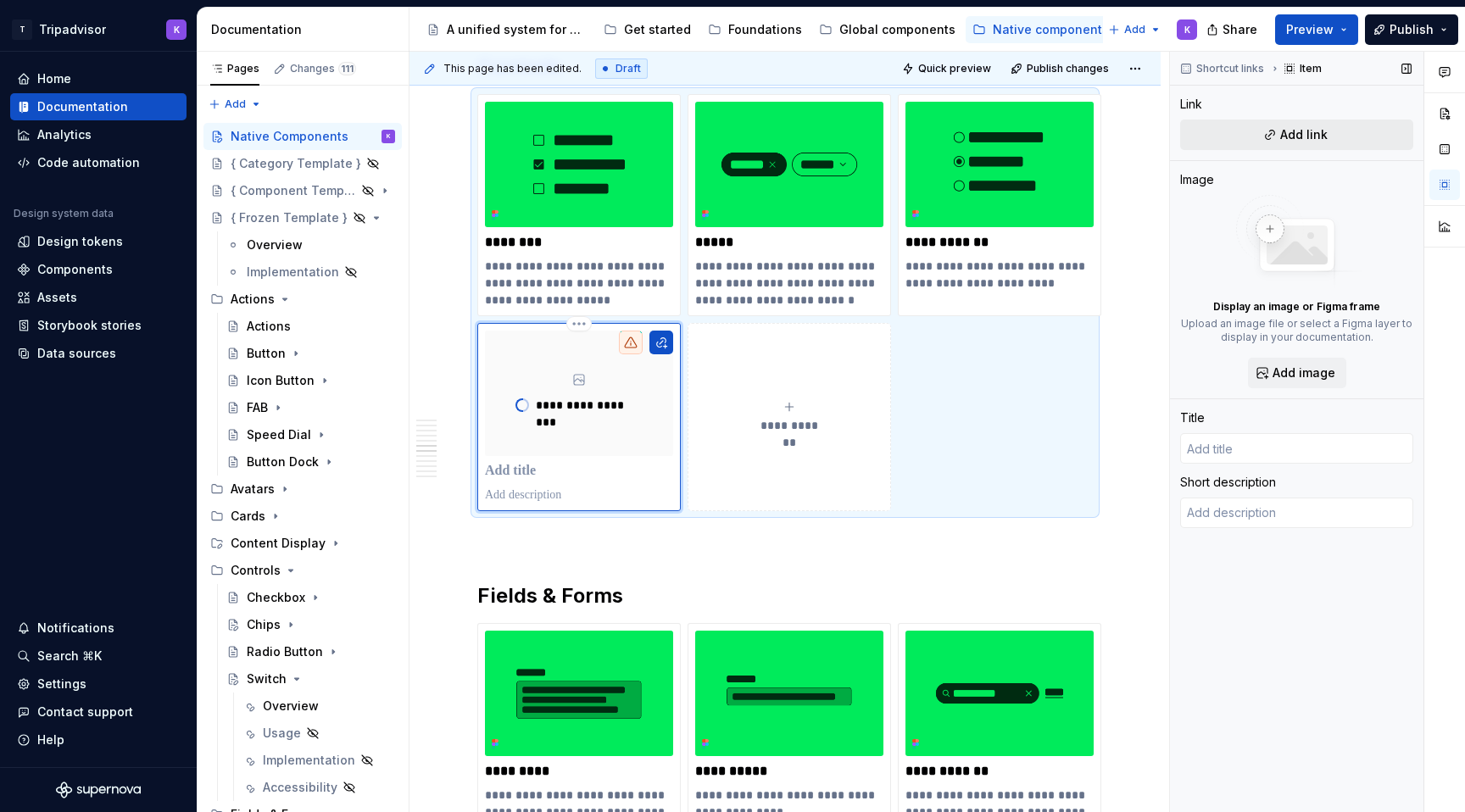
click at [1300, 123] on button "Add link" at bounding box center [1296, 135] width 233 height 31
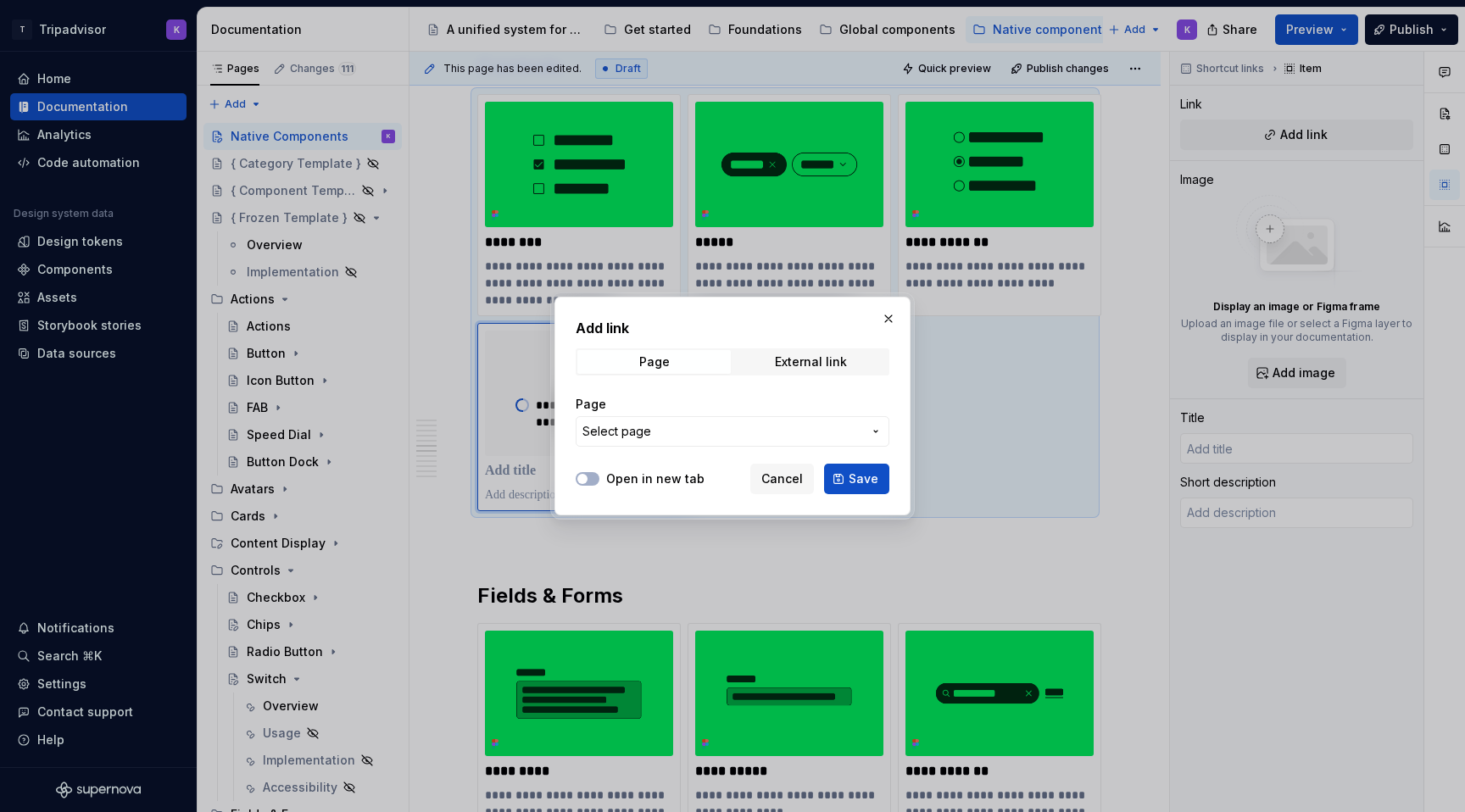
click at [695, 432] on span "Select page" at bounding box center [721, 432] width 279 height 17
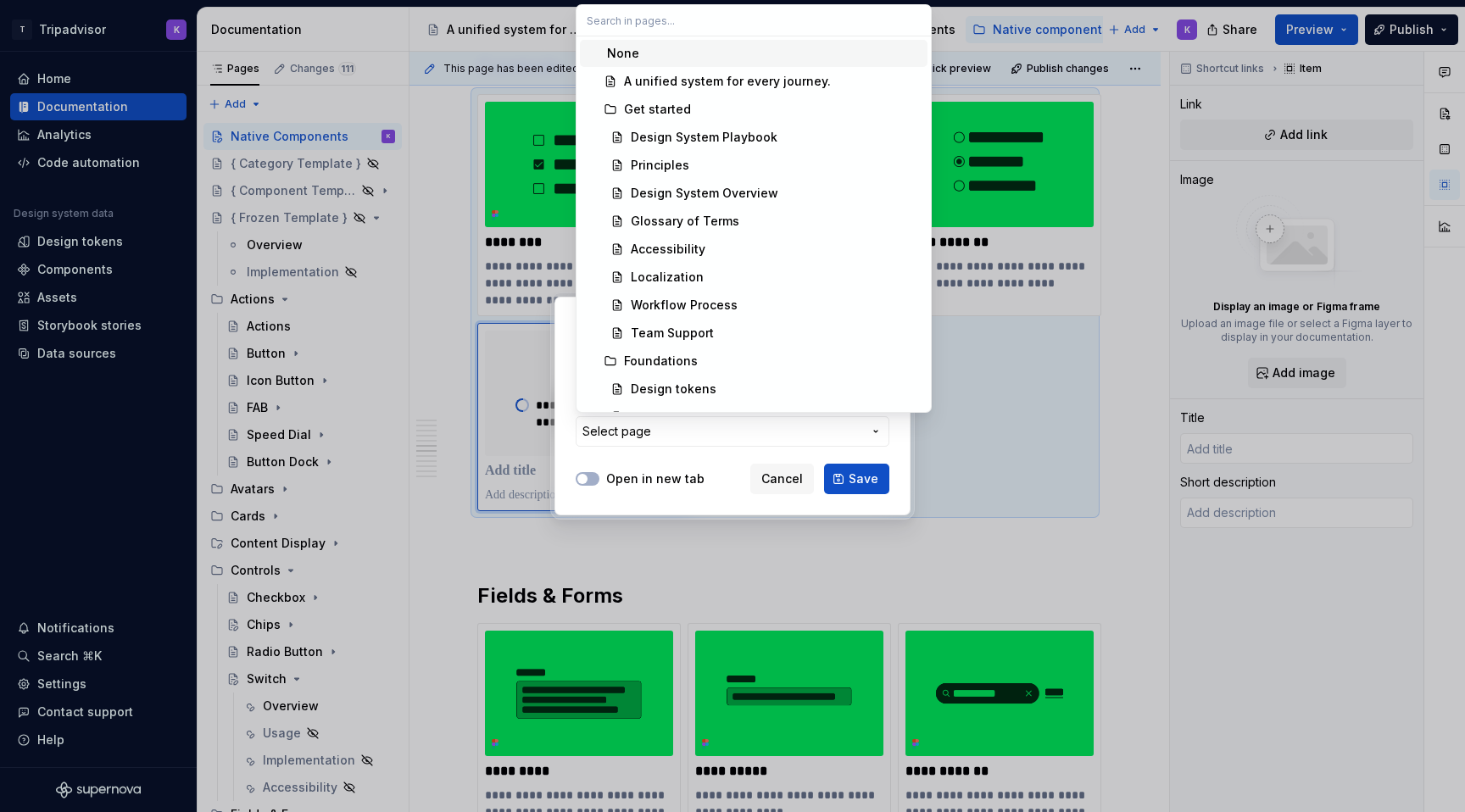
type textarea "*"
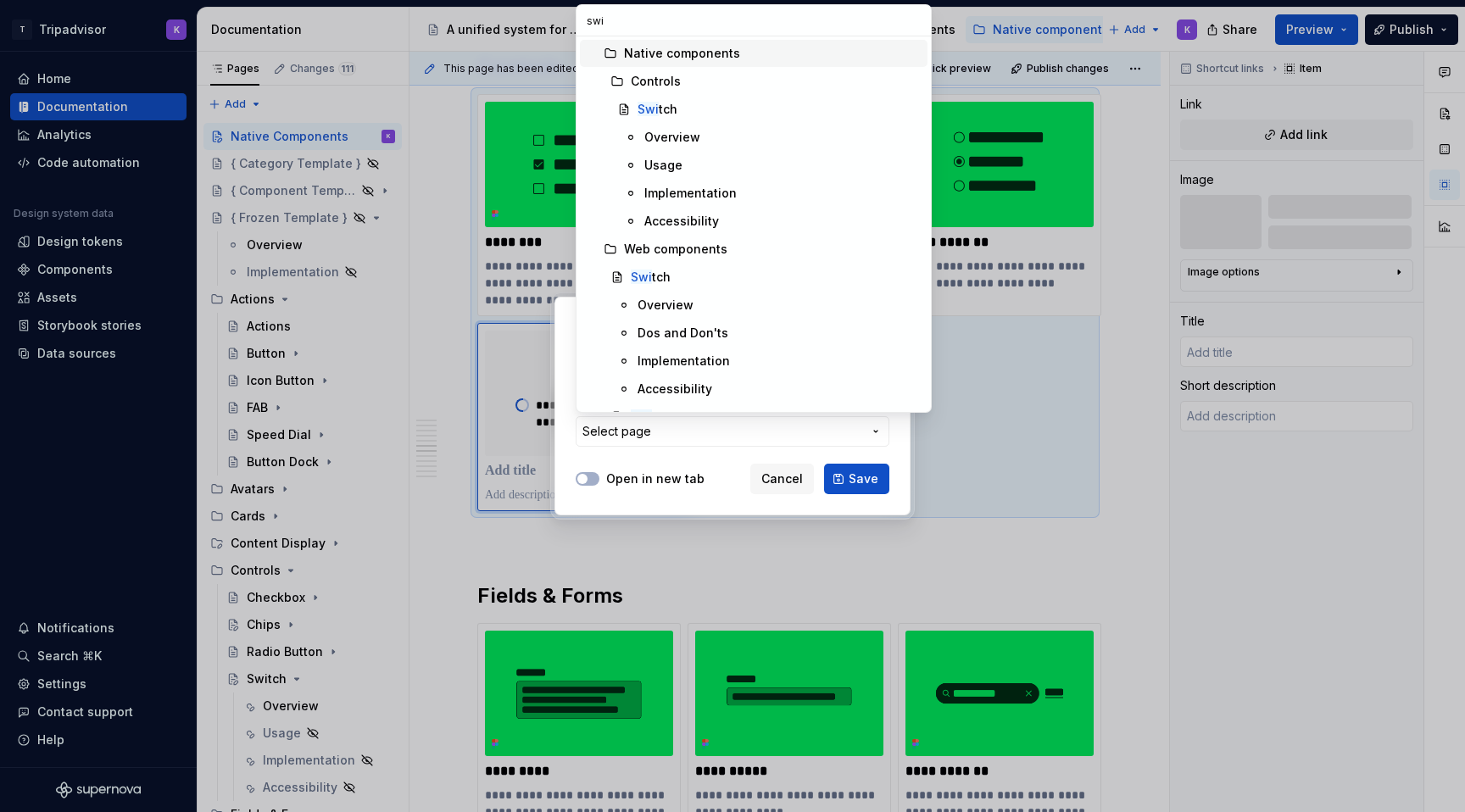
type input "swit"
click at [762, 106] on div "Swit ch" at bounding box center [779, 110] width 283 height 17
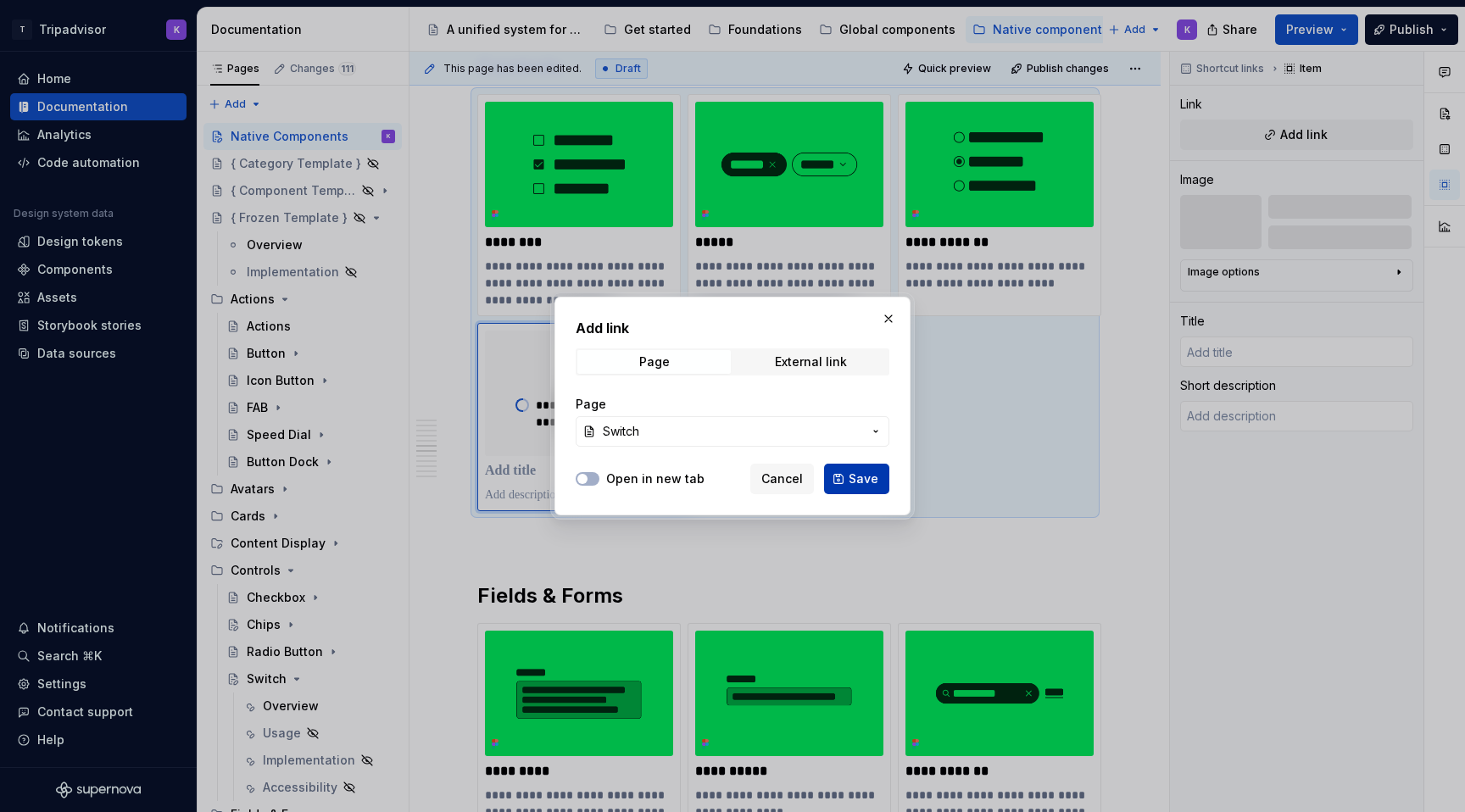
click at [852, 481] on span "Save" at bounding box center [863, 479] width 30 height 17
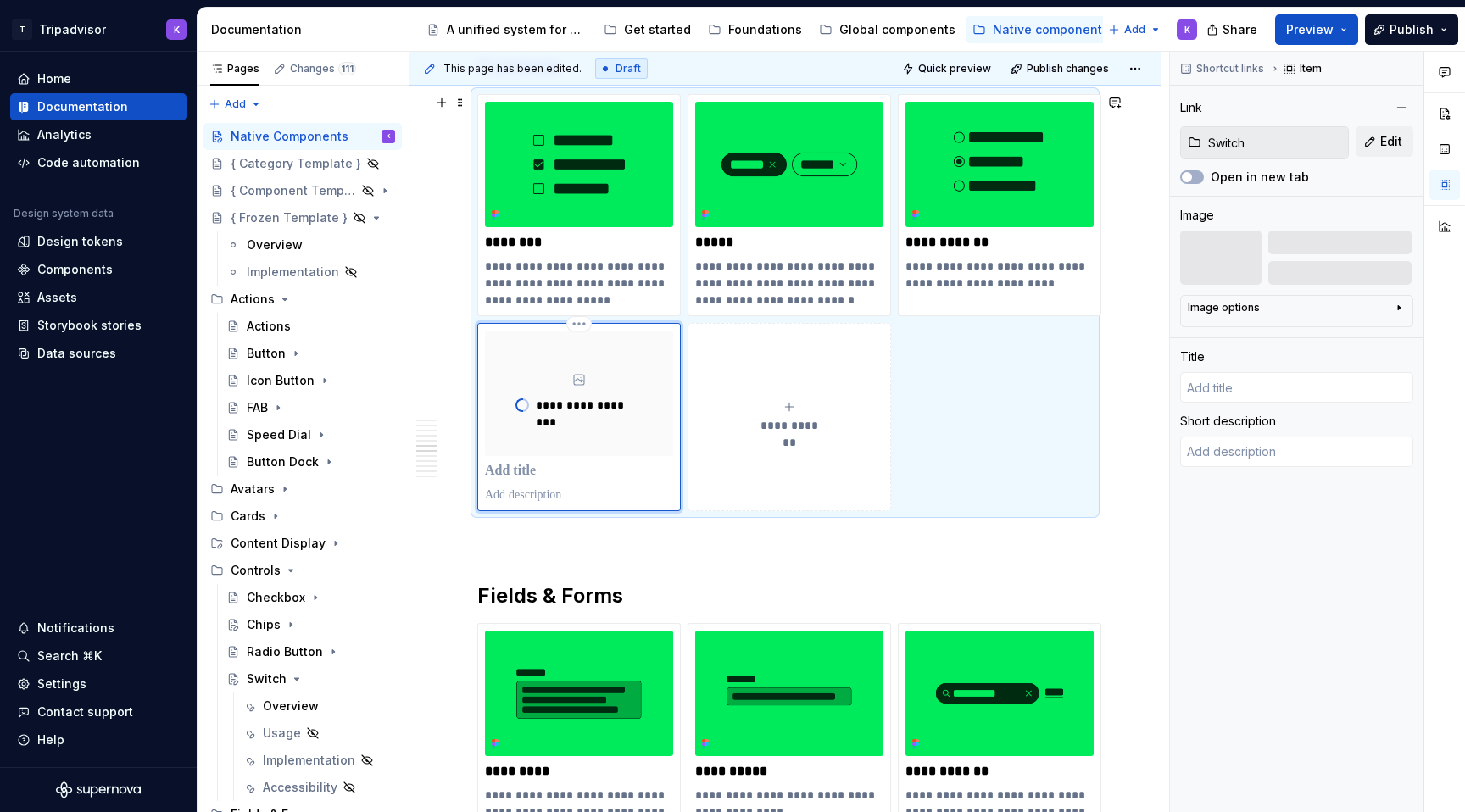
type textarea "*"
type input "Switch"
type textarea "Switches are controls that allow users to make a binary on/off choice. Their in…"
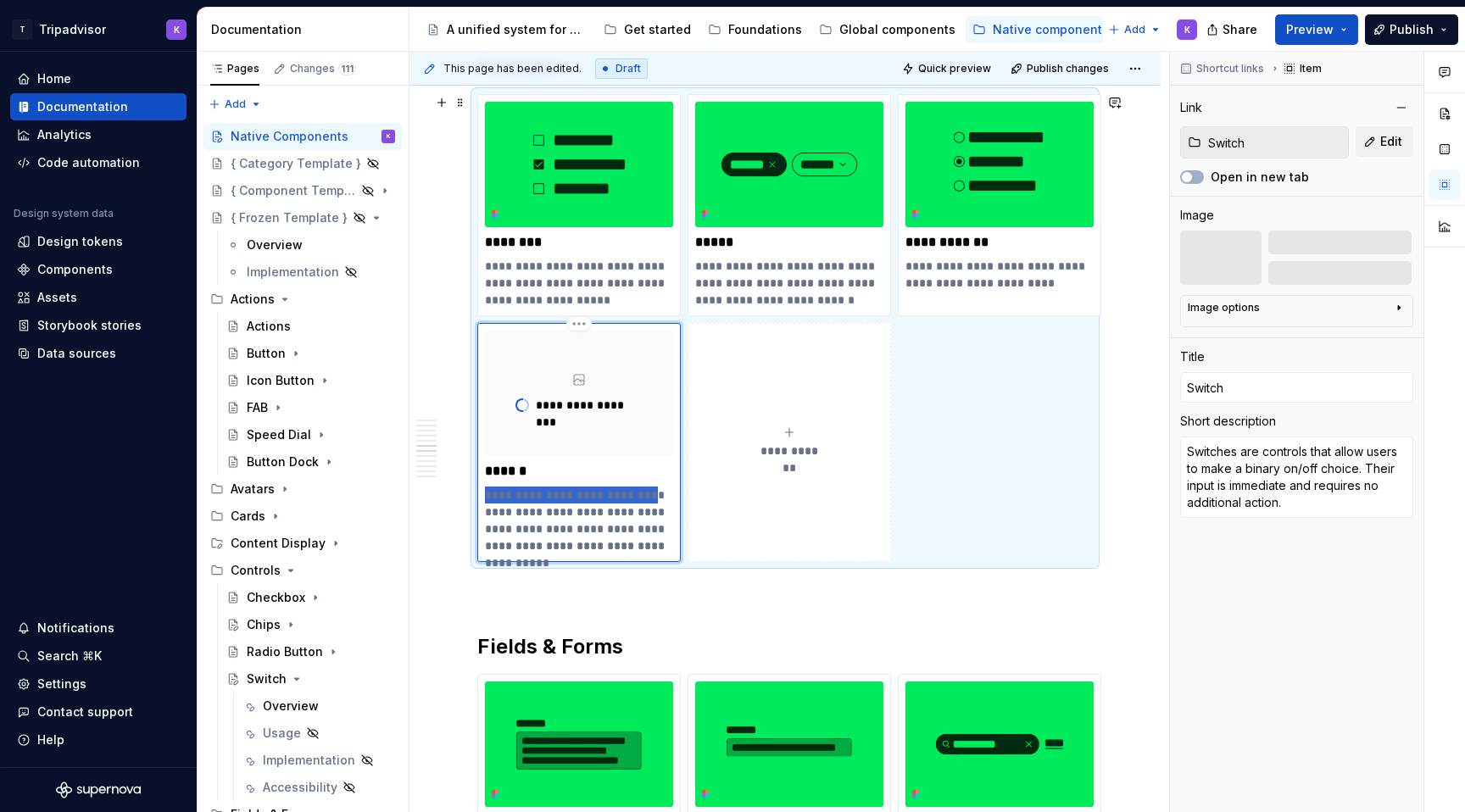
drag, startPoint x: 639, startPoint y: 494, endPoint x: 502, endPoint y: 485, distance: 137.3
click at [502, 485] on div "**********" at bounding box center [578, 442] width 188 height 224
type textarea "*"
type textarea "Allow users to make a binary on/off choice. Their input is immediate and requir…"
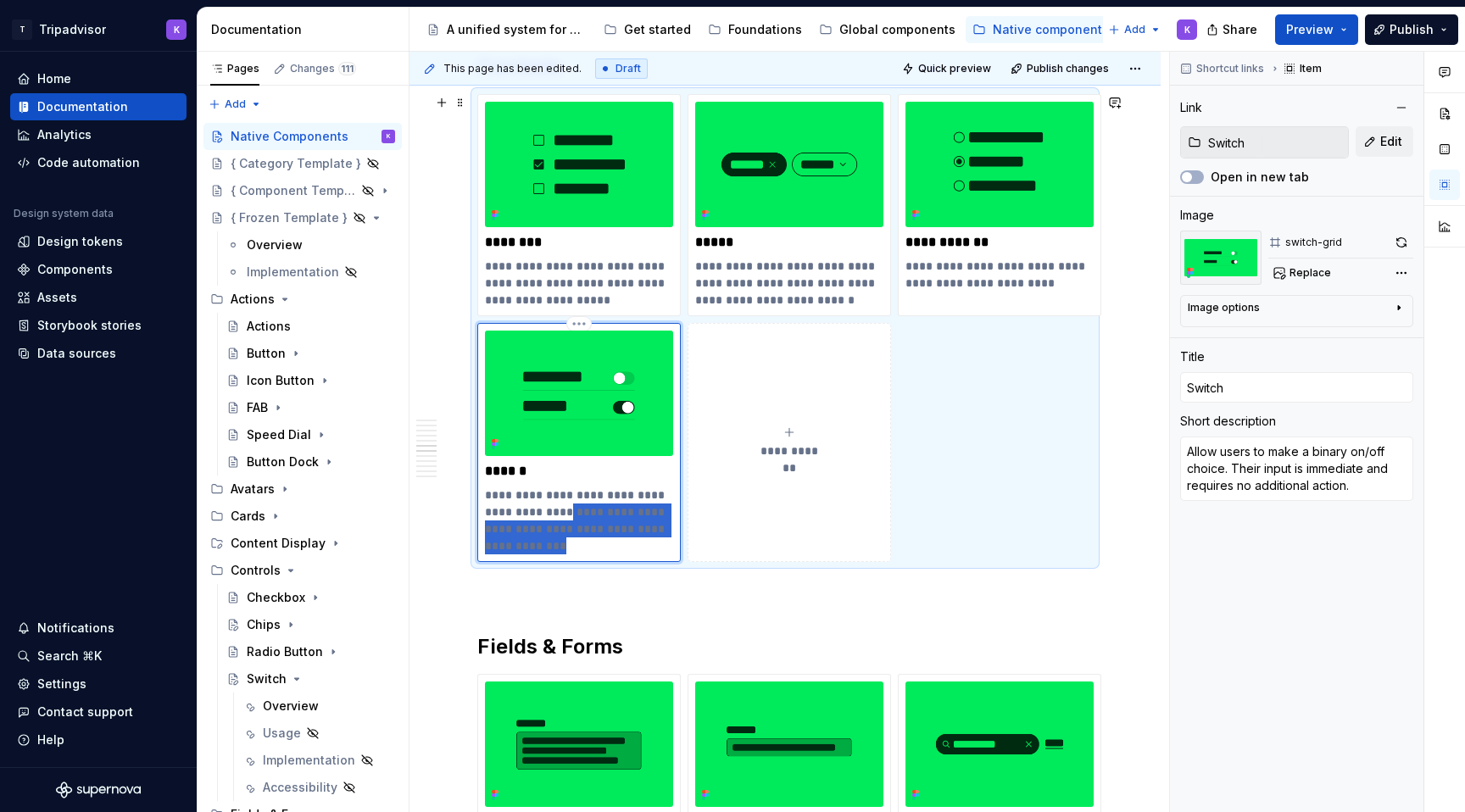
drag, startPoint x: 570, startPoint y: 509, endPoint x: 649, endPoint y: 539, distance: 84.5
click at [649, 539] on p "**********" at bounding box center [578, 520] width 188 height 68
type textarea "*"
type textarea "Allow users to make a binary on/off choice."
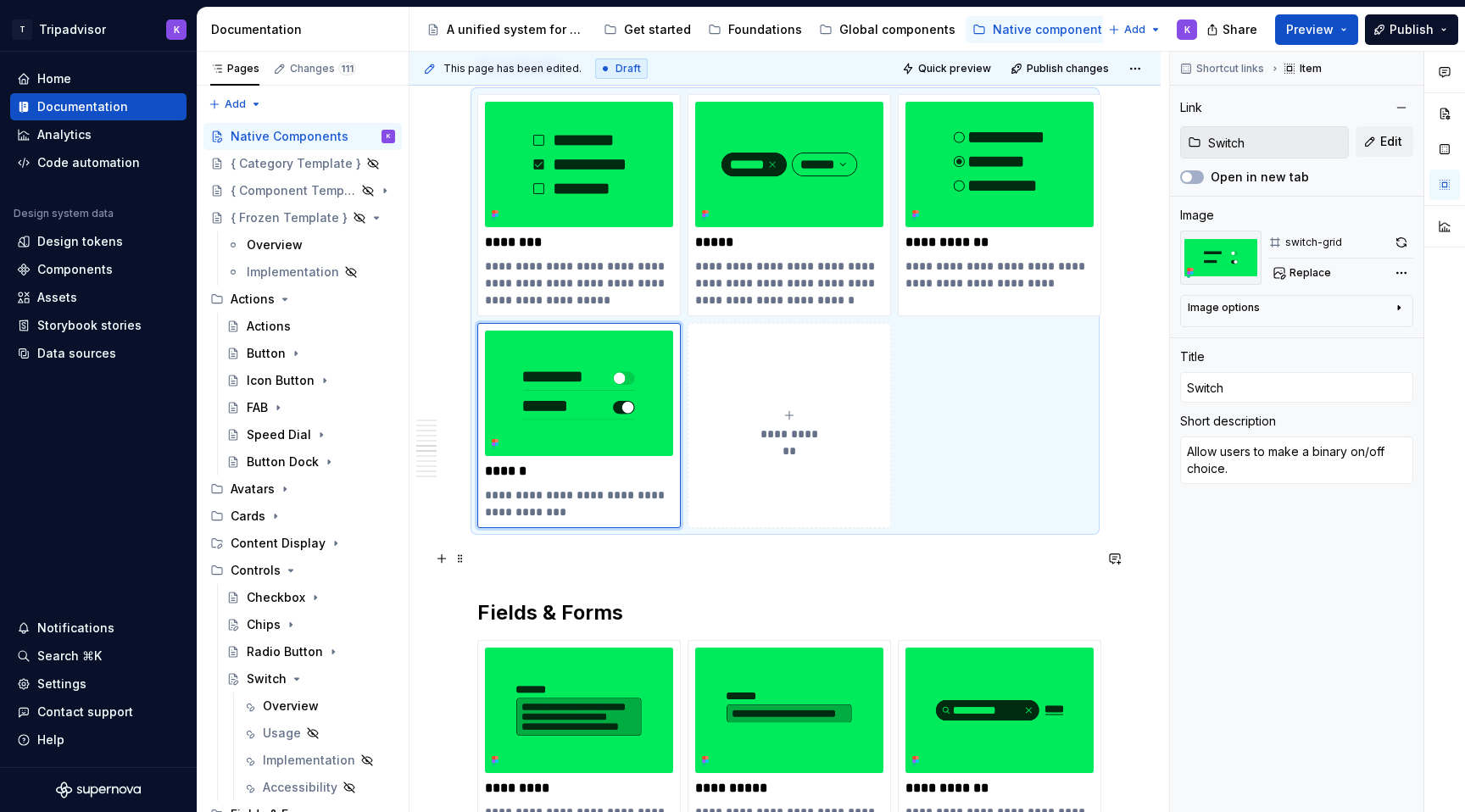
click at [690, 573] on div "**********" at bounding box center [784, 207] width 616 height 5053
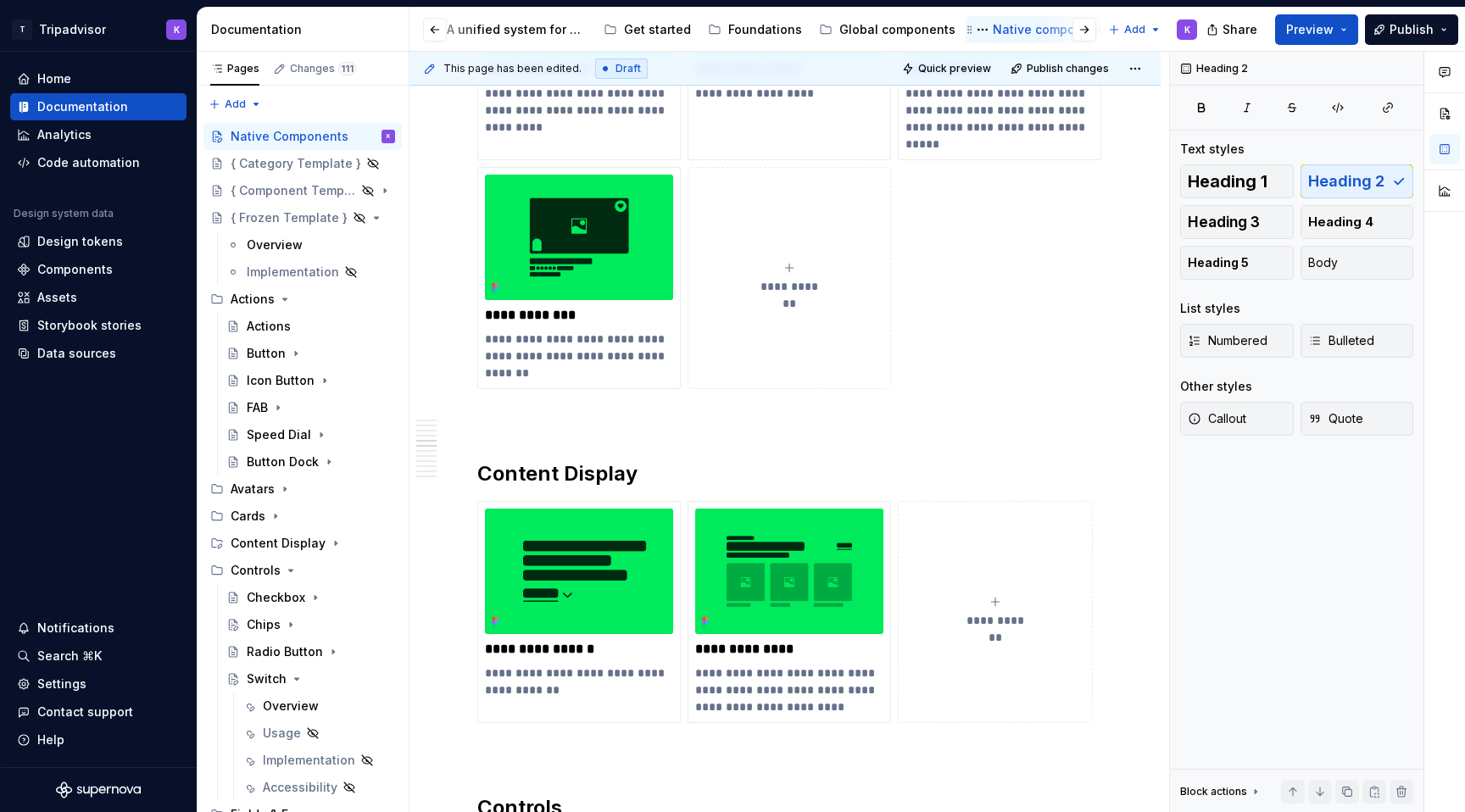
scroll to position [0, 159]
click at [1014, 31] on div "Web components" at bounding box center [1039, 30] width 103 height 17
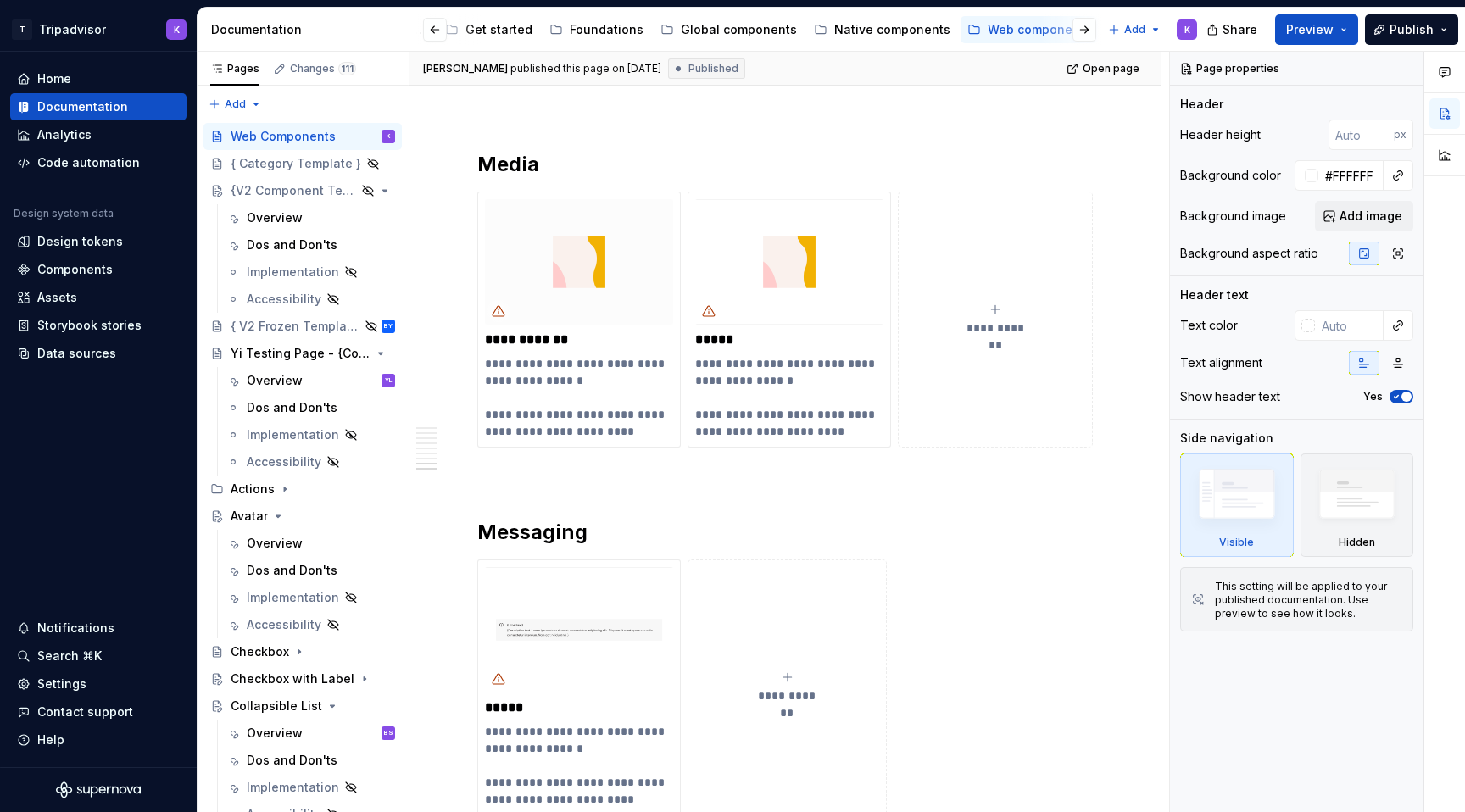
scroll to position [2138, 0]
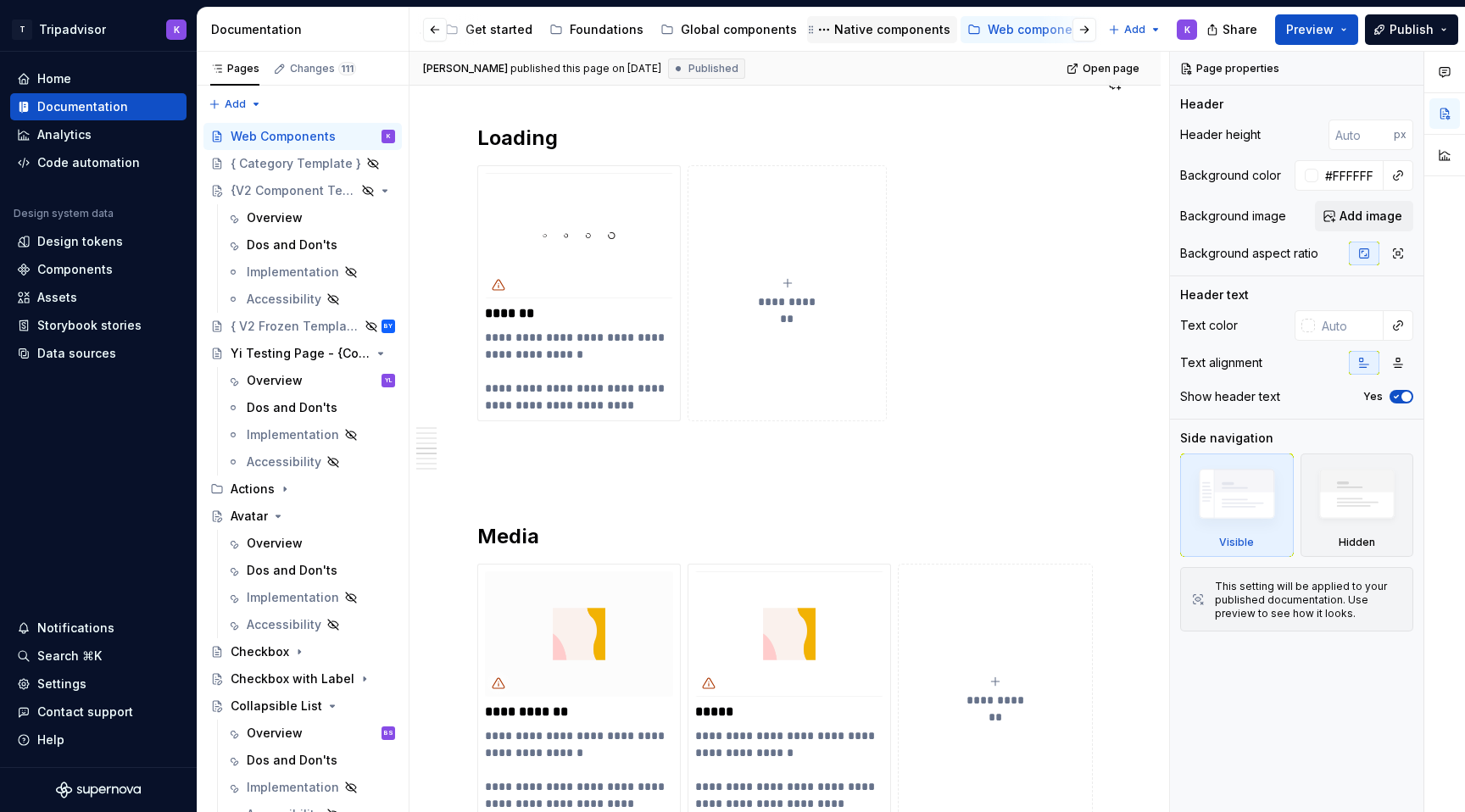
click at [862, 29] on div "Native components" at bounding box center [891, 30] width 116 height 17
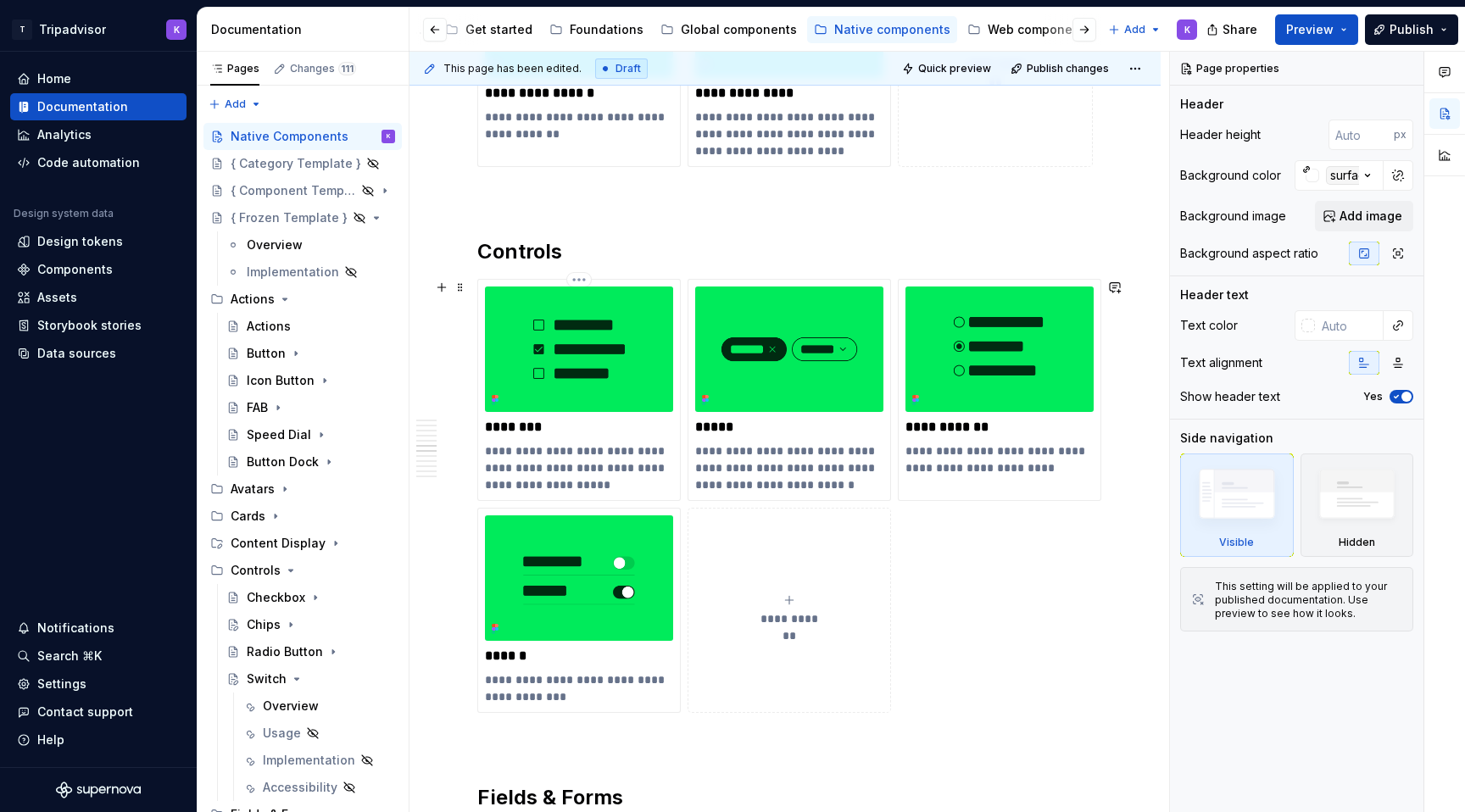
scroll to position [2484, 0]
click at [815, 619] on span "**********" at bounding box center [789, 619] width 73 height 17
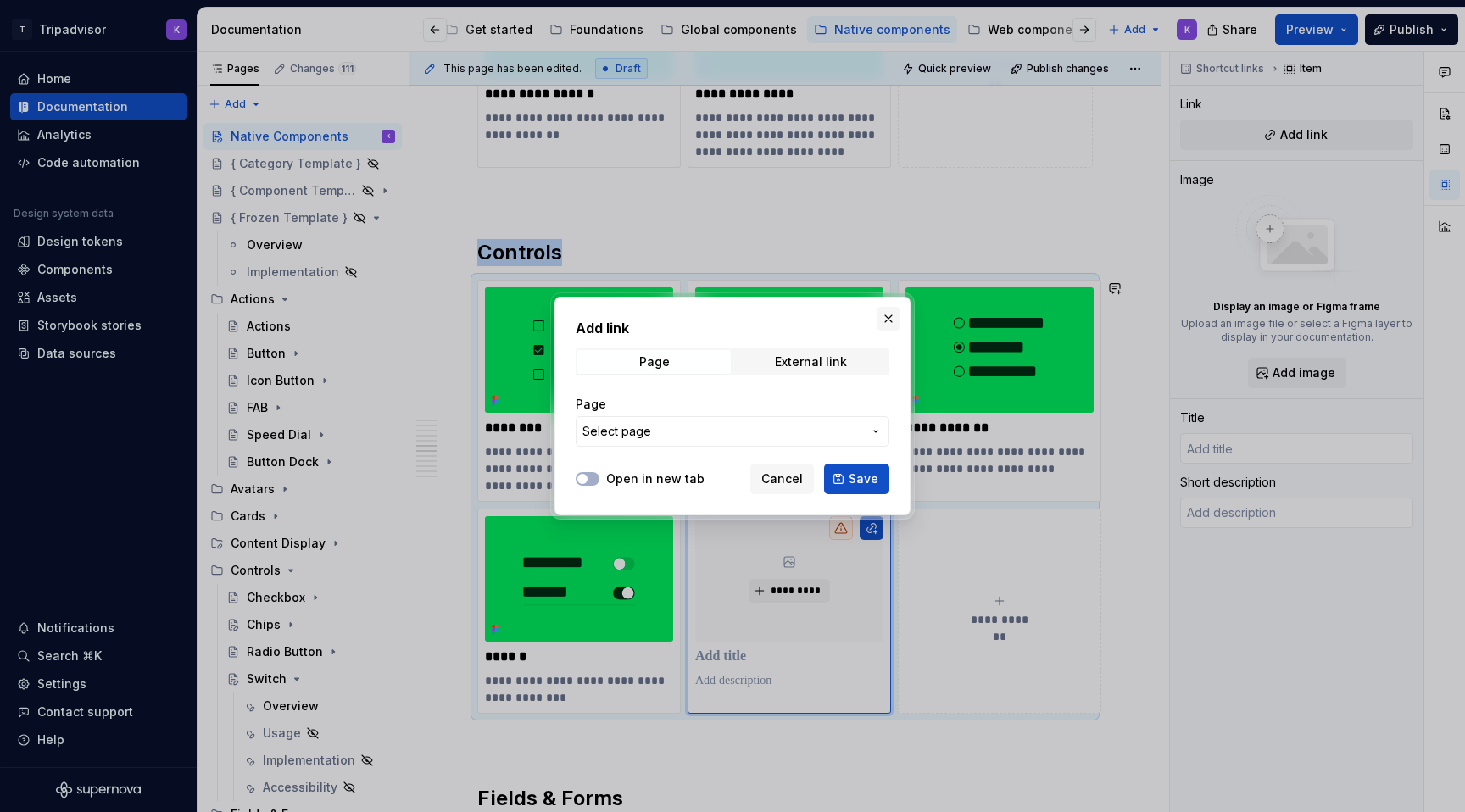
click at [893, 318] on button "button" at bounding box center [888, 319] width 24 height 24
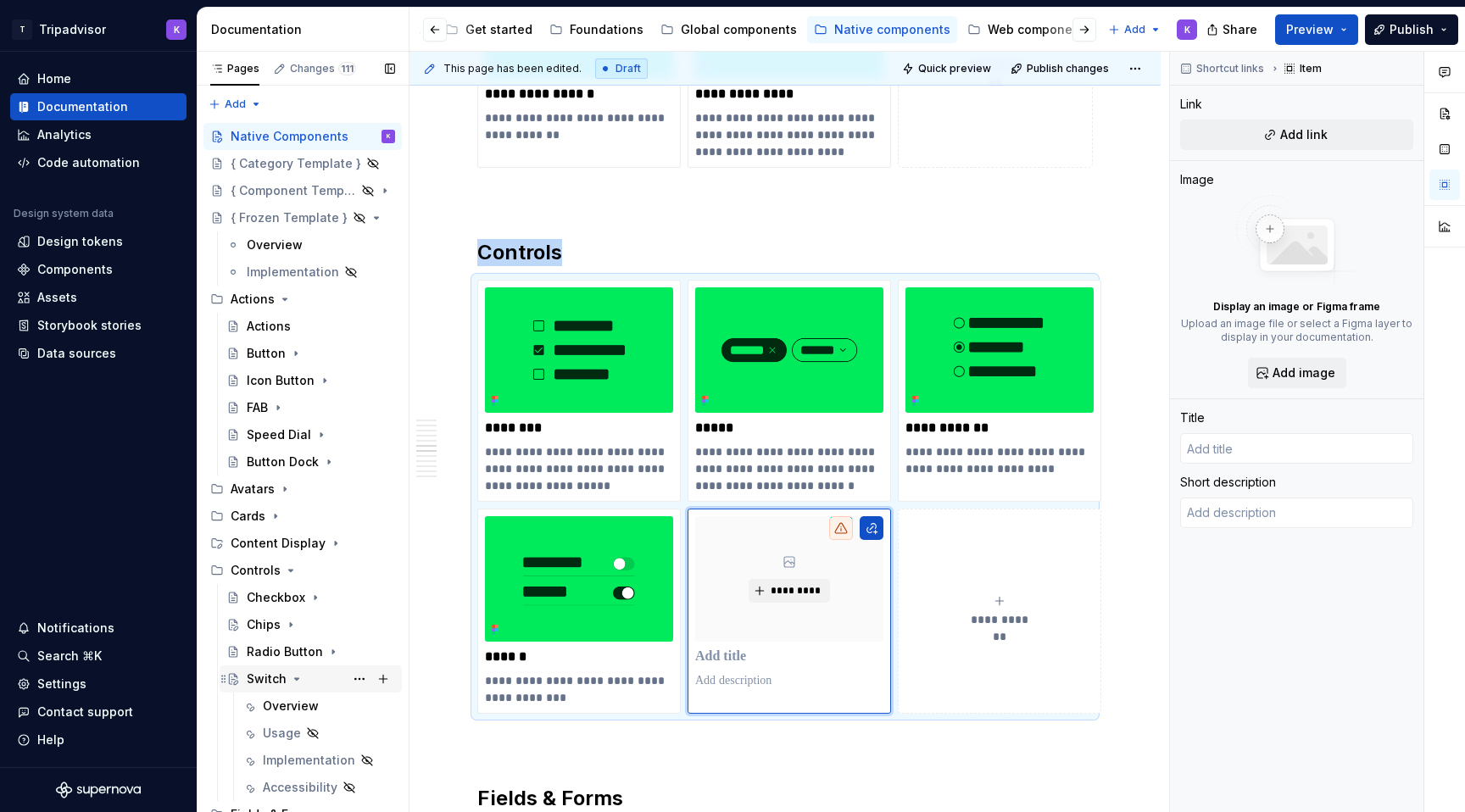
click at [298, 677] on icon "Page tree" at bounding box center [296, 678] width 14 height 14
click at [363, 685] on button "Page tree" at bounding box center [359, 679] width 24 height 24
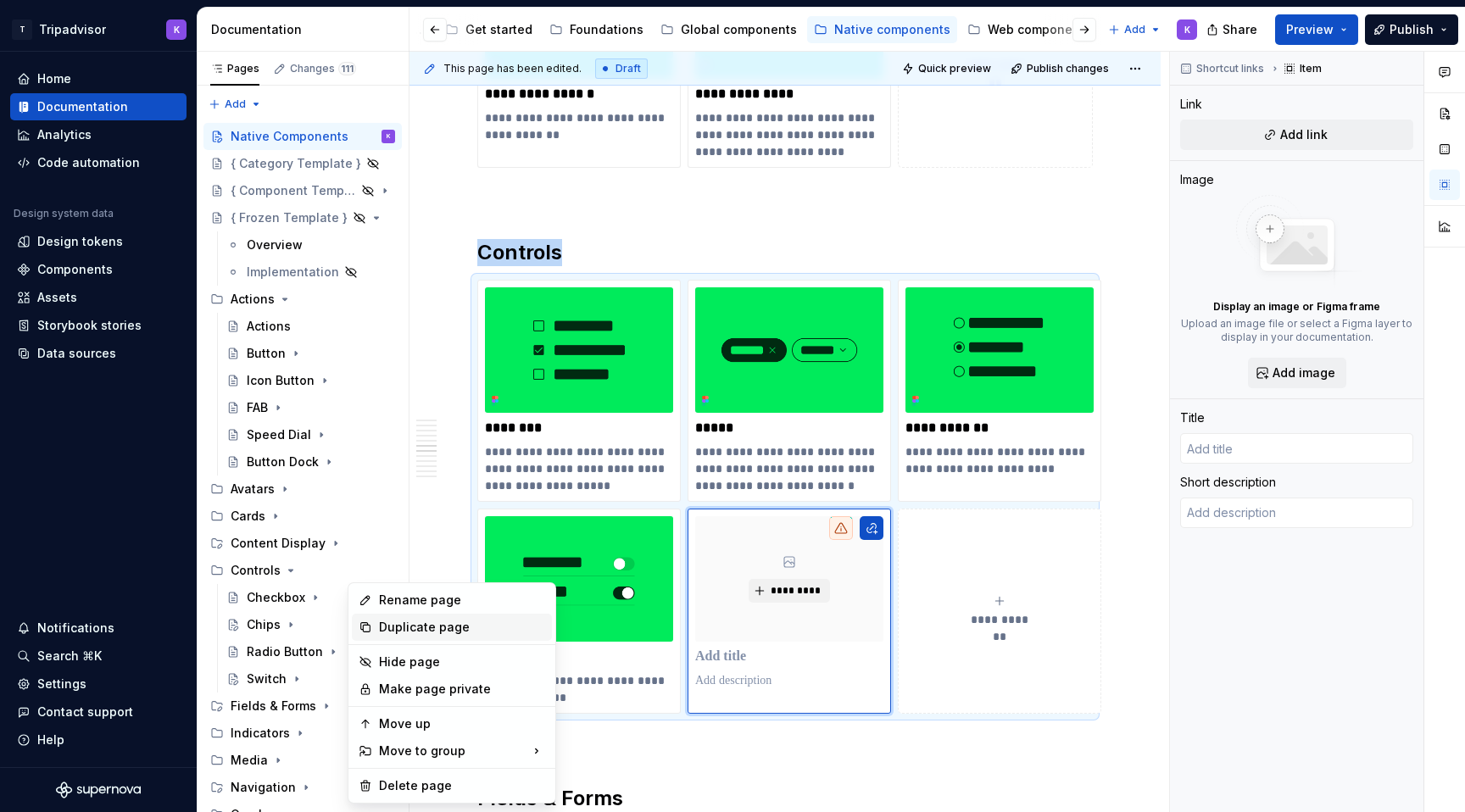
click at [434, 627] on div "Duplicate page" at bounding box center [461, 627] width 166 height 17
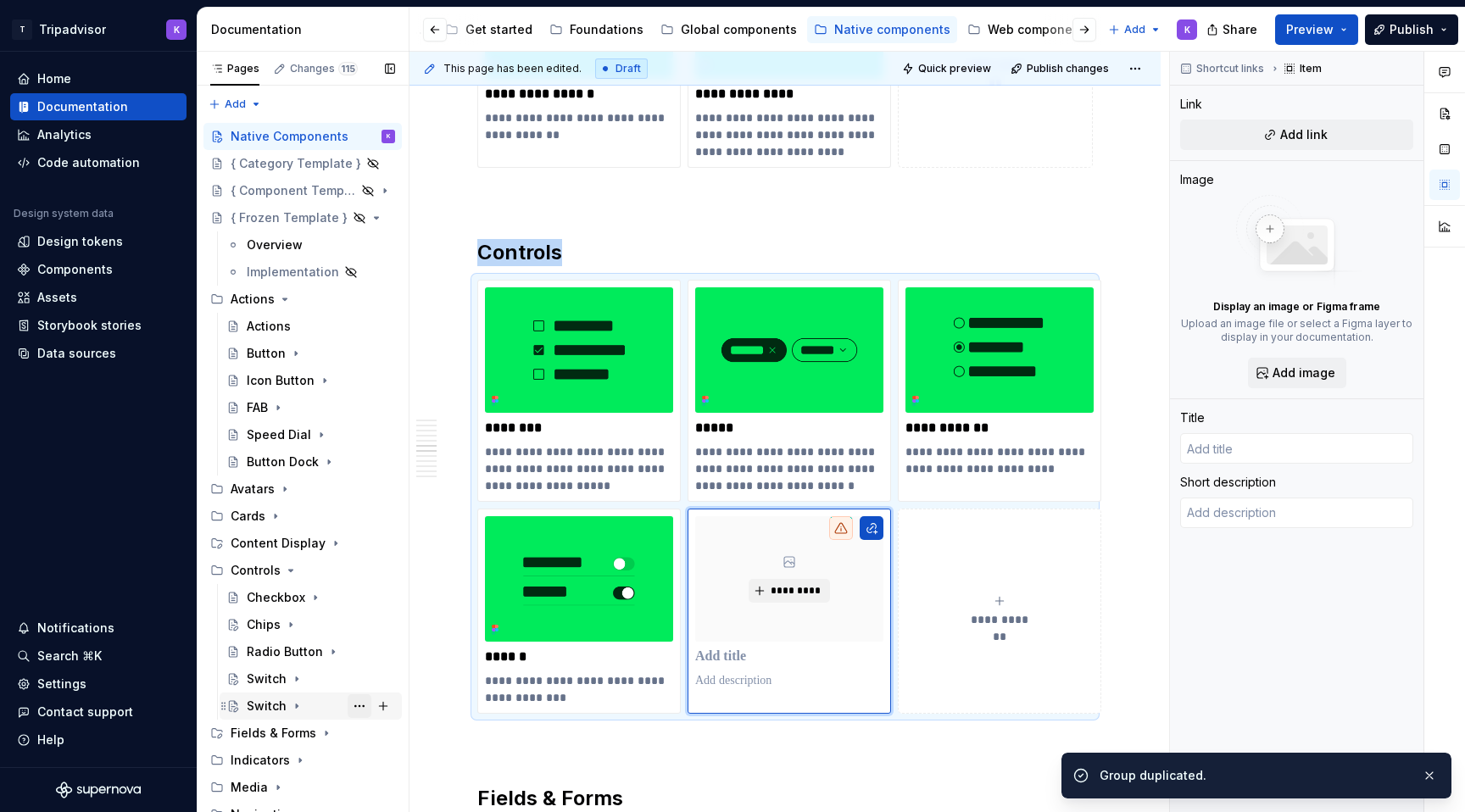
click at [361, 708] on button "Page tree" at bounding box center [359, 706] width 24 height 24
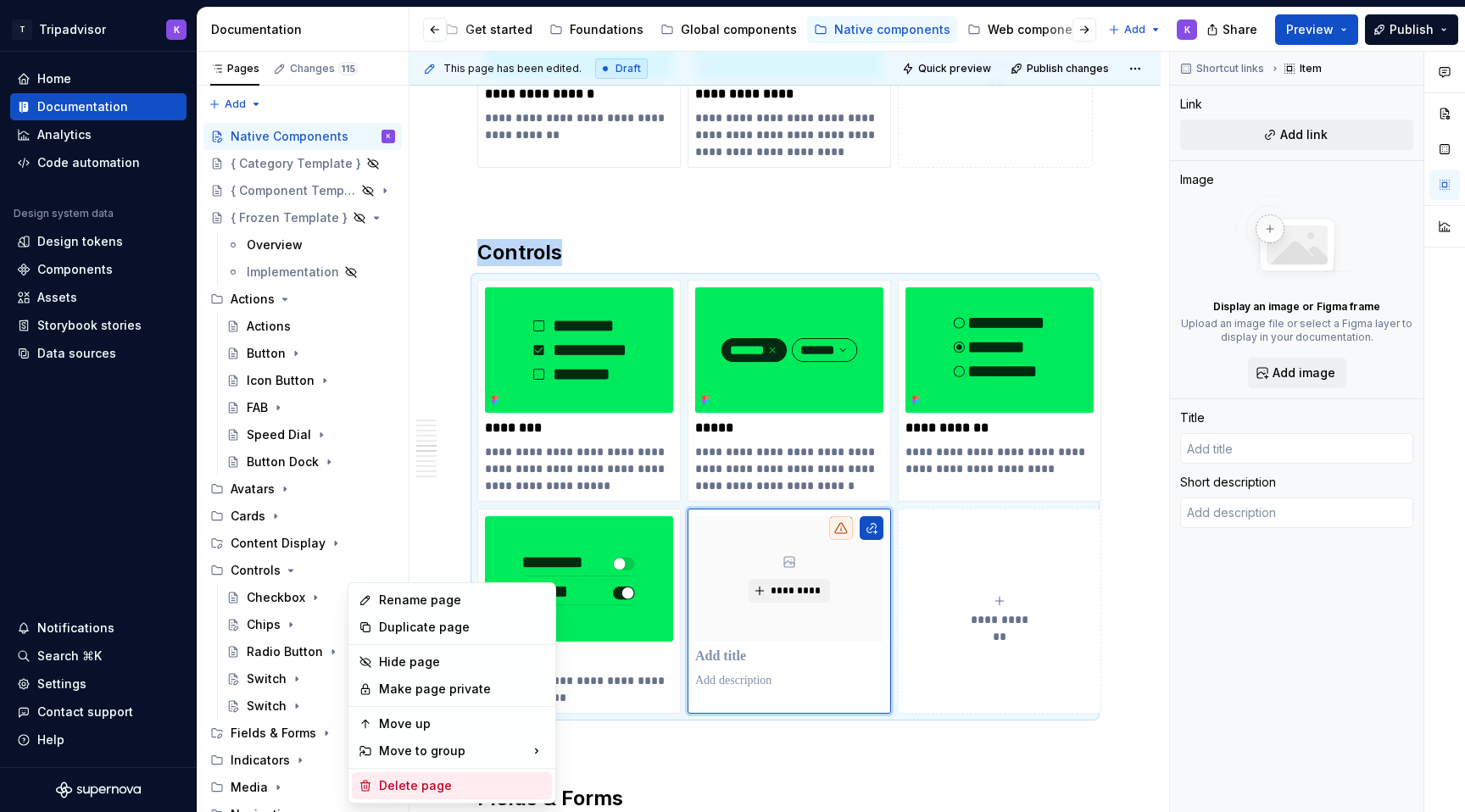
type textarea "*"
click at [441, 598] on div "Rename page" at bounding box center [461, 599] width 166 height 17
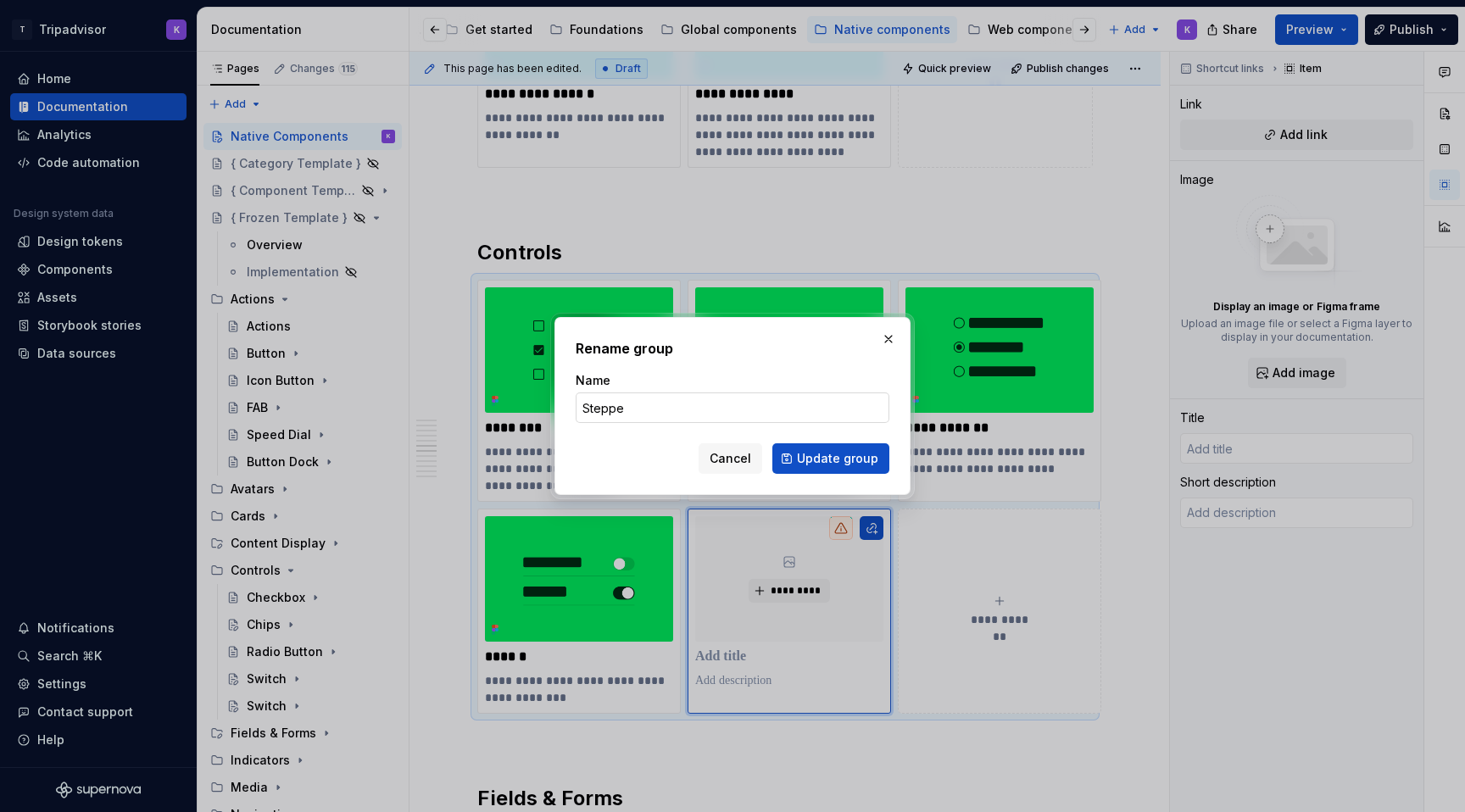
type input "Stepper"
click button "Update group" at bounding box center [831, 458] width 117 height 31
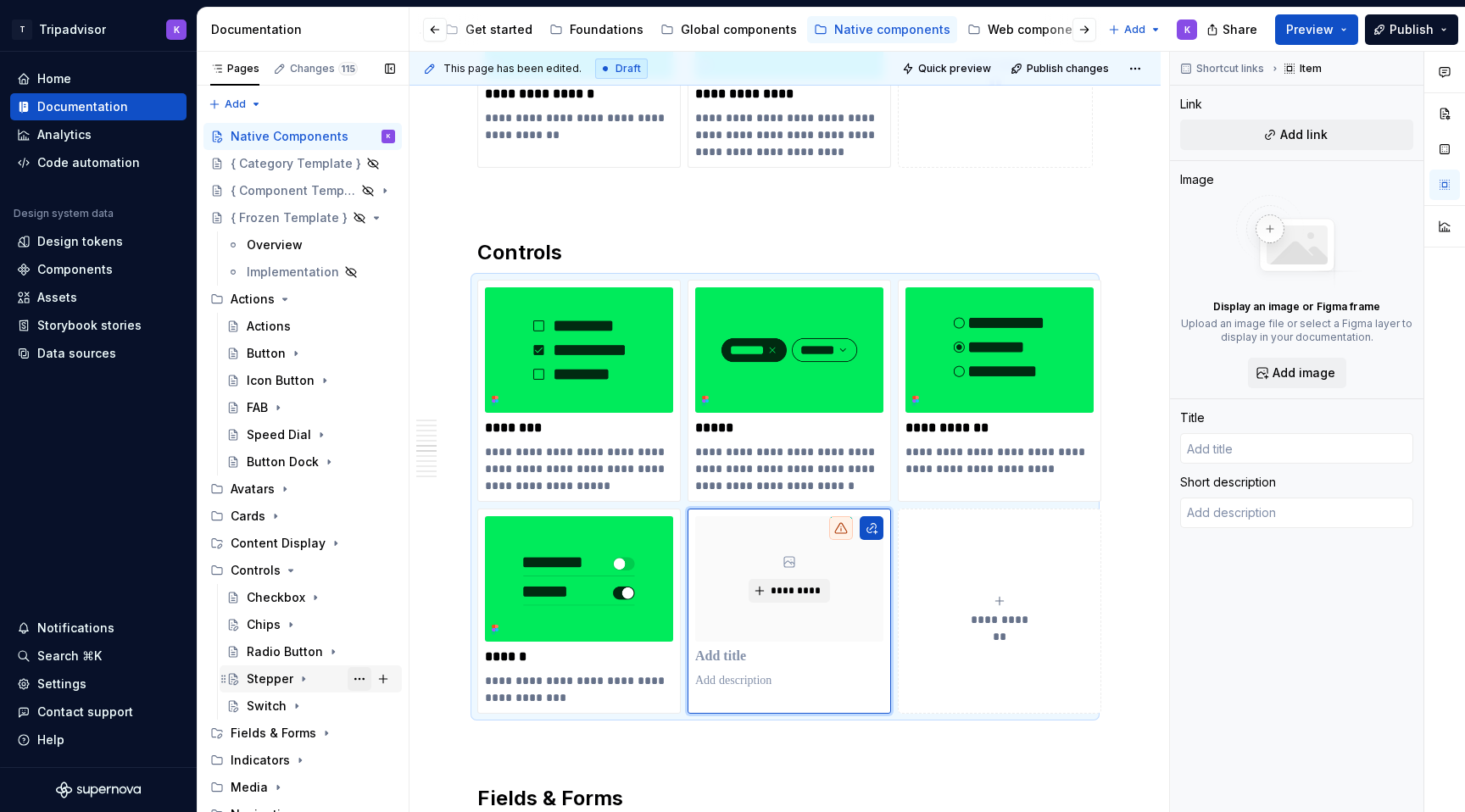
click at [362, 676] on button "Page tree" at bounding box center [359, 679] width 24 height 24
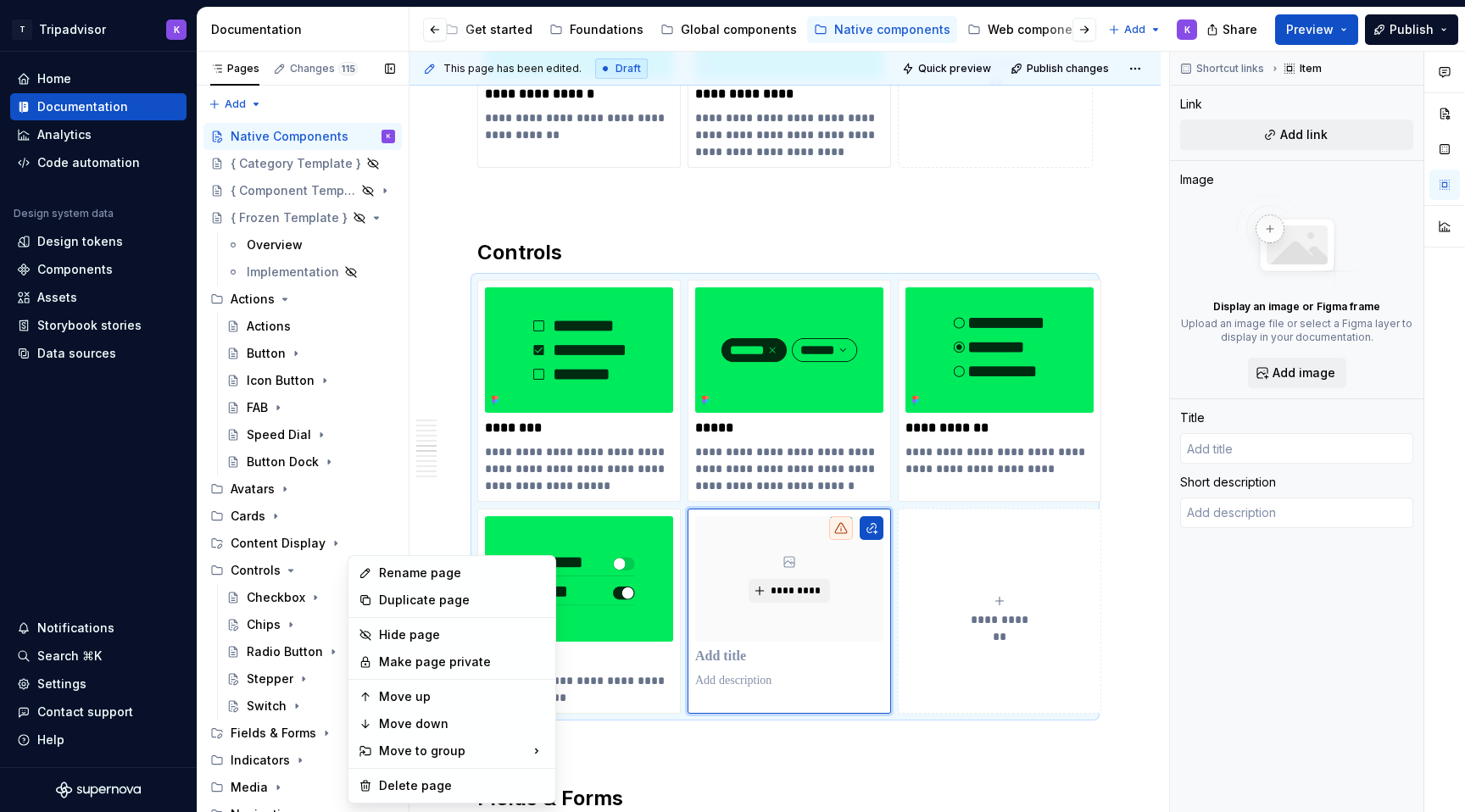
click at [307, 677] on div "Pages Changes 115 Add Accessibility guide for tree Page tree. Navigate the tree…" at bounding box center [303, 435] width 212 height 767
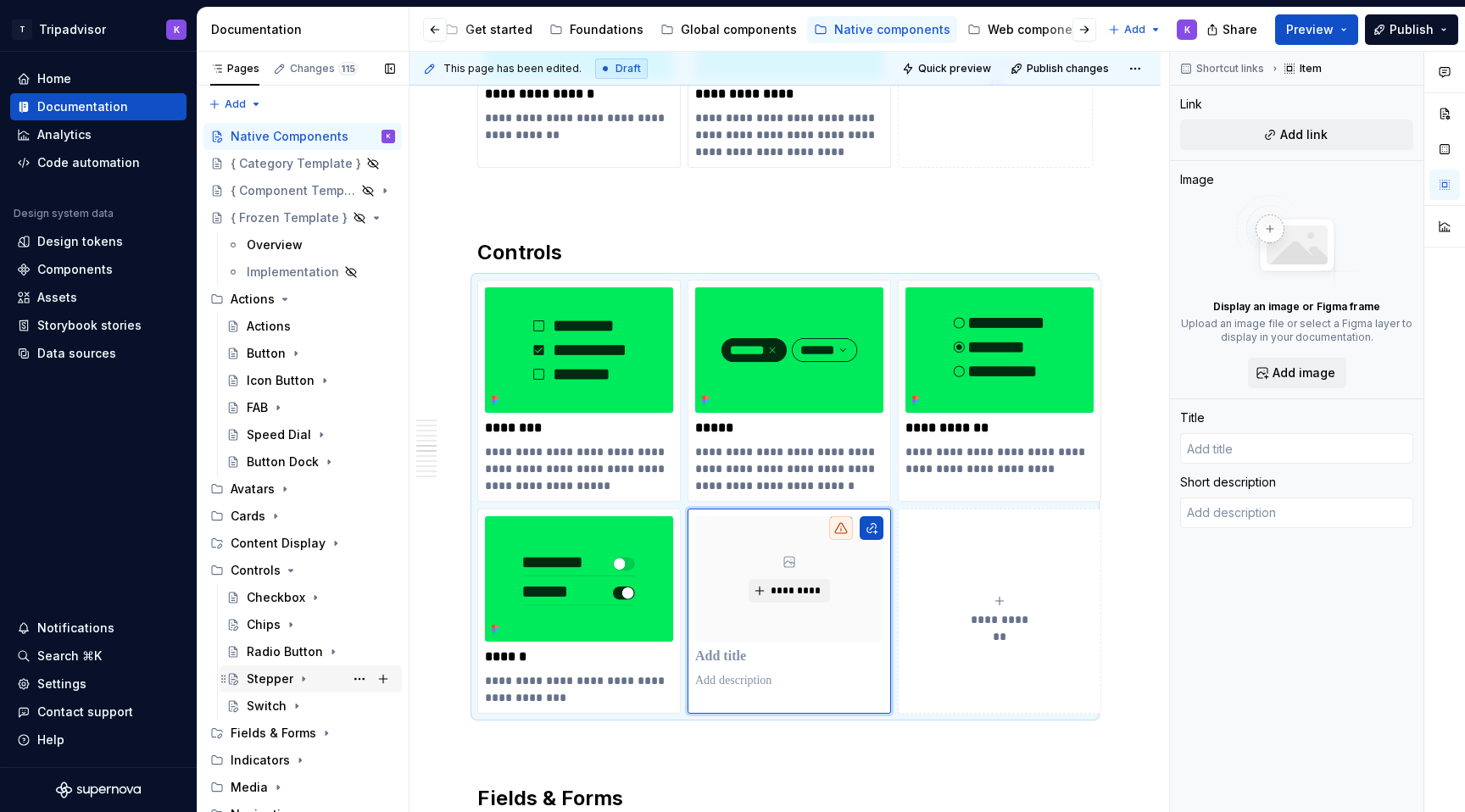
click at [336, 677] on div "Stepper" at bounding box center [321, 679] width 149 height 24
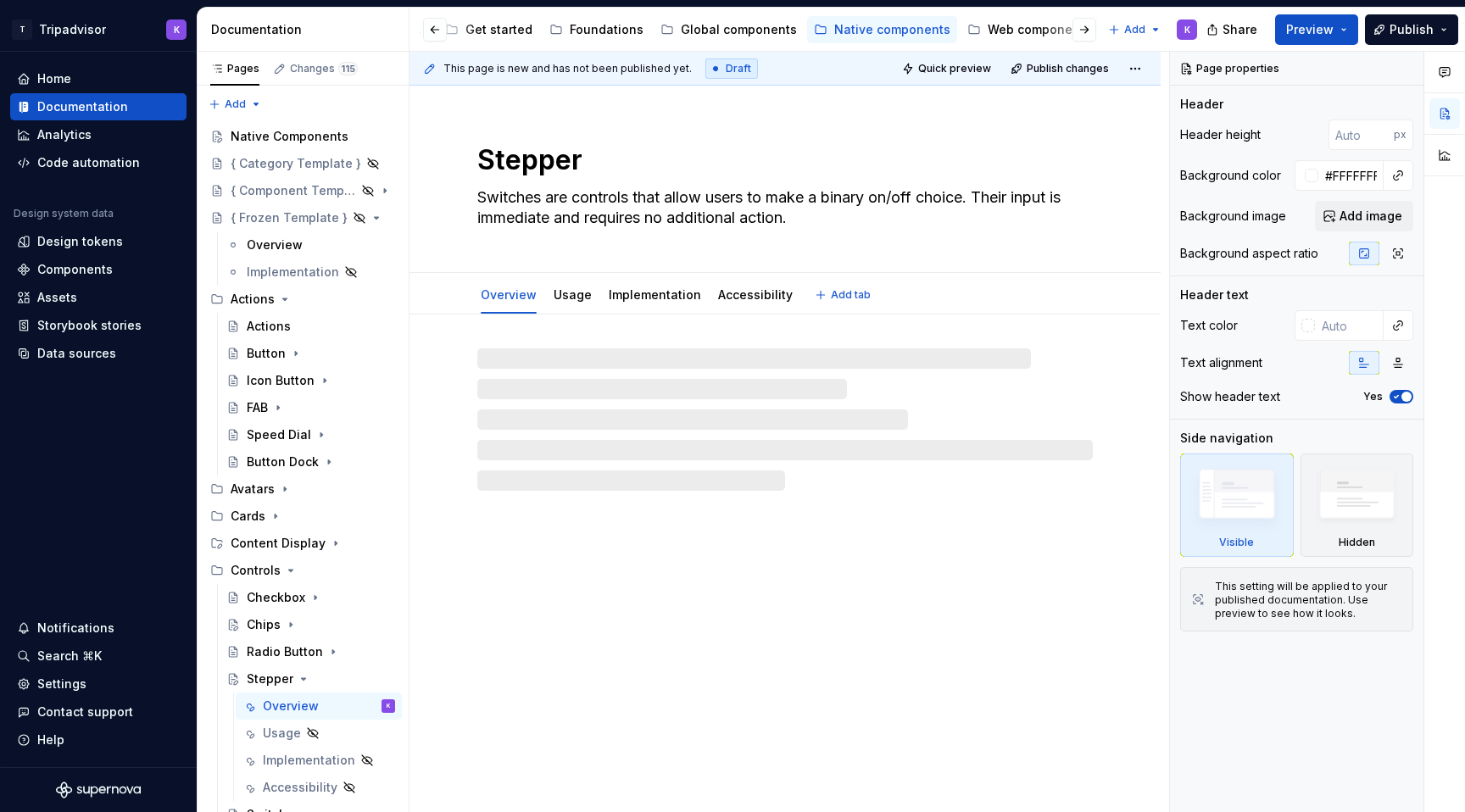
drag, startPoint x: 797, startPoint y: 217, endPoint x: 477, endPoint y: 197, distance: 320.6
click at [477, 197] on textarea "Switches are controls that allow users to make a binary on/off choice. Their in…" at bounding box center [781, 207] width 616 height 47
paste textarea "A stepper is a control that allows users to edit a numeric value with buttons t…"
type textarea "*"
type textarea "A stepper is a control that allows users to edit a numeric value with buttons t…"
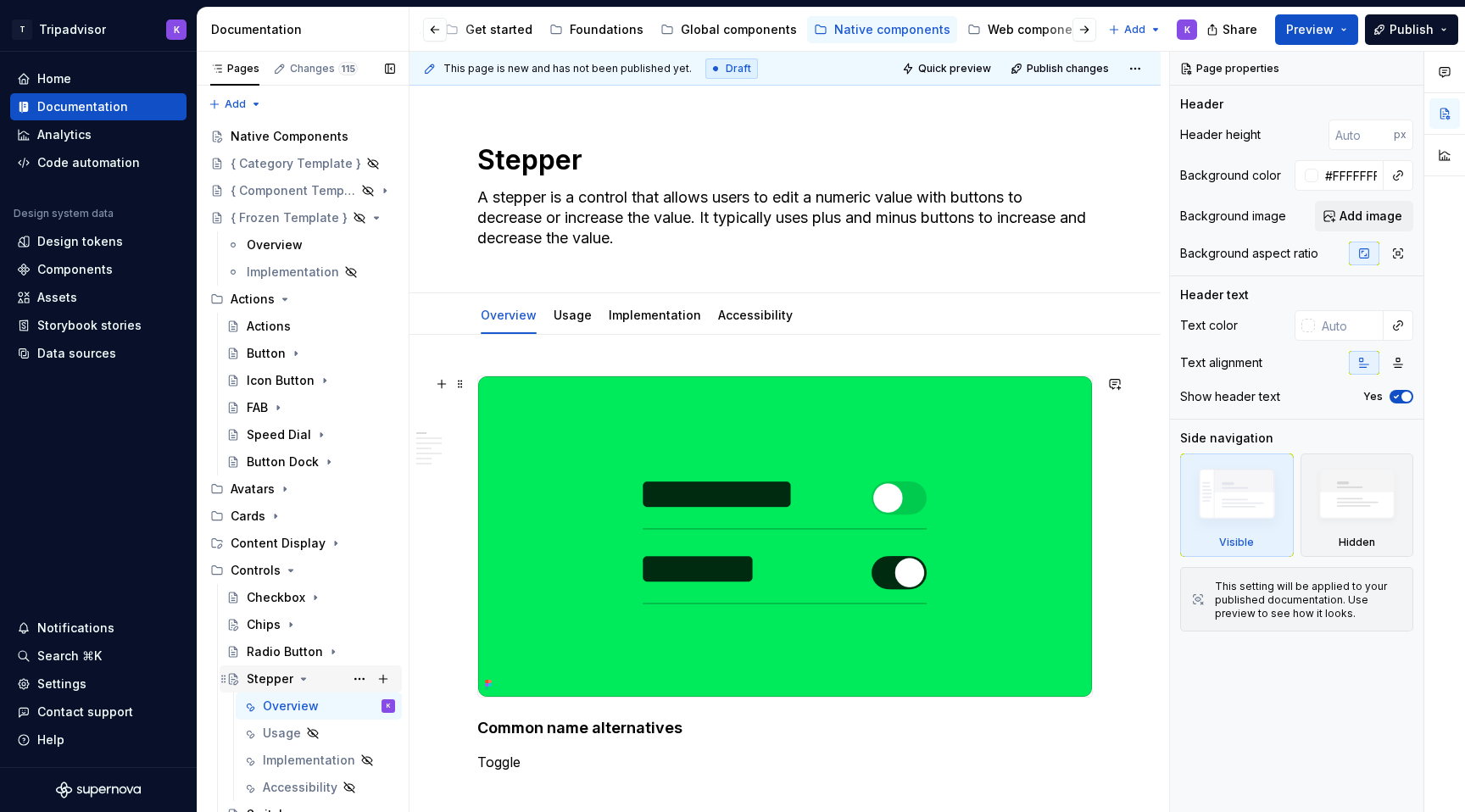
type textarea "*"
type textarea "A stepper is a control that allows users to edit a numeric value with buttons t…"
click at [287, 142] on div "Native Components" at bounding box center [287, 136] width 113 height 17
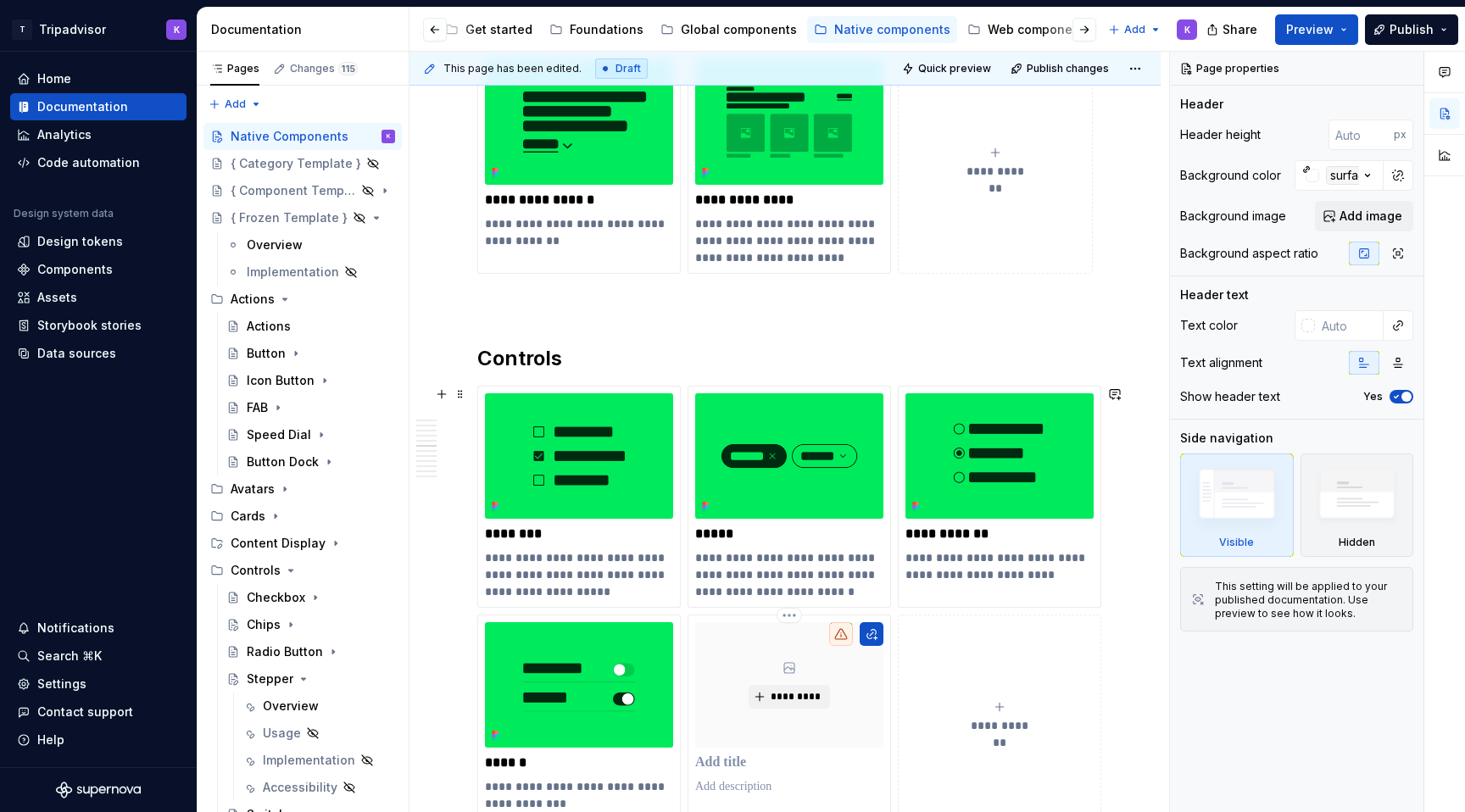
scroll to position [2591, 0]
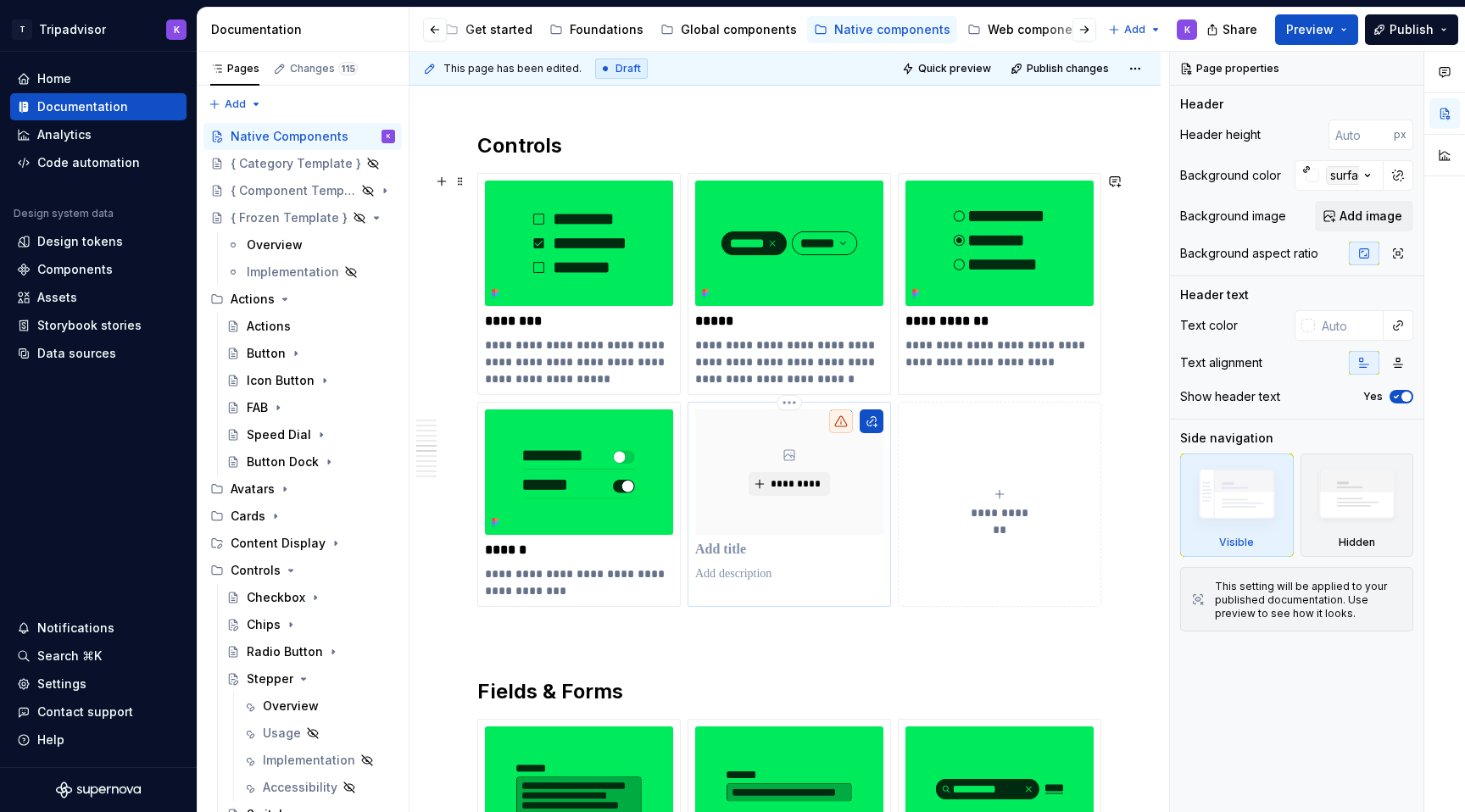
click at [797, 550] on p at bounding box center [789, 549] width 188 height 17
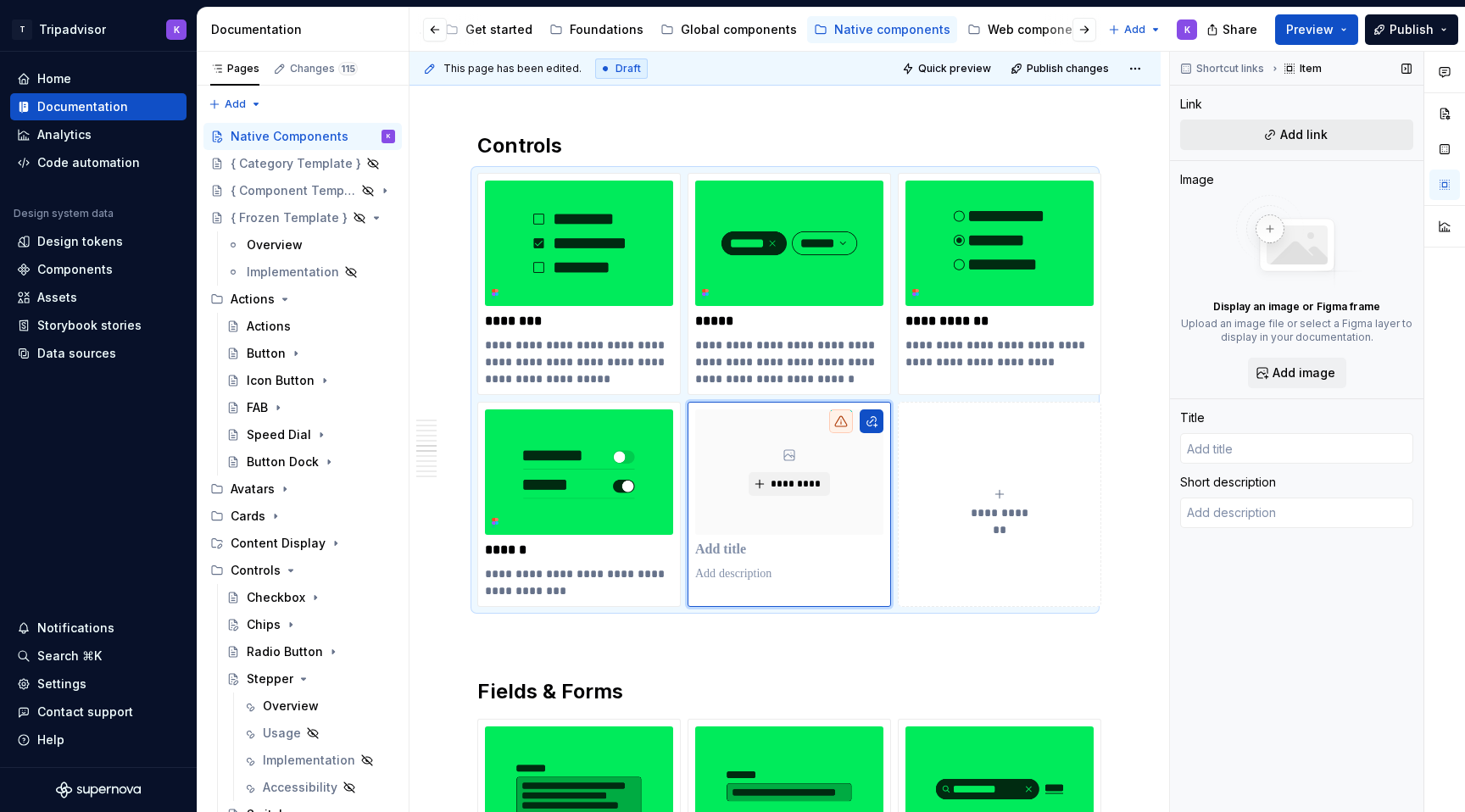
click at [1343, 141] on button "Add link" at bounding box center [1296, 135] width 233 height 31
type textarea "*"
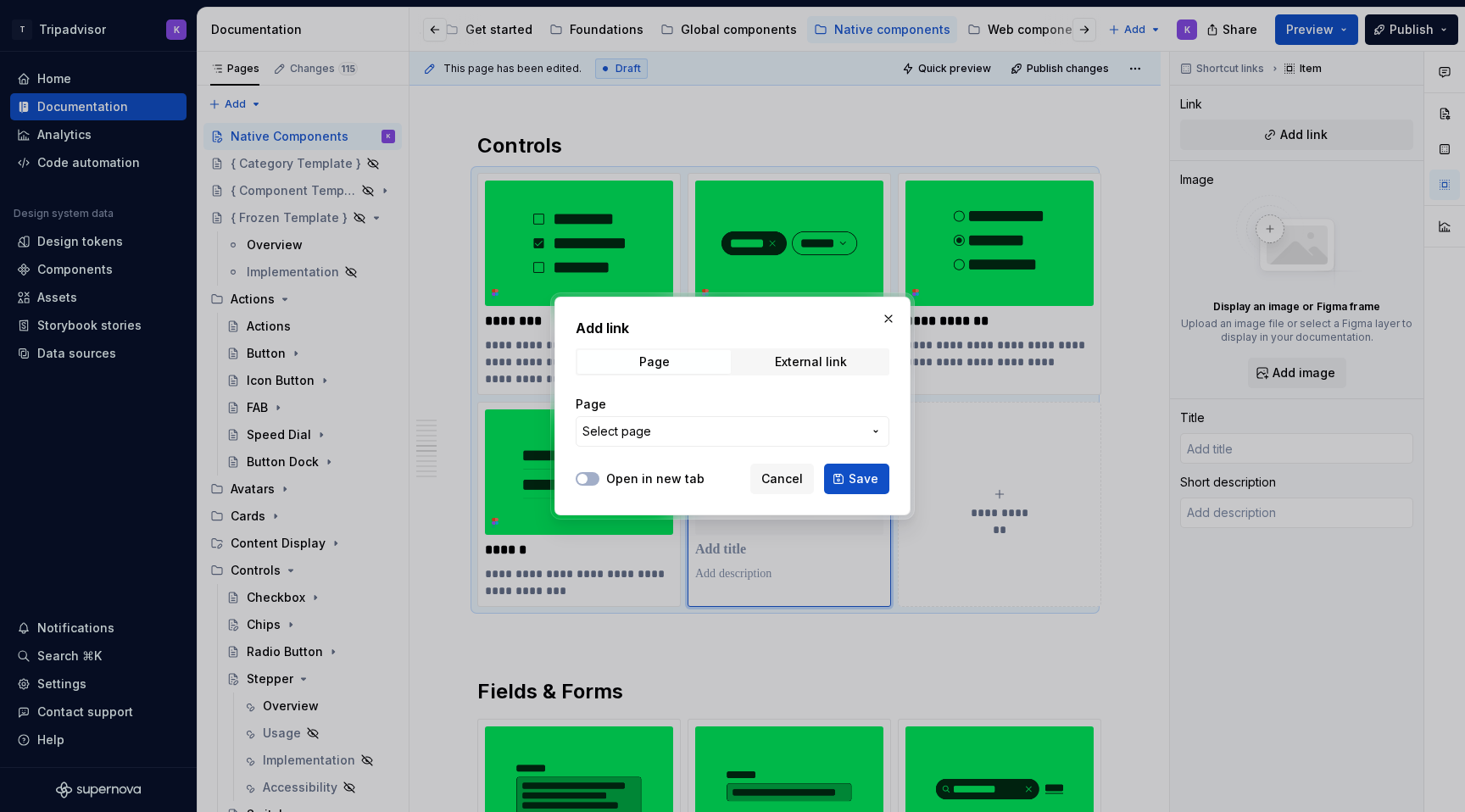
click at [711, 434] on span "Select page" at bounding box center [721, 432] width 279 height 17
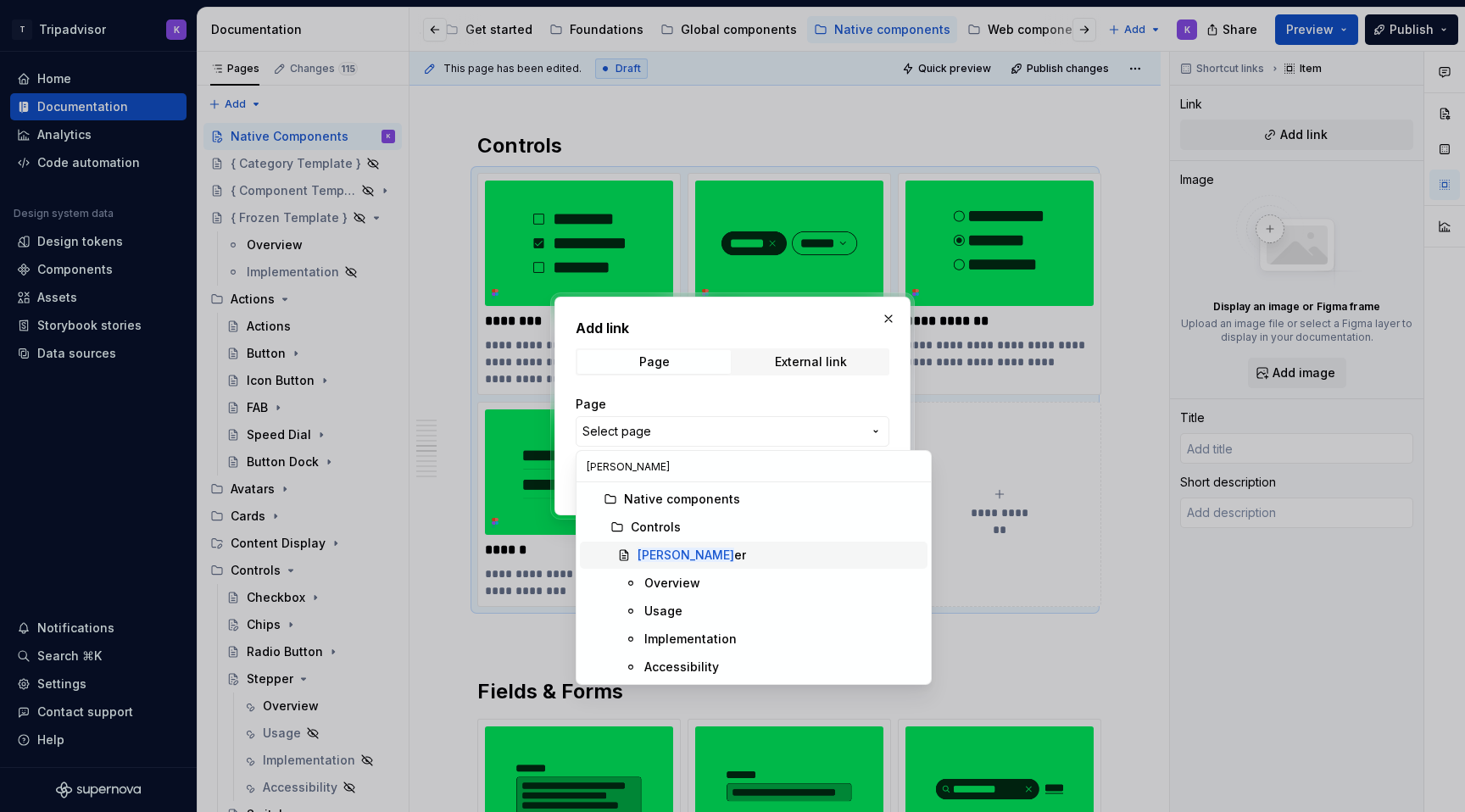
type input "[PERSON_NAME]"
click at [724, 556] on div "[PERSON_NAME]" at bounding box center [779, 555] width 283 height 17
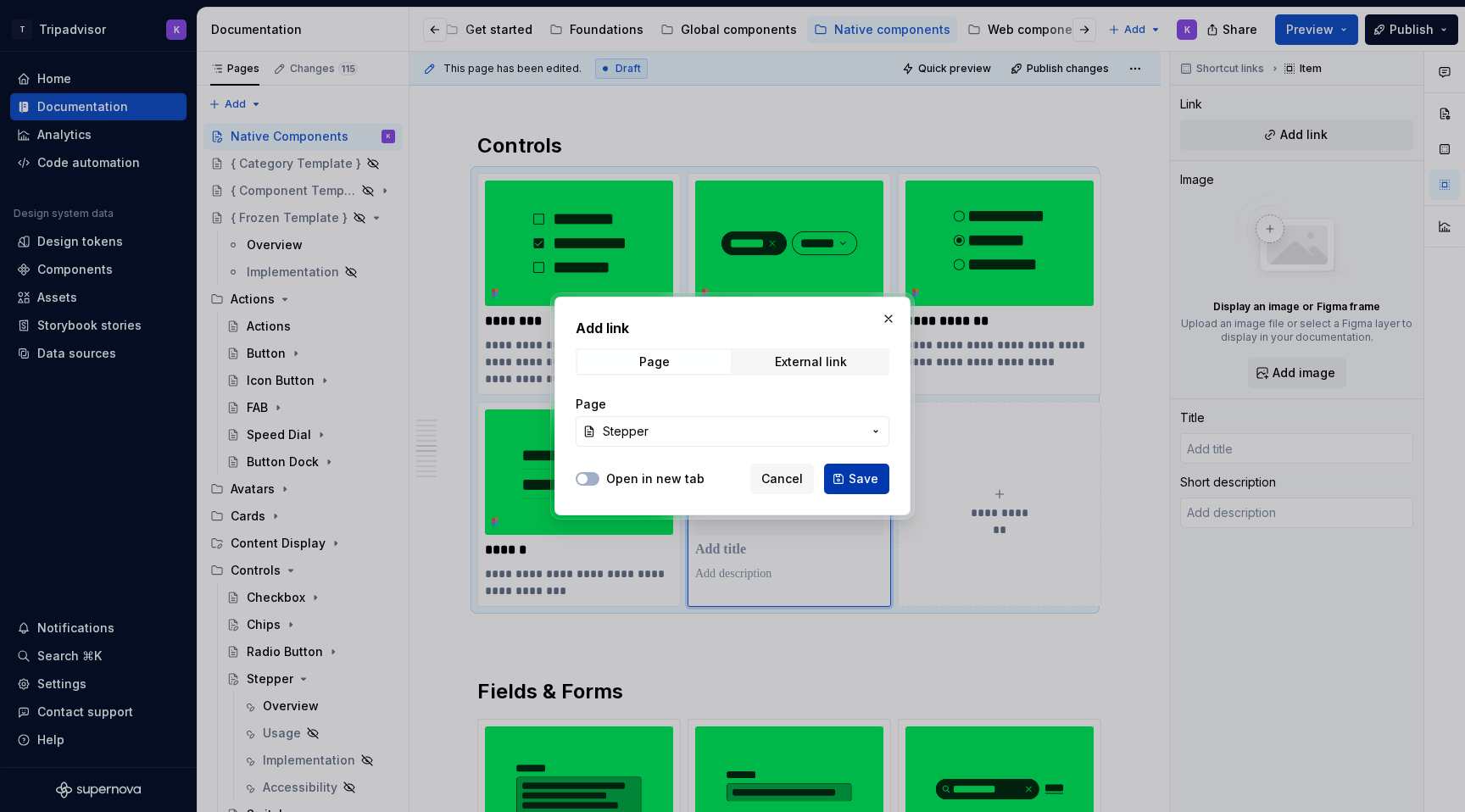
click at [855, 480] on span "Save" at bounding box center [863, 479] width 30 height 17
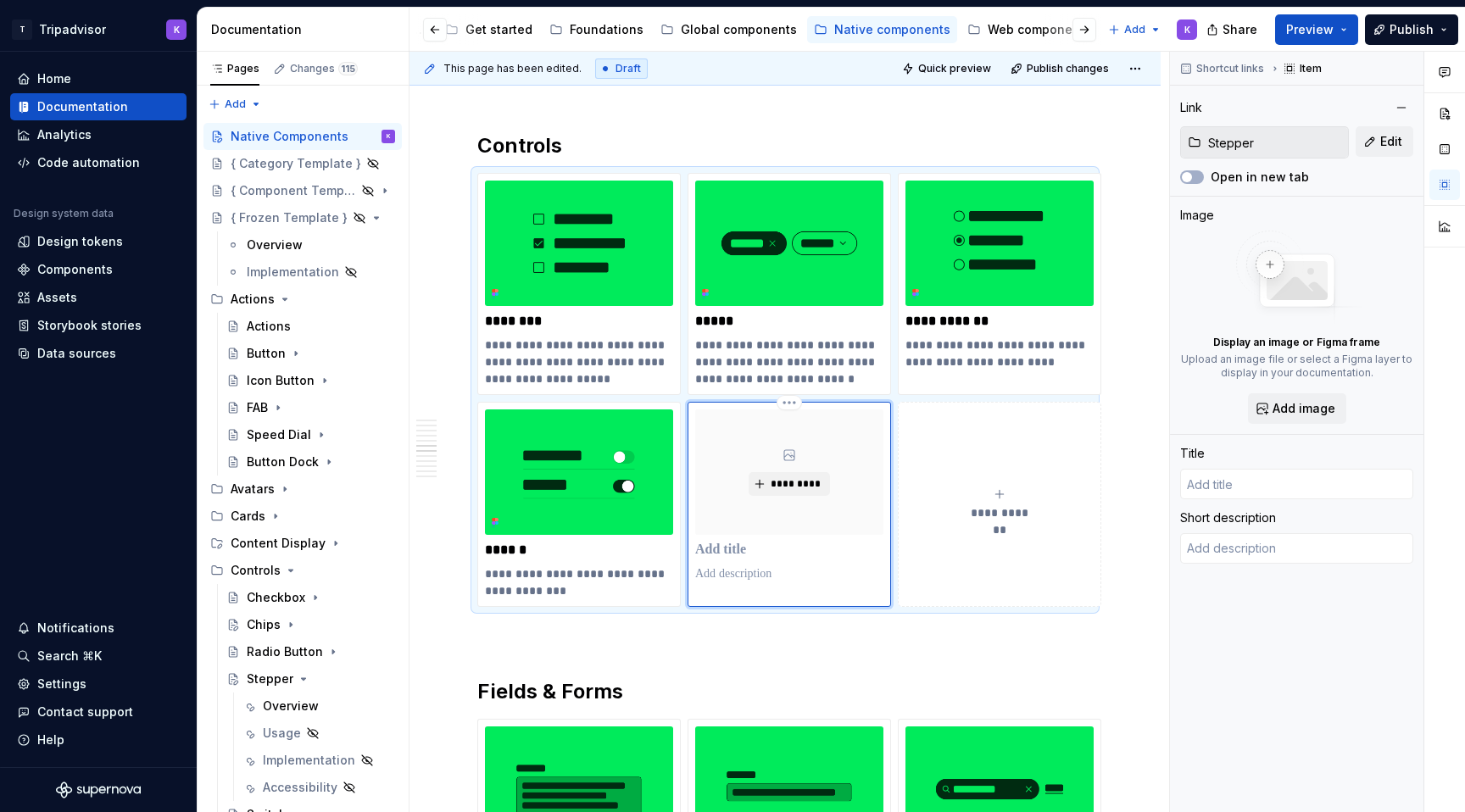
type textarea "*"
type input "Stepper"
type textarea "A stepper is a control that allows users to edit a numeric value with buttons t…"
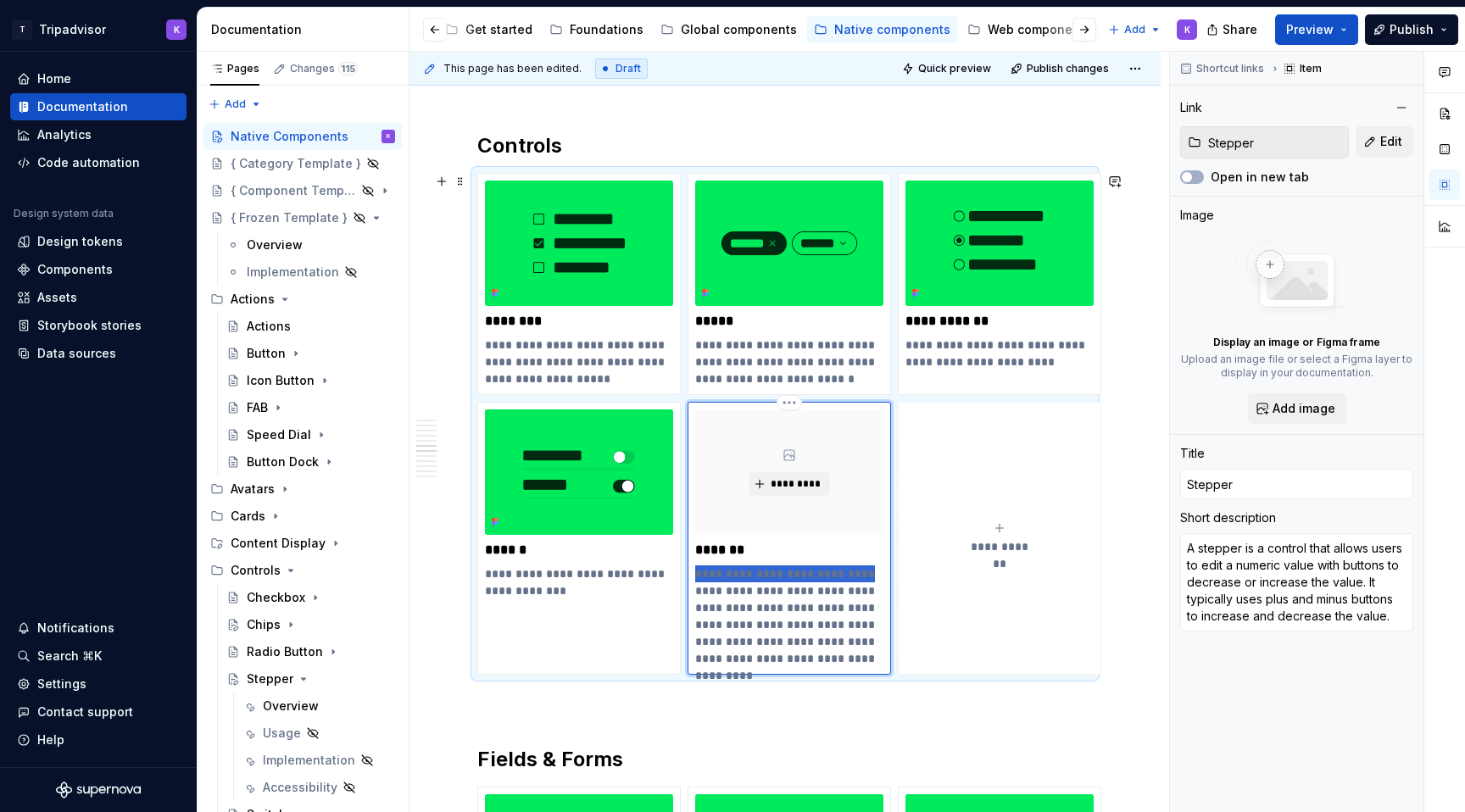
drag, startPoint x: 696, startPoint y: 575, endPoint x: 847, endPoint y: 570, distance: 151.1
click at [847, 570] on p "**********" at bounding box center [789, 616] width 188 height 102
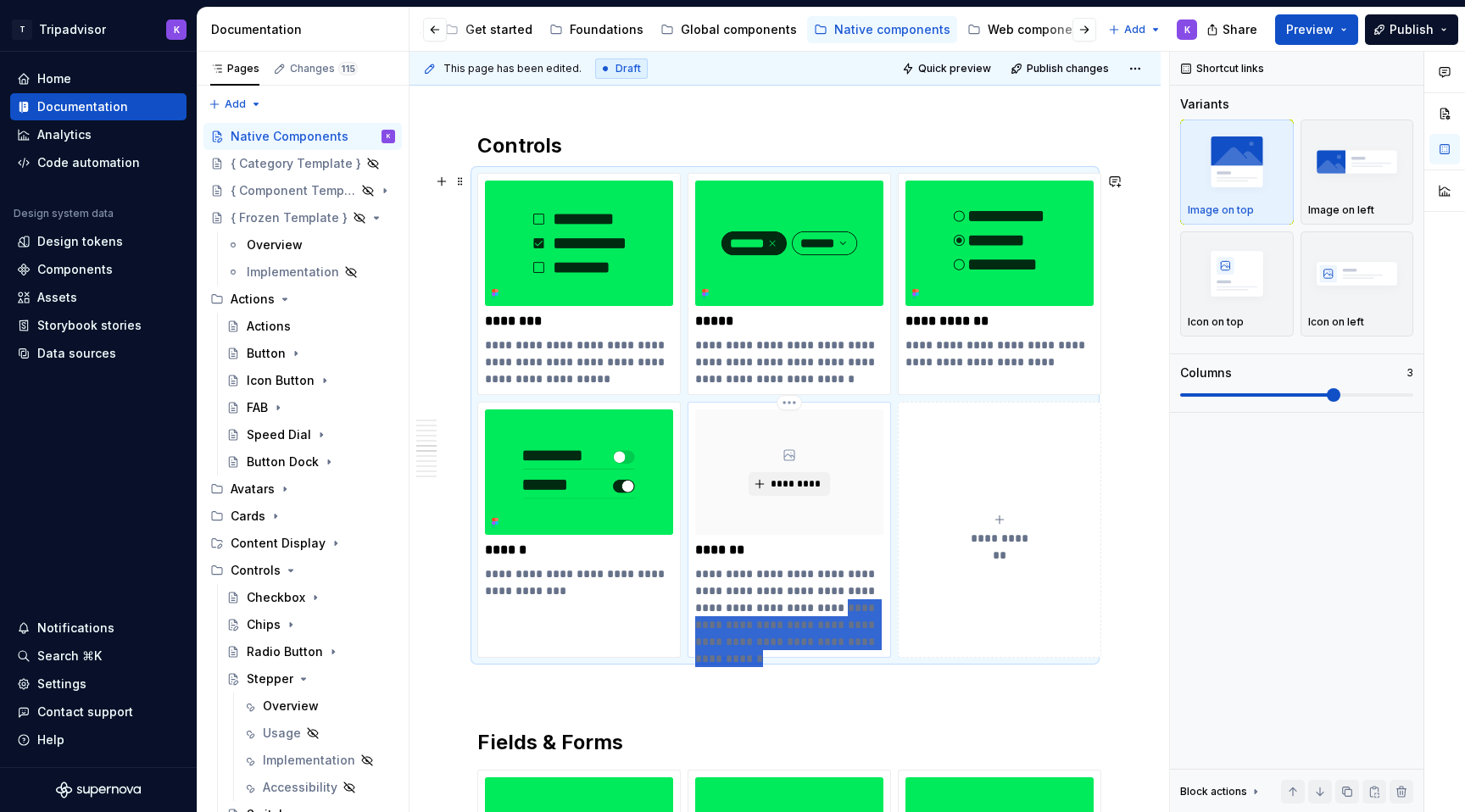
drag, startPoint x: 803, startPoint y: 606, endPoint x: 882, endPoint y: 638, distance: 85.2
click at [882, 638] on p "**********" at bounding box center [789, 607] width 188 height 84
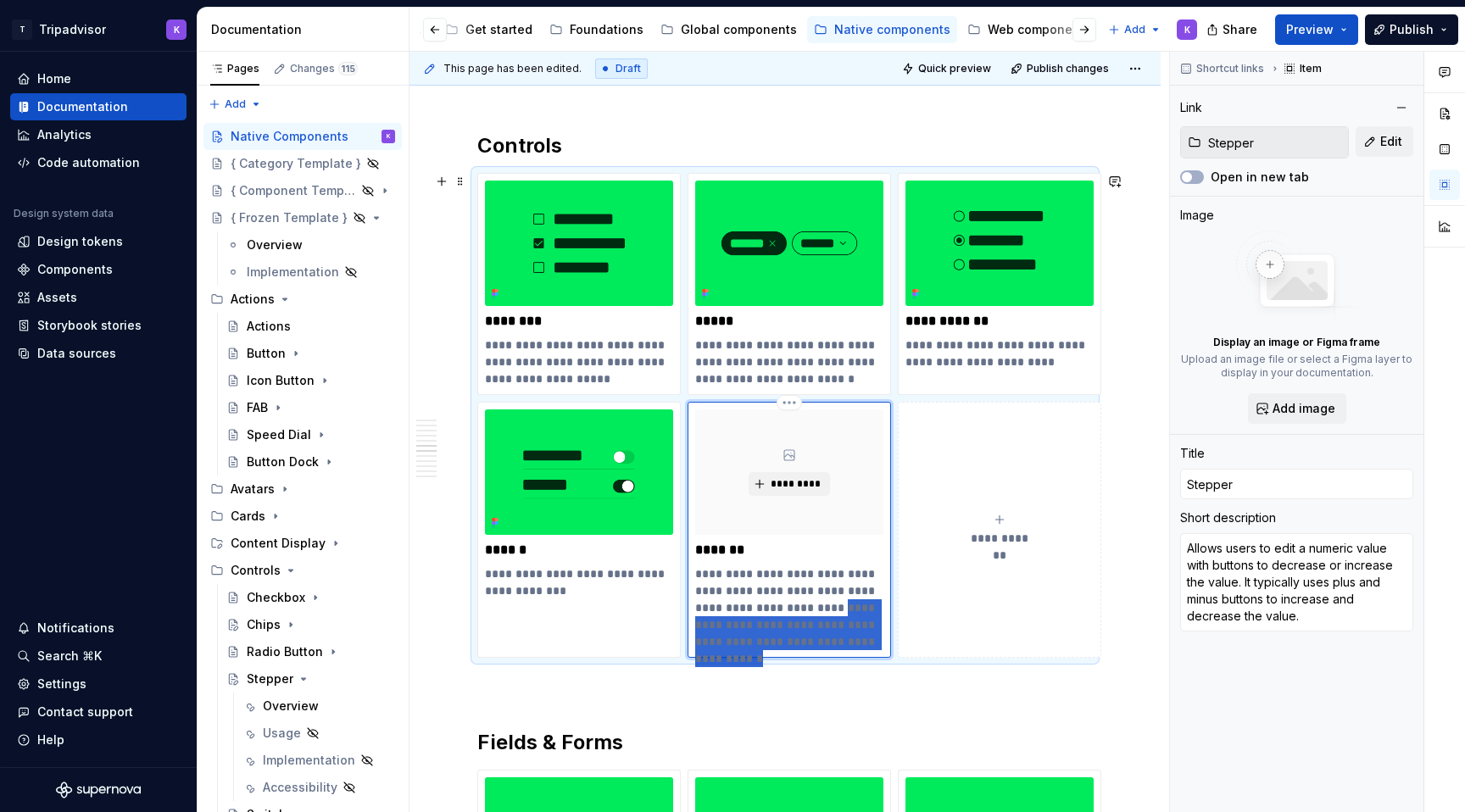
type textarea "*"
type textarea "Allows users to edit a numeric value with buttons to decrease or increase the v…"
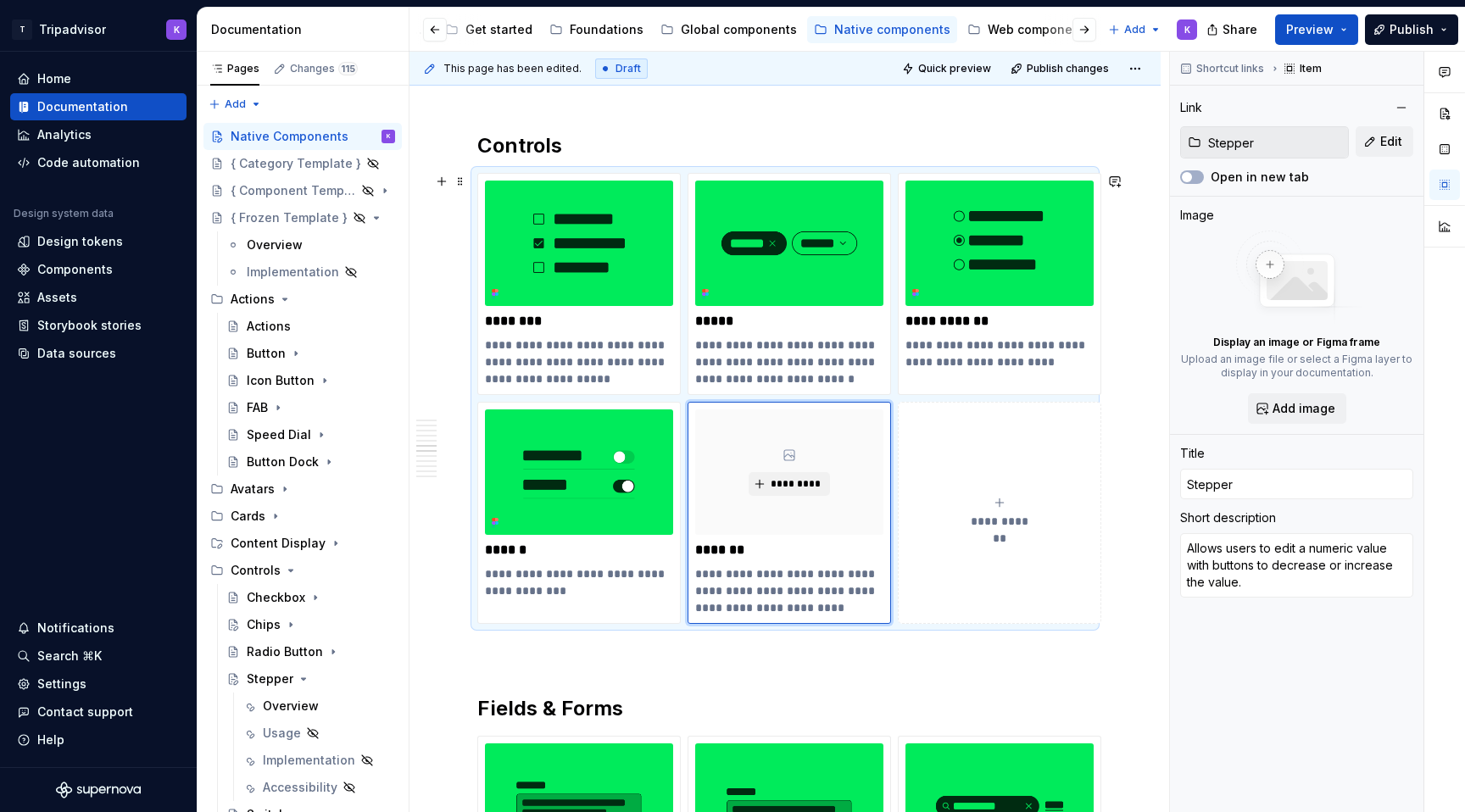
type textarea "*"
type textarea "Allows users to edit a numeric value with buttons to decrease or increase the v…"
click at [884, 667] on div "**********" at bounding box center [784, 295] width 616 height 5071
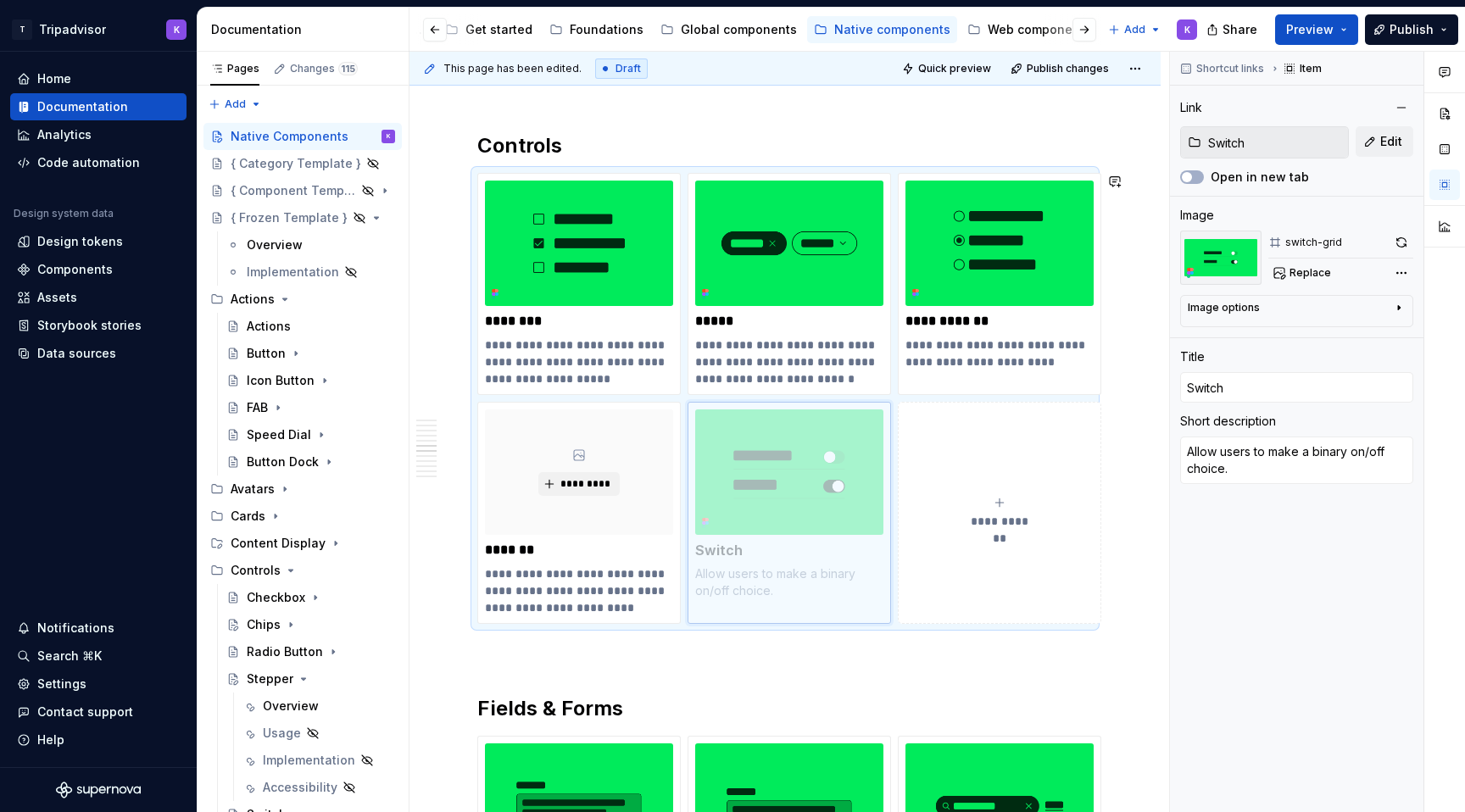
drag, startPoint x: 539, startPoint y: 433, endPoint x: 819, endPoint y: 433, distance: 280.0
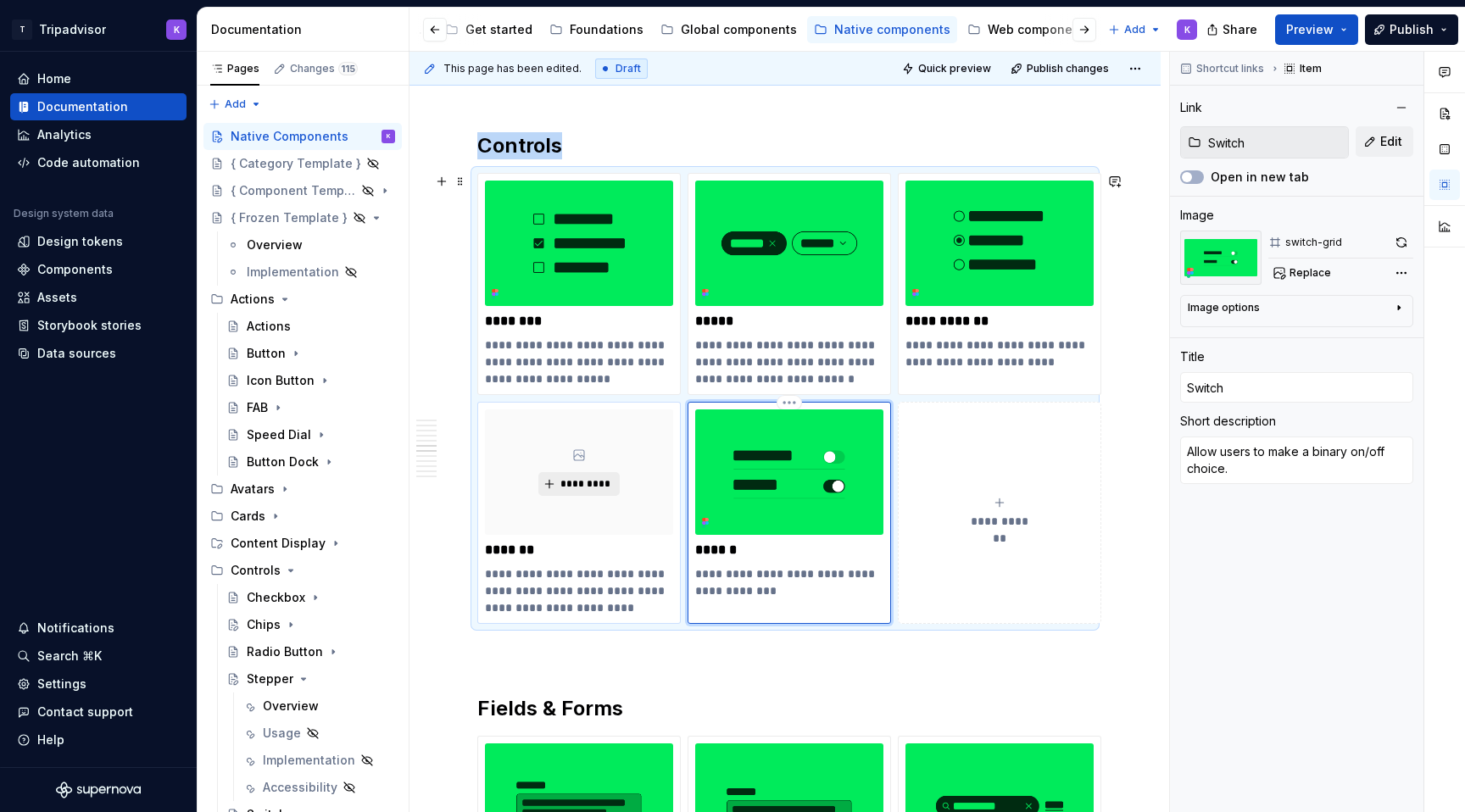
type textarea "*"
type input "Stepper"
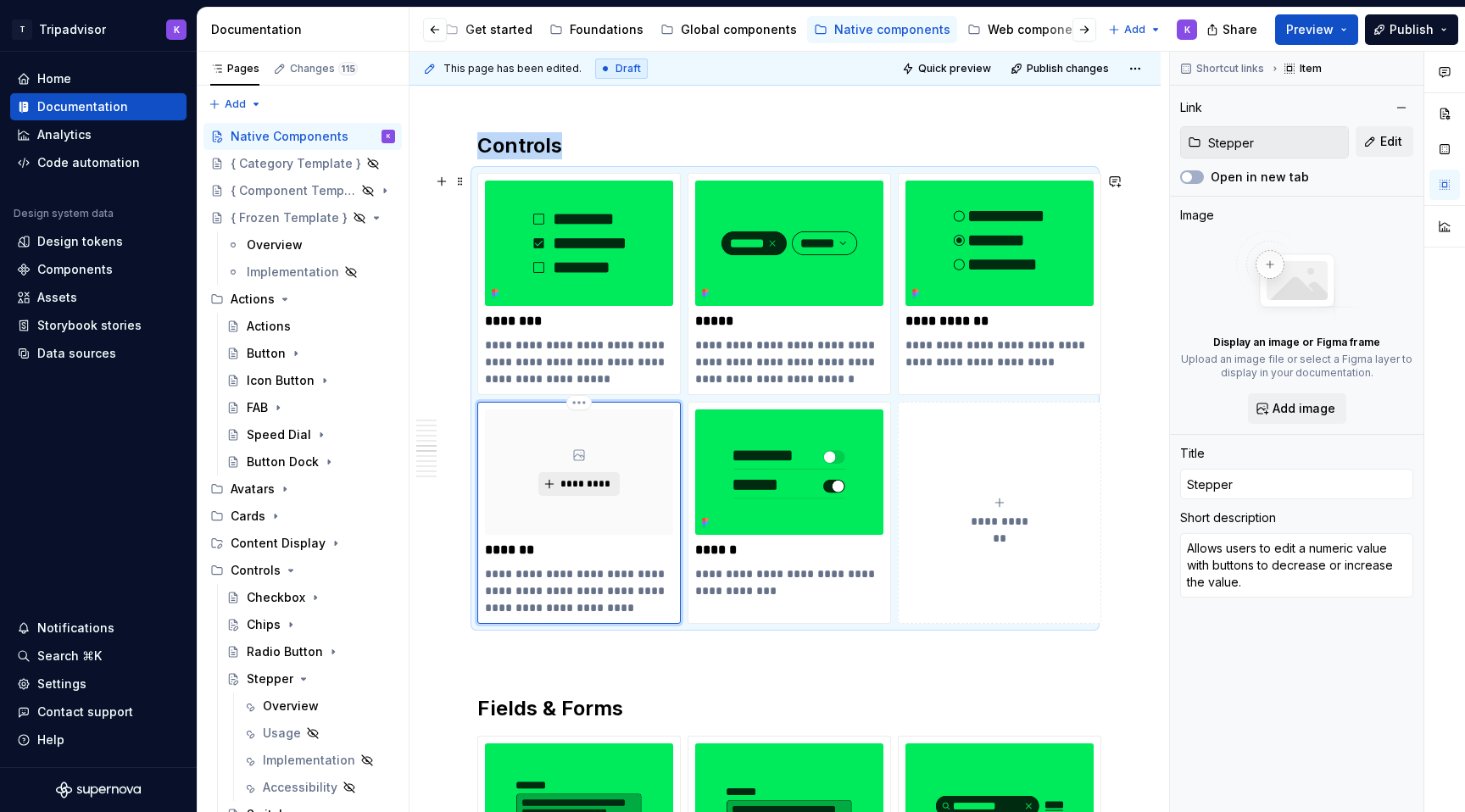
click at [573, 482] on span "*********" at bounding box center [586, 483] width 52 height 14
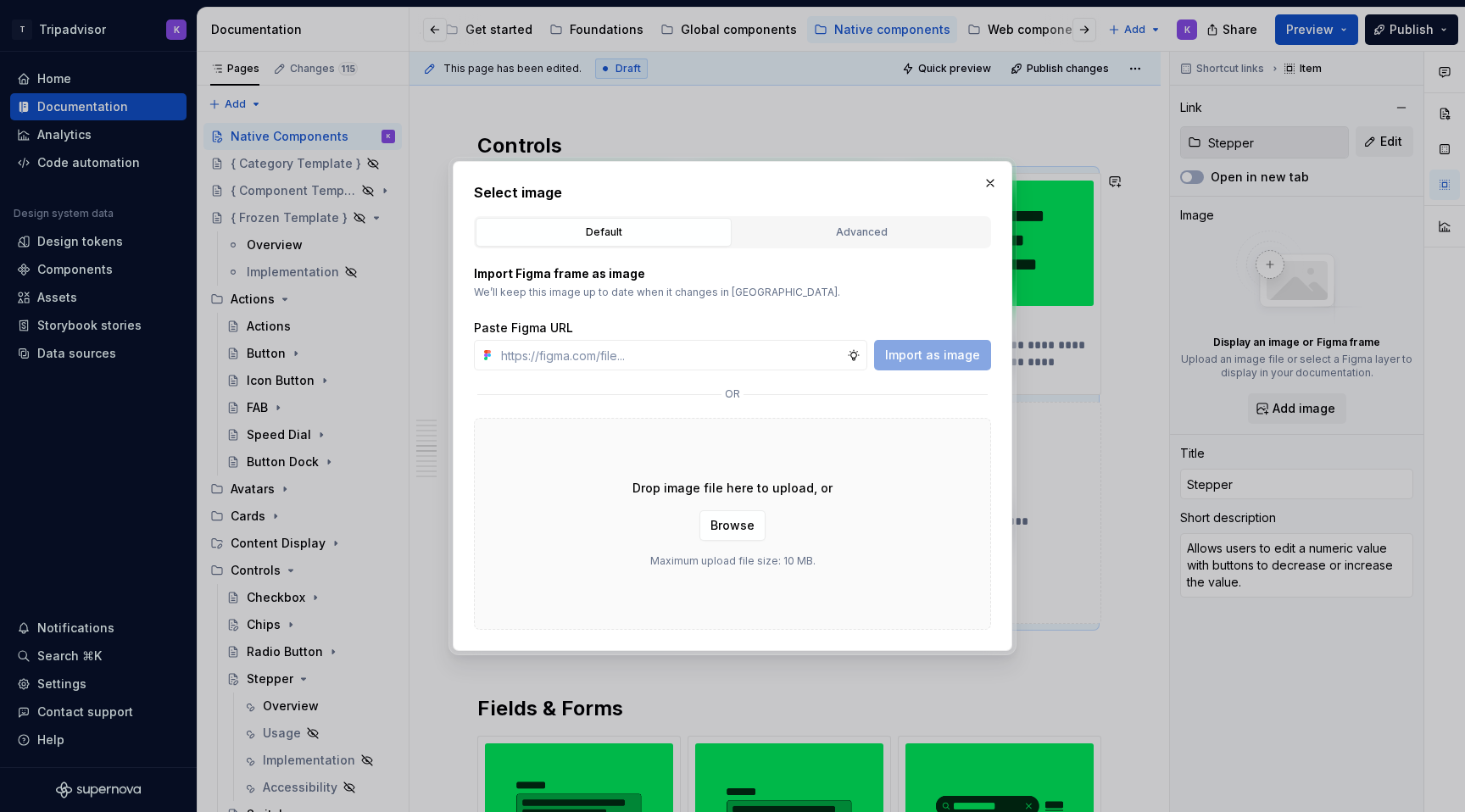
type textarea "*"
click at [756, 370] on div "Import Figma frame as image We’ll keep this image up to date when it changes in…" at bounding box center [732, 439] width 517 height 381
click at [807, 357] on input "text" at bounding box center [670, 354] width 353 height 31
paste input "[URL][DOMAIN_NAME]"
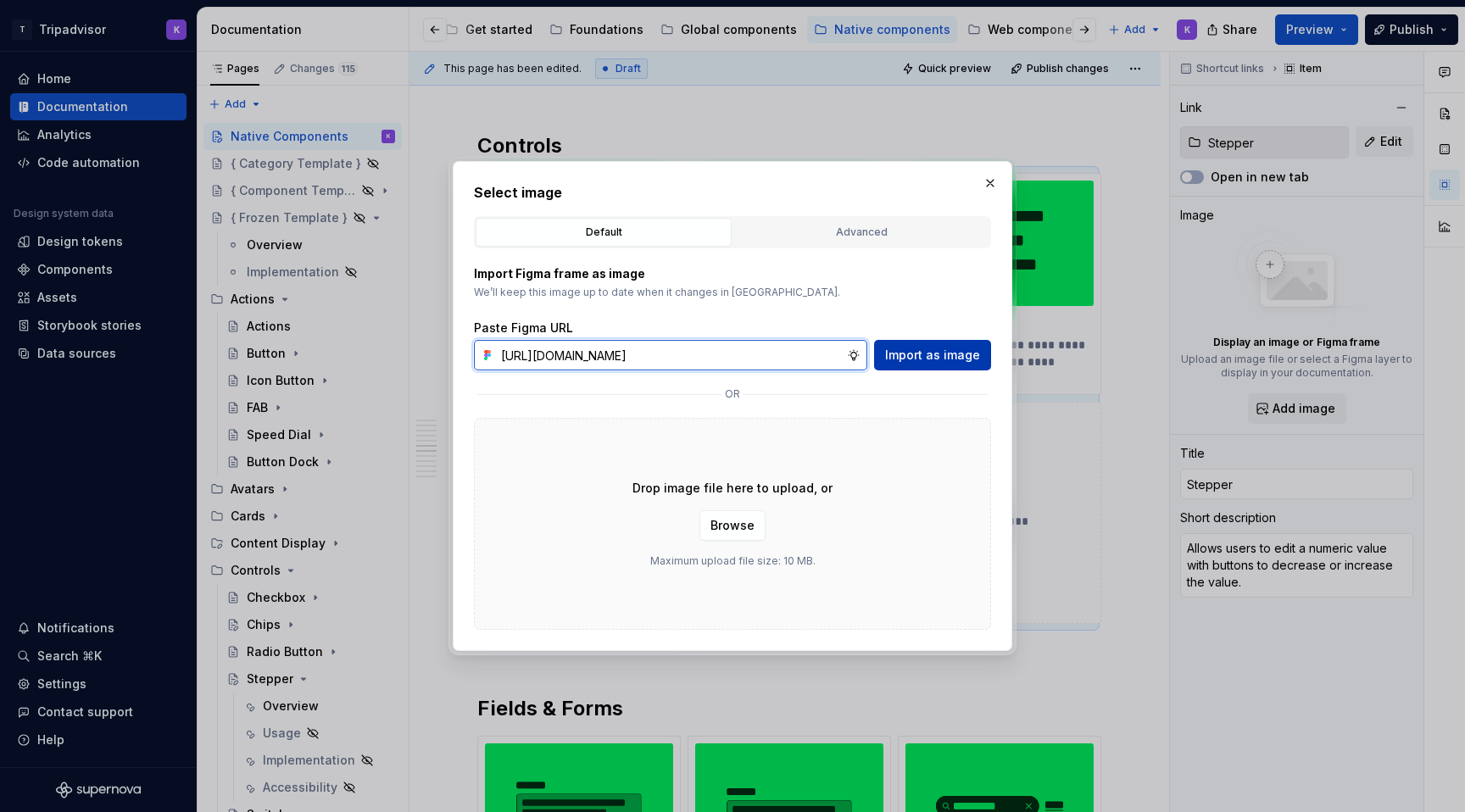
scroll to position [0, 452]
type input "[URL][DOMAIN_NAME]"
click at [927, 357] on span "Import as image" at bounding box center [932, 354] width 95 height 17
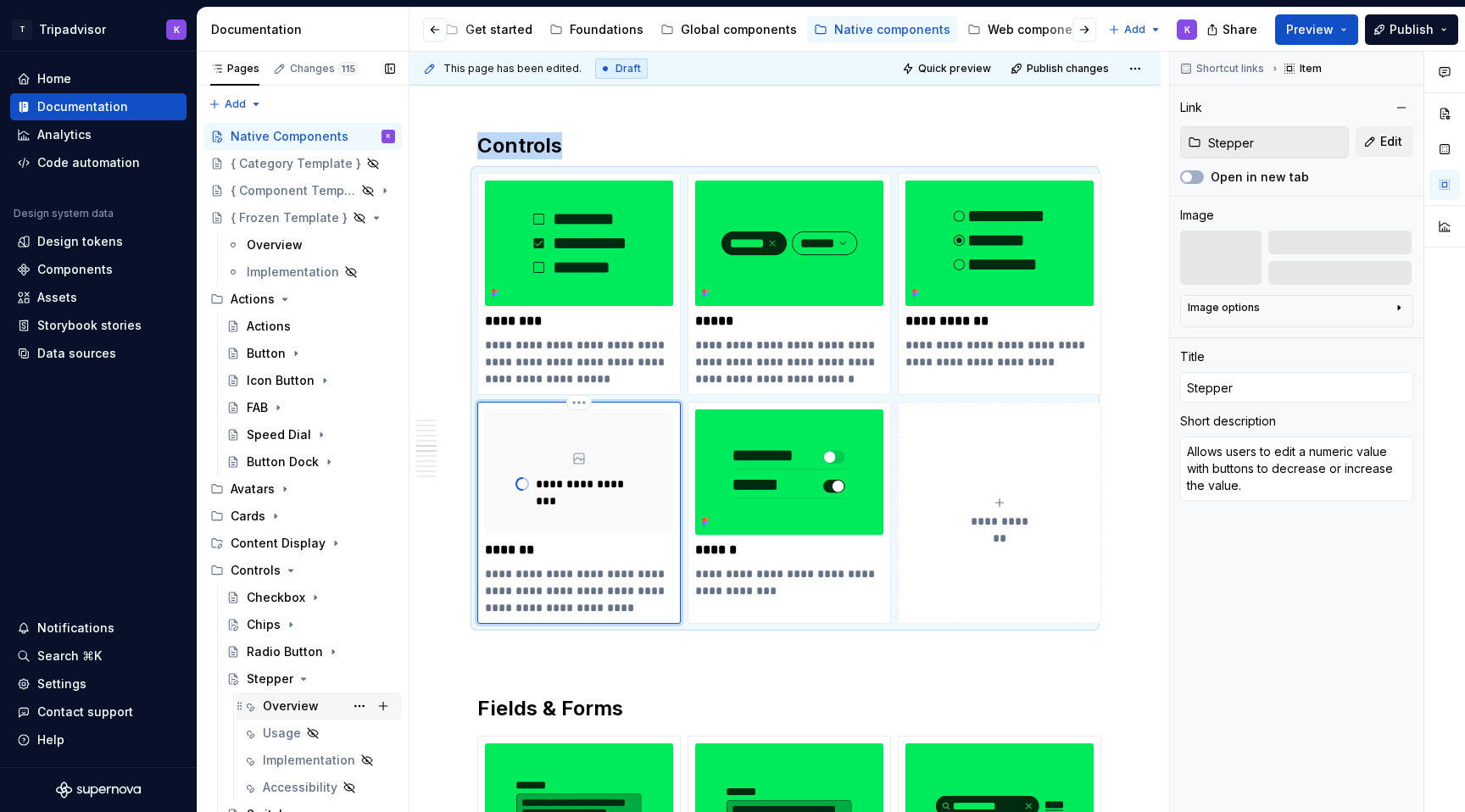
click at [300, 706] on div "Overview" at bounding box center [291, 705] width 56 height 17
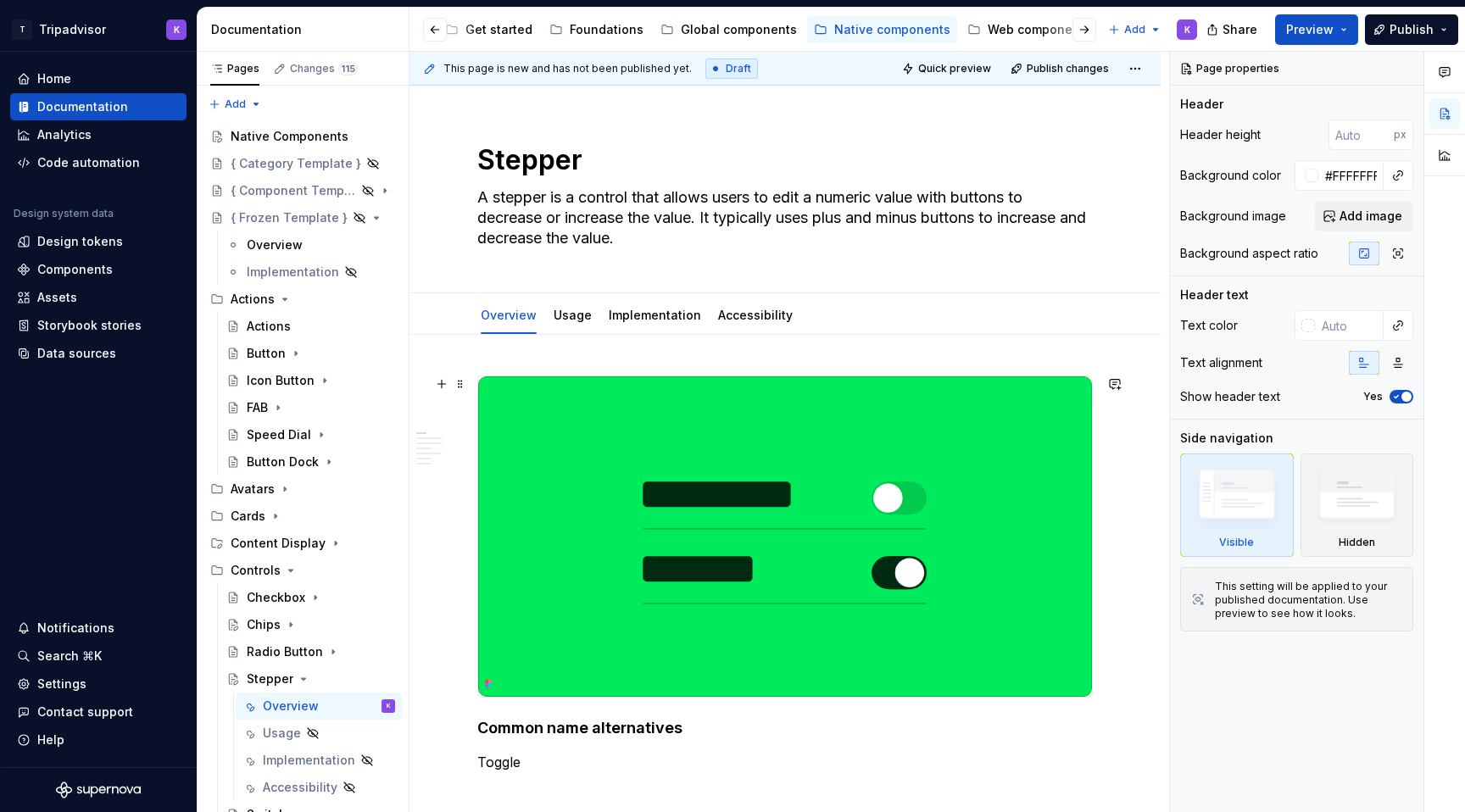
click at [697, 580] on img at bounding box center [784, 535] width 614 height 320
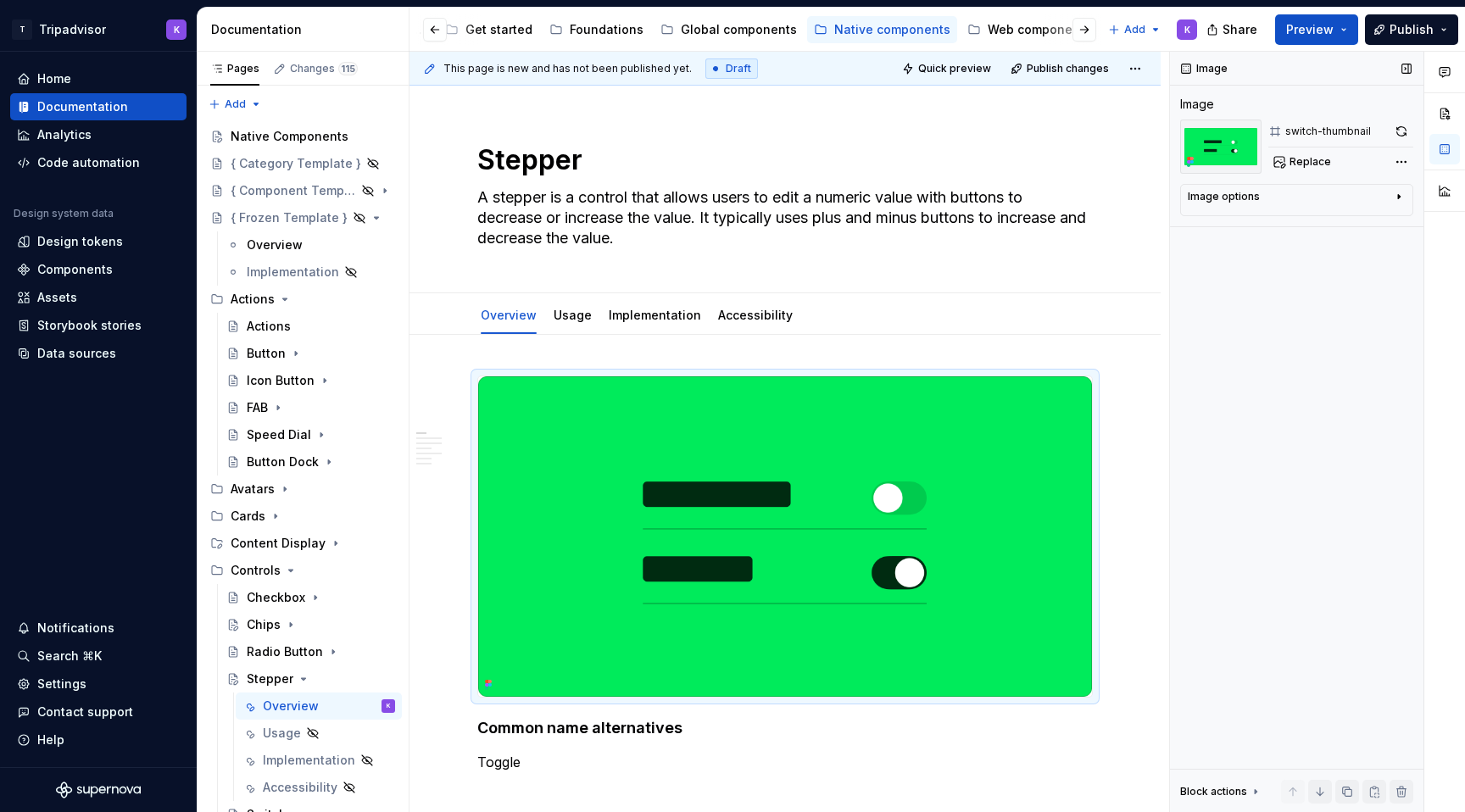
click at [1310, 149] on div "switch-thumbnail Replace" at bounding box center [1341, 147] width 145 height 54
click at [1306, 162] on span "Replace" at bounding box center [1310, 161] width 42 height 14
type textarea "*"
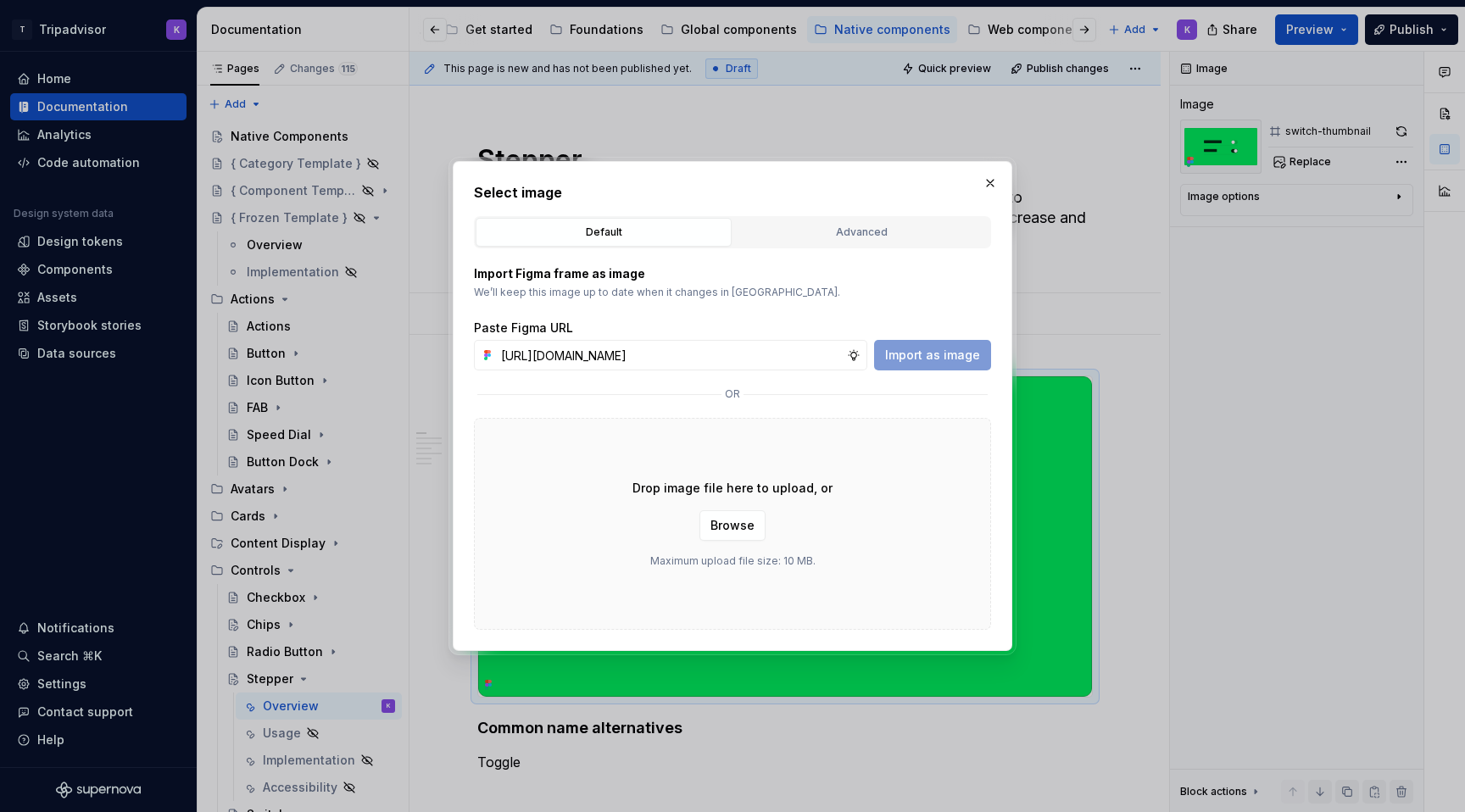
scroll to position [0, 451]
type input "[URL][DOMAIN_NAME]"
click at [906, 353] on span "Import as image" at bounding box center [932, 354] width 95 height 17
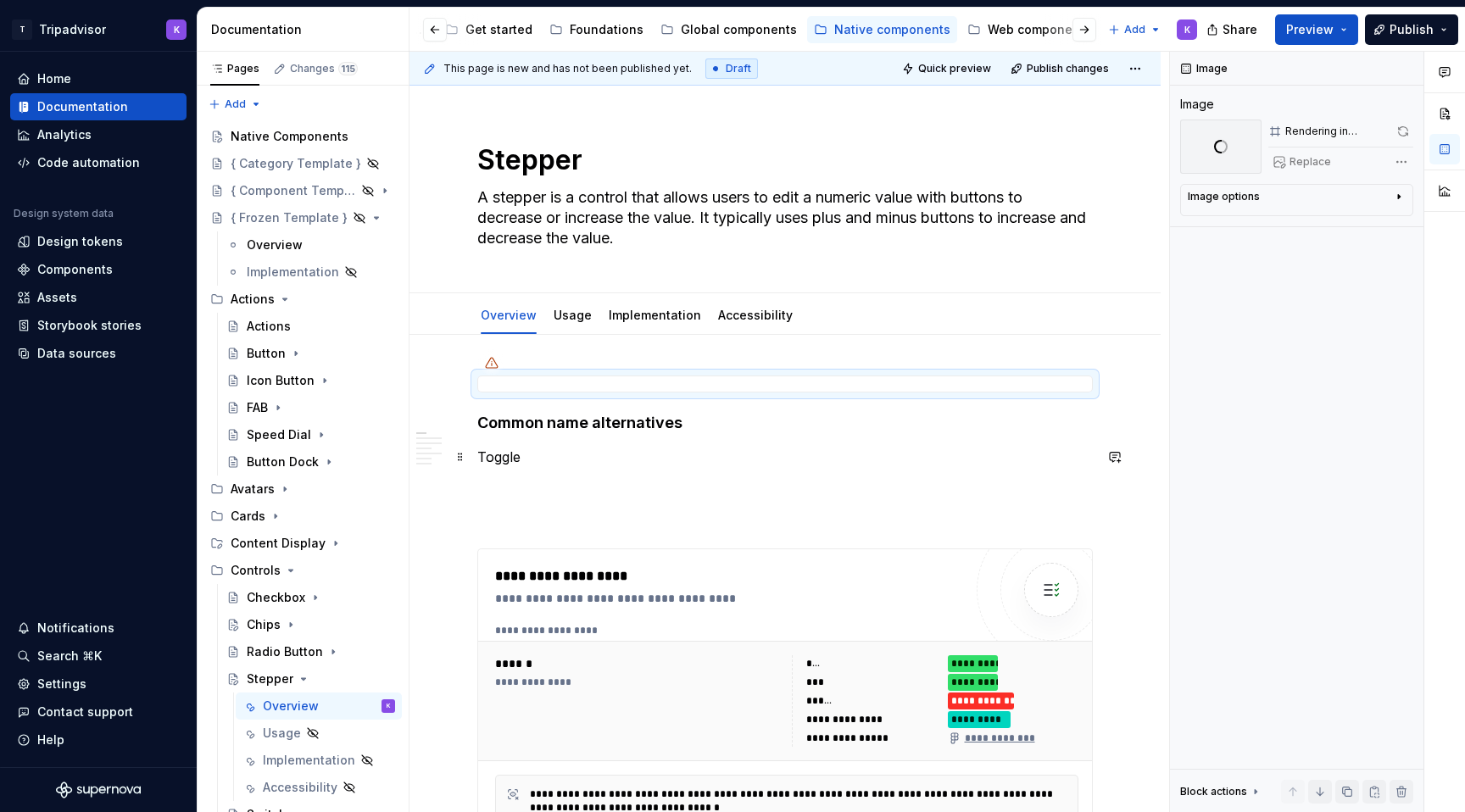
type textarea "*"
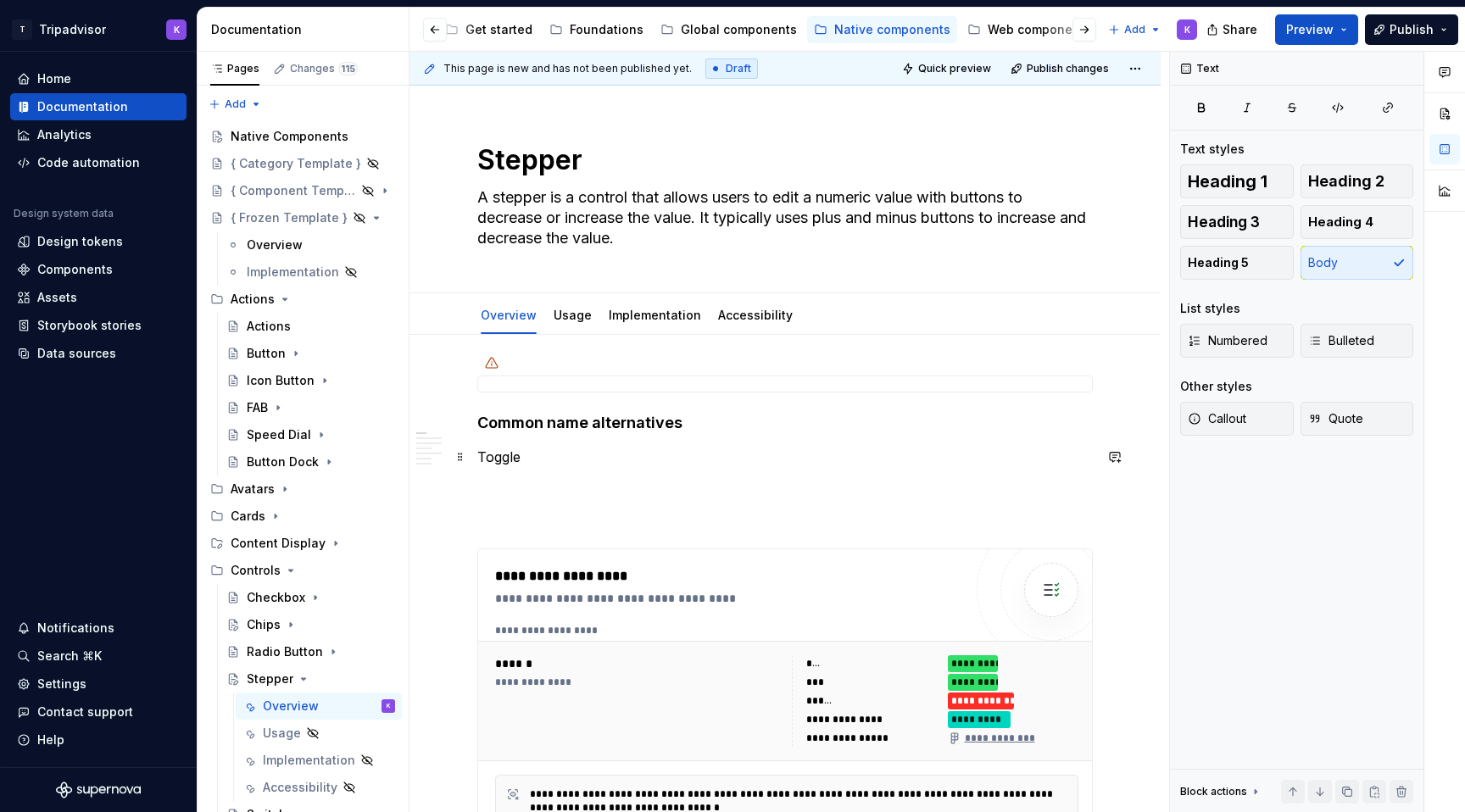
click at [527, 452] on p "Toggle" at bounding box center [784, 457] width 616 height 20
drag, startPoint x: 526, startPoint y: 454, endPoint x: 481, endPoint y: 454, distance: 45.0
click at [481, 454] on p "Toggle" at bounding box center [784, 457] width 616 height 20
click at [616, 511] on p at bounding box center [784, 518] width 616 height 20
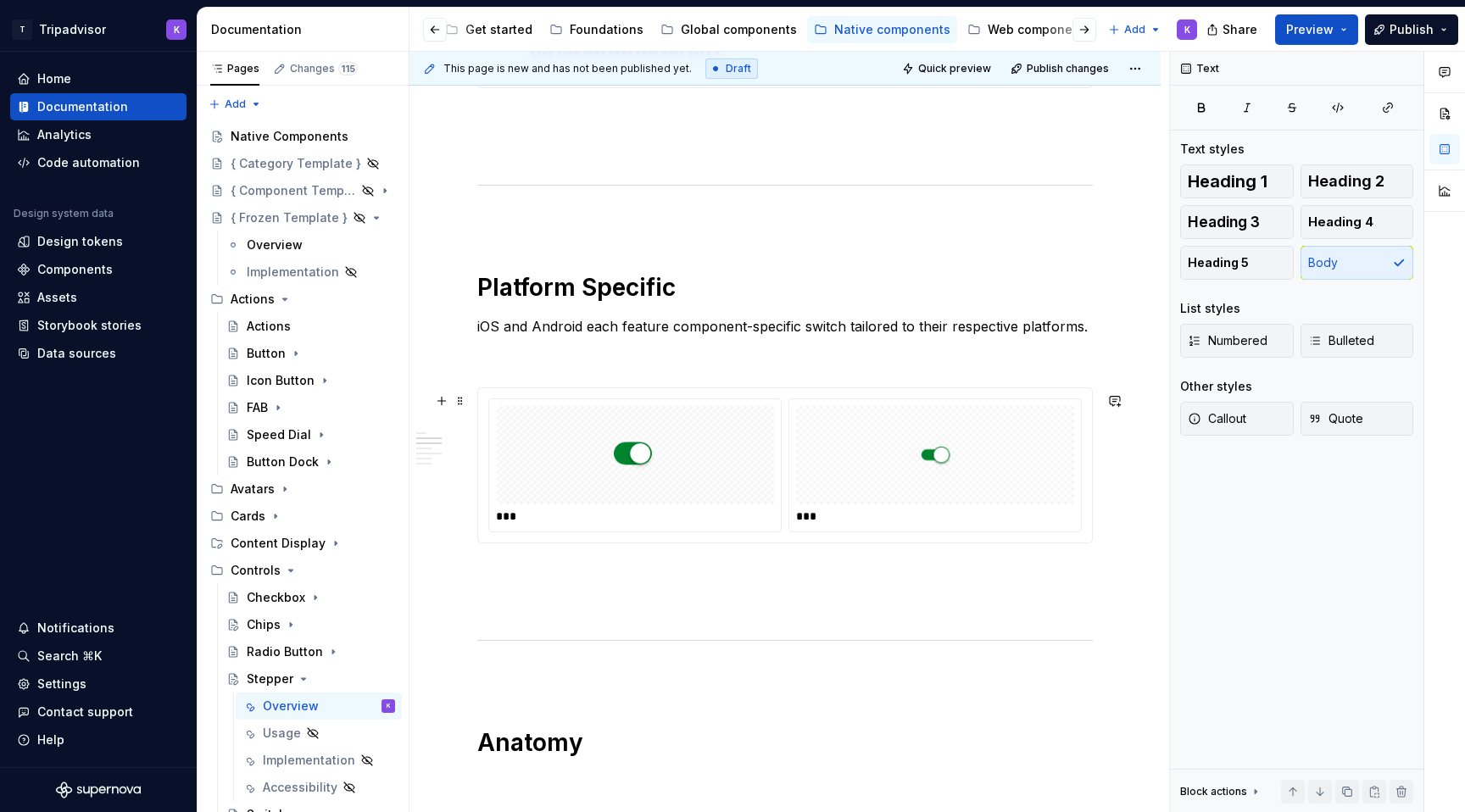
scroll to position [1046, 0]
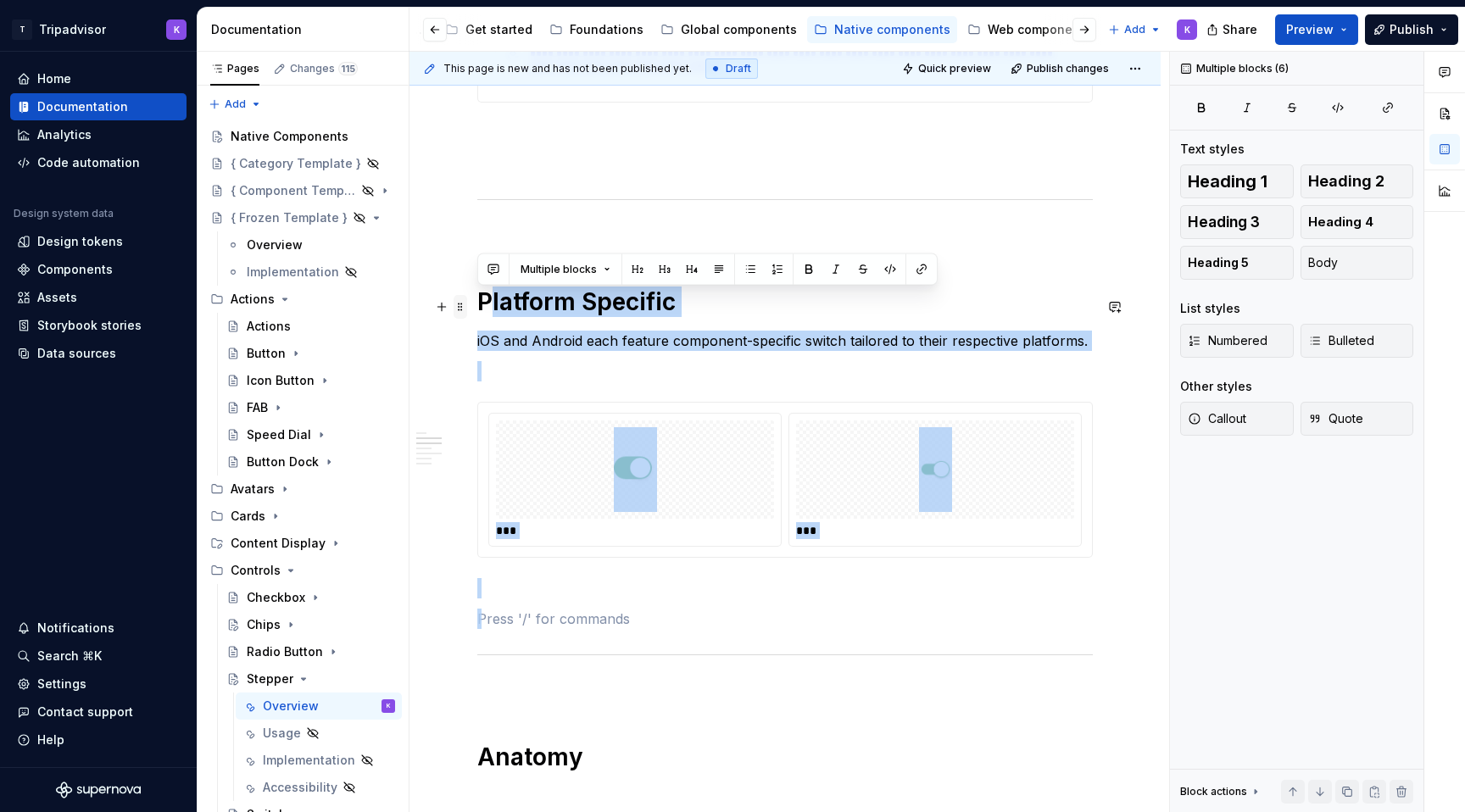
drag, startPoint x: 562, startPoint y: 615, endPoint x: 457, endPoint y: 294, distance: 337.7
click at [477, 294] on div "**********" at bounding box center [784, 690] width 616 height 2722
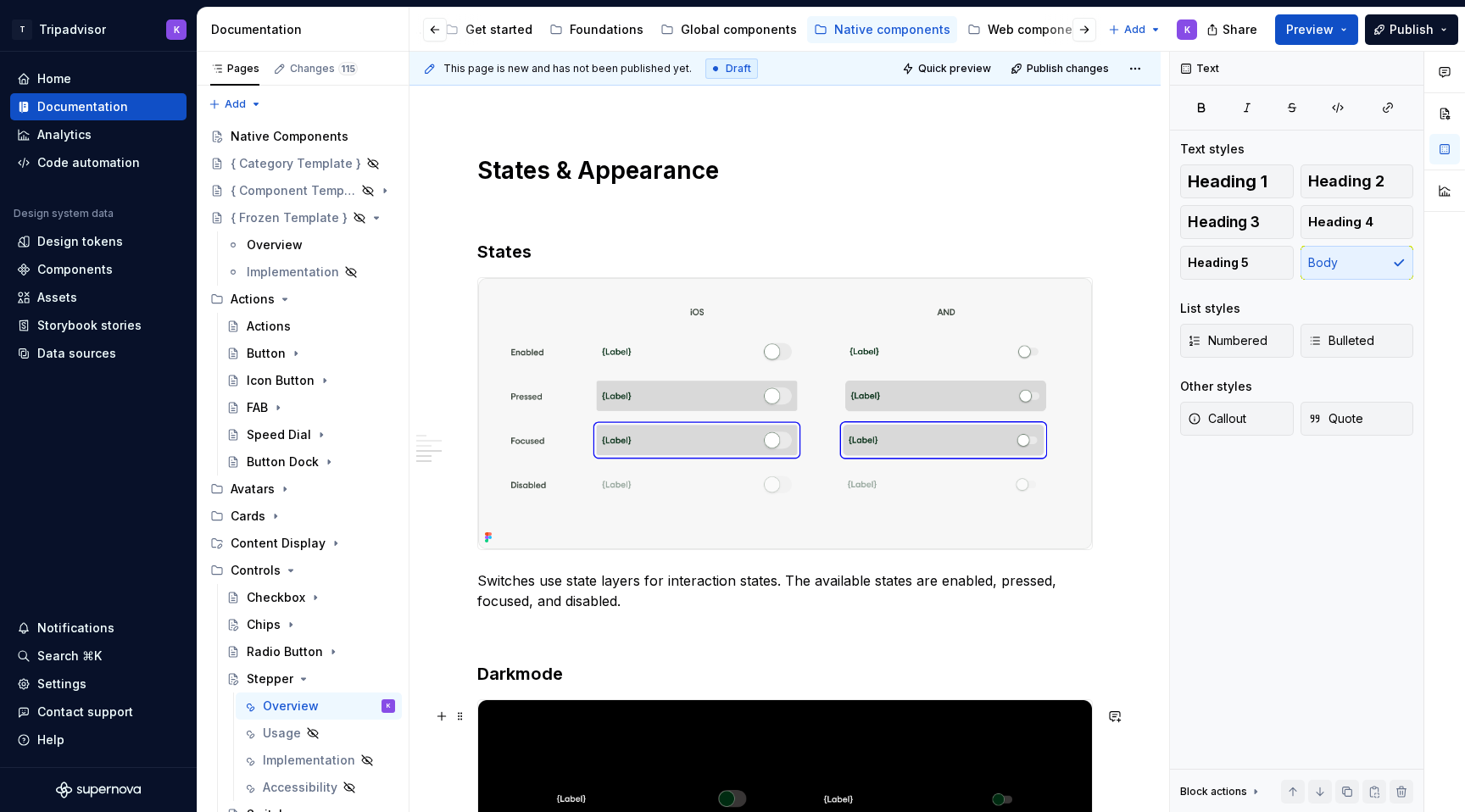
scroll to position [1758, 0]
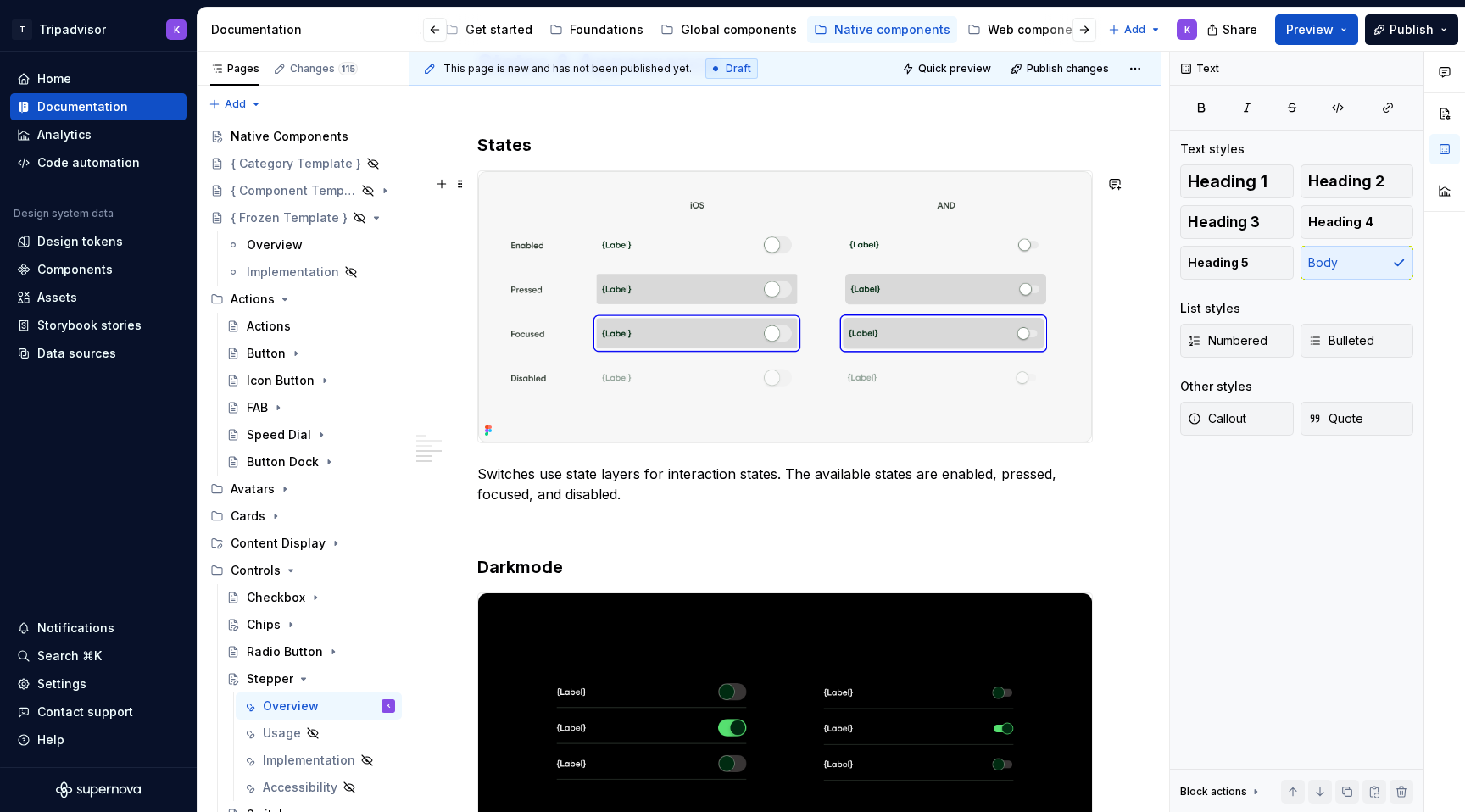
click at [707, 384] on img at bounding box center [784, 306] width 614 height 271
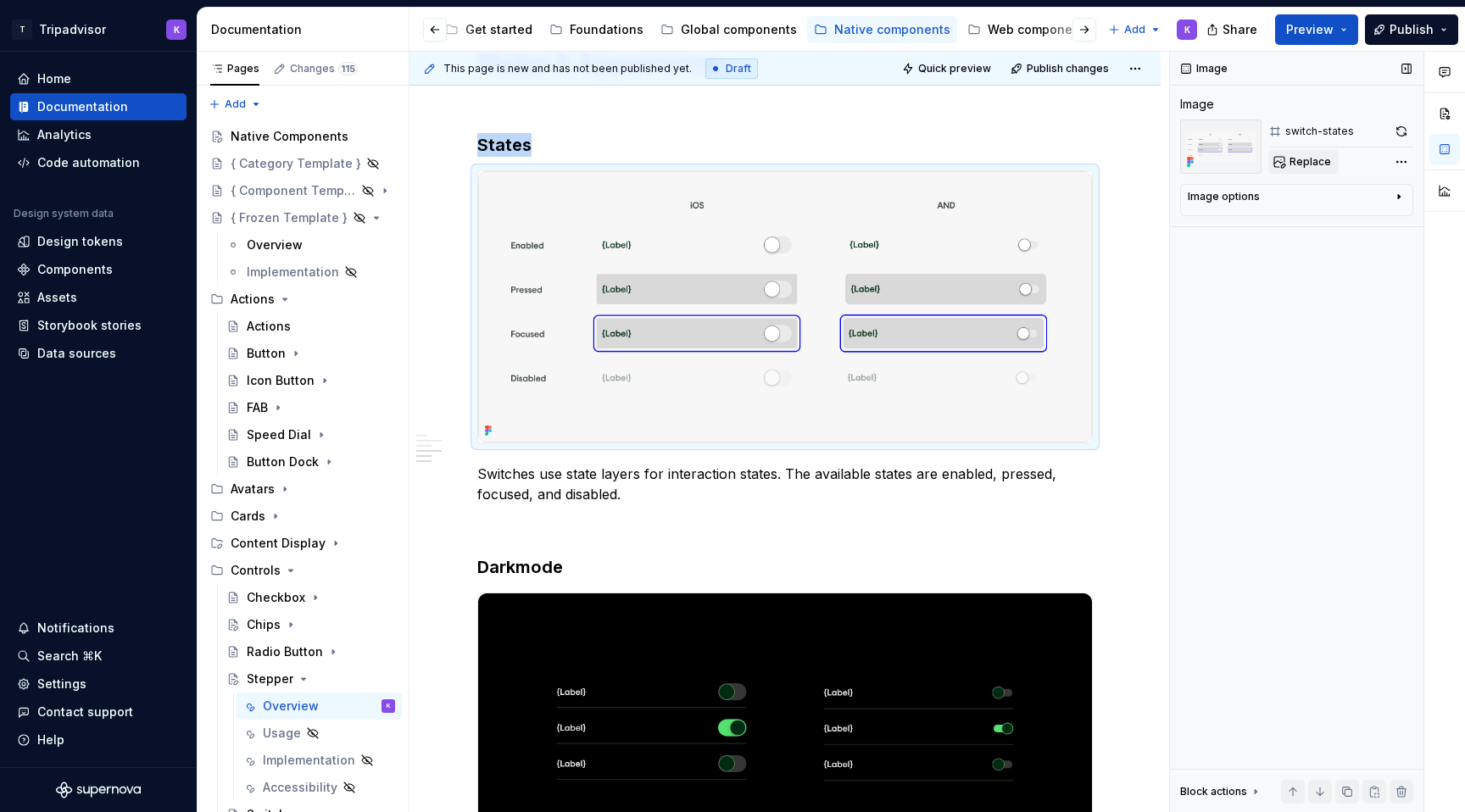
click at [1289, 167] on button "Replace" at bounding box center [1303, 162] width 71 height 24
type textarea "*"
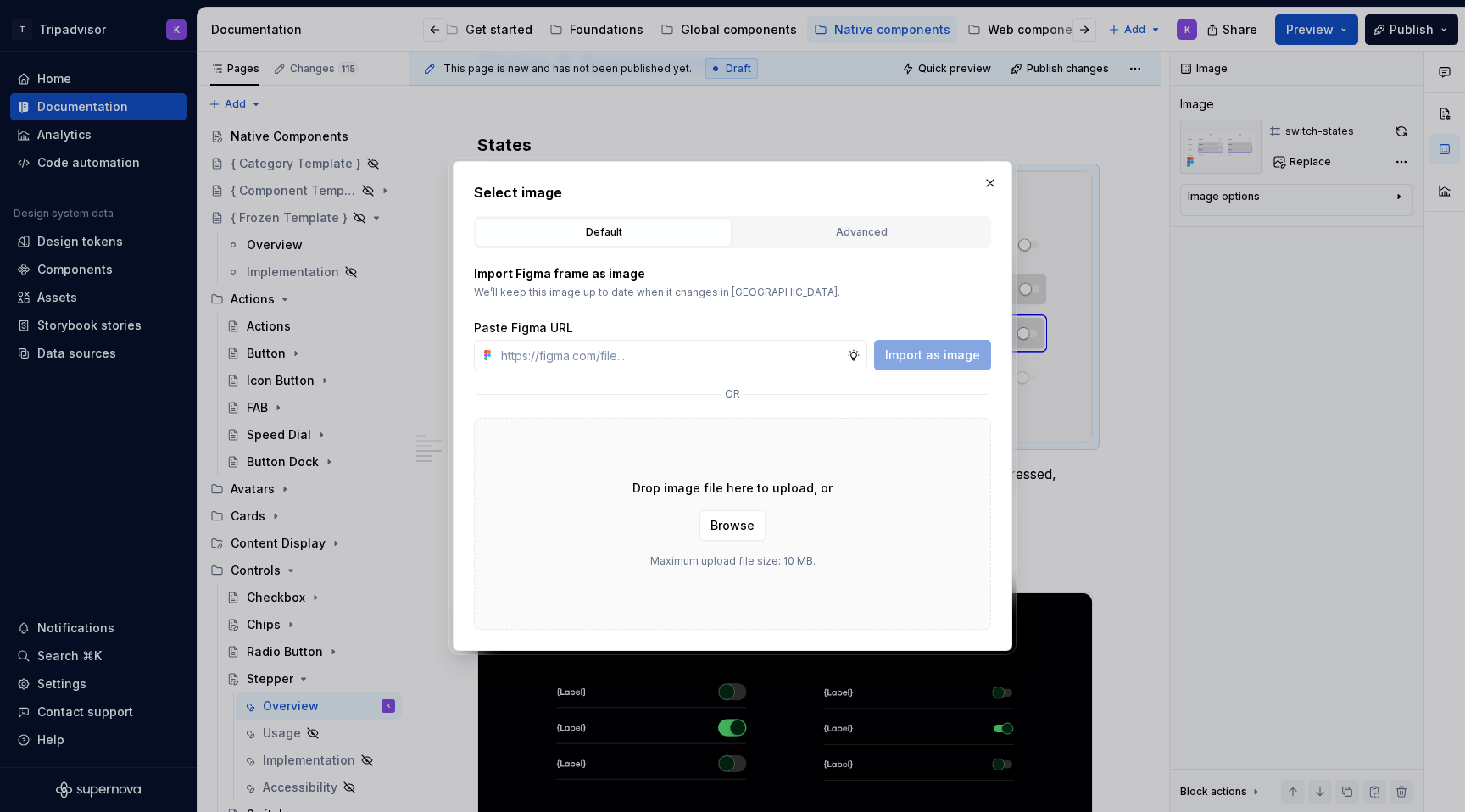
type input "[URL][DOMAIN_NAME]"
type textarea "*"
type input "[URL][DOMAIN_NAME]"
click at [950, 357] on span "Import as image" at bounding box center [932, 354] width 95 height 17
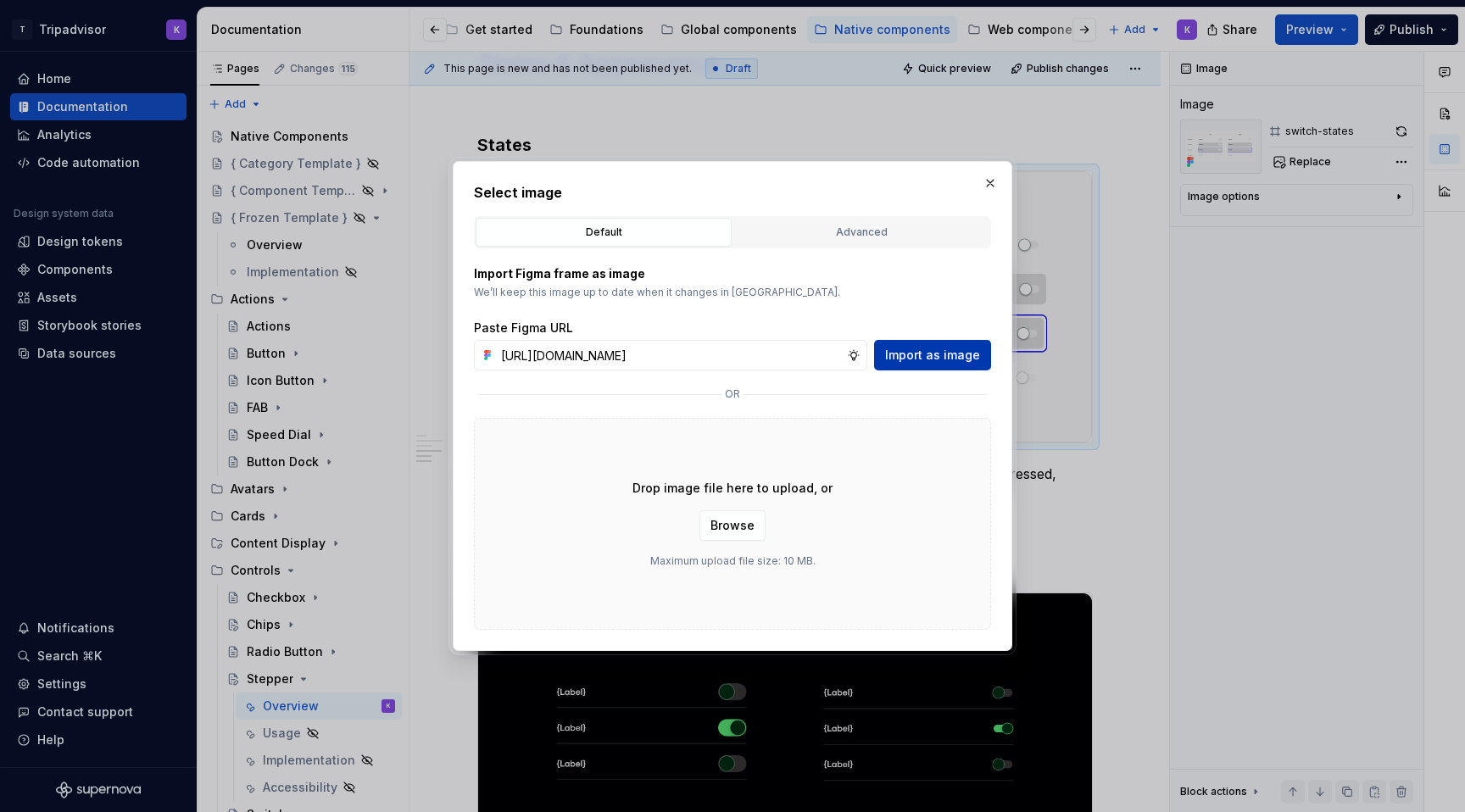
scroll to position [0, 0]
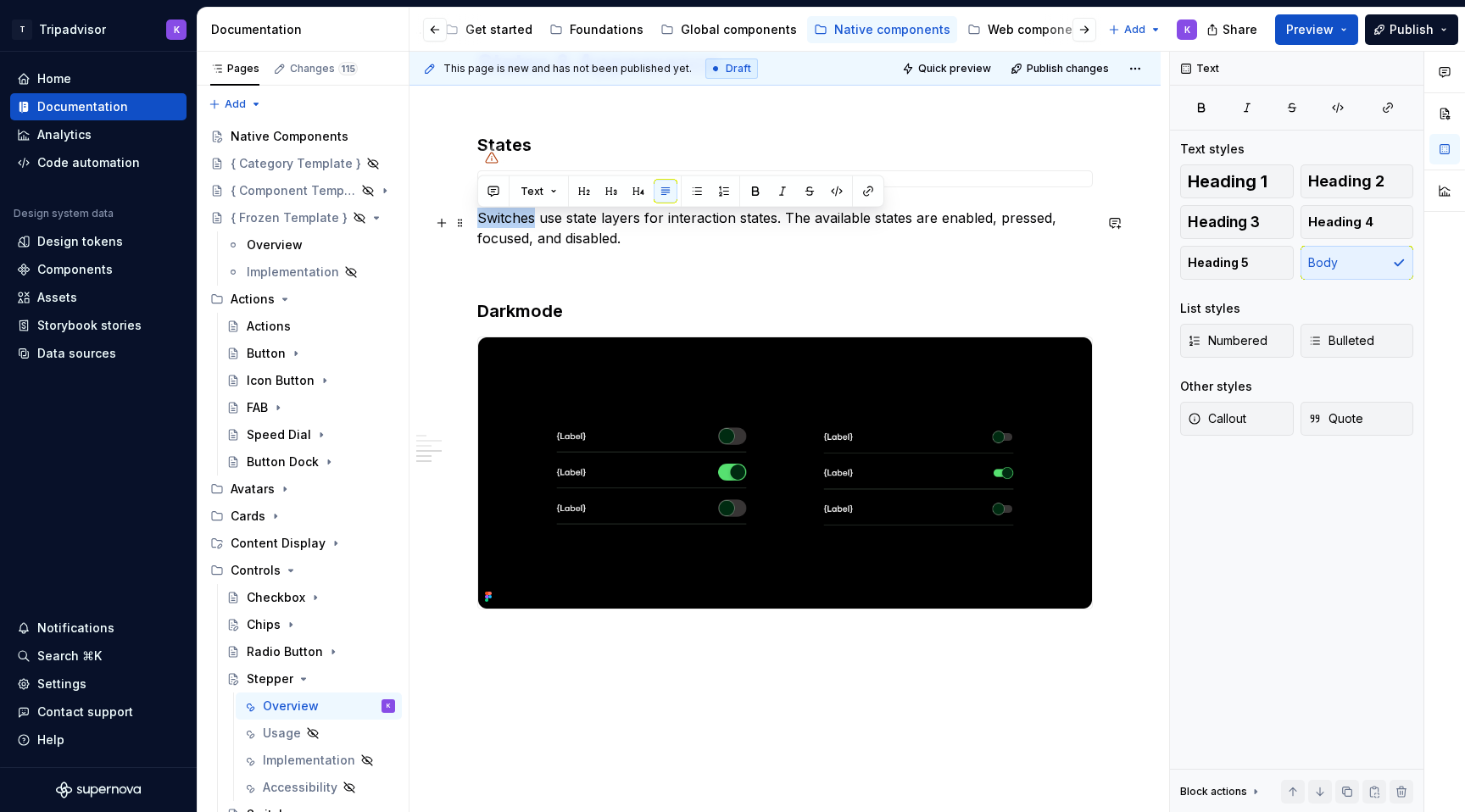
drag, startPoint x: 536, startPoint y: 275, endPoint x: 480, endPoint y: 225, distance: 75.1
click at [480, 225] on p "Switches use state layers for interaction states. The available states are enab…" at bounding box center [784, 228] width 616 height 41
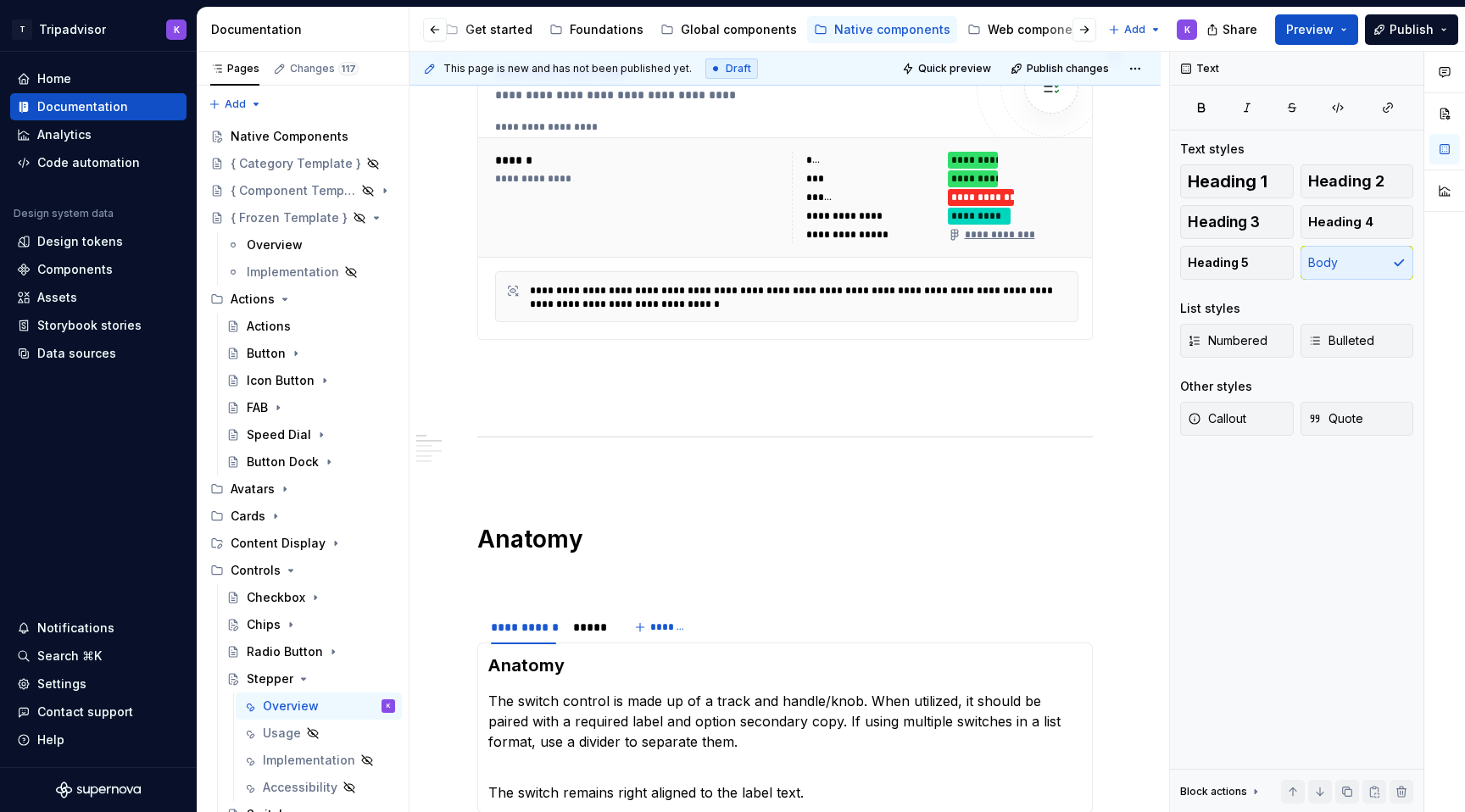
scroll to position [1248, 0]
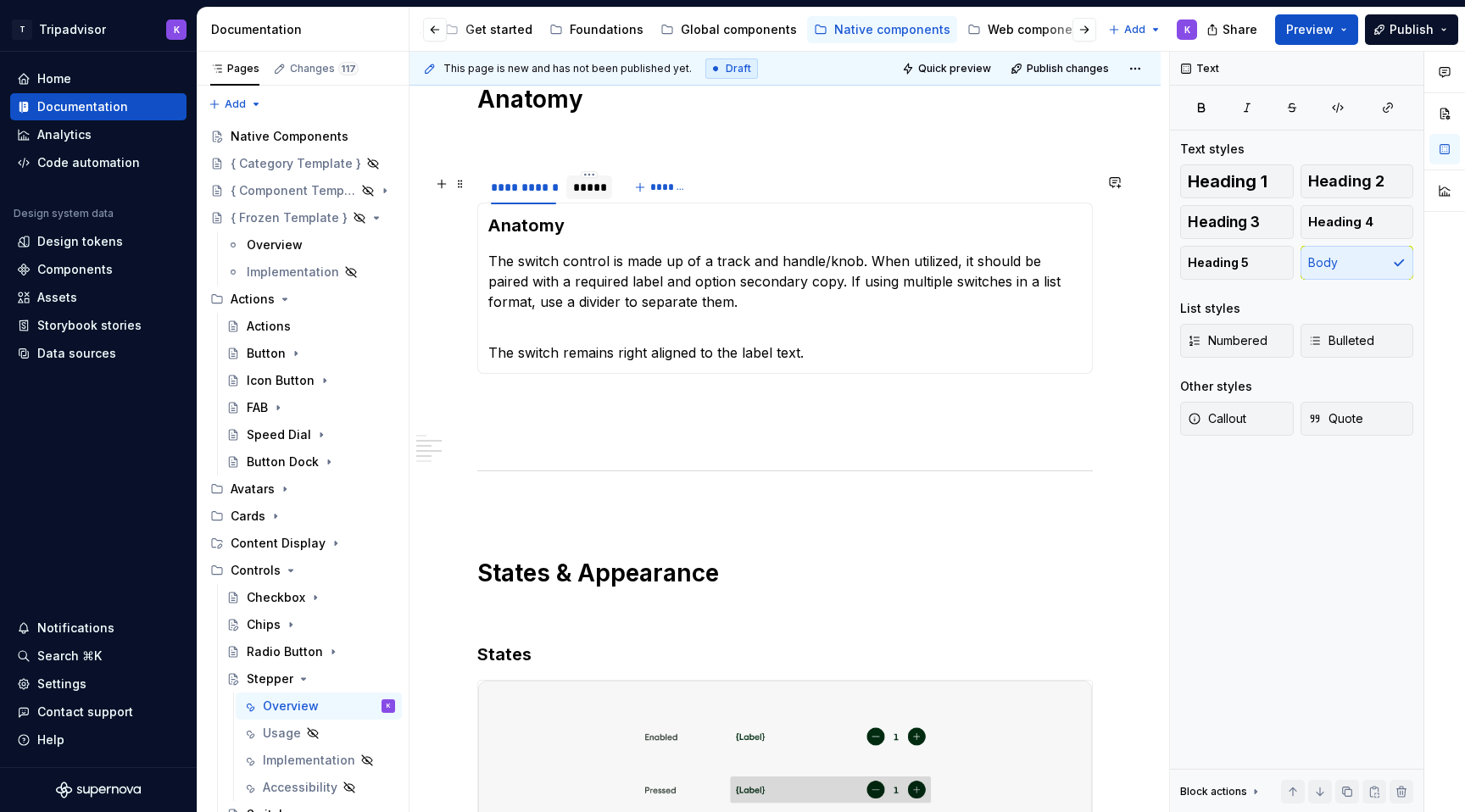
click at [583, 200] on div "*****" at bounding box center [589, 187] width 45 height 24
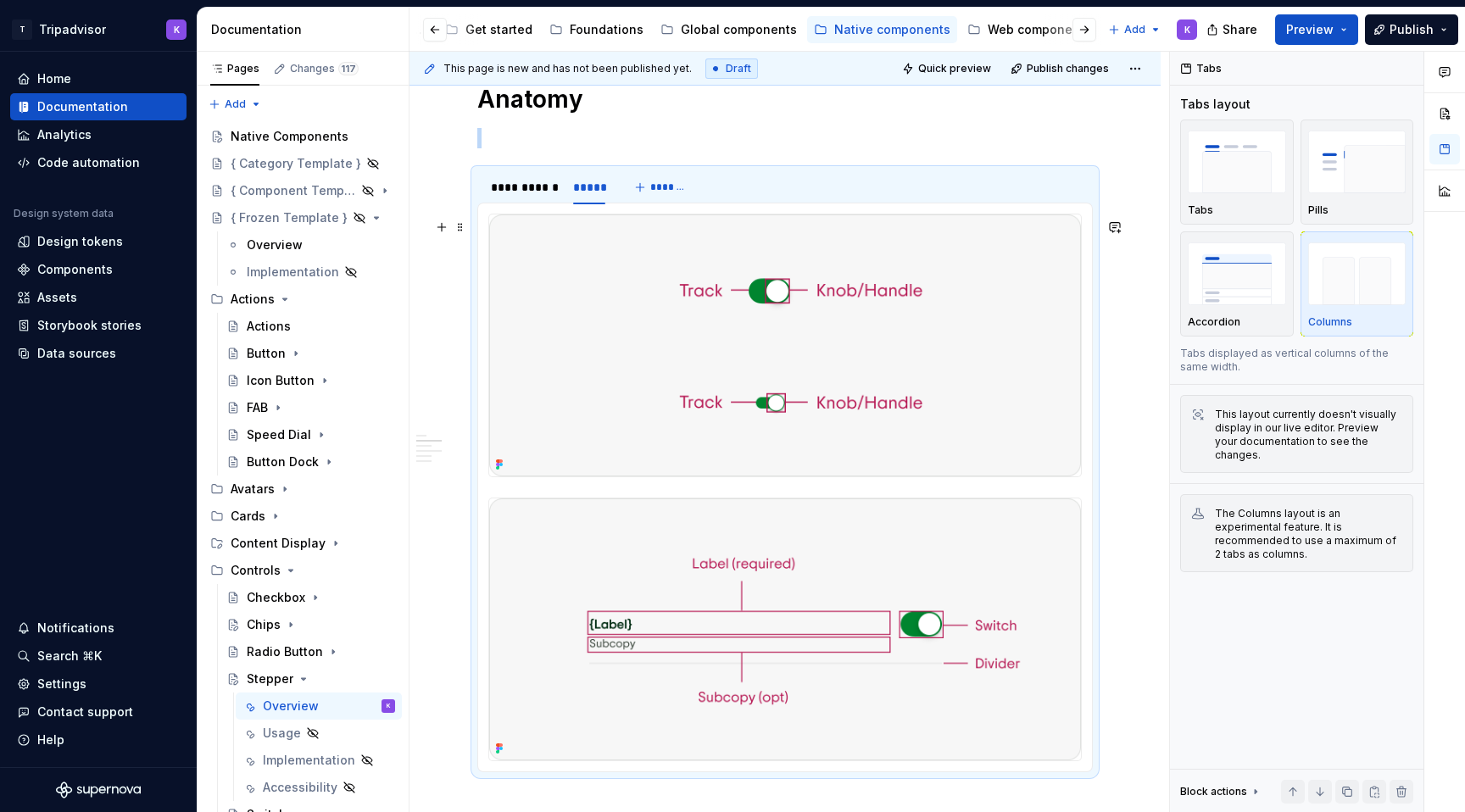
click at [732, 333] on img at bounding box center [784, 345] width 591 height 262
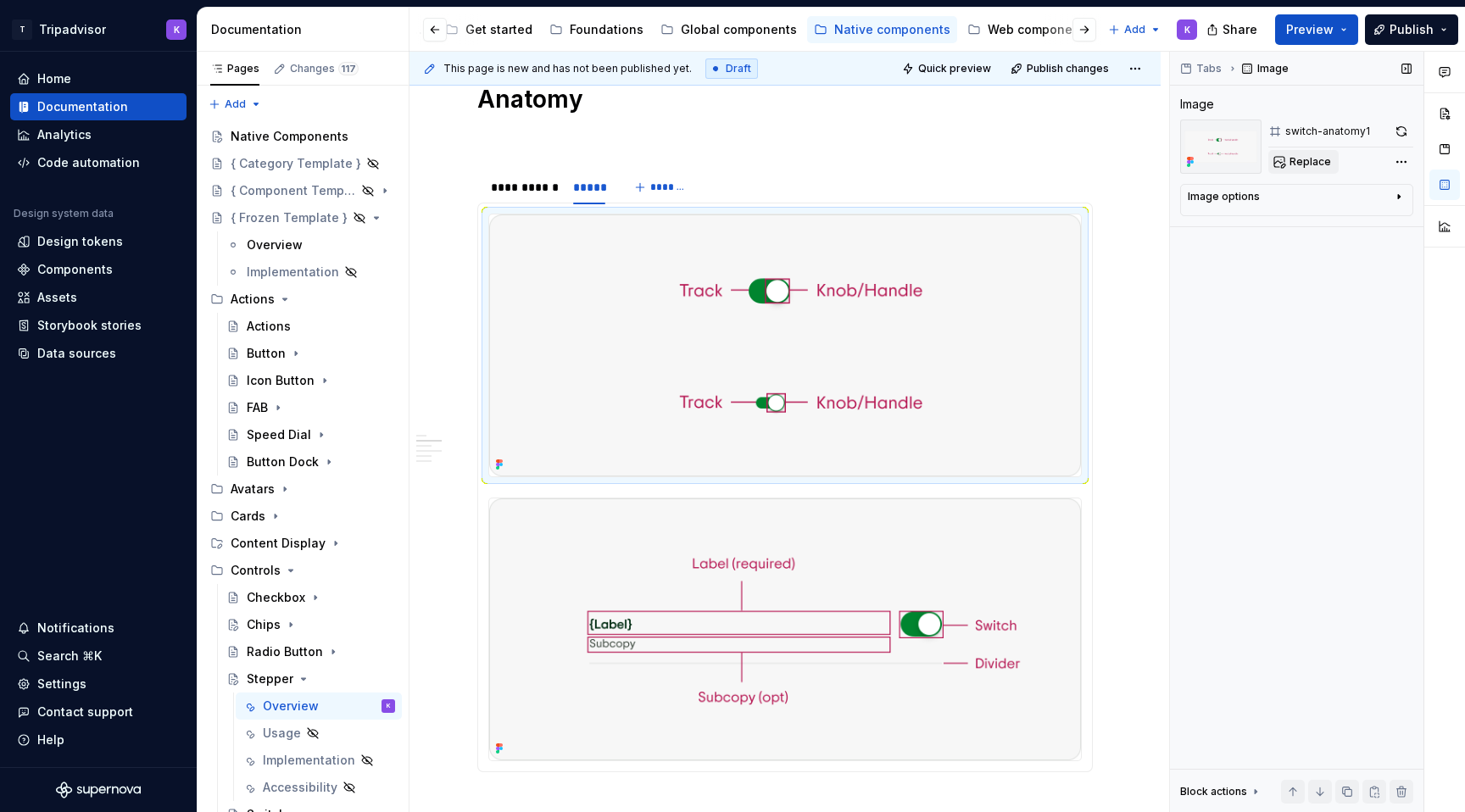
click at [1285, 161] on button "Replace" at bounding box center [1303, 162] width 71 height 24
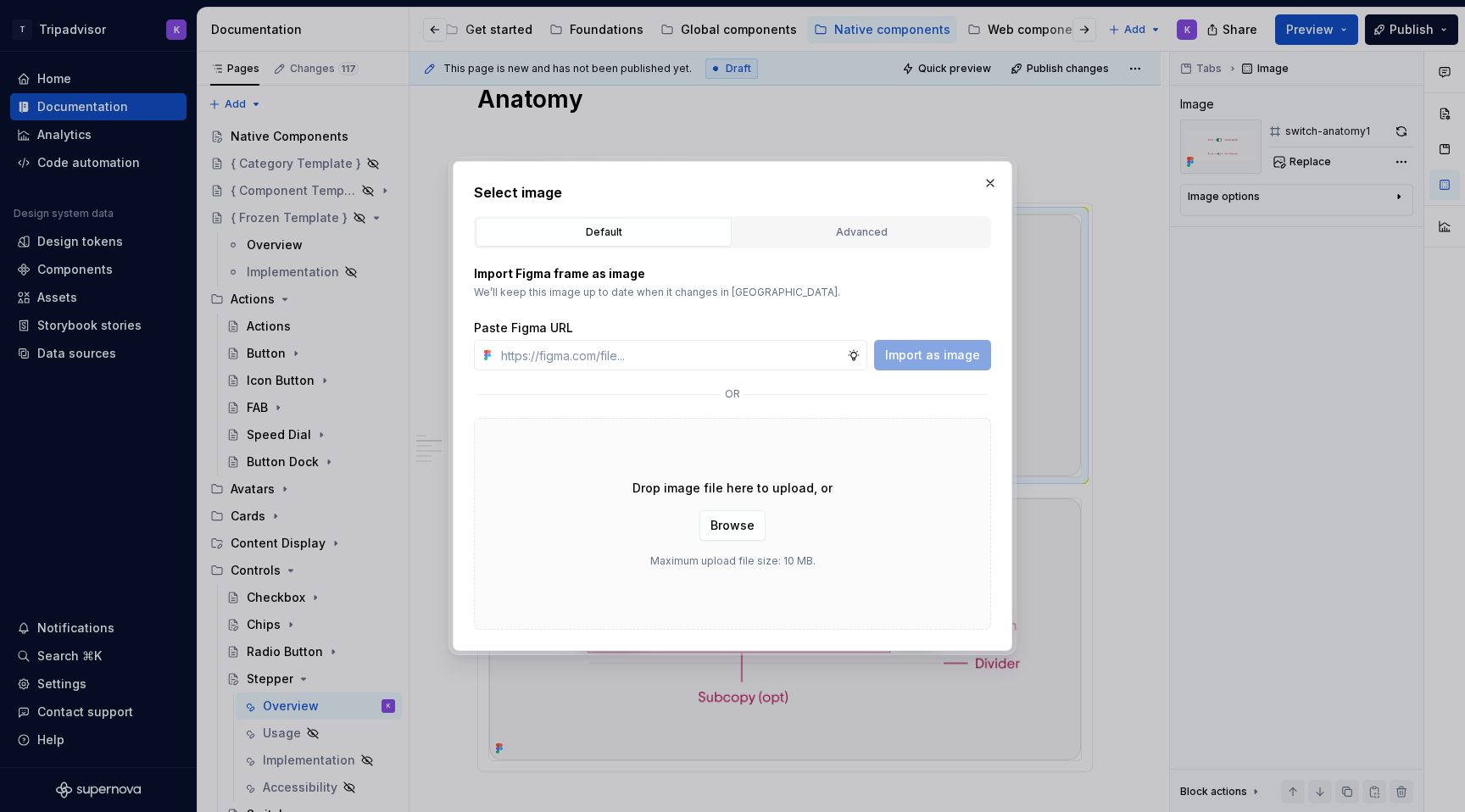
type textarea "*"
type input "[URL][DOMAIN_NAME]"
click at [944, 364] on button "Import as image" at bounding box center [932, 354] width 117 height 31
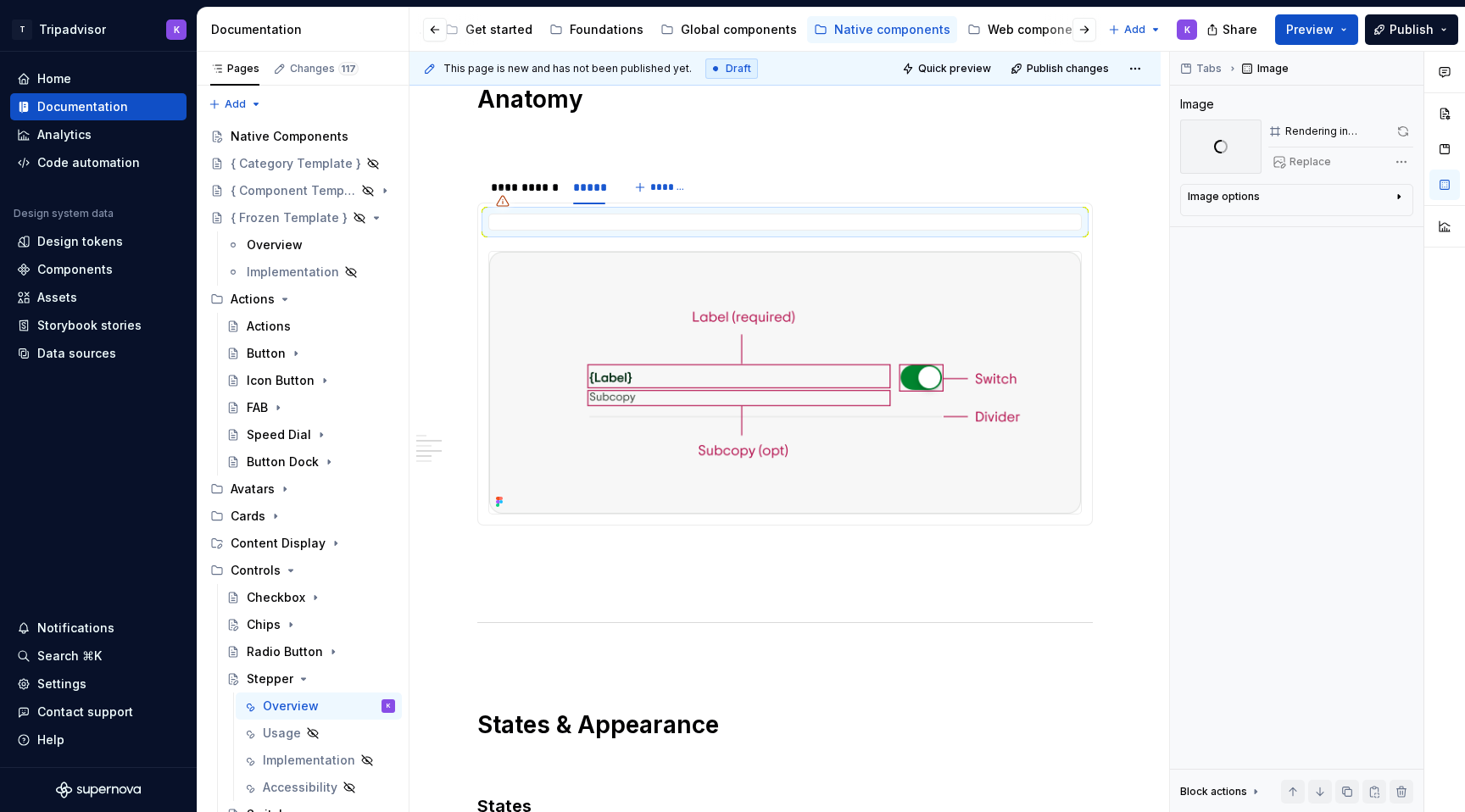
click at [684, 418] on img at bounding box center [784, 382] width 591 height 262
click at [1311, 163] on span "Replace" at bounding box center [1310, 161] width 42 height 14
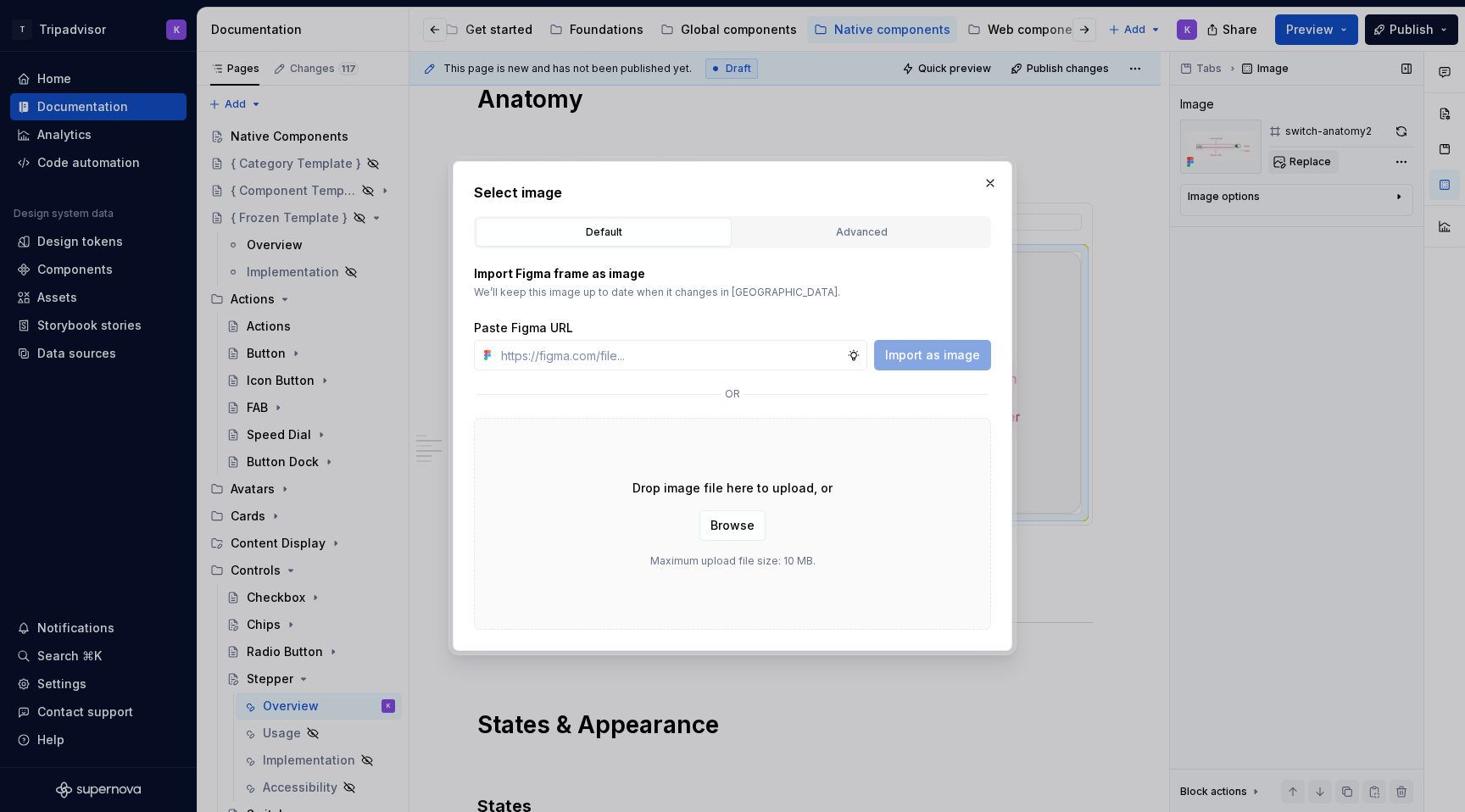
type textarea "*"
type input "[URL][DOMAIN_NAME]"
click at [934, 350] on span "Import as image" at bounding box center [932, 354] width 95 height 17
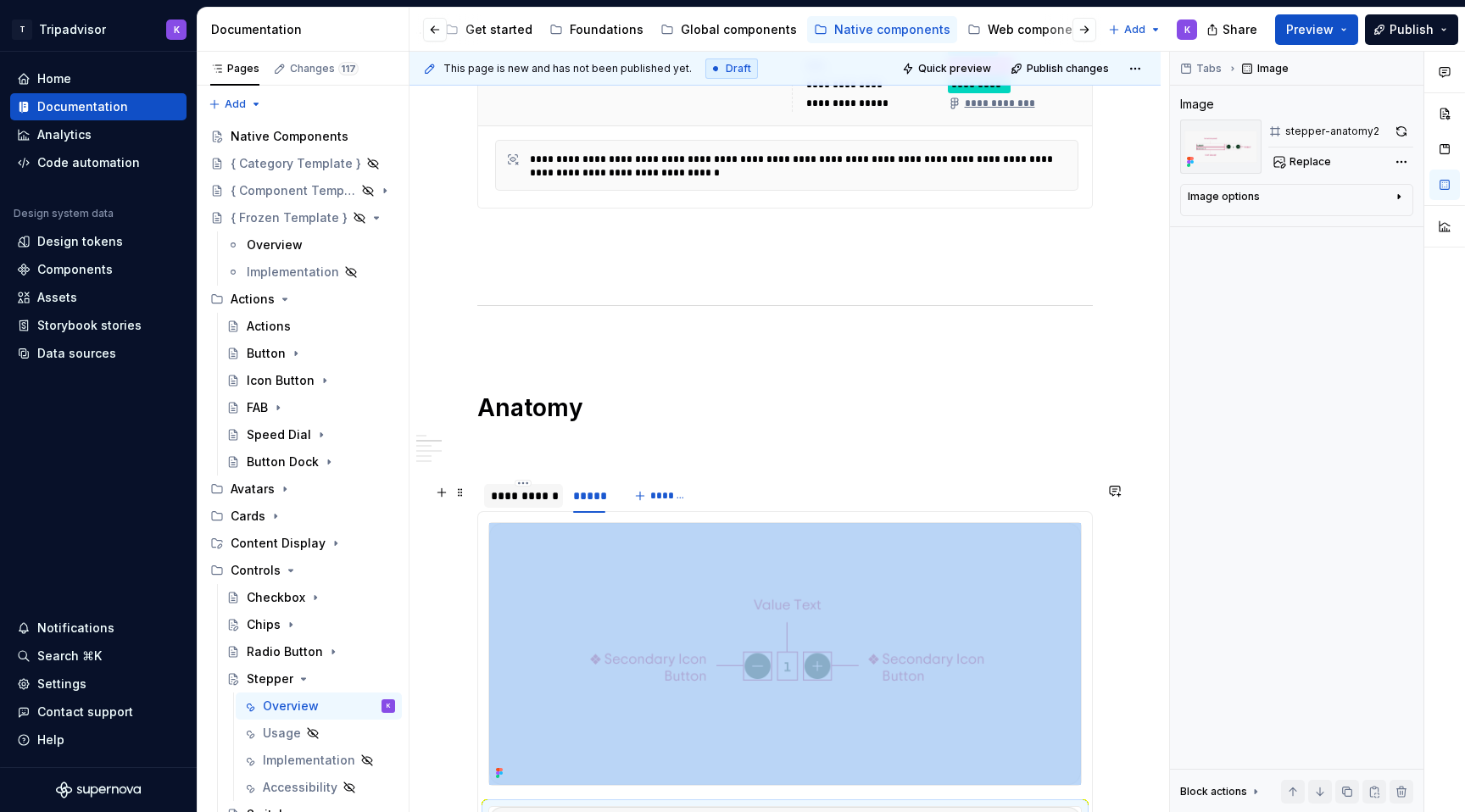
scroll to position [939, 0]
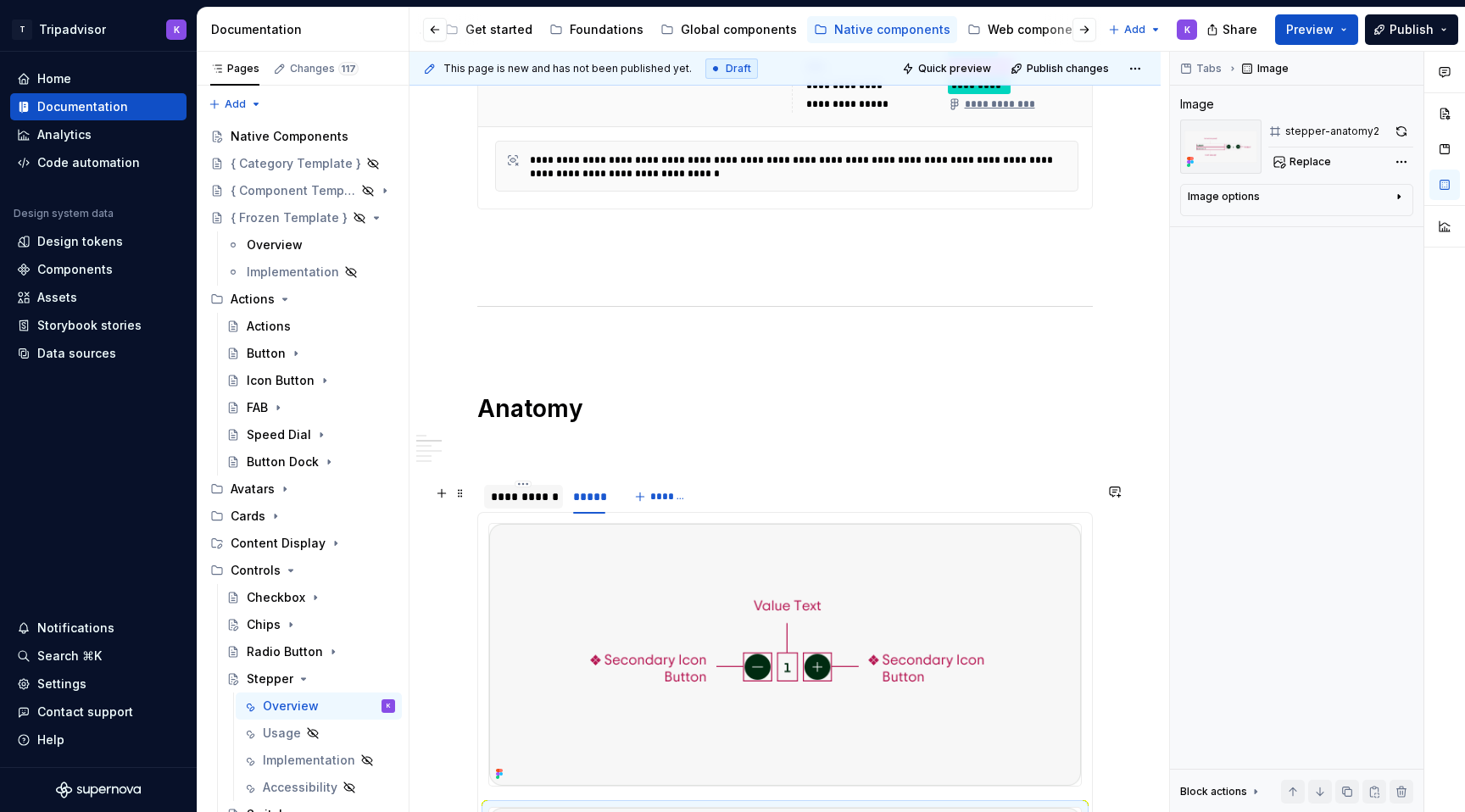
click at [524, 509] on div "**********" at bounding box center [523, 496] width 79 height 24
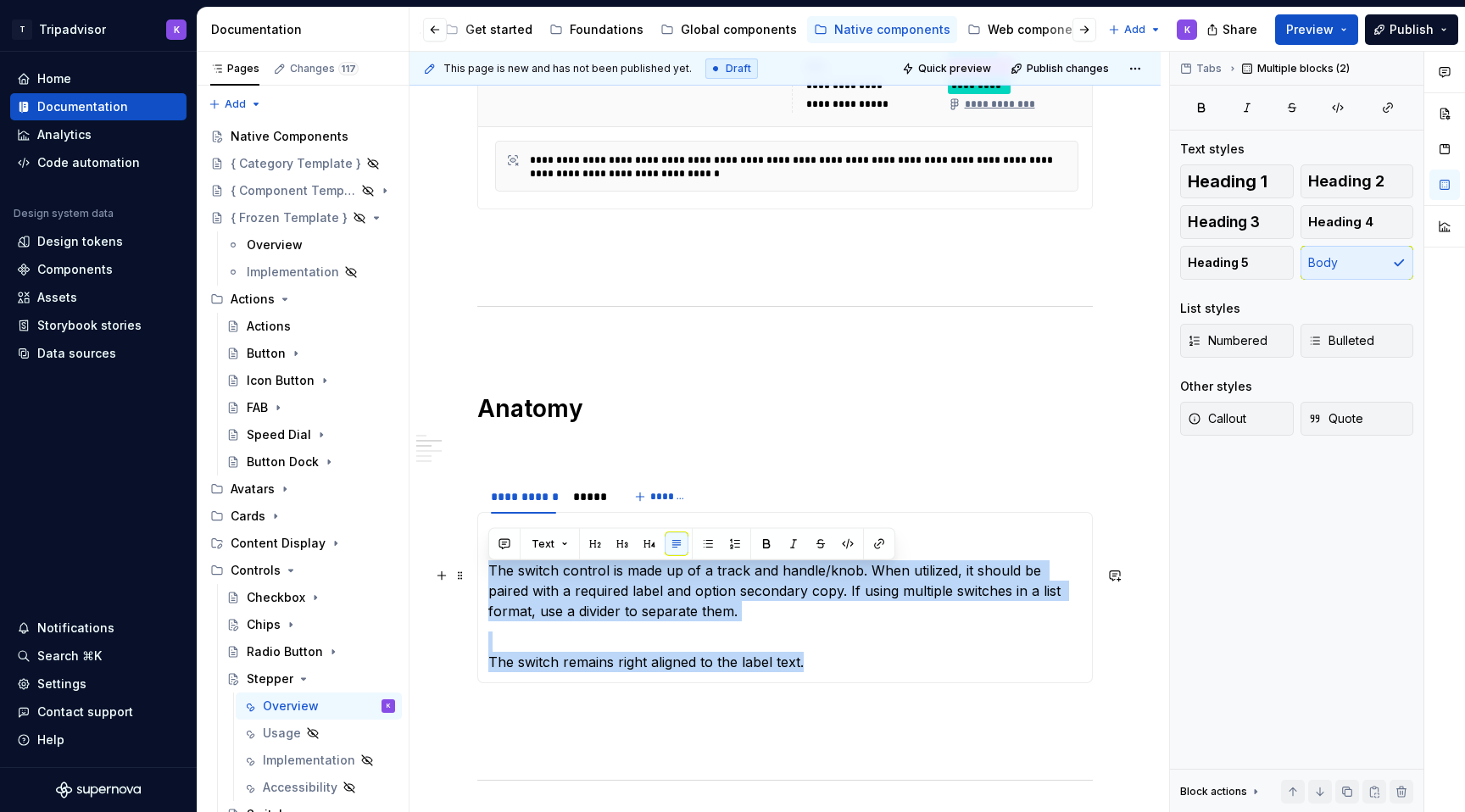
drag, startPoint x: 812, startPoint y: 662, endPoint x: 490, endPoint y: 574, distance: 333.8
click at [490, 574] on section-item-column "Anatomy The switch control is made up of a track and handle/knob. When utilized…" at bounding box center [784, 597] width 593 height 149
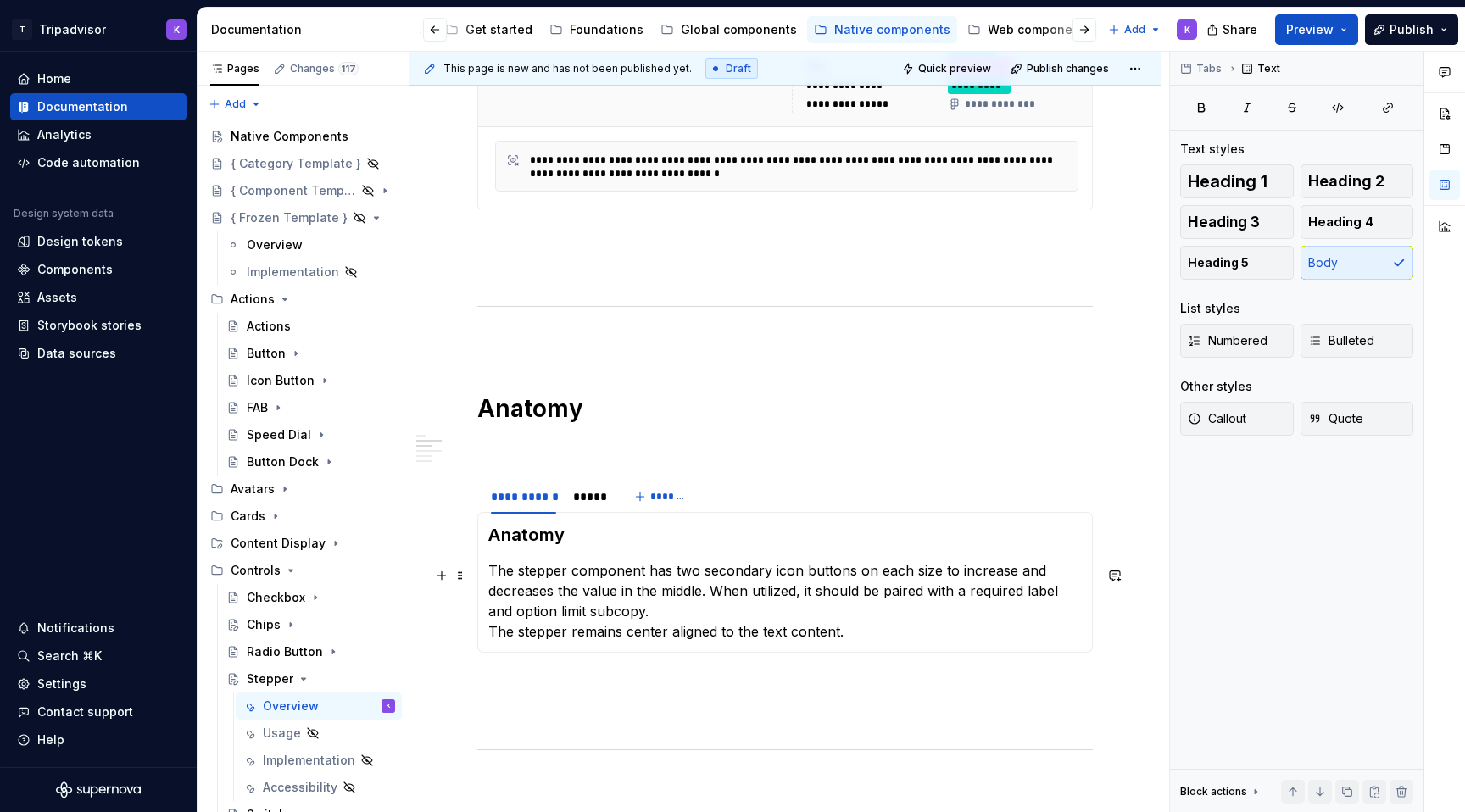
click at [635, 617] on p "The stepper component has two secondary icon buttons on each size to increase a…" at bounding box center [784, 601] width 593 height 82
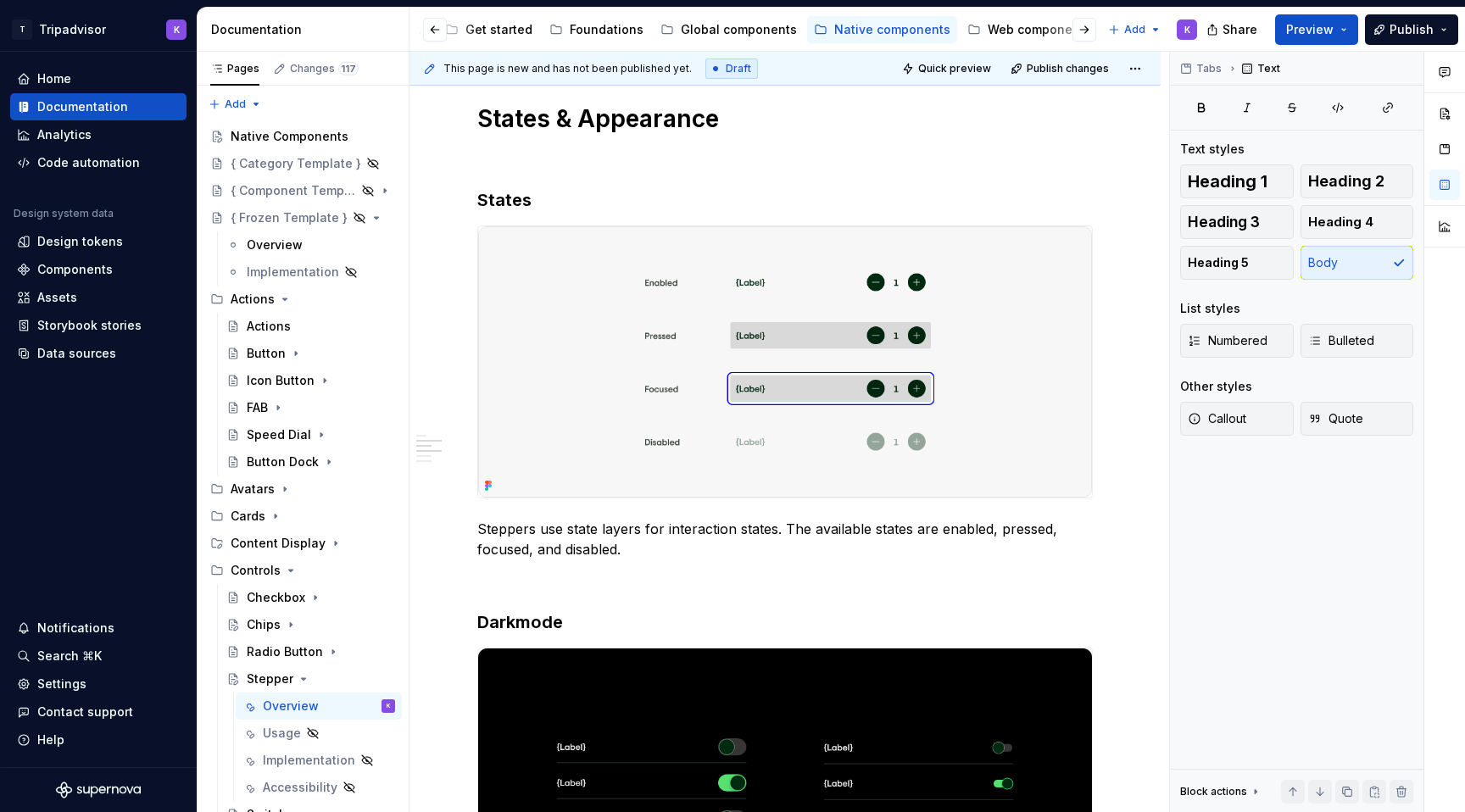
scroll to position [2027, 0]
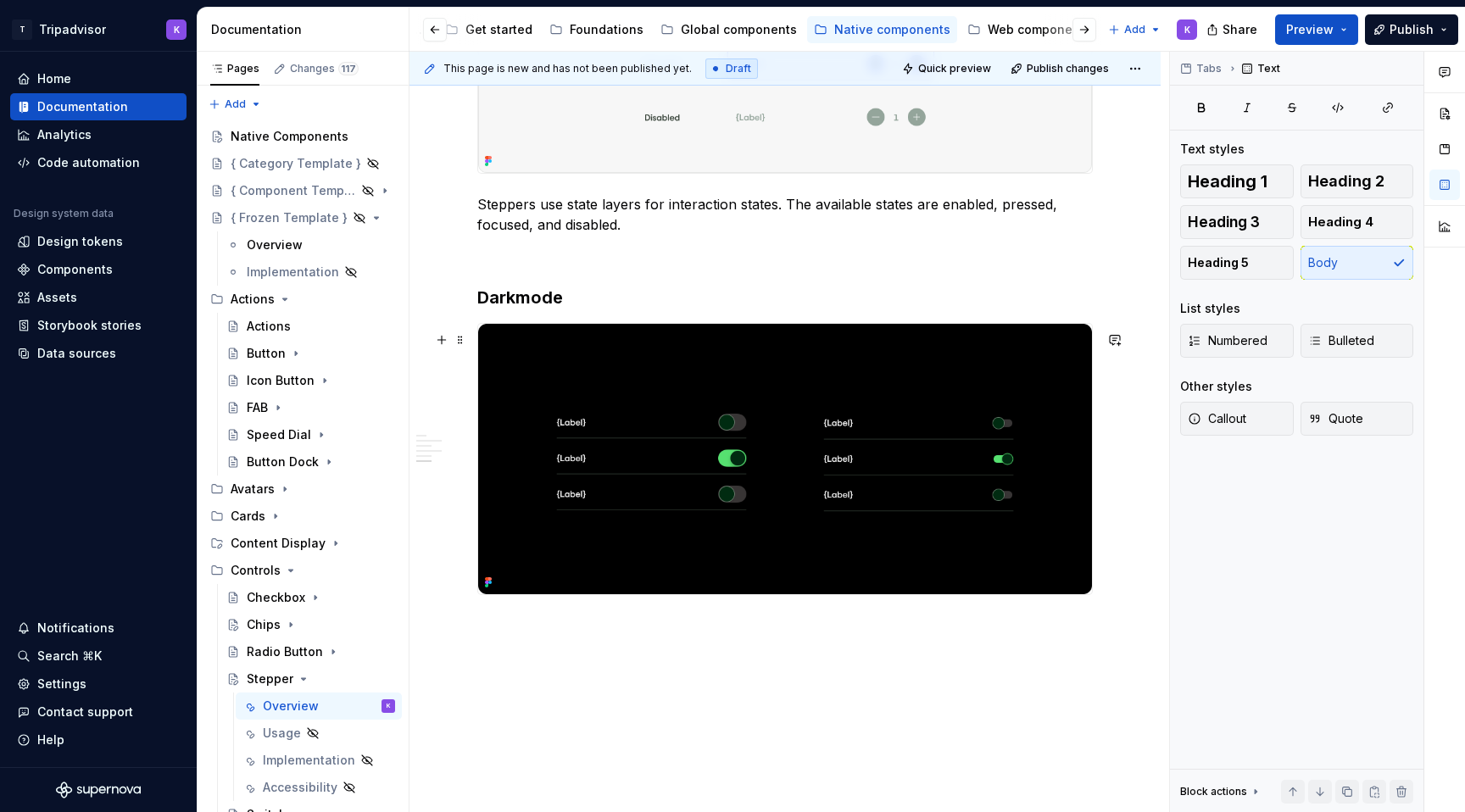
click at [810, 549] on img at bounding box center [784, 459] width 614 height 271
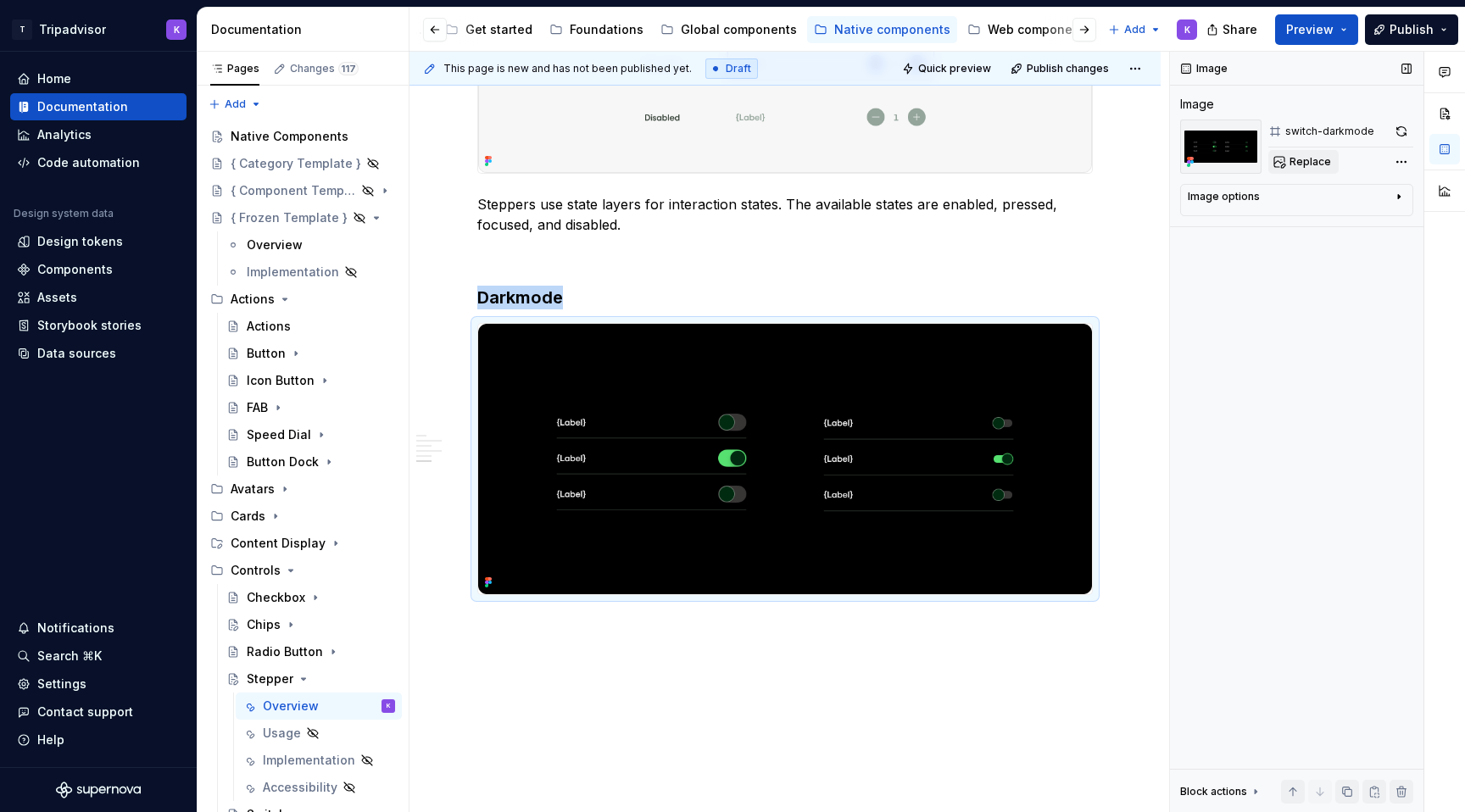
click at [1288, 160] on button "Replace" at bounding box center [1303, 162] width 71 height 24
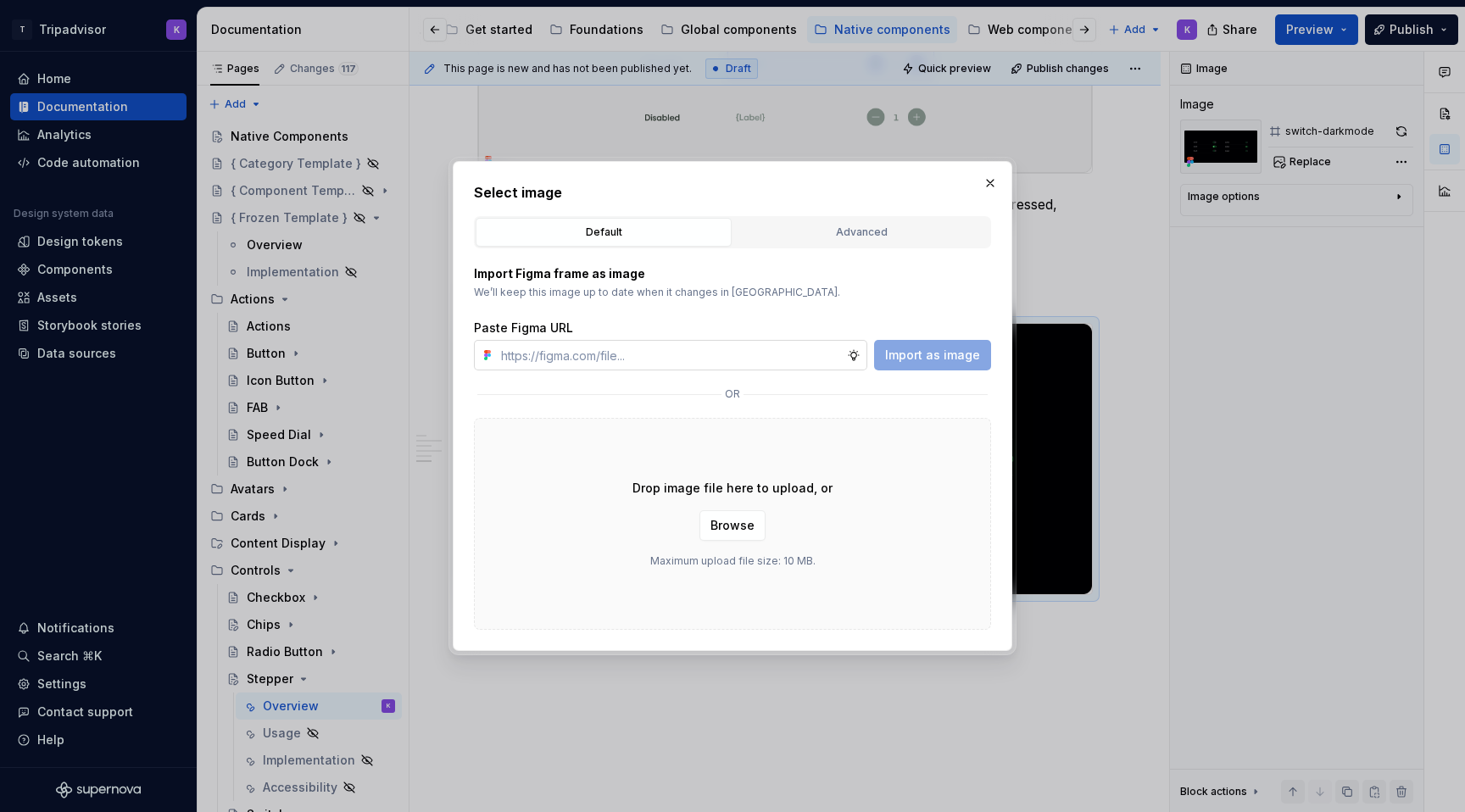
type textarea "*"
type input "[URL][DOMAIN_NAME]"
click at [919, 359] on span "Import as image" at bounding box center [932, 354] width 95 height 17
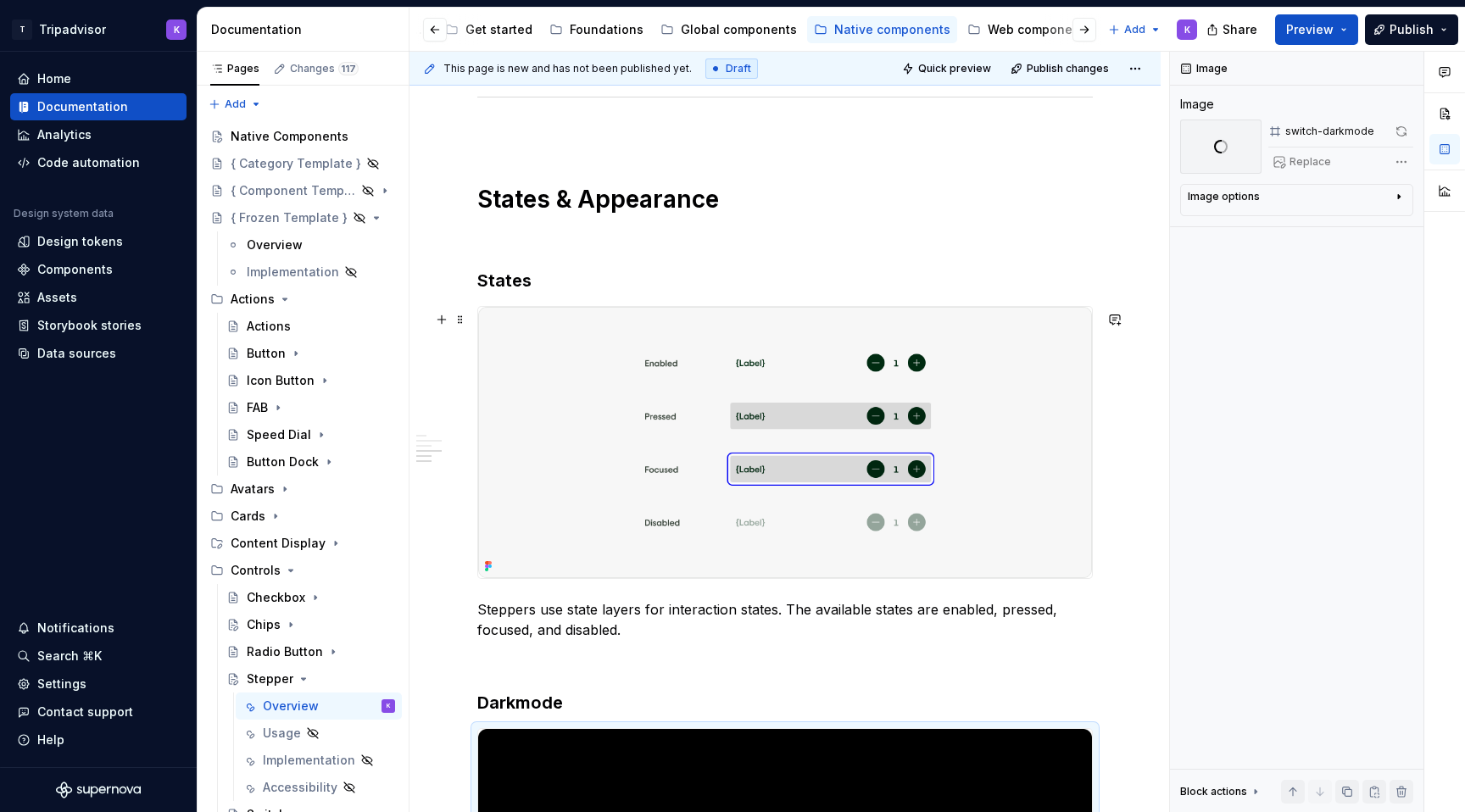
scroll to position [1615, 0]
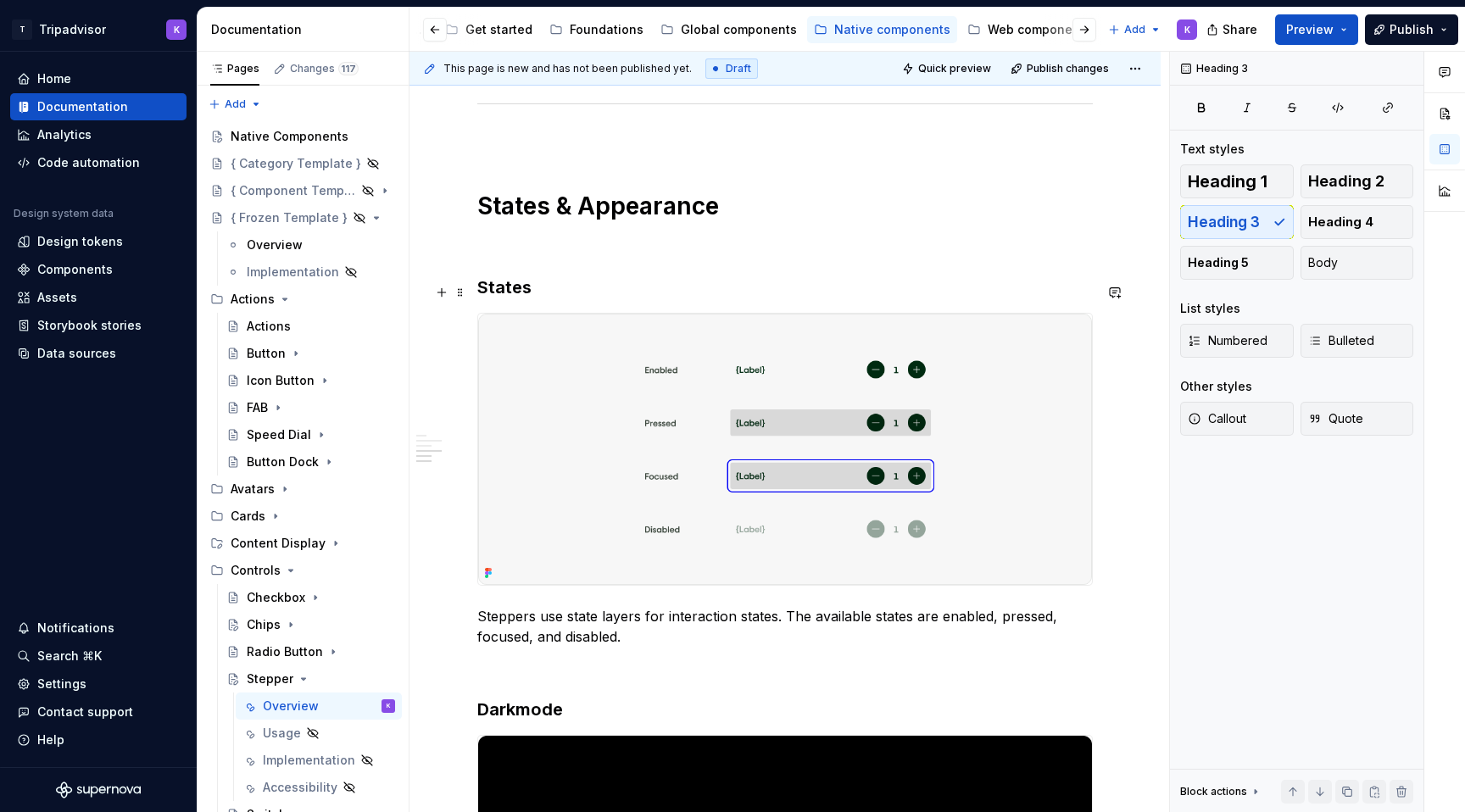
click at [483, 291] on h3 "States" at bounding box center [784, 288] width 616 height 24
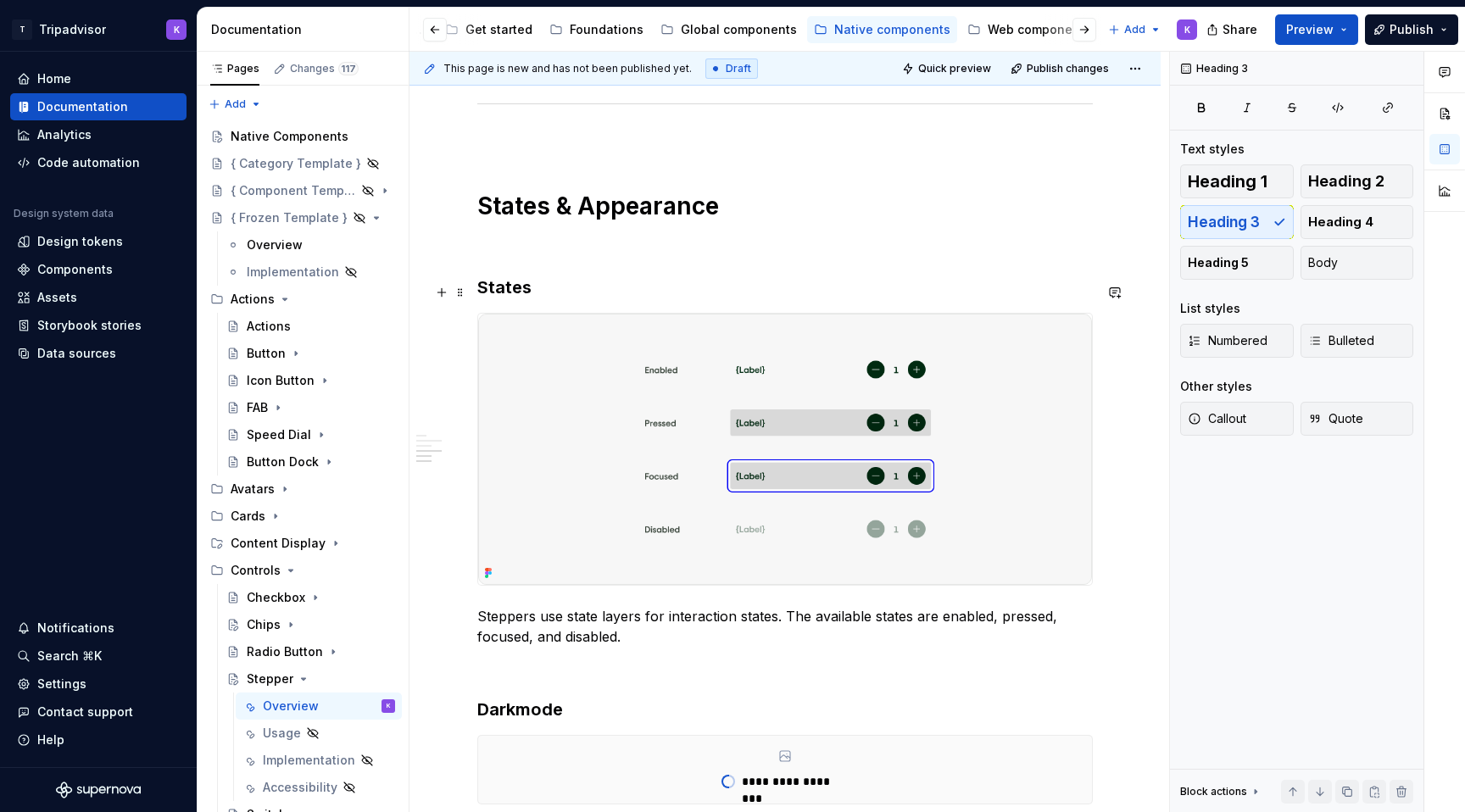
click at [483, 289] on h3 "States" at bounding box center [784, 288] width 616 height 24
click at [501, 242] on p at bounding box center [784, 245] width 616 height 20
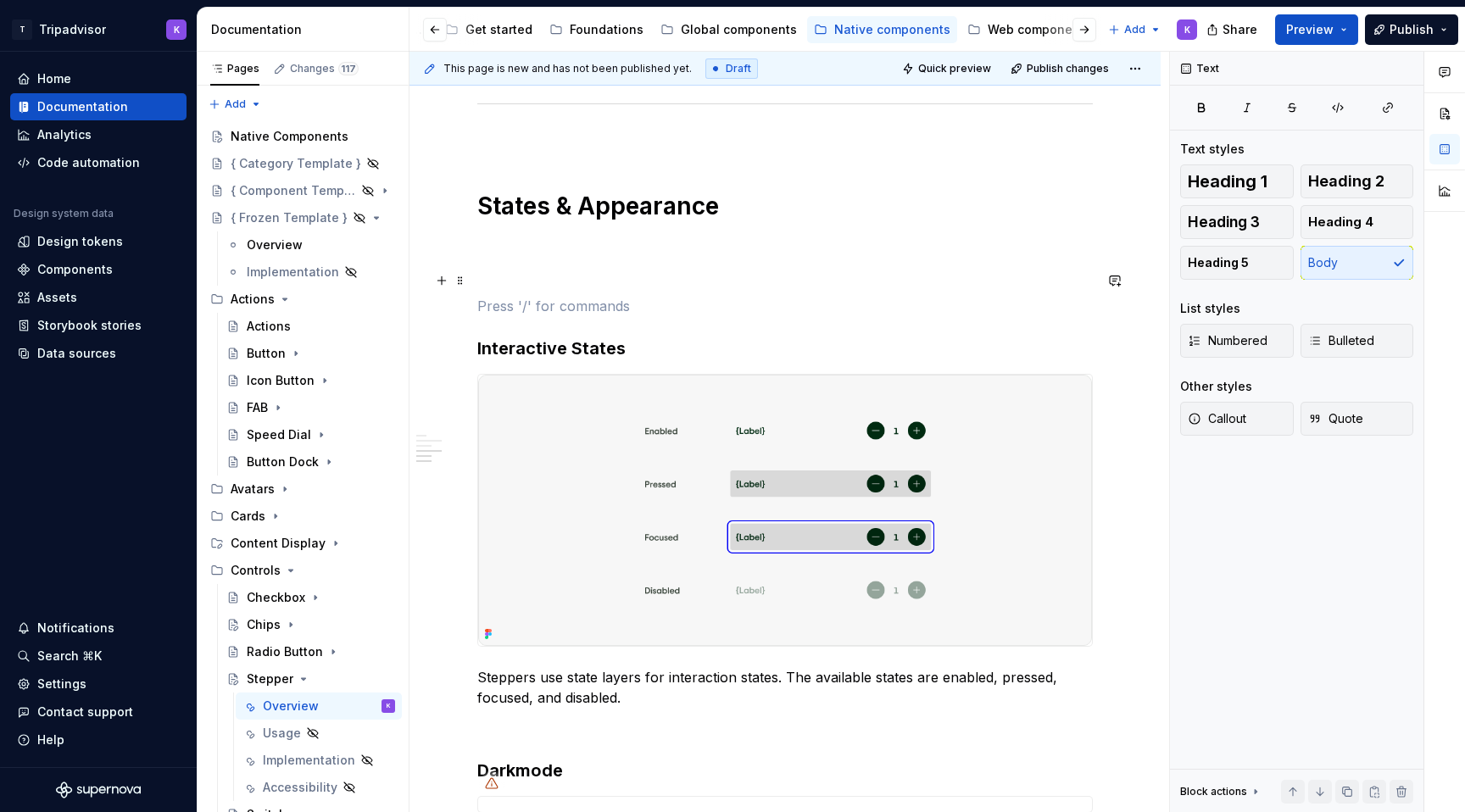
click at [499, 277] on p at bounding box center [784, 276] width 616 height 20
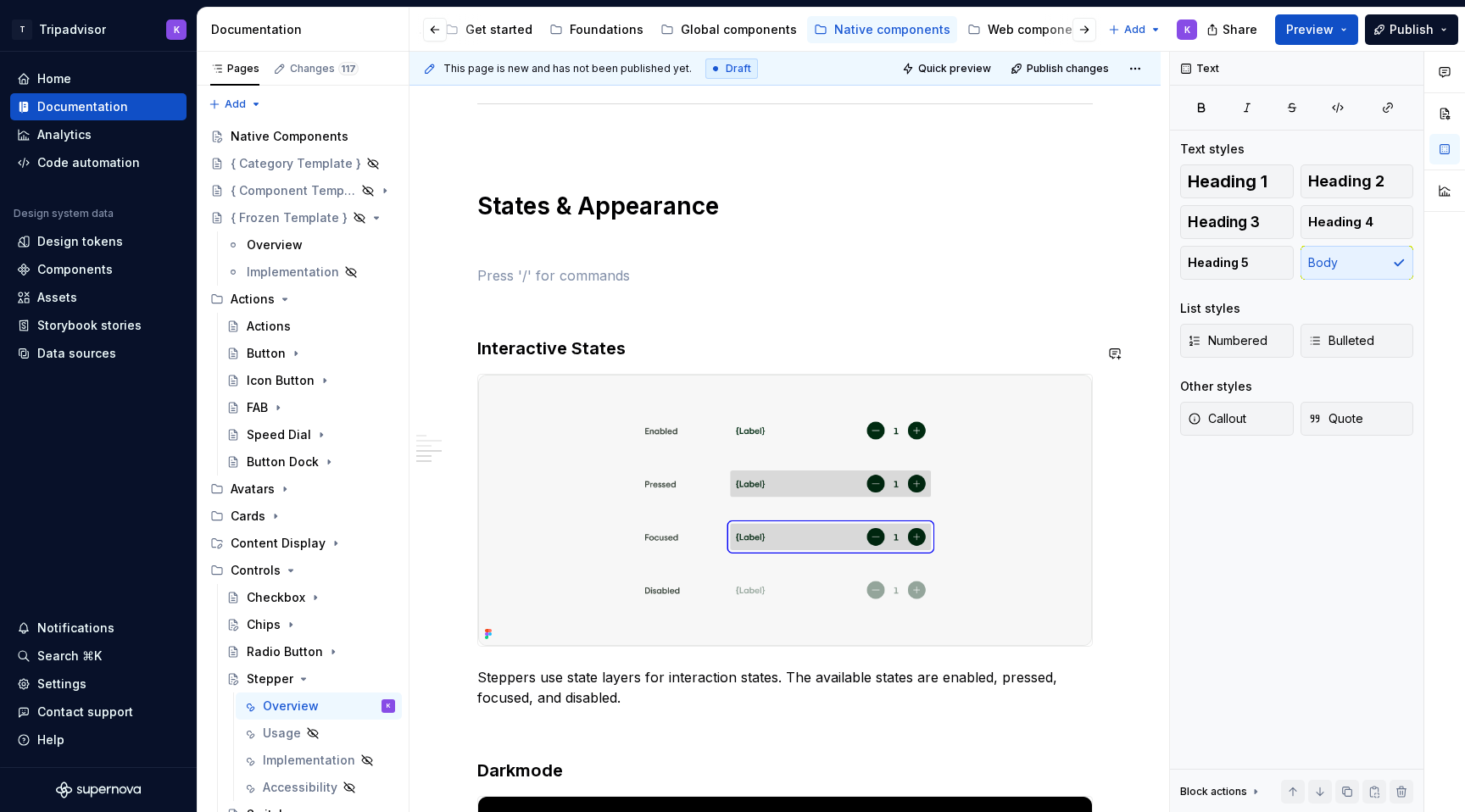
click at [599, 360] on h3 "Interactive States" at bounding box center [784, 348] width 616 height 24
click at [591, 286] on p at bounding box center [784, 276] width 616 height 20
click at [1244, 224] on span "Heading 3" at bounding box center [1224, 222] width 72 height 17
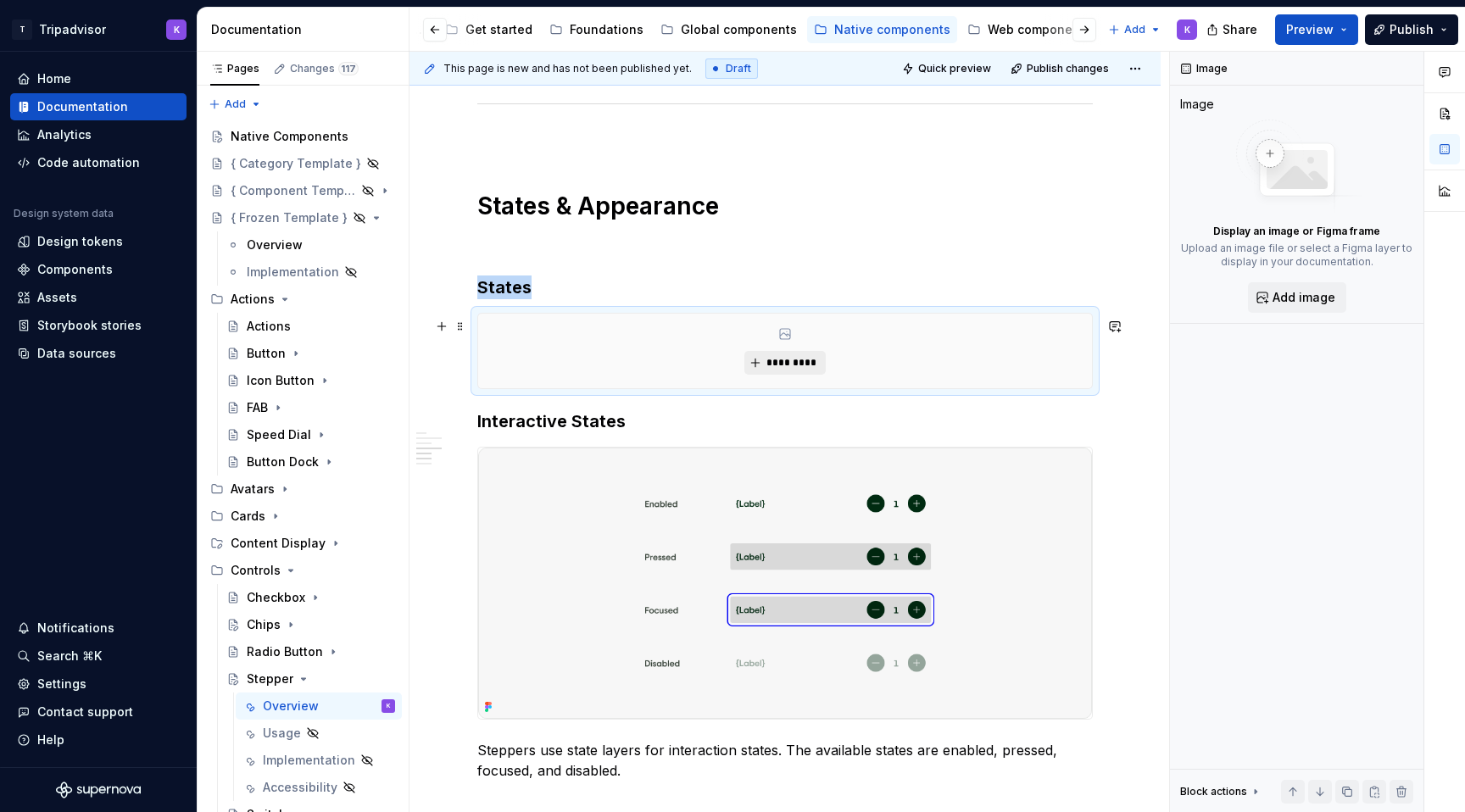
type textarea "*"
click at [479, 424] on h3 "Interactive States" at bounding box center [784, 421] width 616 height 24
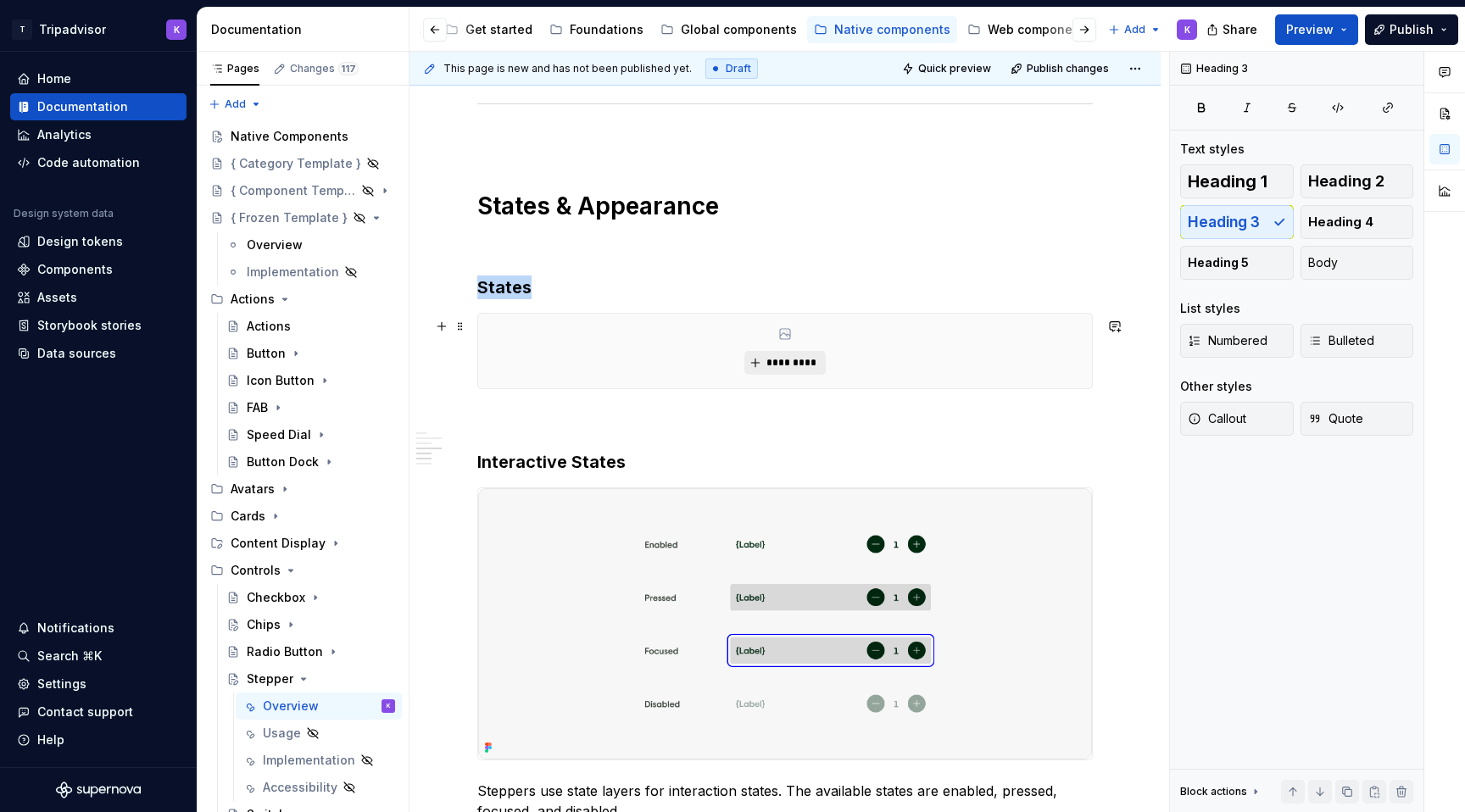
click at [809, 367] on span "*********" at bounding box center [791, 362] width 52 height 14
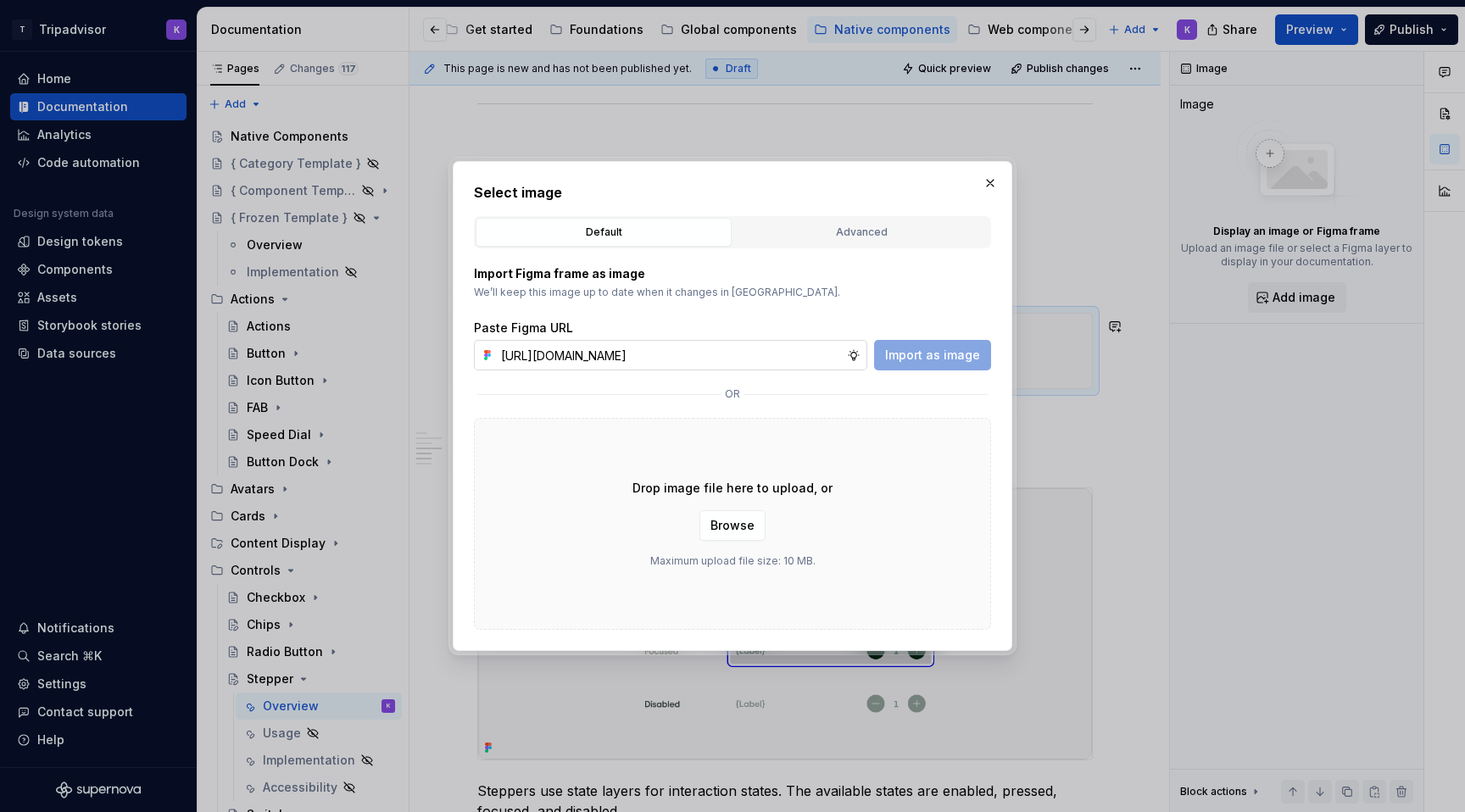
scroll to position [0, 453]
type input "[URL][DOMAIN_NAME]"
click at [930, 366] on button "Import as image" at bounding box center [932, 354] width 117 height 31
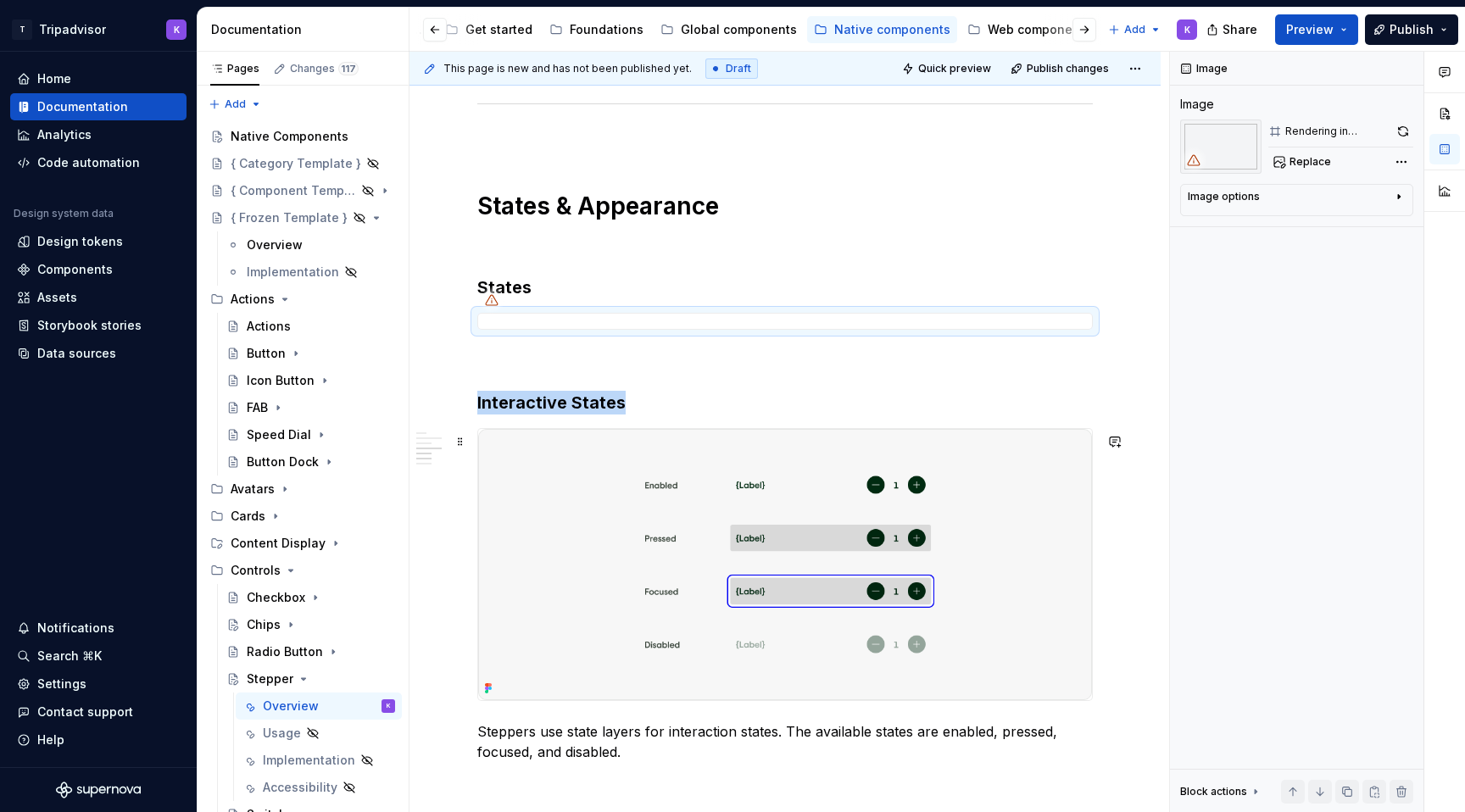
click at [679, 562] on img at bounding box center [784, 564] width 614 height 271
click at [1284, 162] on button "Replace" at bounding box center [1303, 162] width 71 height 24
type textarea "*"
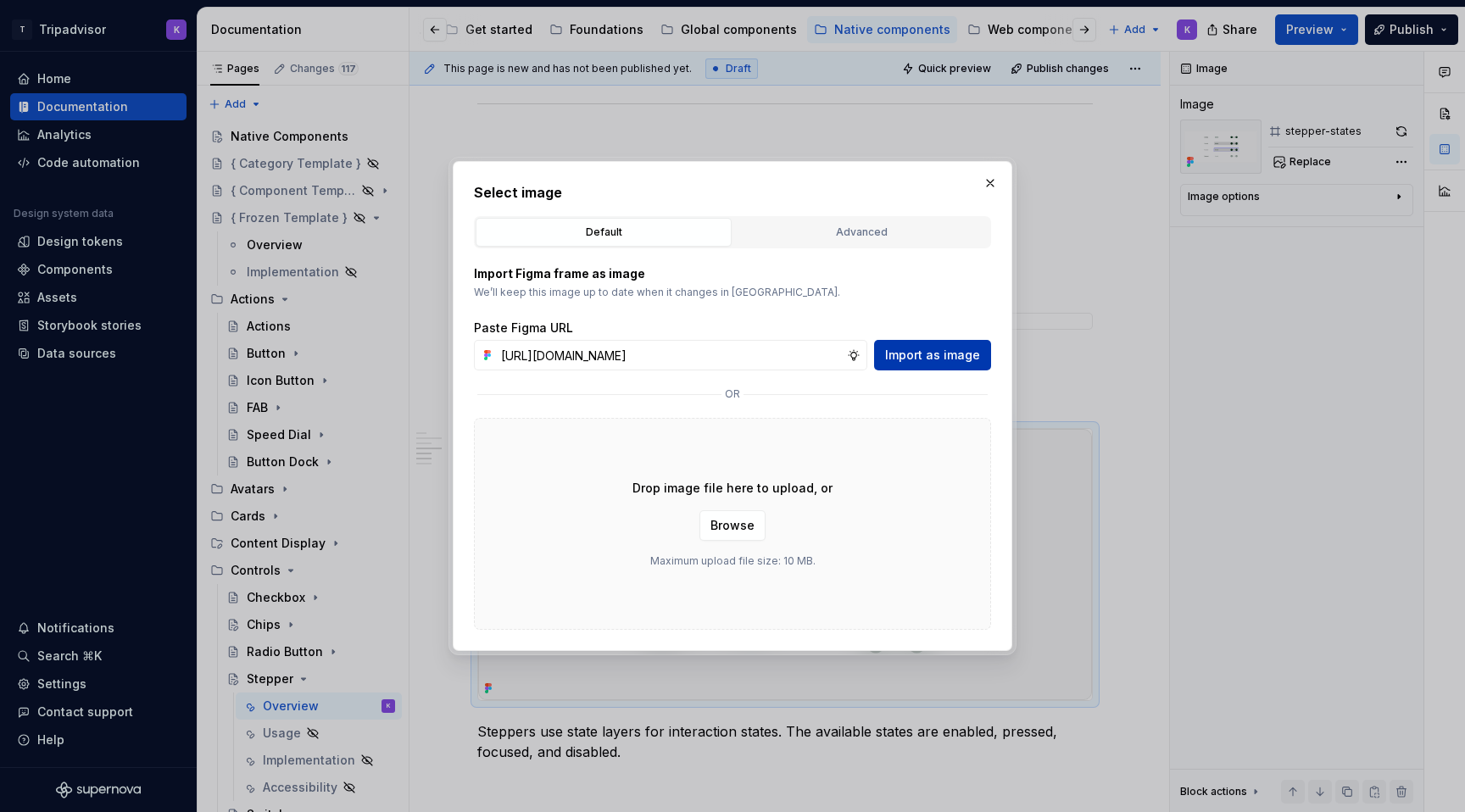
scroll to position [0, 453]
type input "[URL][DOMAIN_NAME]"
click at [929, 349] on span "Import as image" at bounding box center [932, 354] width 95 height 17
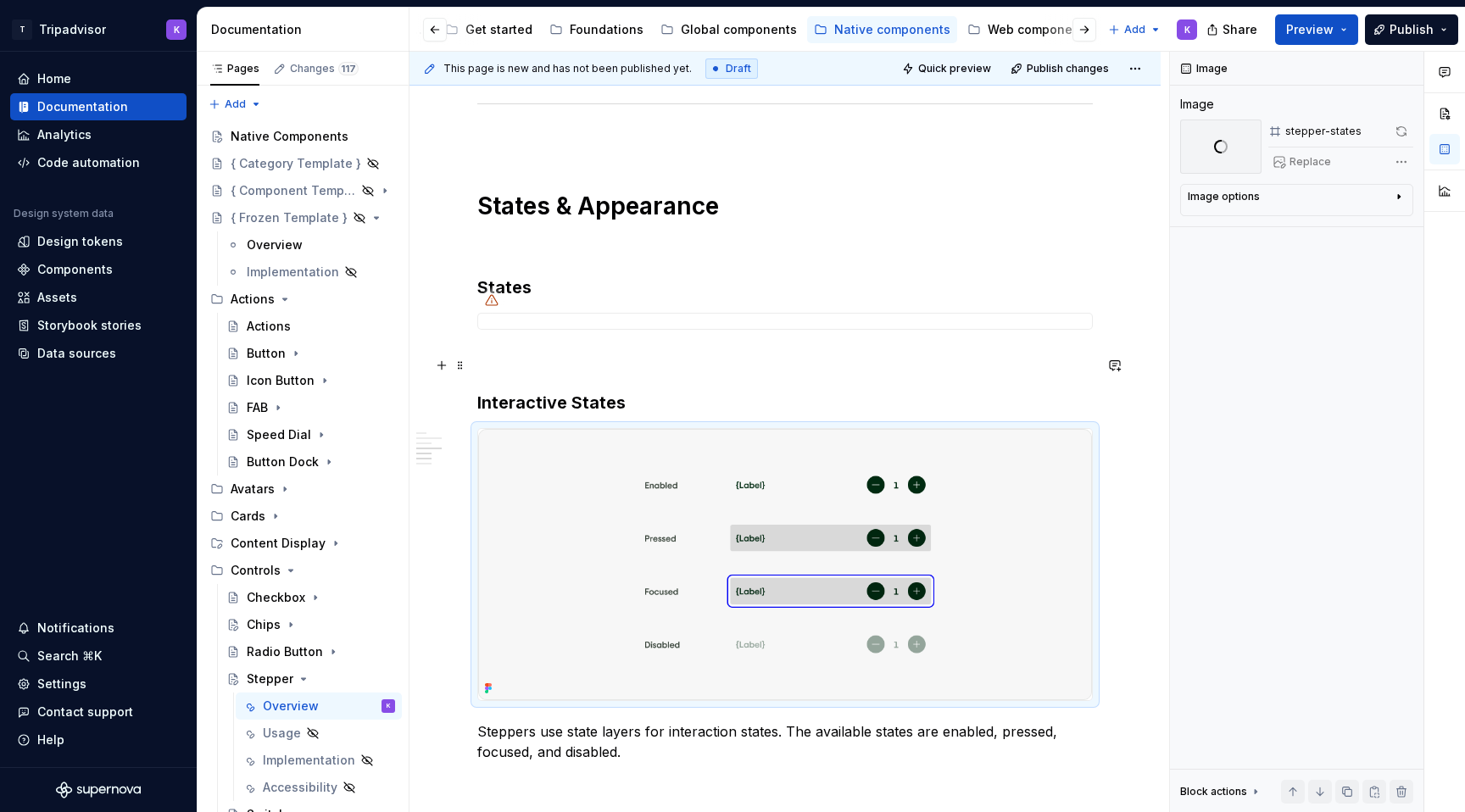
click at [586, 364] on p at bounding box center [784, 360] width 616 height 20
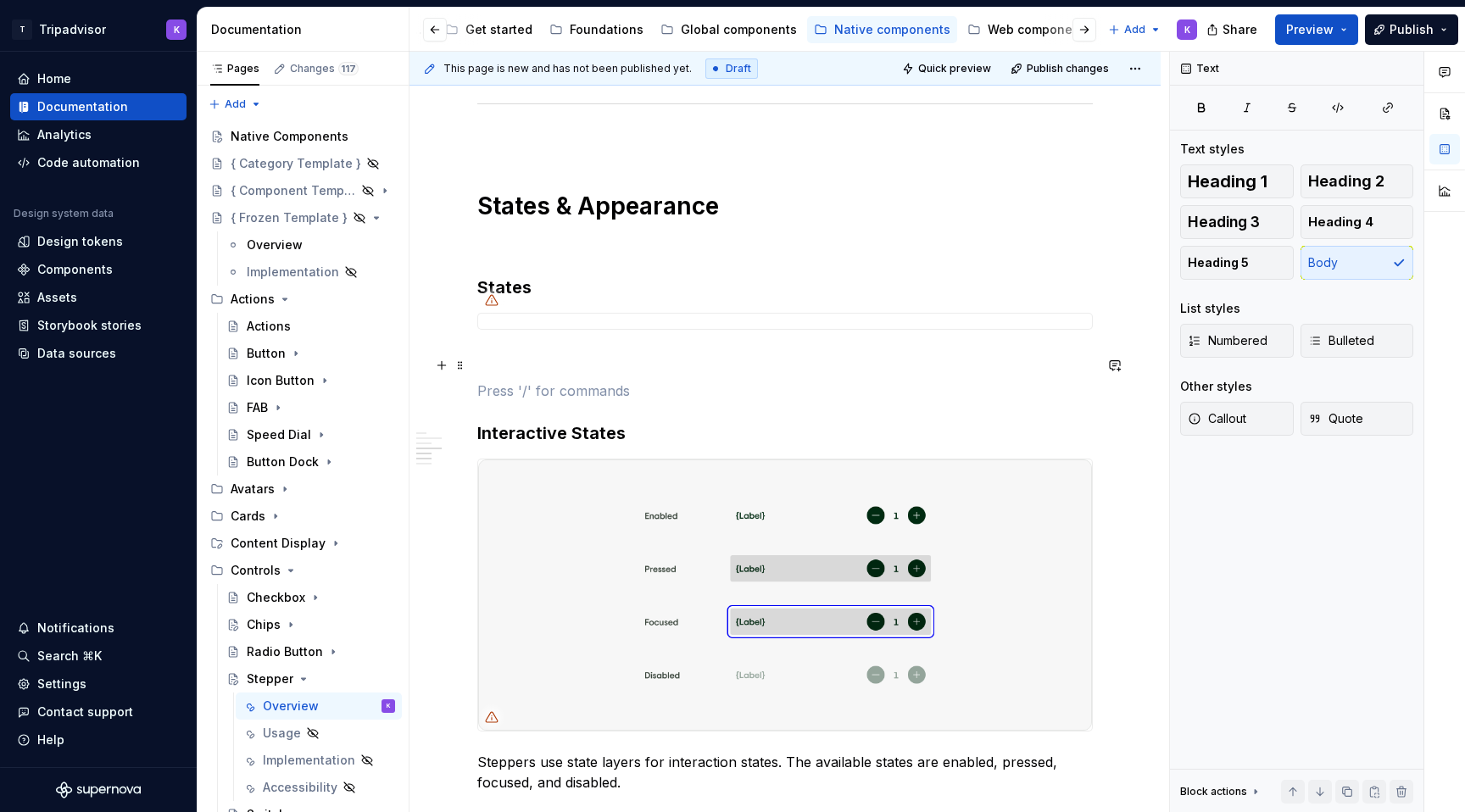
click at [578, 370] on p at bounding box center [784, 360] width 616 height 20
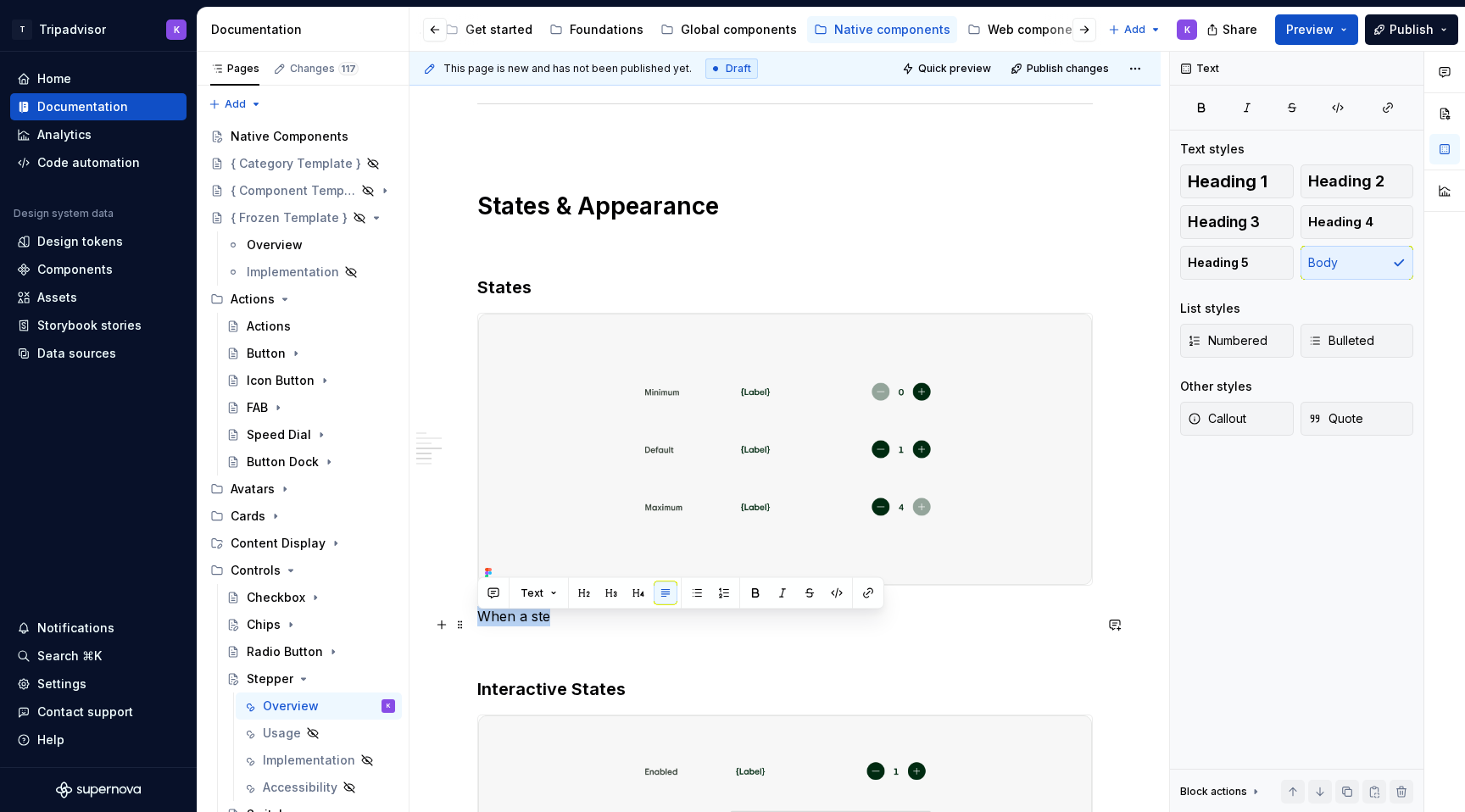
drag, startPoint x: 562, startPoint y: 619, endPoint x: 480, endPoint y: 625, distance: 82.2
click at [480, 625] on p "When a ste" at bounding box center [784, 616] width 616 height 20
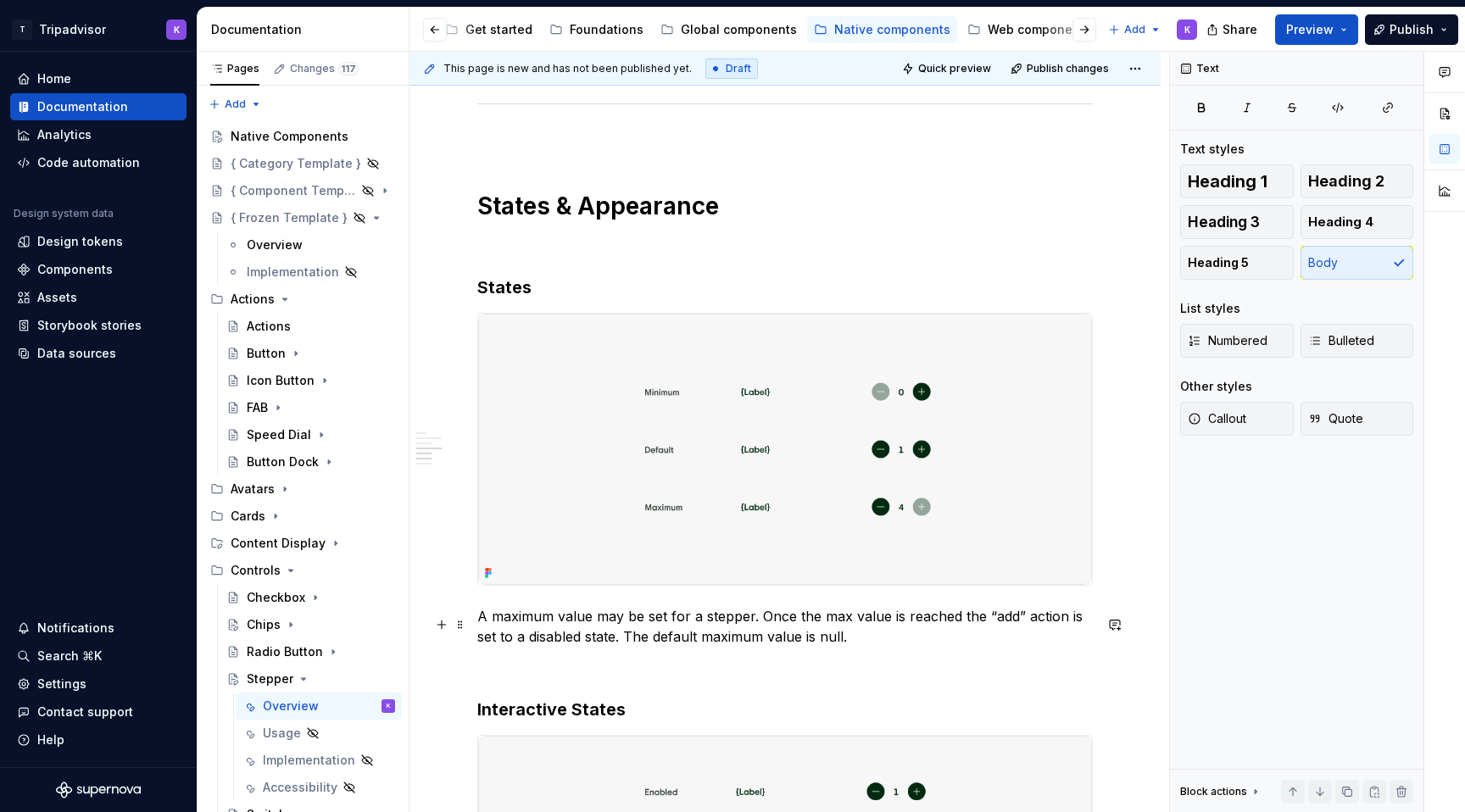
click at [490, 625] on p "A maximum value may be set for a stepper. Once the max value is reached the “ad…" at bounding box center [784, 626] width 616 height 41
click at [908, 623] on p "A minimum and maximum value may be set for a stepper. Once the max value is rea…" at bounding box center [784, 626] width 616 height 41
drag, startPoint x: 508, startPoint y: 648, endPoint x: 484, endPoint y: 648, distance: 24.0
click at [484, 647] on p "A minimum and maximum value may be set for a stepper. Once the min/max value is…" at bounding box center [784, 626] width 616 height 41
drag, startPoint x: 818, startPoint y: 644, endPoint x: 1049, endPoint y: 647, distance: 231.0
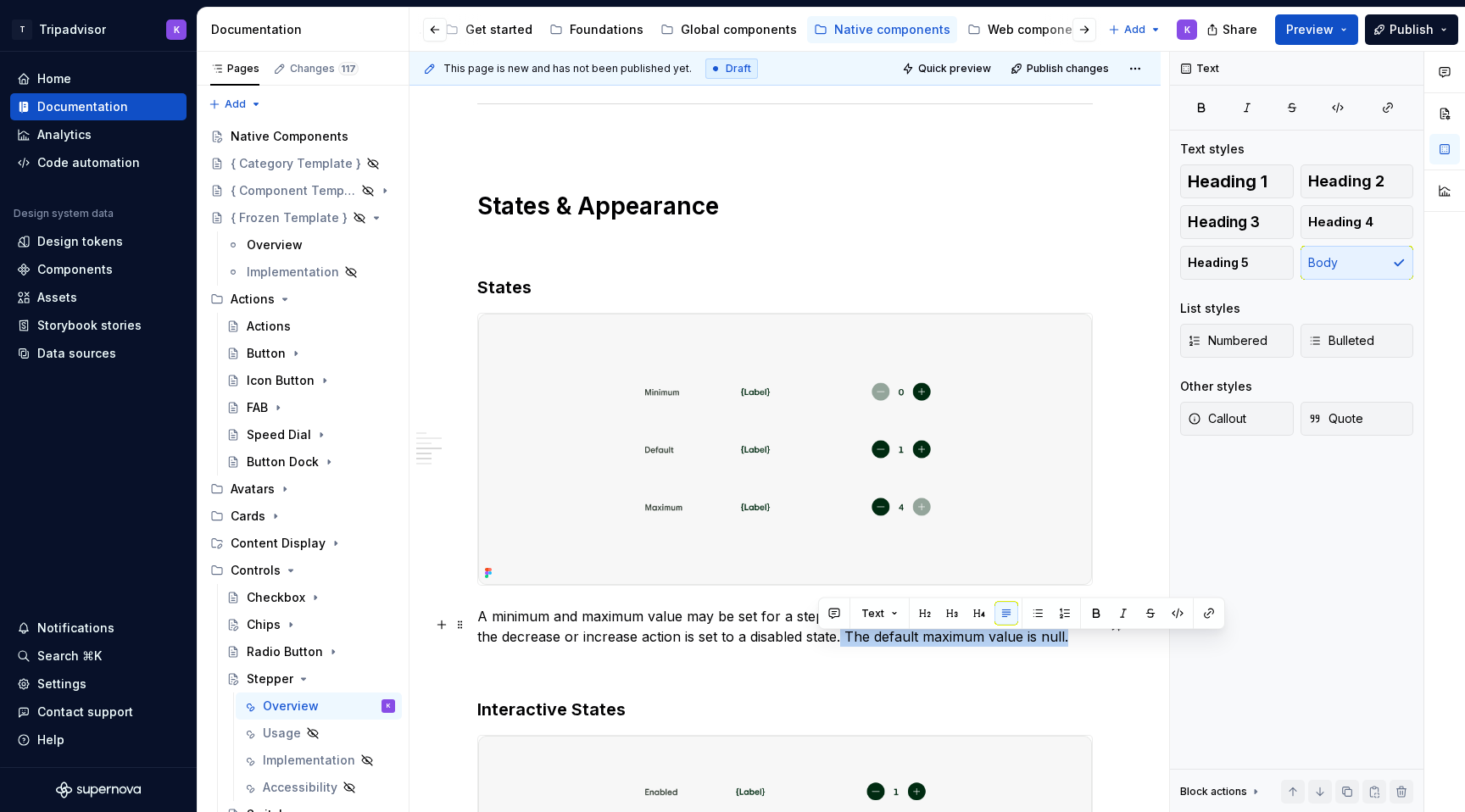
click at [1049, 647] on p "A minimum and maximum value may be set for a stepper. Once the min/max value is…" at bounding box center [784, 626] width 616 height 41
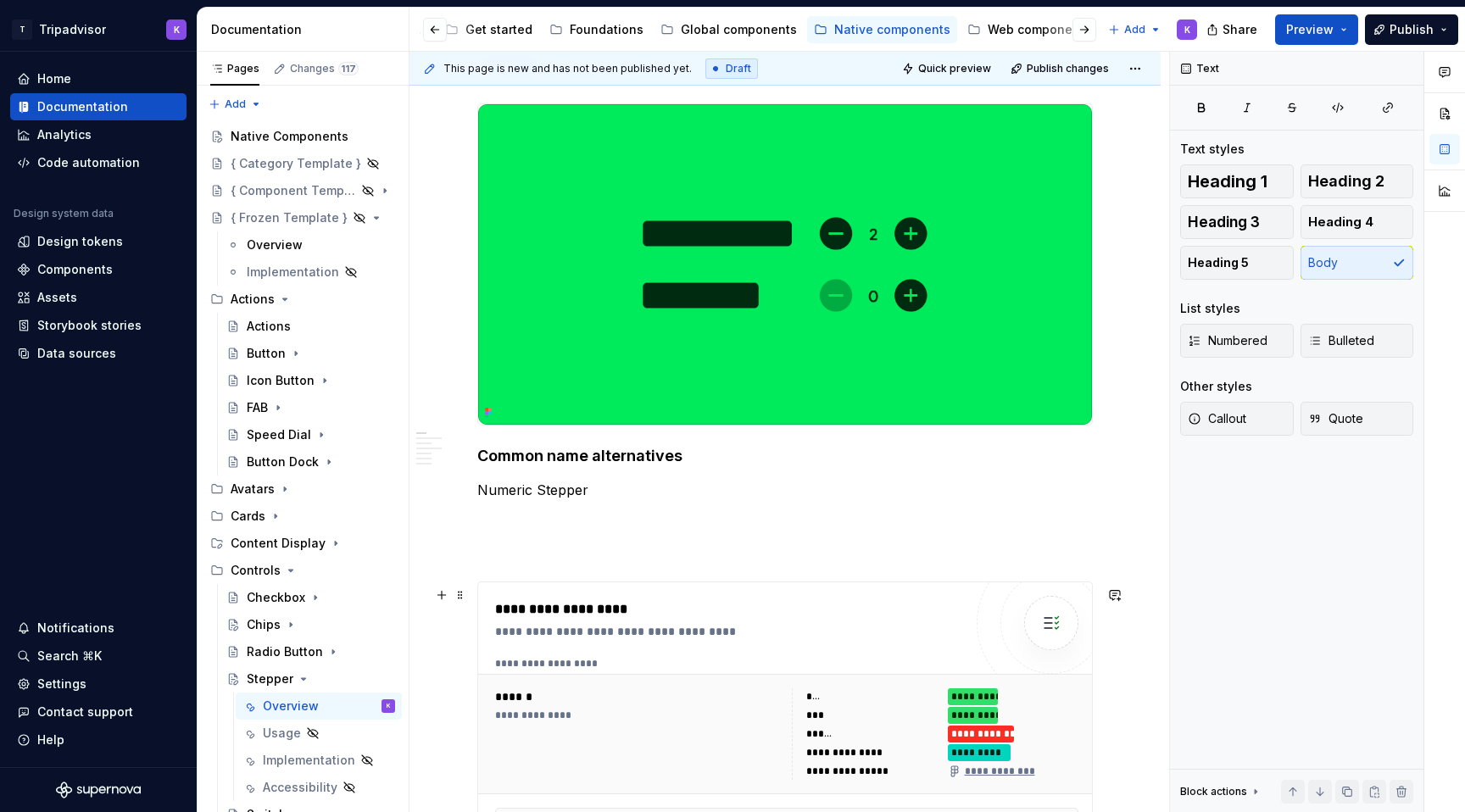
scroll to position [273, 0]
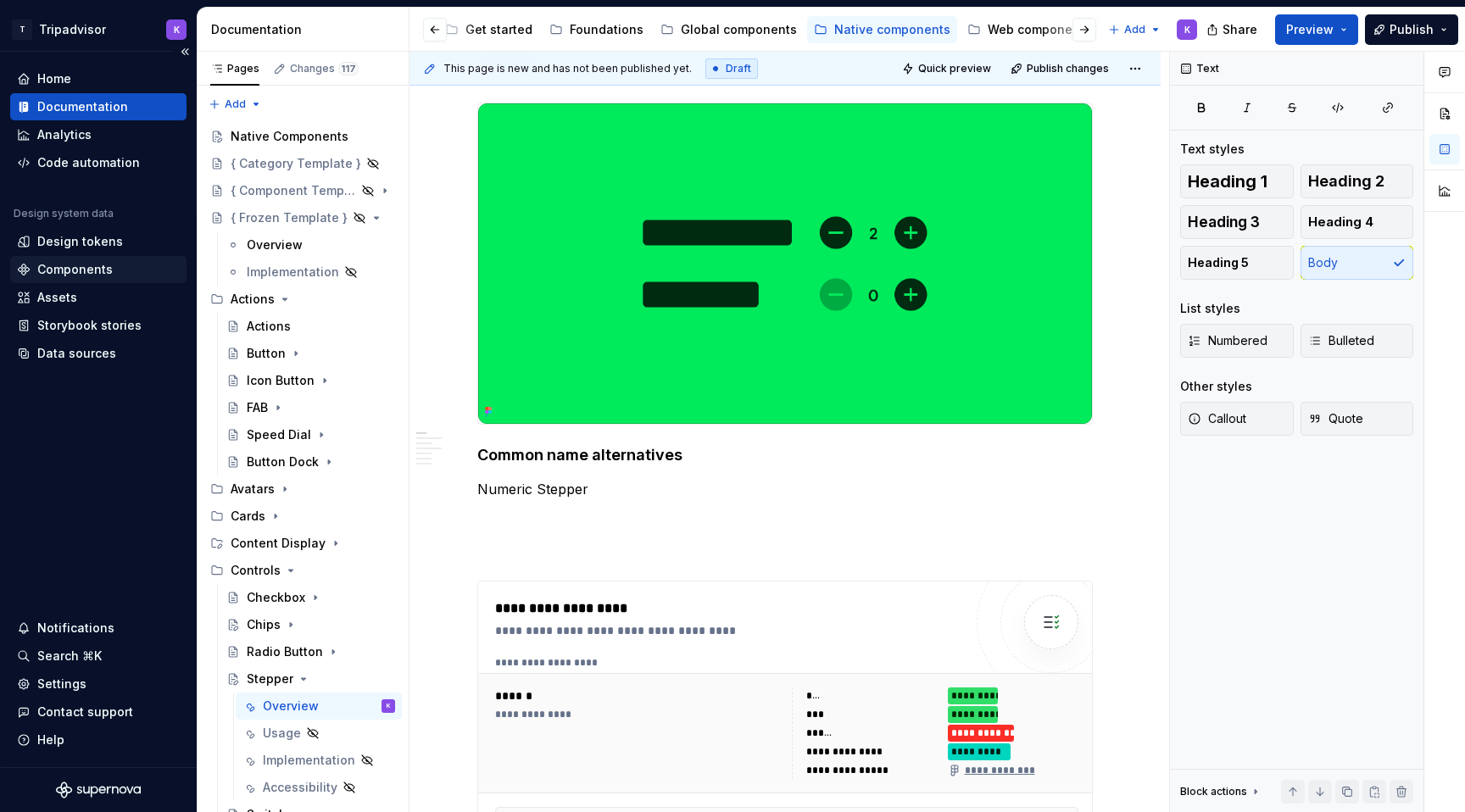
click at [105, 265] on div "Components" at bounding box center [74, 269] width 75 height 17
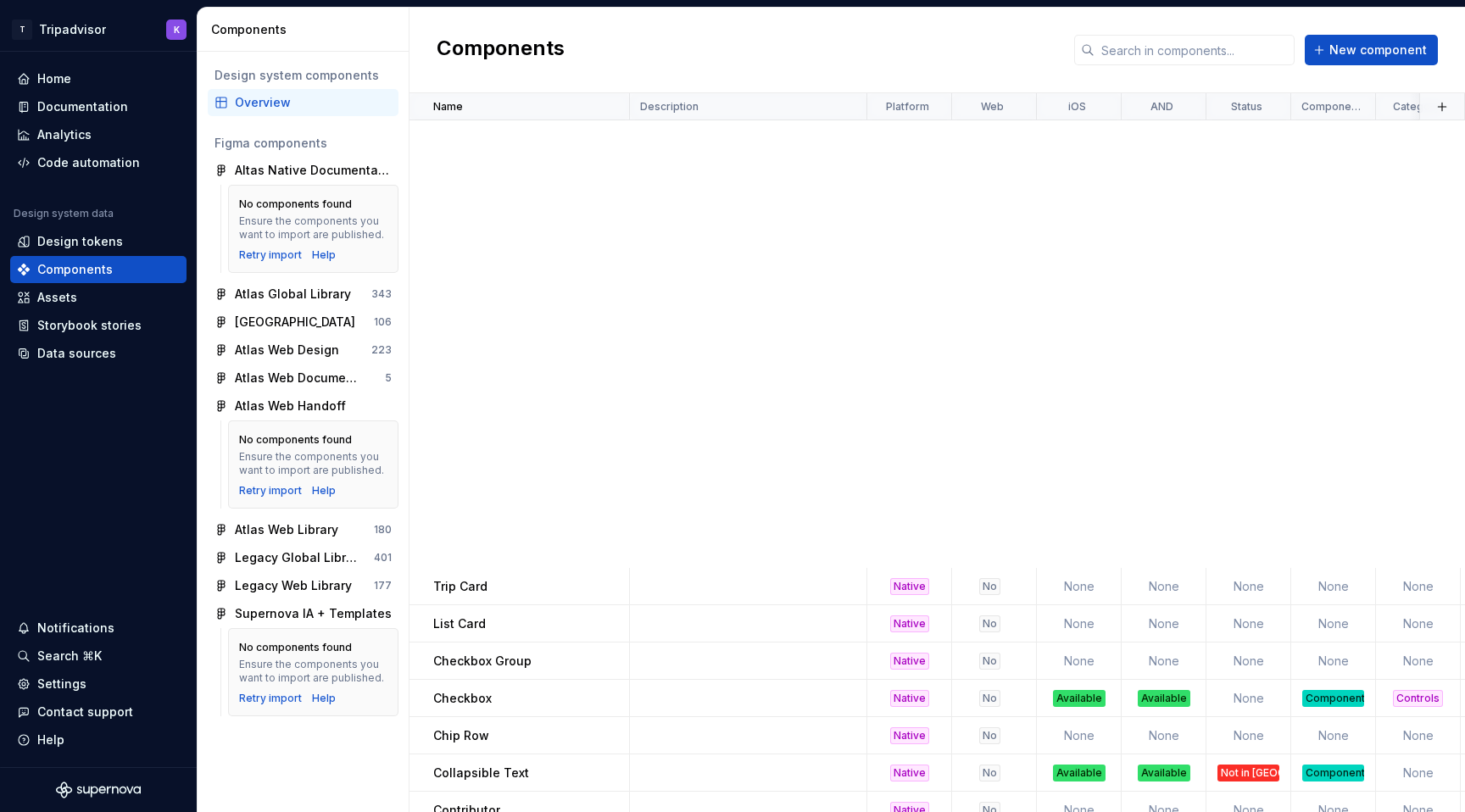
scroll to position [1360, 0]
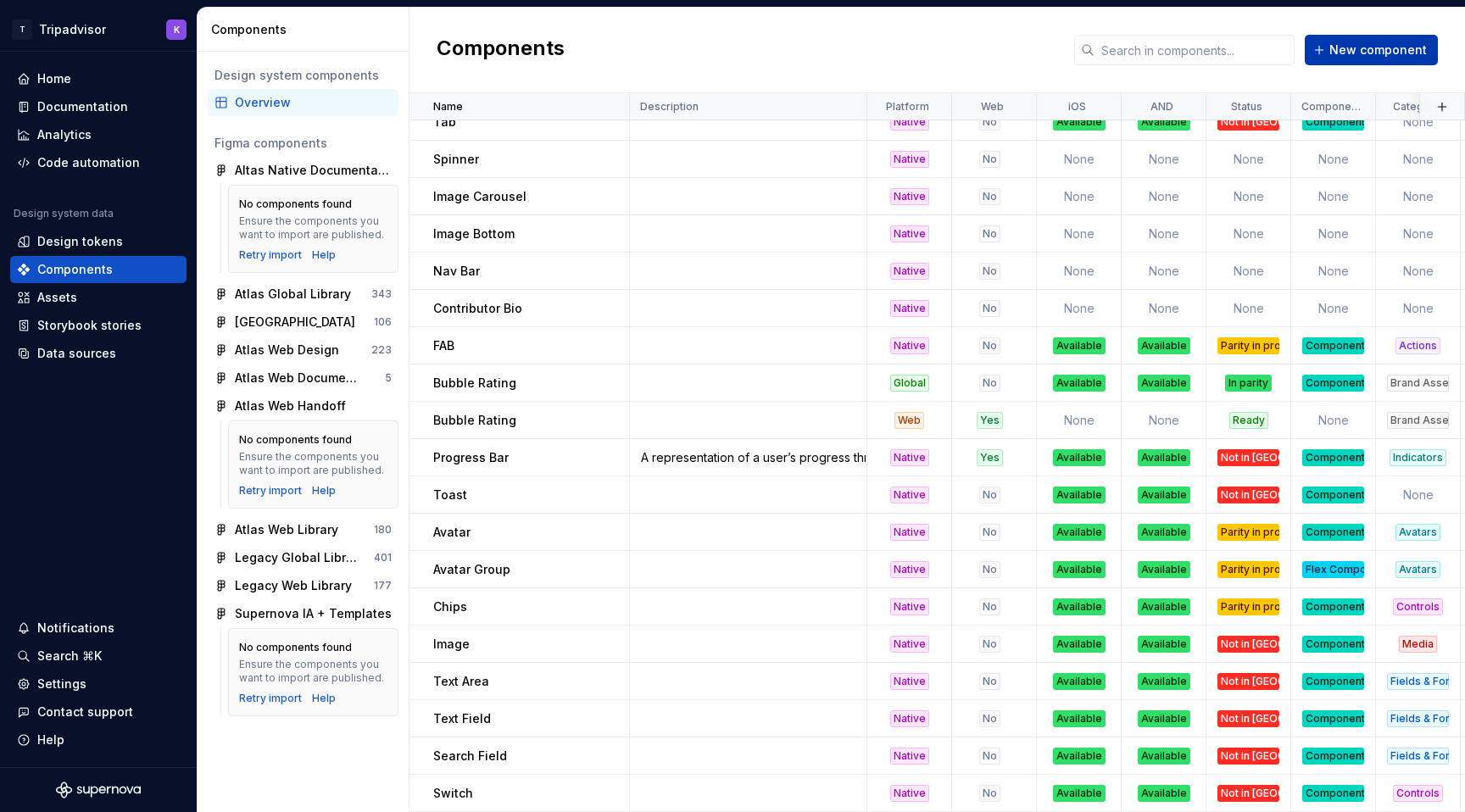
click at [1368, 46] on span "New component" at bounding box center [1378, 50] width 97 height 17
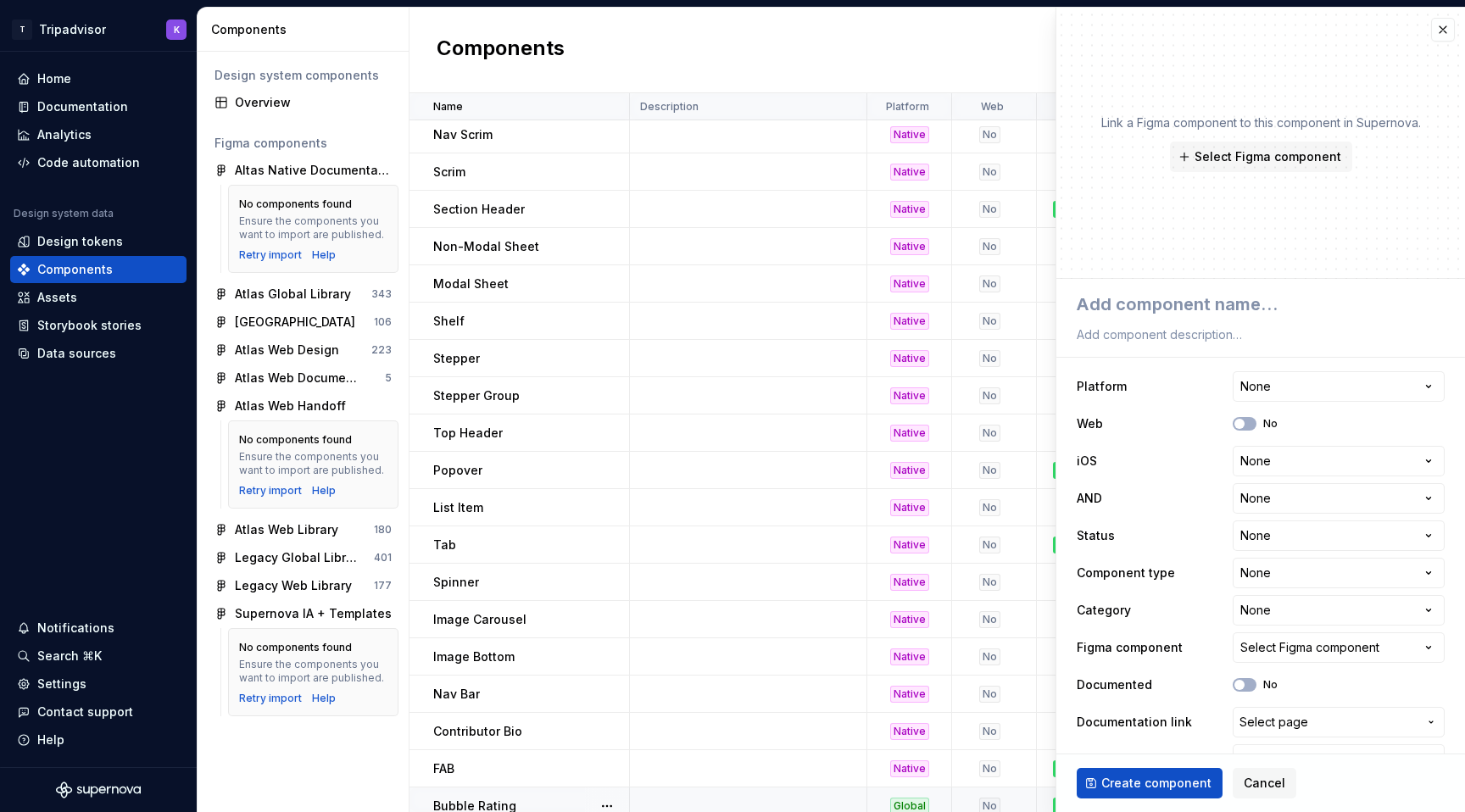
scroll to position [934, 0]
click at [1444, 35] on button "button" at bounding box center [1443, 30] width 24 height 24
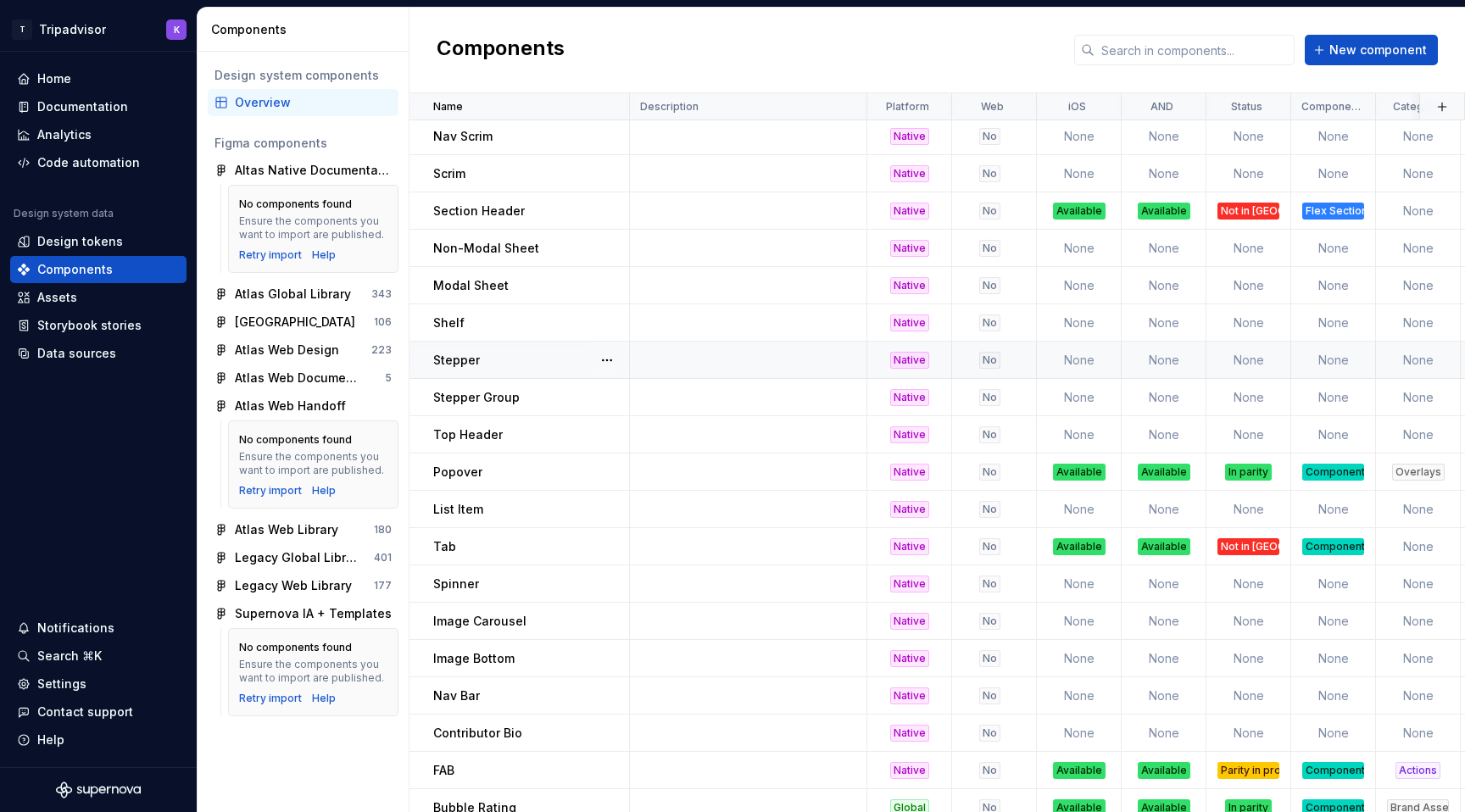
click at [542, 355] on div "Stepper" at bounding box center [531, 360] width 195 height 17
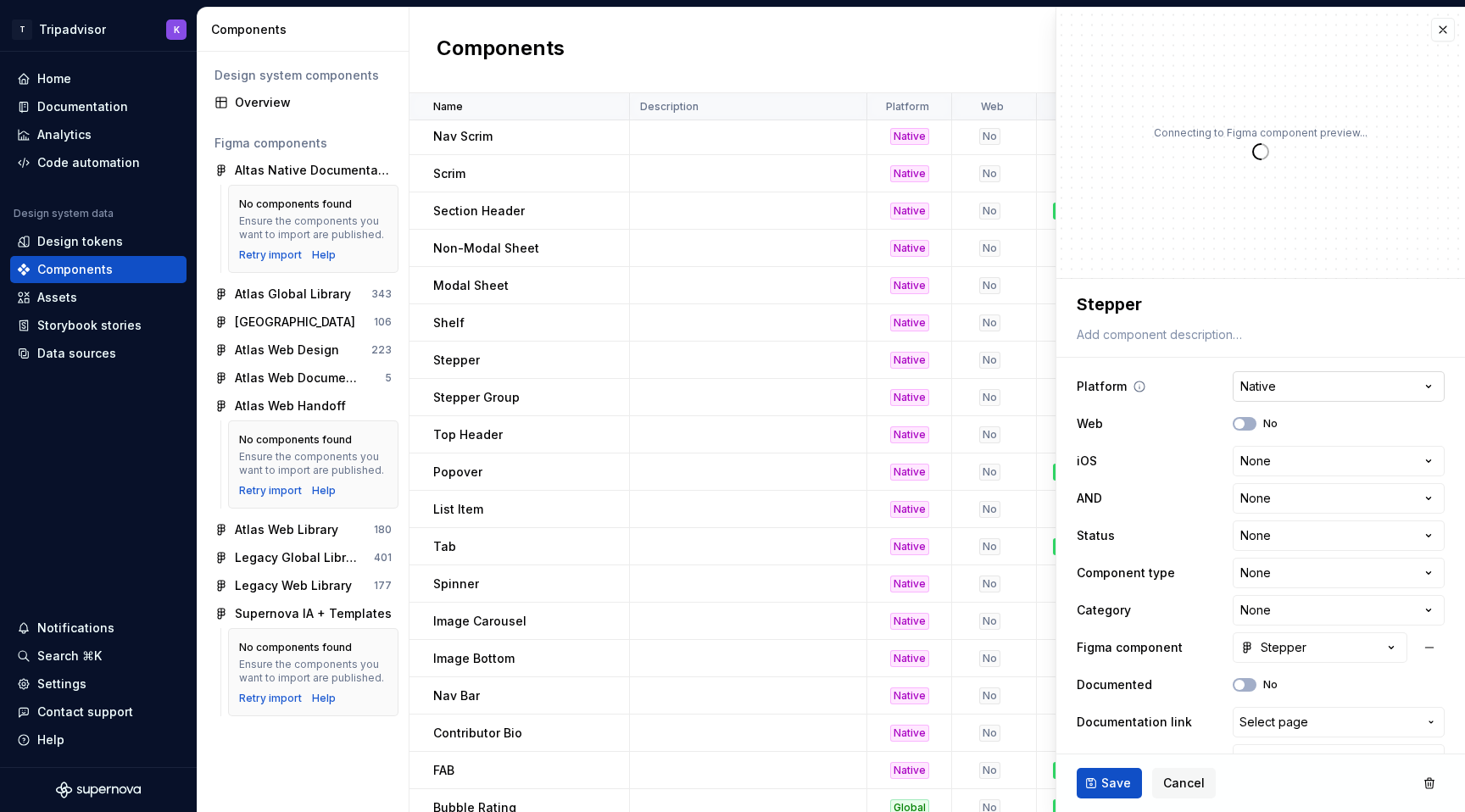
type textarea "*"
click at [1260, 463] on html "T Tripadvisor K Home Documentation Analytics Code automation Design system data…" at bounding box center [732, 406] width 1465 height 812
select select "**********"
type textarea "*"
click at [1264, 502] on html "T Tripadvisor K Home Documentation Analytics Code automation Design system data…" at bounding box center [732, 406] width 1465 height 812
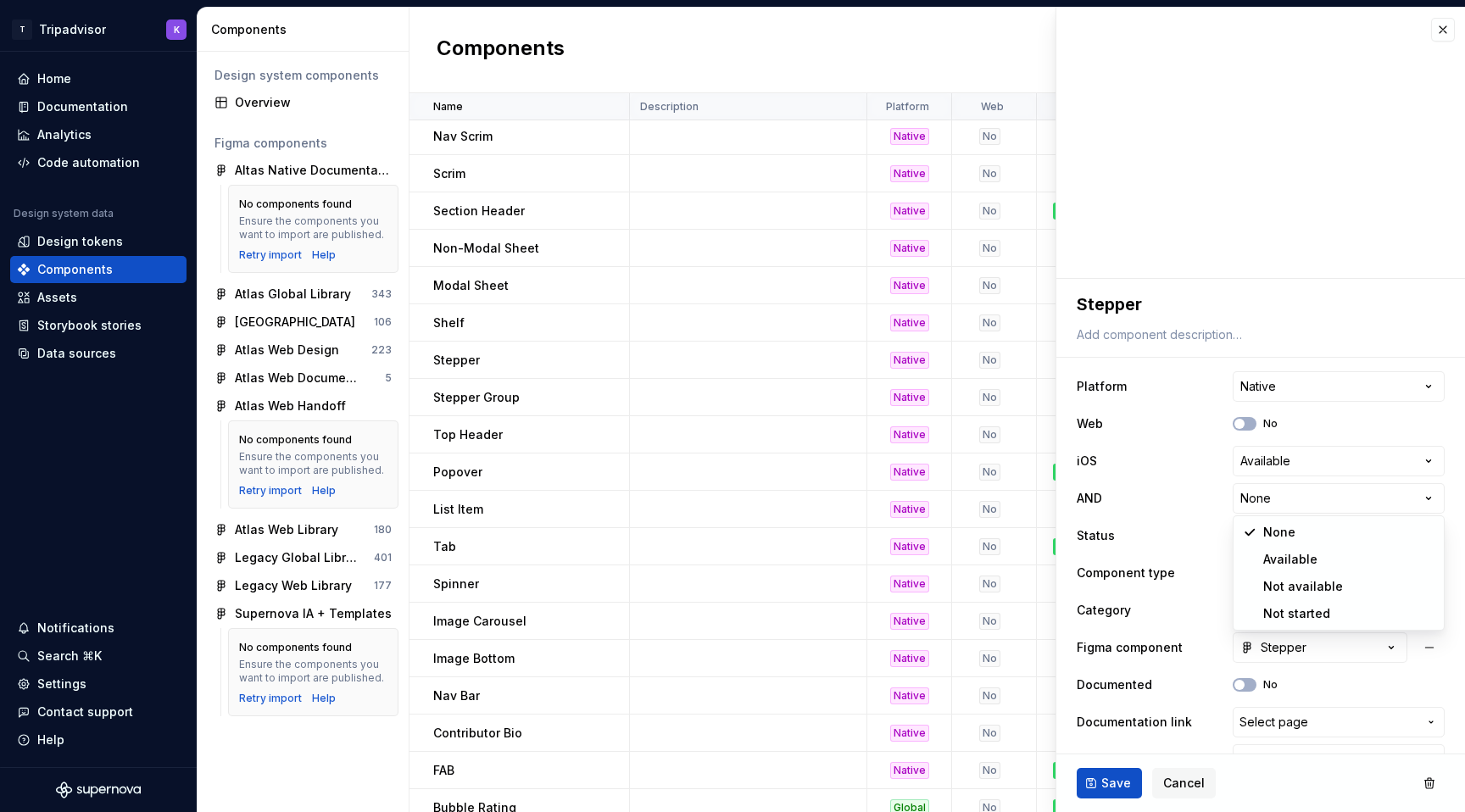
select select "**********"
type textarea "*"
click at [1255, 541] on html "T Tripadvisor K Home Documentation Analytics Code automation Design system data…" at bounding box center [732, 406] width 1465 height 812
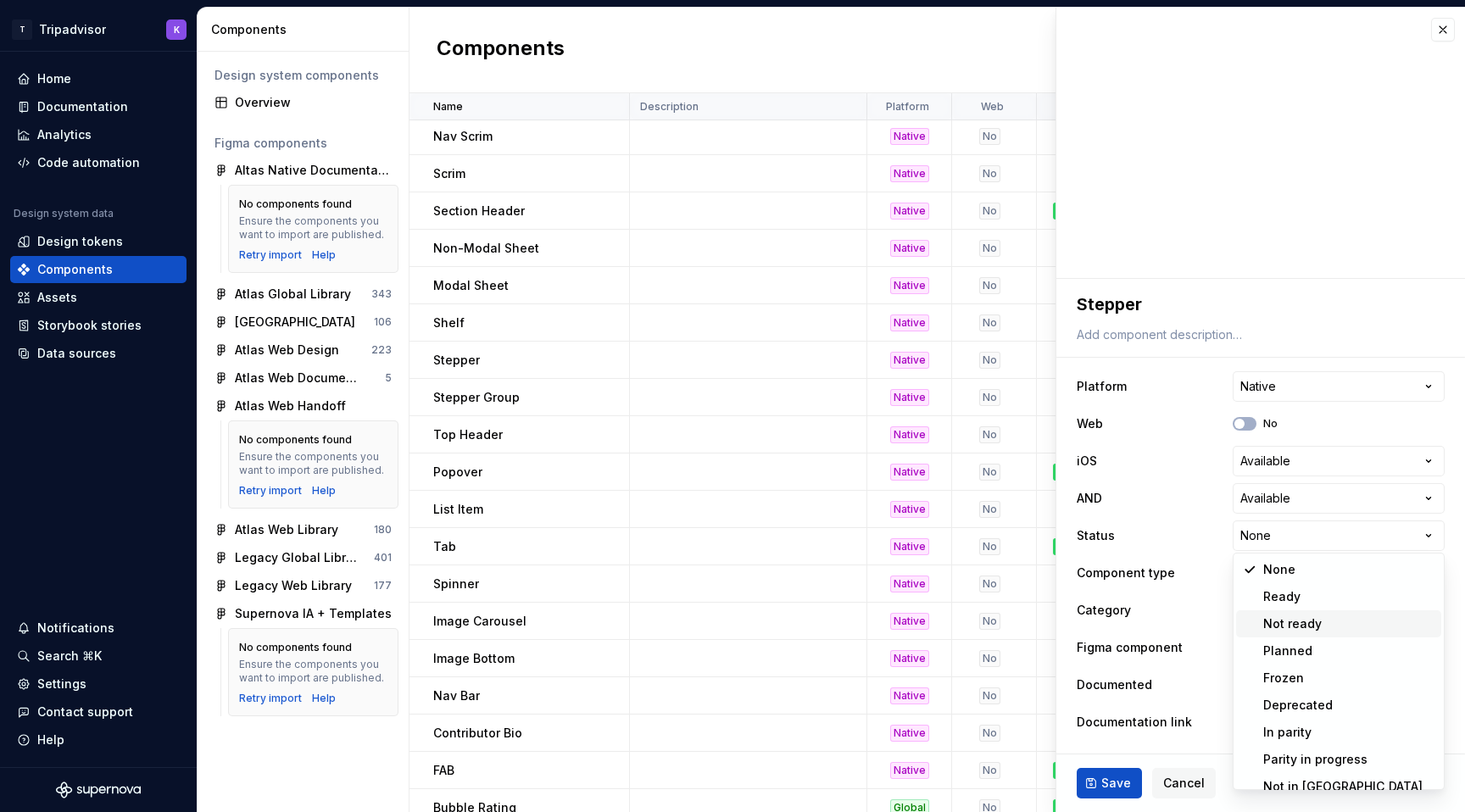
scroll to position [14, 0]
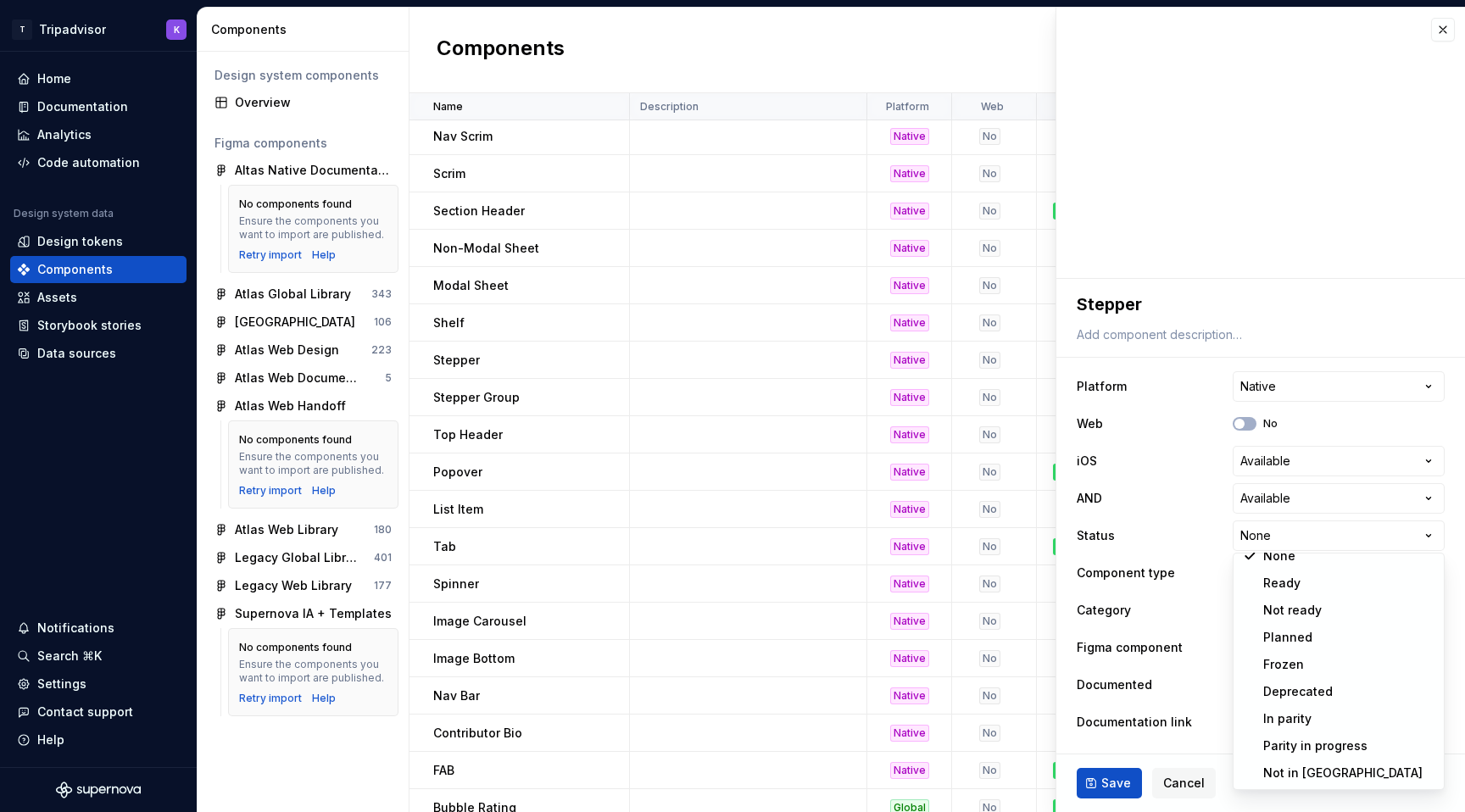
select select "**********"
type textarea "*"
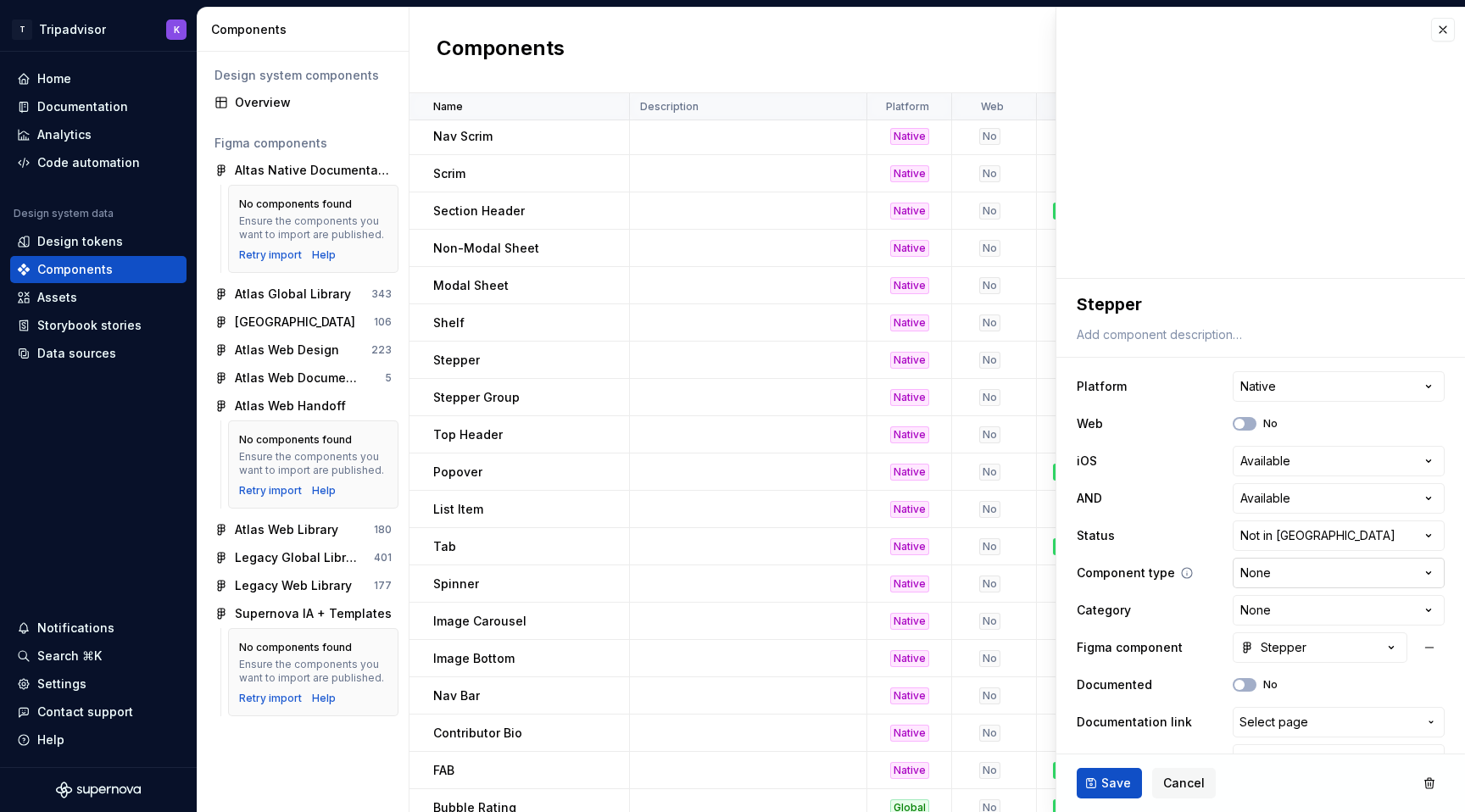
click at [1281, 575] on html "T Tripadvisor K Home Documentation Analytics Code automation Design system data…" at bounding box center [732, 406] width 1465 height 812
select select "**********"
type textarea "*"
click at [1265, 609] on html "T Tripadvisor K Home Documentation Analytics Code automation Design system data…" at bounding box center [732, 406] width 1465 height 812
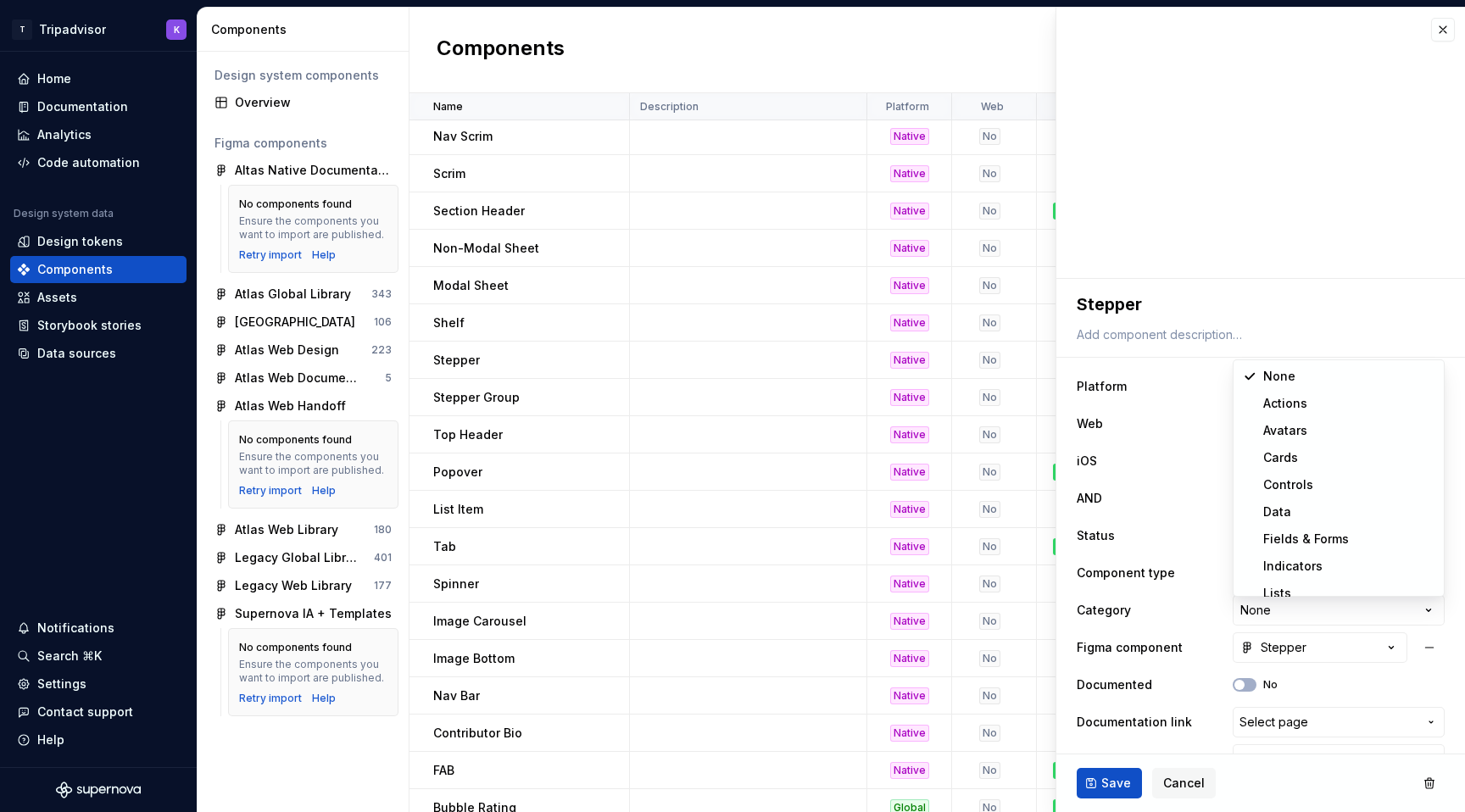
select select "**********"
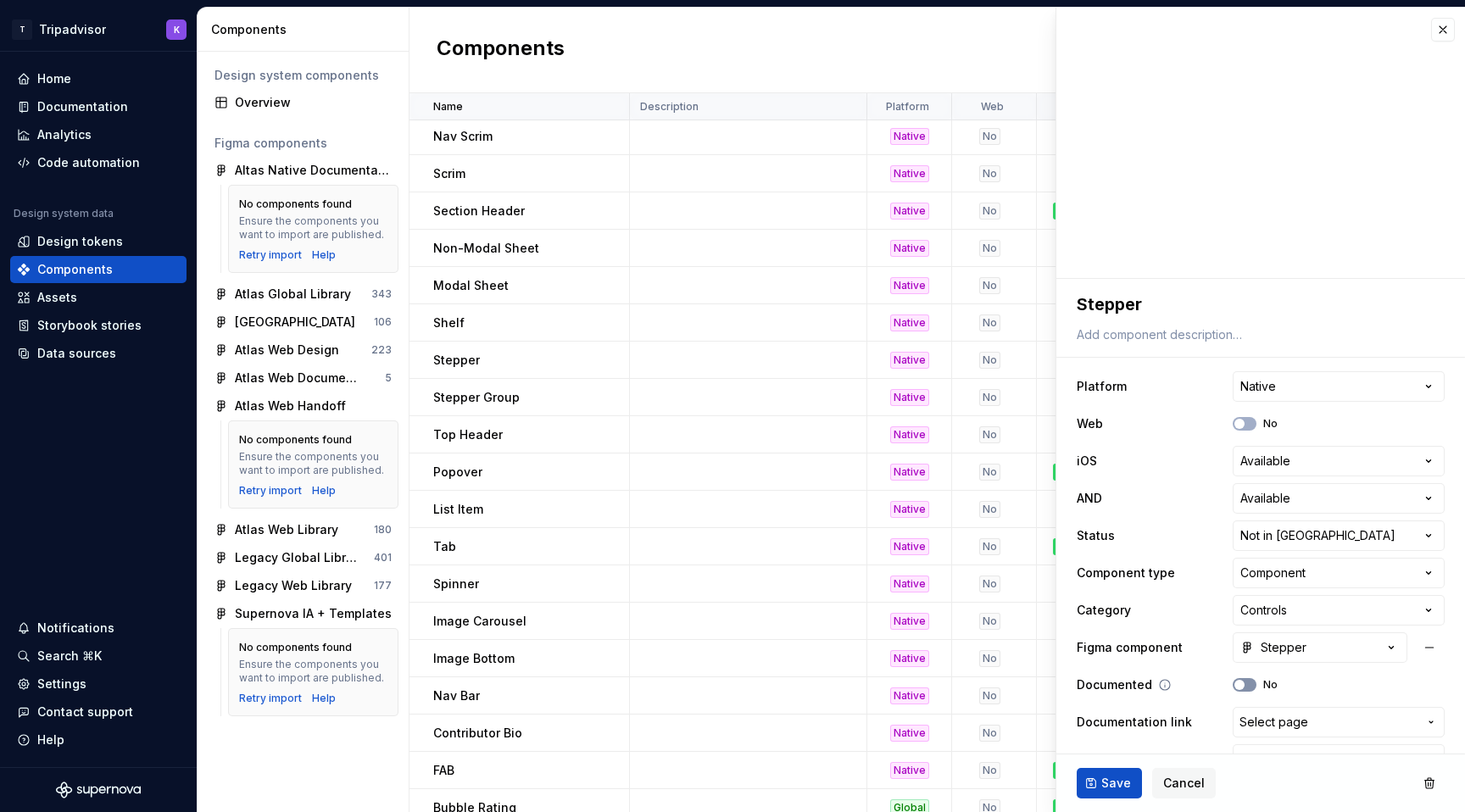
click at [1241, 681] on span "button" at bounding box center [1238, 684] width 10 height 10
click at [1110, 779] on span "Save" at bounding box center [1116, 783] width 30 height 17
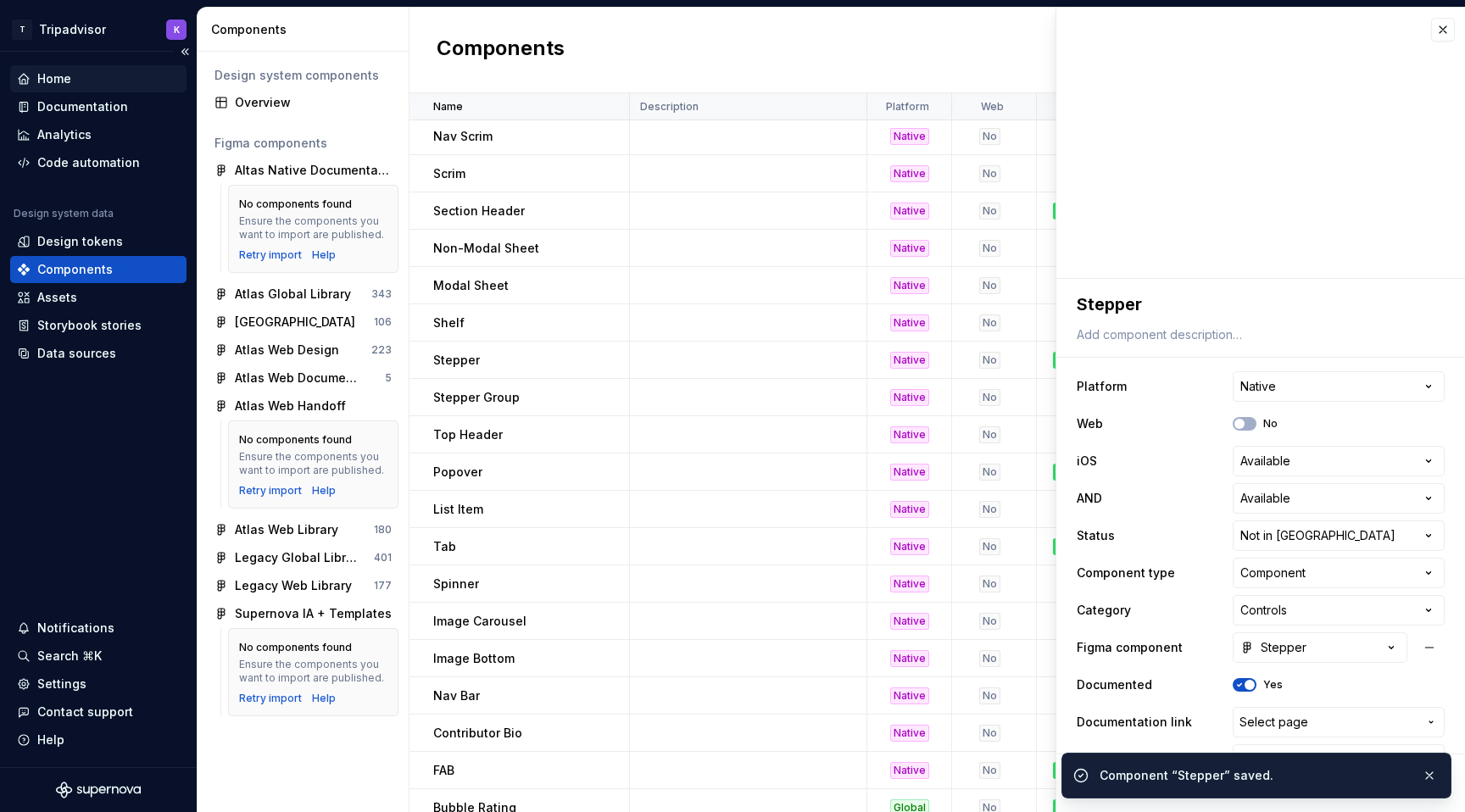
click at [97, 73] on div "Home" at bounding box center [97, 79] width 162 height 17
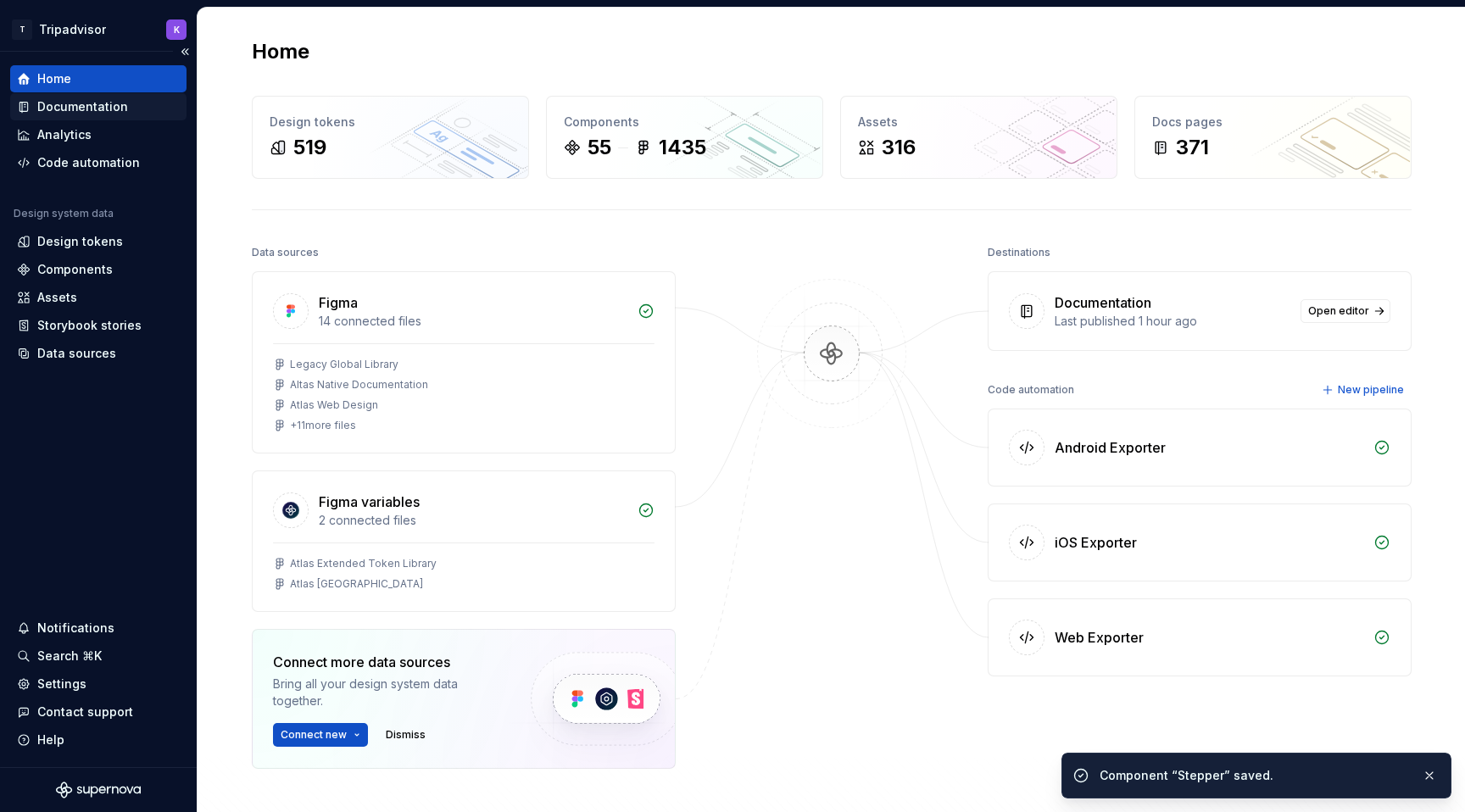
click at [90, 103] on div "Documentation" at bounding box center [83, 107] width 91 height 17
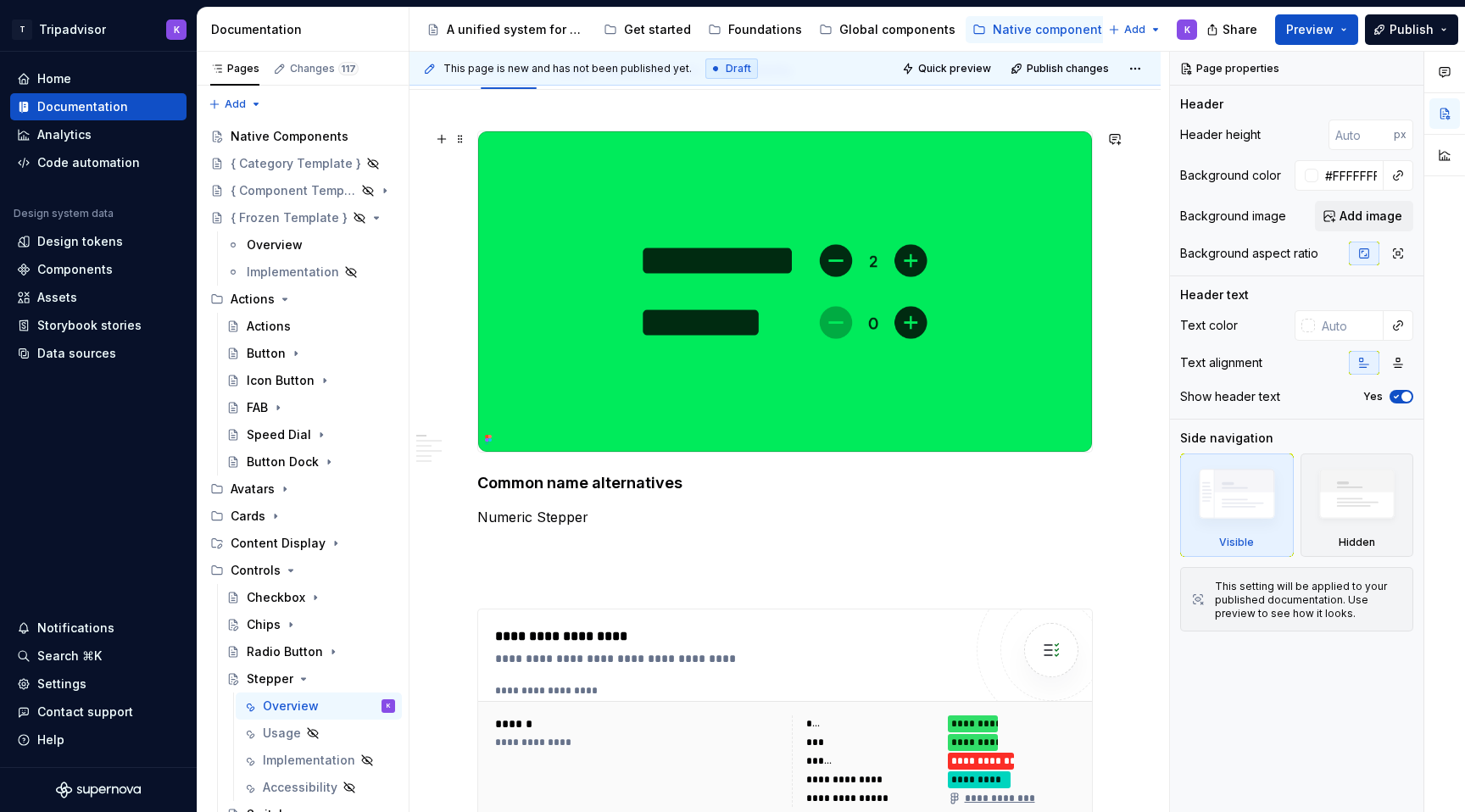
scroll to position [567, 0]
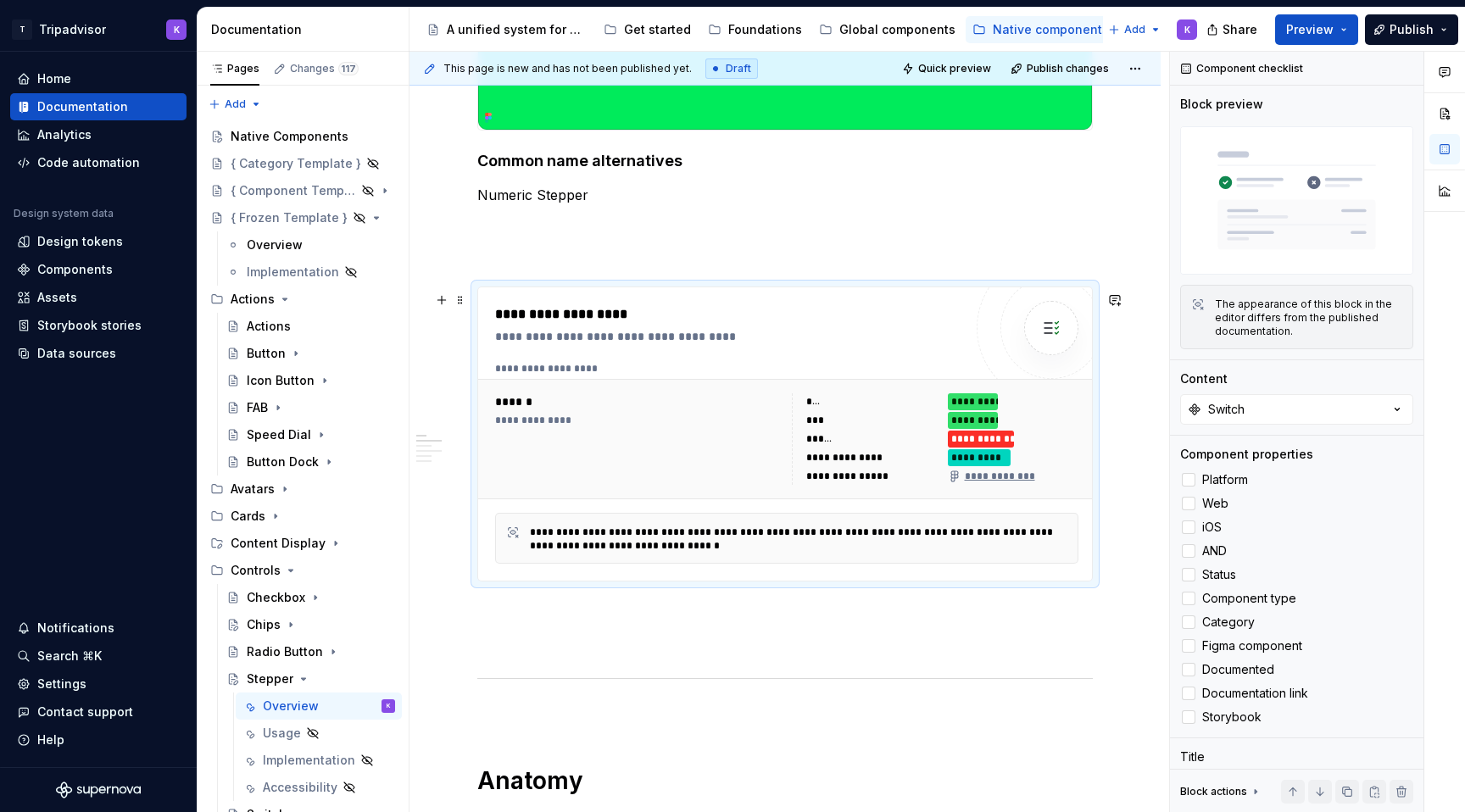
click at [735, 410] on div "******" at bounding box center [640, 402] width 291 height 17
type textarea "*"
click at [1295, 414] on button "Switch" at bounding box center [1296, 409] width 233 height 31
type input "[PERSON_NAME]"
type textarea "*"
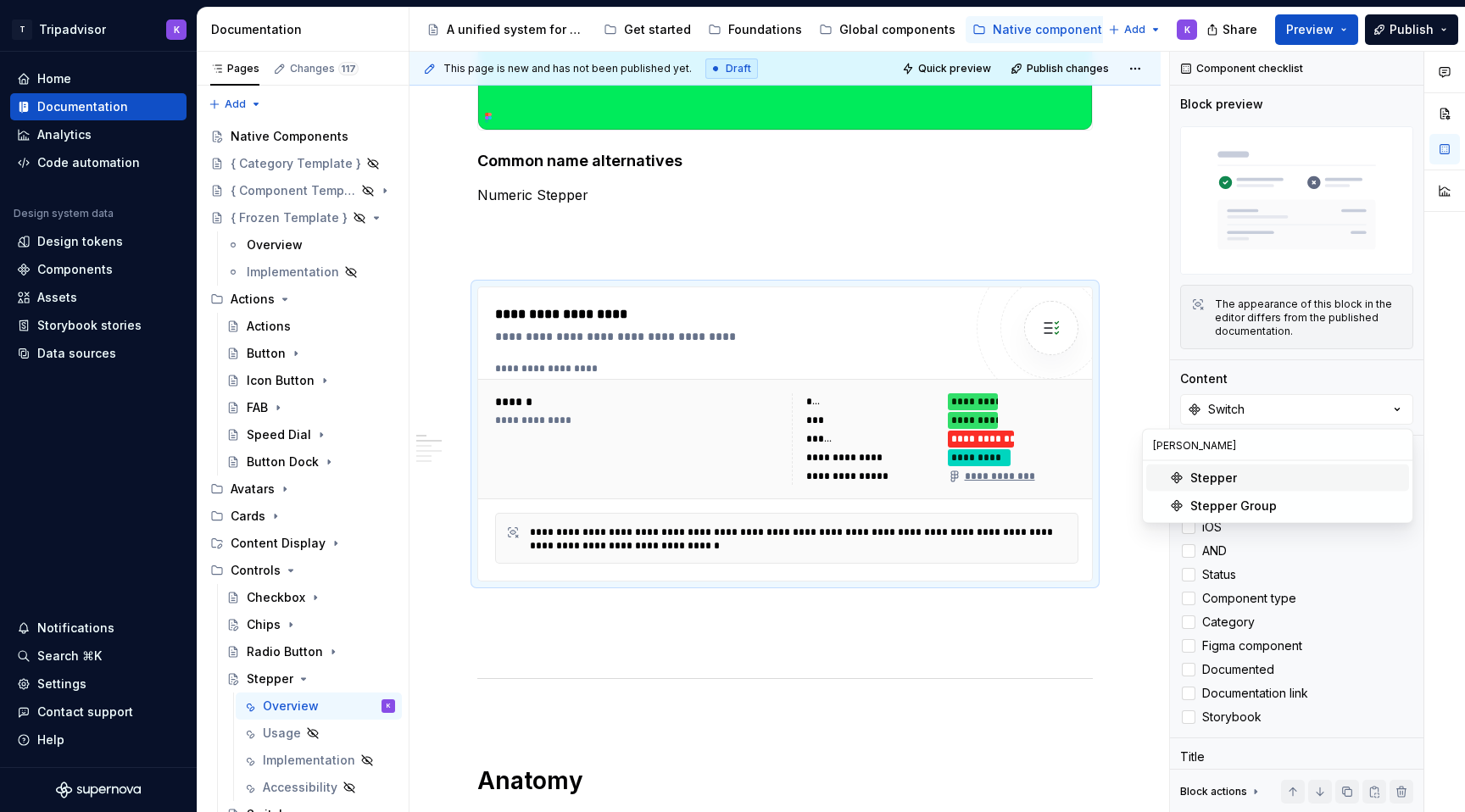
type input "[PERSON_NAME]"
click at [1262, 477] on div "Stepper" at bounding box center [1296, 478] width 212 height 17
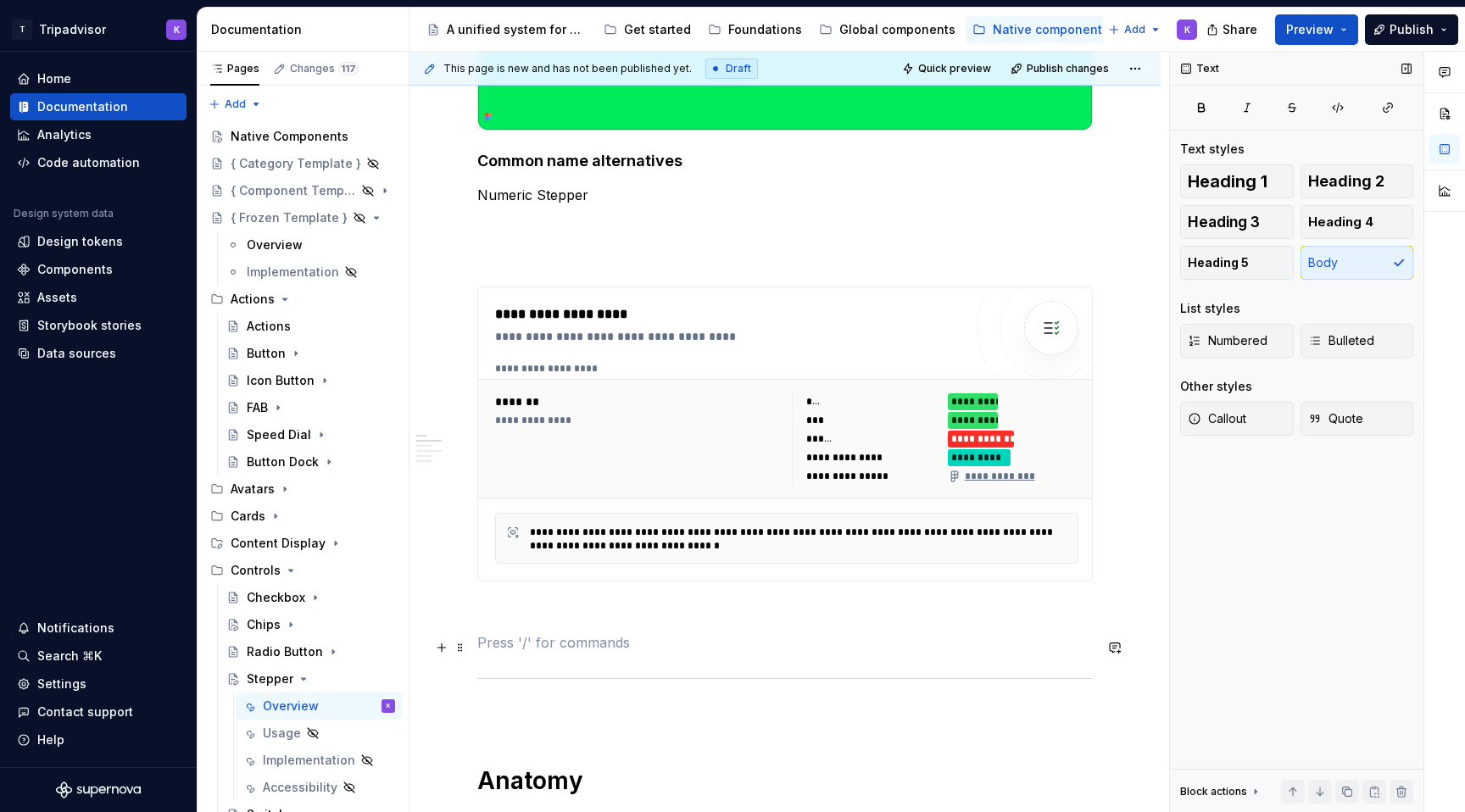
click at [1092, 652] on p at bounding box center [784, 642] width 616 height 20
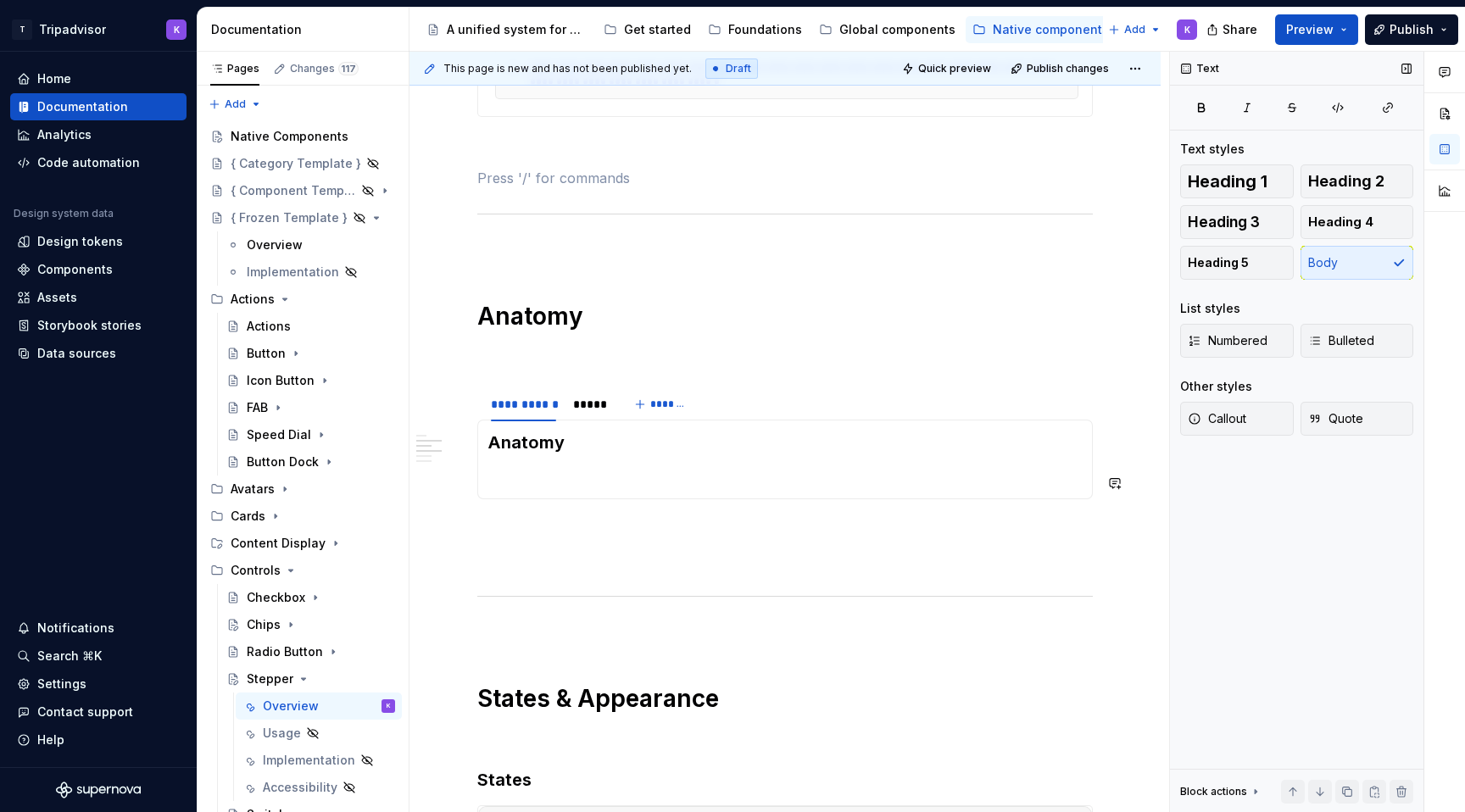
scroll to position [1142, 0]
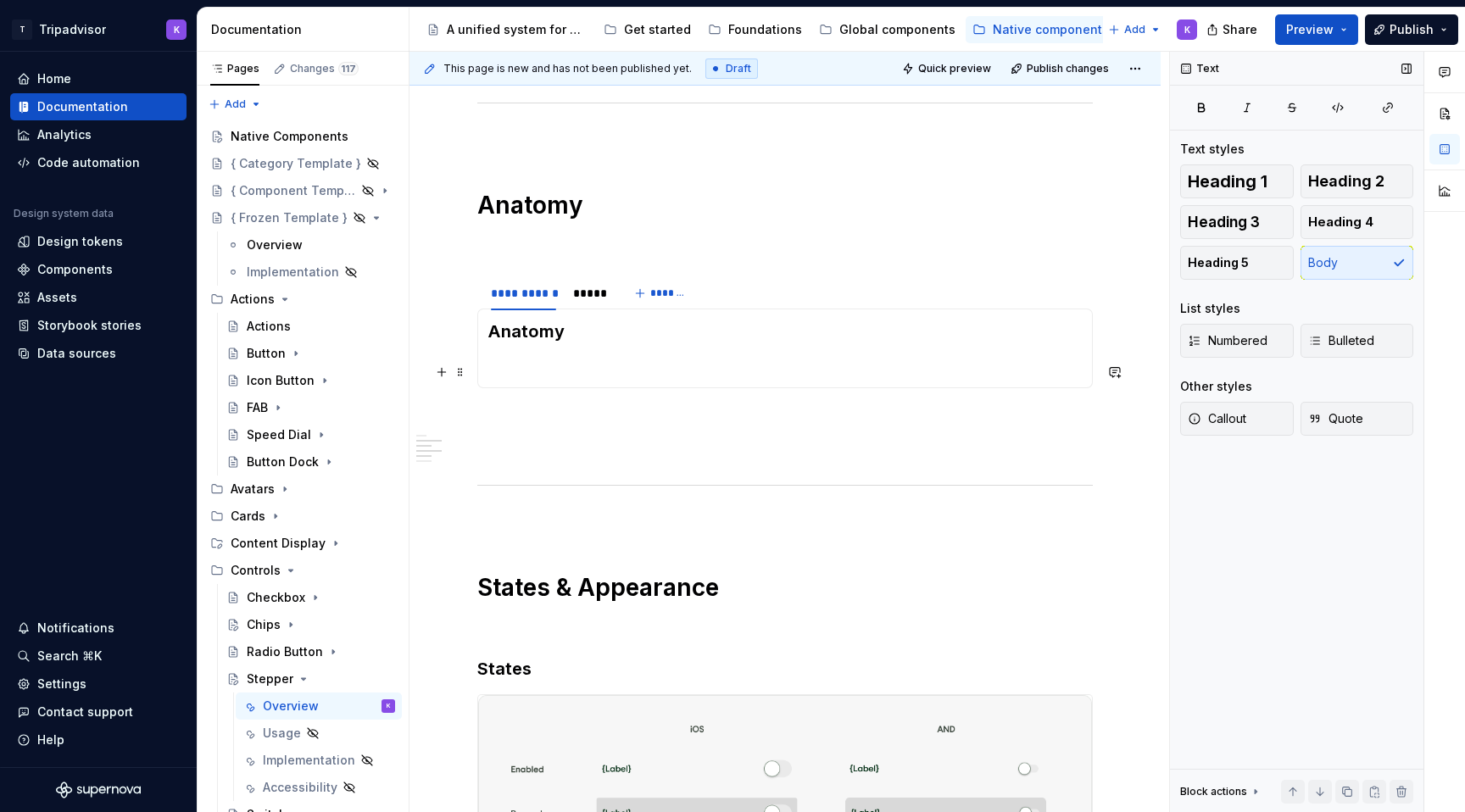
click at [570, 367] on p at bounding box center [784, 367] width 593 height 20
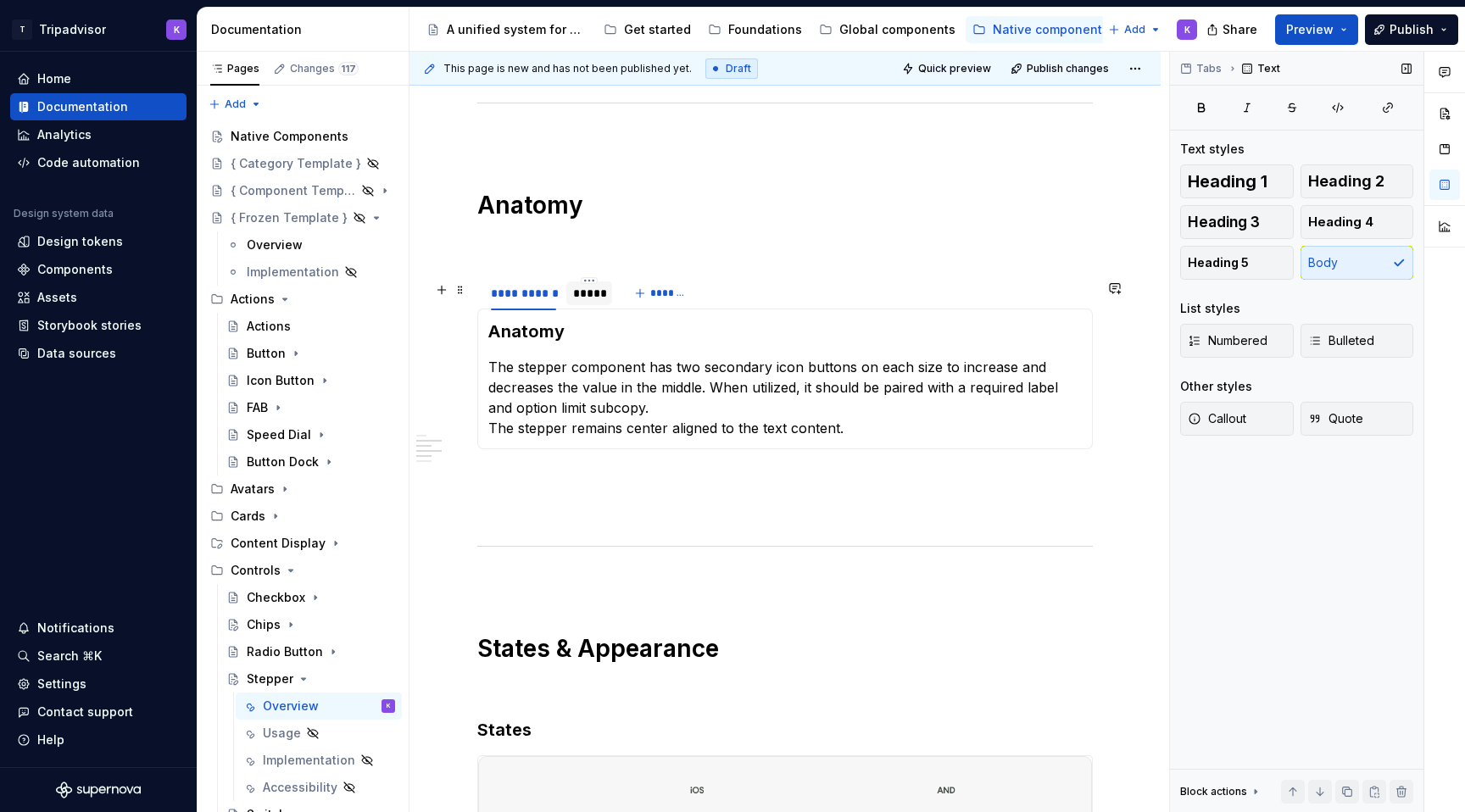
click at [589, 305] on div "*****" at bounding box center [589, 293] width 45 height 24
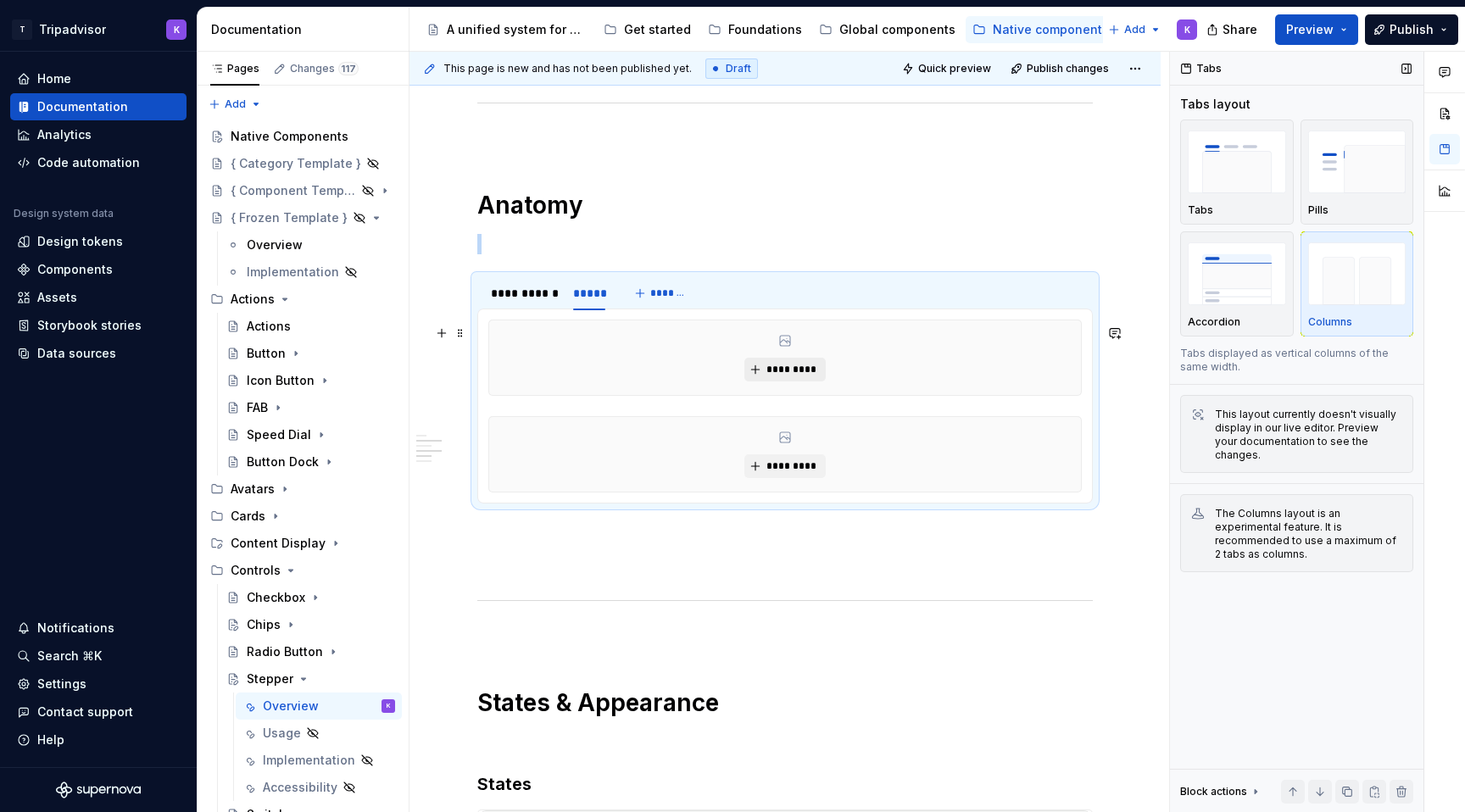
click at [780, 374] on span "*********" at bounding box center [791, 369] width 52 height 14
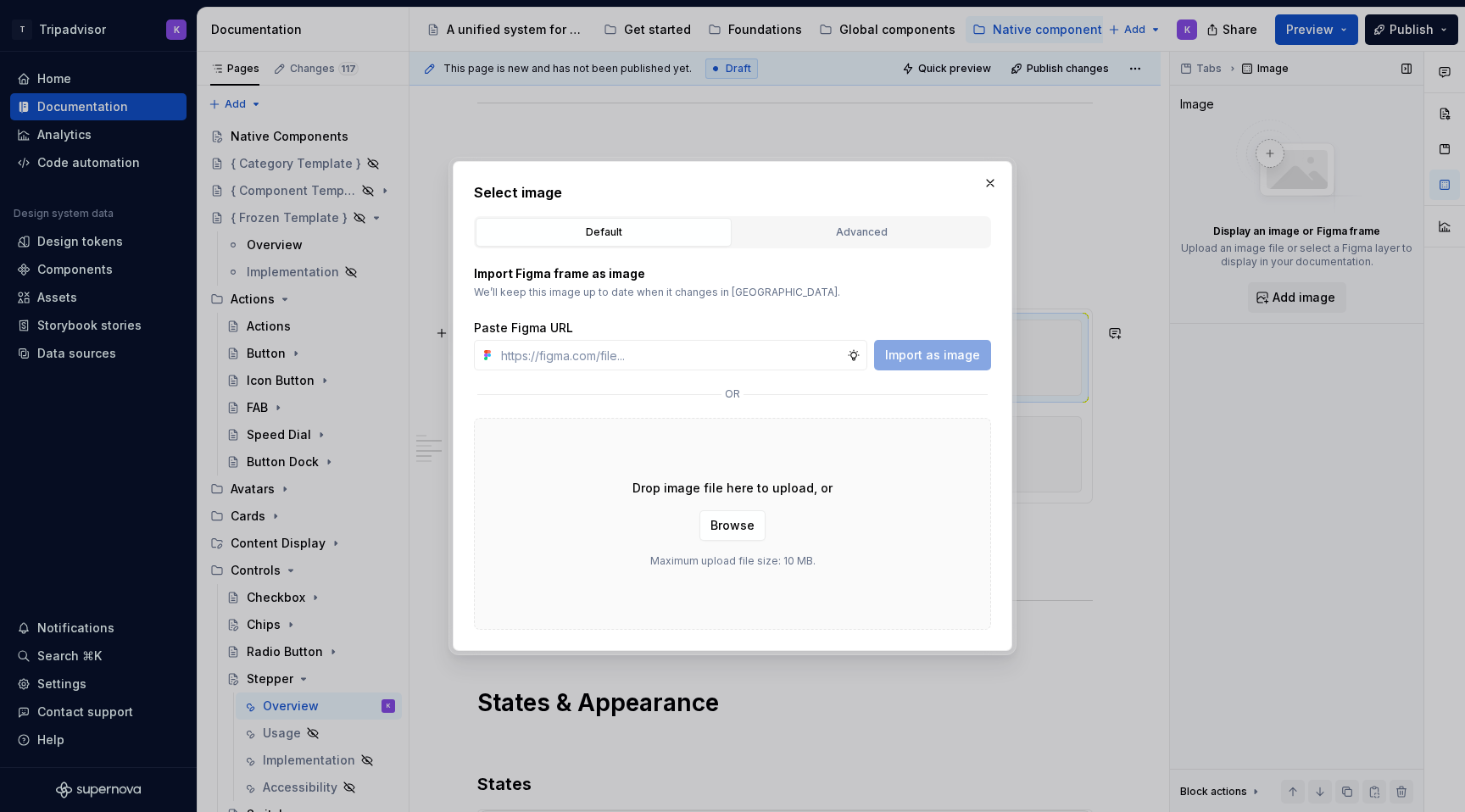
type textarea "*"
type input "[URL][DOMAIN_NAME]"
click at [922, 354] on span "Import as image" at bounding box center [932, 354] width 95 height 17
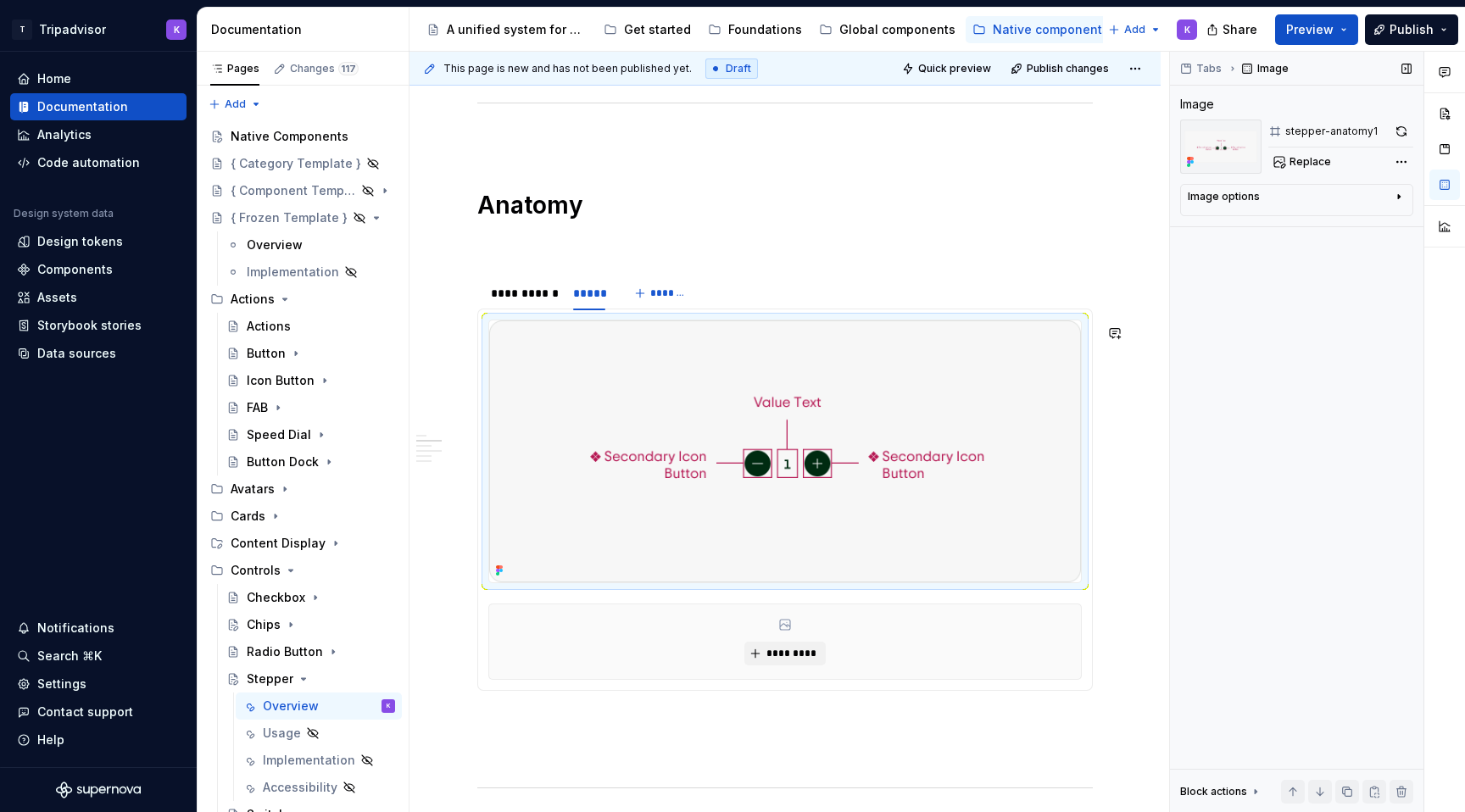
type textarea "*"
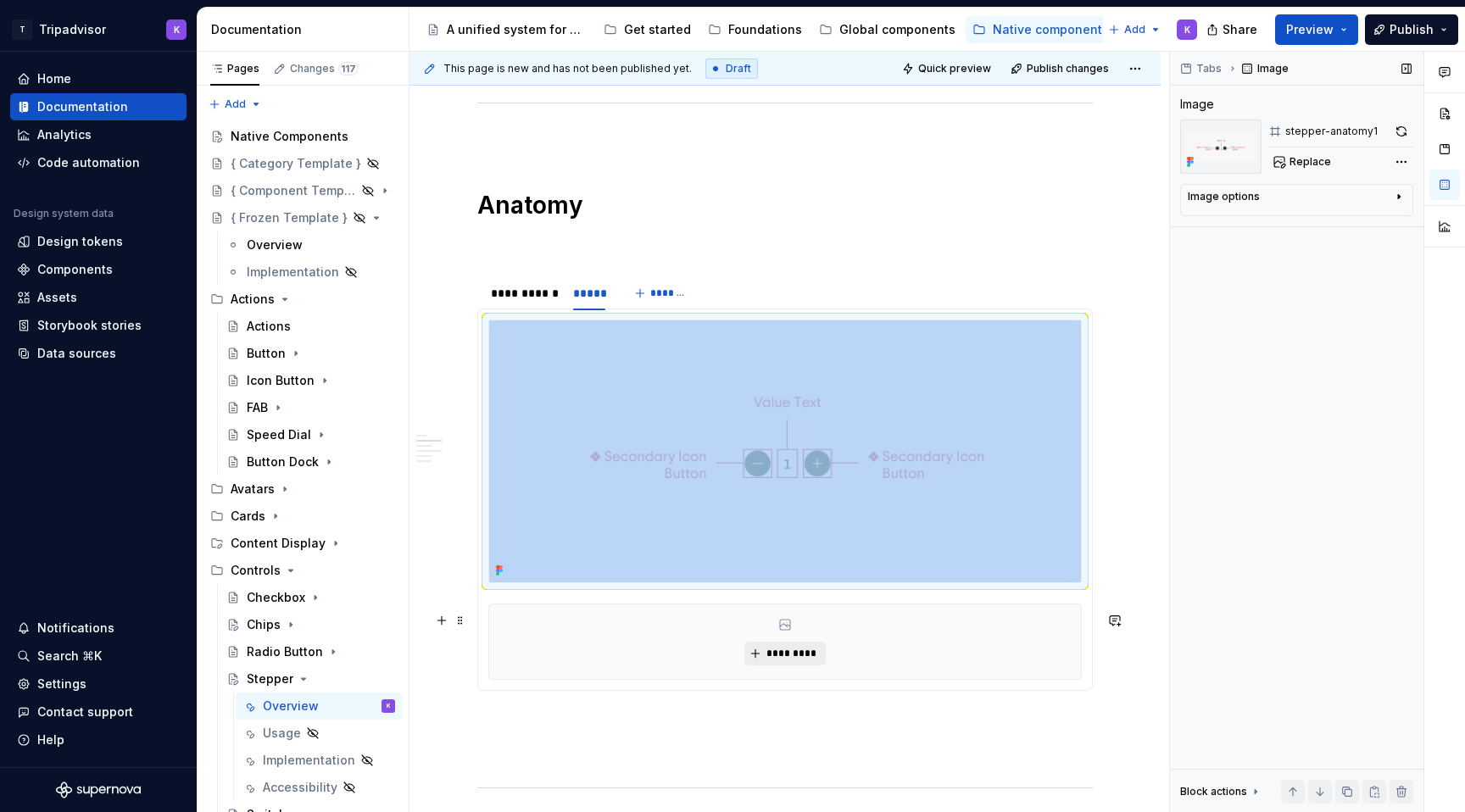
click at [796, 657] on span "*********" at bounding box center [791, 653] width 52 height 14
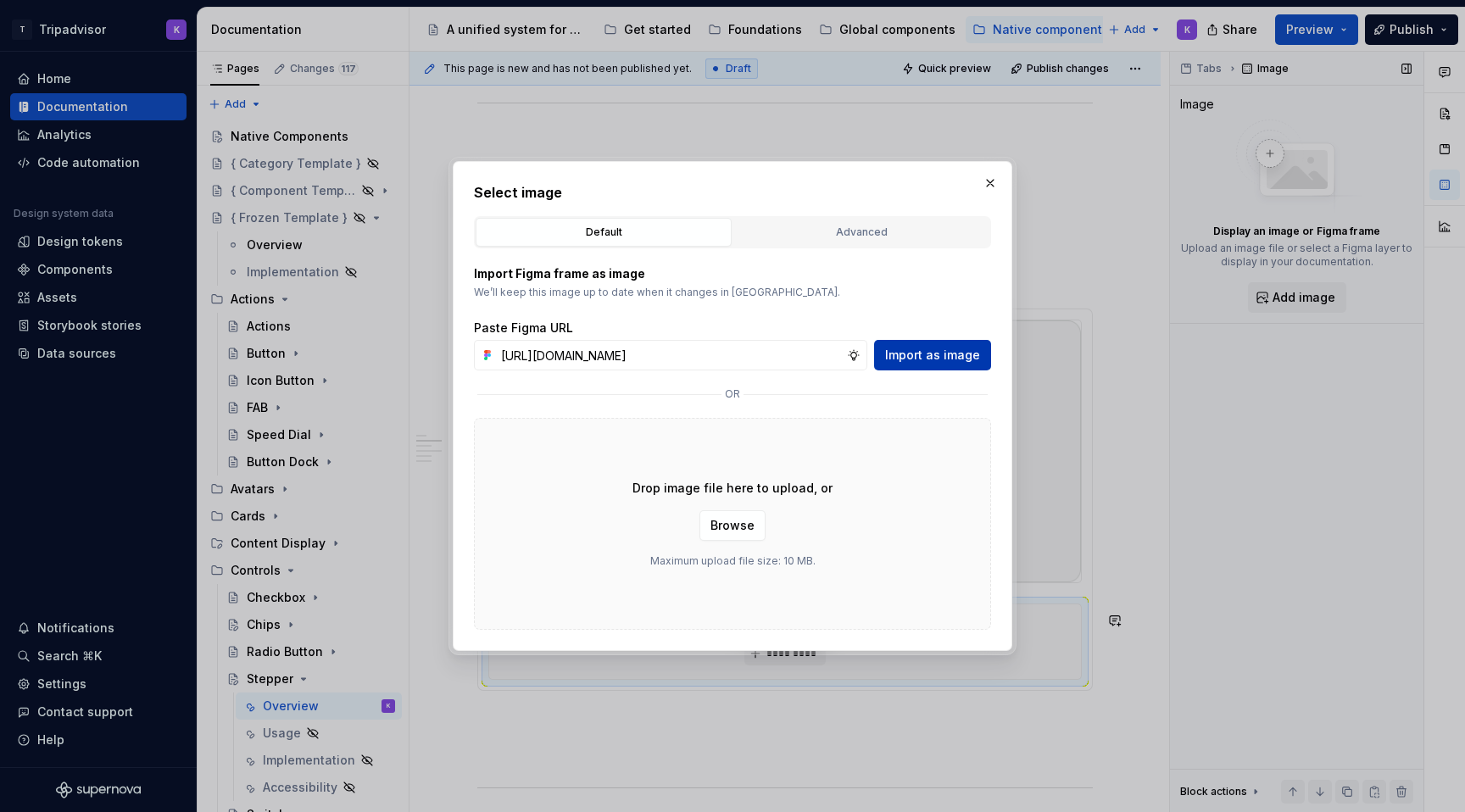
scroll to position [0, 451]
type input "[URL][DOMAIN_NAME]"
click at [951, 346] on span "Import as image" at bounding box center [932, 354] width 95 height 17
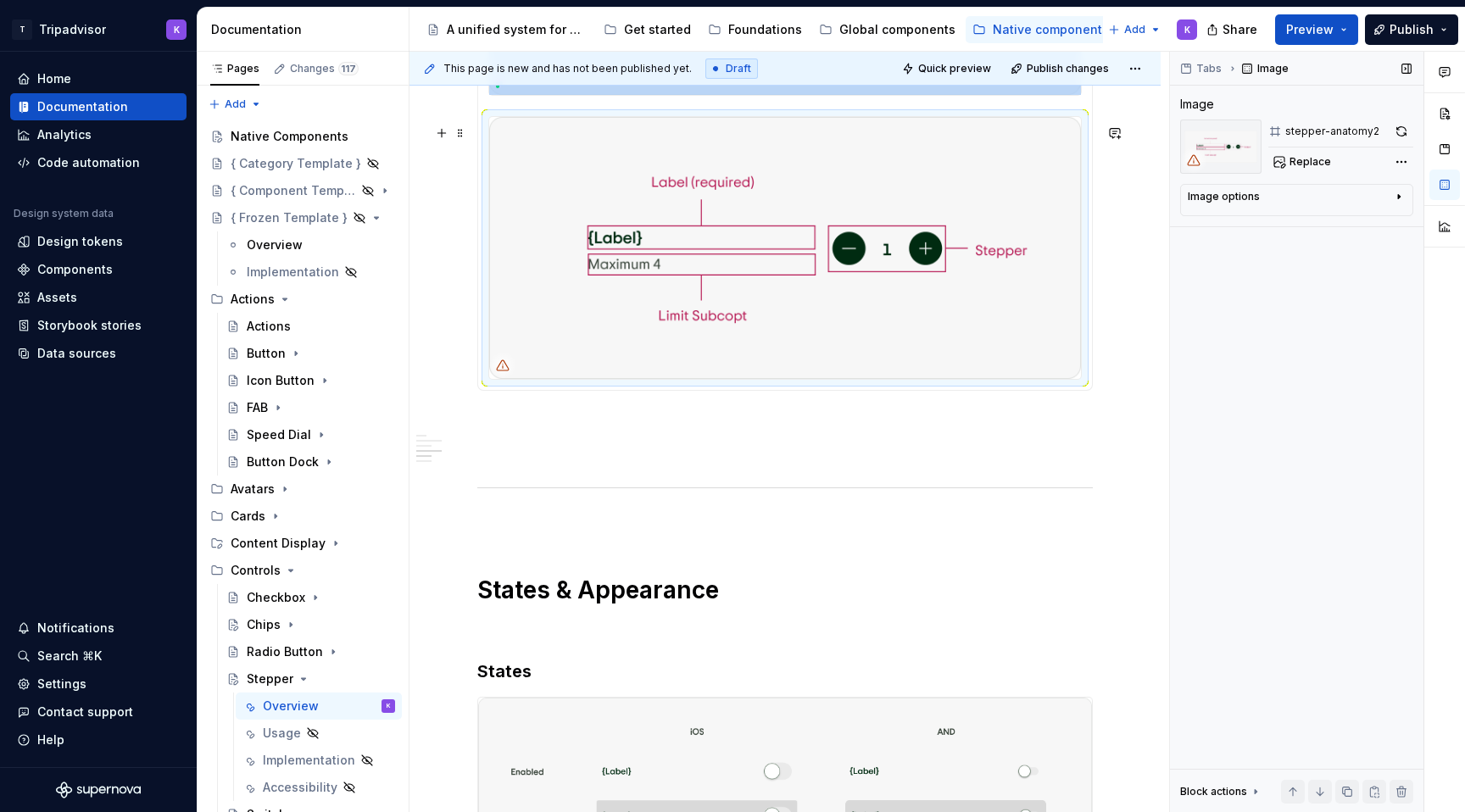
scroll to position [1533, 0]
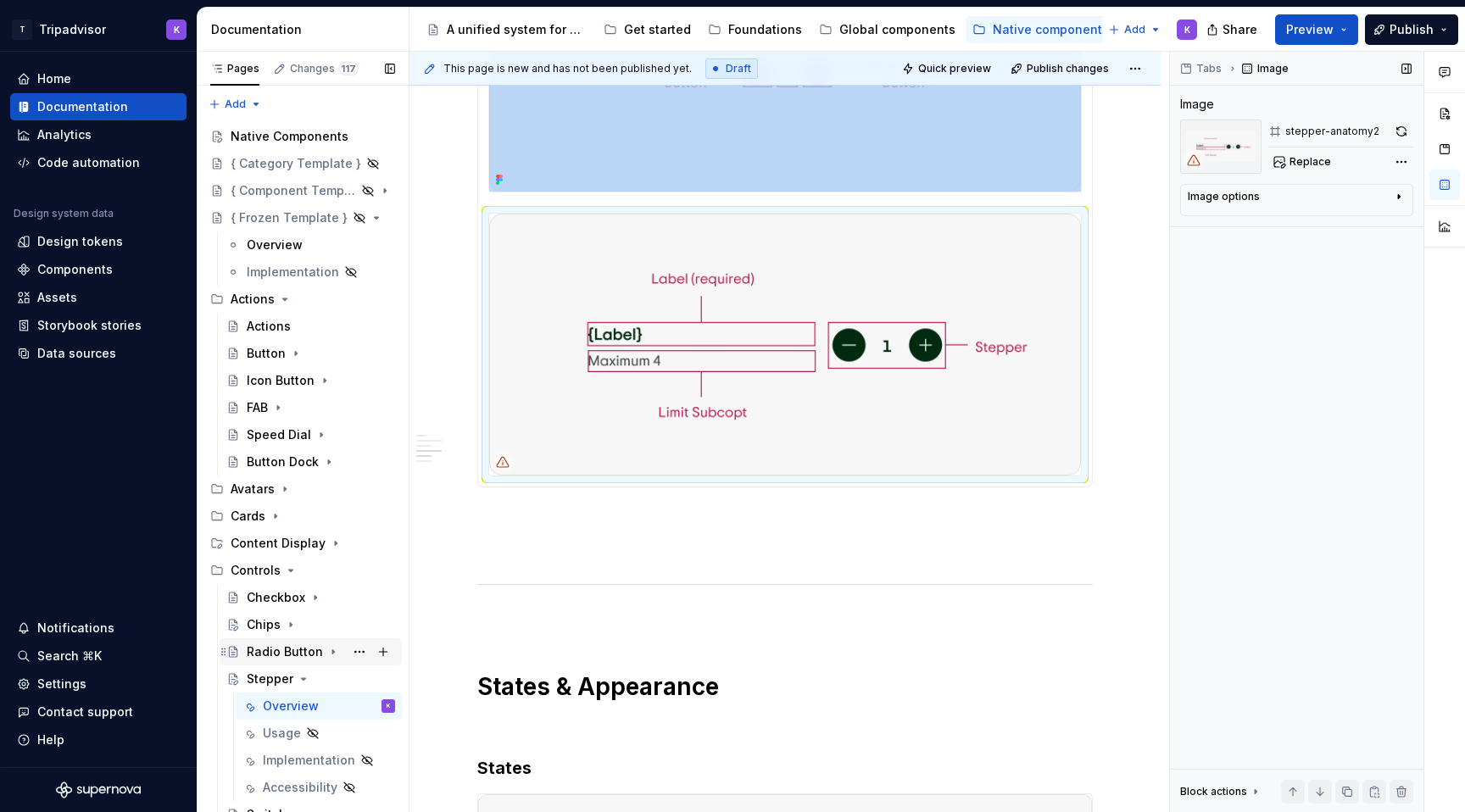
click at [327, 656] on icon "Page tree" at bounding box center [333, 651] width 14 height 14
click at [327, 666] on div "Overview" at bounding box center [318, 678] width 166 height 27
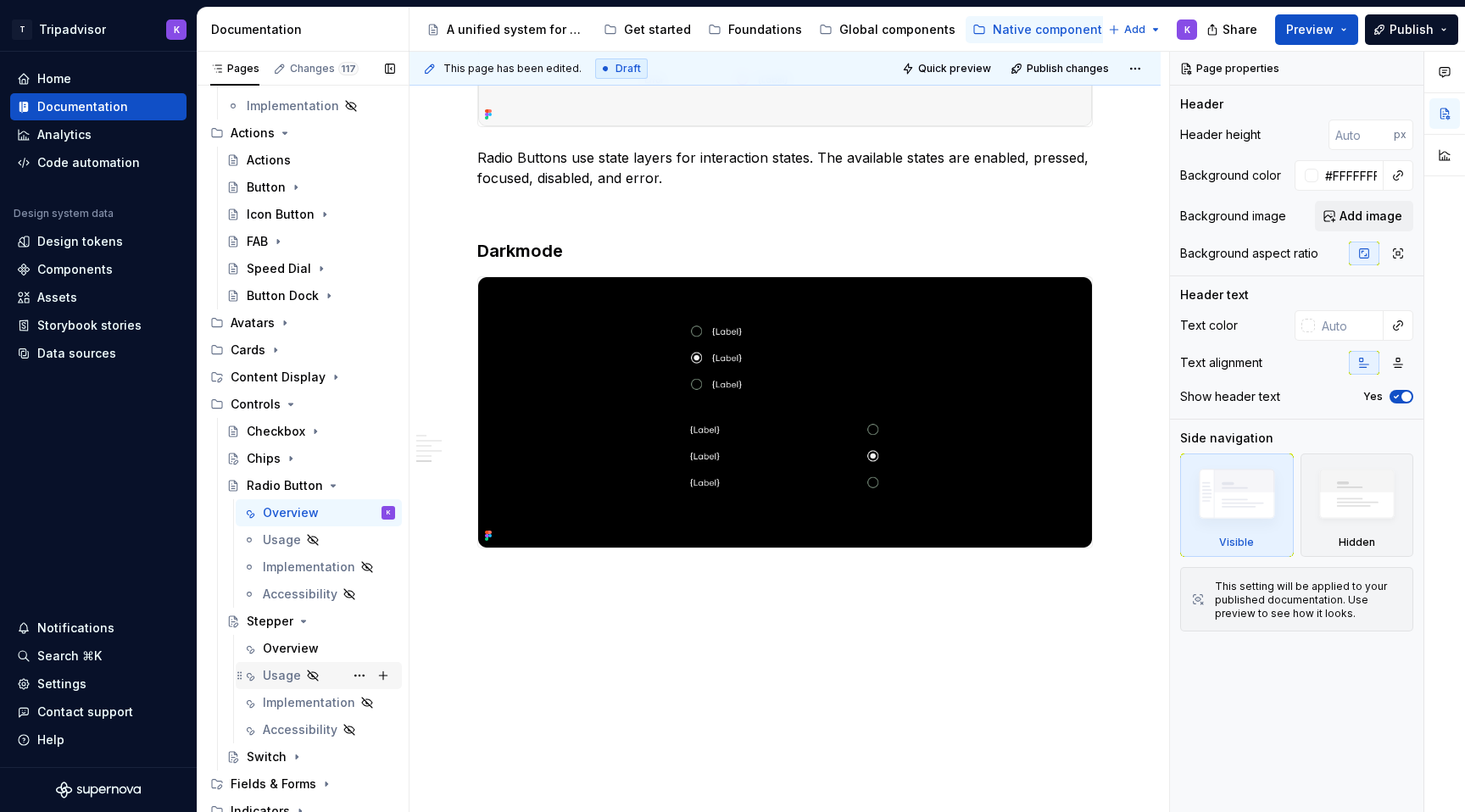
scroll to position [197, 0]
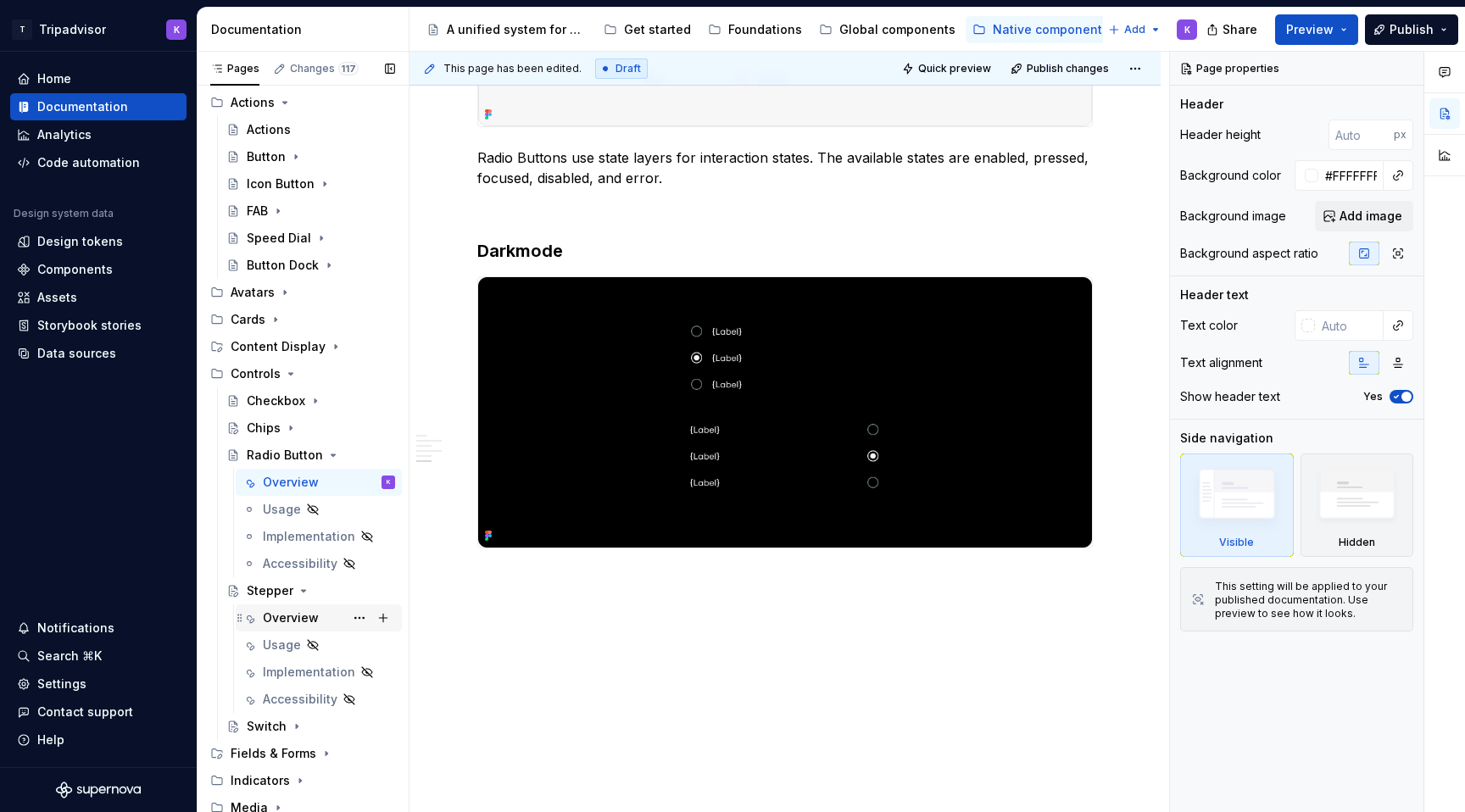
click at [291, 618] on div "Overview" at bounding box center [291, 617] width 56 height 17
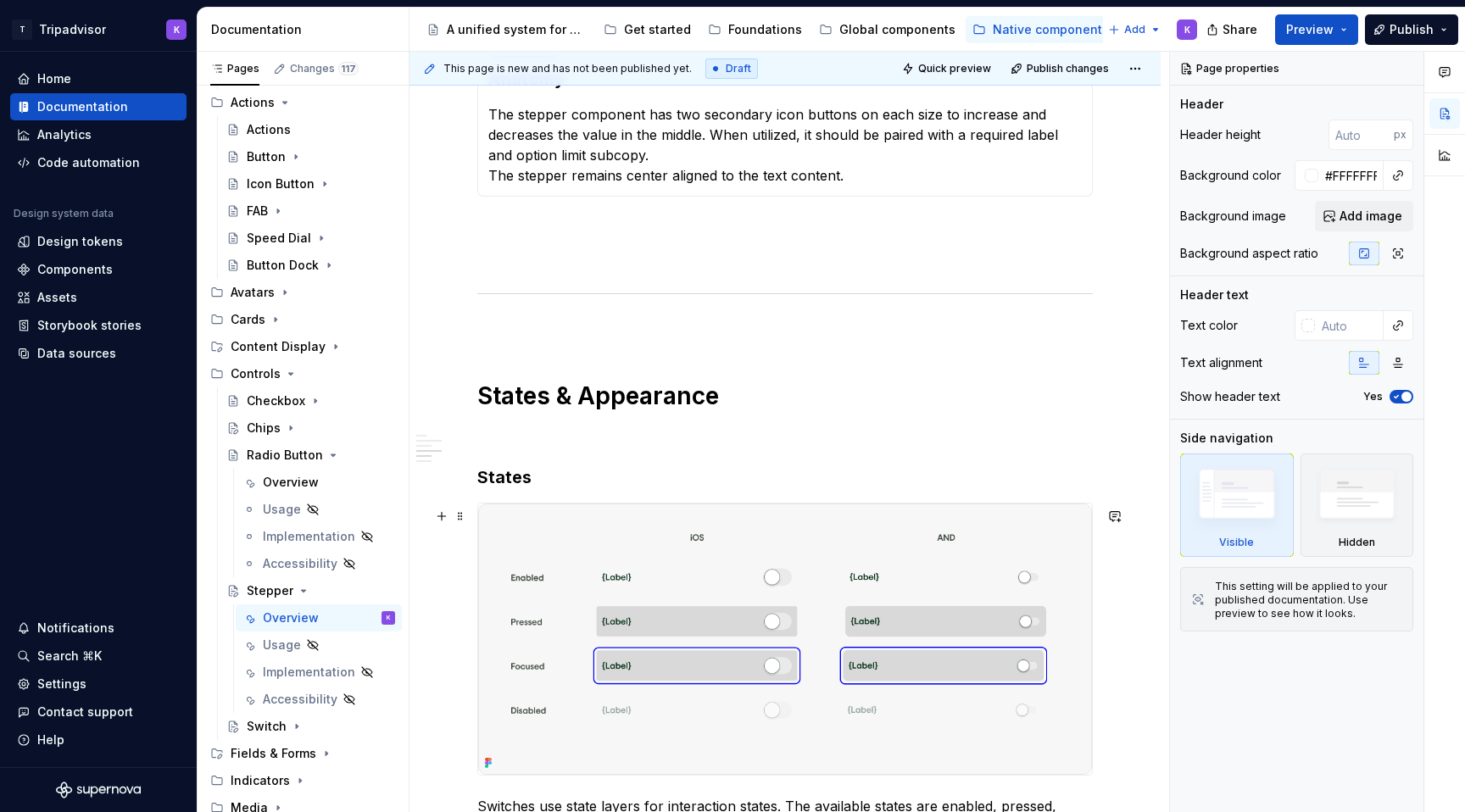
scroll to position [1284, 0]
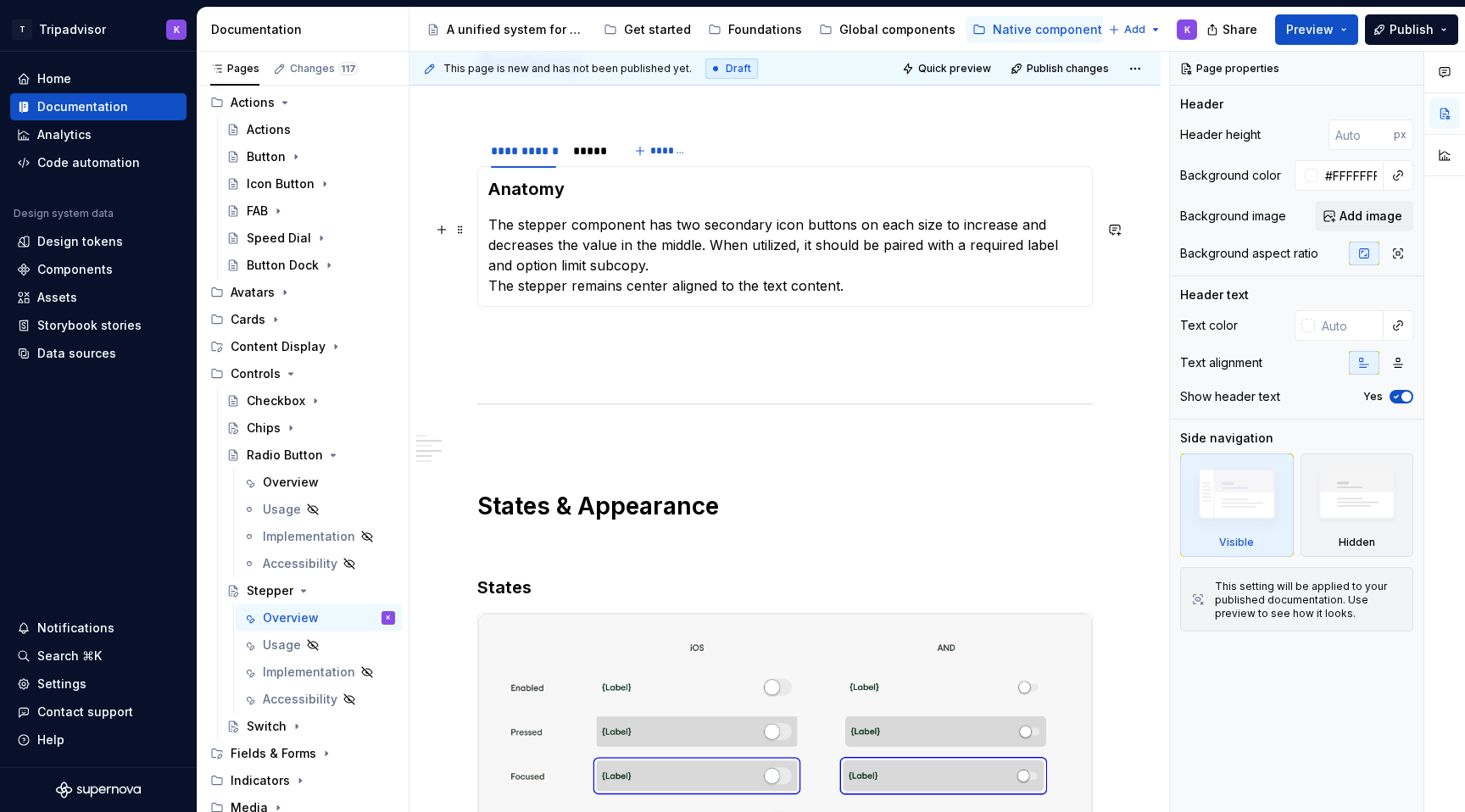
click at [766, 279] on p "The stepper component has two secondary icon buttons on each size to increase a…" at bounding box center [784, 255] width 593 height 82
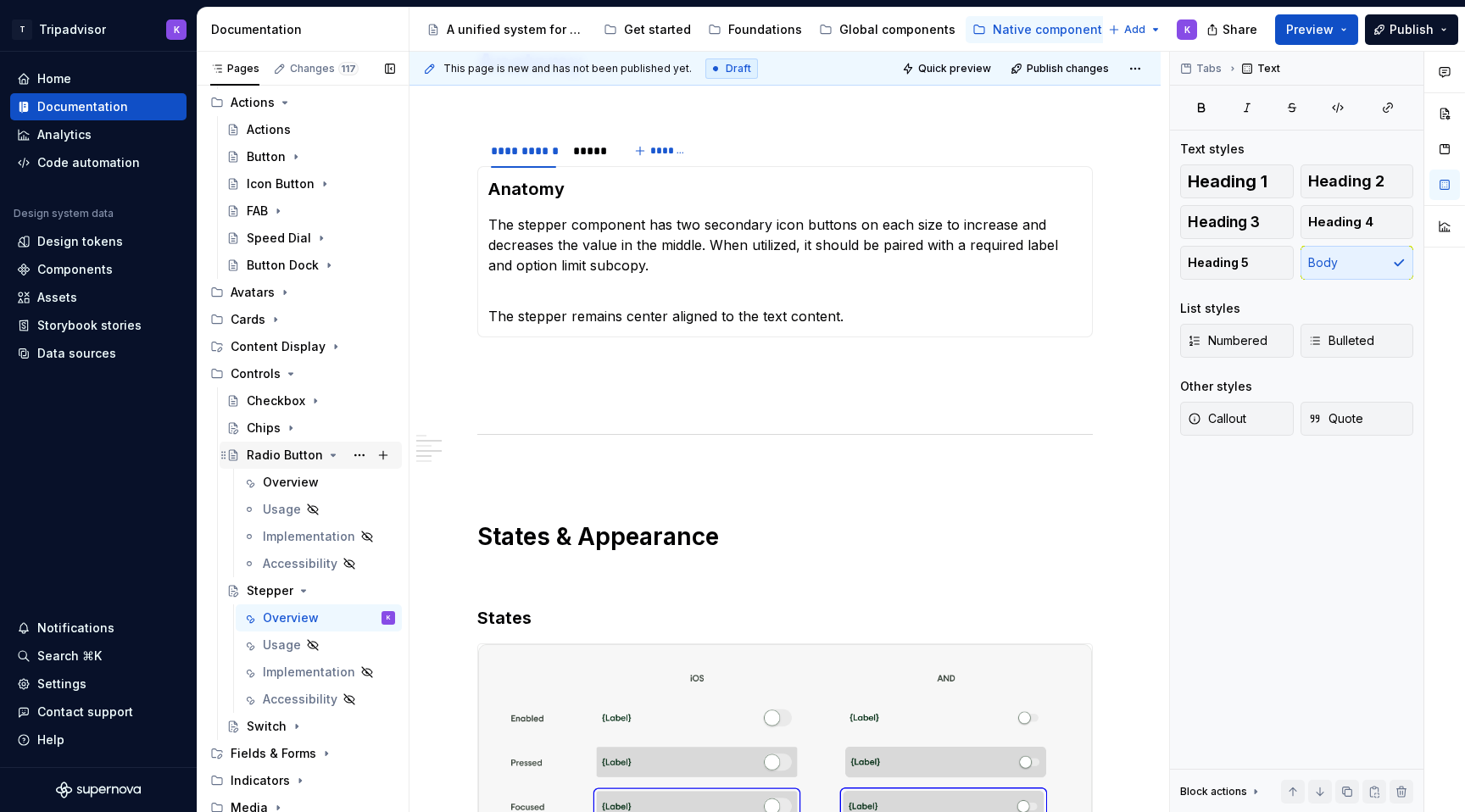
click at [327, 458] on icon "Page tree" at bounding box center [333, 455] width 14 height 14
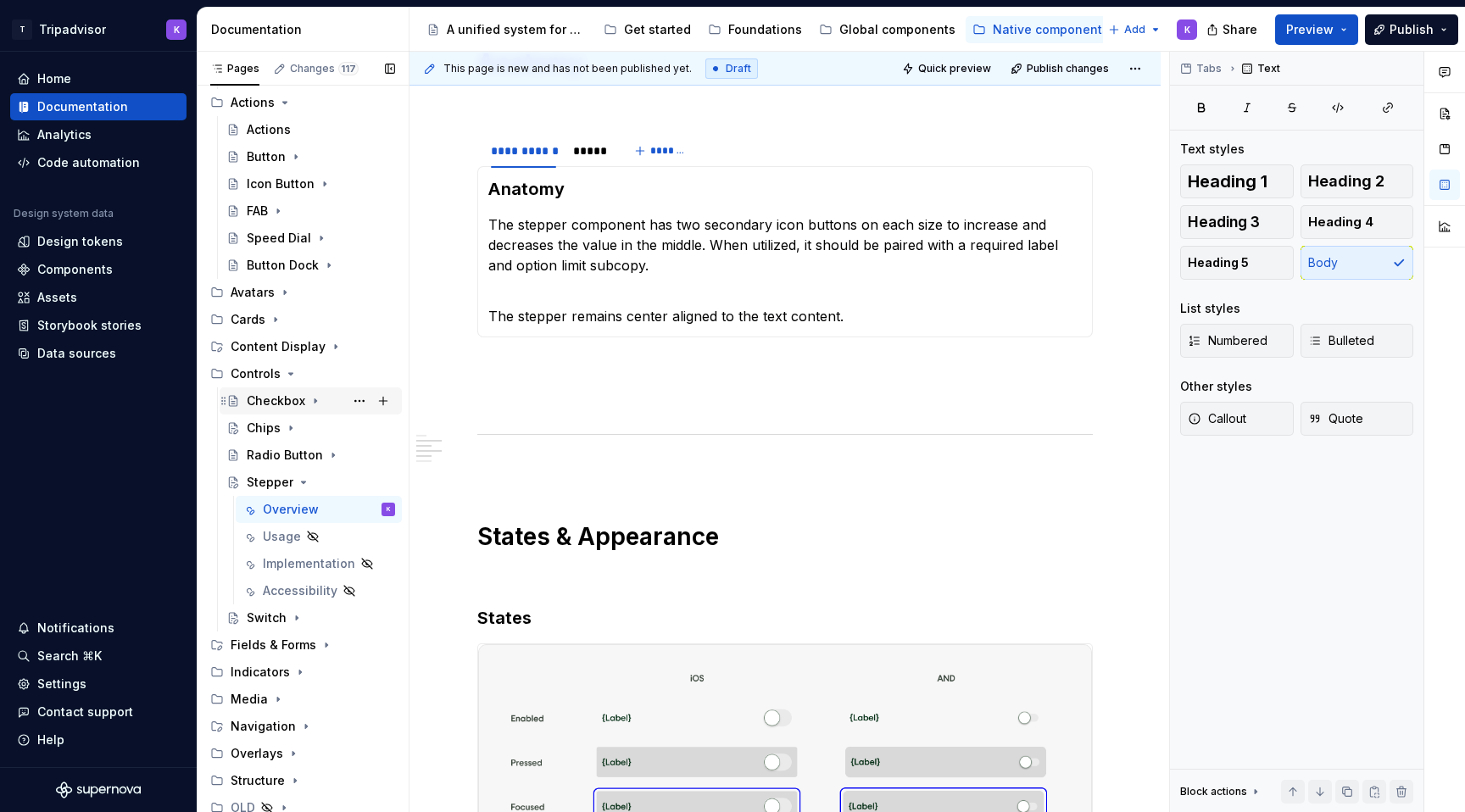
click at [280, 400] on div "Checkbox" at bounding box center [276, 401] width 58 height 17
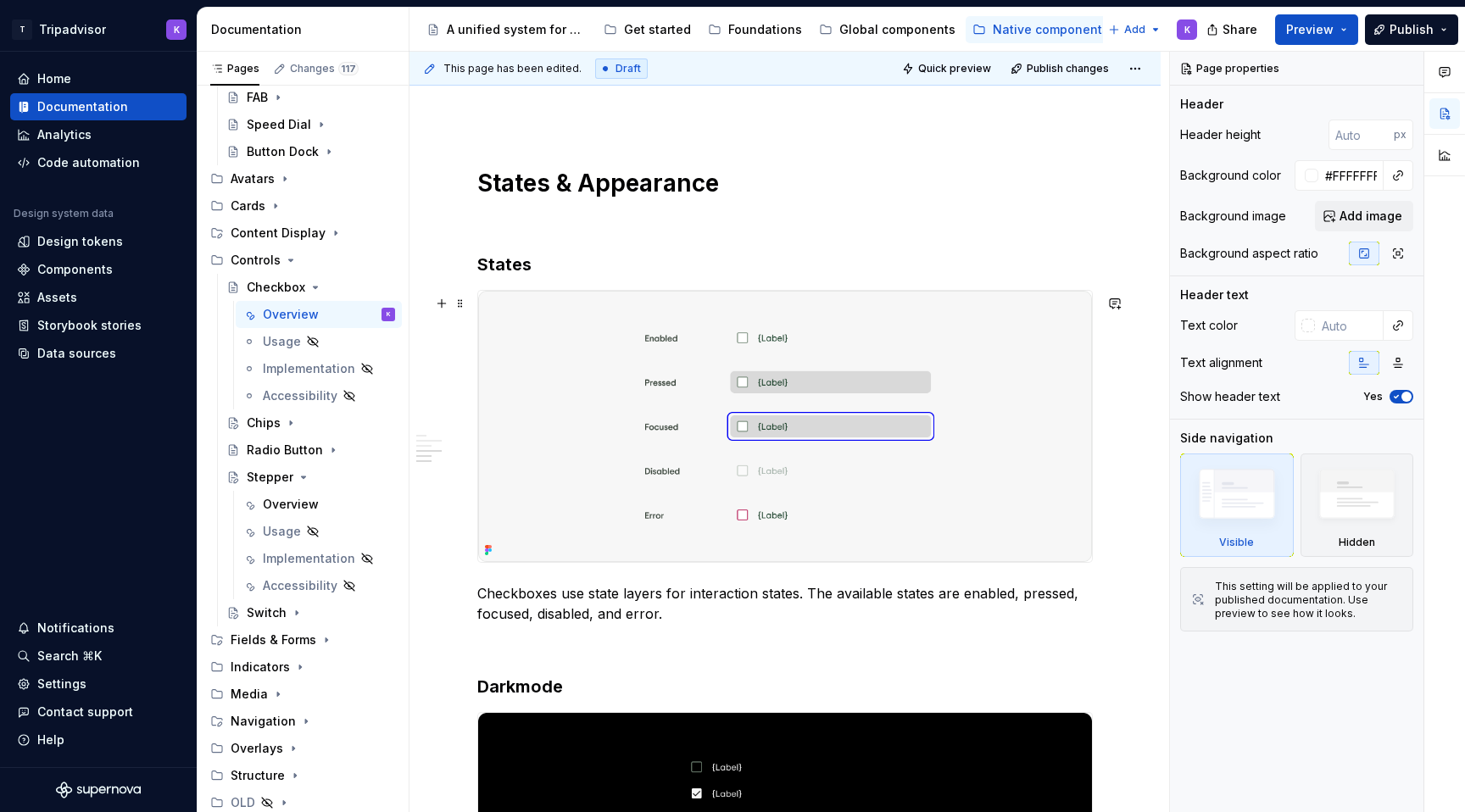
scroll to position [2044, 0]
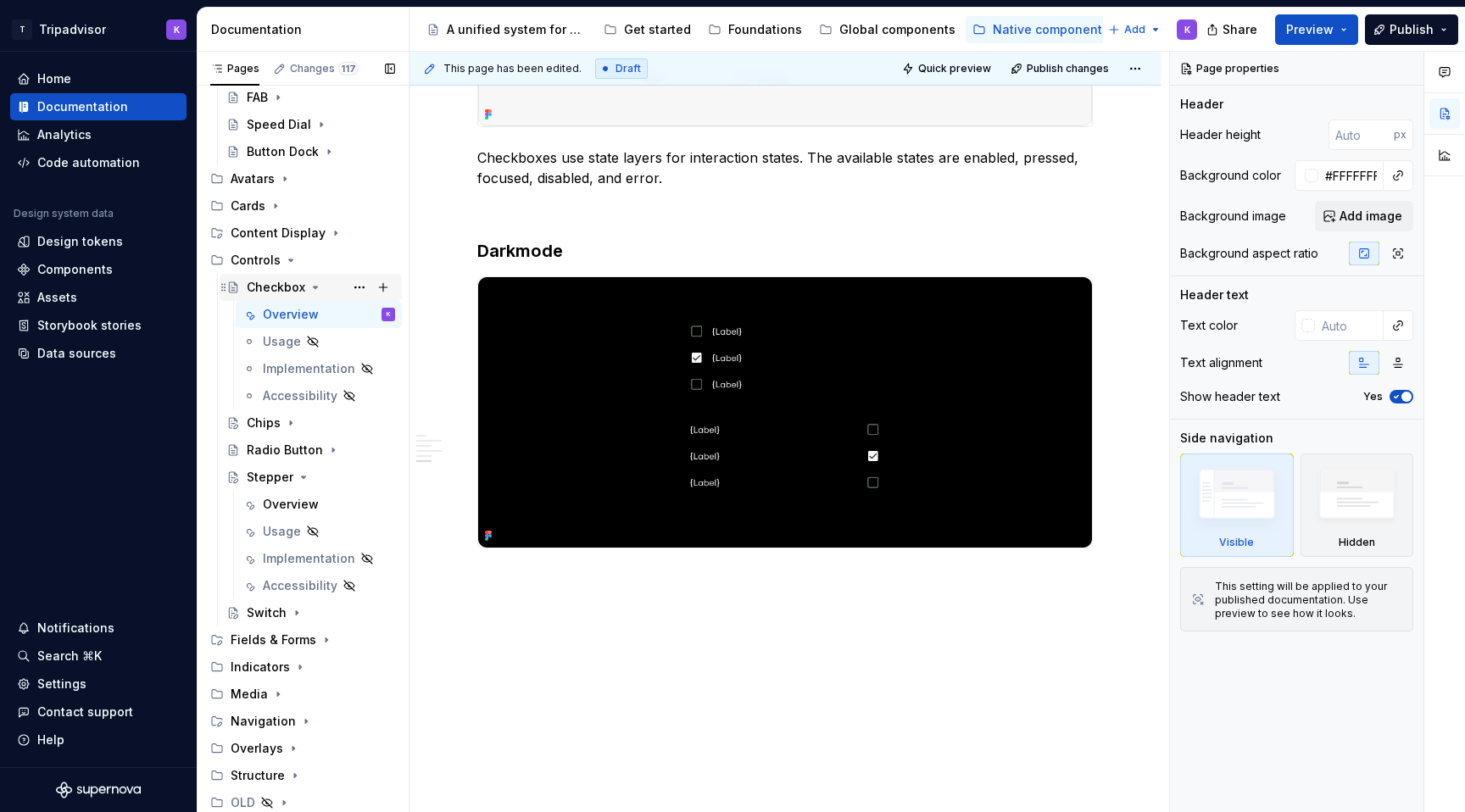
click at [308, 288] on icon "Page tree" at bounding box center [315, 287] width 14 height 14
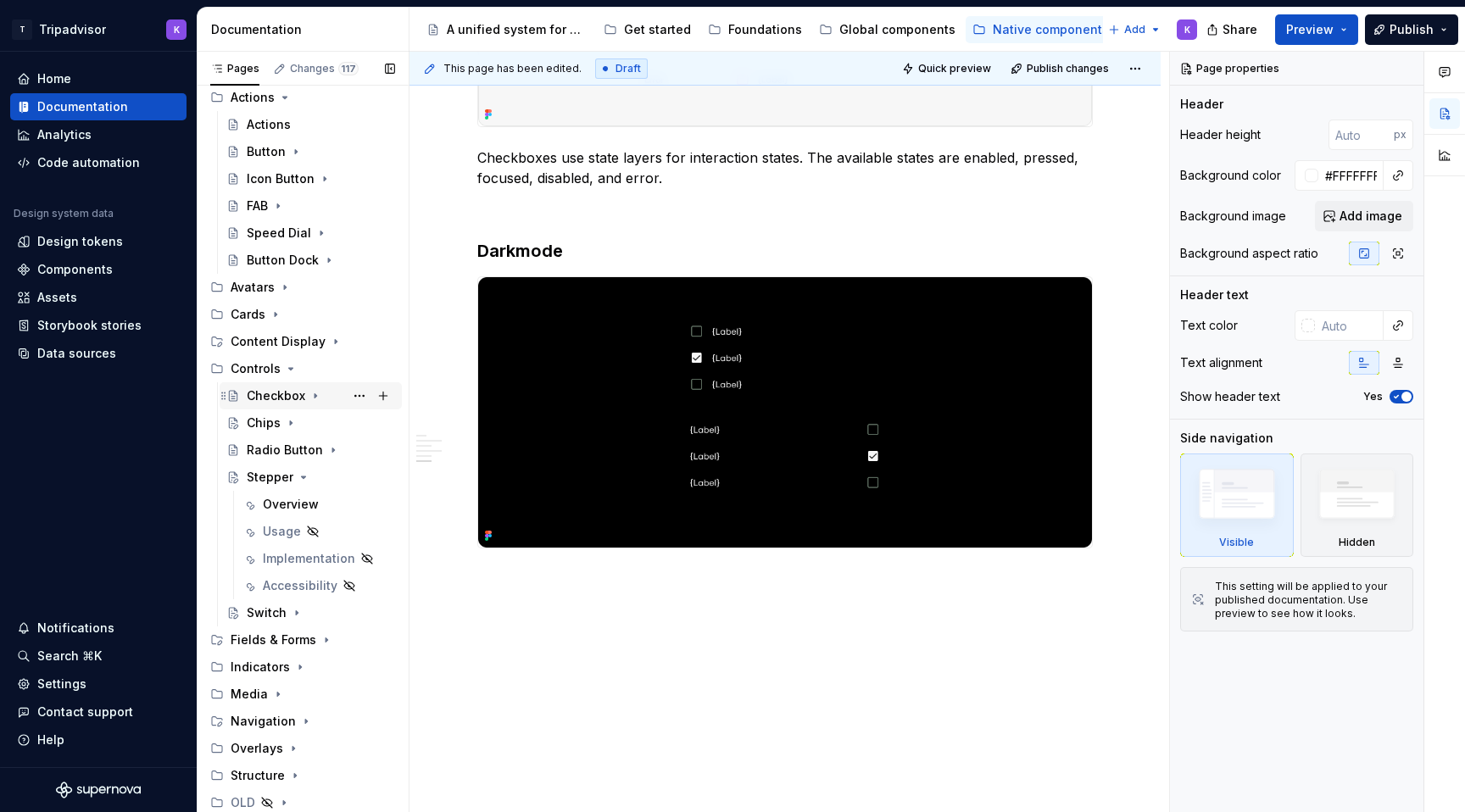
scroll to position [201, 0]
click at [327, 450] on icon "Page tree" at bounding box center [333, 450] width 14 height 14
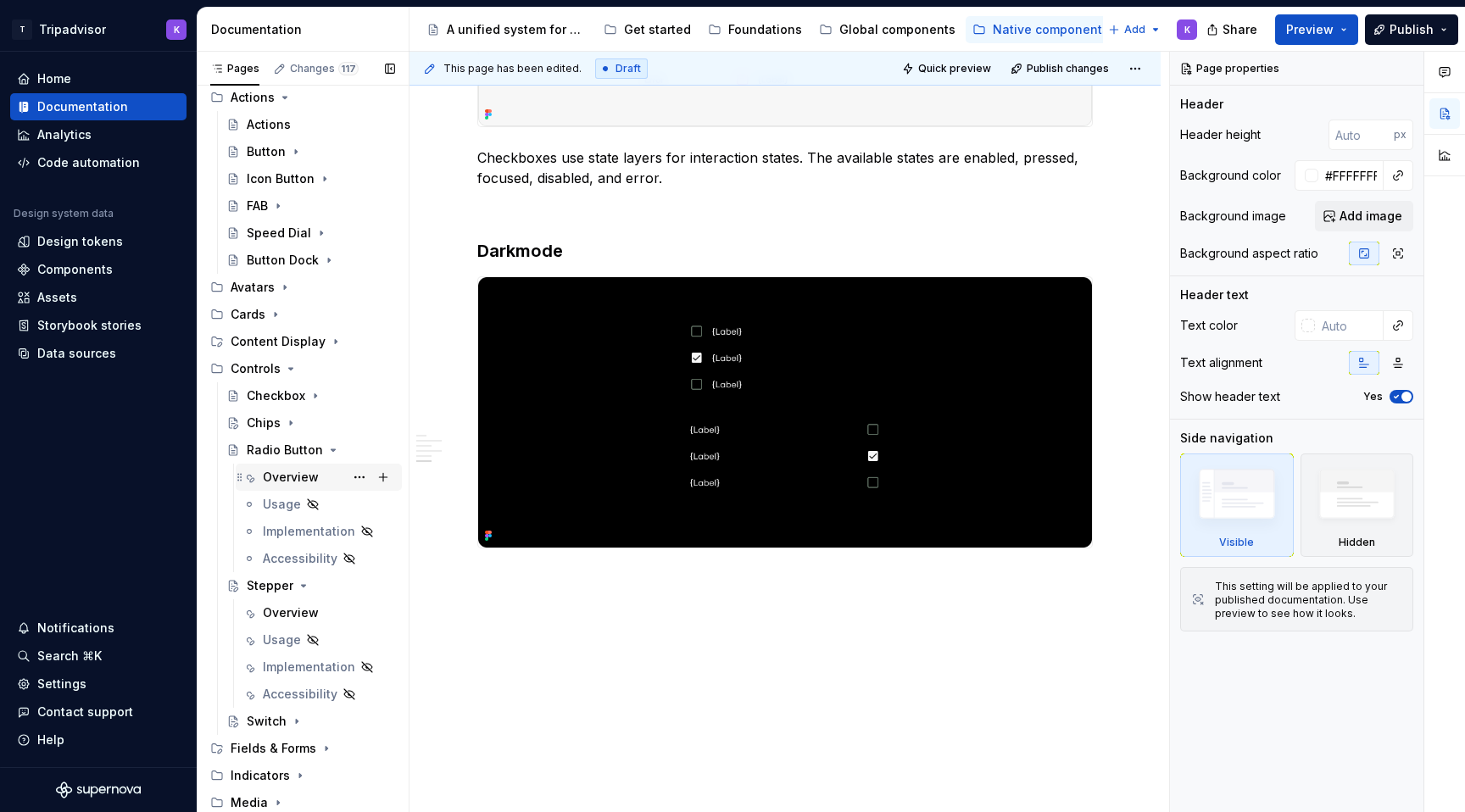
click at [318, 472] on div "Overview" at bounding box center [329, 477] width 132 height 24
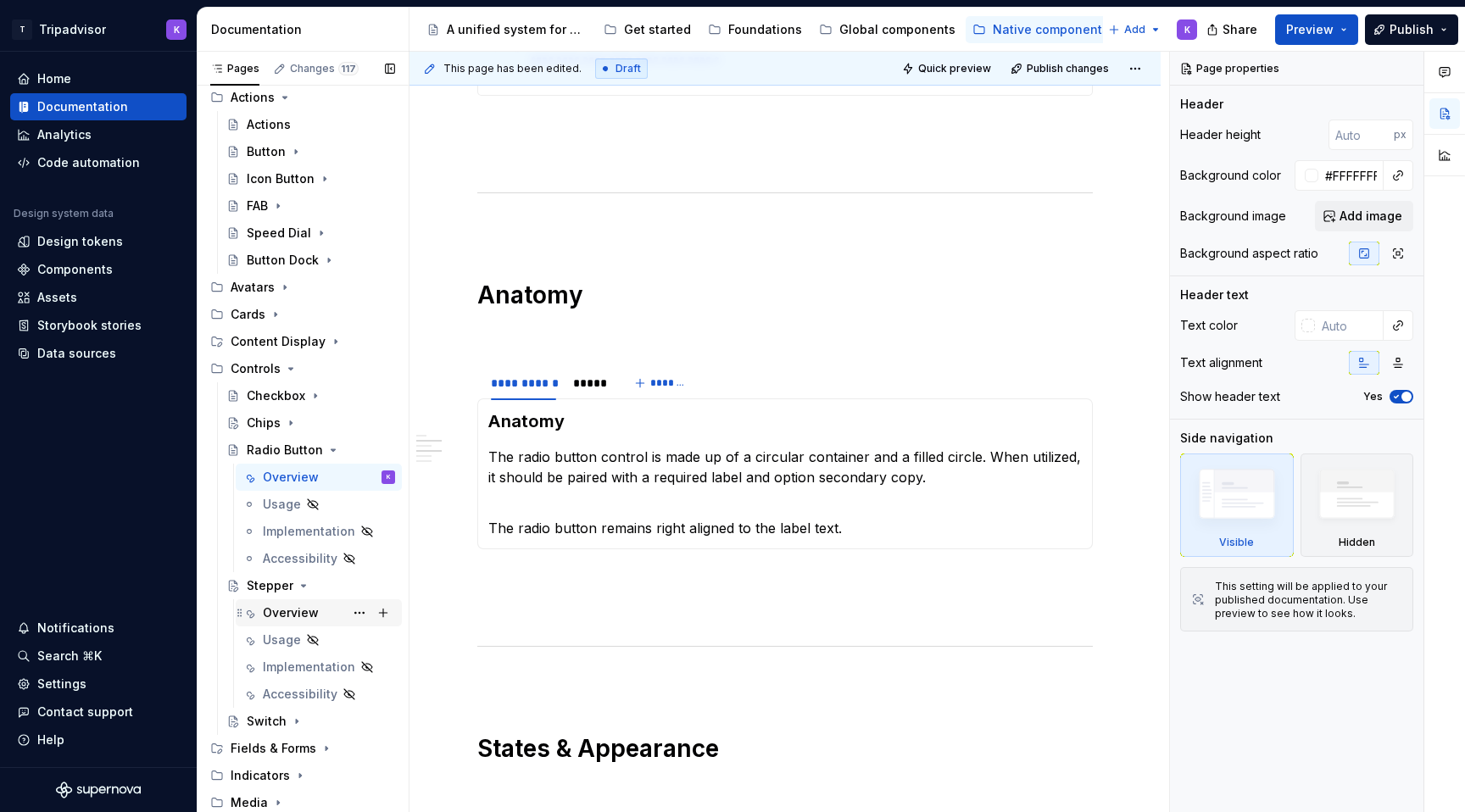
scroll to position [310, 0]
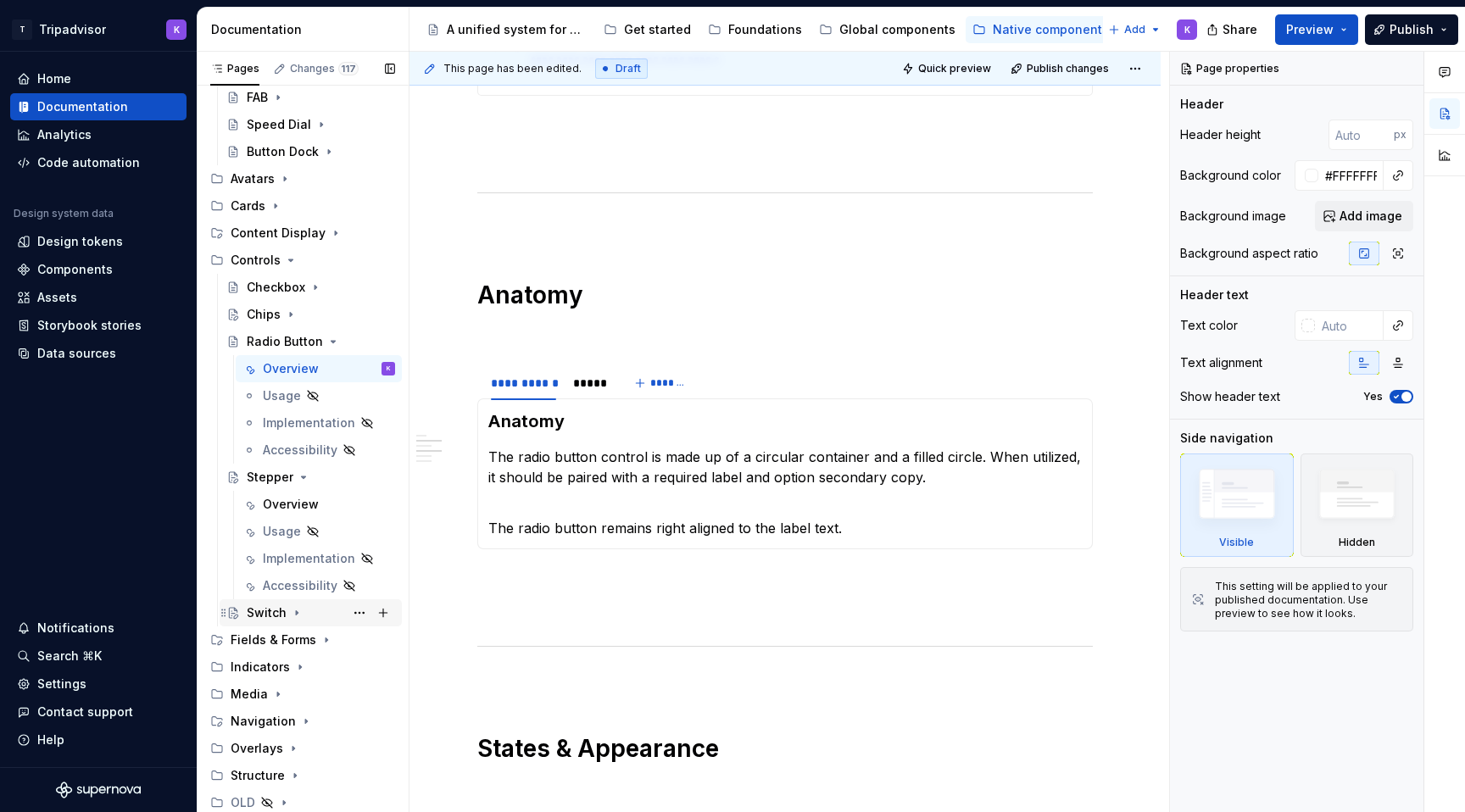
click at [295, 616] on icon "Page tree" at bounding box center [296, 612] width 14 height 14
click at [311, 639] on div "Overview" at bounding box center [291, 639] width 56 height 17
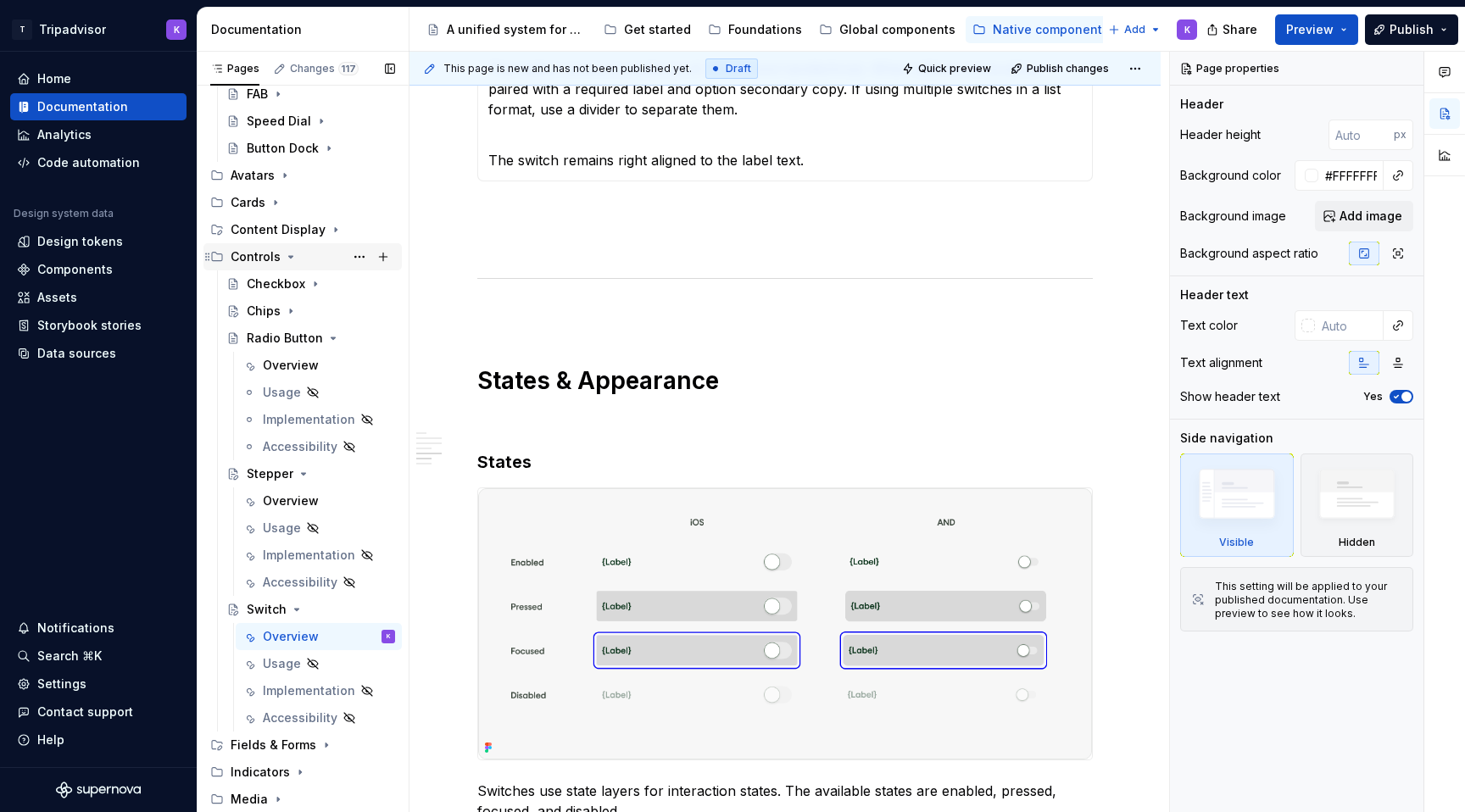
scroll to position [419, 0]
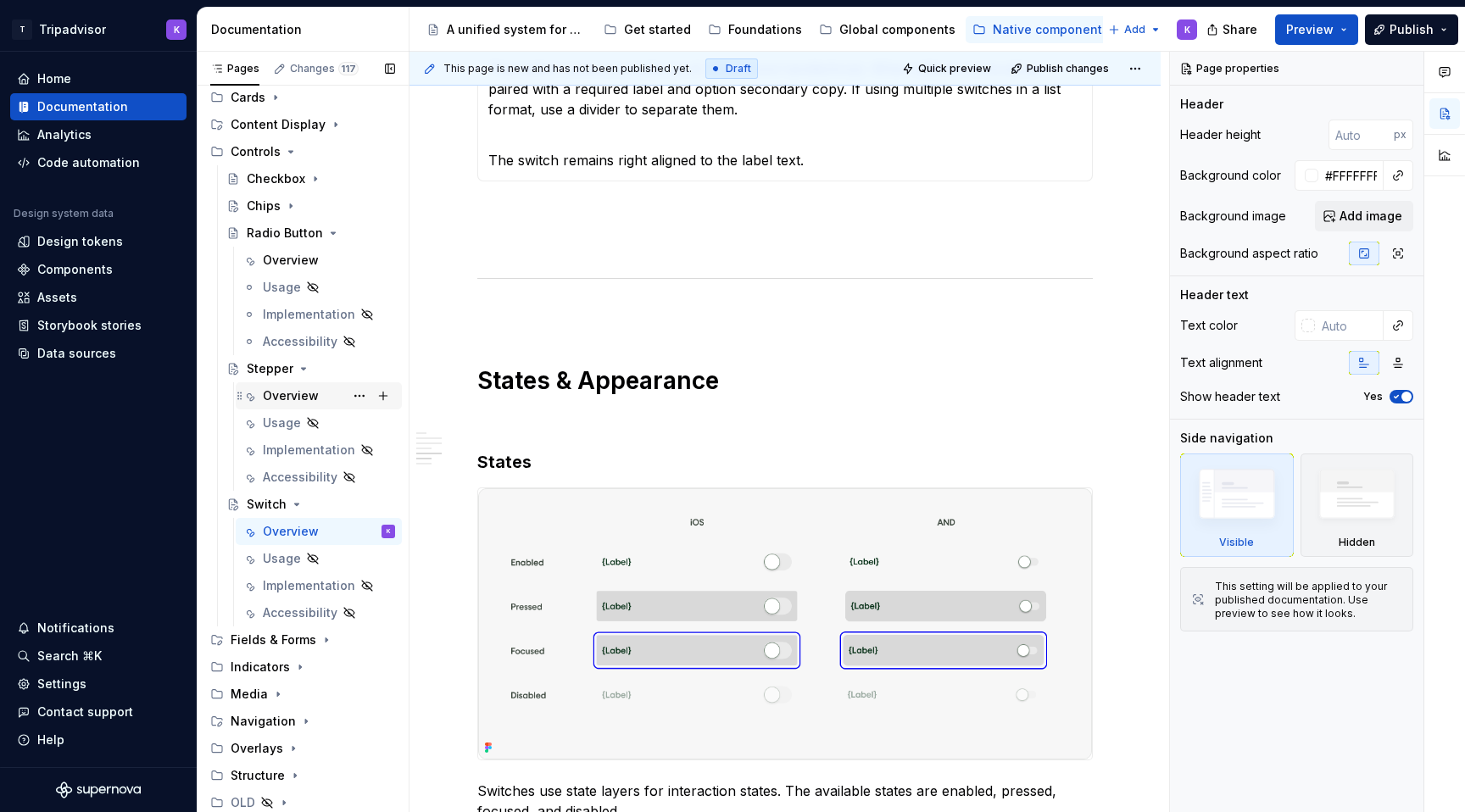
click at [297, 394] on div "Overview" at bounding box center [291, 395] width 56 height 17
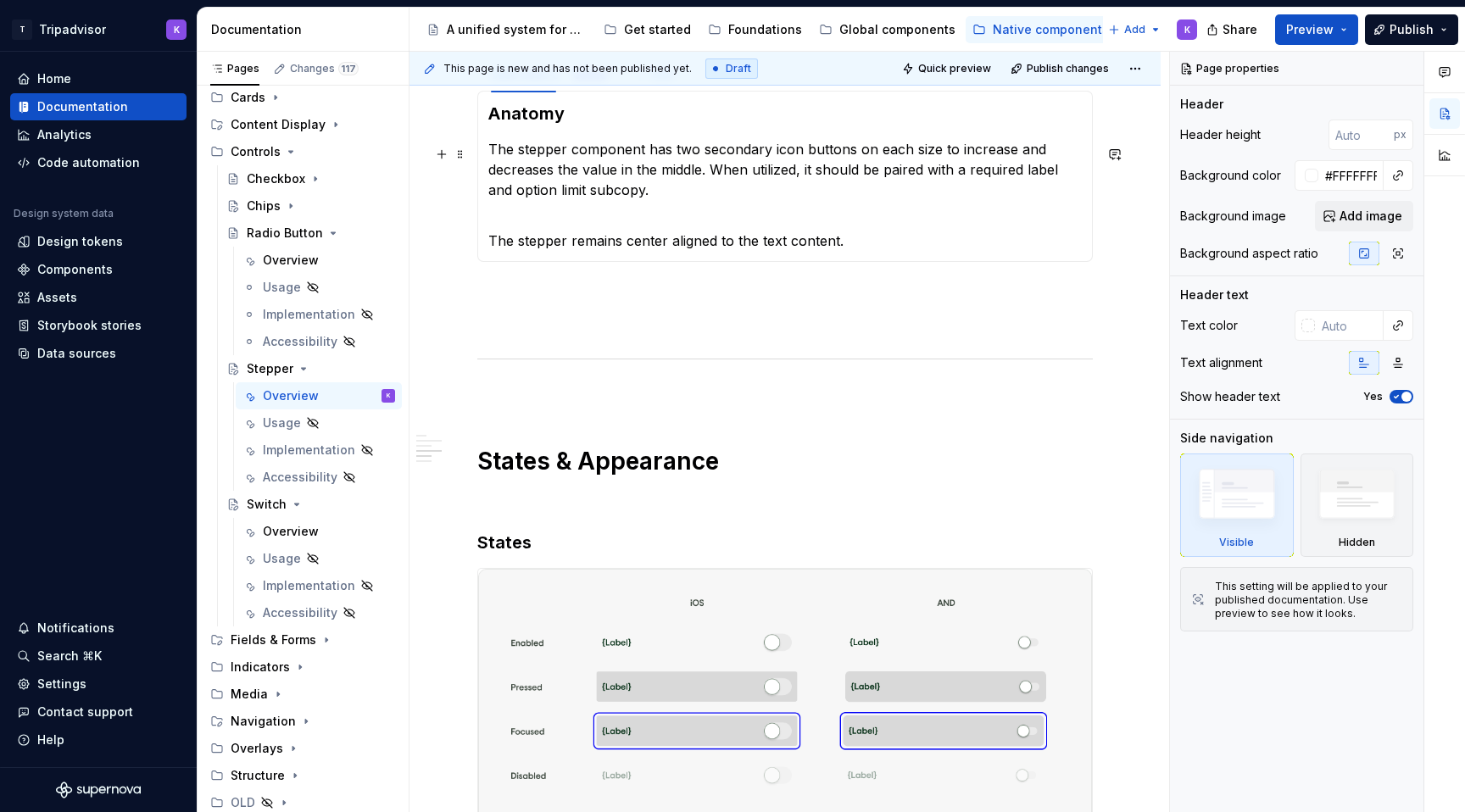
scroll to position [1281, 0]
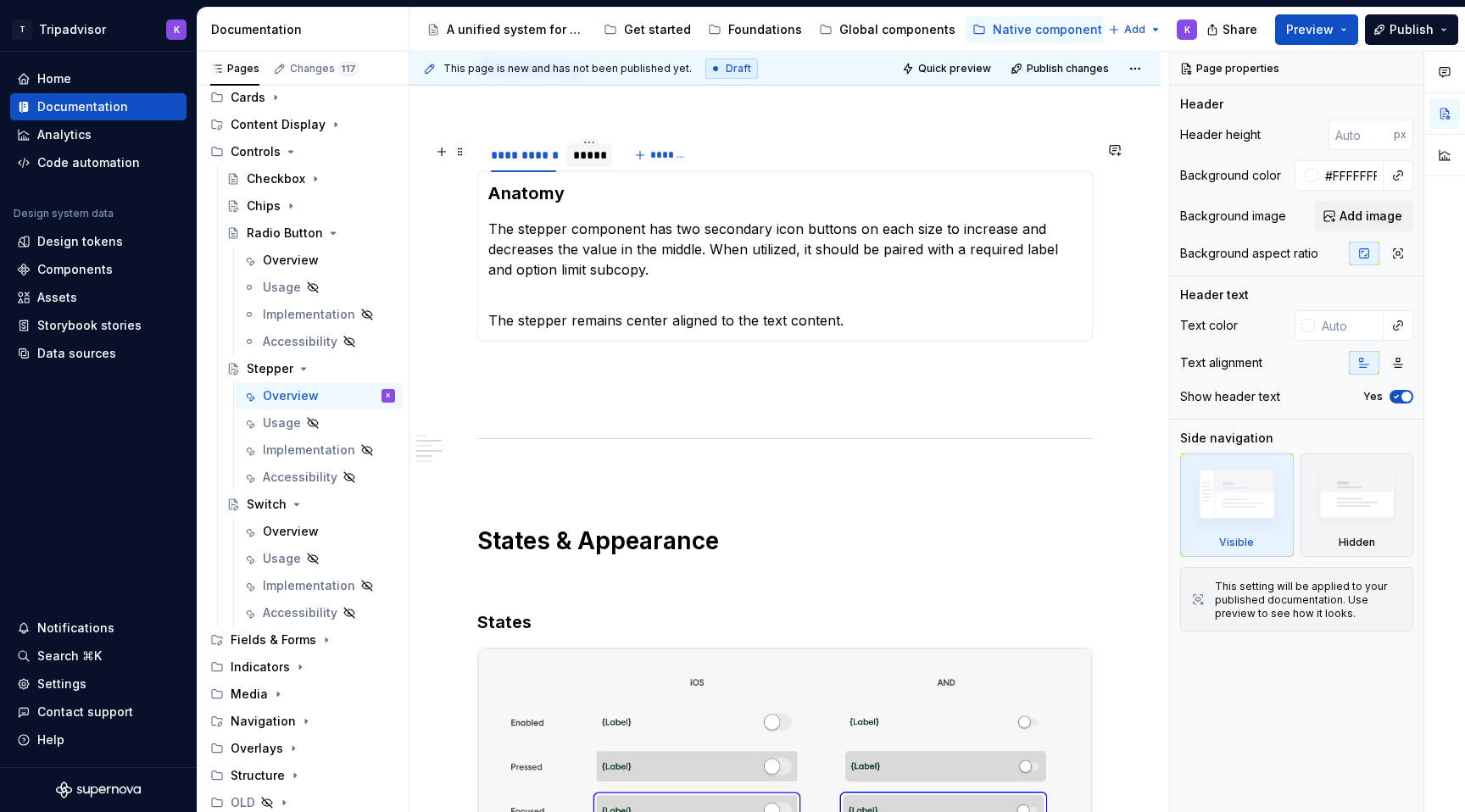
type textarea "*"
click at [600, 161] on div "*****" at bounding box center [589, 155] width 32 height 17
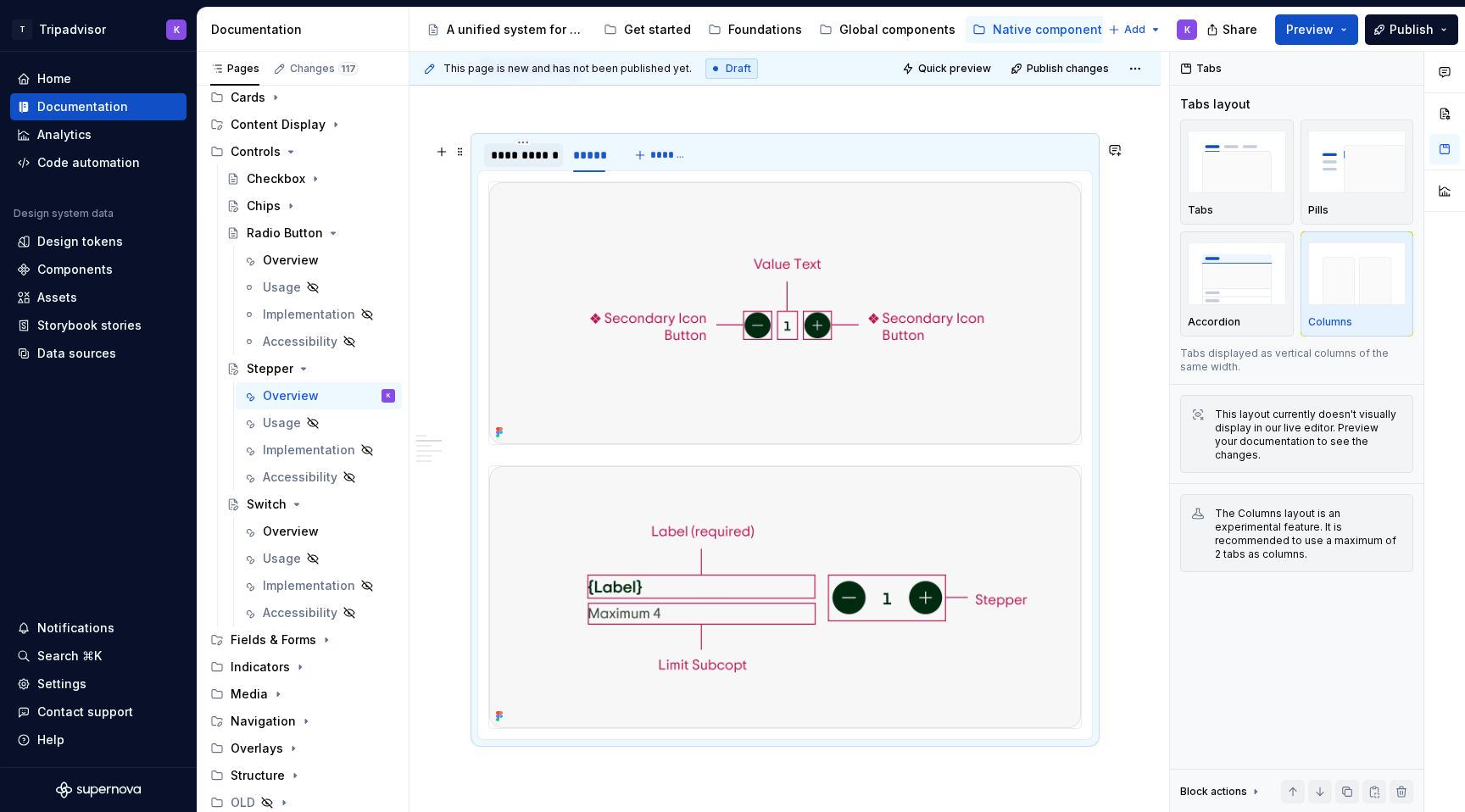
click at [515, 157] on div "**********" at bounding box center [524, 155] width 65 height 17
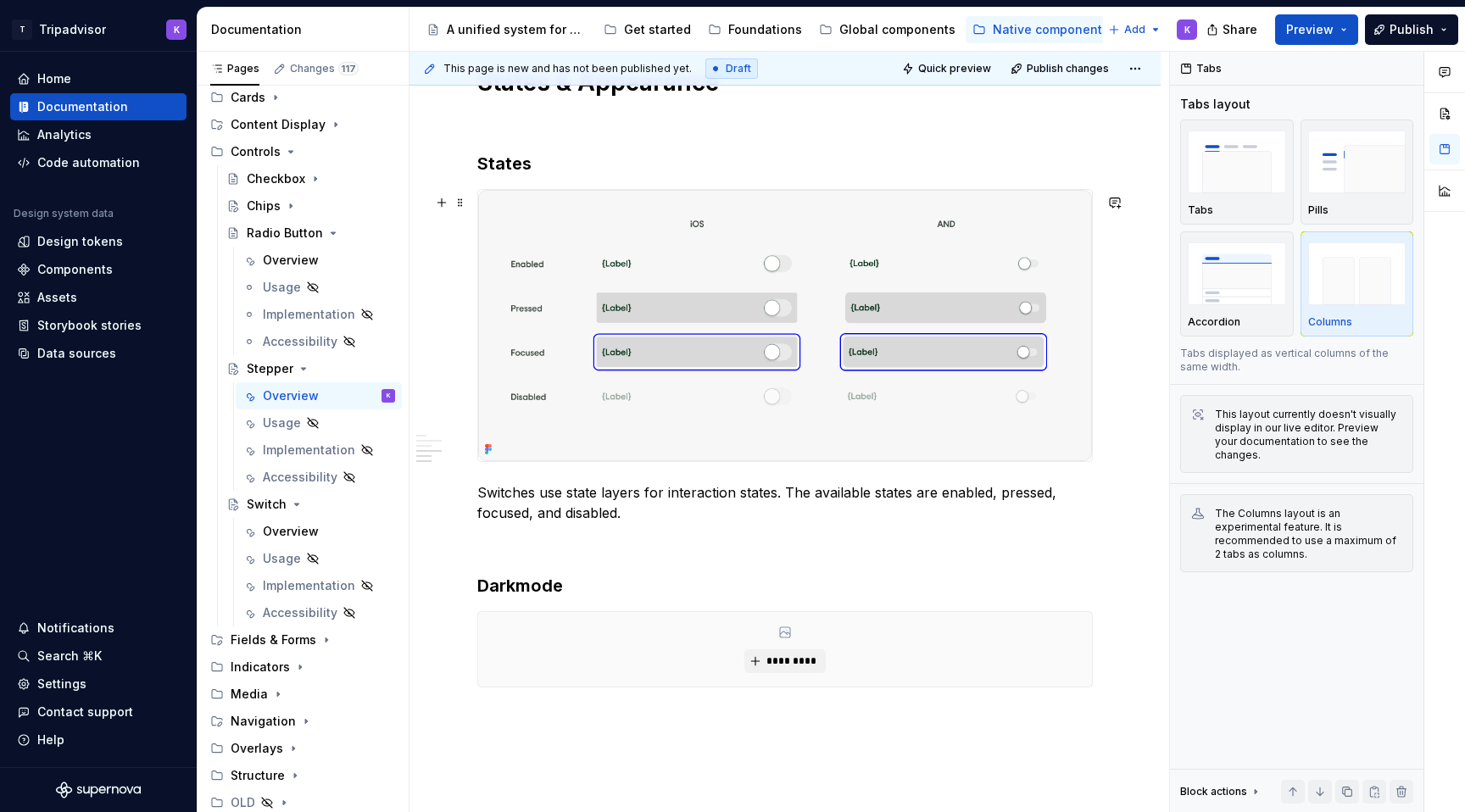
scroll to position [1736, 0]
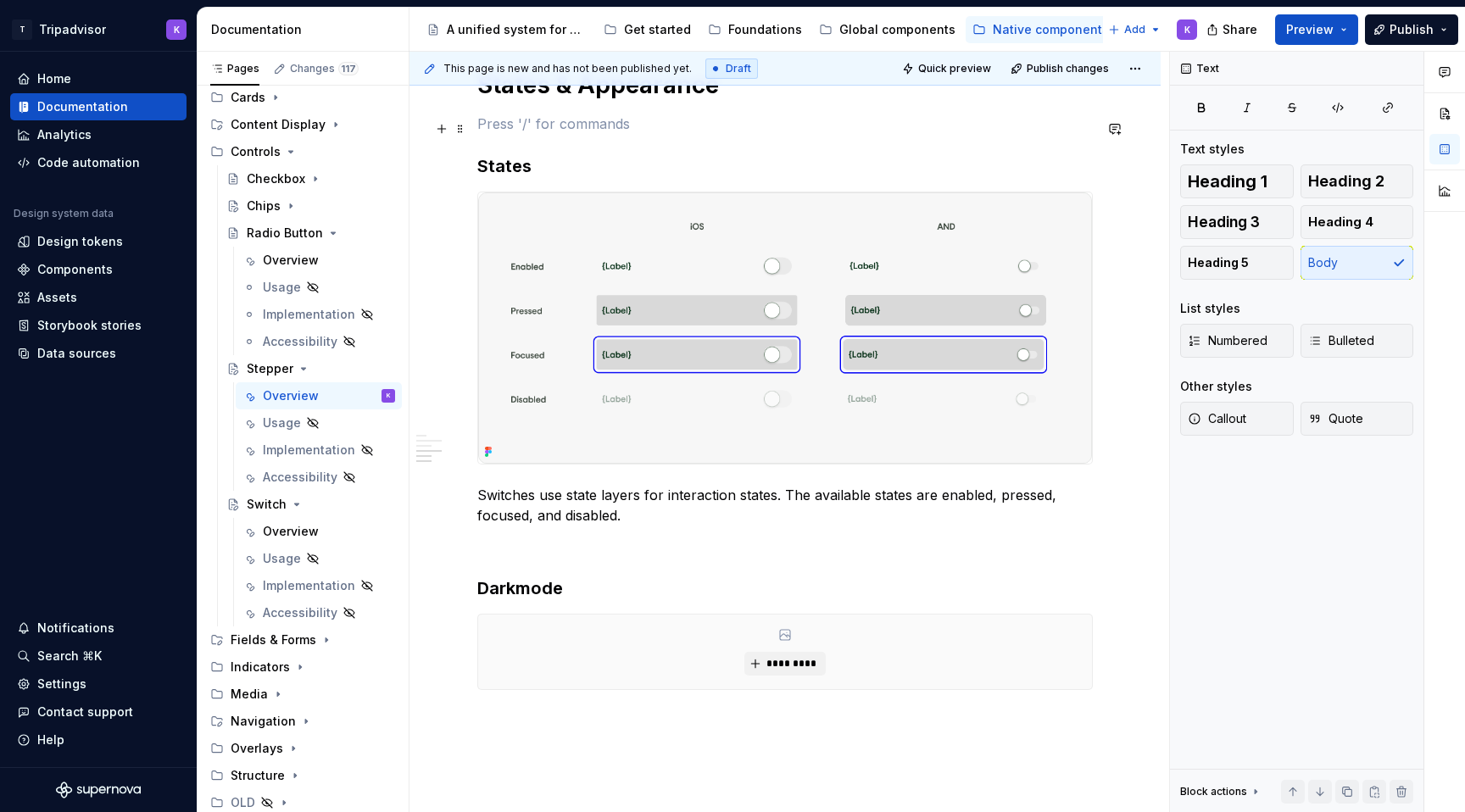
click at [528, 131] on p at bounding box center [784, 123] width 616 height 20
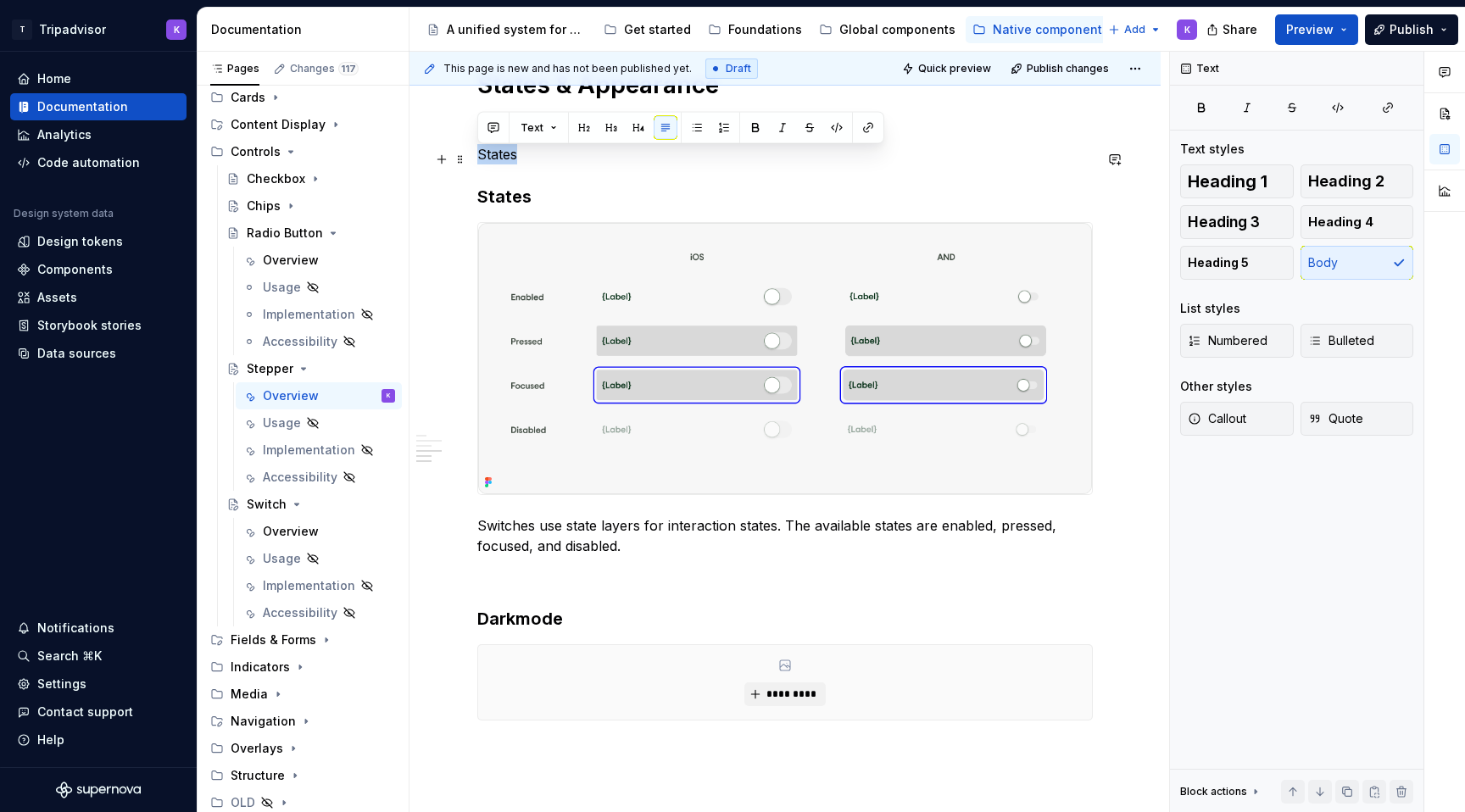
drag, startPoint x: 536, startPoint y: 154, endPoint x: 475, endPoint y: 154, distance: 61.0
click at [1249, 219] on span "Heading 3" at bounding box center [1224, 222] width 72 height 17
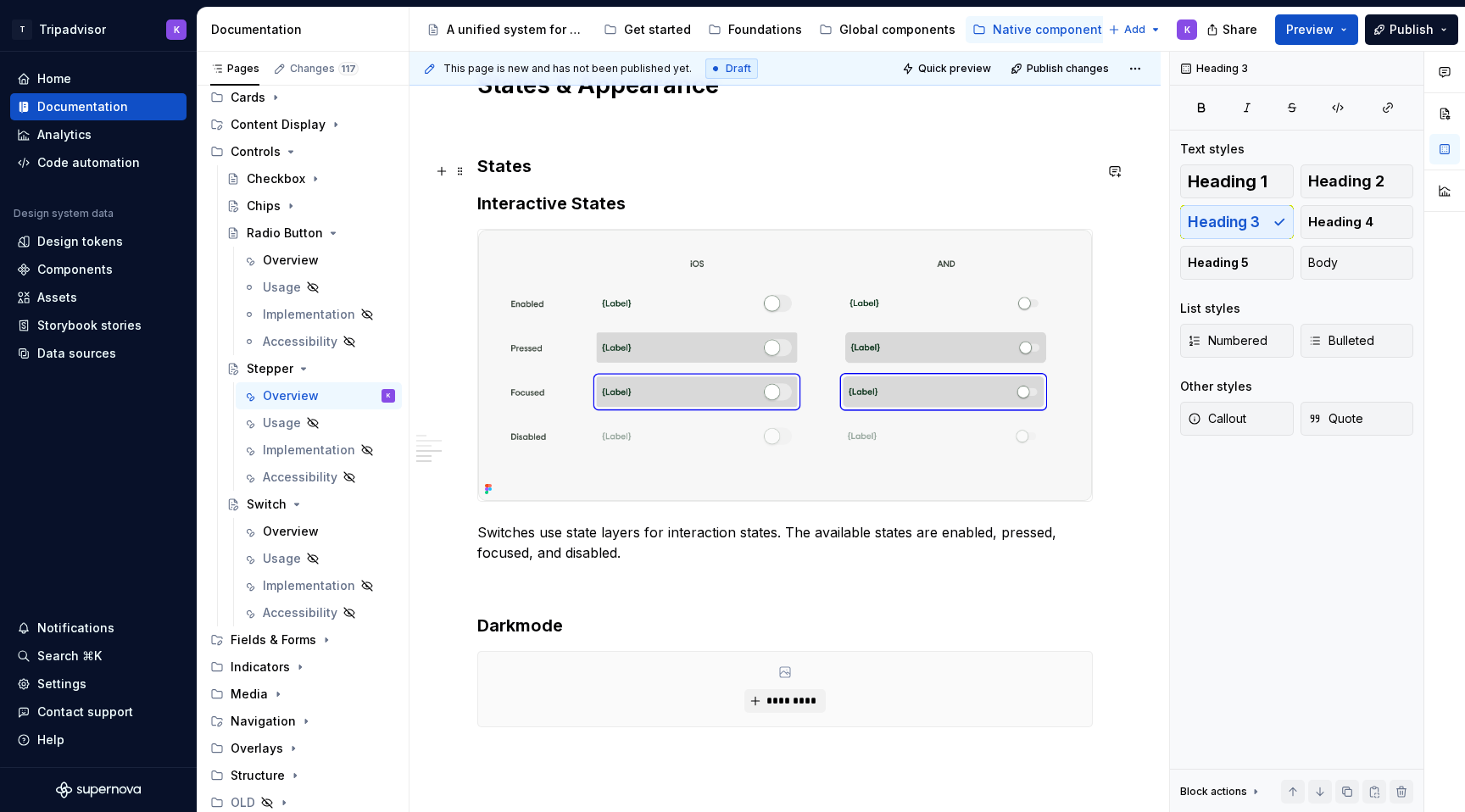
click at [560, 177] on h3 "States" at bounding box center [784, 166] width 616 height 24
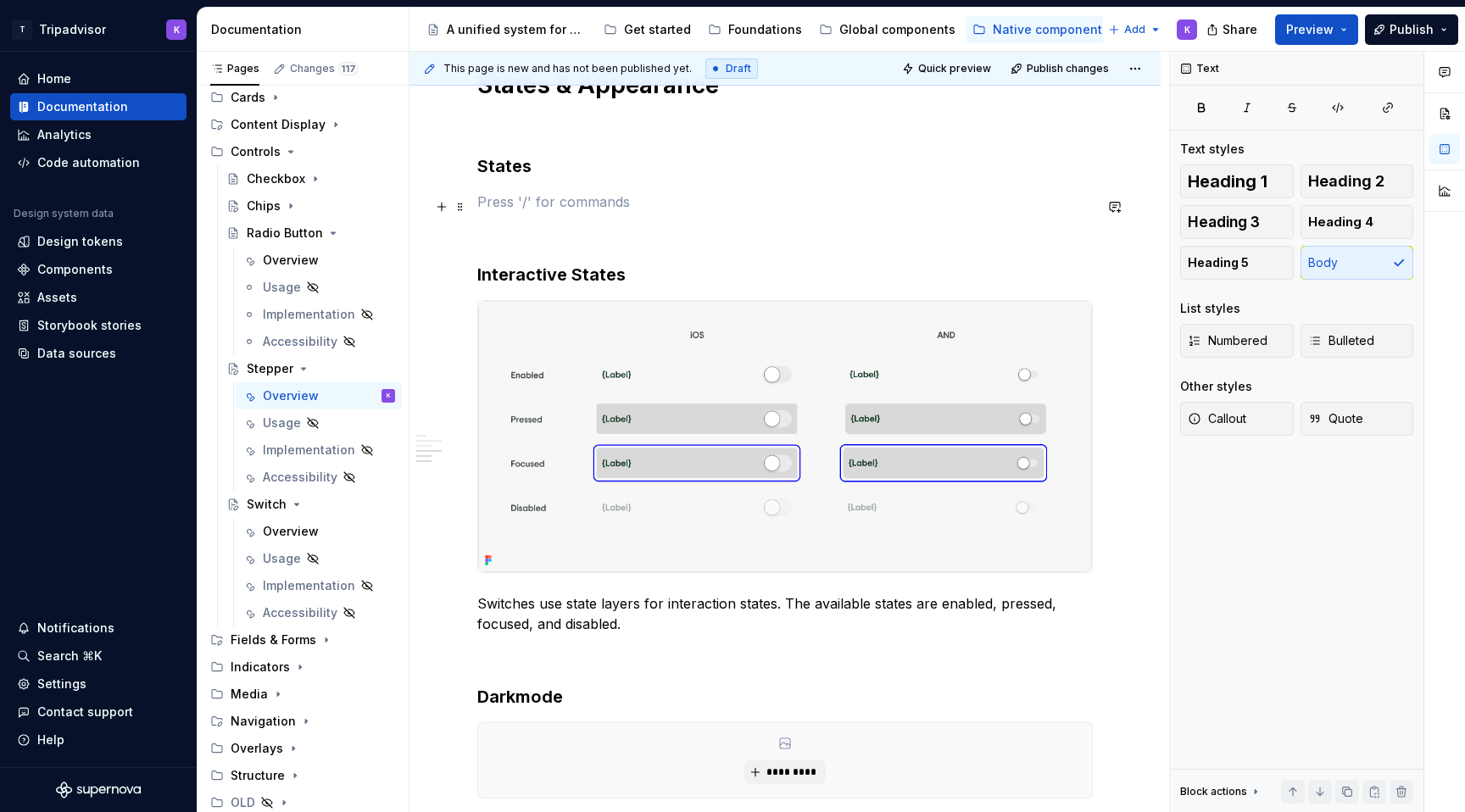
click at [538, 210] on p at bounding box center [784, 201] width 616 height 20
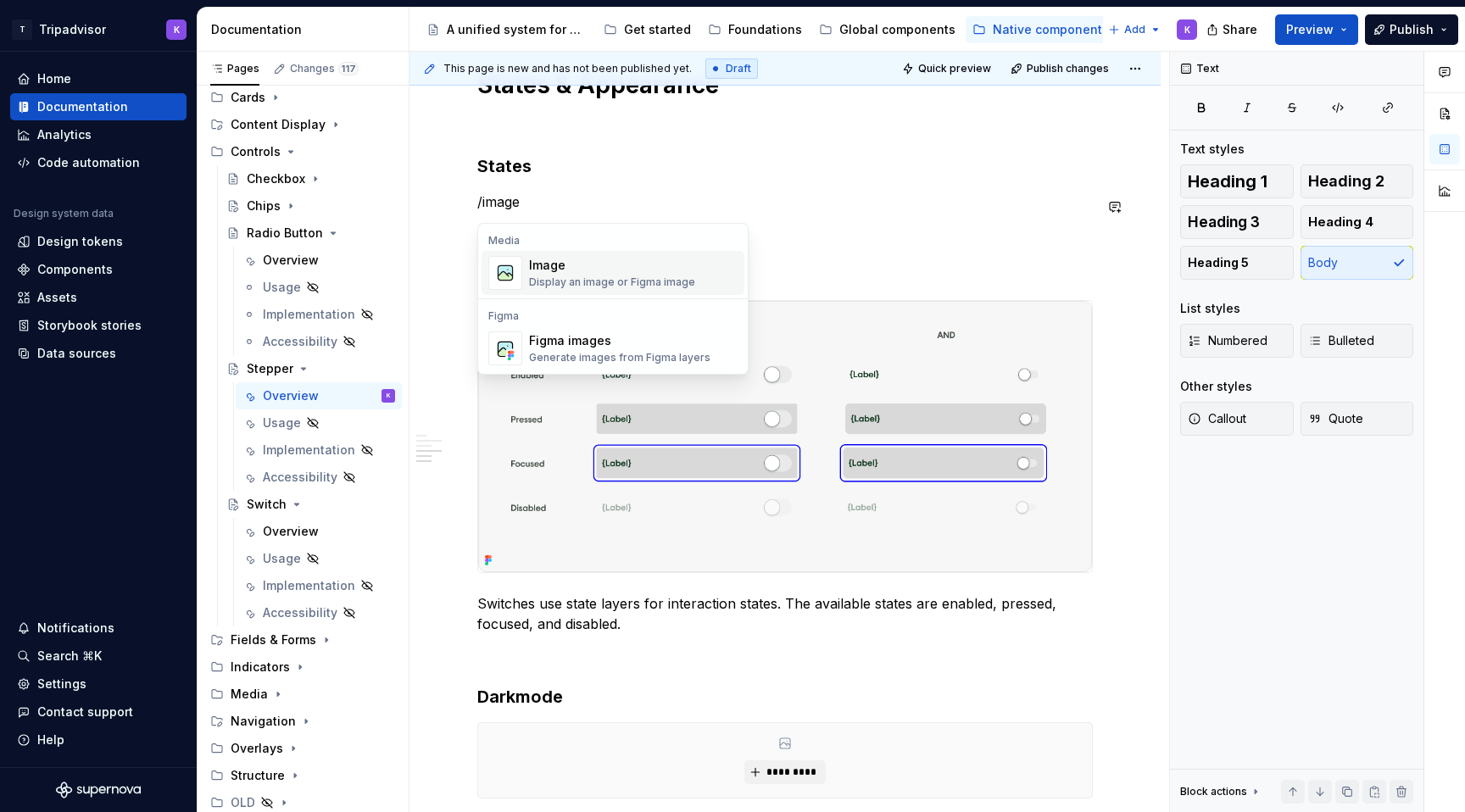
click at [582, 261] on div "Image" at bounding box center [612, 265] width 166 height 17
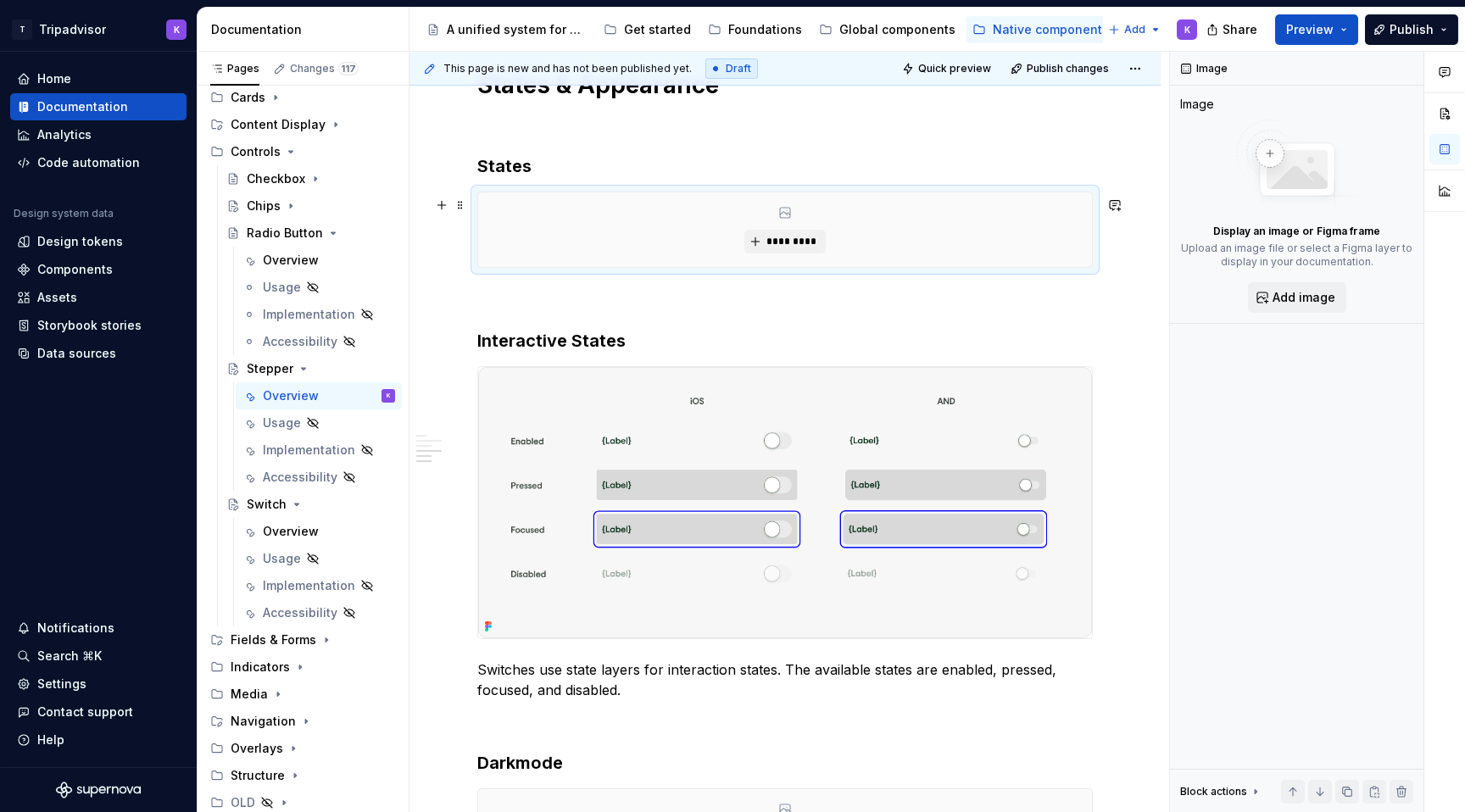
type textarea "*"
click at [760, 248] on button "*********" at bounding box center [784, 241] width 81 height 24
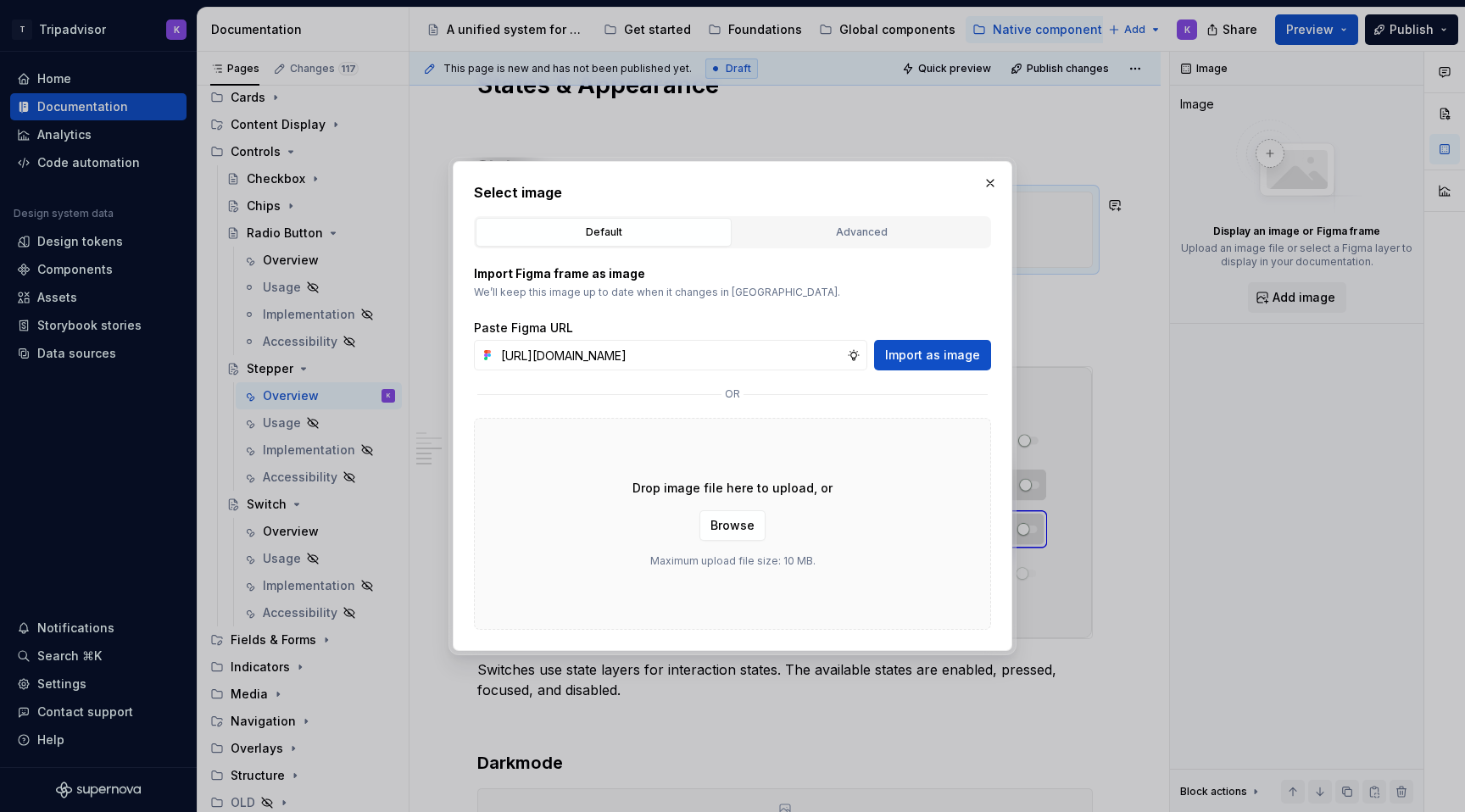
scroll to position [0, 453]
type input "[URL][DOMAIN_NAME]"
click at [914, 353] on span "Import as image" at bounding box center [932, 354] width 95 height 17
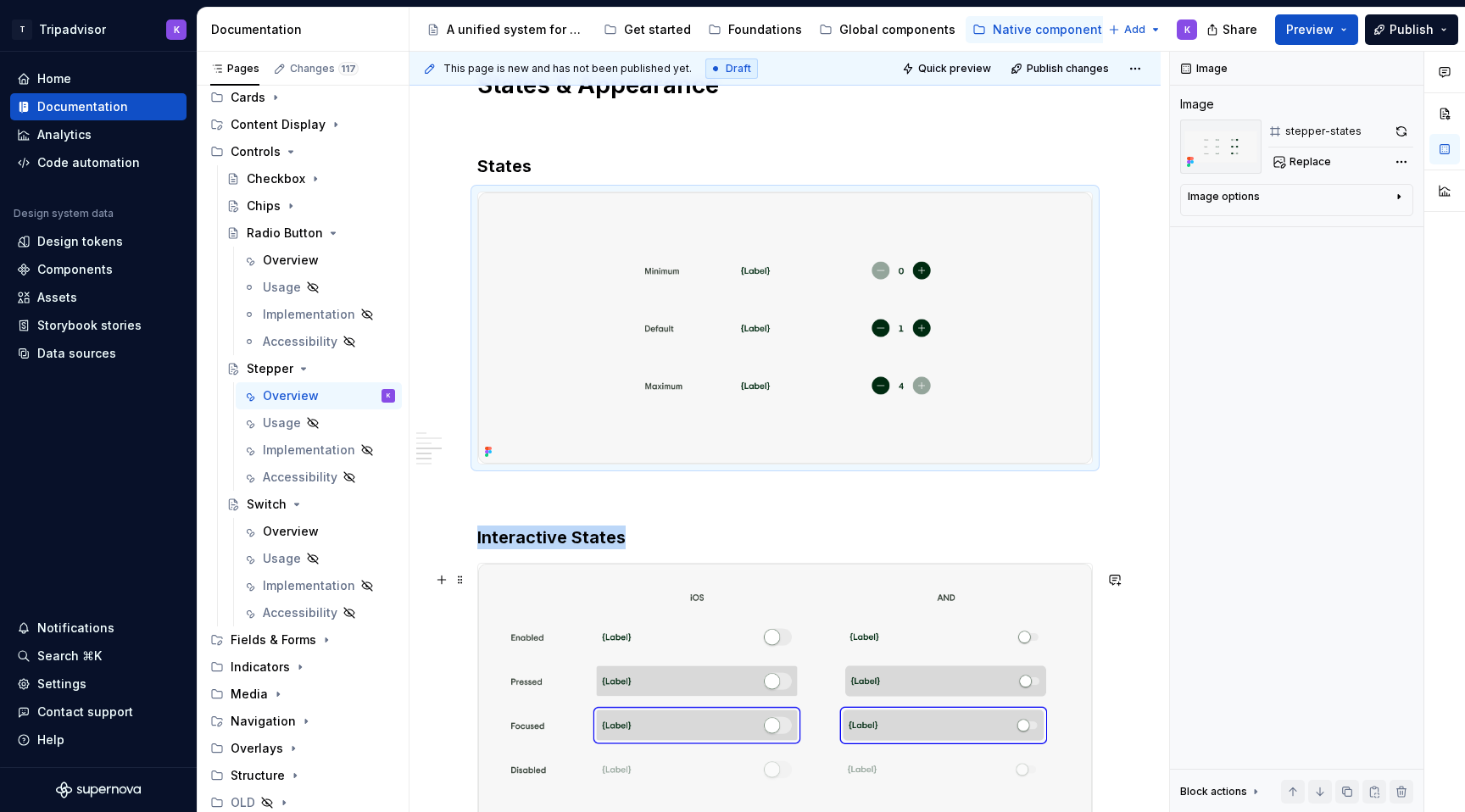
click at [654, 641] on img at bounding box center [784, 699] width 614 height 271
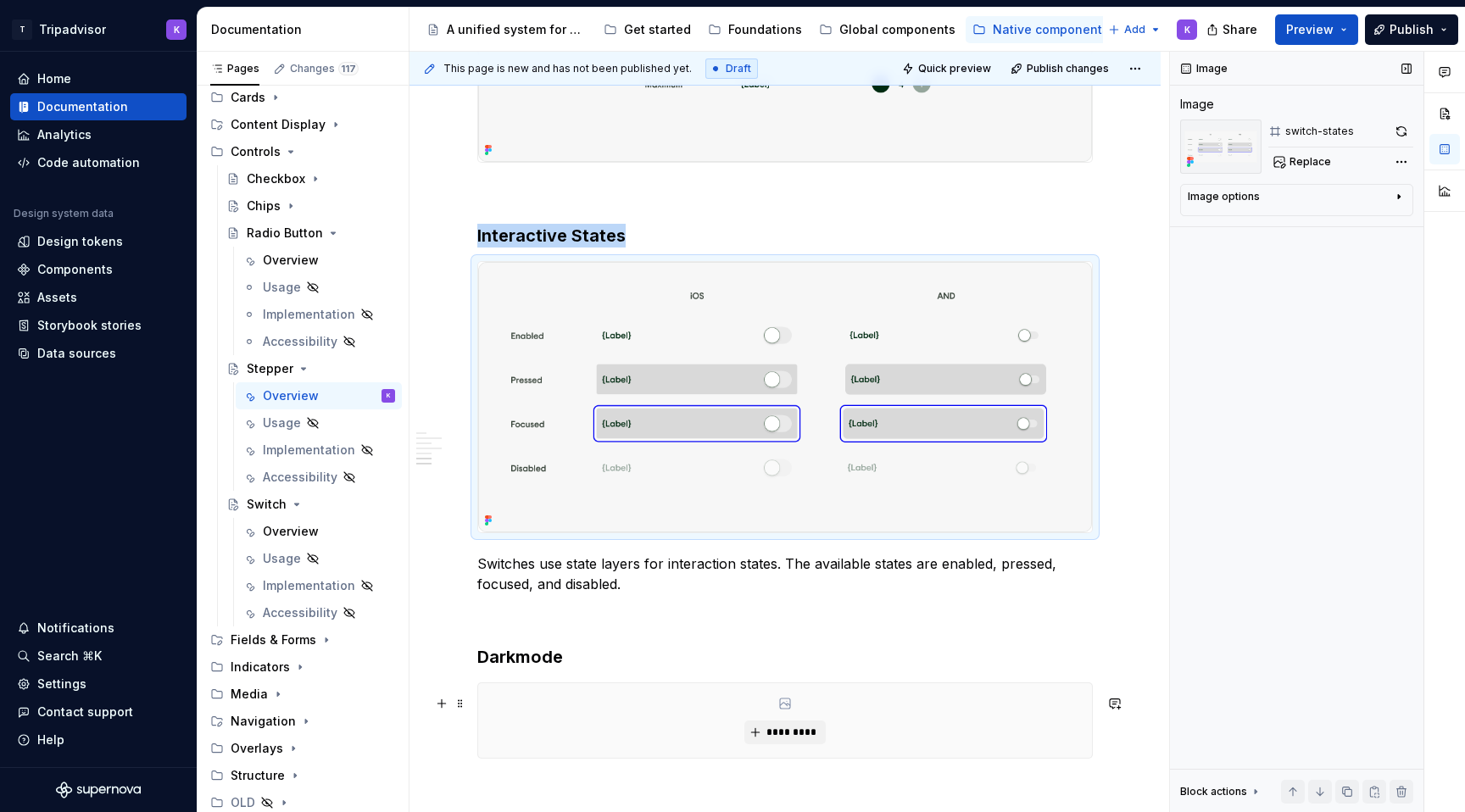
scroll to position [2157, 0]
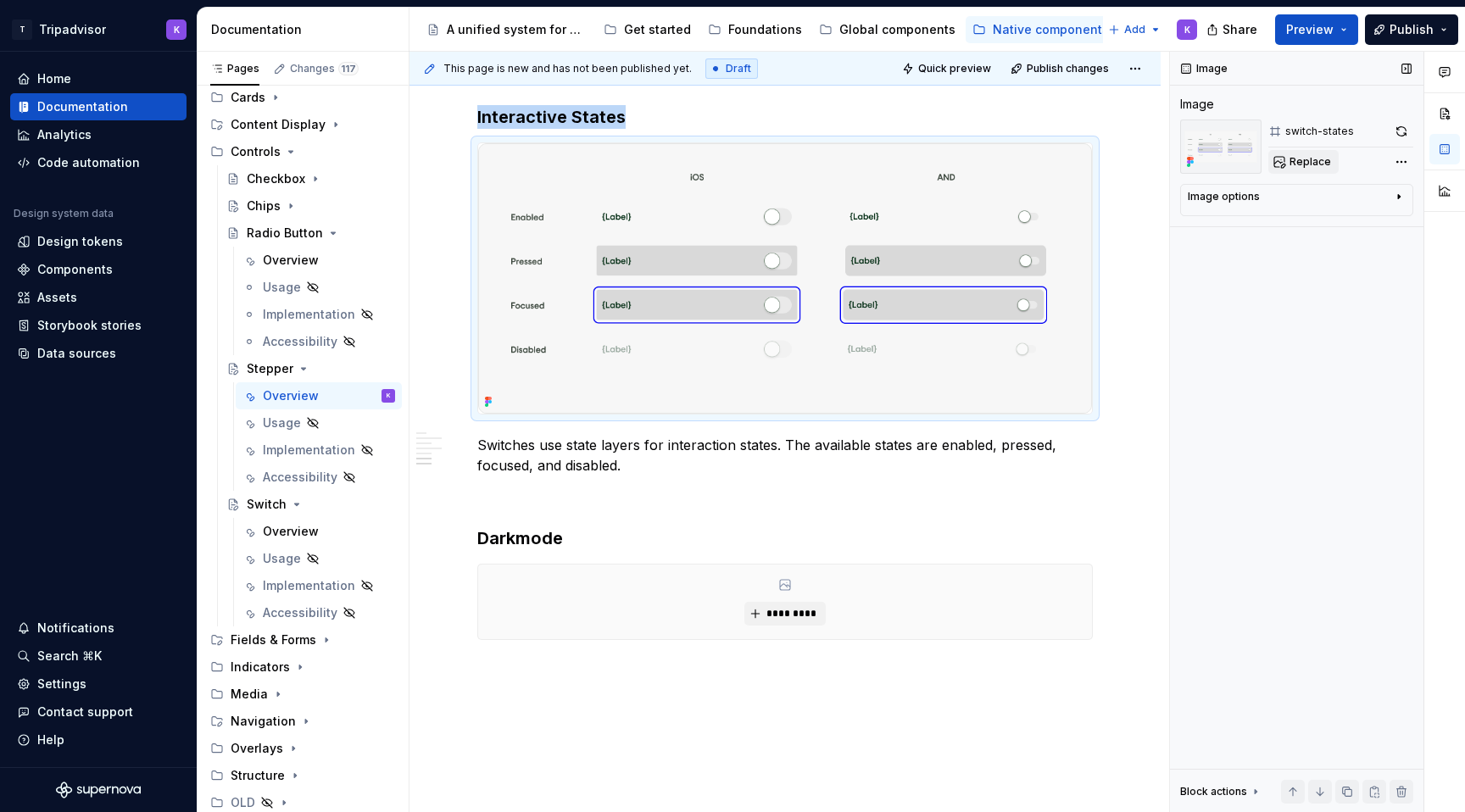
click at [1294, 159] on span "Replace" at bounding box center [1310, 161] width 42 height 14
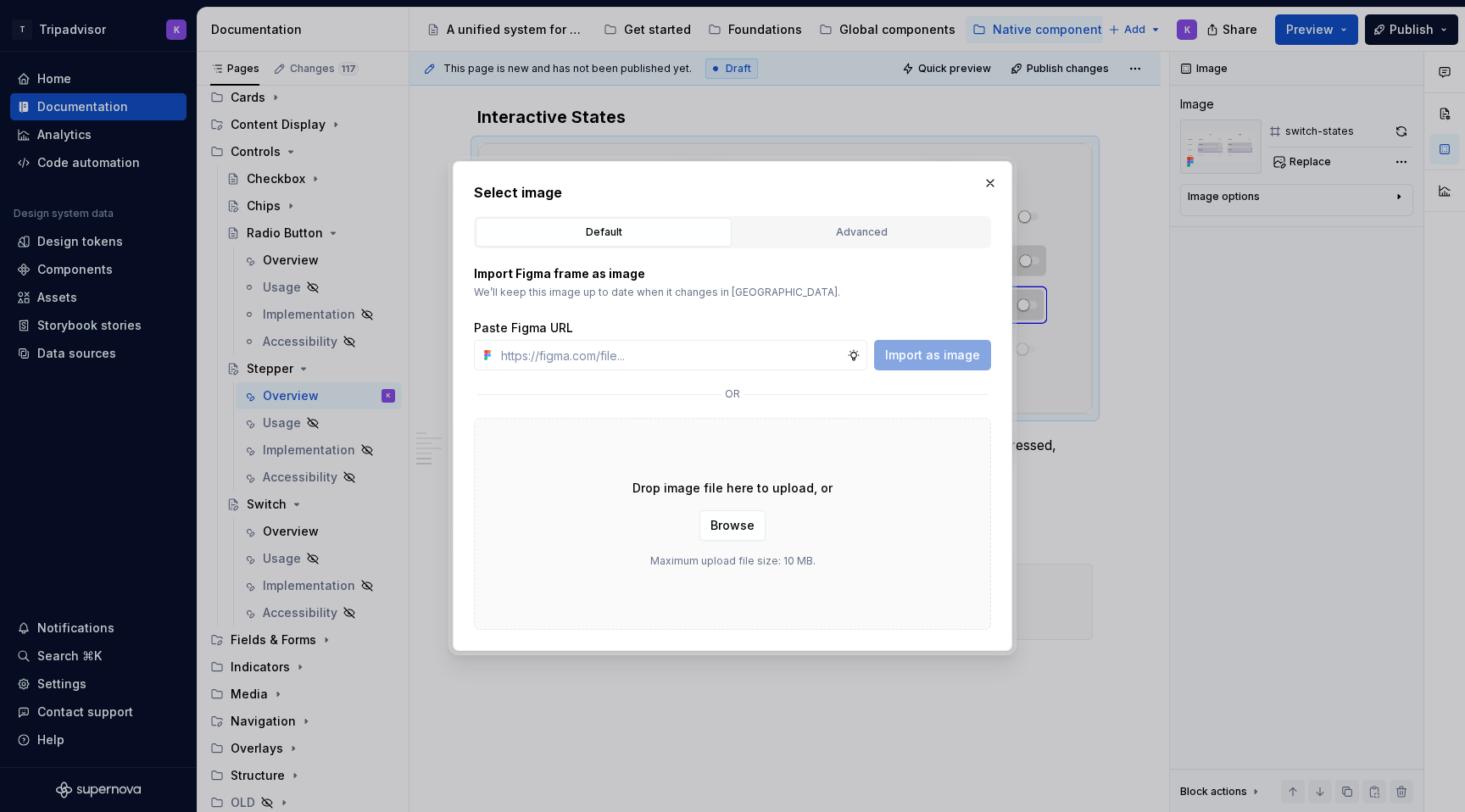
type textarea "*"
type input "[URL][DOMAIN_NAME]"
click at [957, 348] on span "Import as image" at bounding box center [932, 354] width 95 height 17
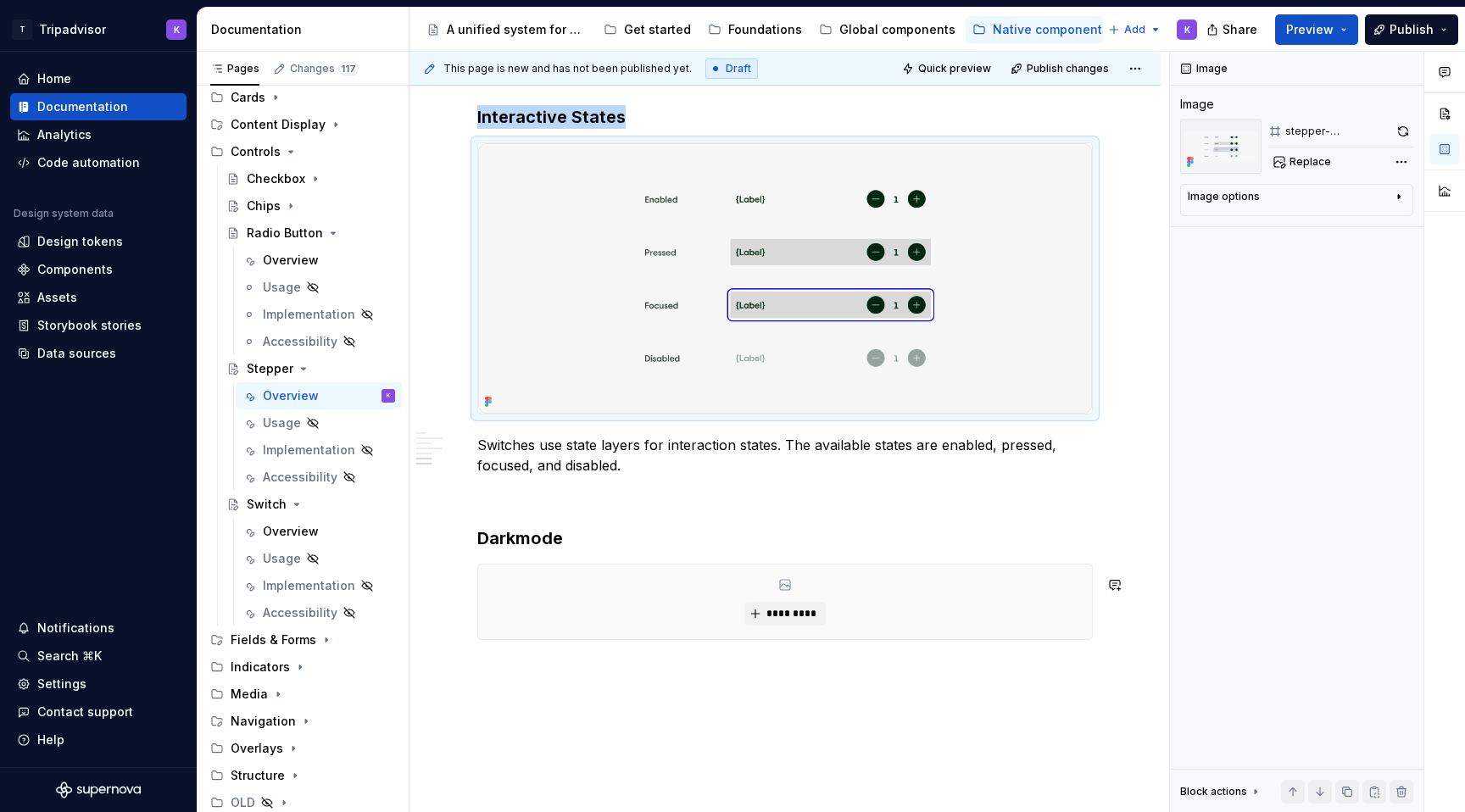
type textarea "*"
click at [756, 625] on button "*********" at bounding box center [784, 613] width 81 height 24
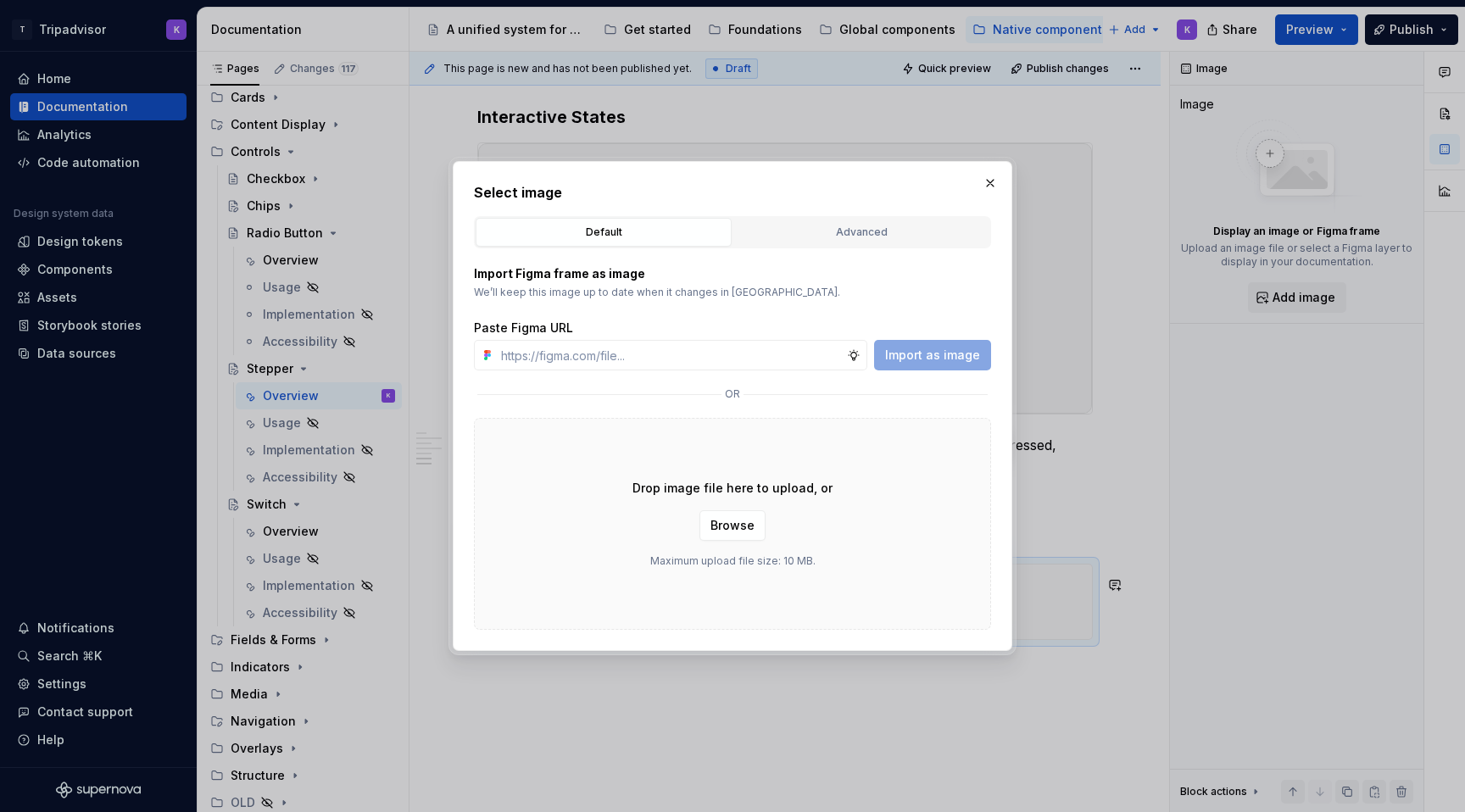
click at [777, 631] on div "Select image Default Advanced Import Figma frame as image We’ll keep this image…" at bounding box center [732, 406] width 560 height 490
click at [798, 370] on div "Import Figma frame as image We’ll keep this image up to date when it changes in…" at bounding box center [732, 439] width 517 height 381
click at [802, 366] on input "text" at bounding box center [670, 354] width 353 height 31
paste input "[URL][DOMAIN_NAME]"
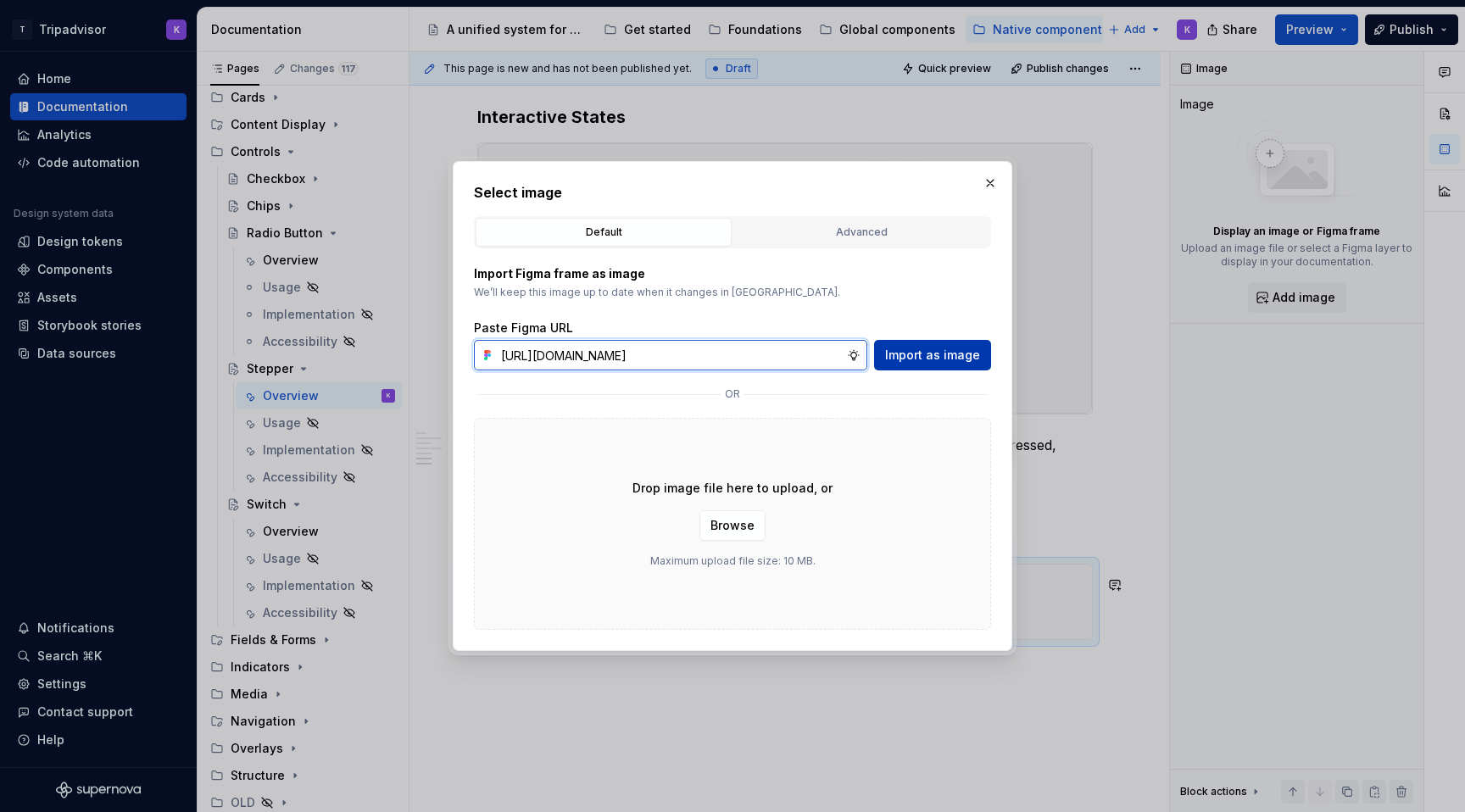
type input "[URL][DOMAIN_NAME]"
click at [956, 342] on button "Import as image" at bounding box center [932, 354] width 117 height 31
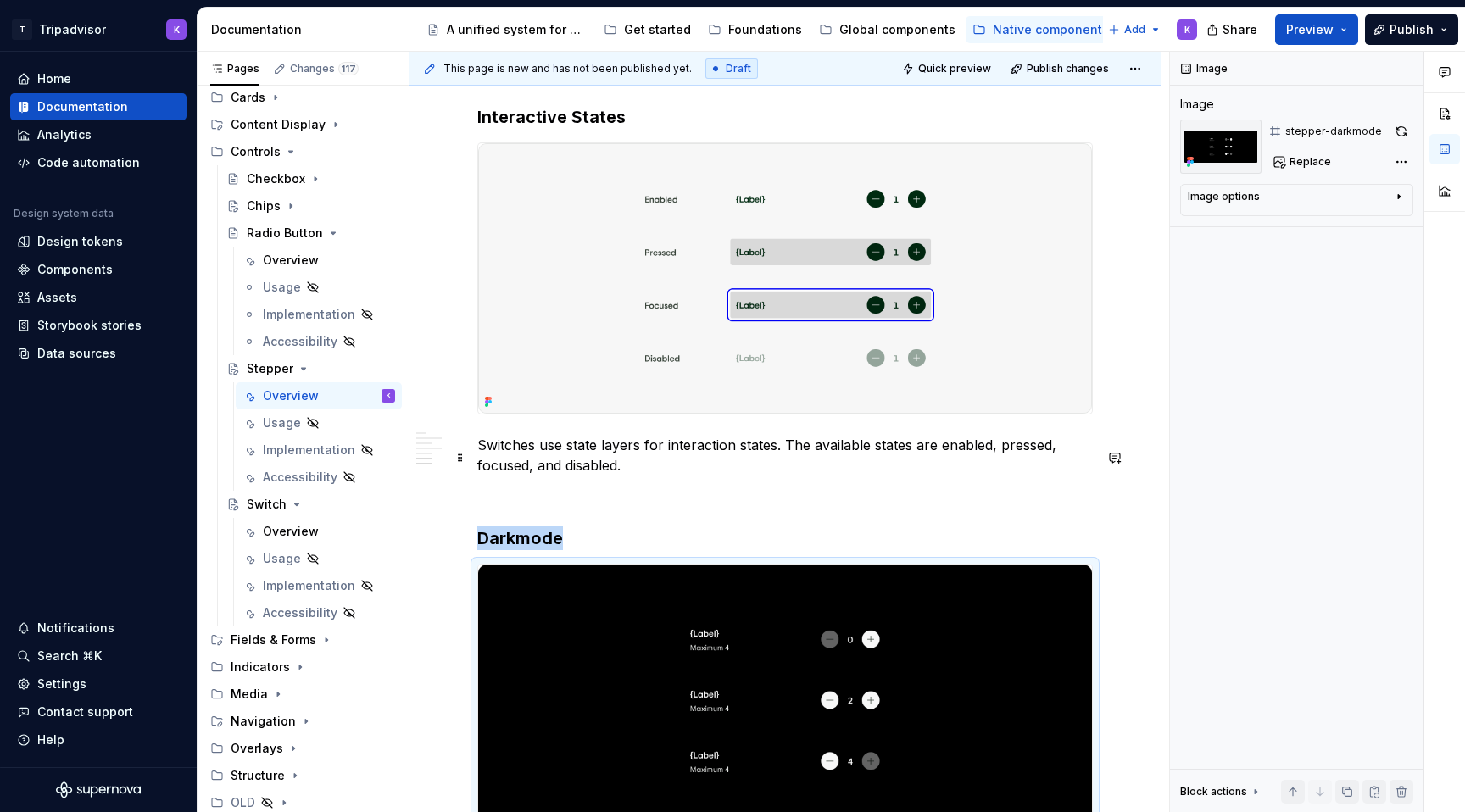
scroll to position [2196, 0]
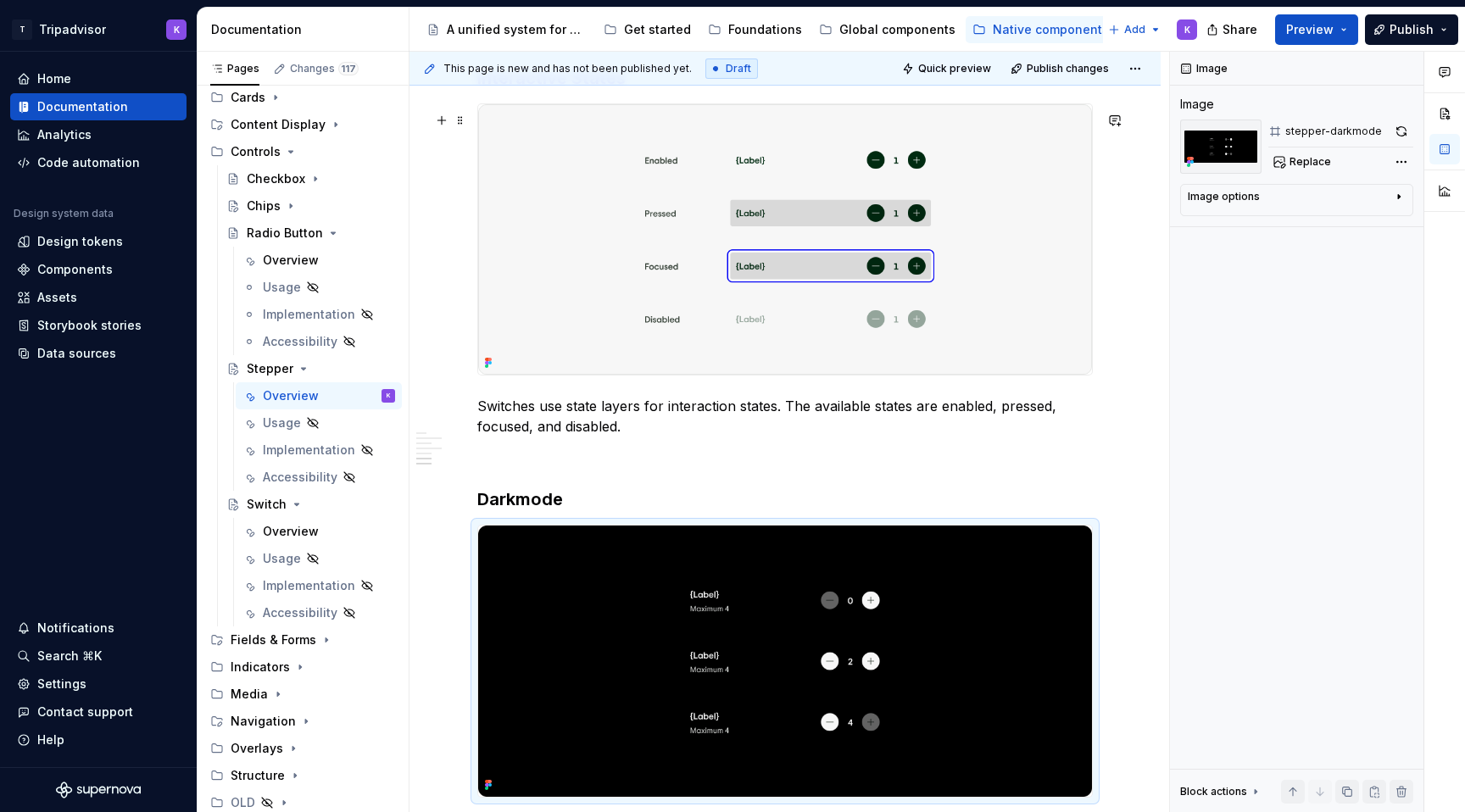
type textarea "*"
